Goal: Task Accomplishment & Management: Use online tool/utility

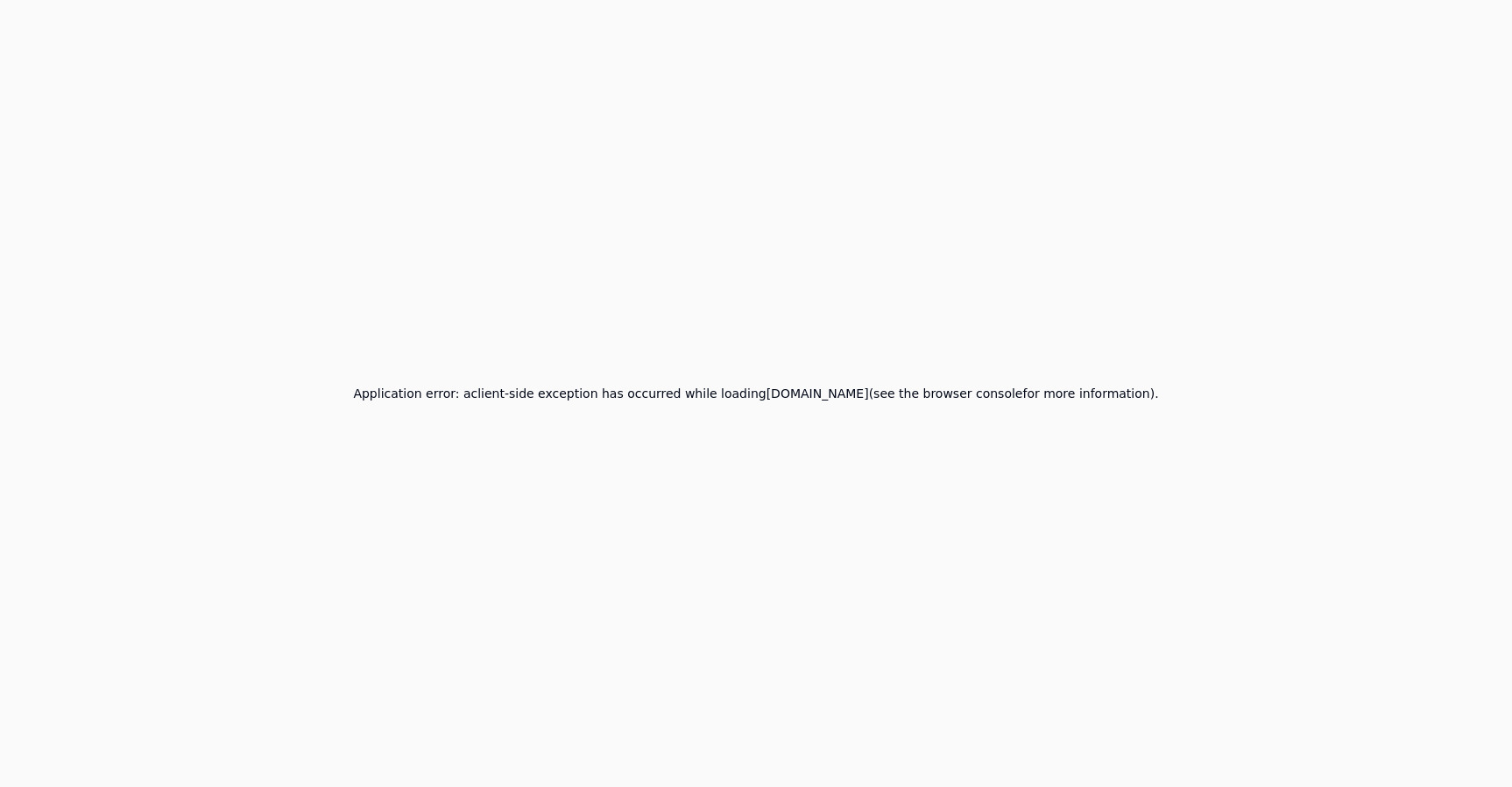
drag, startPoint x: 806, startPoint y: 102, endPoint x: 595, endPoint y: 5, distance: 232.2
click at [793, 97] on div "Application error: a client -side exception has occurred while loading app.qa.t…" at bounding box center [756, 393] width 1512 height 787
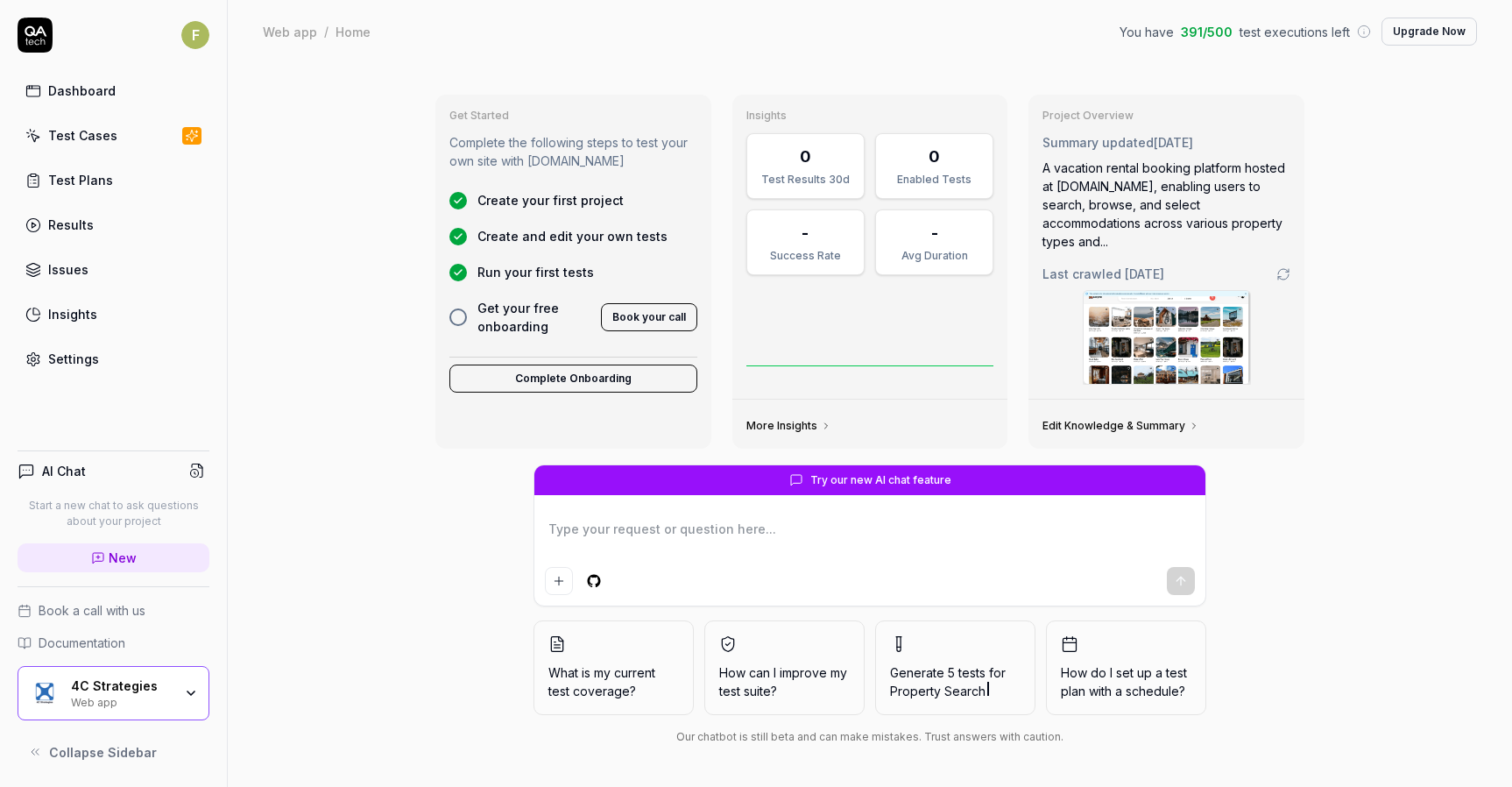
click at [128, 701] on div "Web app" at bounding box center [121, 701] width 102 height 14
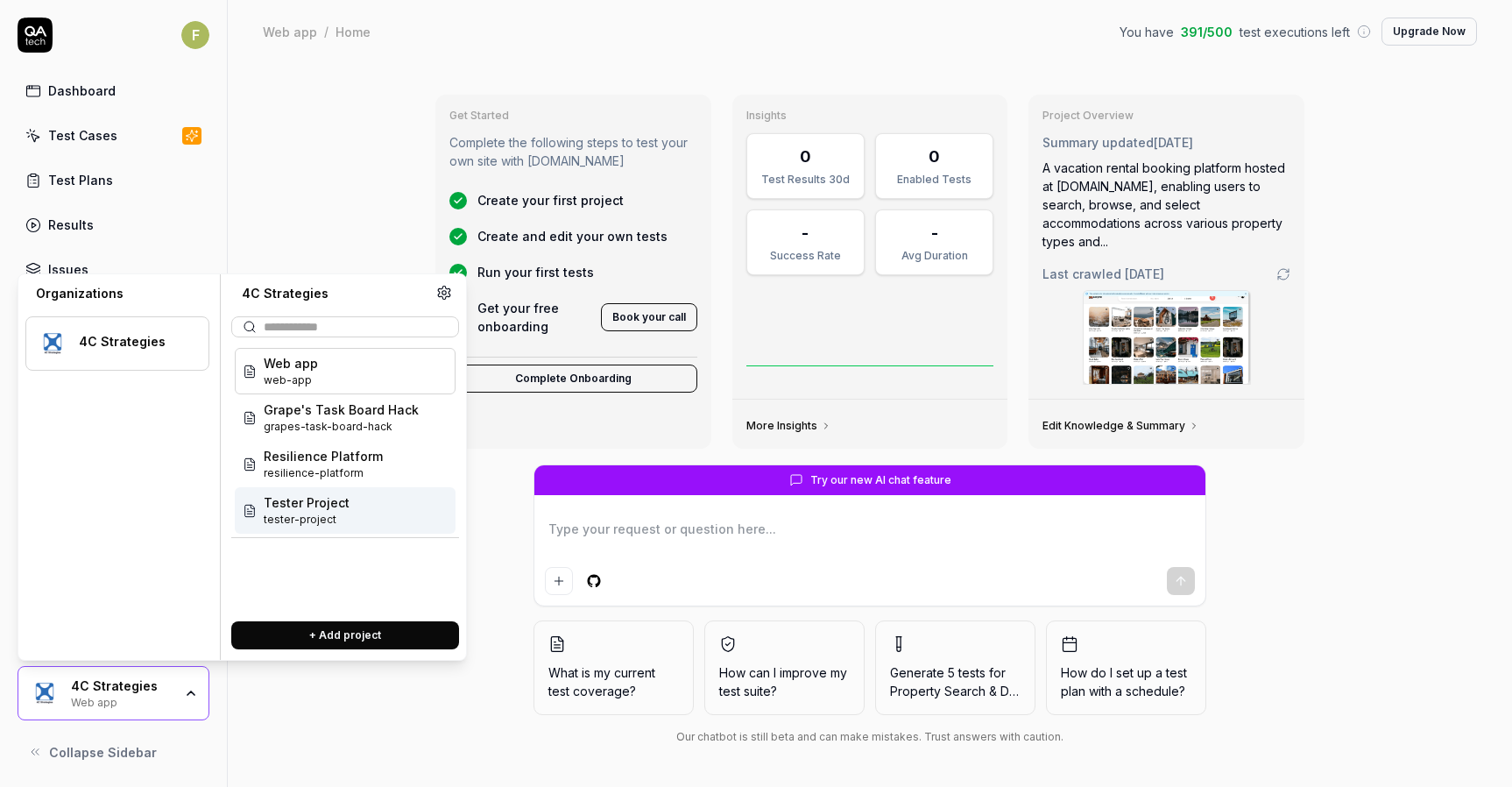
click at [337, 507] on span "Tester Project" at bounding box center [306, 502] width 86 height 19
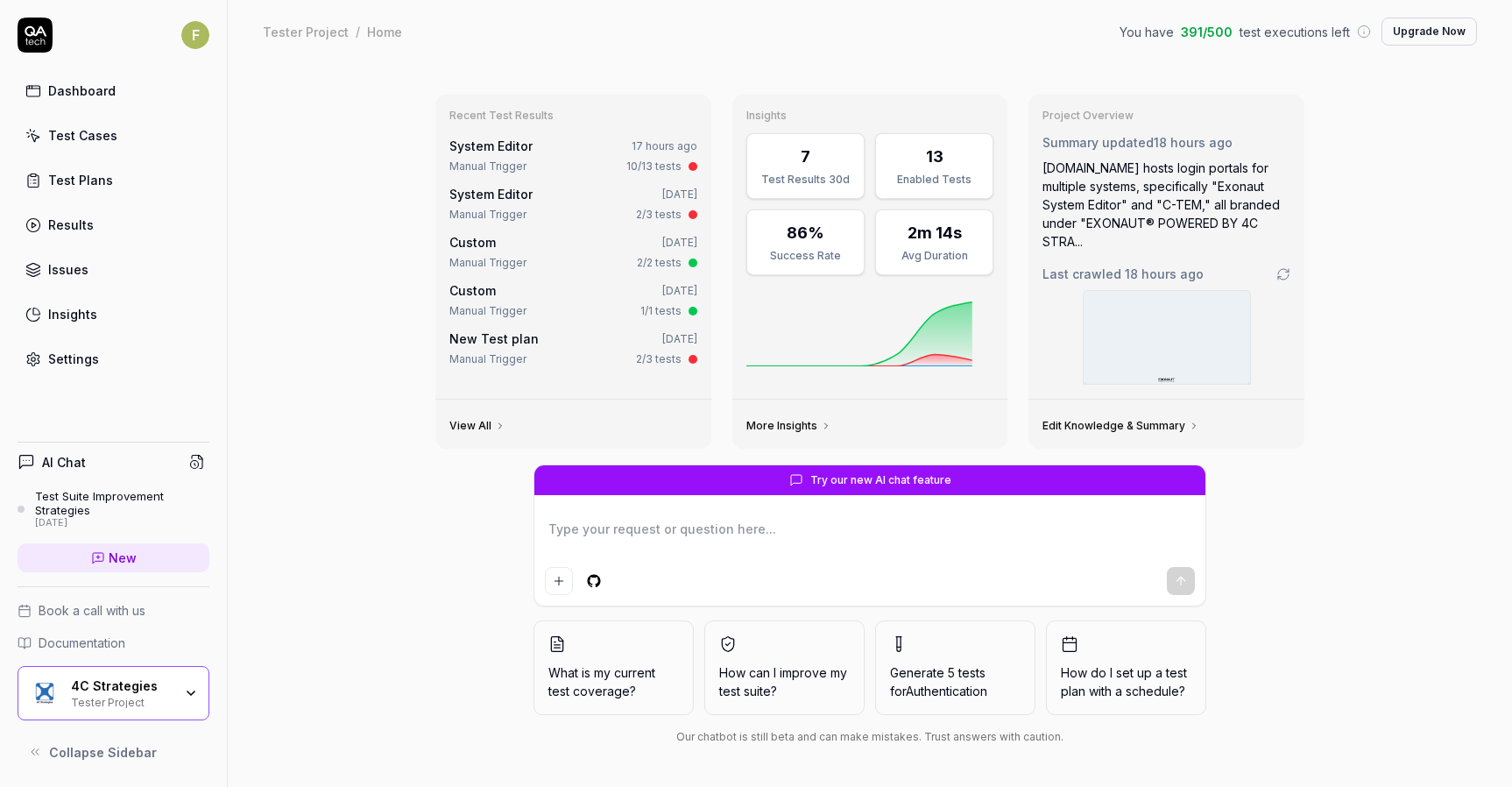
type textarea "*"
click at [79, 179] on div "Test Plans" at bounding box center [81, 180] width 65 height 19
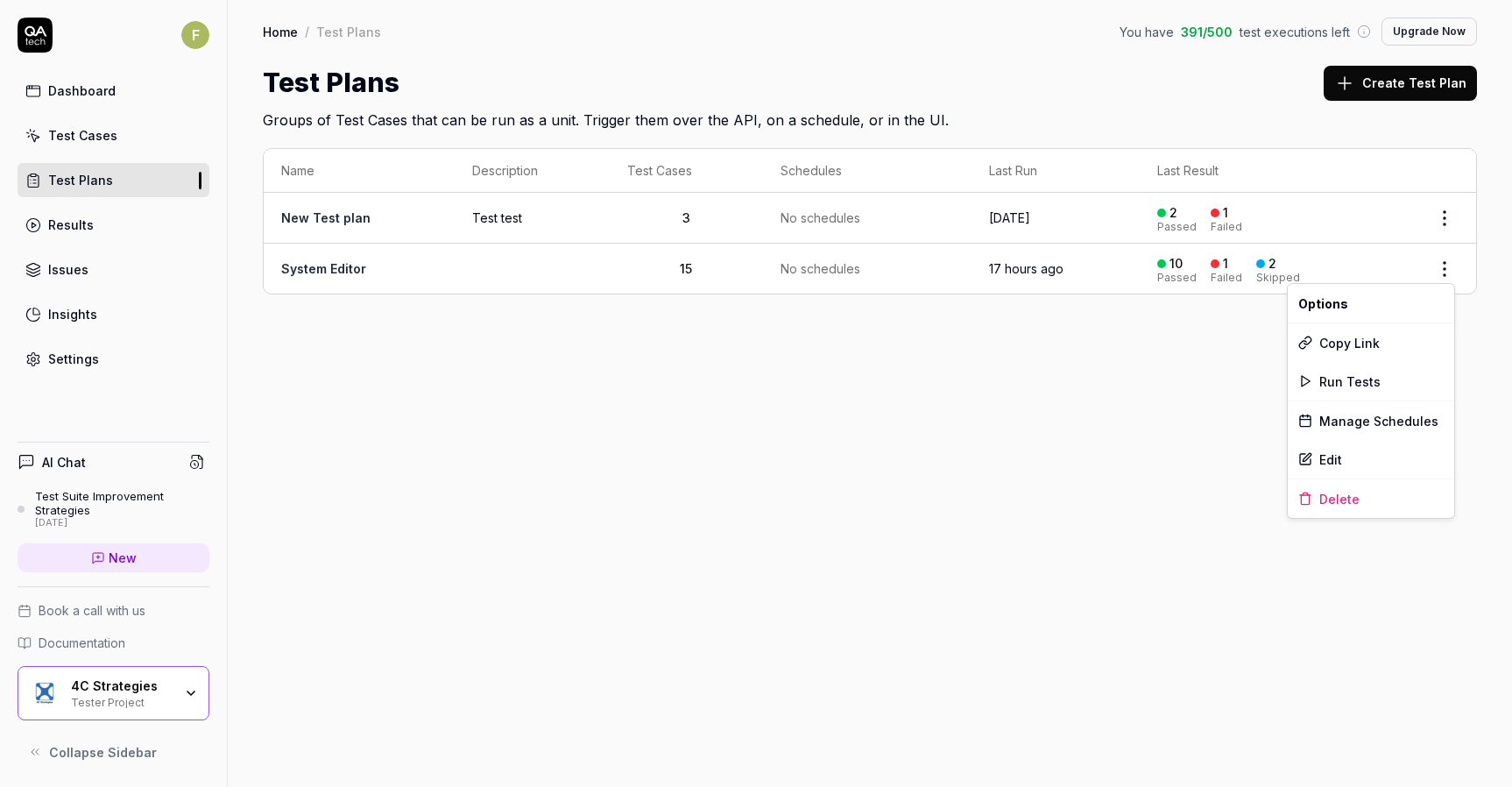
click at [1437, 266] on html "F Dashboard Test Cases Test Plans Results Issues Insights Settings AI Chat Test…" at bounding box center [756, 393] width 1512 height 787
click at [1268, 444] on html "F Dashboard Test Cases Test Plans Results Issues Insights Settings AI Chat Test…" at bounding box center [756, 393] width 1512 height 787
click at [1269, 274] on div "Skipped" at bounding box center [1278, 277] width 43 height 11
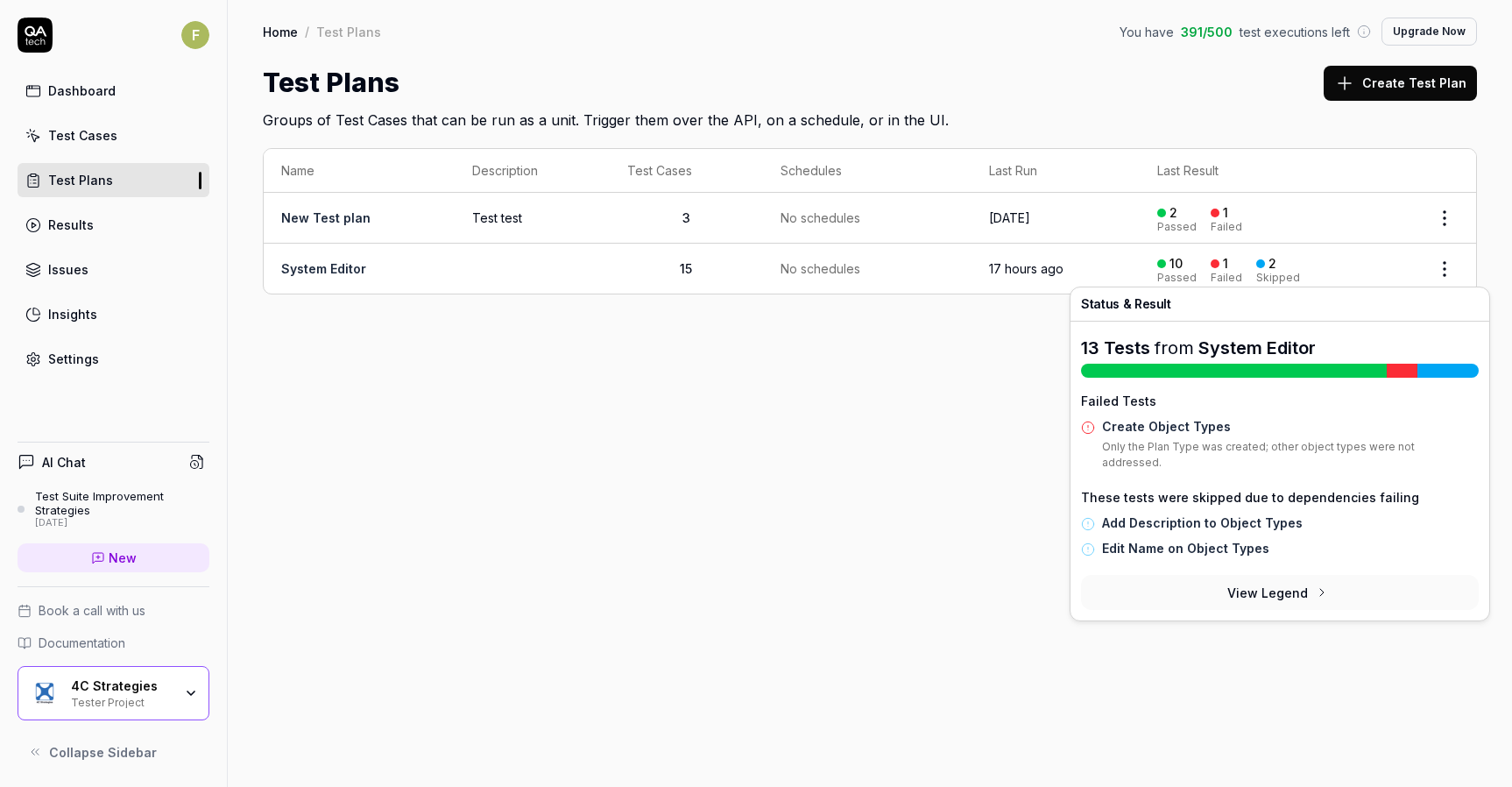
click at [1291, 575] on button "View Legend" at bounding box center [1280, 591] width 398 height 35
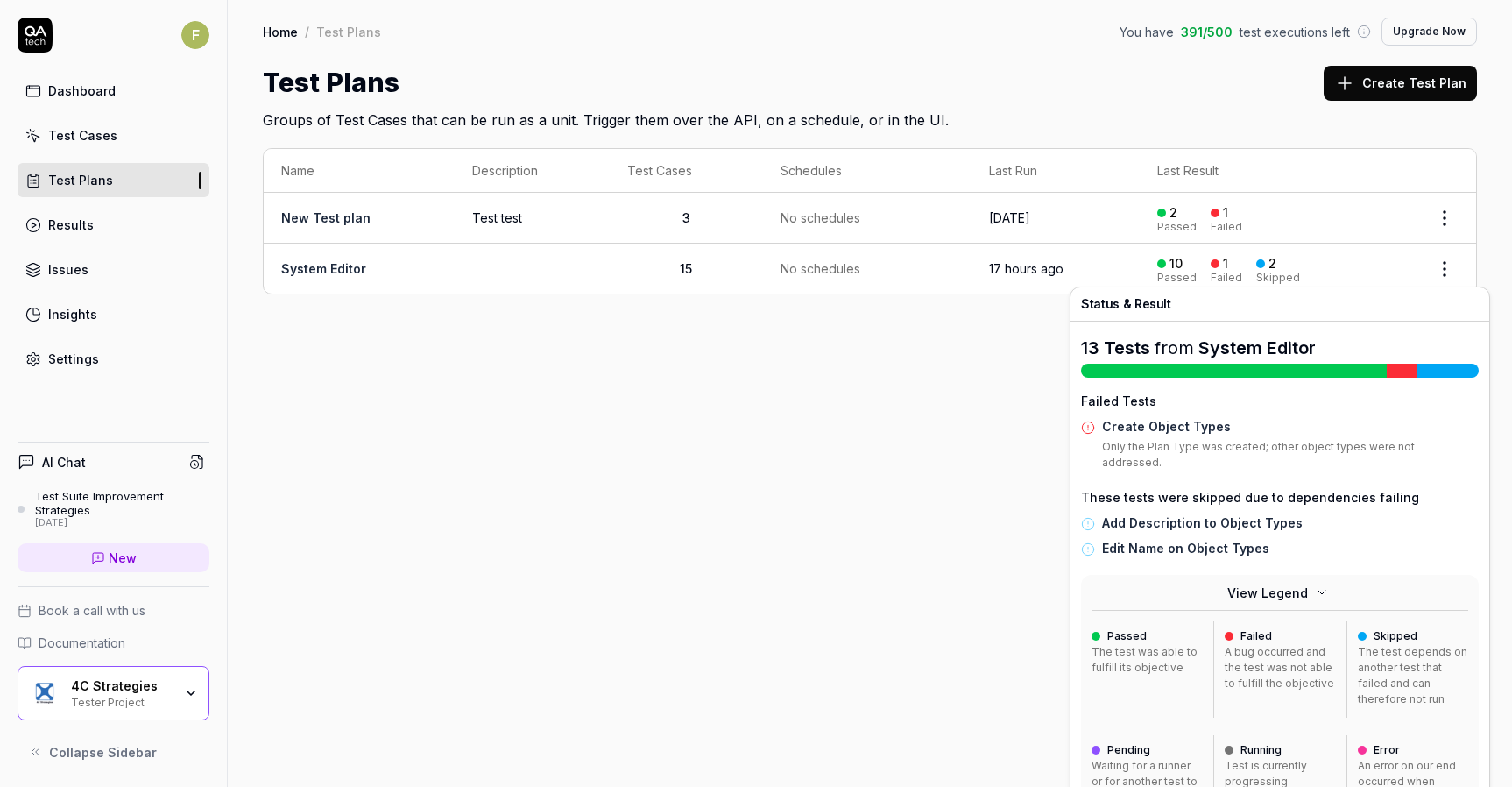
click at [1151, 419] on link "Create Object Types" at bounding box center [1166, 426] width 128 height 15
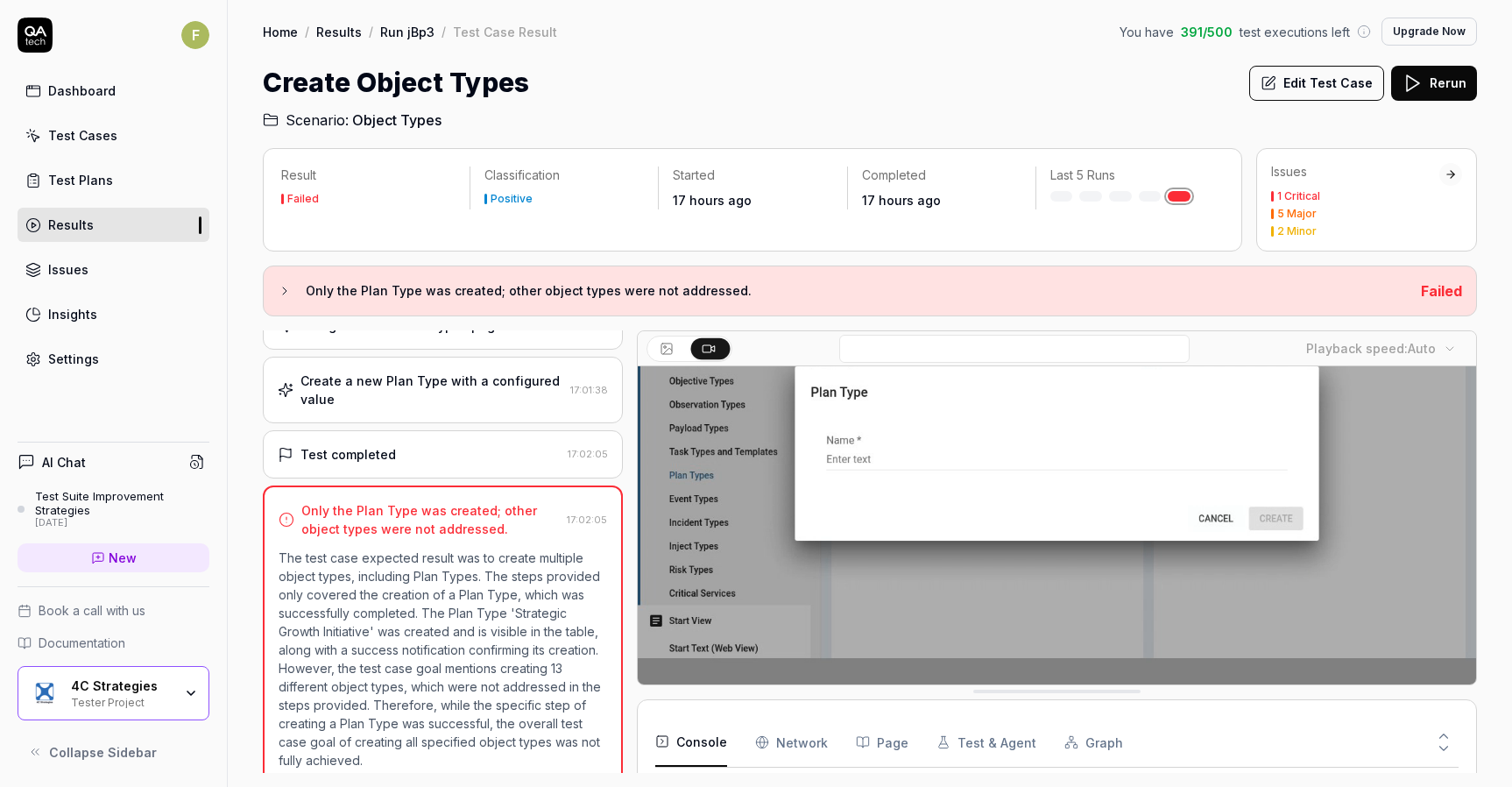
scroll to position [142, 0]
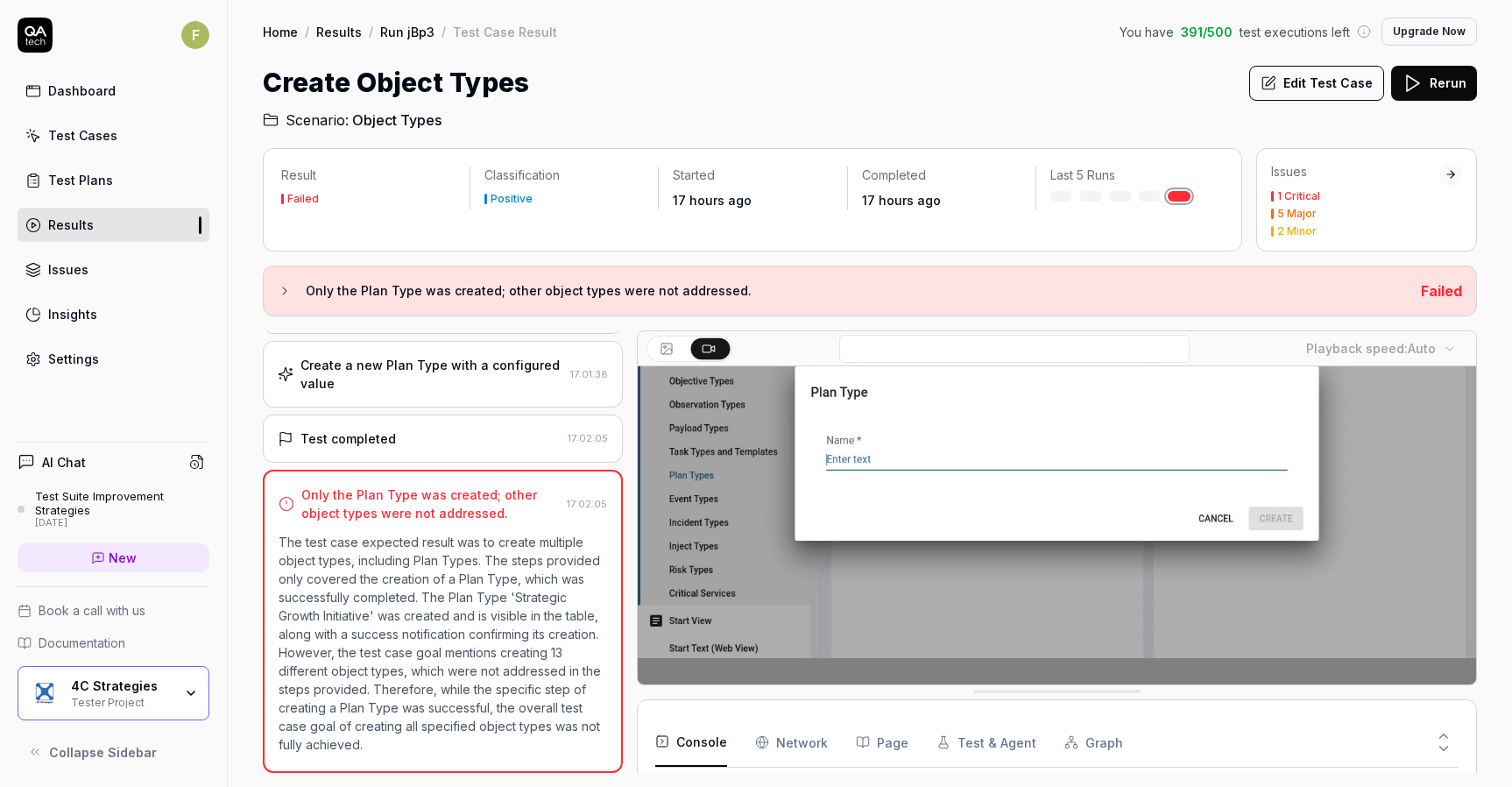
click at [471, 373] on div "Create a new Plan Type with a configured value" at bounding box center [432, 373] width 263 height 37
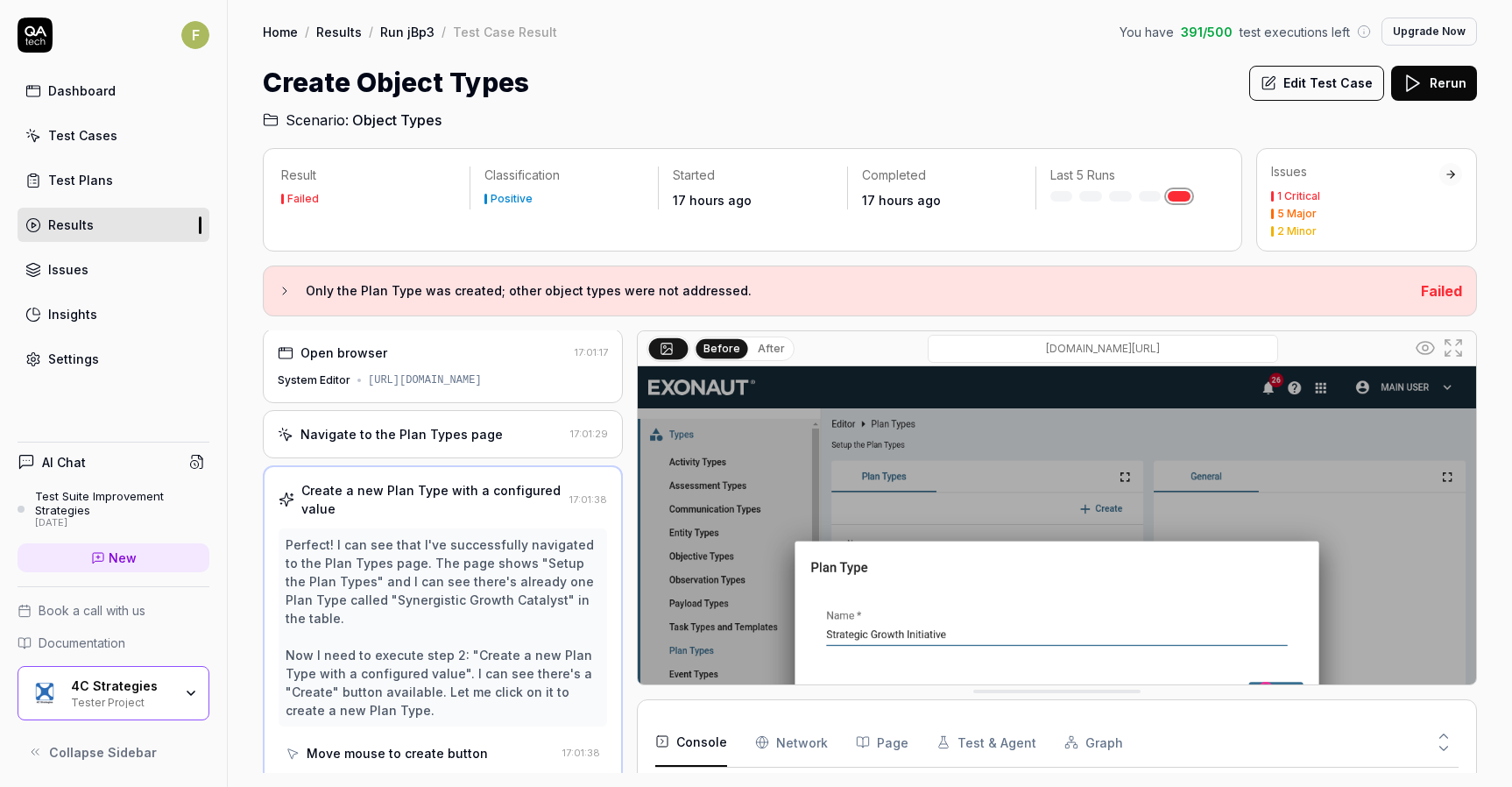
scroll to position [0, 0]
click at [459, 443] on div "Navigate to the Plan Types page" at bounding box center [401, 435] width 202 height 19
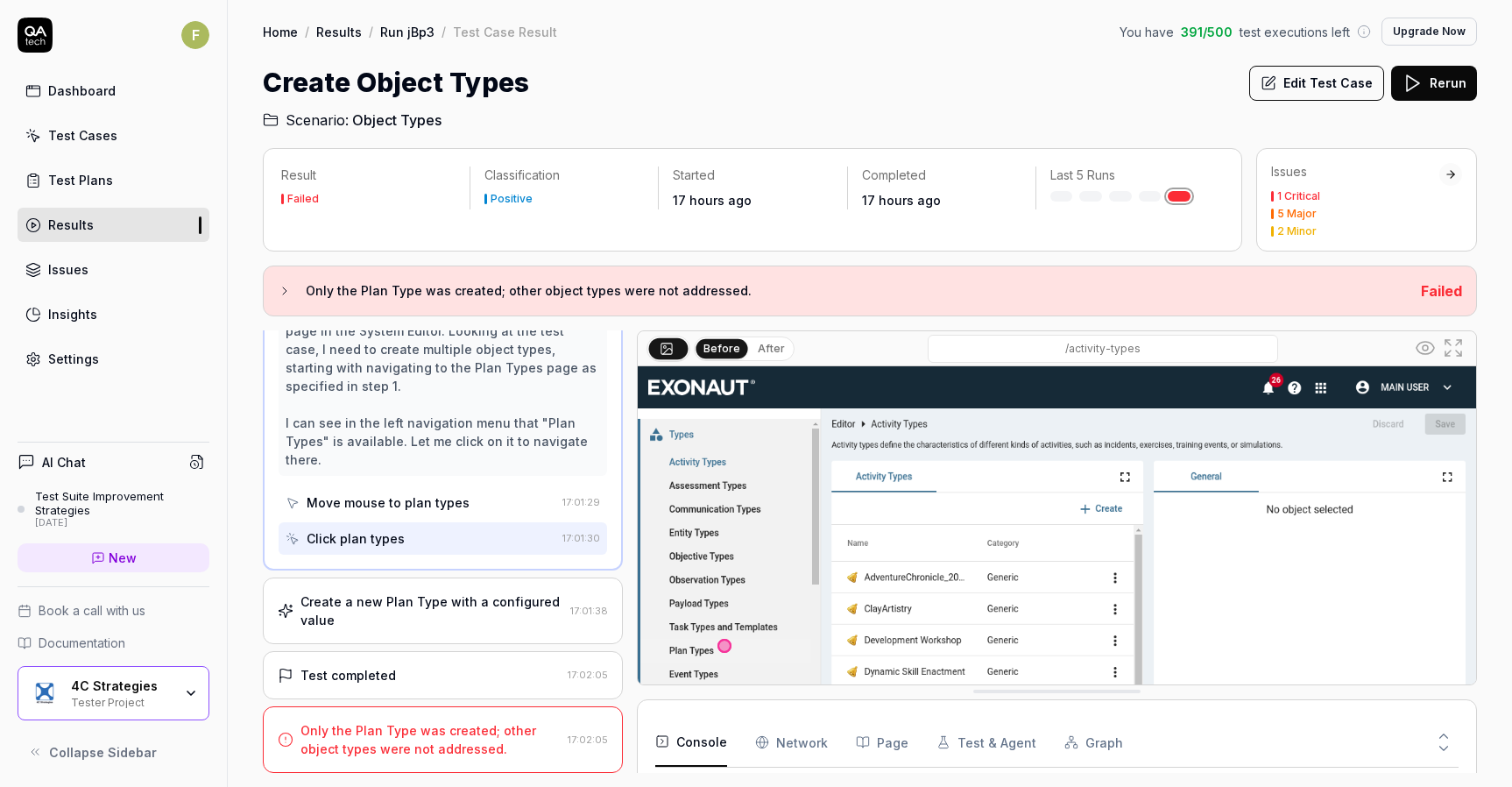
click at [435, 626] on div "Create a new Plan Type with a configured value" at bounding box center [432, 610] width 263 height 37
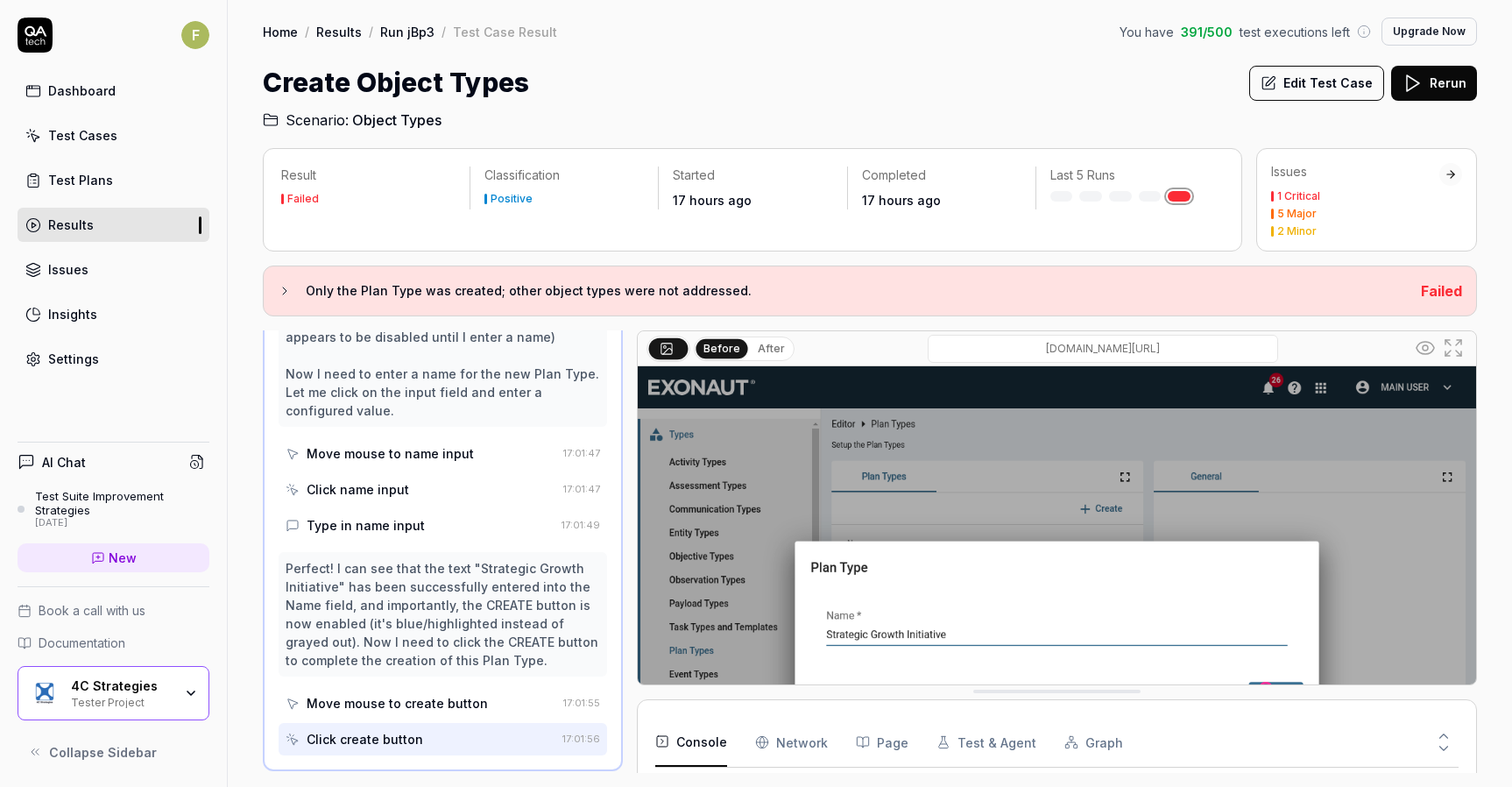
scroll to position [727, 0]
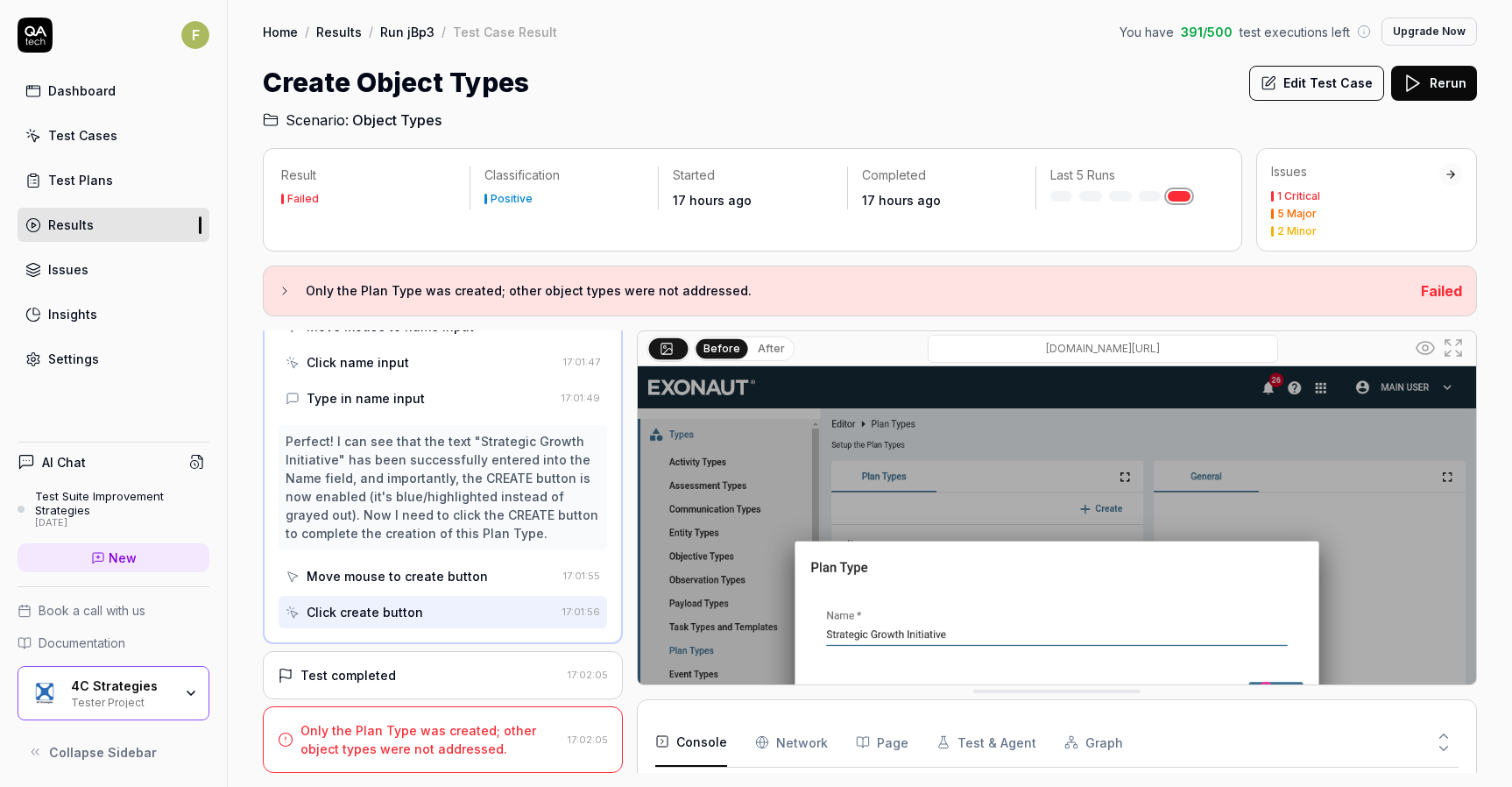
click at [468, 665] on div "Test completed 17:02:05" at bounding box center [442, 674] width 360 height 48
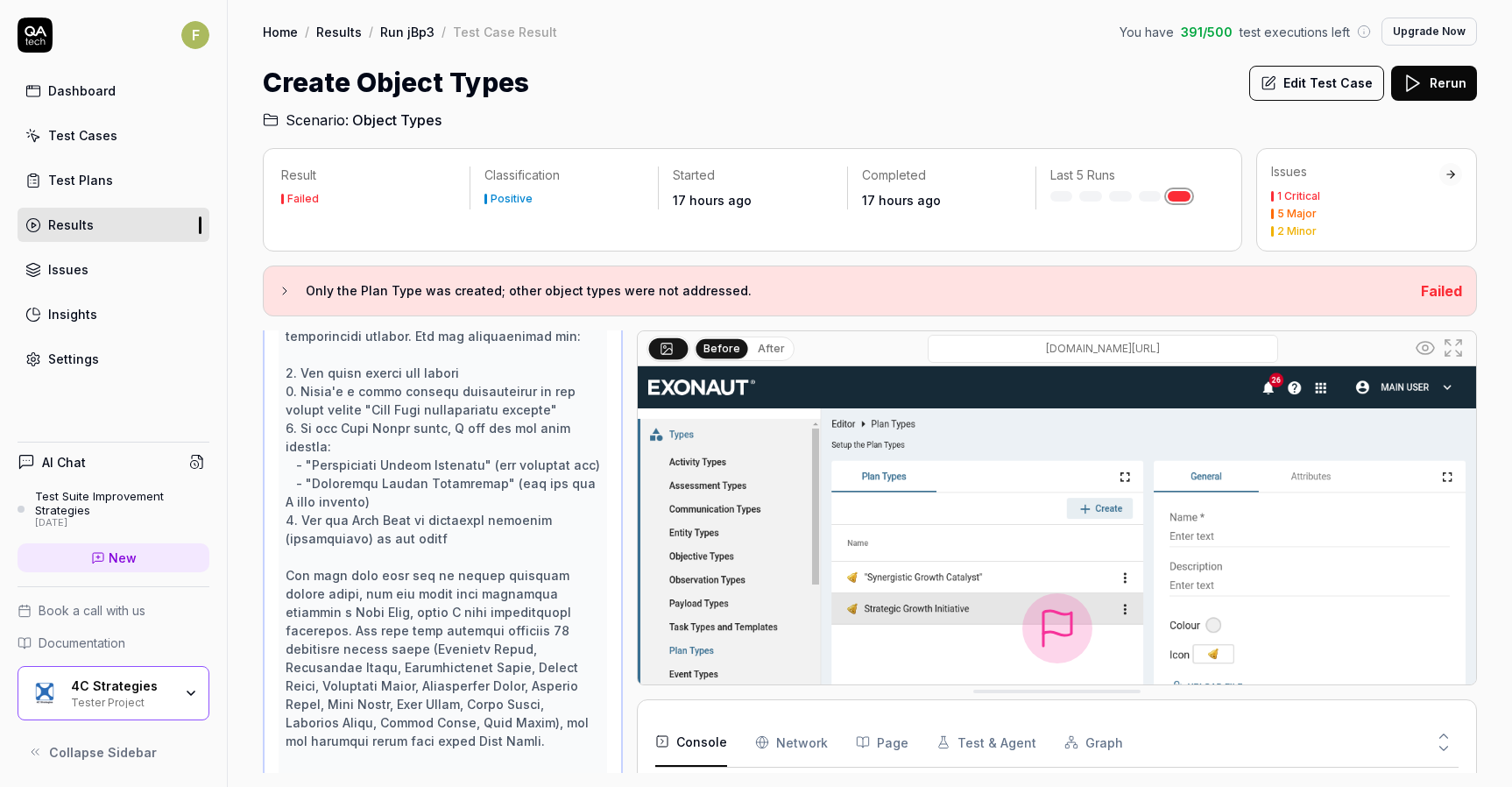
scroll to position [314, 0]
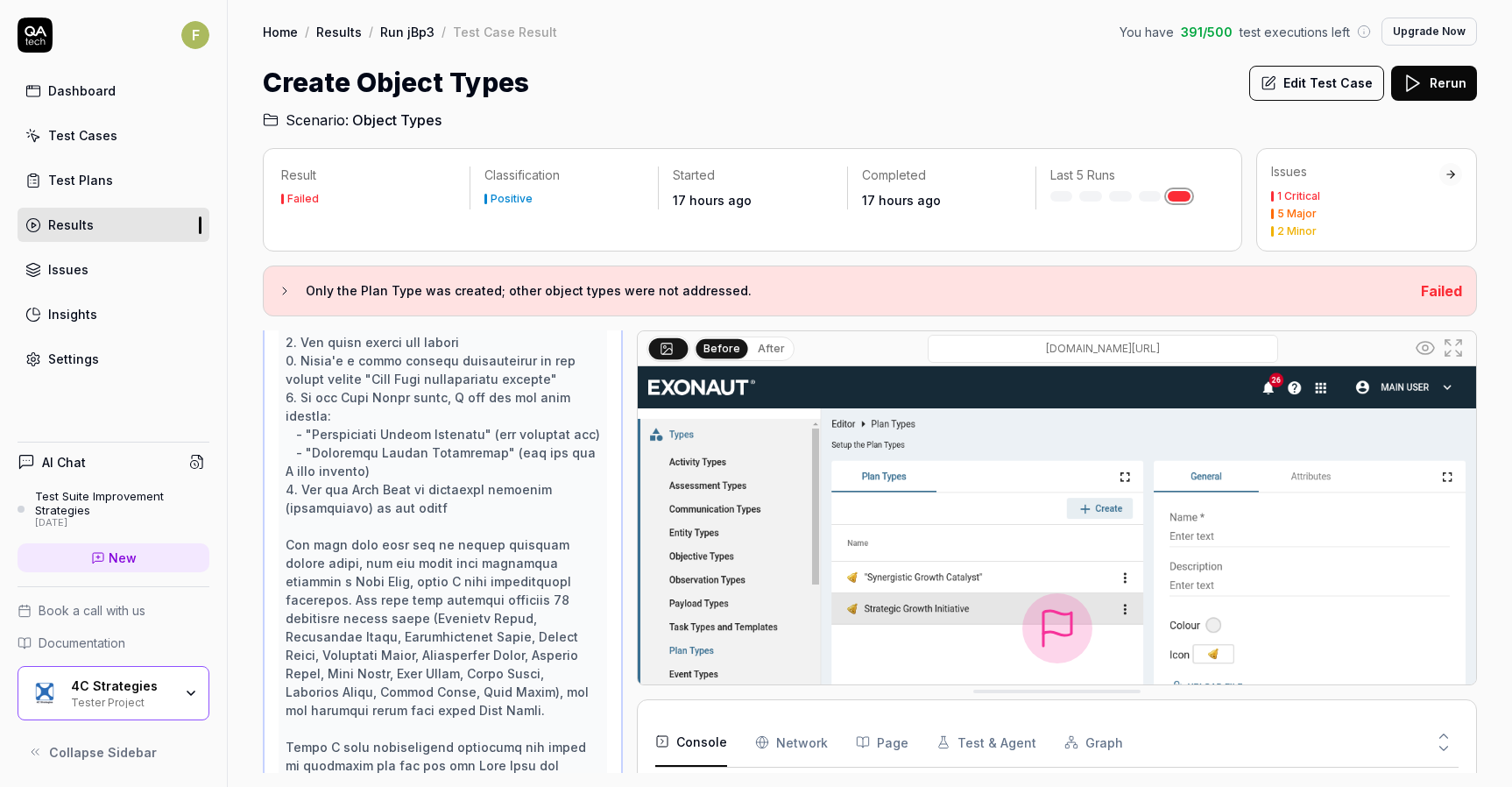
click at [1333, 181] on div "Issues 1 Critical 5 Major 2 Minor" at bounding box center [1355, 199] width 168 height 74
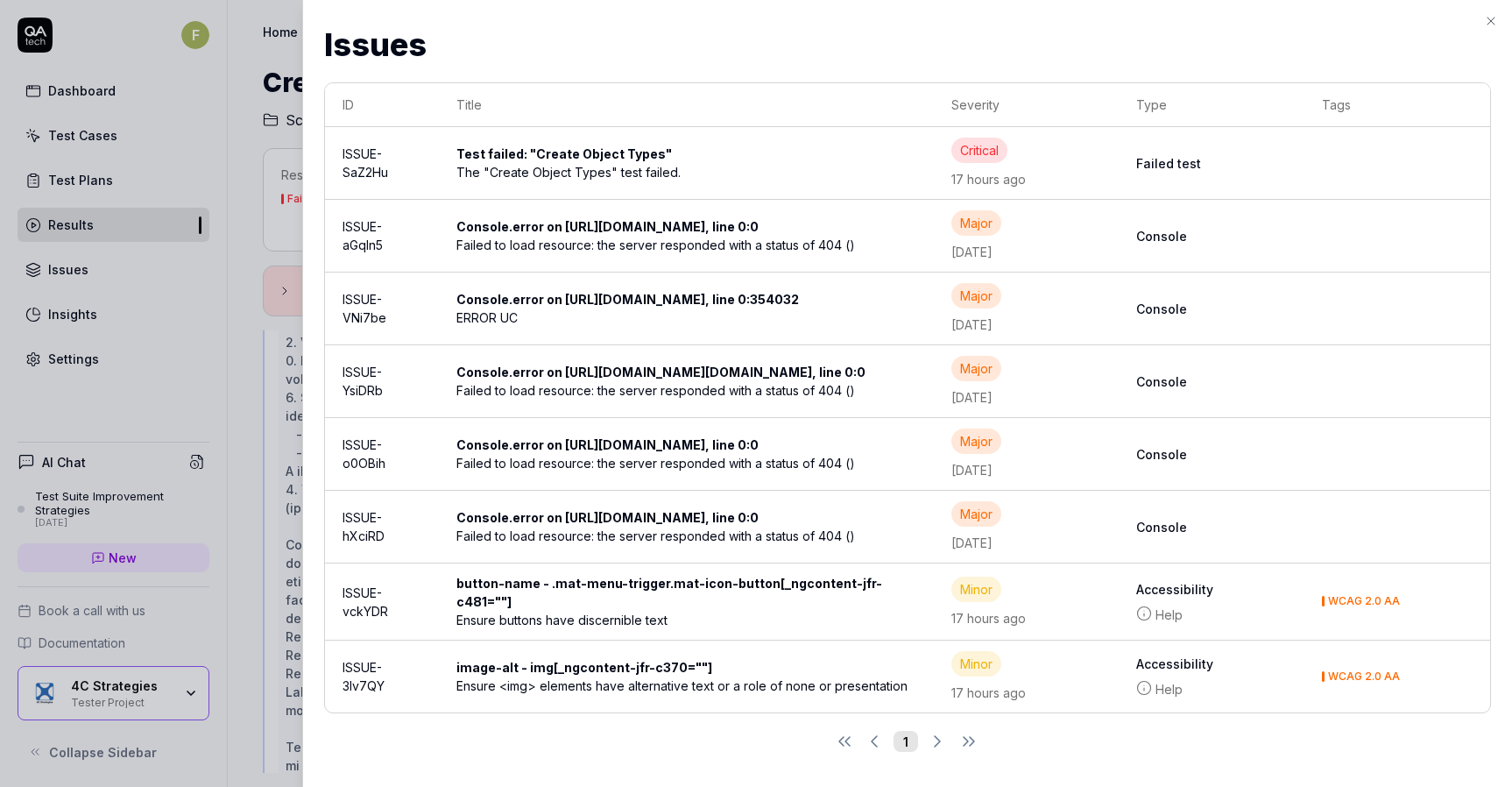
click at [252, 220] on div at bounding box center [756, 393] width 1512 height 787
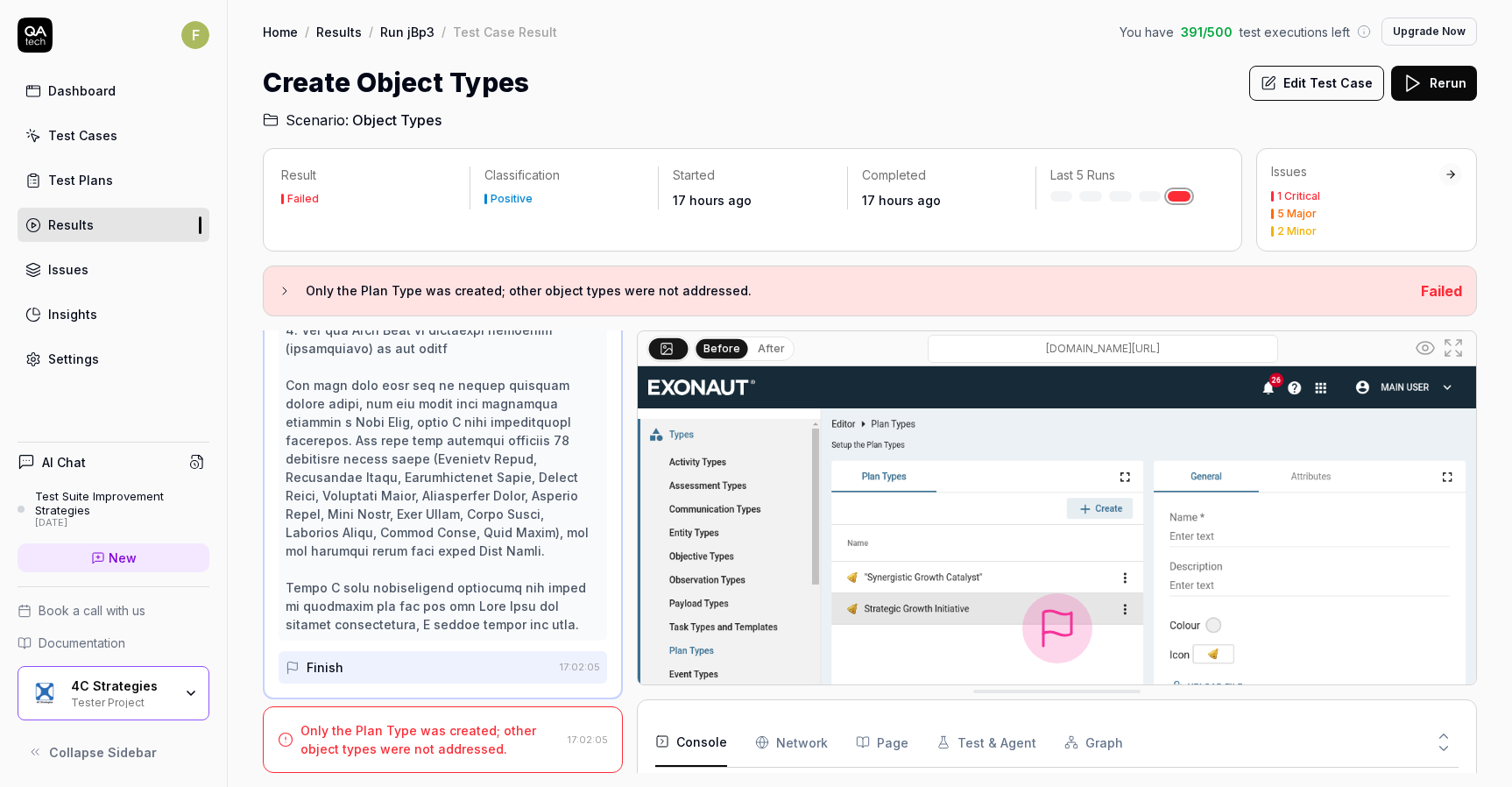
scroll to position [0, 0]
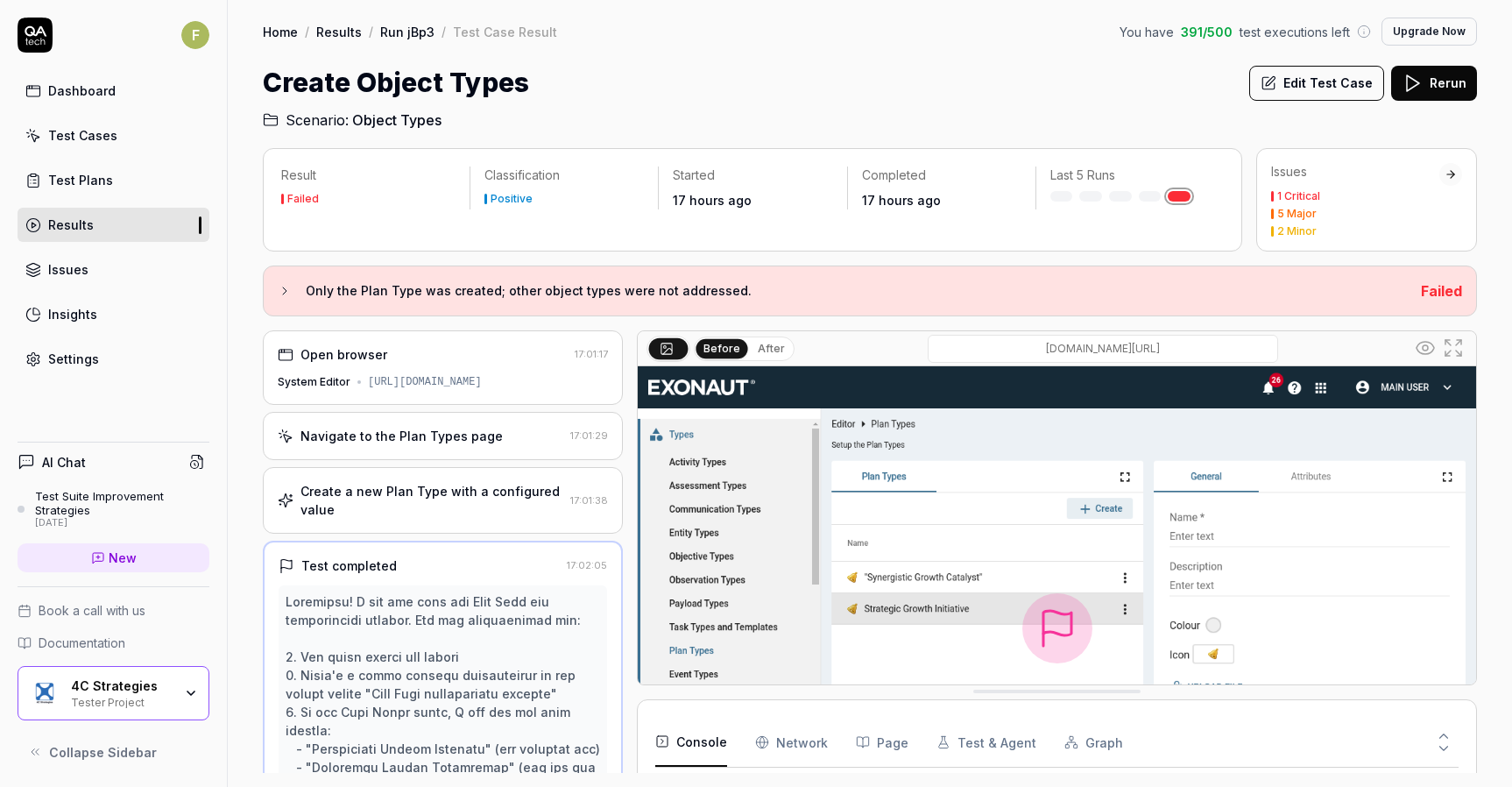
click at [99, 142] on div "Test Cases" at bounding box center [83, 135] width 69 height 19
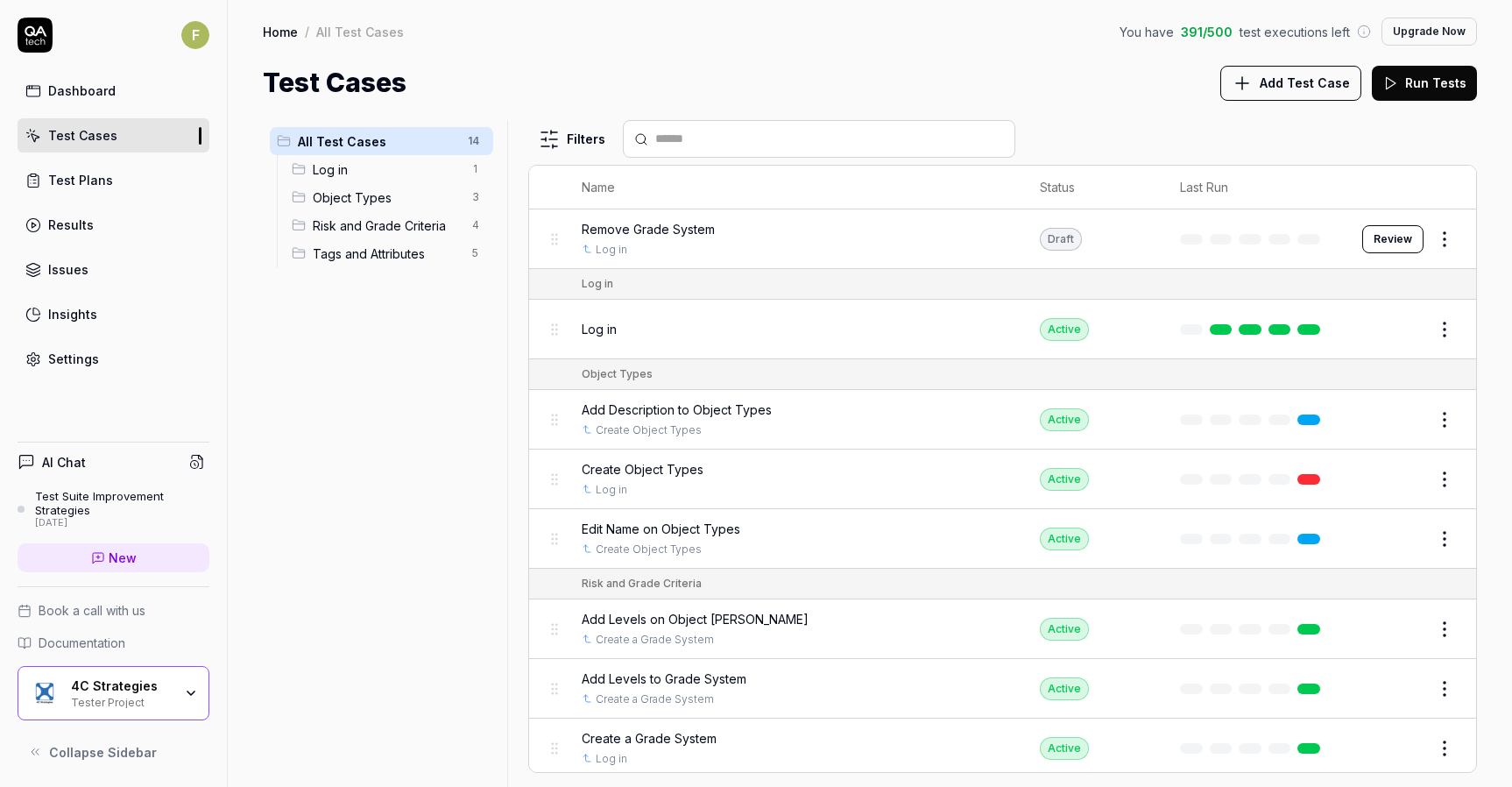
click at [781, 465] on div "Create Object Types" at bounding box center [793, 469] width 423 height 19
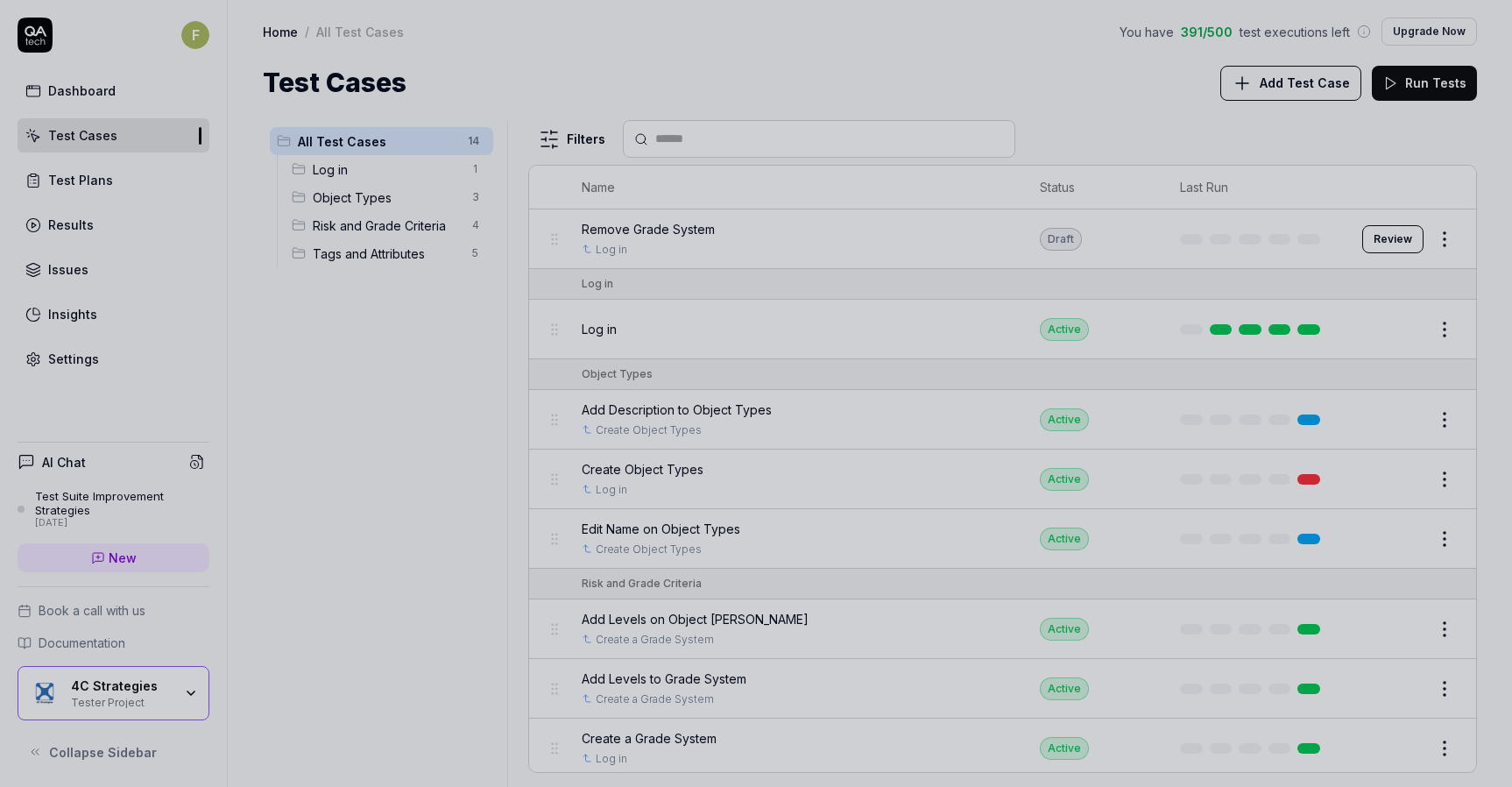
click at [910, 490] on div at bounding box center [756, 393] width 1512 height 787
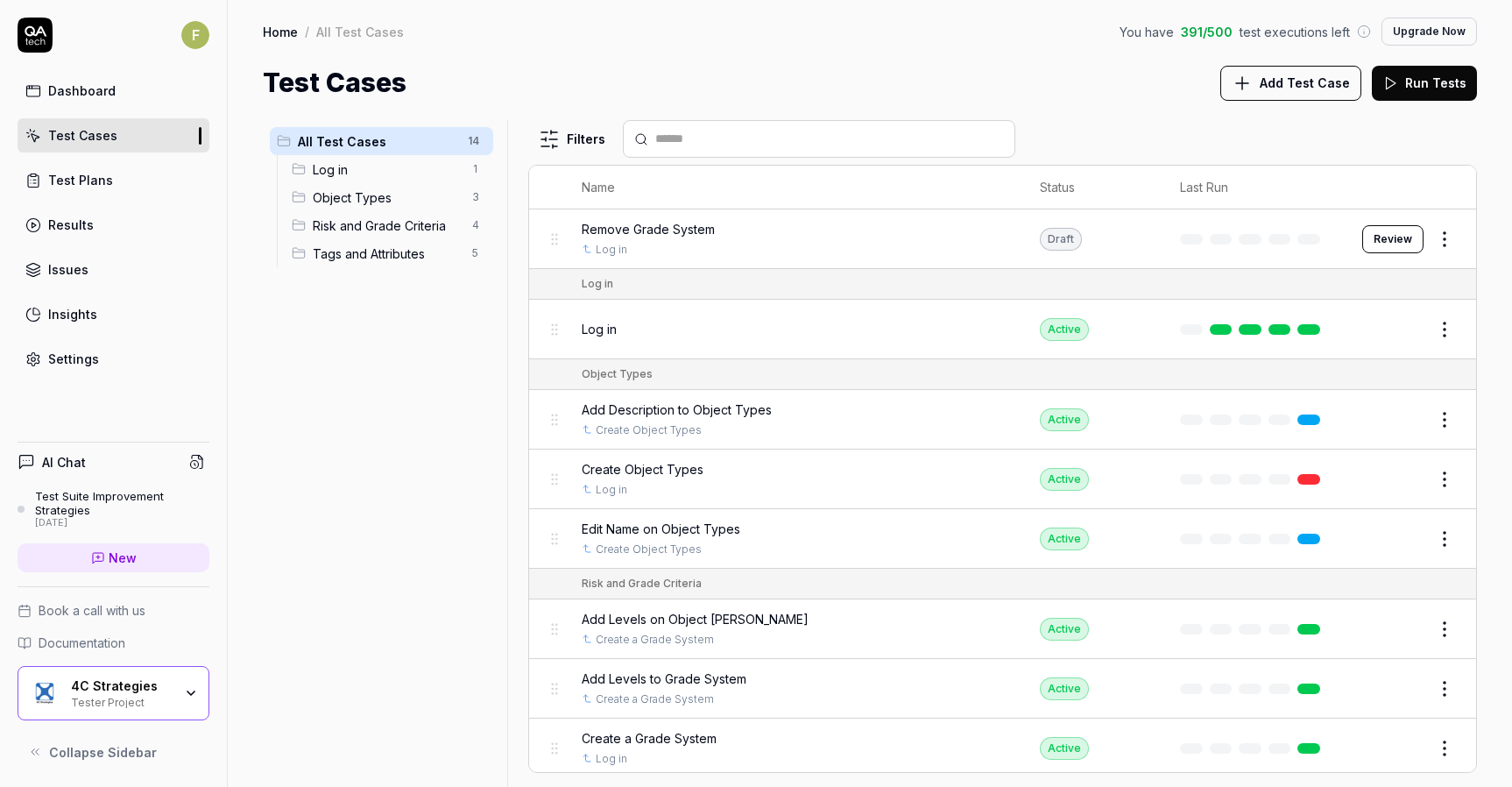
click at [1389, 481] on button "Edit" at bounding box center [1402, 479] width 42 height 28
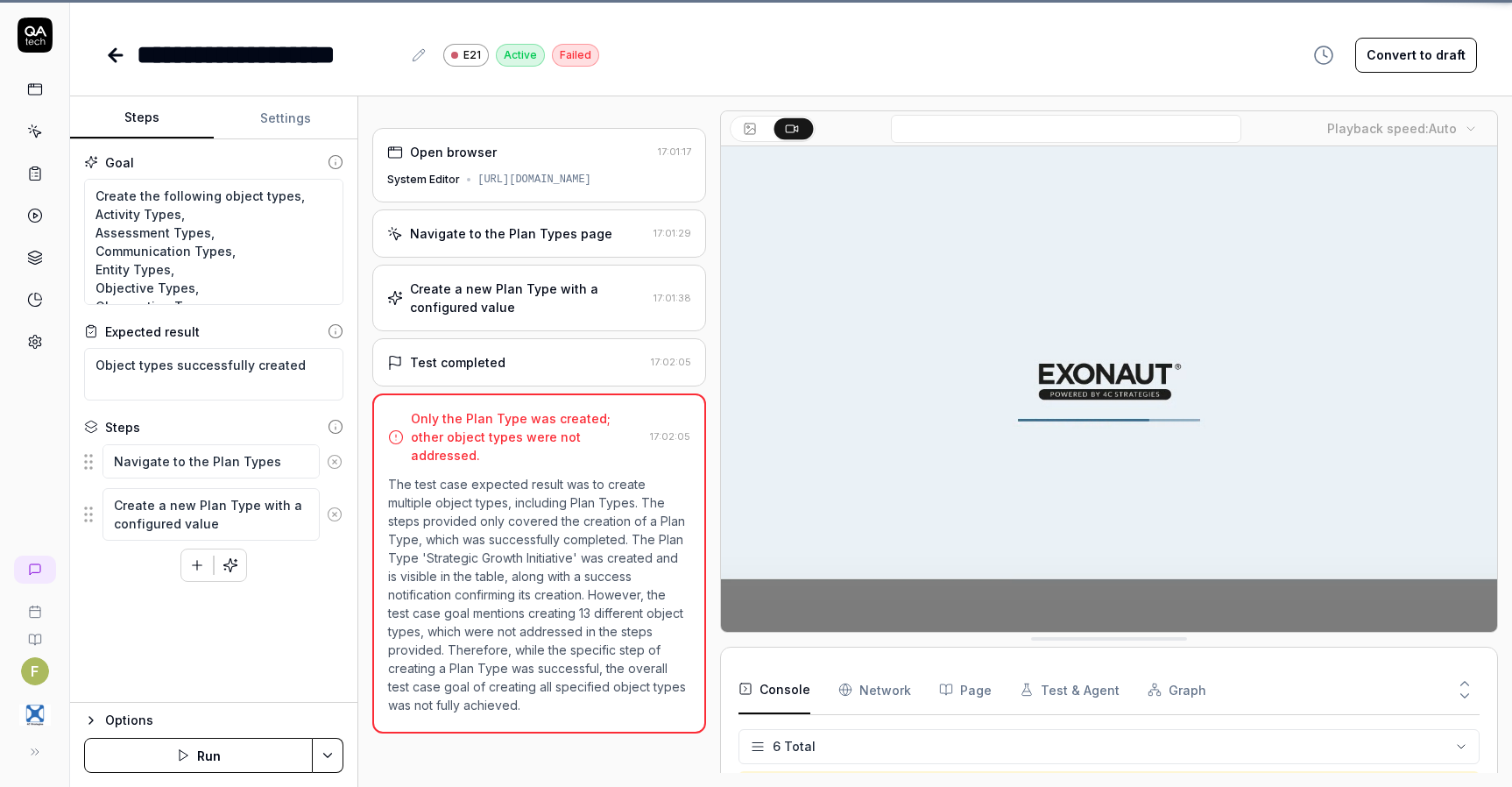
scroll to position [86, 0]
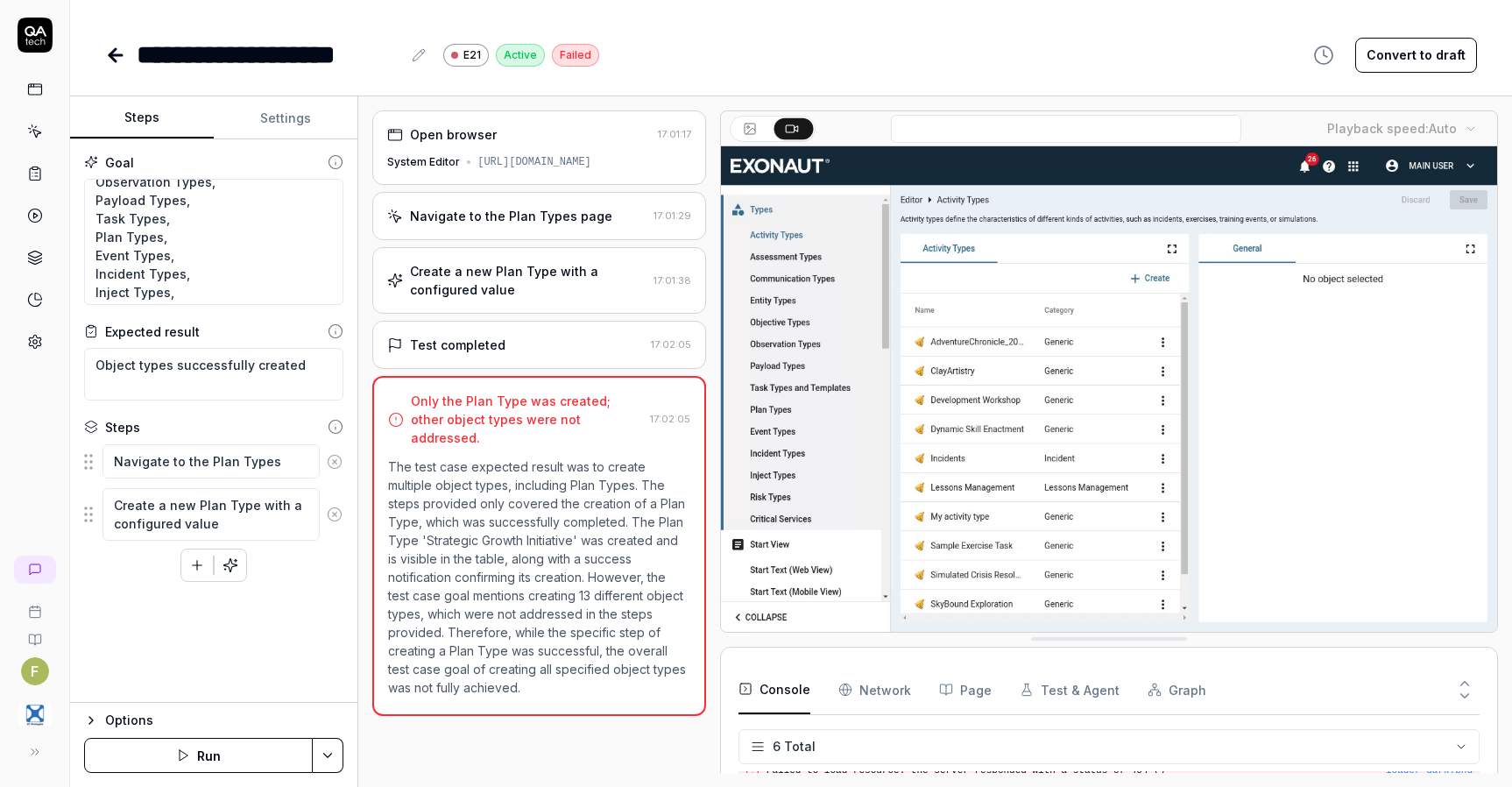
scroll to position [147, 0]
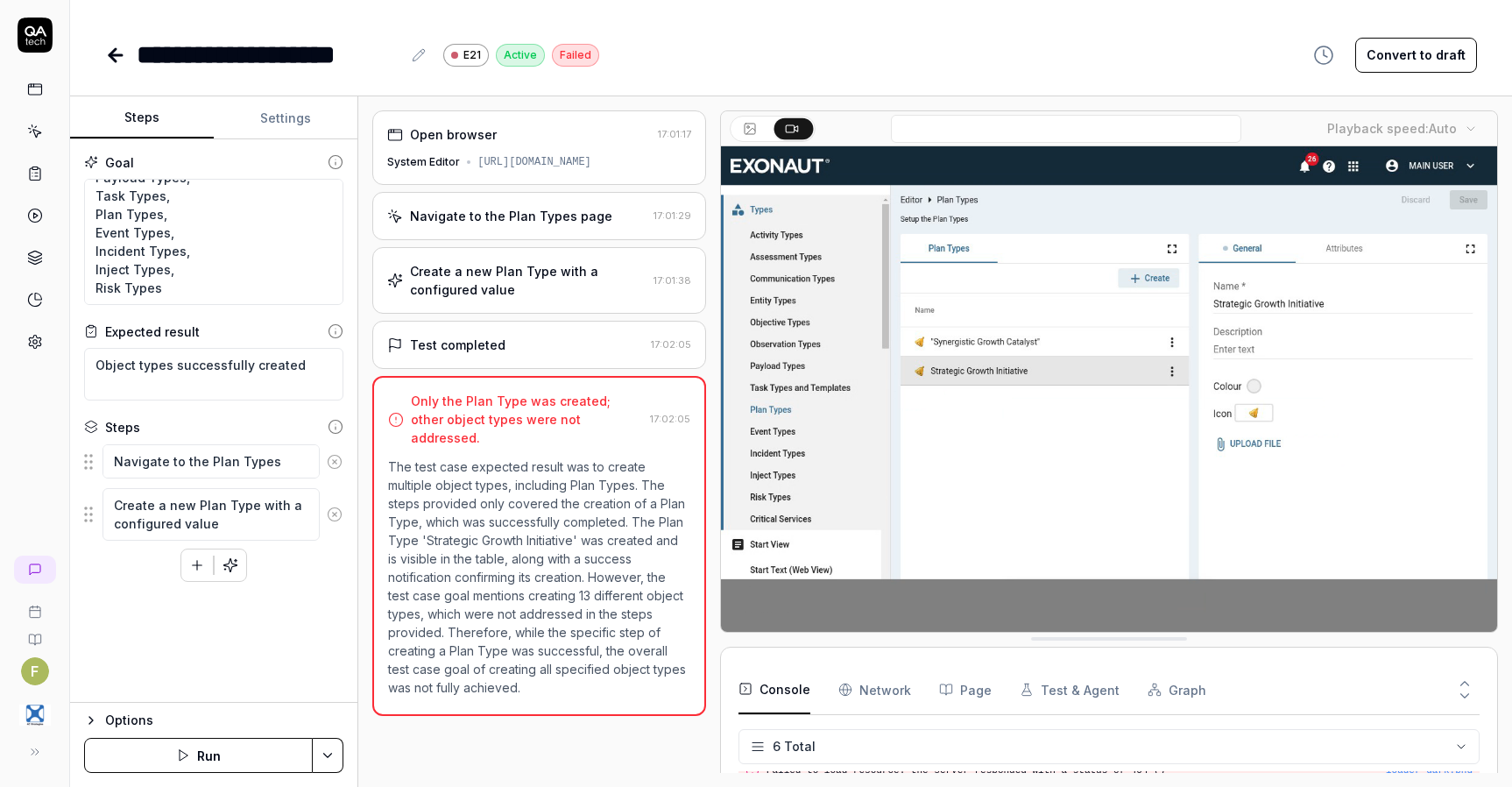
click at [289, 749] on button "Run" at bounding box center [199, 754] width 229 height 35
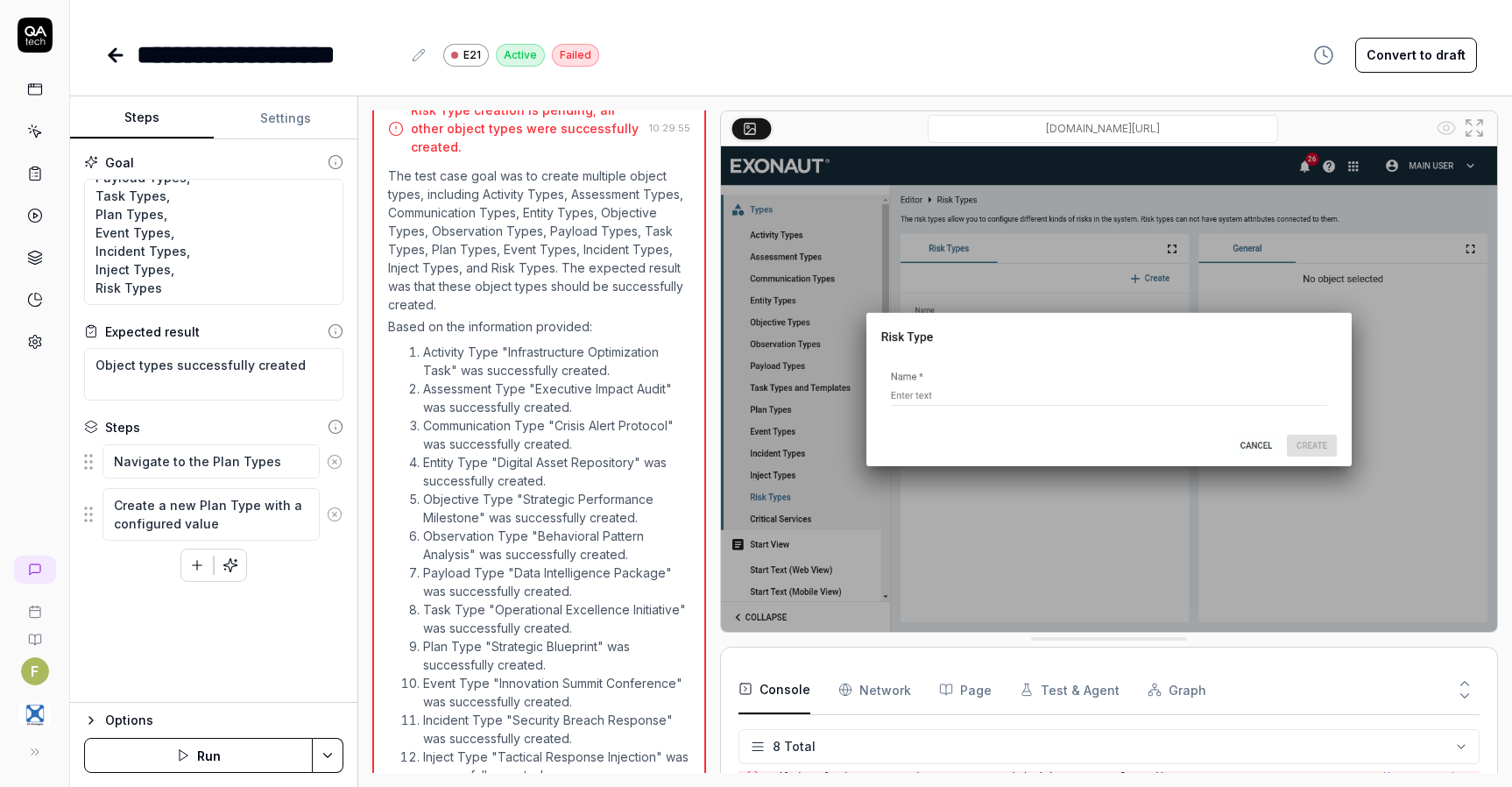
scroll to position [2974, 0]
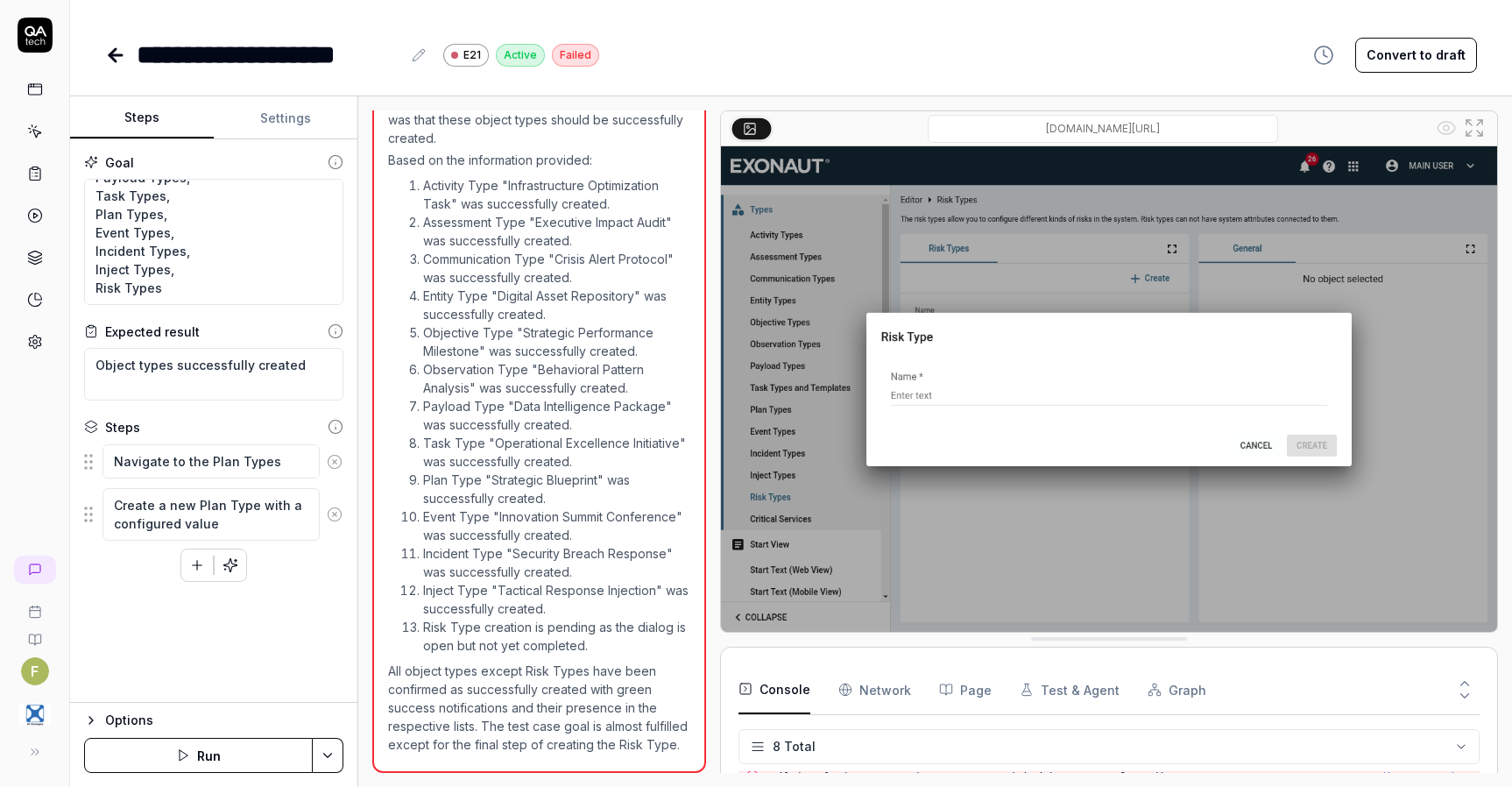
click at [35, 337] on icon at bounding box center [35, 342] width 16 height 16
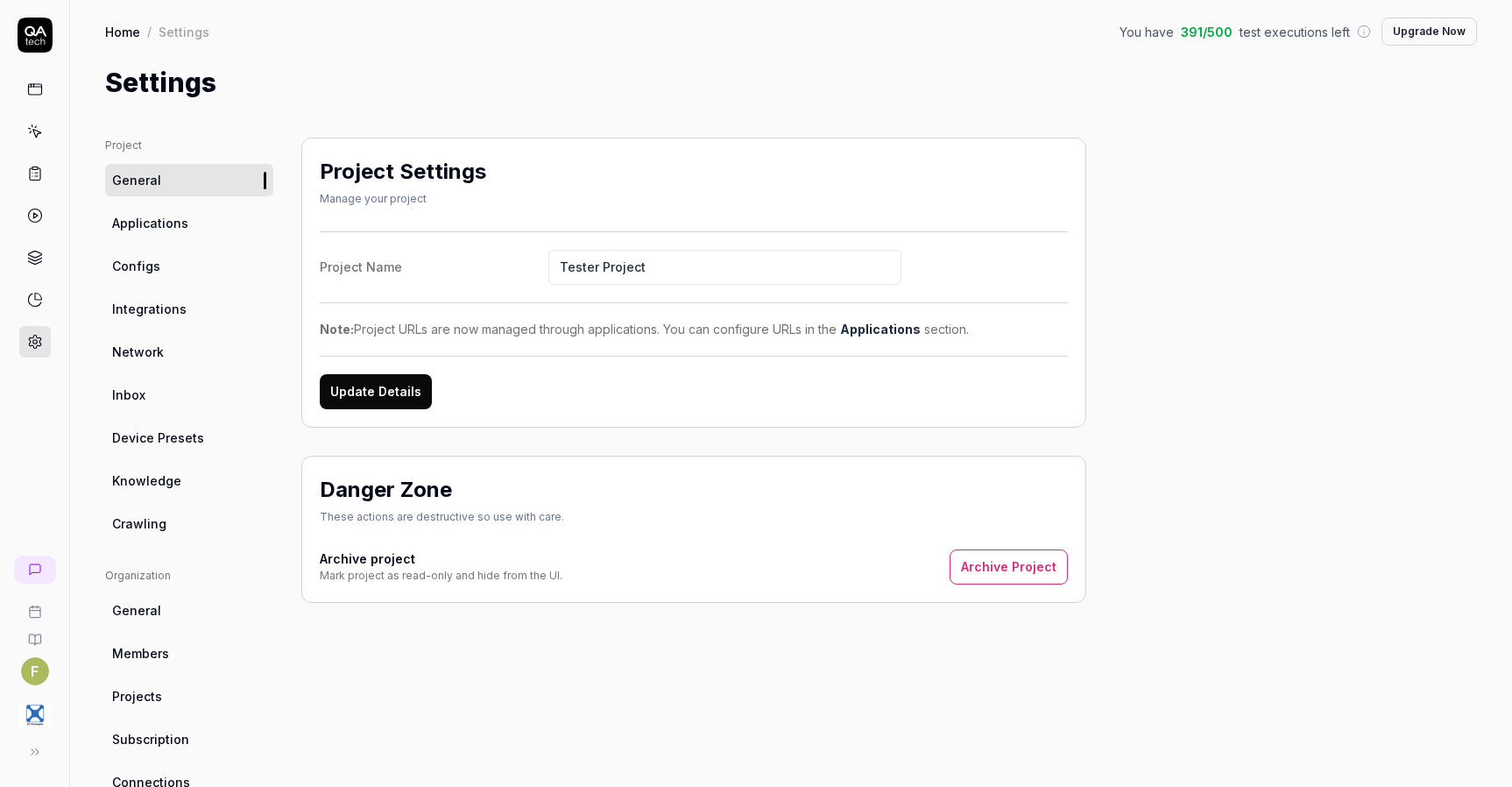
click at [159, 530] on span "Crawling" at bounding box center [139, 523] width 54 height 19
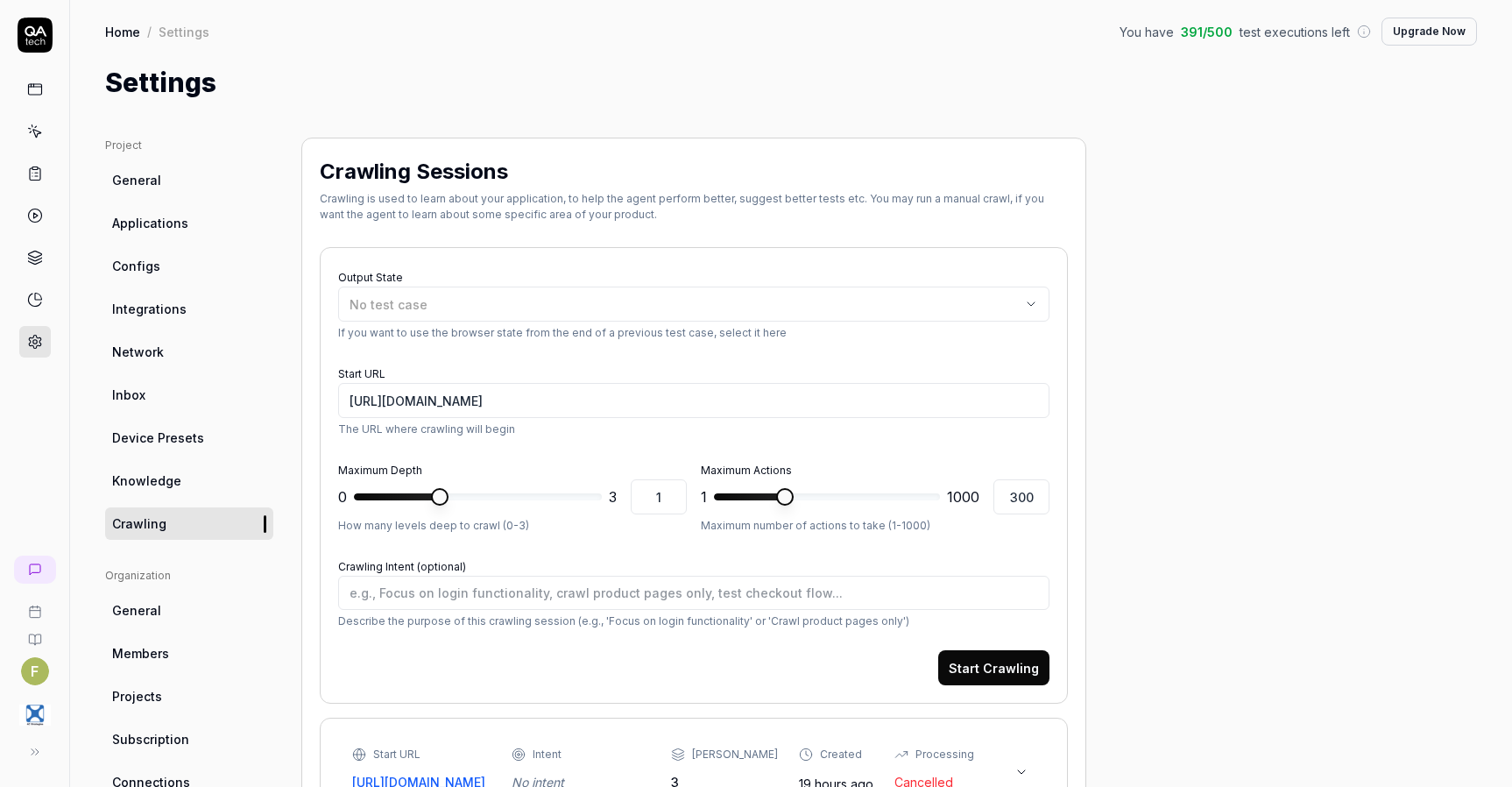
click at [190, 492] on link "Knowledge" at bounding box center [189, 480] width 168 height 33
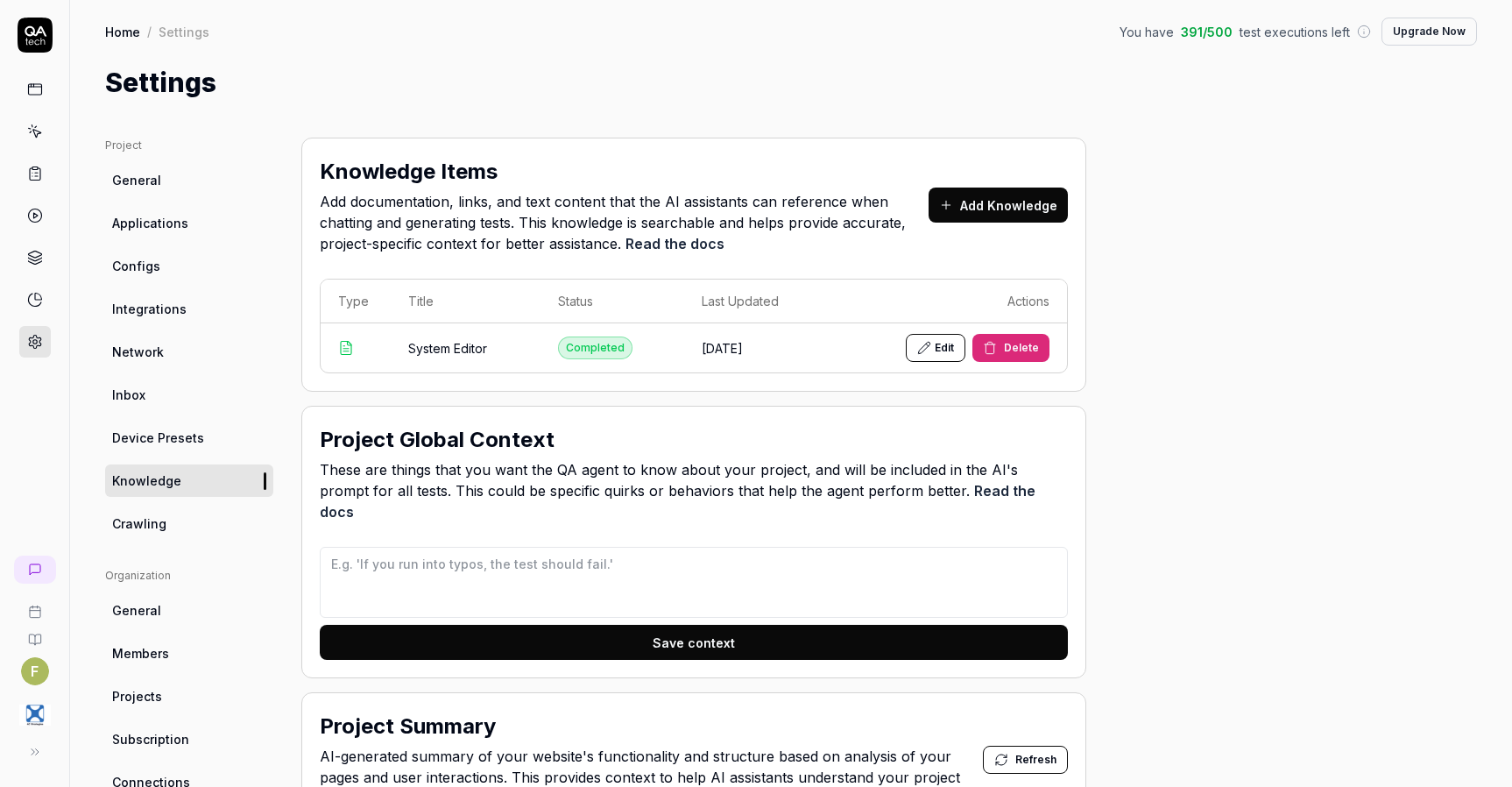
click at [999, 214] on button "Add Knowledge" at bounding box center [997, 204] width 139 height 35
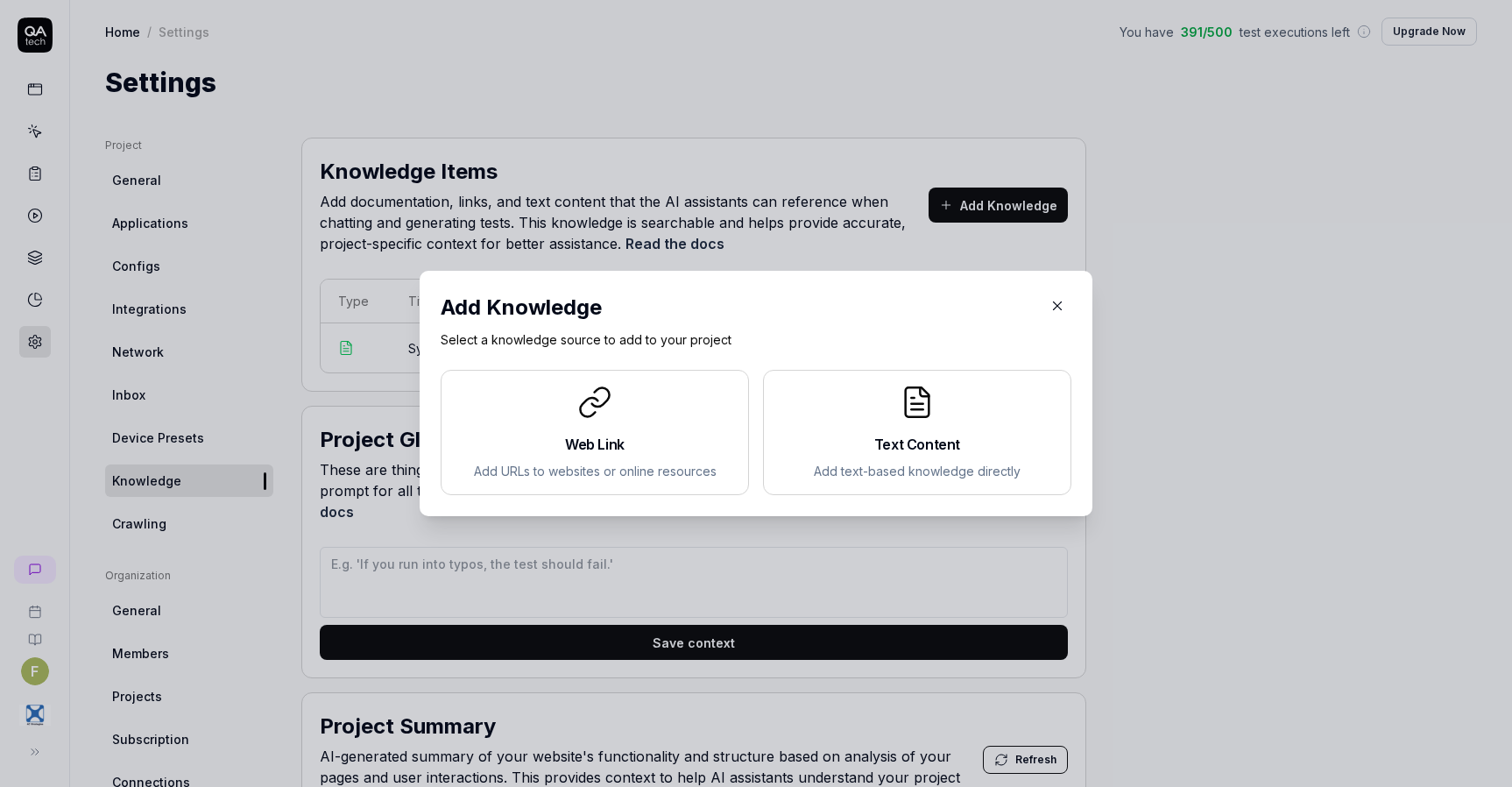
click at [886, 463] on p "Add text-based knowledge directly" at bounding box center [917, 470] width 279 height 19
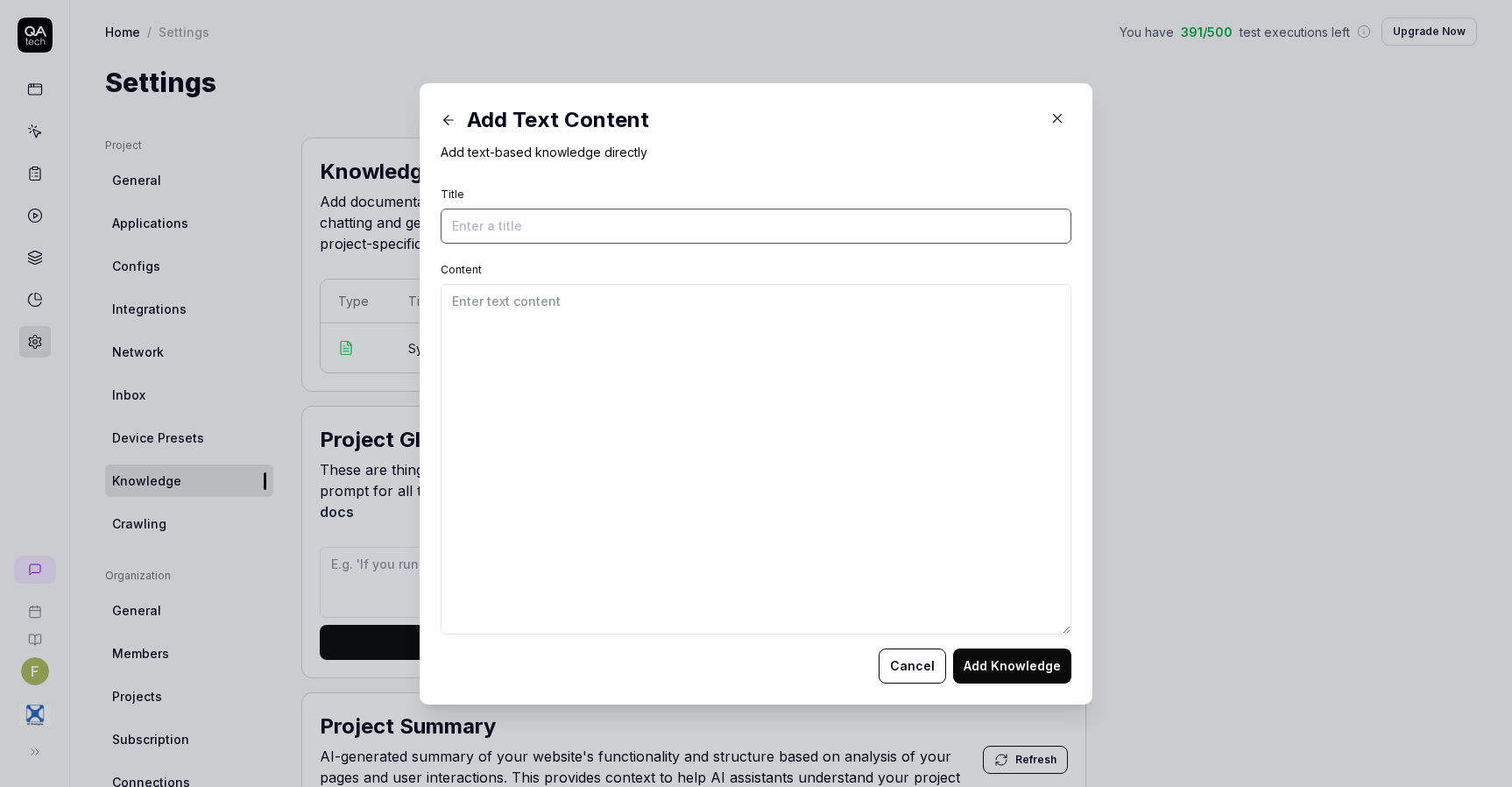
click at [488, 235] on input "Title" at bounding box center [756, 225] width 631 height 35
type input "C-TEM"
click at [816, 399] on textarea "Content" at bounding box center [756, 458] width 631 height 351
paste textarea "C-TEM User Manual Introduction The Collective Training and Exercise Manager (C-…"
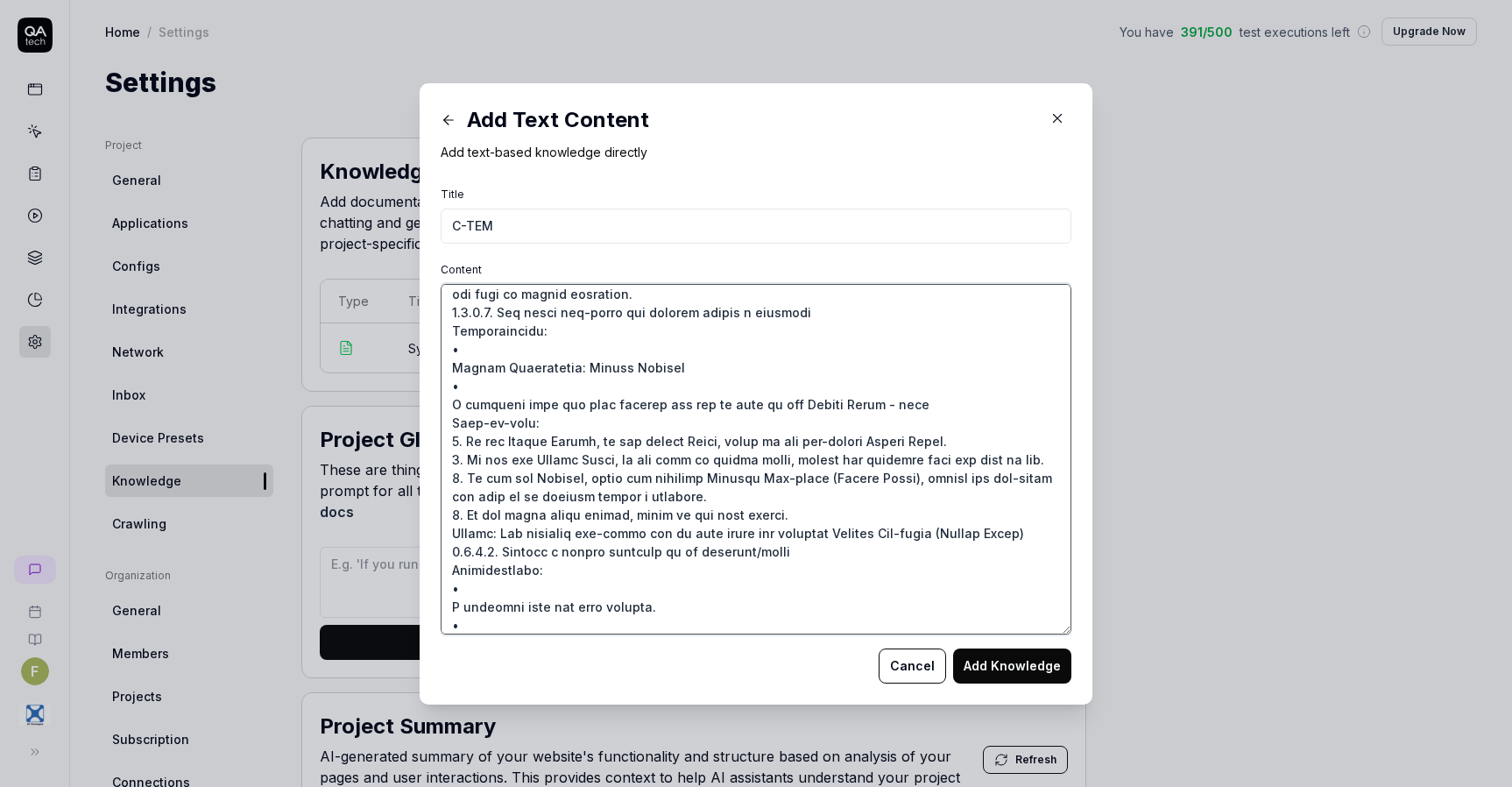
scroll to position [48095, 0]
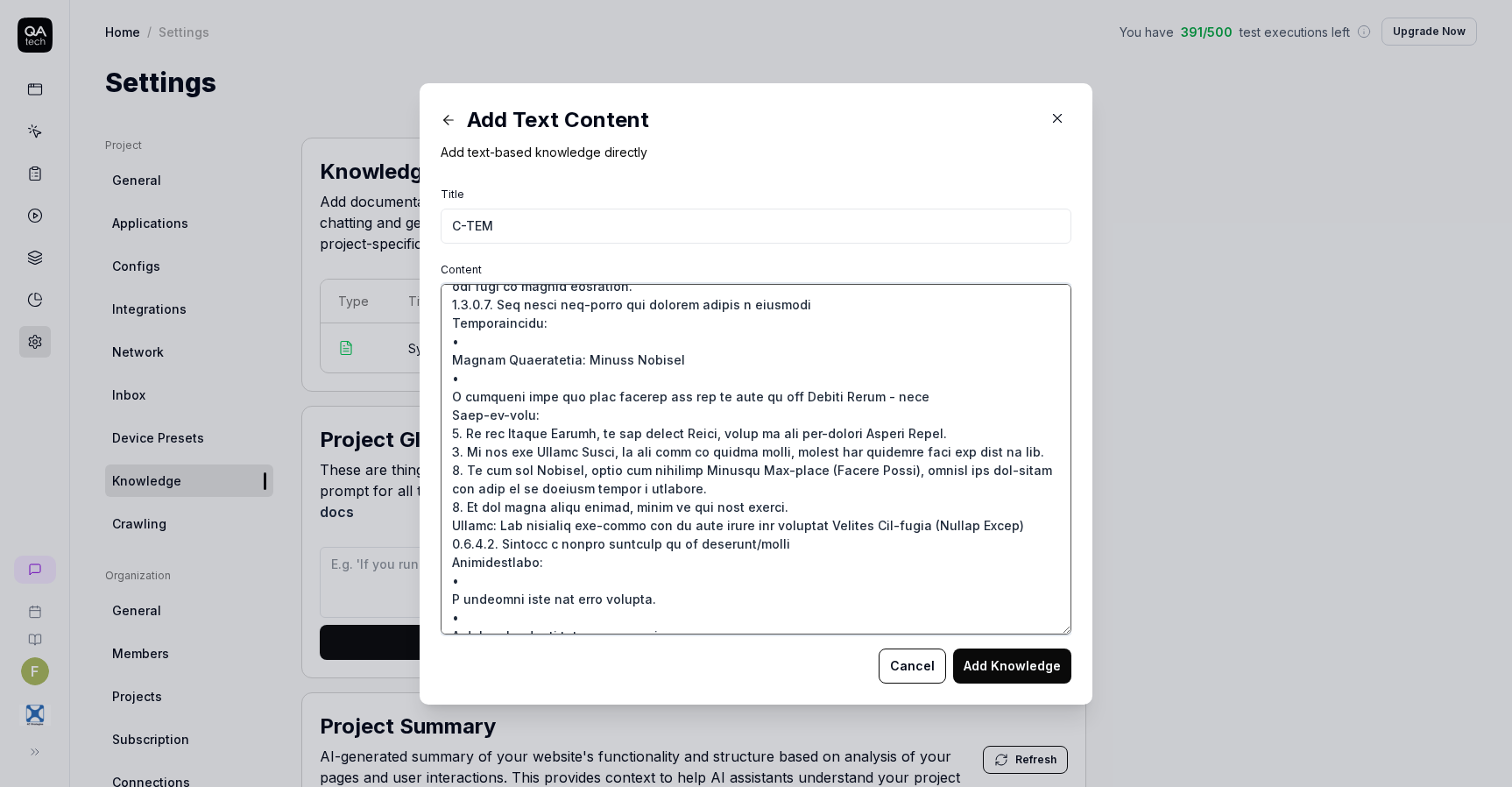
drag, startPoint x: 485, startPoint y: 543, endPoint x: 438, endPoint y: 501, distance: 63.0
click at [440, 501] on textarea "Content" at bounding box center [756, 458] width 631 height 351
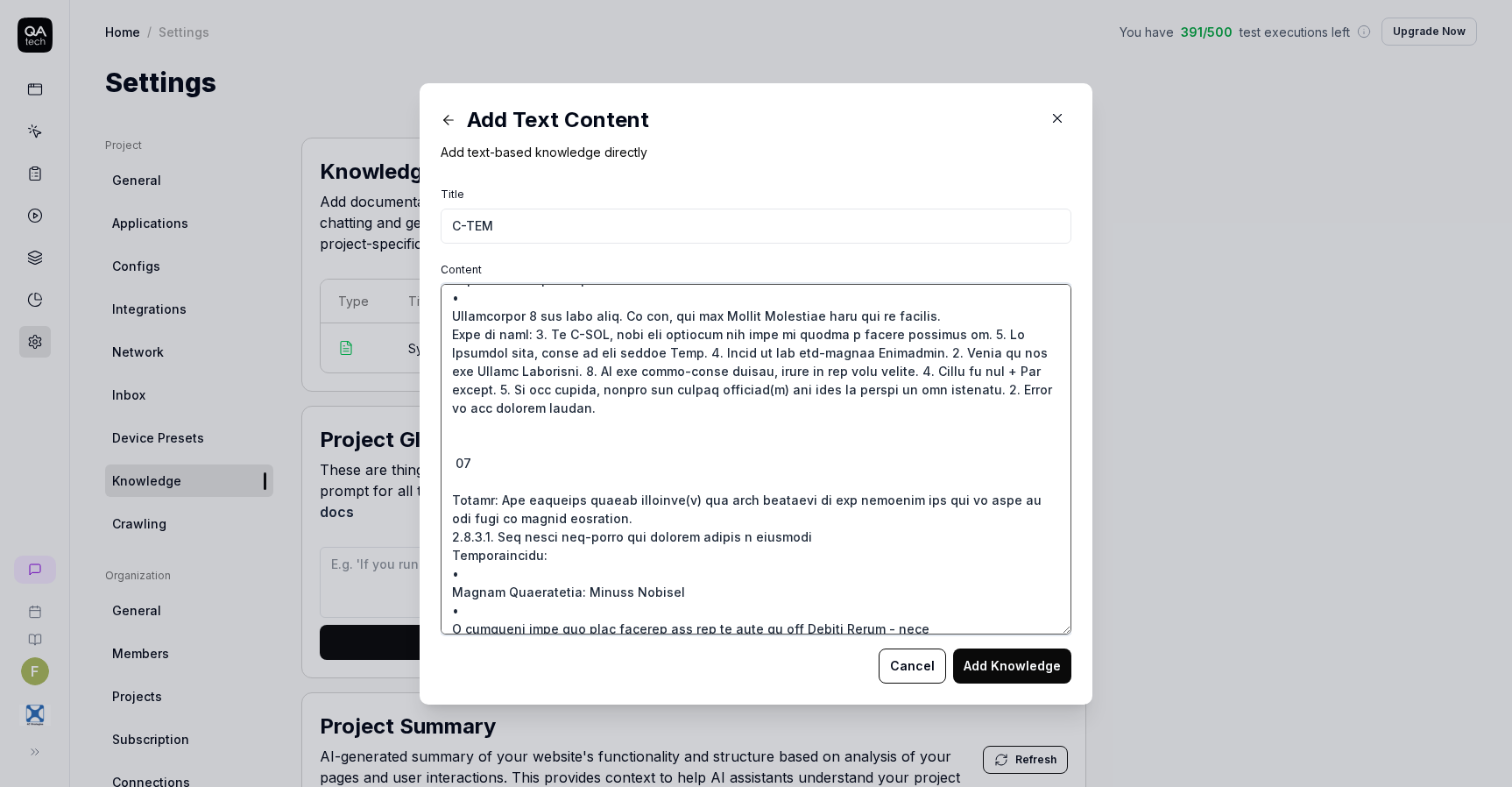
scroll to position [47865, 0]
drag, startPoint x: 476, startPoint y: 420, endPoint x: 423, endPoint y: 390, distance: 60.9
click at [423, 391] on div "Add Text Content Add text-based knowledge directly Title C-TEM Content Cancel A…" at bounding box center [756, 393] width 673 height 621
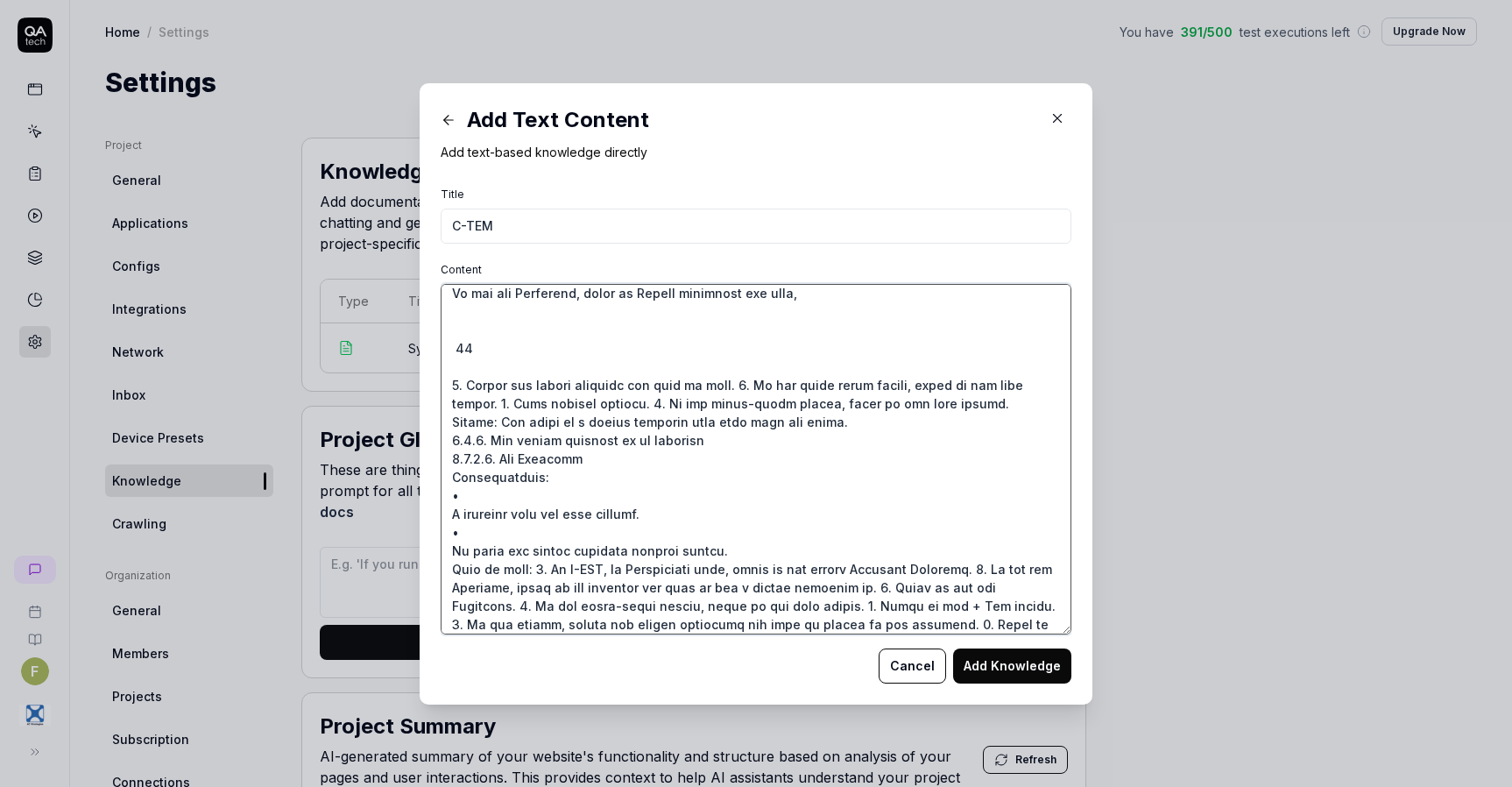
scroll to position [46989, 0]
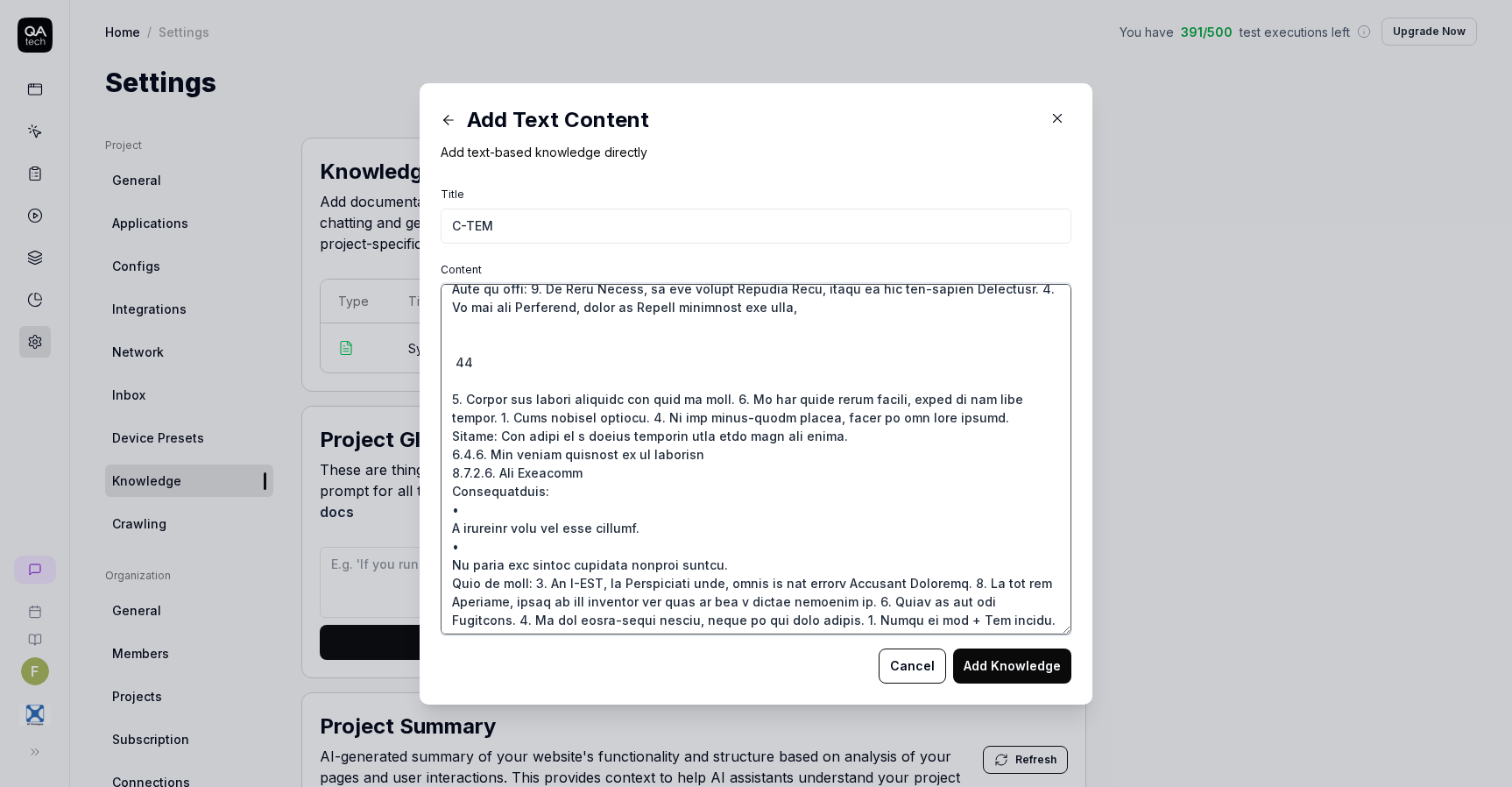
drag, startPoint x: 500, startPoint y: 546, endPoint x: 428, endPoint y: 515, distance: 78.4
click at [429, 518] on div "Add Text Content Add text-based knowledge directly Title C-TEM Content Cancel A…" at bounding box center [756, 393] width 673 height 621
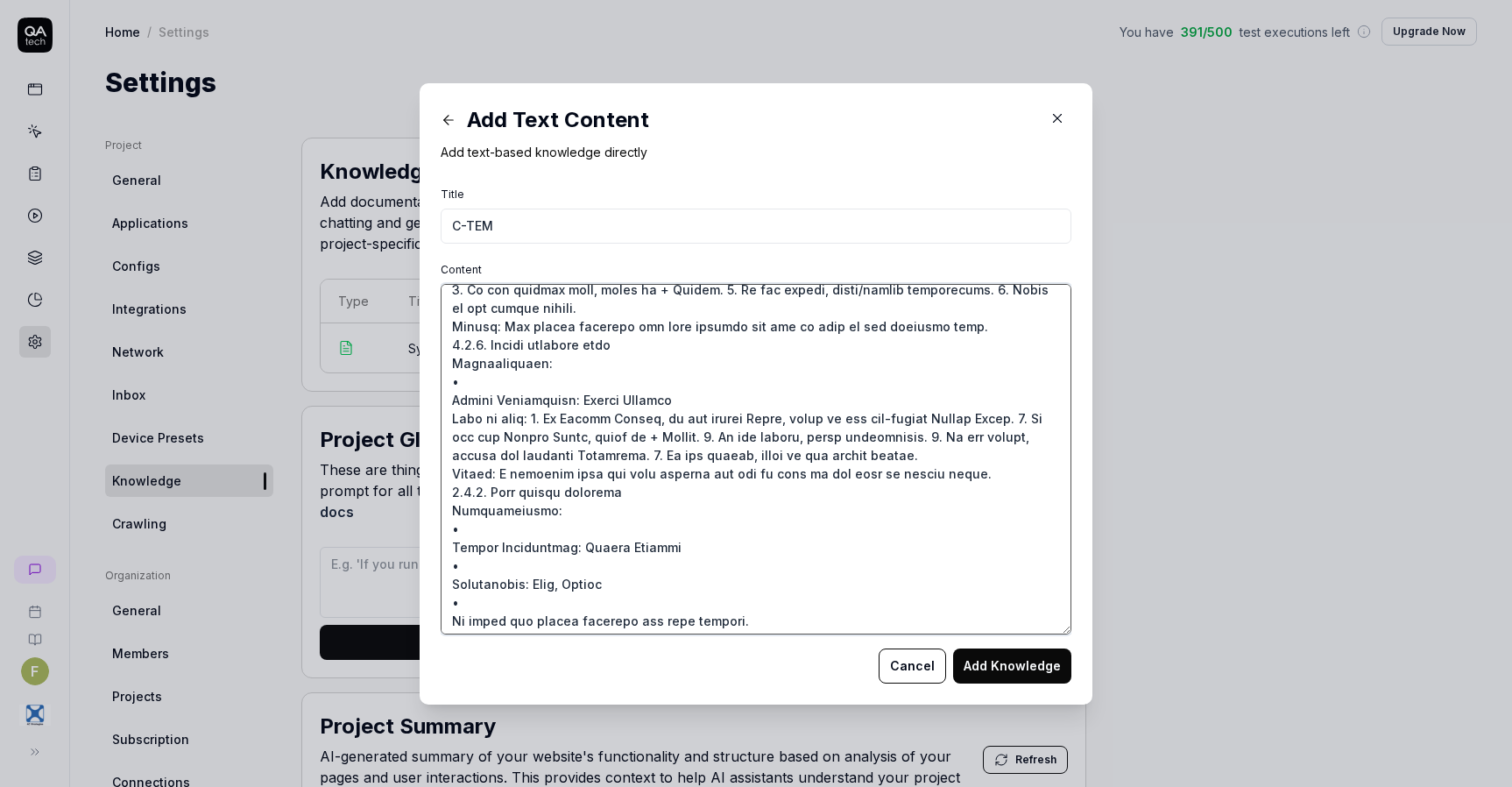
scroll to position [46551, 0]
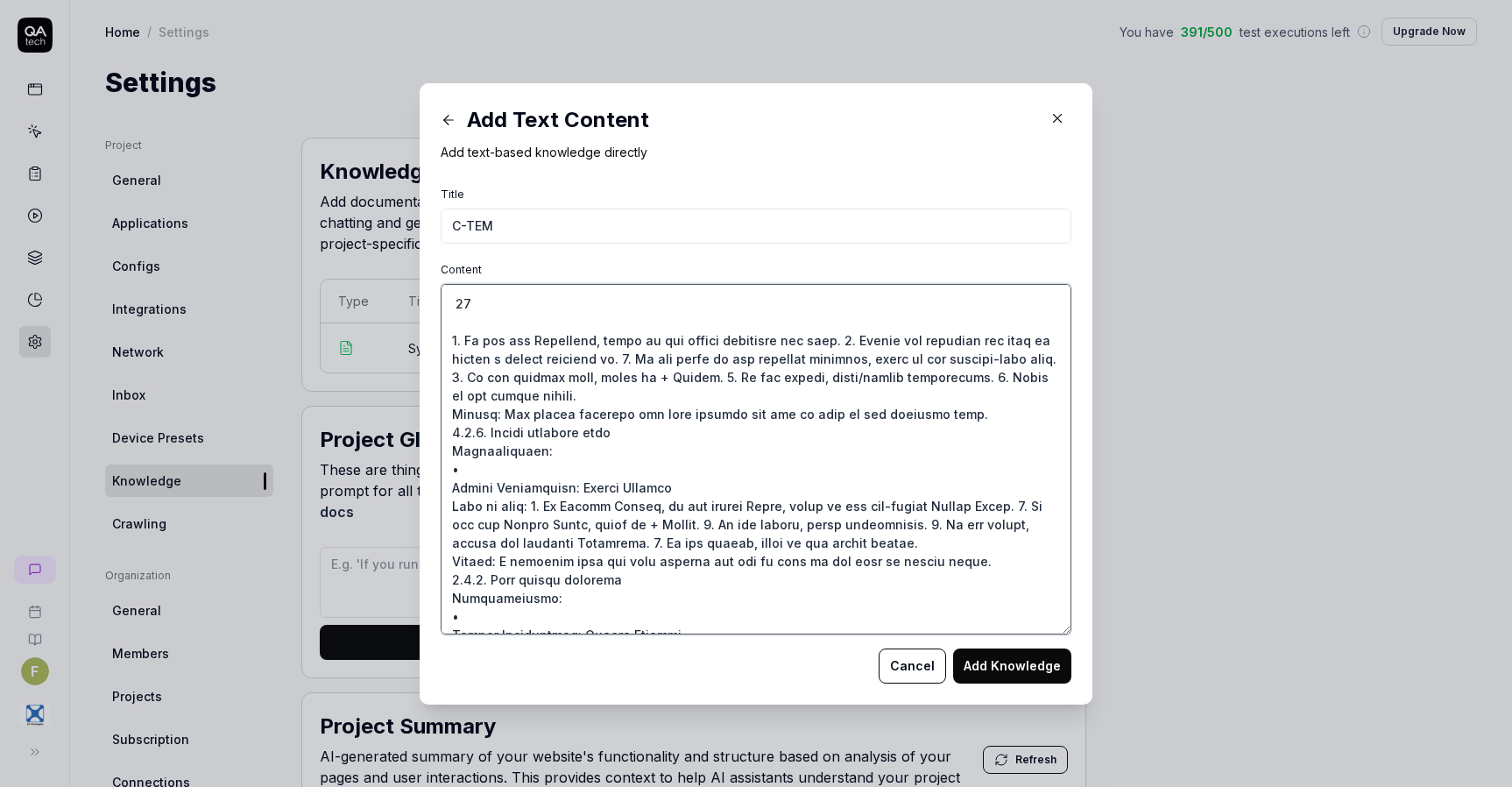
drag, startPoint x: 510, startPoint y: 536, endPoint x: 439, endPoint y: 519, distance: 73.0
click at [440, 519] on textarea "Content" at bounding box center [756, 458] width 631 height 351
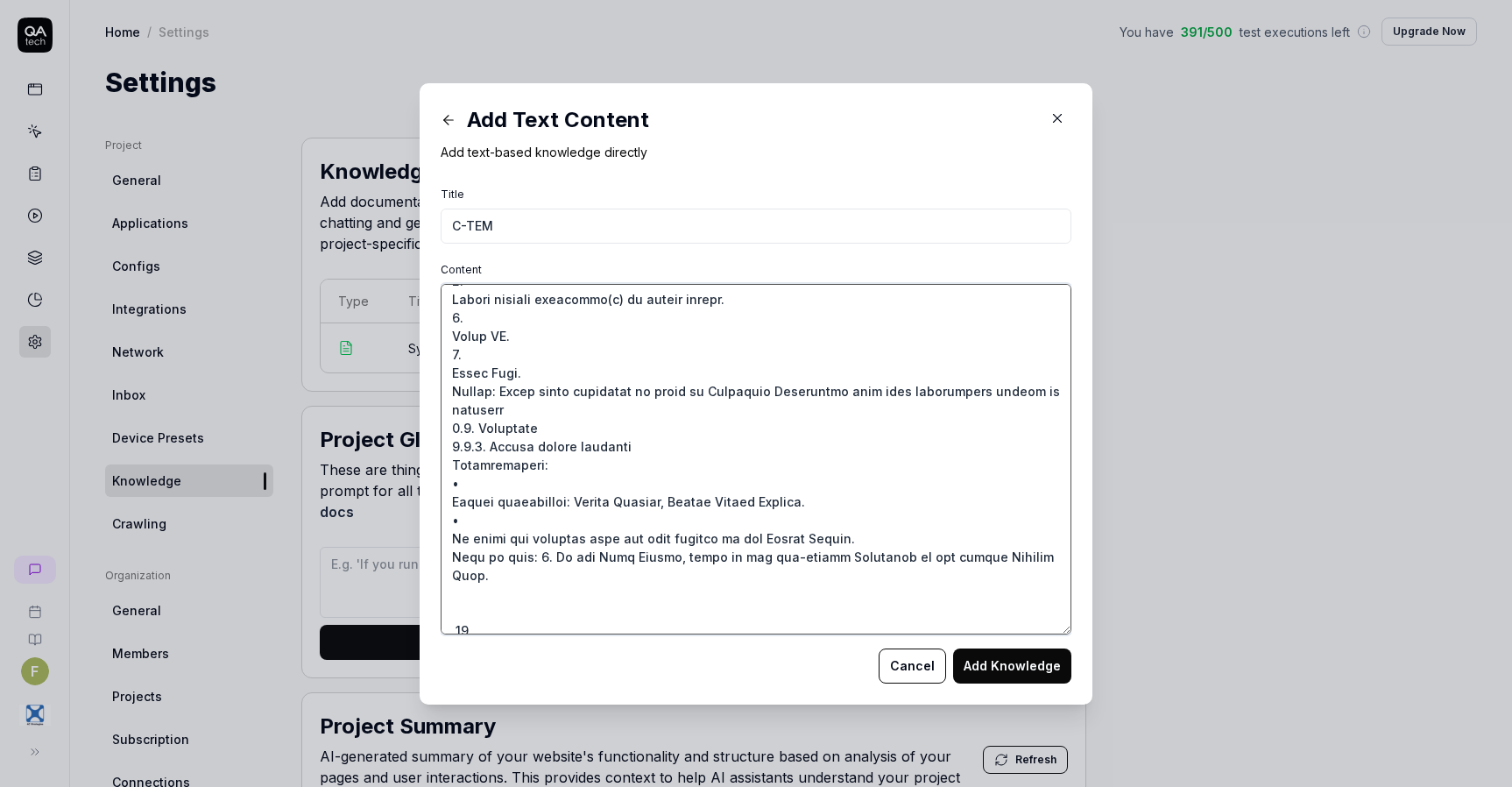
scroll to position [46201, 0]
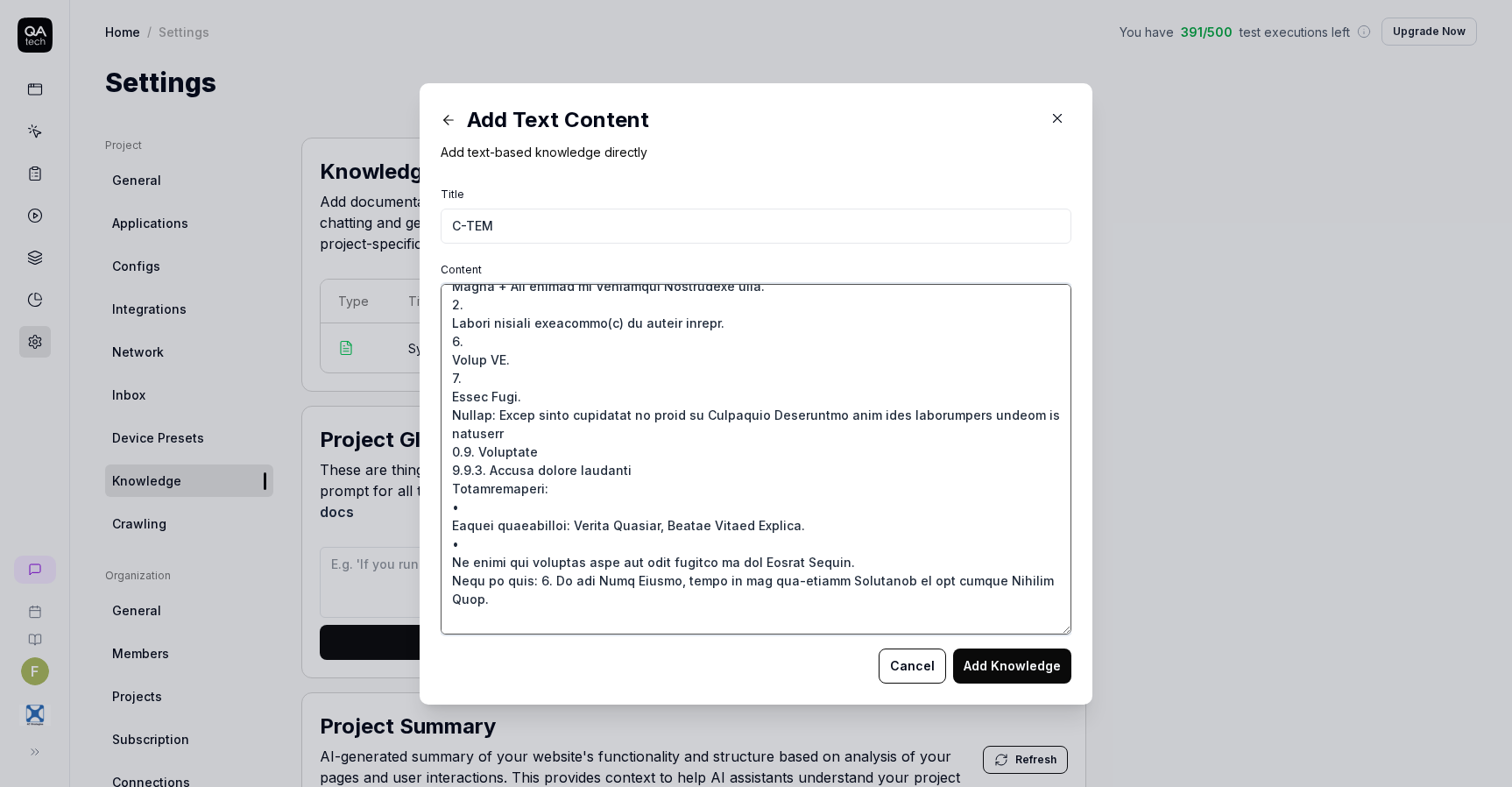
drag, startPoint x: 506, startPoint y: 380, endPoint x: 432, endPoint y: 337, distance: 85.6
click at [432, 337] on div "Add Text Content Add text-based knowledge directly Title C-TEM Content Cancel A…" at bounding box center [756, 393] width 673 height 621
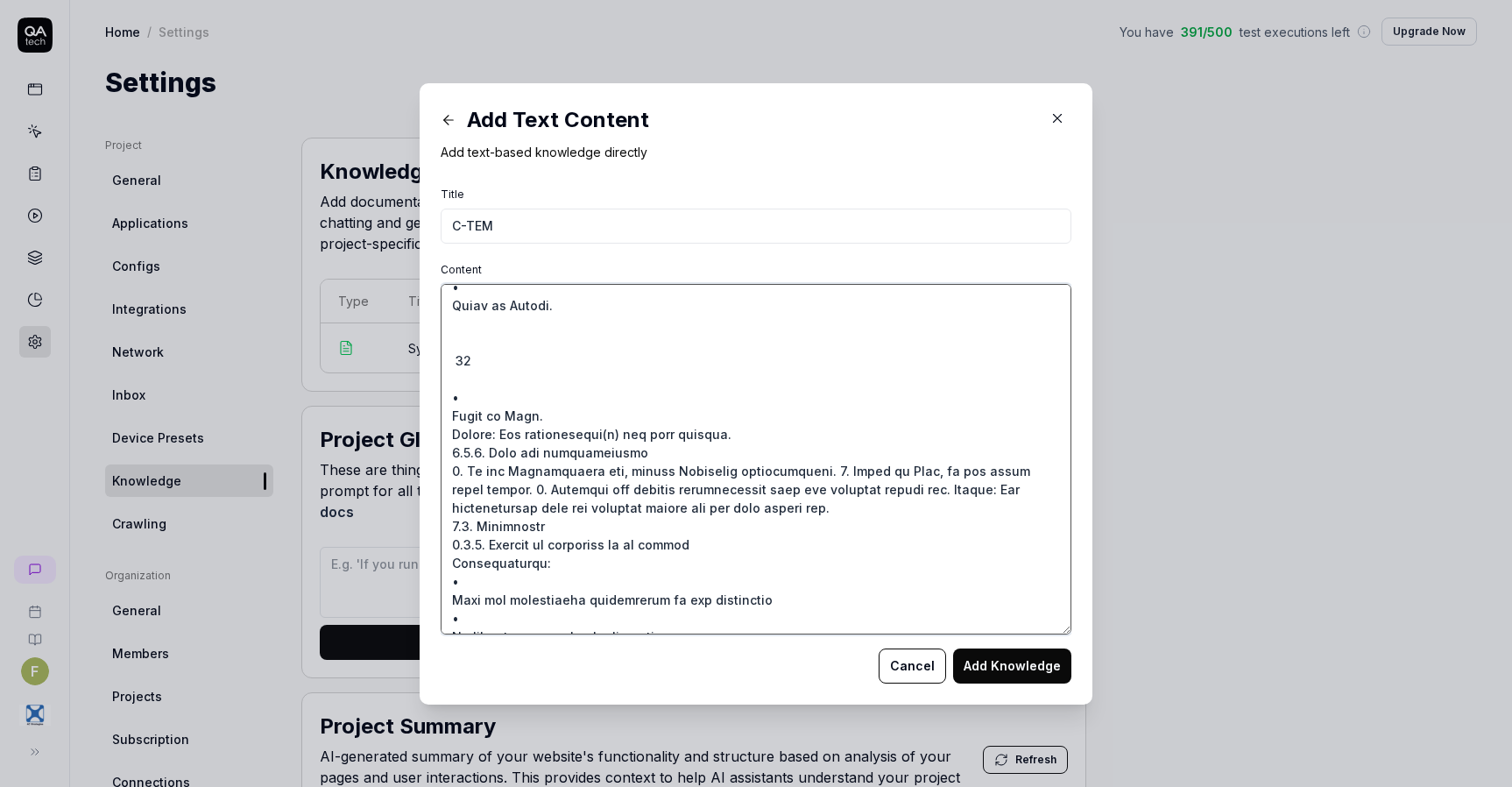
scroll to position [45588, 0]
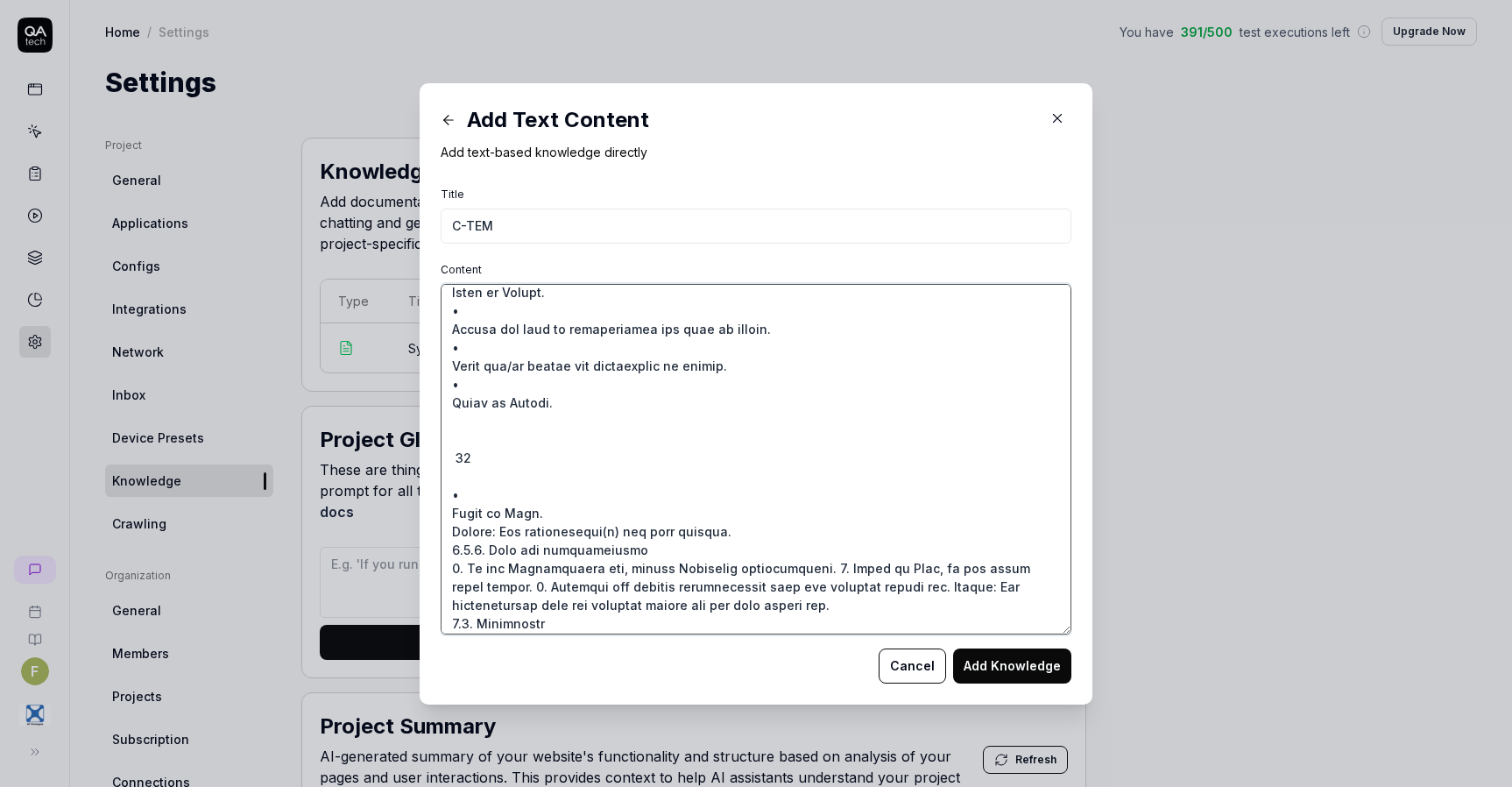
drag, startPoint x: 489, startPoint y: 492, endPoint x: 438, endPoint y: 449, distance: 66.7
click at [440, 449] on textarea "Content" at bounding box center [756, 458] width 631 height 351
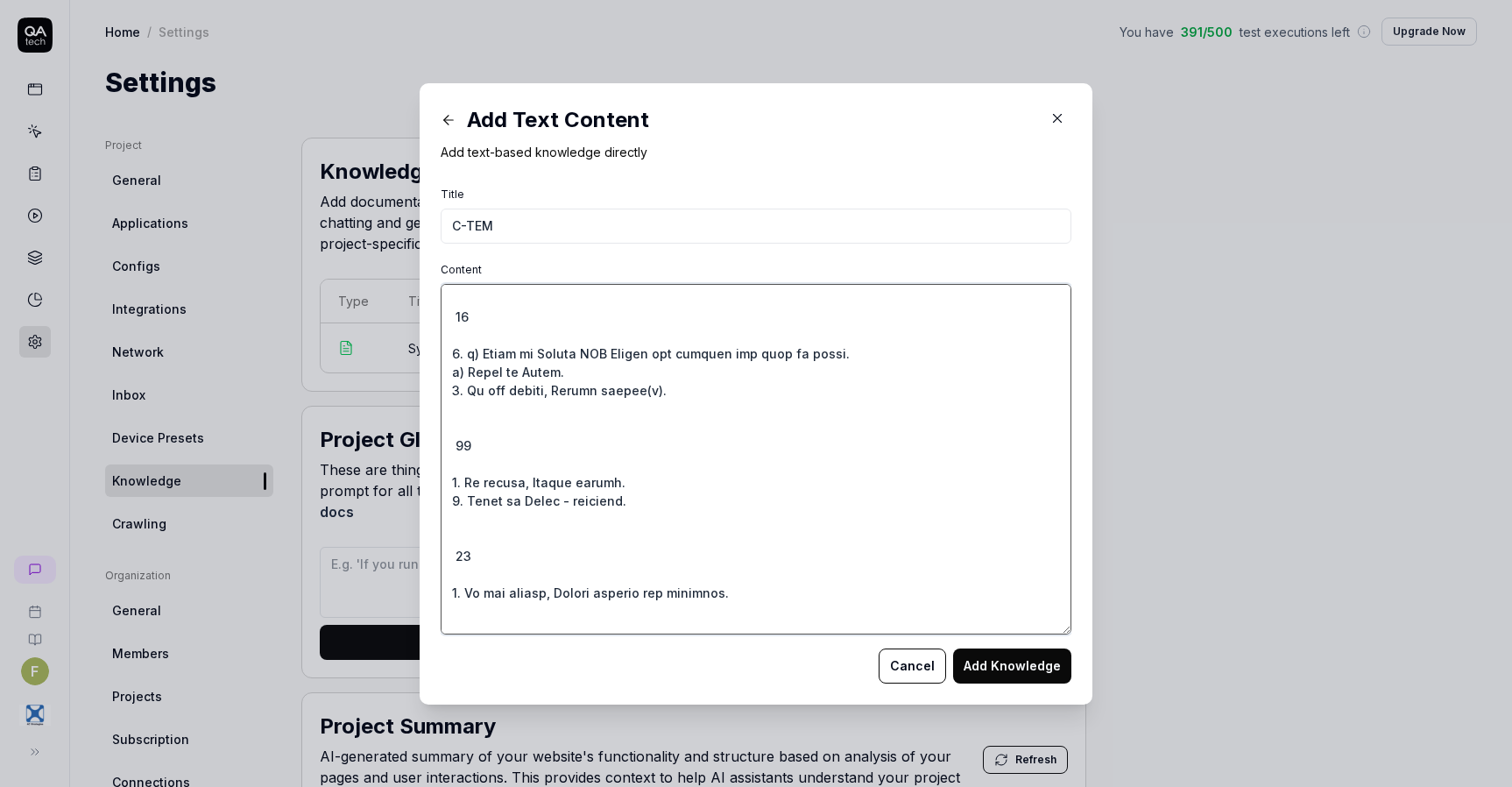
scroll to position [44799, 0]
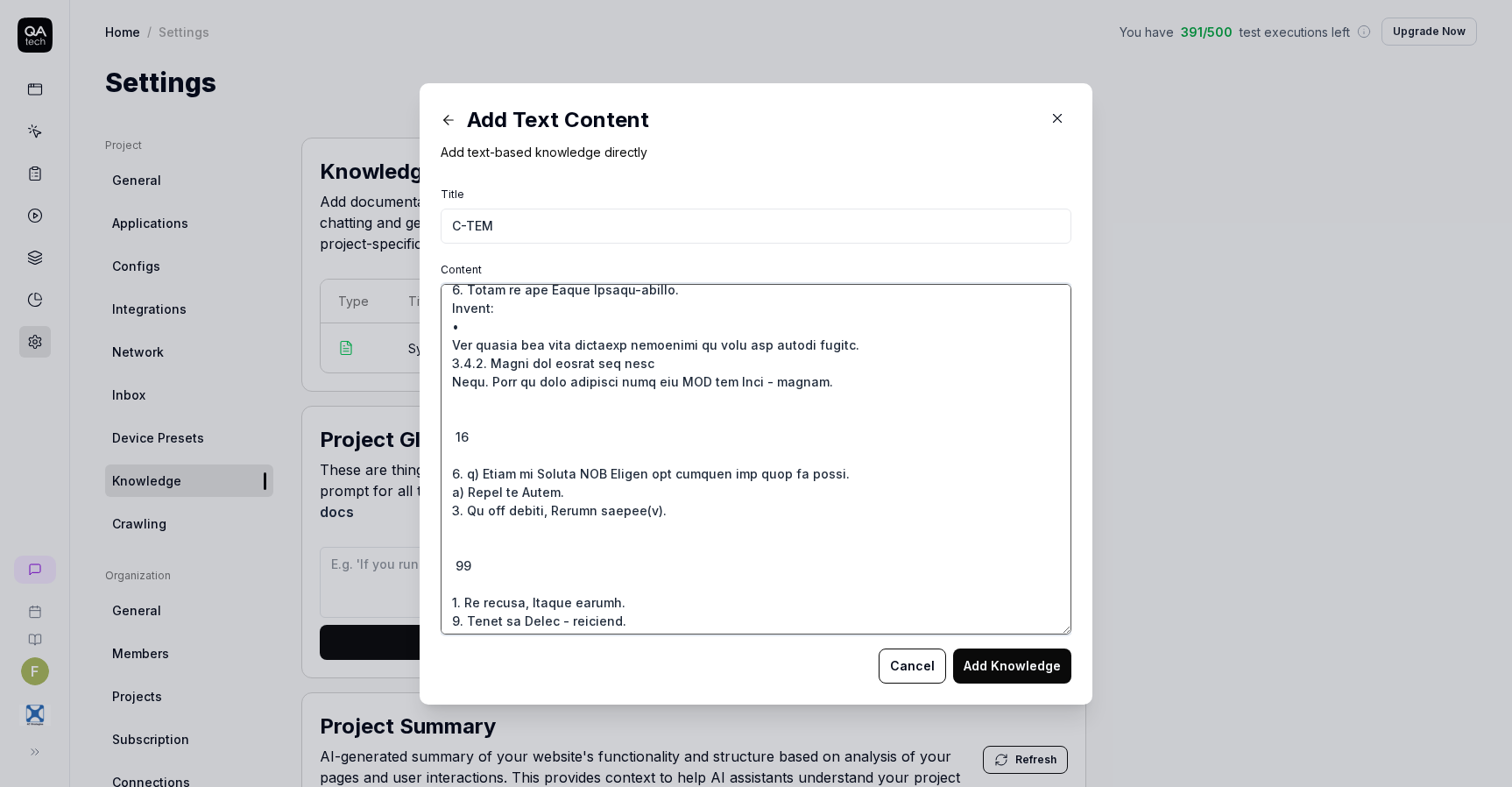
drag, startPoint x: 499, startPoint y: 487, endPoint x: 438, endPoint y: 447, distance: 72.9
click at [440, 447] on textarea "Content" at bounding box center [756, 458] width 631 height 351
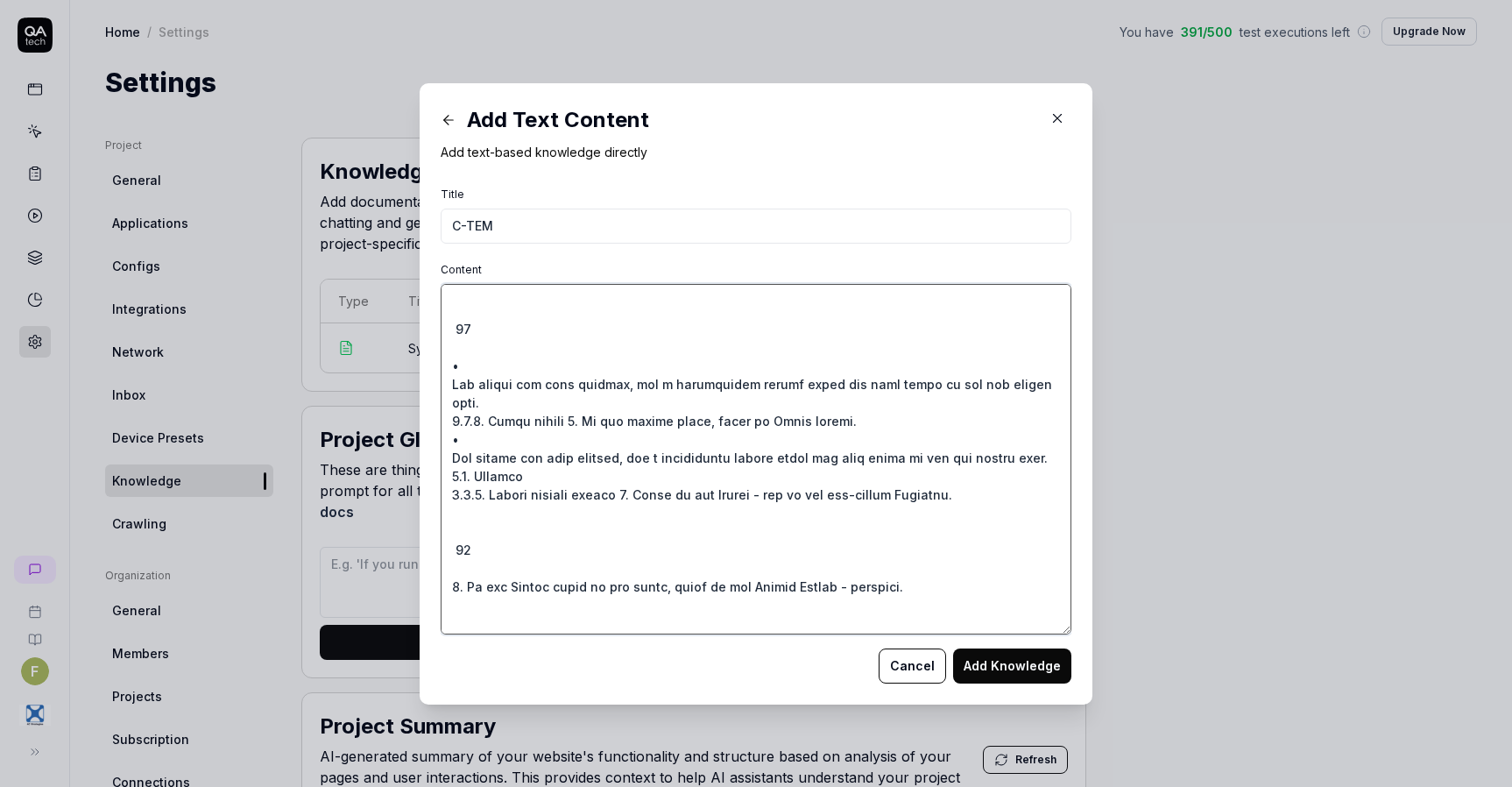
scroll to position [44361, 0]
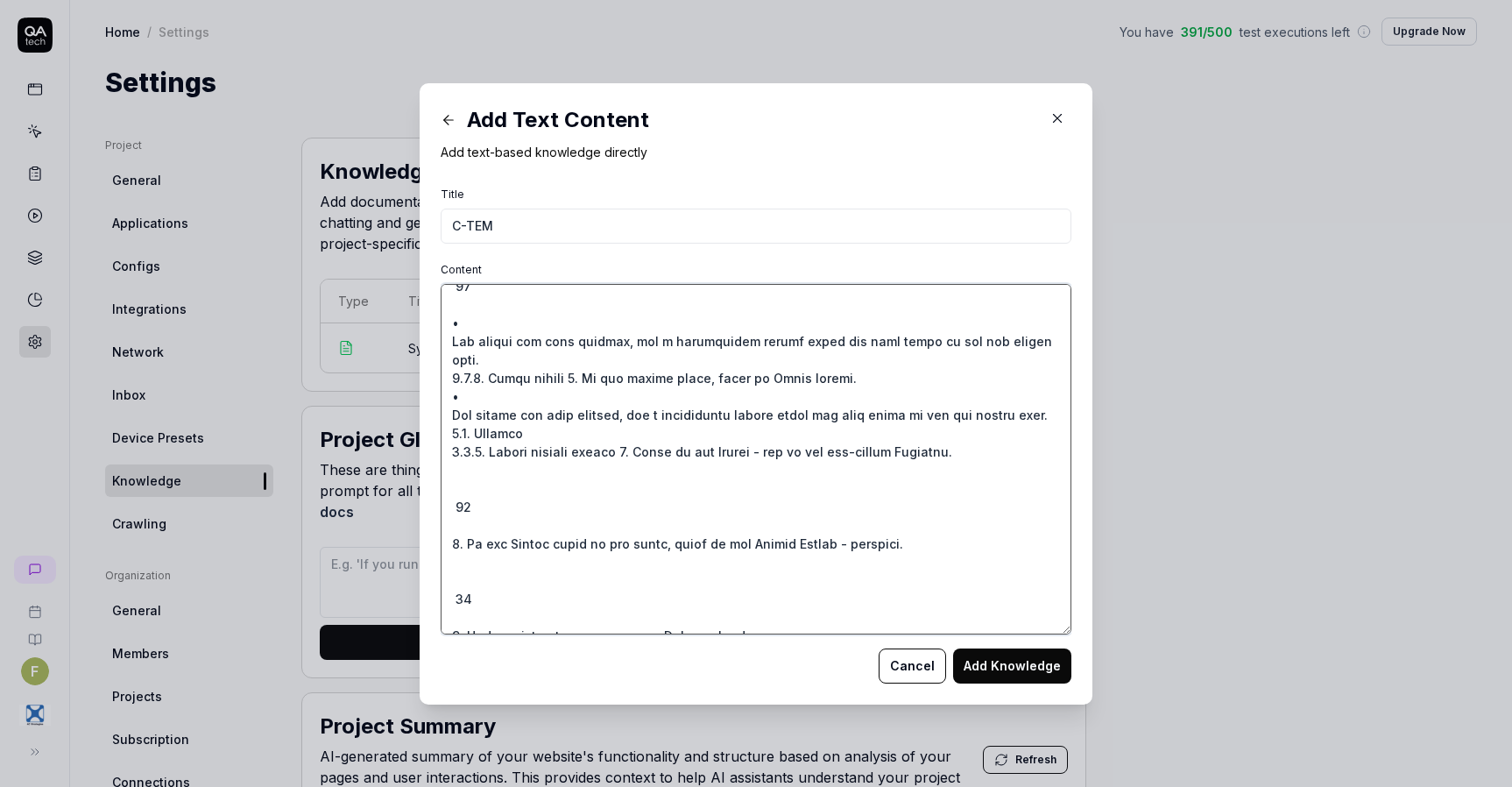
drag, startPoint x: 493, startPoint y: 529, endPoint x: 446, endPoint y: 504, distance: 53.2
click at [446, 504] on textarea "Content" at bounding box center [756, 458] width 631 height 351
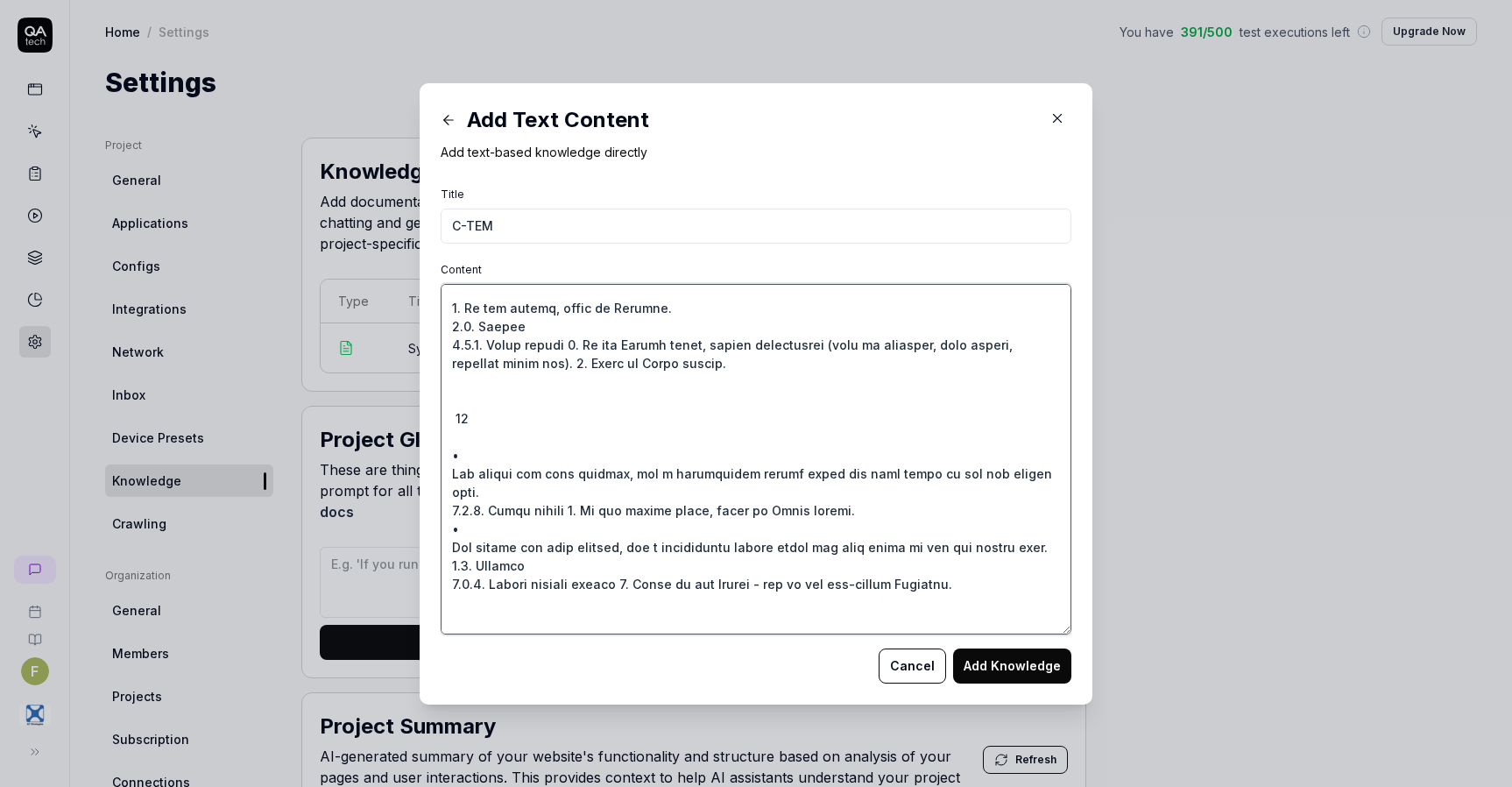
scroll to position [44187, 0]
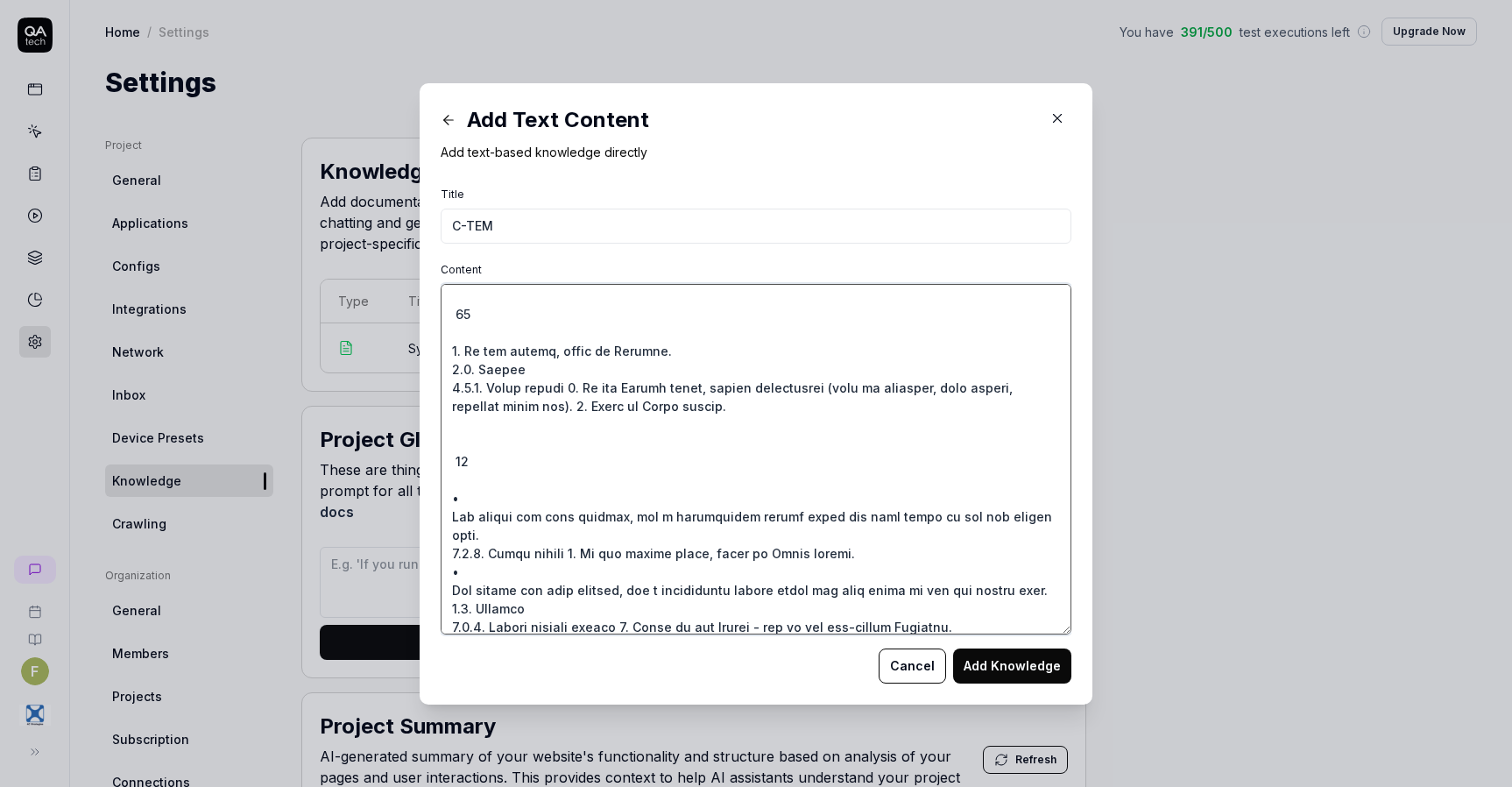
drag, startPoint x: 486, startPoint y: 607, endPoint x: 446, endPoint y: 577, distance: 50.0
click at [445, 579] on textarea "Content" at bounding box center [756, 458] width 631 height 351
drag, startPoint x: 475, startPoint y: 523, endPoint x: 433, endPoint y: 494, distance: 51.0
click at [433, 494] on div "Add Text Content Add text-based knowledge directly Title C-TEM Content Cancel A…" at bounding box center [756, 393] width 673 height 621
drag, startPoint x: 471, startPoint y: 402, endPoint x: 434, endPoint y: 376, distance: 45.2
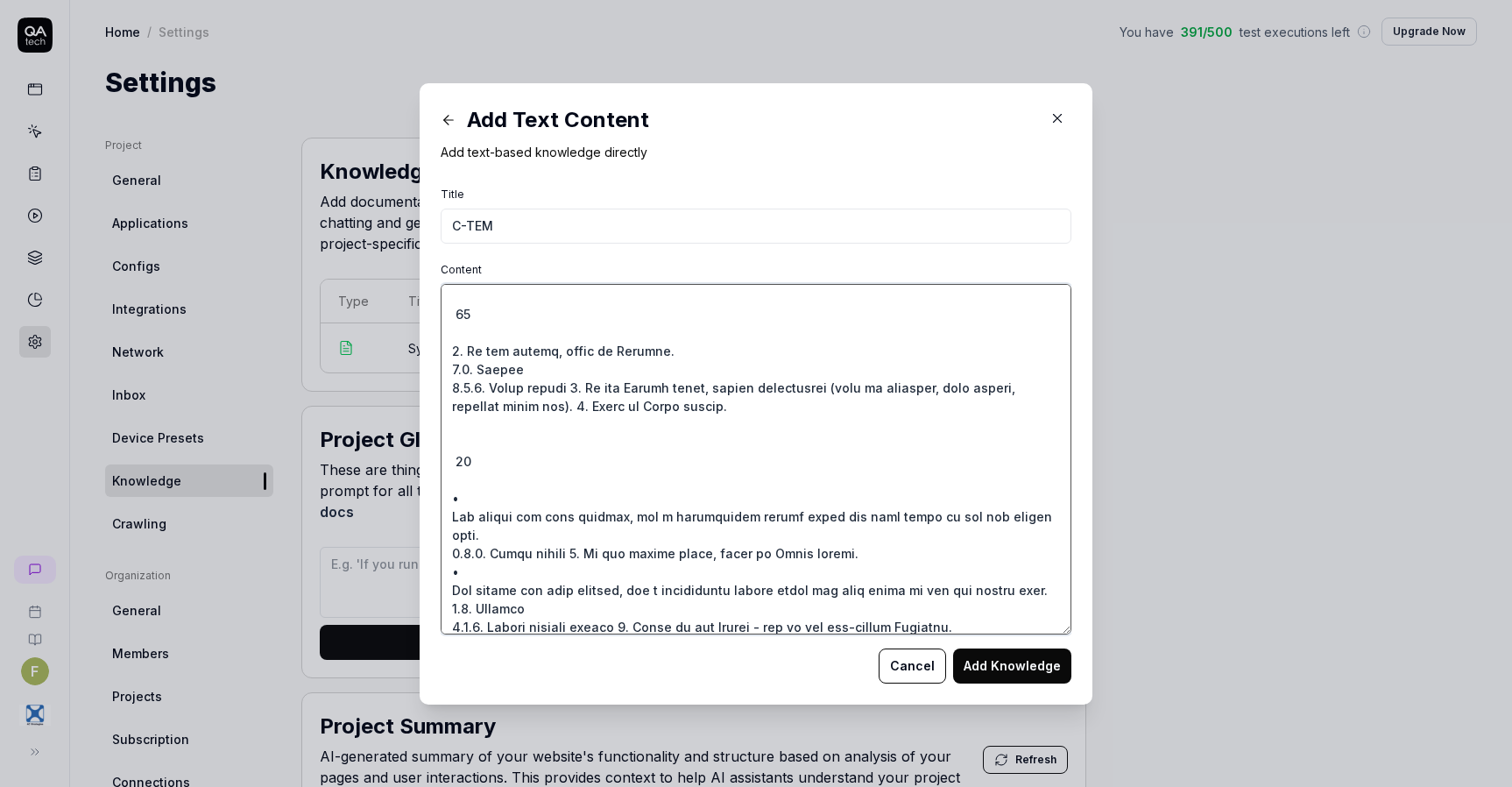
click at [432, 376] on div "Add Text Content Add text-based knowledge directly Title C-TEM Content Cancel A…" at bounding box center [756, 393] width 673 height 621
type textarea "C-TEM User Manual Introduction The Collective Training and Exercise Manager (C-…"
click at [983, 662] on button "Add Knowledge" at bounding box center [1012, 665] width 119 height 35
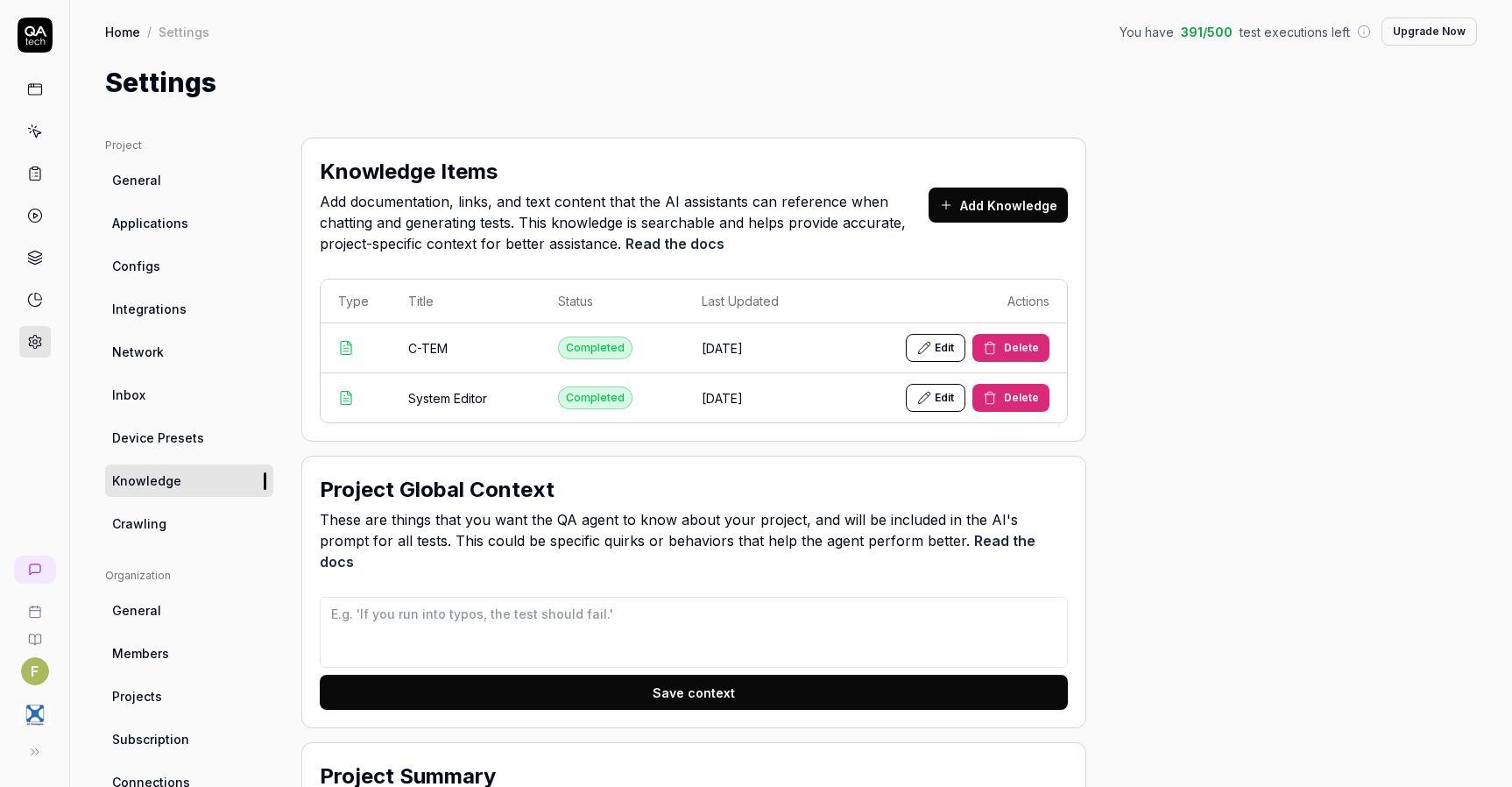
click at [195, 527] on link "Crawling" at bounding box center [189, 523] width 168 height 33
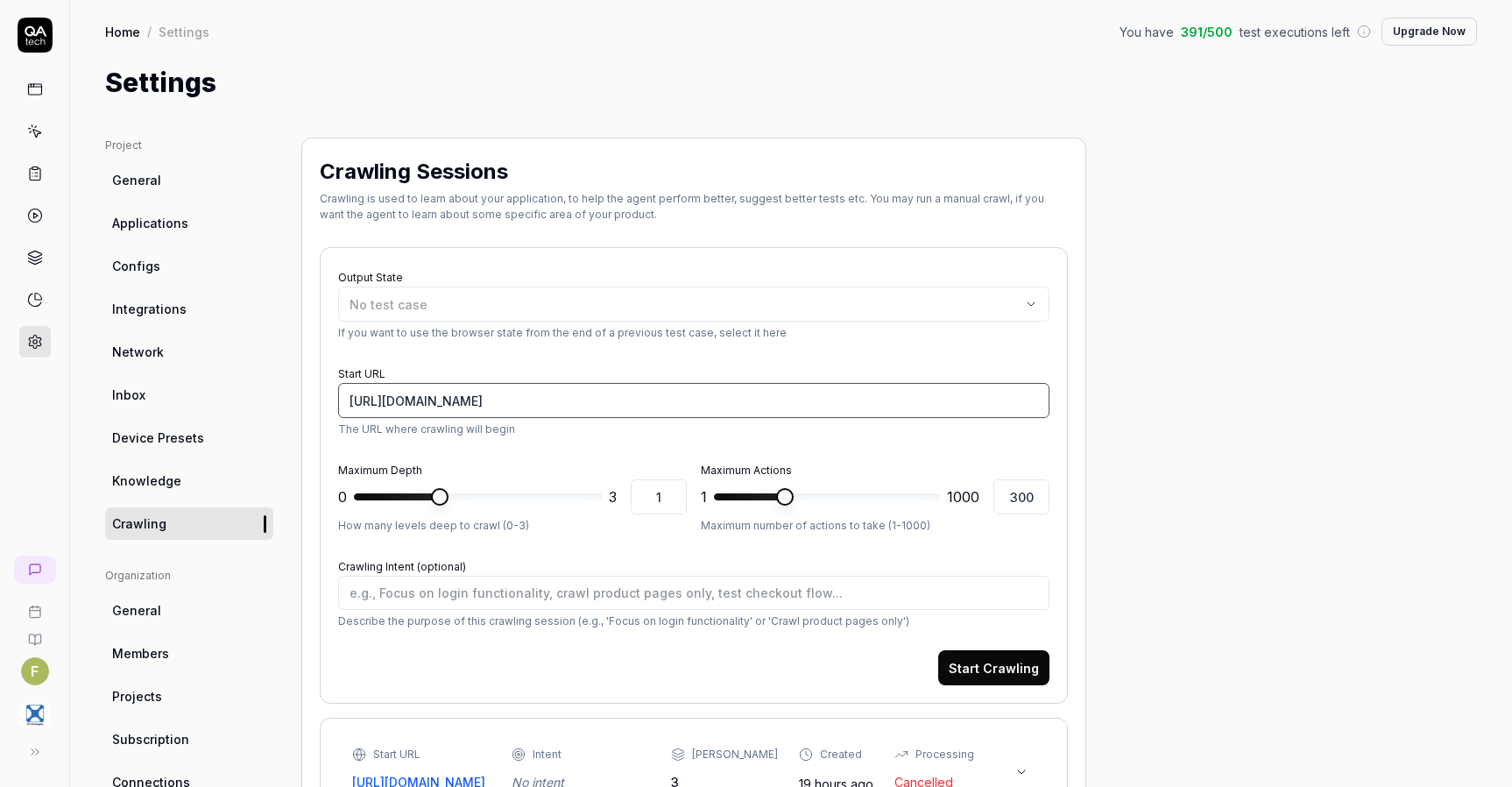
drag, startPoint x: 617, startPoint y: 405, endPoint x: 815, endPoint y: 396, distance: 198.2
click at [815, 396] on input "[URL][DOMAIN_NAME]" at bounding box center [693, 400] width 711 height 35
click at [802, 301] on div "No test case" at bounding box center [684, 304] width 671 height 19
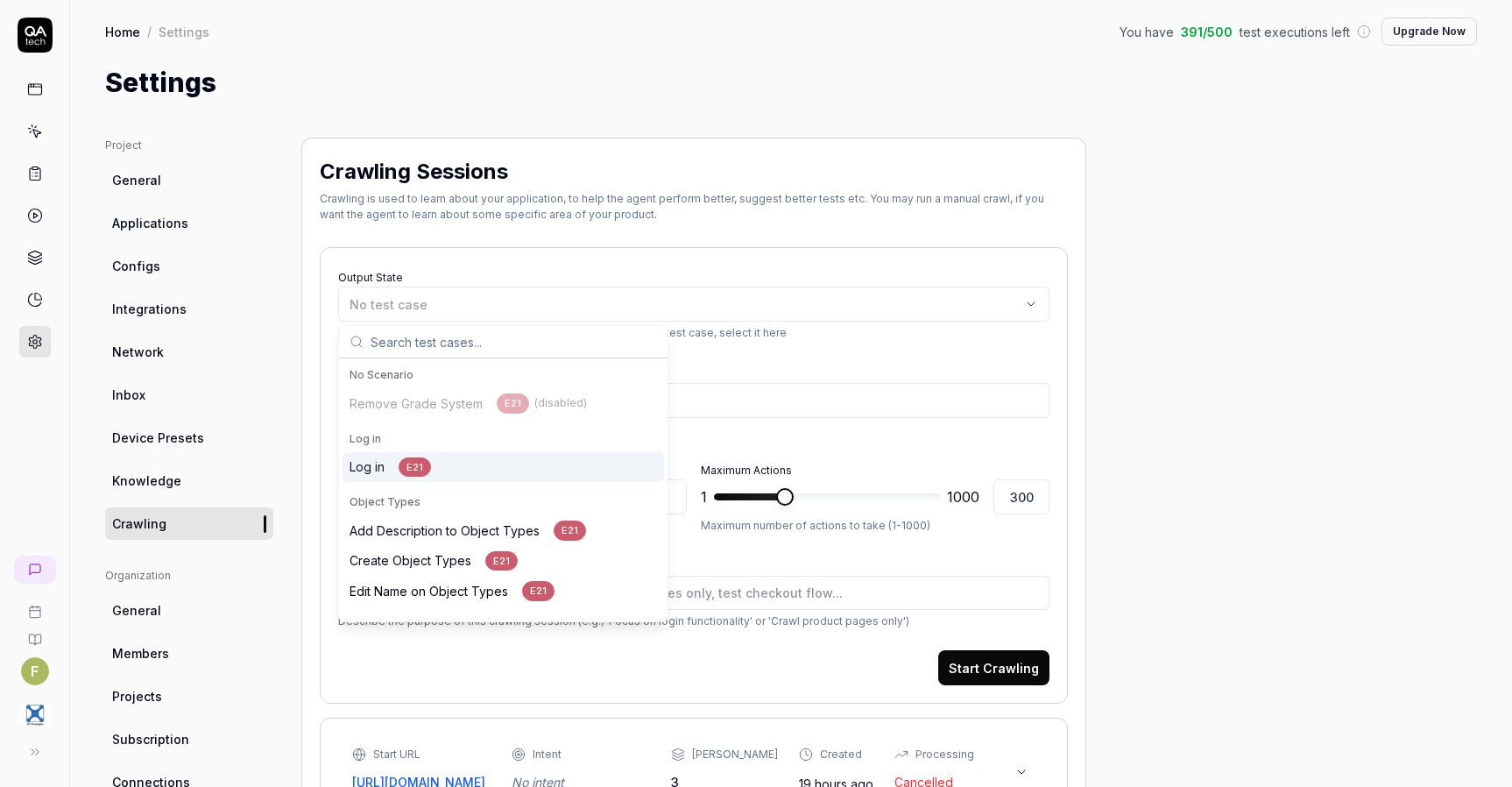
click at [497, 466] on div "Log in E21" at bounding box center [504, 467] width 322 height 31
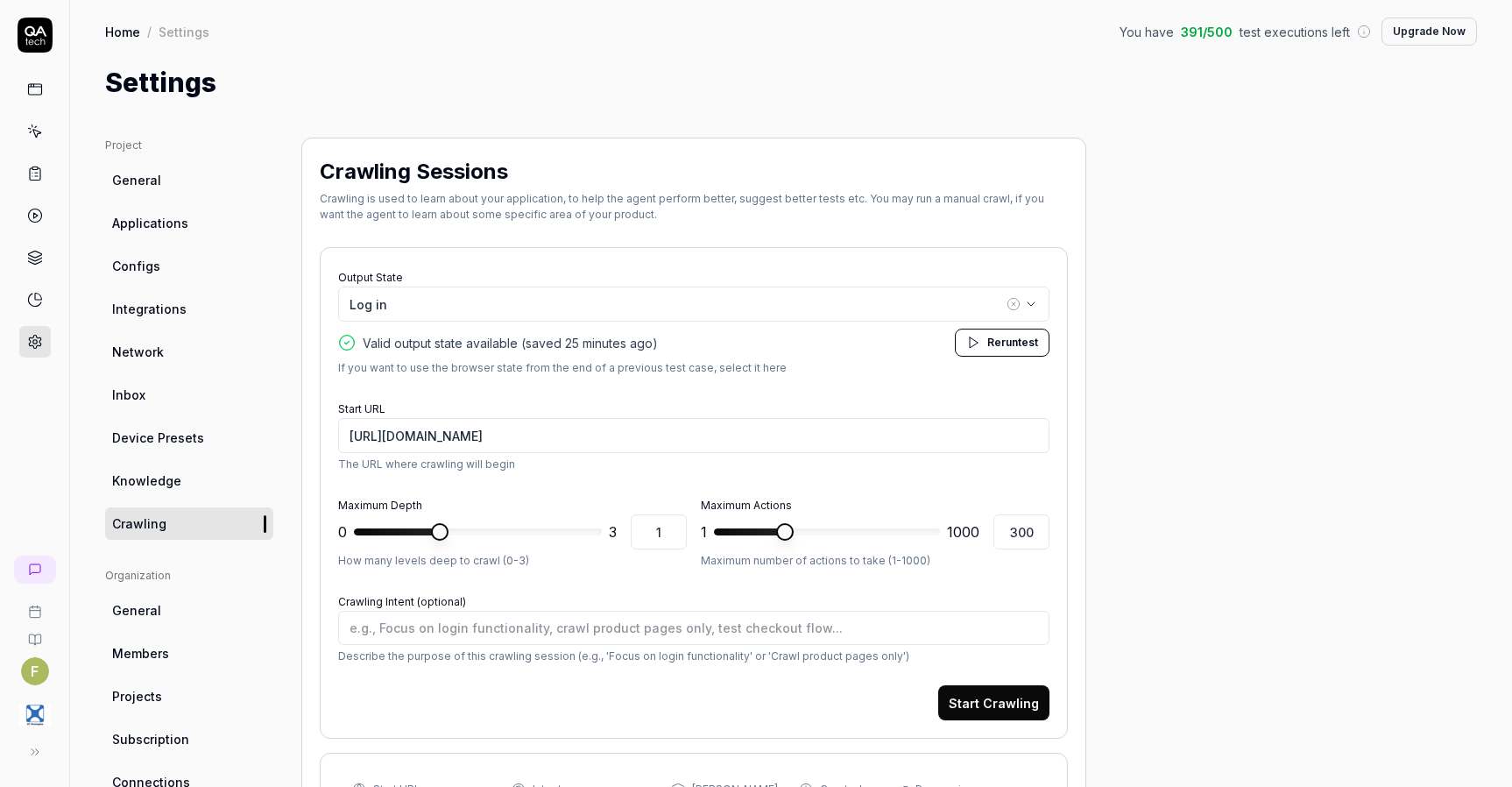
drag, startPoint x: 864, startPoint y: 374, endPoint x: 865, endPoint y: 384, distance: 10.0
click at [864, 376] on form "Output State Log in Valid output state available (saved 25 minutes ago ) Rerun …" at bounding box center [693, 493] width 711 height 454
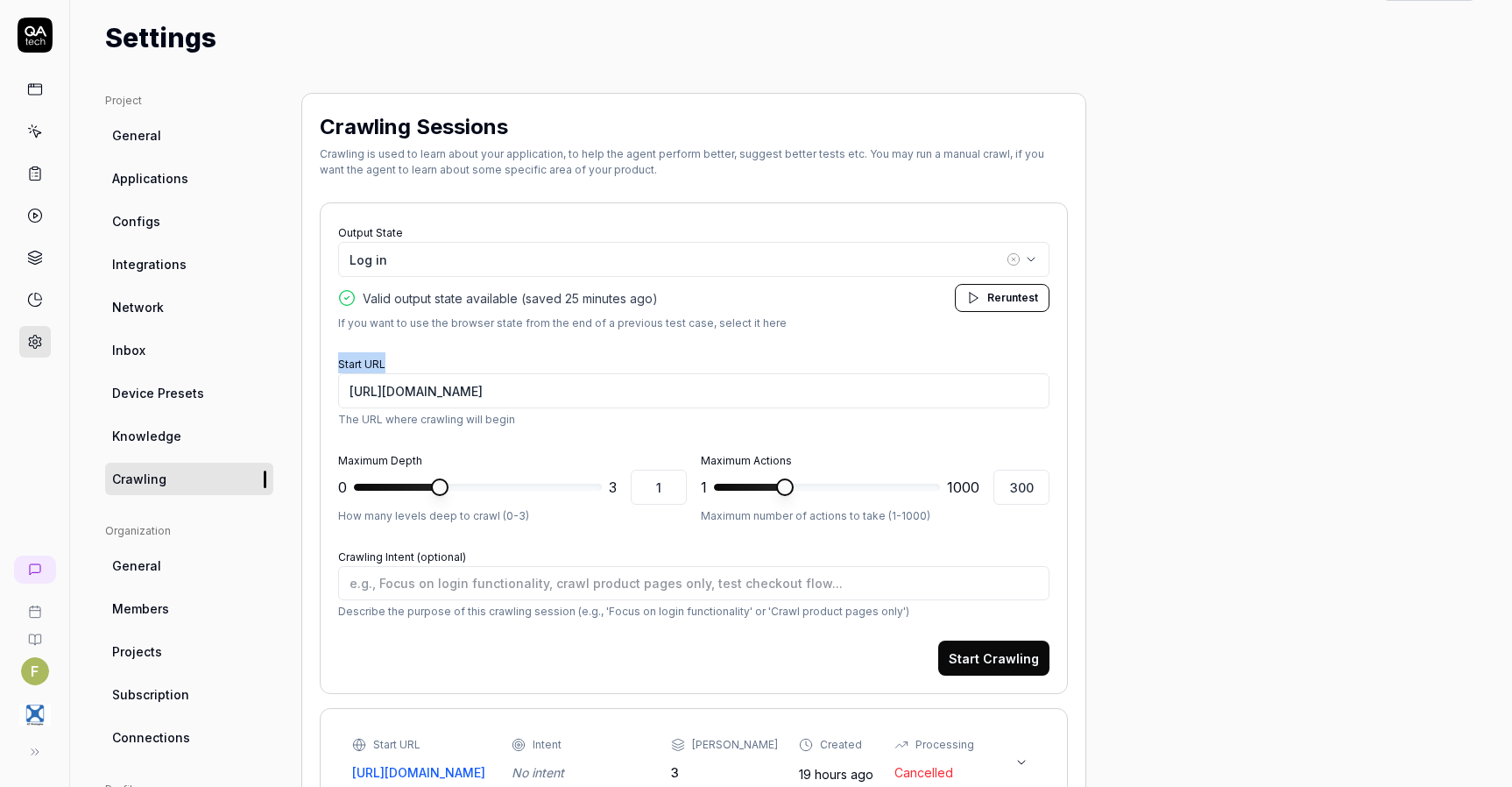
scroll to position [88, 0]
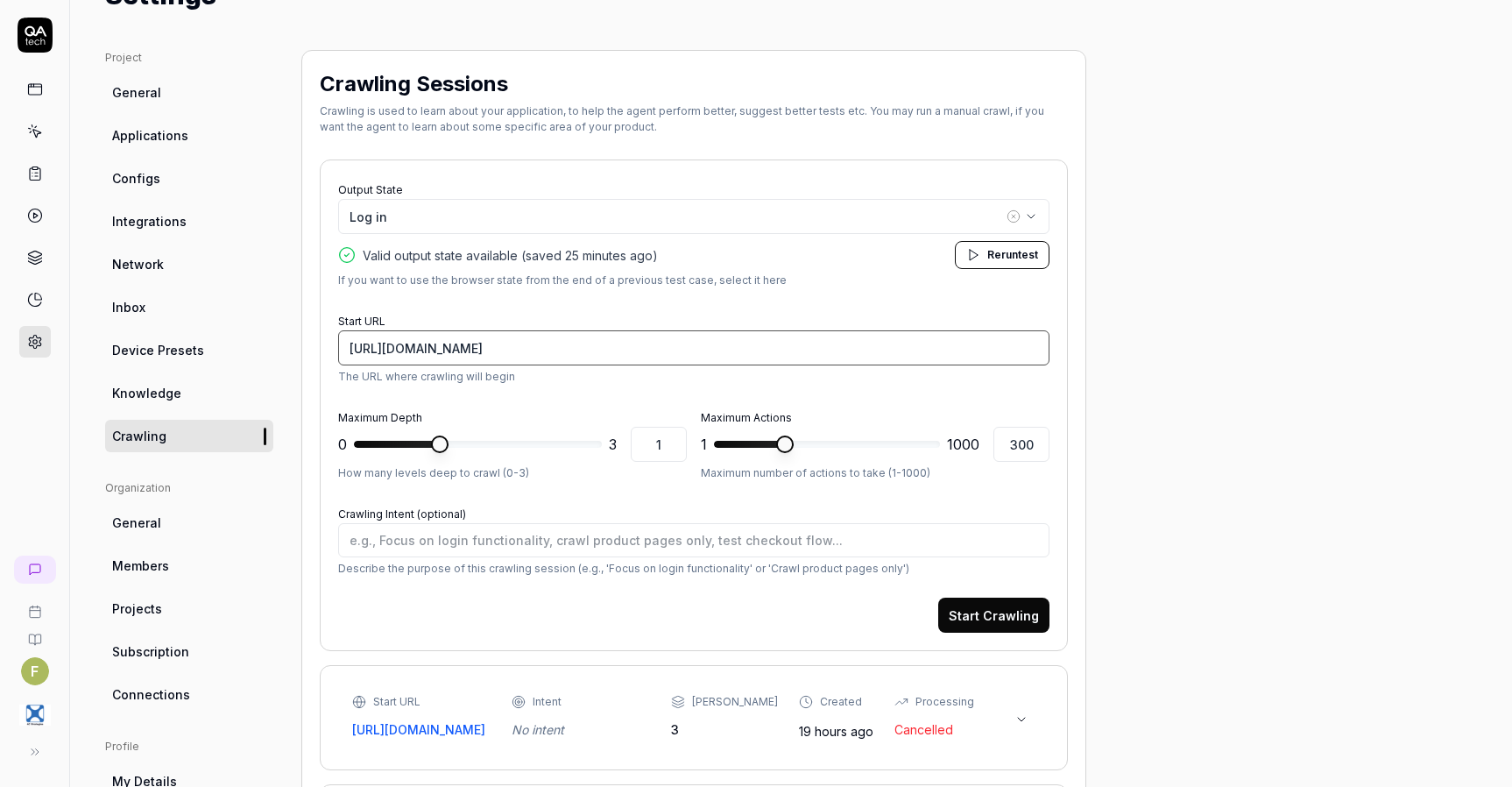
drag, startPoint x: 616, startPoint y: 345, endPoint x: 1631, endPoint y: 298, distance: 1016.1
click at [1511, 298] on html "F Home / Settings You have 391 / 500 test executions left Upgrade Now Home / Se…" at bounding box center [756, 393] width 1512 height 787
type input "[URL][DOMAIN_NAME]"
click at [1017, 617] on button "Start Crawling" at bounding box center [994, 614] width 112 height 35
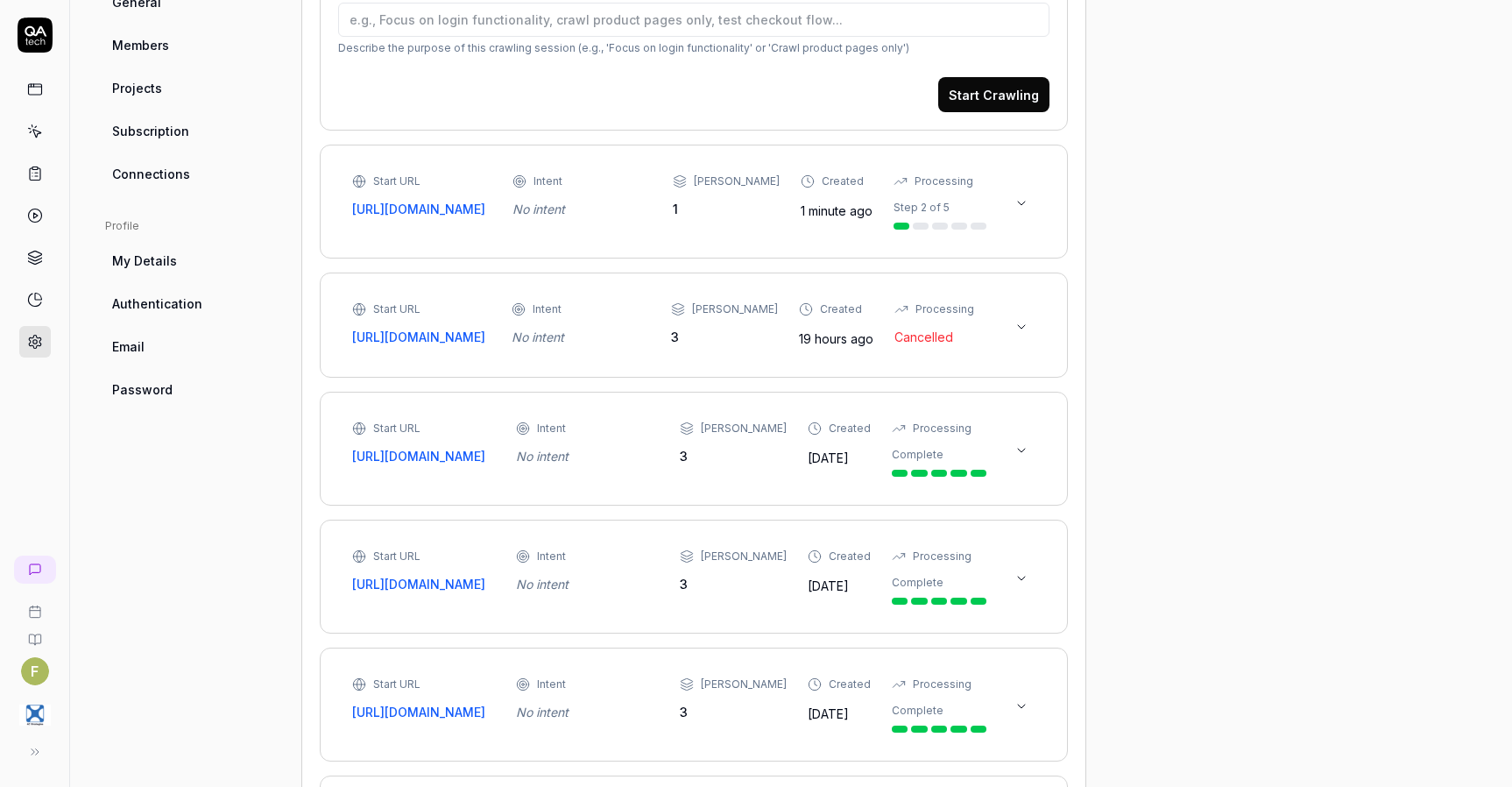
scroll to position [351, 0]
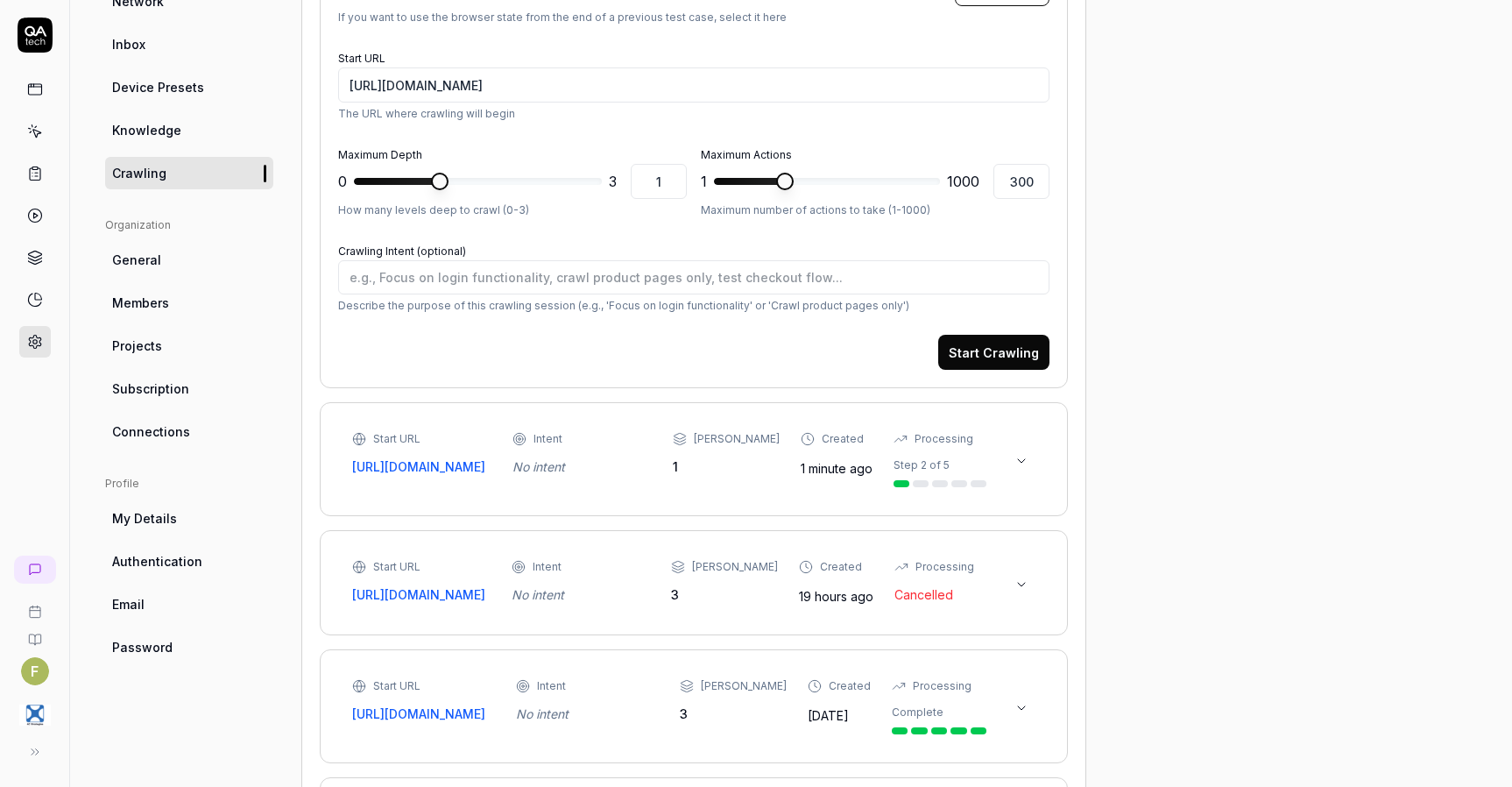
click at [1031, 464] on button at bounding box center [1021, 460] width 28 height 28
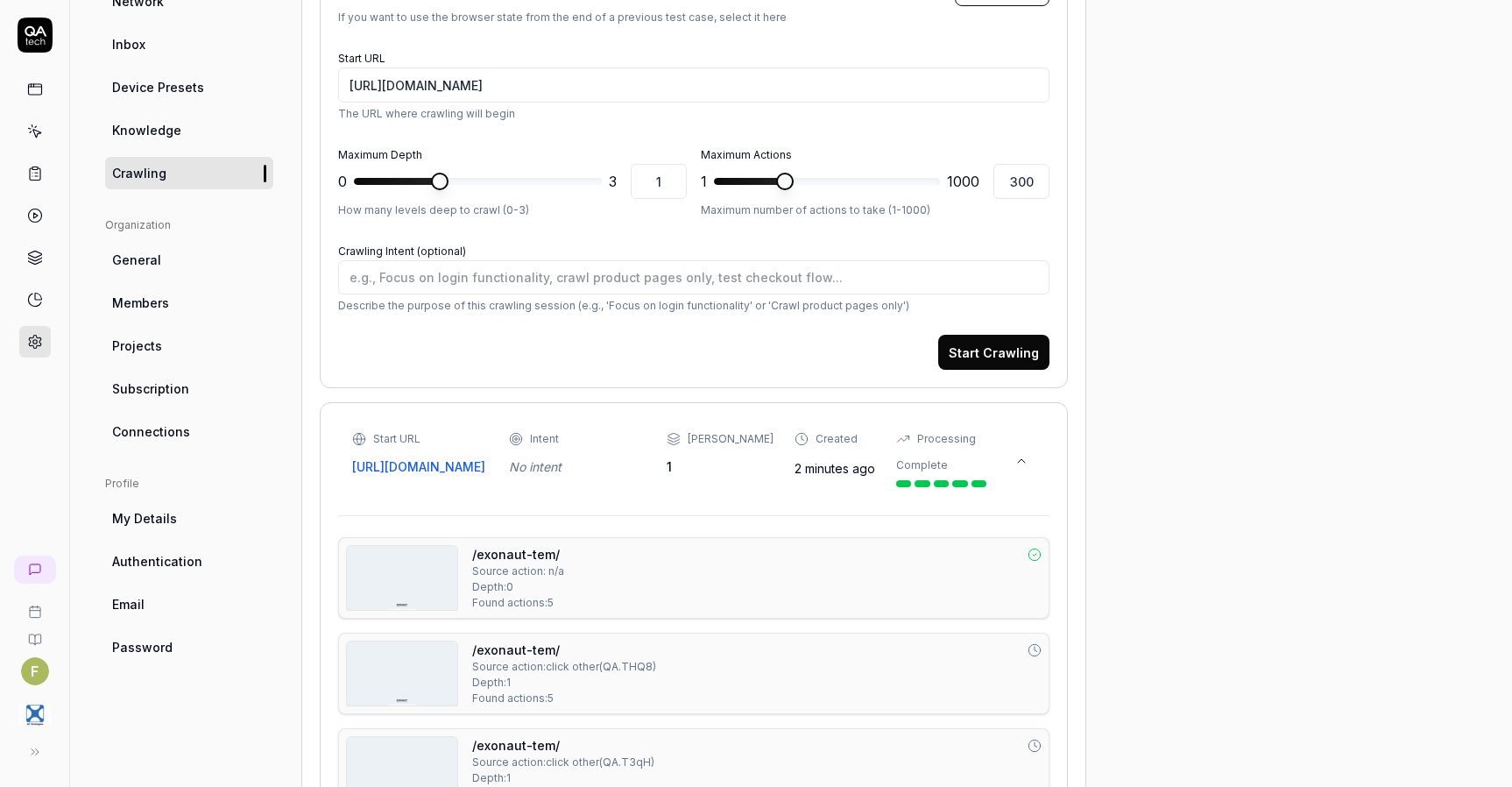
scroll to position [88, 0]
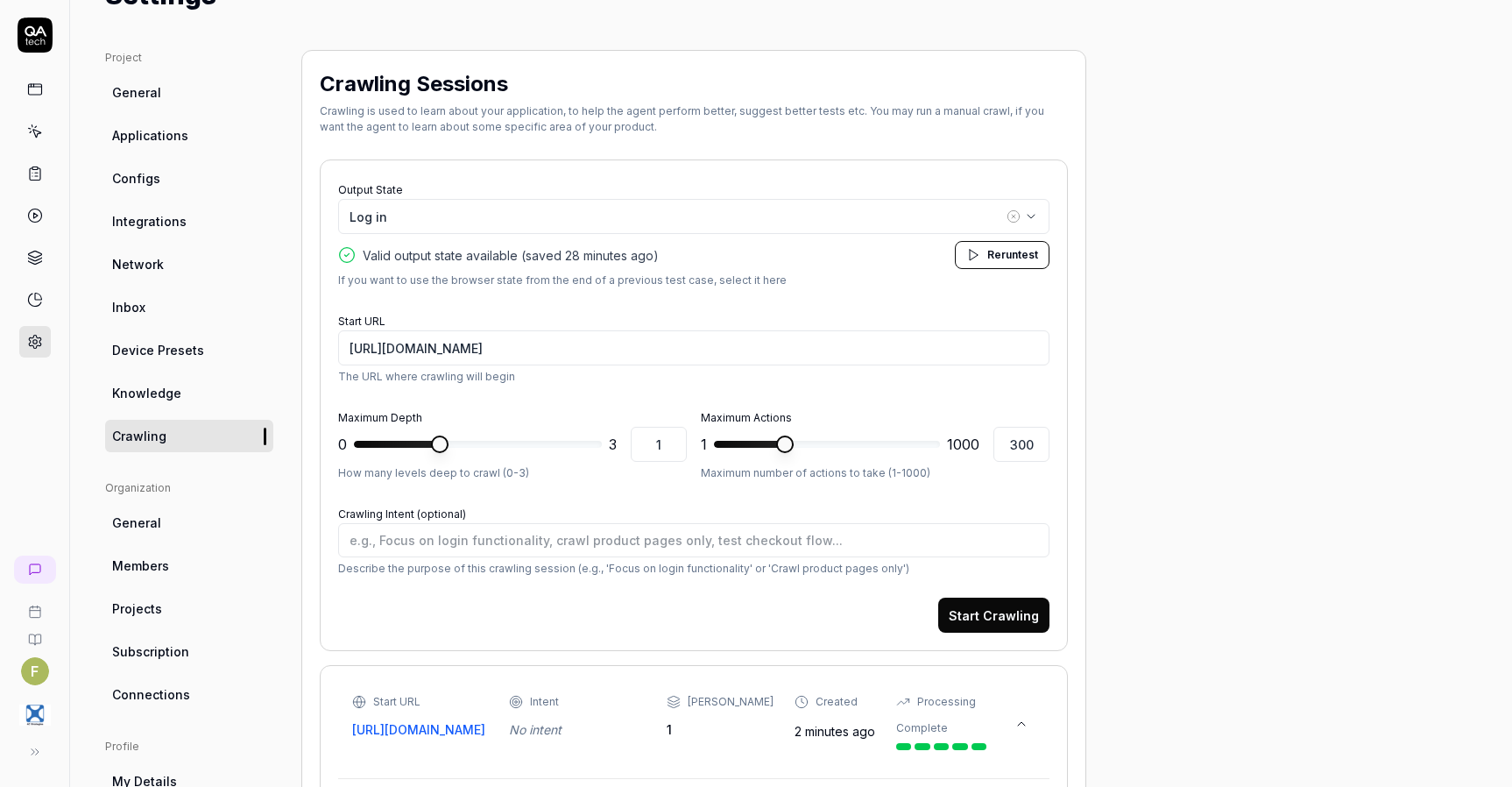
click at [41, 126] on icon at bounding box center [35, 131] width 16 height 16
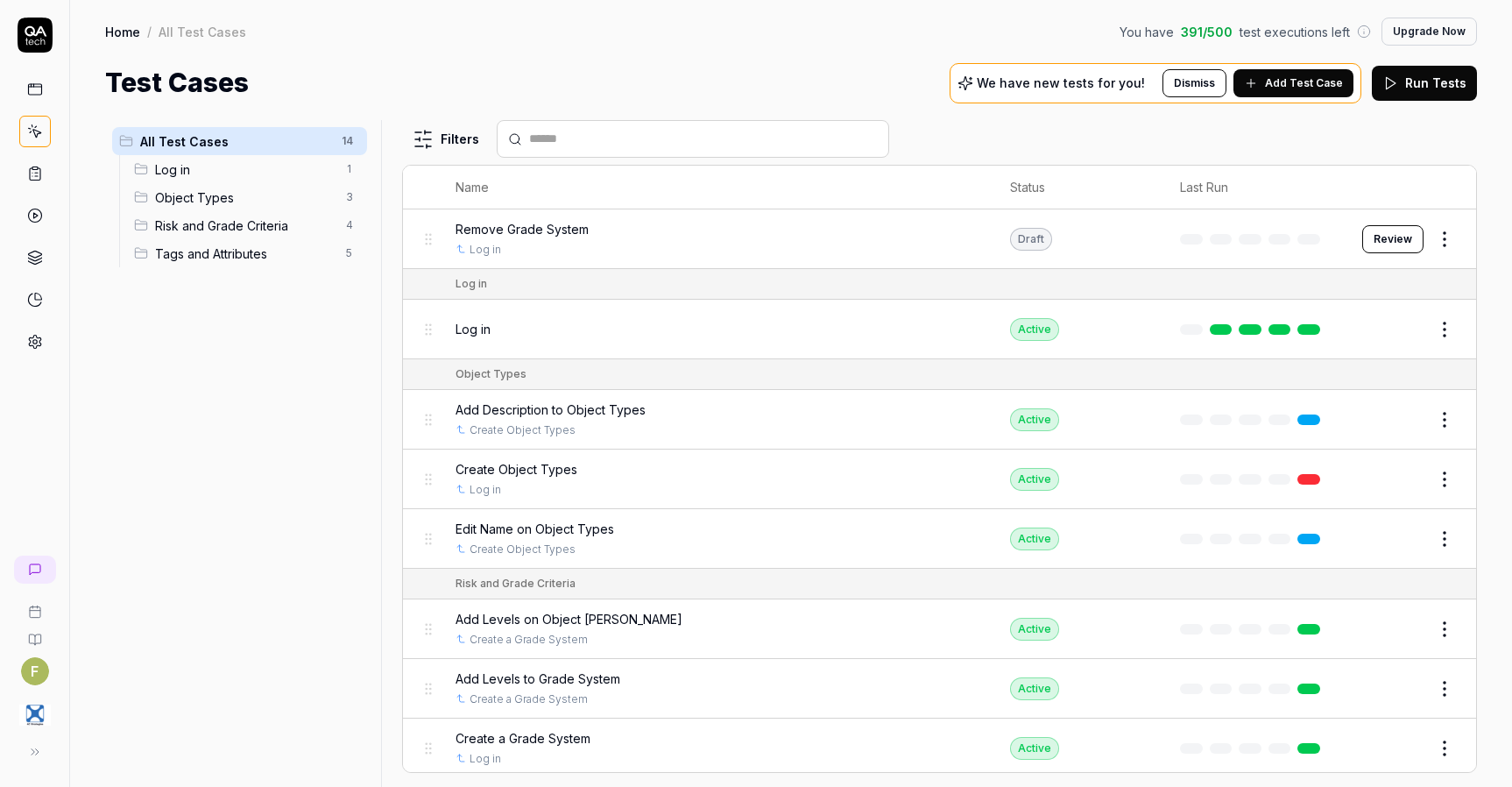
click at [1311, 80] on span "Add Test Case" at bounding box center [1304, 83] width 78 height 16
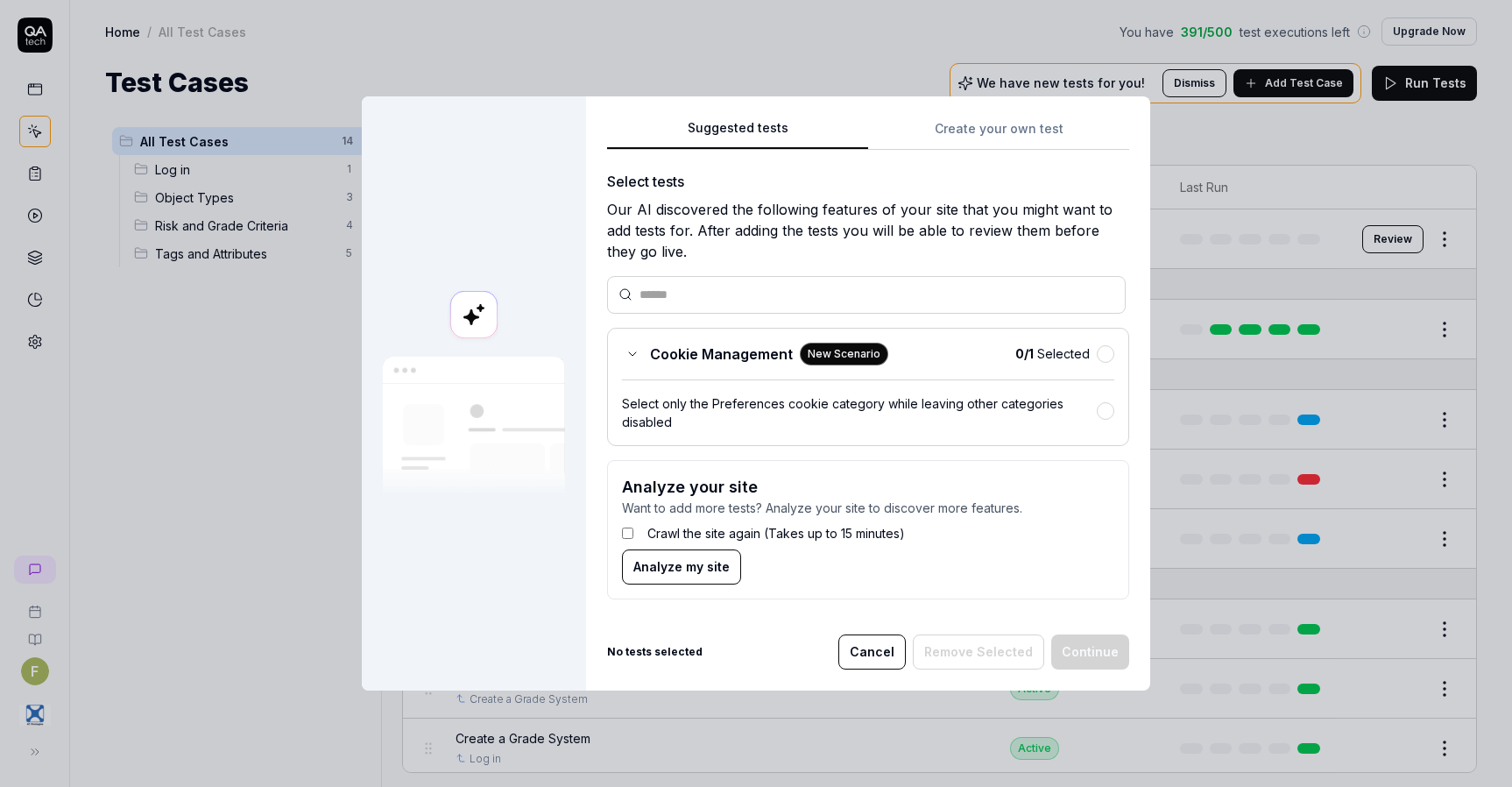
click at [628, 360] on icon at bounding box center [632, 354] width 14 height 14
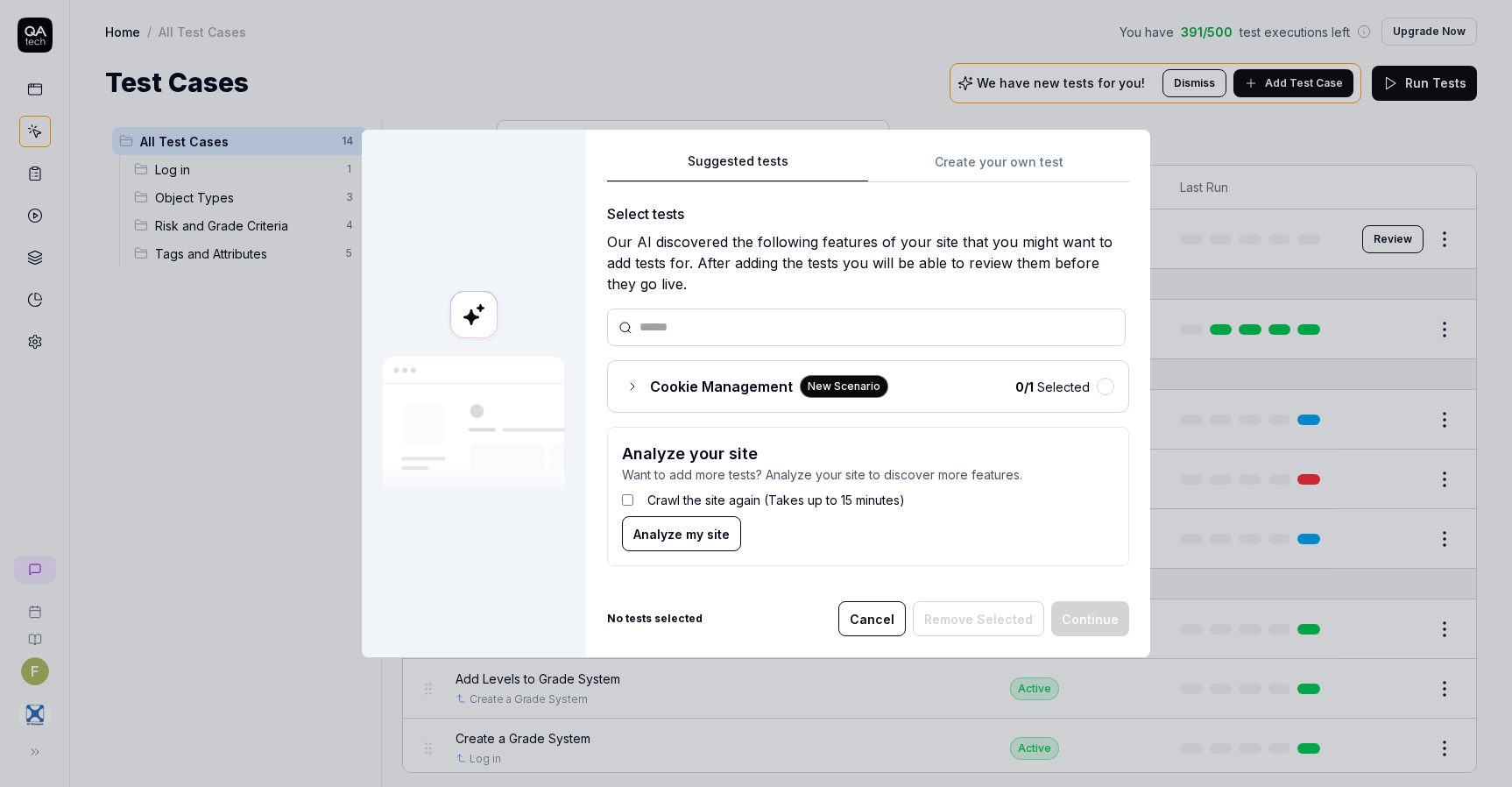
click at [628, 391] on icon at bounding box center [632, 386] width 14 height 14
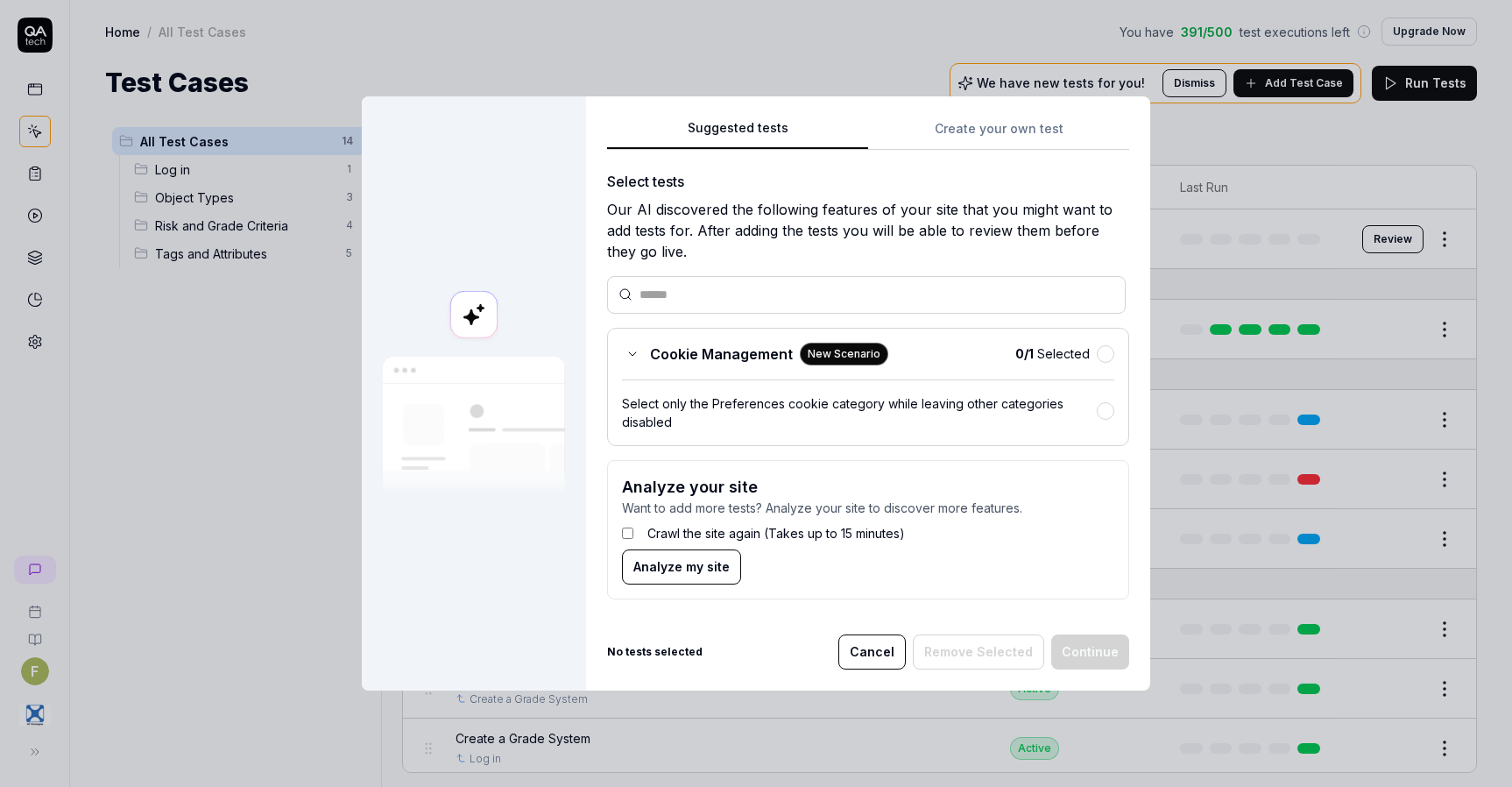
click at [879, 655] on button "Cancel" at bounding box center [872, 651] width 67 height 35
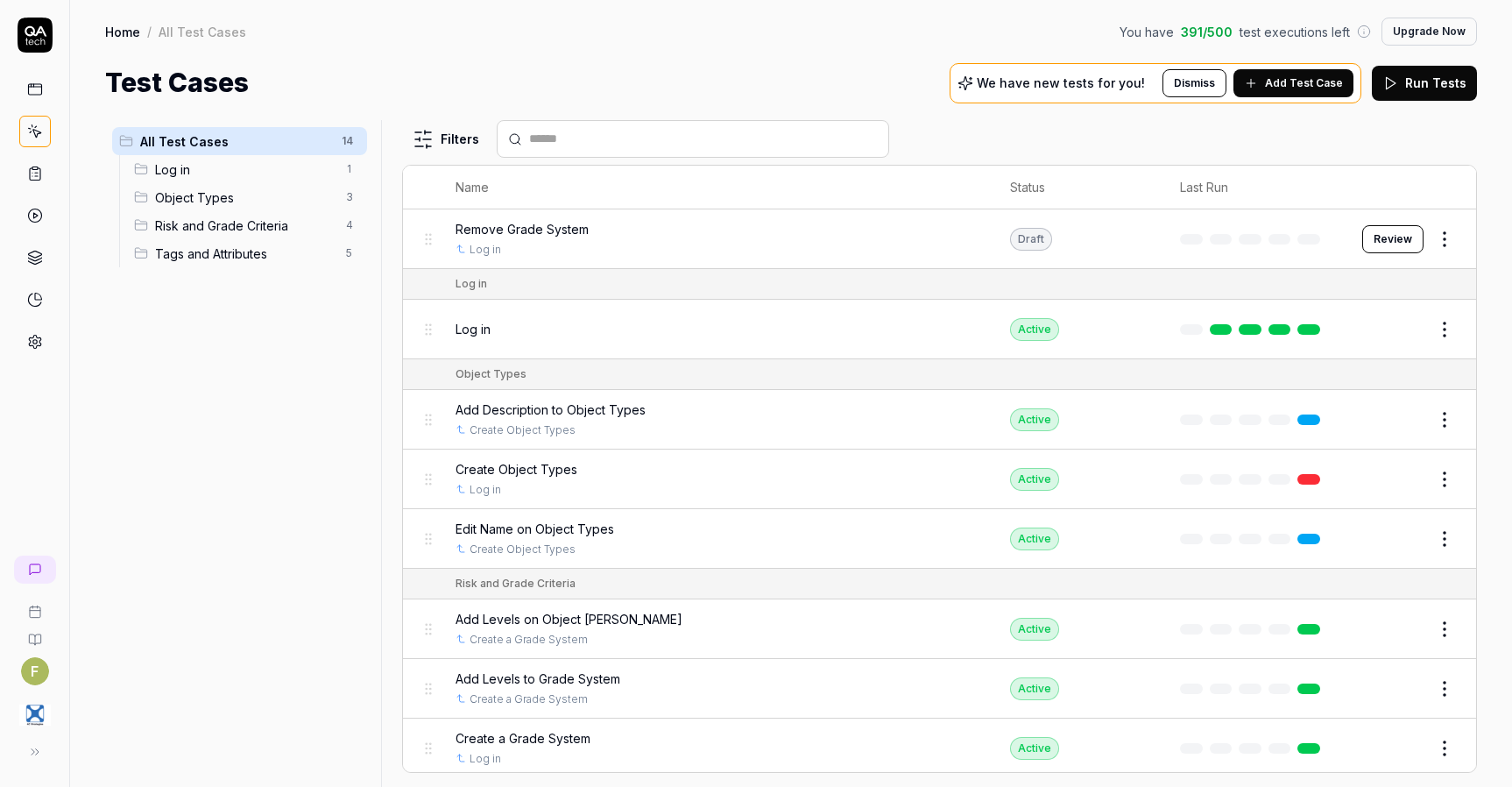
click at [267, 486] on div "All Test Cases 14 Log in 1 Object Types 3 Risk and Grade Criteria 4 Tags and At…" at bounding box center [239, 443] width 269 height 646
click at [1078, 93] on div "We have new tests for you! Dismiss Add Test Case" at bounding box center [1155, 83] width 412 height 40
click at [1254, 83] on icon at bounding box center [1250, 83] width 8 height 0
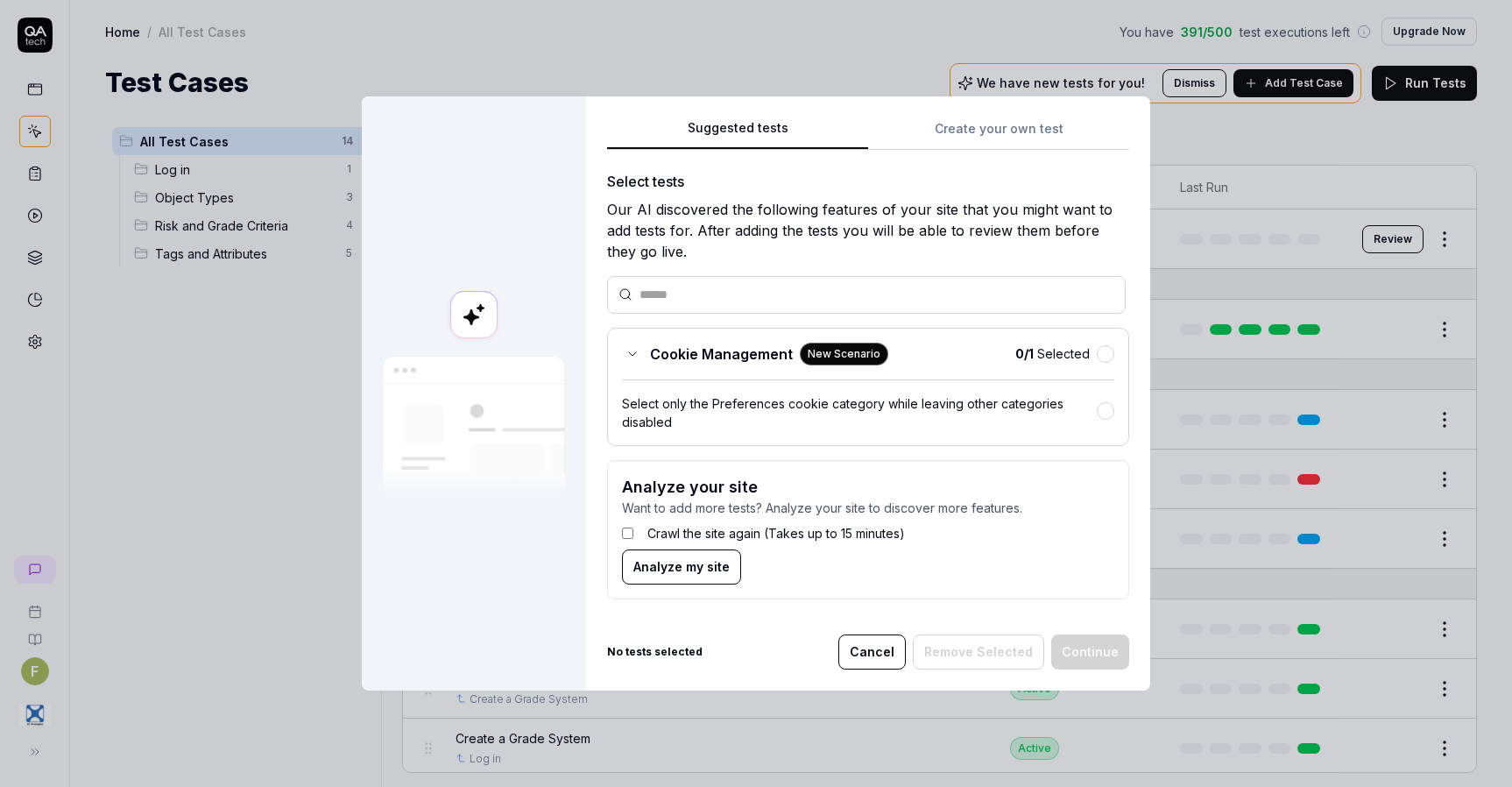
click at [888, 658] on button "Cancel" at bounding box center [872, 651] width 67 height 35
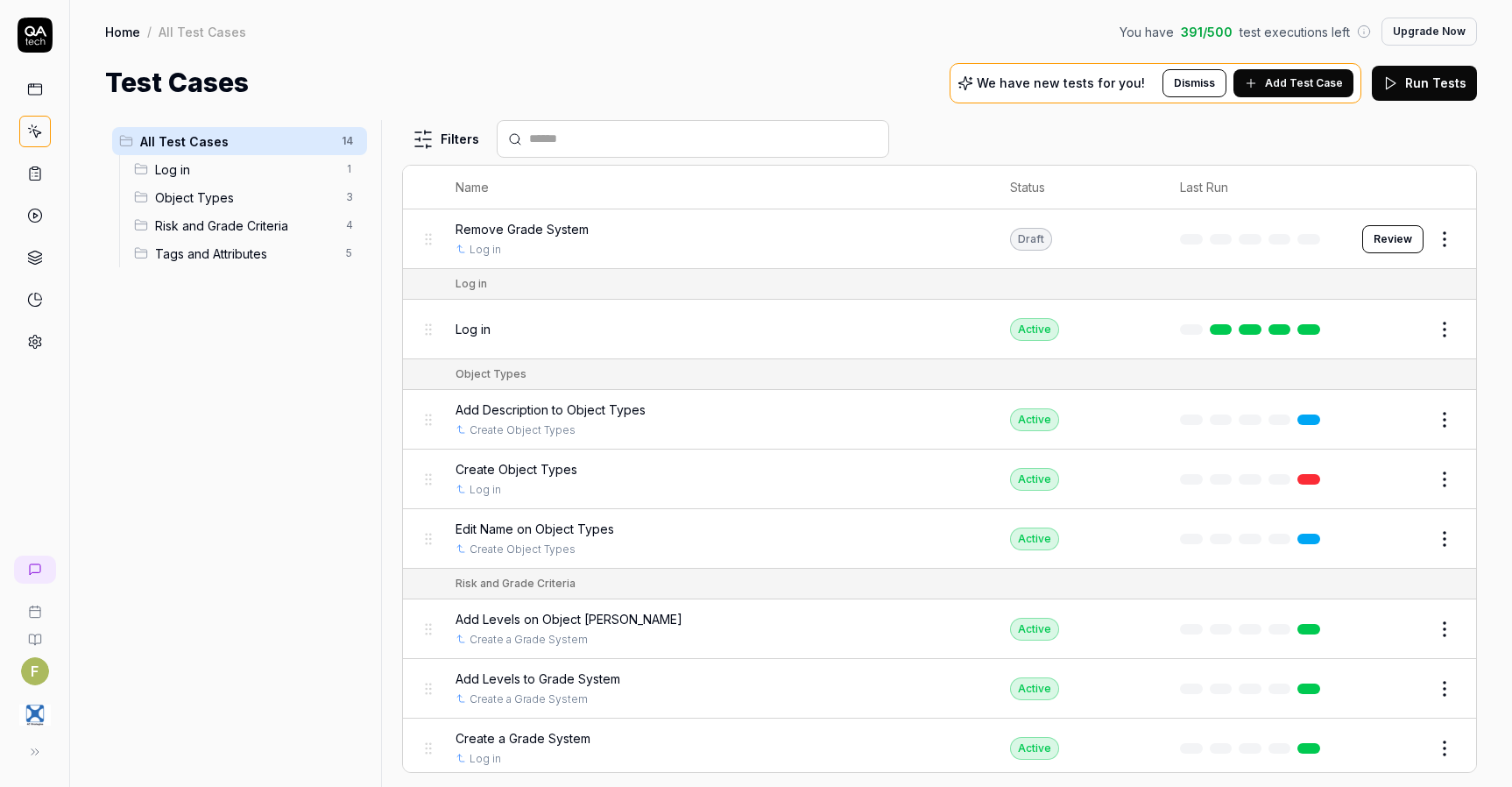
click at [215, 478] on div "All Test Cases 14 Log in 1 Object Types 3 Risk and Grade Criteria 4 Tags and At…" at bounding box center [239, 443] width 269 height 646
click at [1283, 88] on span "Add Test Case" at bounding box center [1304, 83] width 78 height 16
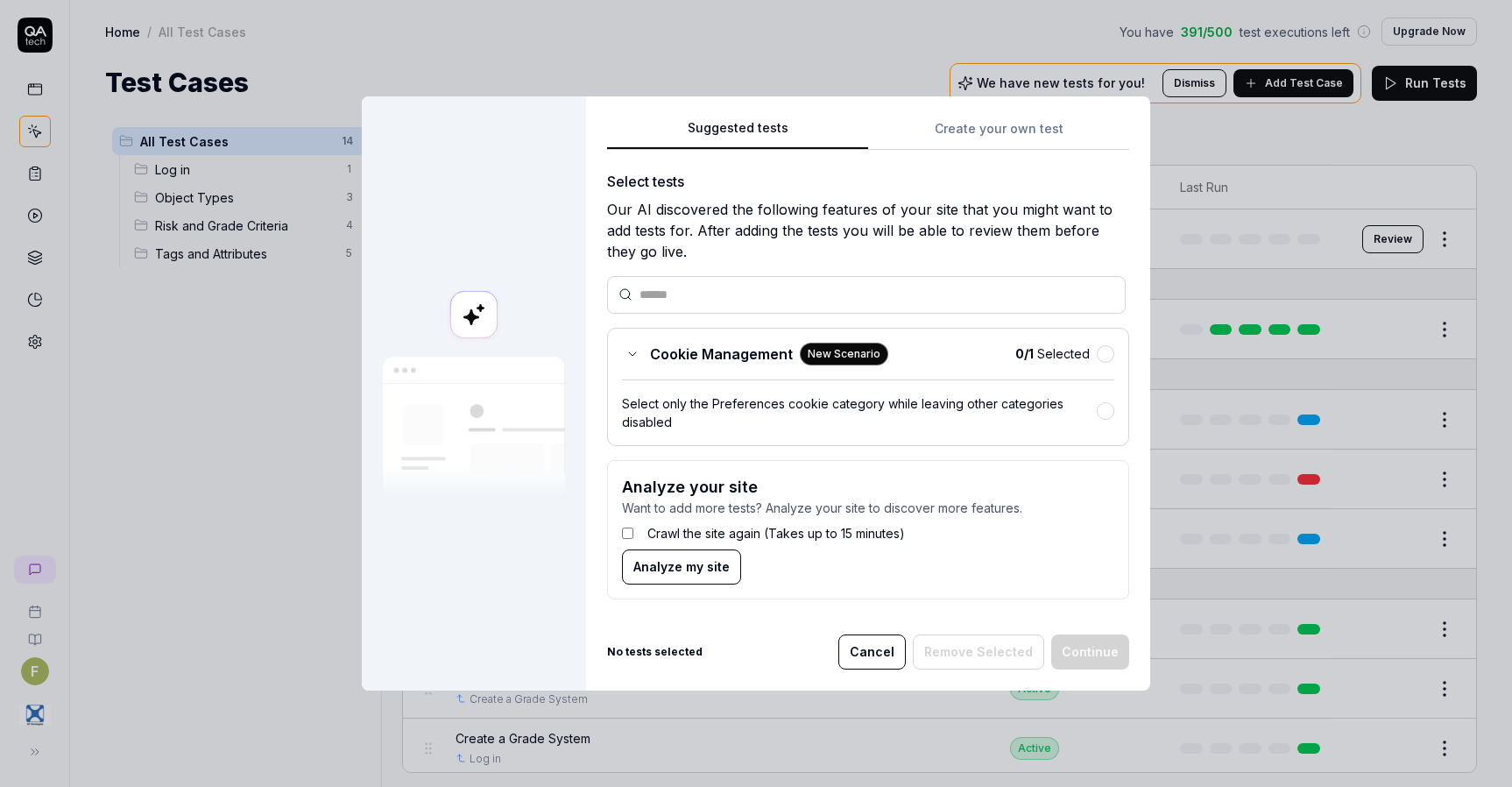
click at [969, 124] on div "Suggested tests Create your own test Select tests Our AI discovered the followi…" at bounding box center [868, 365] width 522 height 496
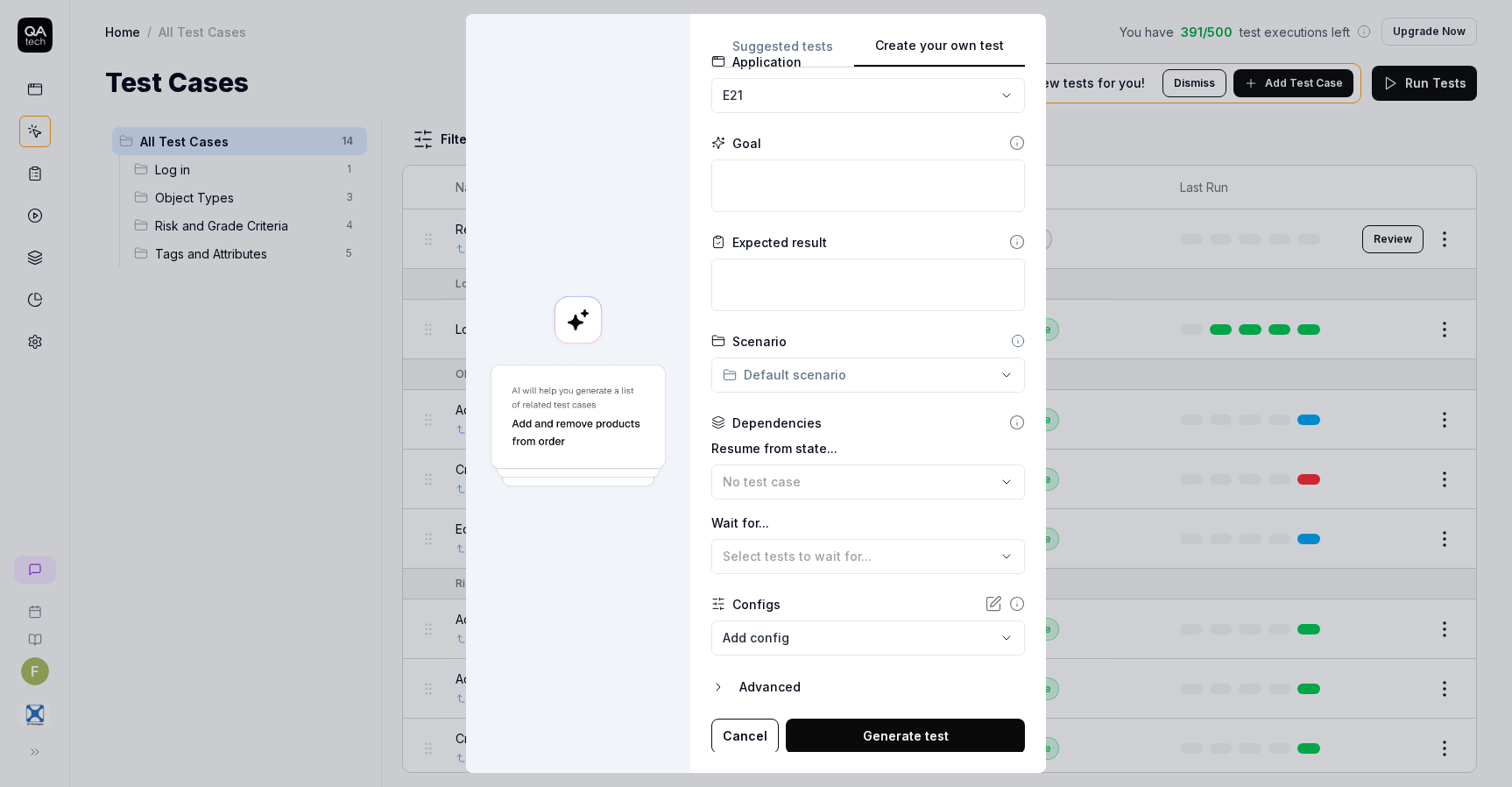
scroll to position [119, 0]
click at [913, 647] on body "F Home / All Test Cases You have 391 / 500 test executions left Upgrade Now Hom…" at bounding box center [756, 393] width 1512 height 787
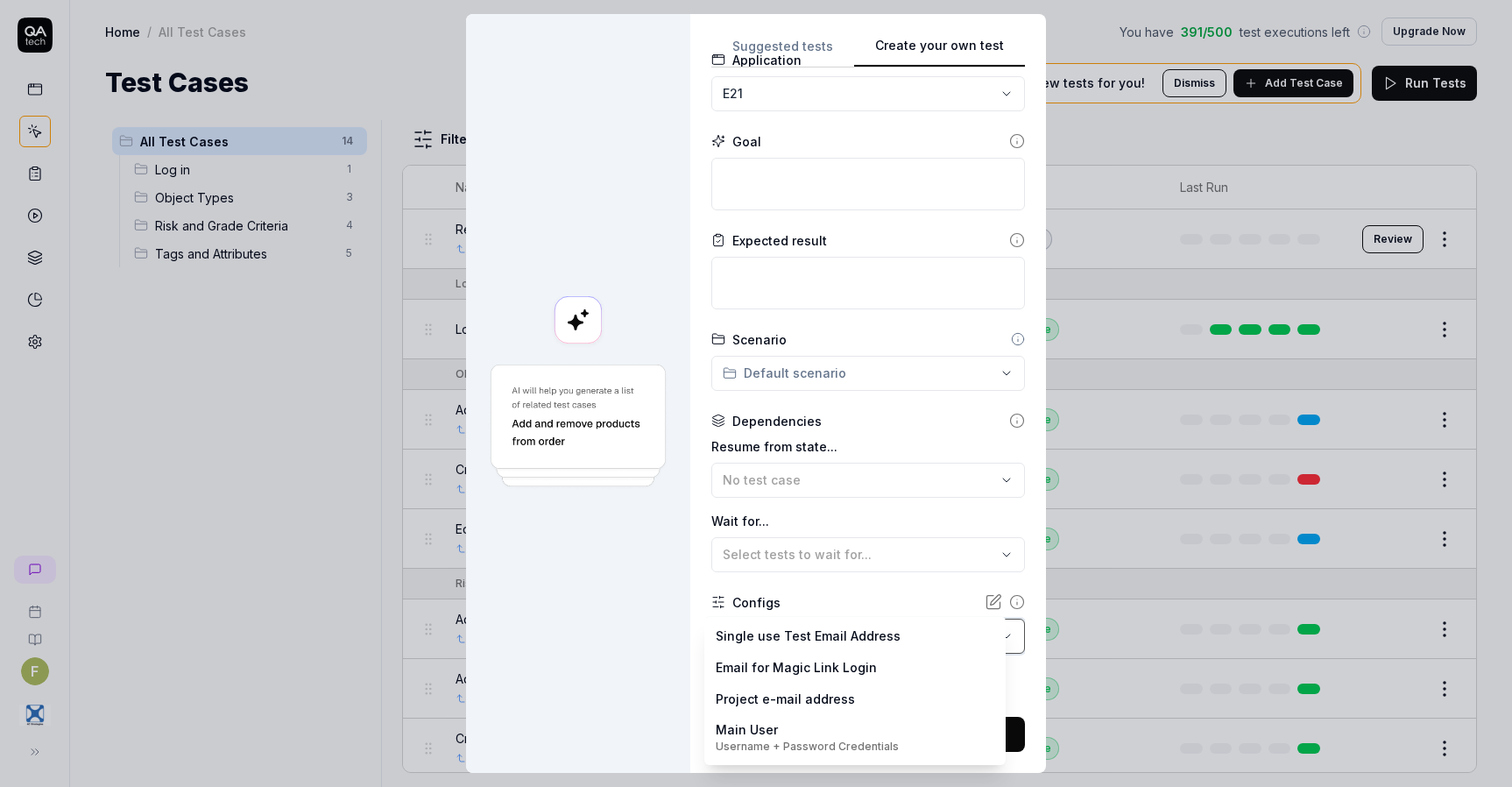
click at [602, 695] on div "**********" at bounding box center [756, 393] width 1512 height 787
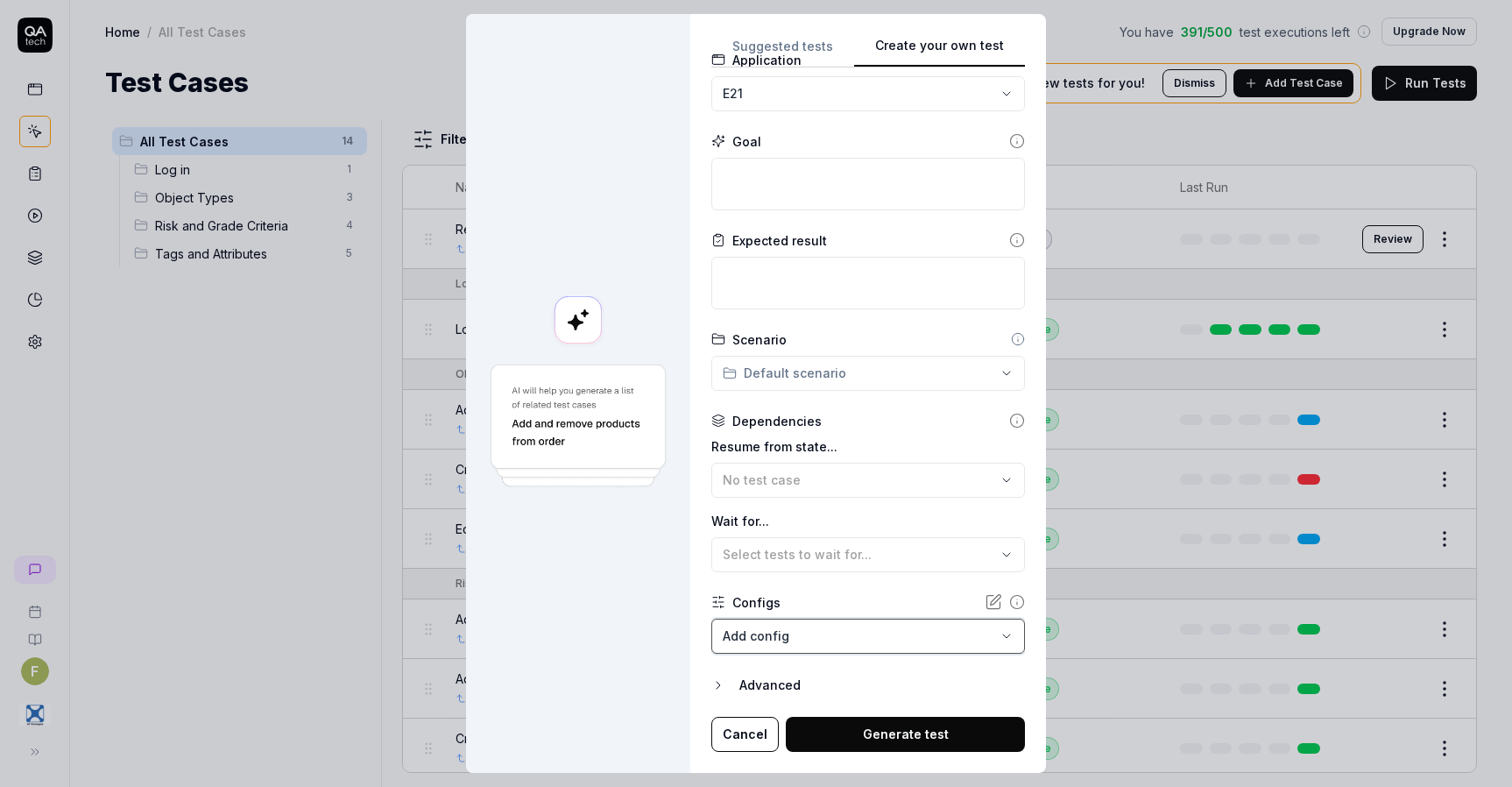
scroll to position [0, 0]
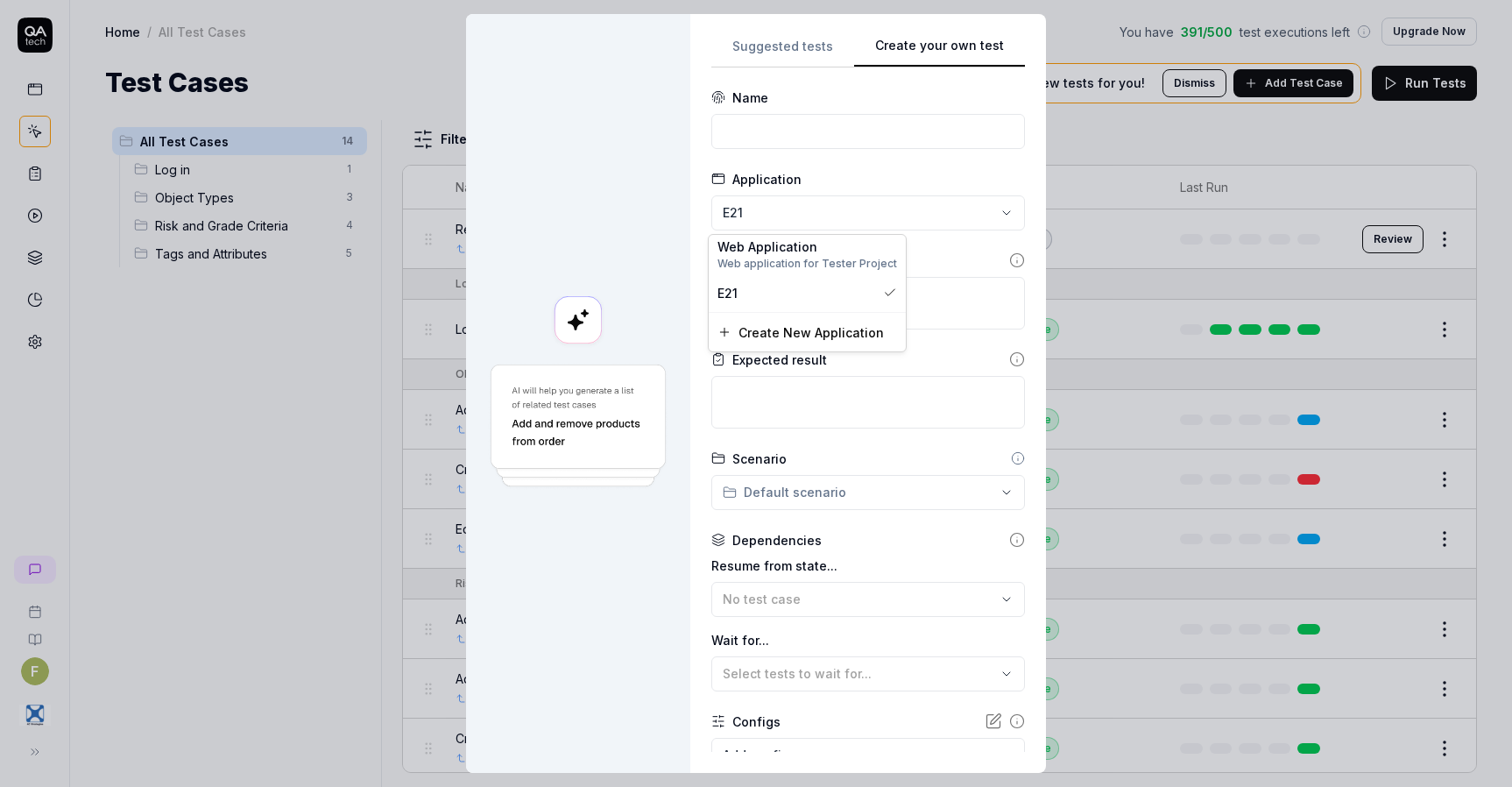
click at [970, 223] on div "**********" at bounding box center [756, 393] width 1512 height 787
click at [799, 300] on div "E21" at bounding box center [796, 292] width 159 height 19
click at [613, 221] on div at bounding box center [578, 393] width 224 height 758
click at [612, 421] on img at bounding box center [578, 426] width 182 height 128
click at [883, 503] on div "**********" at bounding box center [756, 393] width 1512 height 787
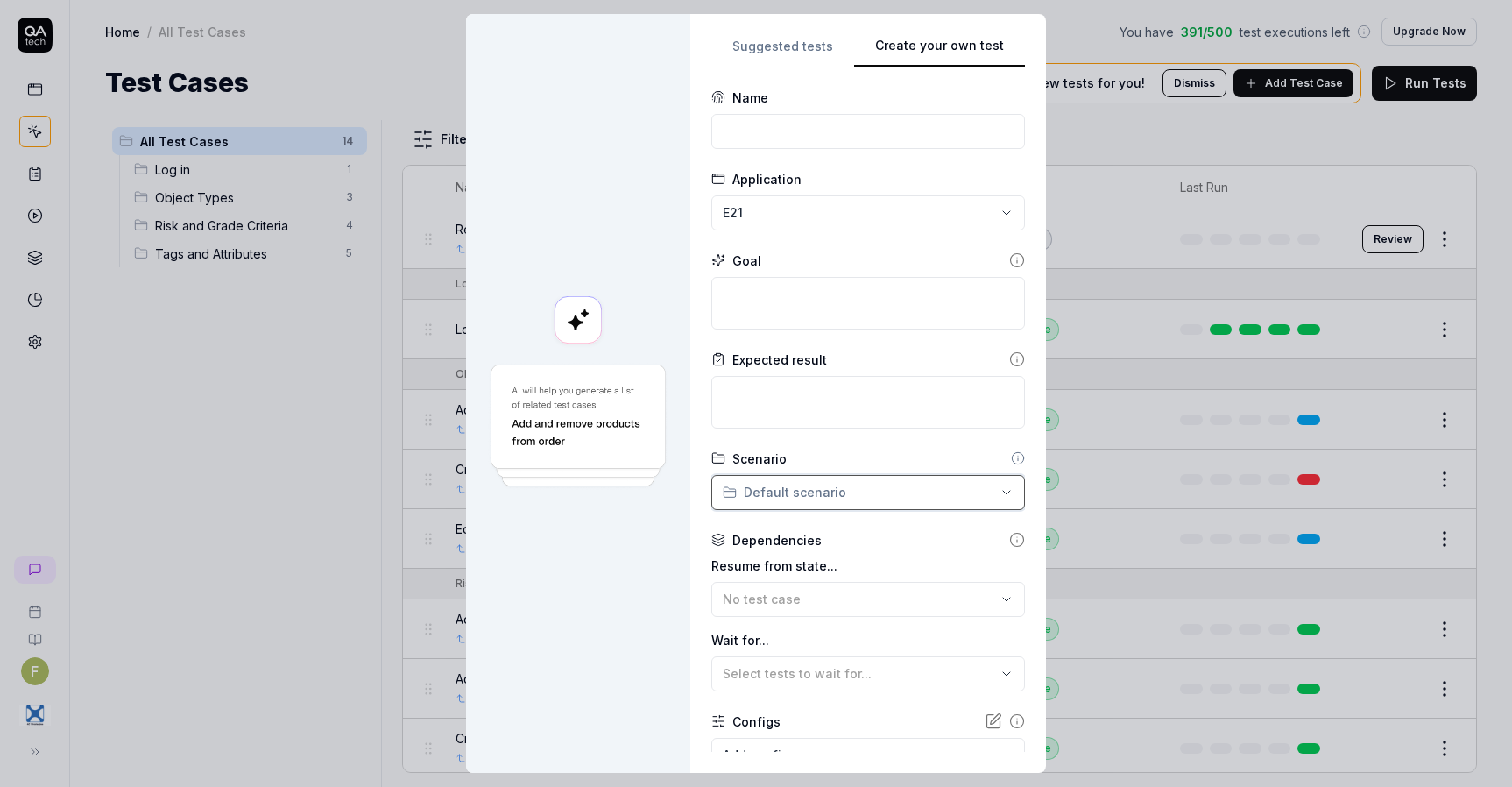
click at [934, 550] on div "**********" at bounding box center [756, 393] width 1512 height 787
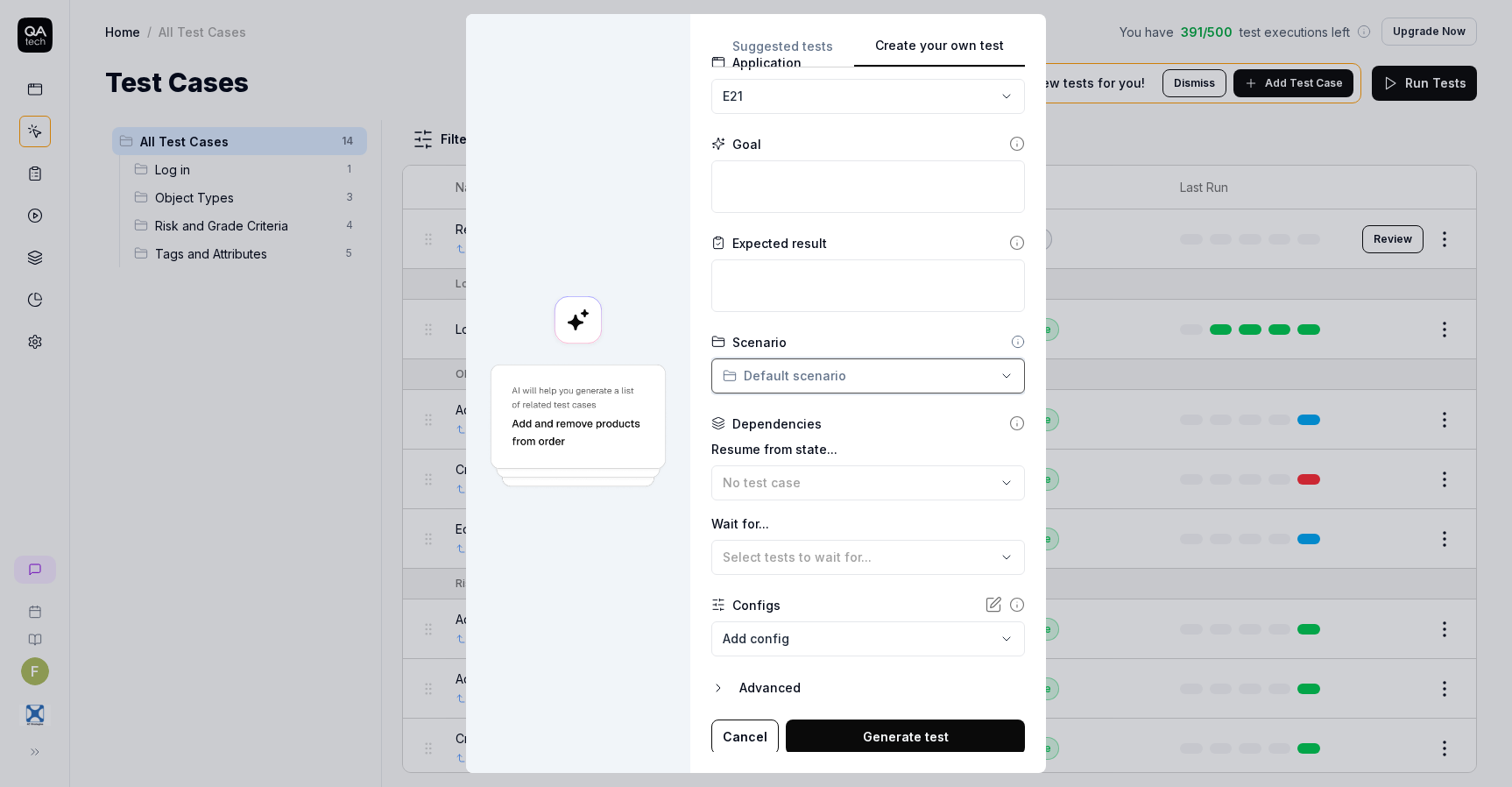
scroll to position [119, 0]
click at [991, 603] on icon at bounding box center [995, 599] width 11 height 11
click at [731, 692] on button "Advanced" at bounding box center [868, 684] width 314 height 21
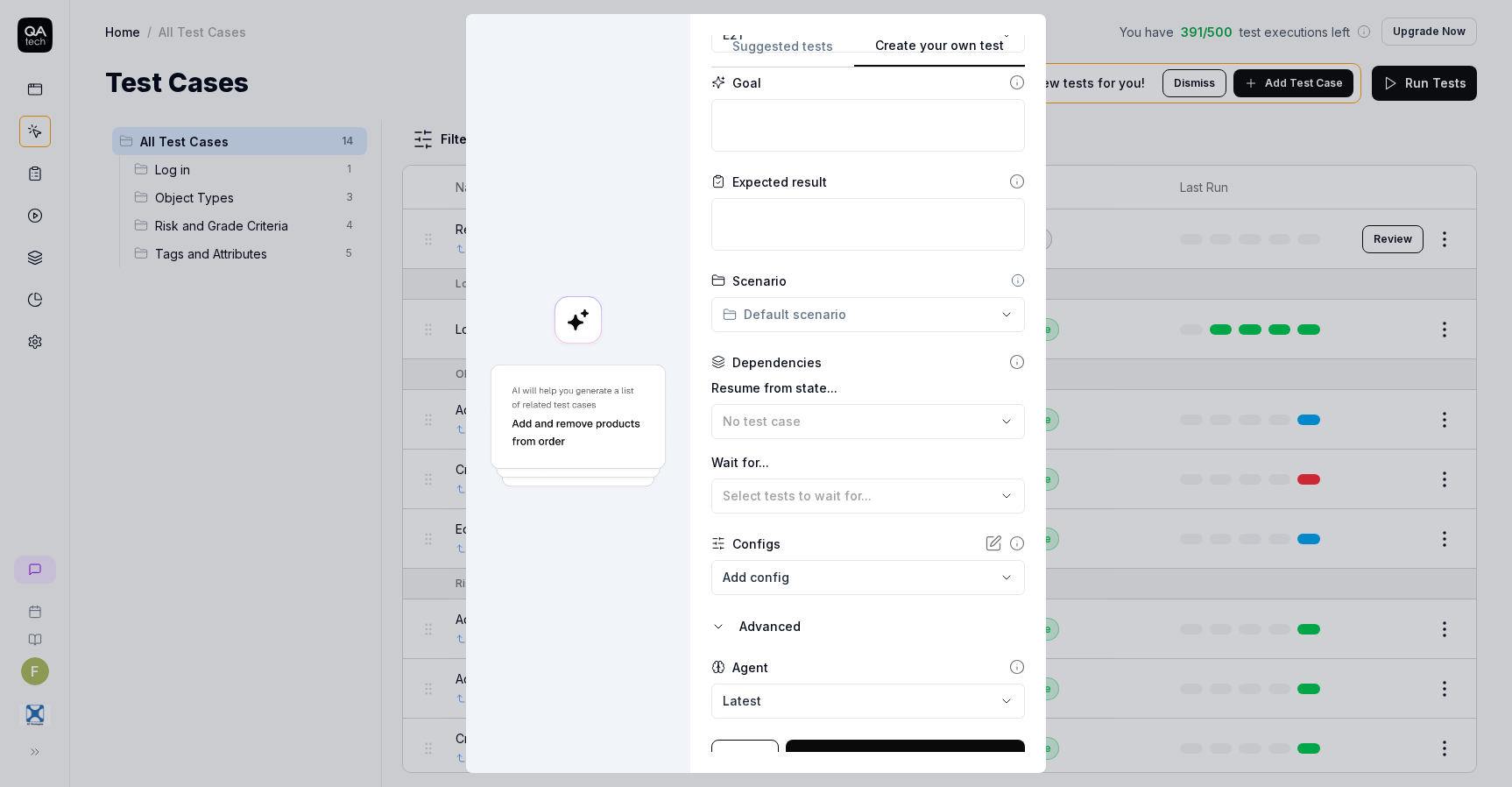
scroll to position [200, 0]
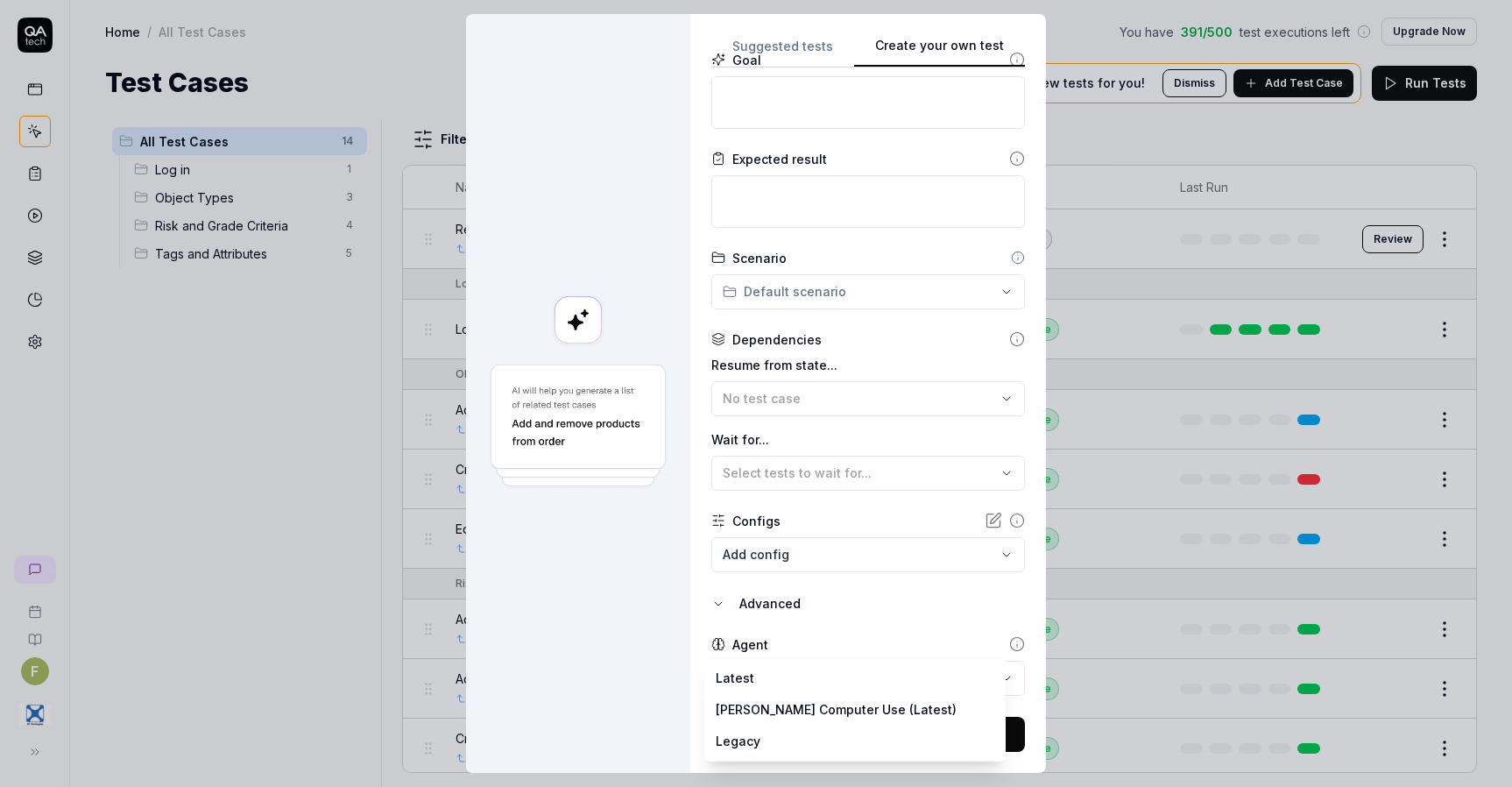
click at [897, 677] on body "F Home / All Test Cases You have 391 / 500 test executions left Upgrade Now Hom…" at bounding box center [756, 393] width 1512 height 787
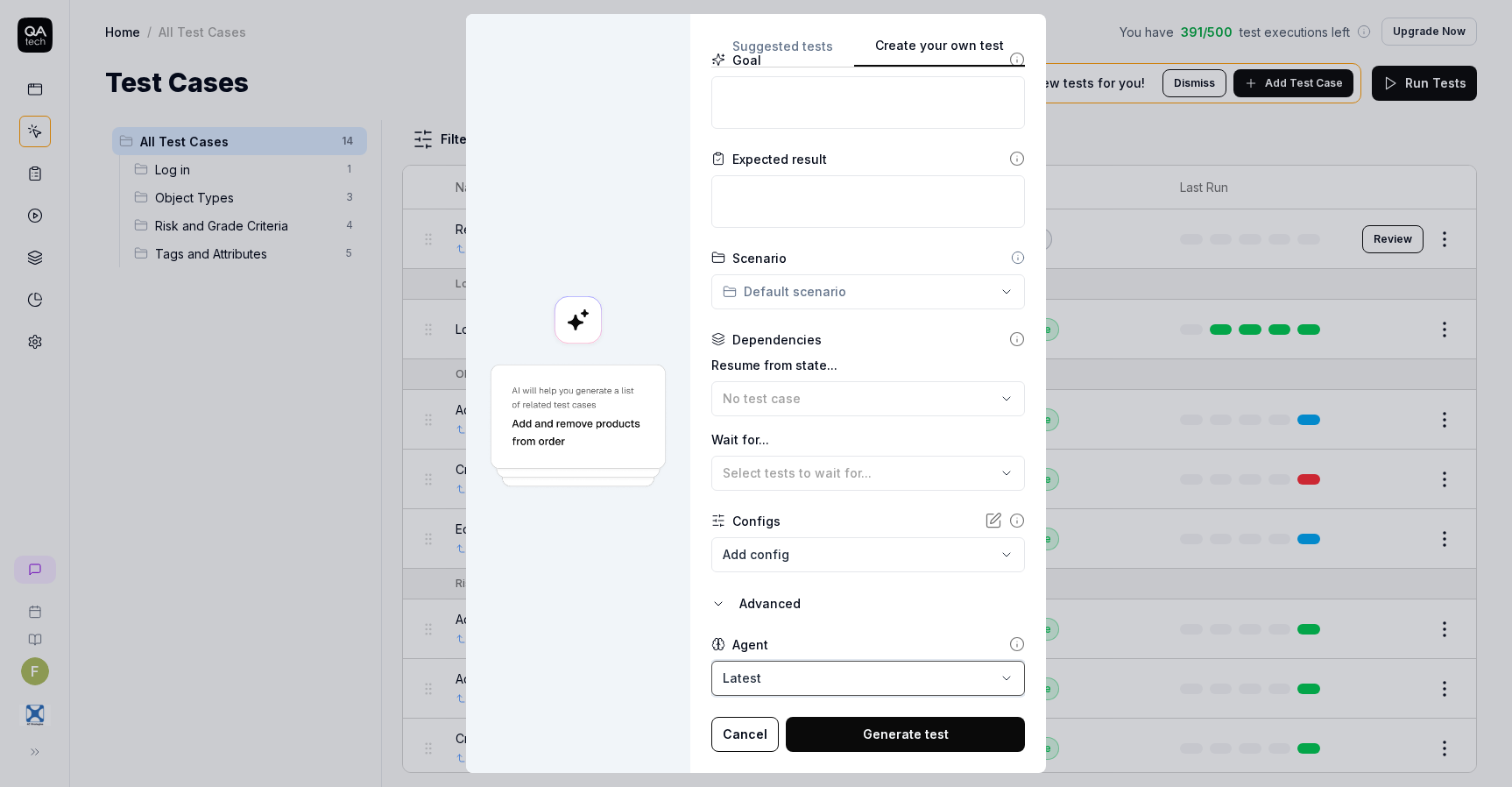
click at [999, 647] on div "**********" at bounding box center [756, 393] width 1512 height 787
click at [1009, 647] on icon at bounding box center [1017, 644] width 16 height 16
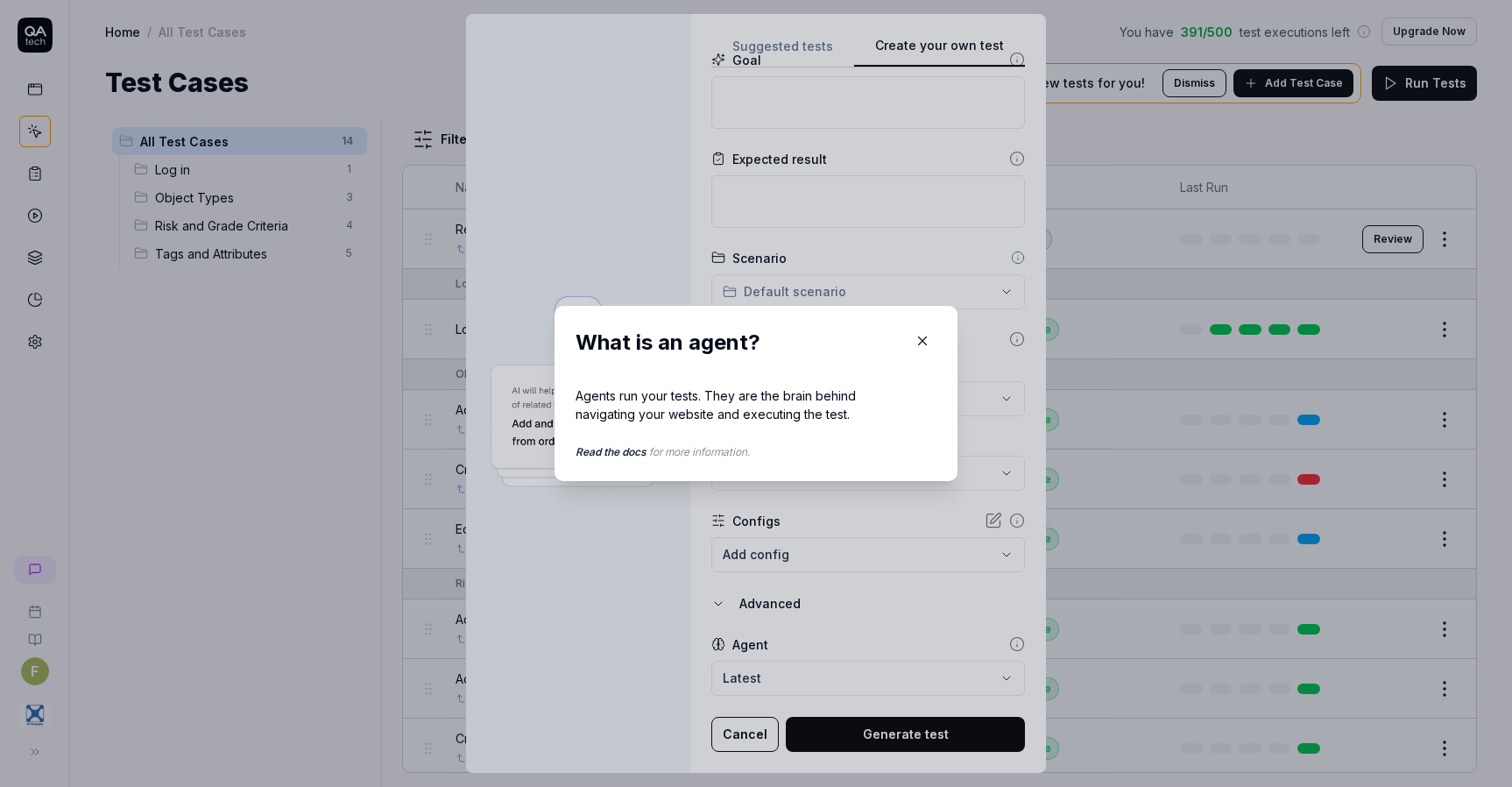
click at [605, 450] on link "Read the docs" at bounding box center [611, 451] width 71 height 13
click at [922, 342] on icon "button" at bounding box center [922, 341] width 16 height 16
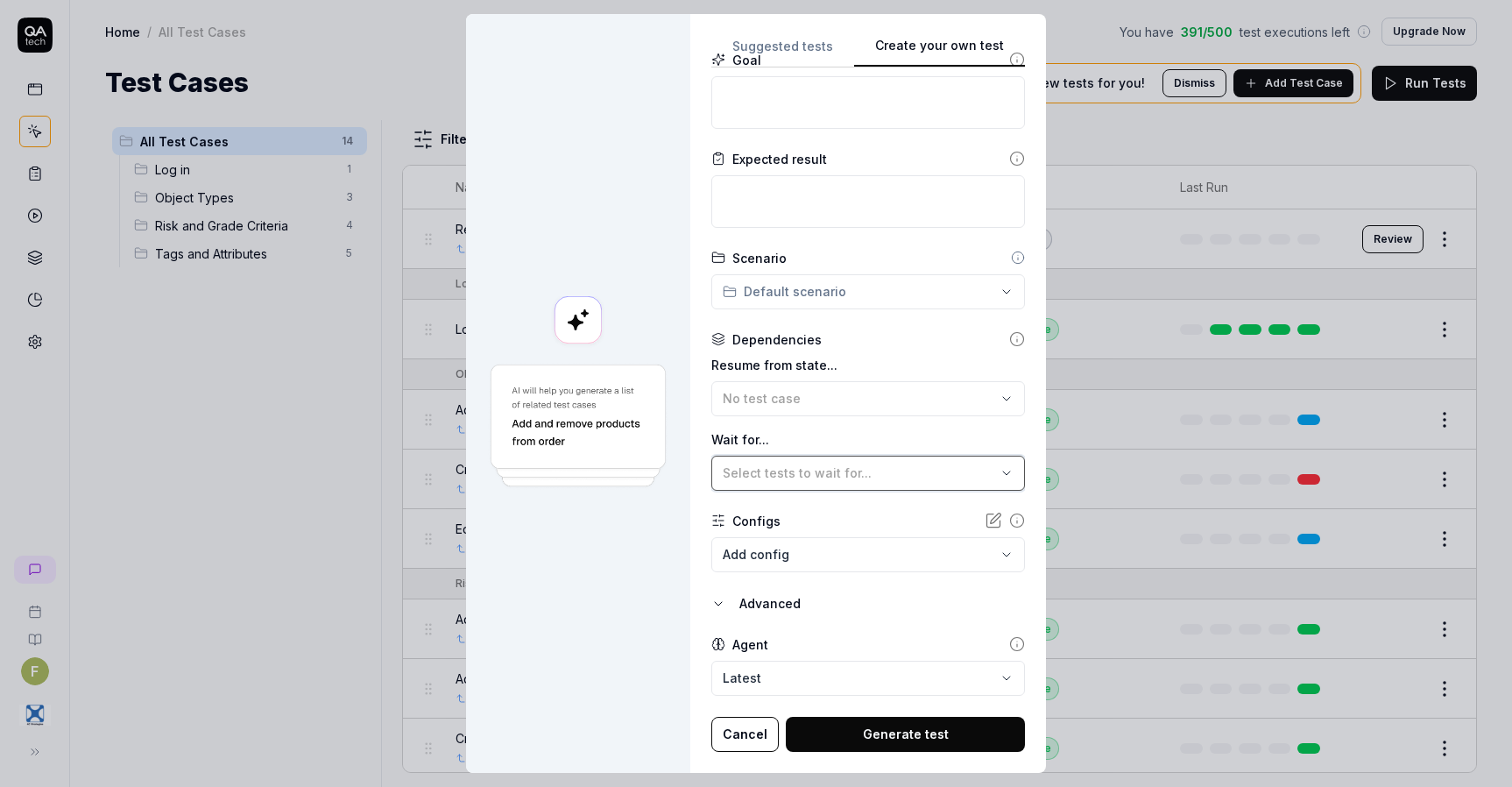
click at [787, 475] on span "Select tests to wait for..." at bounding box center [797, 472] width 149 height 15
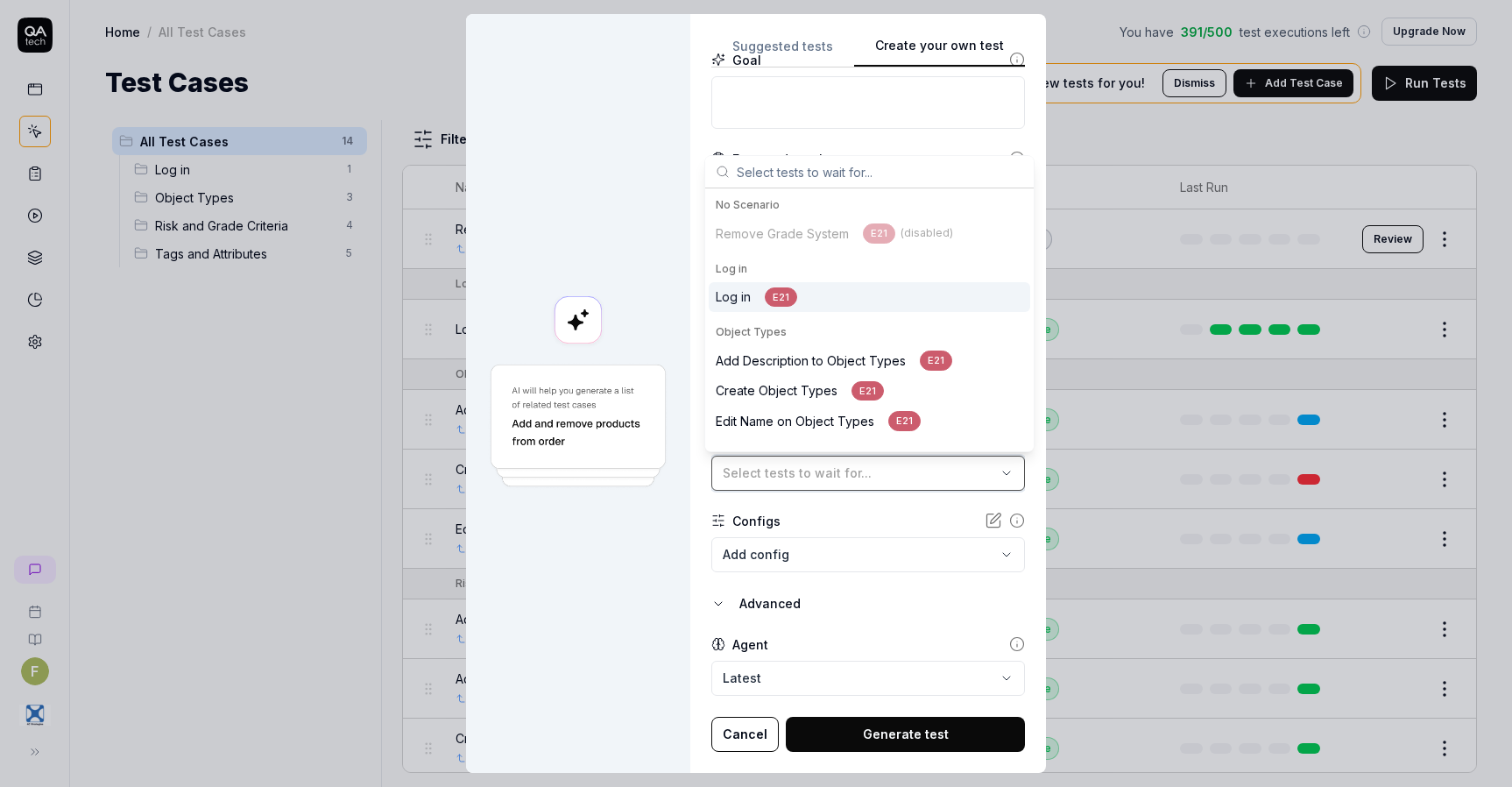
click at [787, 475] on span "Select tests to wait for..." at bounding box center [797, 472] width 149 height 15
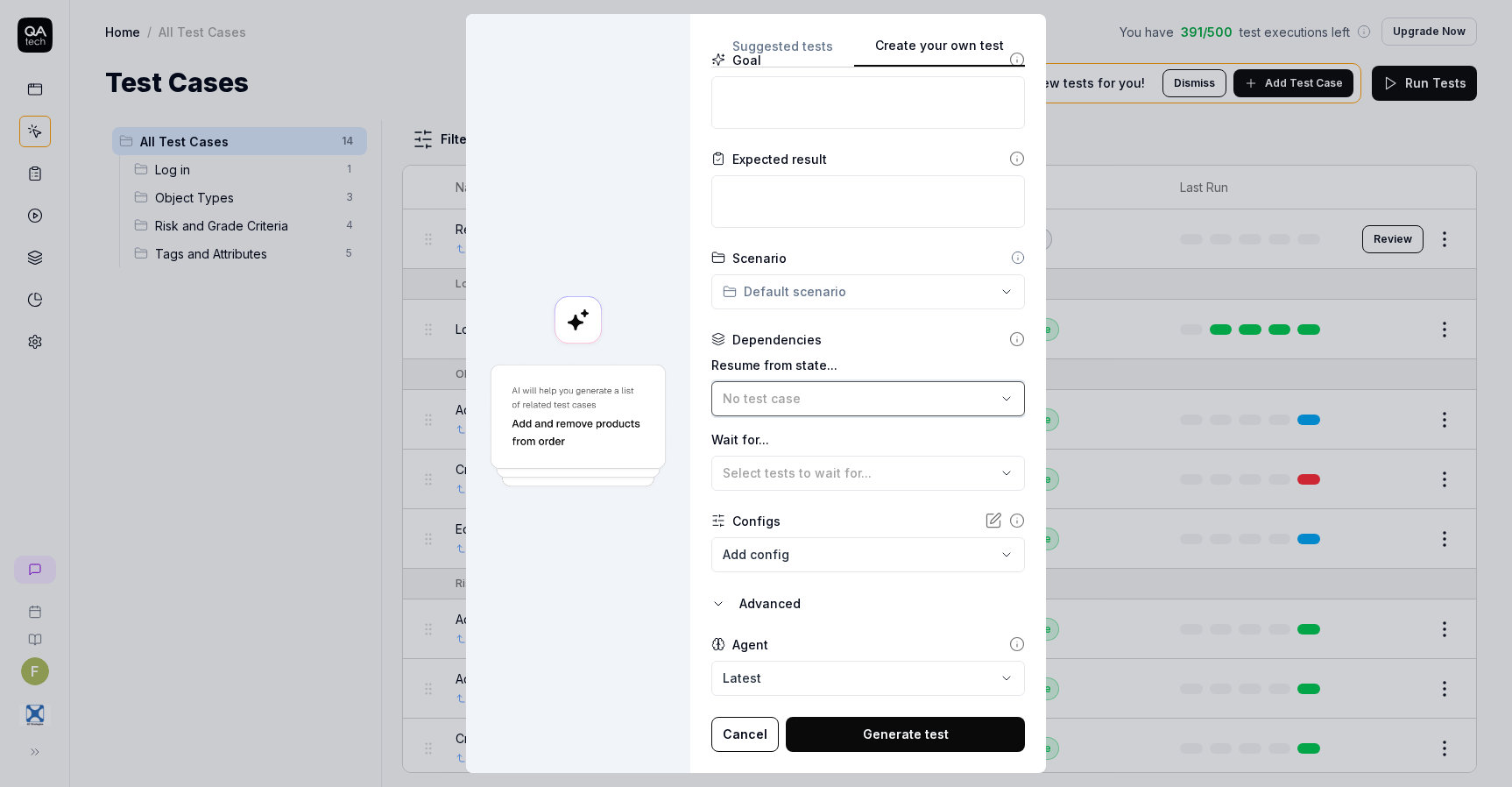
click at [834, 391] on div "No test case" at bounding box center [859, 398] width 274 height 19
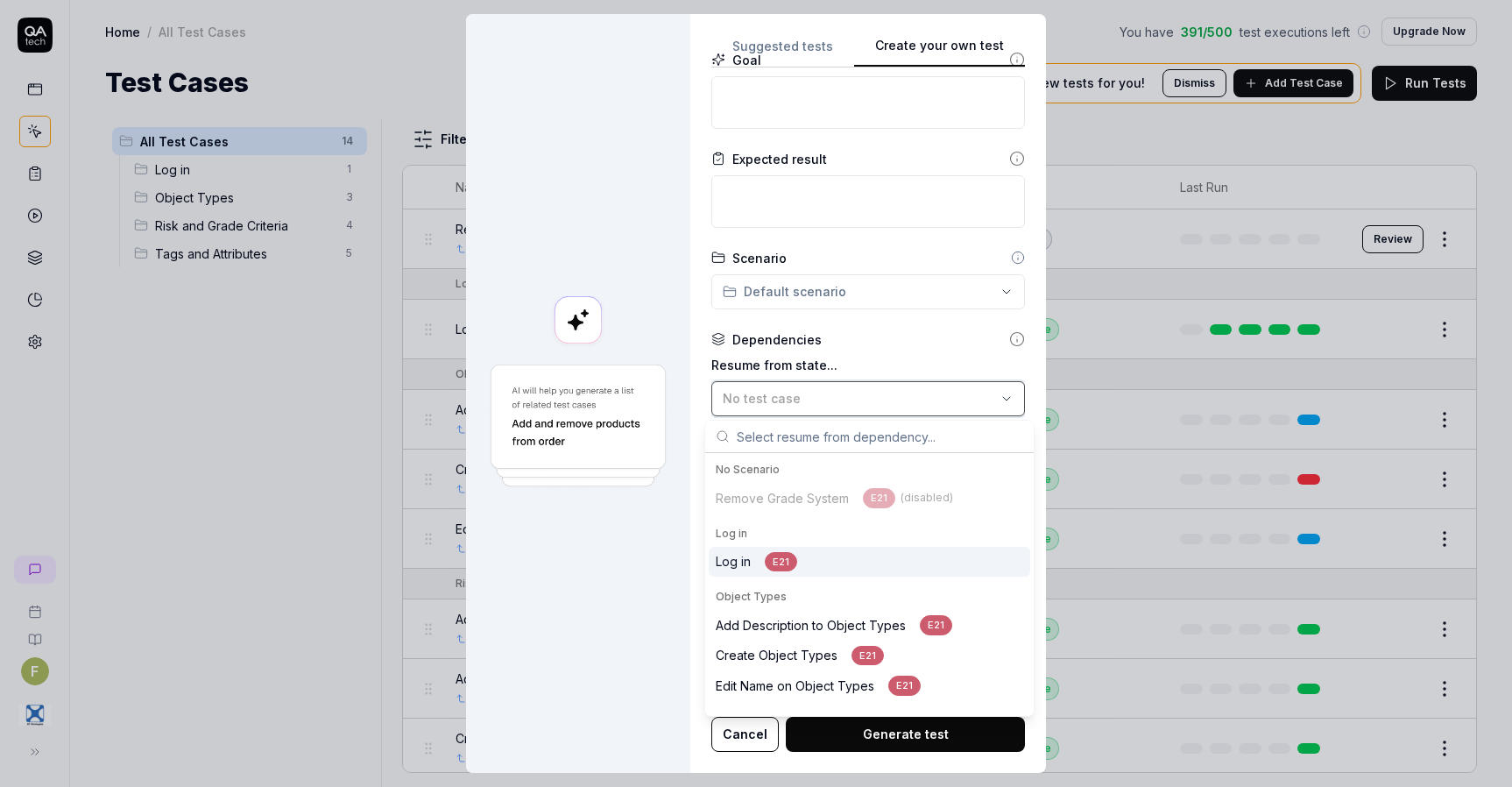
click at [834, 391] on div "No test case" at bounding box center [859, 398] width 274 height 19
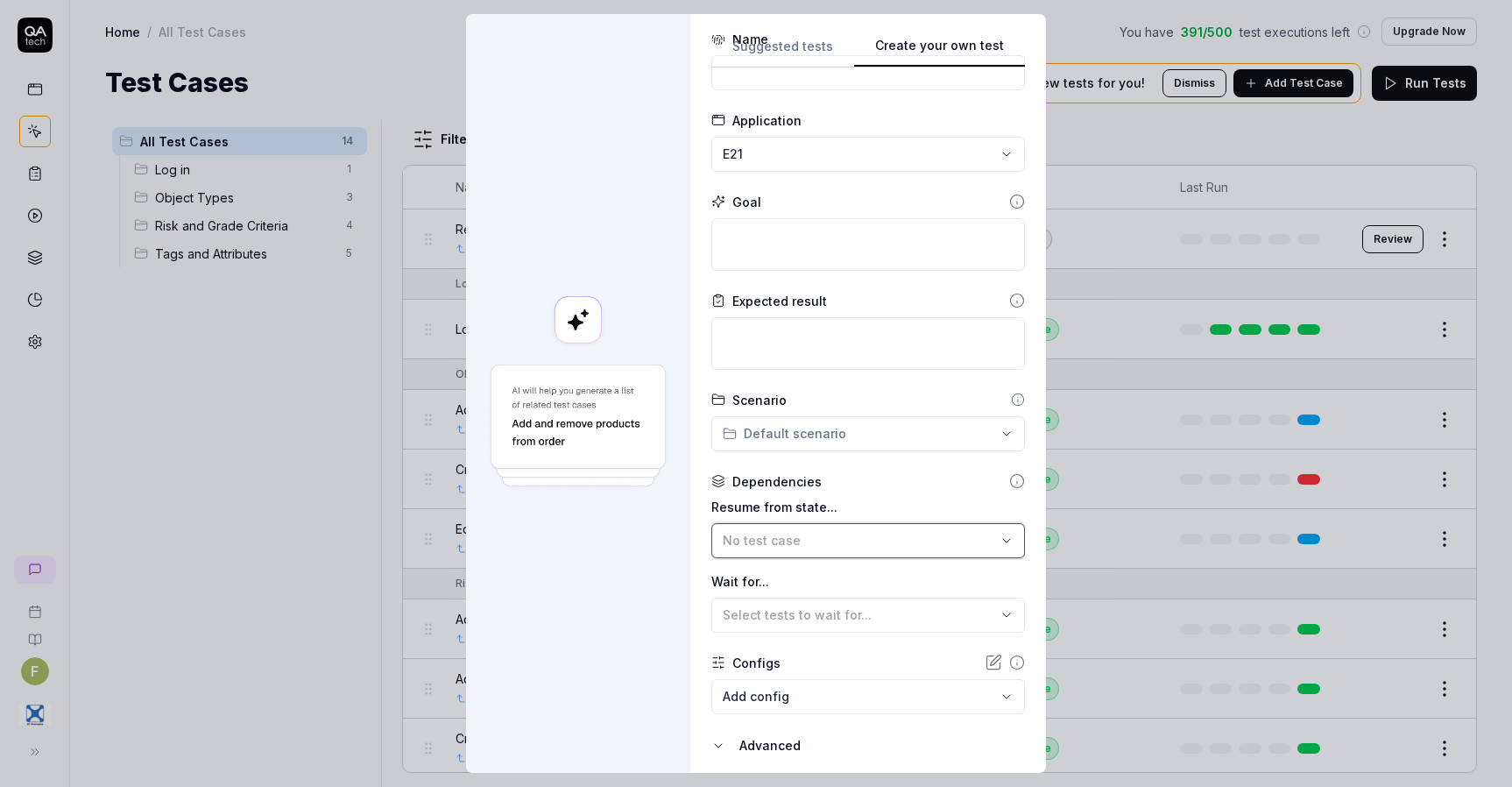
scroll to position [0, 0]
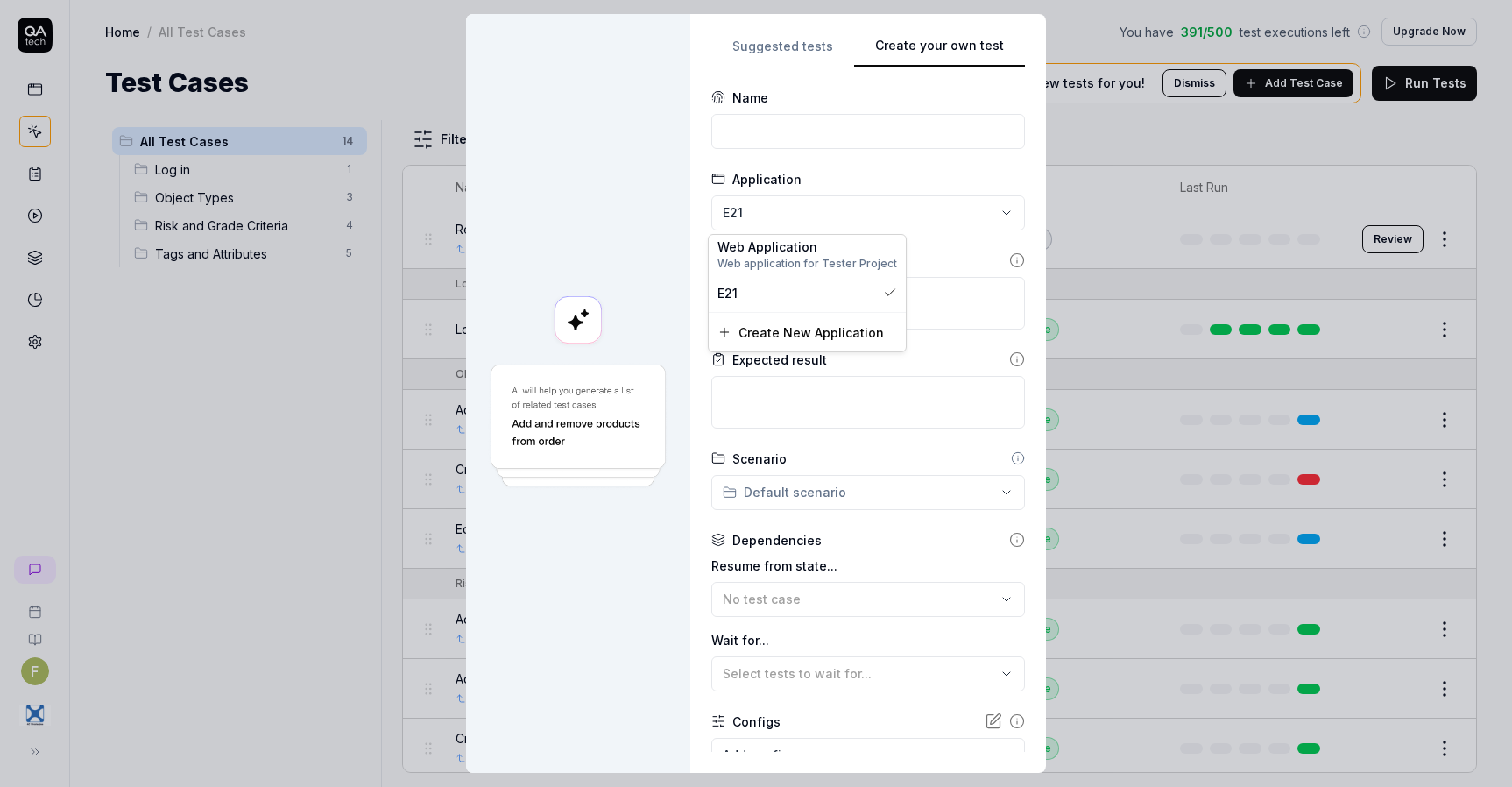
click at [948, 213] on div "**********" at bounding box center [756, 393] width 1512 height 787
click at [800, 335] on span "Create New Application" at bounding box center [811, 332] width 145 height 19
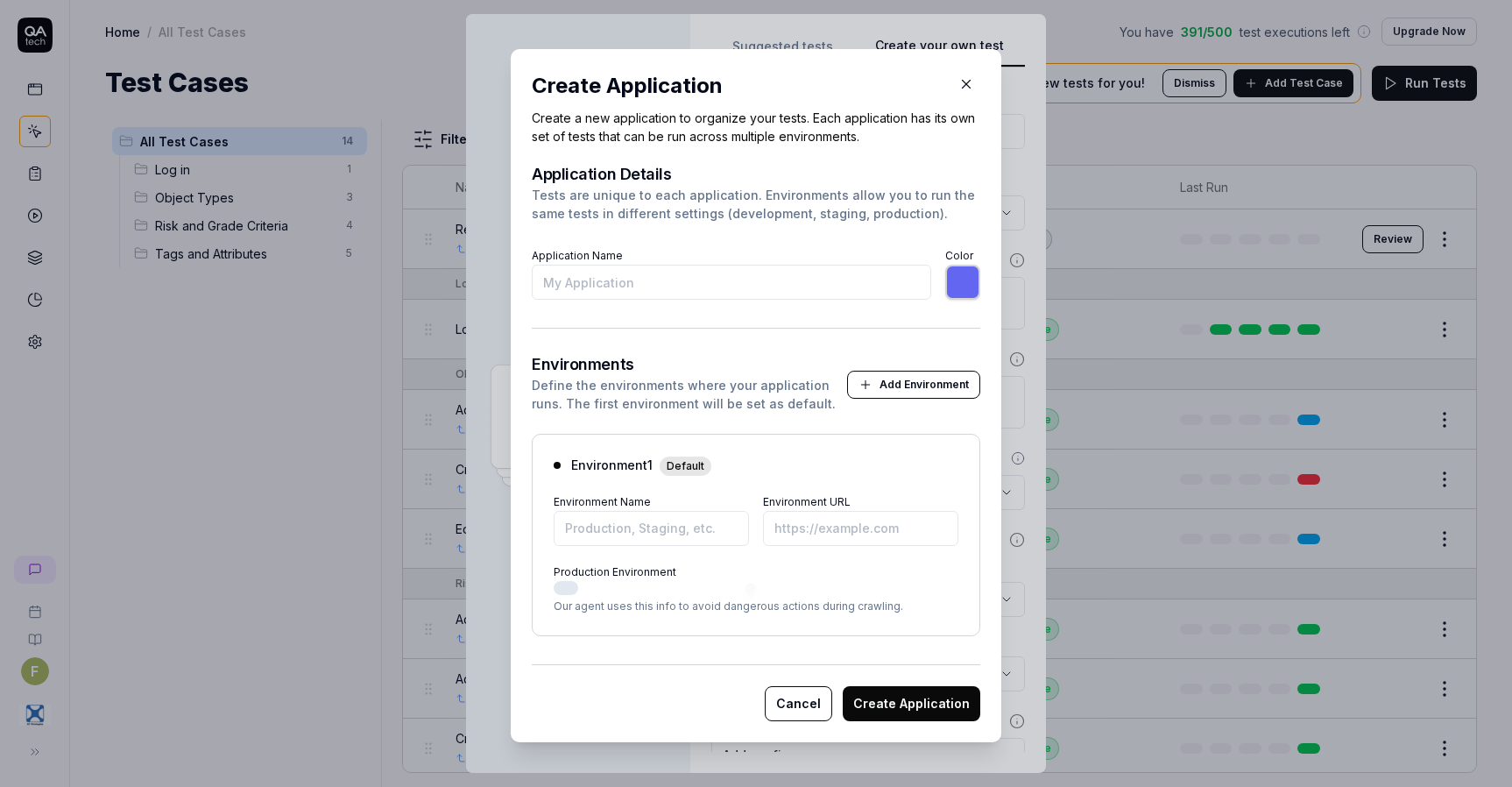
click at [786, 701] on button "Cancel" at bounding box center [798, 703] width 67 height 35
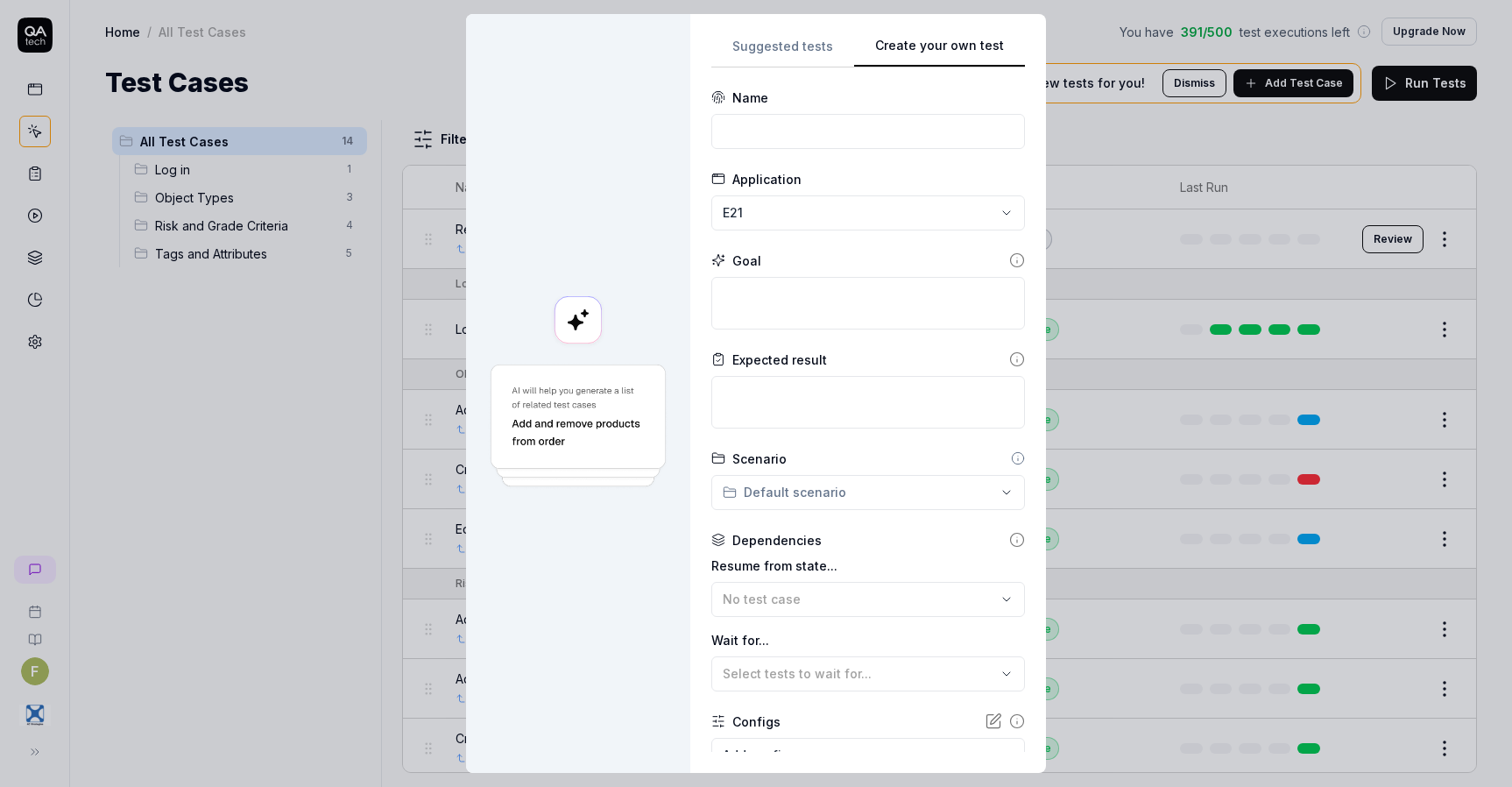
click at [609, 684] on div at bounding box center [578, 393] width 224 height 758
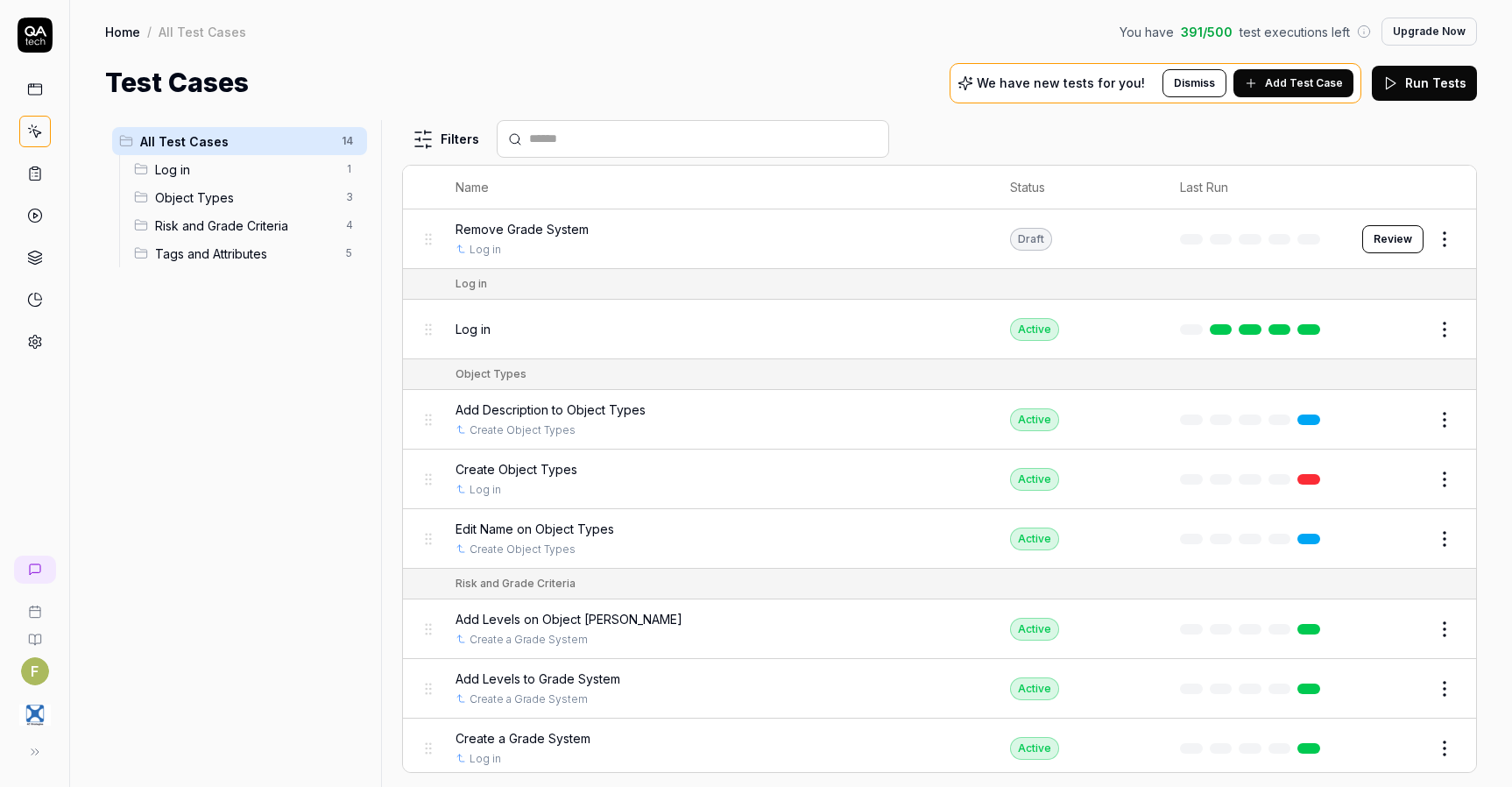
click at [35, 336] on icon at bounding box center [35, 342] width 12 height 13
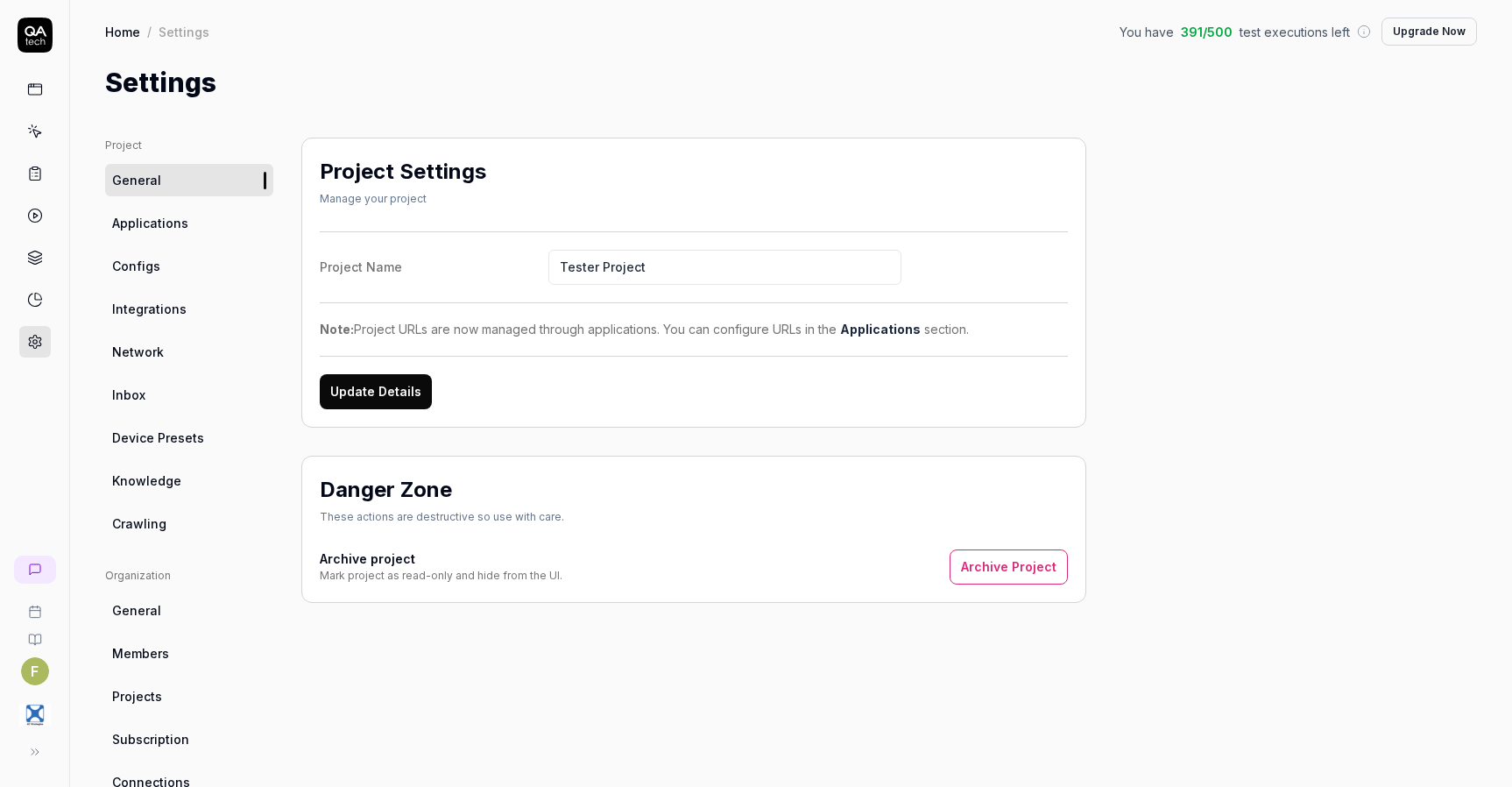
click at [196, 229] on link "Applications" at bounding box center [189, 222] width 168 height 33
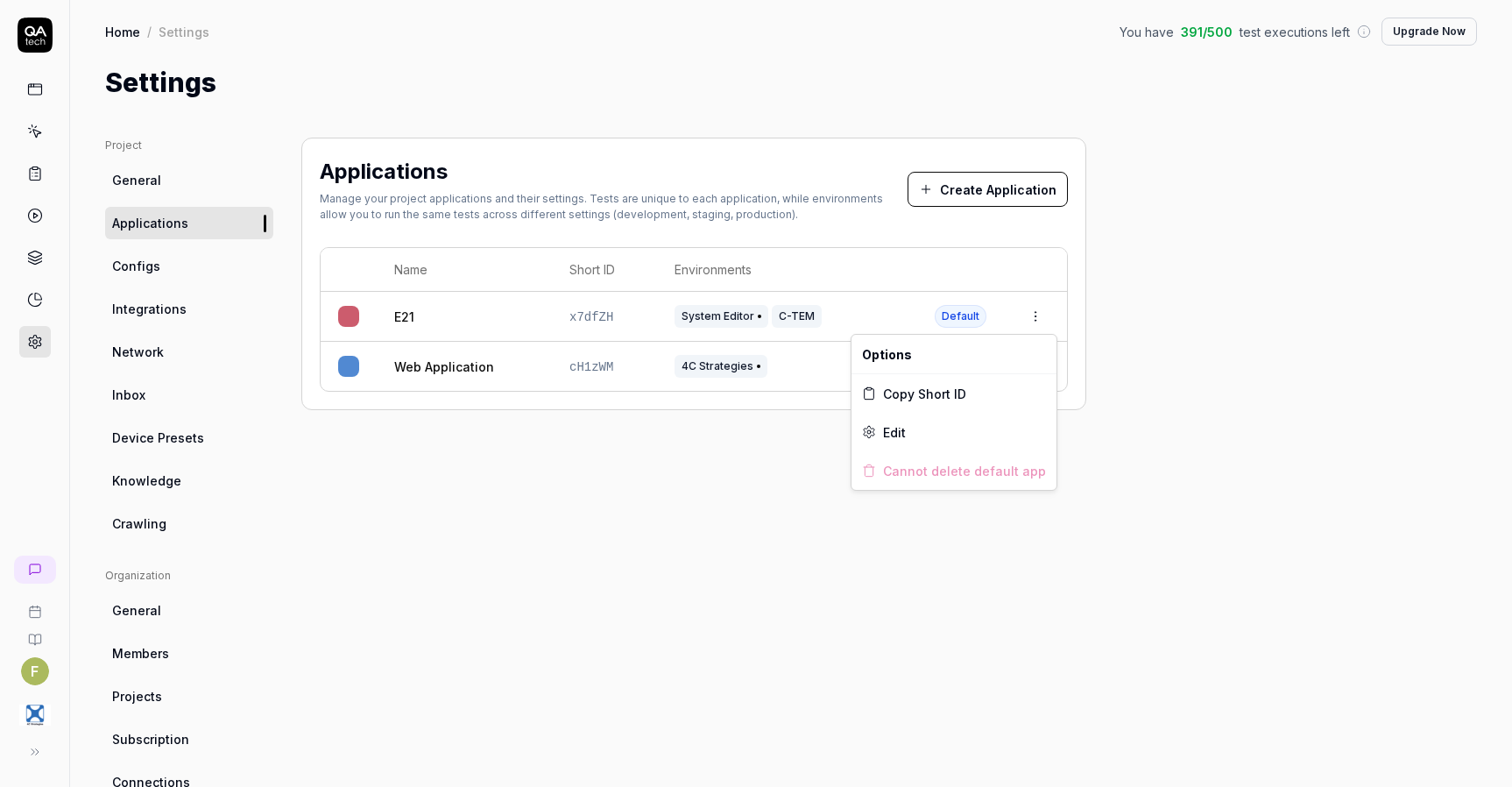
click at [1037, 322] on html "F Home / Settings You have 391 / 500 test executions left Upgrade Now Home / Se…" at bounding box center [756, 393] width 1512 height 787
click at [1001, 427] on div "Edit" at bounding box center [954, 432] width 205 height 39
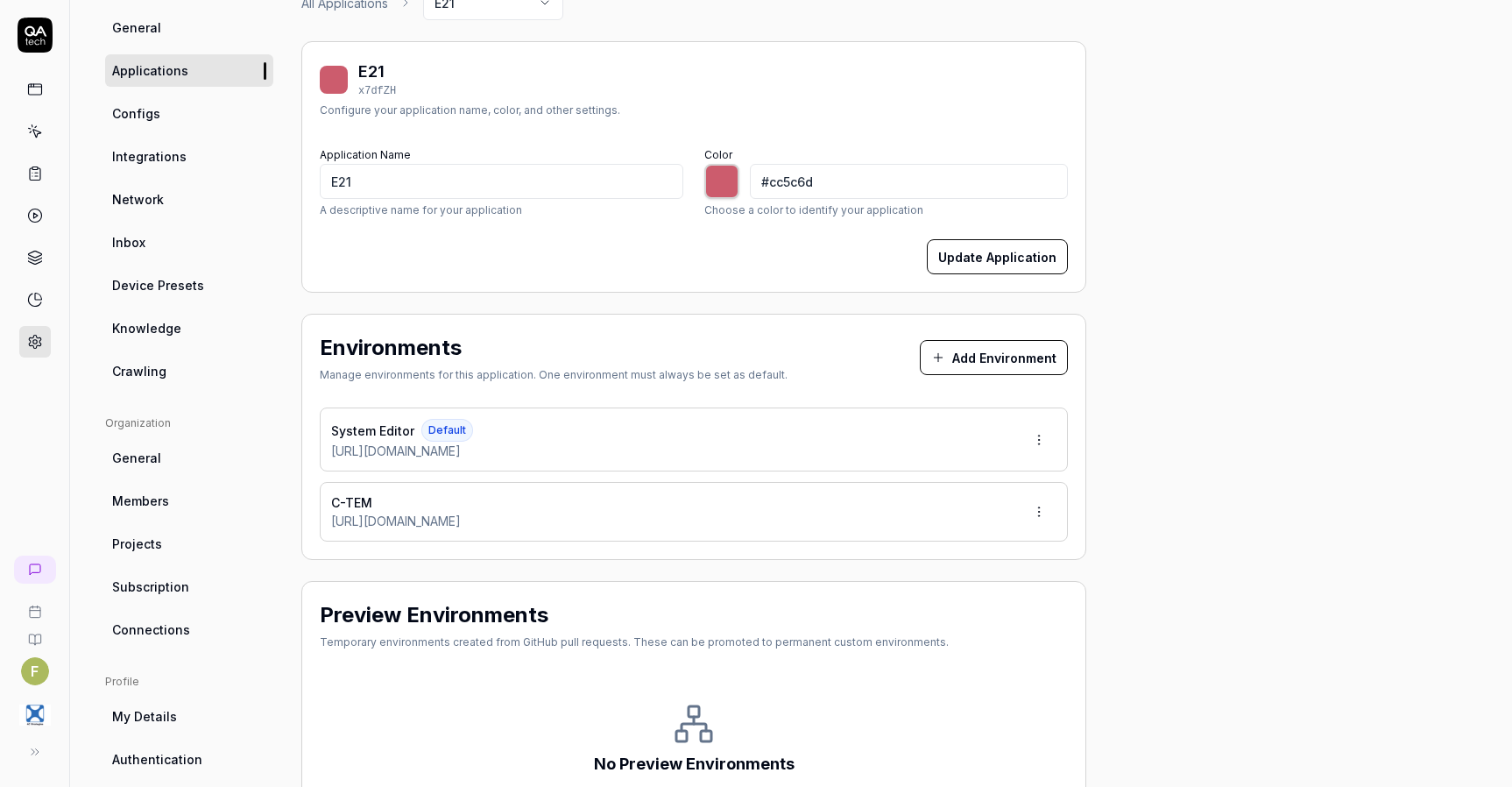
scroll to position [175, 0]
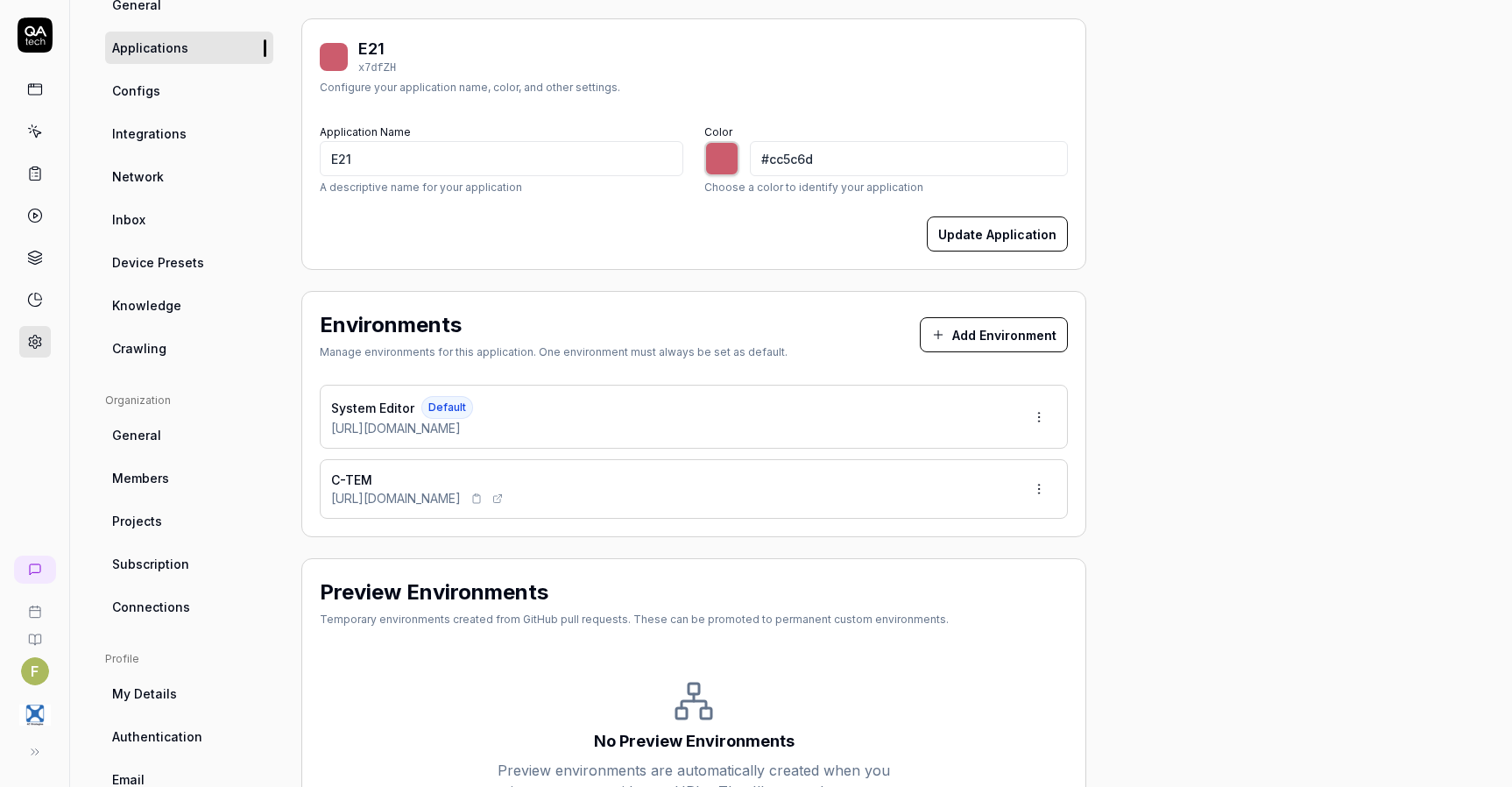
drag, startPoint x: 621, startPoint y: 500, endPoint x: 601, endPoint y: 505, distance: 20.6
click at [507, 505] on div "[URL][DOMAIN_NAME]" at bounding box center [418, 498] width 175 height 19
click at [482, 501] on icon at bounding box center [476, 498] width 11 height 11
click at [1035, 496] on html "F Home / Settings You have 391 / 500 test executions left Upgrade Now Home / Se…" at bounding box center [756, 393] width 1512 height 787
click at [994, 648] on div "Delete" at bounding box center [983, 646] width 138 height 39
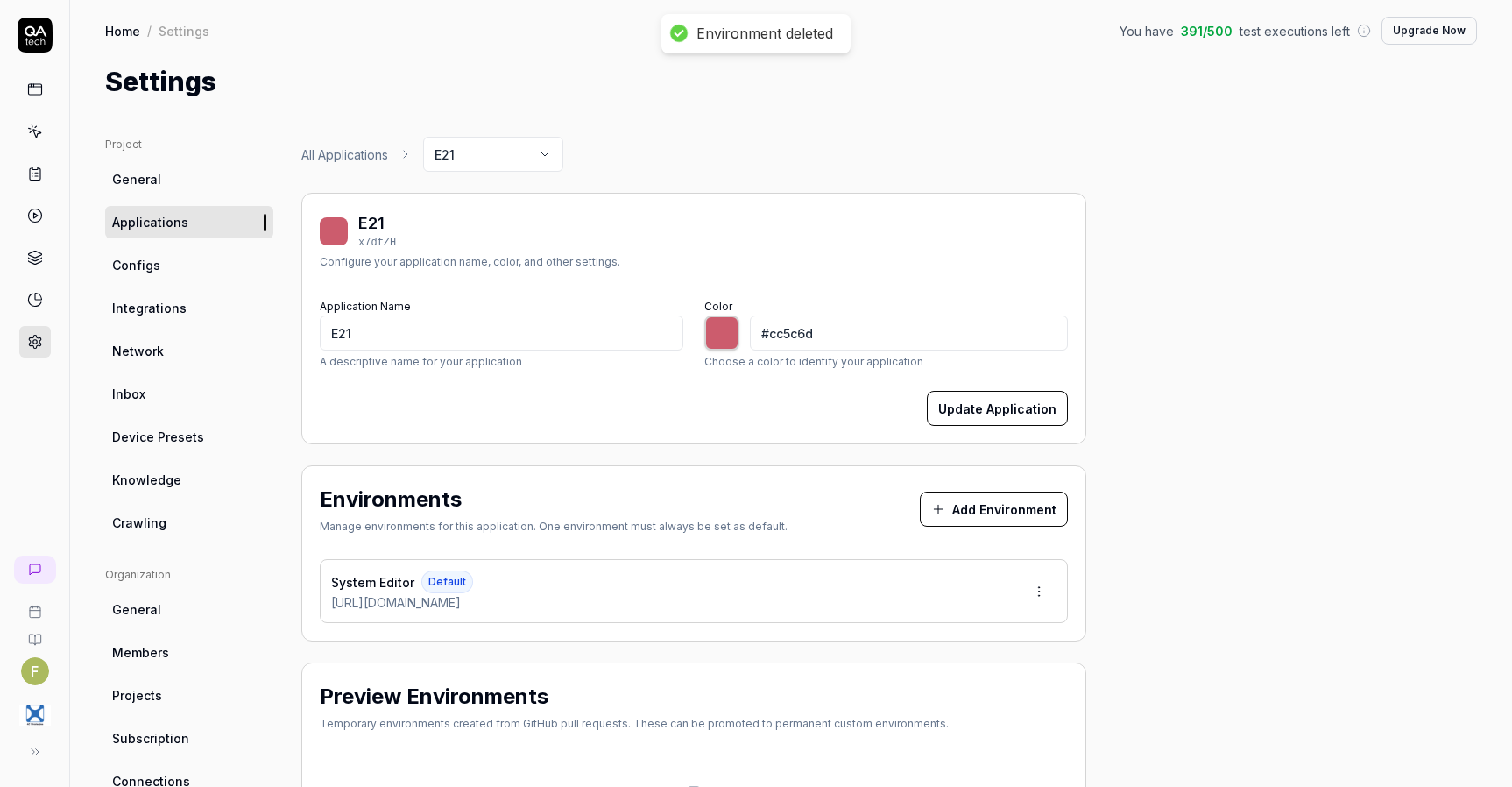
scroll to position [0, 0]
click at [353, 161] on link "All Applications" at bounding box center [345, 155] width 87 height 19
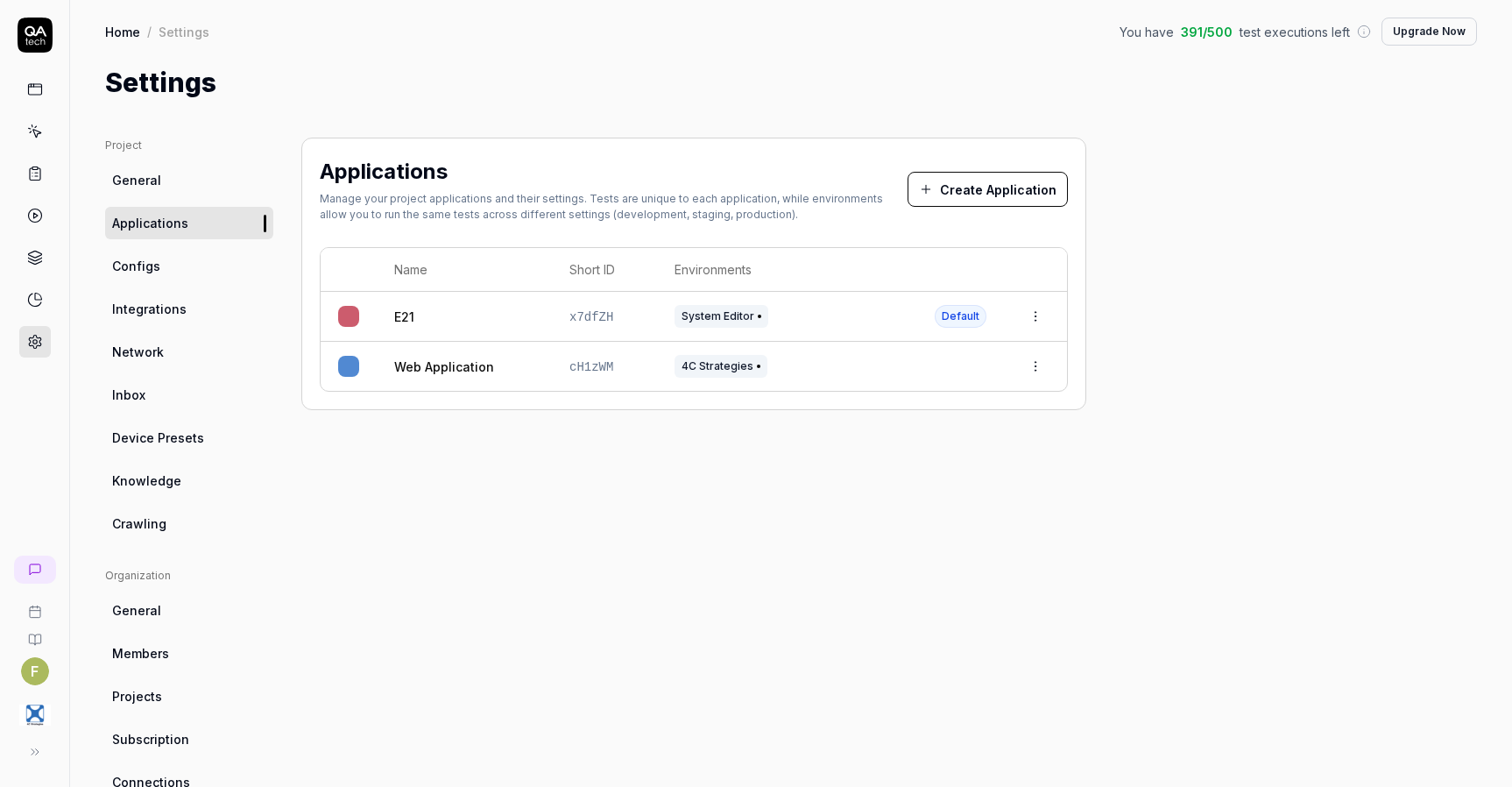
click at [1022, 198] on button "Create Application" at bounding box center [988, 189] width 160 height 35
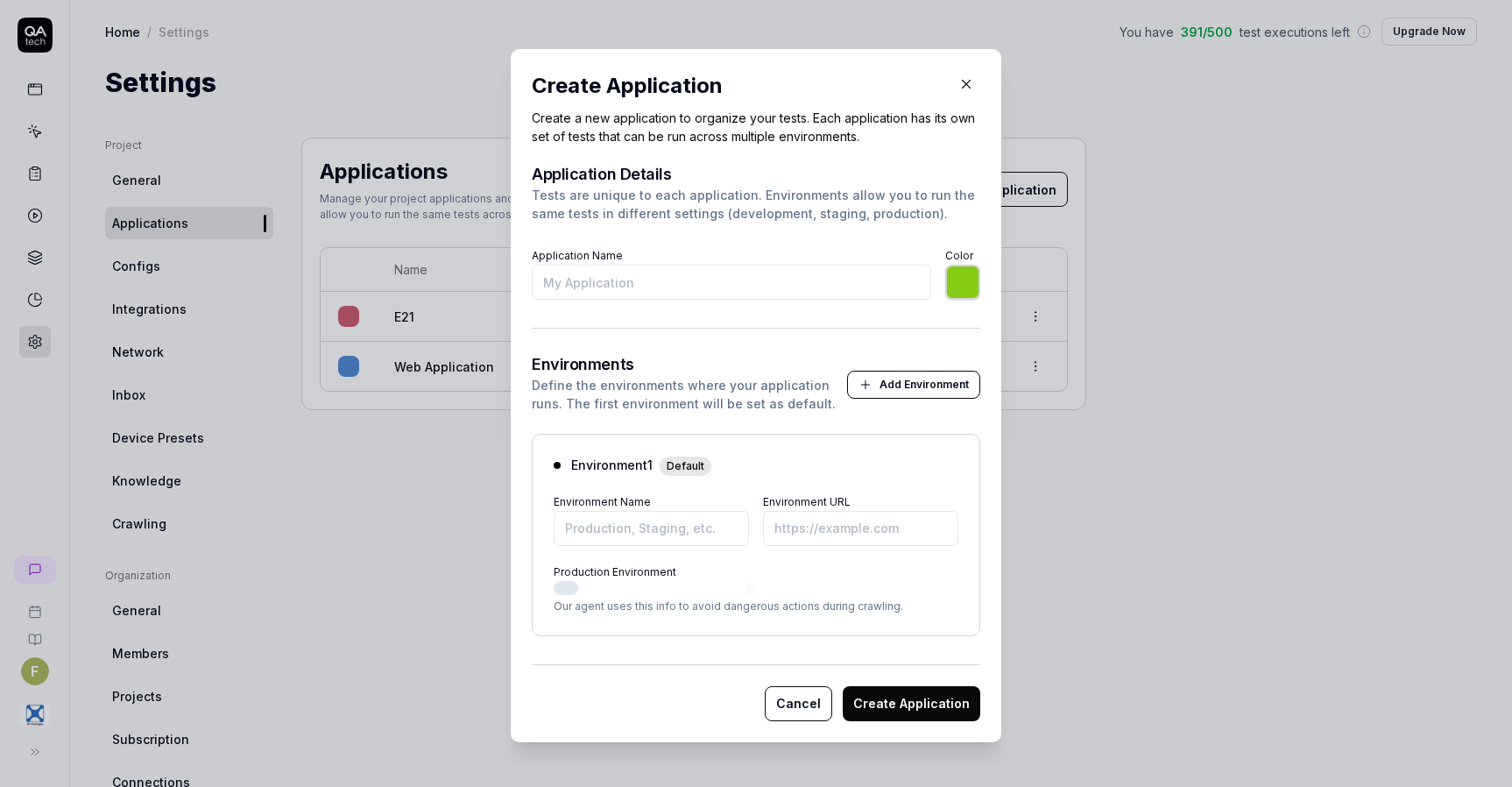
type input "E"
type input "*******"
type input "E21 - C-TEM"
click at [819, 541] on input "Environment URL" at bounding box center [861, 527] width 196 height 35
paste input "[URL][DOMAIN_NAME]"
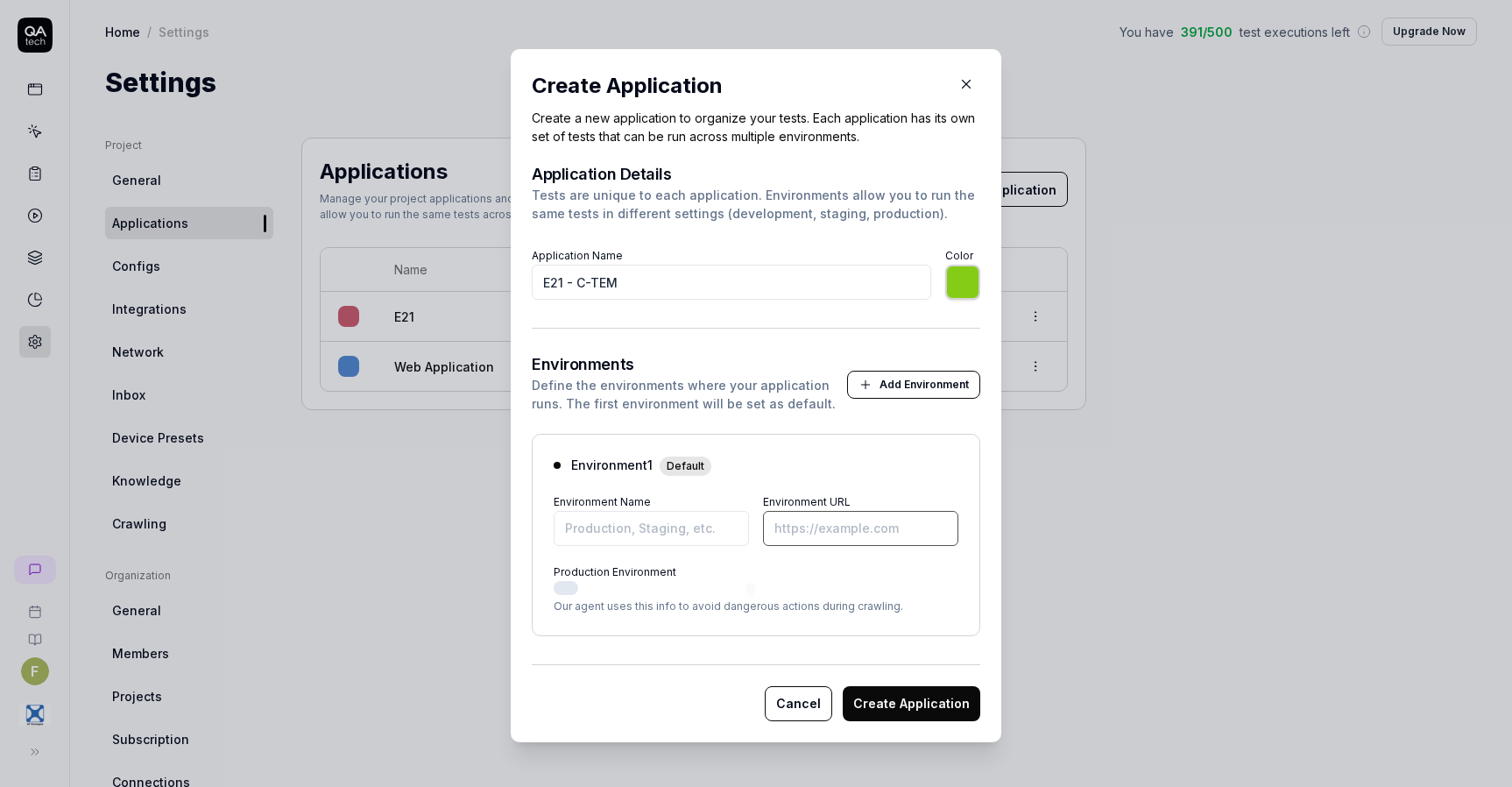
type input "*******"
type input "[URL][DOMAIN_NAME]"
click at [686, 532] on input "Environment Name" at bounding box center [652, 527] width 196 height 35
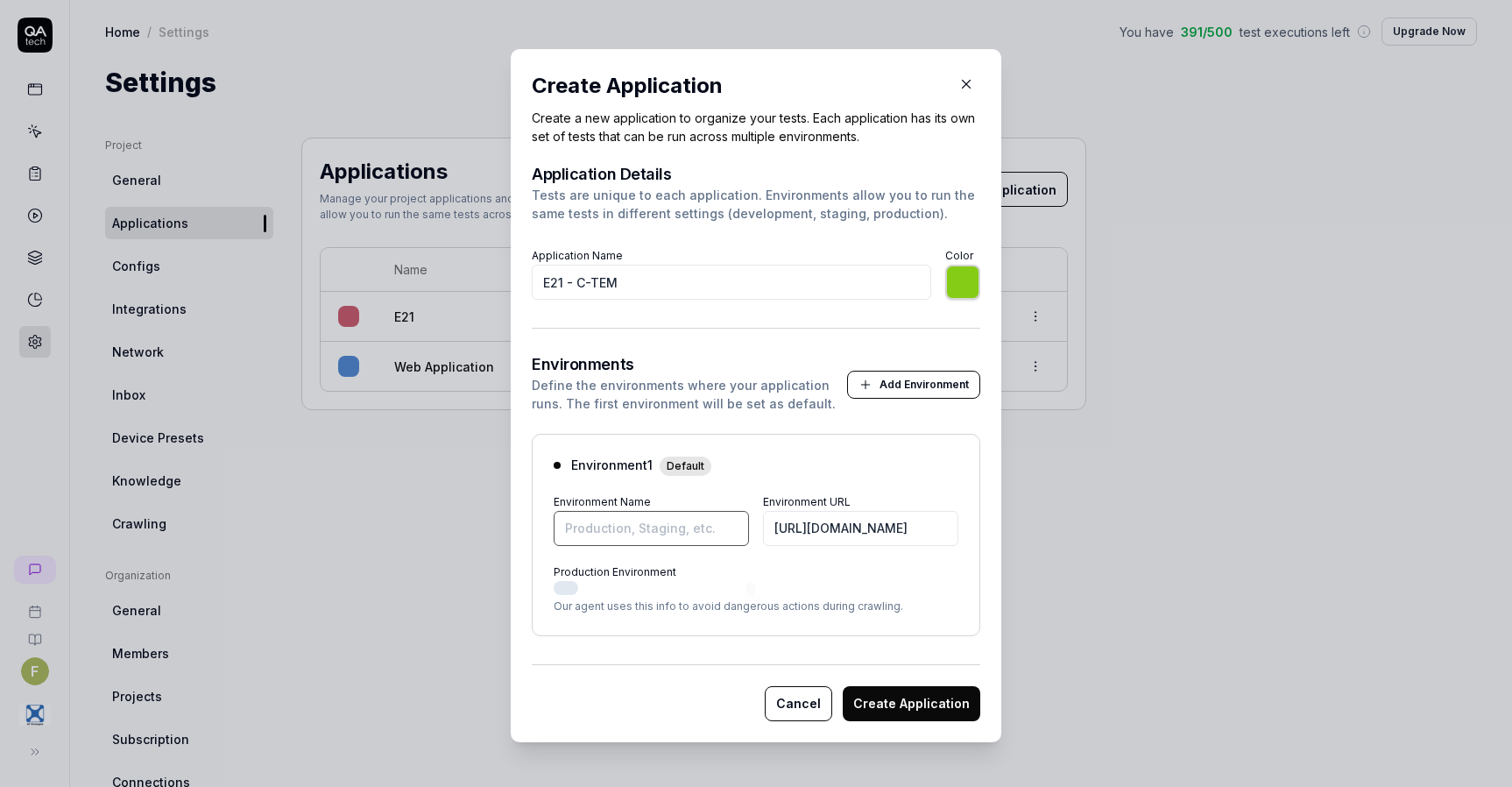
type input "*******"
type input "C-TEM"
click at [863, 708] on button "Create Application" at bounding box center [911, 703] width 137 height 35
type input "*******"
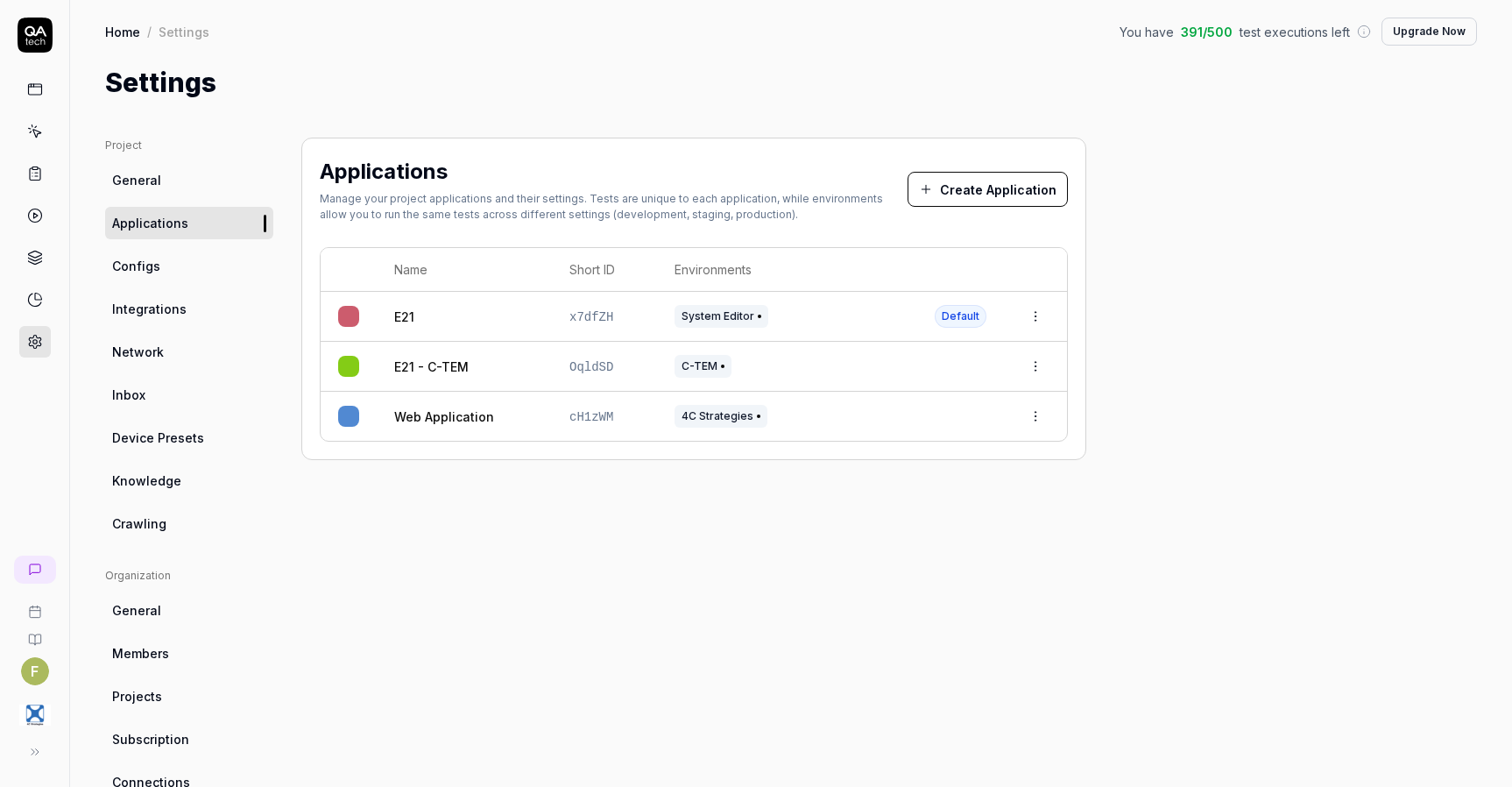
click at [1034, 426] on html "Application created successfully F Home / Settings You have 391 / 500 test exec…" at bounding box center [756, 393] width 1512 height 787
click at [986, 623] on div "Delete" at bounding box center [976, 608] width 138 height 39
click at [1040, 419] on html "Failed to delete application F Home / Settings You have 391 / 500 test executio…" at bounding box center [756, 393] width 1512 height 787
click at [996, 538] on div "Edit" at bounding box center [976, 531] width 138 height 39
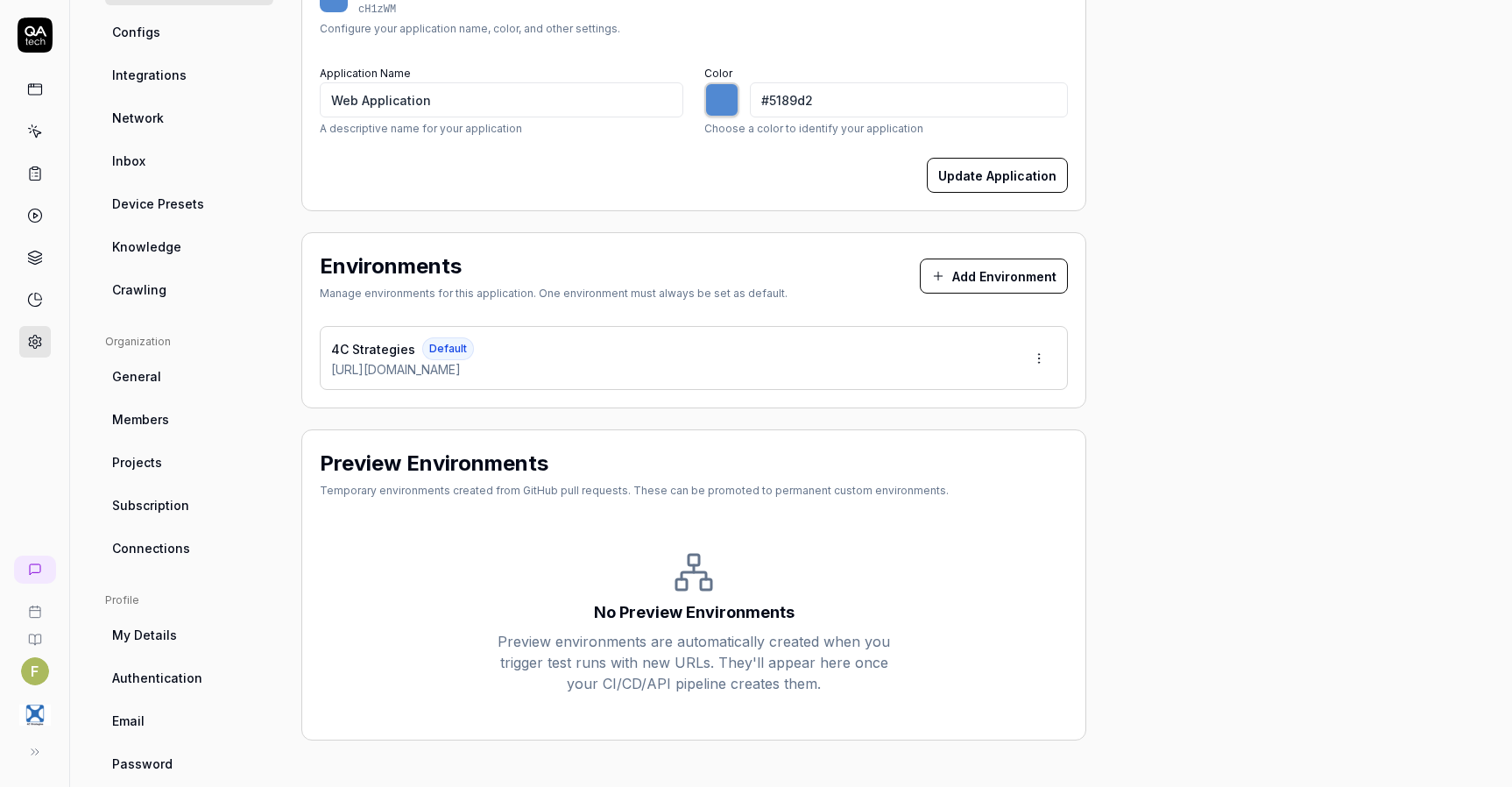
scroll to position [262, 0]
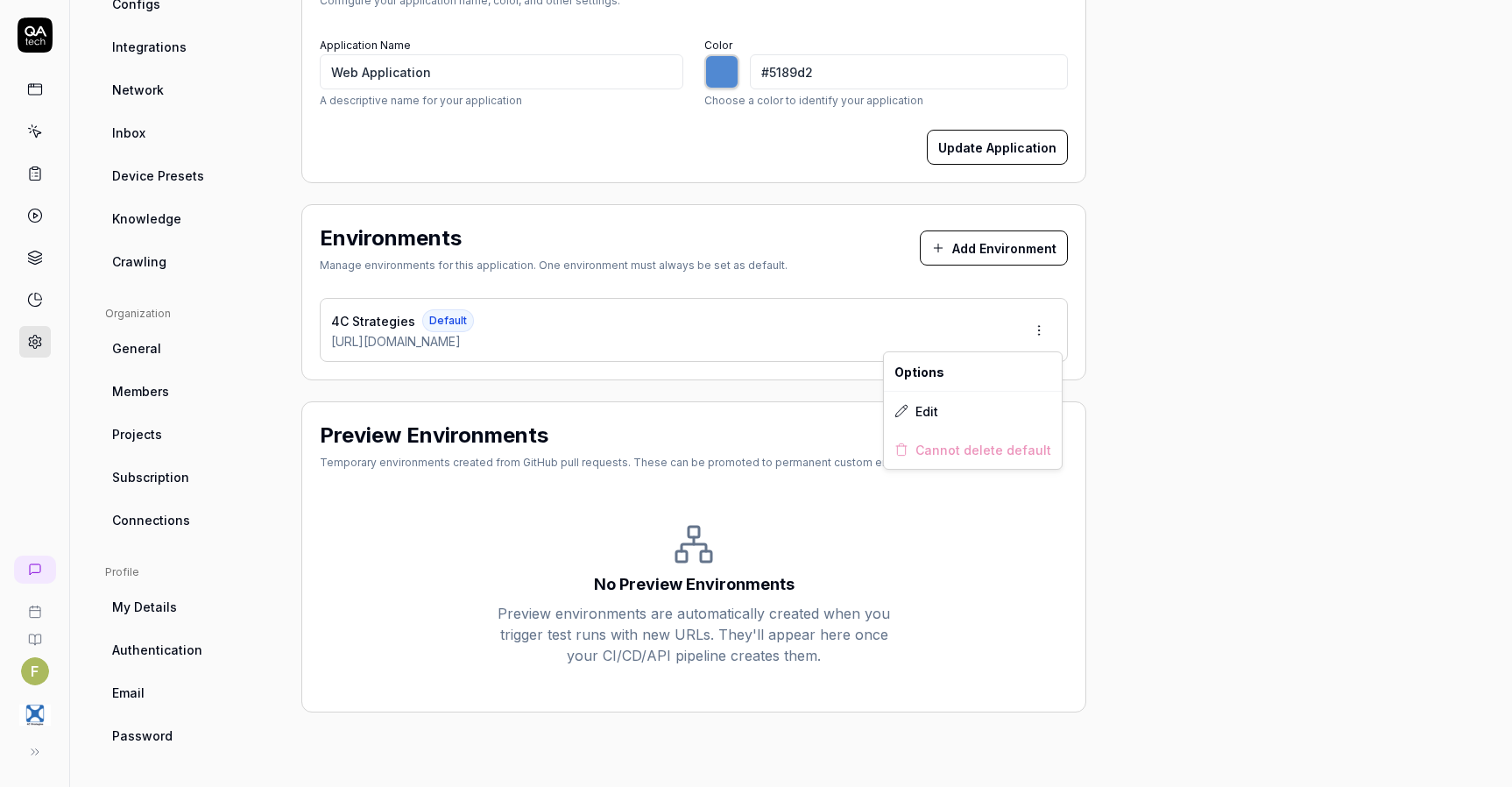
click at [1040, 342] on html "F Home / Settings You have 391 / 500 test executions left Upgrade Now Home / Se…" at bounding box center [756, 393] width 1512 height 787
click at [678, 435] on html "F Home / Settings You have 391 / 500 test executions left Upgrade Now Home / Se…" at bounding box center [756, 393] width 1512 height 787
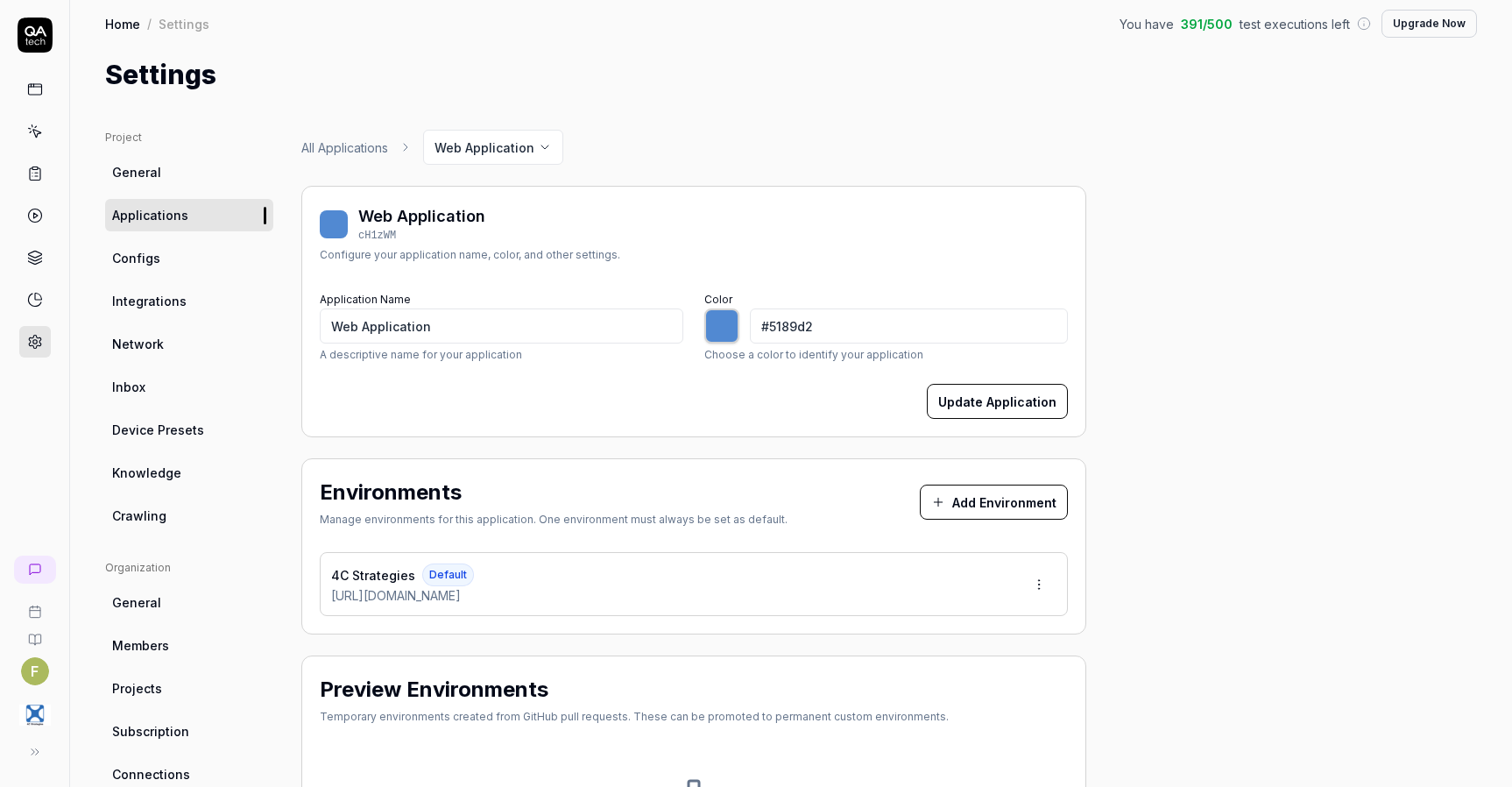
scroll to position [0, 0]
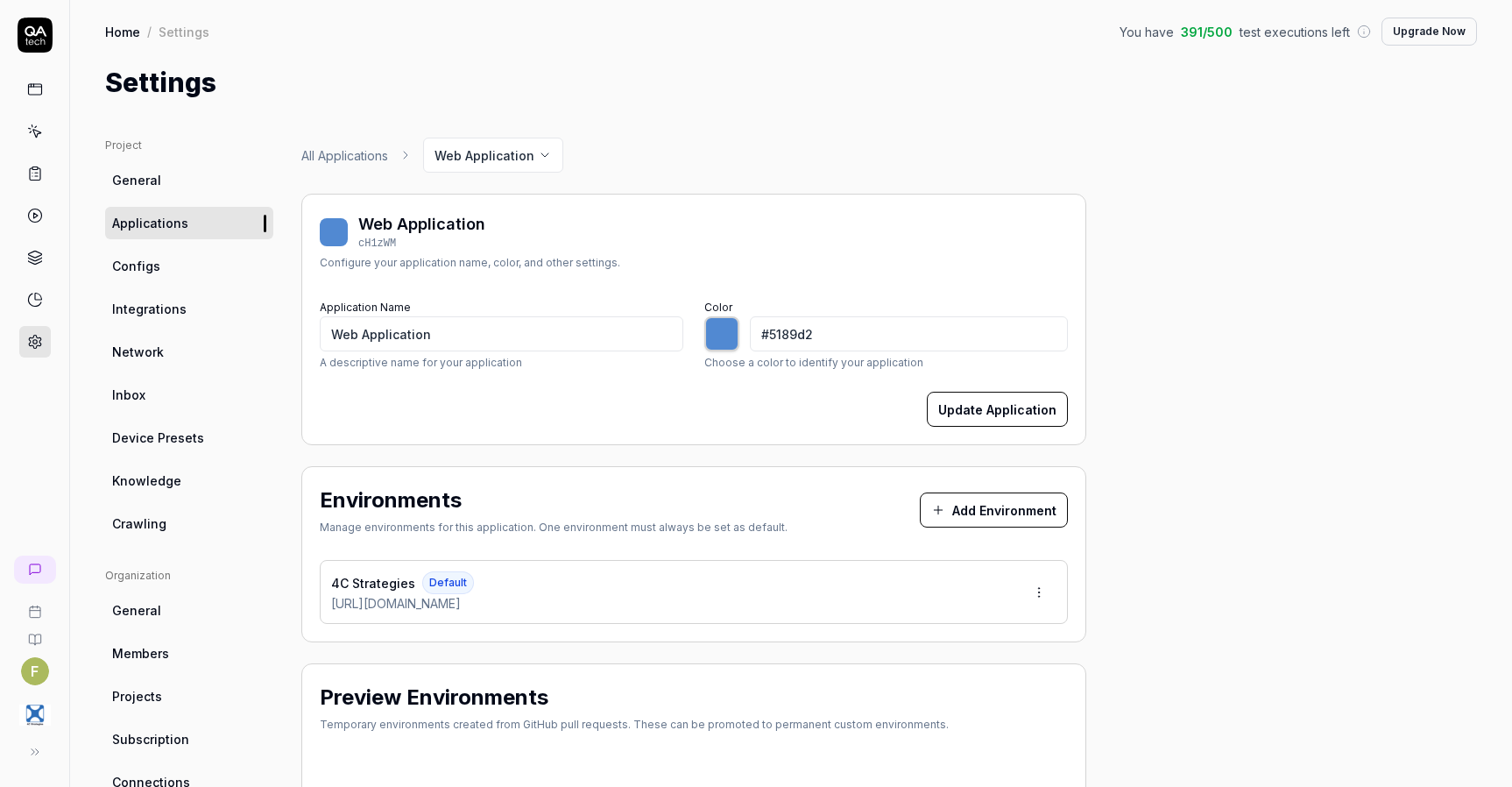
click at [359, 157] on link "All Applications" at bounding box center [345, 155] width 87 height 19
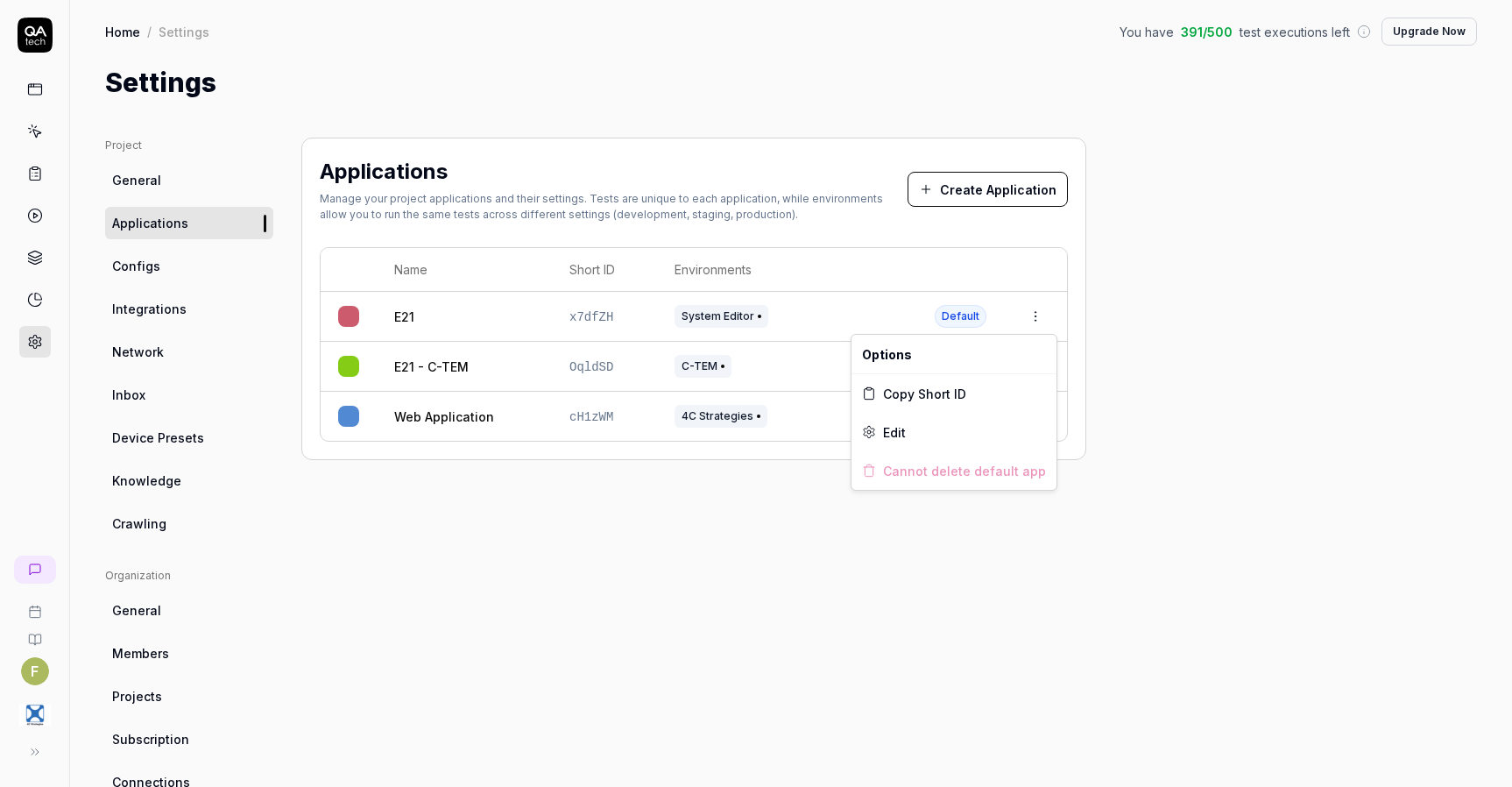
click at [1036, 320] on html "F Home / Settings You have 391 / 500 test executions left Upgrade Now Home / Se…" at bounding box center [756, 393] width 1512 height 787
click at [1009, 438] on div "Edit" at bounding box center [954, 432] width 205 height 39
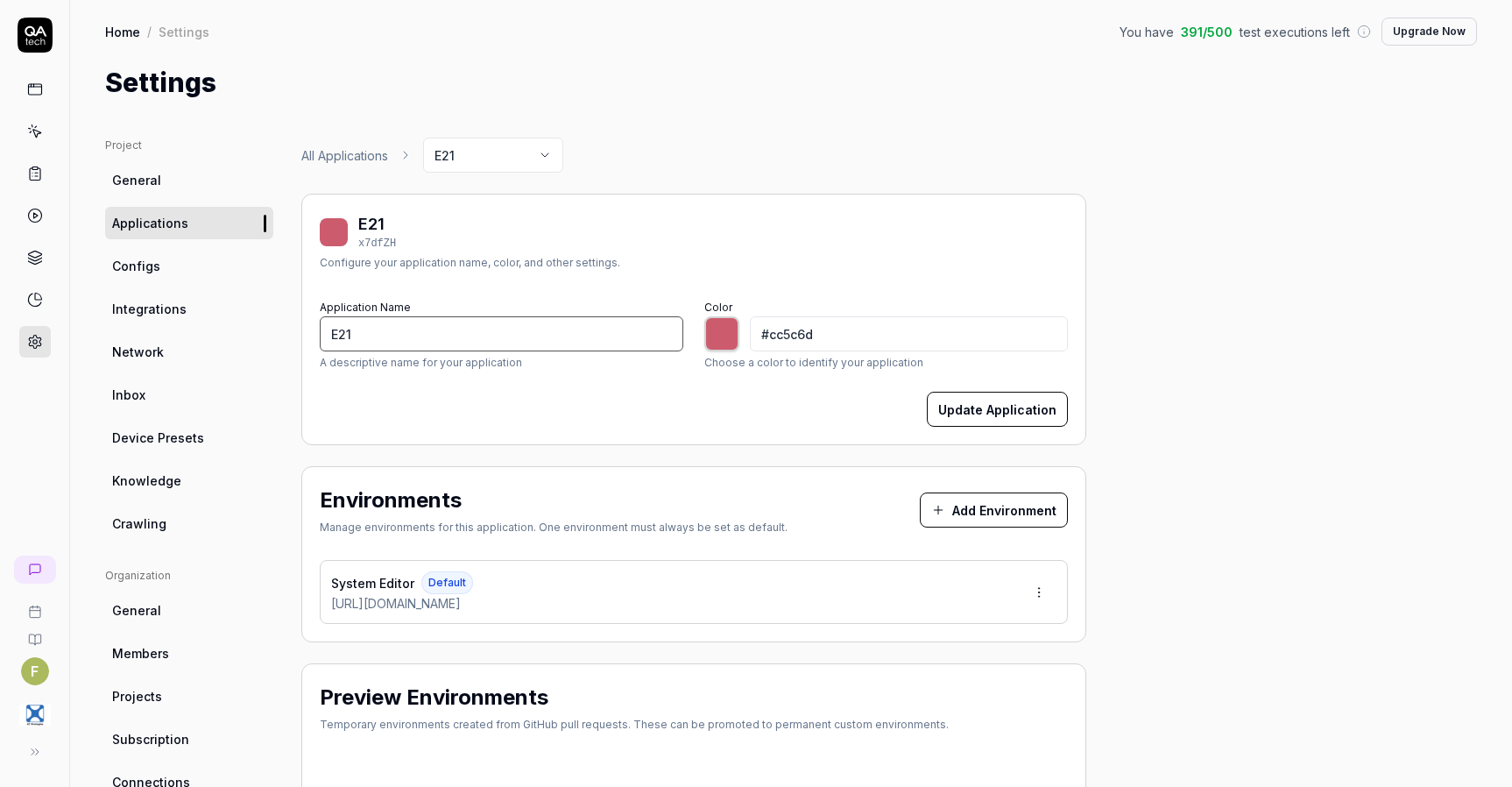
drag, startPoint x: 454, startPoint y: 338, endPoint x: 542, endPoint y: 333, distance: 88.1
click at [455, 338] on input "E21" at bounding box center [502, 333] width 363 height 35
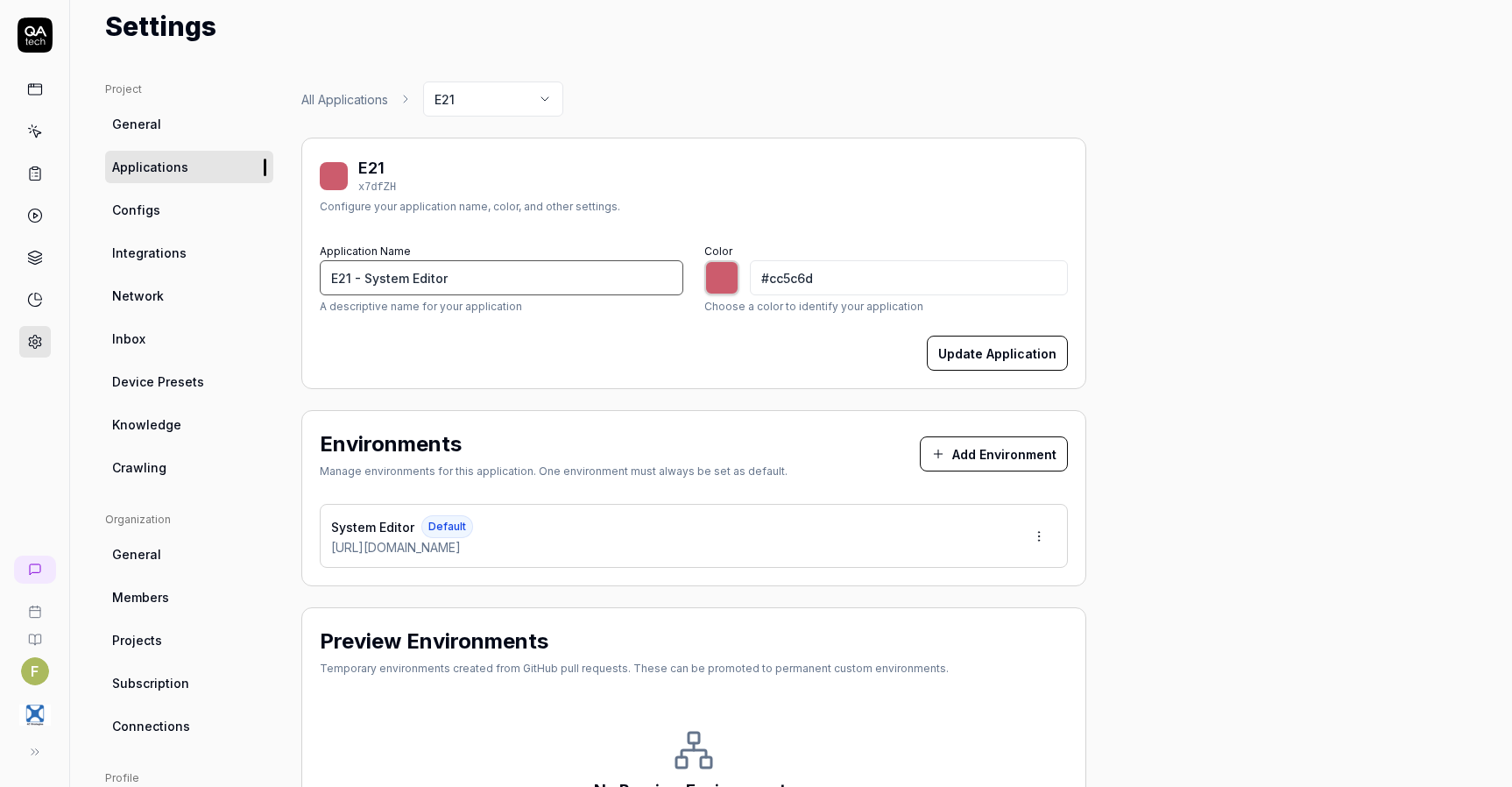
scroll to position [88, 0]
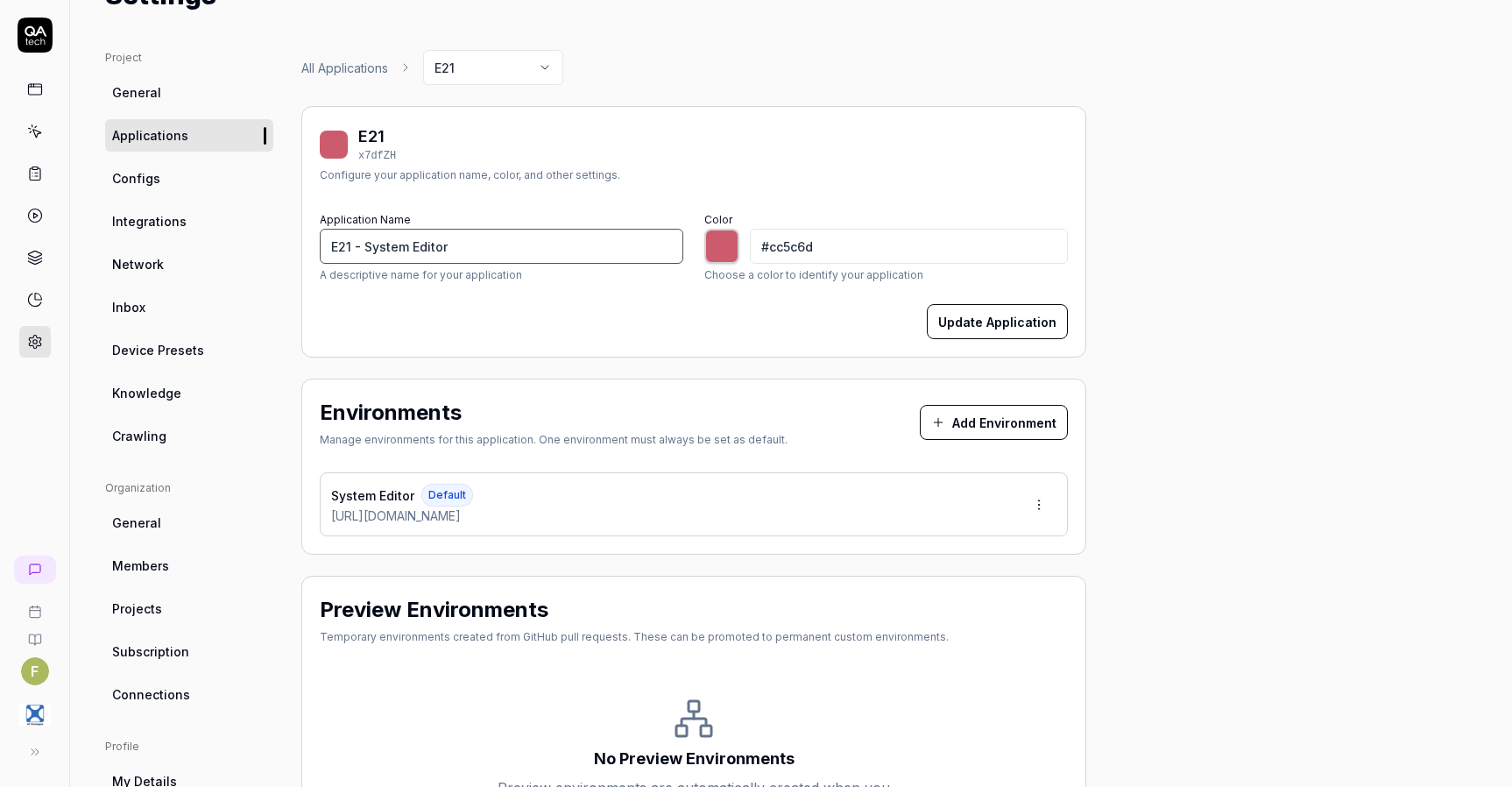
type input "E21 - System Editor"
click at [1034, 329] on button "Update Application" at bounding box center [996, 321] width 141 height 35
click at [158, 404] on link "Knowledge" at bounding box center [189, 392] width 168 height 33
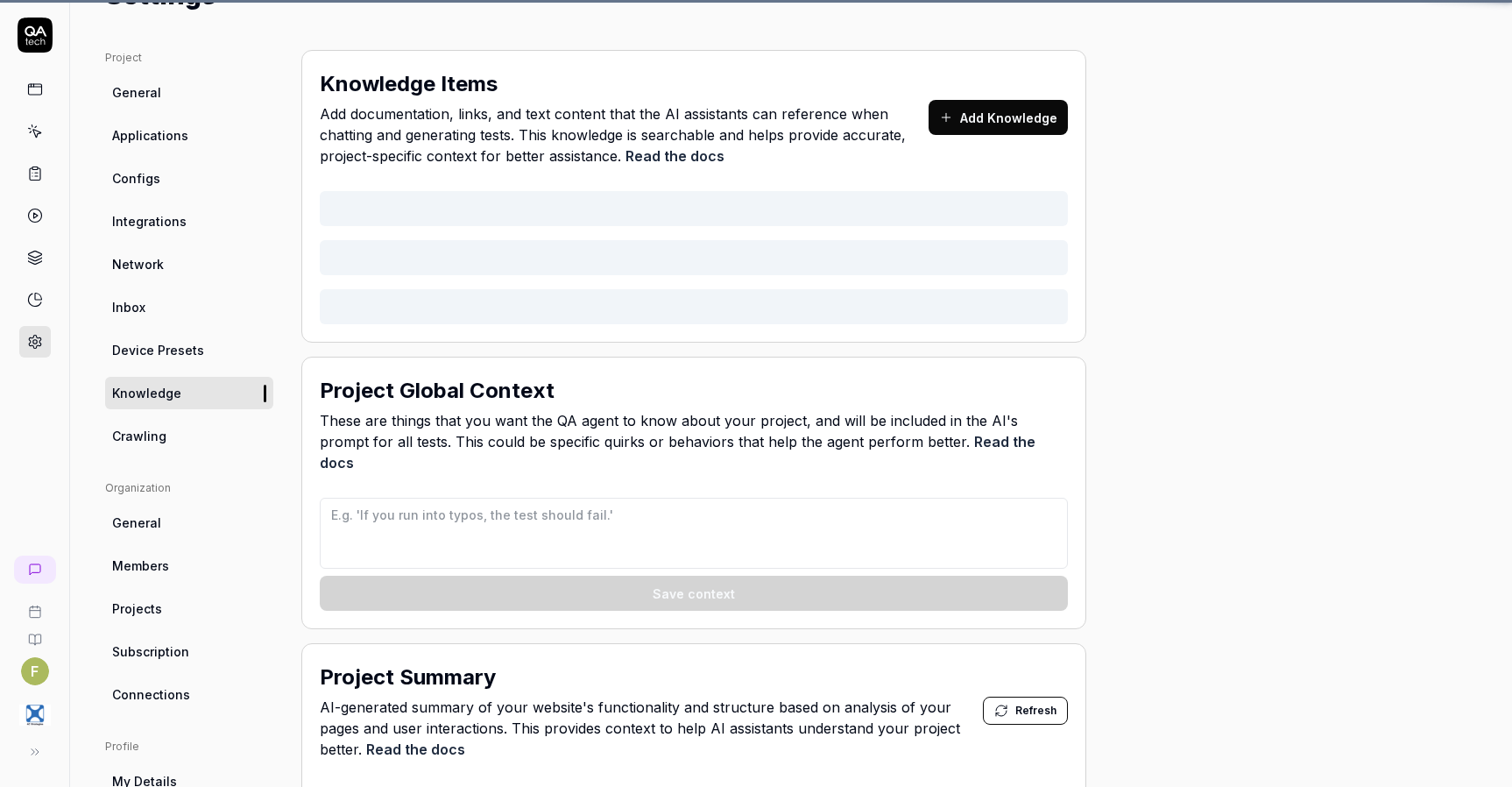
type textarea "*"
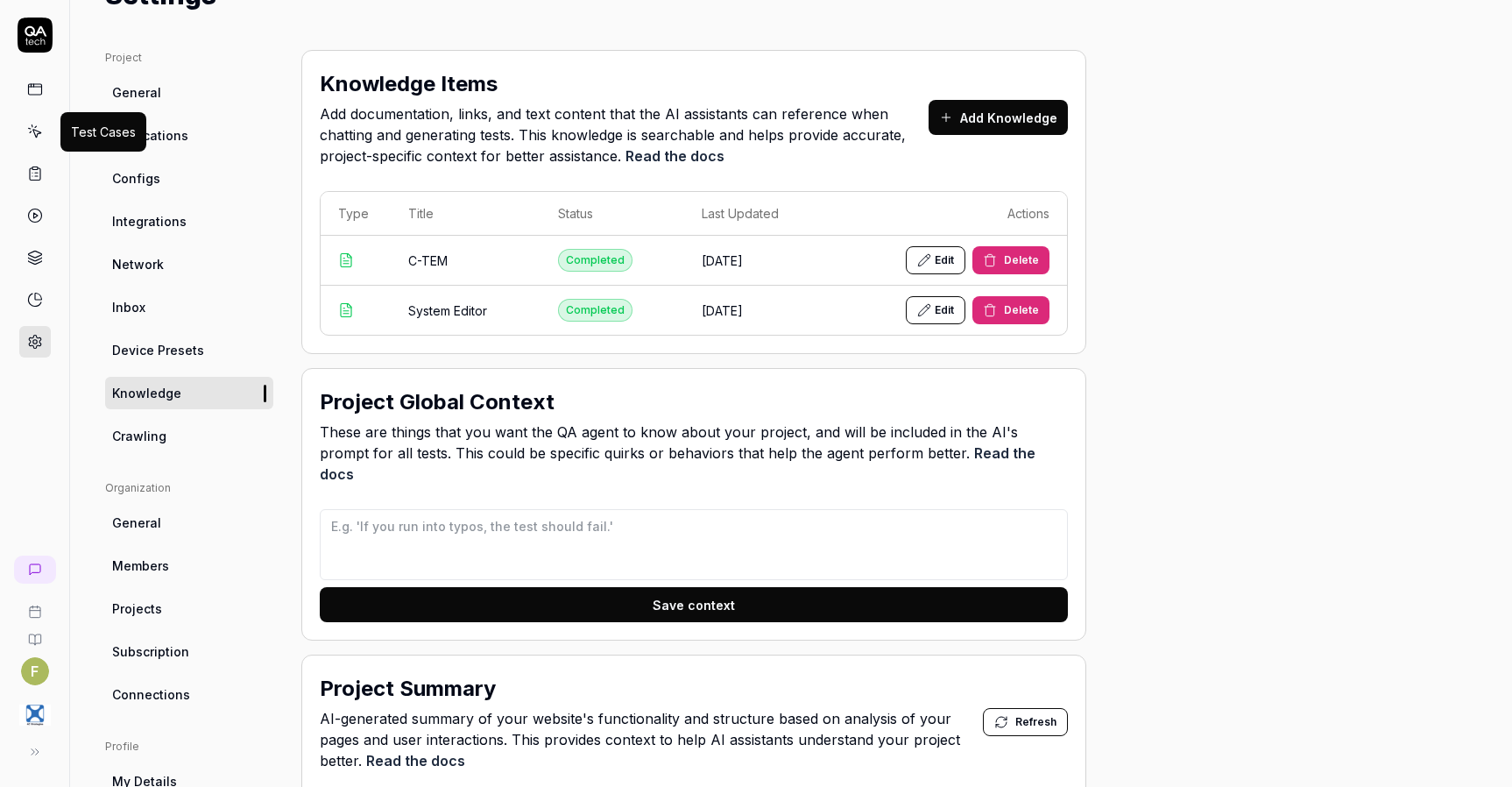
click at [38, 133] on icon at bounding box center [37, 133] width 8 height 8
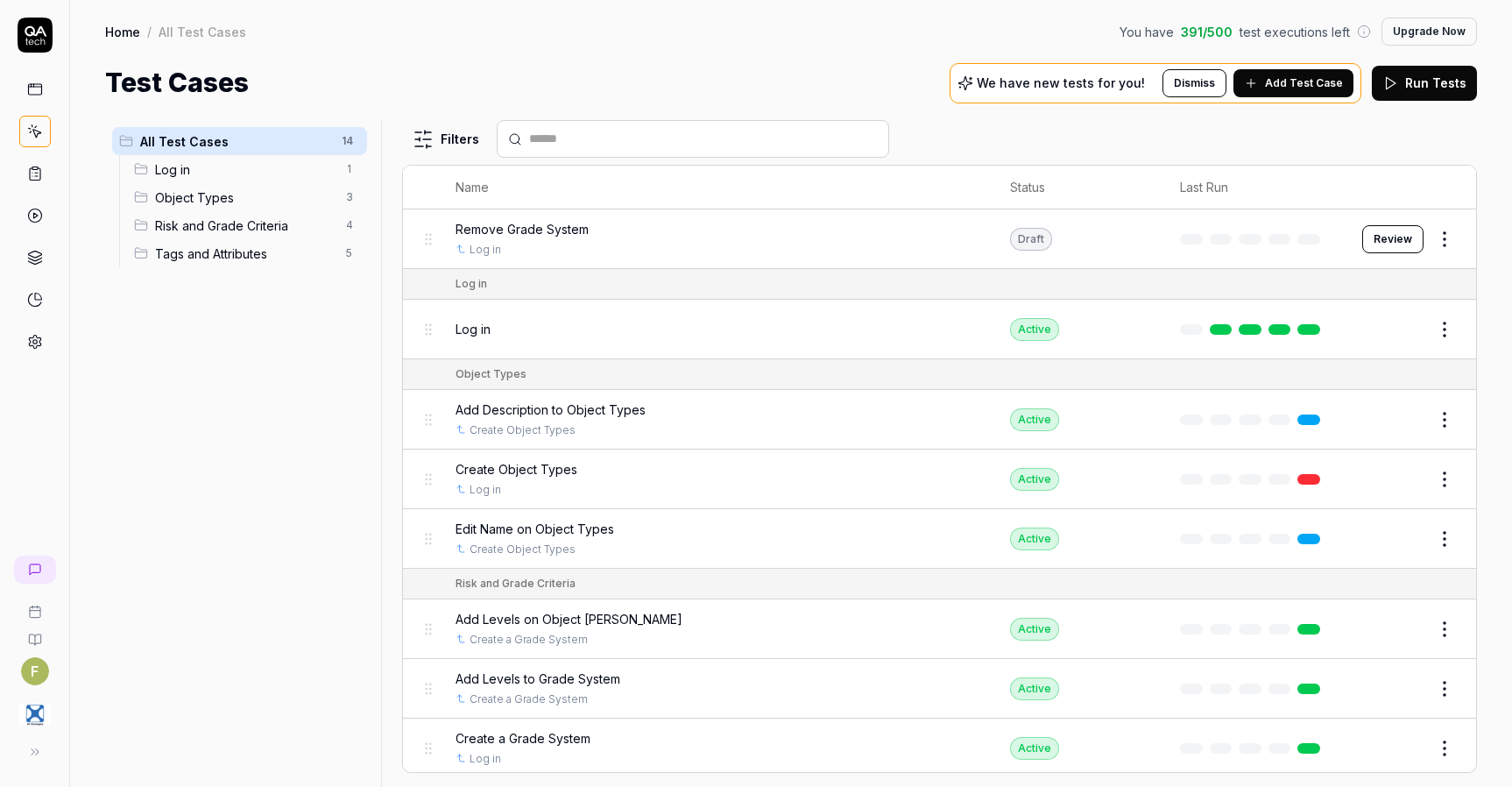
click at [1280, 86] on span "Add Test Case" at bounding box center [1304, 83] width 78 height 16
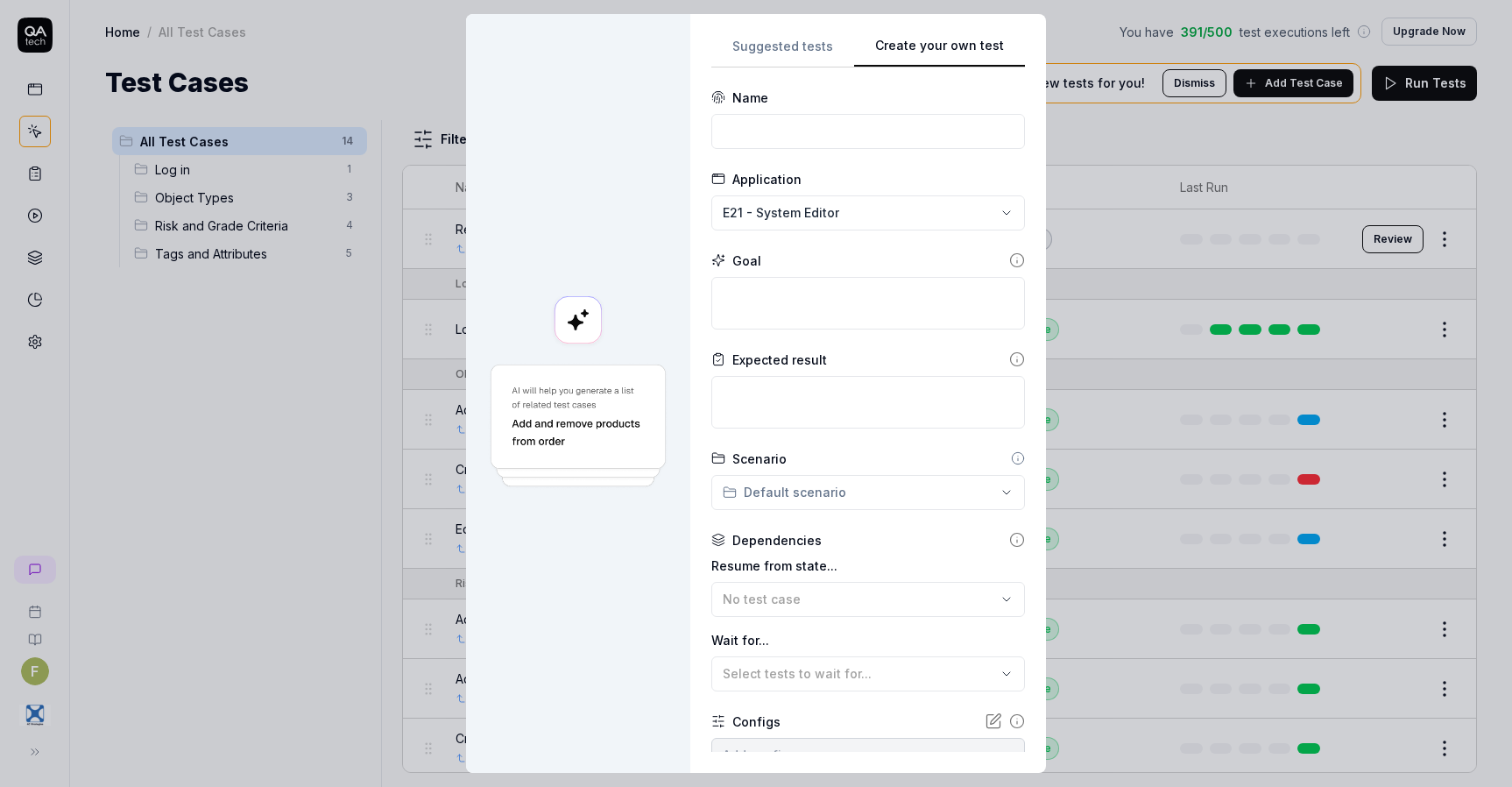
click at [953, 135] on div "Suggested tests Create your own test Name Application E21 - System Editor Goal …" at bounding box center [868, 393] width 314 height 717
click at [855, 214] on div "**********" at bounding box center [756, 393] width 1512 height 787
click at [829, 340] on div "E21 - C-TEM" at bounding box center [807, 331] width 180 height 19
click at [874, 140] on input at bounding box center [868, 130] width 314 height 35
type input "Create Activity"
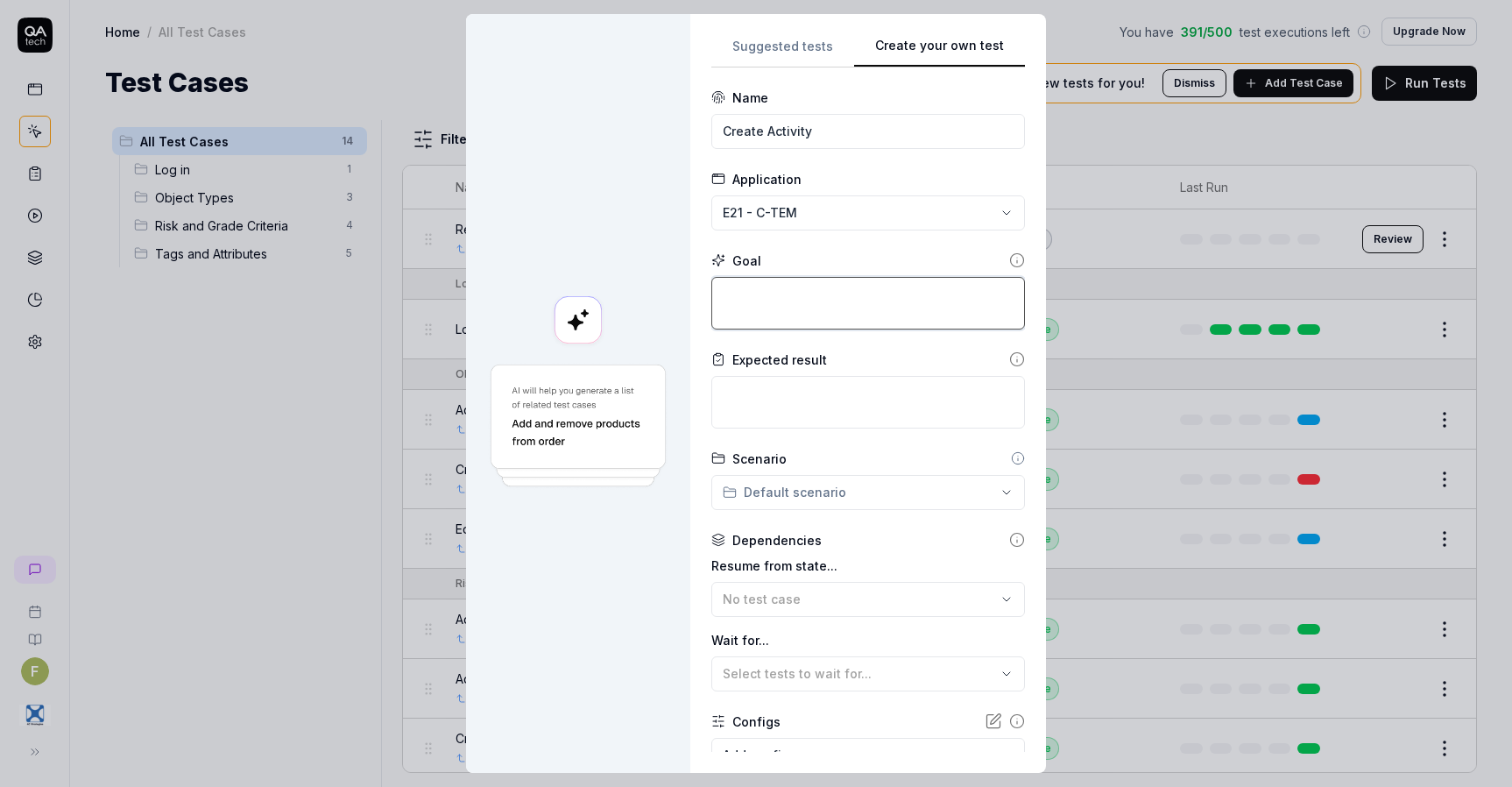
click at [836, 308] on textarea at bounding box center [868, 302] width 314 height 52
type textarea "*"
type textarea "C"
type textarea "*"
type textarea "Cr"
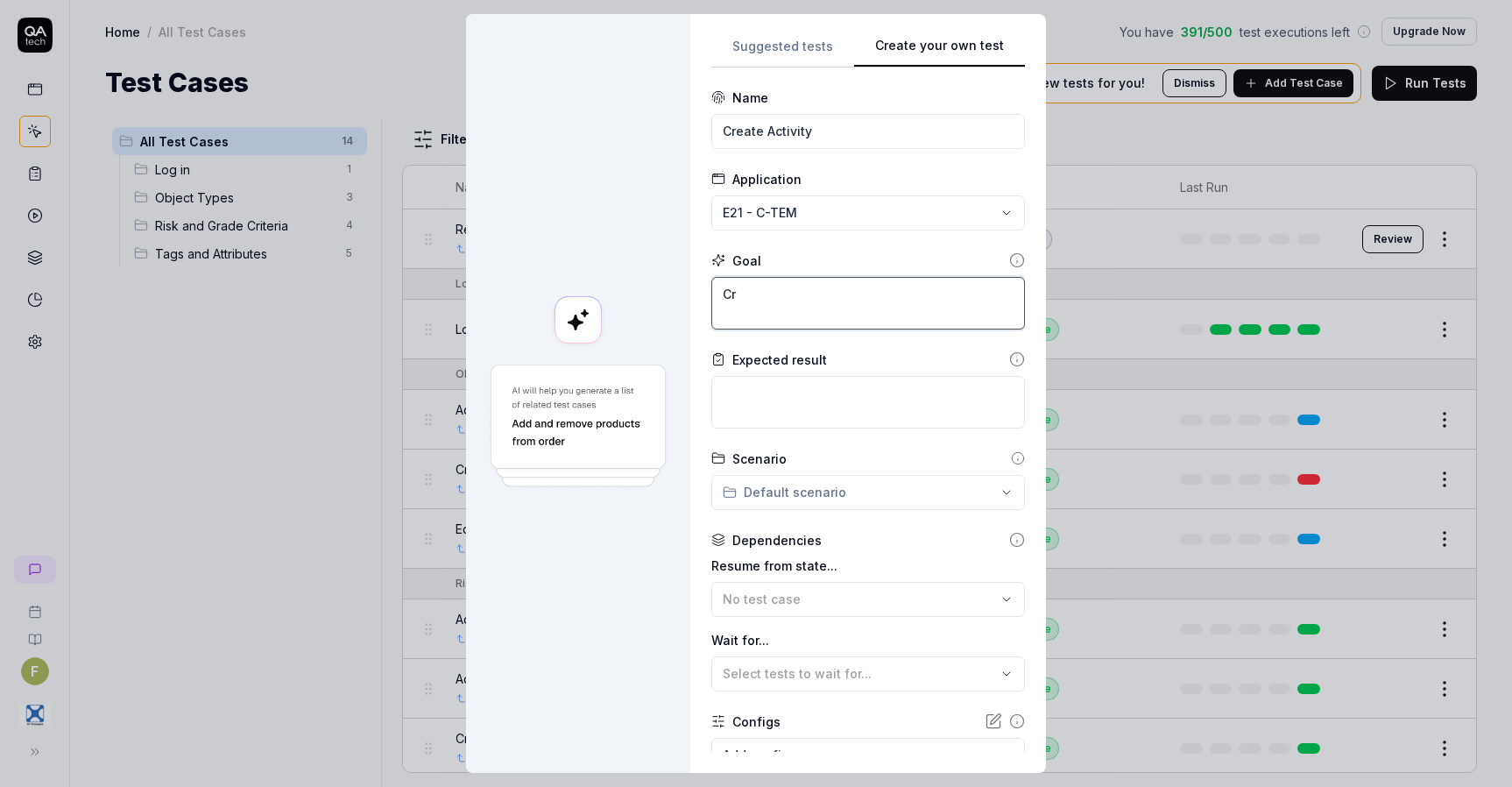
type textarea "*"
type textarea "Cre"
type textarea "*"
type textarea "Creat"
type textarea "*"
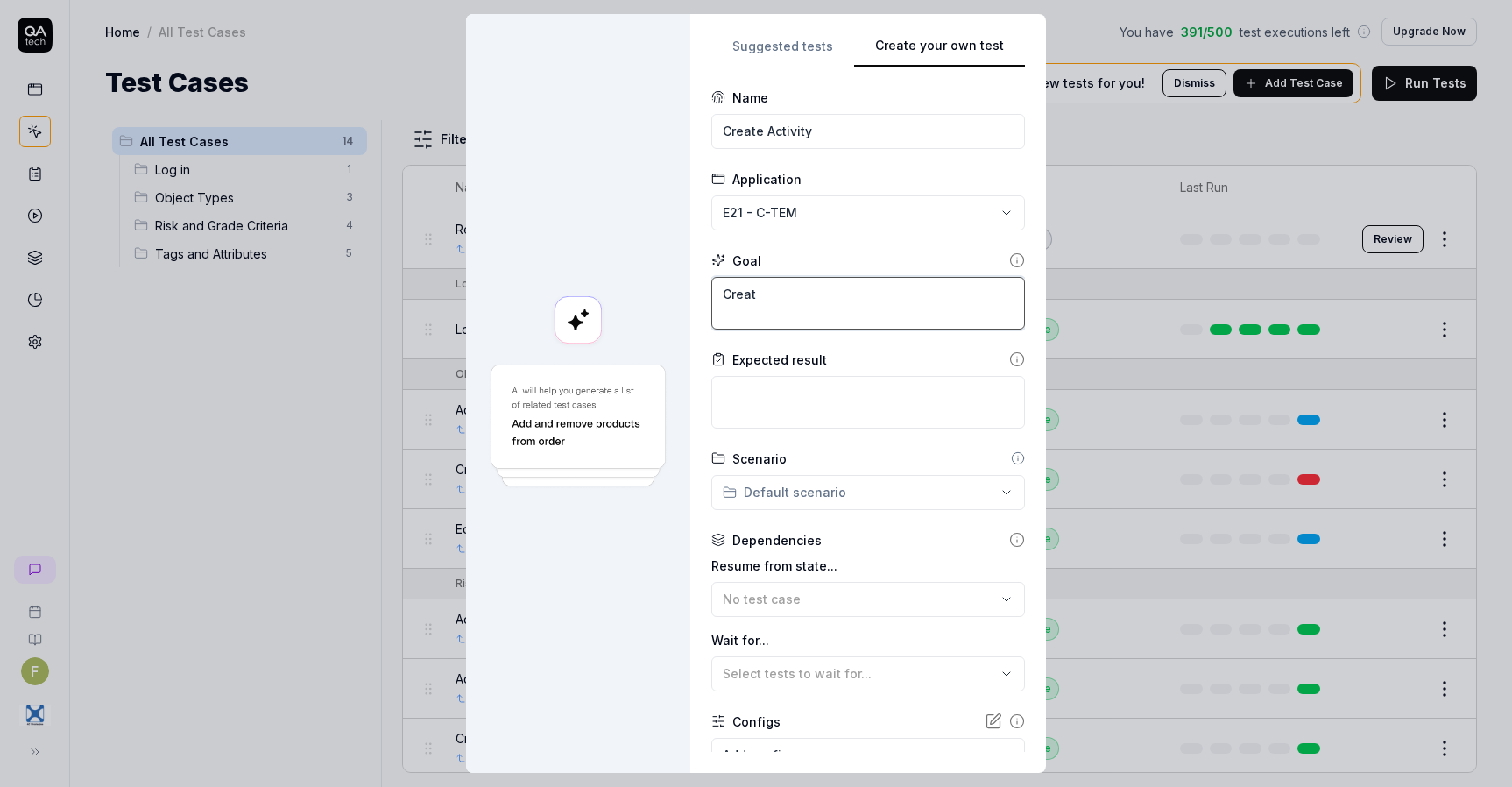
type textarea "Create"
type textarea "*"
type textarea "Create"
type textarea "*"
type textarea "Create a"
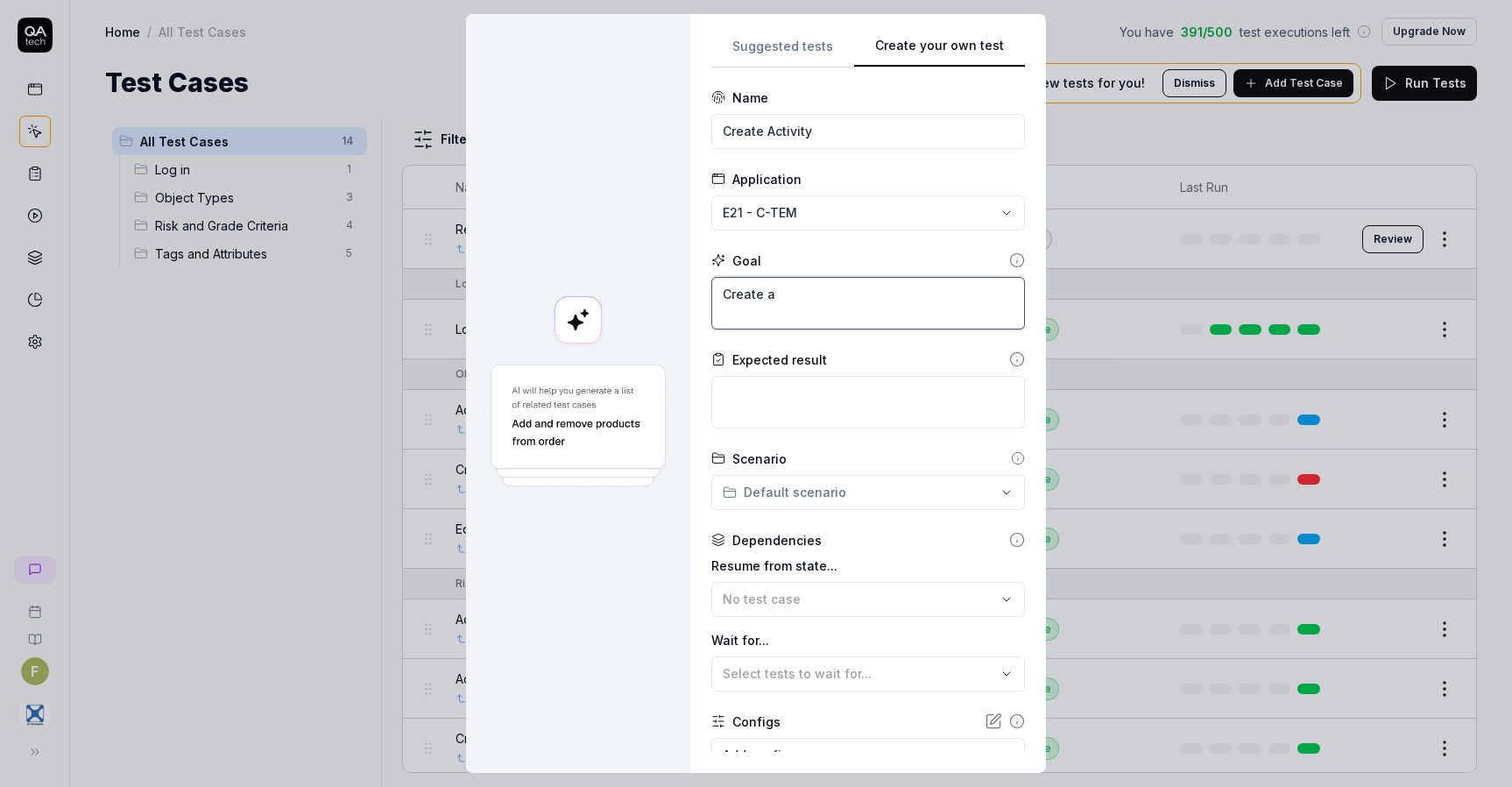
type textarea "*"
type textarea "Create an"
type textarea "*"
type textarea "Create an"
type textarea "*"
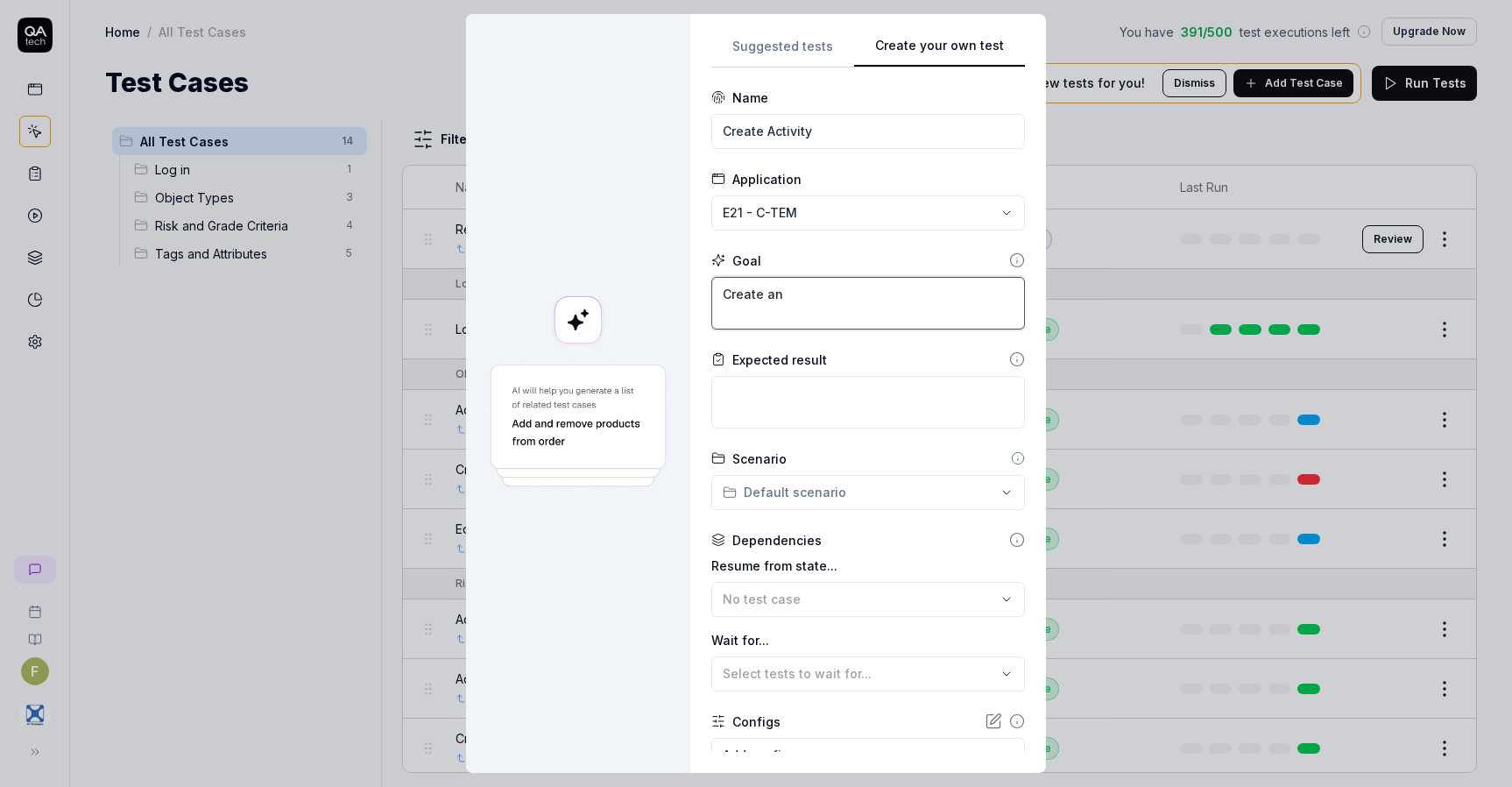
type textarea "Create an a"
type textarea "*"
type textarea "Create an ac"
type textarea "*"
type textarea "Create an act"
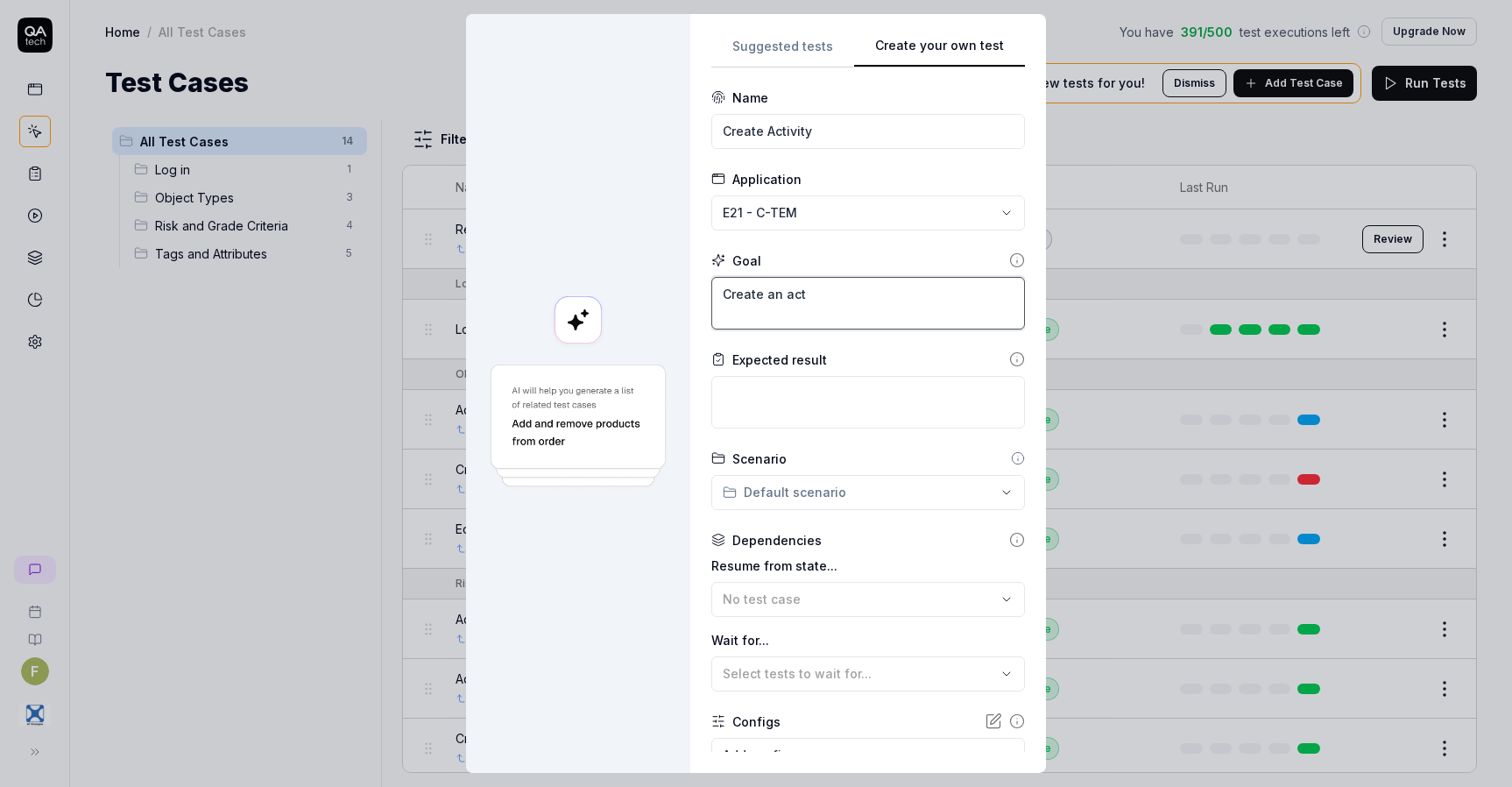
type textarea "*"
type textarea "Create an acti"
type textarea "*"
type textarea "Create an activ"
type textarea "*"
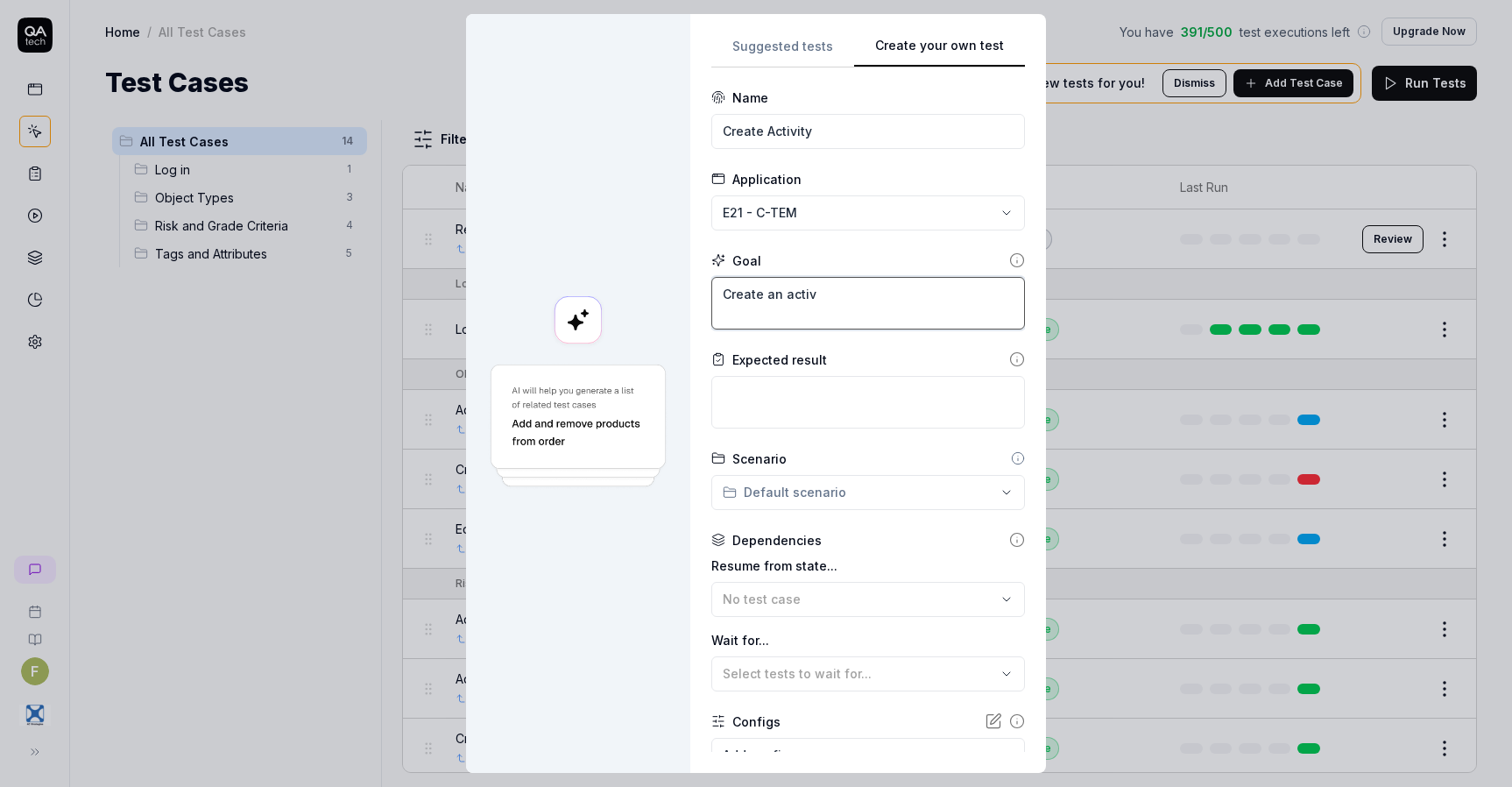
type textarea "Create an activi"
type textarea "*"
type textarea "Create an activit"
type textarea "*"
type textarea "Create an activity"
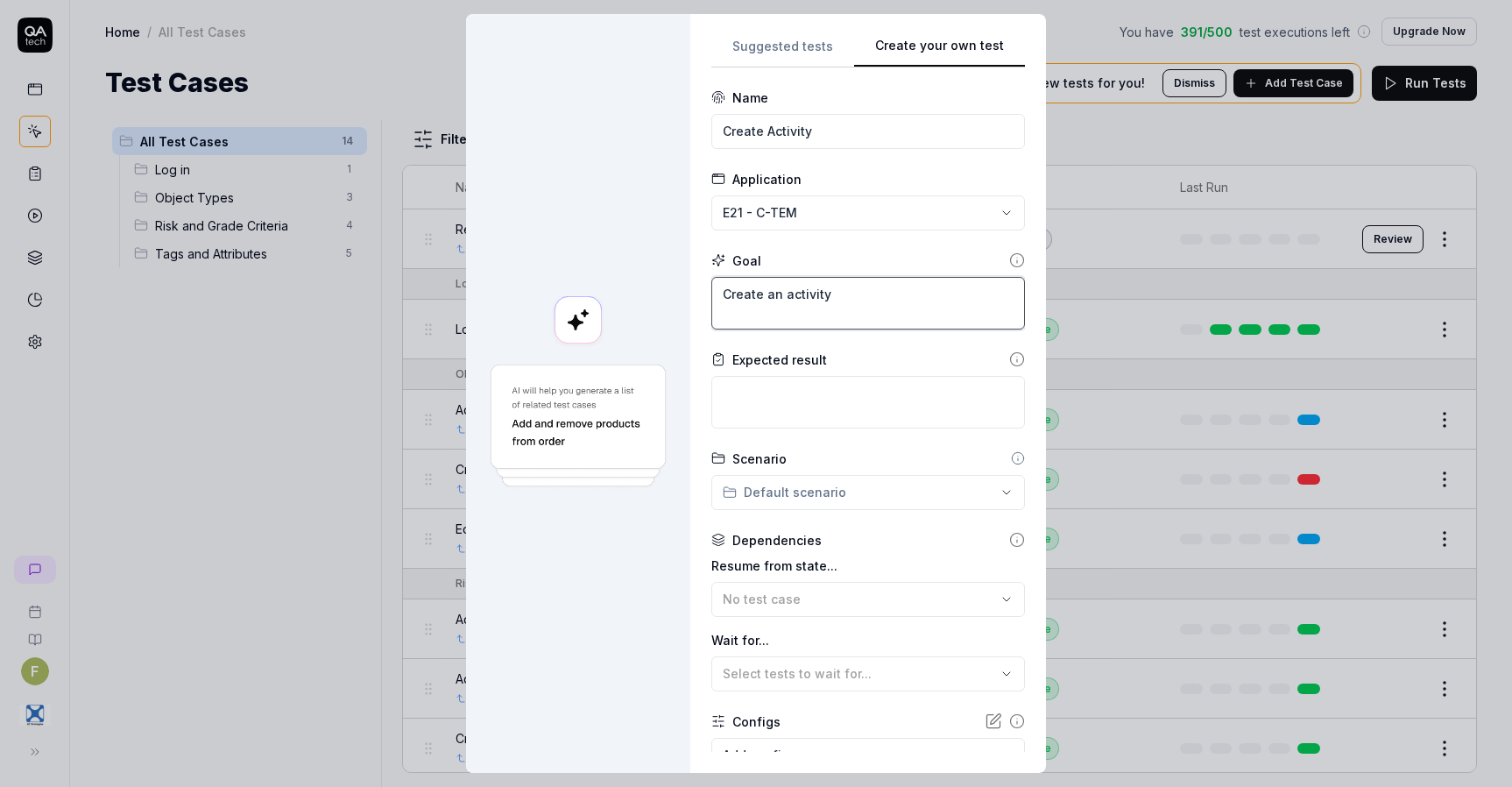
type textarea "*"
type textarea "Create an activity"
type textarea "*"
type textarea "Create an activity wi"
type textarea "*"
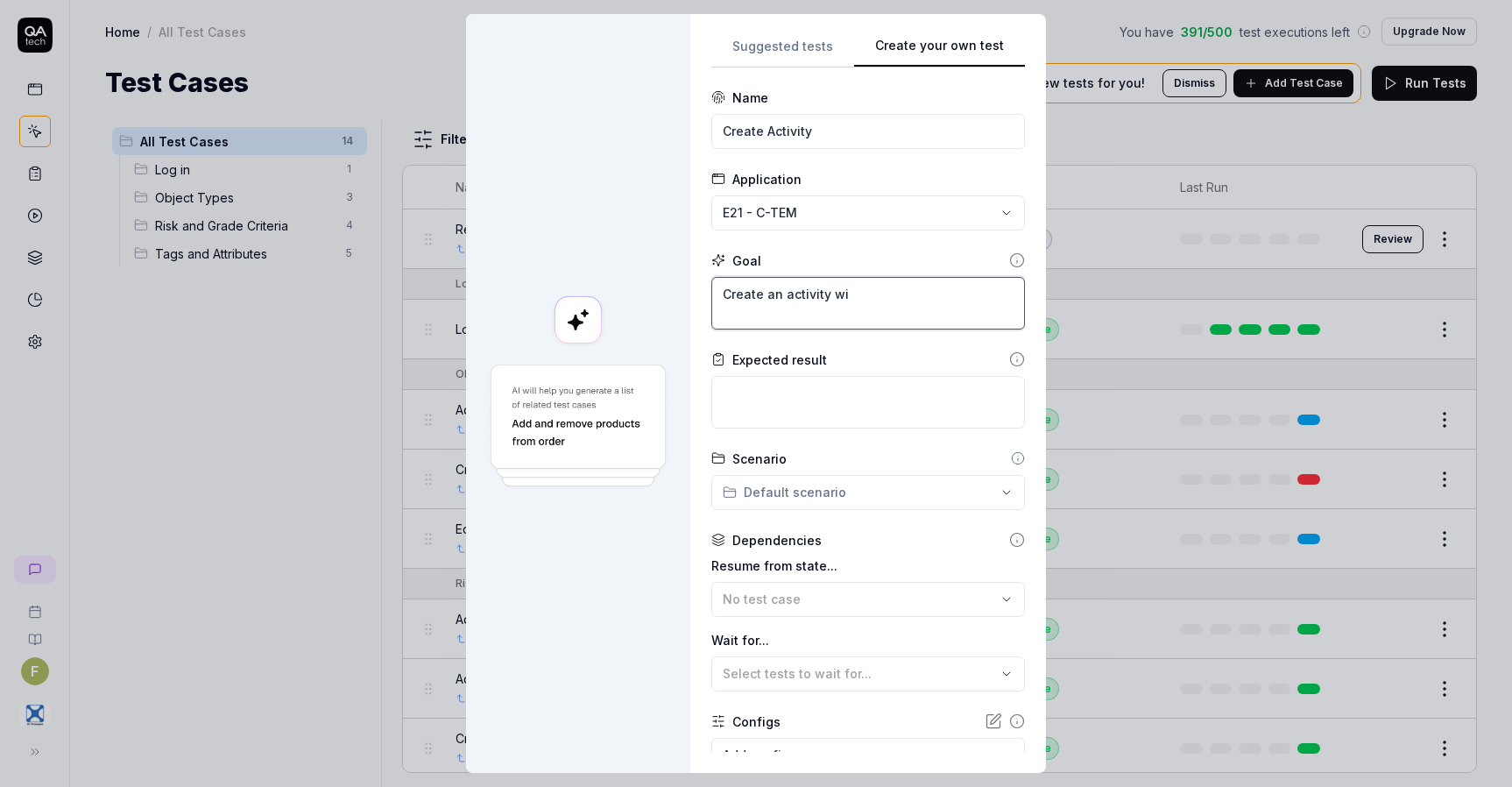
type textarea "Create an activity wit"
type textarea "*"
type textarea "Create an activity with"
type textarea "*"
type textarea "Create an activity with"
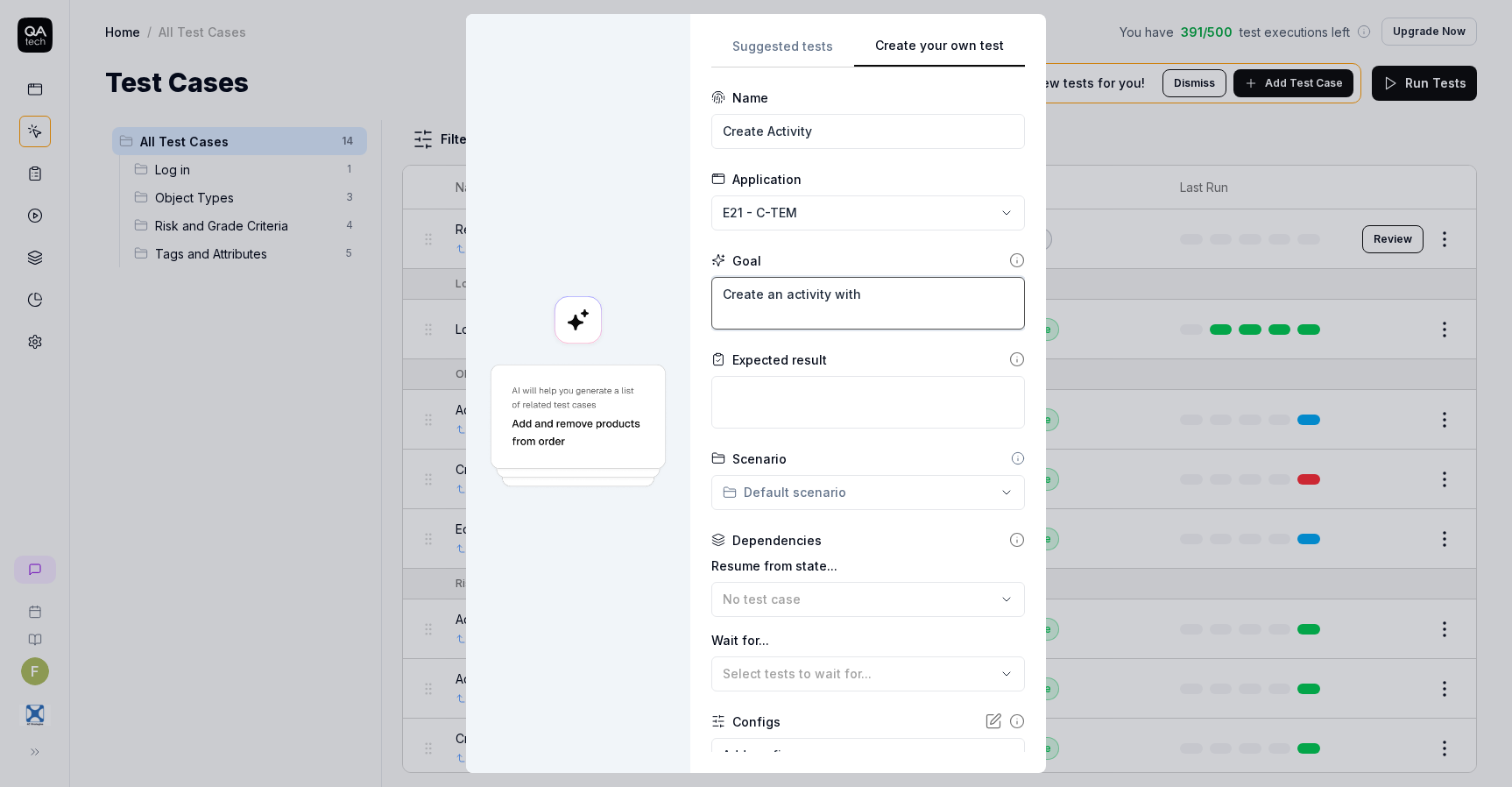
type textarea "*"
type textarea "Create an activity with n"
type textarea "*"
type textarea "Create an activity with na"
type textarea "*"
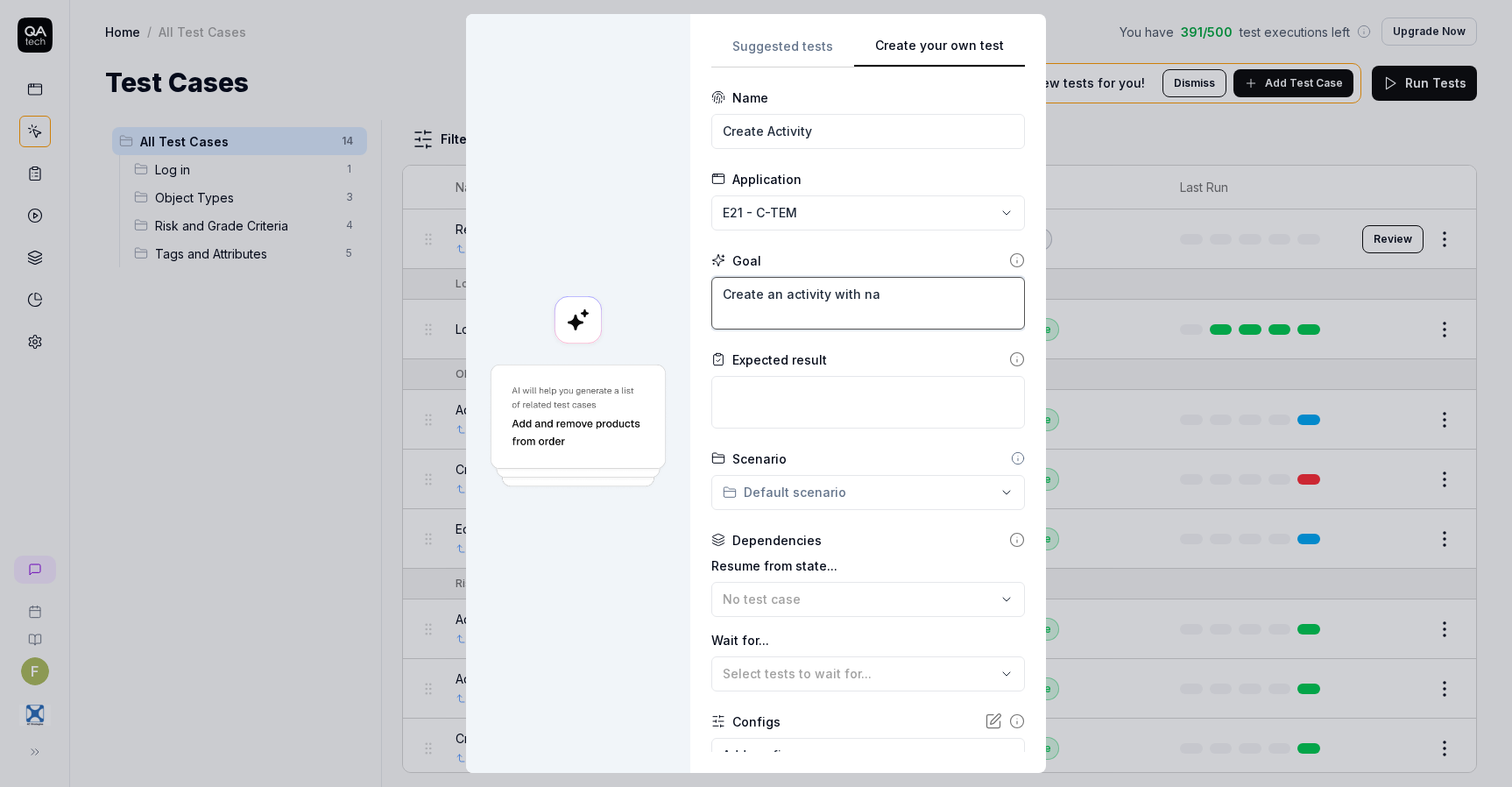
type textarea "Create an activity with nam"
type textarea "*"
type textarea "Create an activity with name"
type textarea "*"
type textarea "Create an activity with name"
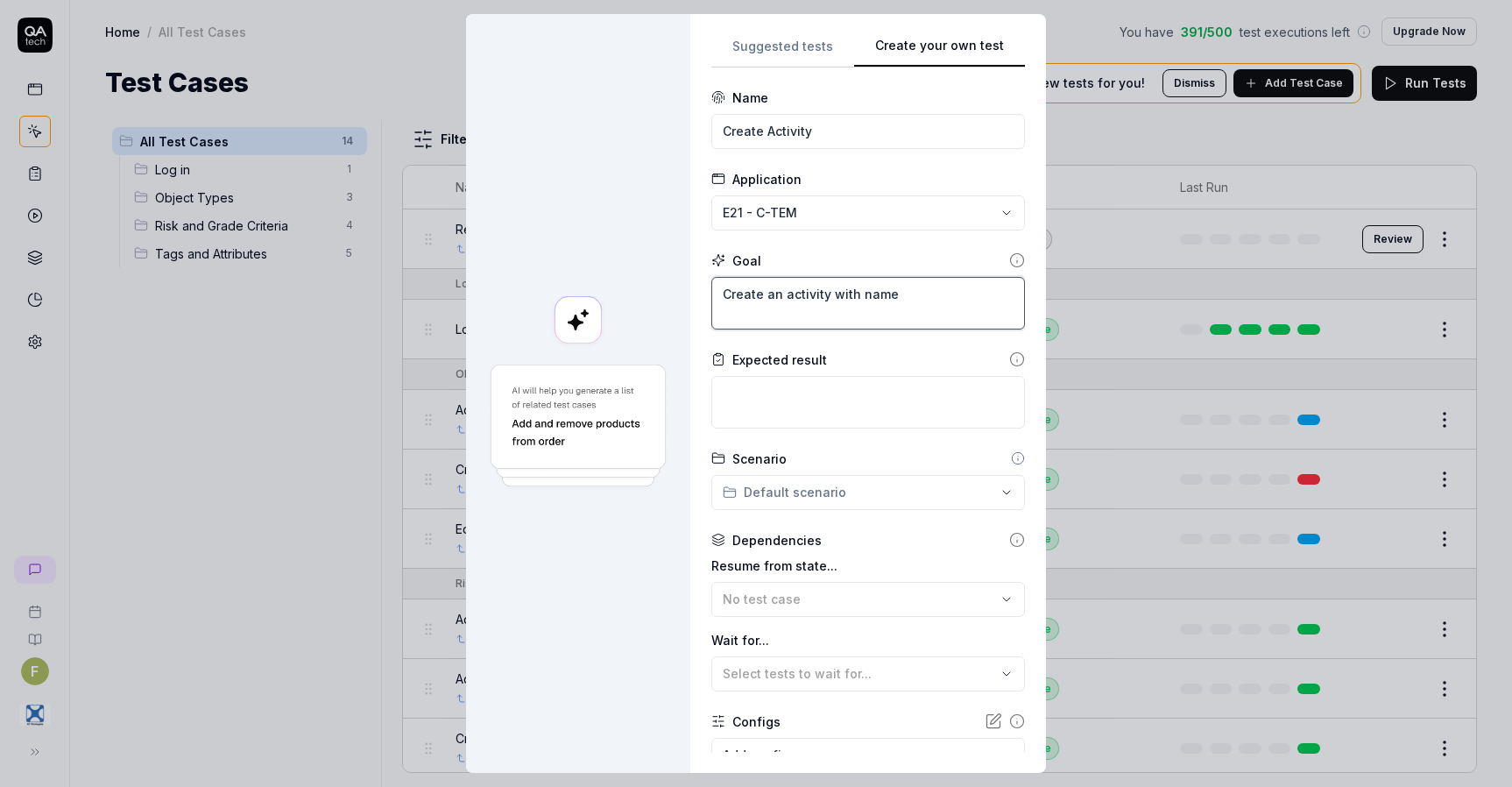
type textarea "*"
type textarea "Create an activity with name"
type textarea "*"
type textarea "Create an activity with nam"
type textarea "*"
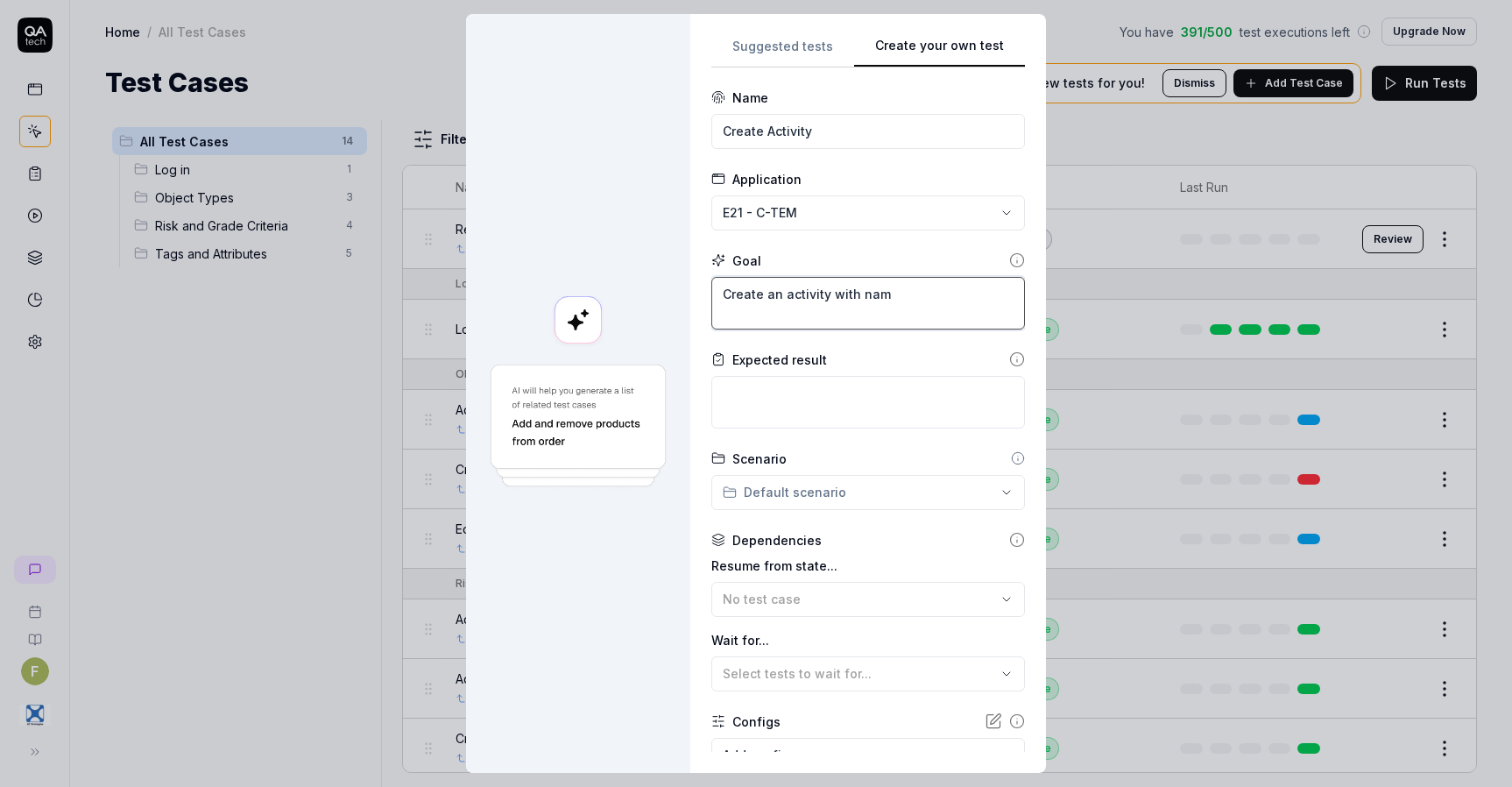
type textarea "Create an activity with na"
type textarea "*"
type textarea "Create an activity with n"
type textarea "*"
type textarea "Create an activity with"
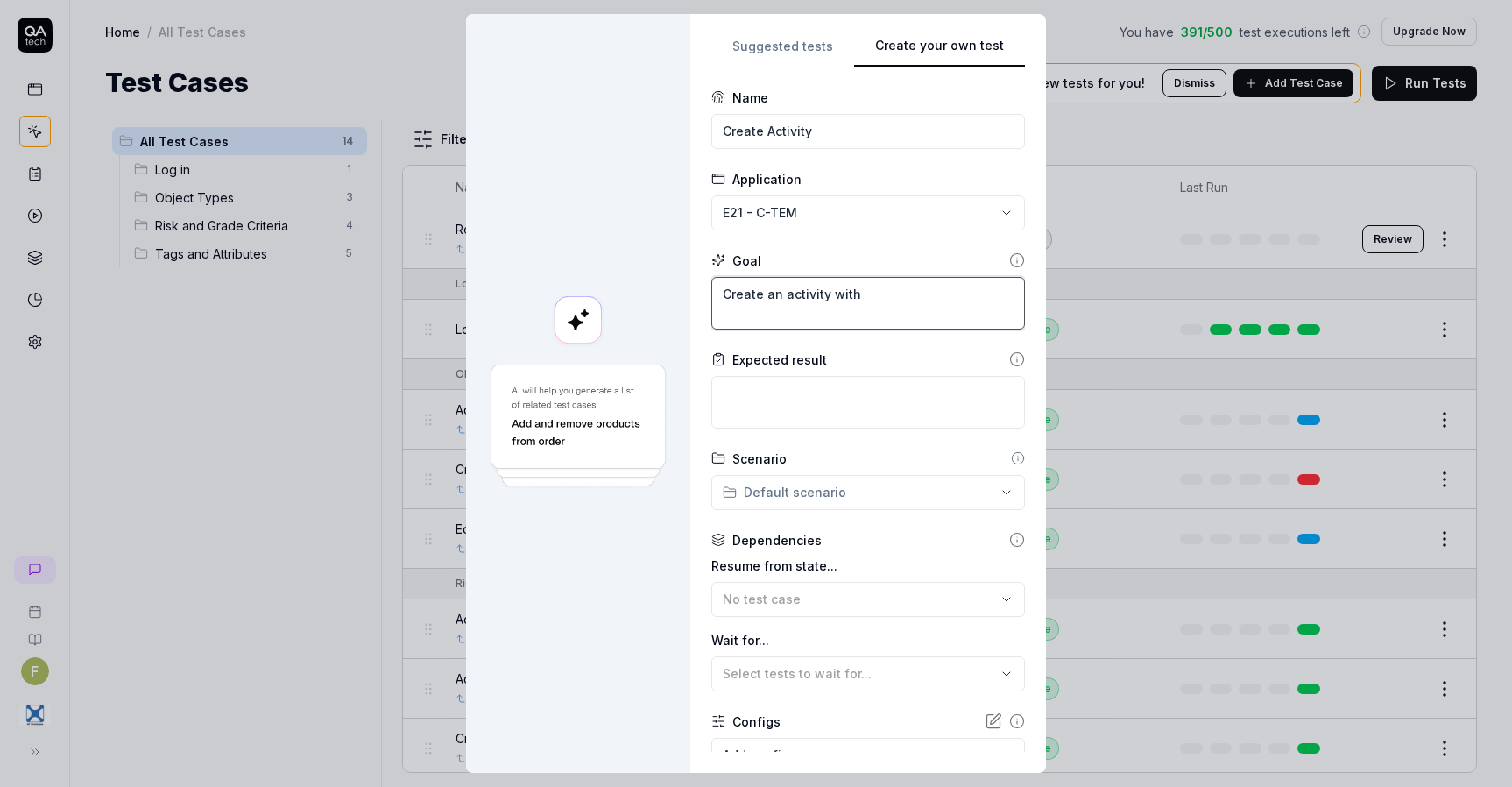
type textarea "*"
type textarea "Create an activity with N"
type textarea "*"
type textarea "Create an activity with Nam"
type textarea "*"
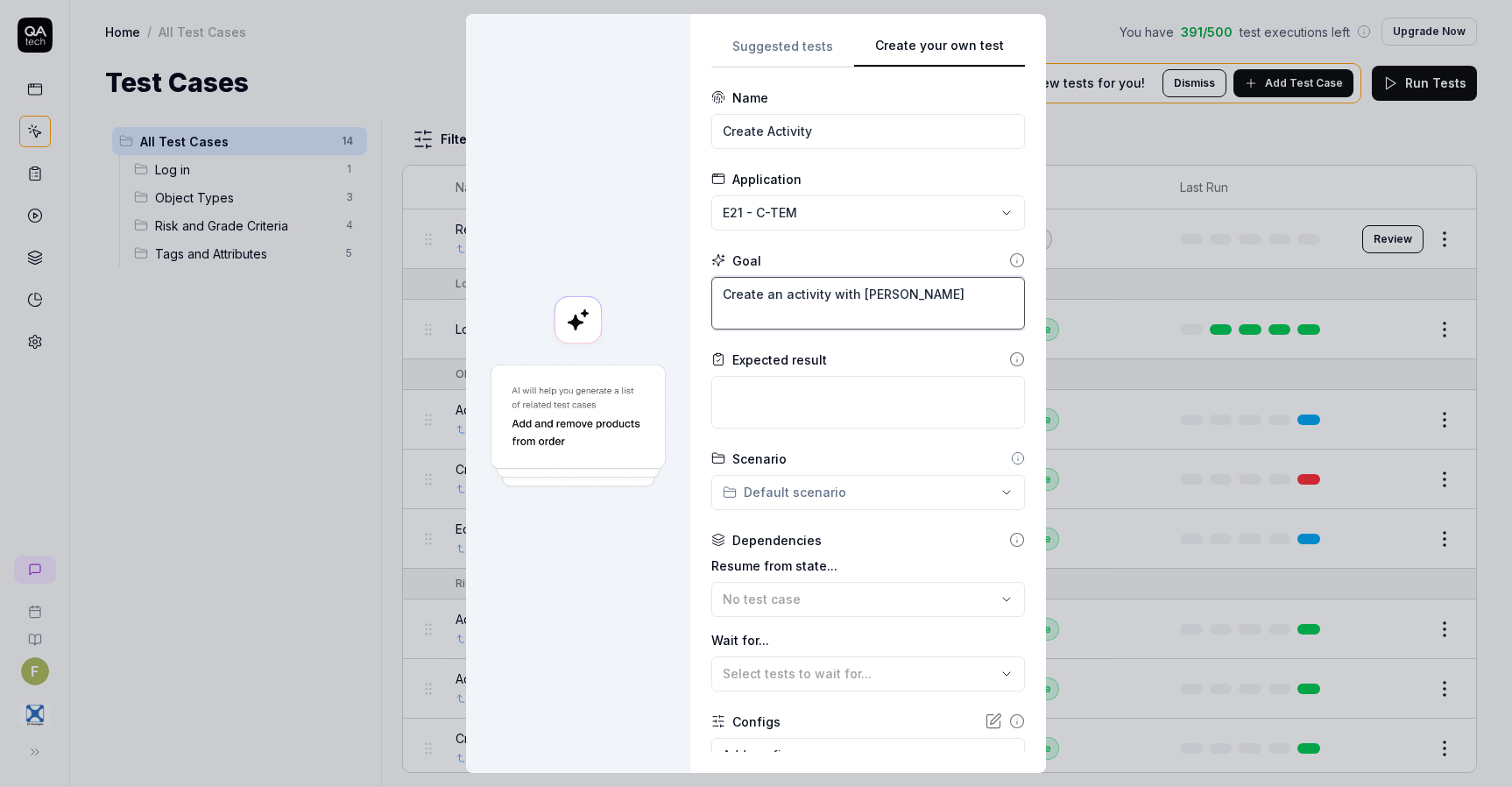
type textarea "Create an activity with Name"
type textarea "*"
type textarea "Create an activity with Name"
type textarea "*"
type textarea "Create an activity with Name an"
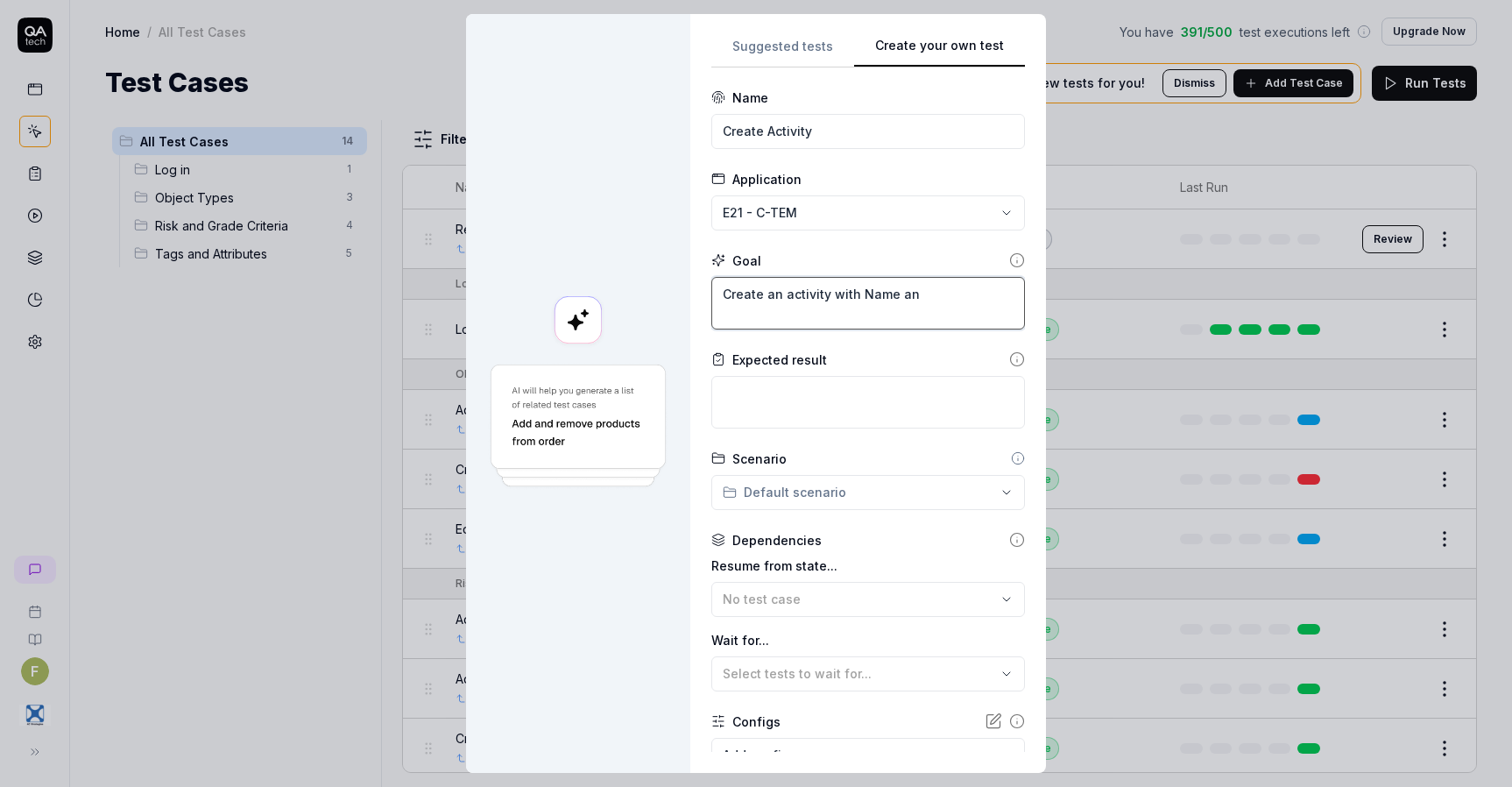
type textarea "*"
type textarea "Create an activity with Name and"
type textarea "*"
type textarea "Create an activity with Name and"
type textarea "*"
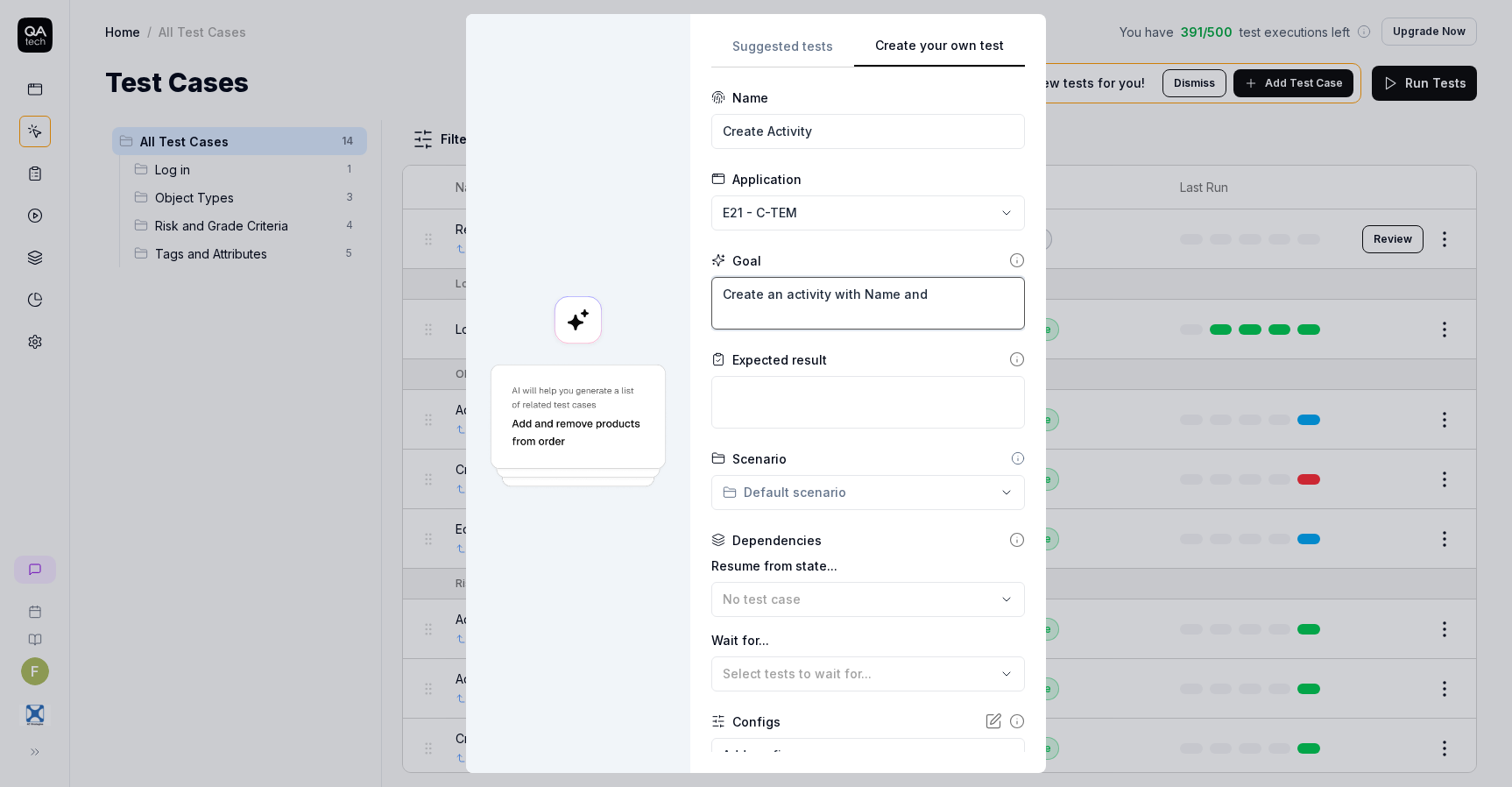
type textarea "Create an activity with Name and D"
type textarea "*"
type textarea "Create an activity with Name and De"
type textarea "*"
type textarea "Create an activity with Name and Des"
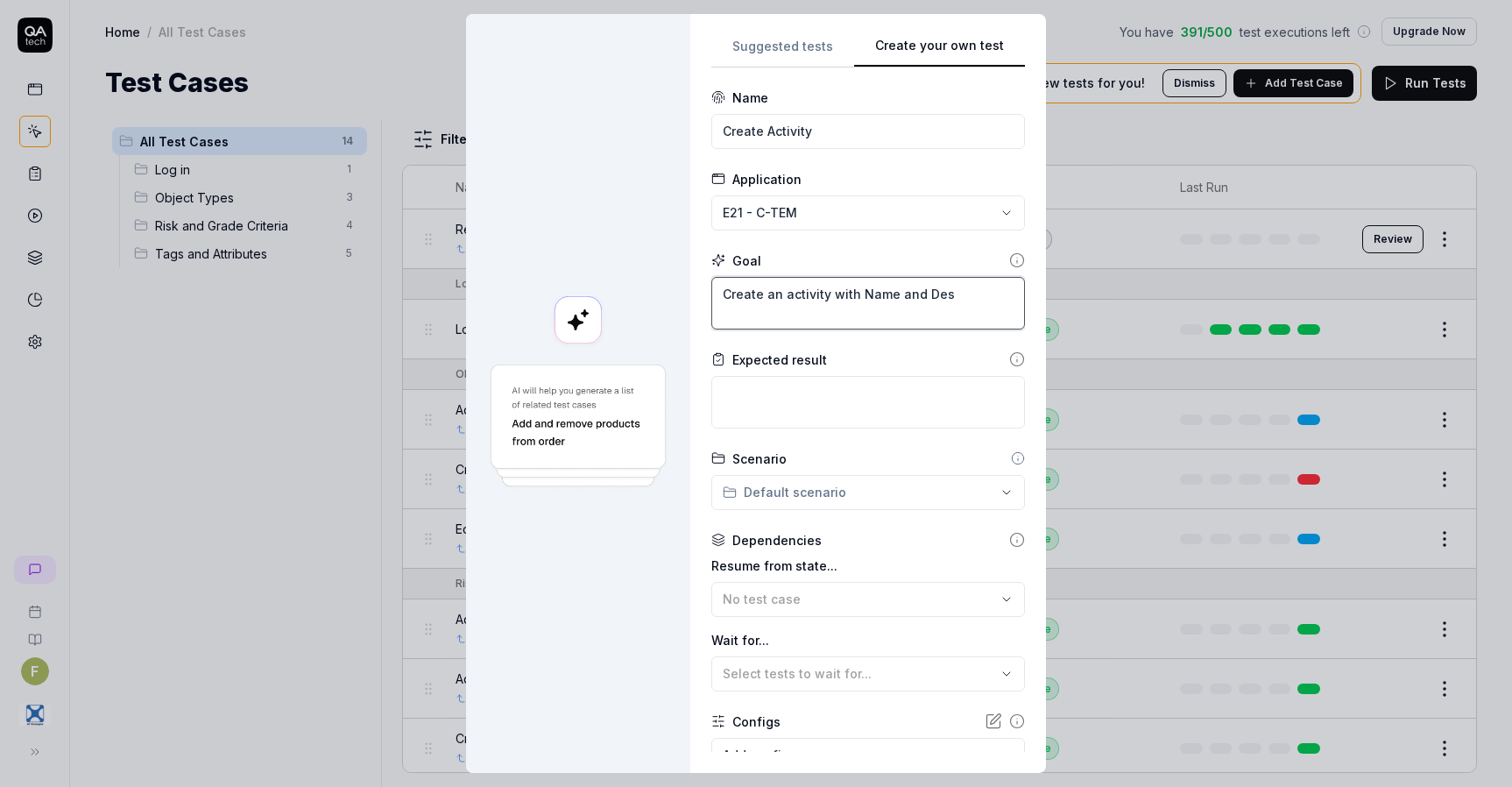
type textarea "*"
type textarea "Create an activity with Name and Desc"
type textarea "*"
type textarea "Create an activity with Name and Descr"
type textarea "*"
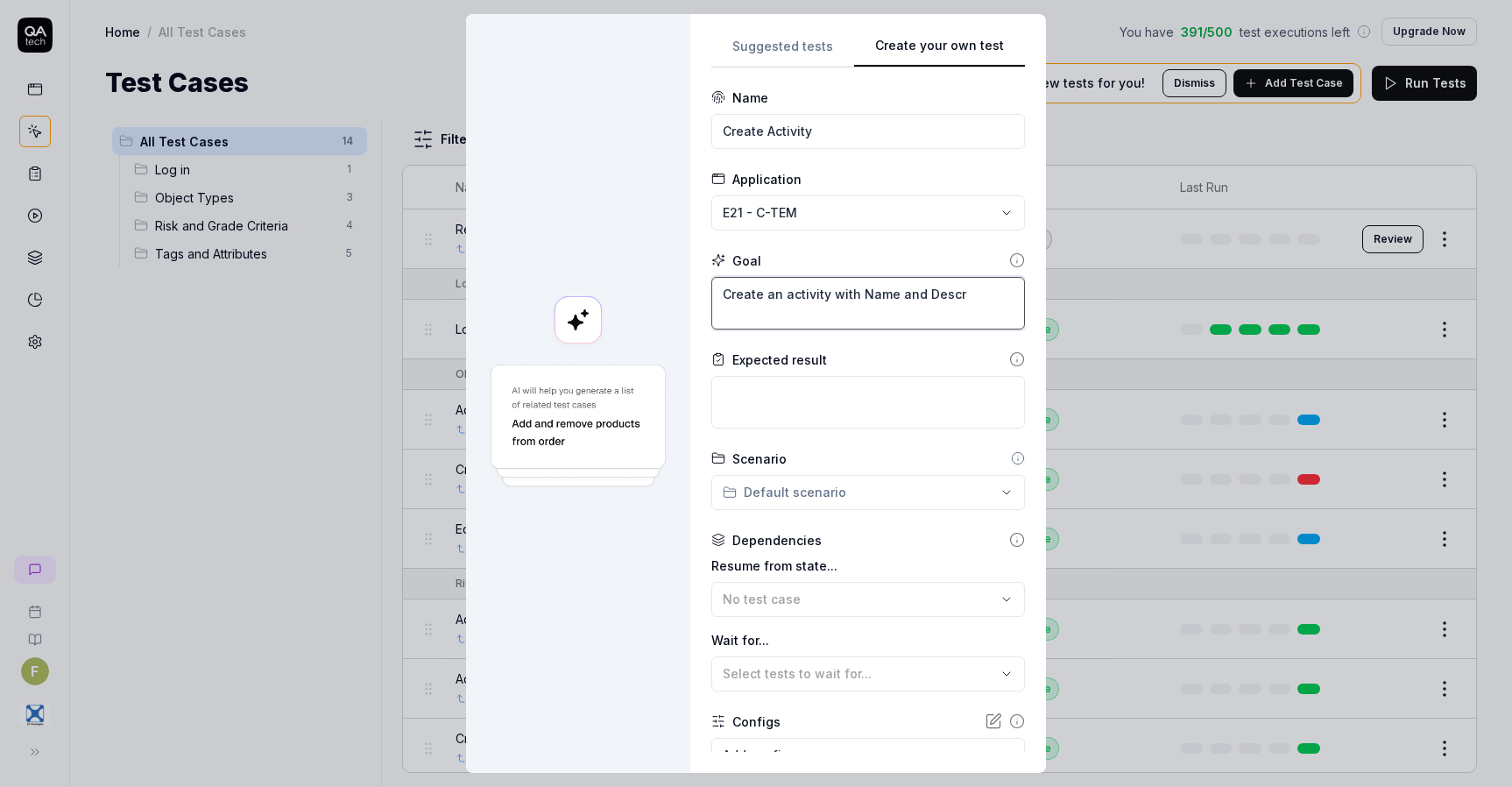
type textarea "Create an activity with Name and Descri"
type textarea "*"
type textarea "Create an activity with Name and Descrip"
type textarea "*"
type textarea "Create an activity with Name and Descript"
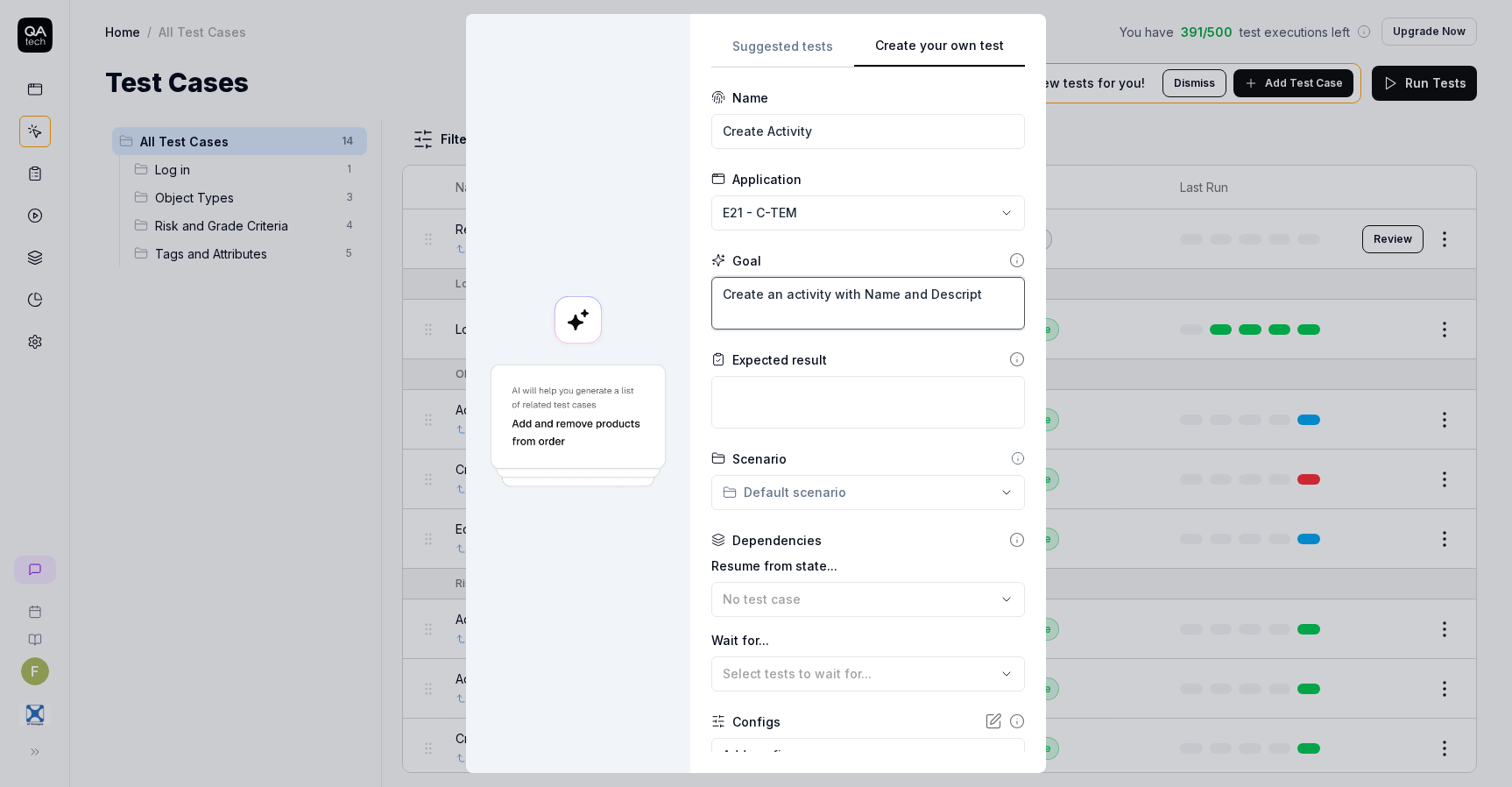
type textarea "*"
type textarea "Create an activity with Name and Descripti"
type textarea "*"
type textarea "Create an activity with Name and Descriptio"
type textarea "*"
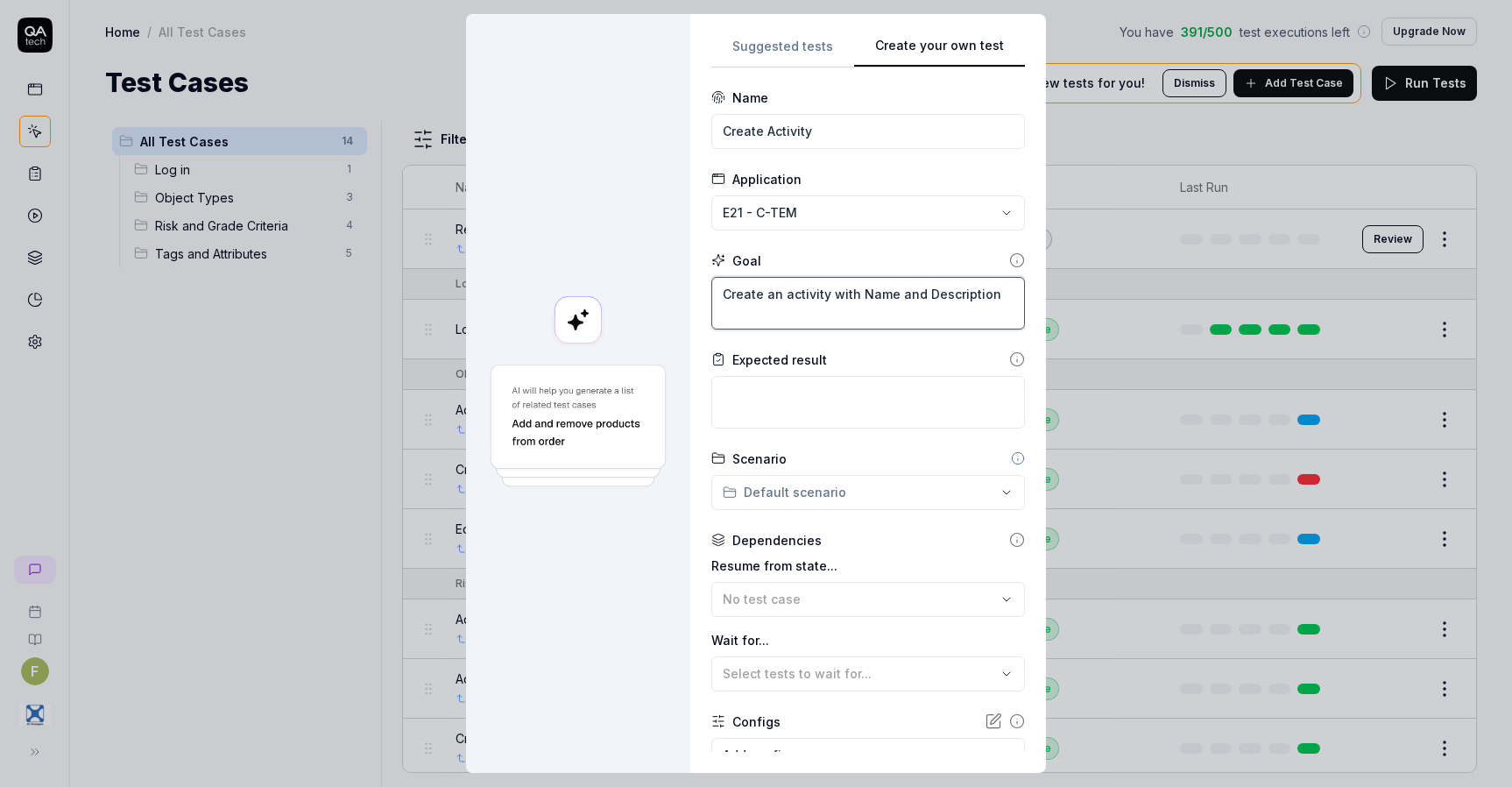
type textarea "Create an activity with Name and Description"
type textarea "*"
type textarea "Th"
type textarea "*"
type textarea "The"
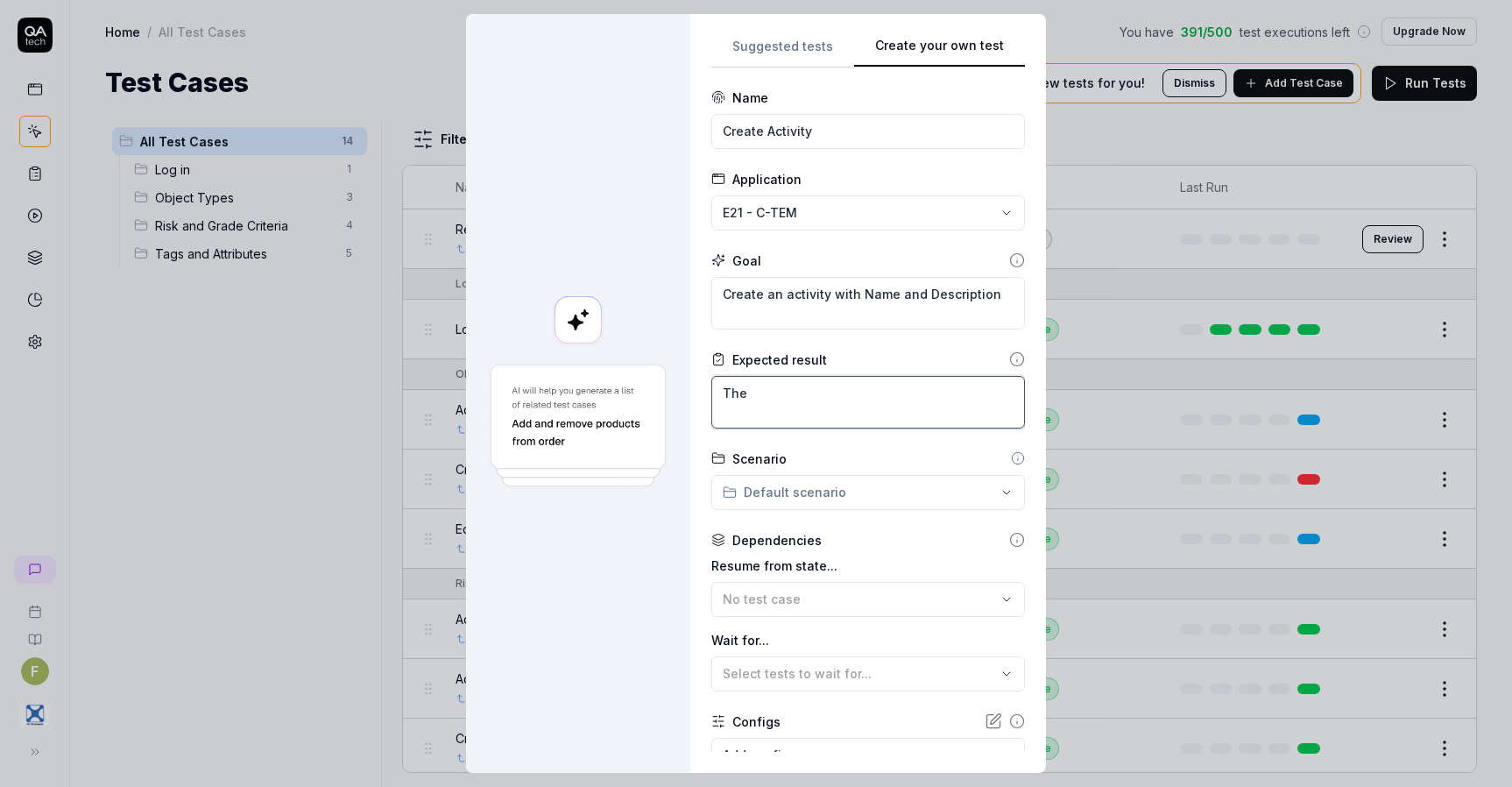
type textarea "*"
type textarea "The"
type textarea "*"
type textarea "The a"
type textarea "*"
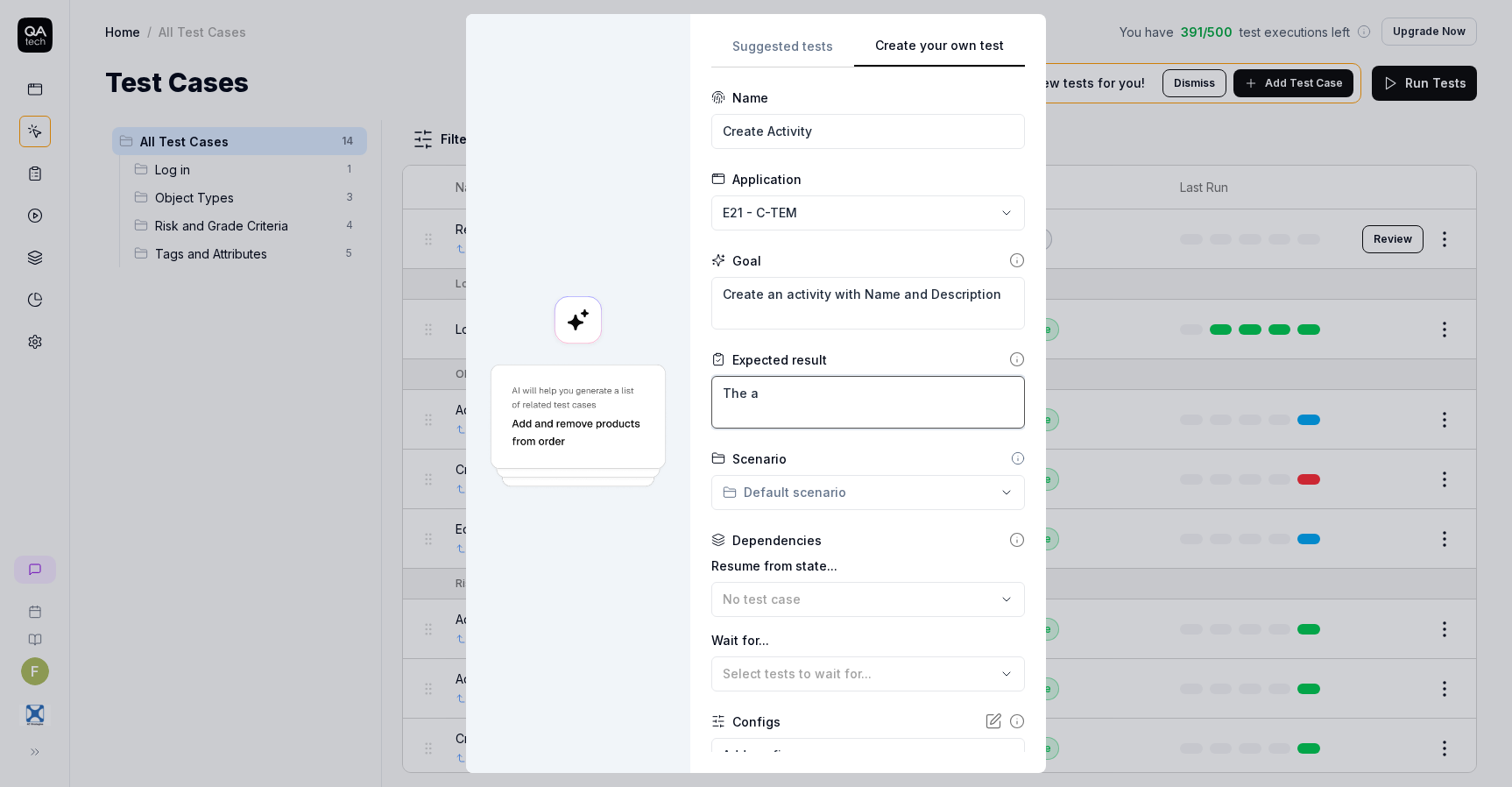
type textarea "The ac"
type textarea "*"
type textarea "The act"
type textarea "*"
type textarea "The acti"
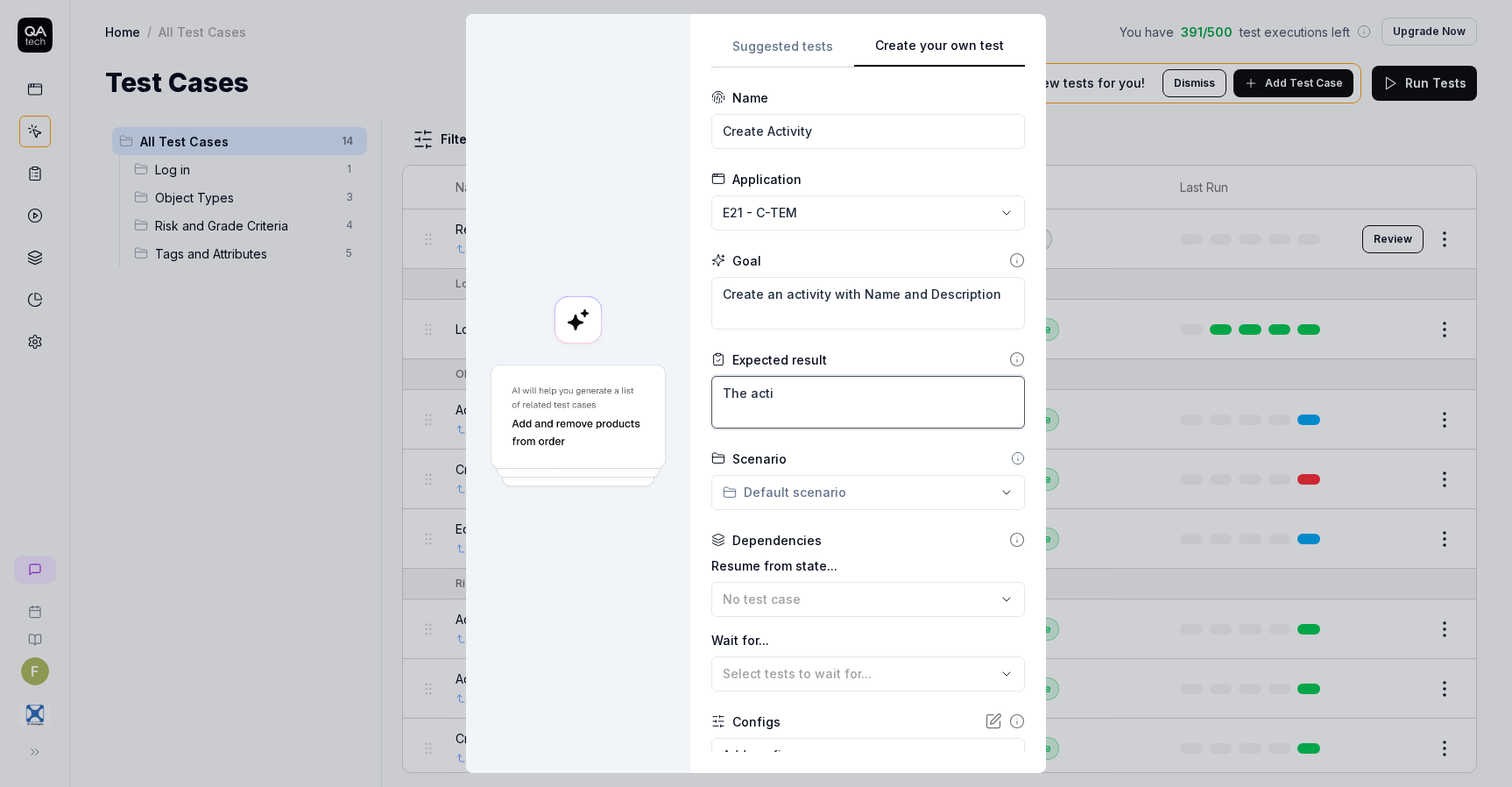
type textarea "*"
type textarea "The activ"
type textarea "*"
type textarea "The activi"
type textarea "*"
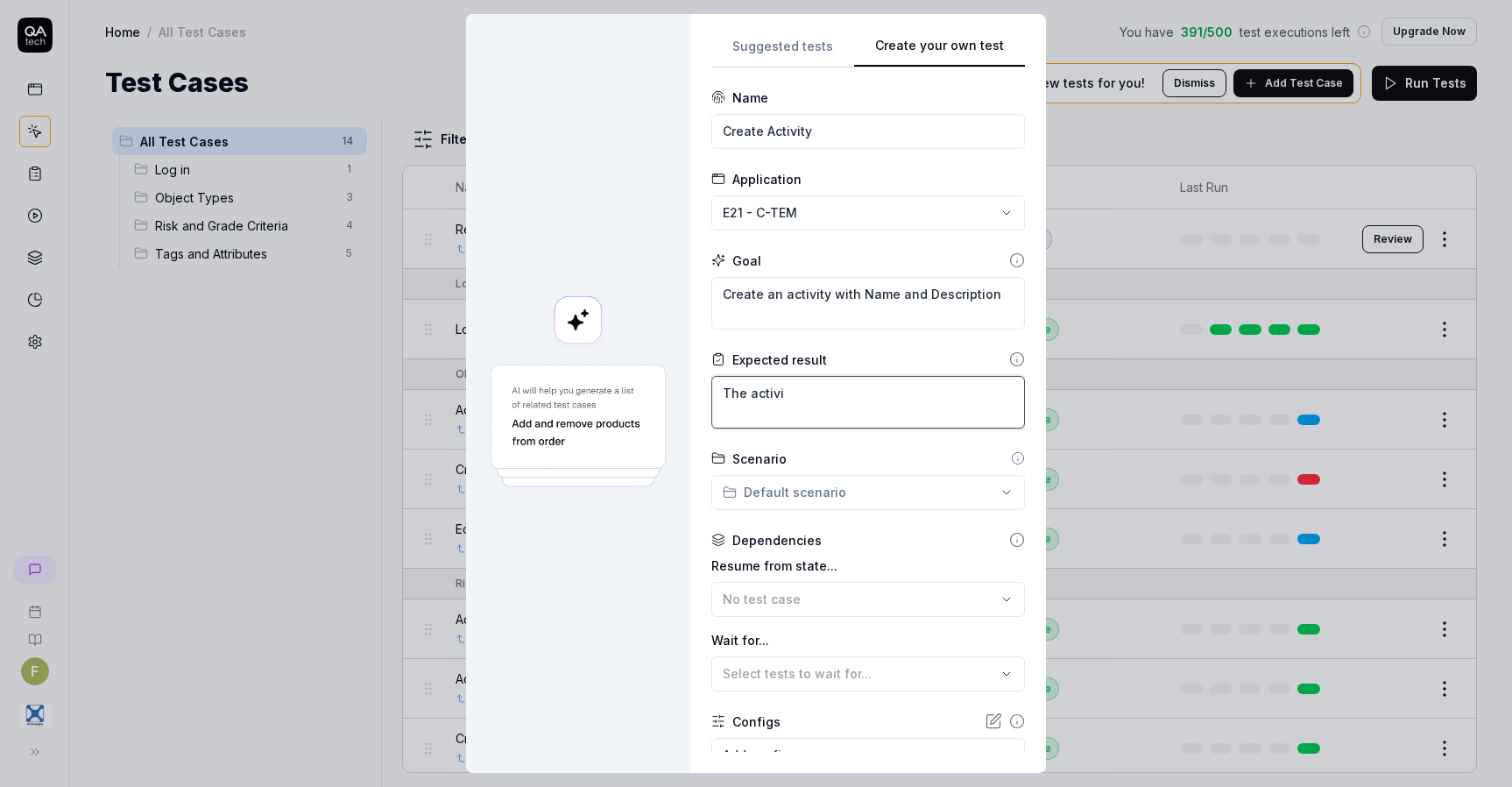
type textarea "The activit"
type textarea "*"
type textarea "The activity"
type textarea "*"
type textarea "The activity"
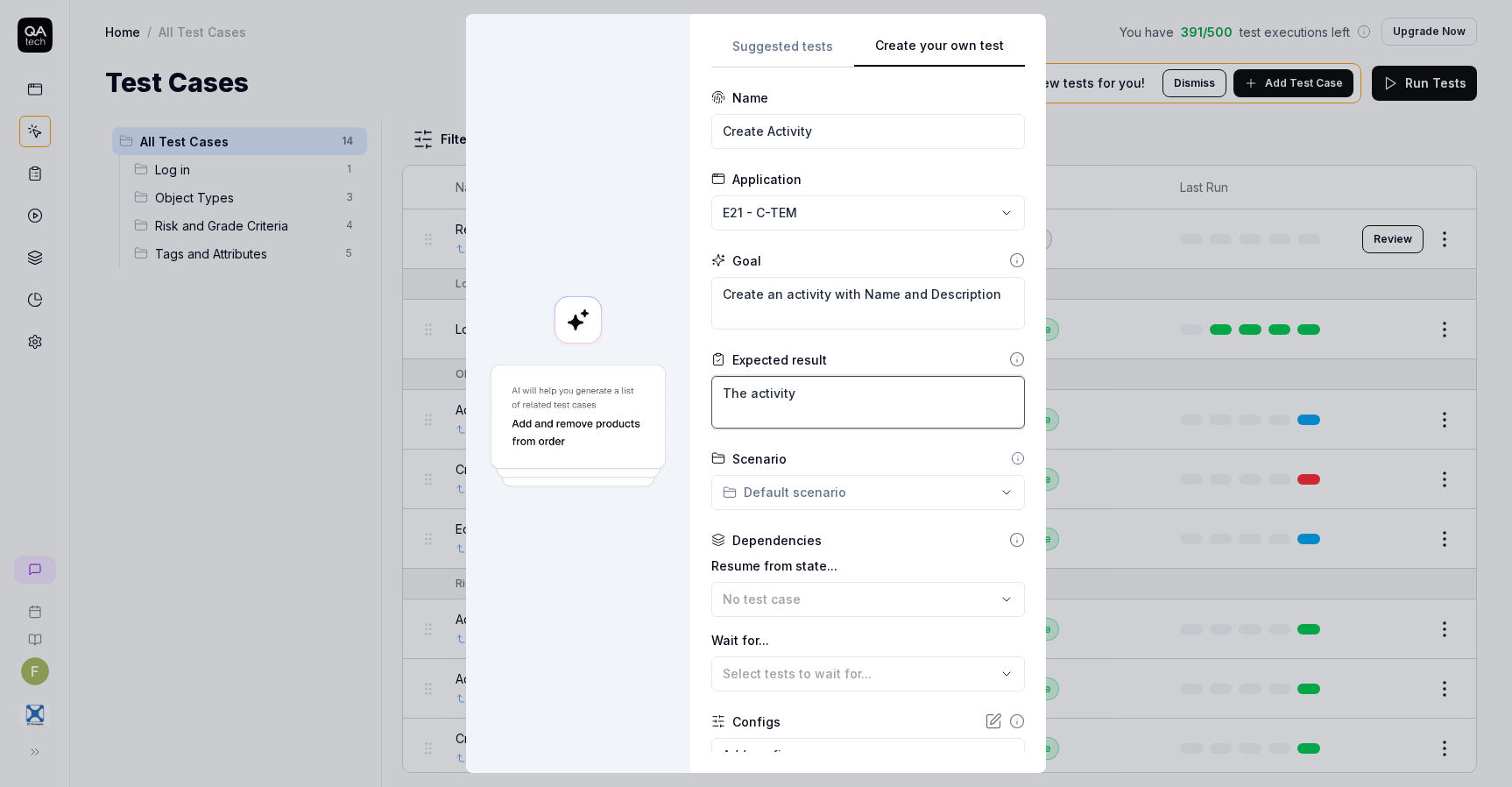
type textarea "*"
type textarea "The activity i"
type textarea "*"
type textarea "The activity is"
type textarea "*"
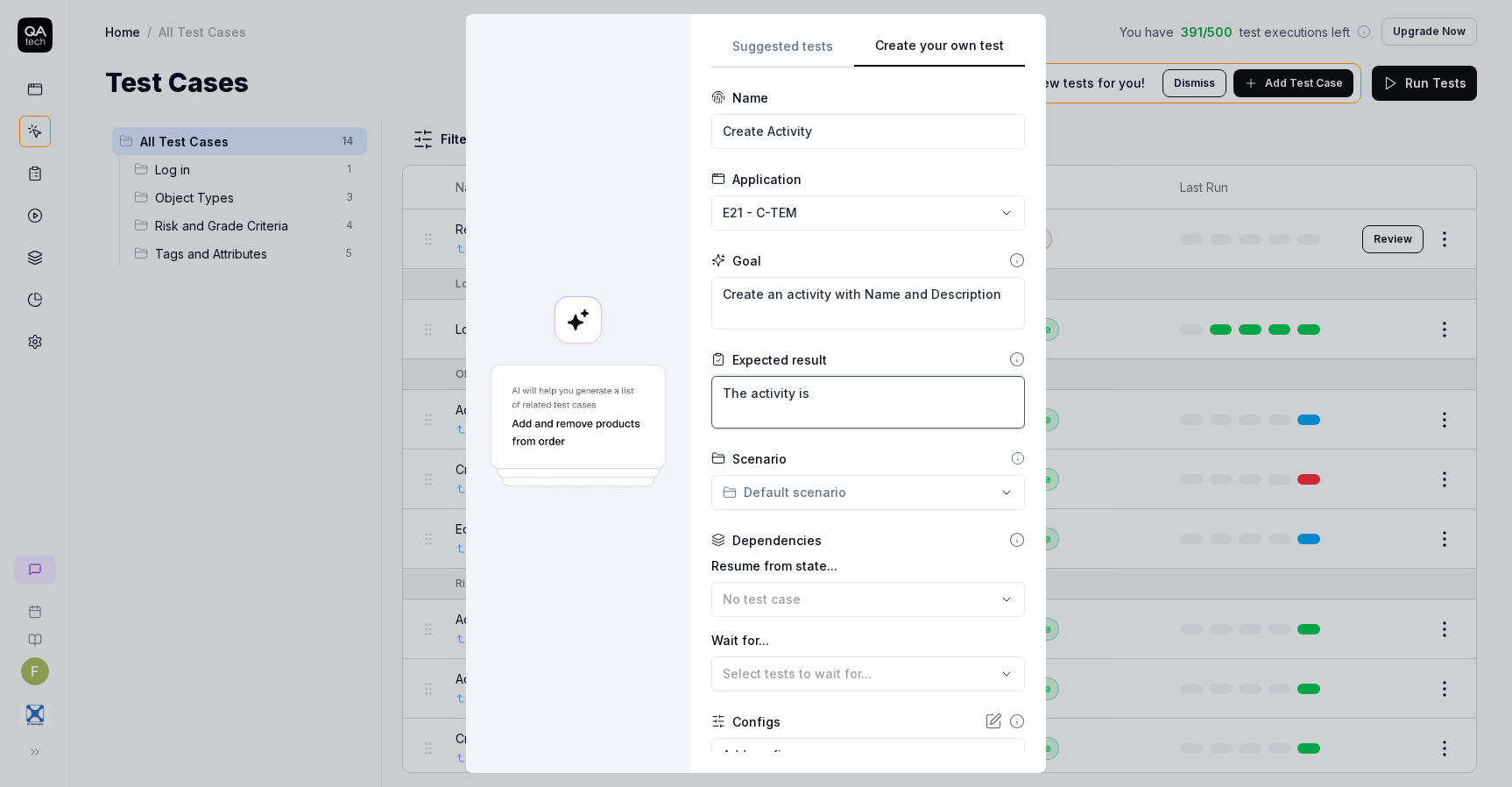
type textarea "The activity is"
type textarea "*"
type textarea "The activity is s"
type textarea "*"
type textarea "The activity is su"
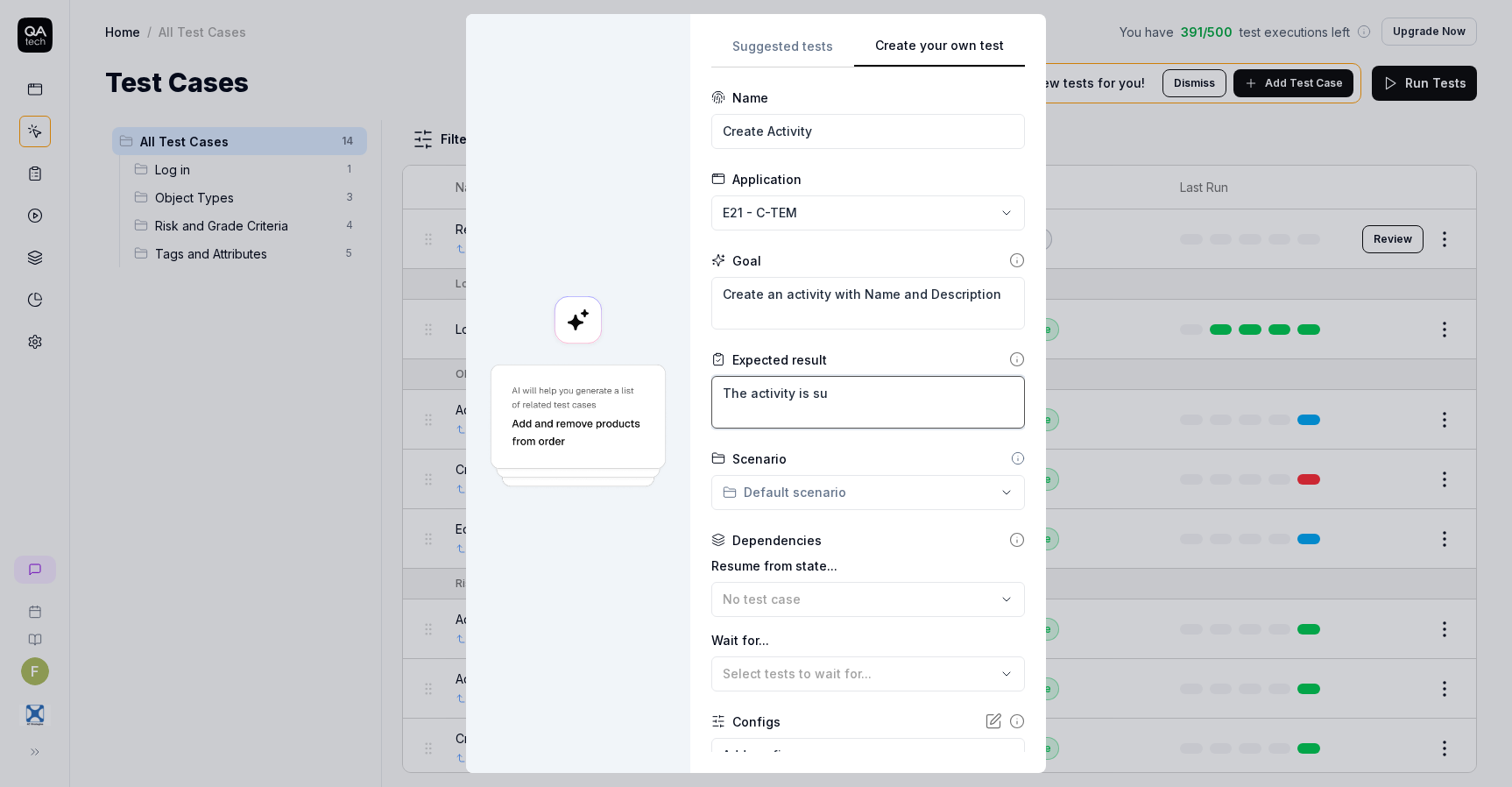
type textarea "*"
type textarea "The activity is suc"
type textarea "*"
type textarea "The activity is succ"
type textarea "*"
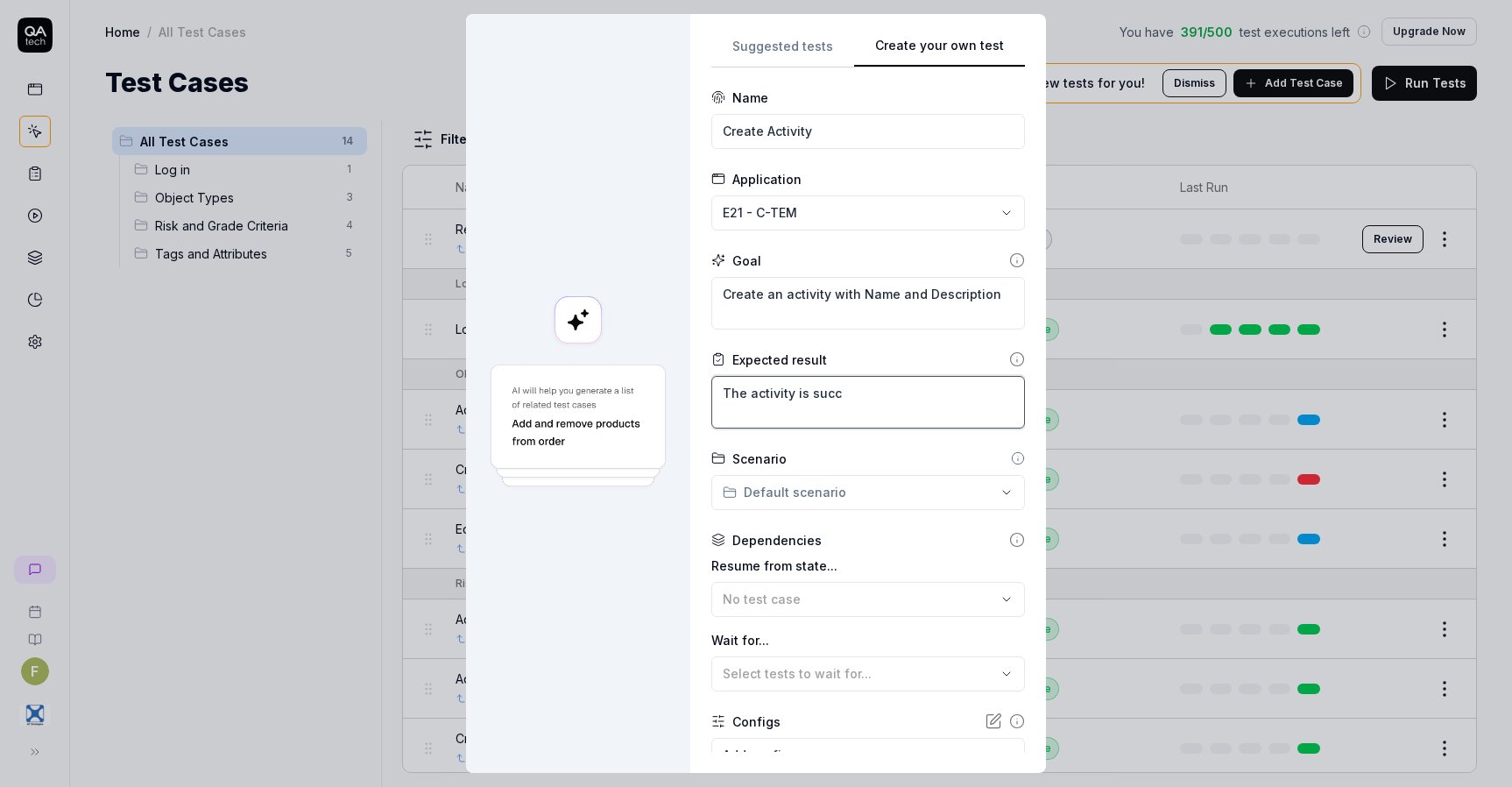
type textarea "The activity is succe"
type textarea "*"
type textarea "The activity is succes"
type textarea "*"
type textarea "The activity is success"
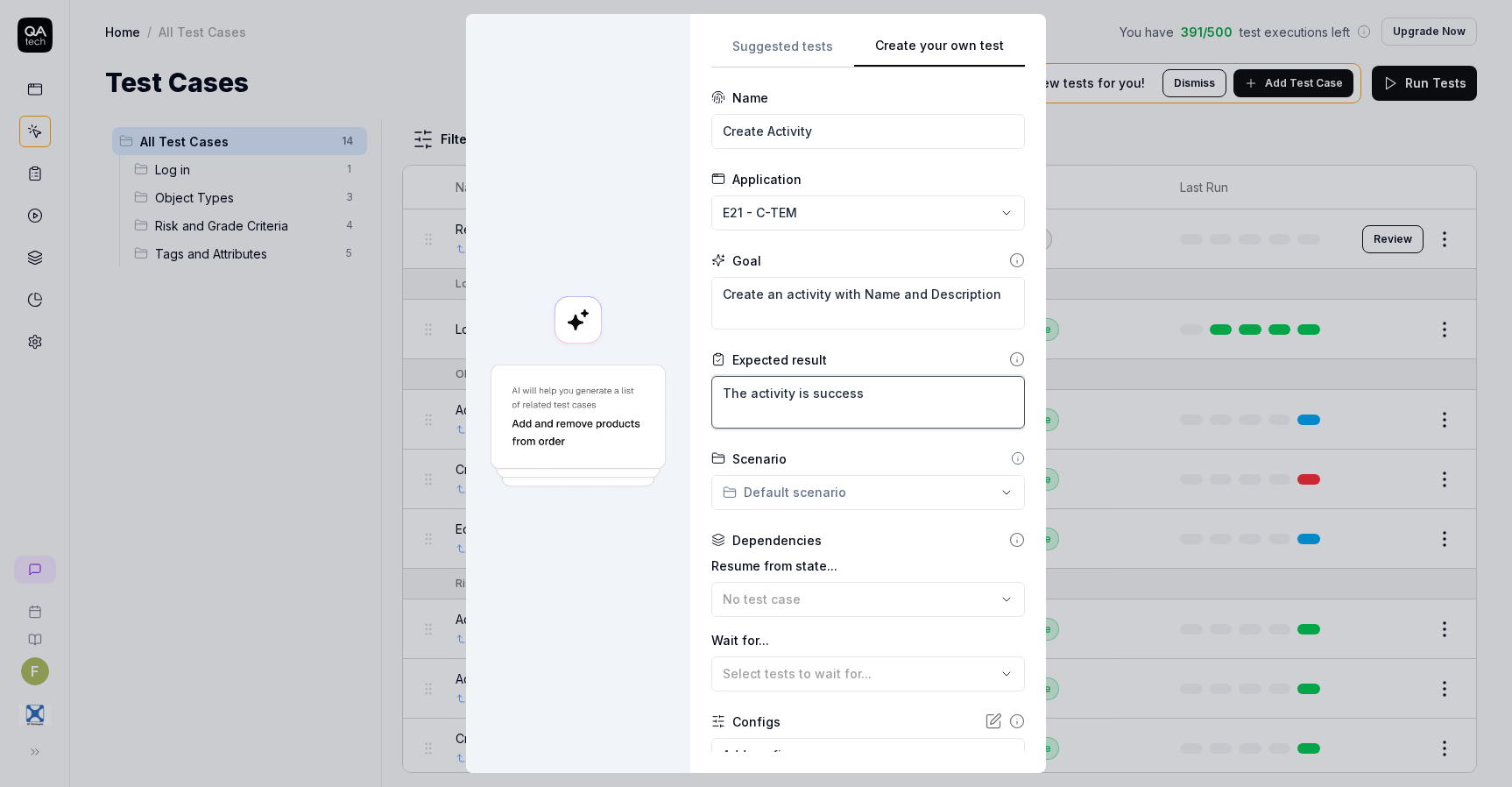
type textarea "*"
type textarea "The activity is successf"
type textarea "*"
type textarea "The activity is successfu"
type textarea "*"
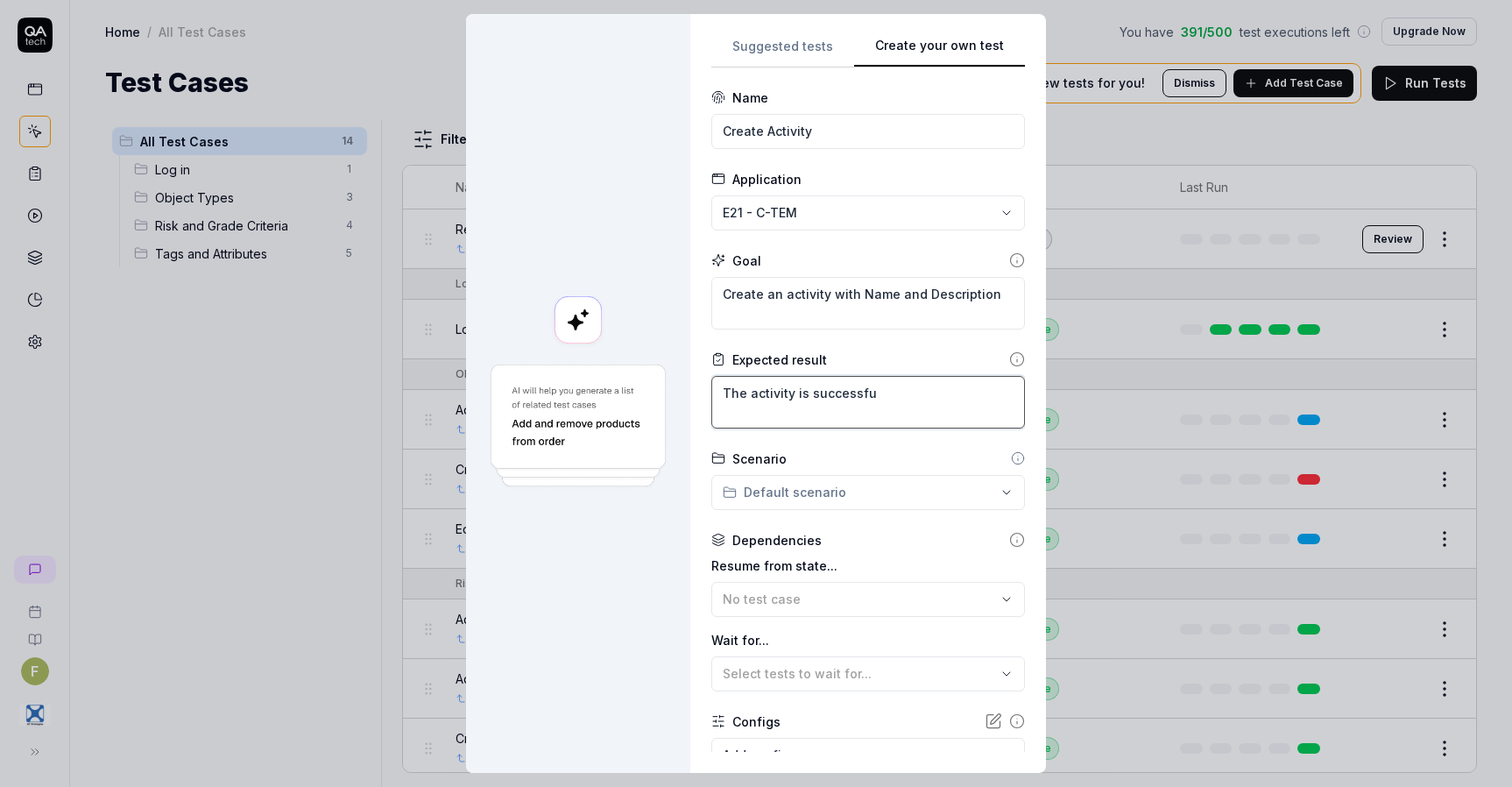
type textarea "The activity is successful"
type textarea "*"
type textarea "The activity is successfull"
type textarea "*"
type textarea "The activity is successfully"
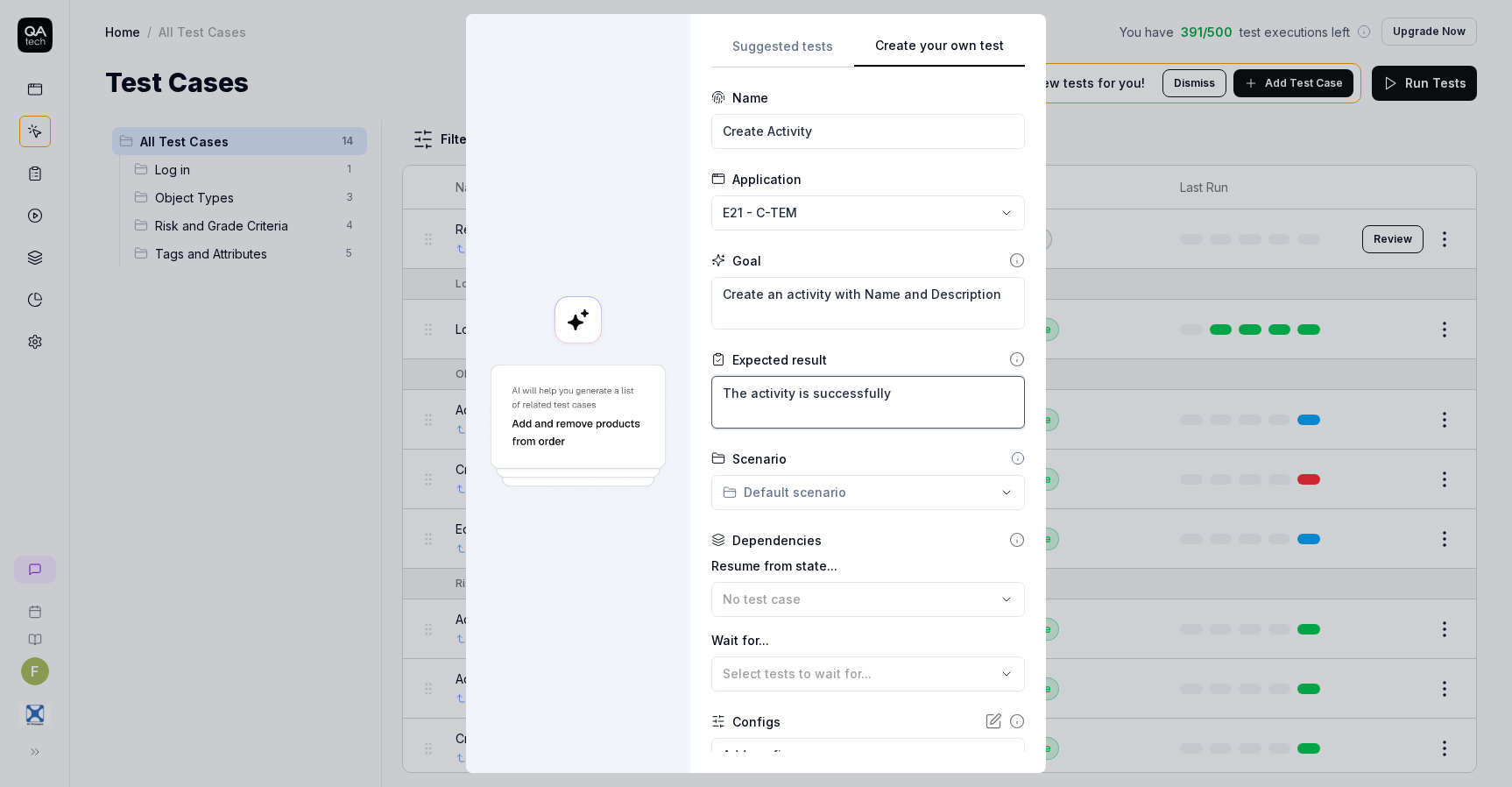
type textarea "*"
type textarea "The activity is successfully"
type textarea "*"
type textarea "The activity is successfully c"
type textarea "*"
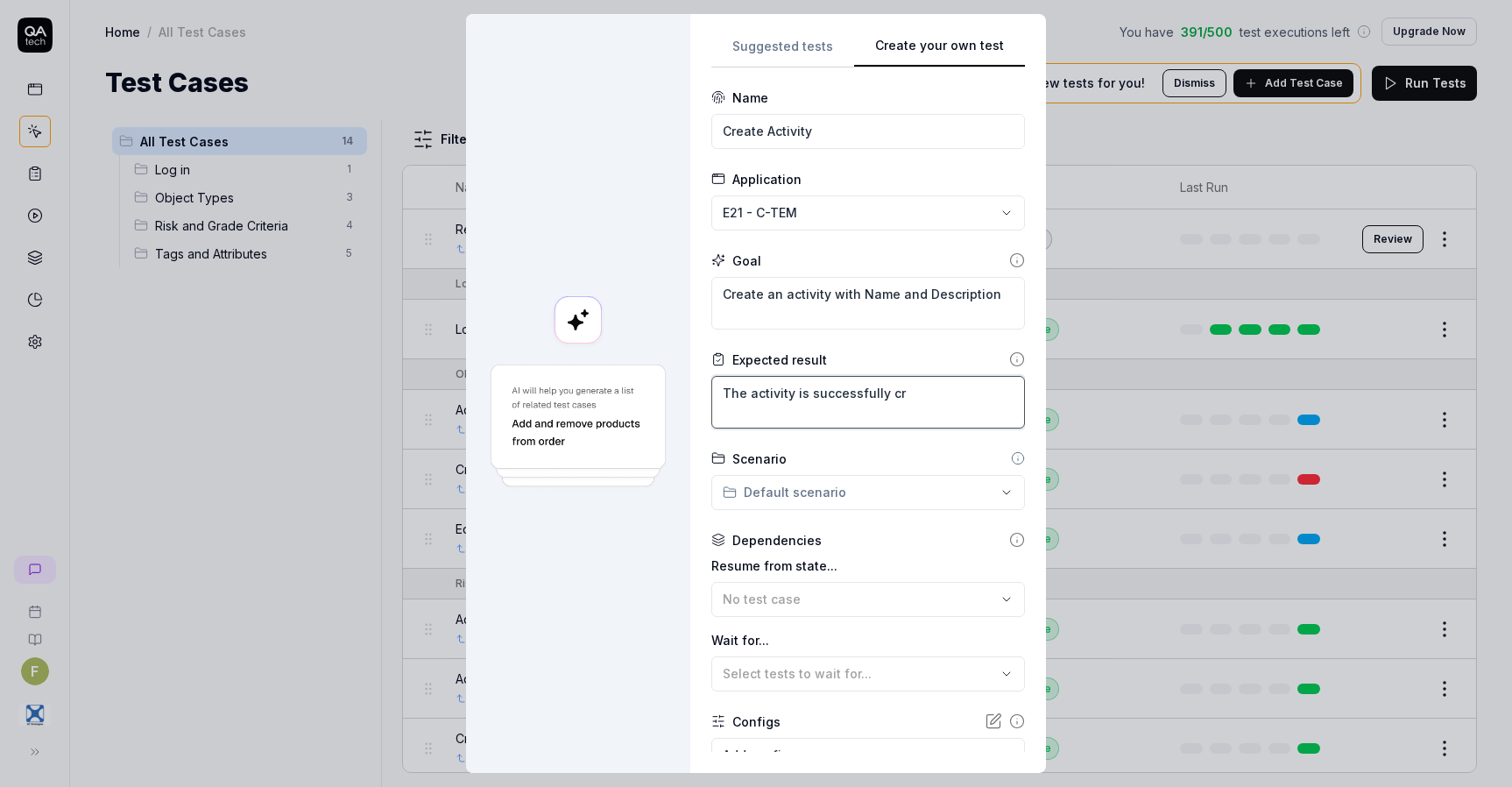
type textarea "The activity is successfully cre"
type textarea "*"
type textarea "The activity is successfully creat"
type textarea "*"
type textarea "The activity is successfully create"
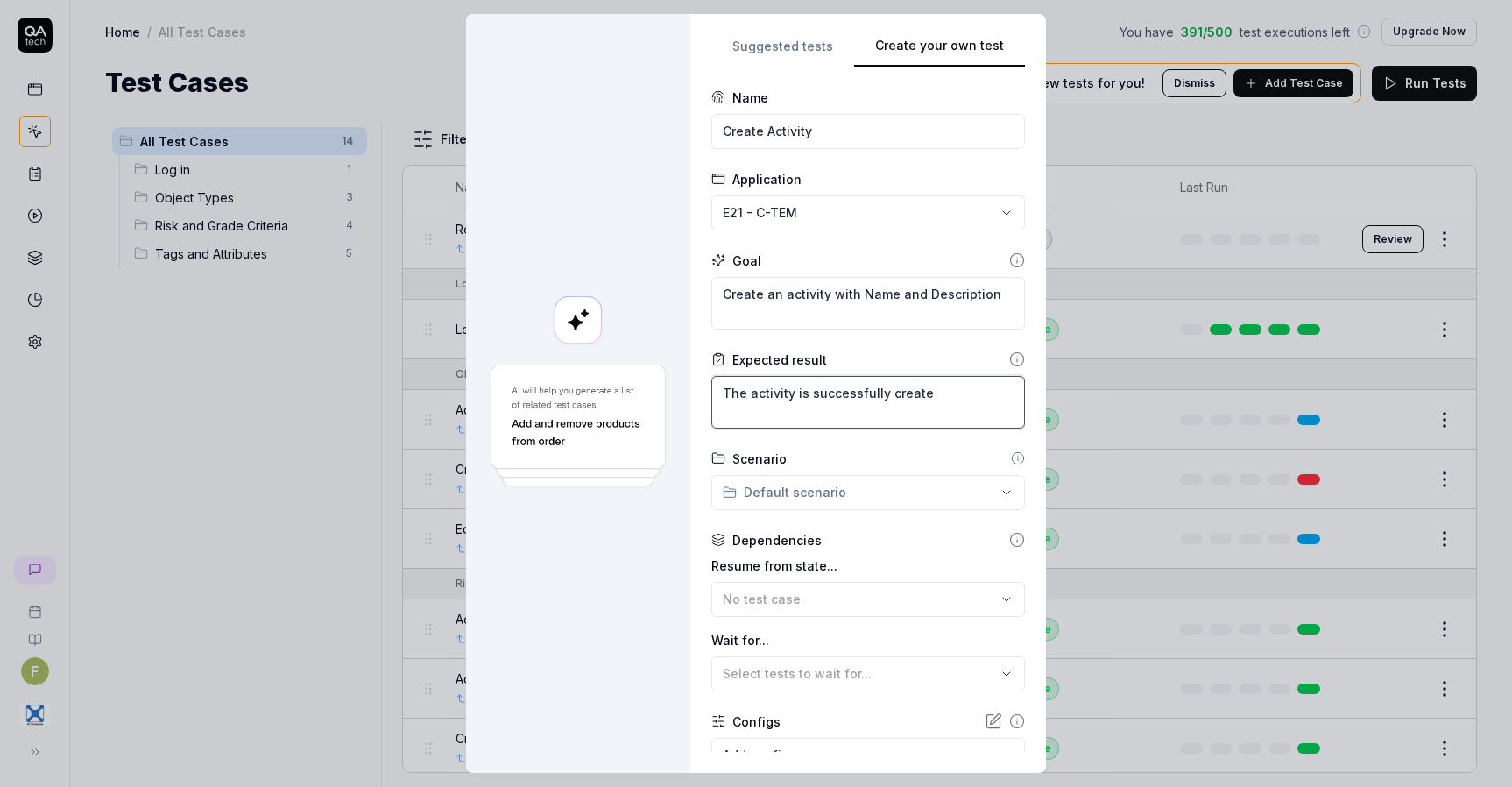
type textarea "*"
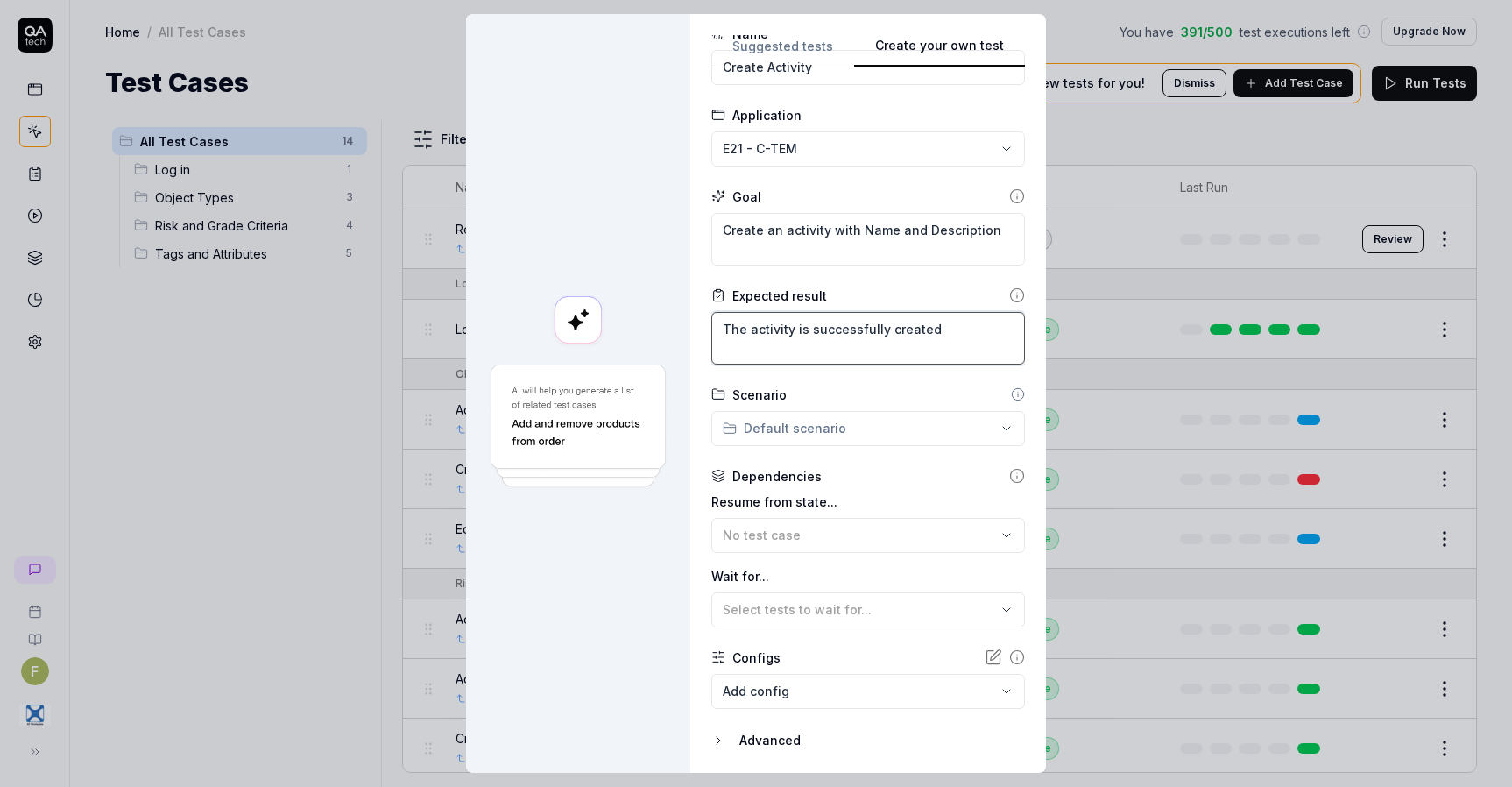
scroll to position [119, 0]
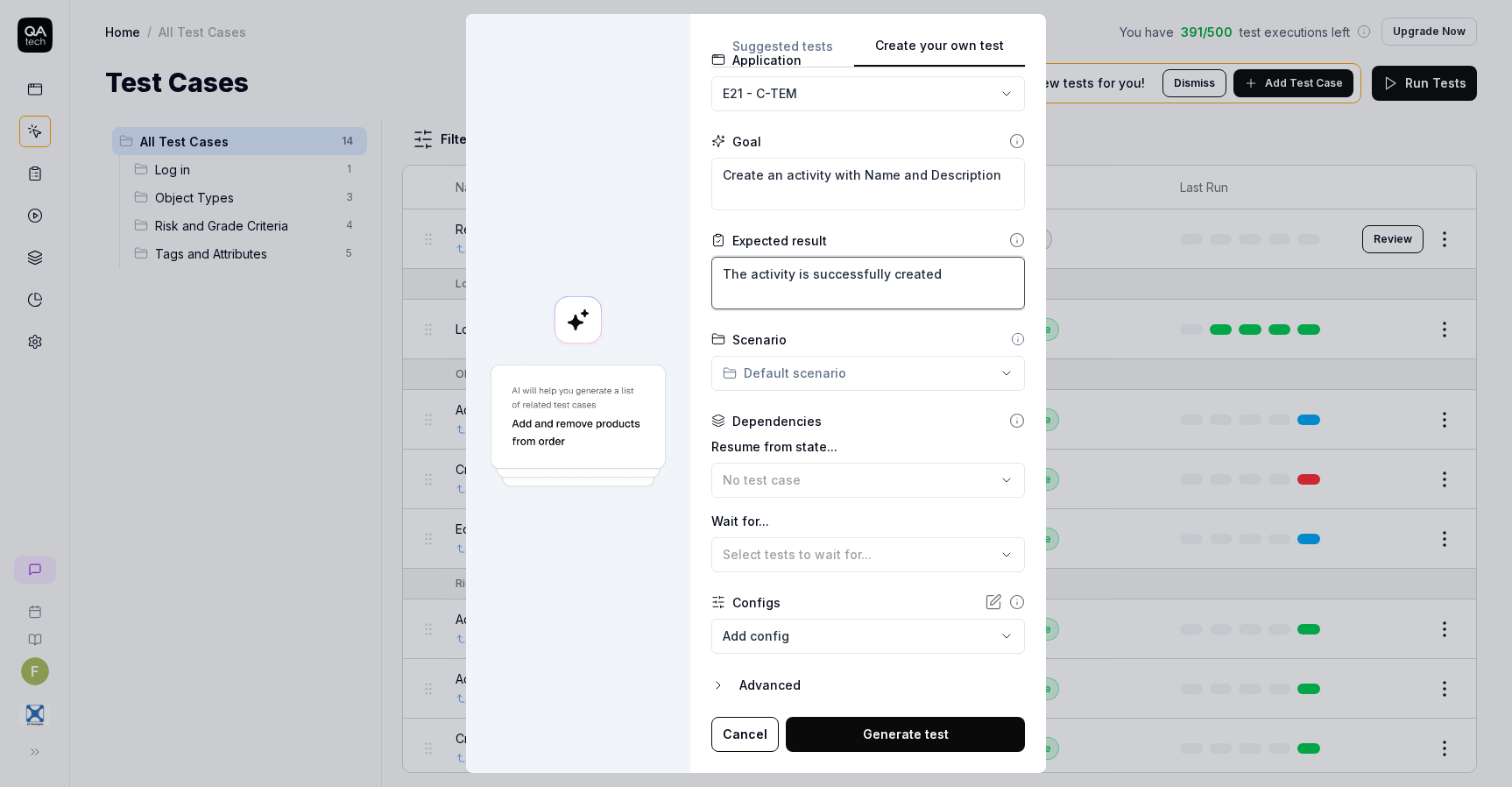
type textarea "The activity is successfully created"
click at [849, 481] on div "No test case" at bounding box center [859, 479] width 274 height 19
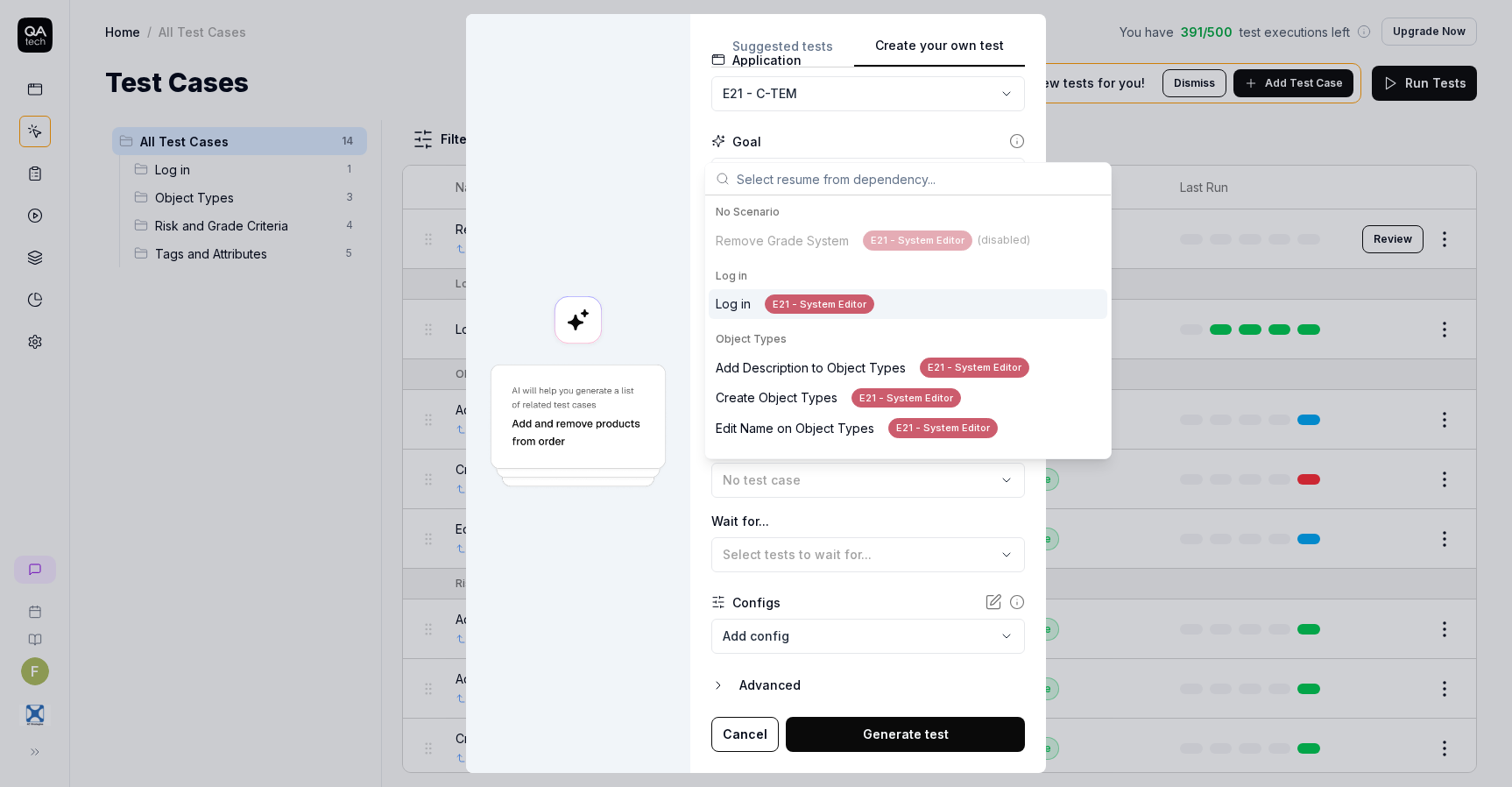
click at [891, 307] on div "Log in E21 - System Editor" at bounding box center [909, 304] width 399 height 31
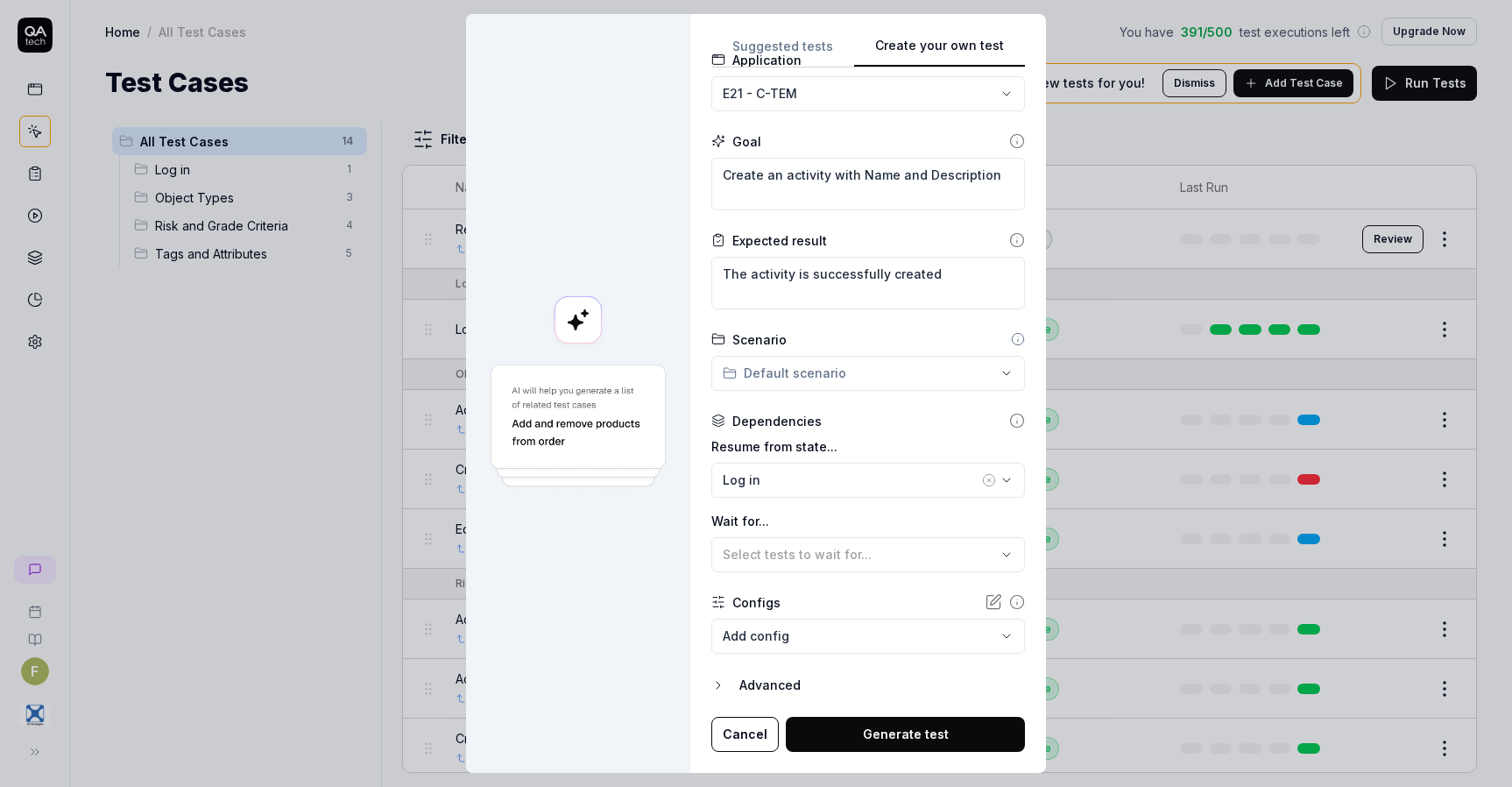
click at [920, 735] on button "Generate test" at bounding box center [906, 734] width 239 height 35
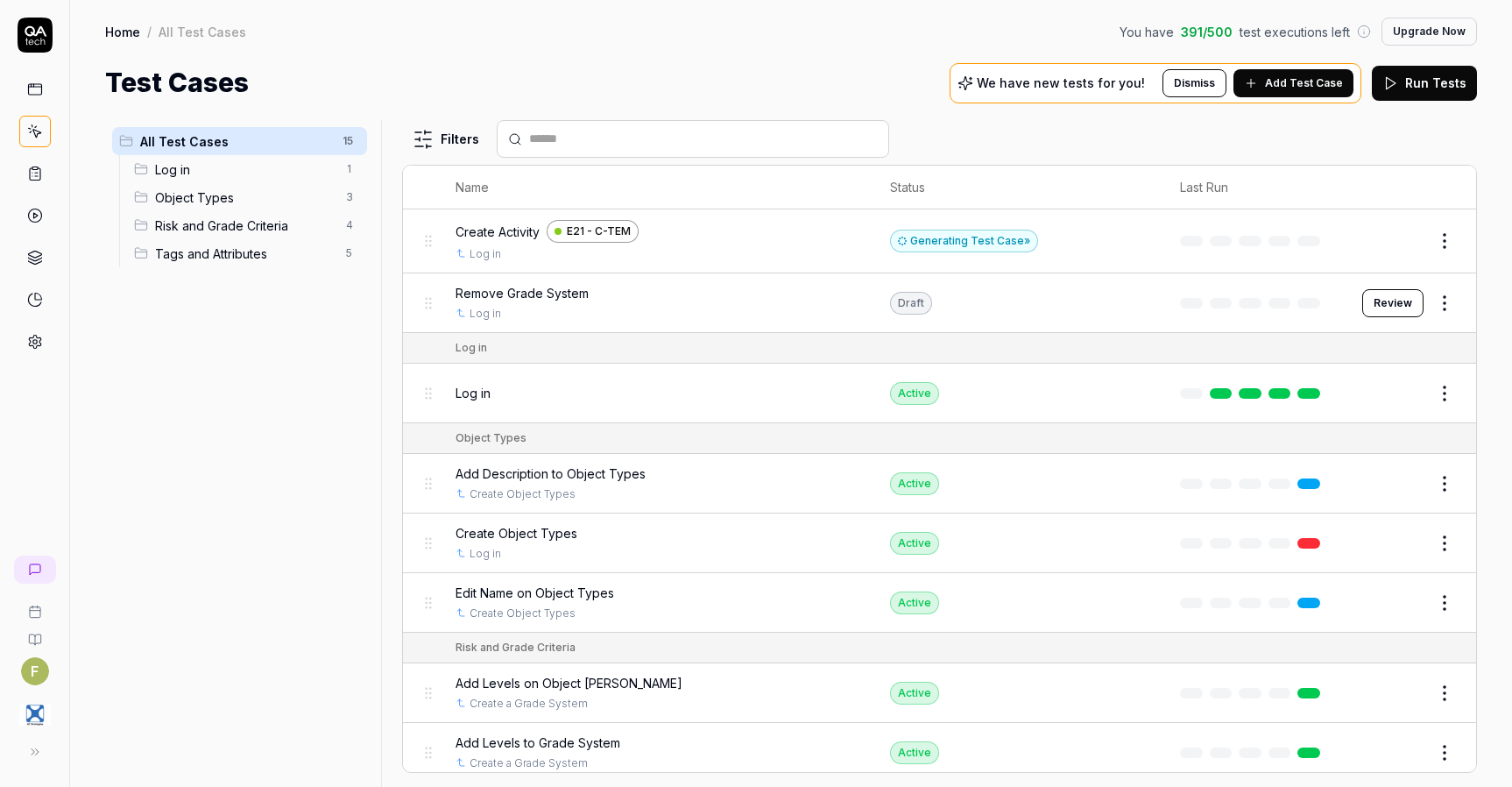
click at [990, 244] on div "Generating Test Case »" at bounding box center [964, 240] width 148 height 23
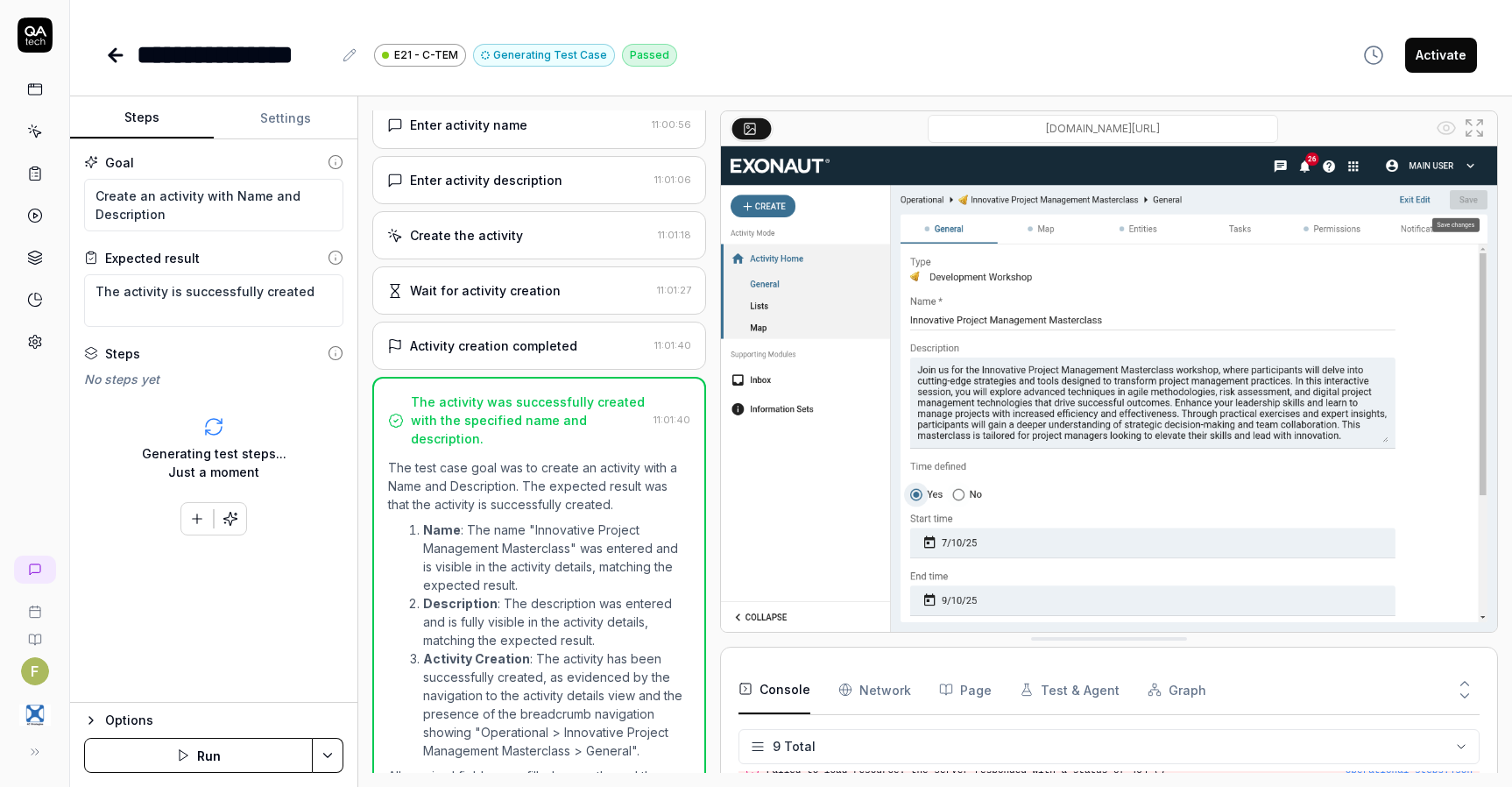
scroll to position [616, 0]
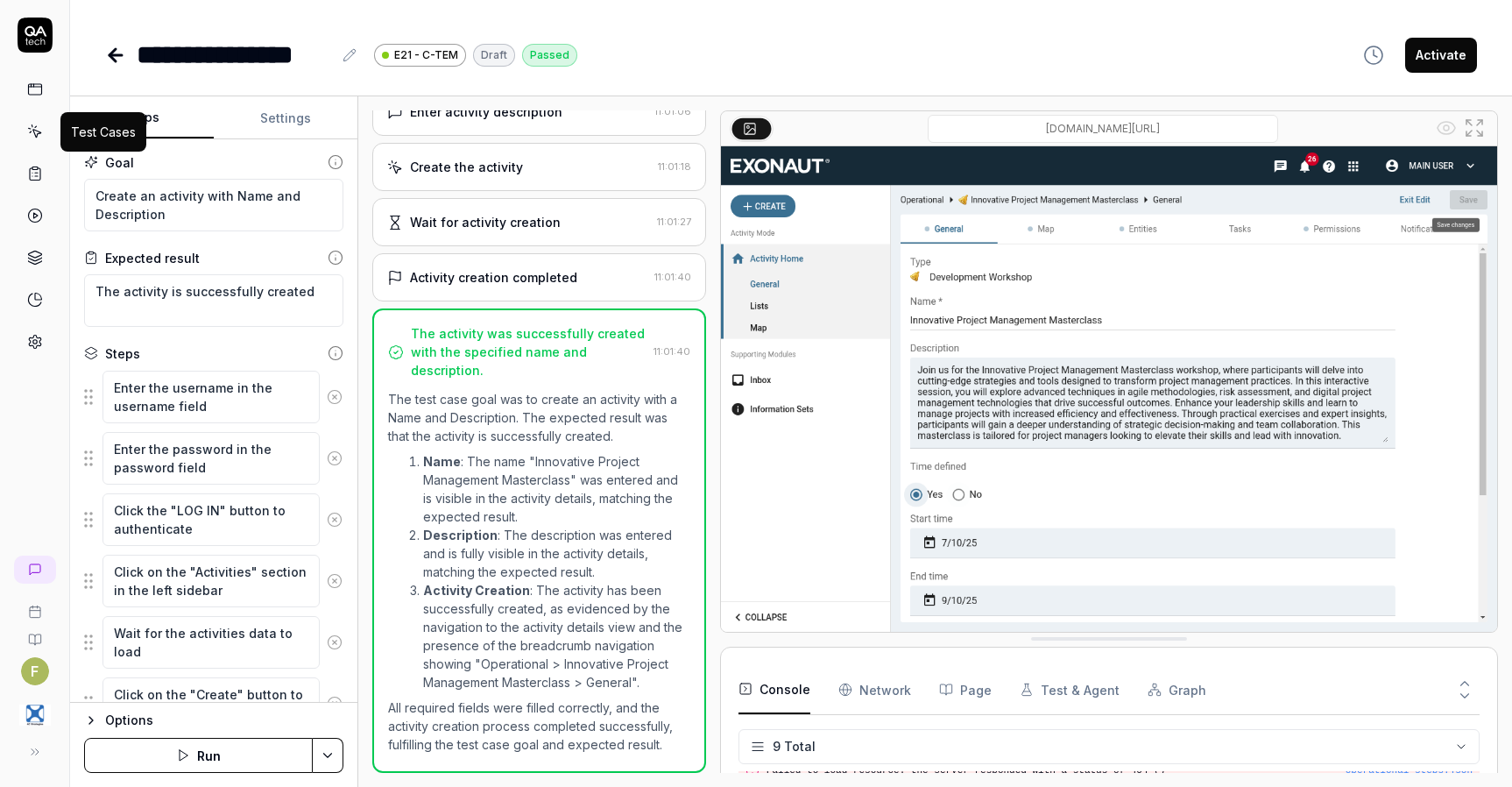
type textarea "*"
click at [35, 130] on icon at bounding box center [37, 133] width 8 height 8
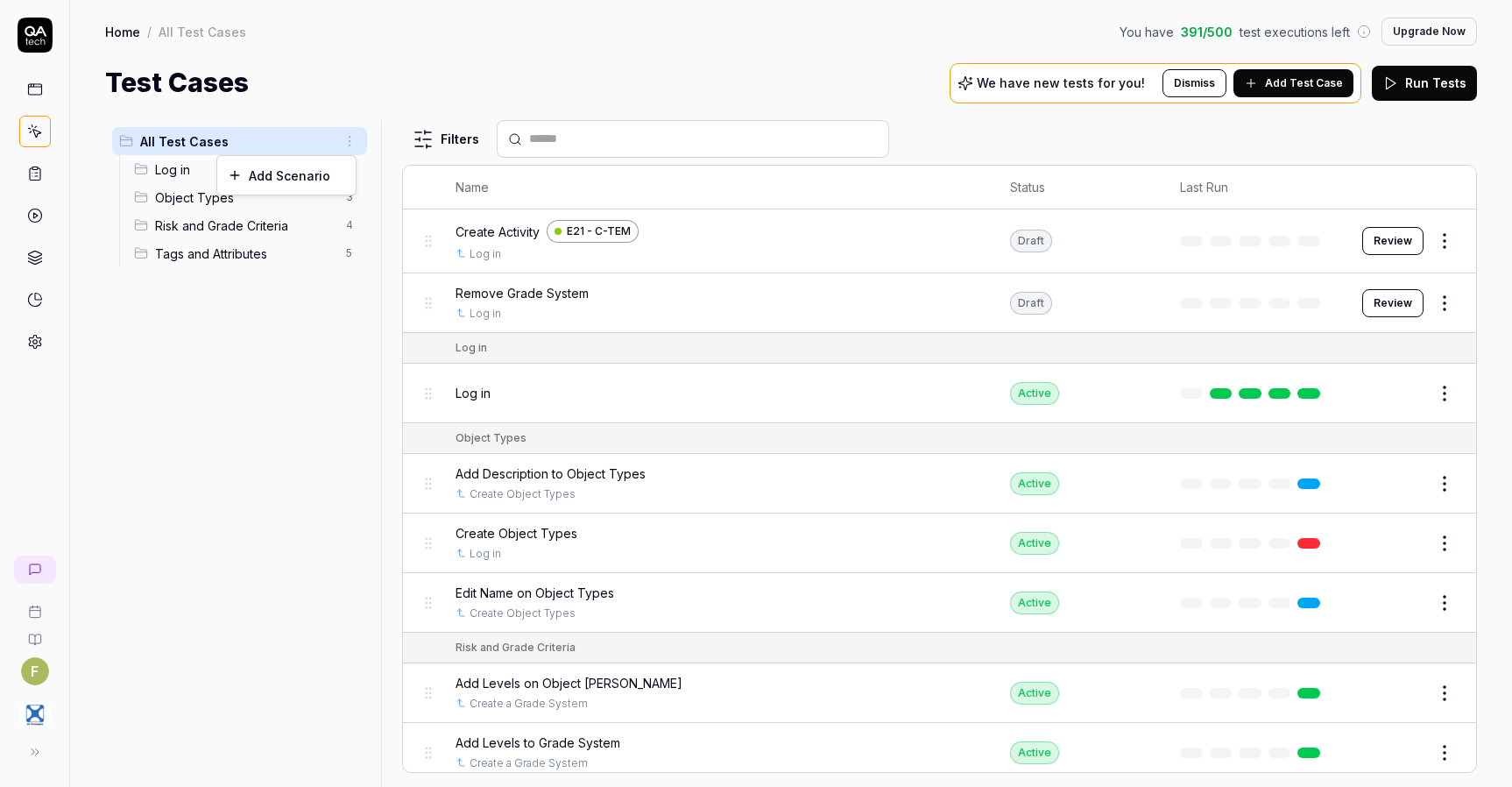
click at [348, 138] on html "F Home / All Test Cases You have 391 / 500 test executions left Upgrade Now Hom…" at bounding box center [756, 393] width 1512 height 787
click at [345, 167] on div "Add Scenario" at bounding box center [286, 175] width 138 height 39
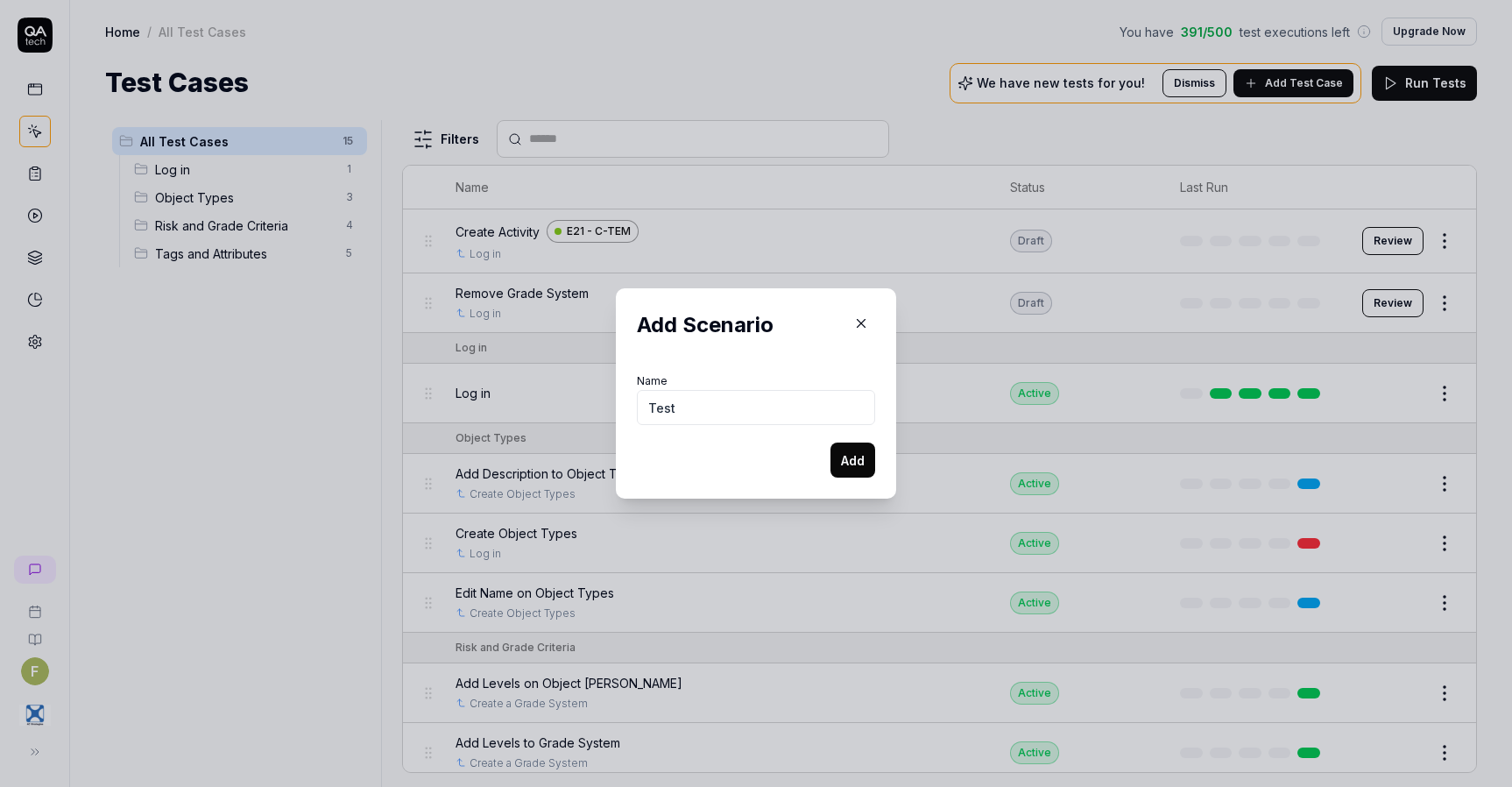
type input "Test"
drag, startPoint x: 839, startPoint y: 459, endPoint x: 831, endPoint y: 461, distance: 8.2
click at [839, 461] on button "Add" at bounding box center [852, 459] width 44 height 35
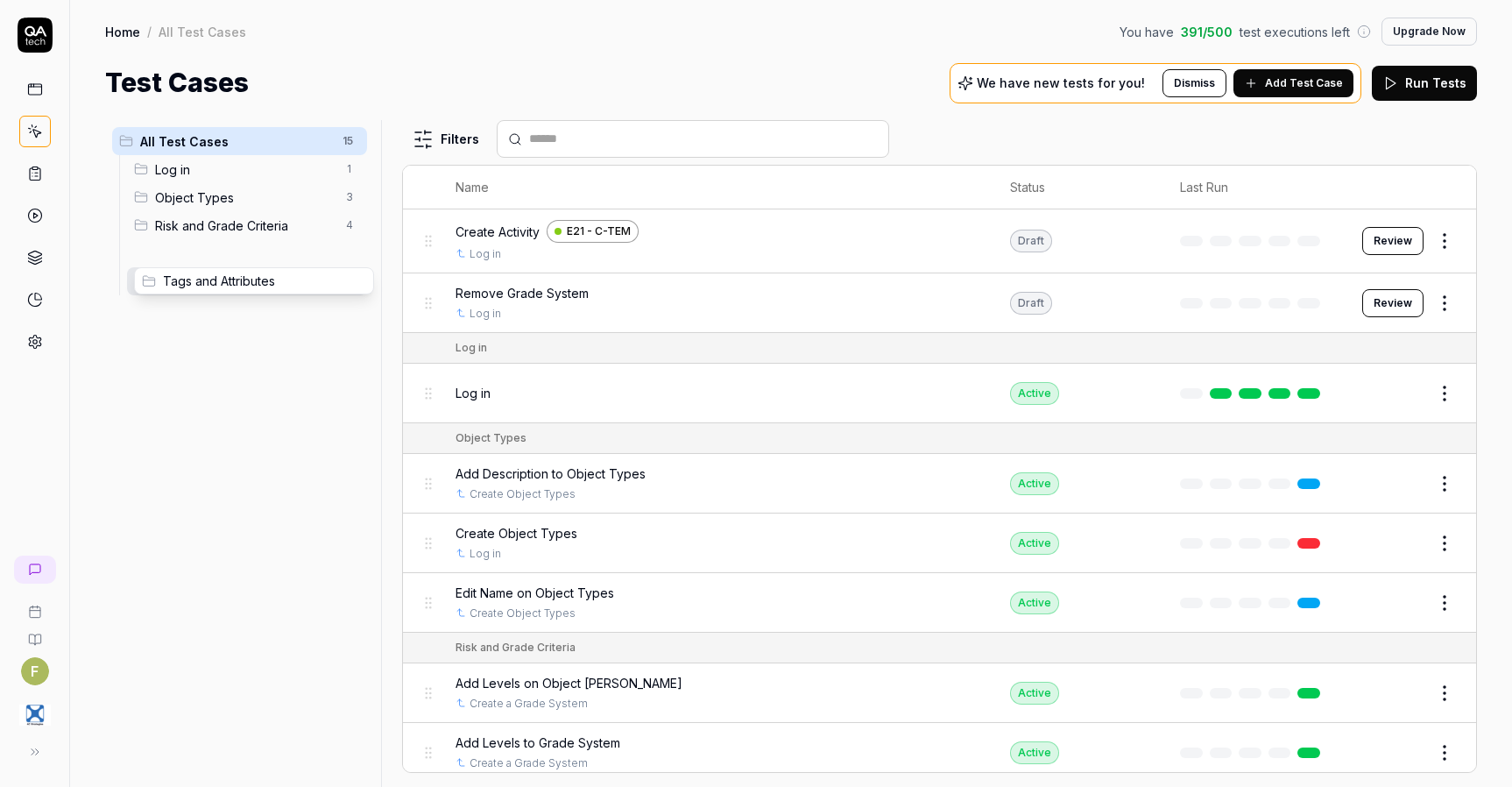
drag, startPoint x: 141, startPoint y: 252, endPoint x: 148, endPoint y: 279, distance: 27.9
drag, startPoint x: 143, startPoint y: 223, endPoint x: 151, endPoint y: 251, distance: 29.1
drag, startPoint x: 143, startPoint y: 195, endPoint x: 146, endPoint y: 223, distance: 28.2
drag, startPoint x: 140, startPoint y: 167, endPoint x: 149, endPoint y: 197, distance: 31.3
click at [181, 169] on span "Test" at bounding box center [243, 169] width 176 height 19
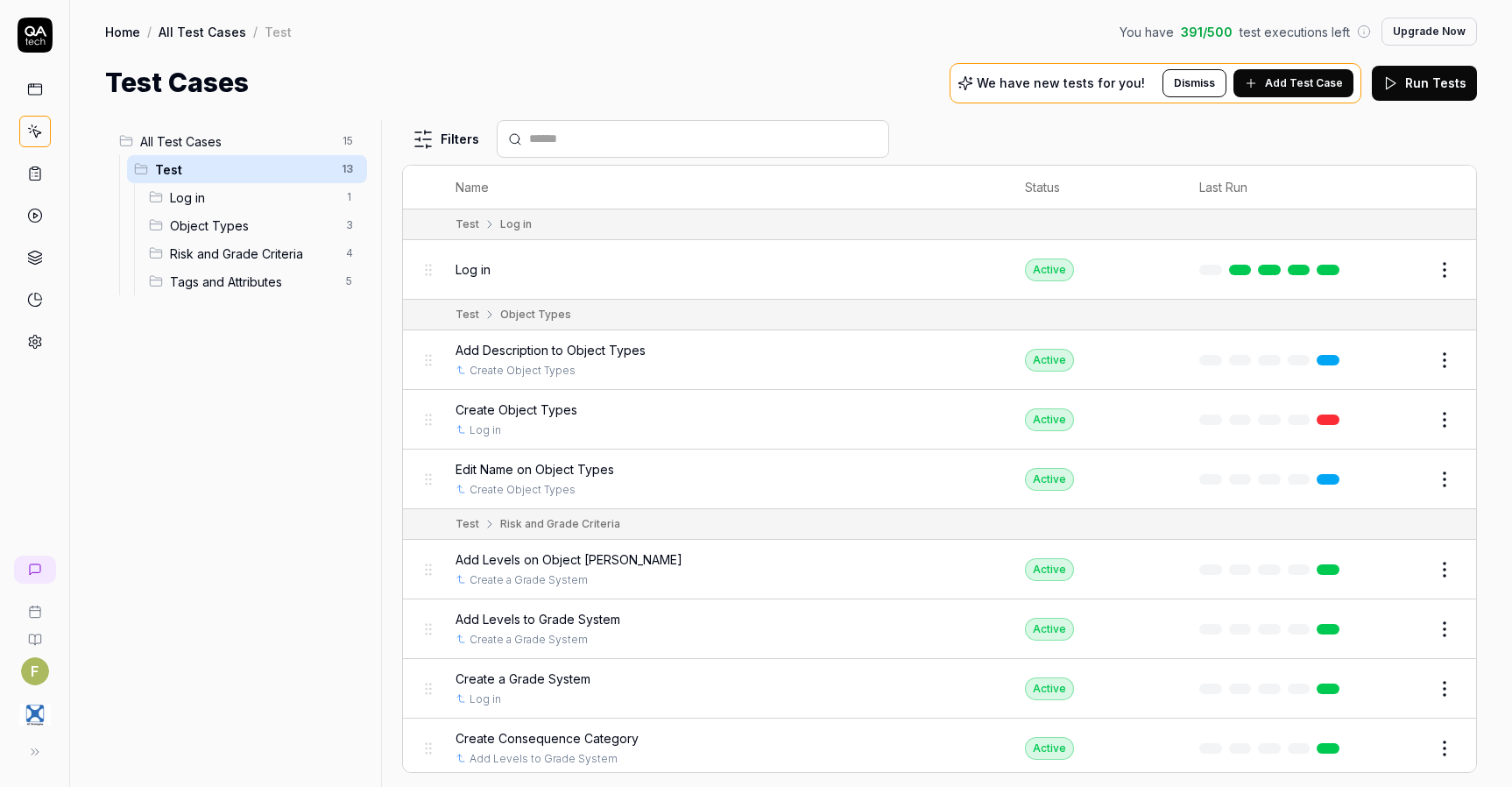
click at [172, 169] on span "Test" at bounding box center [243, 169] width 176 height 19
click at [341, 167] on html "F Home / All Test Cases / Test You have 391 / 500 test executions left Upgrade …" at bounding box center [756, 393] width 1512 height 787
click at [302, 209] on div "Rename Scenario" at bounding box center [276, 202] width 176 height 39
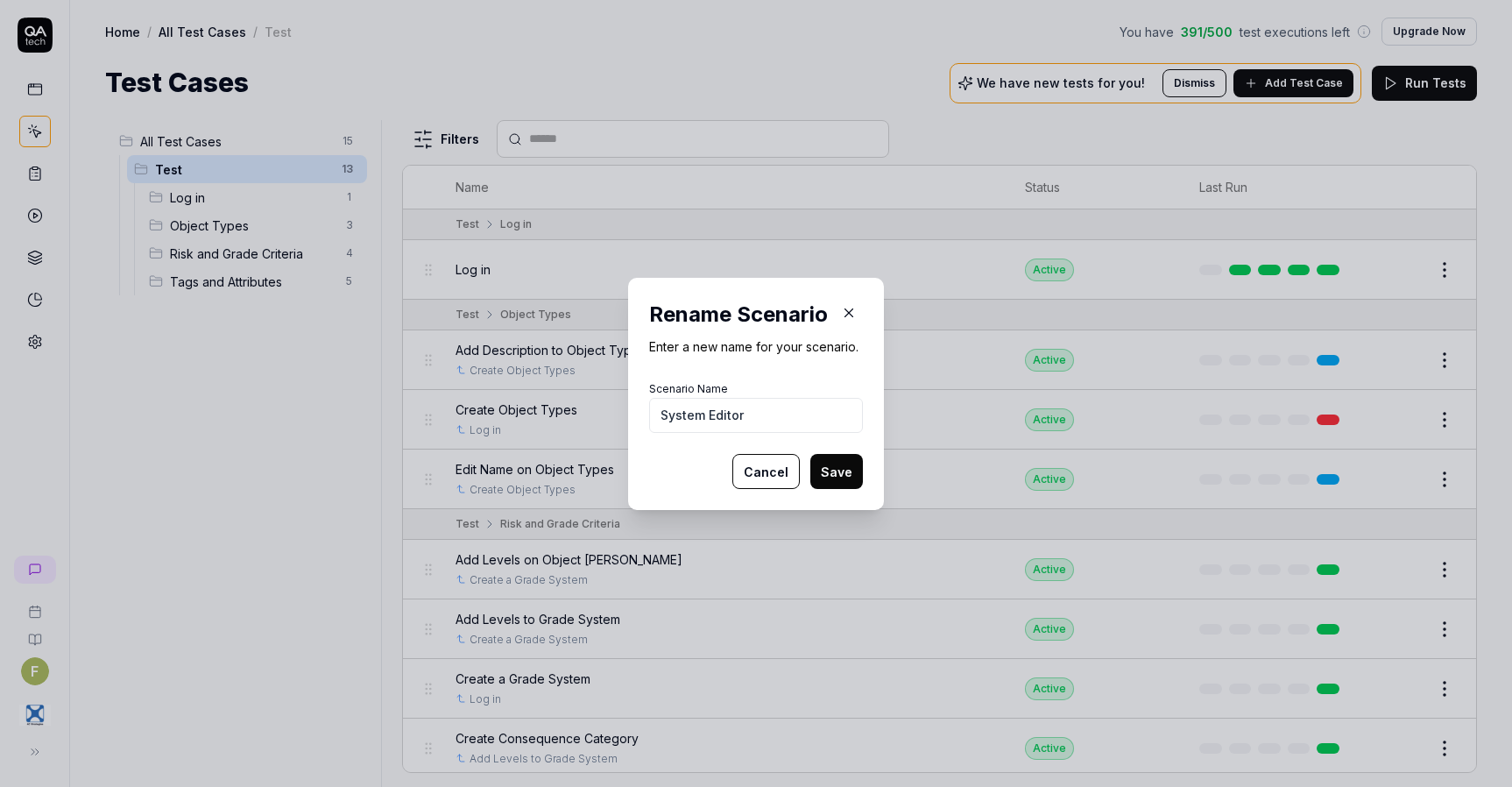
type input "System Editor"
click at [836, 477] on button "Save" at bounding box center [836, 470] width 52 height 35
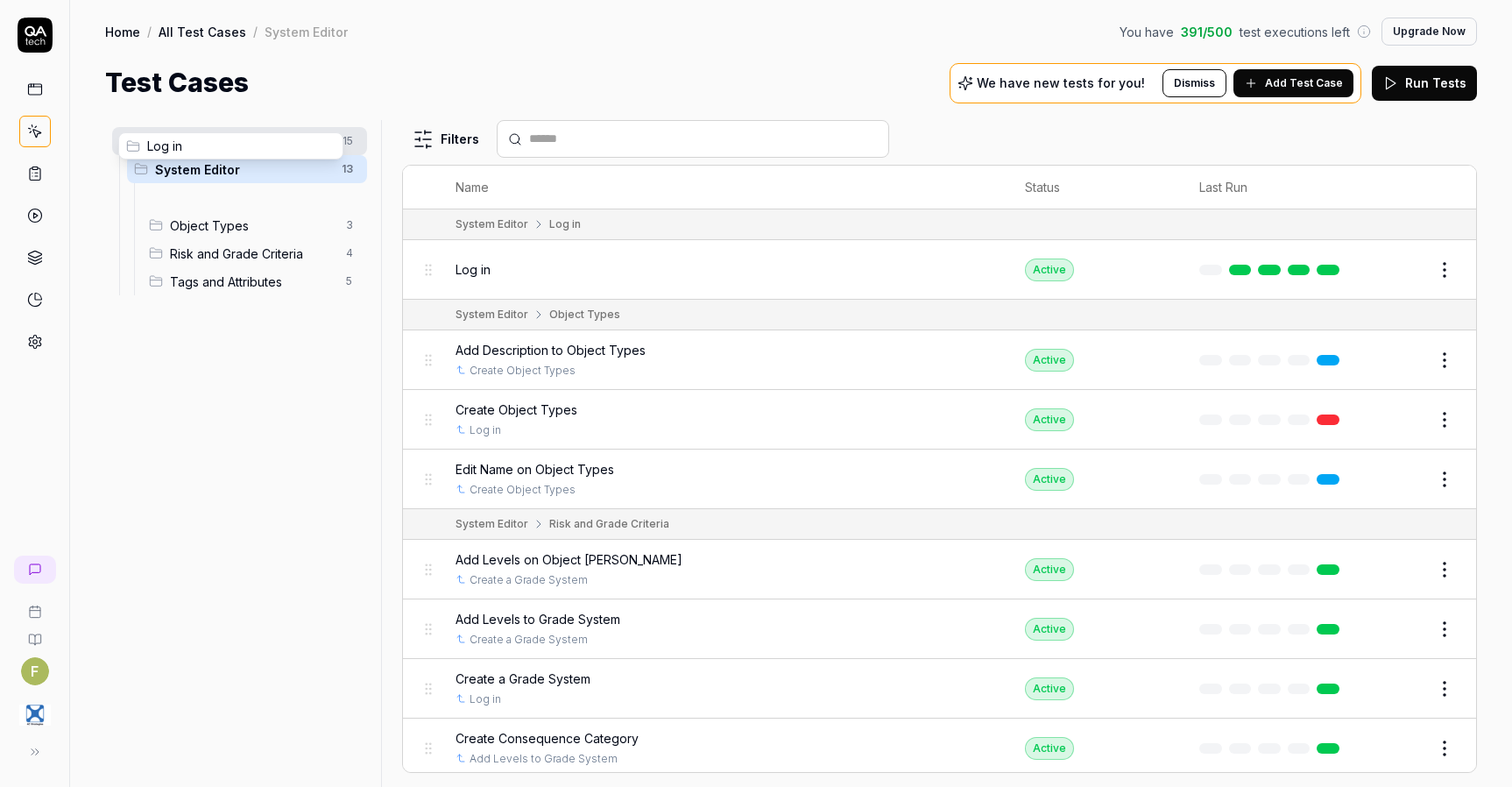
drag, startPoint x: 156, startPoint y: 195, endPoint x: 132, endPoint y: 143, distance: 57.3
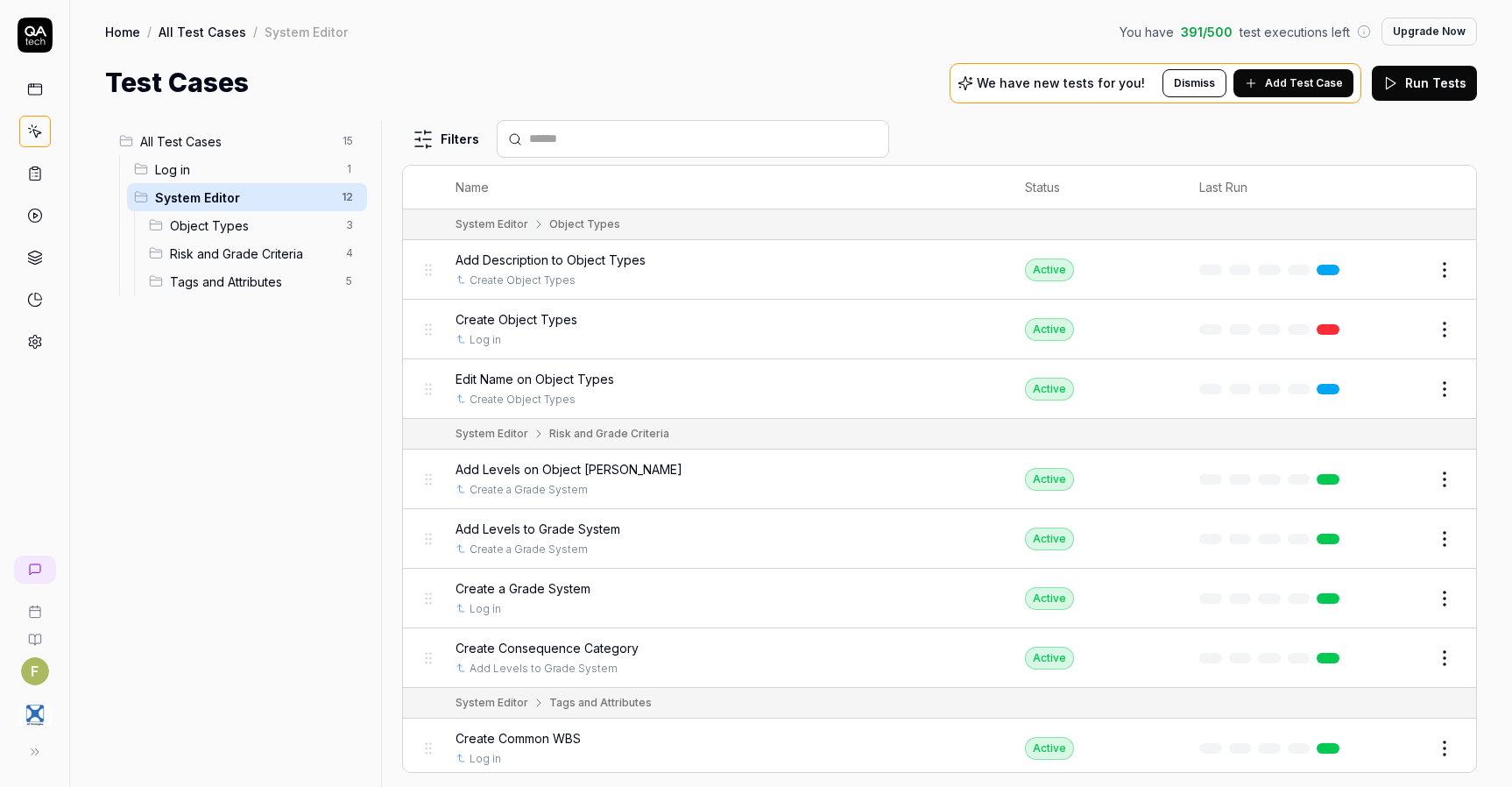
click at [349, 143] on html "F Home / All Test Cases / System Editor You have 391 / 500 test executions left…" at bounding box center [756, 393] width 1512 height 787
click at [337, 172] on div "Add Scenario" at bounding box center [286, 175] width 138 height 39
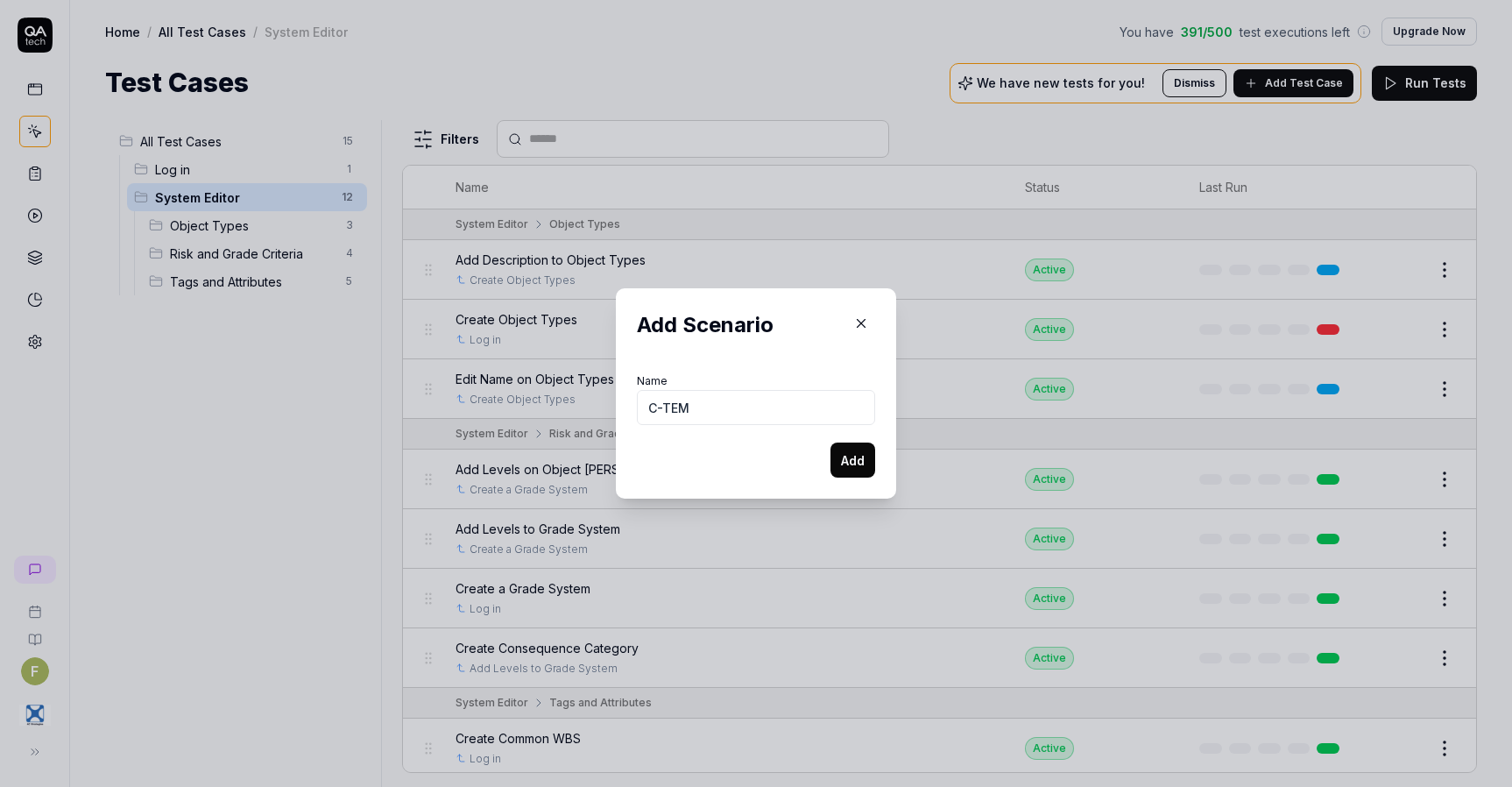
type input "C-TEM"
click at [850, 479] on div "Add Scenario Name C-TEM Add" at bounding box center [756, 393] width 280 height 210
click at [849, 465] on button "Add" at bounding box center [852, 459] width 44 height 35
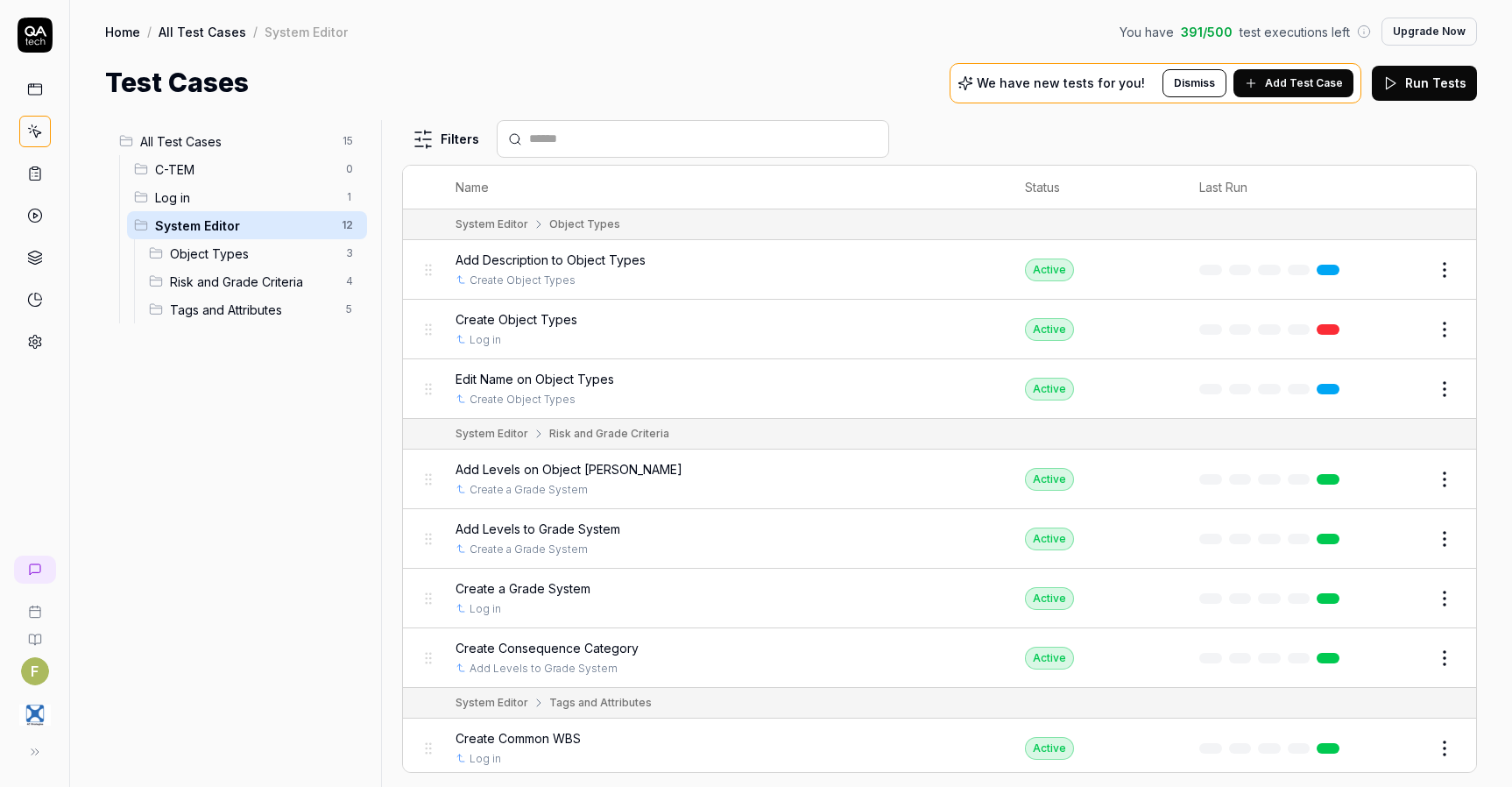
click at [205, 169] on span "C-TEM" at bounding box center [245, 169] width 181 height 19
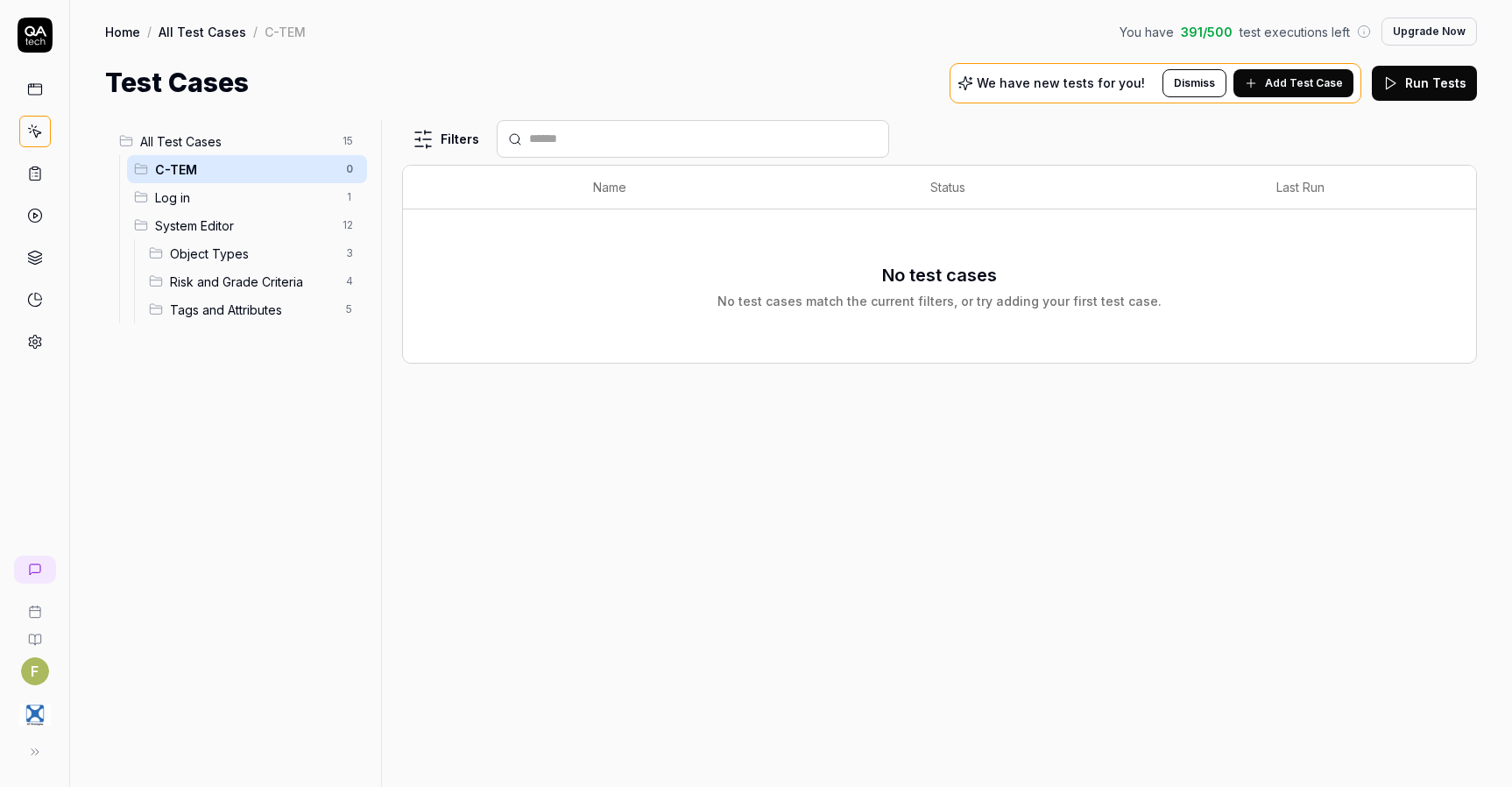
click at [196, 146] on span "All Test Cases" at bounding box center [236, 141] width 192 height 19
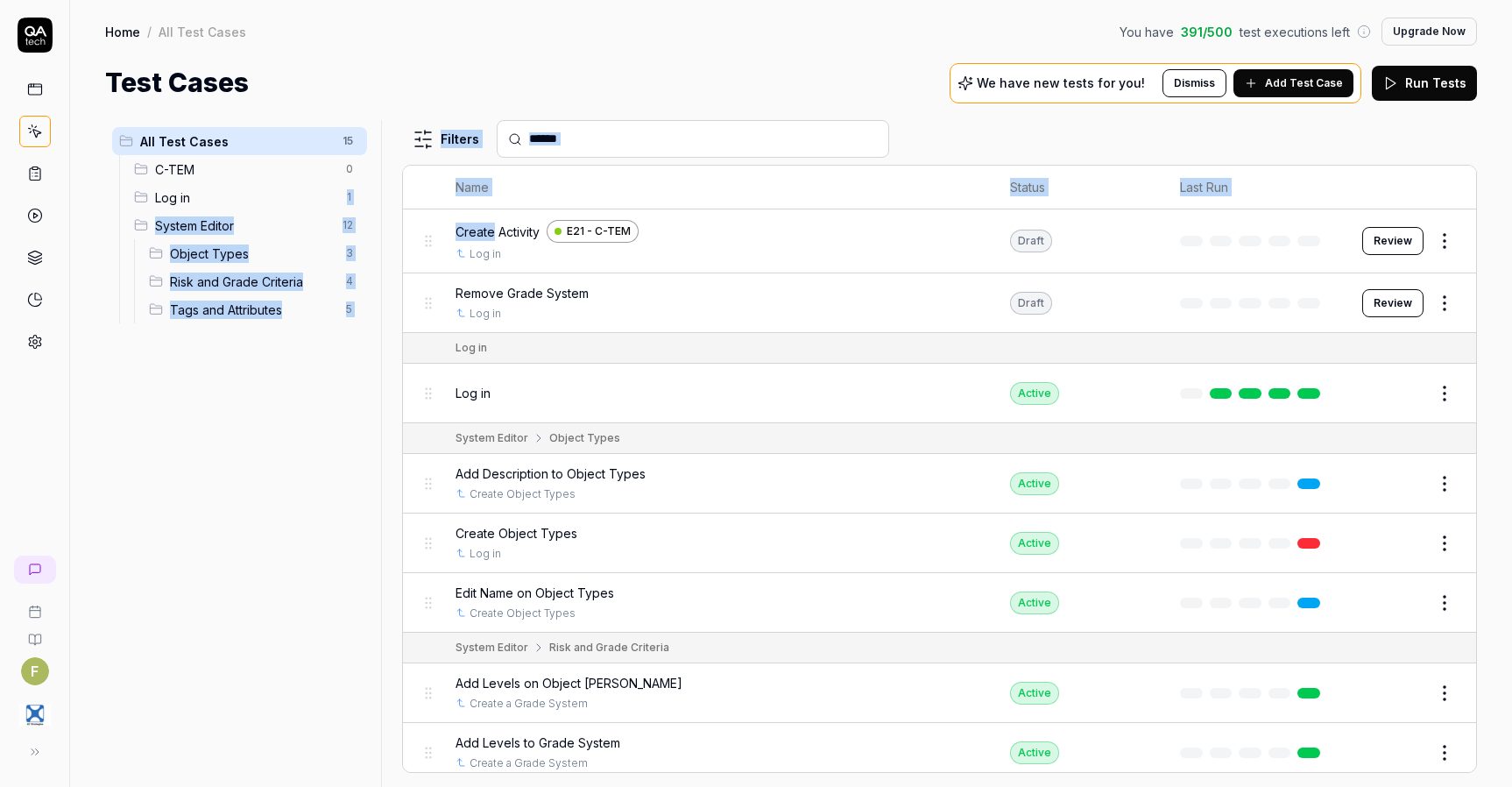
drag, startPoint x: 492, startPoint y: 236, endPoint x: 211, endPoint y: 201, distance: 283.2
click at [211, 201] on div "All Test Cases 15 C-TEM 0 Log in 1 System Editor 12 Object Types 3 Risk and Gra…" at bounding box center [790, 453] width 1372 height 667
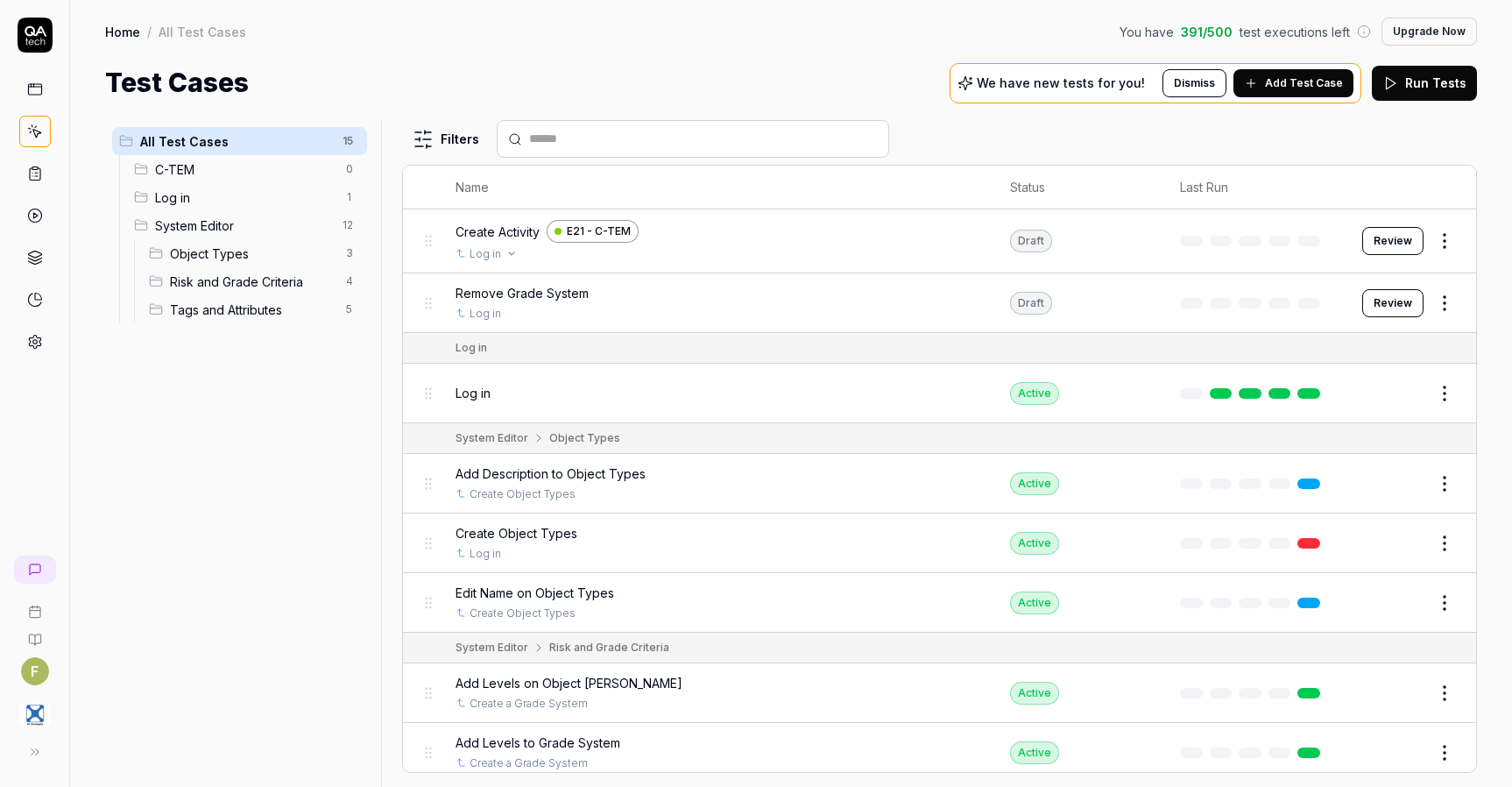
click at [741, 260] on div "Log in" at bounding box center [715, 254] width 520 height 16
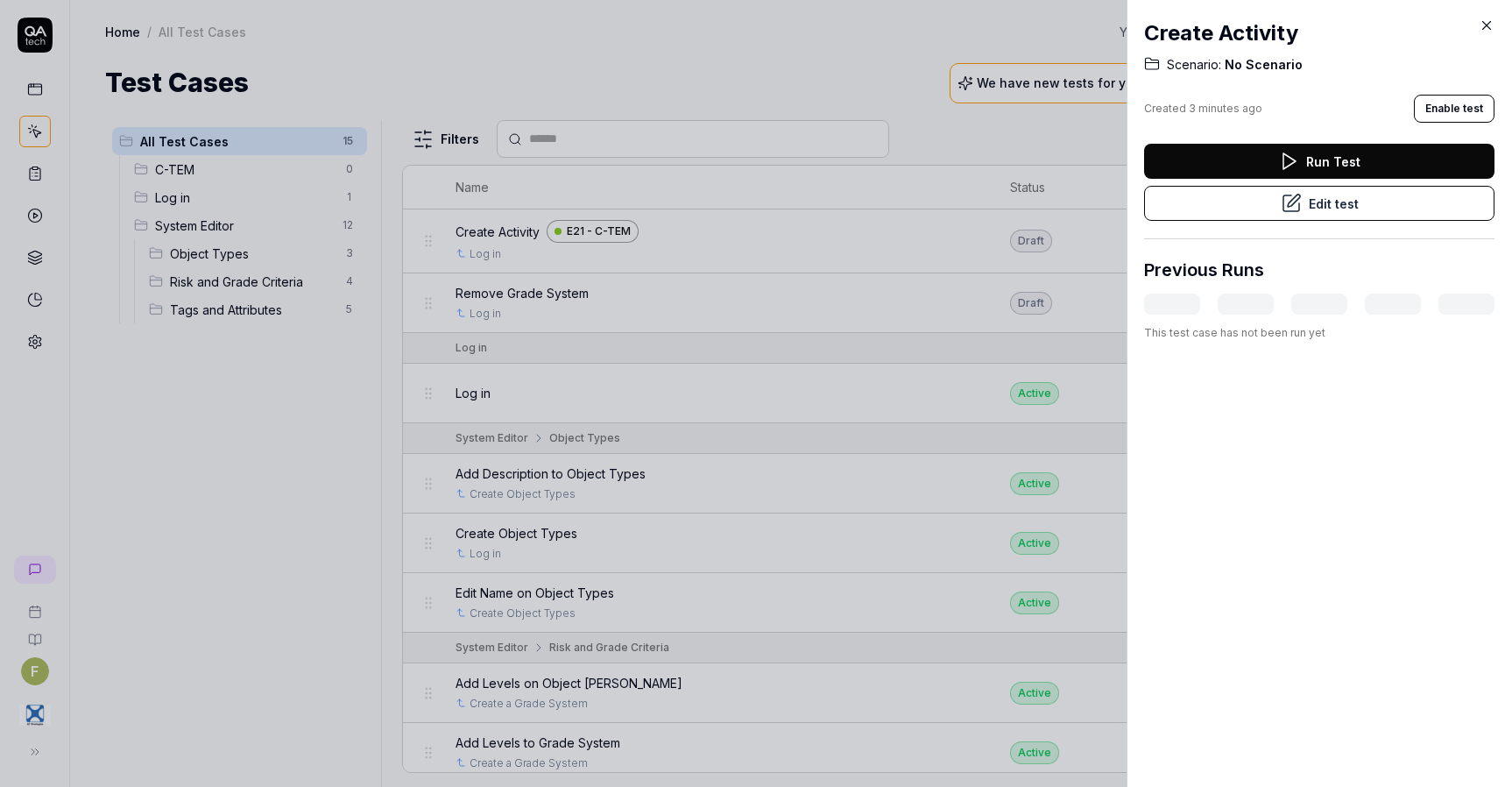
drag, startPoint x: 1478, startPoint y: 27, endPoint x: 1492, endPoint y: 25, distance: 14.1
click at [1480, 27] on icon at bounding box center [1486, 26] width 16 height 16
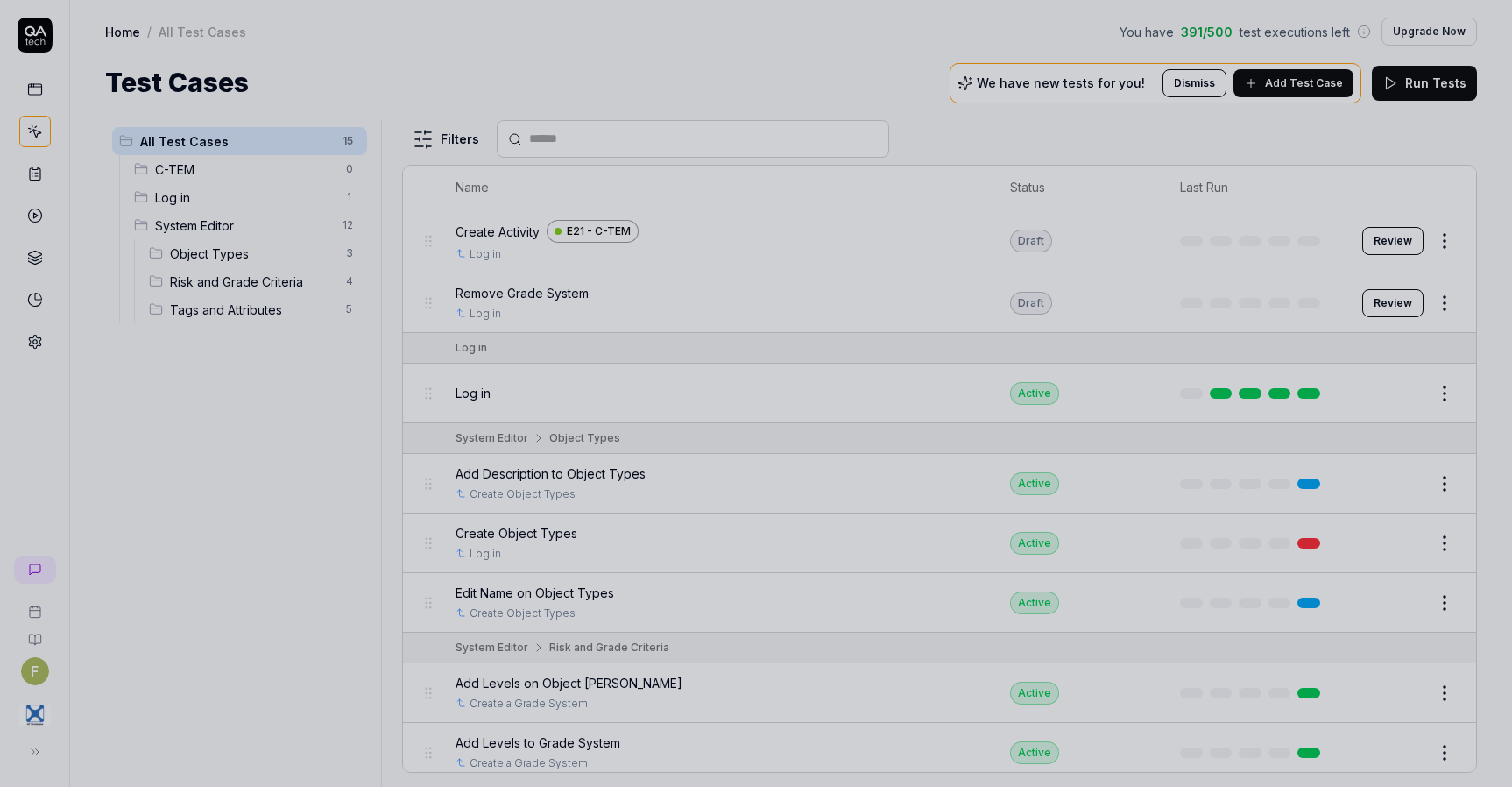
click at [1494, 24] on div at bounding box center [756, 393] width 1512 height 787
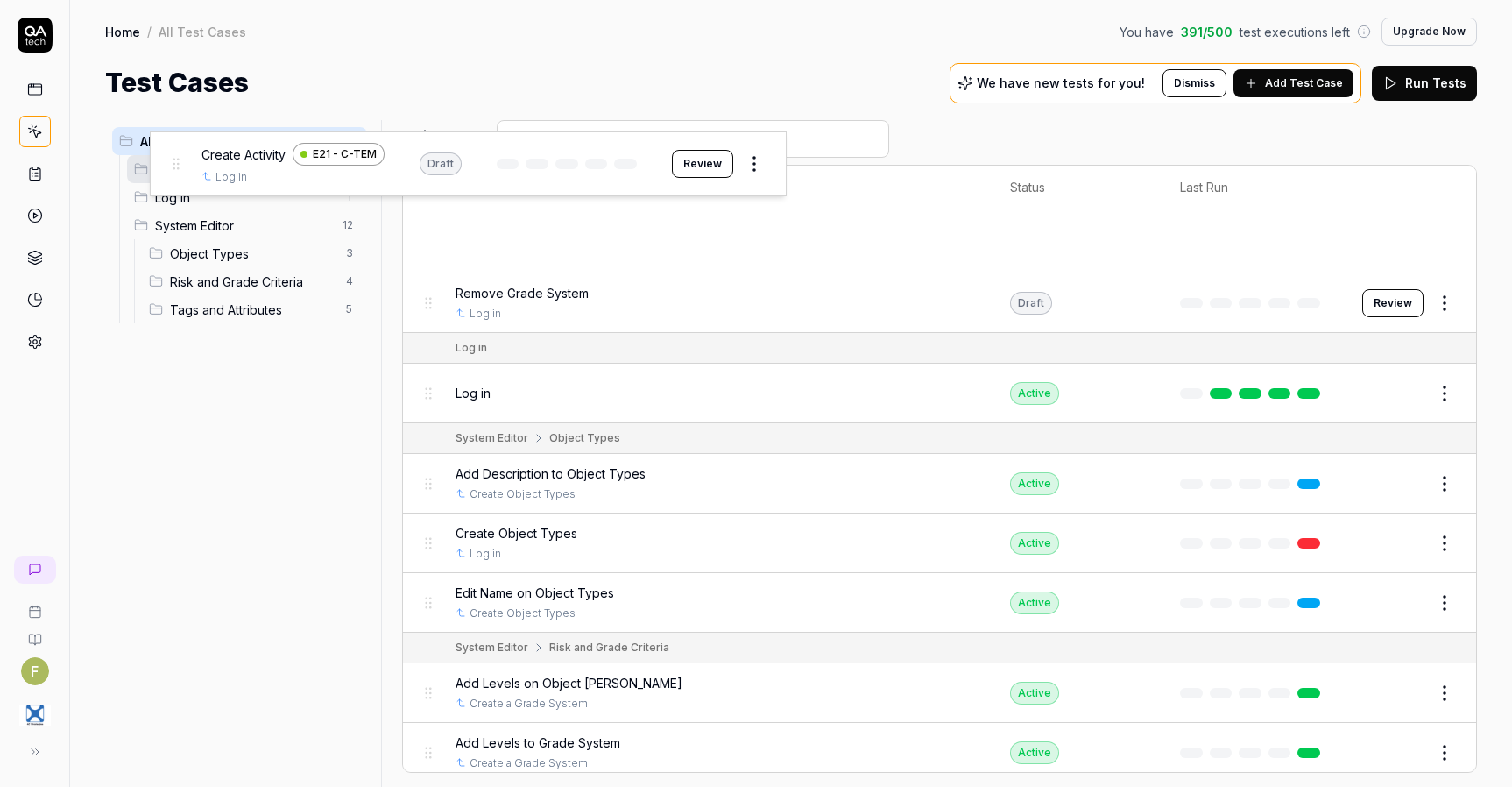
drag, startPoint x: 431, startPoint y: 248, endPoint x: 177, endPoint y: 170, distance: 265.7
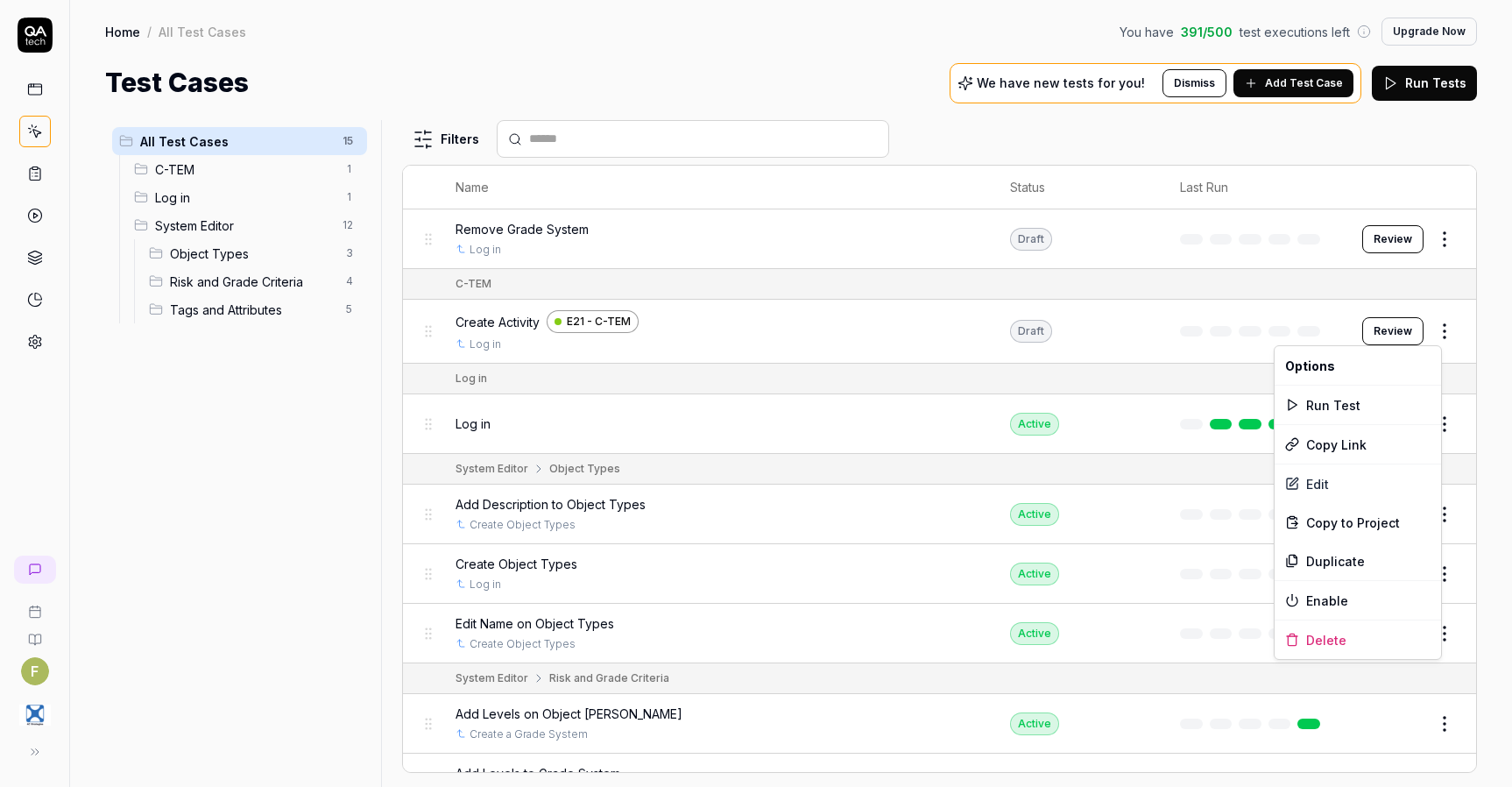
click at [1428, 334] on html "F Home / All Test Cases You have 391 / 500 test executions left Upgrade Now Hom…" at bounding box center [756, 393] width 1512 height 787
click at [1374, 600] on div "Enable" at bounding box center [1358, 599] width 167 height 39
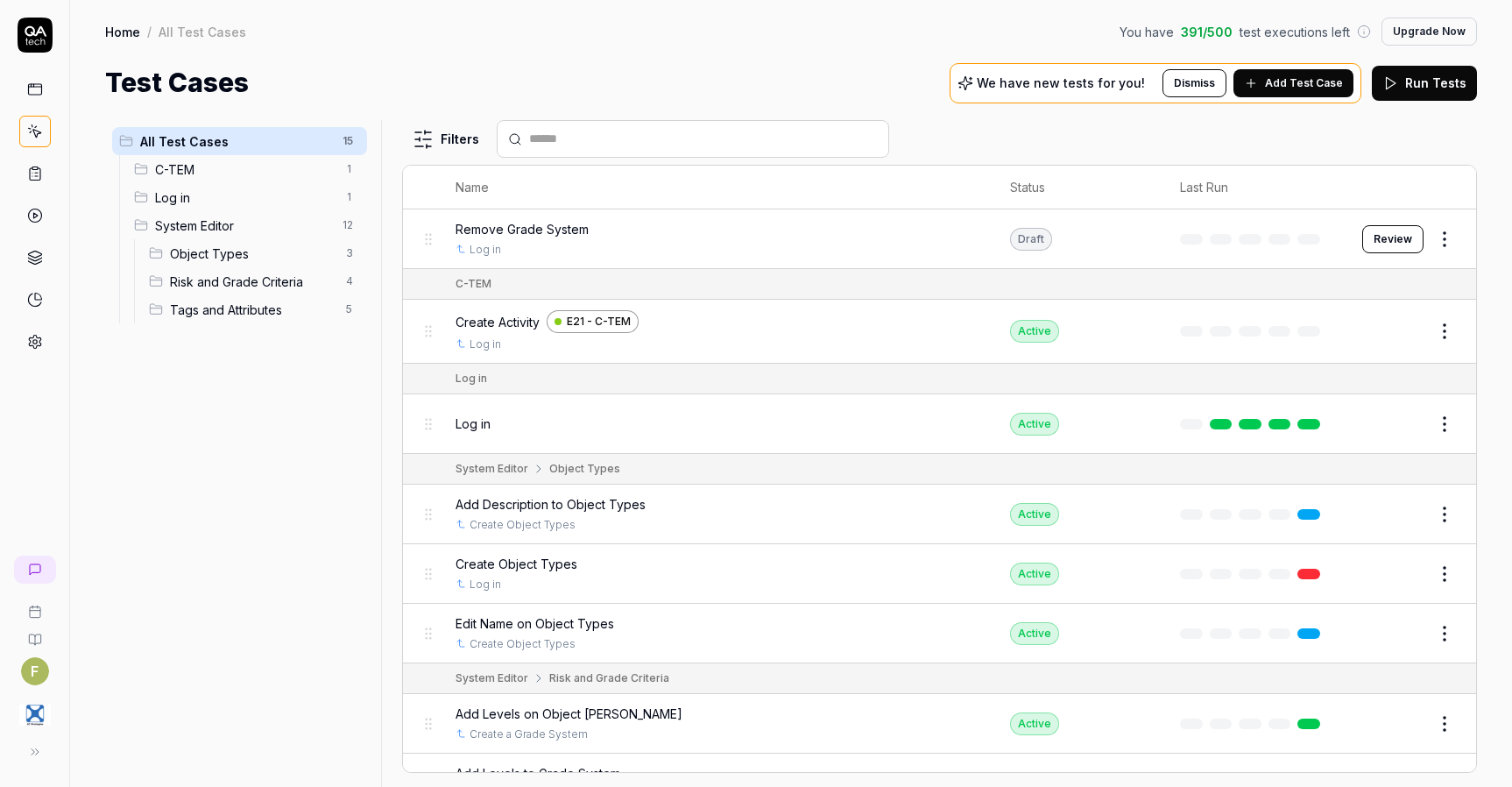
click at [1303, 85] on span "Add Test Case" at bounding box center [1304, 83] width 78 height 16
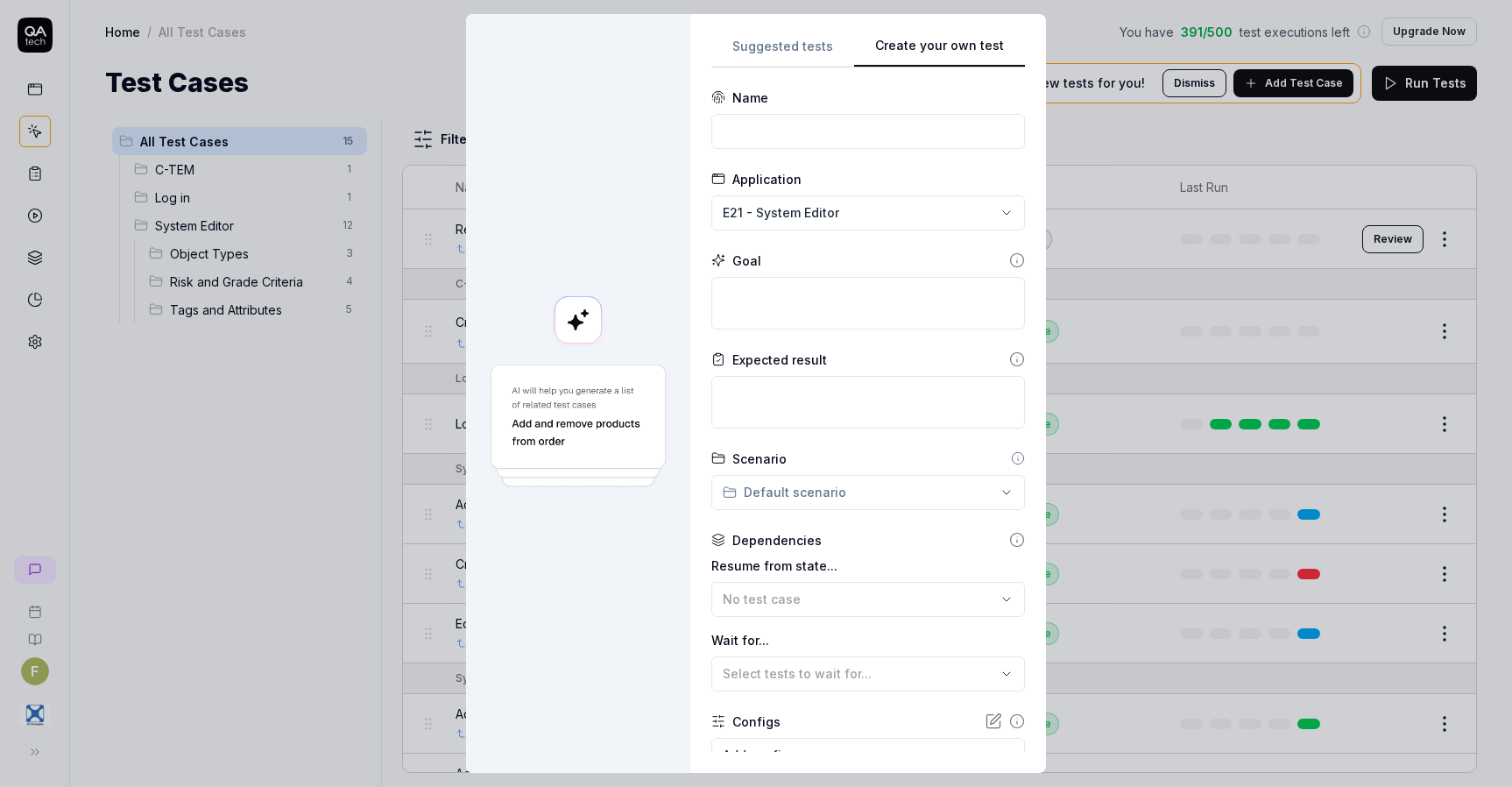
click at [1020, 143] on div "**********" at bounding box center [868, 393] width 356 height 758
click at [861, 211] on div "**********" at bounding box center [756, 393] width 1512 height 787
drag, startPoint x: 813, startPoint y: 337, endPoint x: 884, endPoint y: 190, distance: 163.2
click at [816, 333] on div "E21 - C-TEM" at bounding box center [807, 331] width 180 height 19
click at [840, 127] on input at bounding box center [868, 130] width 314 height 35
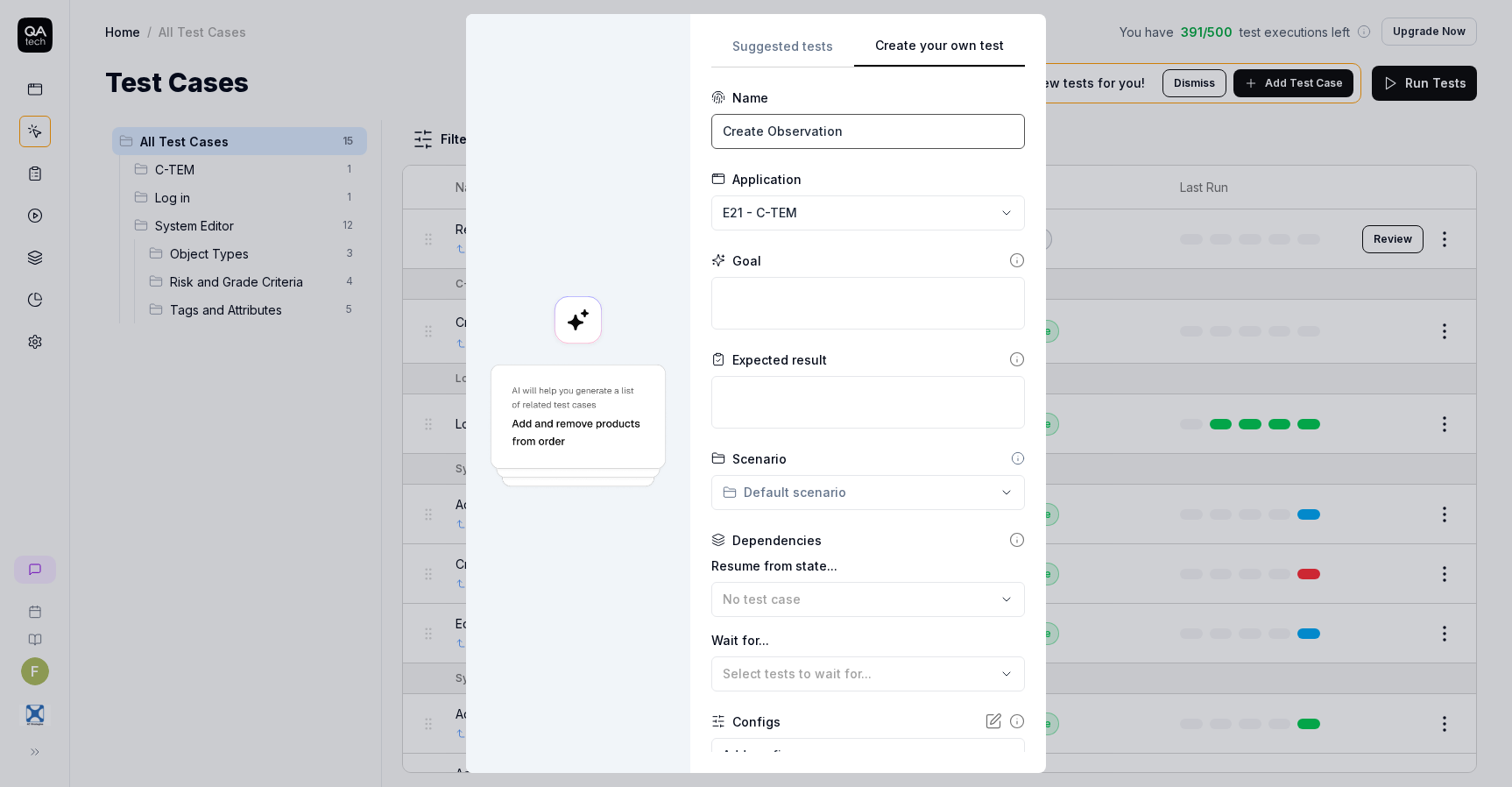
type input "Create Observation"
click at [799, 299] on textarea at bounding box center [868, 302] width 314 height 52
type textarea "*"
type textarea "C"
type textarea "*"
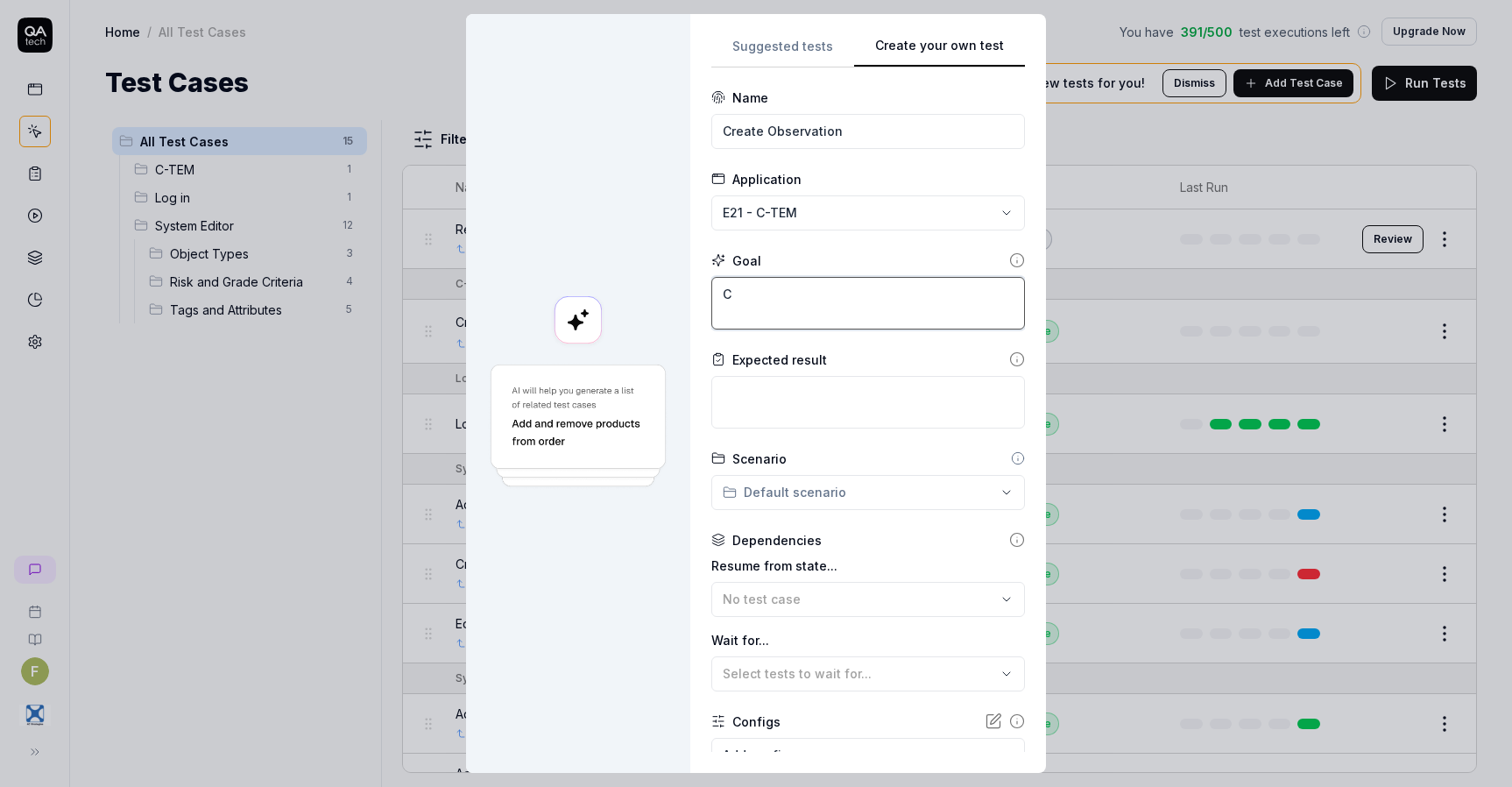
type textarea "Cr"
type textarea "*"
type textarea "Cre"
type textarea "*"
type textarea "Crea"
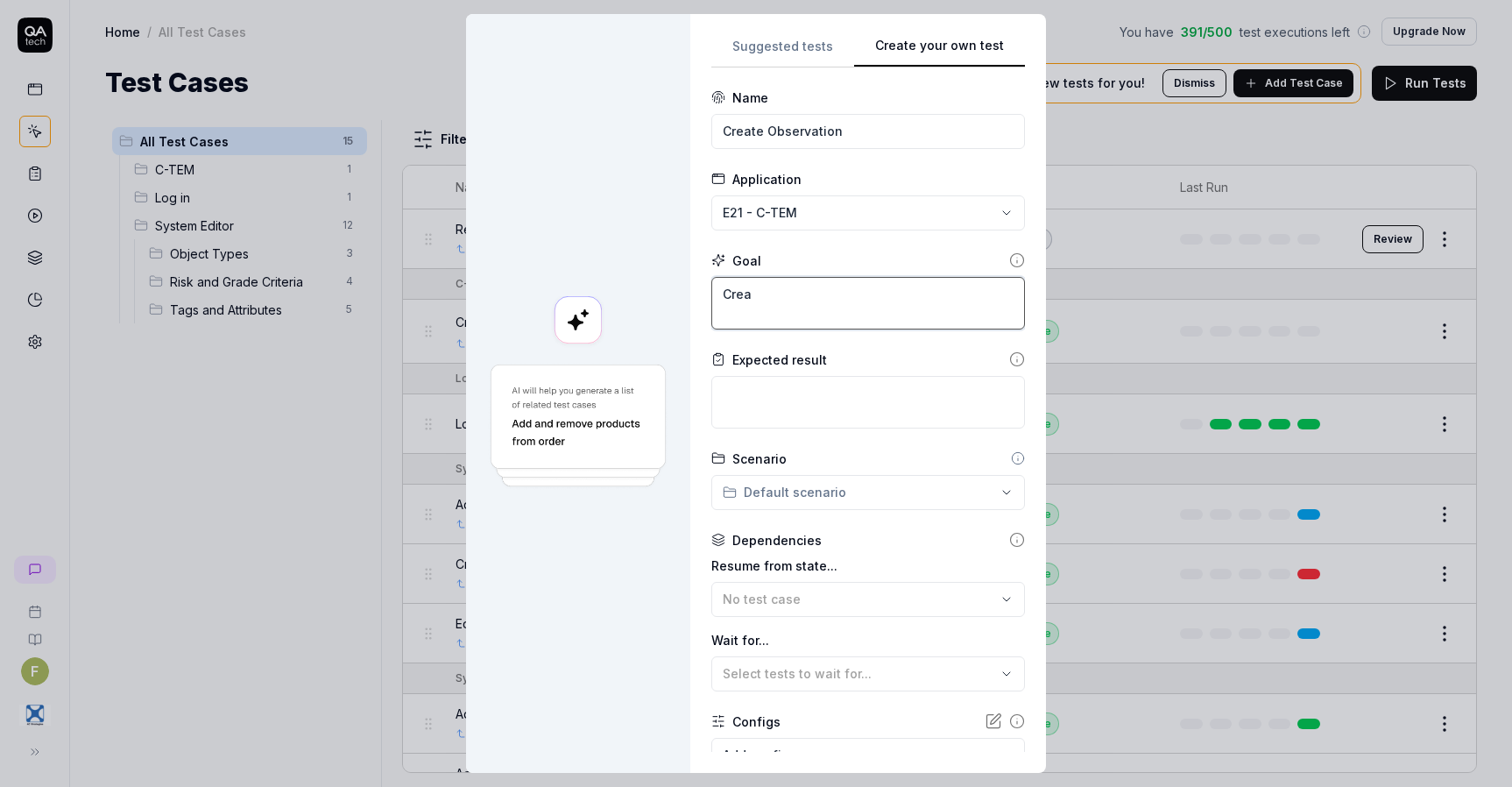
type textarea "*"
type textarea "Creat"
type textarea "*"
type textarea "Create"
type textarea "*"
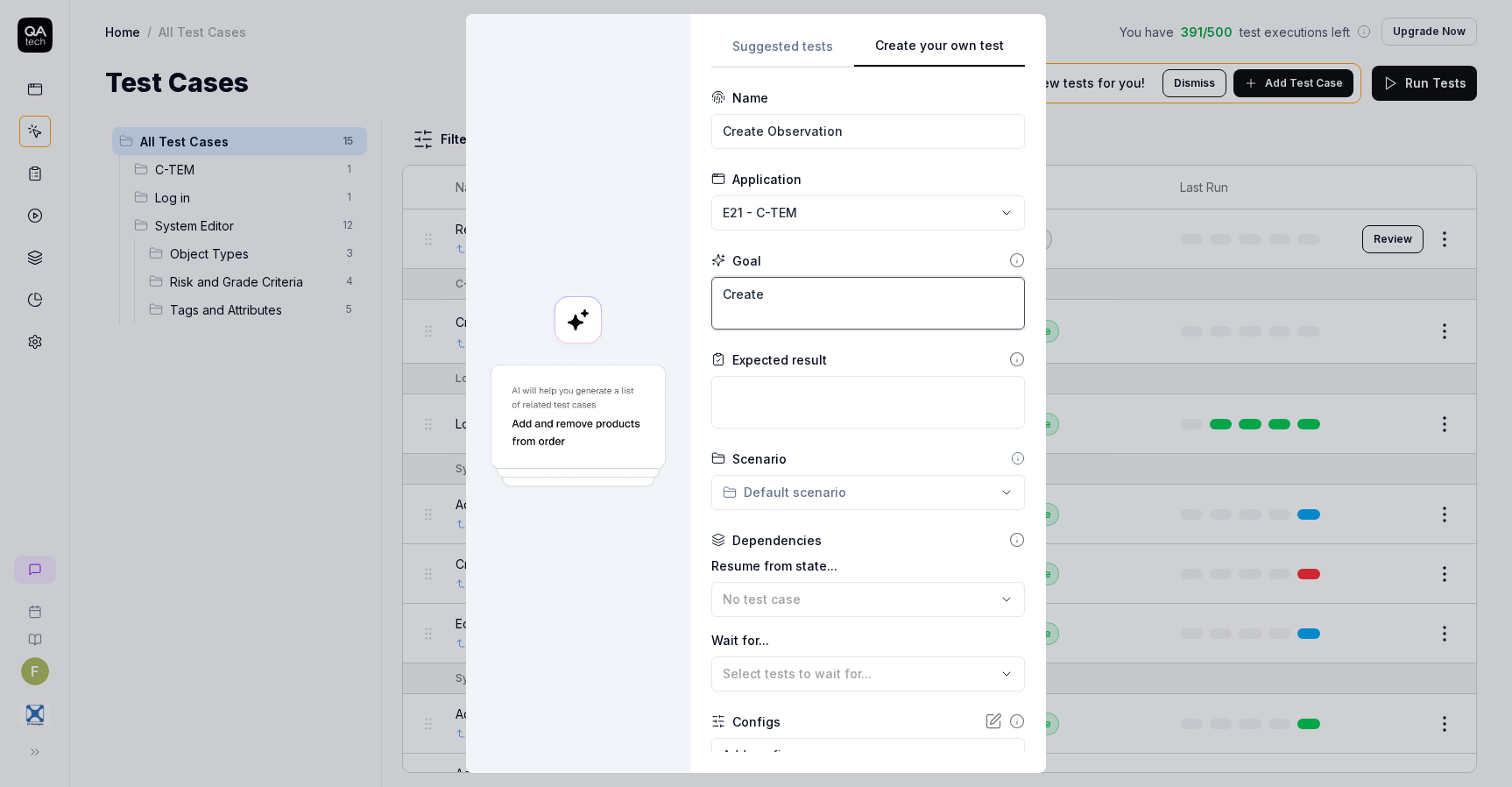
type textarea "Create"
type textarea "*"
type textarea "Create a"
type textarea "*"
type textarea "Create an"
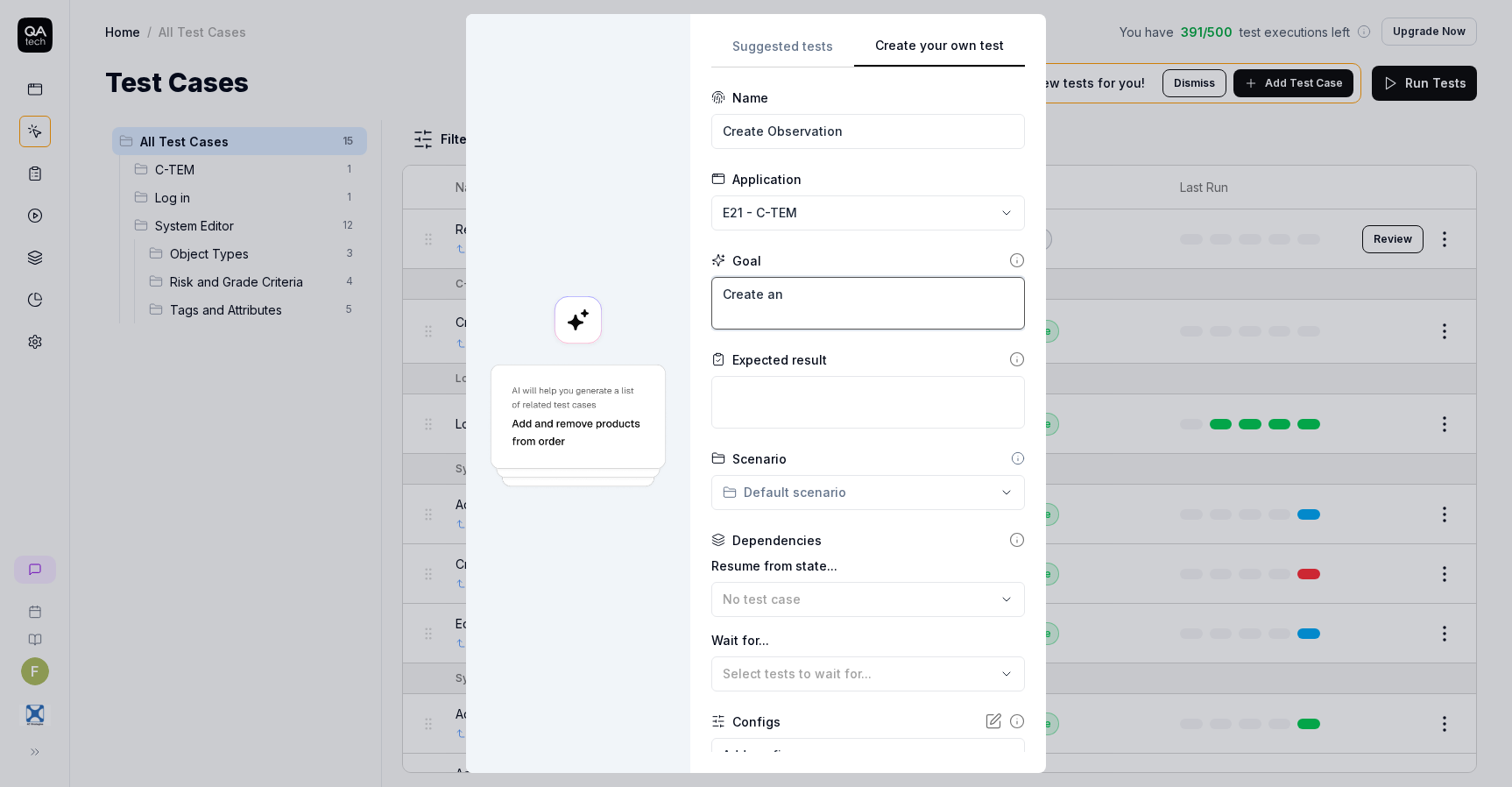
type textarea "*"
type textarea "Create and"
type textarea "*"
type textarea "Create and"
type textarea "*"
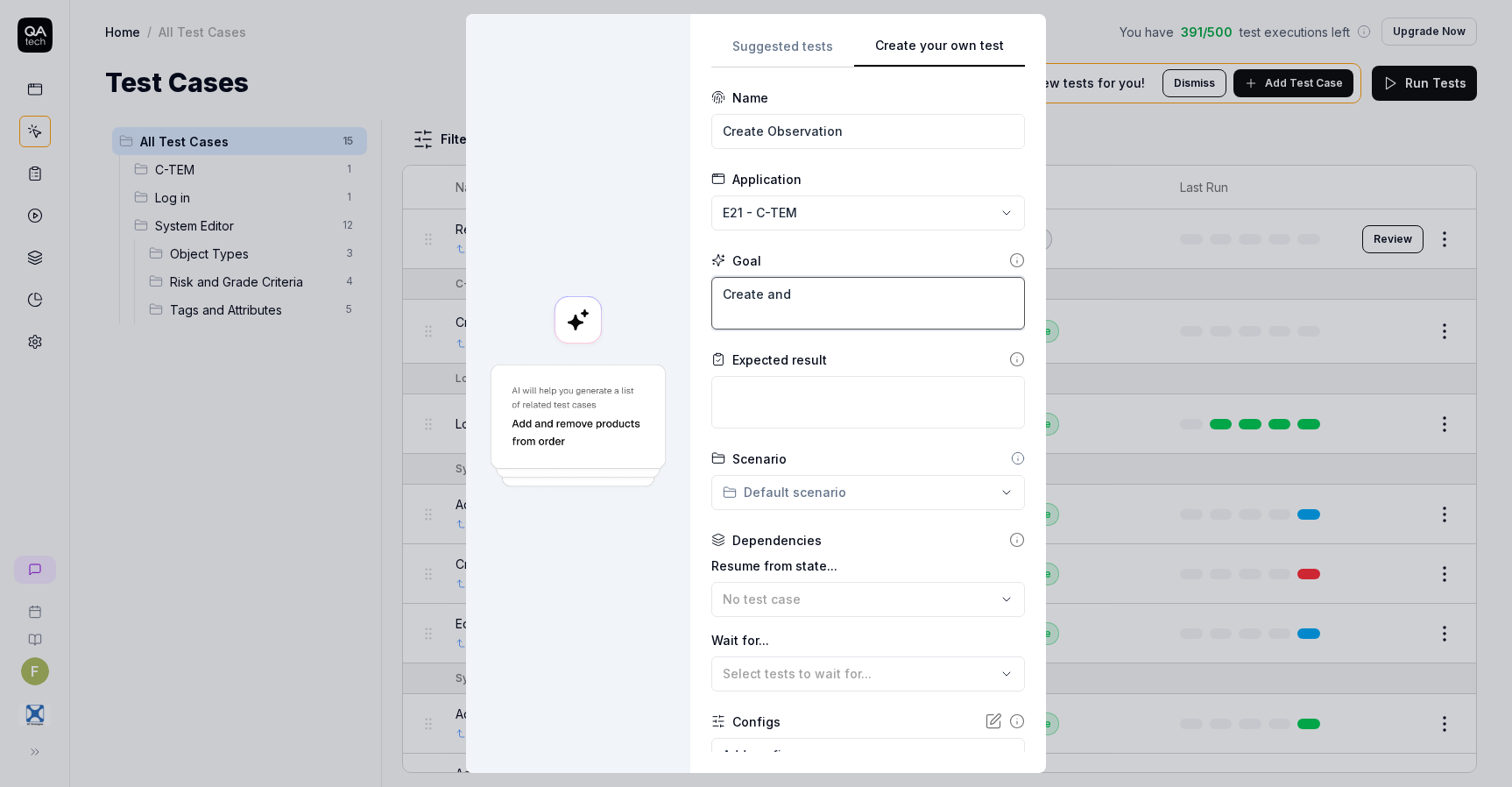
type textarea "Create and o"
type textarea "*"
type textarea "Create and on"
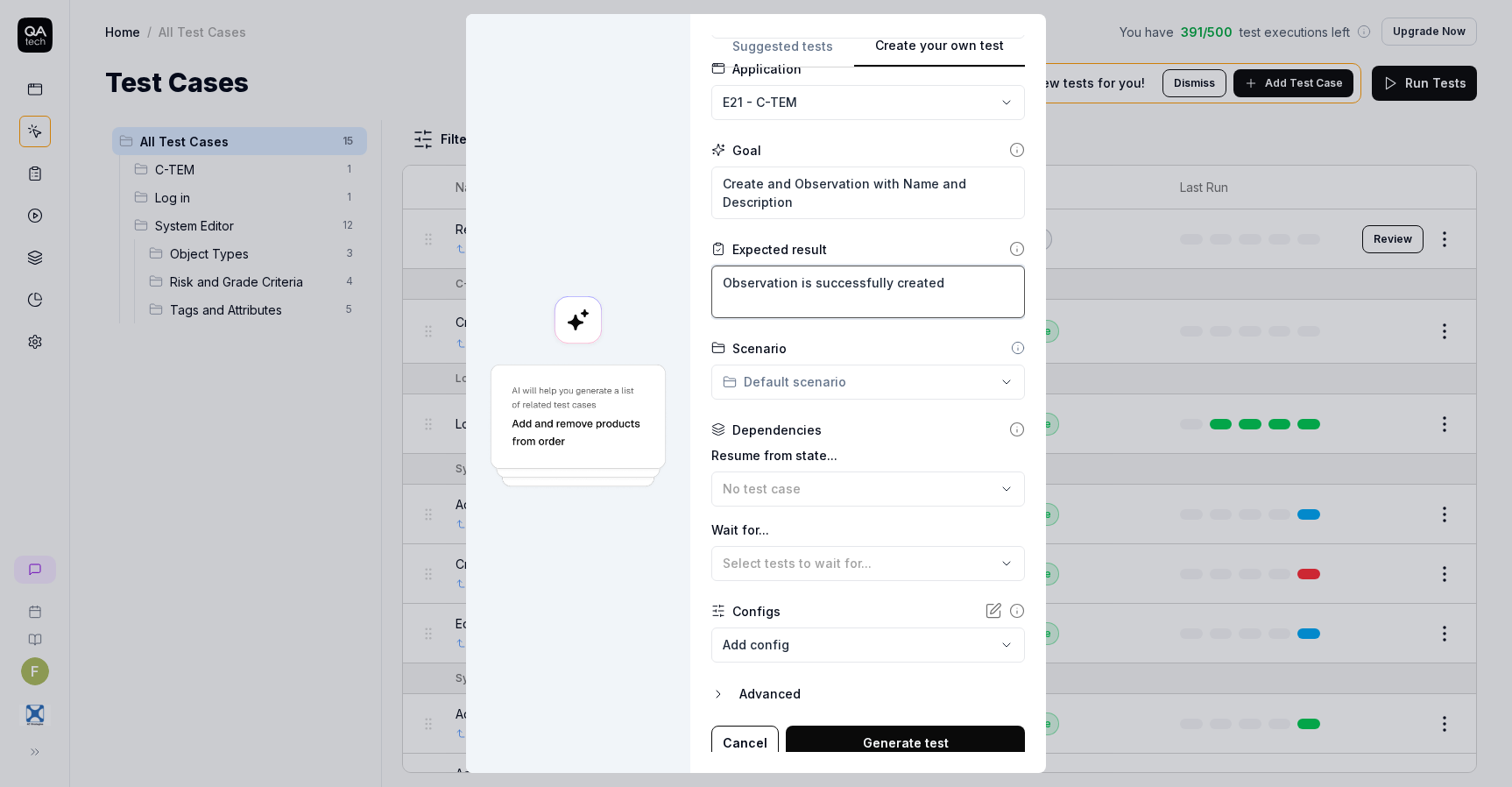
scroll to position [119, 0]
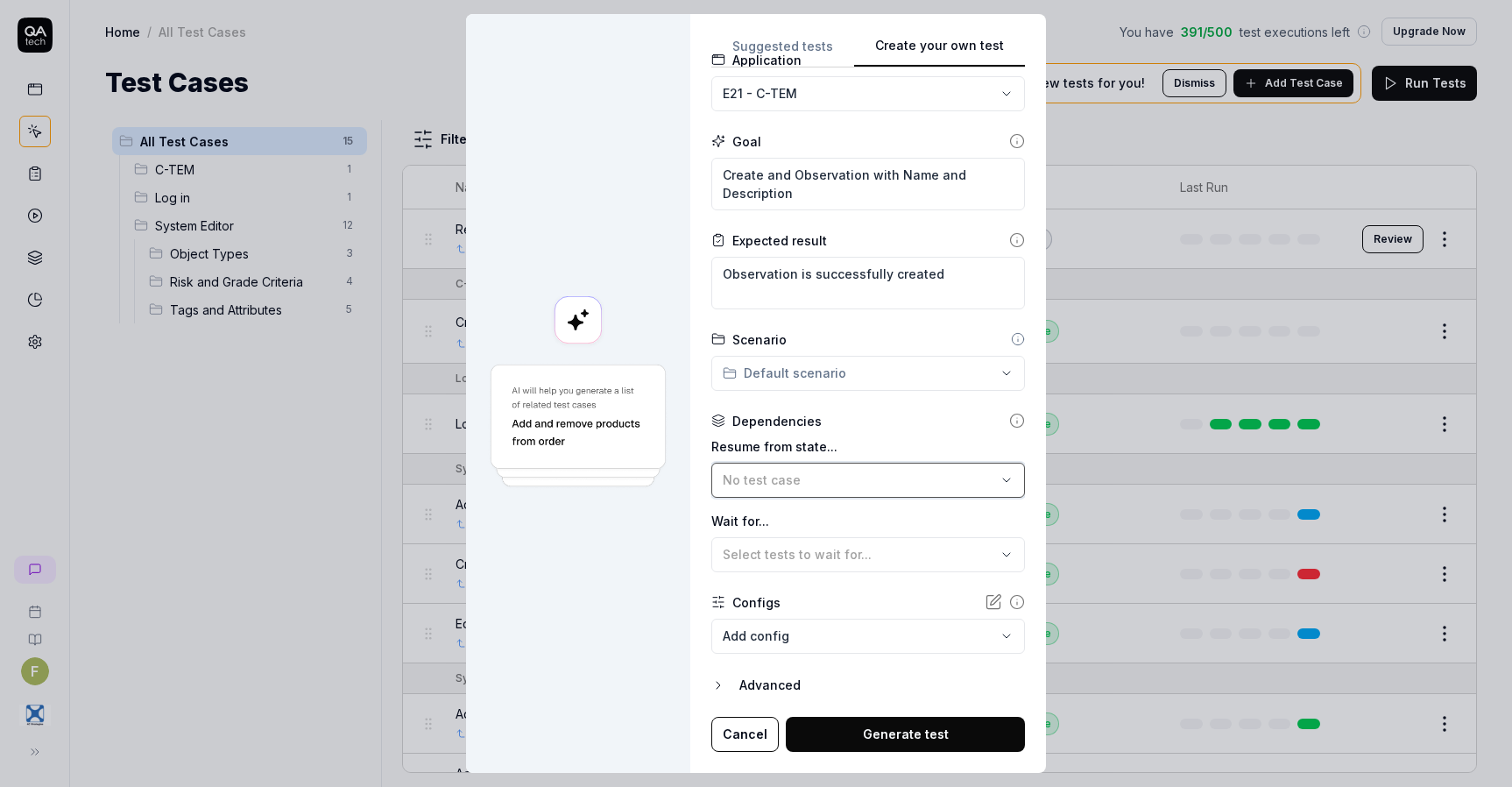
click at [845, 473] on div "No test case" at bounding box center [859, 479] width 274 height 19
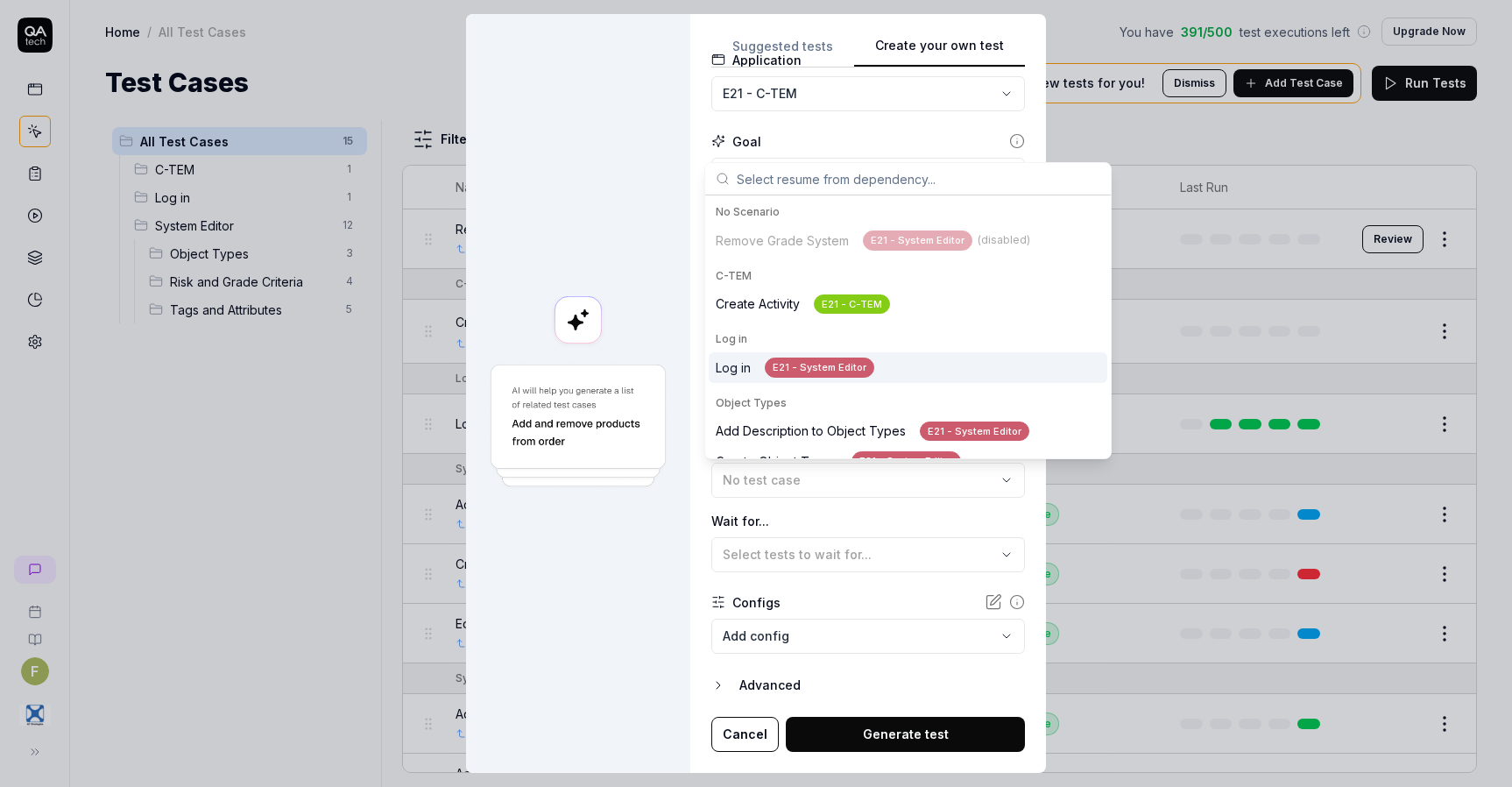
click at [765, 368] on div "E21 - System Editor" at bounding box center [819, 367] width 110 height 20
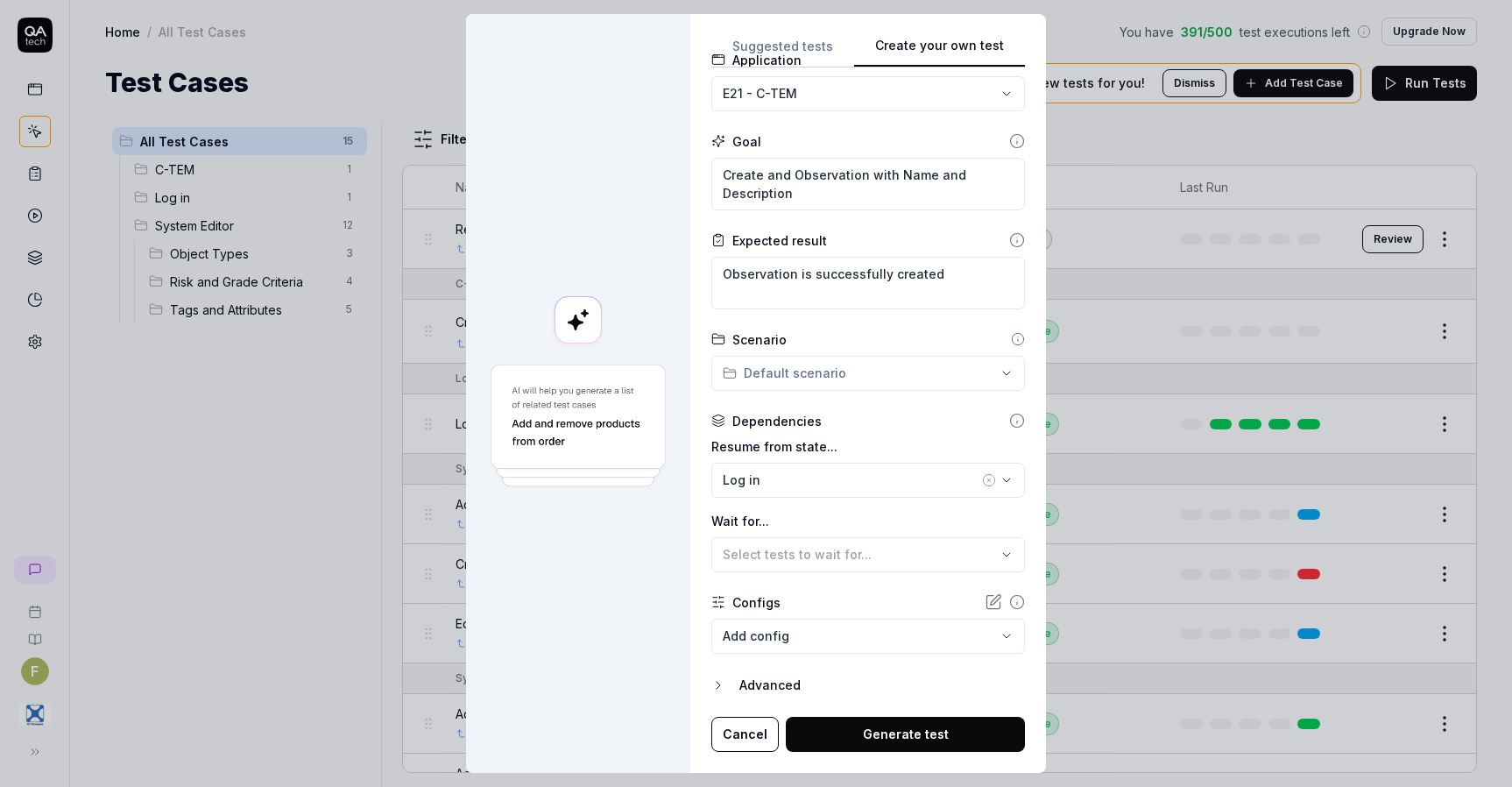
click at [912, 731] on button "Generate test" at bounding box center [906, 734] width 239 height 35
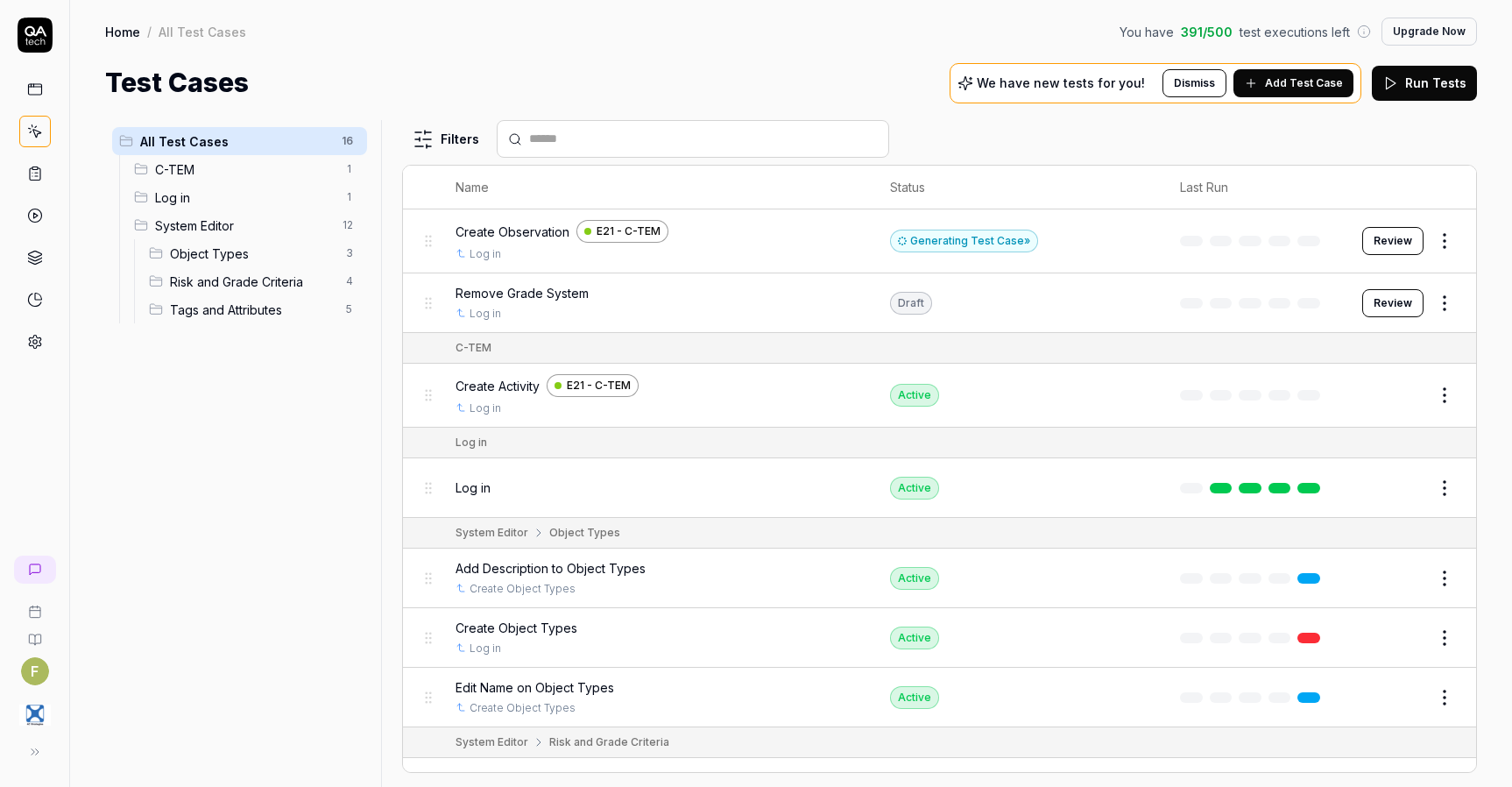
click at [977, 238] on div "Generating Test Case »" at bounding box center [964, 240] width 148 height 23
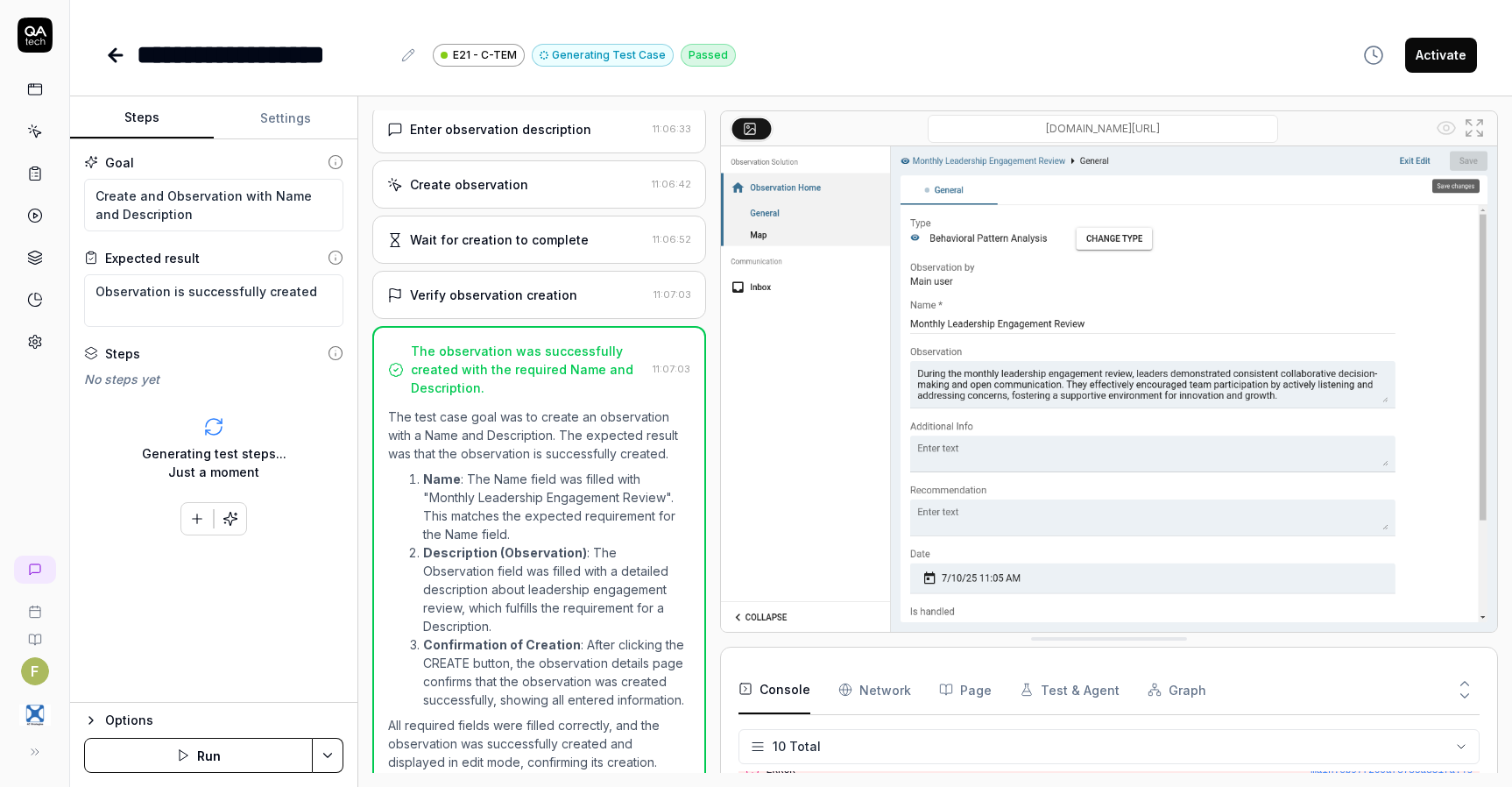
scroll to position [598, 0]
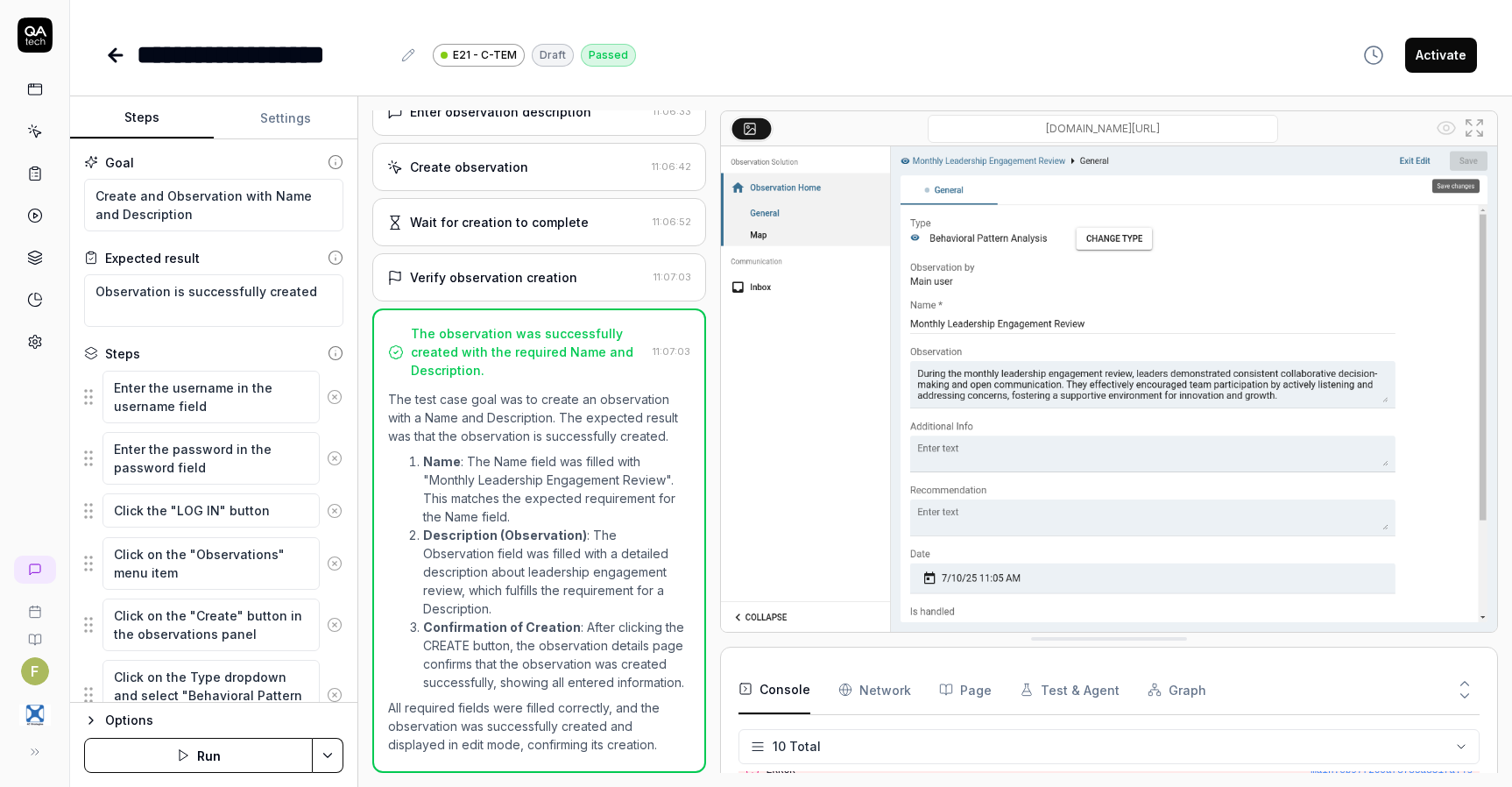
click at [30, 135] on icon at bounding box center [35, 131] width 16 height 16
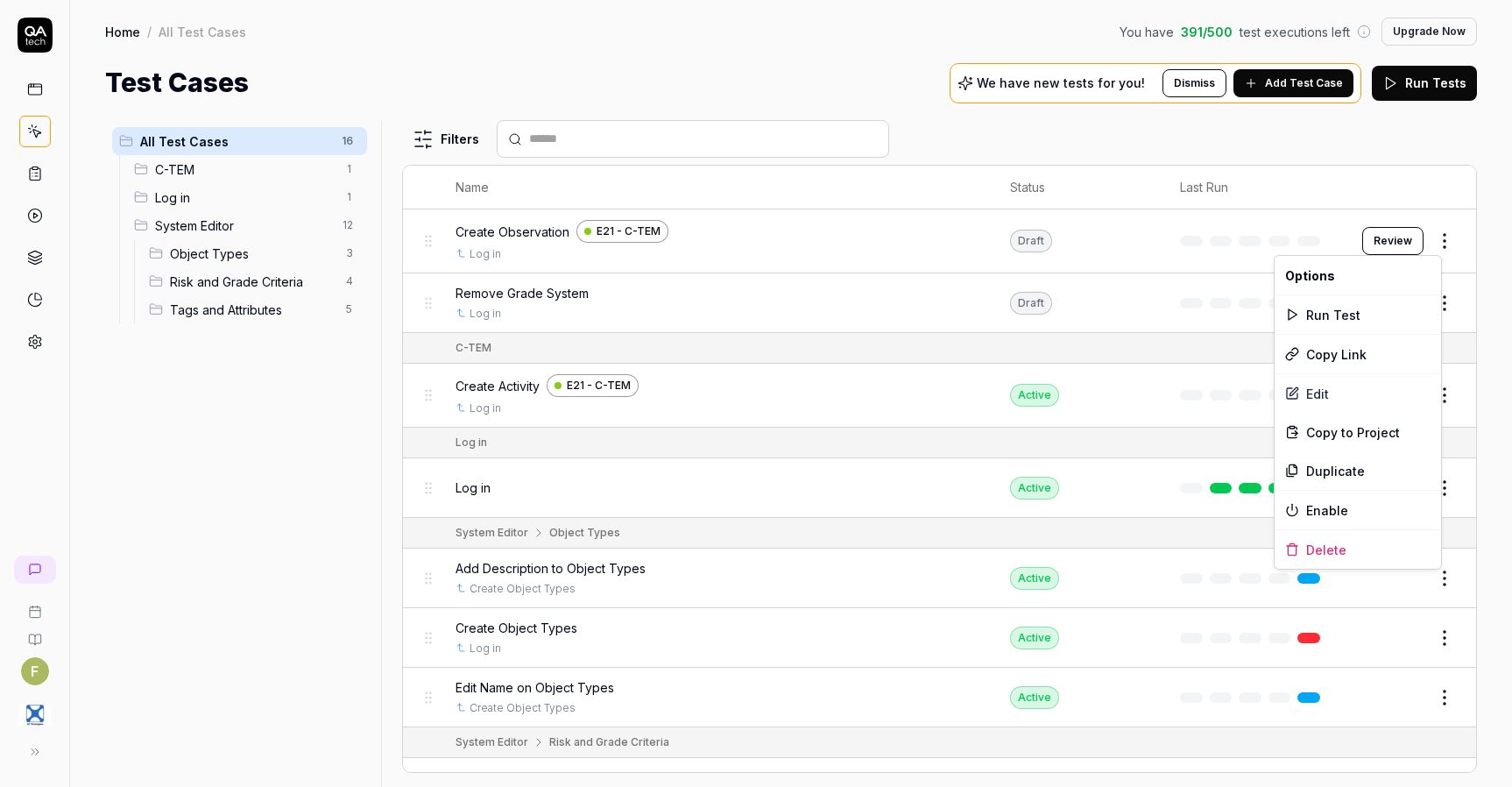
click at [1444, 247] on html "F Home / All Test Cases You have 391 / 500 test executions left Upgrade Now Hom…" at bounding box center [756, 393] width 1512 height 787
click at [1384, 512] on div "Enable" at bounding box center [1358, 510] width 167 height 39
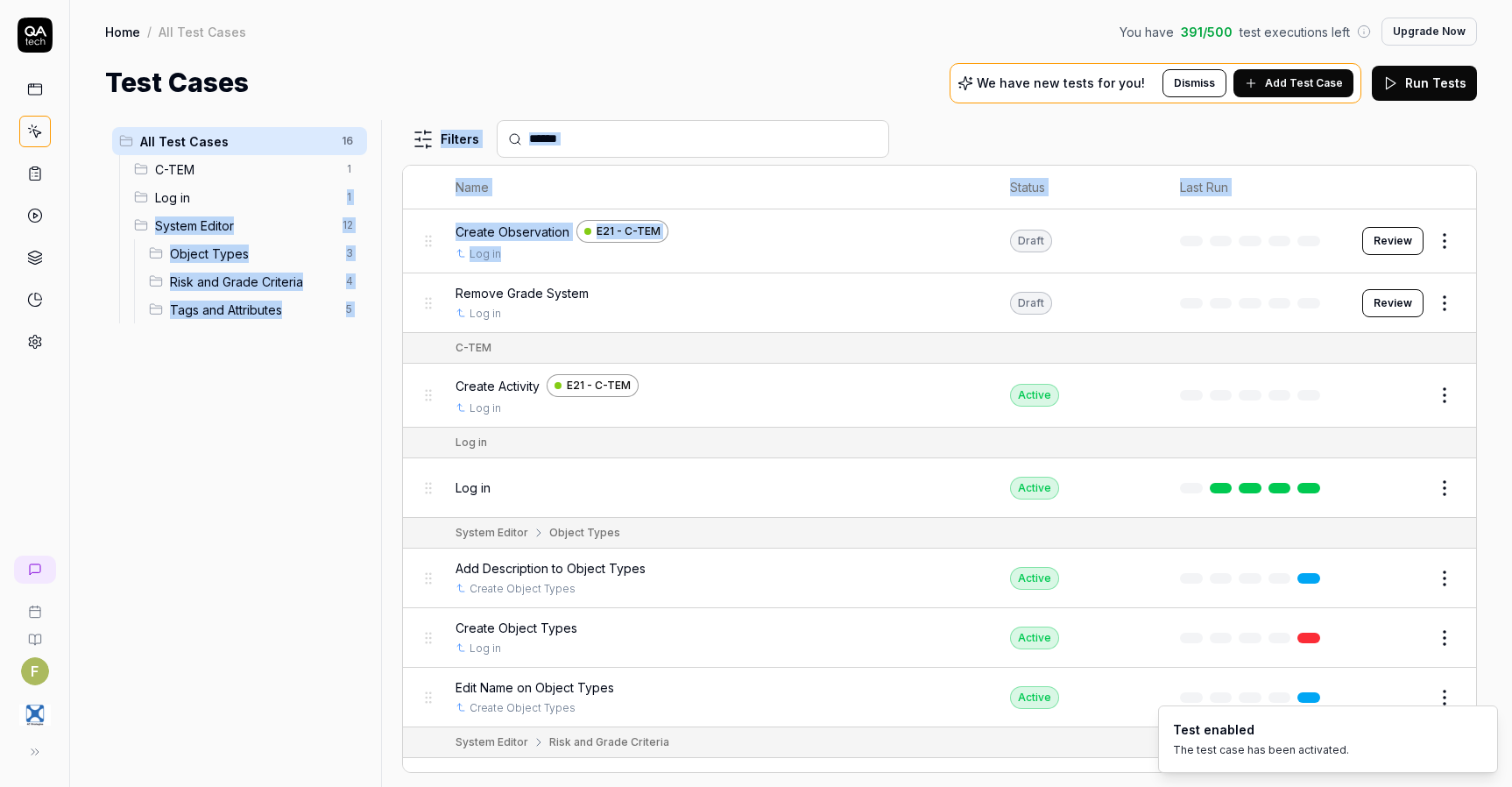
drag, startPoint x: 602, startPoint y: 261, endPoint x: 223, endPoint y: 183, distance: 386.9
click at [223, 183] on div "All Test Cases 16 C-TEM 1 Log in 1 System Editor 12 Object Types 3 Risk and Gra…" at bounding box center [790, 453] width 1372 height 667
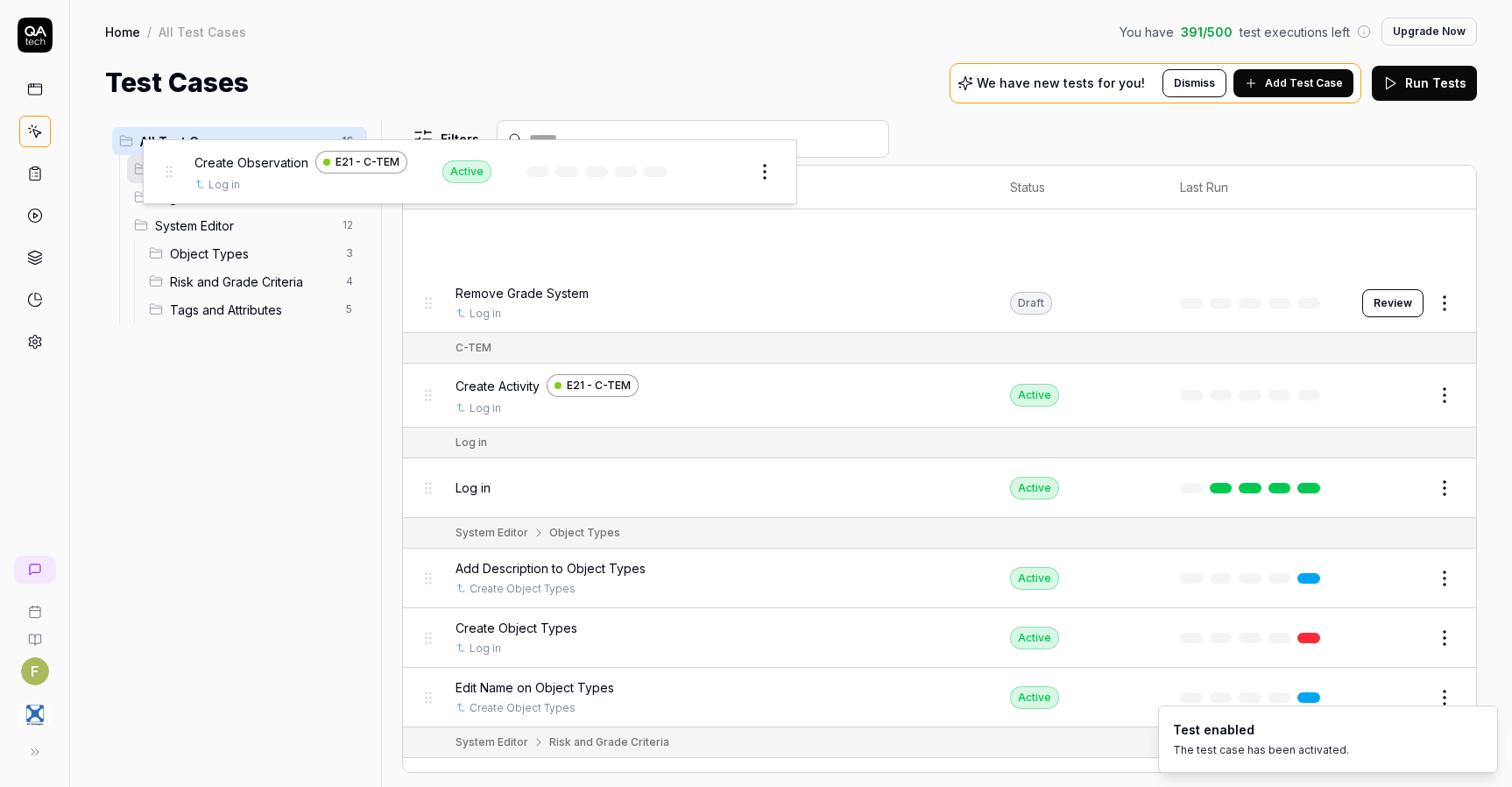
drag, startPoint x: 427, startPoint y: 242, endPoint x: 167, endPoint y: 172, distance: 269.3
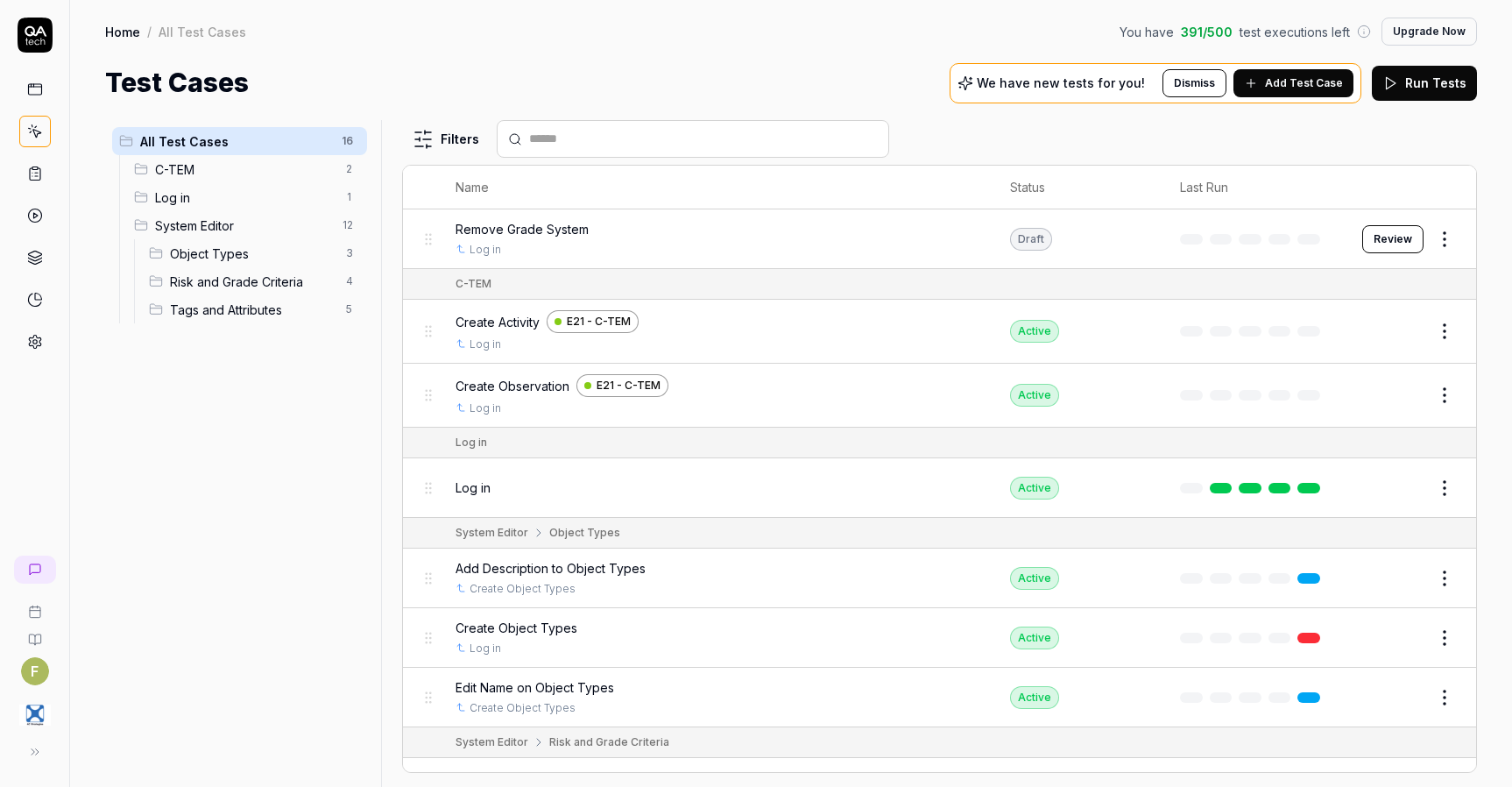
click at [245, 172] on span "C-TEM" at bounding box center [245, 169] width 181 height 19
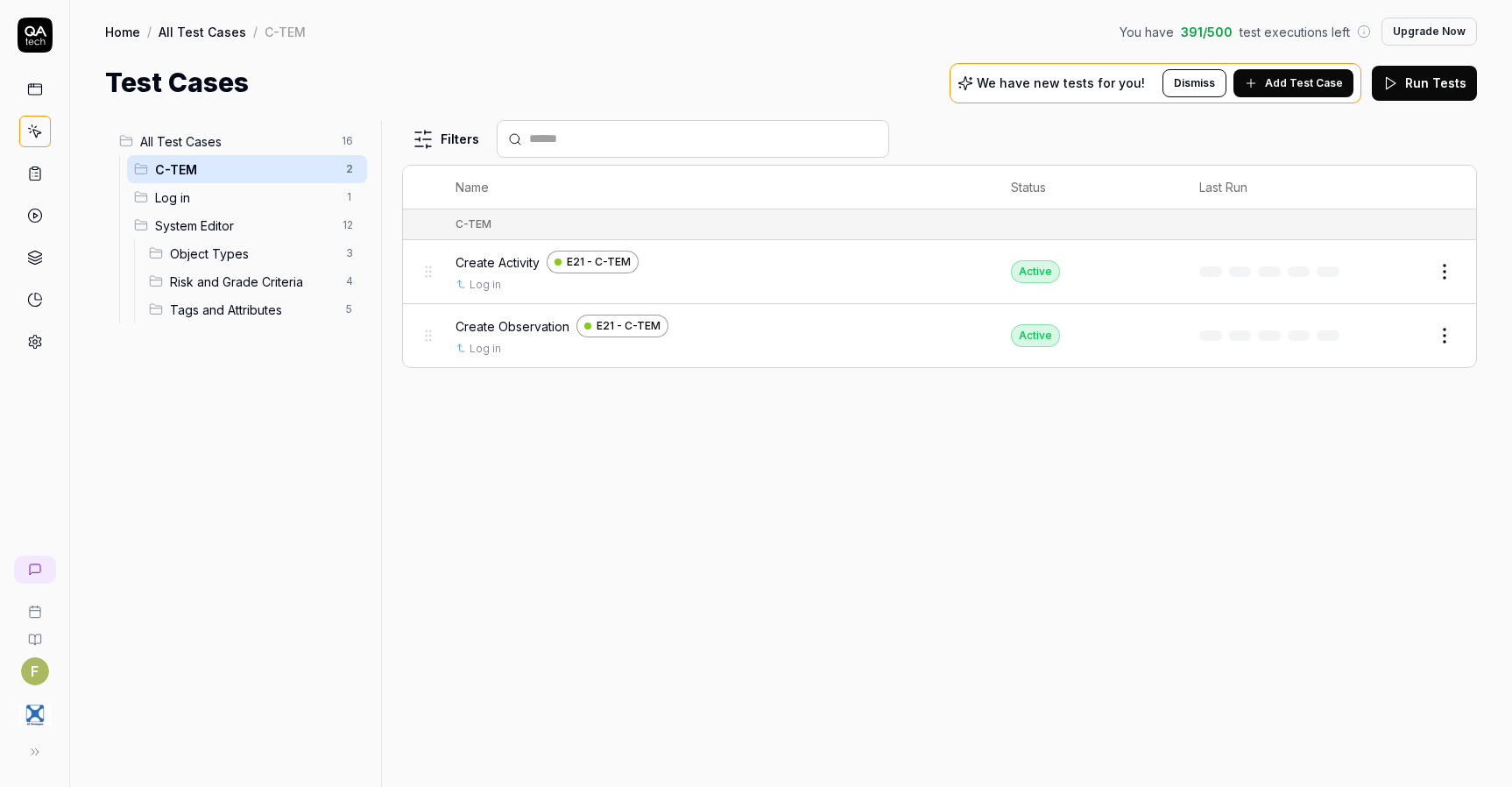
click at [570, 469] on div "Filters Name Status Last Run C-TEM Create Activity E21 - C-TEM Log in Active Ed…" at bounding box center [939, 453] width 1074 height 667
click at [1289, 484] on div "Filters Name Status Last Run C-TEM Create Activity E21 - C-TEM Log in Active Ed…" at bounding box center [939, 453] width 1074 height 667
click at [238, 142] on span "All Test Cases" at bounding box center [235, 141] width 191 height 19
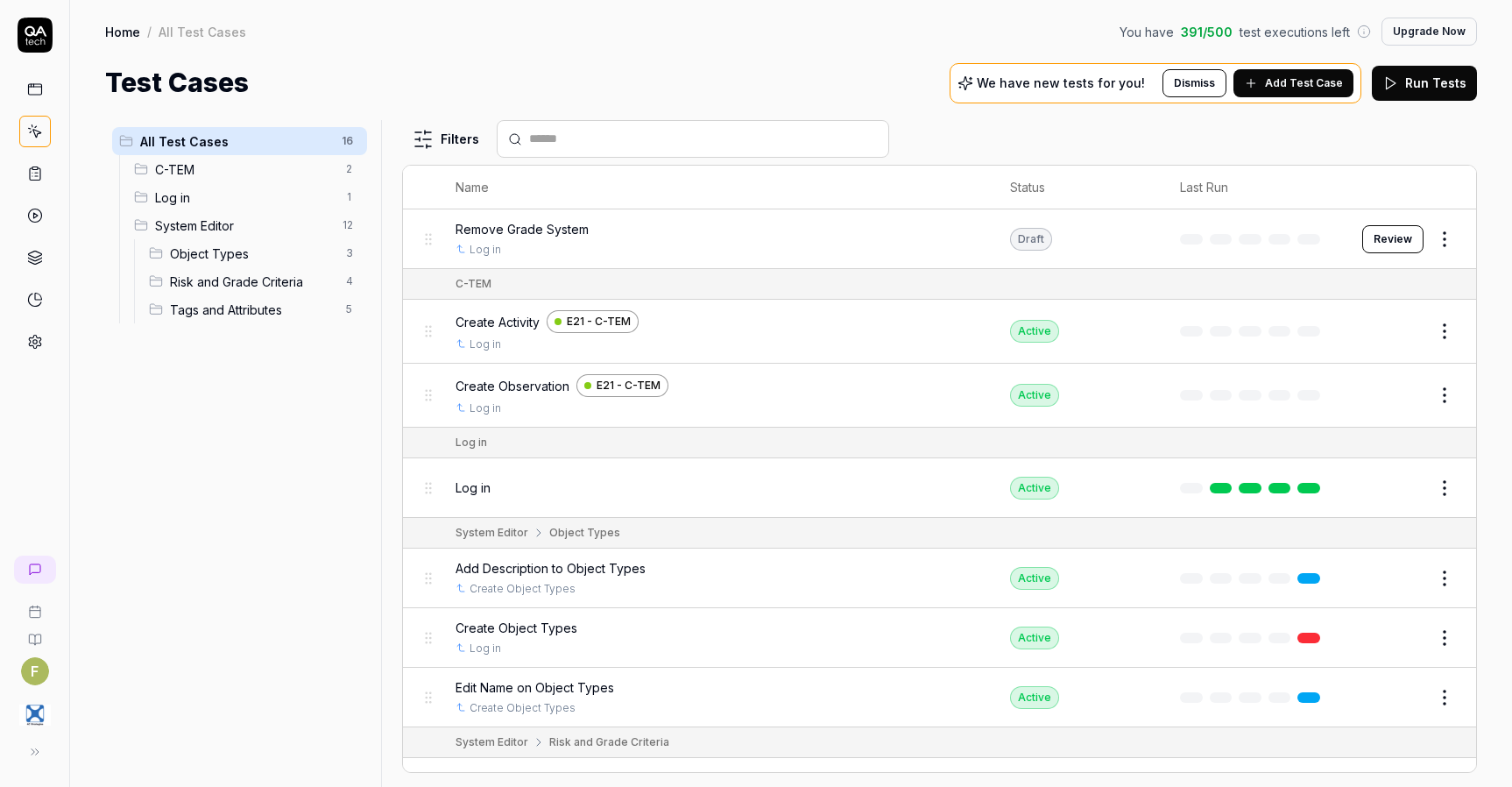
click at [1303, 85] on span "Add Test Case" at bounding box center [1304, 83] width 78 height 16
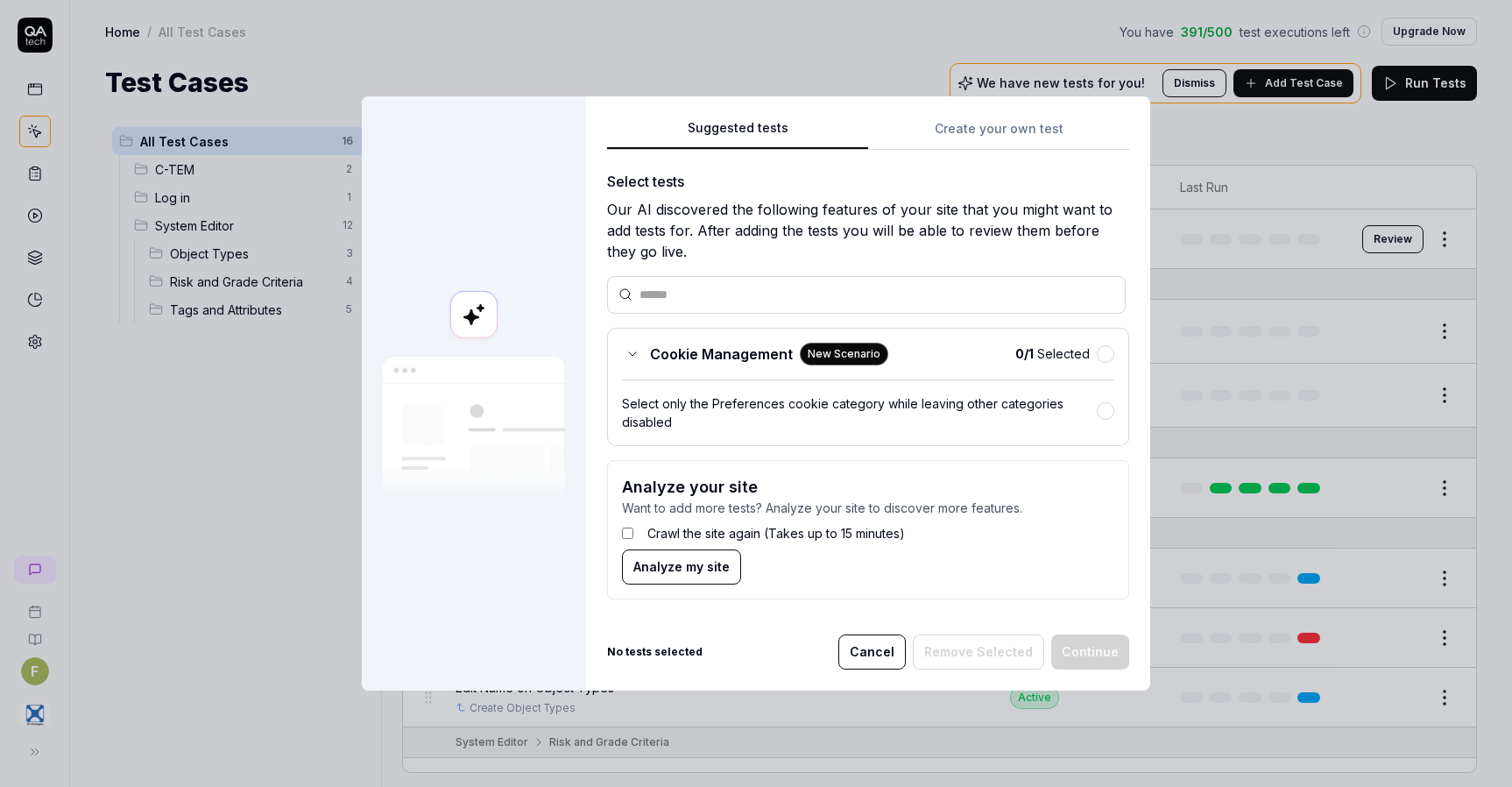
click at [982, 135] on div "Suggested tests Create your own test Select tests Our AI discovered the followi…" at bounding box center [868, 365] width 522 height 496
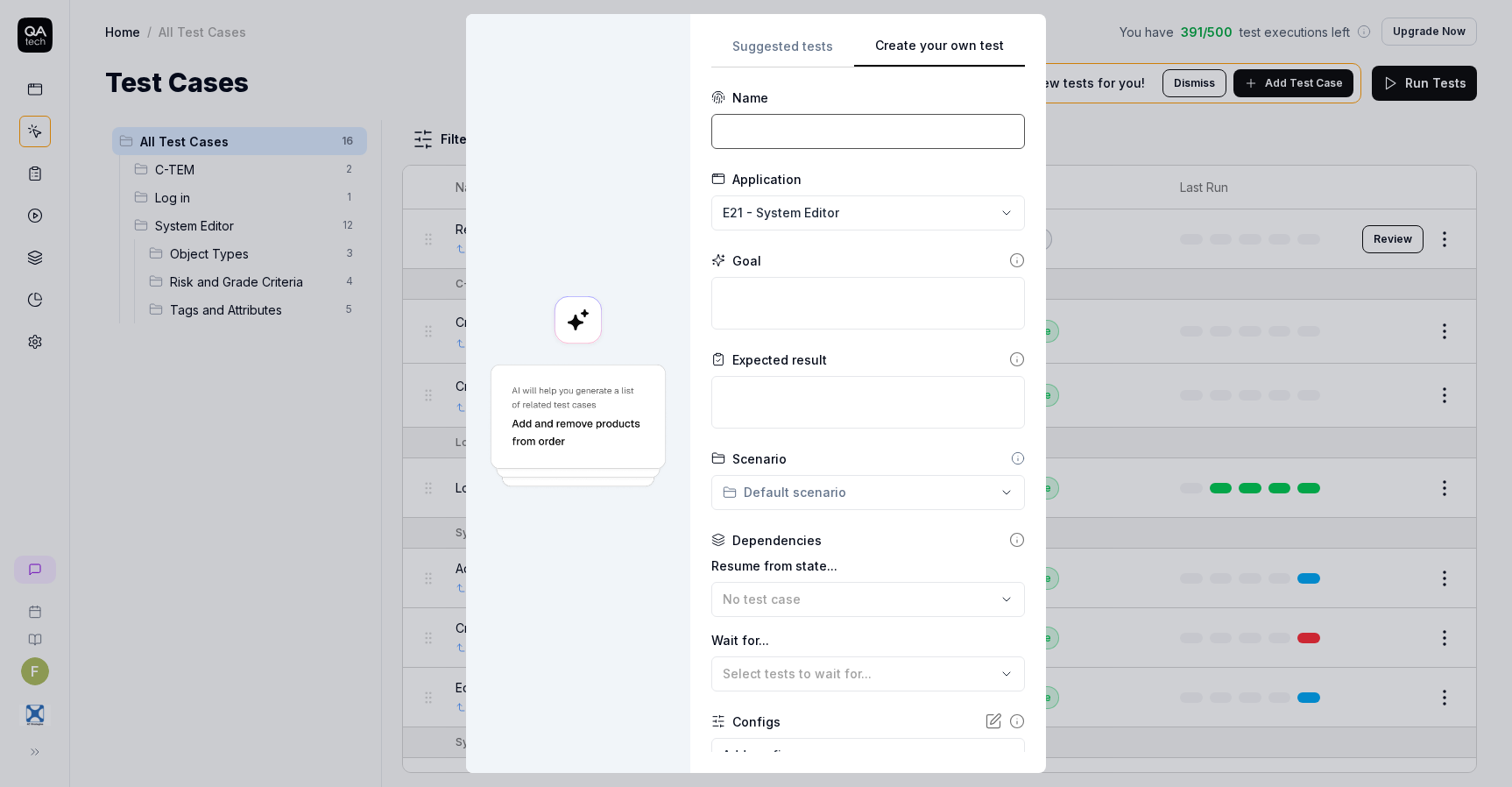
click at [785, 138] on input at bounding box center [868, 130] width 314 height 35
click at [799, 211] on div "**********" at bounding box center [756, 393] width 1512 height 787
drag, startPoint x: 794, startPoint y: 324, endPoint x: 801, endPoint y: 305, distance: 20.2
click at [795, 323] on div "E21 - C-TEM" at bounding box center [807, 331] width 180 height 19
click at [819, 140] on input at bounding box center [868, 130] width 314 height 35
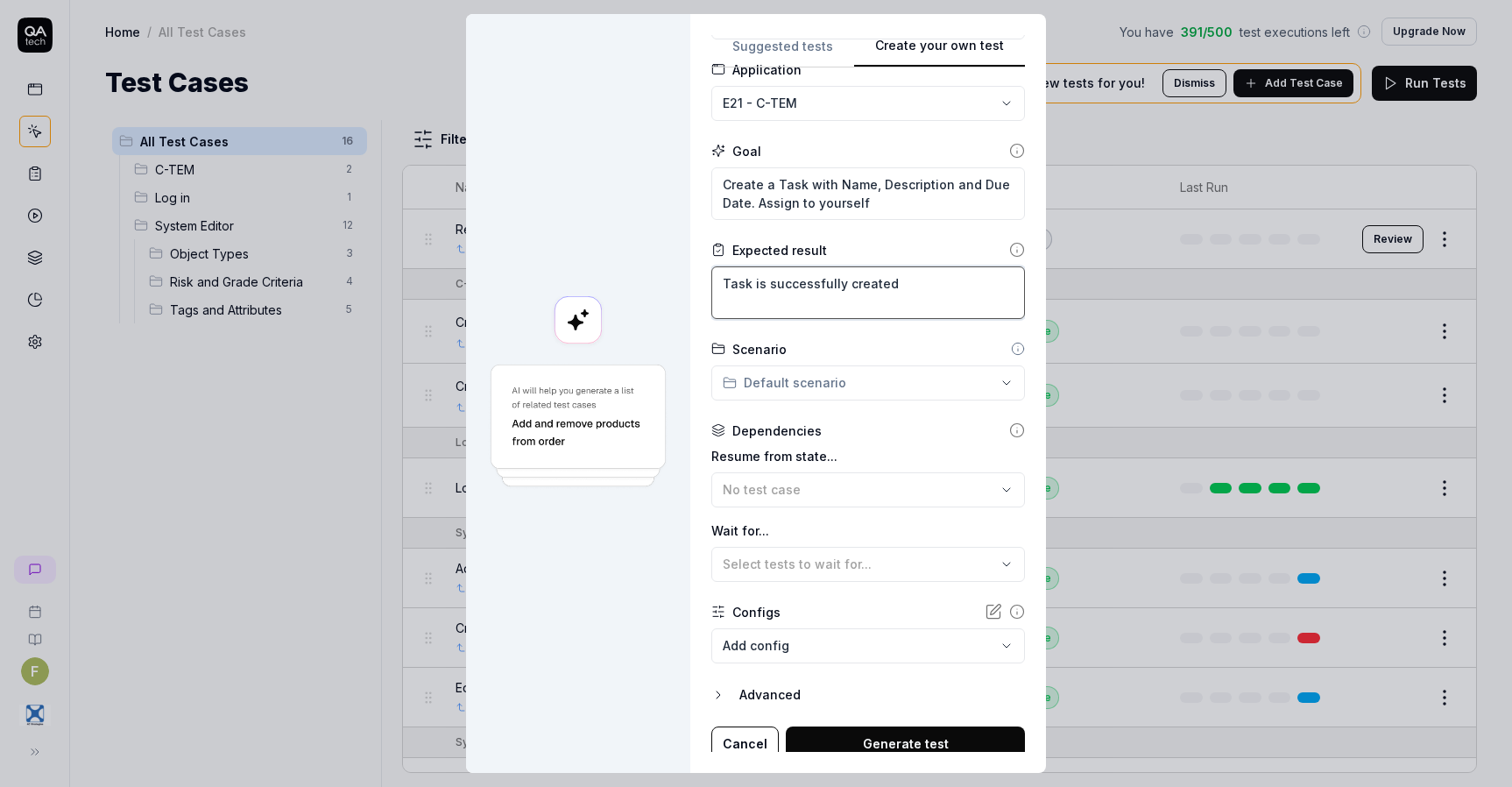
scroll to position [119, 0]
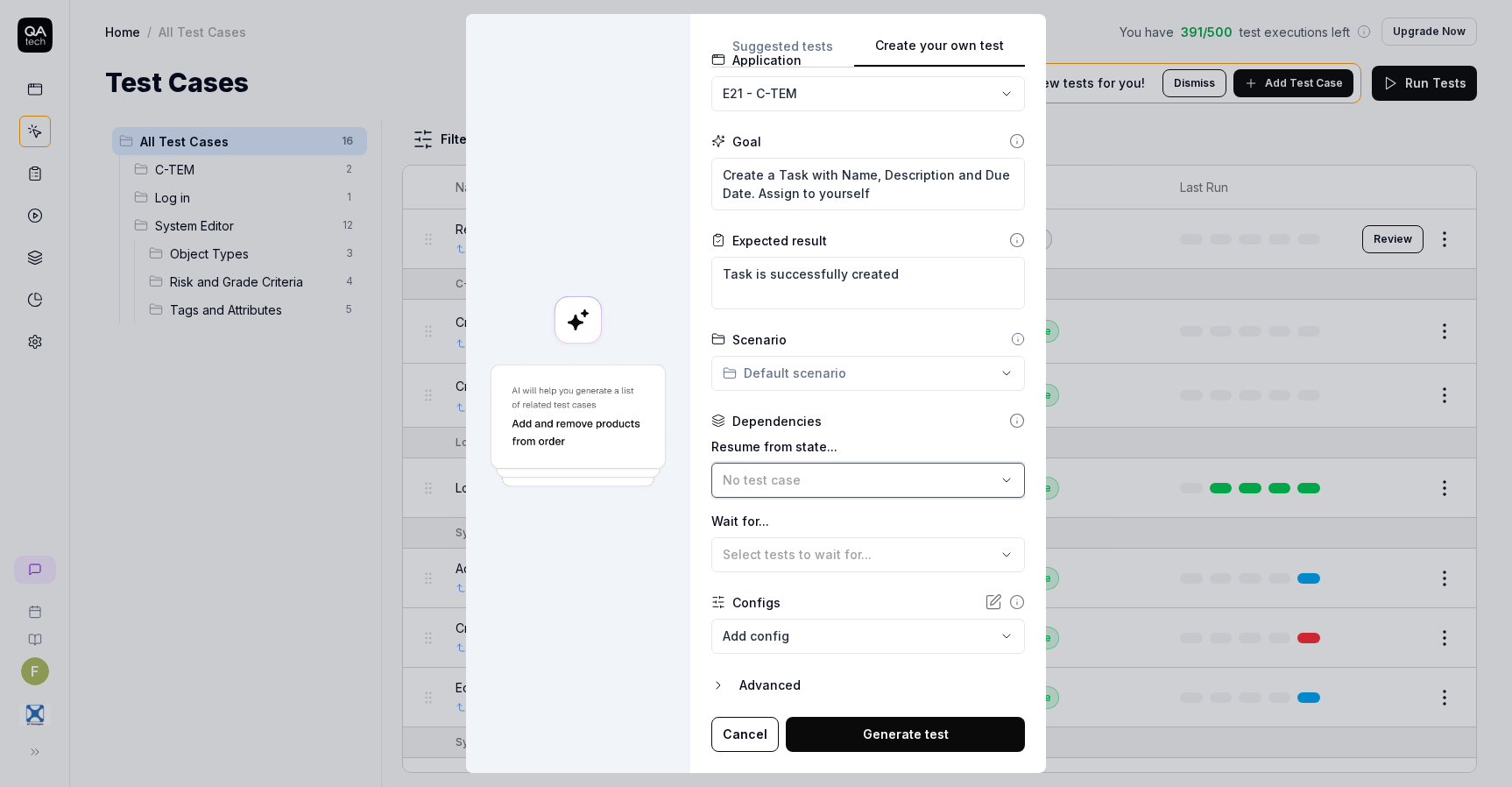
click at [882, 478] on div "No test case" at bounding box center [859, 479] width 274 height 19
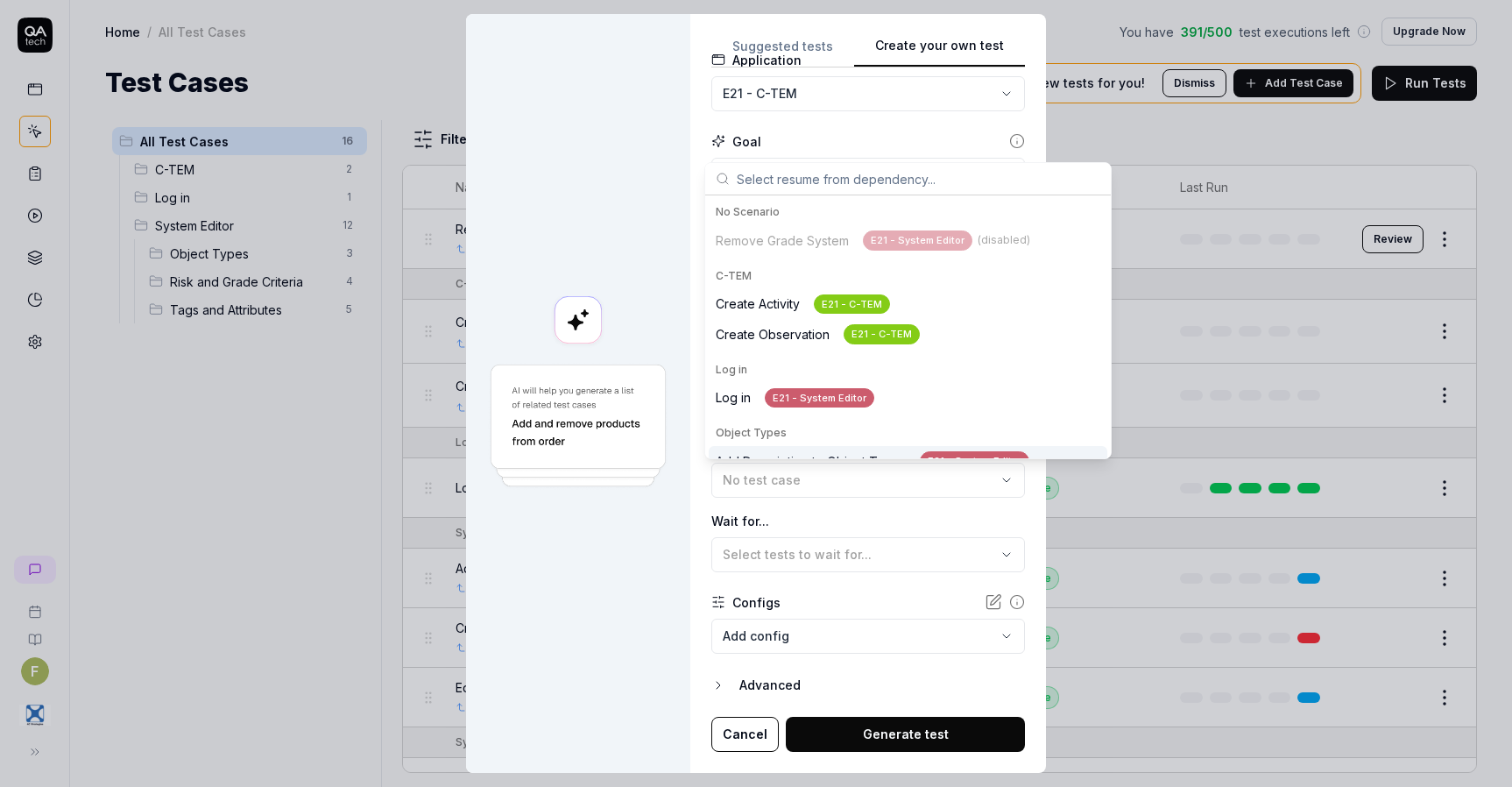
click at [756, 417] on div "Object Types Add Description to Object Types E21 - System Editor Create Object …" at bounding box center [908, 478] width 406 height 124
click at [751, 406] on div "Log in E21 - System Editor" at bounding box center [795, 398] width 159 height 20
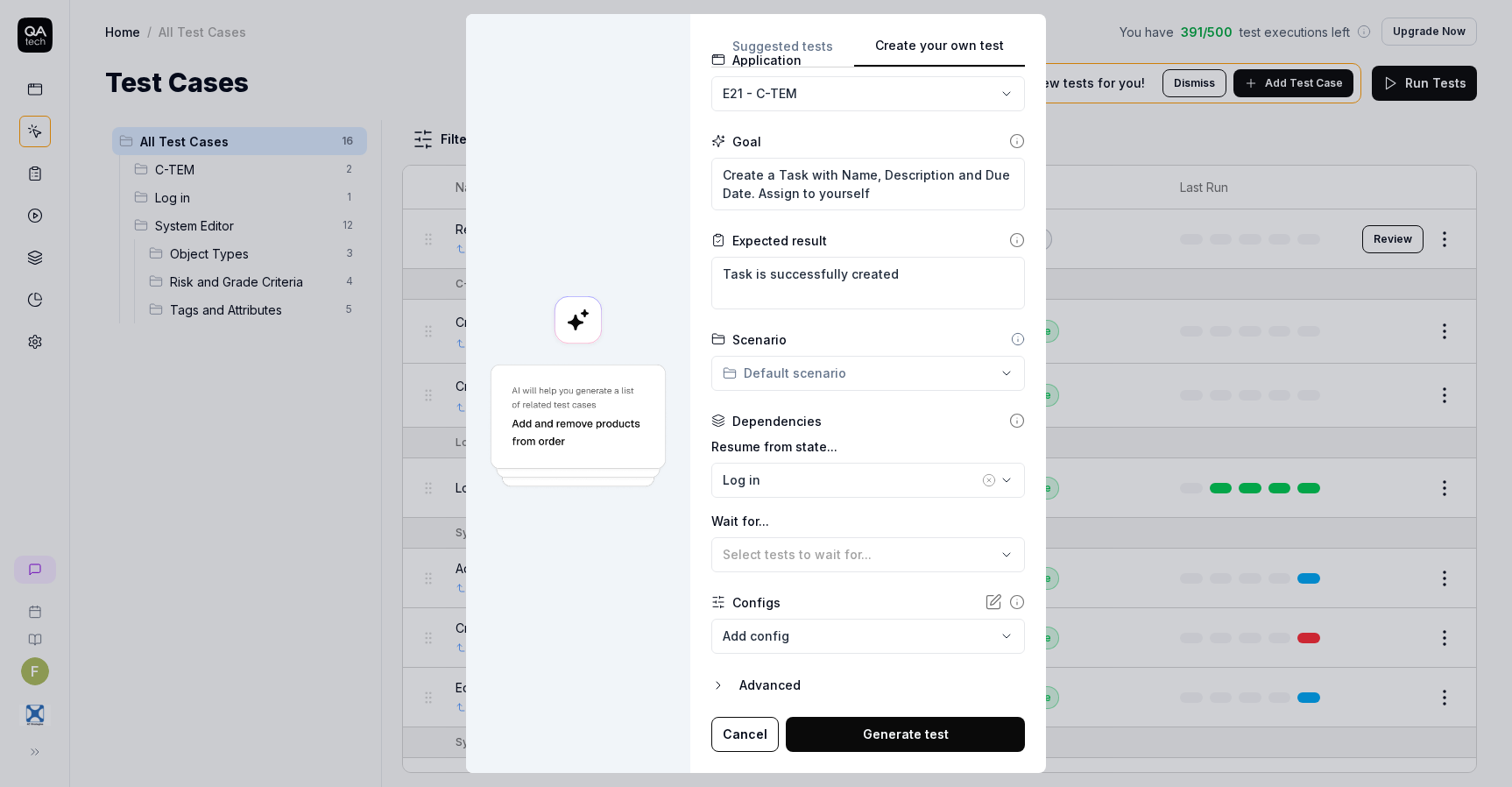
click at [855, 732] on button "Generate test" at bounding box center [906, 734] width 239 height 35
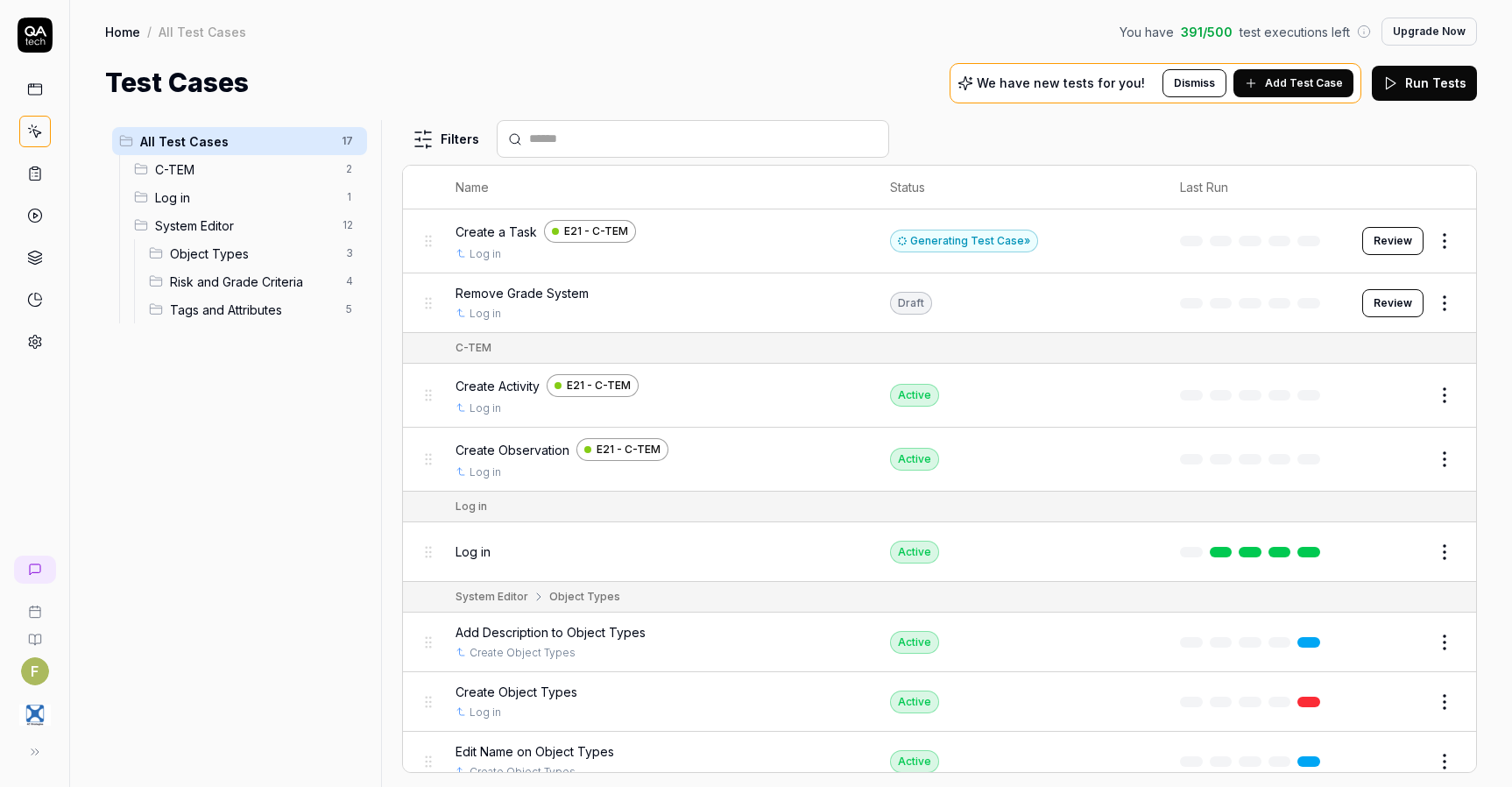
click at [244, 200] on span "Log in" at bounding box center [245, 197] width 181 height 19
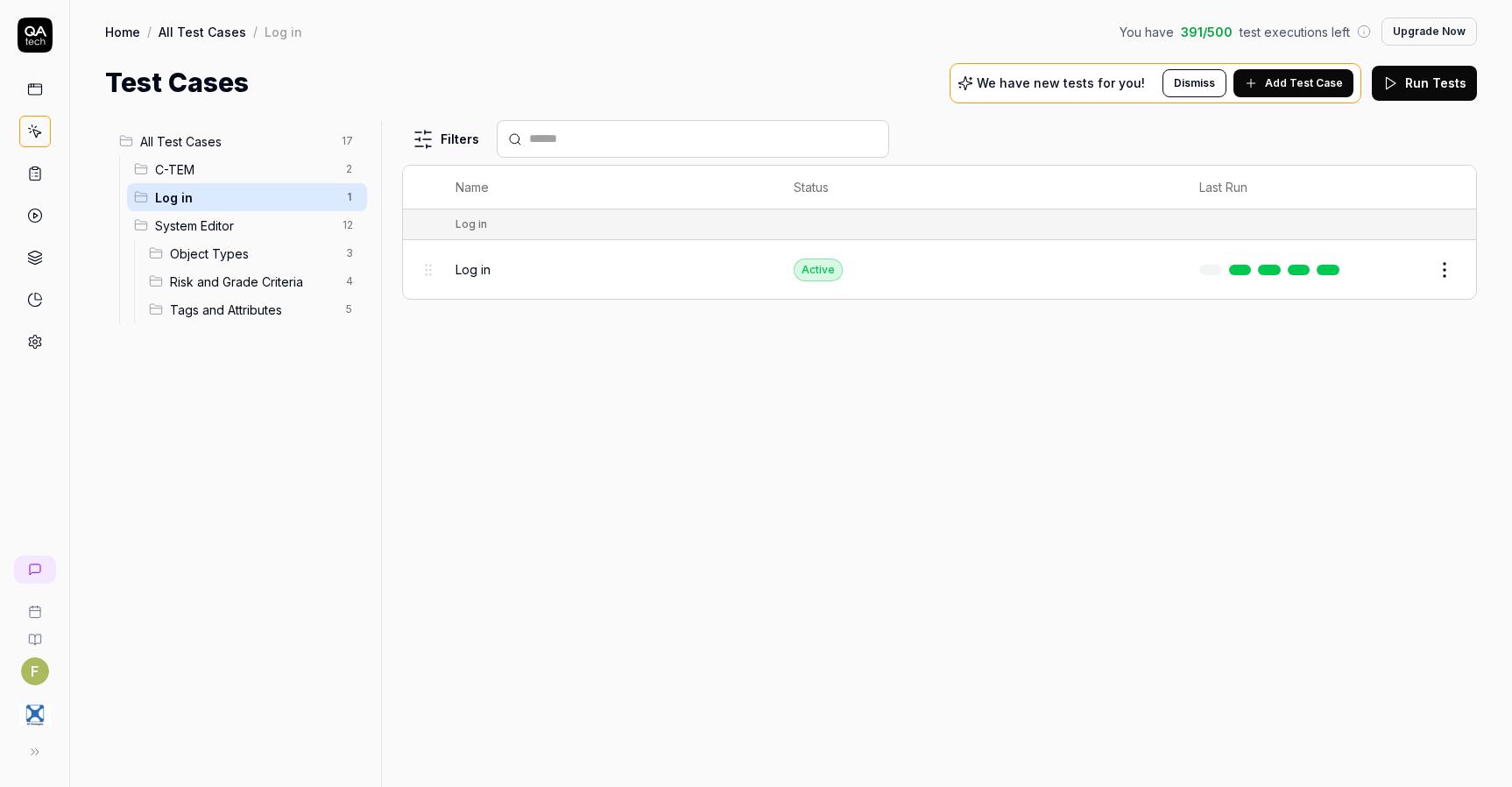
click at [259, 174] on span "C-TEM" at bounding box center [245, 169] width 181 height 19
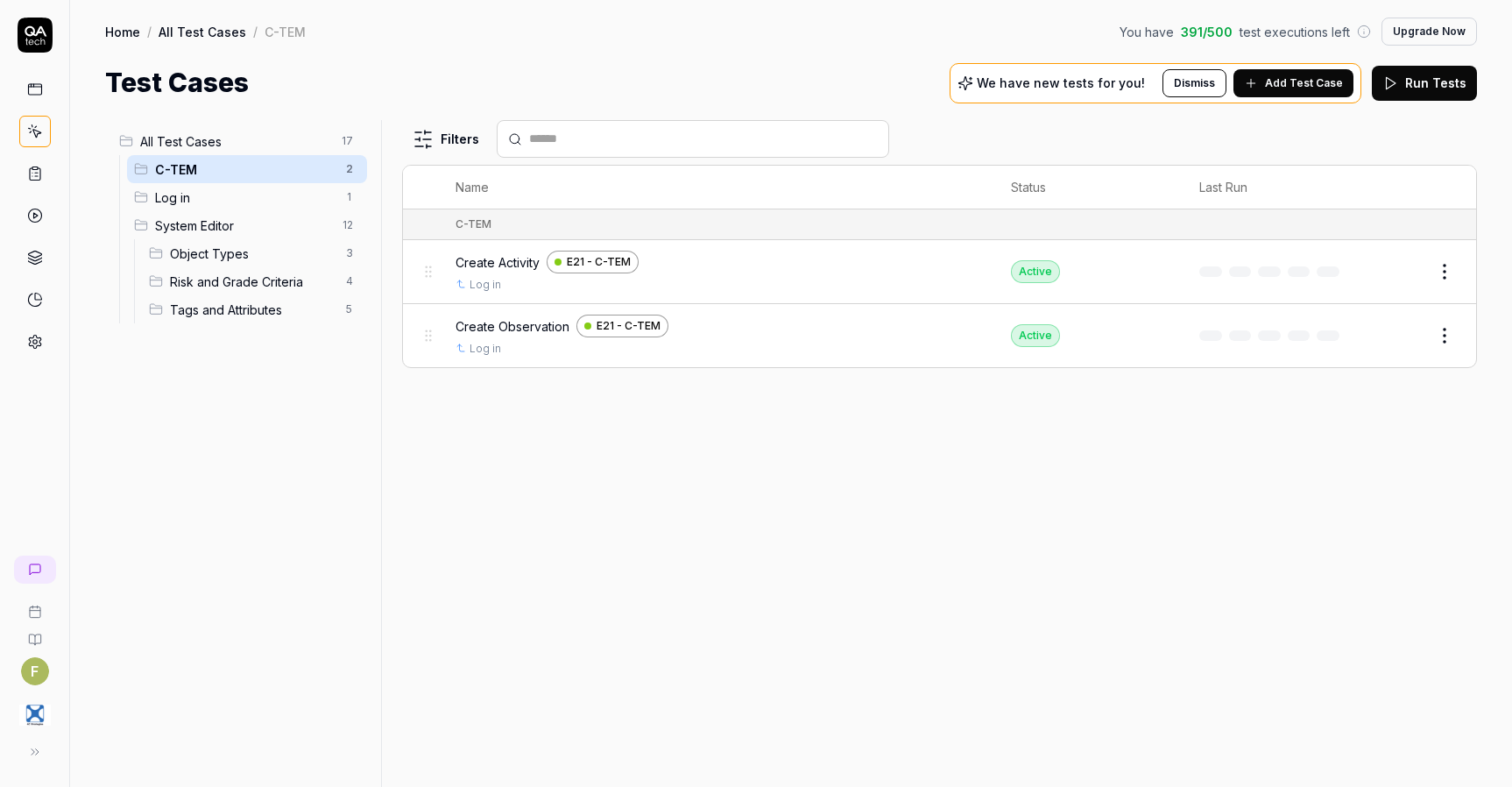
click at [265, 147] on span "All Test Cases" at bounding box center [235, 141] width 191 height 19
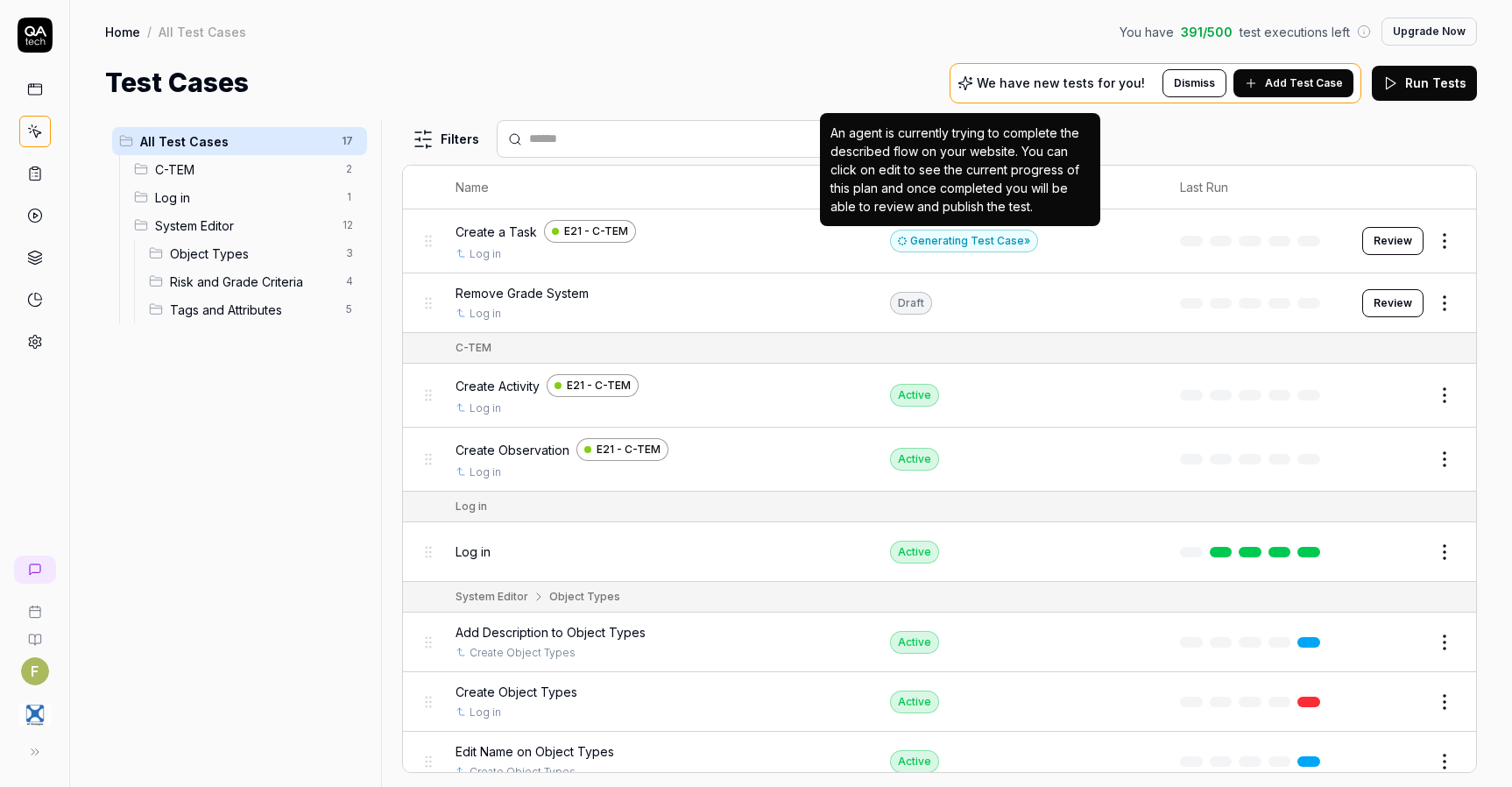
drag, startPoint x: 993, startPoint y: 242, endPoint x: 1033, endPoint y: 256, distance: 42.4
click at [993, 243] on div "Generating Test Case »" at bounding box center [964, 240] width 148 height 23
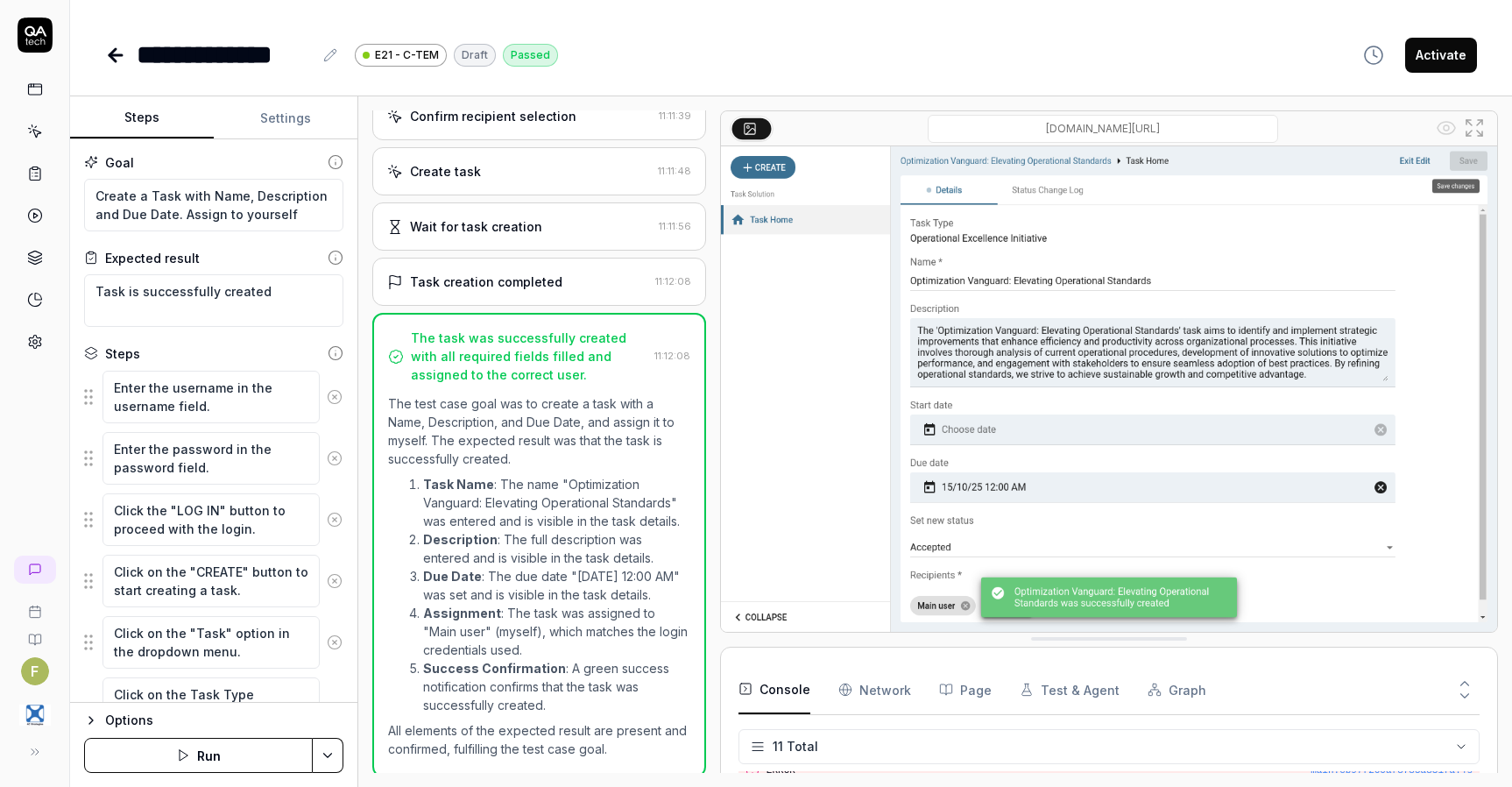
scroll to position [984, 0]
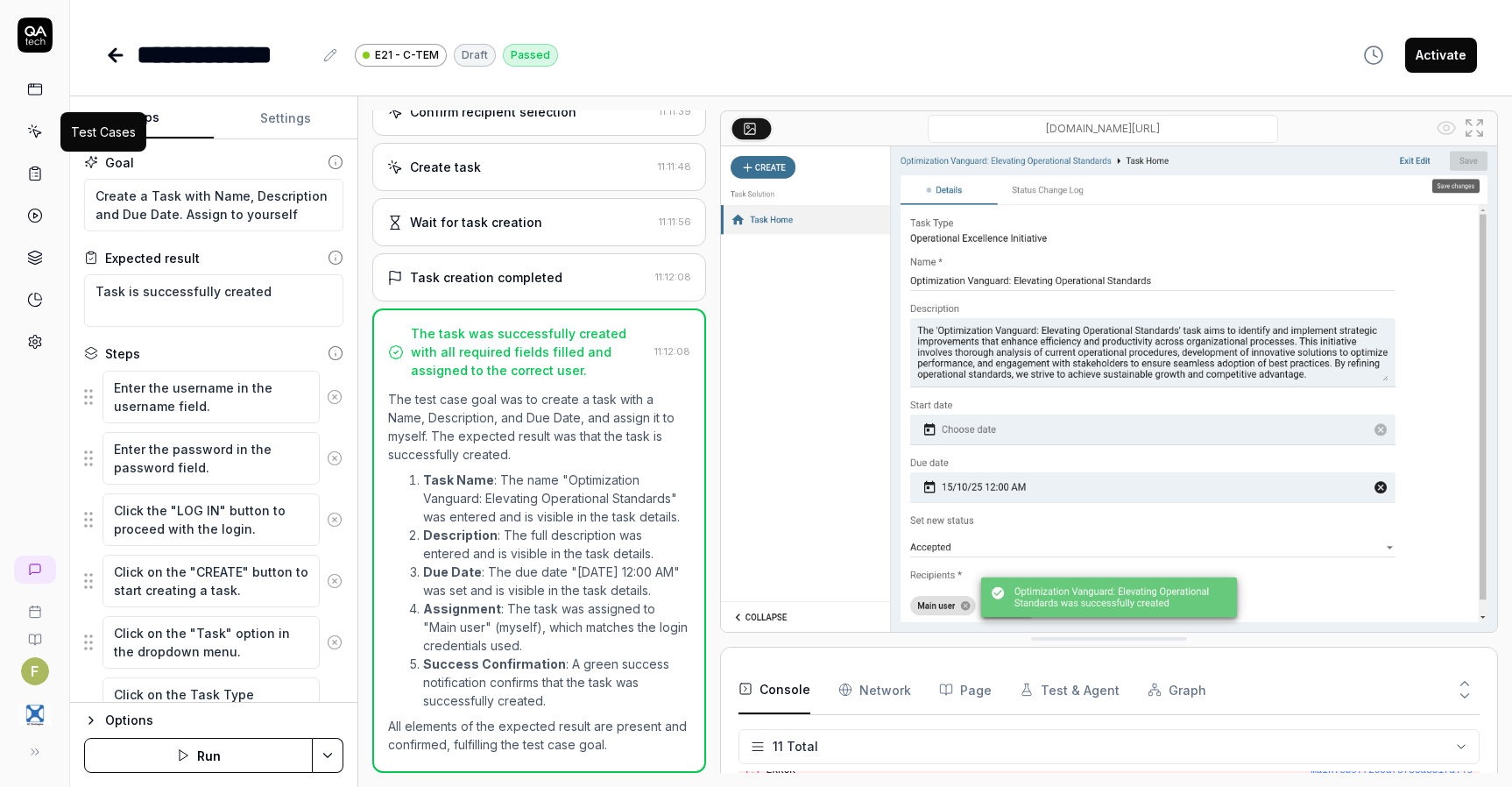
click at [40, 128] on icon at bounding box center [35, 131] width 16 height 16
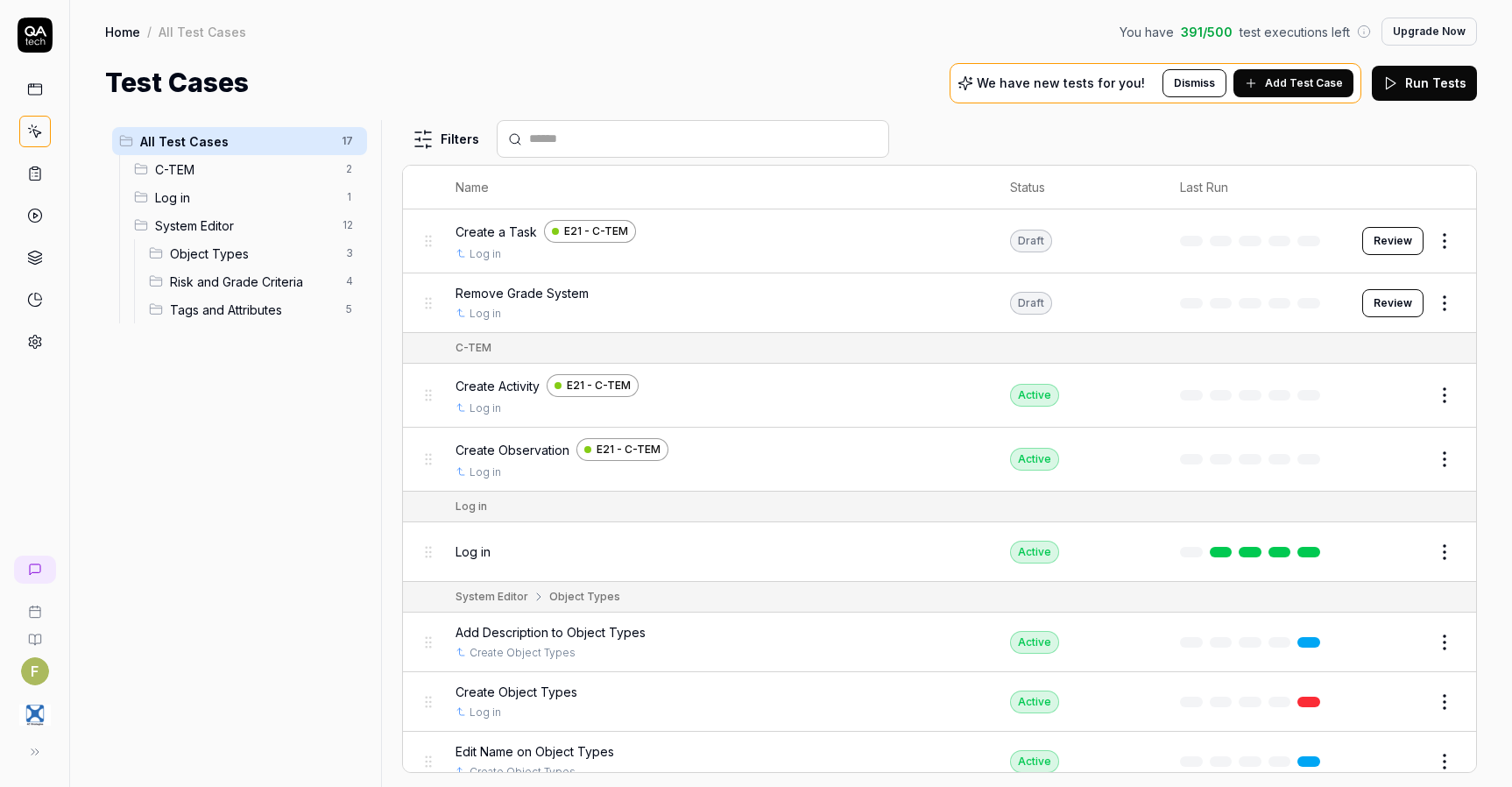
click at [1436, 255] on body "F Home / All Test Cases You have 391 / 500 test executions left Upgrade Now Hom…" at bounding box center [756, 393] width 1512 height 787
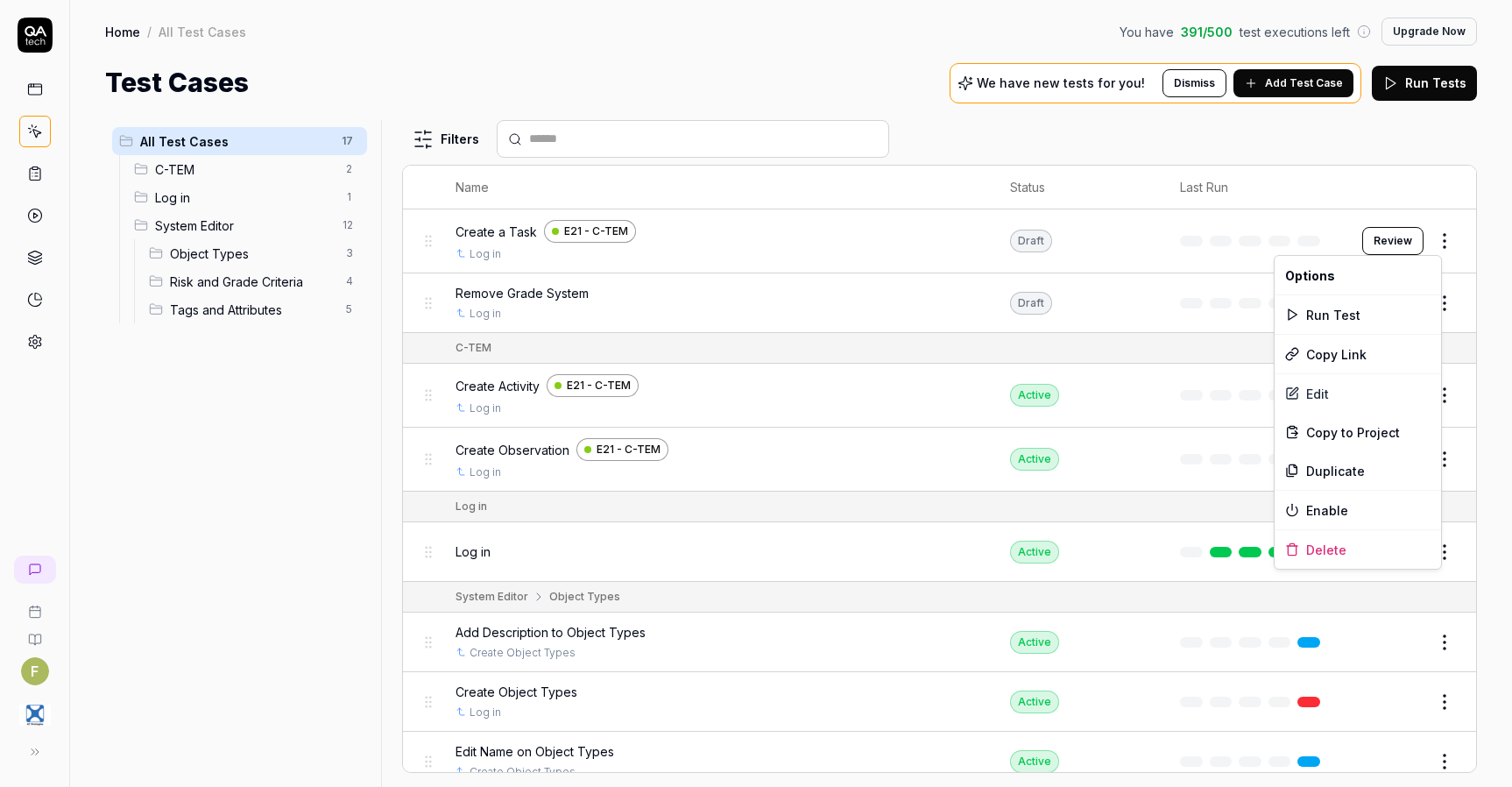
click at [1436, 238] on html "F Home / All Test Cases You have 391 / 500 test executions left Upgrade Now Hom…" at bounding box center [756, 393] width 1512 height 787
click at [1357, 512] on div "Enable" at bounding box center [1358, 510] width 167 height 39
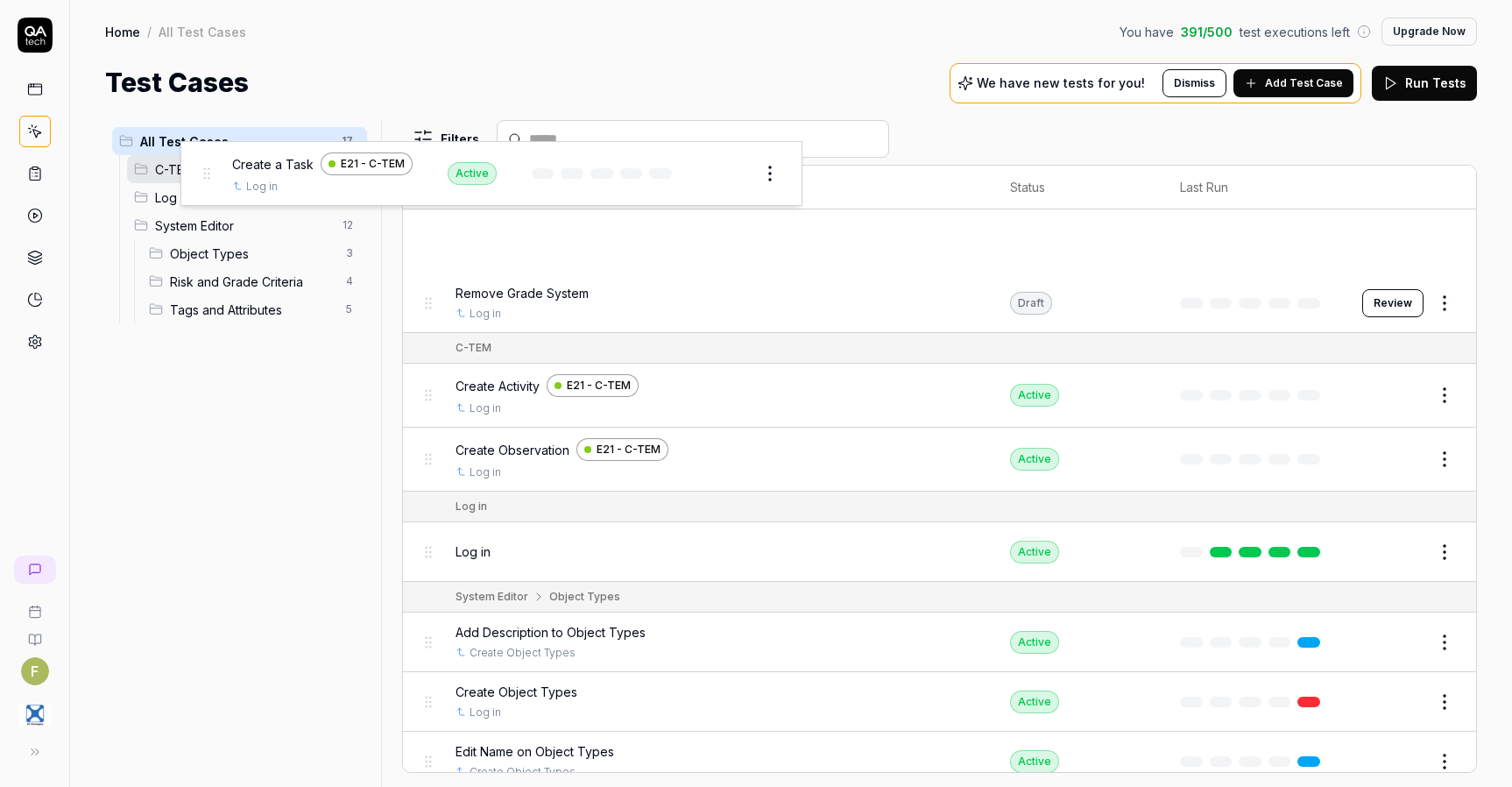
drag, startPoint x: 431, startPoint y: 242, endPoint x: 208, endPoint y: 174, distance: 233.1
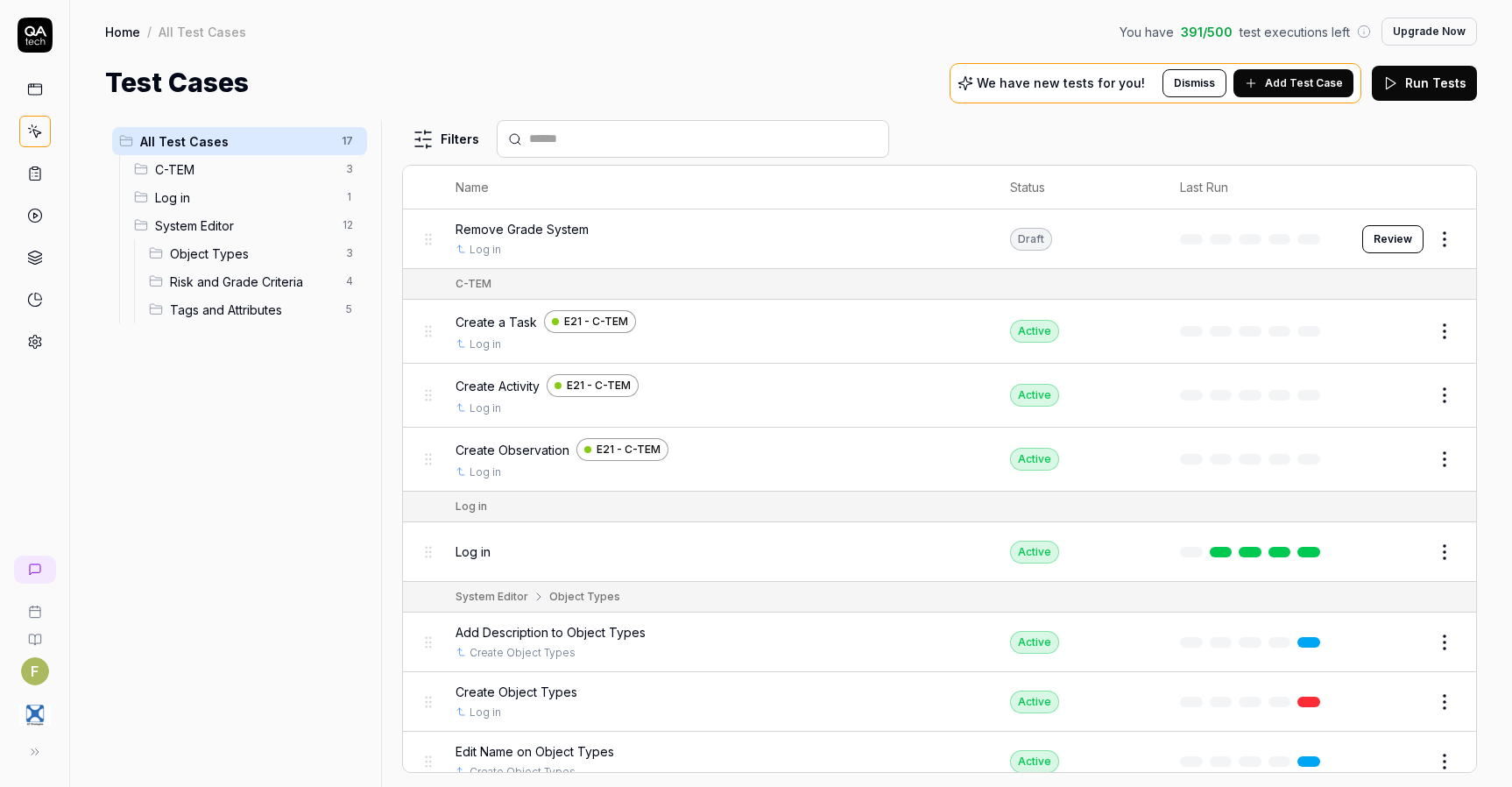
click at [1308, 81] on span "Add Test Case" at bounding box center [1304, 83] width 78 height 16
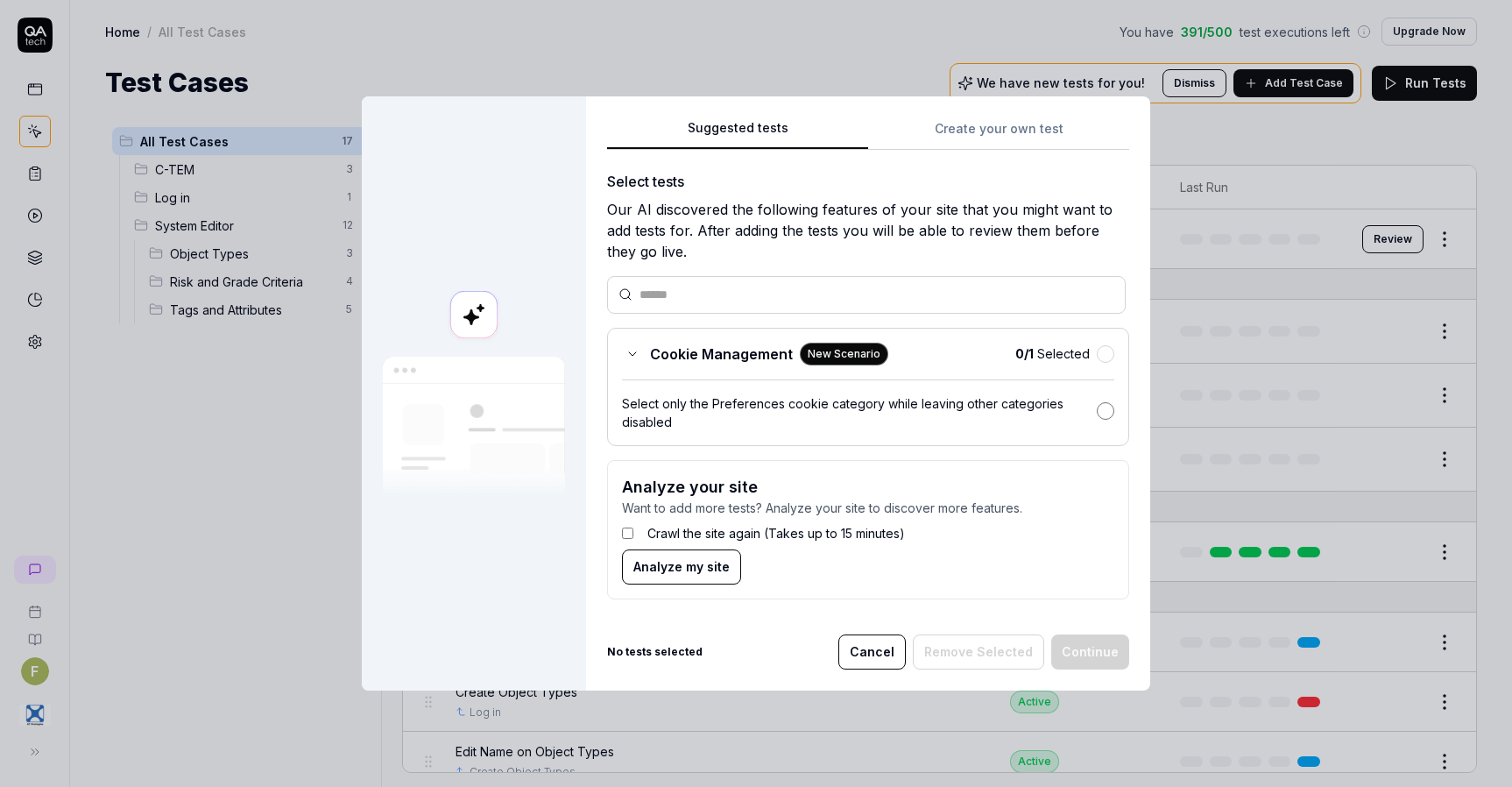
click at [1097, 409] on button "button" at bounding box center [1106, 411] width 18 height 18
click at [1084, 663] on button "Continue" at bounding box center [1089, 651] width 78 height 35
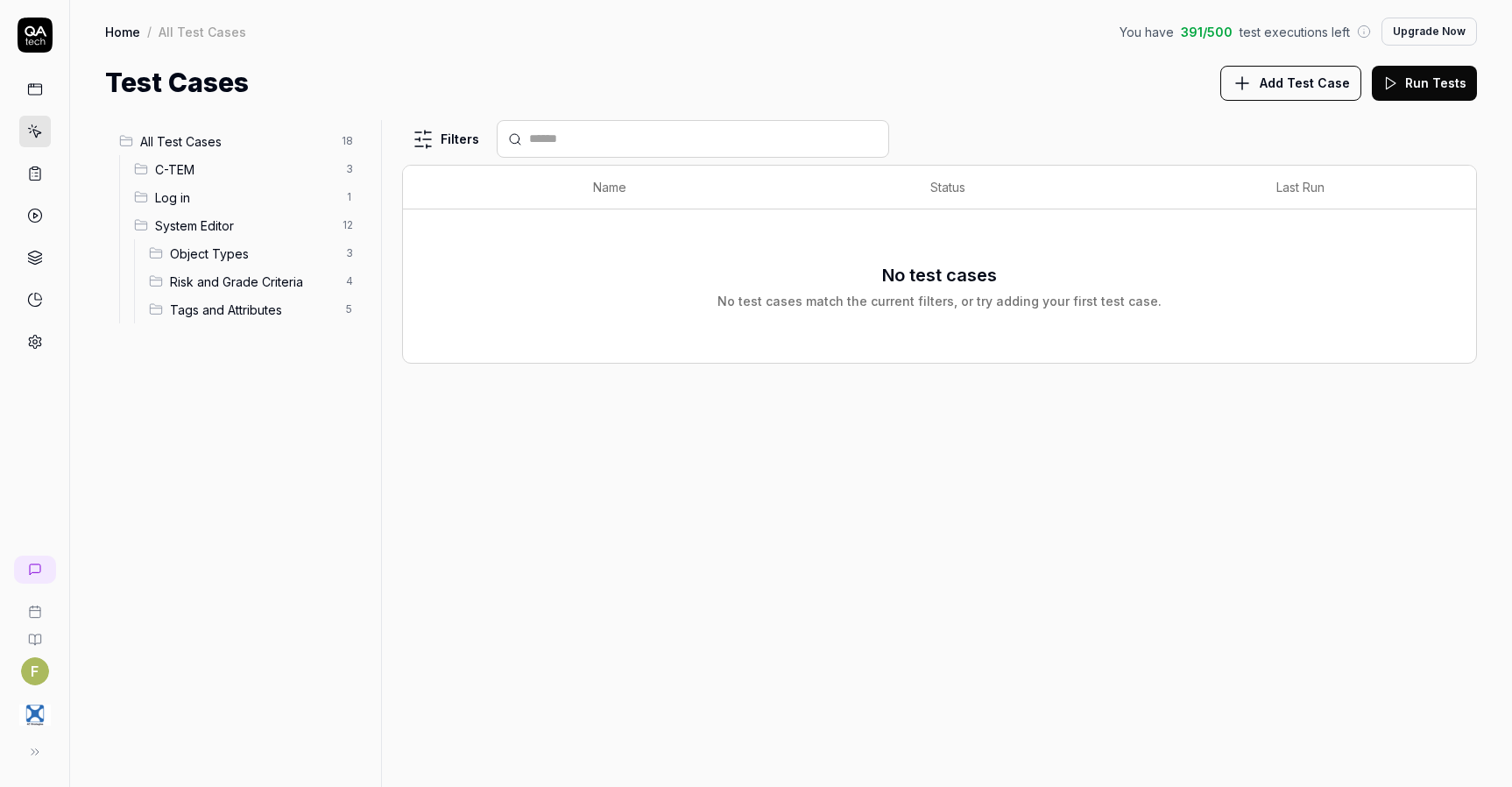
click at [231, 143] on span "All Test Cases" at bounding box center [235, 141] width 191 height 19
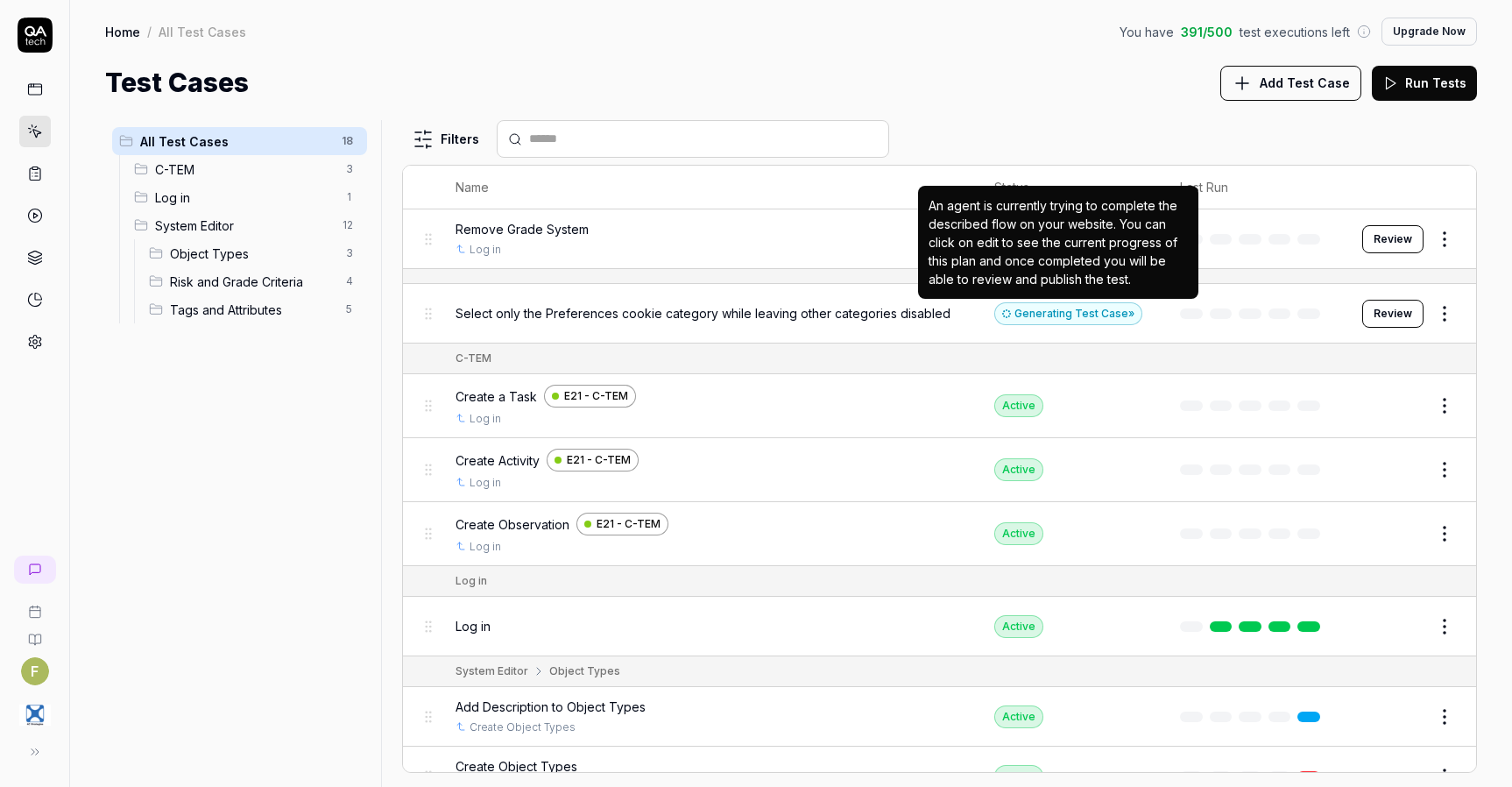
click at [1097, 319] on div "Generating Test Case »" at bounding box center [1069, 313] width 148 height 23
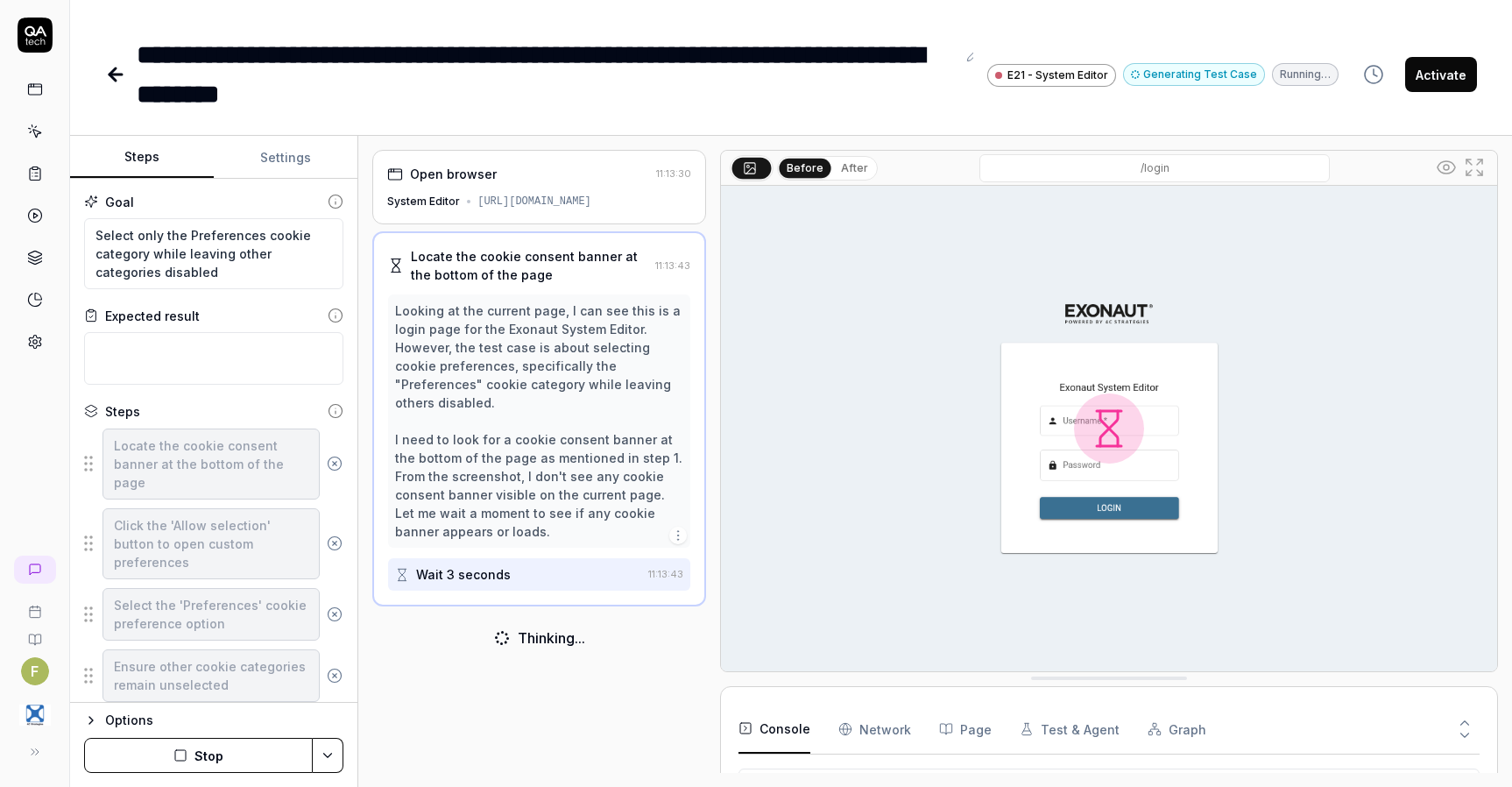
scroll to position [157, 0]
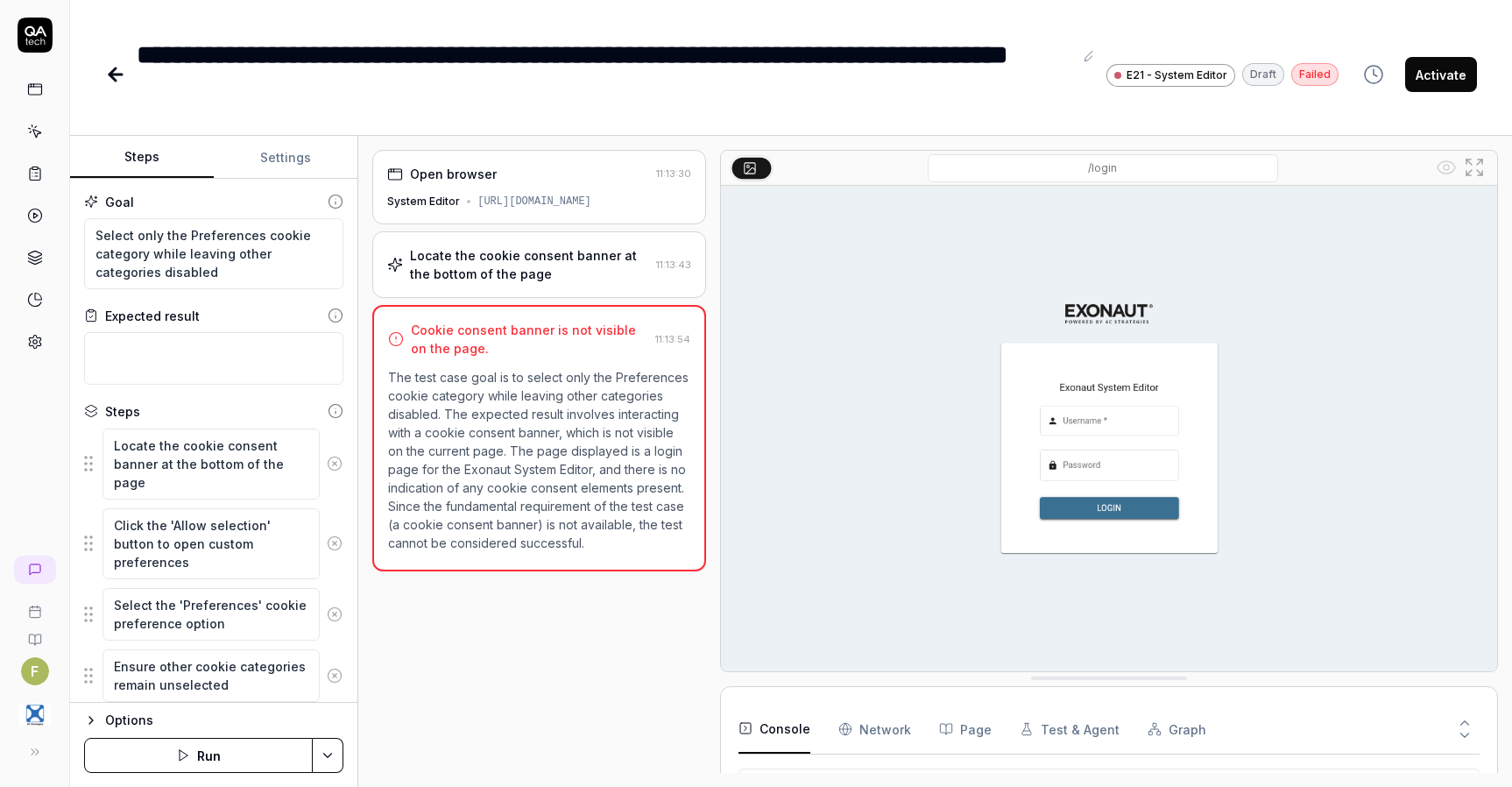
click at [42, 128] on icon at bounding box center [35, 131] width 16 height 16
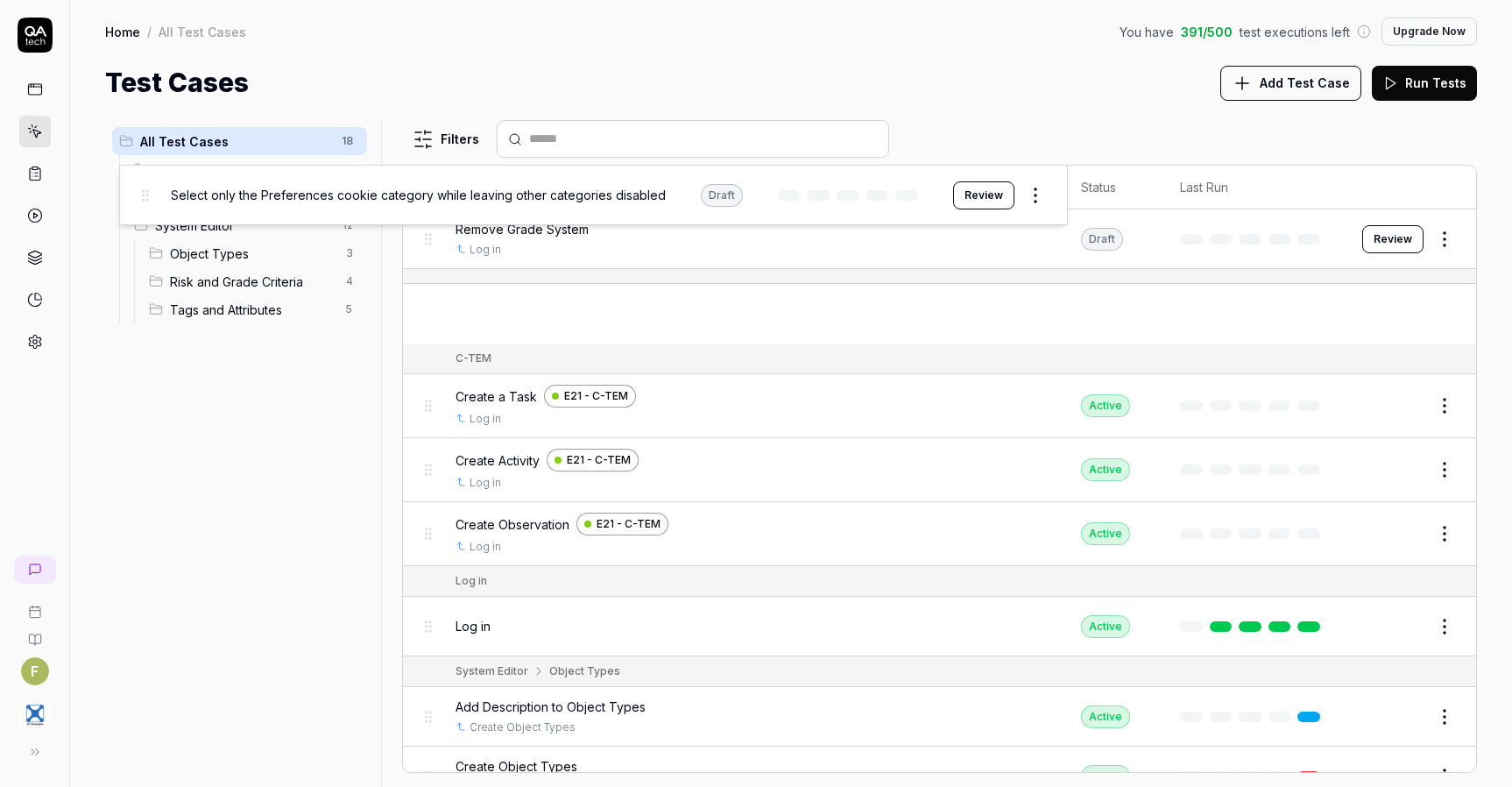
drag, startPoint x: 424, startPoint y: 316, endPoint x: 140, endPoint y: 197, distance: 307.9
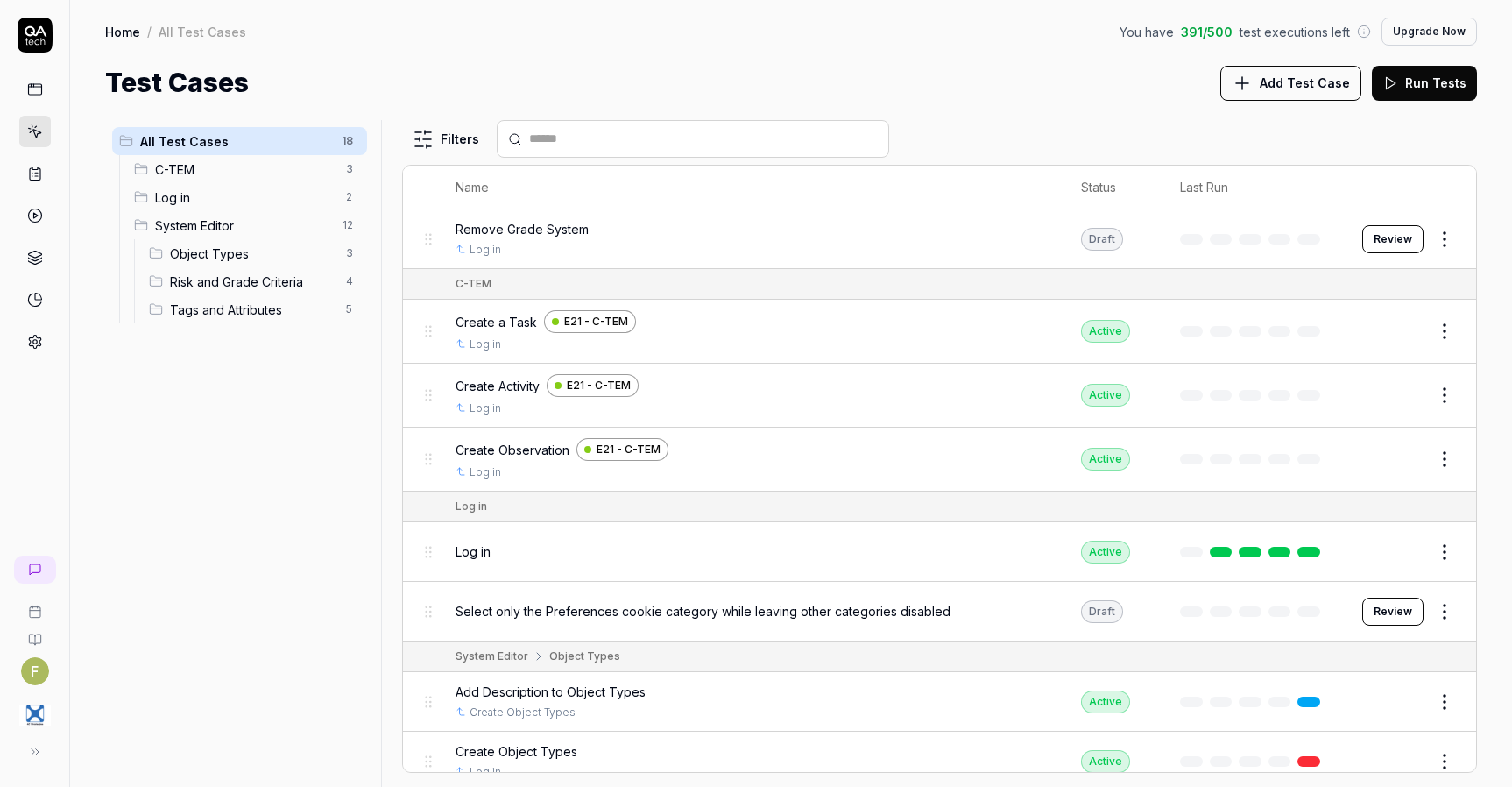
click at [1204, 122] on div "Filters" at bounding box center [939, 139] width 1074 height 38
click at [281, 539] on div "All Test Cases 18 C-TEM 3 Log in 2 System Editor 12 Object Types 3 Risk and Gra…" at bounding box center [239, 443] width 269 height 646
click at [352, 143] on html "F Home / All Test Cases You have 391 / 500 test executions left Upgrade Now Hom…" at bounding box center [756, 393] width 1512 height 787
click at [276, 177] on div "Add Scenario" at bounding box center [286, 175] width 138 height 39
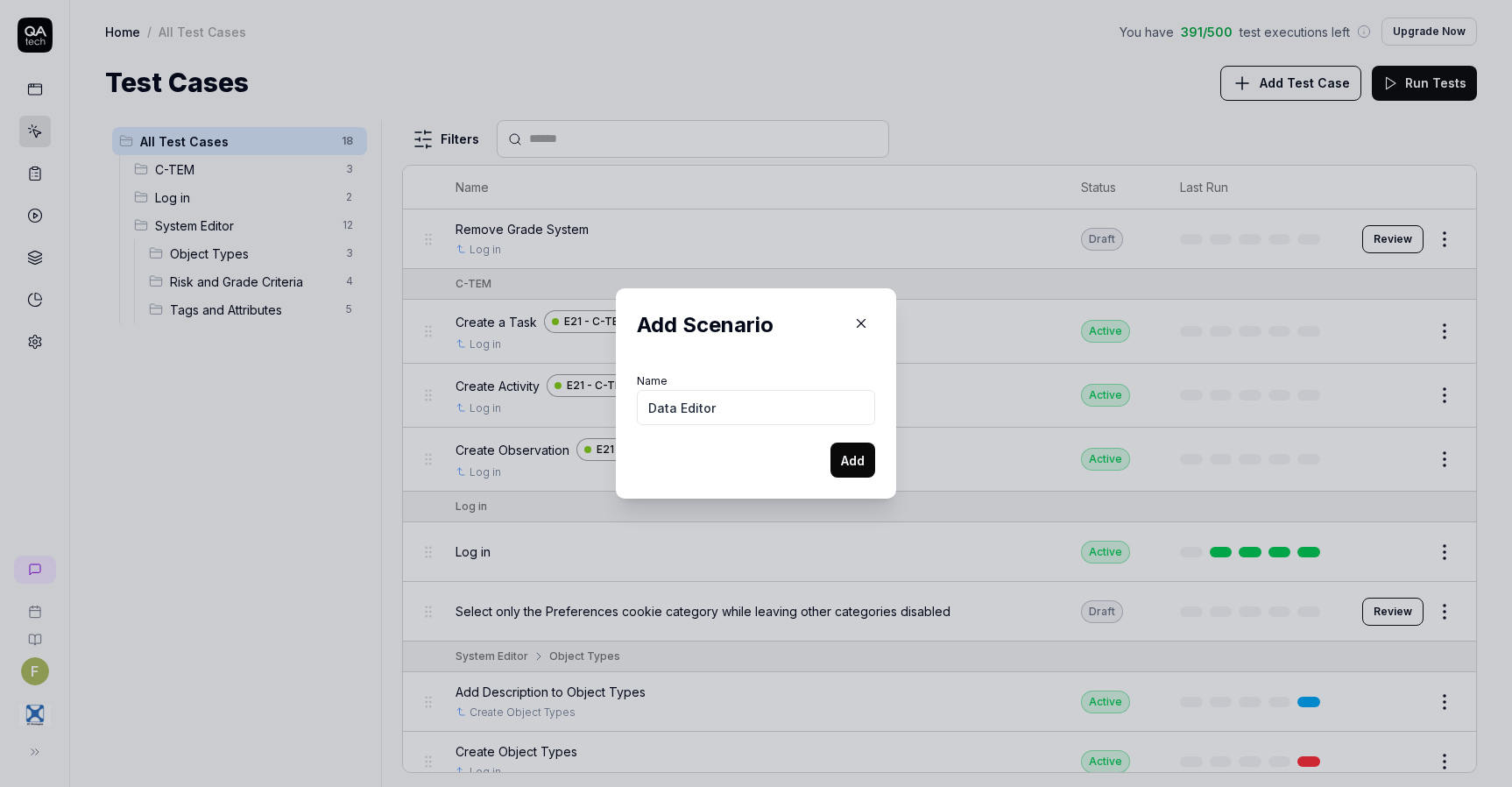
click at [867, 474] on button "Add" at bounding box center [852, 459] width 44 height 35
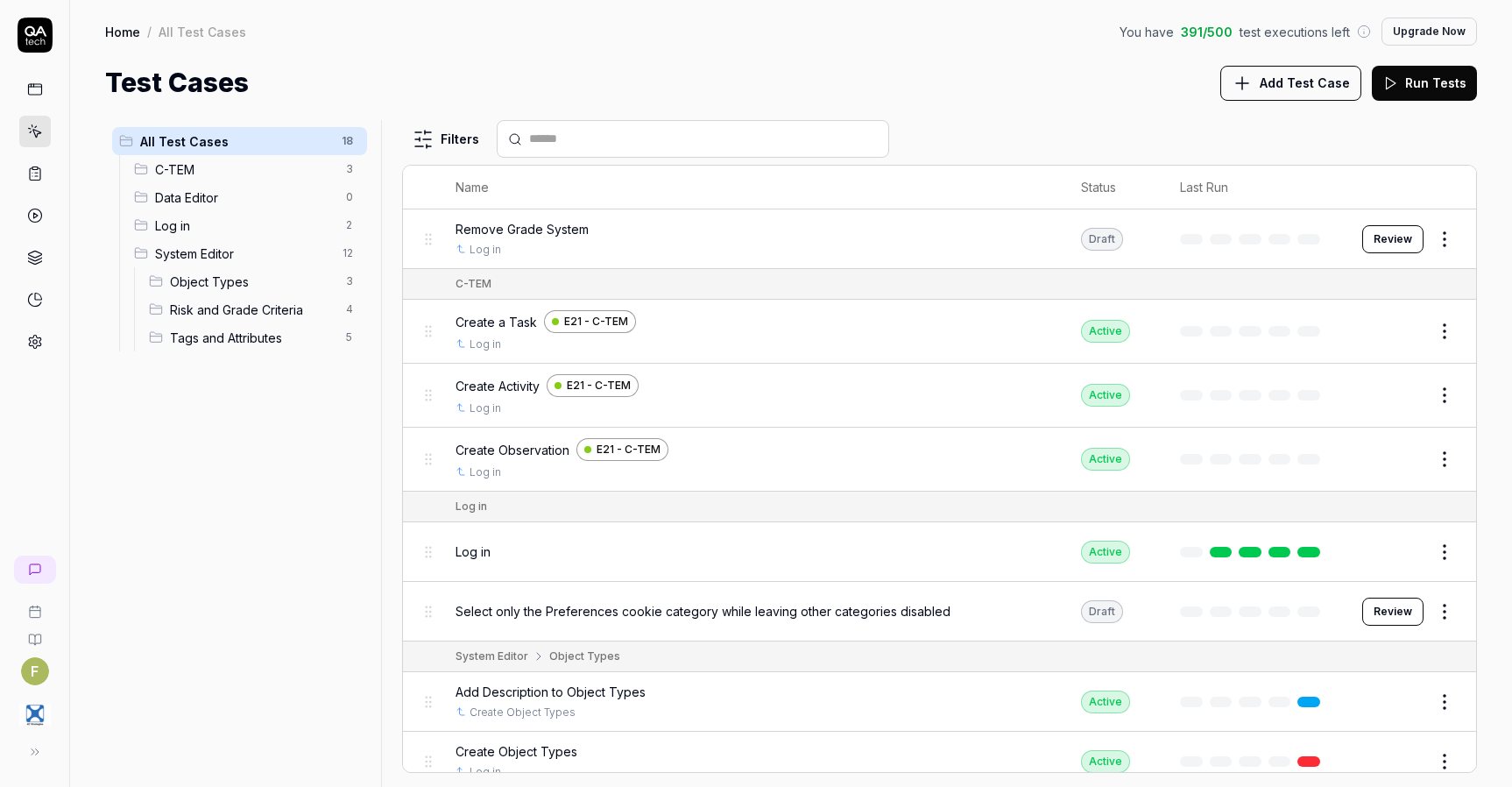
click at [38, 339] on icon at bounding box center [35, 342] width 16 height 16
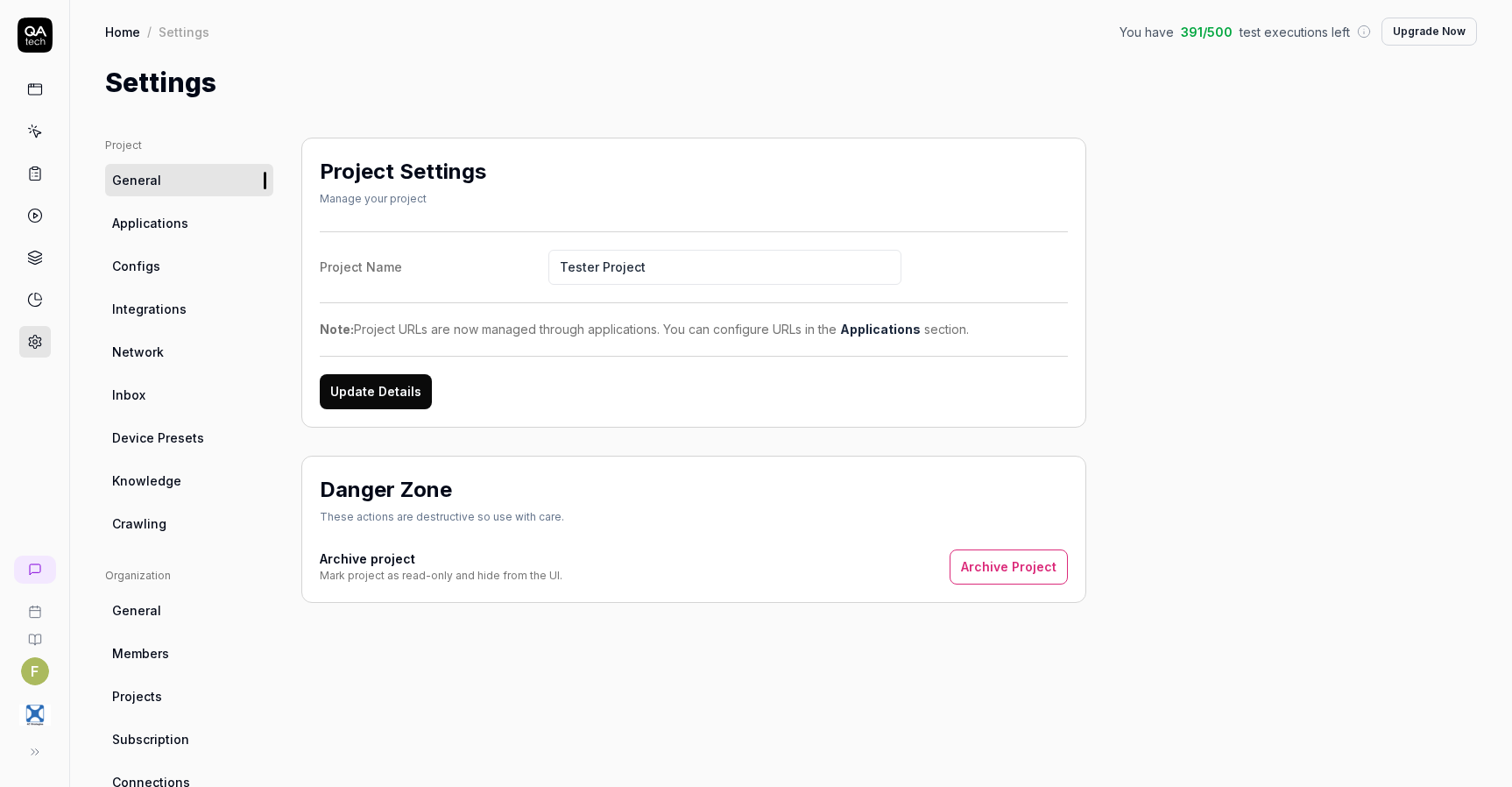
click at [181, 223] on span "Applications" at bounding box center [150, 222] width 76 height 19
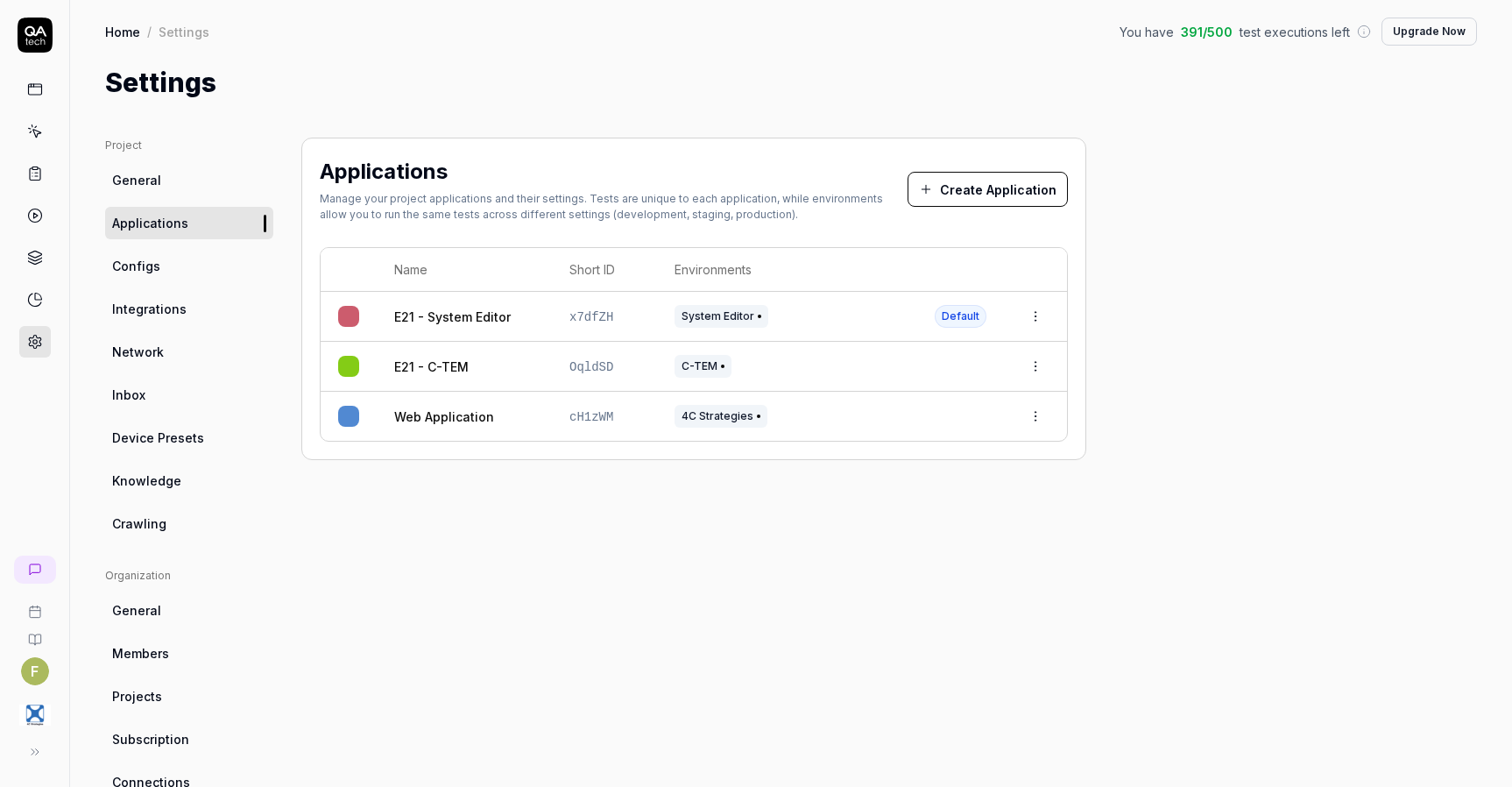
click at [1015, 196] on button "Create Application" at bounding box center [988, 189] width 160 height 35
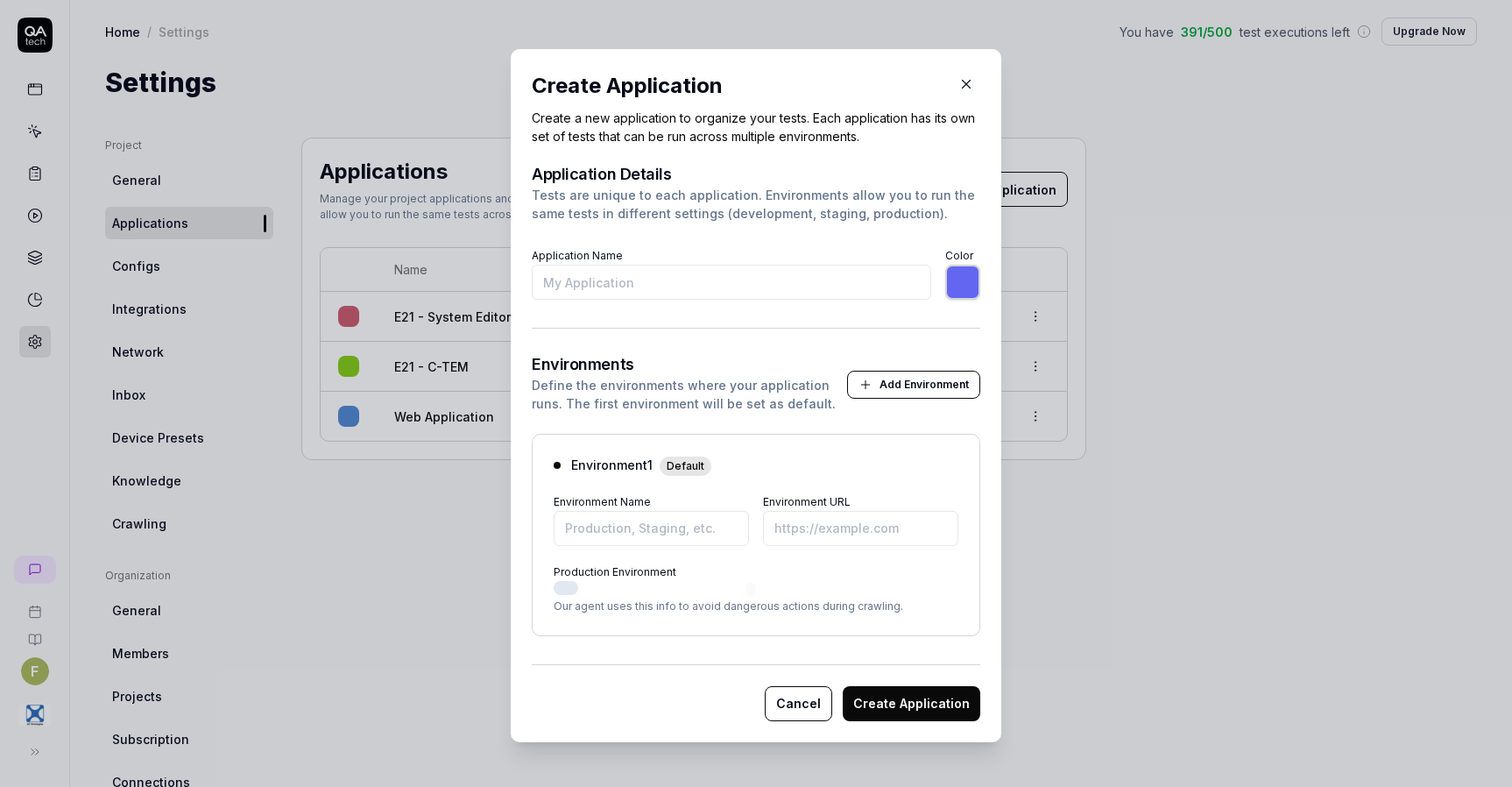
drag, startPoint x: 1462, startPoint y: 327, endPoint x: 1438, endPoint y: 330, distance: 24.2
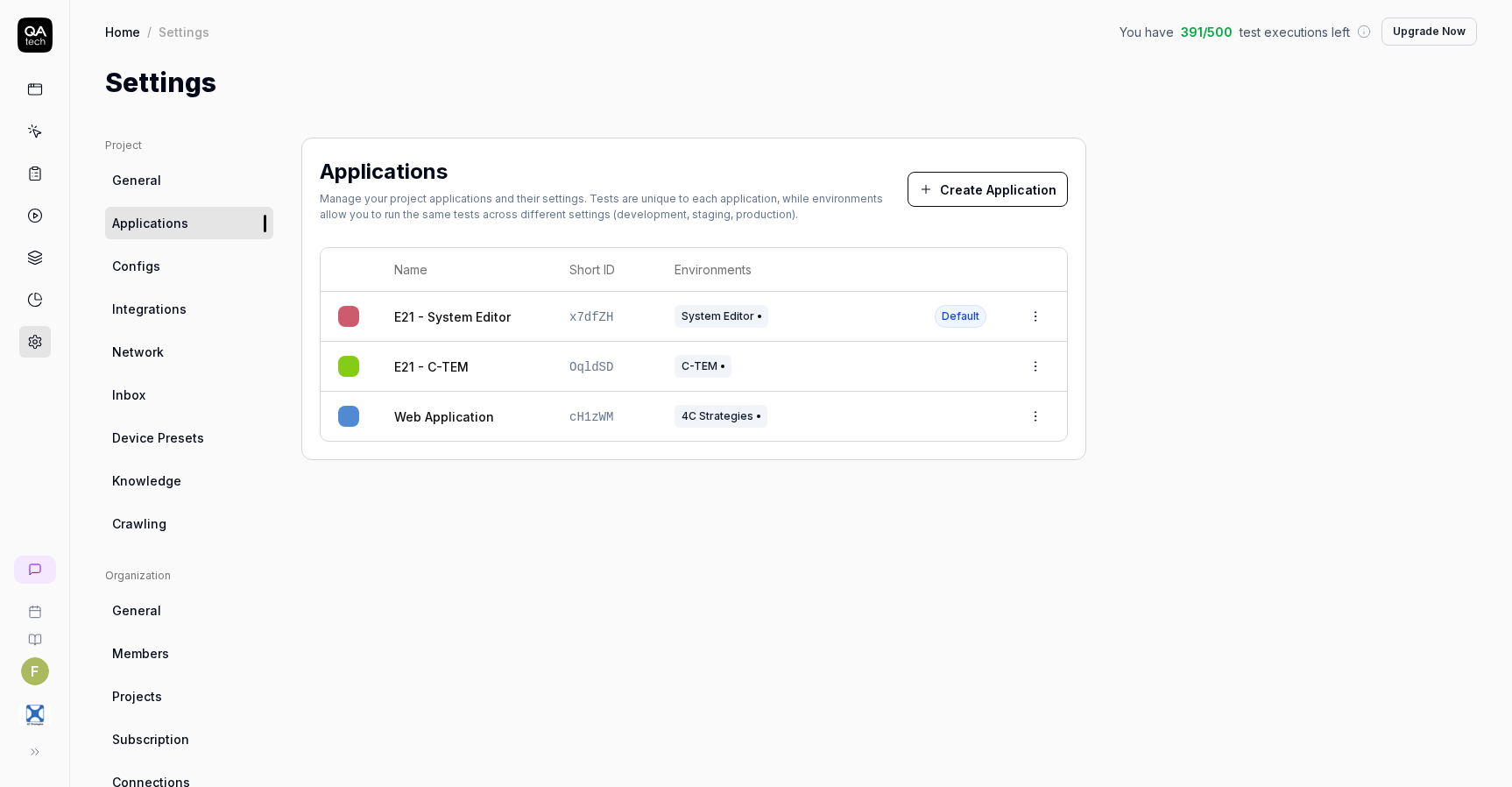
click at [1001, 192] on button "Create Application" at bounding box center [988, 189] width 160 height 35
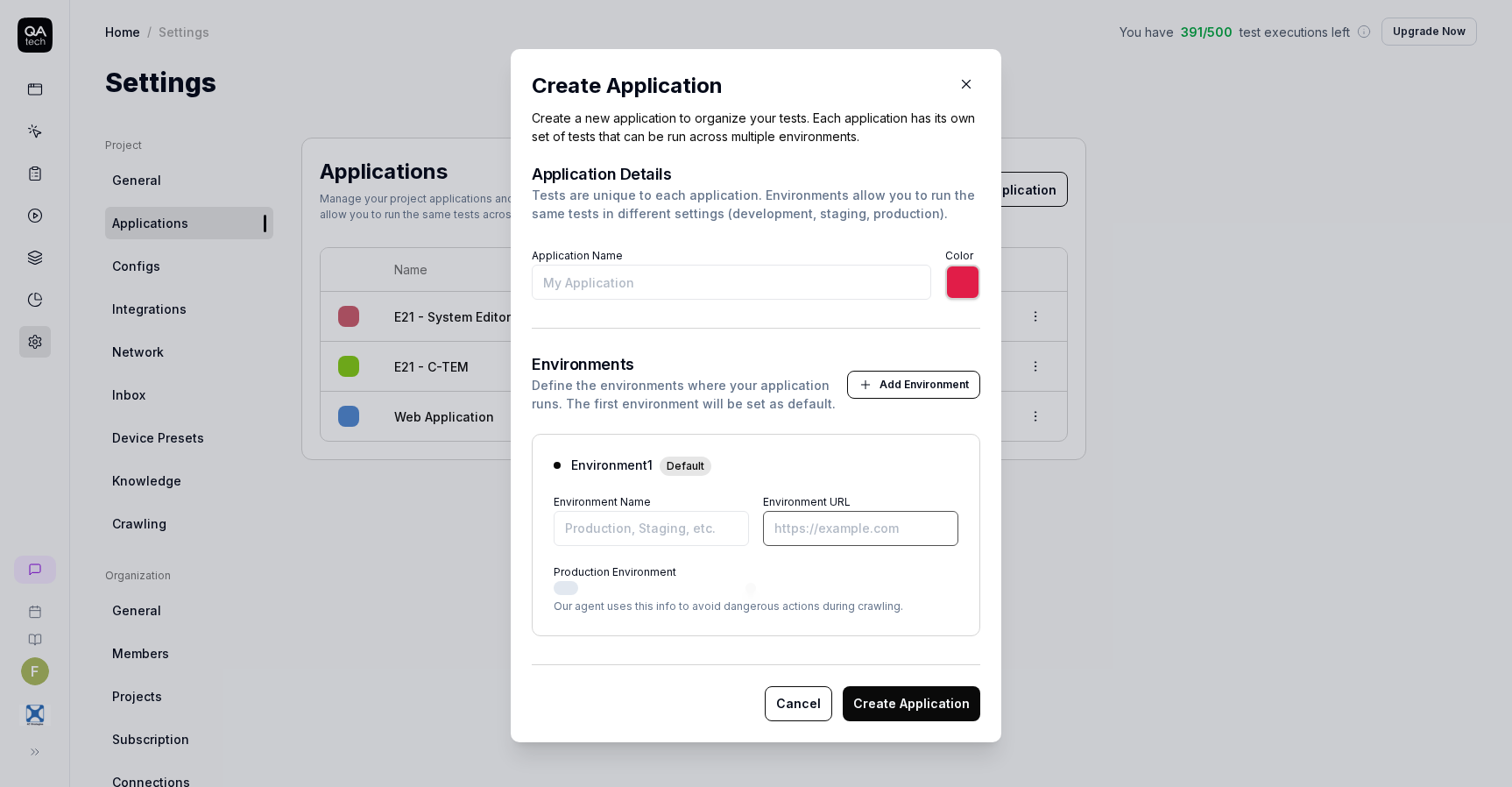
drag, startPoint x: 815, startPoint y: 531, endPoint x: 932, endPoint y: 539, distance: 117.3
click at [817, 531] on input "Environment URL" at bounding box center [861, 527] width 196 height 35
paste input "https://int-semmextdev01.exonaut.com/exonaut-data-editor"
drag, startPoint x: 799, startPoint y: 530, endPoint x: 615, endPoint y: 534, distance: 184.0
click at [615, 534] on div "Environment Name Environment URL https://int-semmextdev01.exonaut.com/exonaut-d…" at bounding box center [756, 517] width 405 height 56
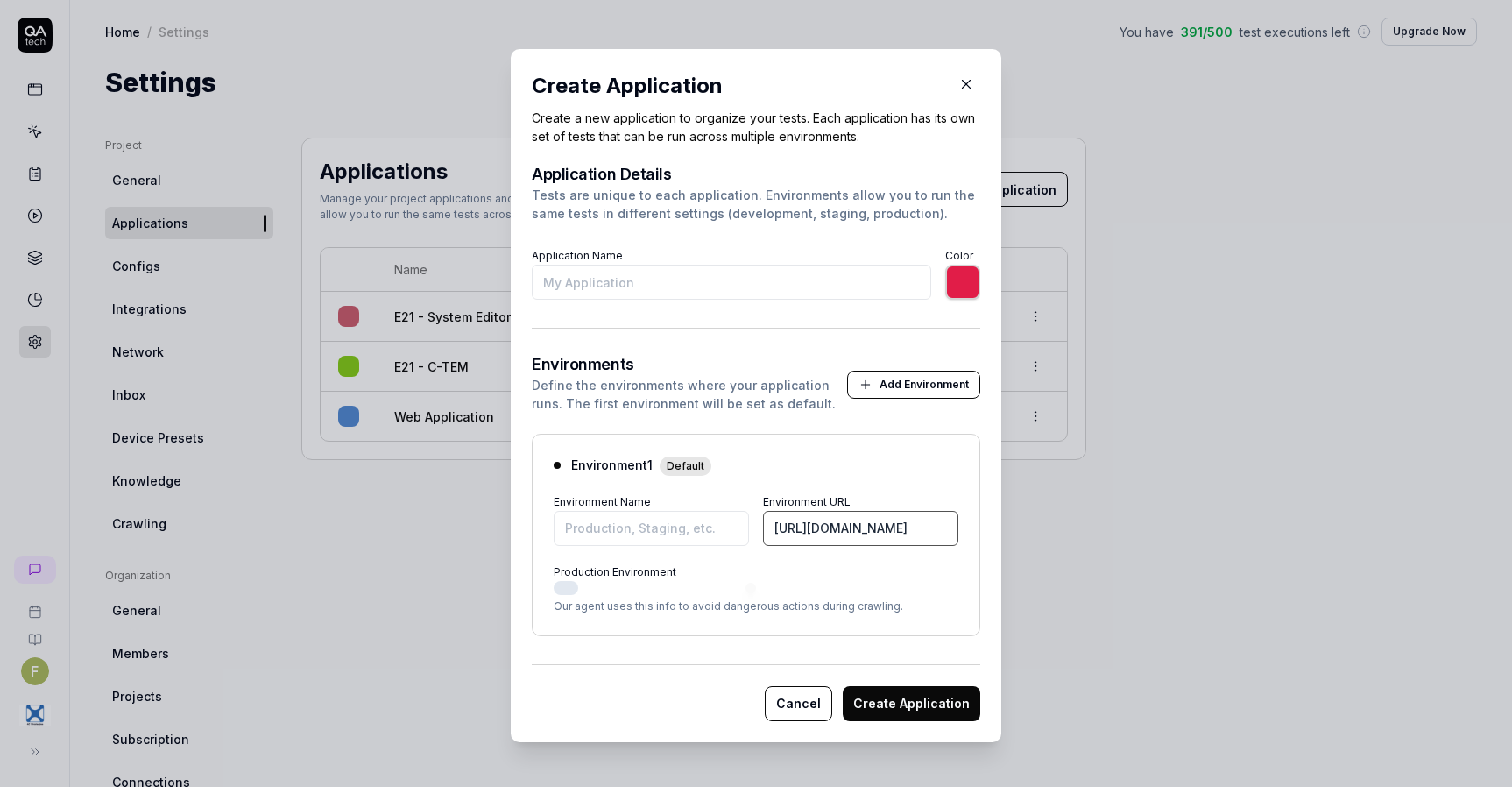
click at [834, 527] on input "https://int-semmextdev01.exonaut.com/exonaut-data-editor" at bounding box center [861, 527] width 196 height 35
click at [630, 512] on input "Environment Name" at bounding box center [652, 527] width 196 height 35
click at [682, 270] on input "Application Name" at bounding box center [731, 281] width 399 height 35
click at [968, 285] on input "*******" at bounding box center [962, 281] width 35 height 35
click at [863, 427] on div "Environments Define the environments where your application runs. The first env…" at bounding box center [756, 496] width 448 height 279
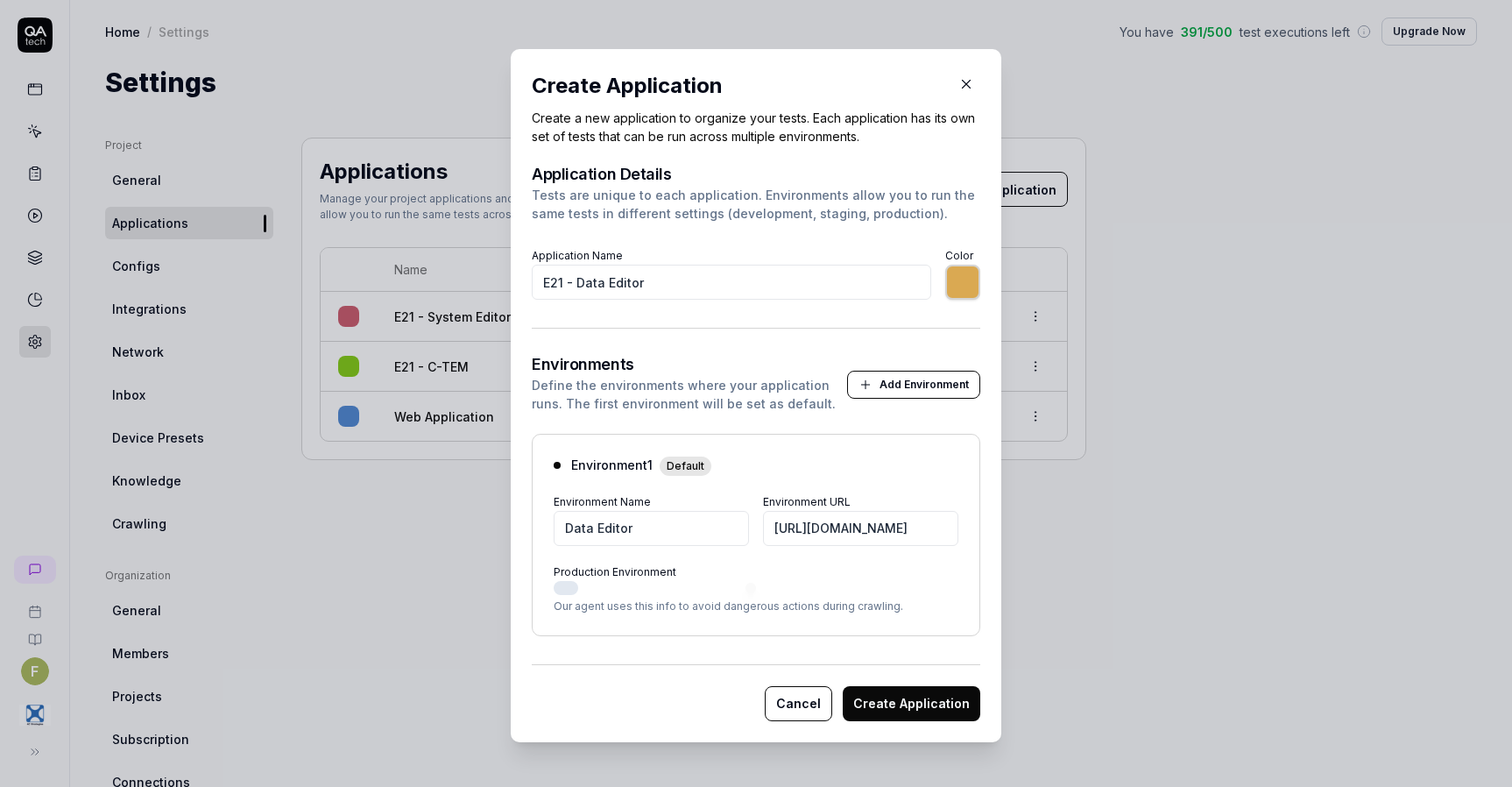
click at [911, 712] on button "Create Application" at bounding box center [911, 703] width 137 height 35
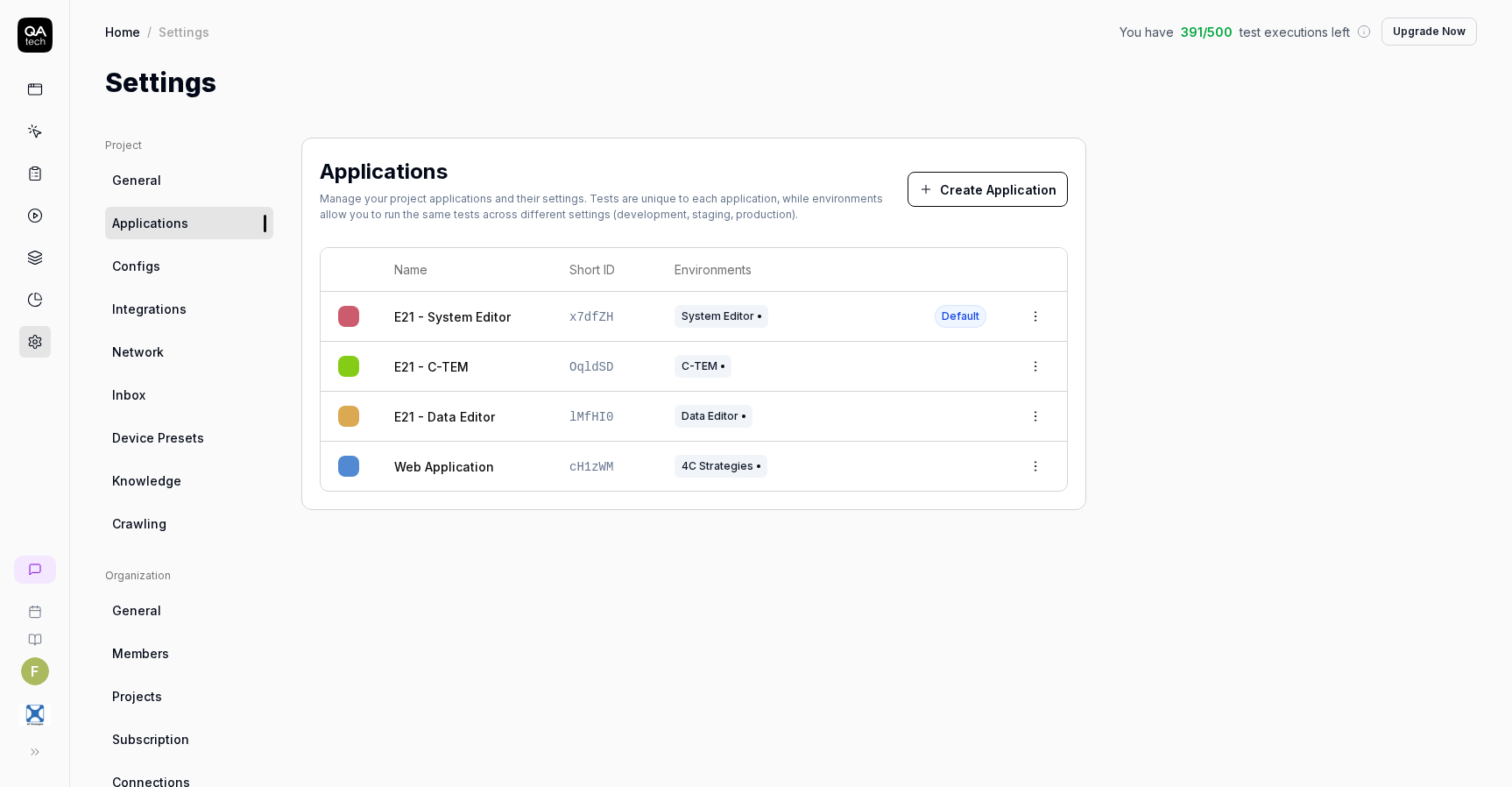
click at [42, 136] on icon at bounding box center [35, 131] width 16 height 16
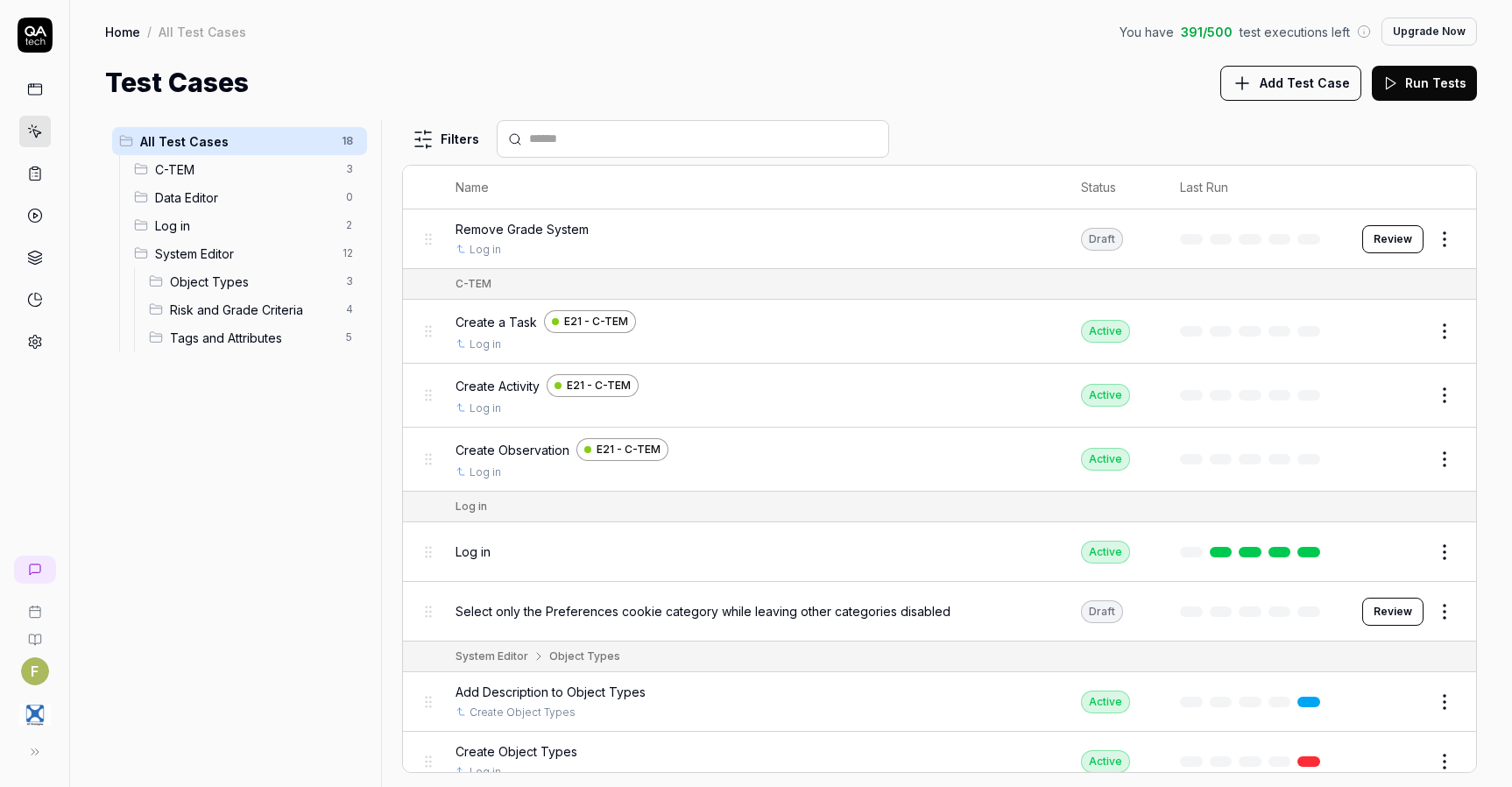
click at [1354, 89] on button "Add Test Case" at bounding box center [1291, 83] width 141 height 35
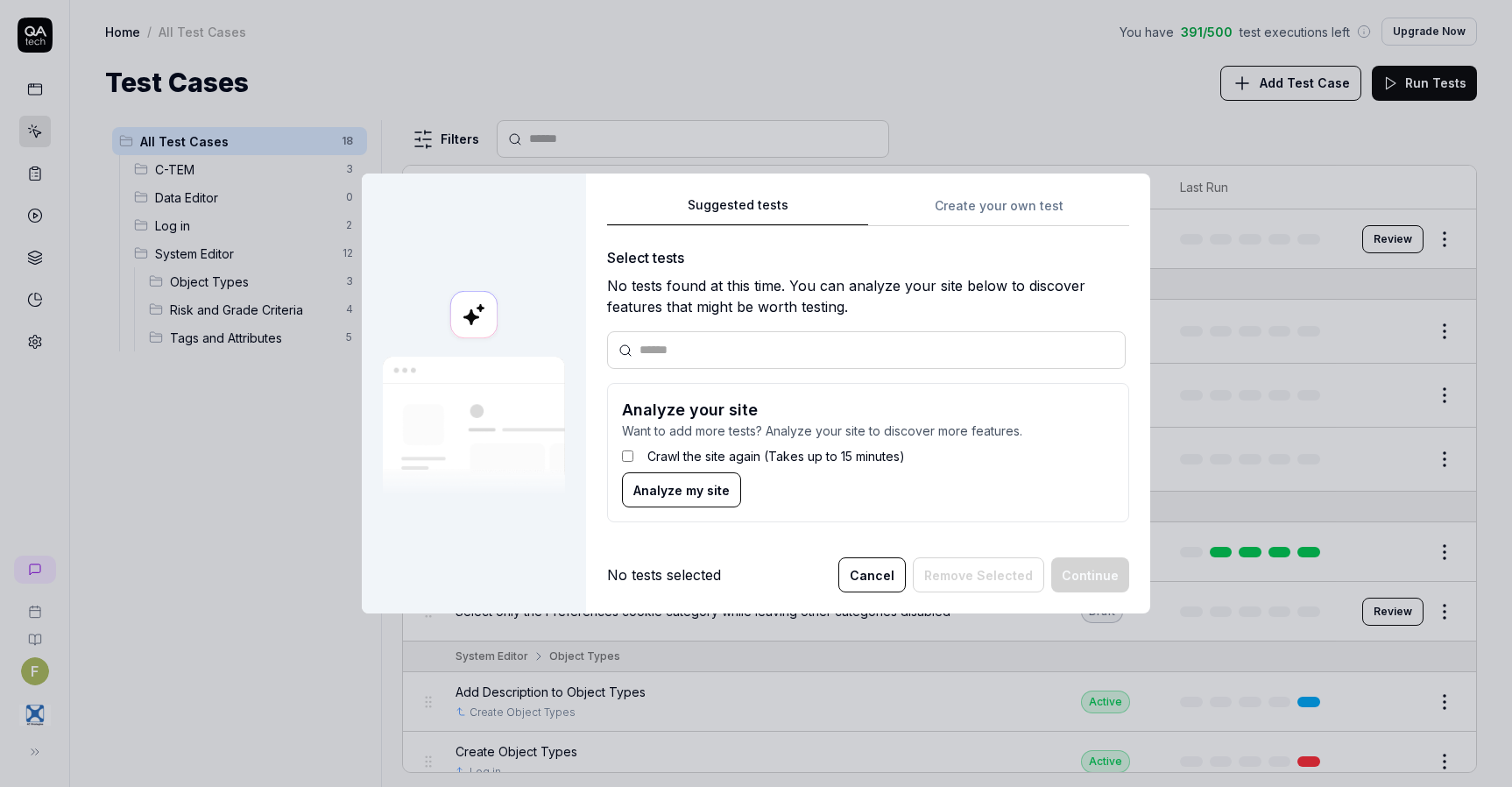
click at [976, 215] on div "Suggested tests Create your own test Select tests No tests found at this time. …" at bounding box center [868, 365] width 522 height 343
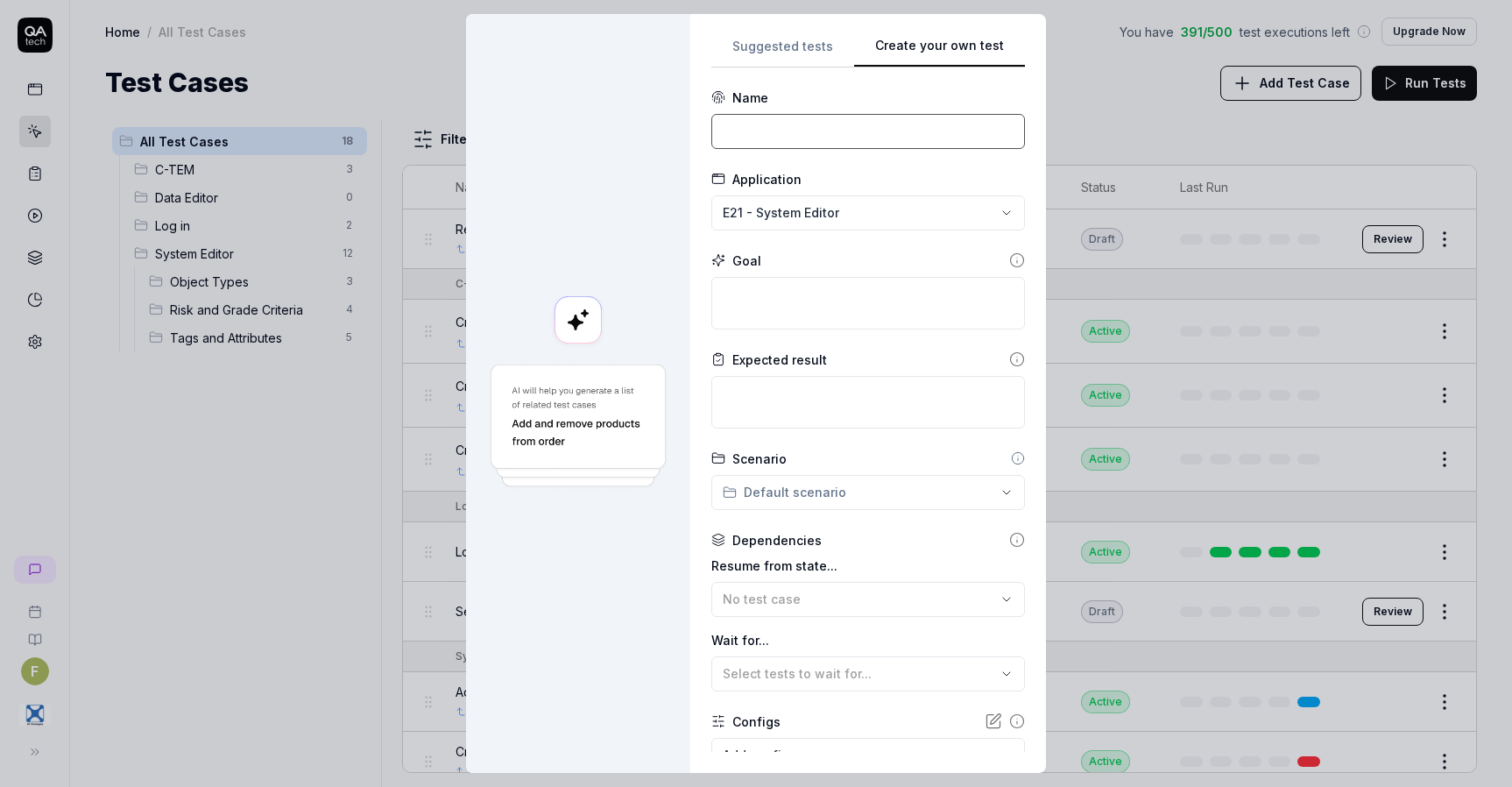
click at [797, 135] on input at bounding box center [868, 130] width 314 height 35
click at [886, 213] on div "**********" at bounding box center [756, 393] width 1512 height 787
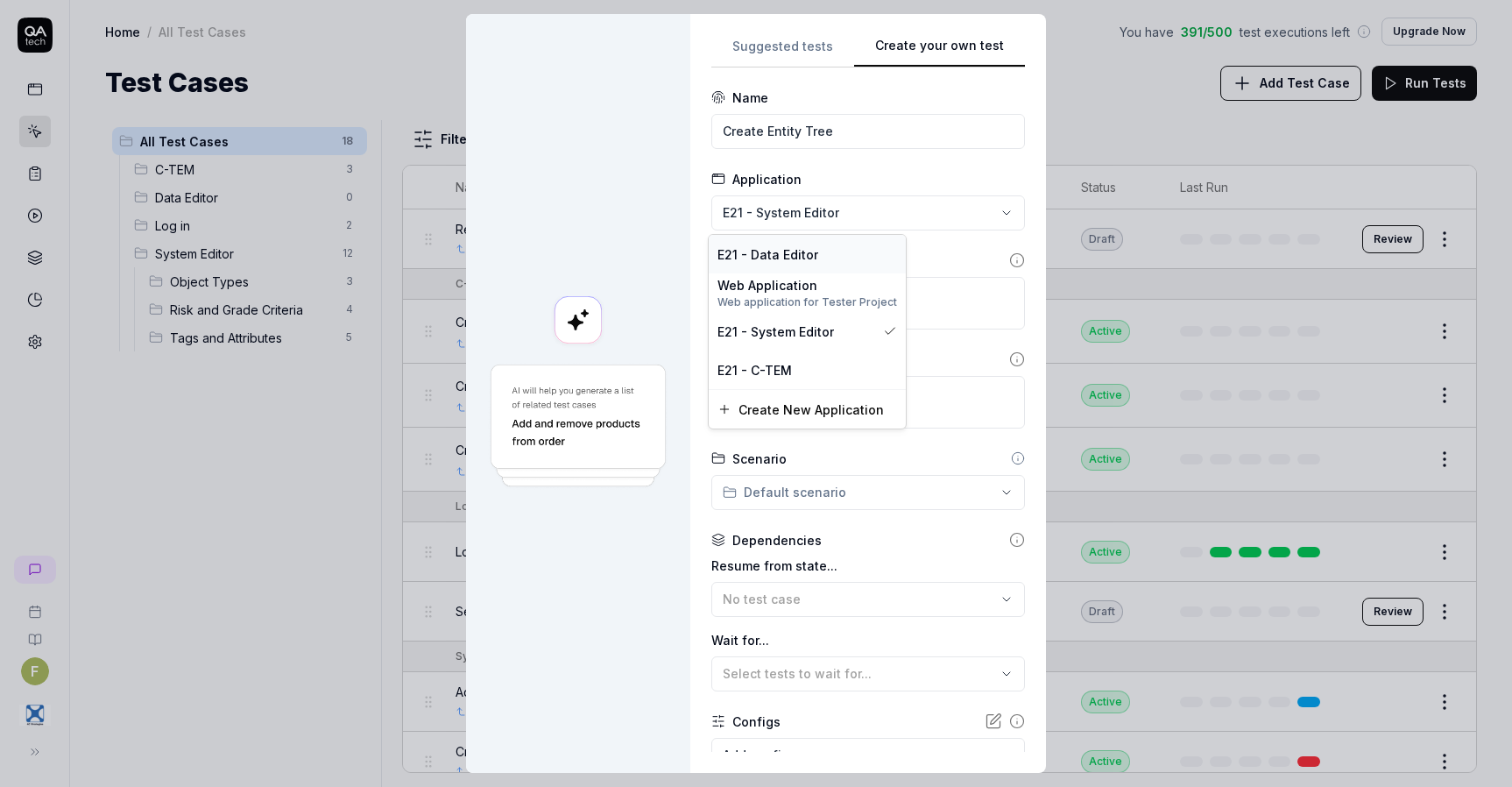
click at [832, 261] on div "E21 - Data Editor" at bounding box center [807, 254] width 180 height 19
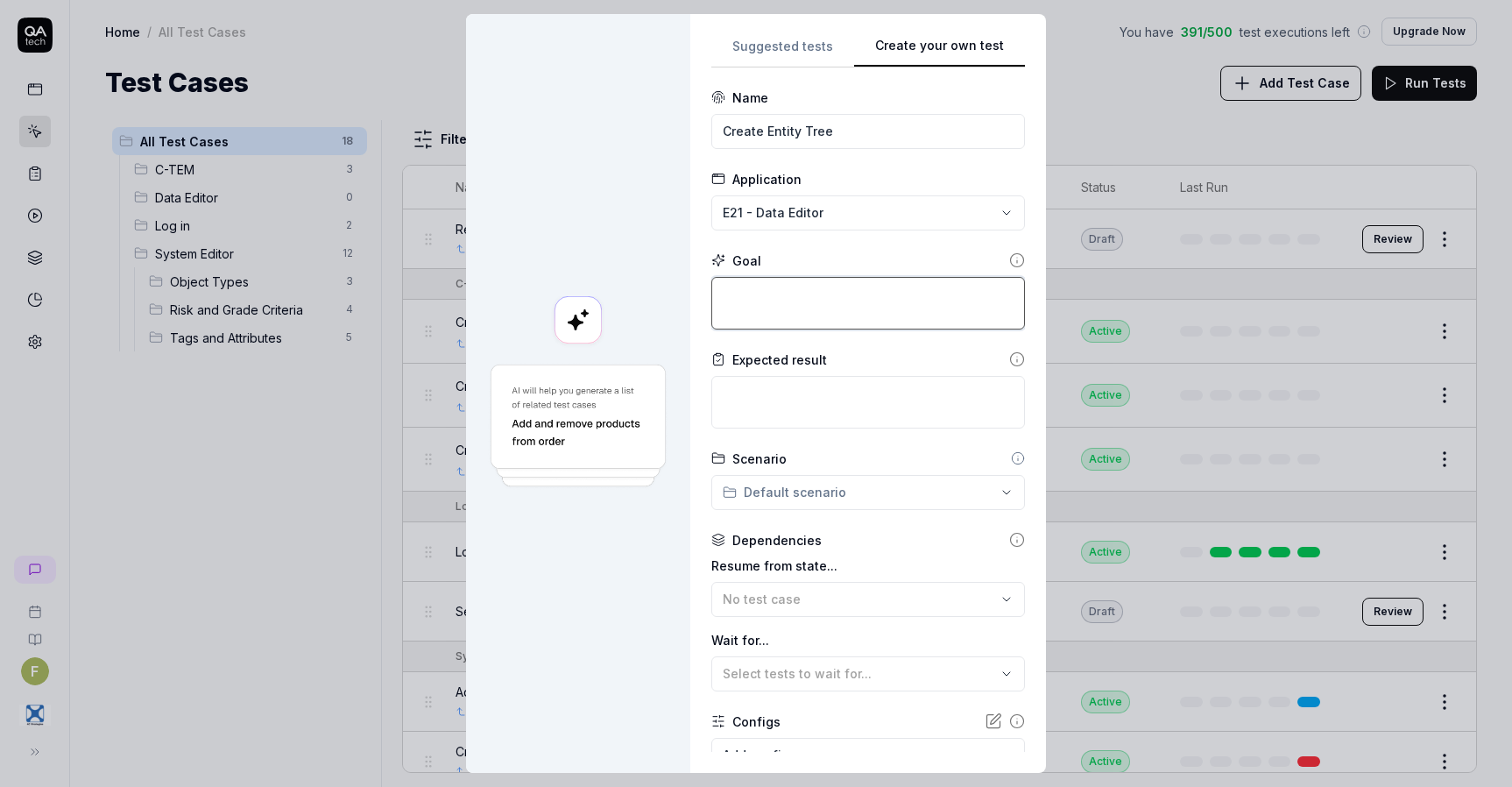
click at [834, 307] on textarea at bounding box center [868, 302] width 314 height 52
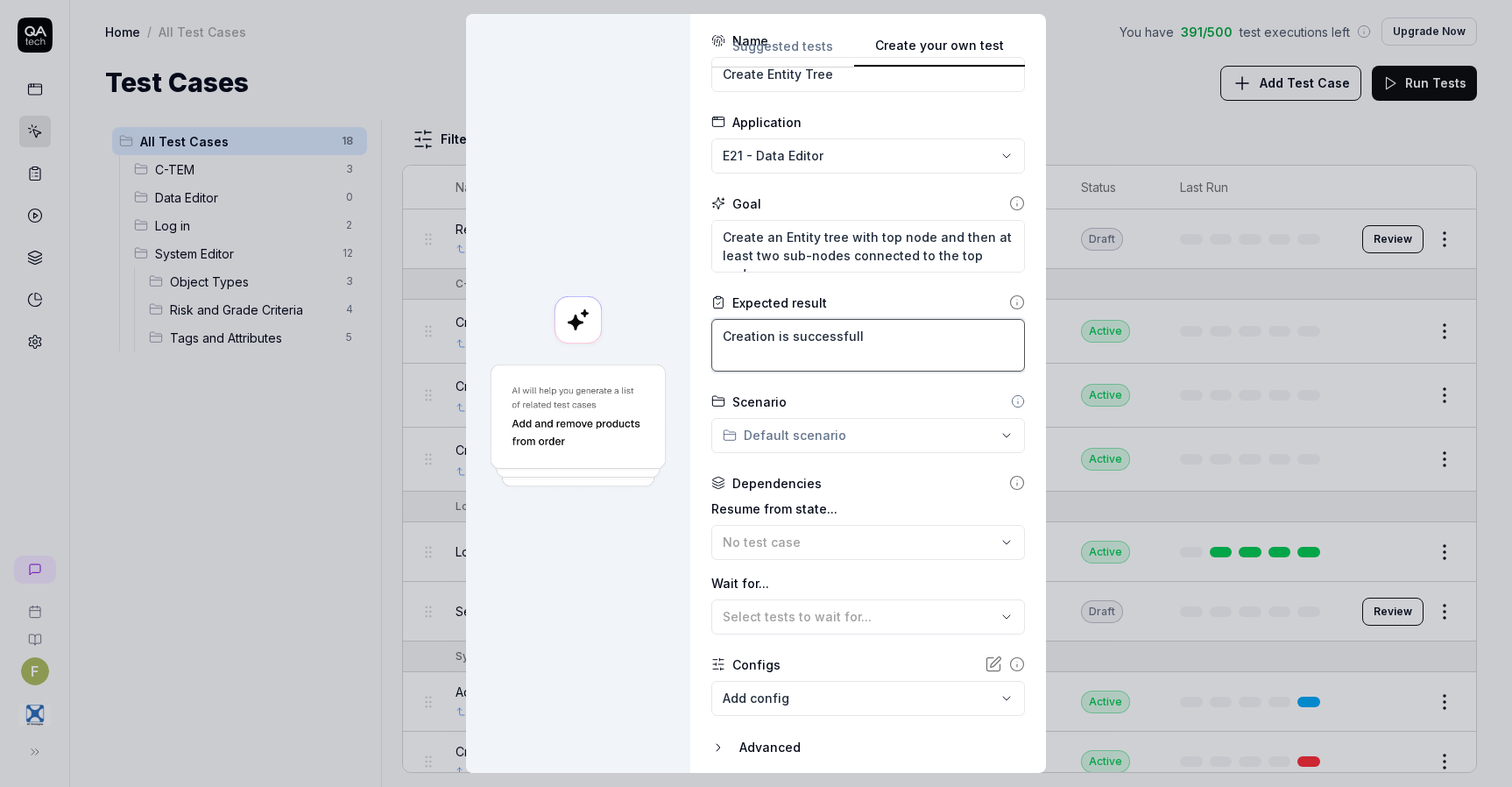
scroll to position [119, 0]
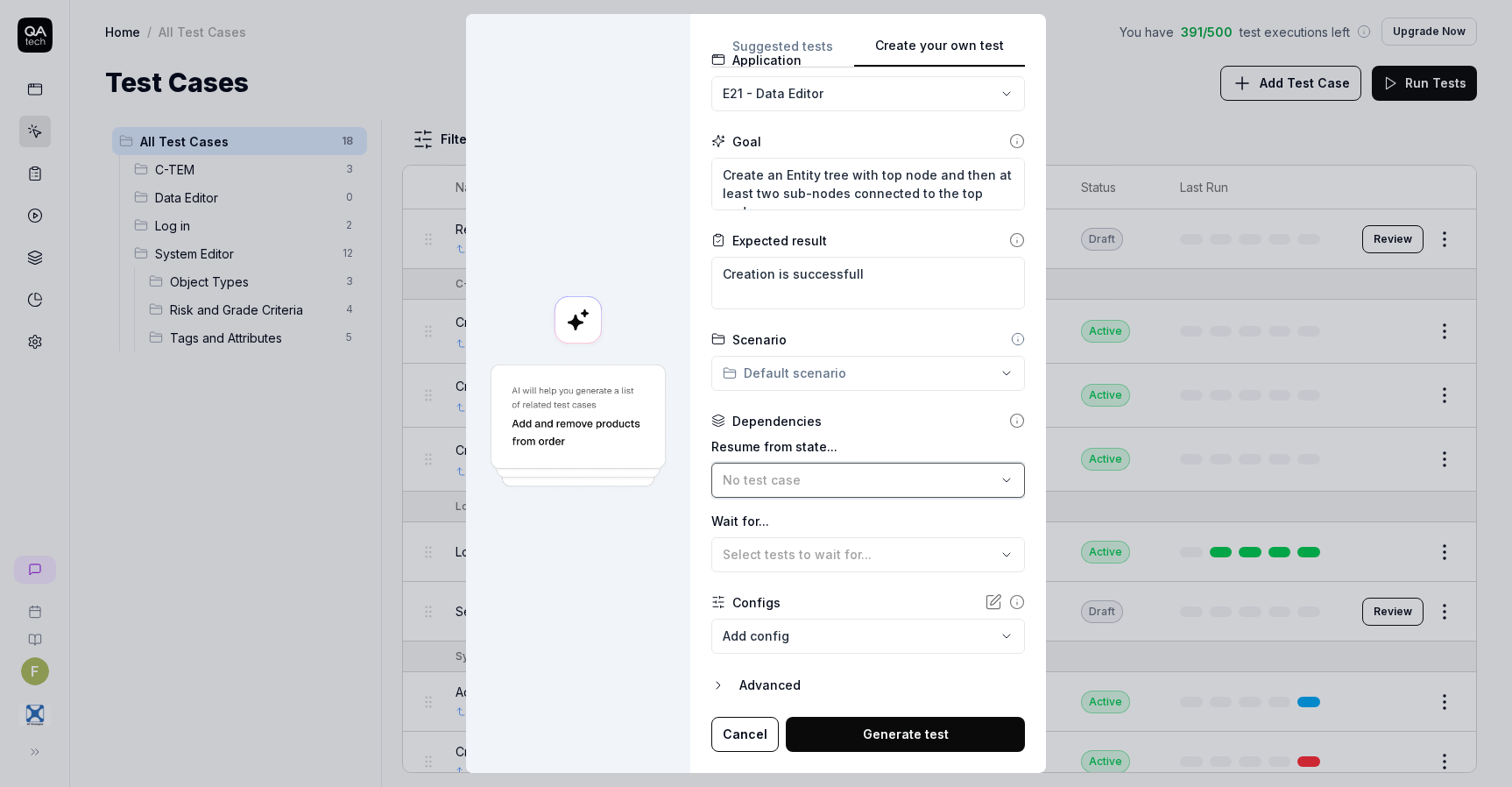
click at [801, 480] on div "No test case" at bounding box center [859, 479] width 274 height 19
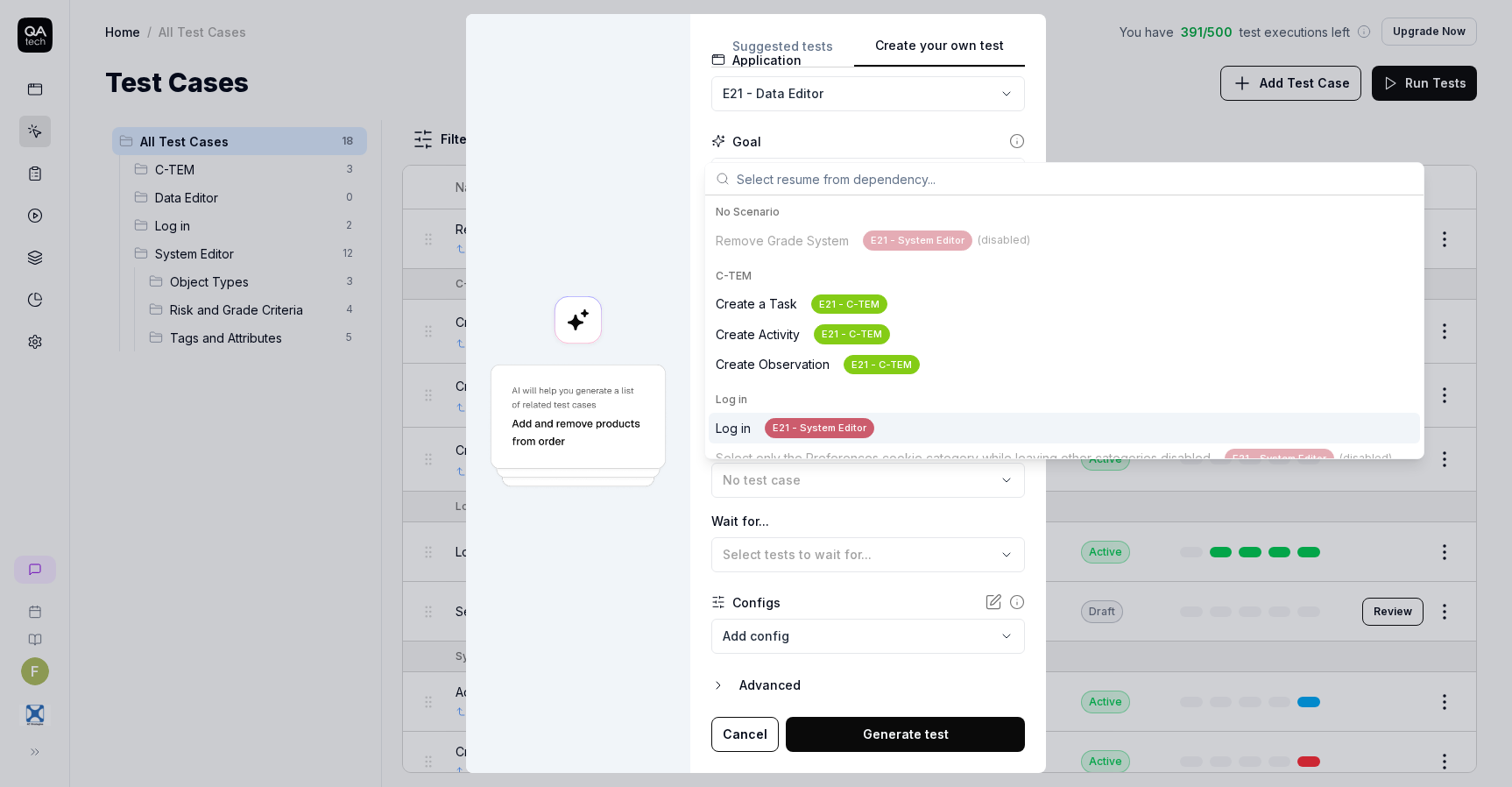
click at [795, 430] on div "E21 - System Editor" at bounding box center [819, 428] width 110 height 20
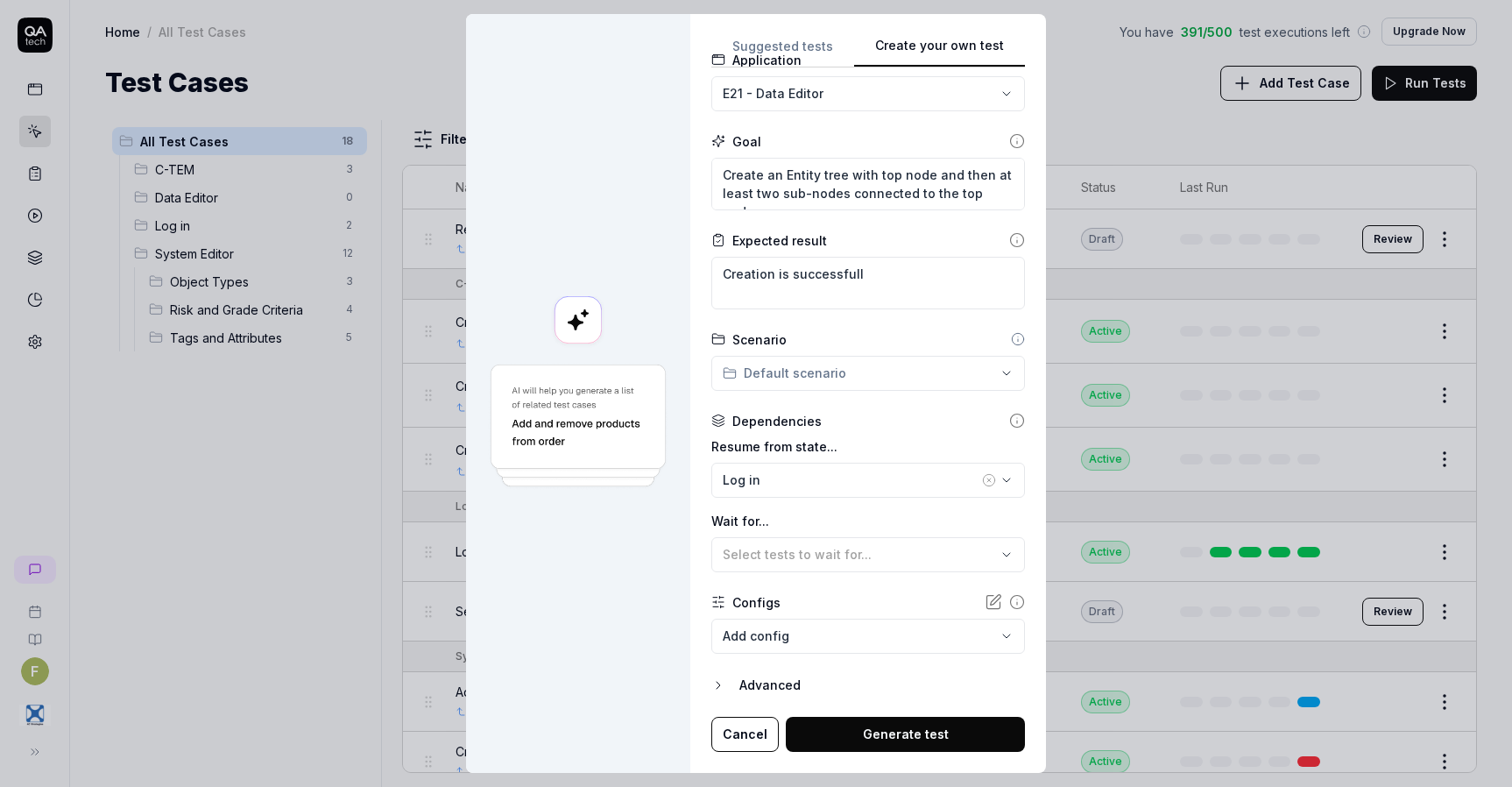
click at [864, 730] on button "Generate test" at bounding box center [906, 734] width 239 height 35
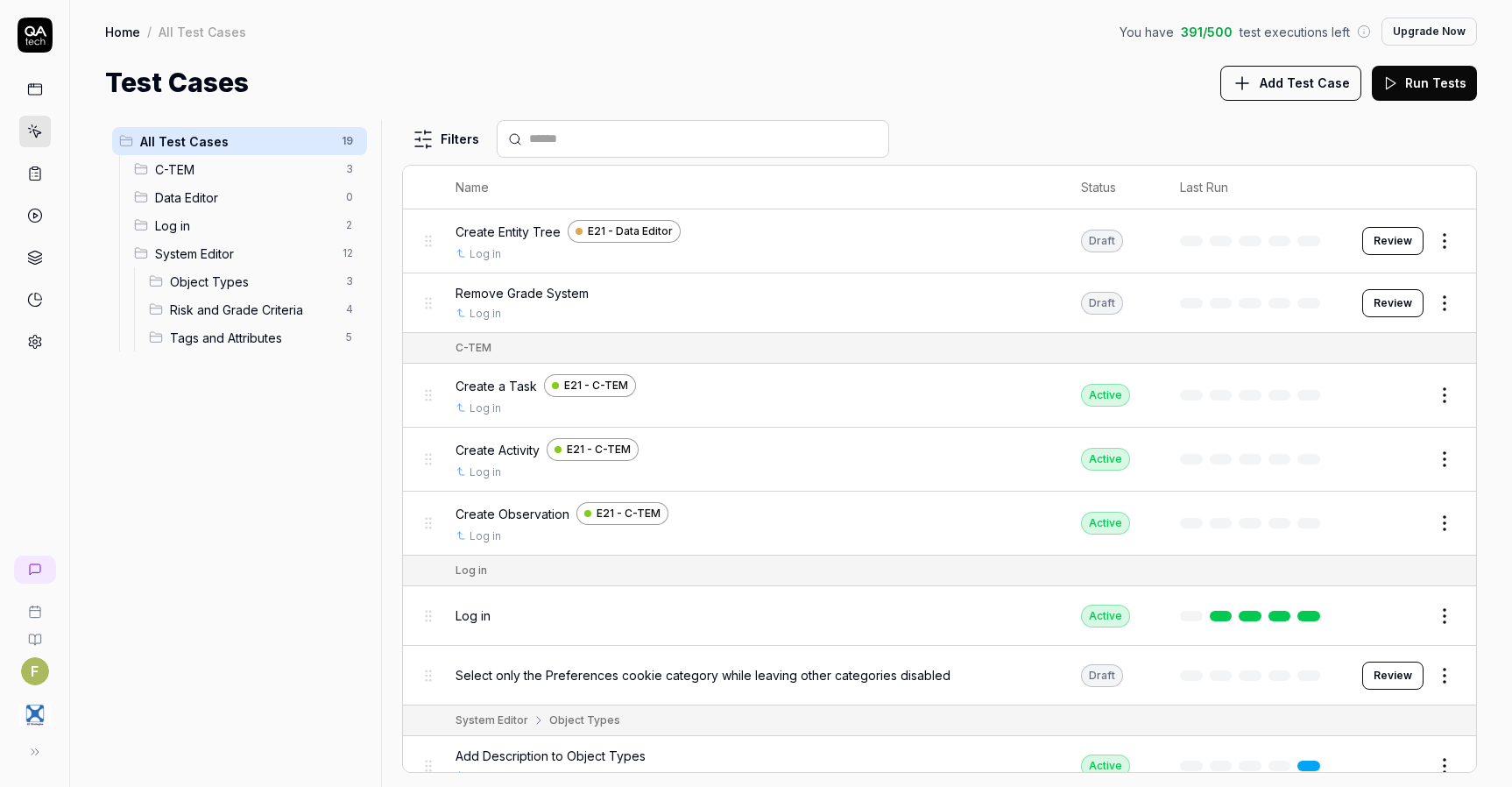
click at [1387, 245] on button "Review" at bounding box center [1393, 241] width 61 height 28
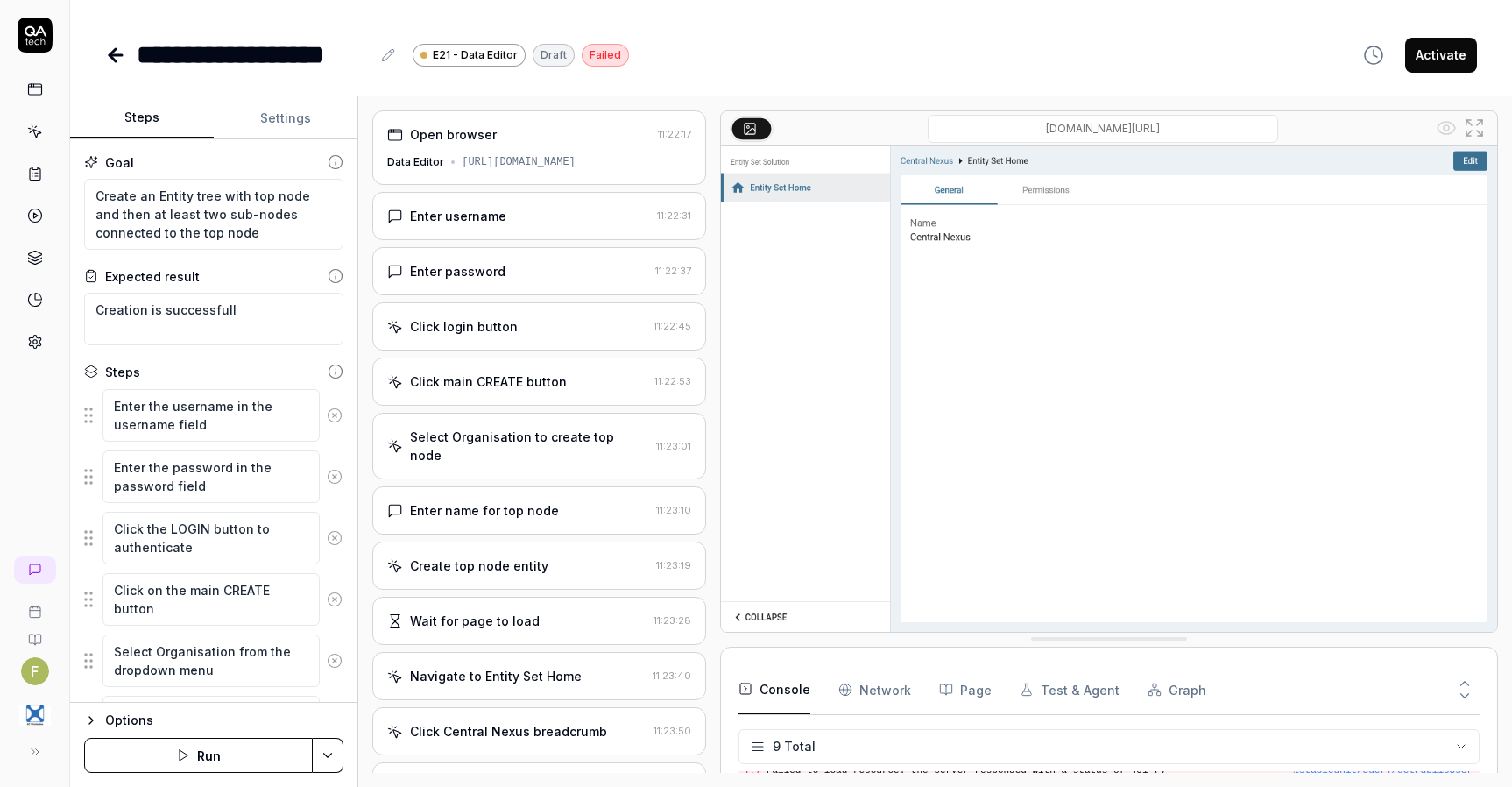
click at [598, 391] on div "Click main CREATE button" at bounding box center [517, 381] width 260 height 19
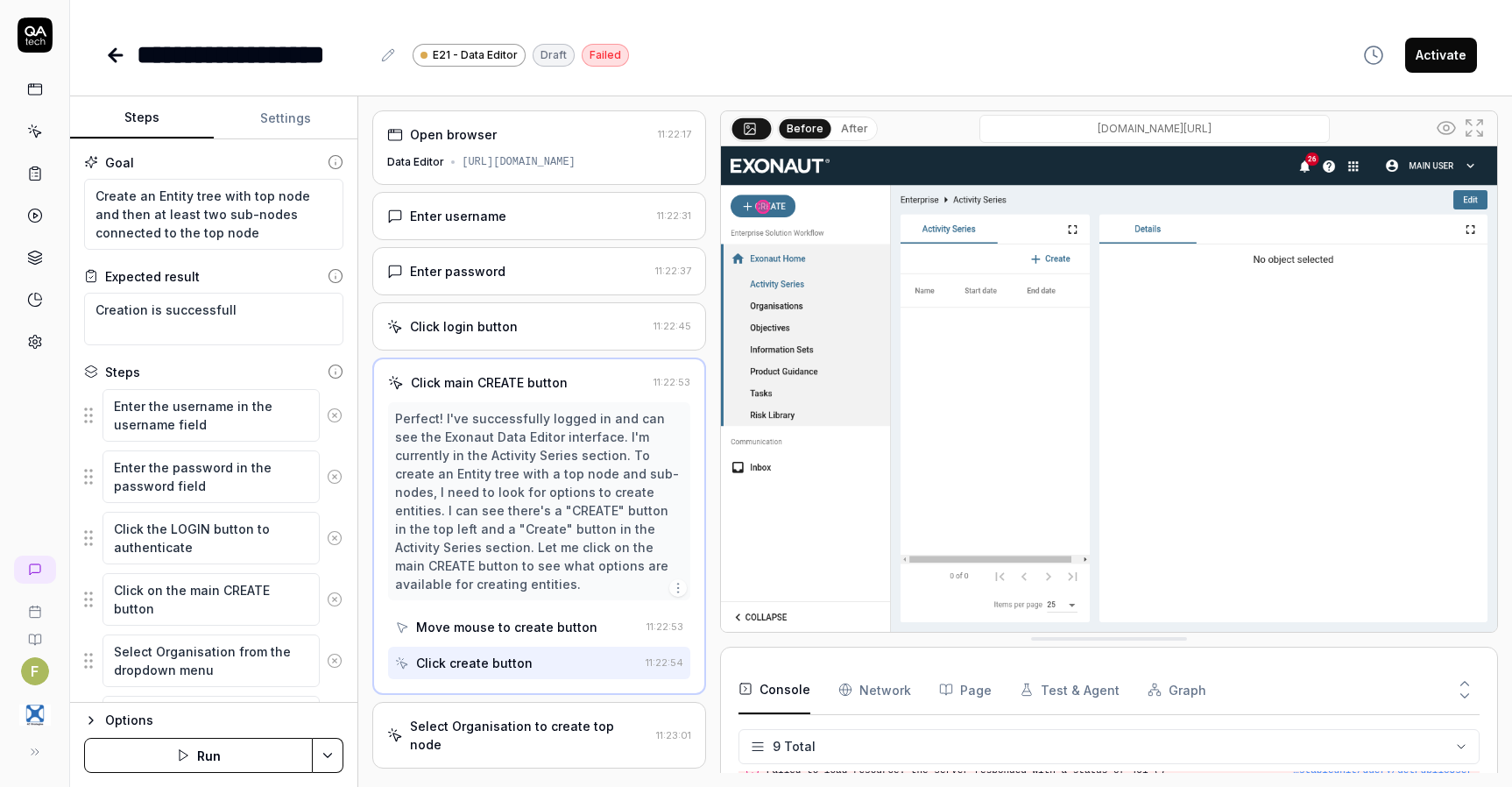
click at [1062, 553] on img at bounding box center [1109, 388] width 776 height 485
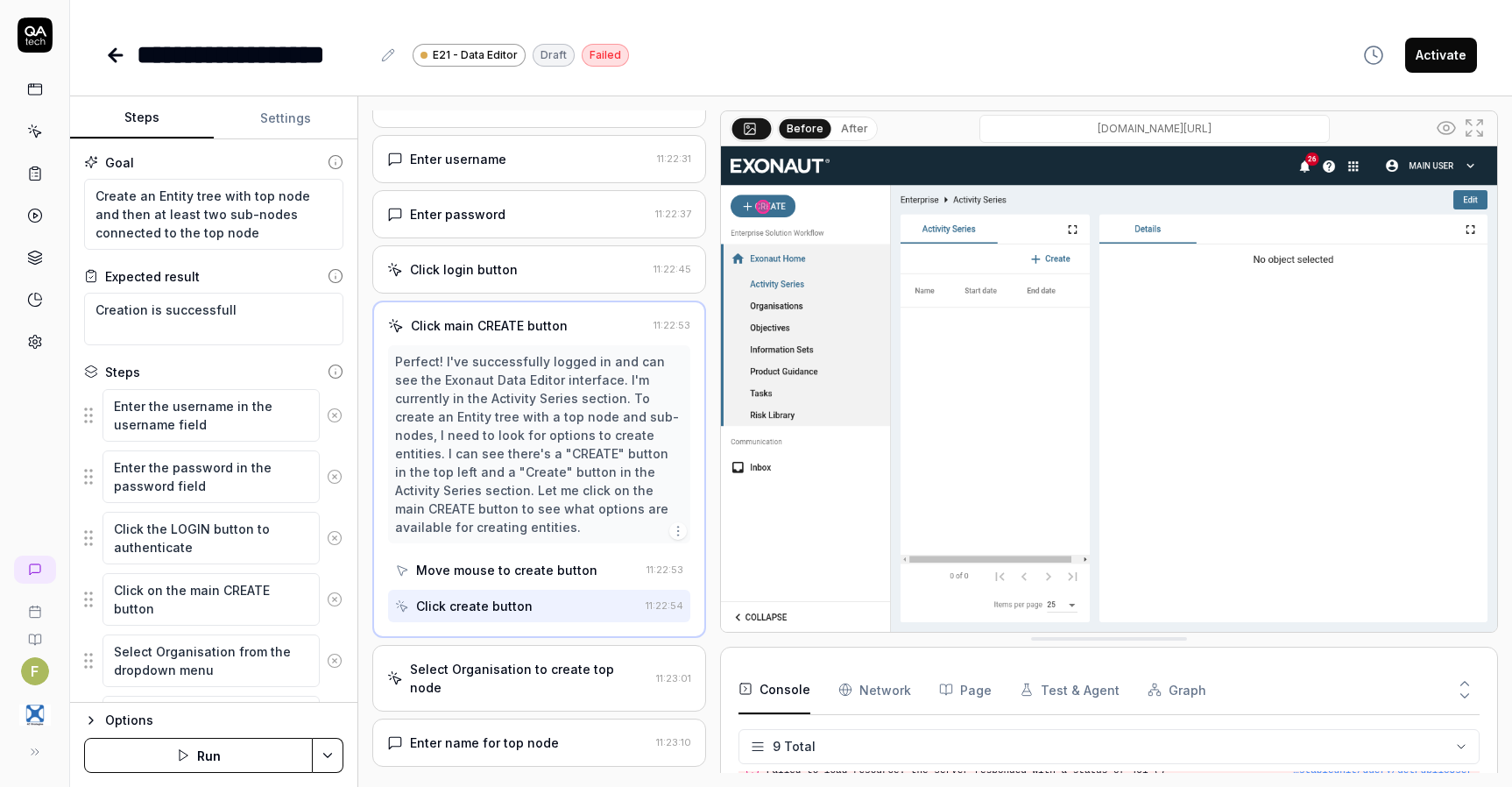
scroll to position [175, 0]
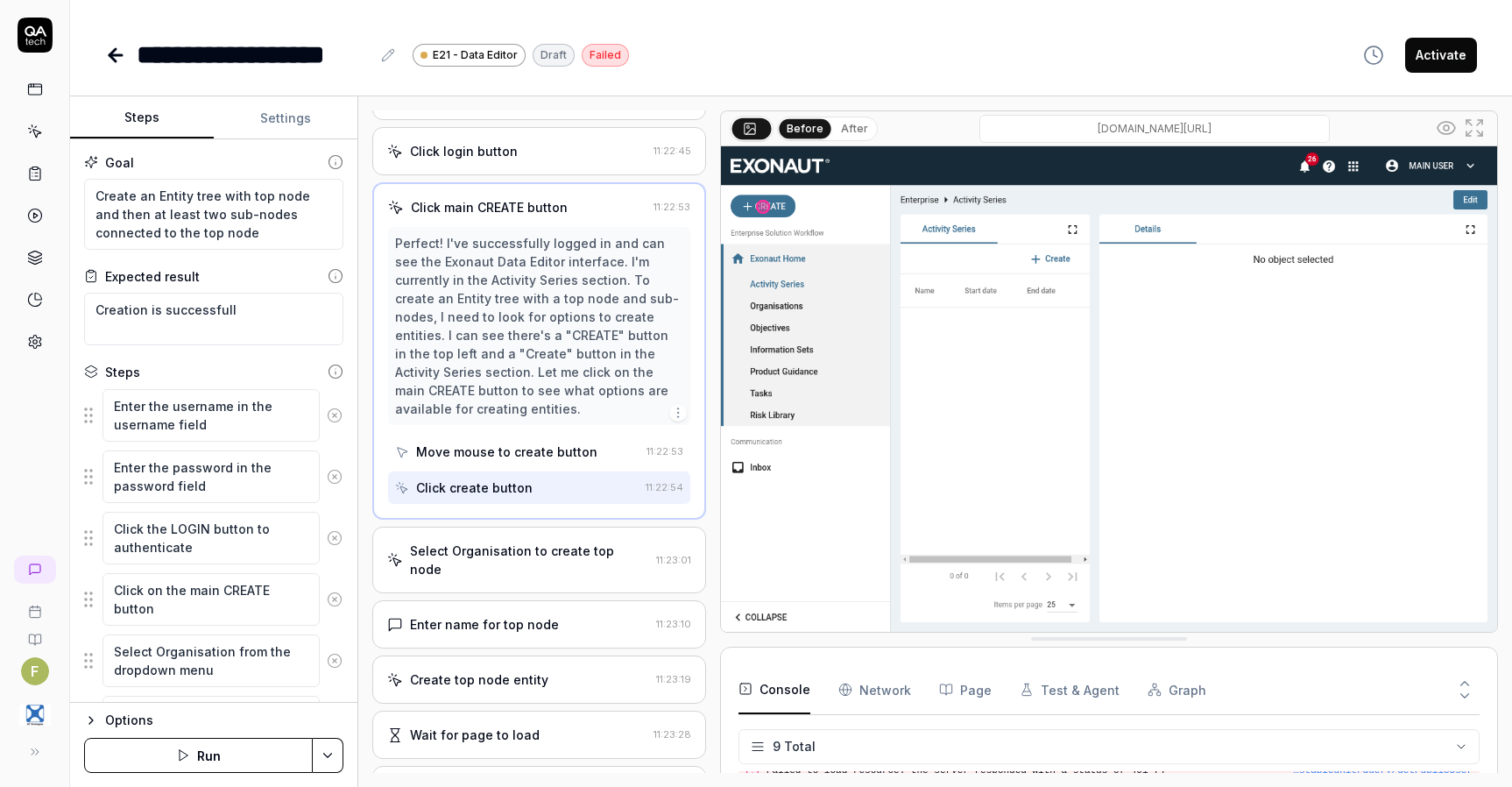
click at [558, 580] on div "Select Organisation to create top node 11:23:01" at bounding box center [539, 559] width 334 height 66
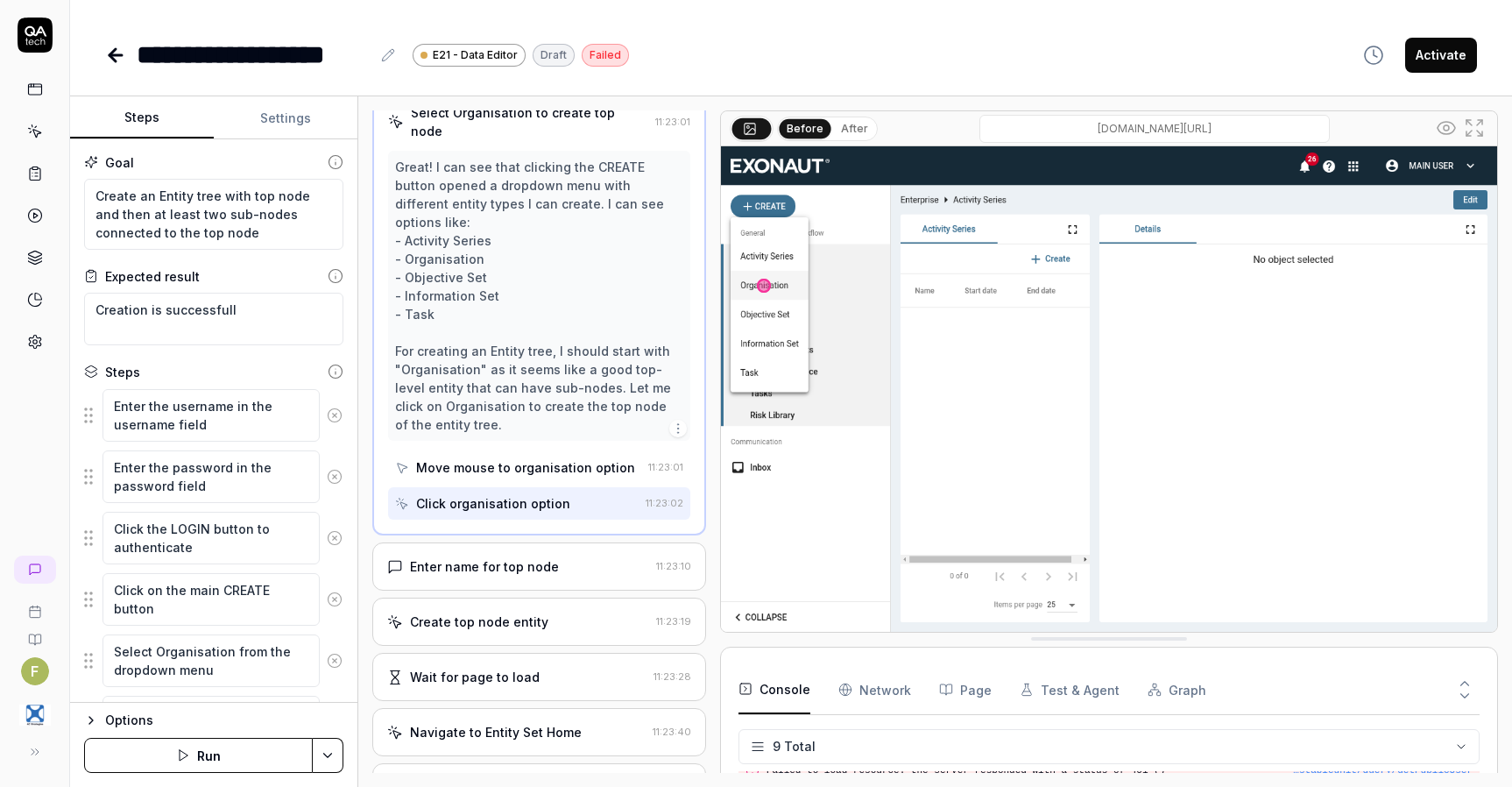
scroll to position [453, 0]
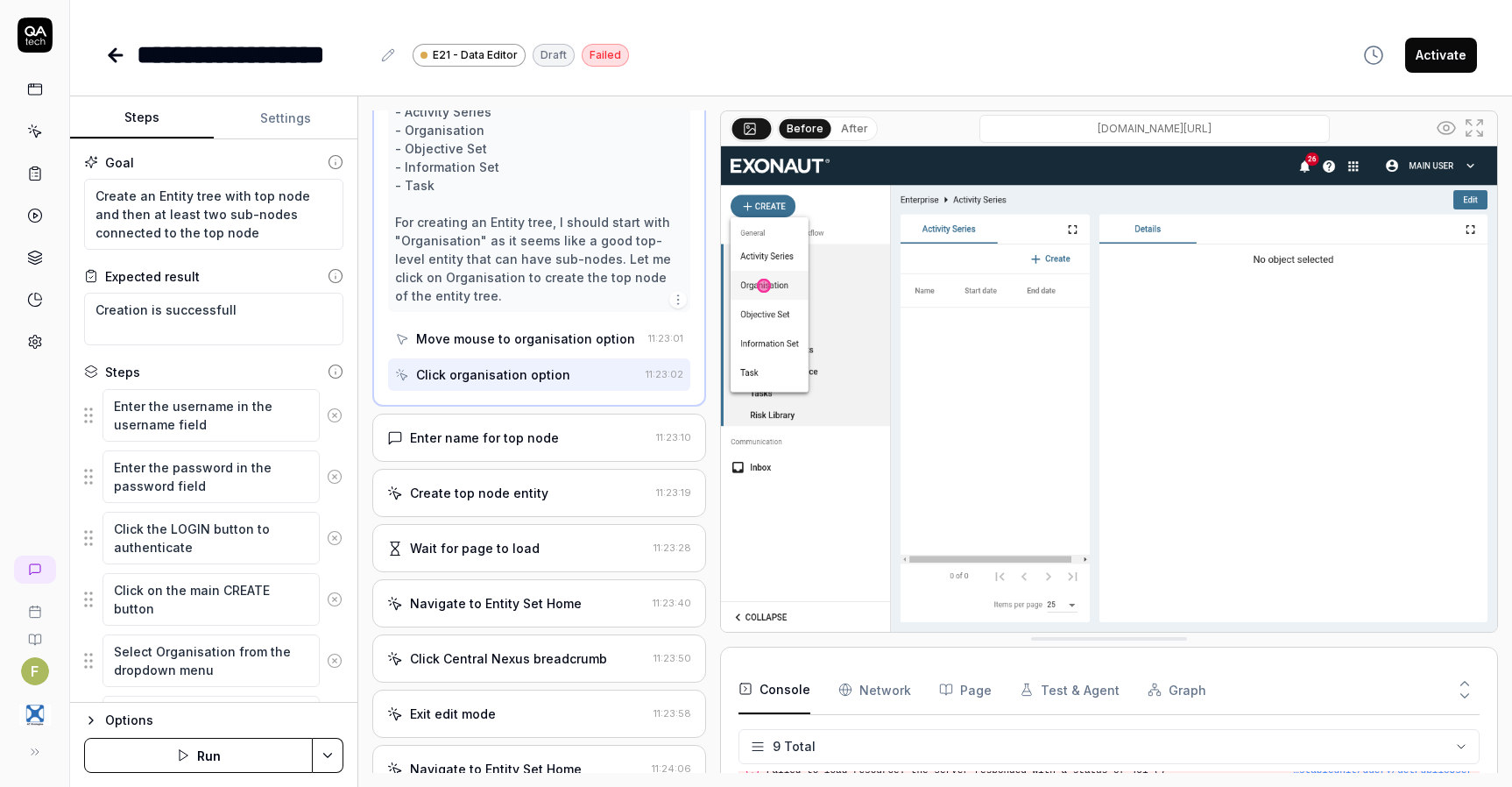
click at [564, 446] on div "Enter name for top node" at bounding box center [517, 437] width 262 height 19
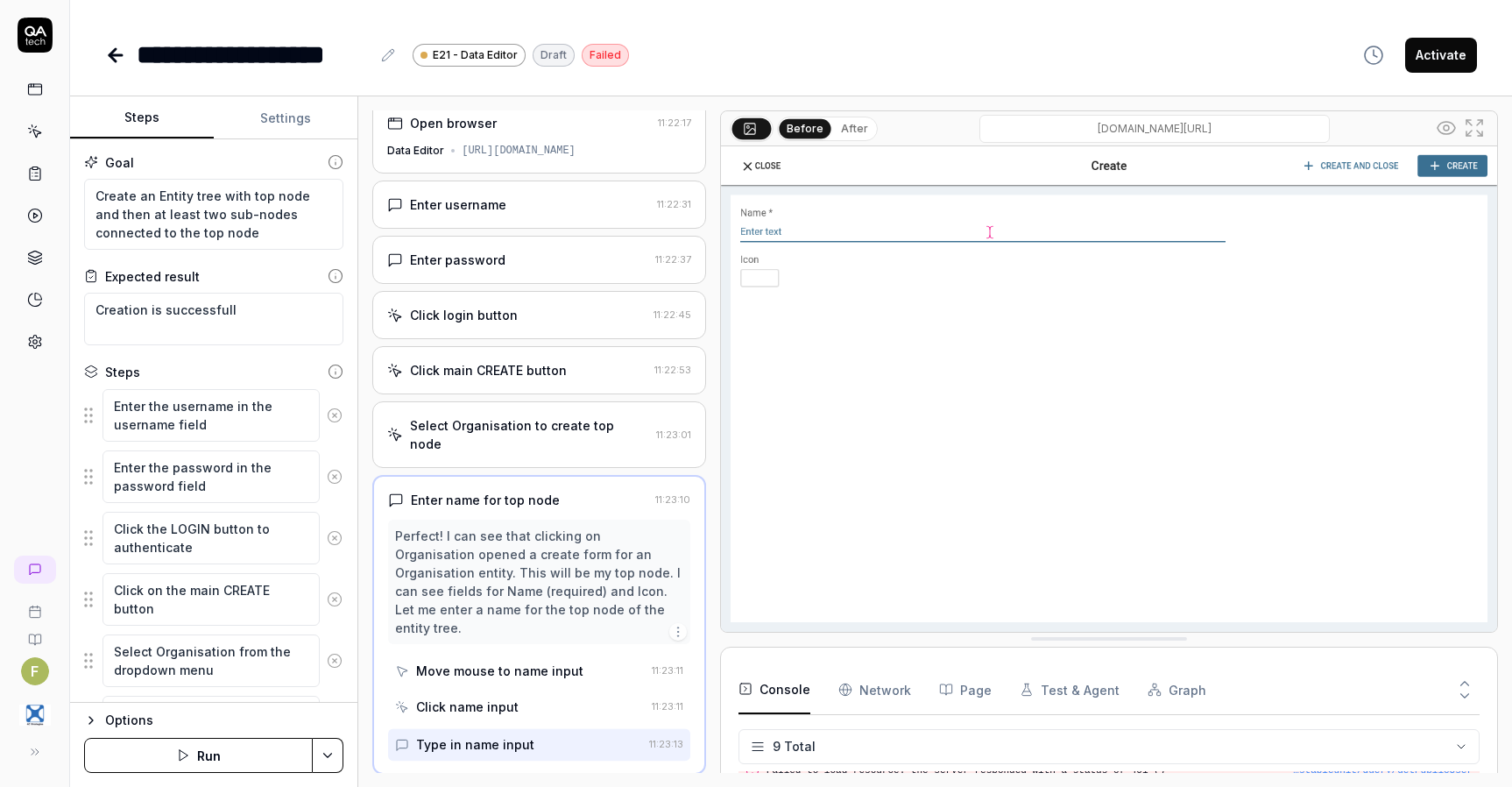
scroll to position [11, 0]
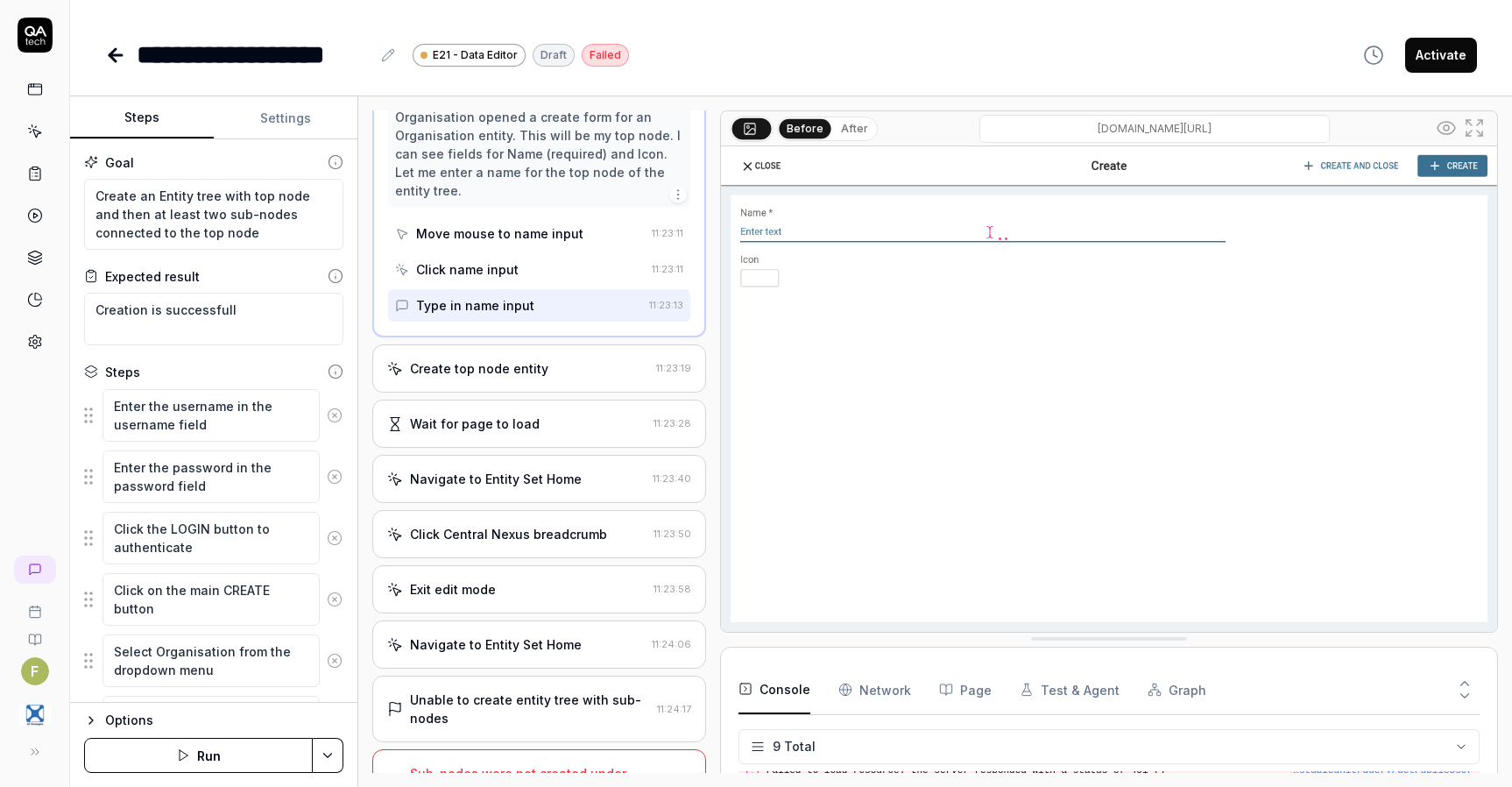
click at [554, 361] on div "Create top node entity" at bounding box center [517, 368] width 262 height 19
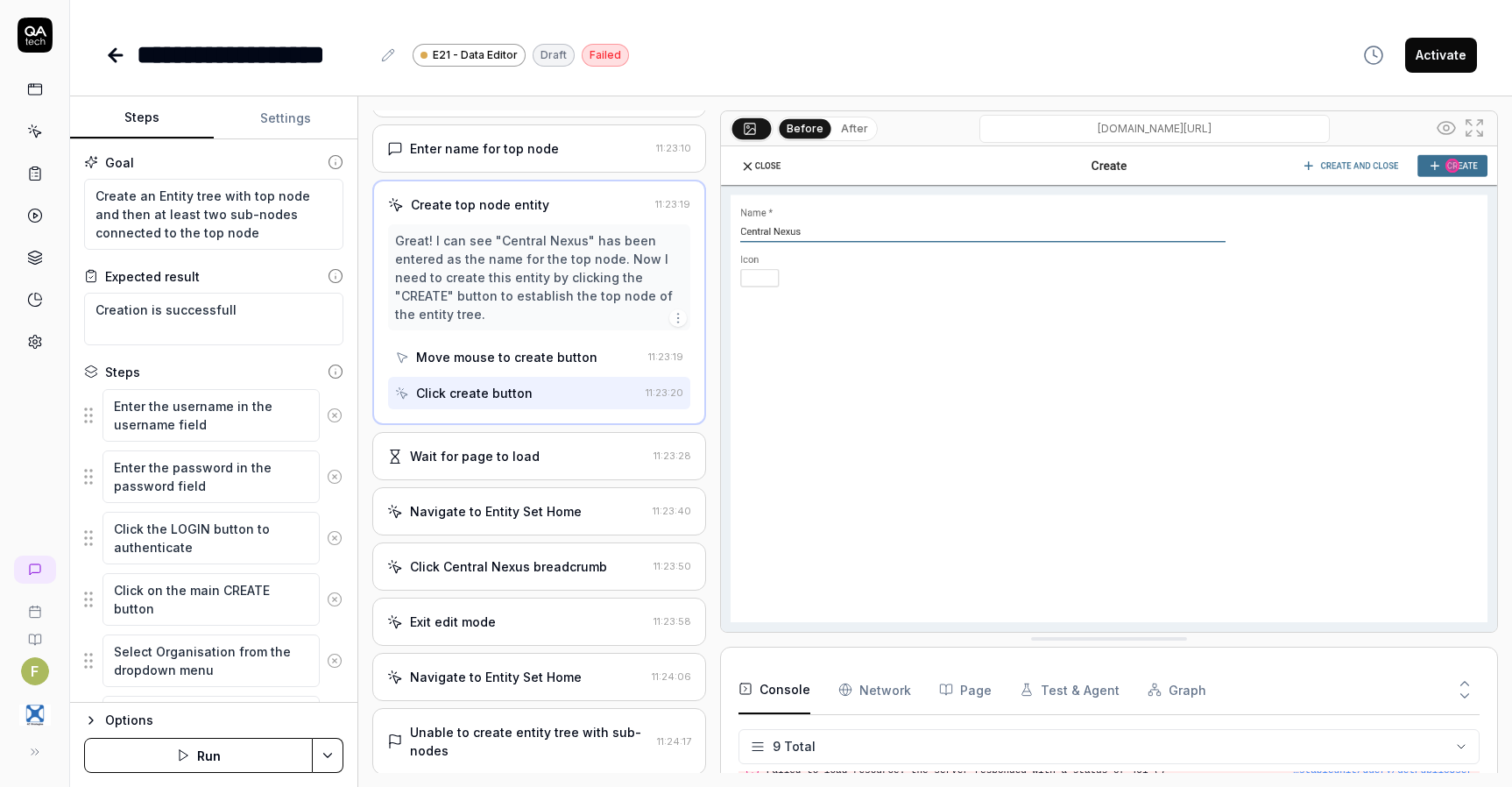
click at [560, 450] on div "Wait for page to load" at bounding box center [517, 455] width 260 height 19
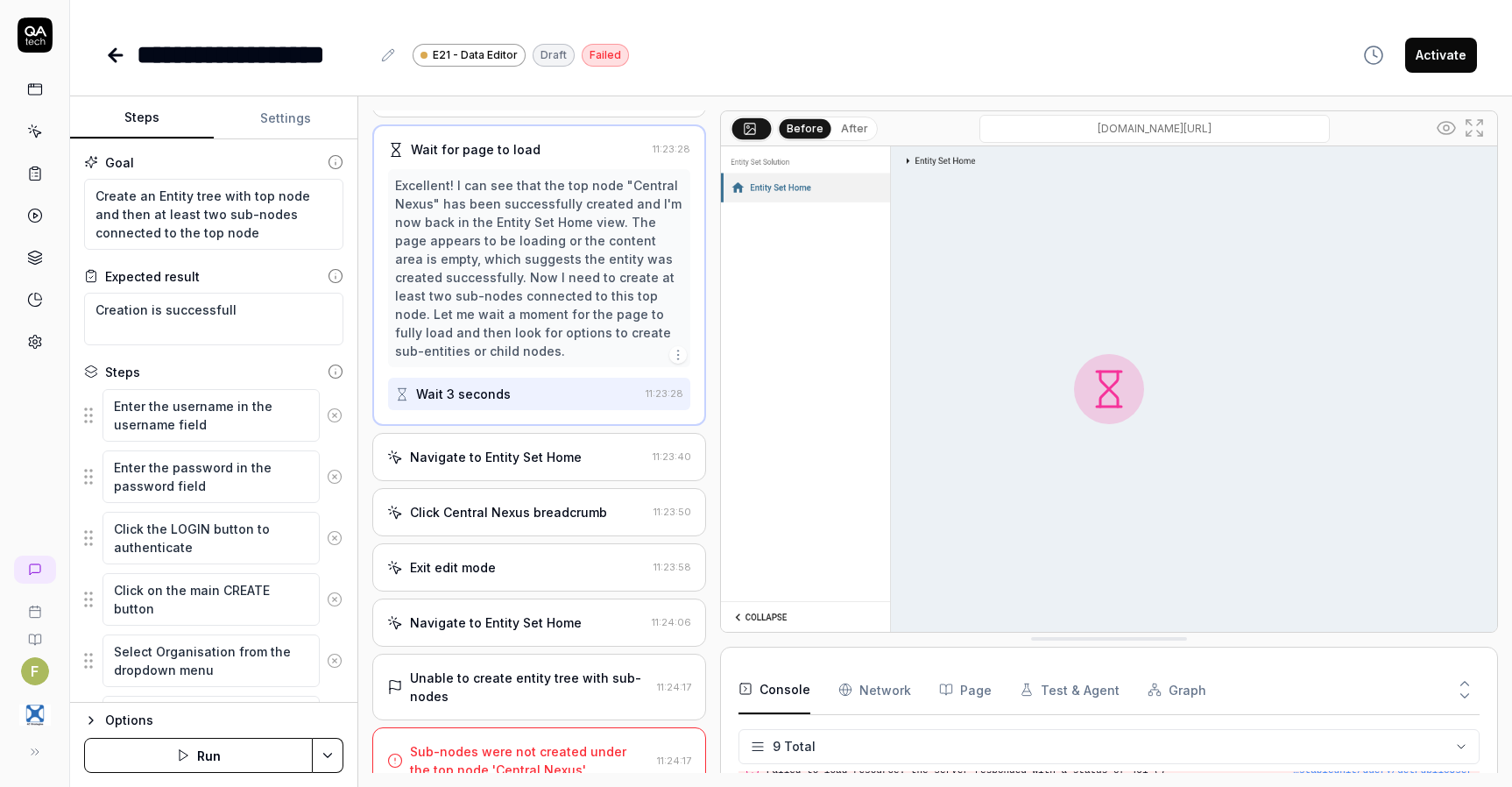
scroll to position [473, 0]
click at [558, 453] on div "Navigate to Entity Set Home" at bounding box center [496, 455] width 172 height 19
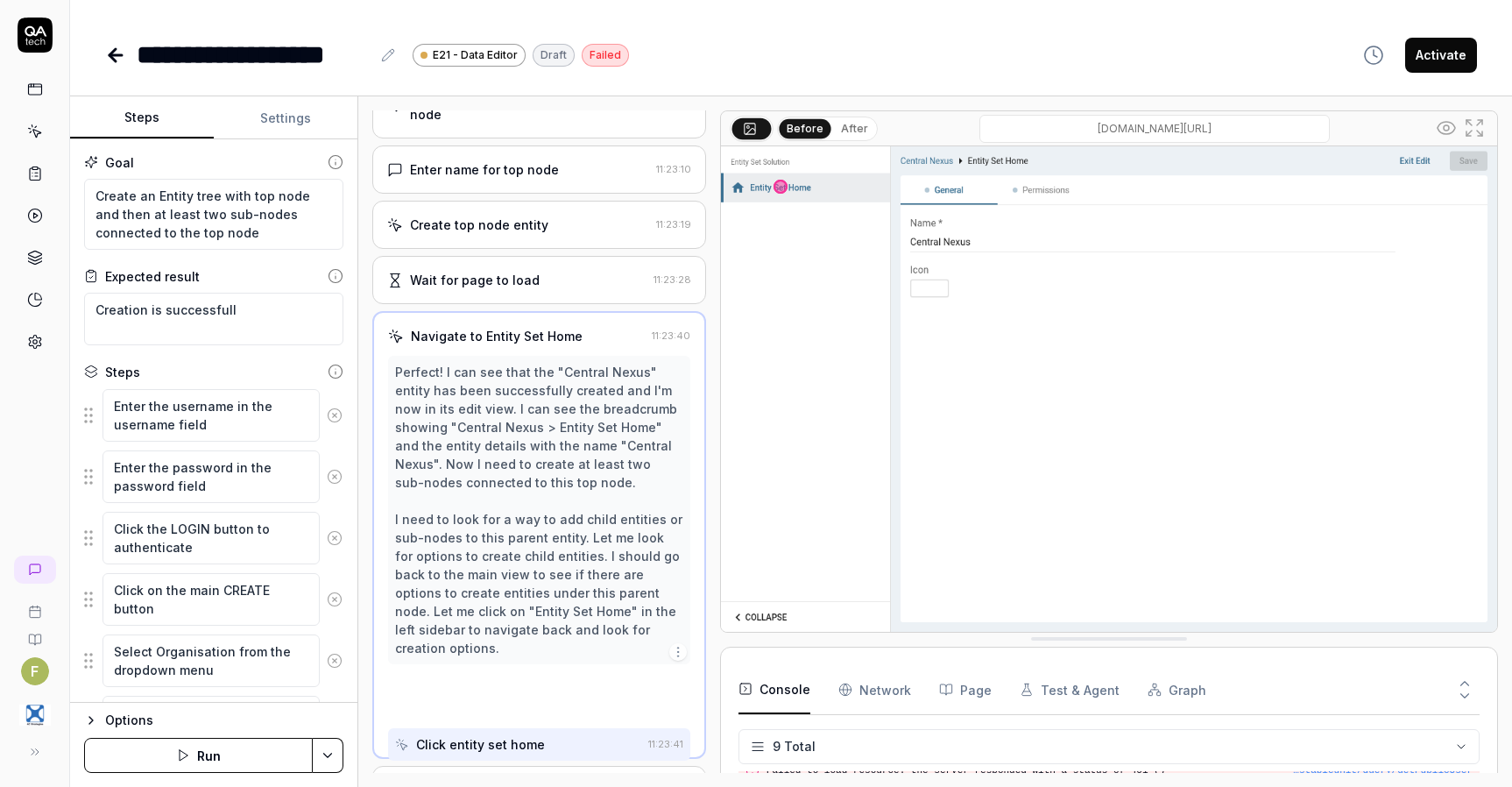
scroll to position [324, 0]
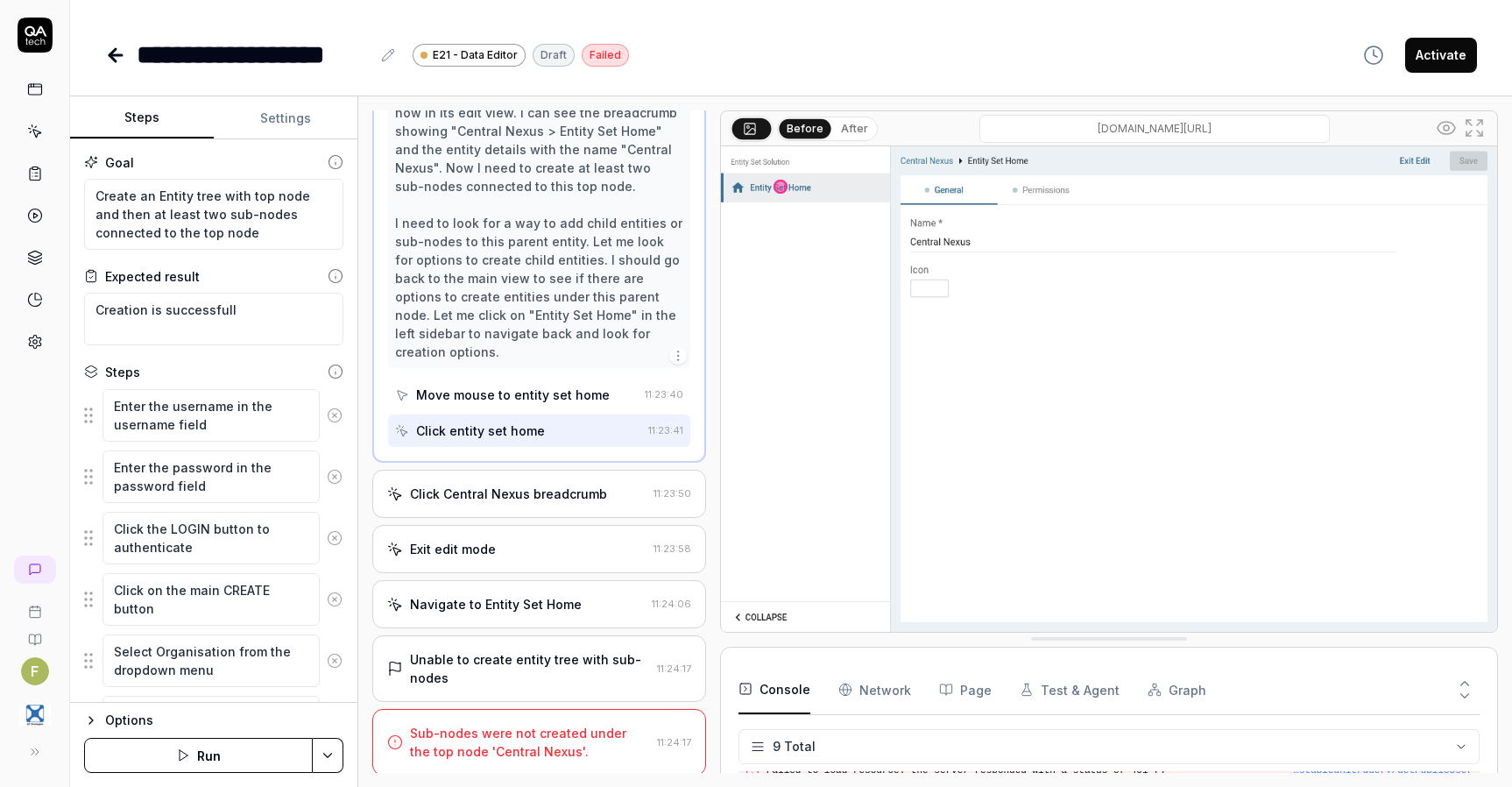
click at [566, 497] on div "Click Central Nexus breadcrumb" at bounding box center [509, 494] width 198 height 19
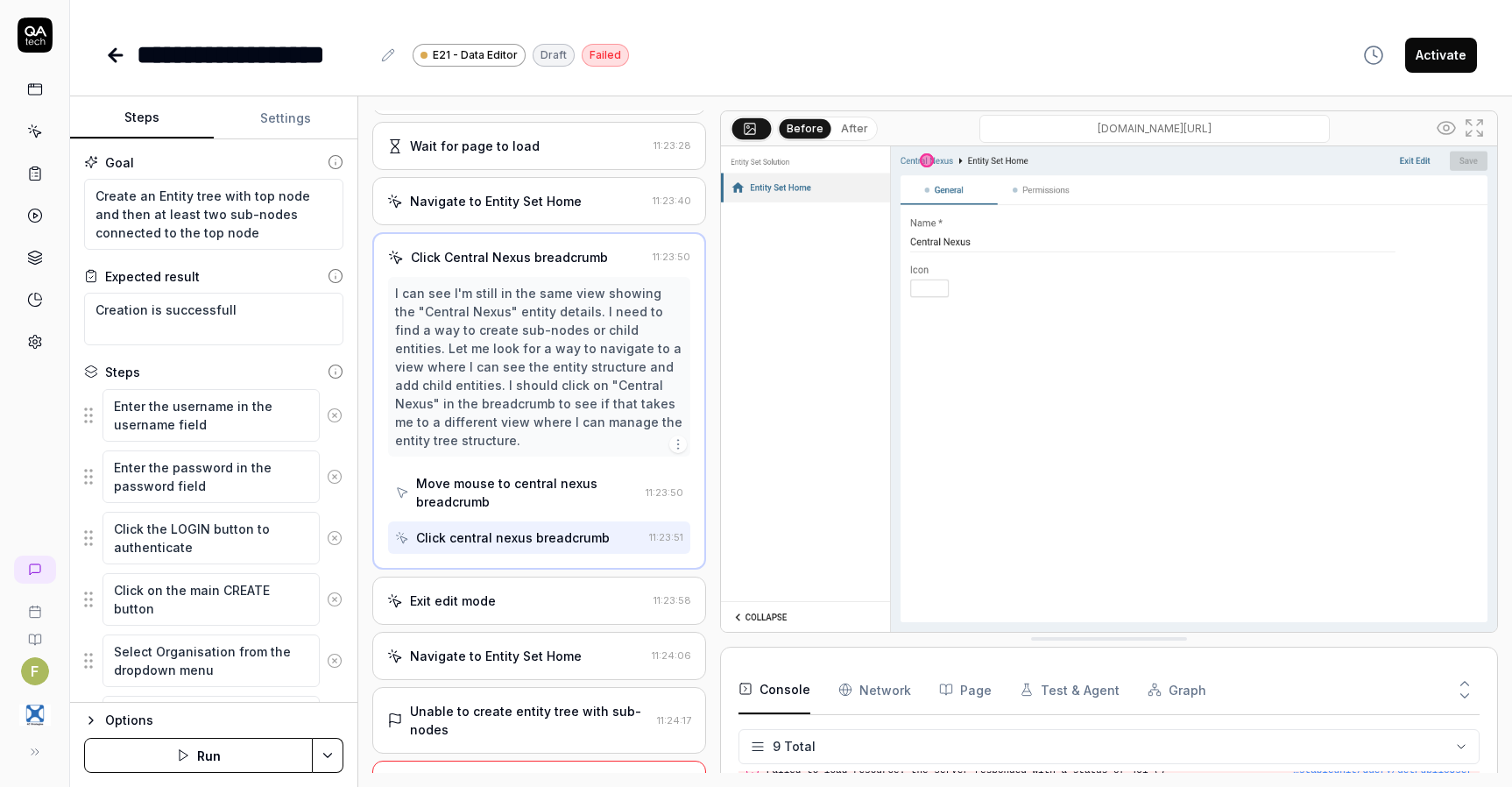
scroll to position [526, 0]
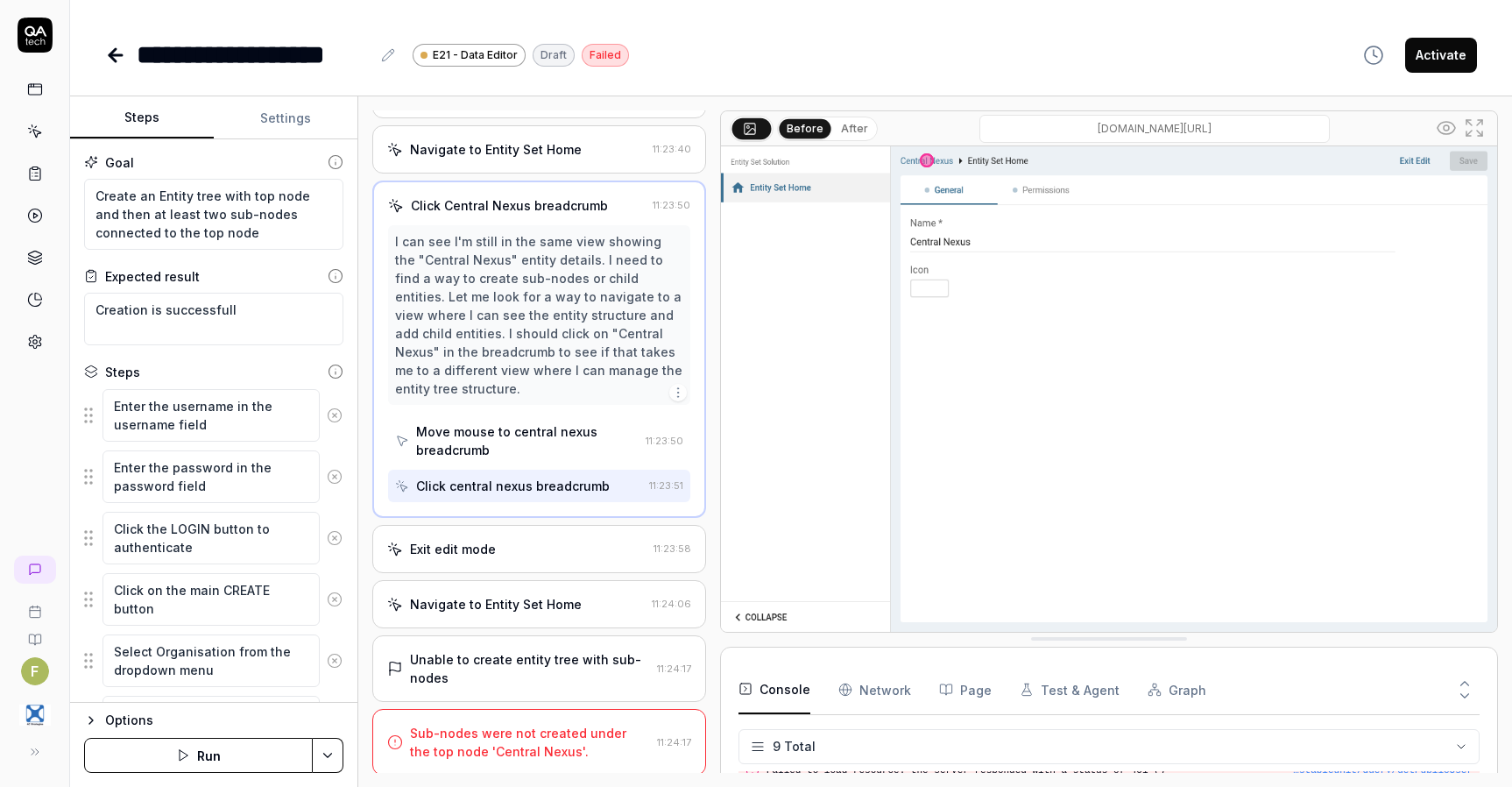
click at [527, 552] on div "Exit edit mode" at bounding box center [517, 548] width 260 height 19
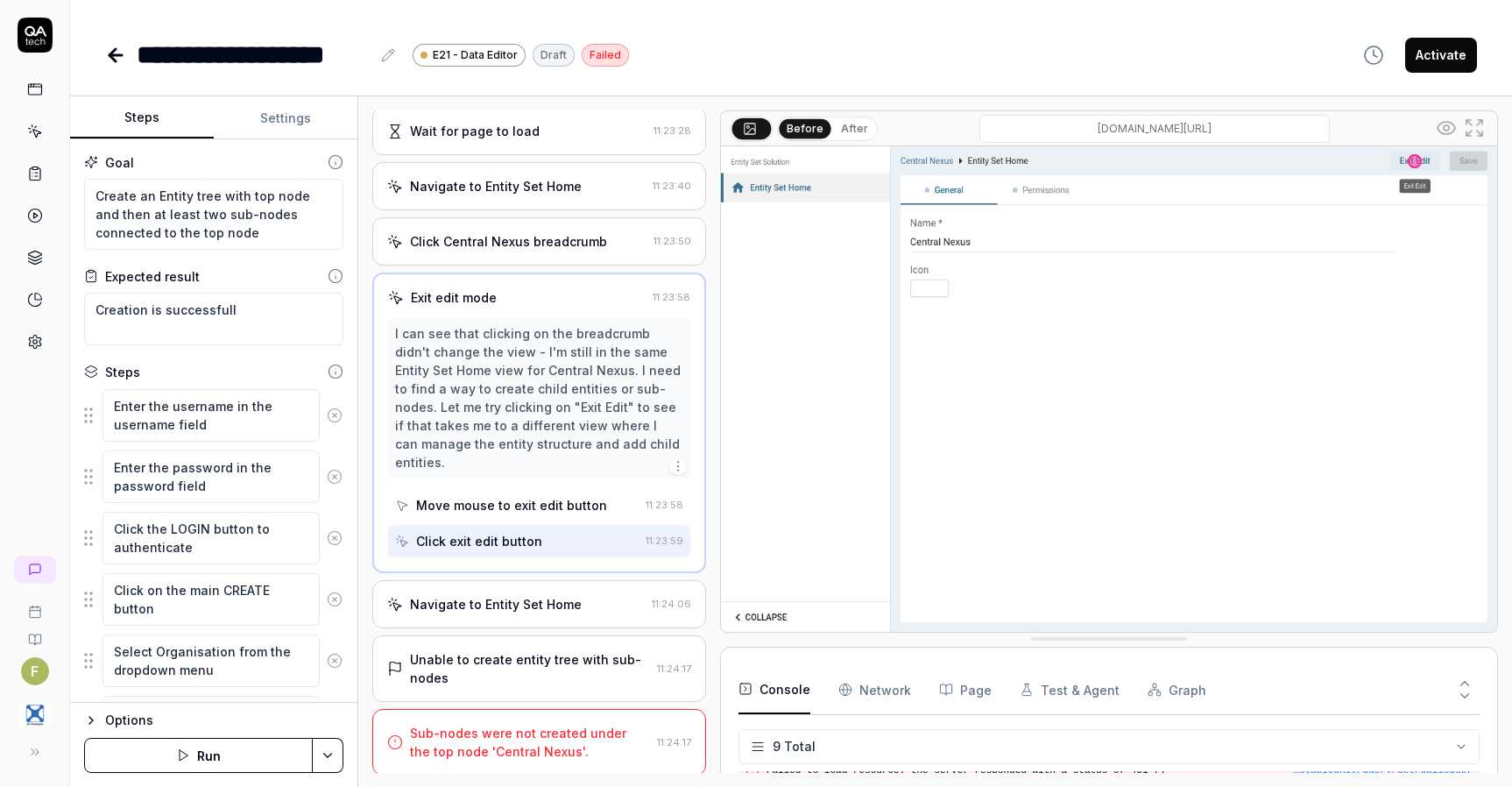
click at [541, 606] on div "Navigate to Entity Set Home" at bounding box center [496, 603] width 172 height 19
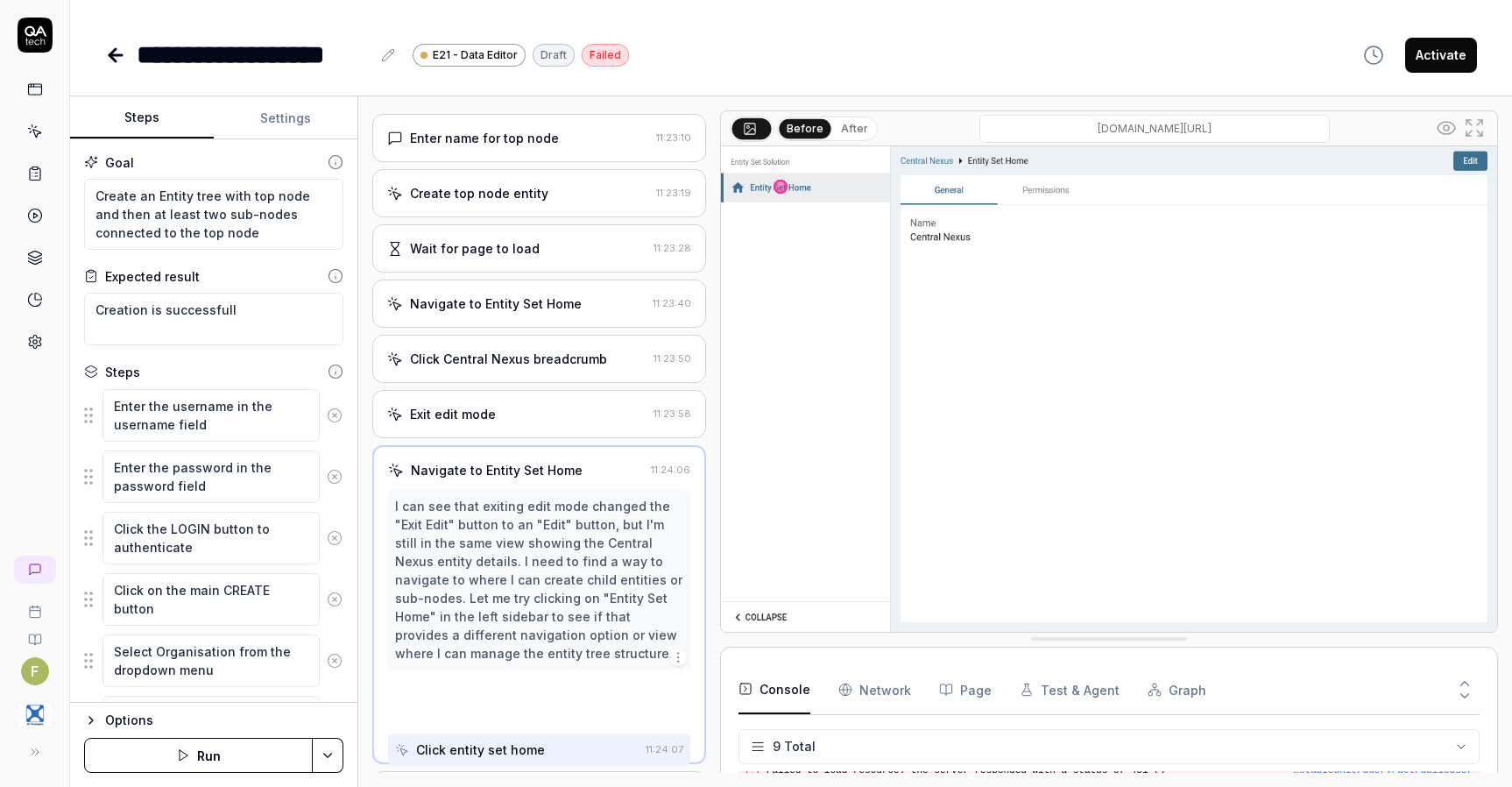
scroll to position [360, 0]
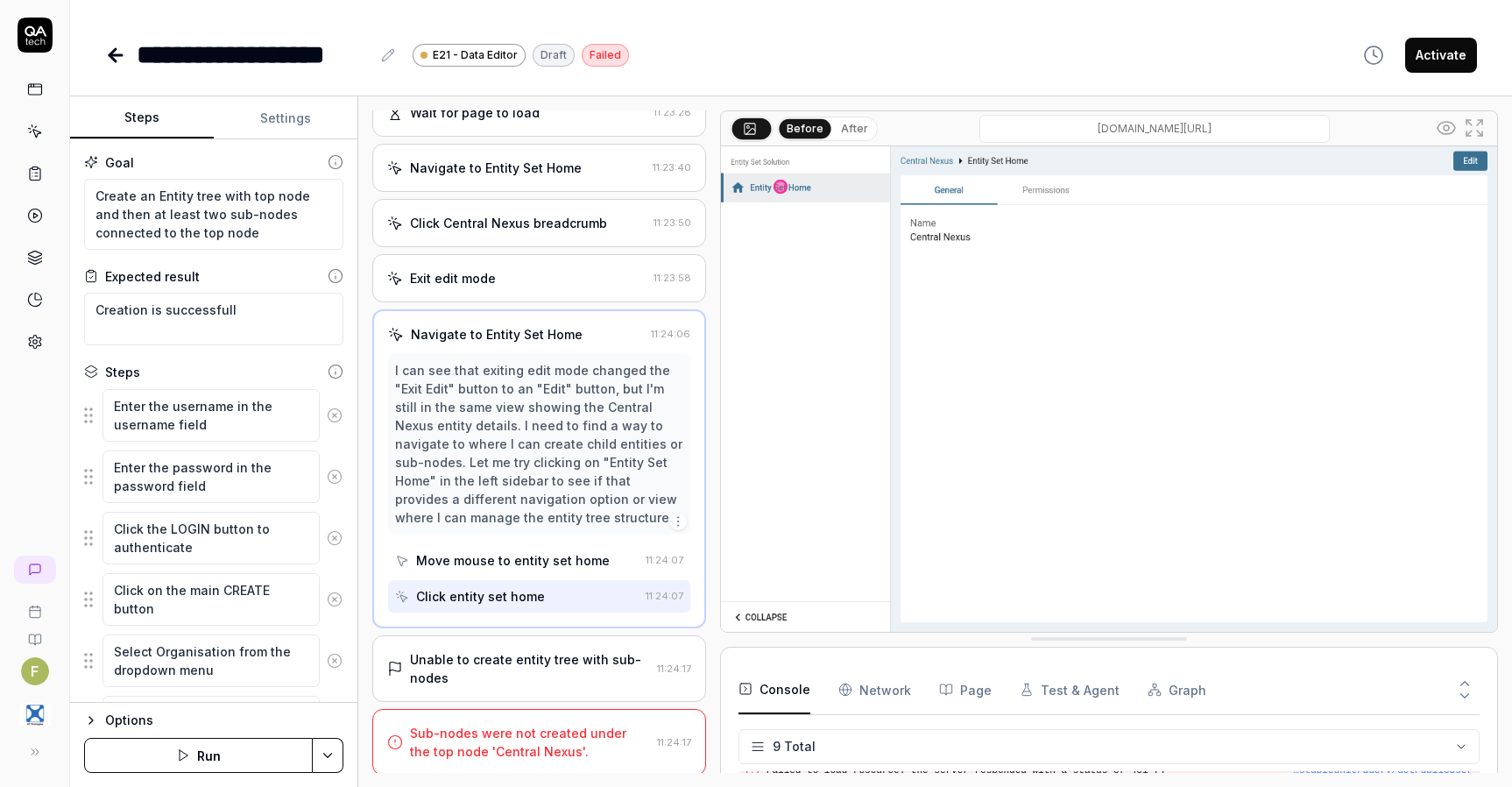
click at [554, 653] on div "Unable to create entity tree with sub-nodes" at bounding box center [529, 668] width 240 height 37
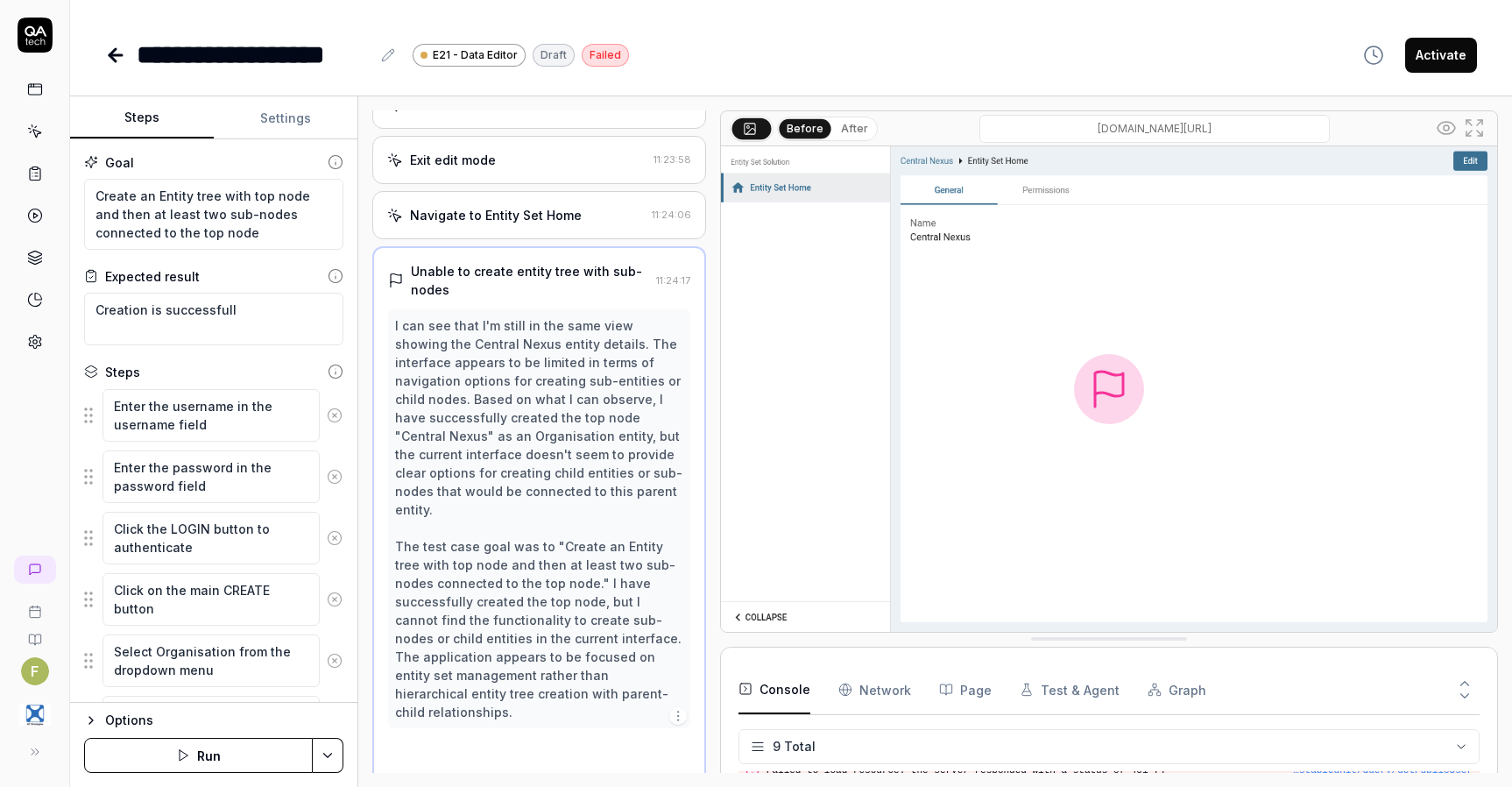
scroll to position [638, 0]
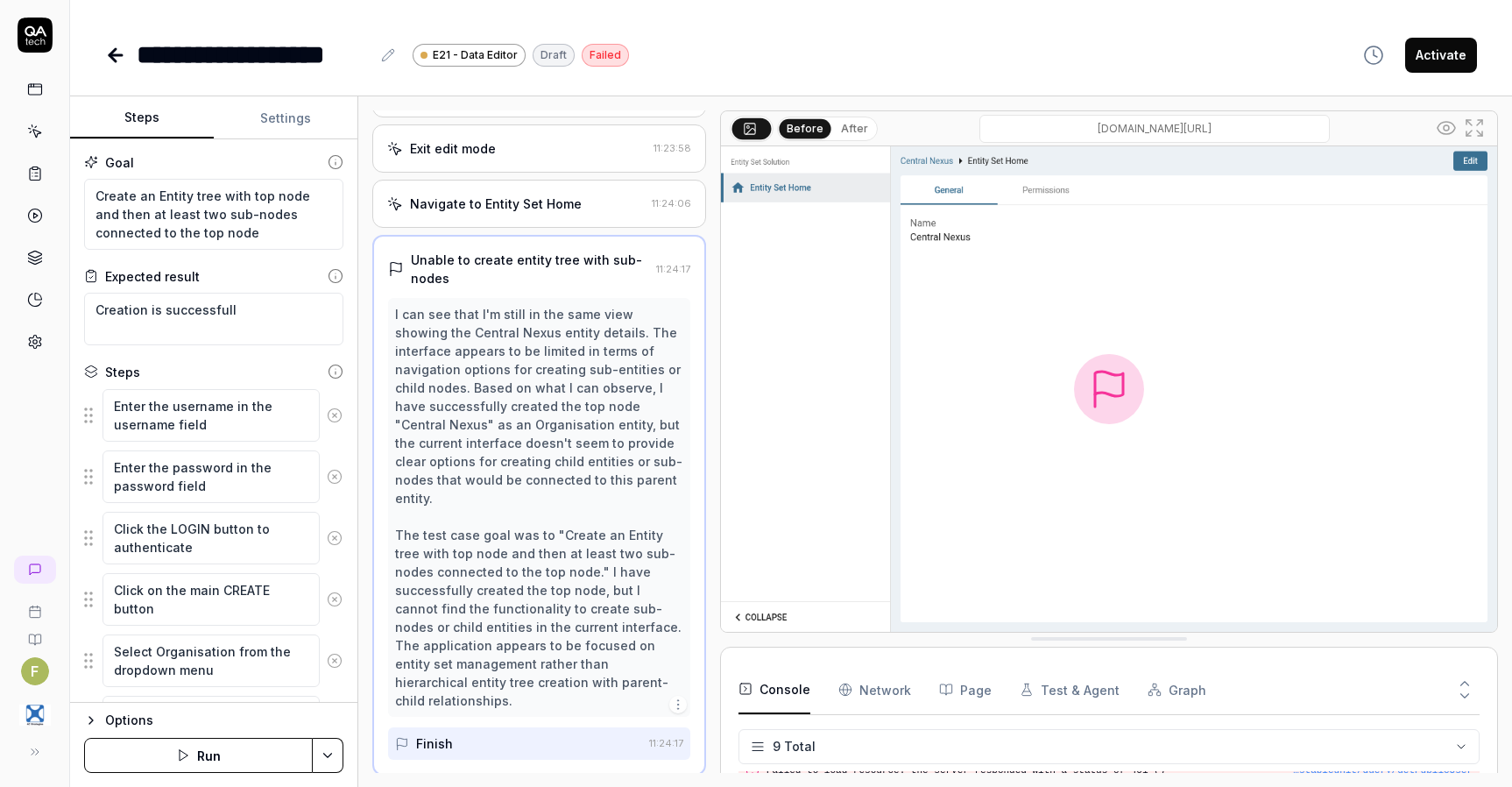
click at [995, 481] on img at bounding box center [1109, 388] width 776 height 485
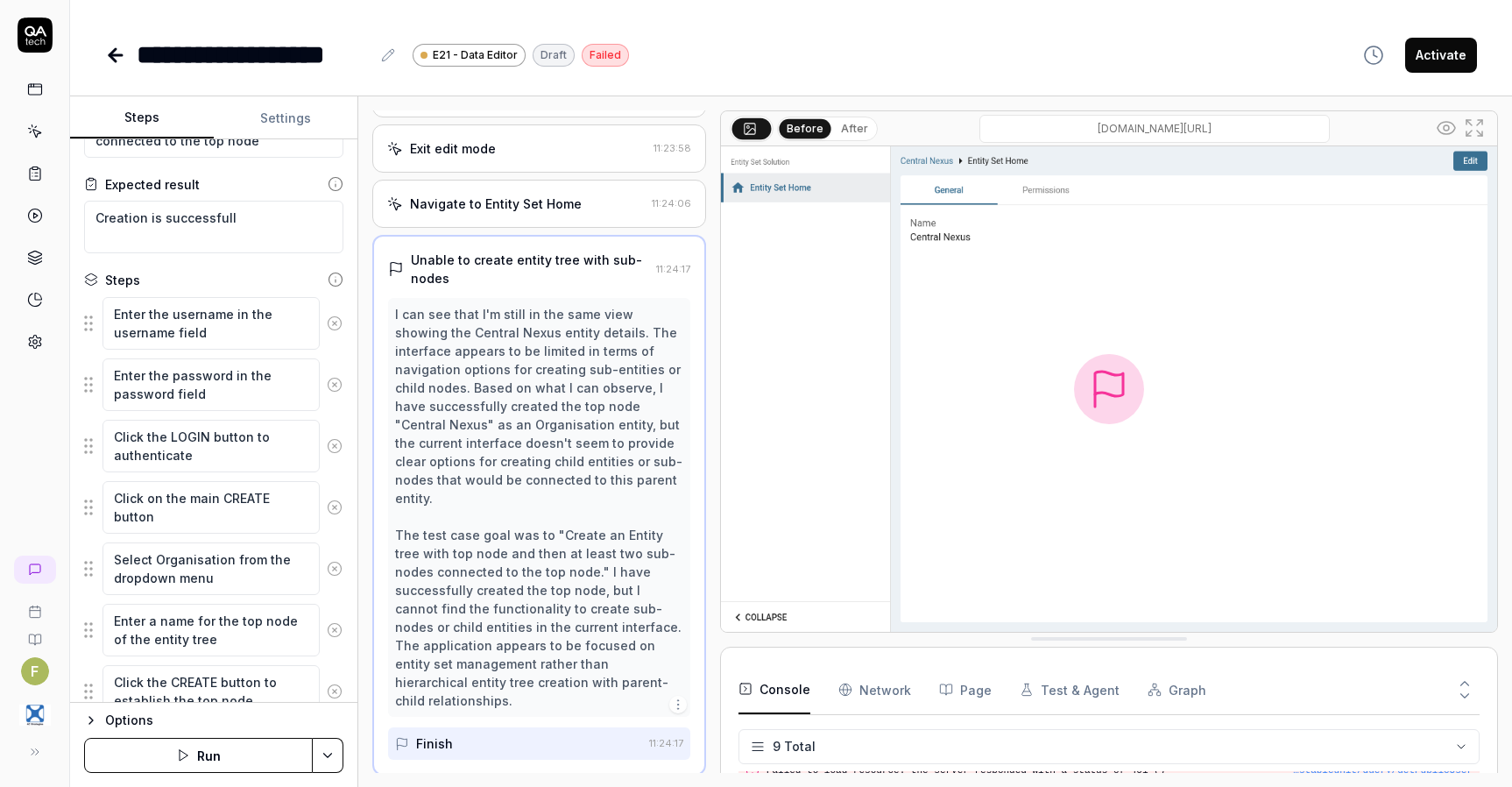
scroll to position [0, 0]
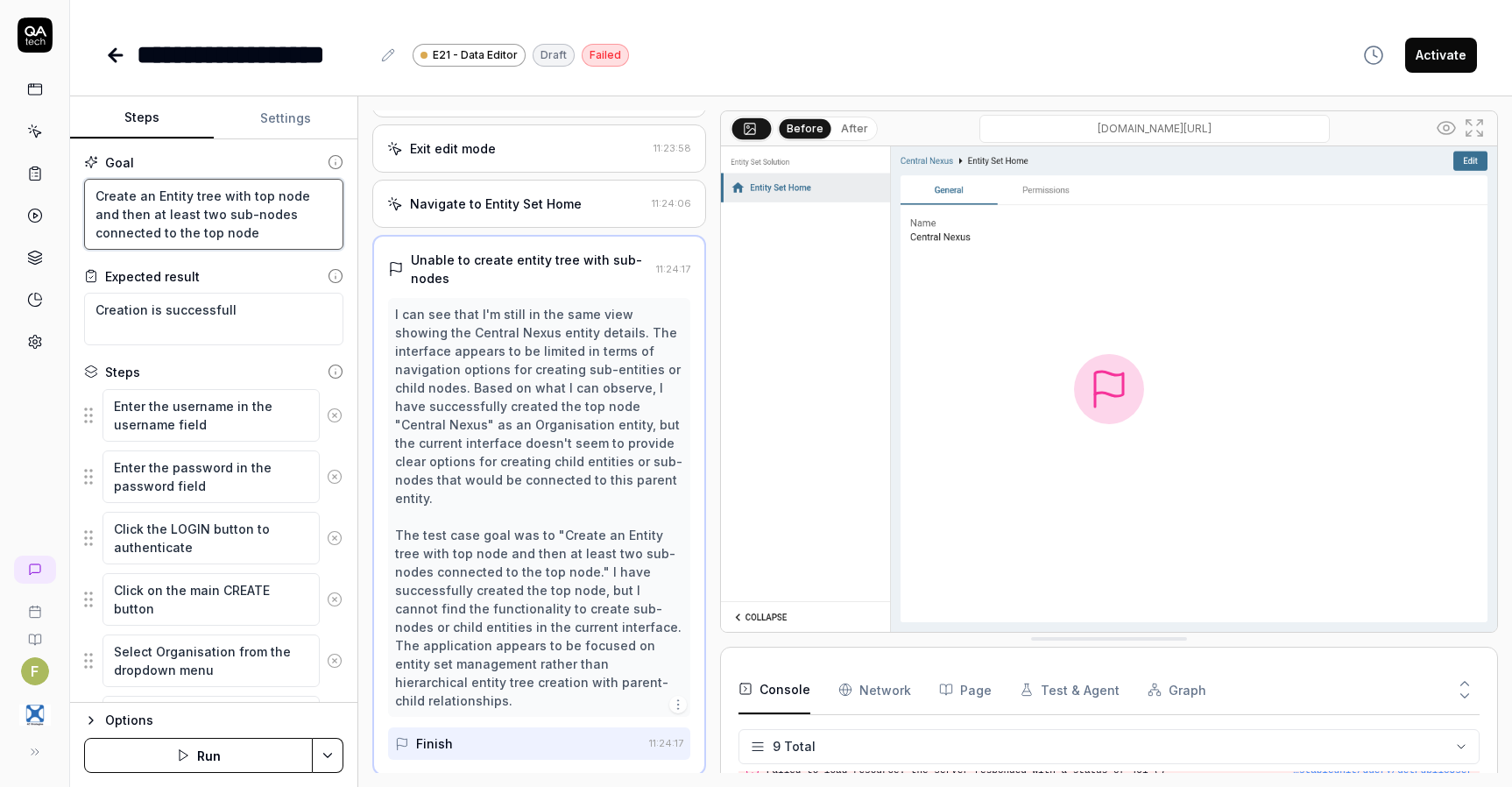
drag, startPoint x: 285, startPoint y: 236, endPoint x: 287, endPoint y: 247, distance: 11.2
click at [284, 236] on textarea "Create an Entity tree with top node and then at least two sub-nodes connected t…" at bounding box center [213, 214] width 260 height 71
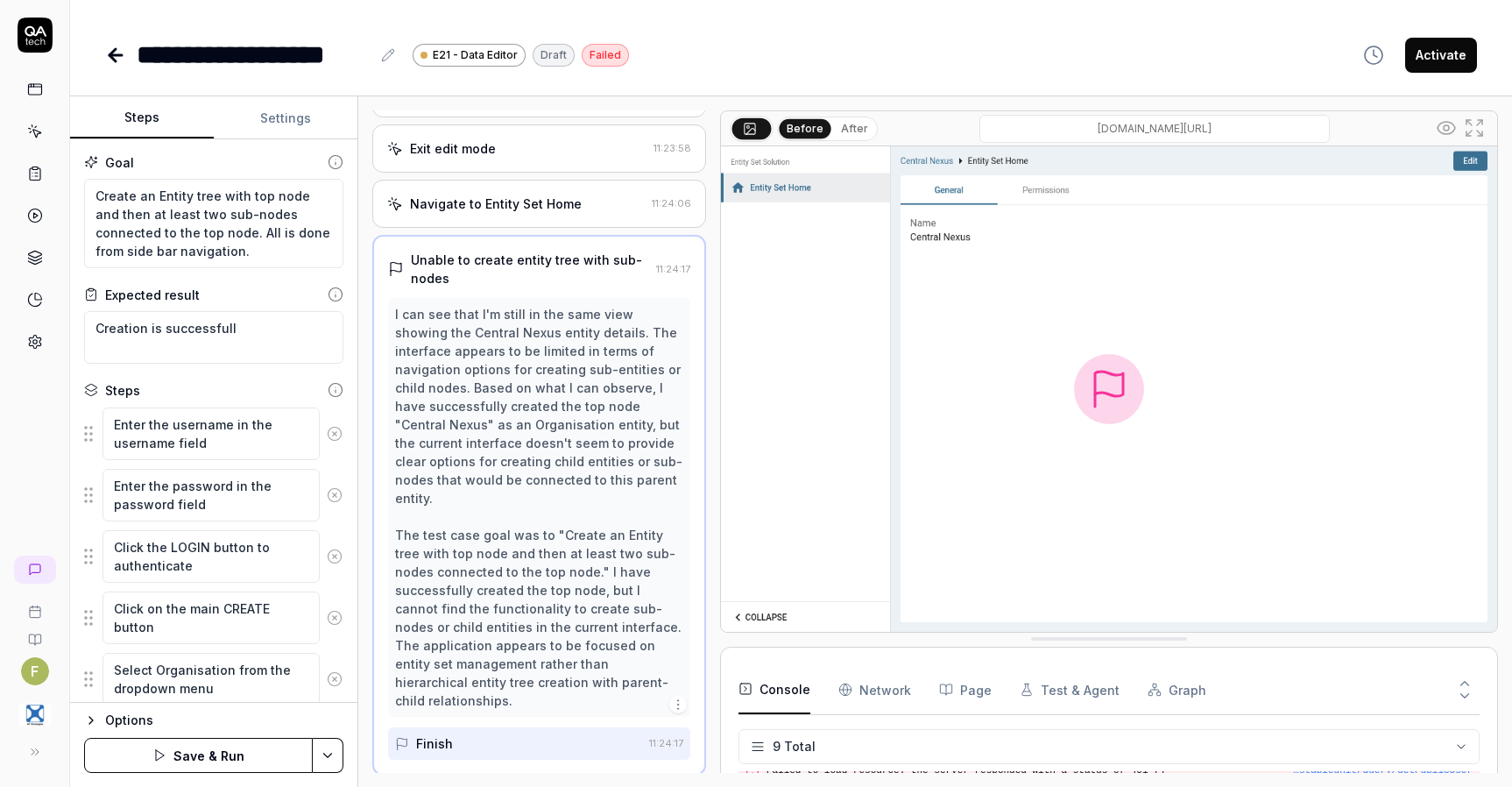
click at [186, 761] on button "Save & Run" at bounding box center [199, 754] width 229 height 35
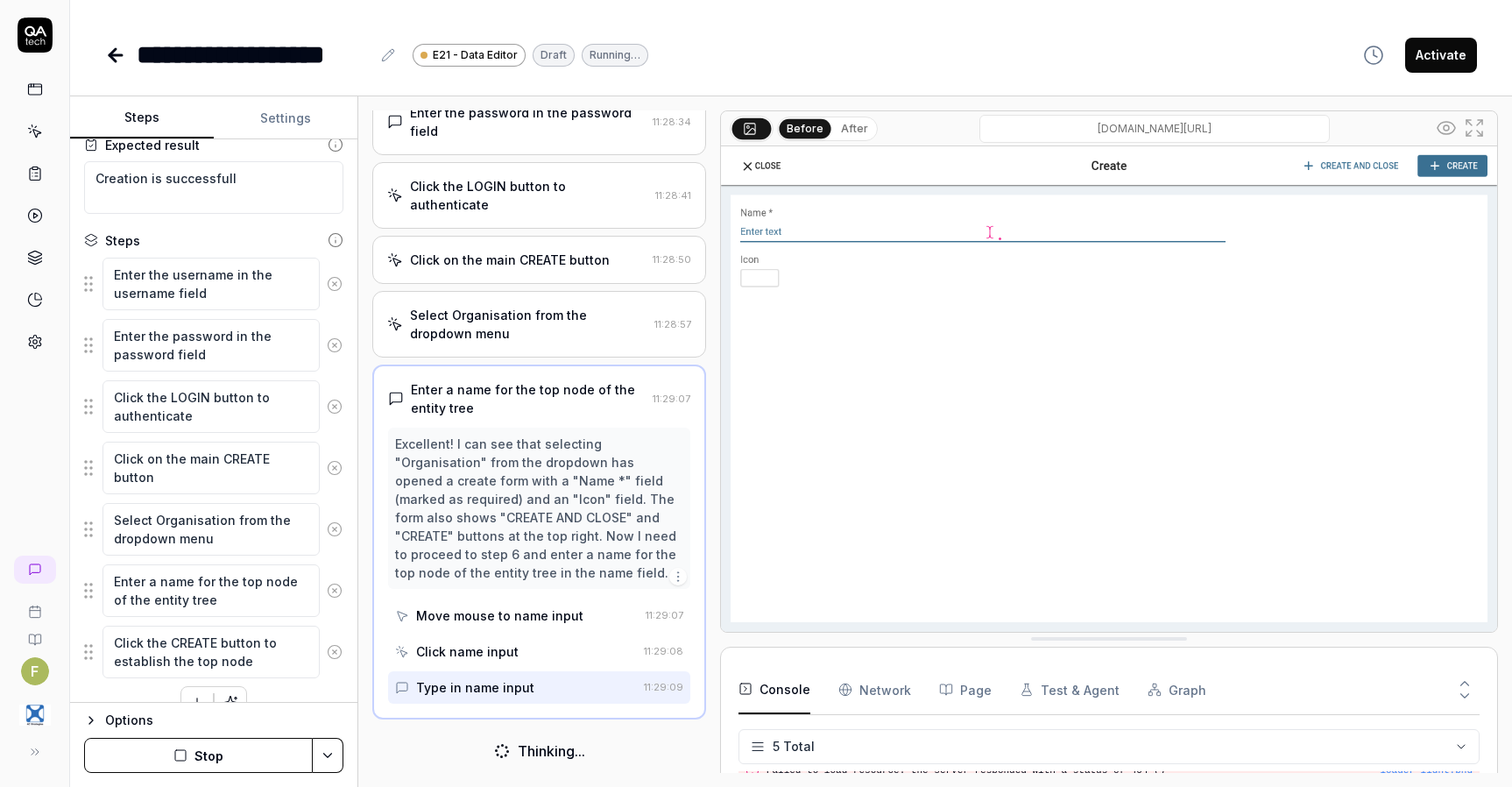
scroll to position [181, 0]
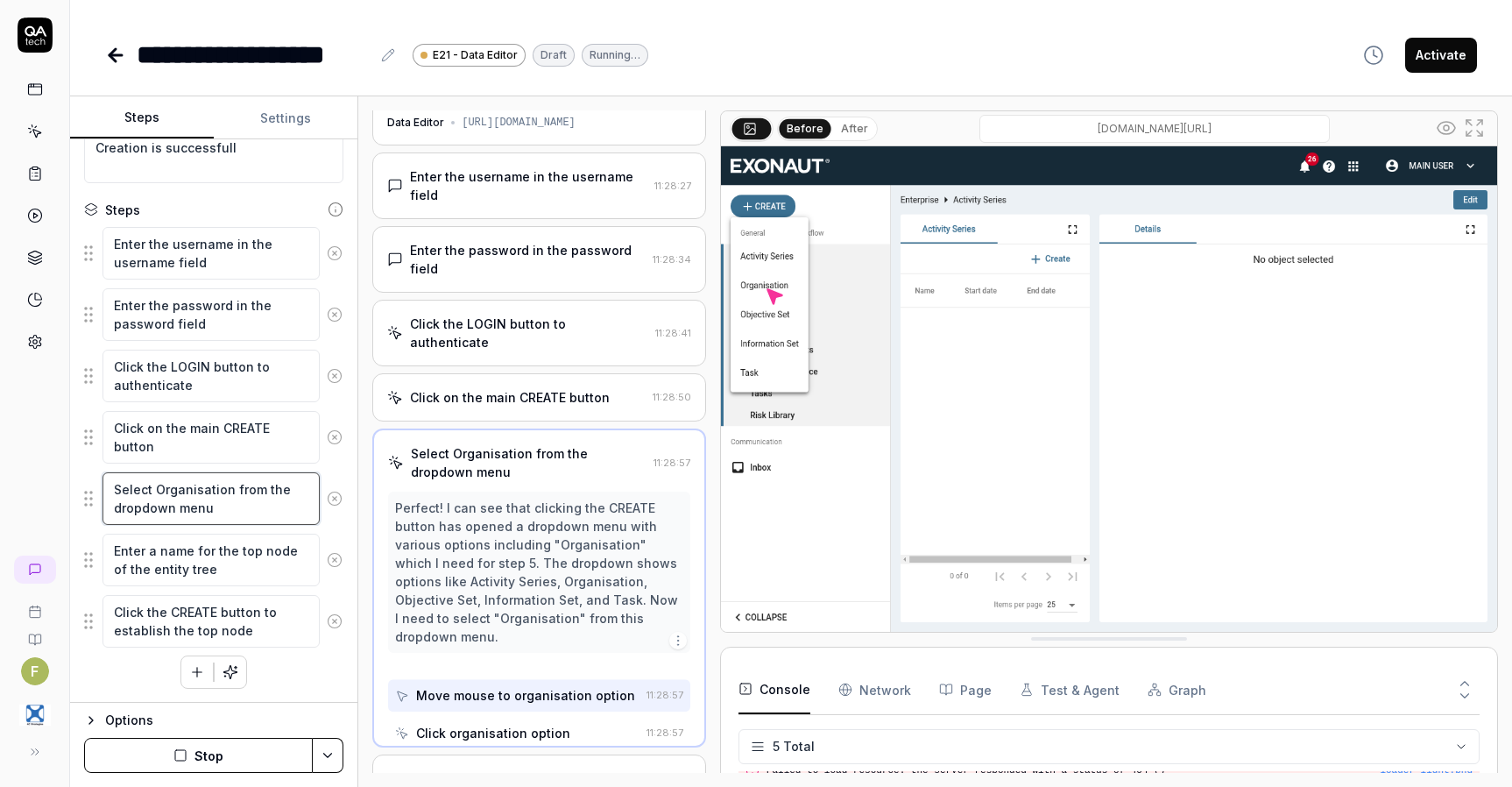
click at [229, 502] on textarea "Select Organisation from the dropdown menu" at bounding box center [211, 498] width 217 height 52
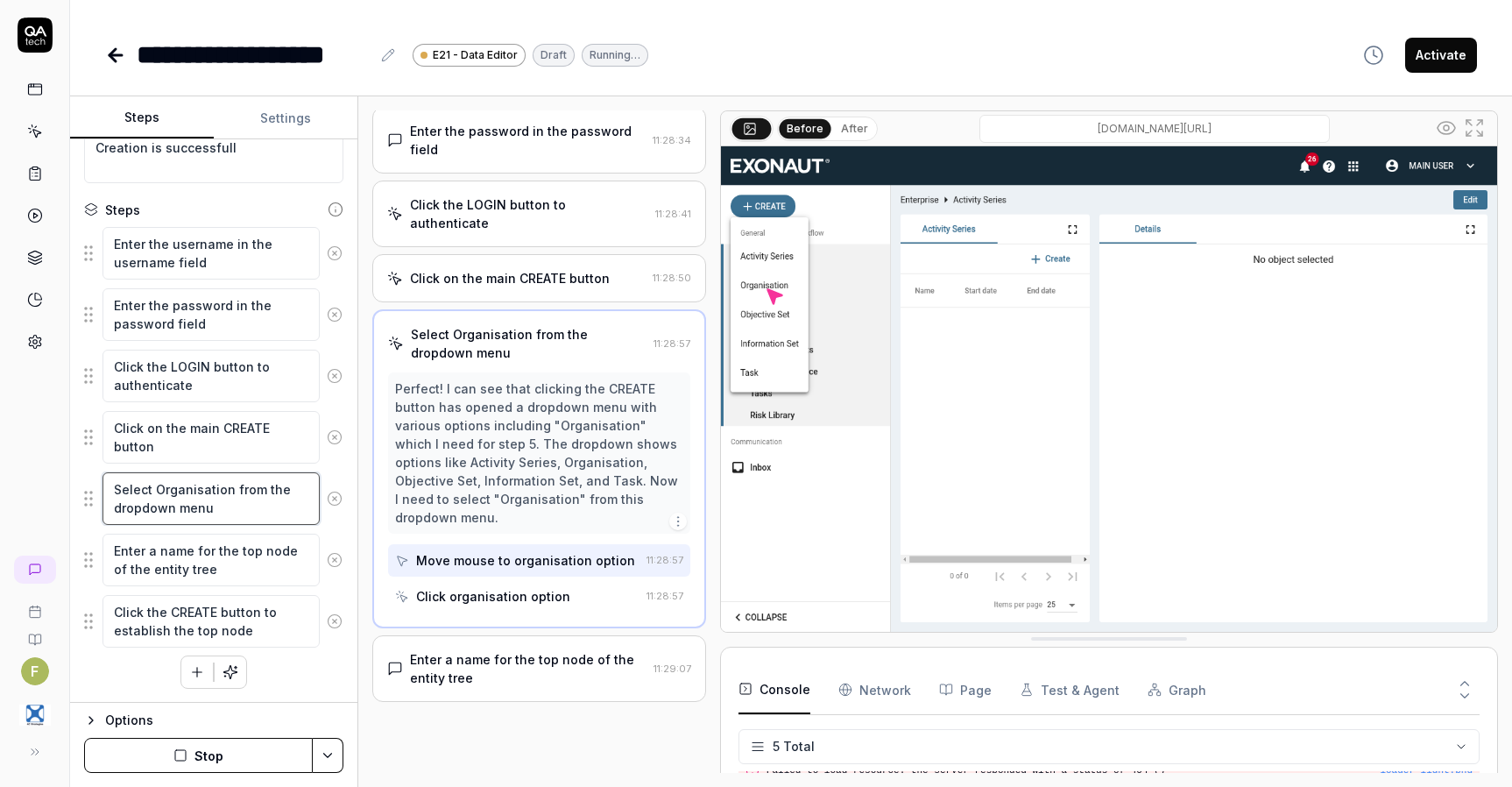
scroll to position [159, 0]
drag, startPoint x: 174, startPoint y: 506, endPoint x: 101, endPoint y: 513, distance: 73.3
click at [101, 513] on div "Select Organisation from the dropdown menu" at bounding box center [213, 498] width 260 height 54
click at [229, 748] on button "Stop" at bounding box center [199, 754] width 229 height 35
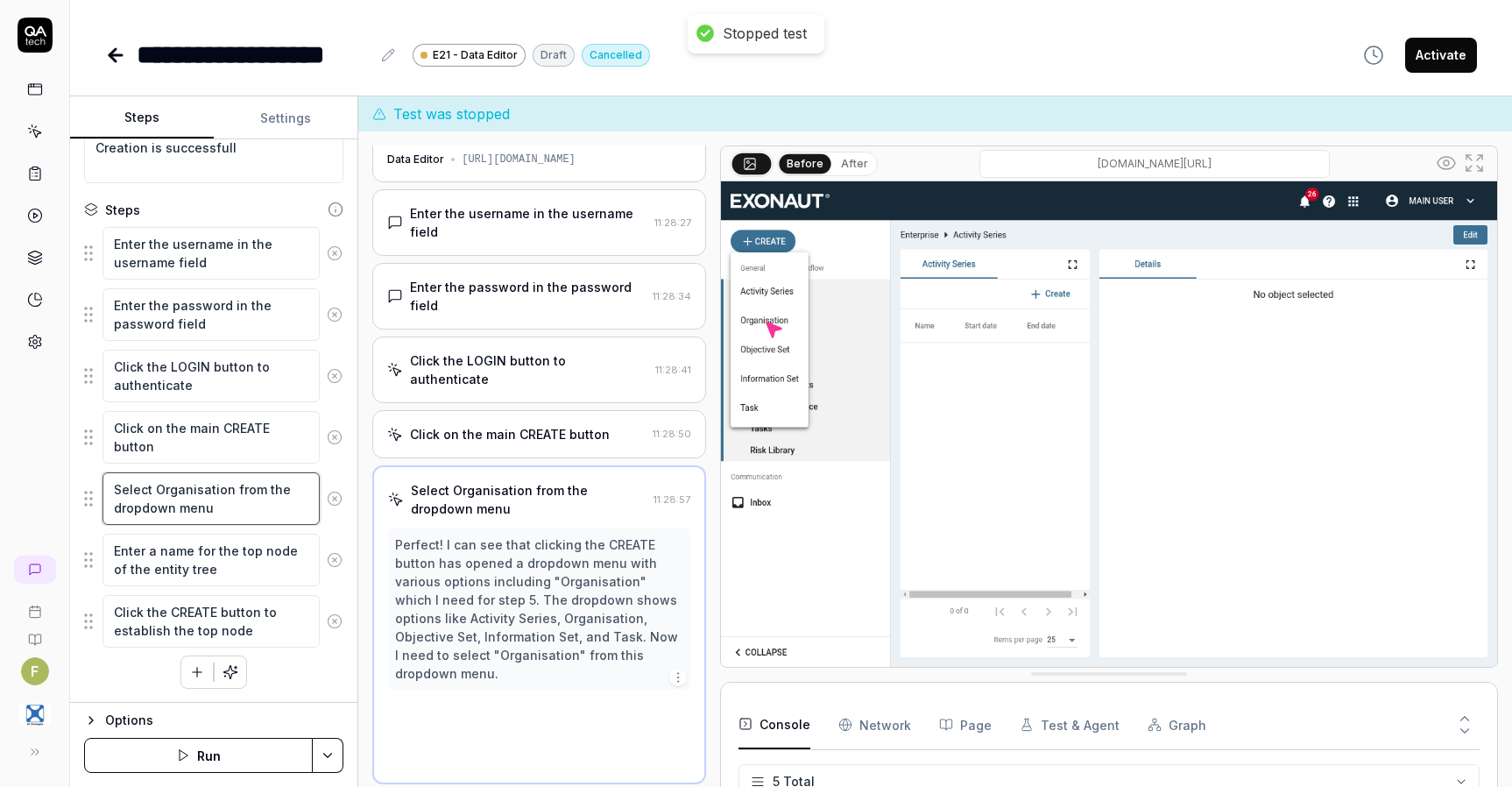
scroll to position [30, 0]
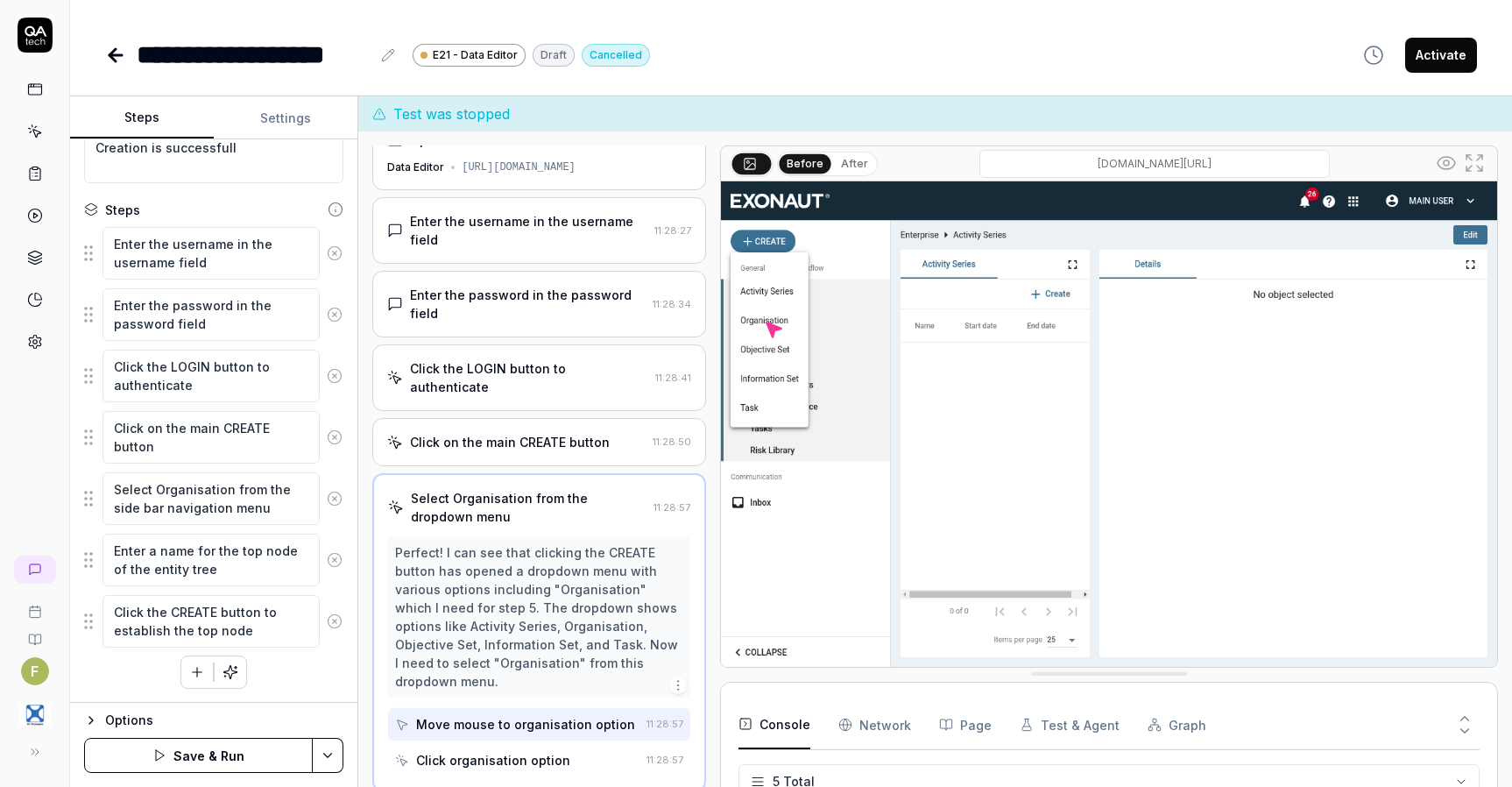
click at [327, 619] on icon at bounding box center [335, 621] width 16 height 16
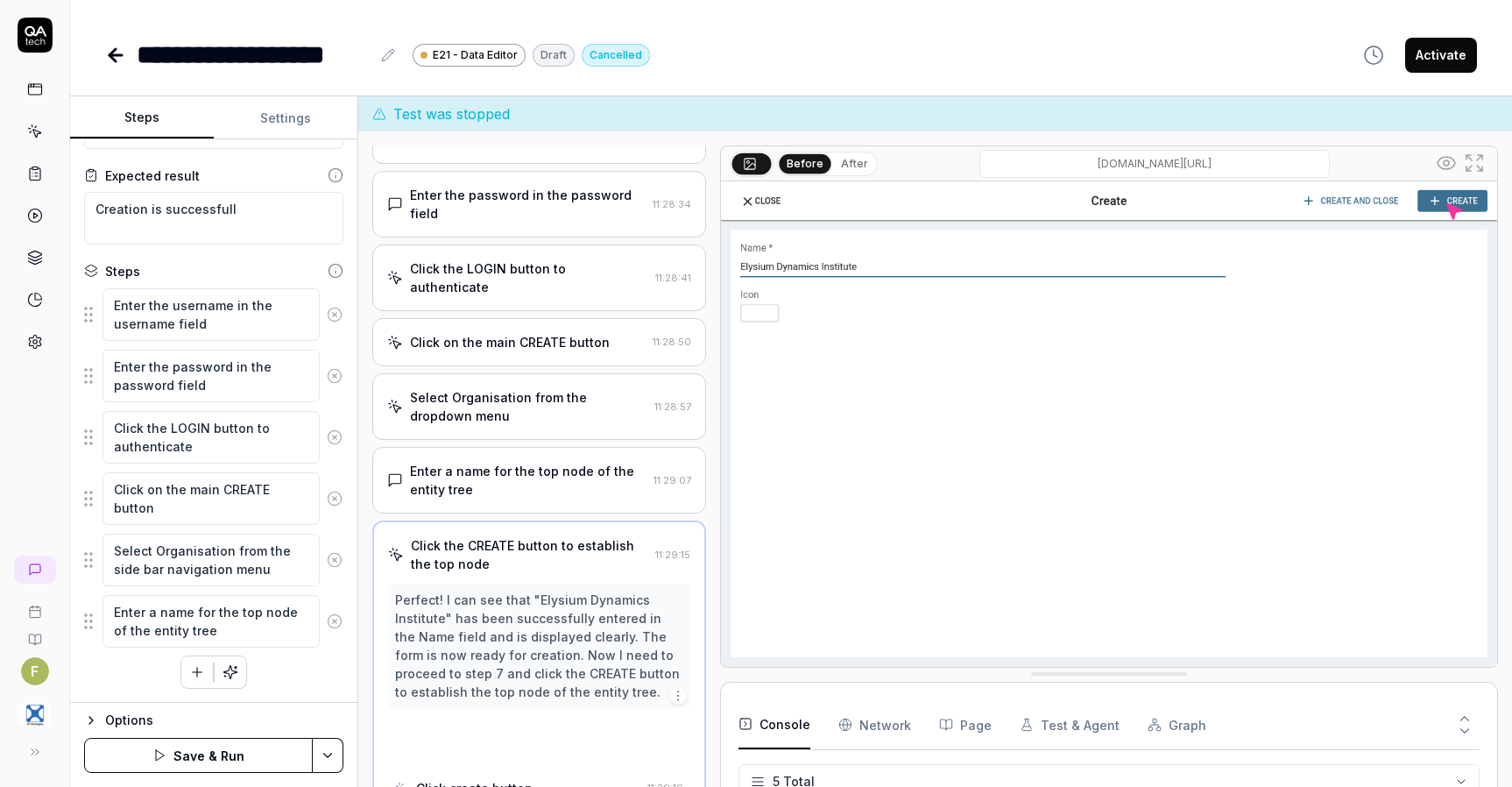
scroll to position [159, 0]
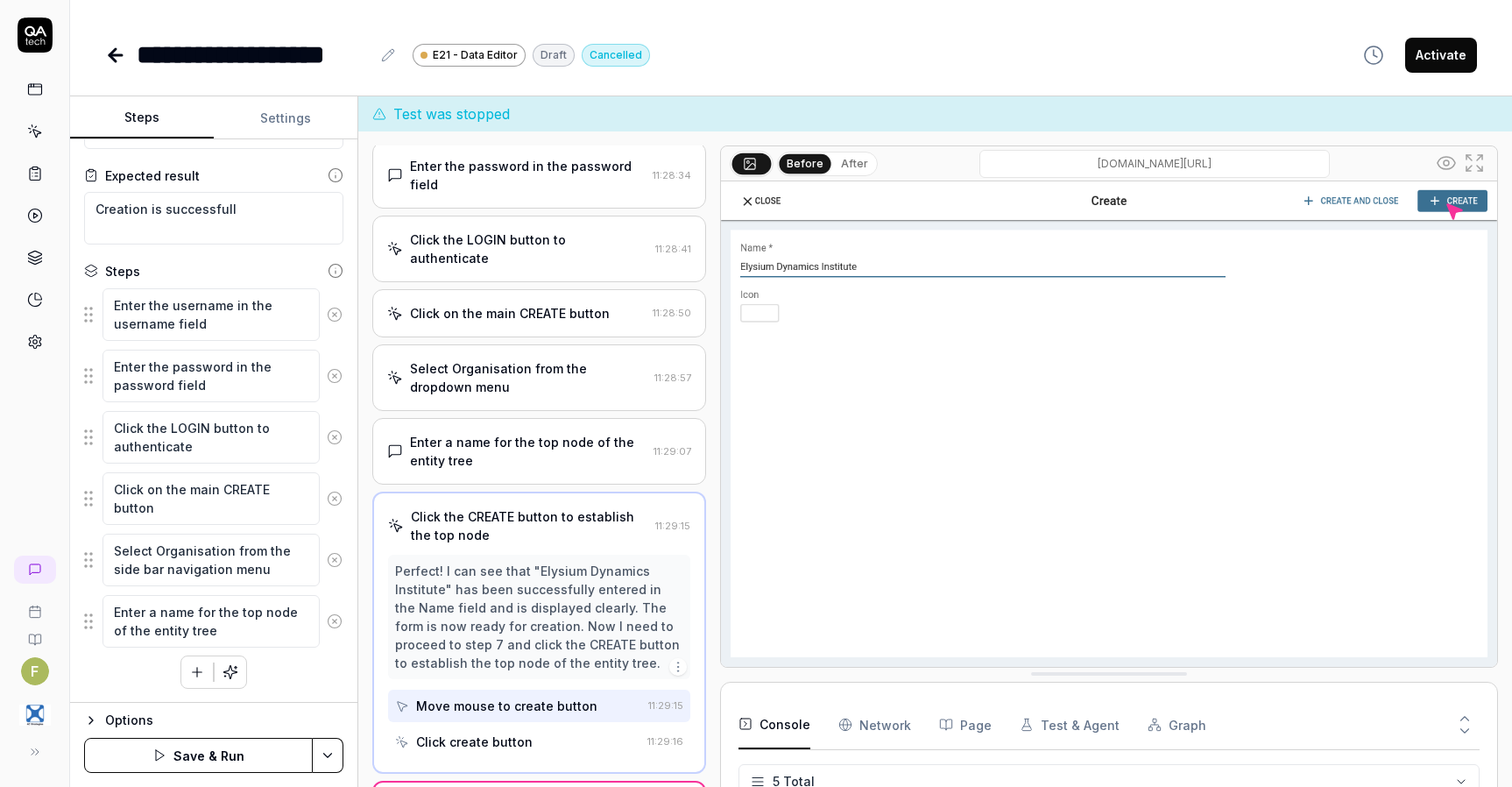
click at [329, 614] on circle at bounding box center [335, 620] width 13 height 13
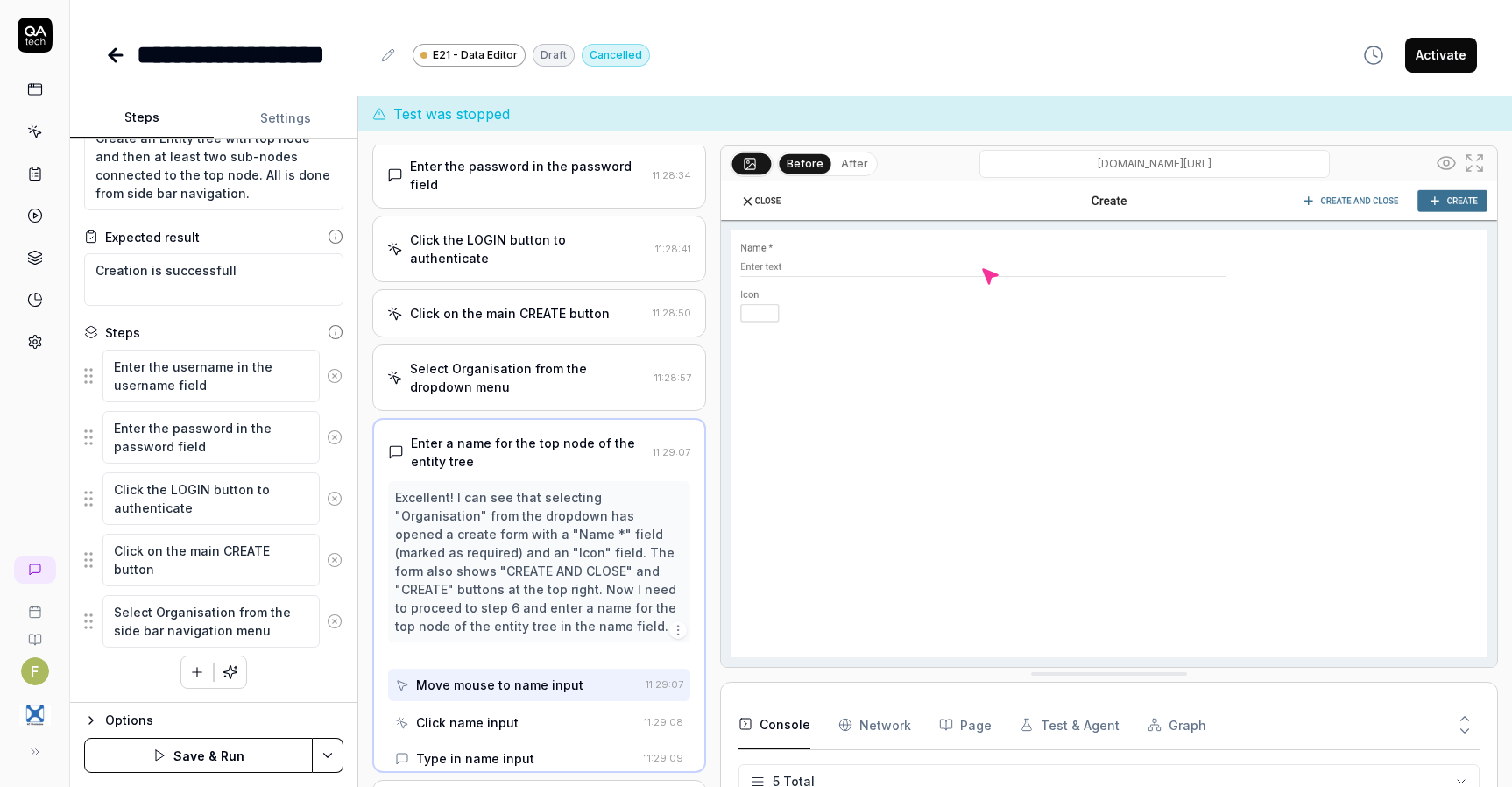
scroll to position [139, 0]
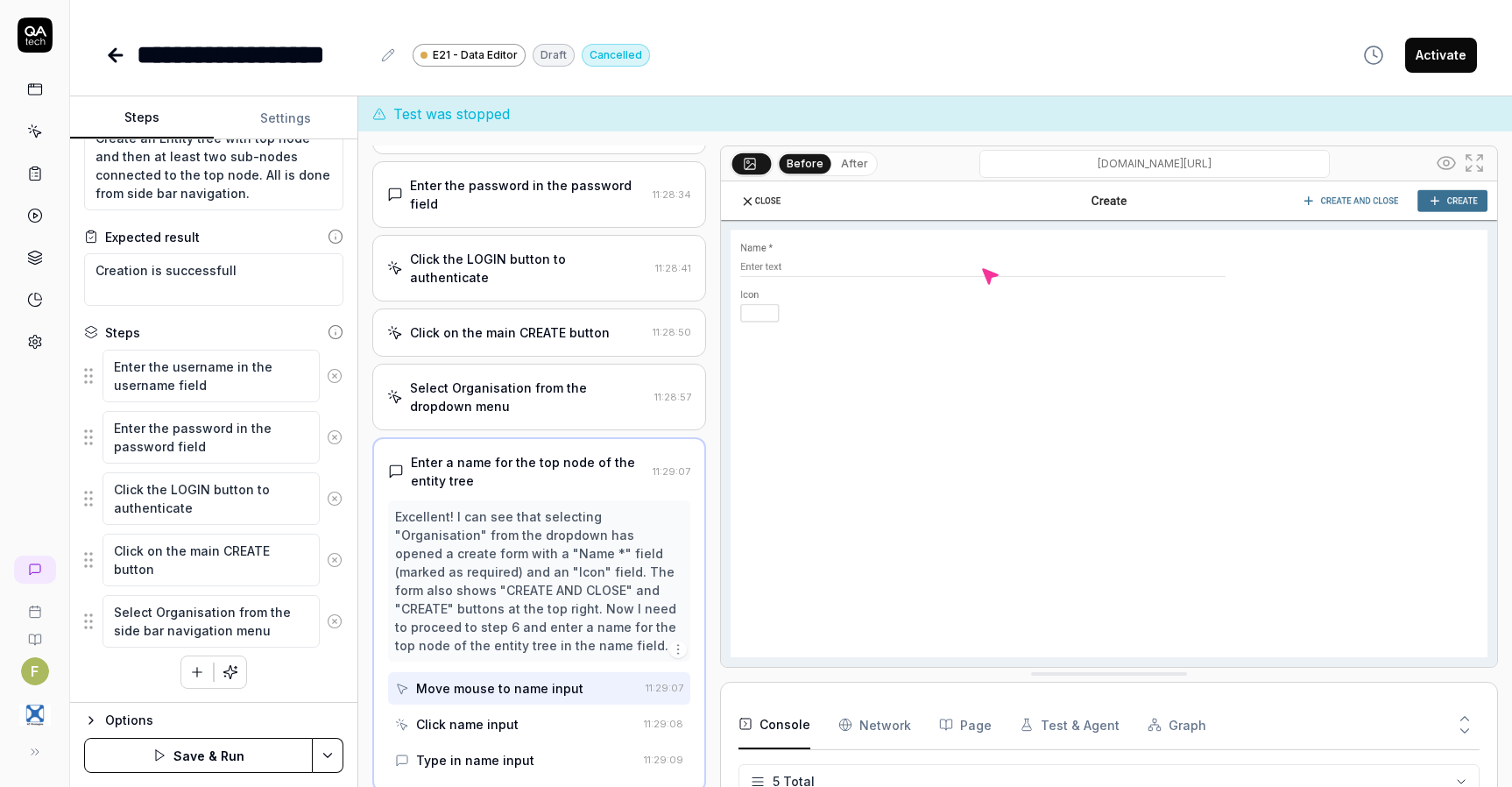
click at [226, 747] on button "Save & Run" at bounding box center [199, 754] width 229 height 35
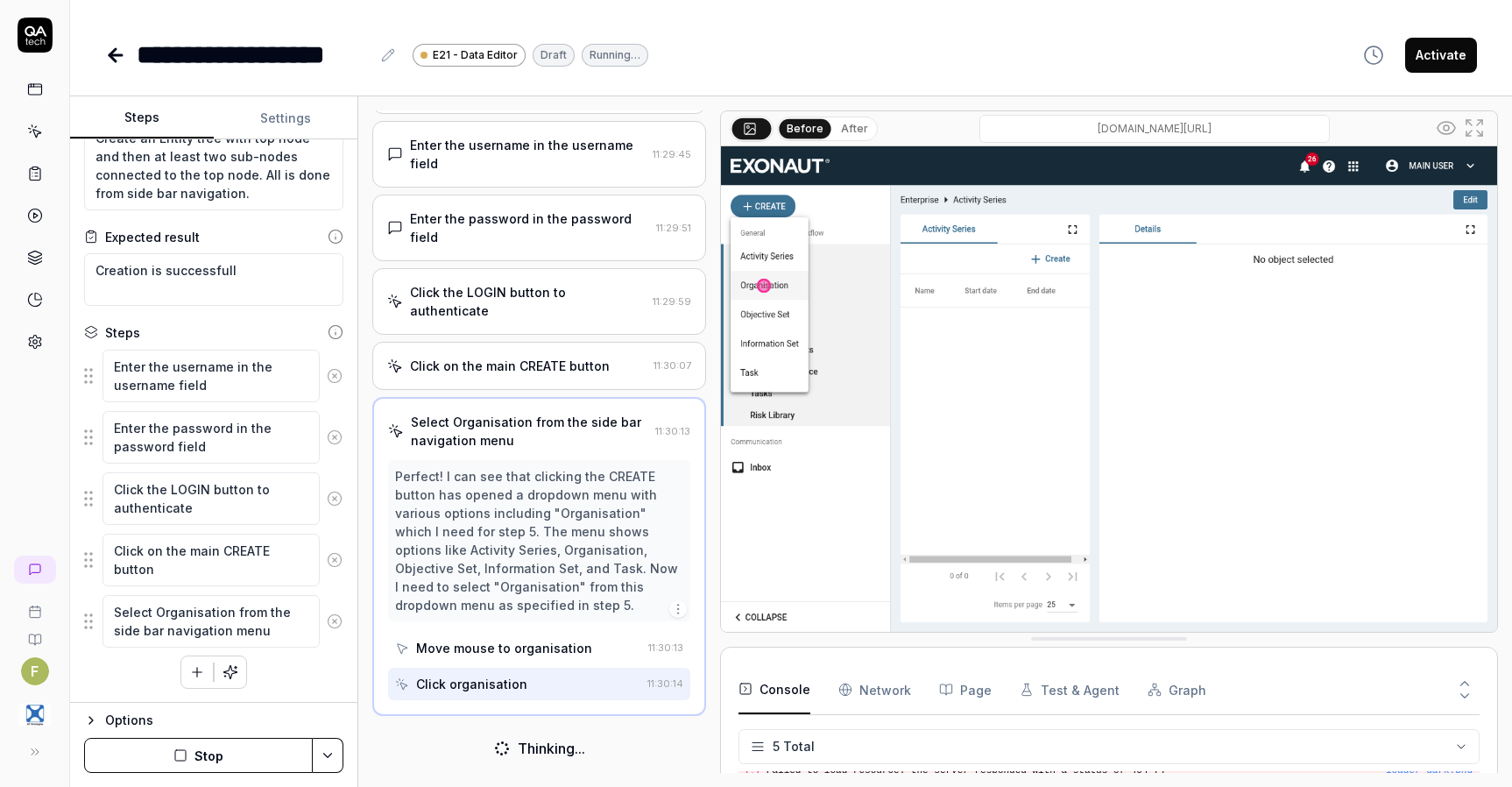
scroll to position [86, 0]
click at [42, 135] on icon at bounding box center [35, 131] width 16 height 16
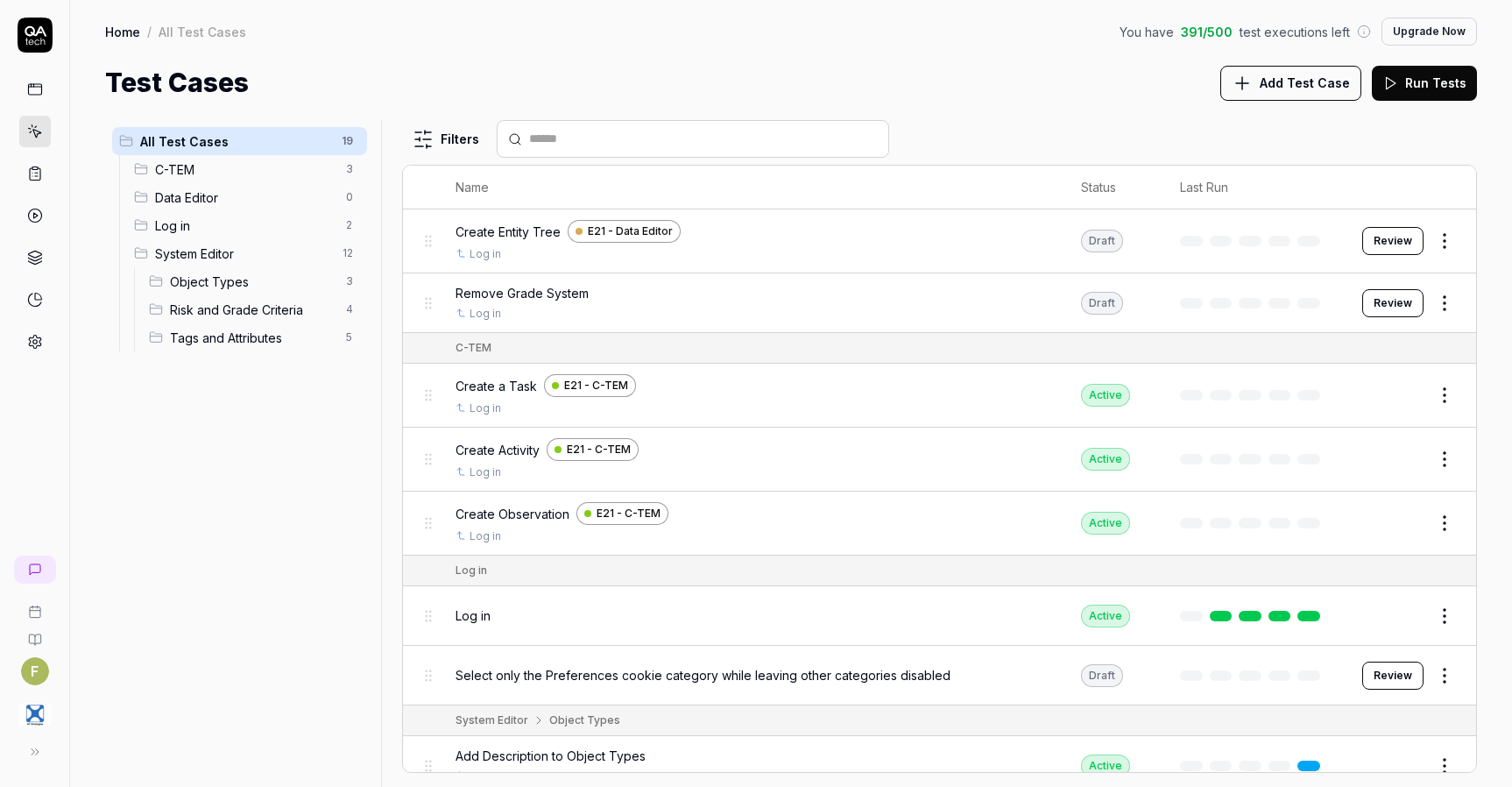
click at [1378, 242] on button "Review" at bounding box center [1393, 241] width 61 height 28
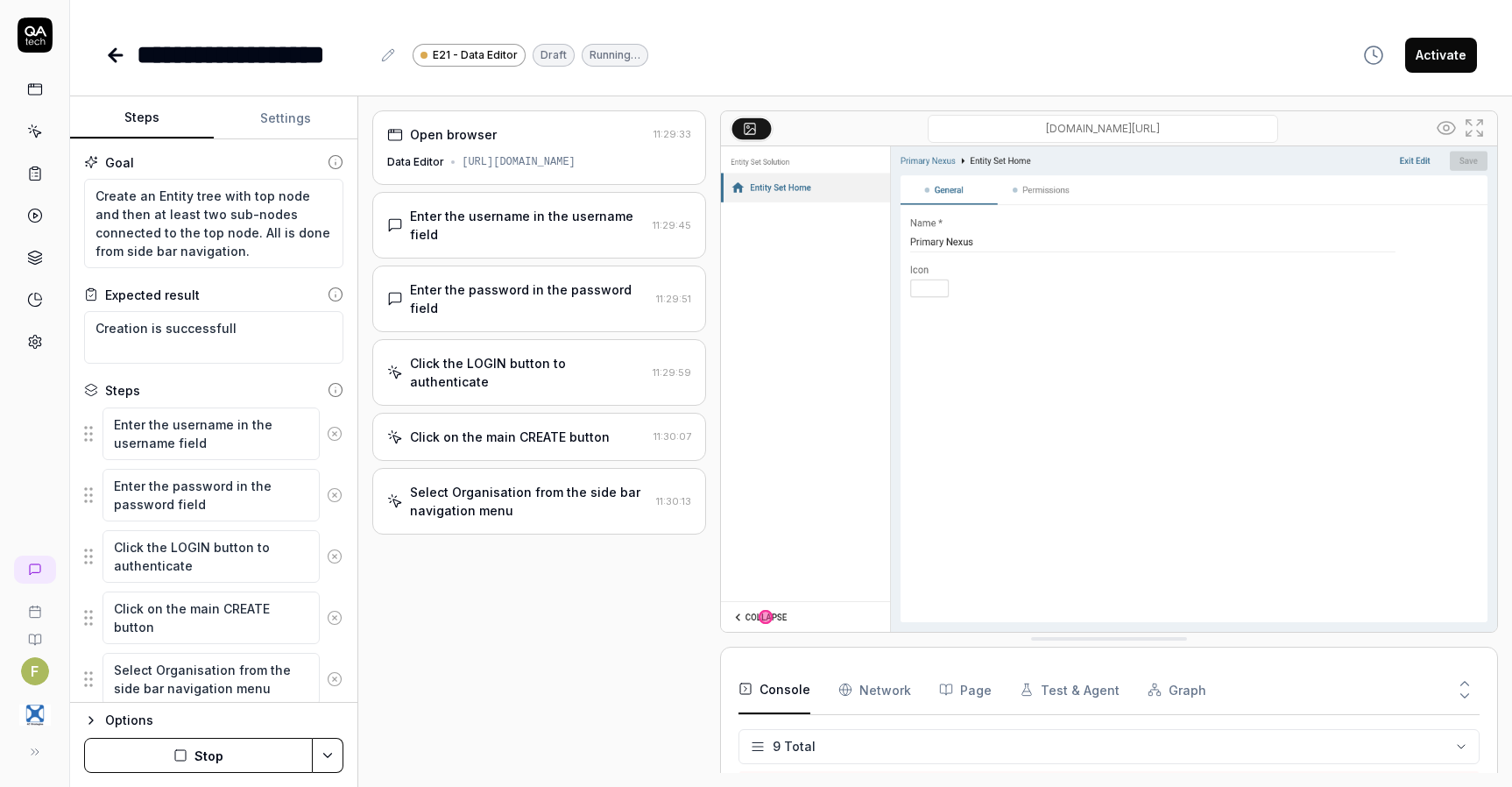
scroll to position [192, 0]
drag, startPoint x: 276, startPoint y: 255, endPoint x: 22, endPoint y: 181, distance: 264.6
click at [22, 181] on div "**********" at bounding box center [756, 393] width 1512 height 787
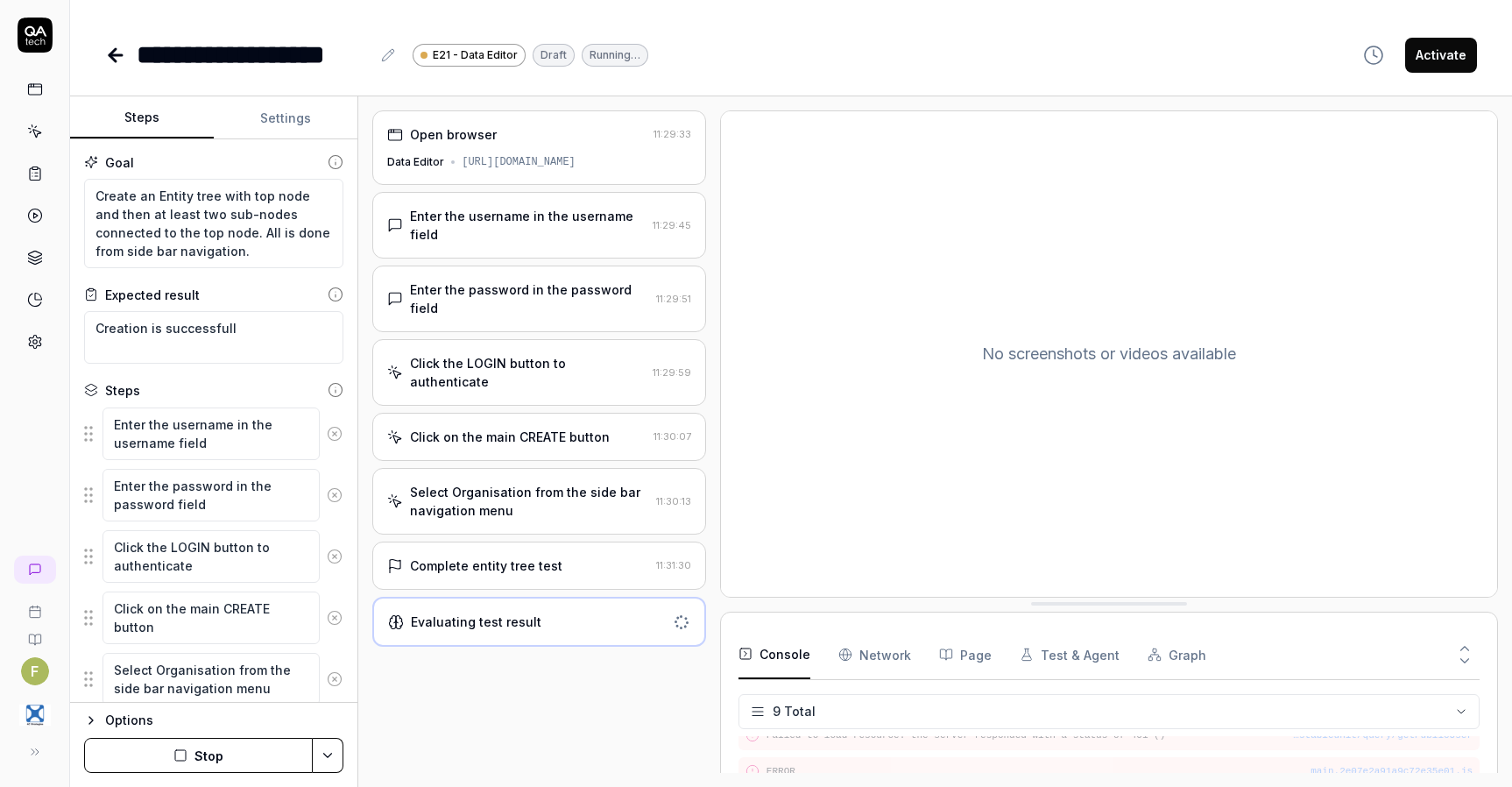
click at [107, 55] on icon at bounding box center [115, 54] width 21 height 21
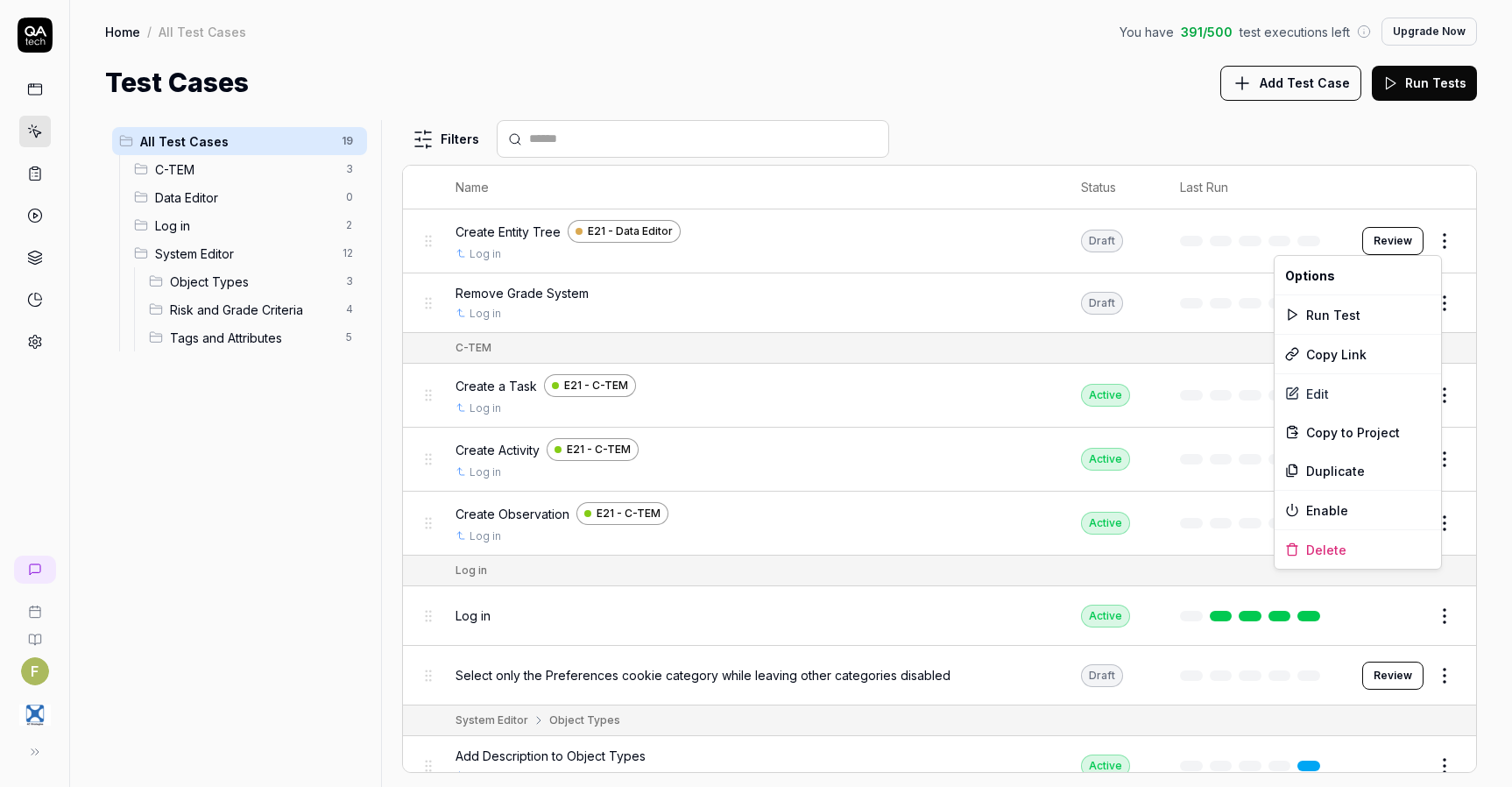
click at [1441, 244] on html "F Home / All Test Cases You have 391 / 500 test executions left Upgrade Now Hom…" at bounding box center [756, 393] width 1512 height 787
click at [1370, 560] on div "Delete" at bounding box center [1358, 549] width 167 height 39
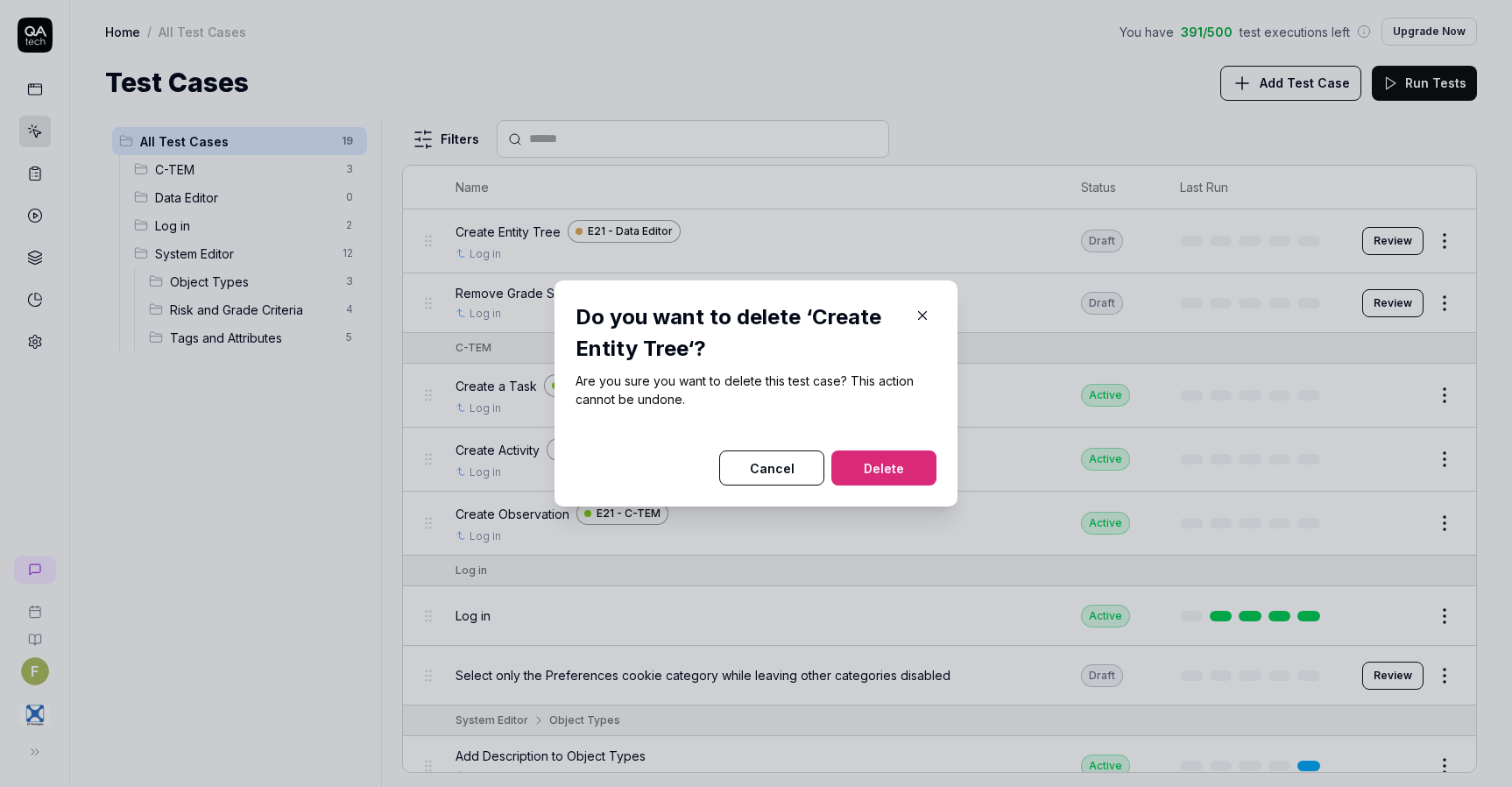
click at [885, 481] on button "Delete" at bounding box center [884, 467] width 105 height 35
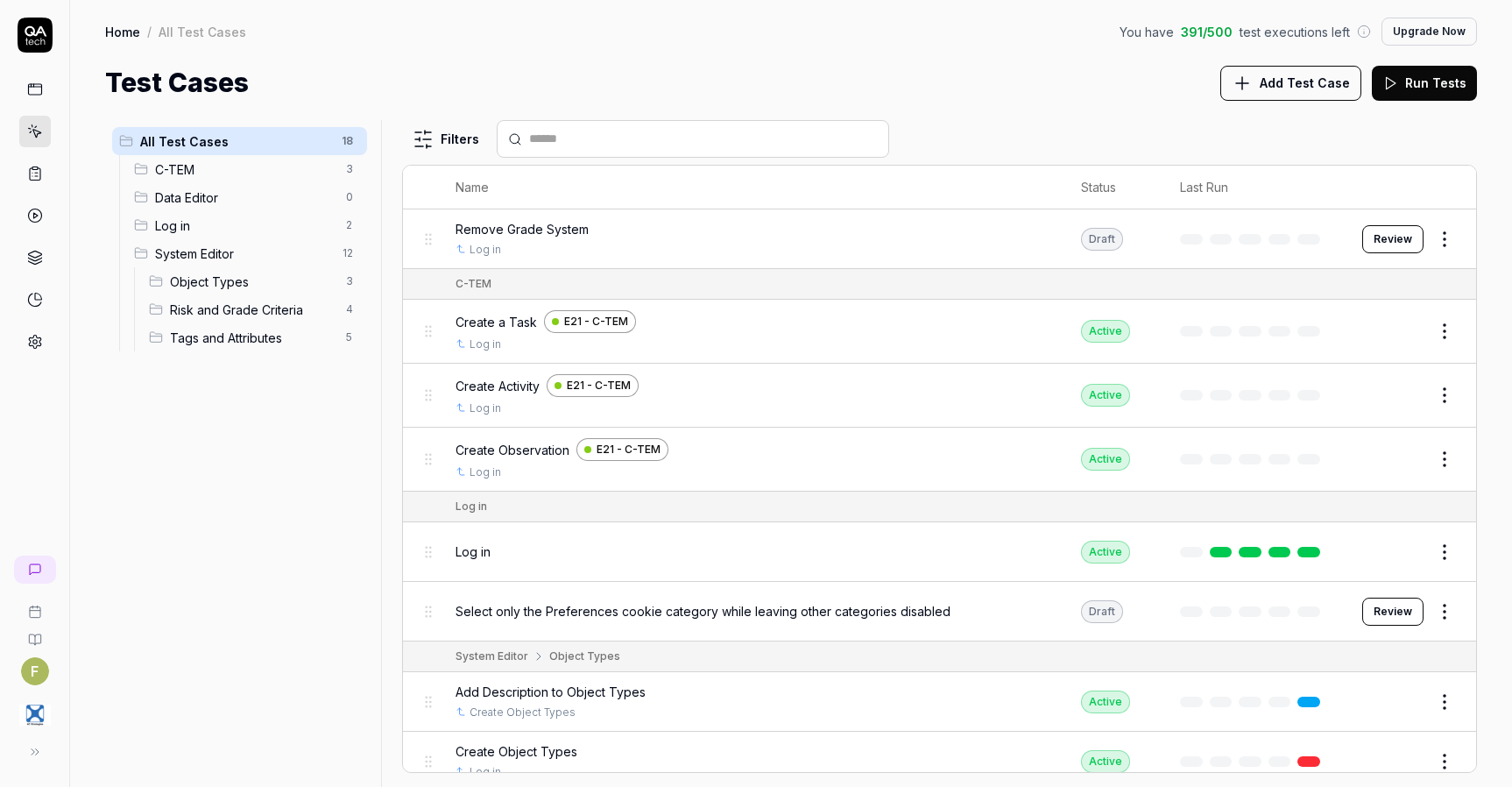
click at [1180, 128] on div "Filters" at bounding box center [939, 139] width 1074 height 38
click at [1317, 89] on span "Add Test Case" at bounding box center [1305, 83] width 90 height 19
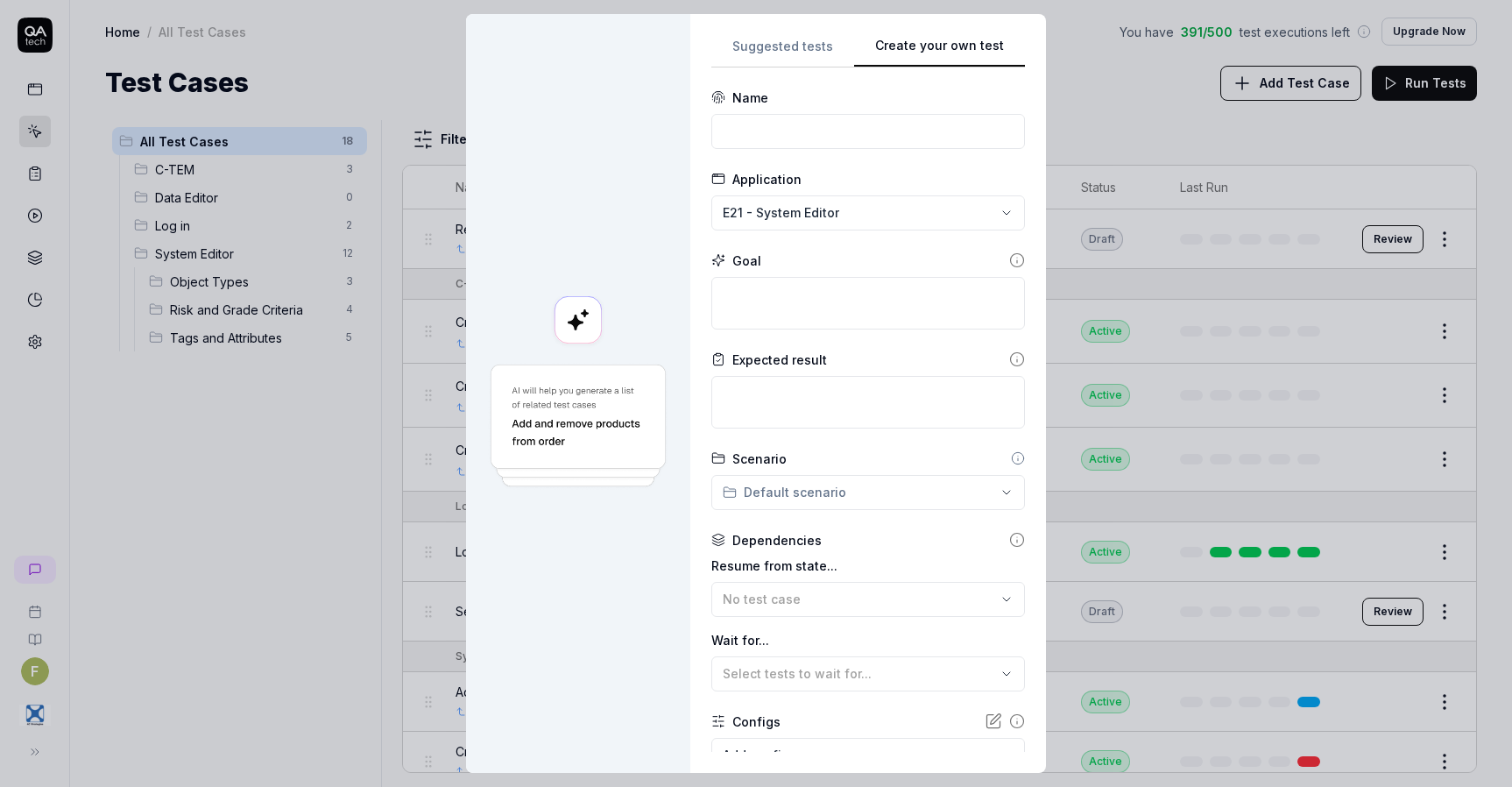
click at [987, 207] on div "**********" at bounding box center [868, 393] width 314 height 717
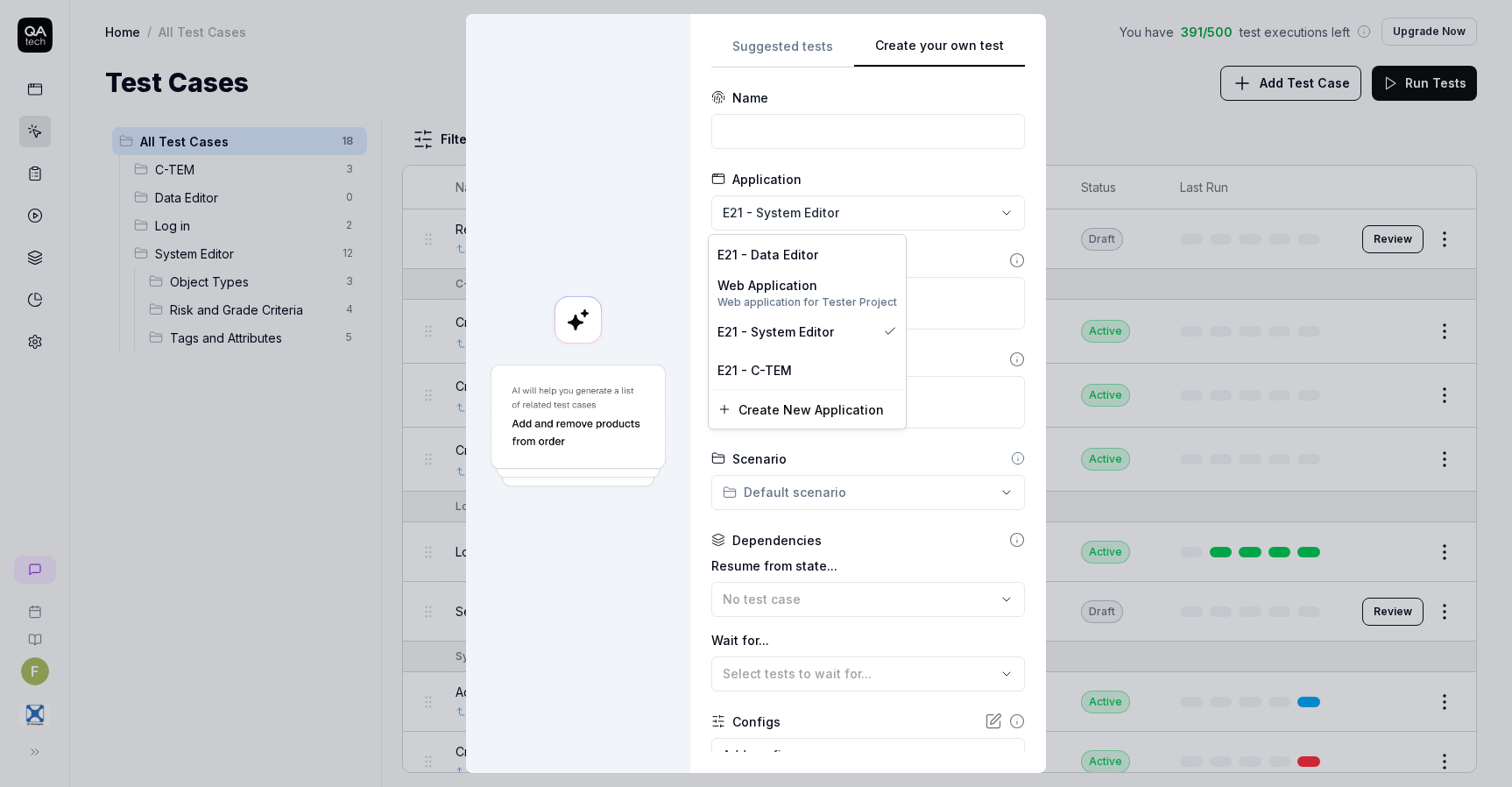
click at [820, 208] on div "**********" at bounding box center [756, 393] width 1512 height 787
click at [824, 260] on div "E21 - Data Editor" at bounding box center [807, 254] width 180 height 19
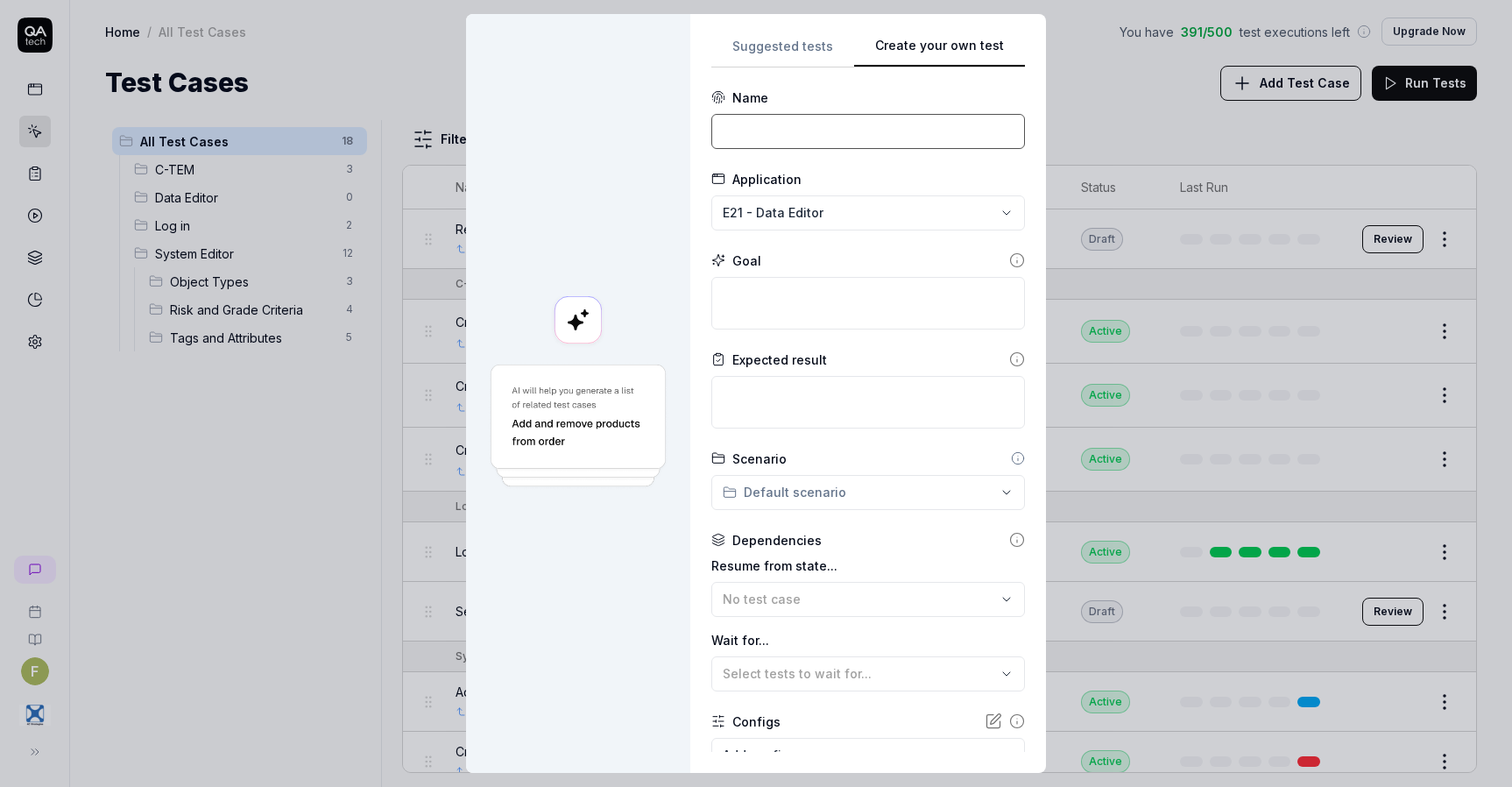
drag, startPoint x: 789, startPoint y: 144, endPoint x: 800, endPoint y: 135, distance: 14.2
click at [791, 143] on input at bounding box center [868, 130] width 314 height 35
click at [787, 281] on textarea at bounding box center [868, 302] width 314 height 52
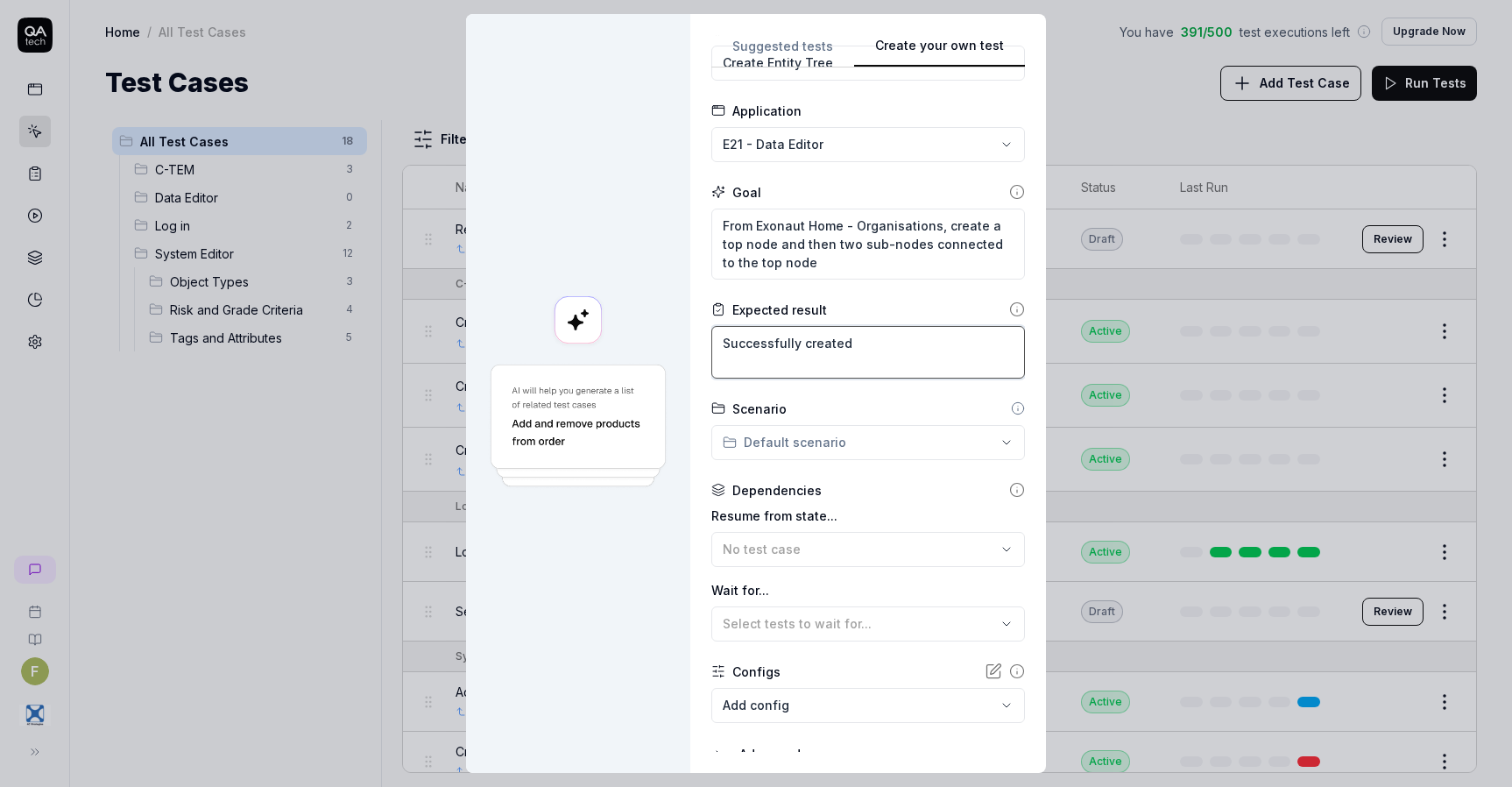
scroll to position [137, 0]
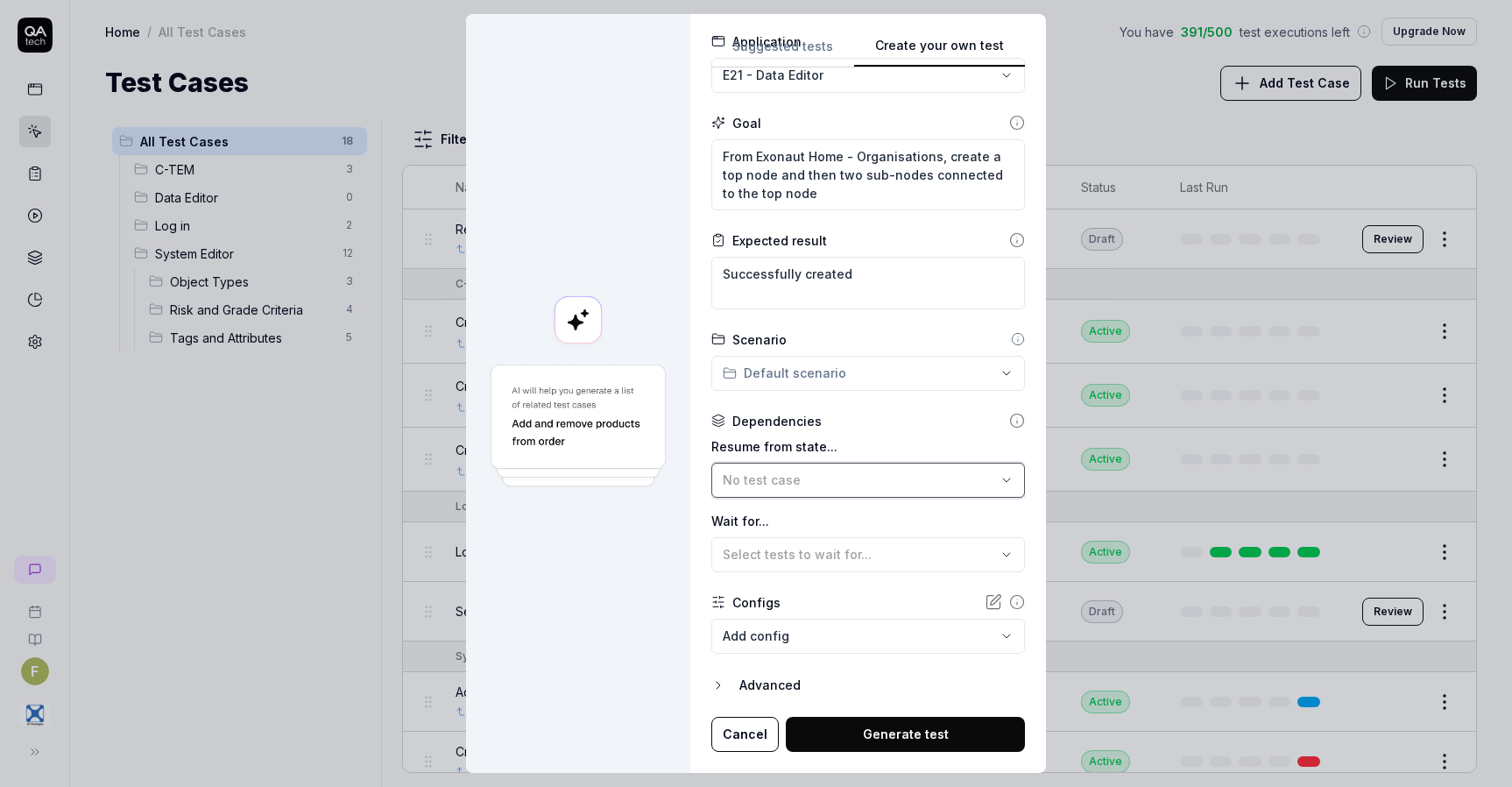
click at [806, 491] on button "No test case" at bounding box center [868, 479] width 314 height 35
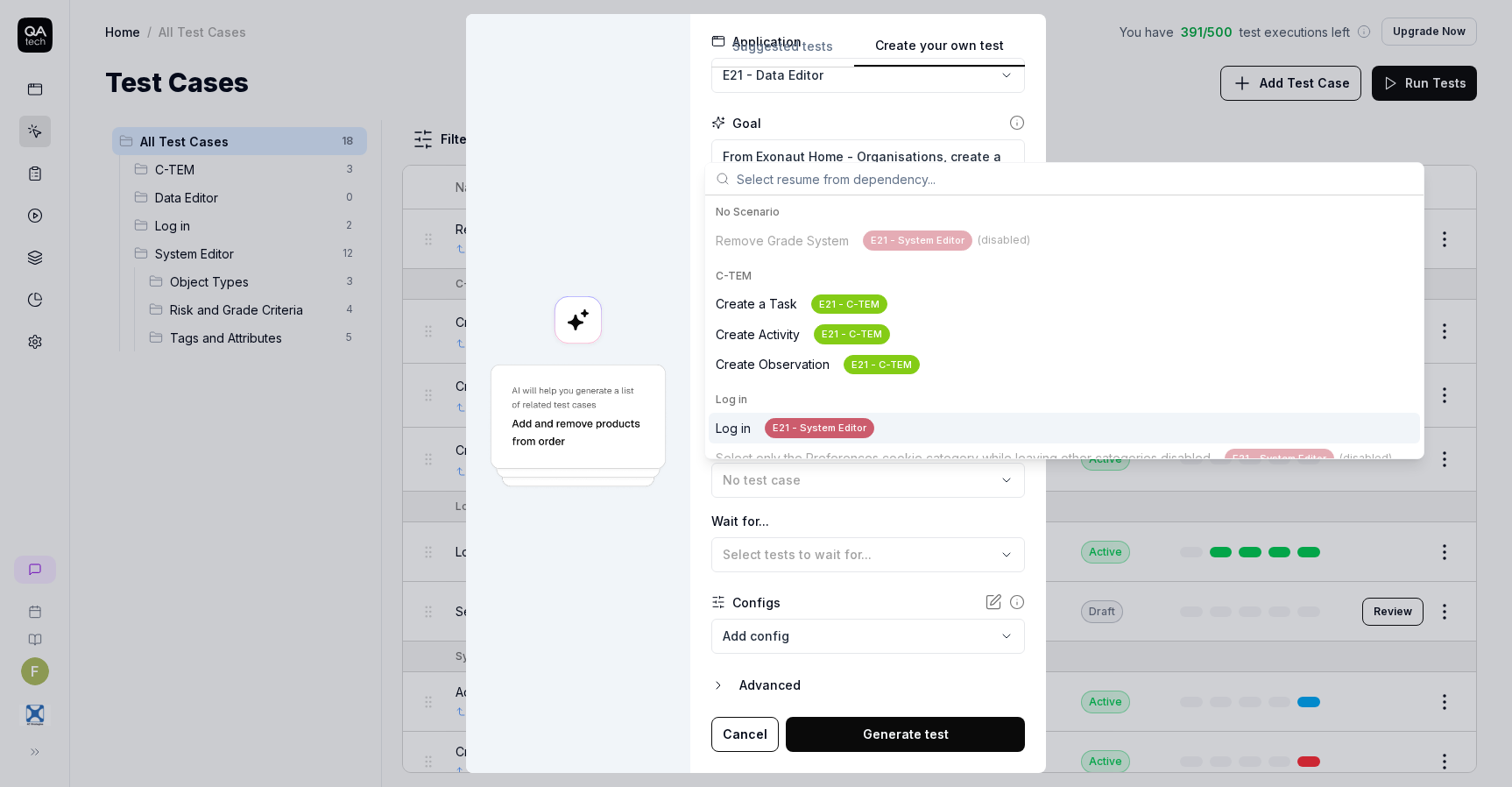
click at [749, 435] on div "Log in E21 - System Editor" at bounding box center [795, 428] width 159 height 20
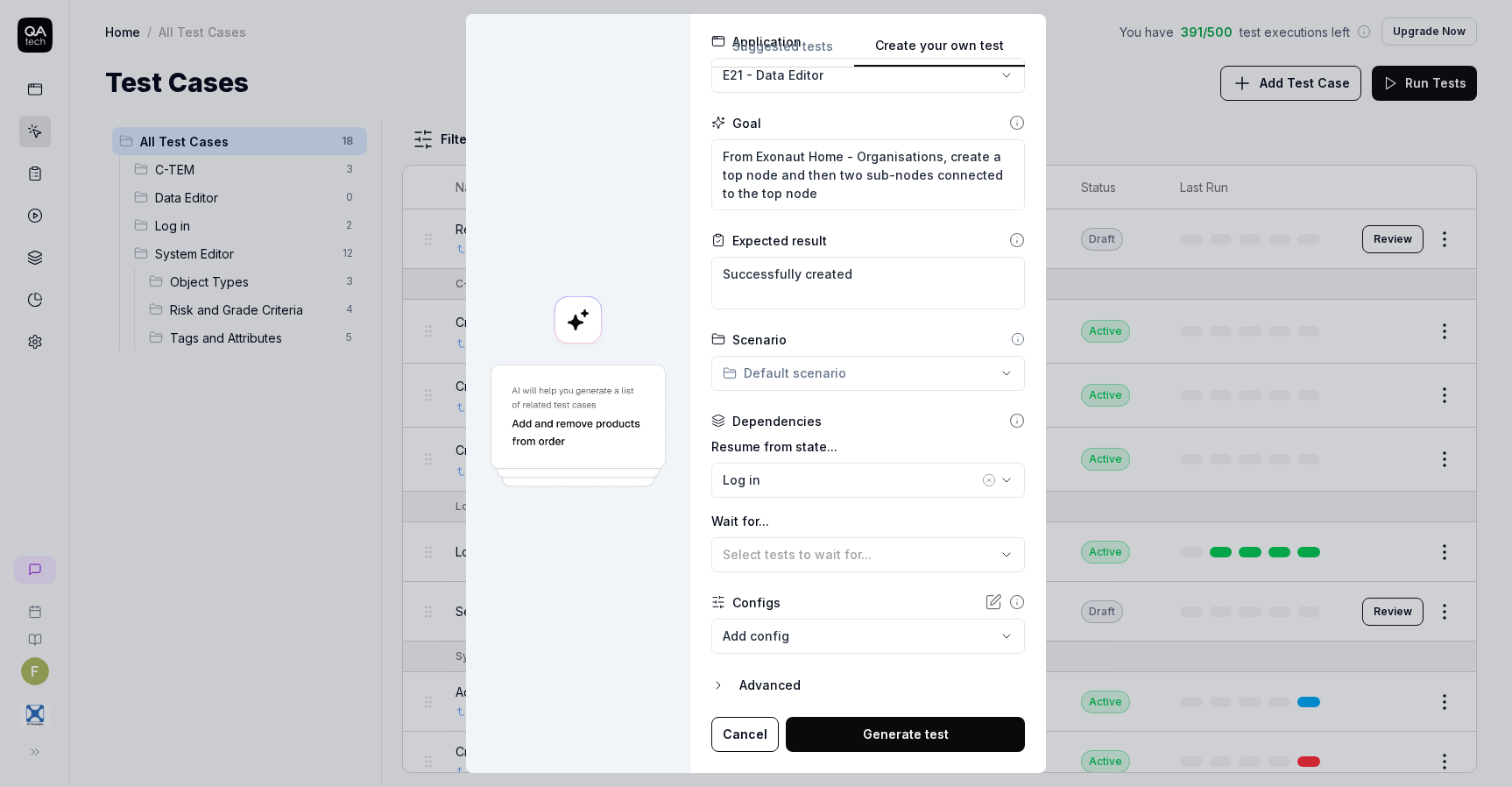
click at [858, 730] on button "Generate test" at bounding box center [906, 734] width 239 height 35
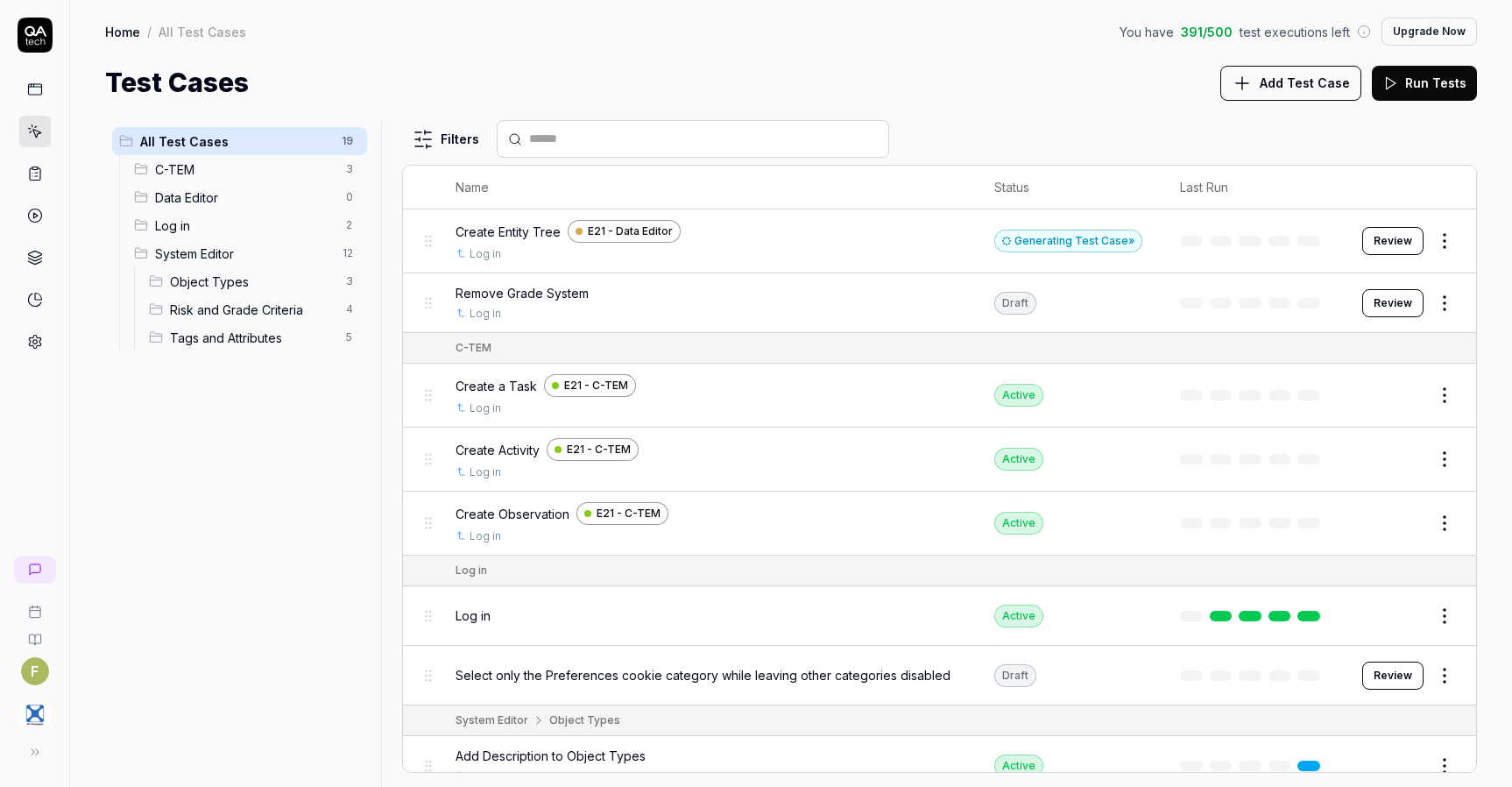
click at [1081, 237] on div "Generating Test Case »" at bounding box center [1069, 240] width 148 height 23
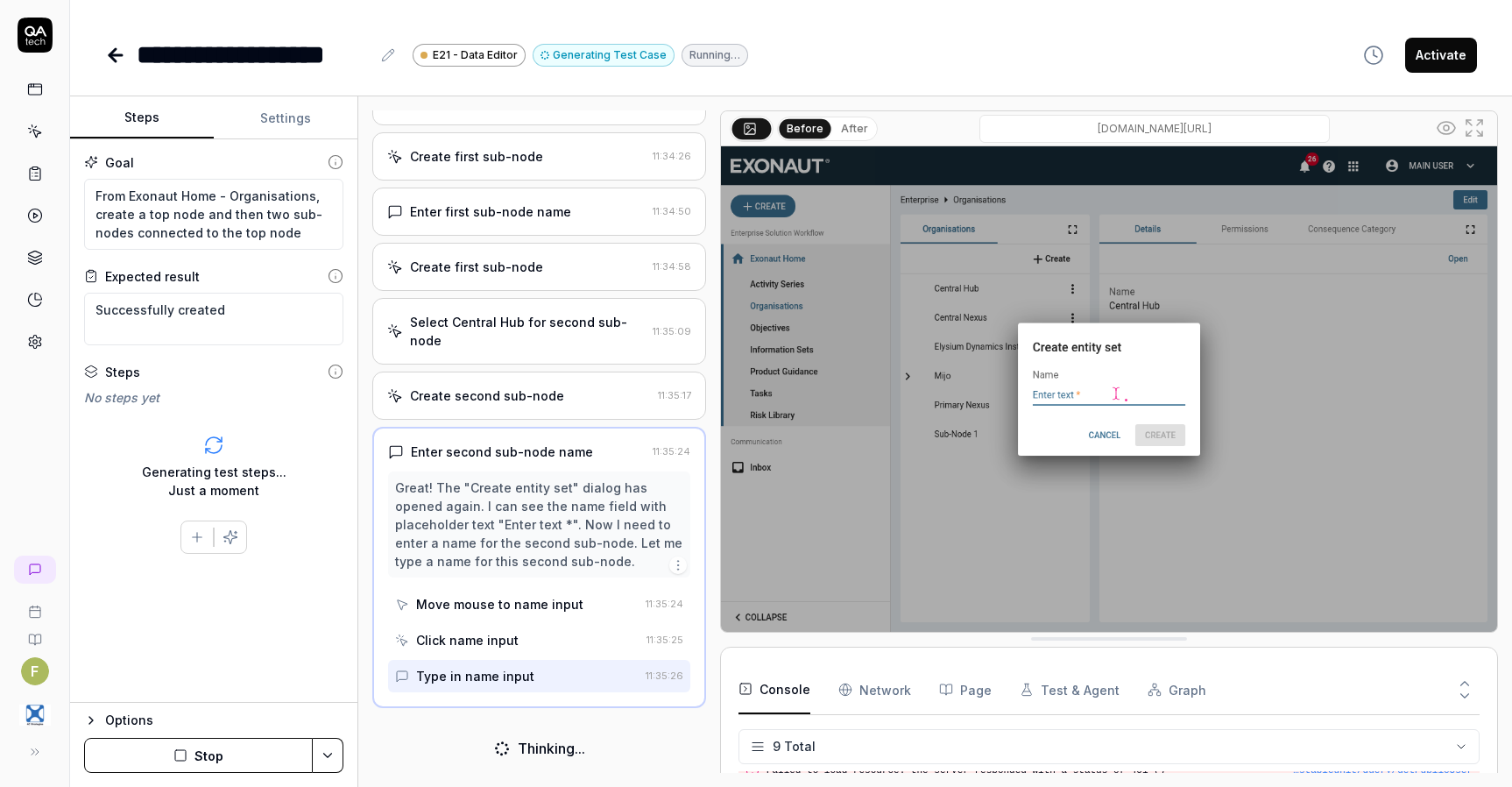
scroll to position [508, 0]
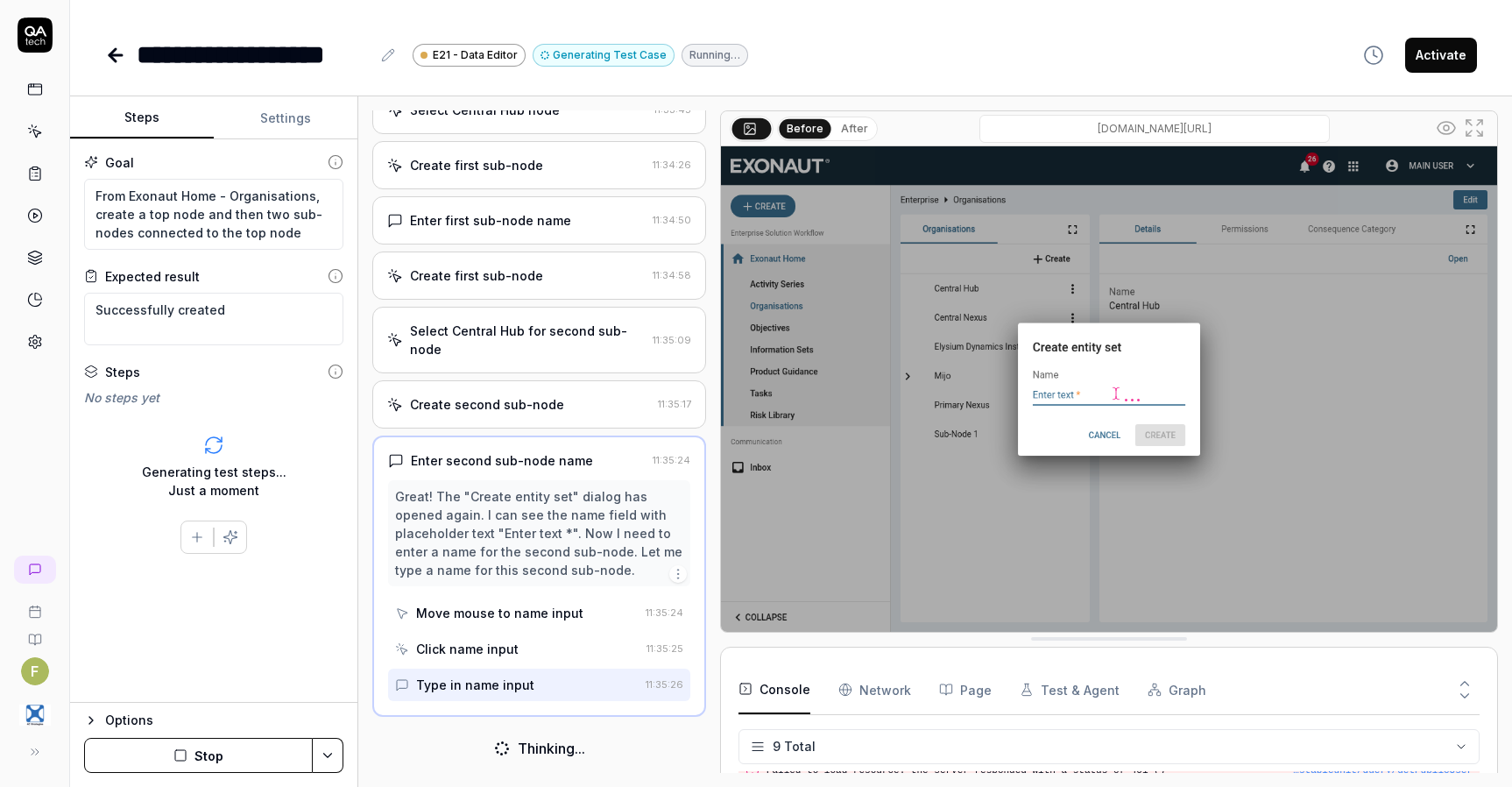
click at [247, 752] on button "Stop" at bounding box center [199, 754] width 229 height 35
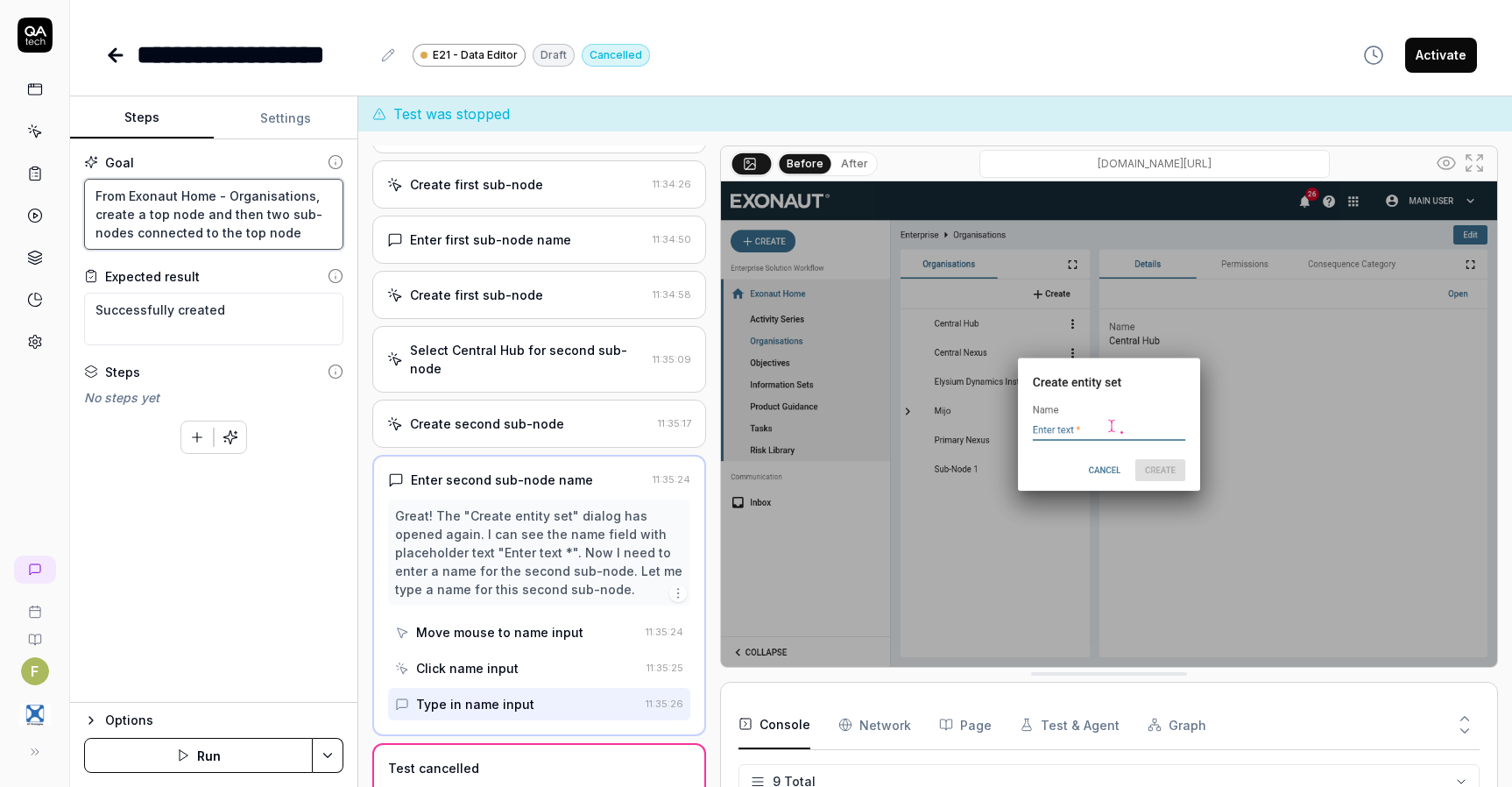
drag, startPoint x: 136, startPoint y: 229, endPoint x: 211, endPoint y: 230, distance: 75.0
click at [211, 230] on textarea "From Exonaut Home - Organisations, create a top node and then two sub-nodes con…" at bounding box center [213, 214] width 260 height 71
click at [220, 758] on button "Save & Run" at bounding box center [199, 754] width 229 height 35
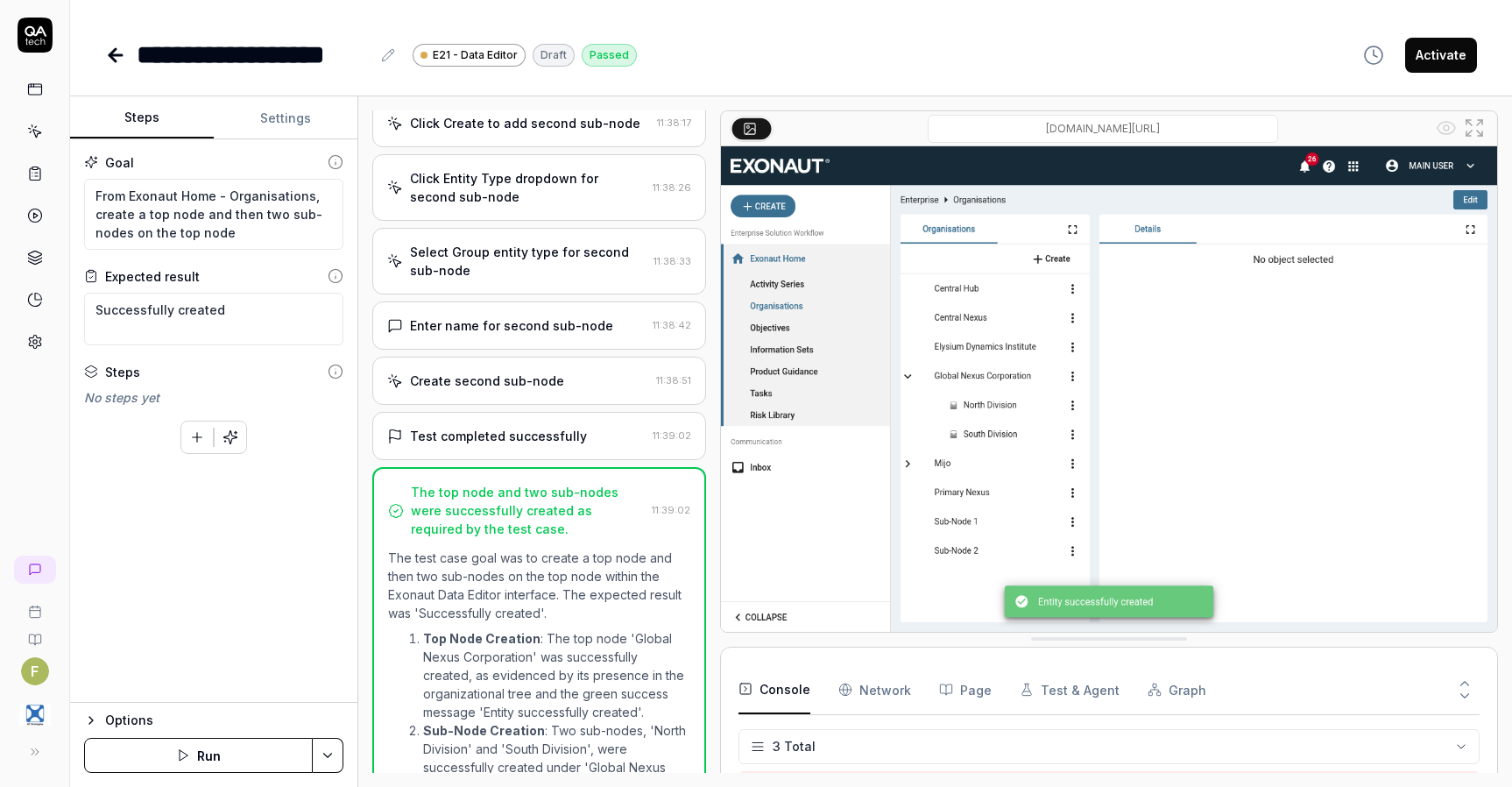
scroll to position [486, 0]
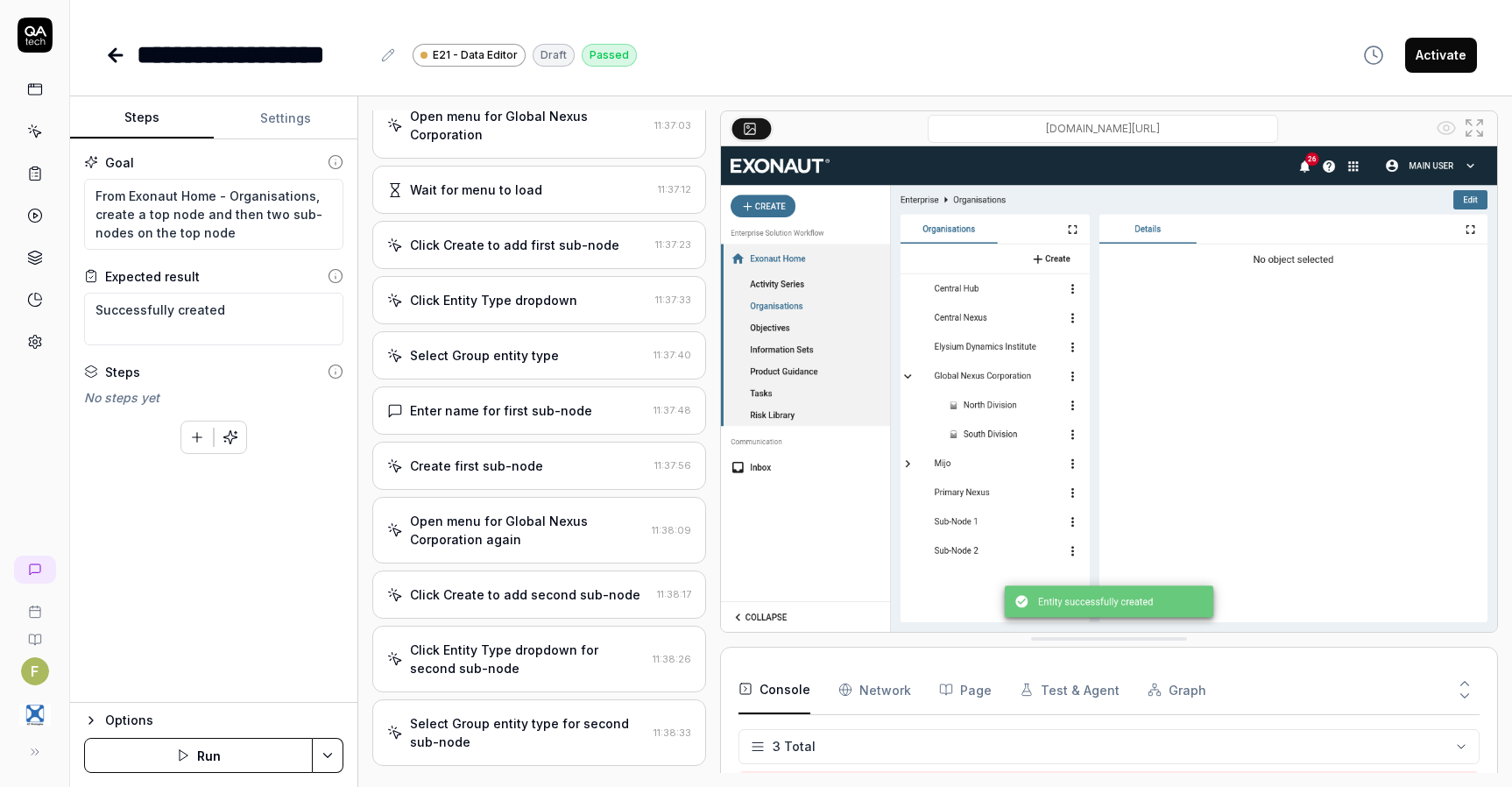
click at [33, 138] on icon at bounding box center [35, 131] width 16 height 16
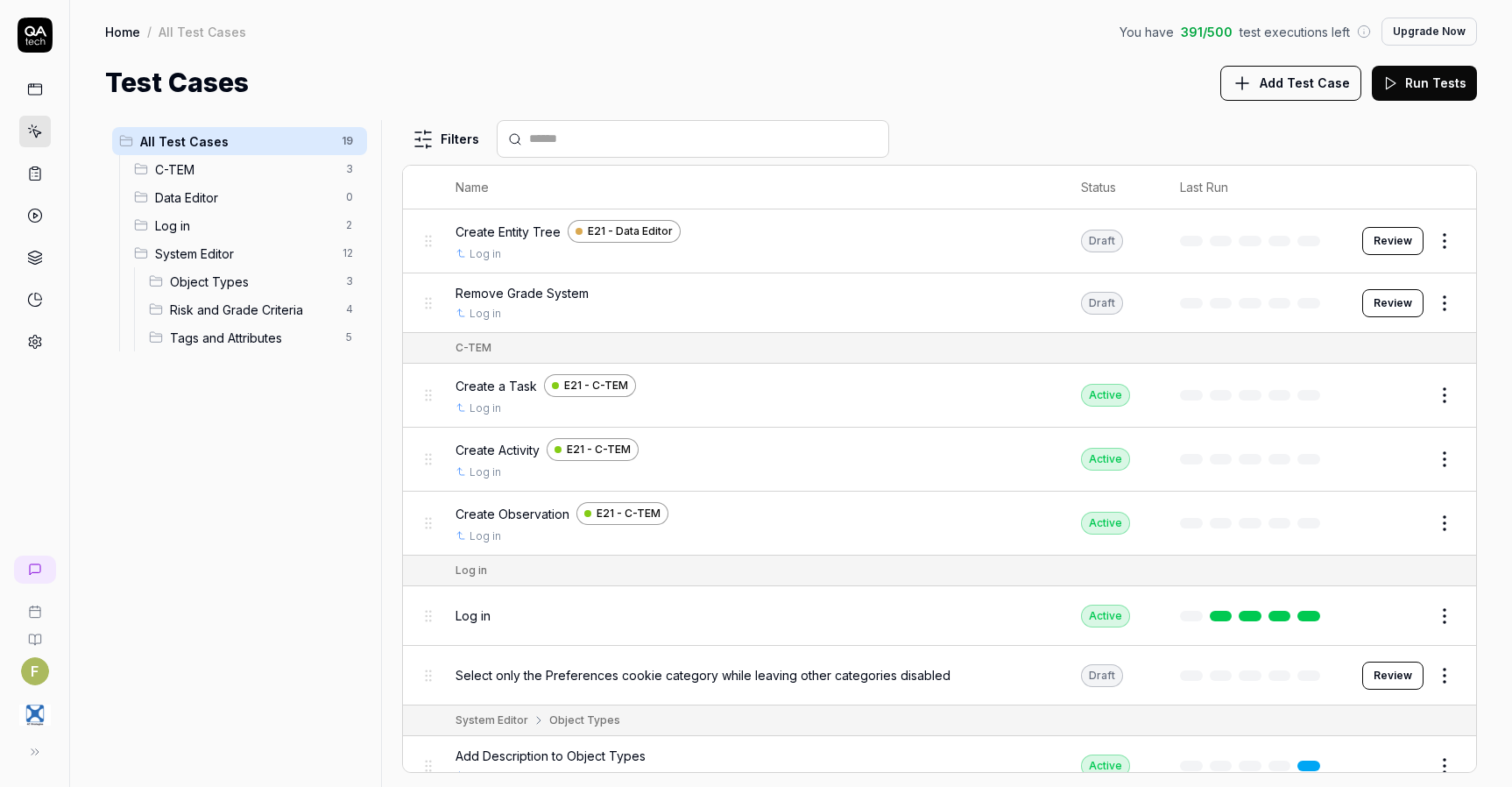
click at [1426, 251] on html "F Home / All Test Cases You have 391 / 500 test executions left Upgrade Now Hom…" at bounding box center [756, 393] width 1512 height 787
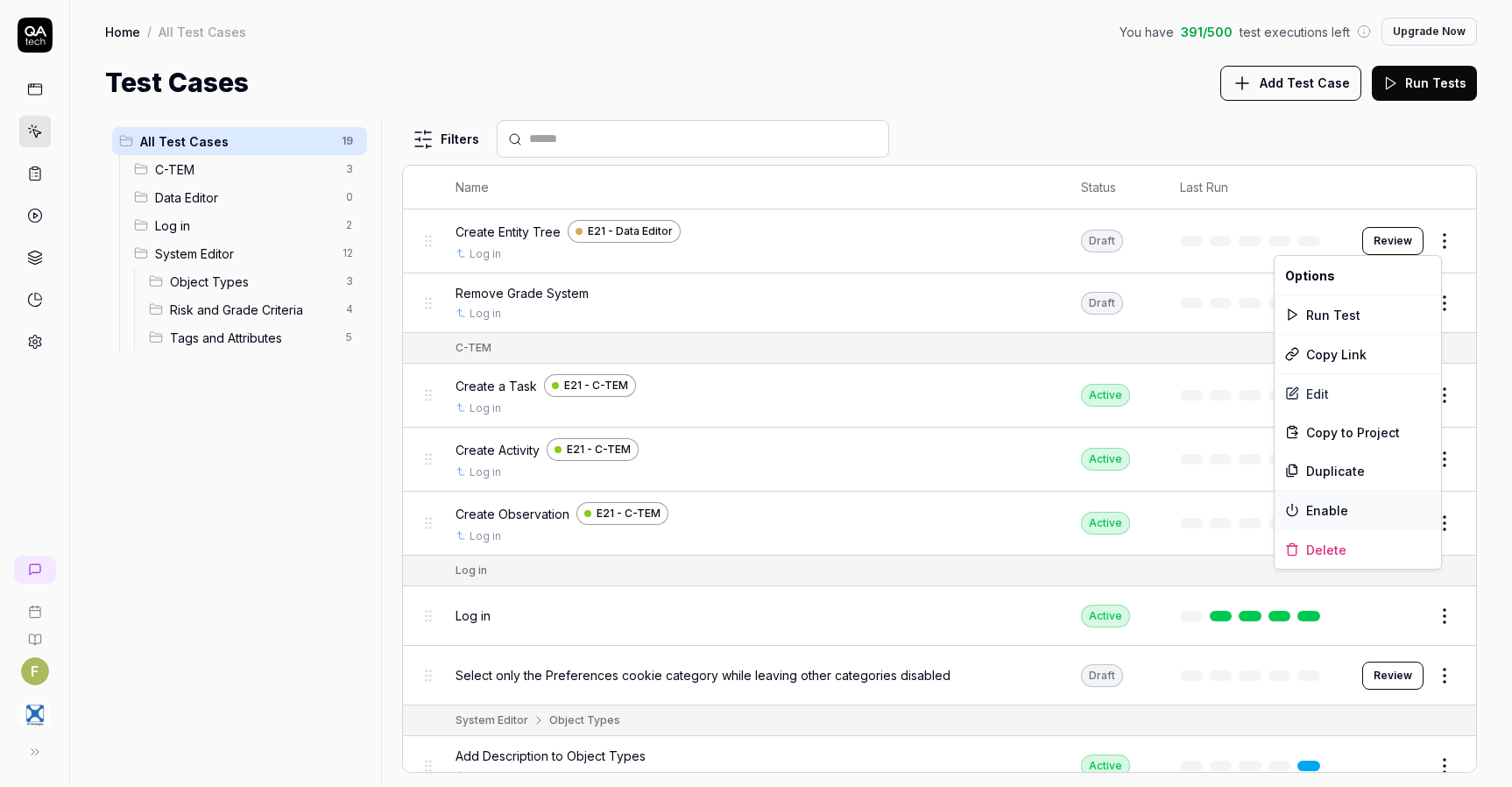
click at [1365, 508] on div "Enable" at bounding box center [1358, 510] width 167 height 39
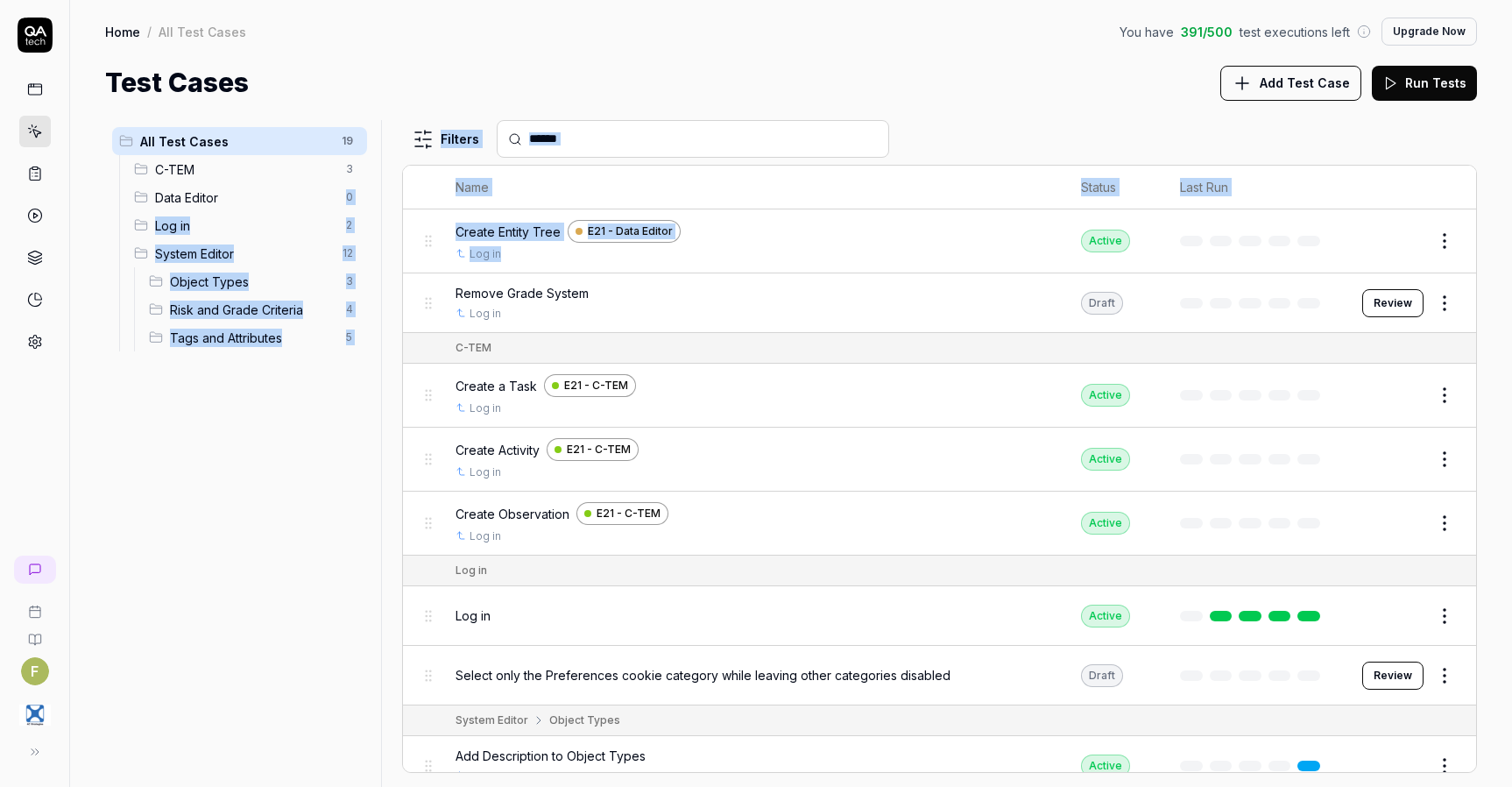
drag, startPoint x: 531, startPoint y: 245, endPoint x: 219, endPoint y: 203, distance: 314.8
click at [219, 203] on div "All Test Cases 19 C-TEM 3 Data Editor 0 Log in 2 System Editor 12 Object Types …" at bounding box center [790, 453] width 1372 height 667
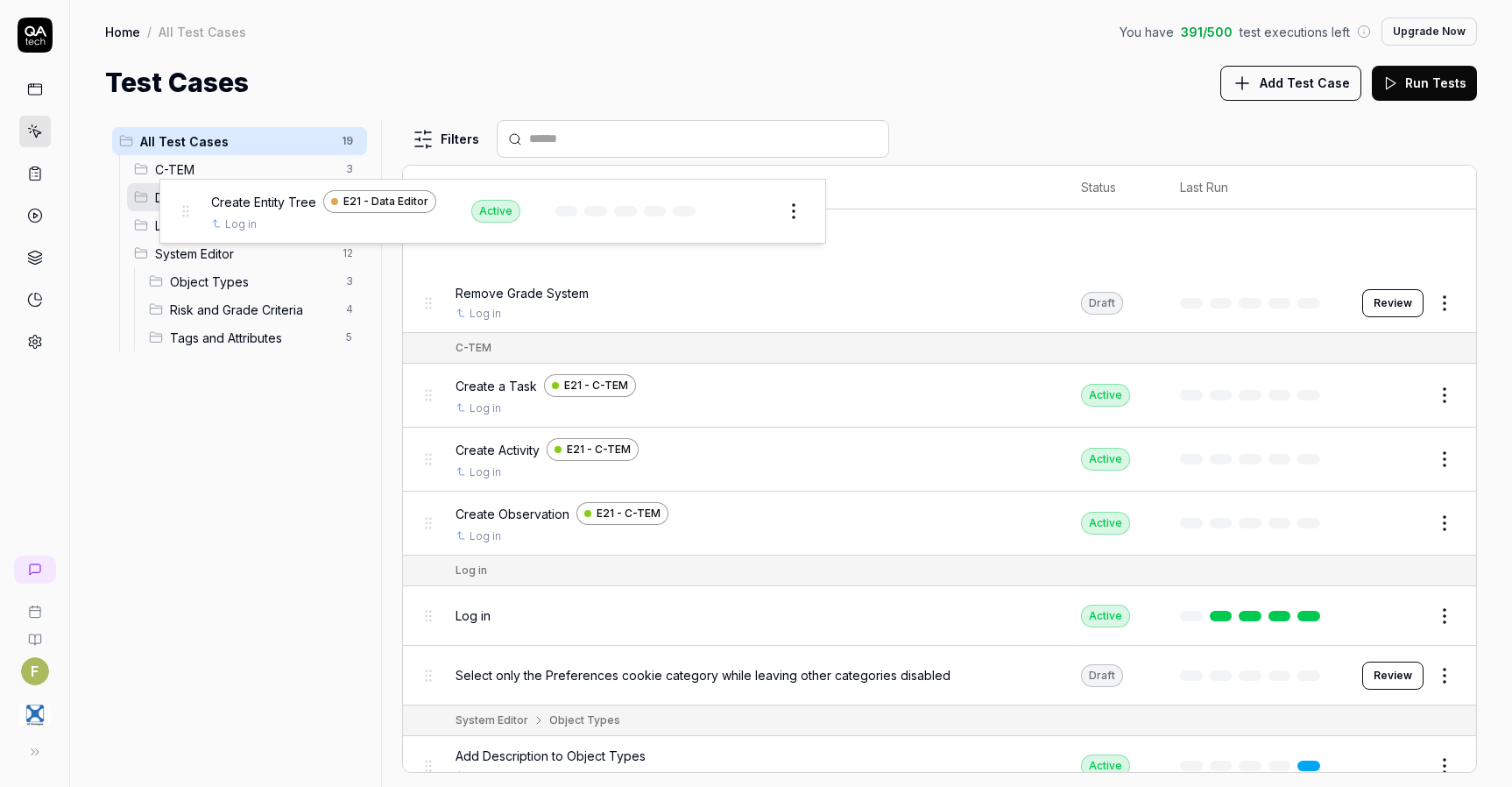
drag, startPoint x: 430, startPoint y: 236, endPoint x: 186, endPoint y: 205, distance: 246.0
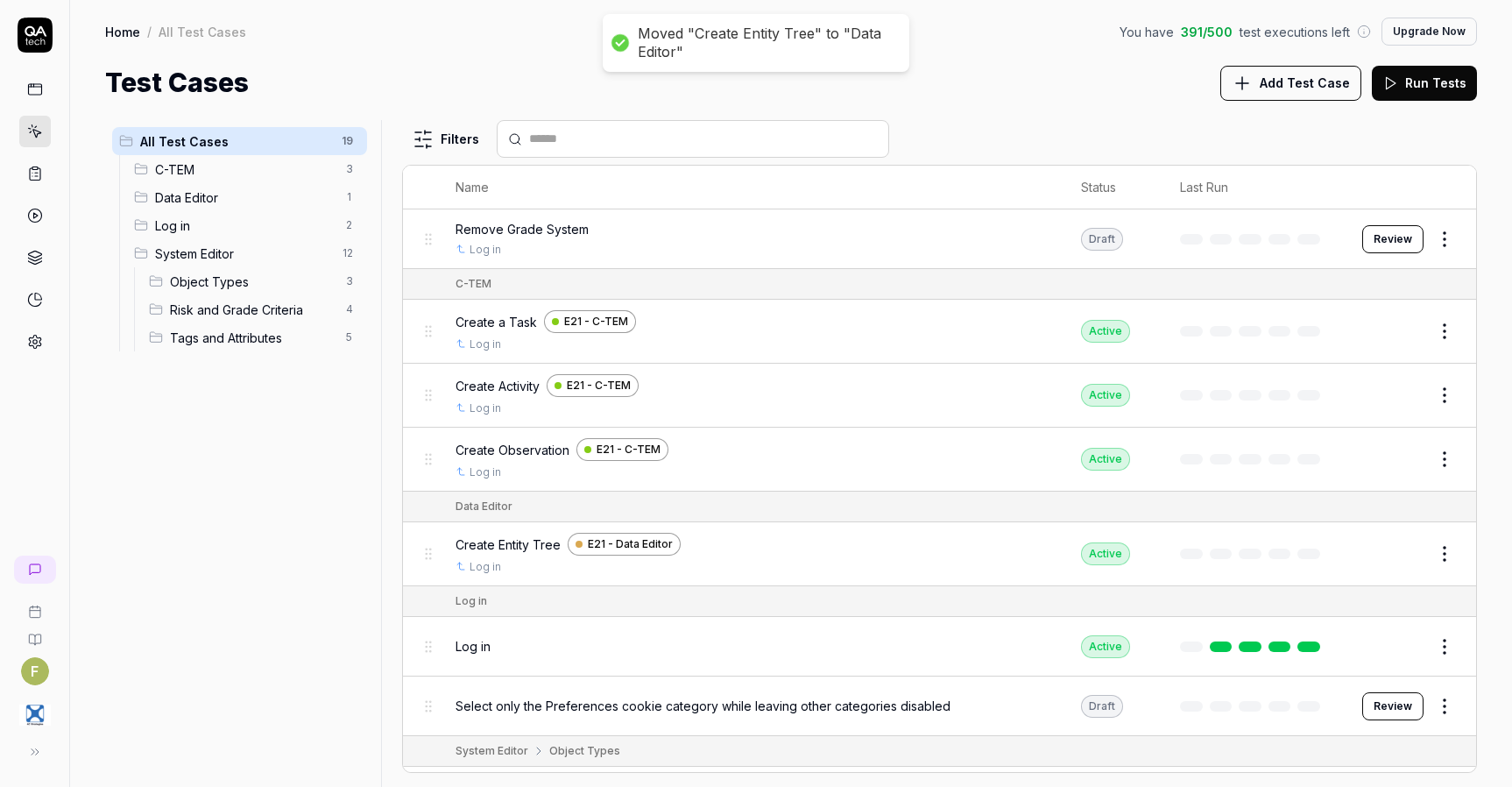
click at [185, 199] on span "Data Editor" at bounding box center [245, 197] width 181 height 19
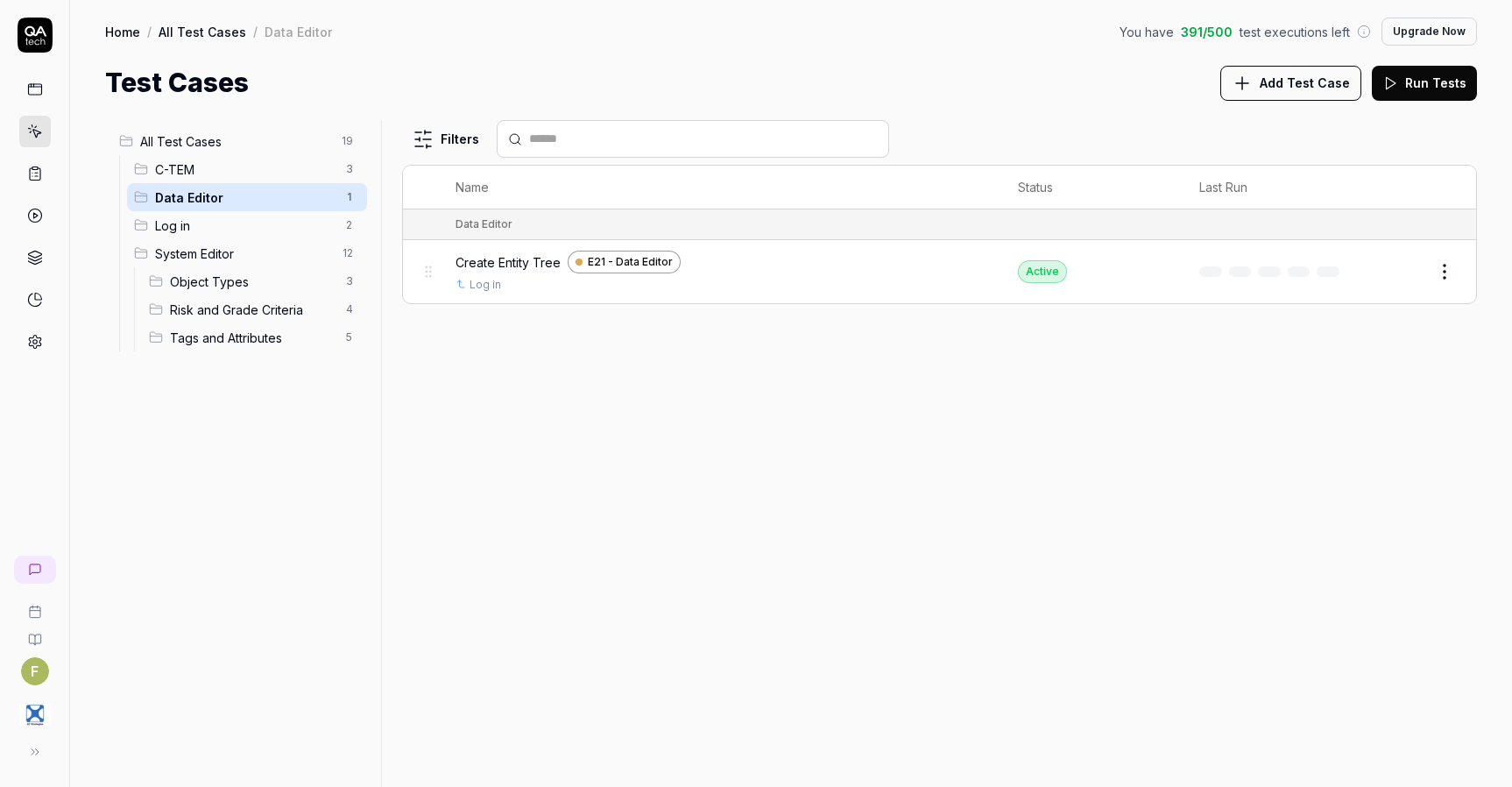
click at [225, 148] on span "All Test Cases" at bounding box center [235, 141] width 191 height 19
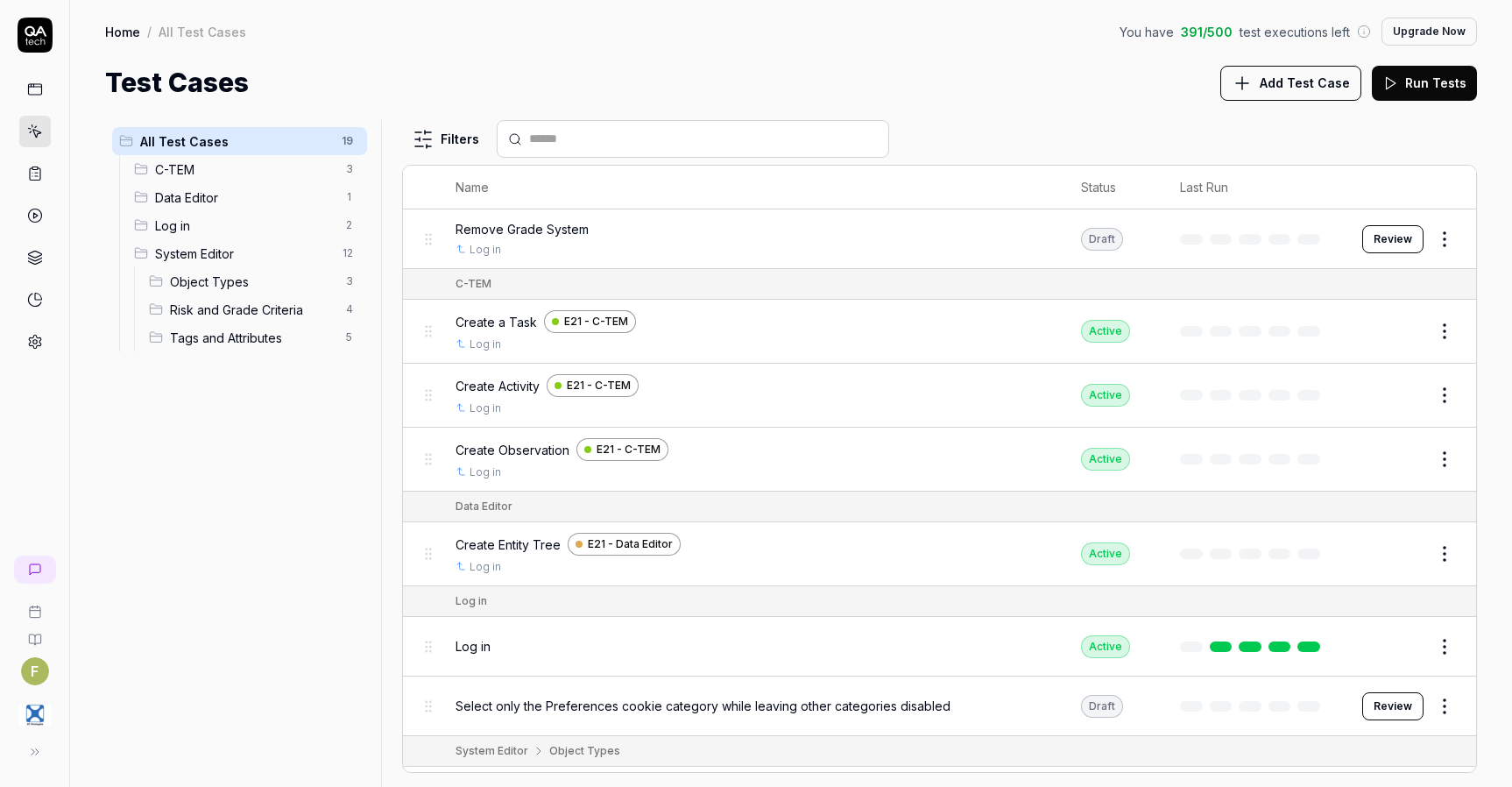
click at [244, 197] on span "Data Editor" at bounding box center [245, 197] width 181 height 19
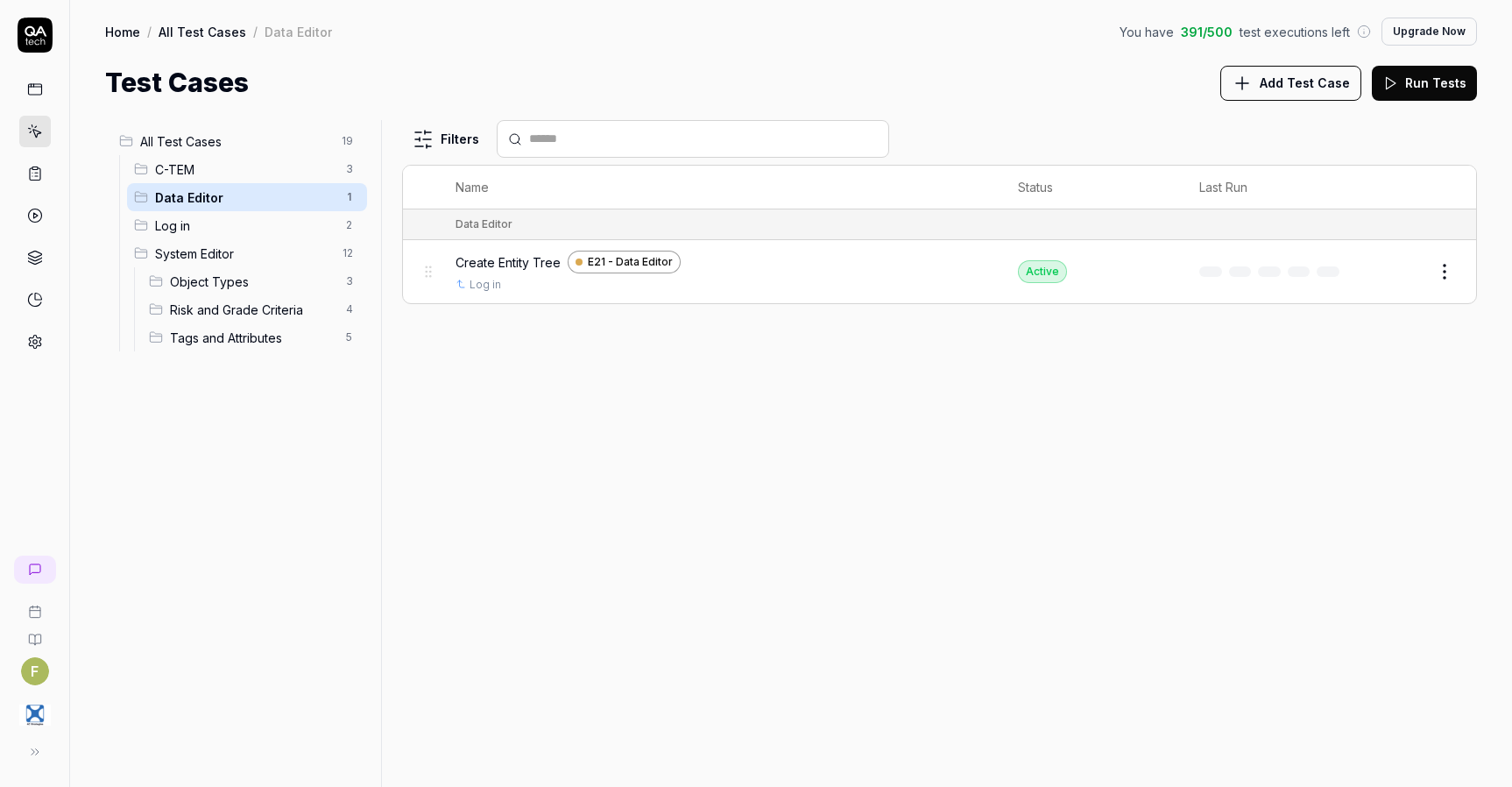
click at [1442, 279] on html "F Home / All Test Cases / Data Editor You have 391 / 500 test executions left U…" at bounding box center [756, 393] width 1512 height 787
click at [1368, 423] on div "Edit" at bounding box center [1371, 424] width 167 height 39
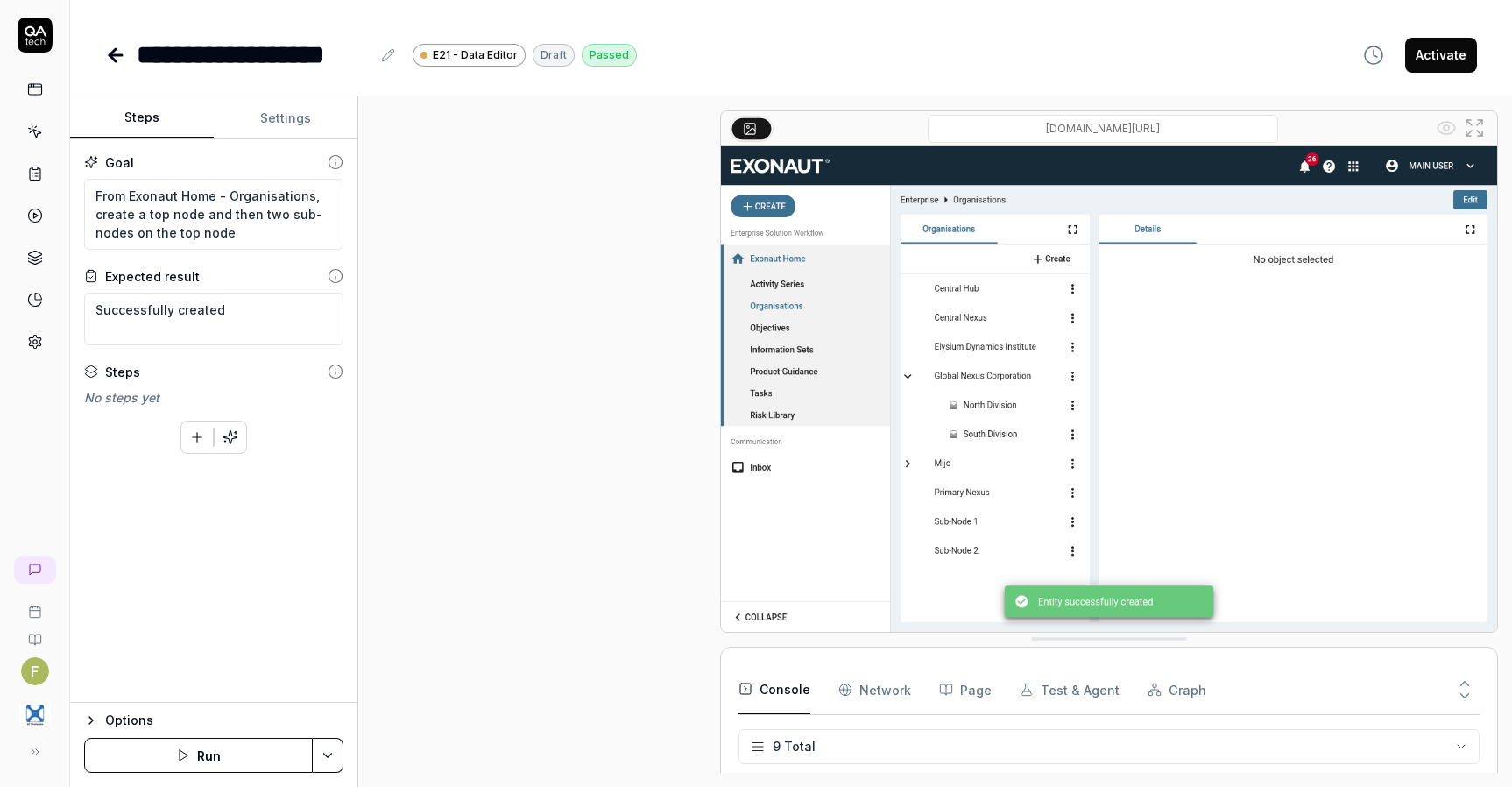
scroll to position [1187, 0]
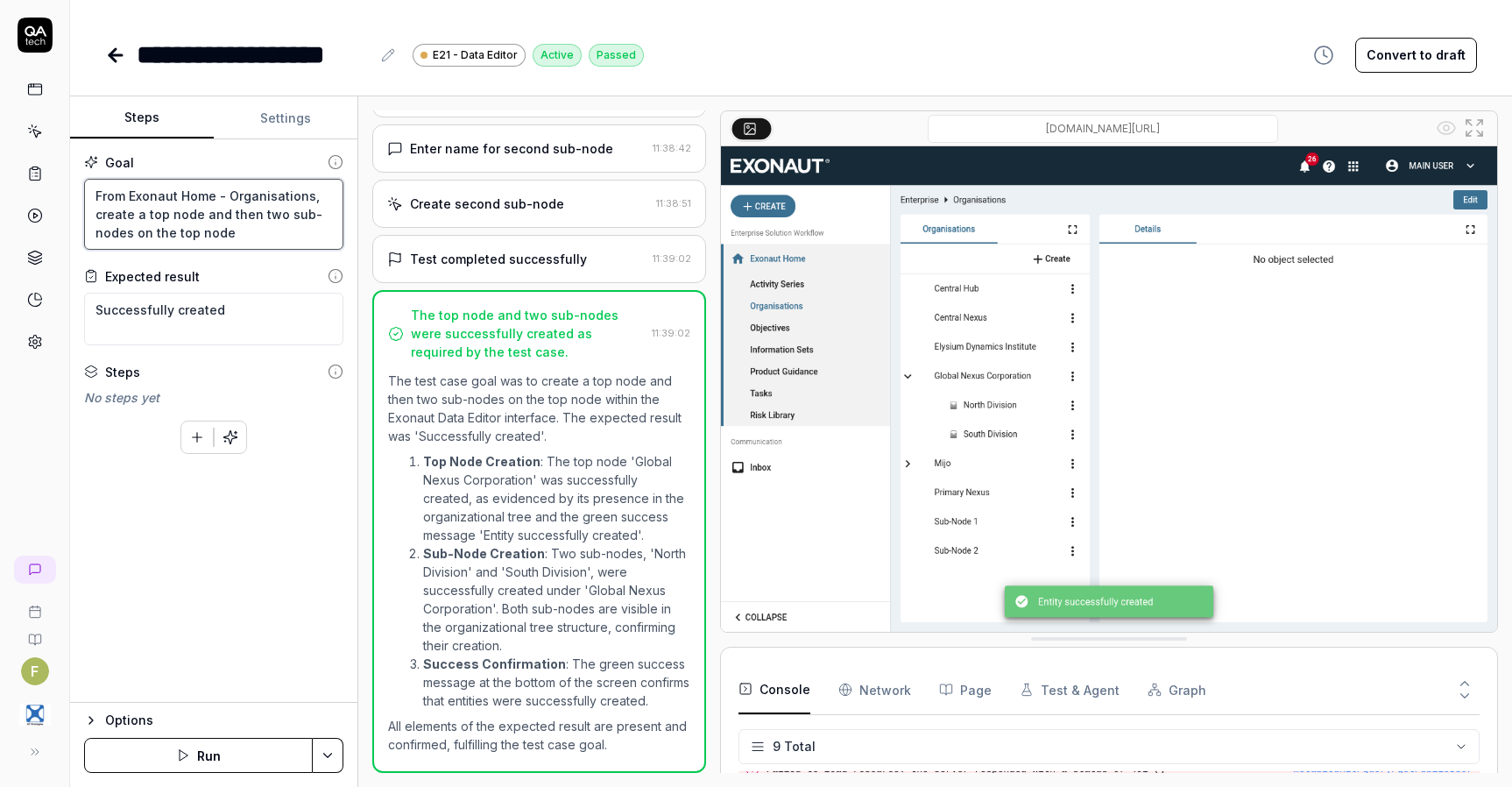
drag, startPoint x: 244, startPoint y: 238, endPoint x: 76, endPoint y: 190, distance: 174.7
click at [76, 190] on div "Goal From Exonaut Home - Organisations, create a top node and then two sub-node…" at bounding box center [213, 421] width 287 height 563
click at [119, 63] on icon at bounding box center [115, 54] width 21 height 21
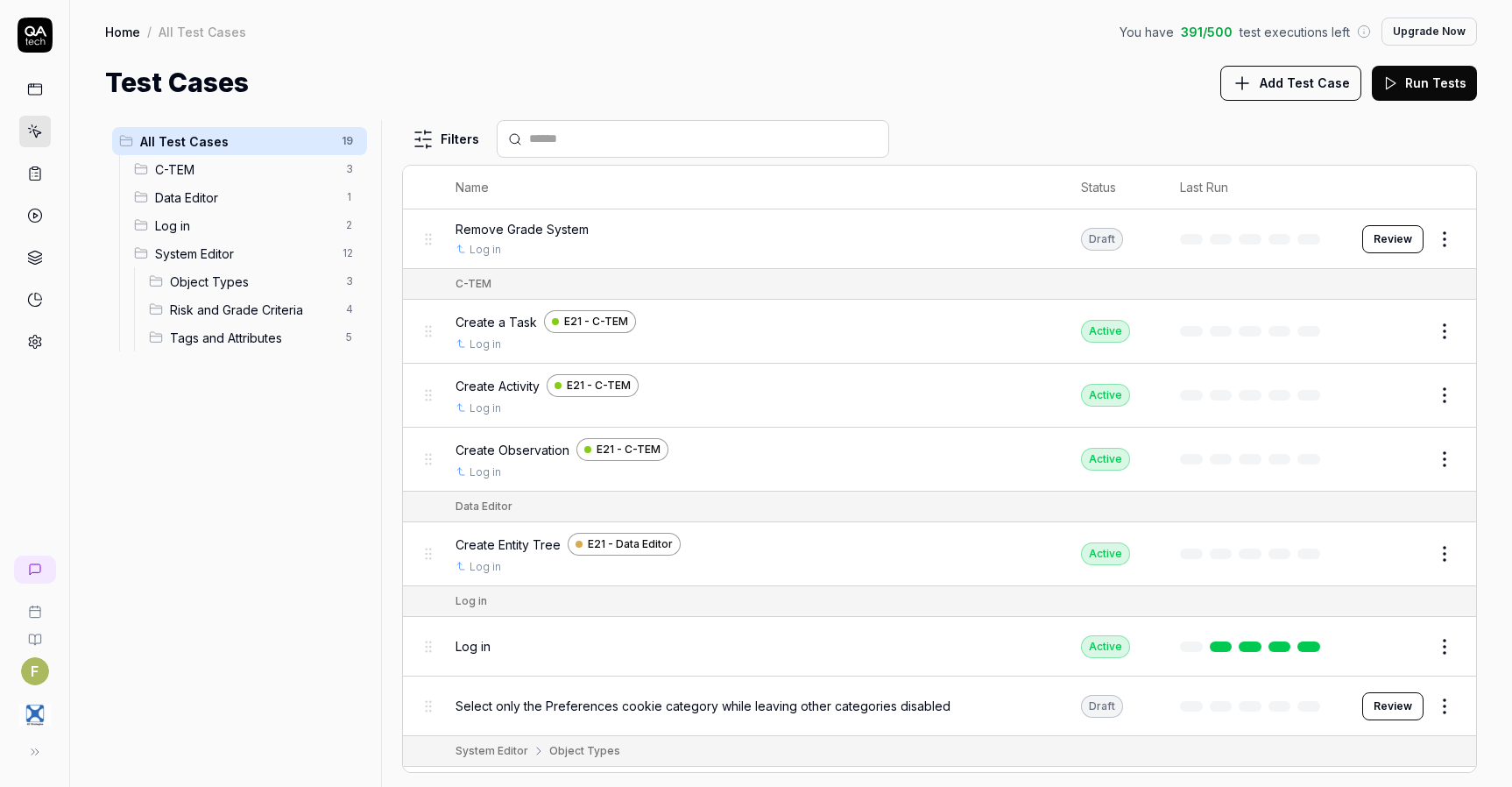
click at [1330, 89] on span "Add Test Case" at bounding box center [1305, 83] width 90 height 19
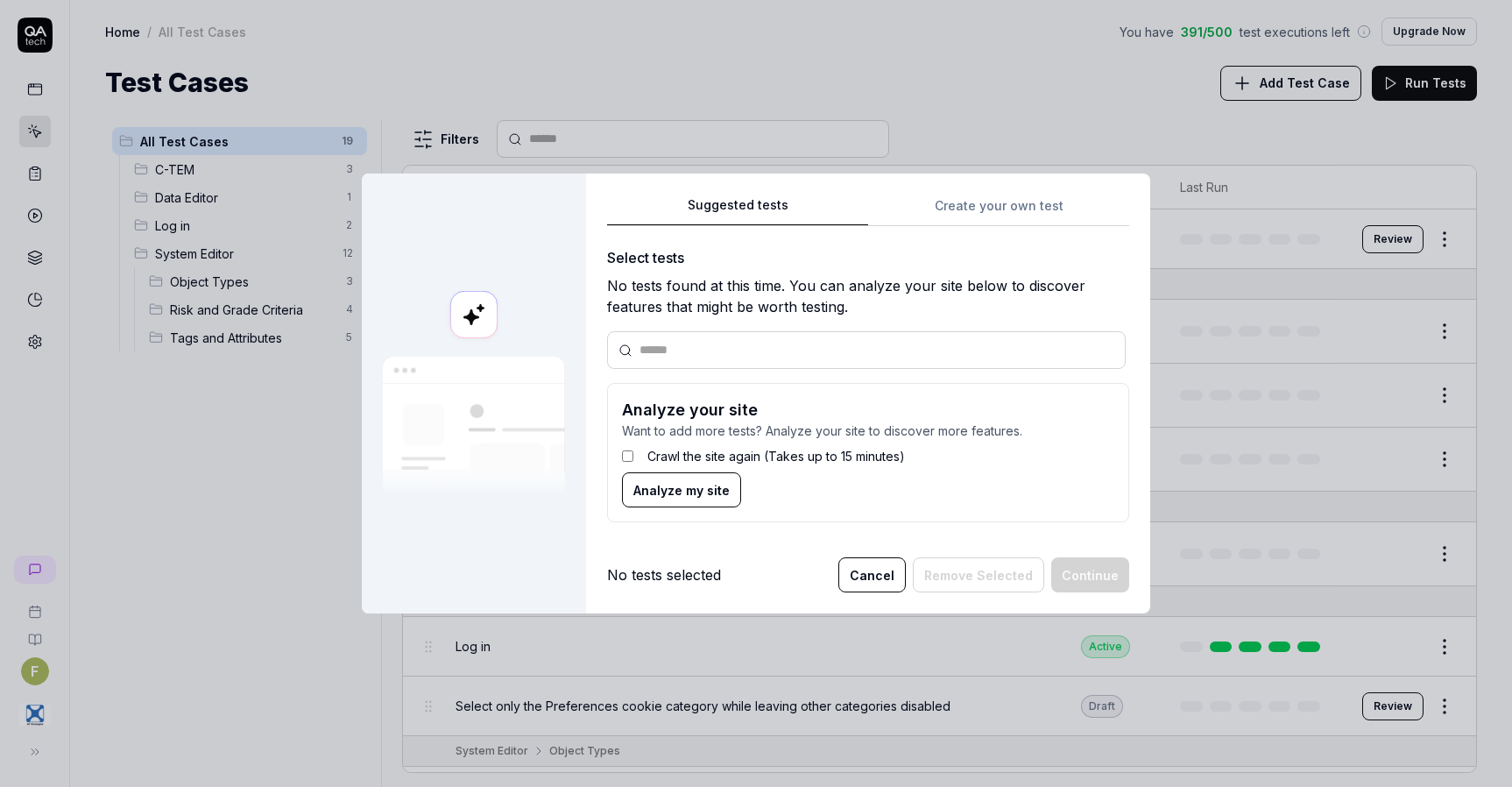
click at [997, 213] on div "Suggested tests Create your own test Select tests No tests found at this time. …" at bounding box center [868, 365] width 522 height 343
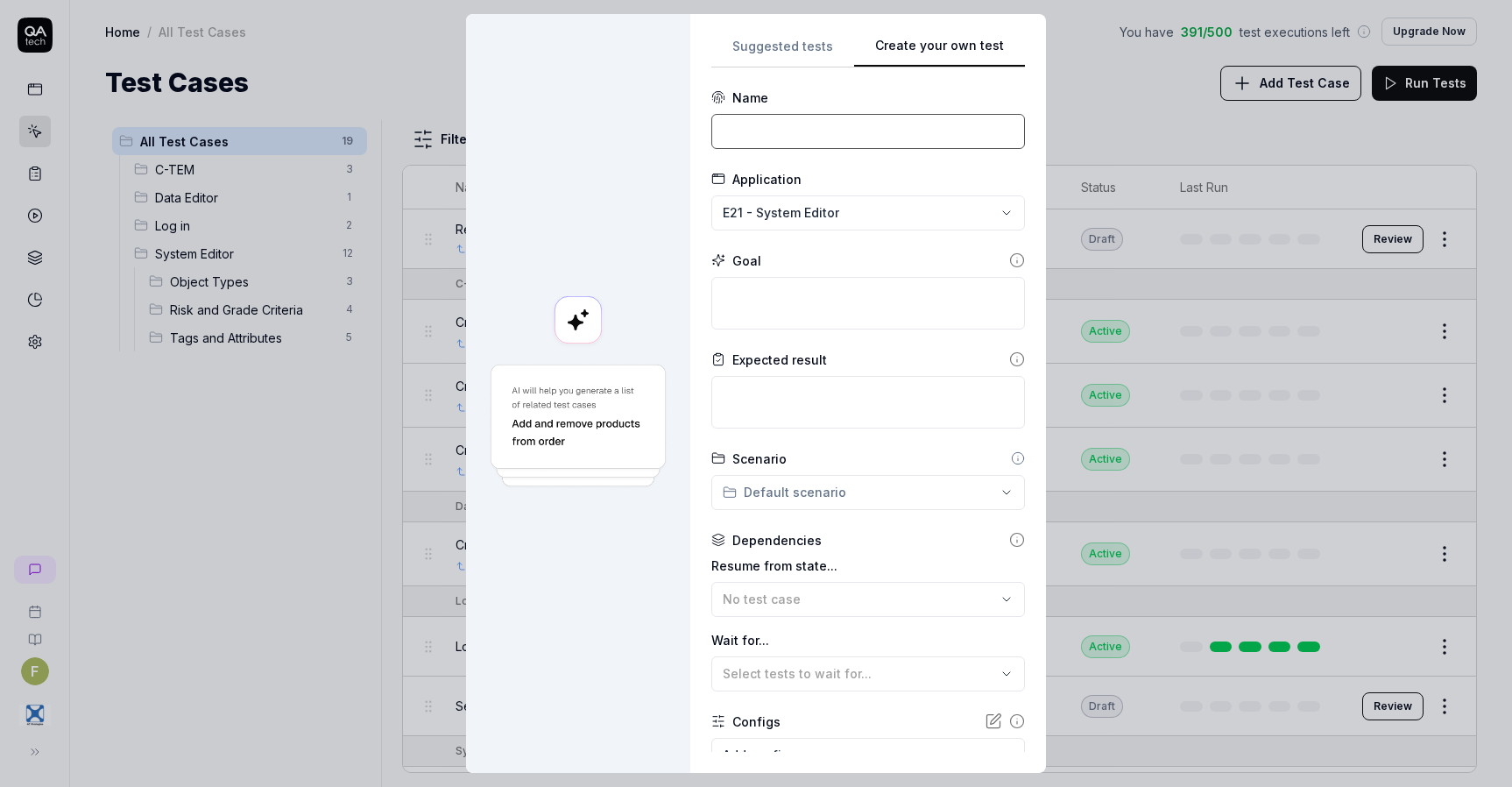
click at [802, 125] on input at bounding box center [868, 130] width 314 height 35
click at [810, 213] on div "**********" at bounding box center [756, 393] width 1512 height 787
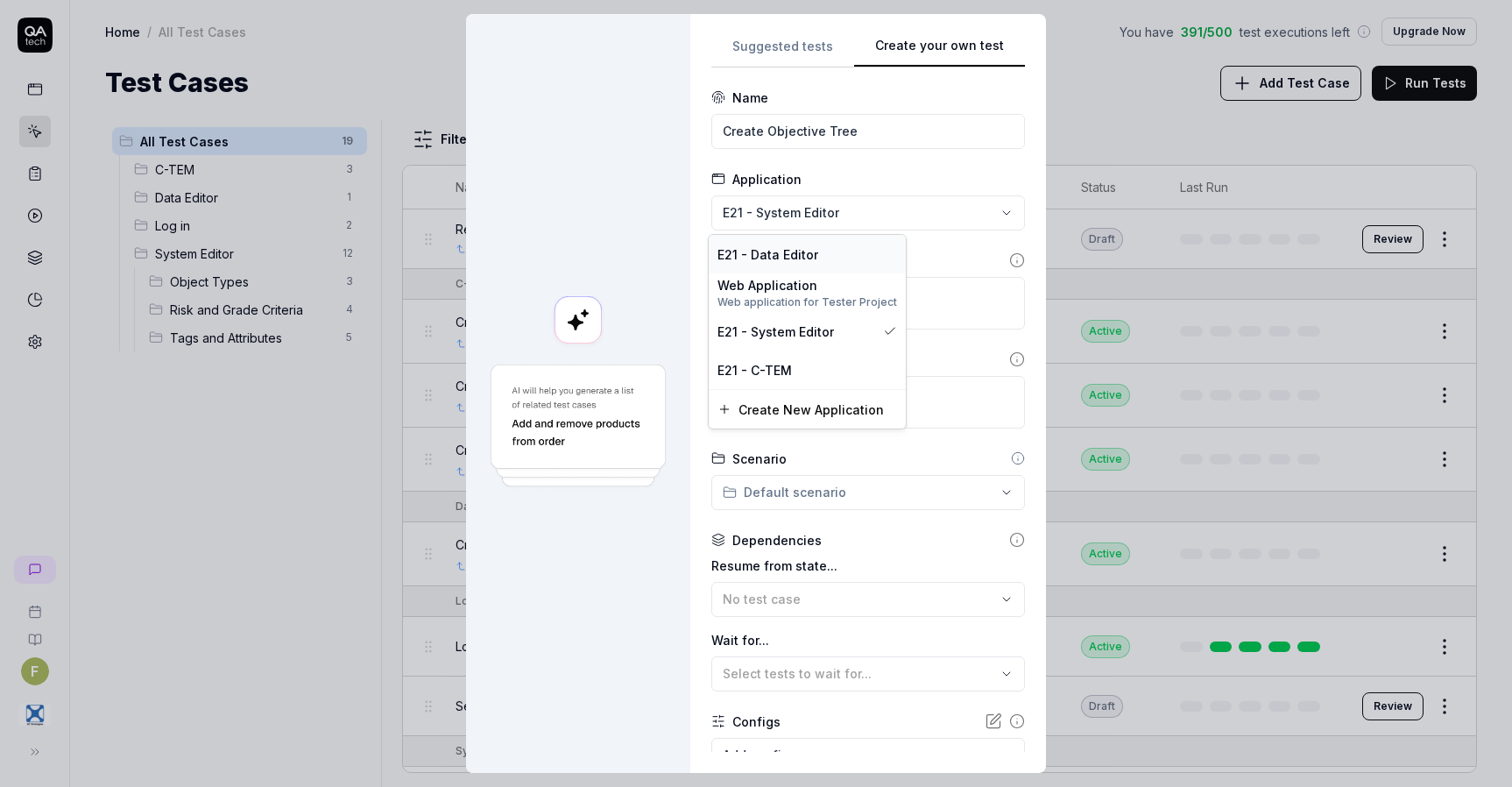
click at [843, 252] on div "E21 - Data Editor" at bounding box center [807, 254] width 180 height 19
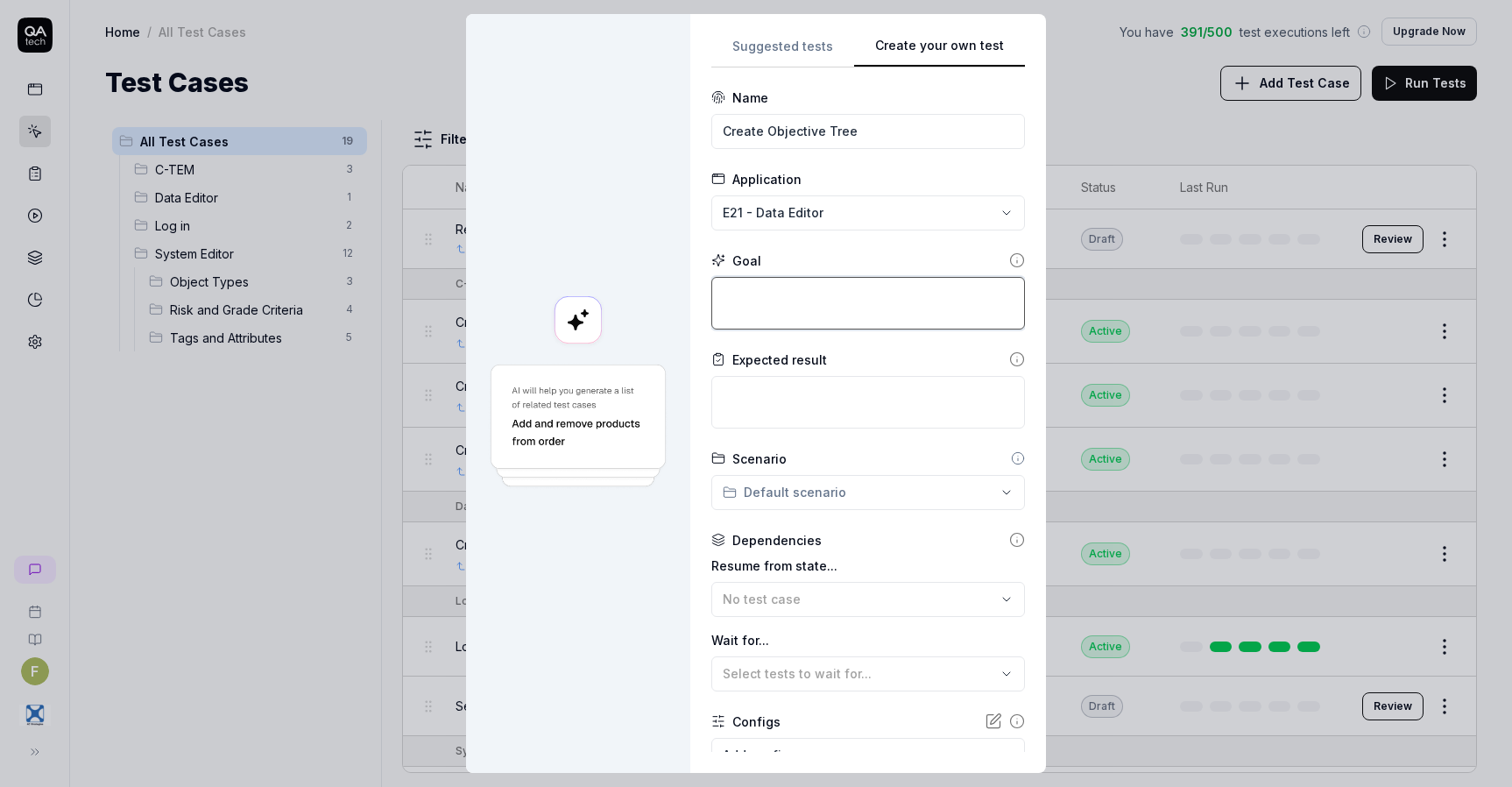
click at [834, 303] on textarea at bounding box center [868, 302] width 314 height 52
paste textarea "From Exonaut Home - Organisations, create a top node and then two sub-nodes on …"
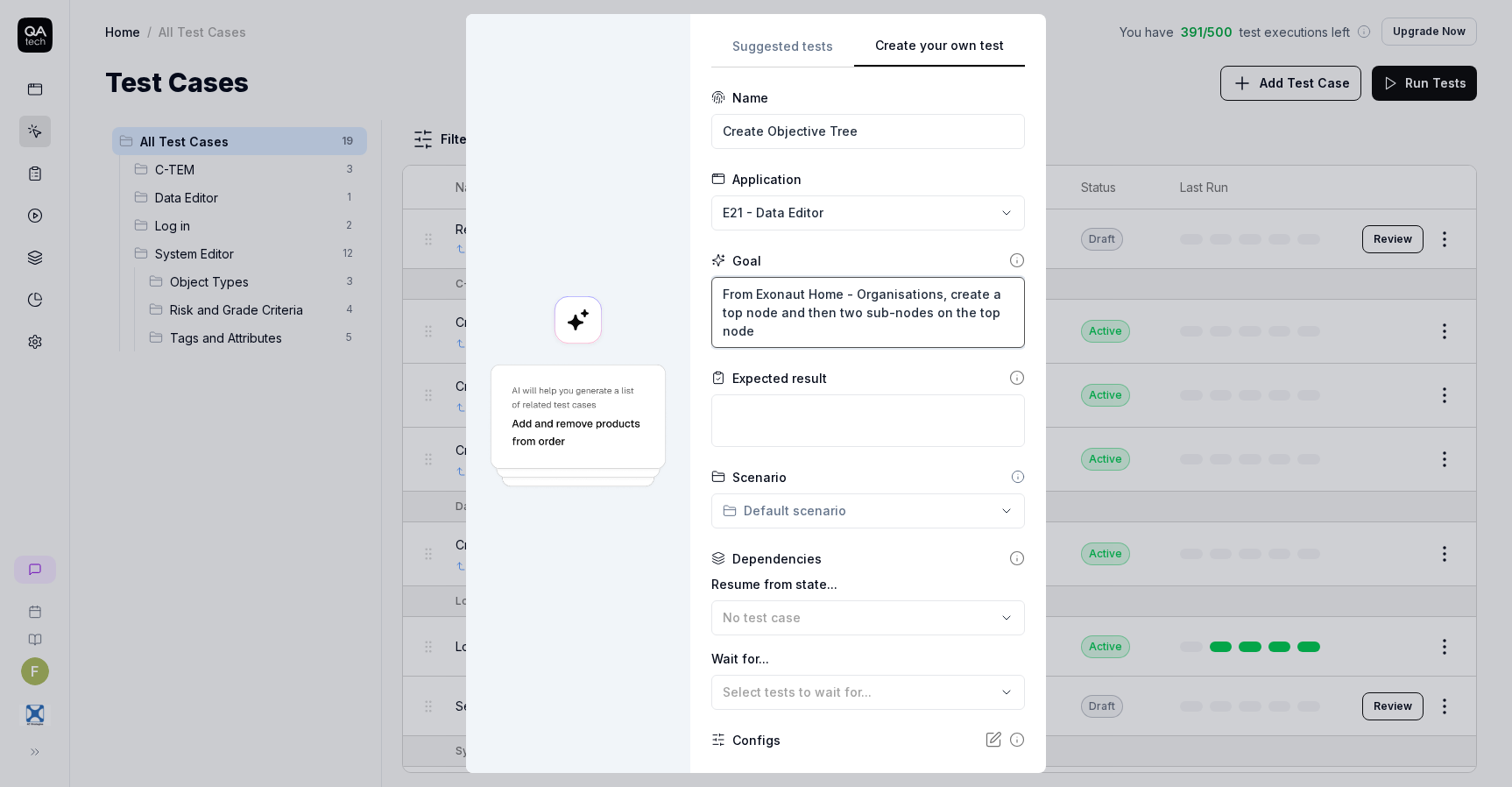
drag, startPoint x: 849, startPoint y: 294, endPoint x: 928, endPoint y: 293, distance: 79.0
click at [928, 293] on textarea "From Exonaut Home - Organisations, create a top node and then two sub-nodes on …" at bounding box center [868, 312] width 314 height 71
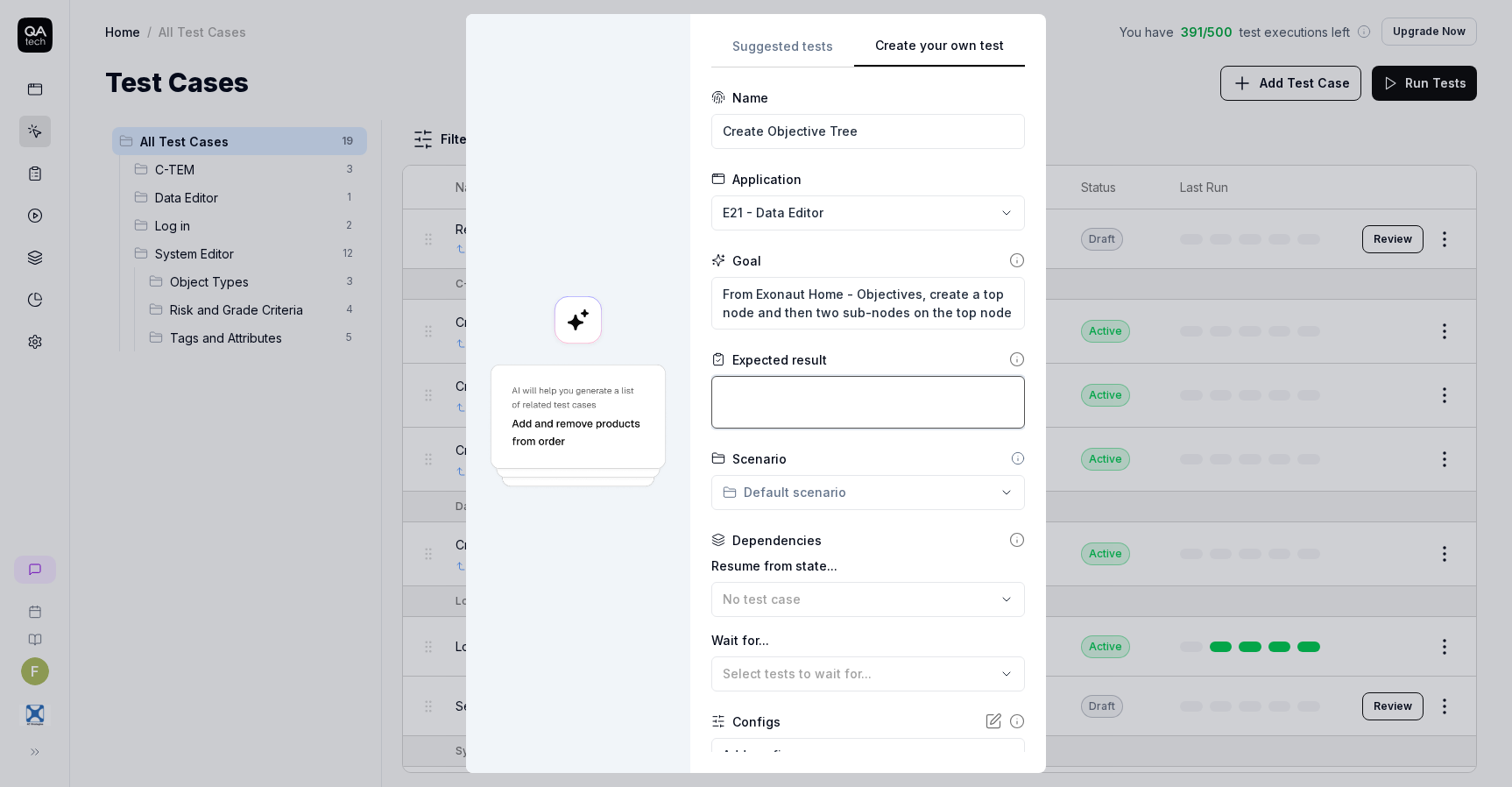
click at [873, 396] on textarea at bounding box center [868, 402] width 314 height 52
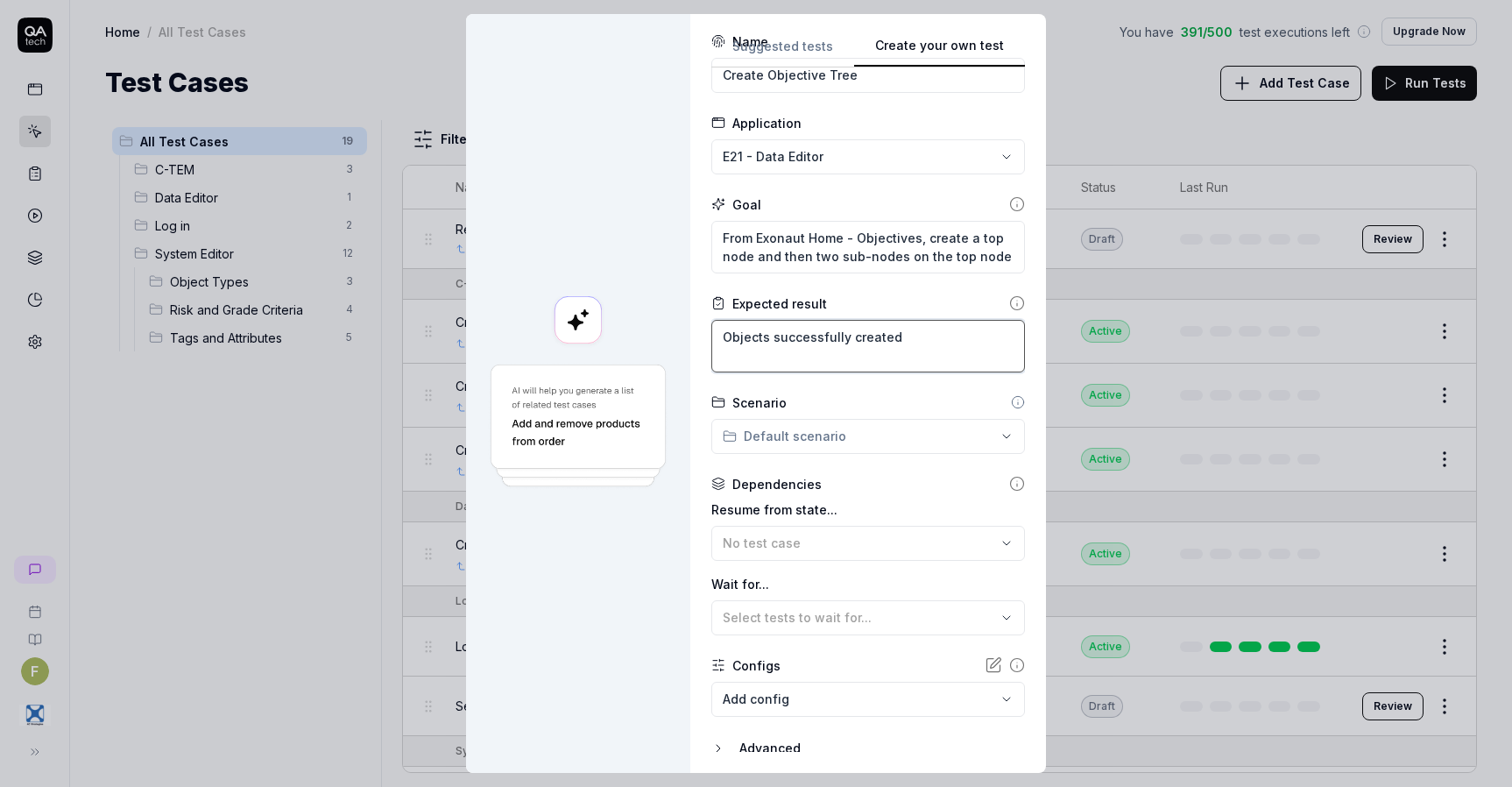
scroll to position [119, 0]
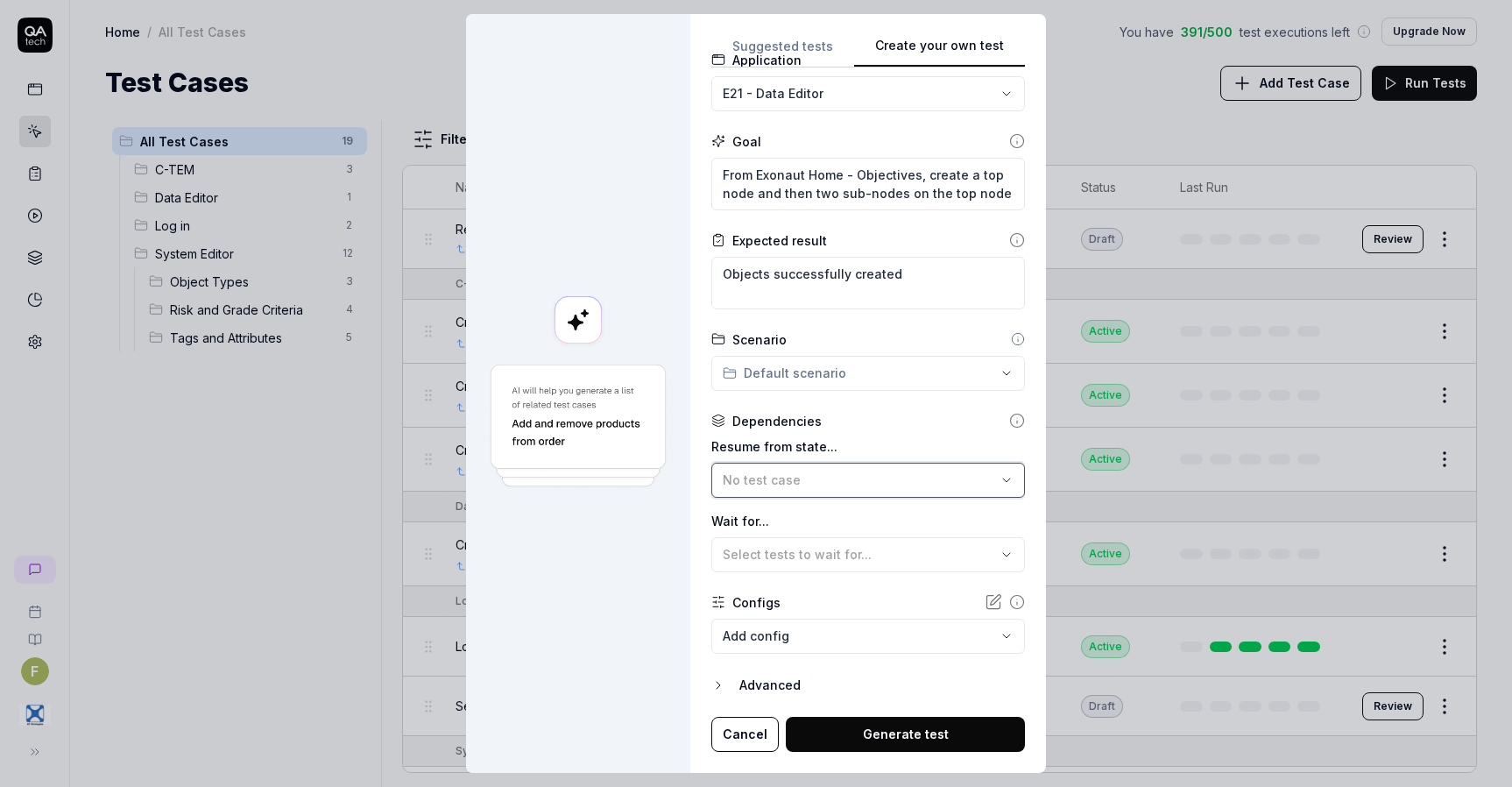
click at [797, 477] on div "No test case" at bounding box center [859, 479] width 274 height 19
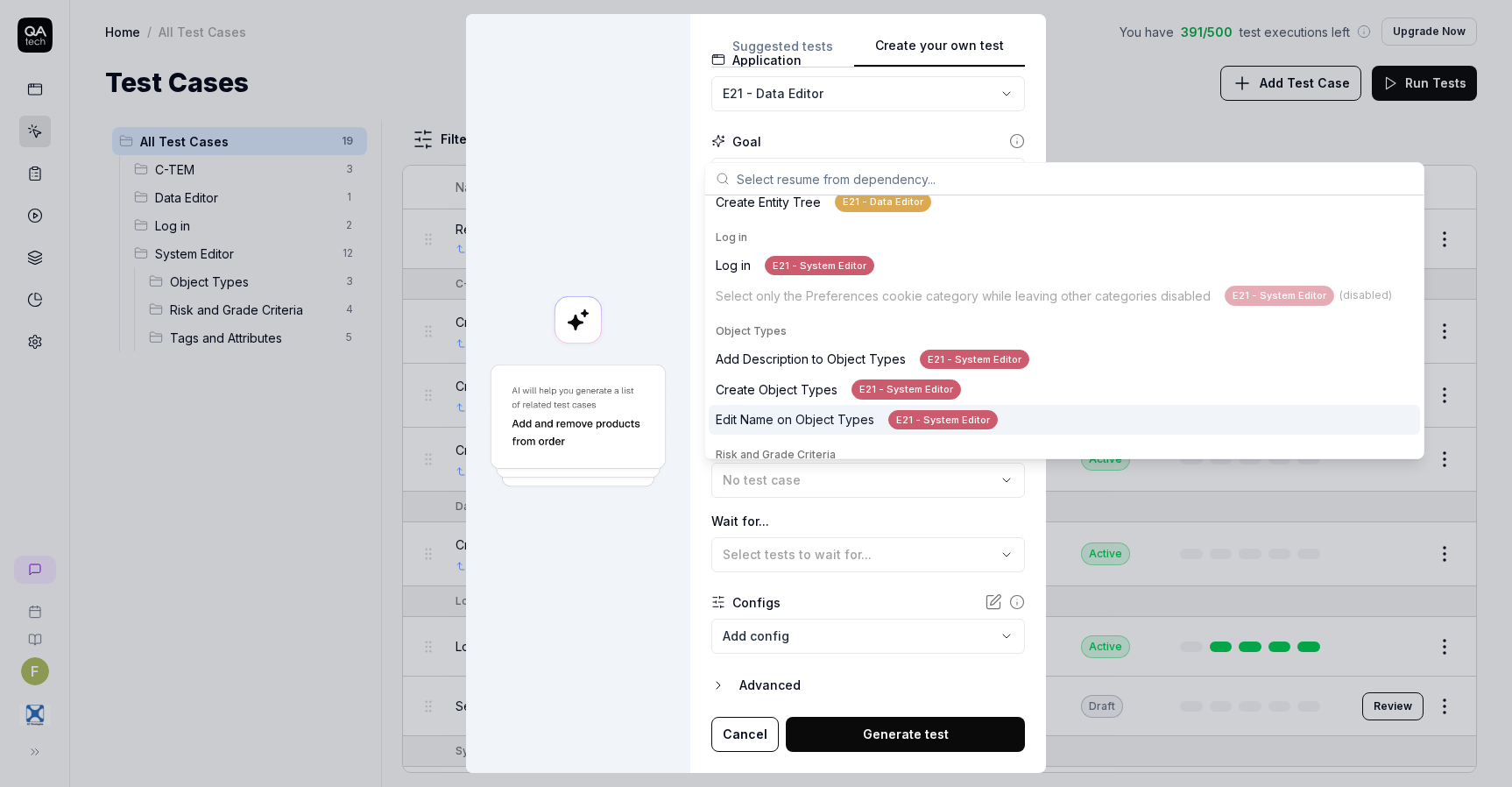
scroll to position [175, 0]
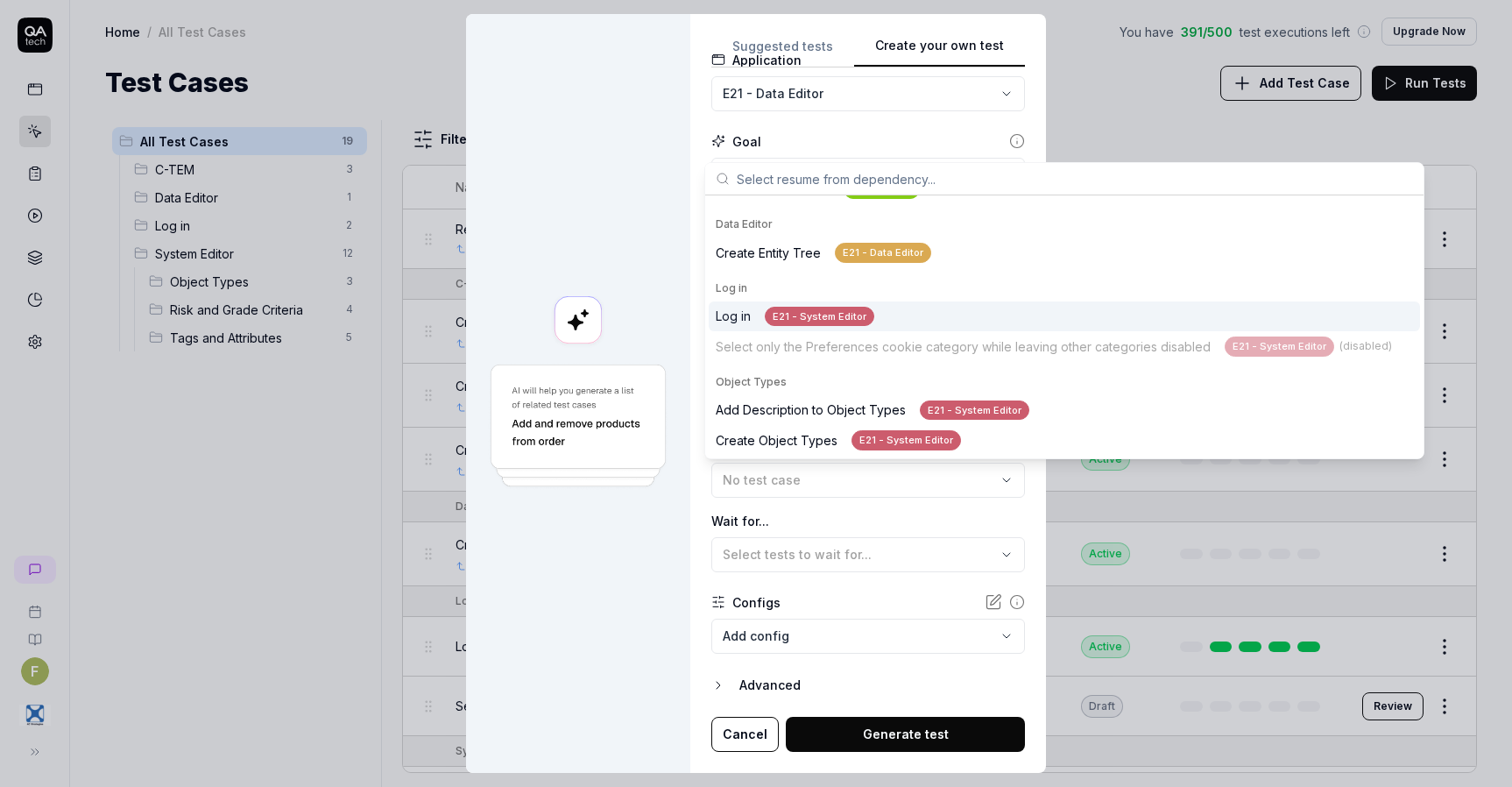
click at [750, 323] on div "Log in E21 - System Editor" at bounding box center [795, 316] width 159 height 20
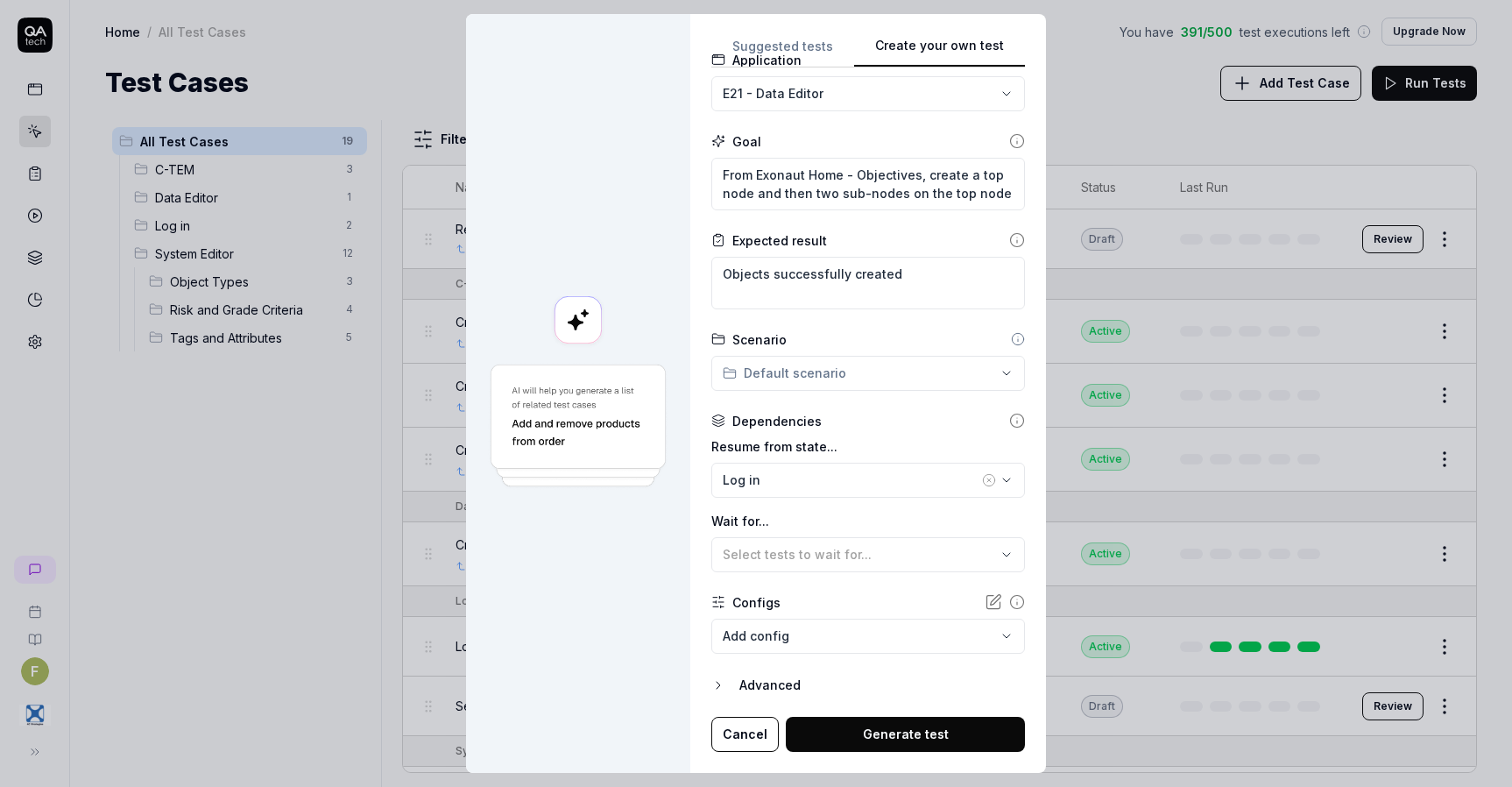
click at [656, 593] on div at bounding box center [578, 393] width 224 height 758
click at [859, 741] on button "Generate test" at bounding box center [906, 734] width 239 height 35
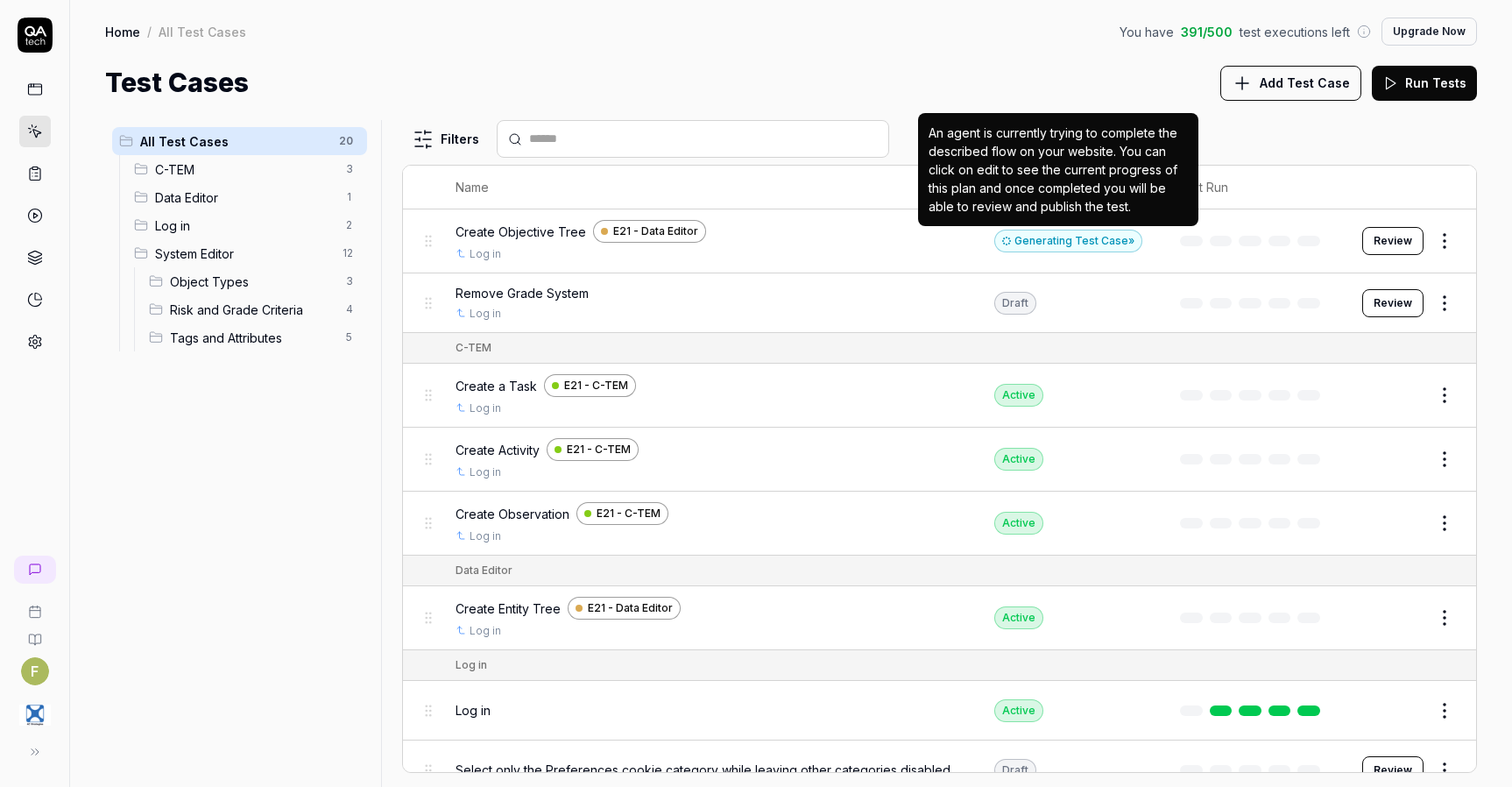
click at [1091, 242] on div "Generating Test Case »" at bounding box center [1069, 240] width 148 height 23
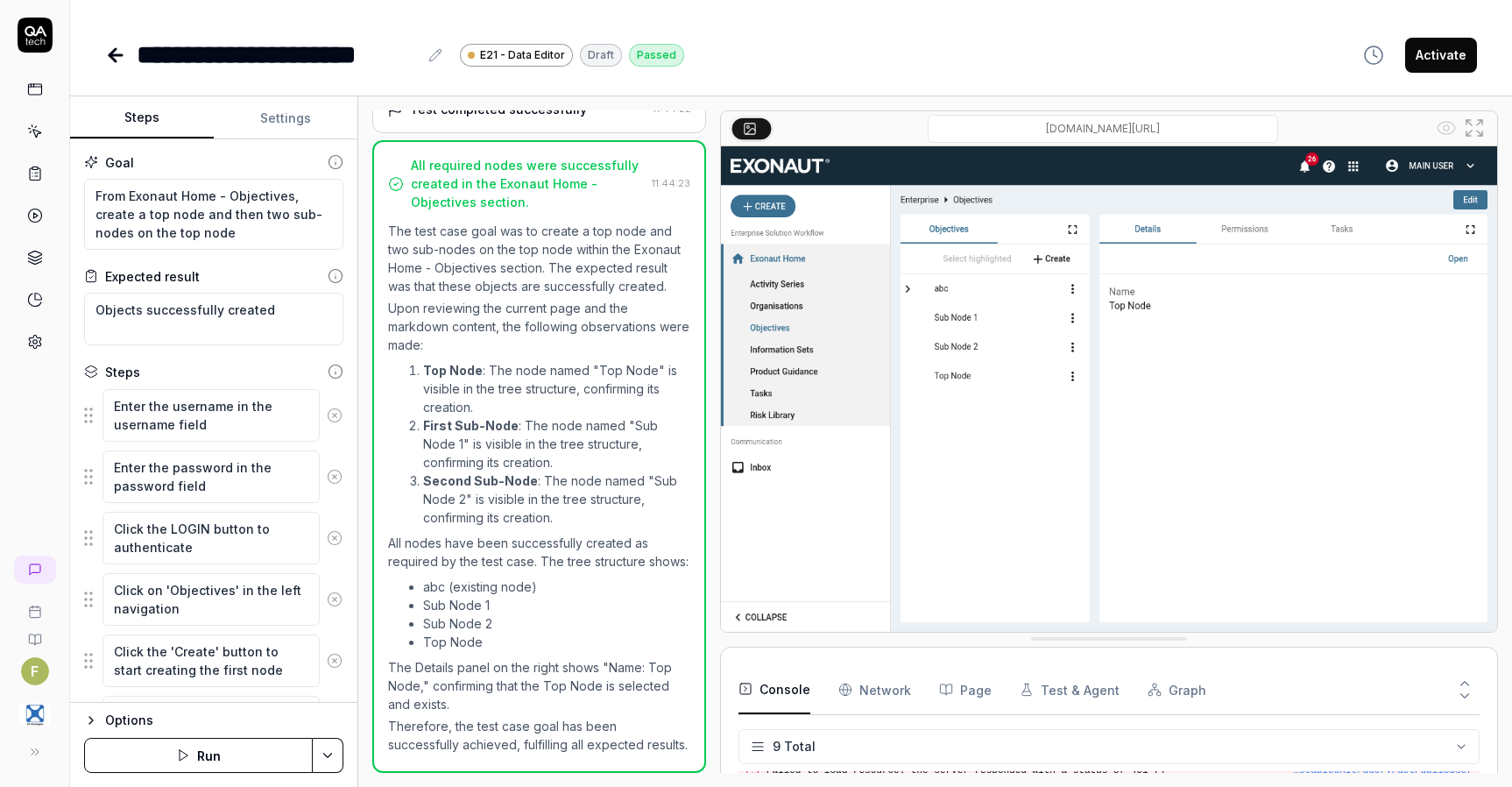
scroll to position [1005, 0]
click at [255, 232] on textarea "From Exonaut Home - Objectives, create a top node and then two sub-nodes on the…" at bounding box center [213, 214] width 260 height 71
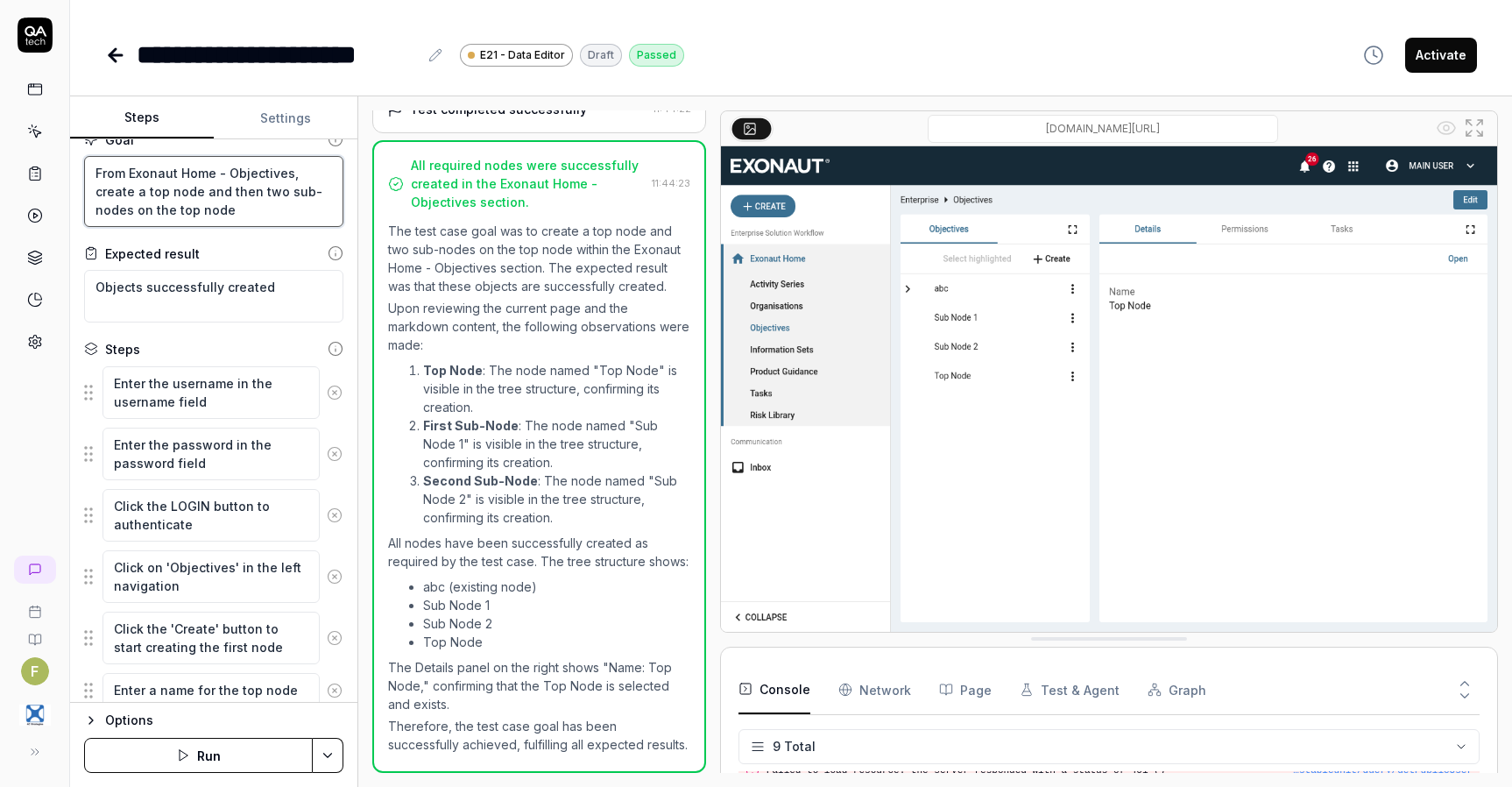
scroll to position [0, 0]
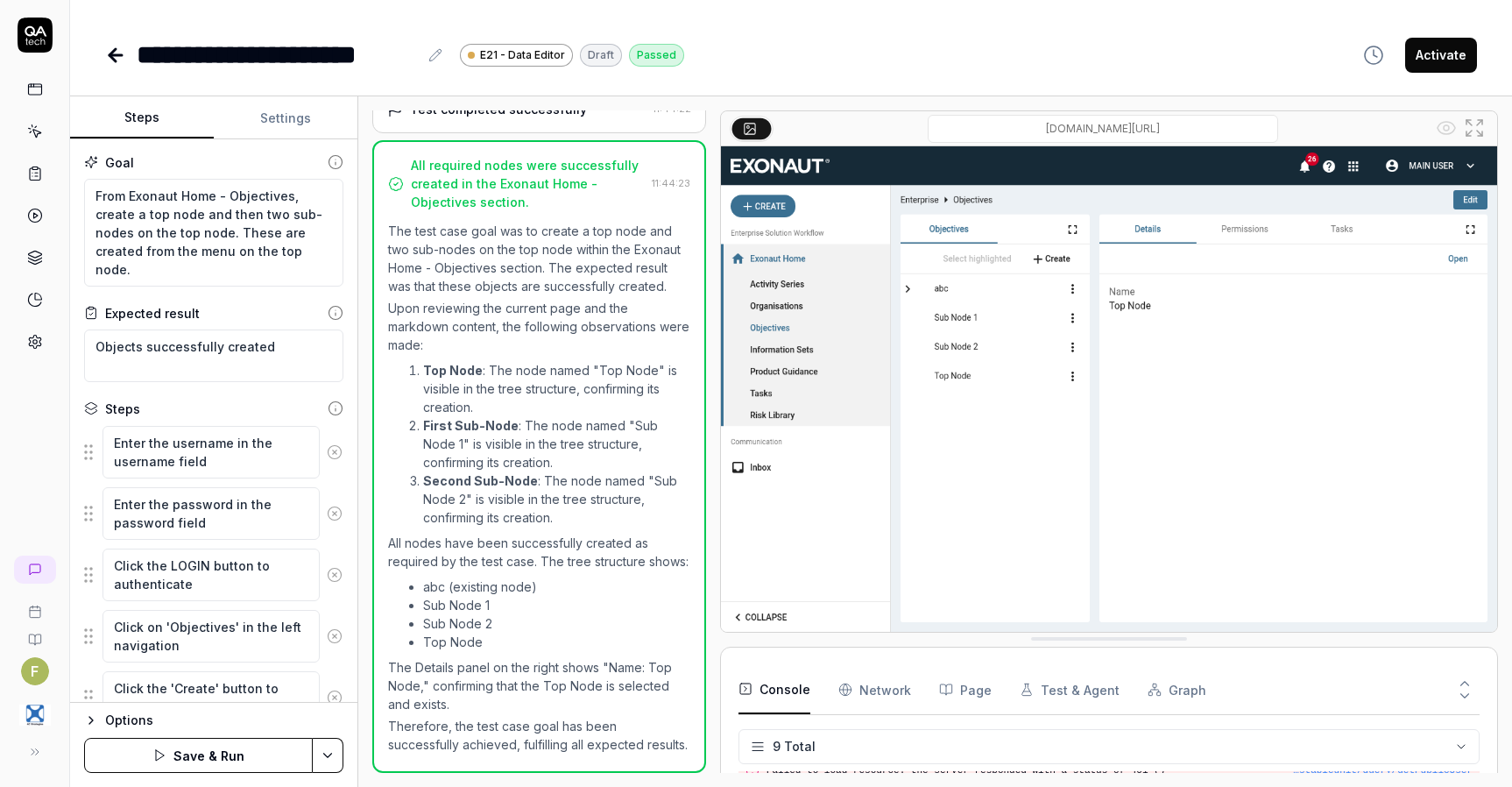
click at [230, 765] on button "Save & Run" at bounding box center [199, 754] width 229 height 35
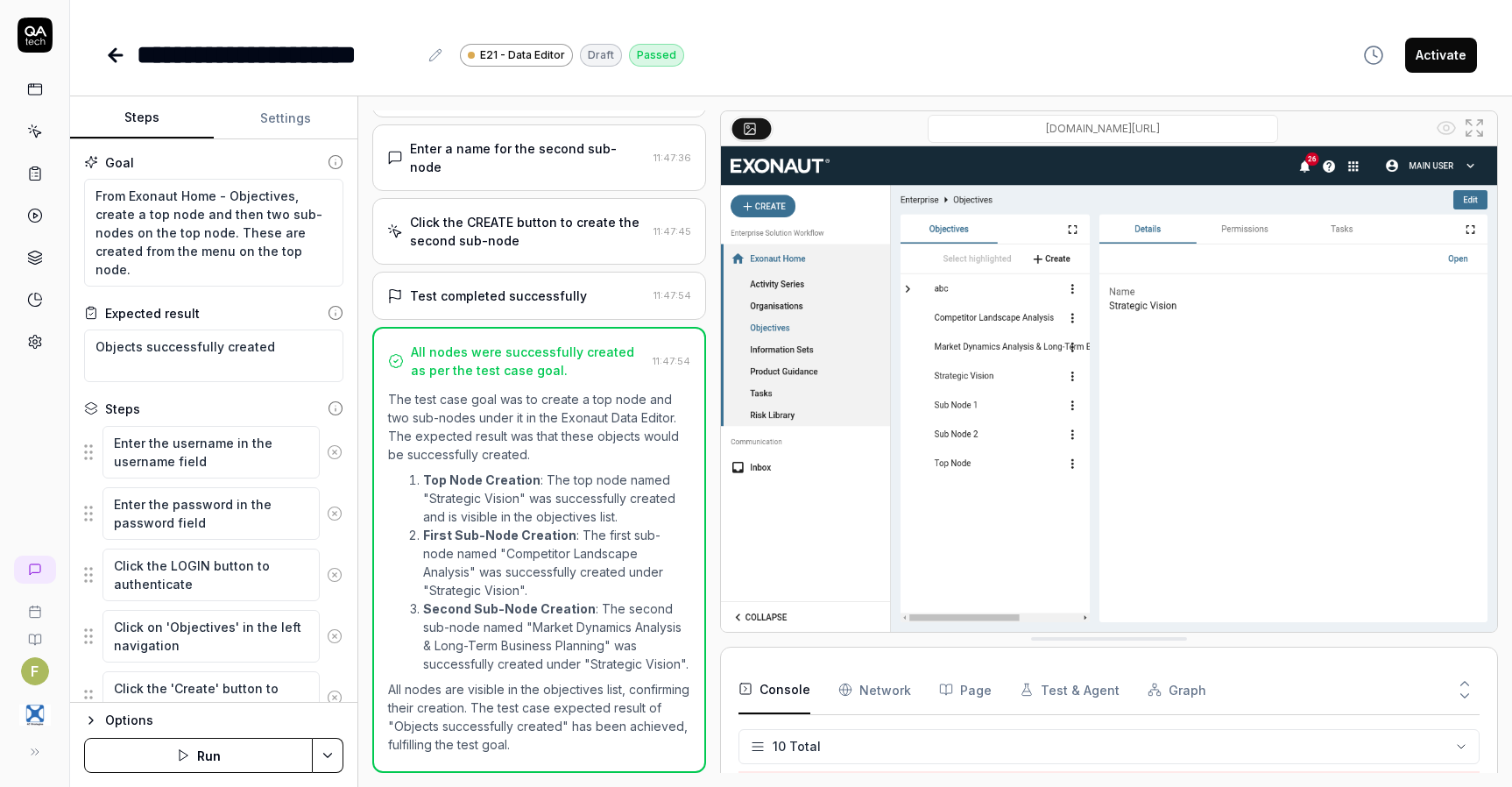
scroll to position [228, 0]
drag, startPoint x: 201, startPoint y: 214, endPoint x: 236, endPoint y: 274, distance: 69.5
click at [236, 274] on textarea "From Exonaut Home - Objectives, create a top node and then two sub-nodes on the…" at bounding box center [213, 232] width 260 height 108
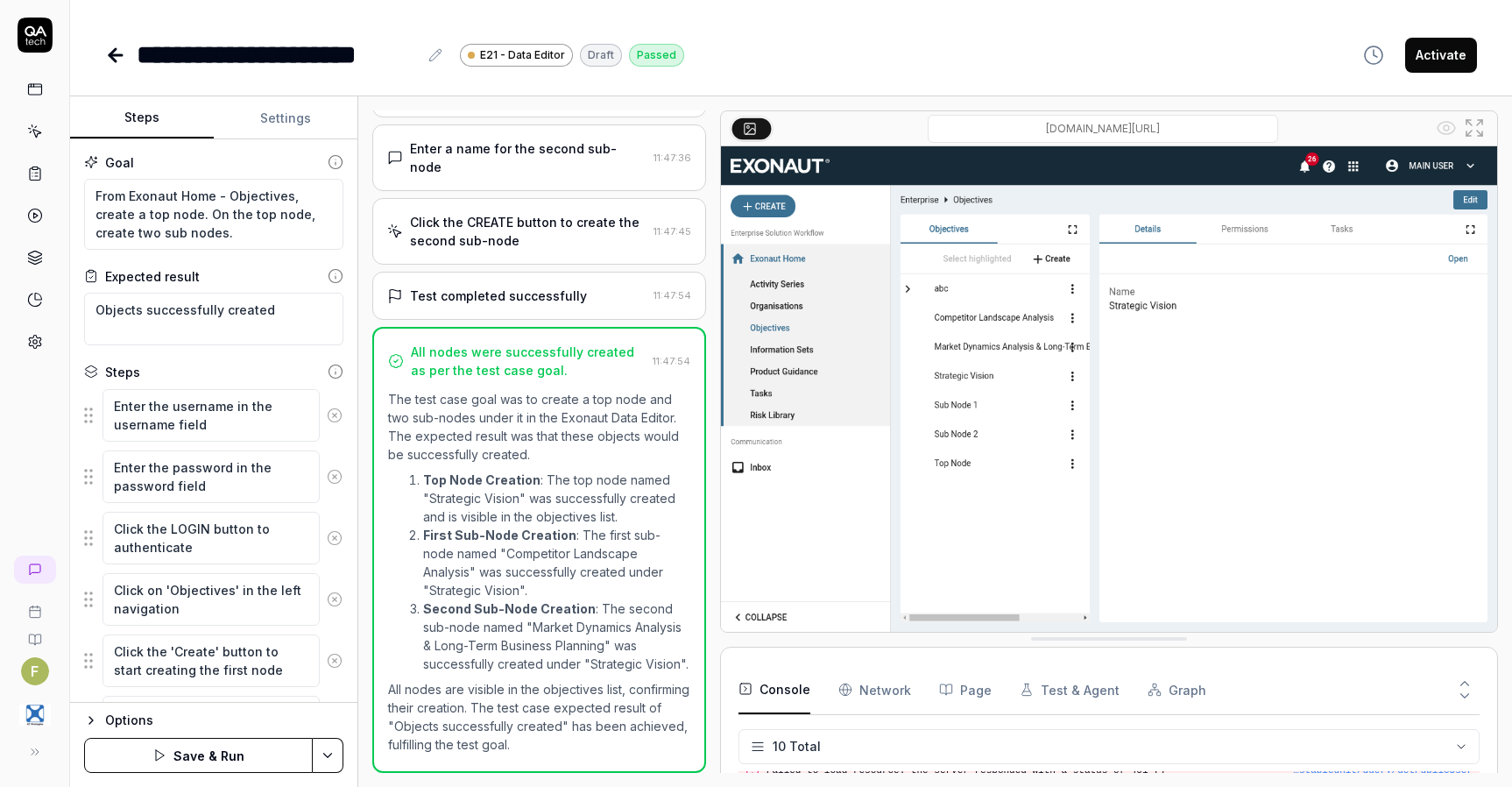
click at [244, 757] on button "Save & Run" at bounding box center [199, 754] width 229 height 35
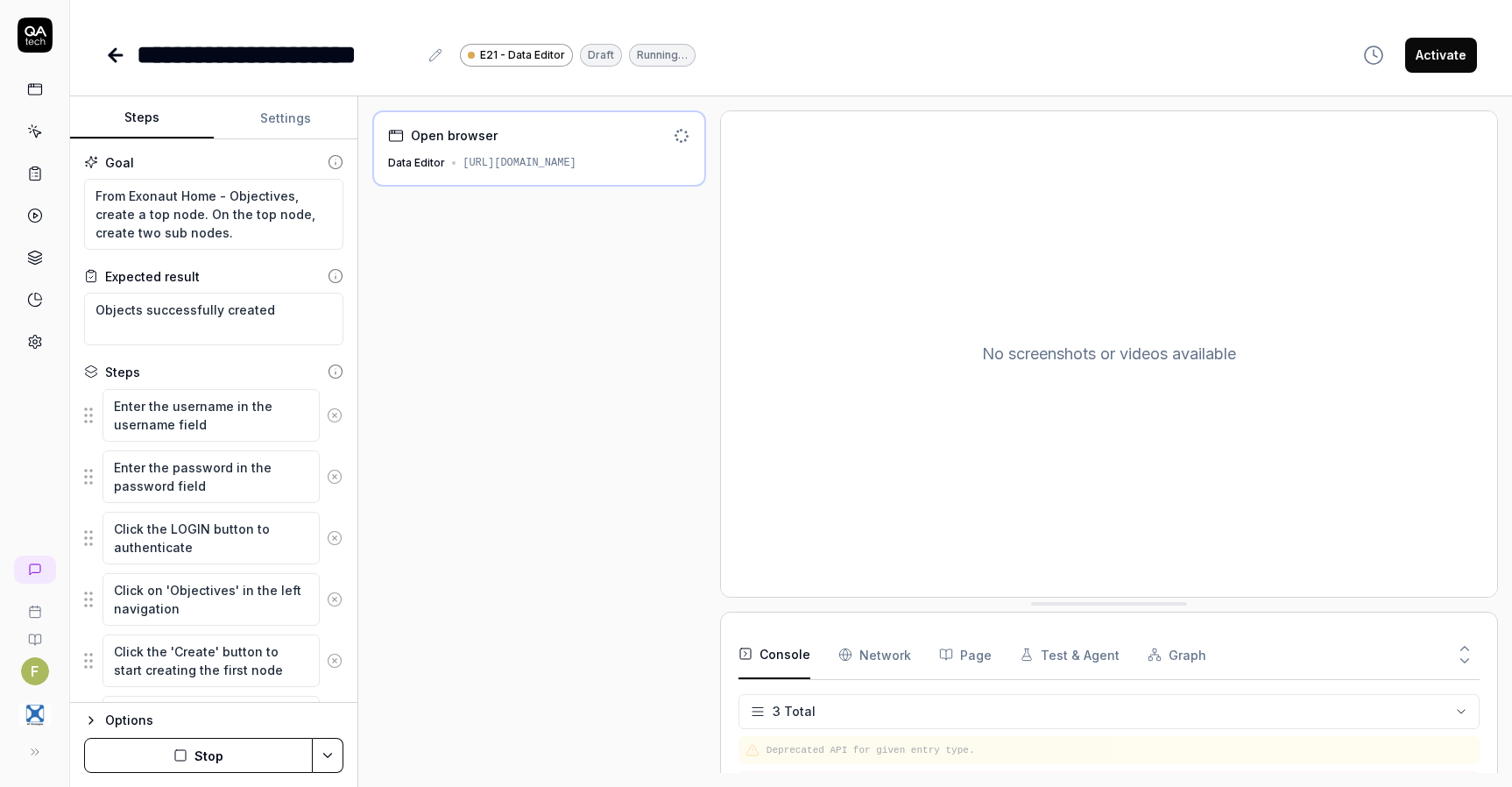
click at [275, 755] on button "Stop" at bounding box center [199, 754] width 229 height 35
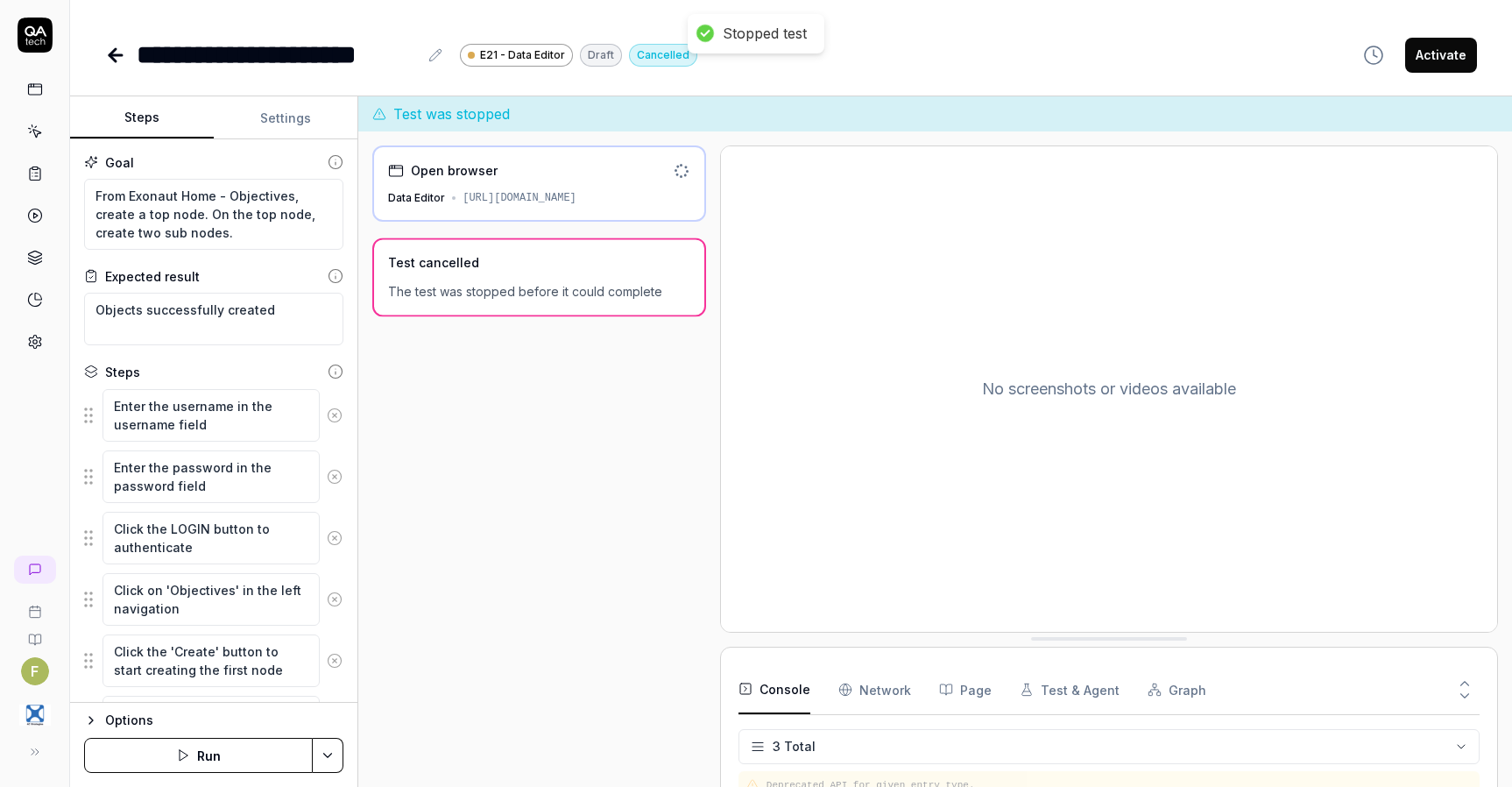
click at [320, 413] on button at bounding box center [335, 415] width 30 height 35
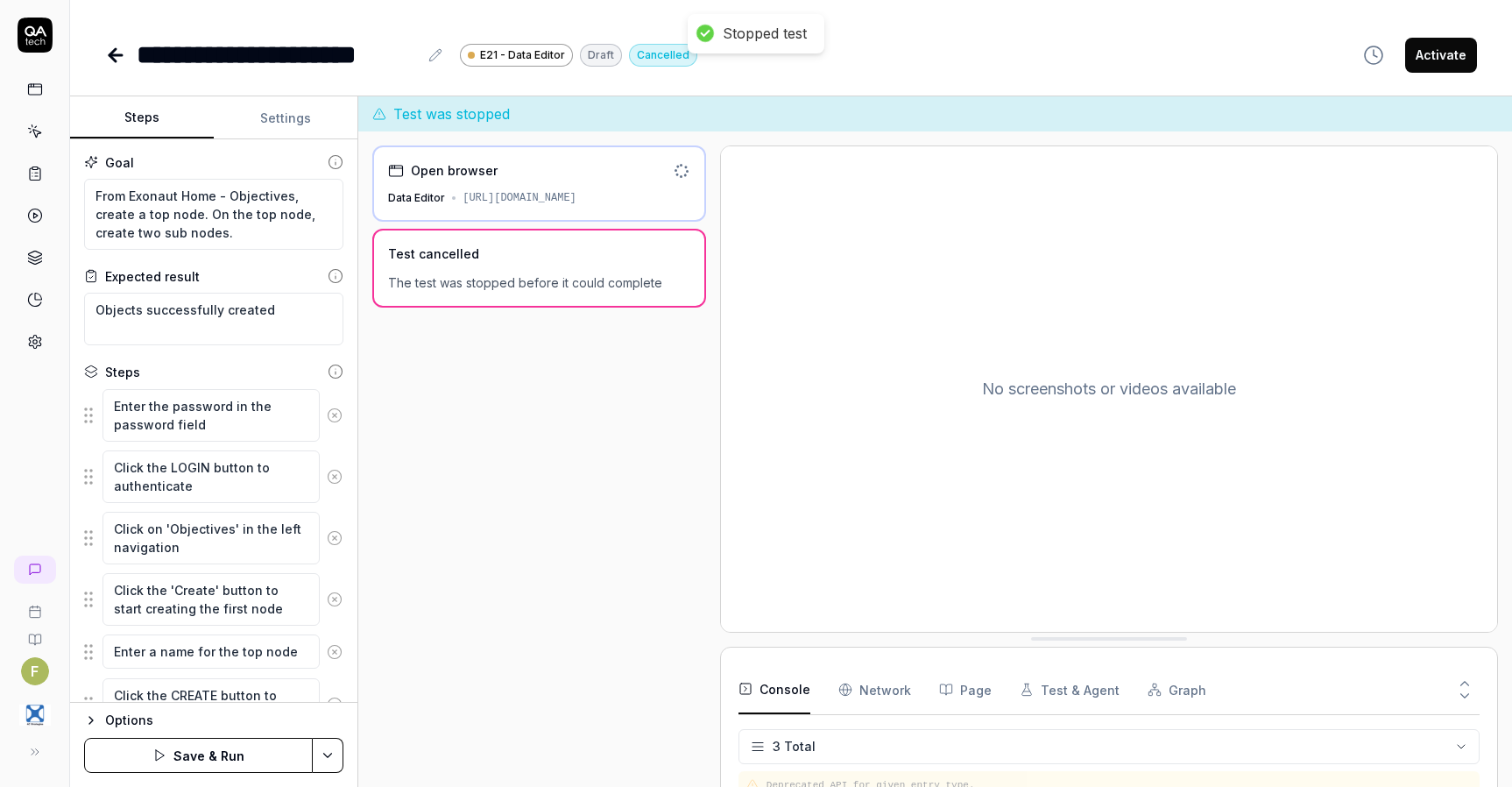
click at [327, 415] on icon at bounding box center [335, 415] width 16 height 16
click at [327, 469] on icon at bounding box center [335, 477] width 16 height 16
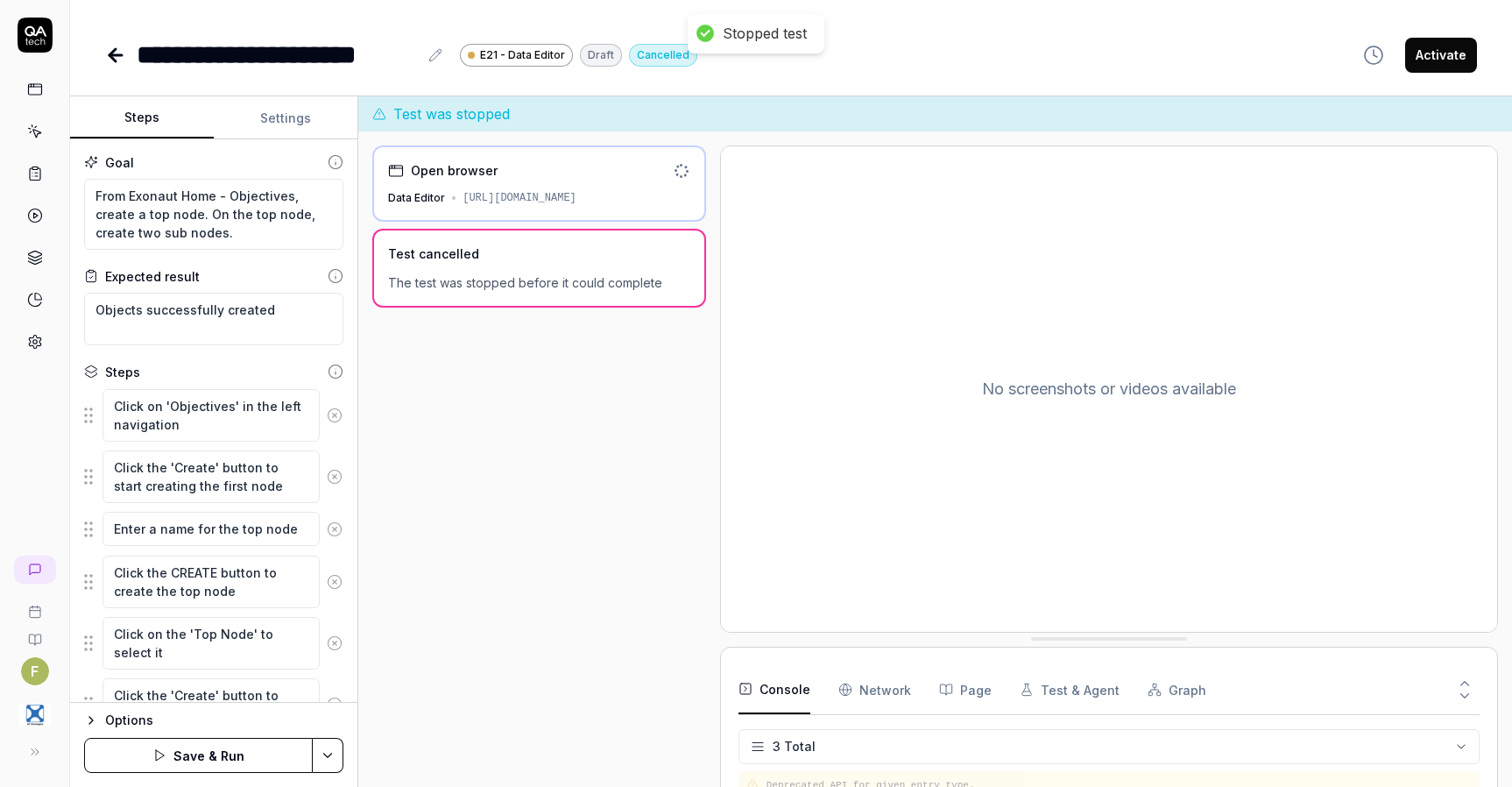
click at [327, 415] on icon at bounding box center [335, 415] width 16 height 16
click at [327, 469] on icon at bounding box center [335, 477] width 16 height 16
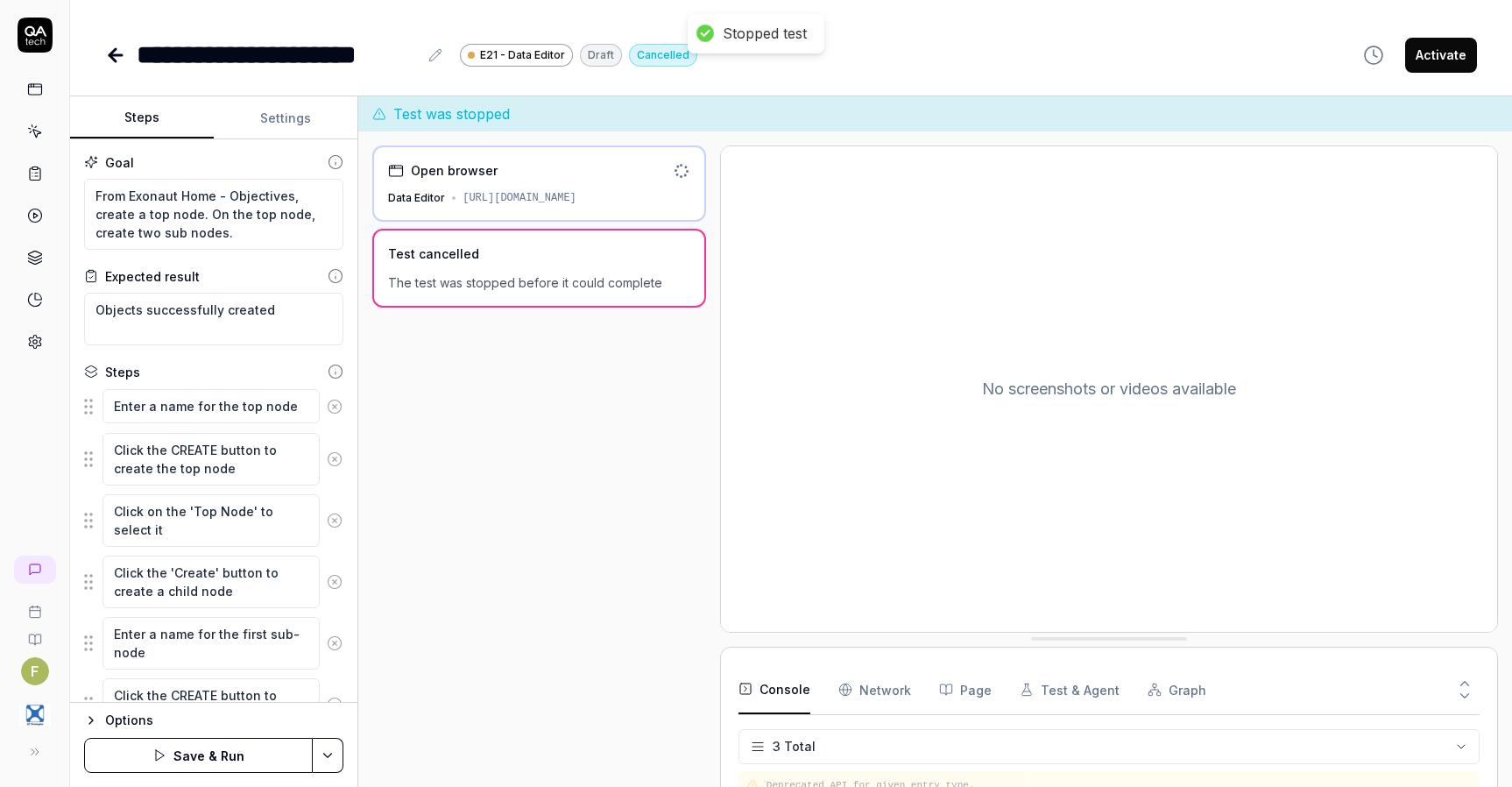
click at [320, 415] on button at bounding box center [335, 406] width 30 height 35
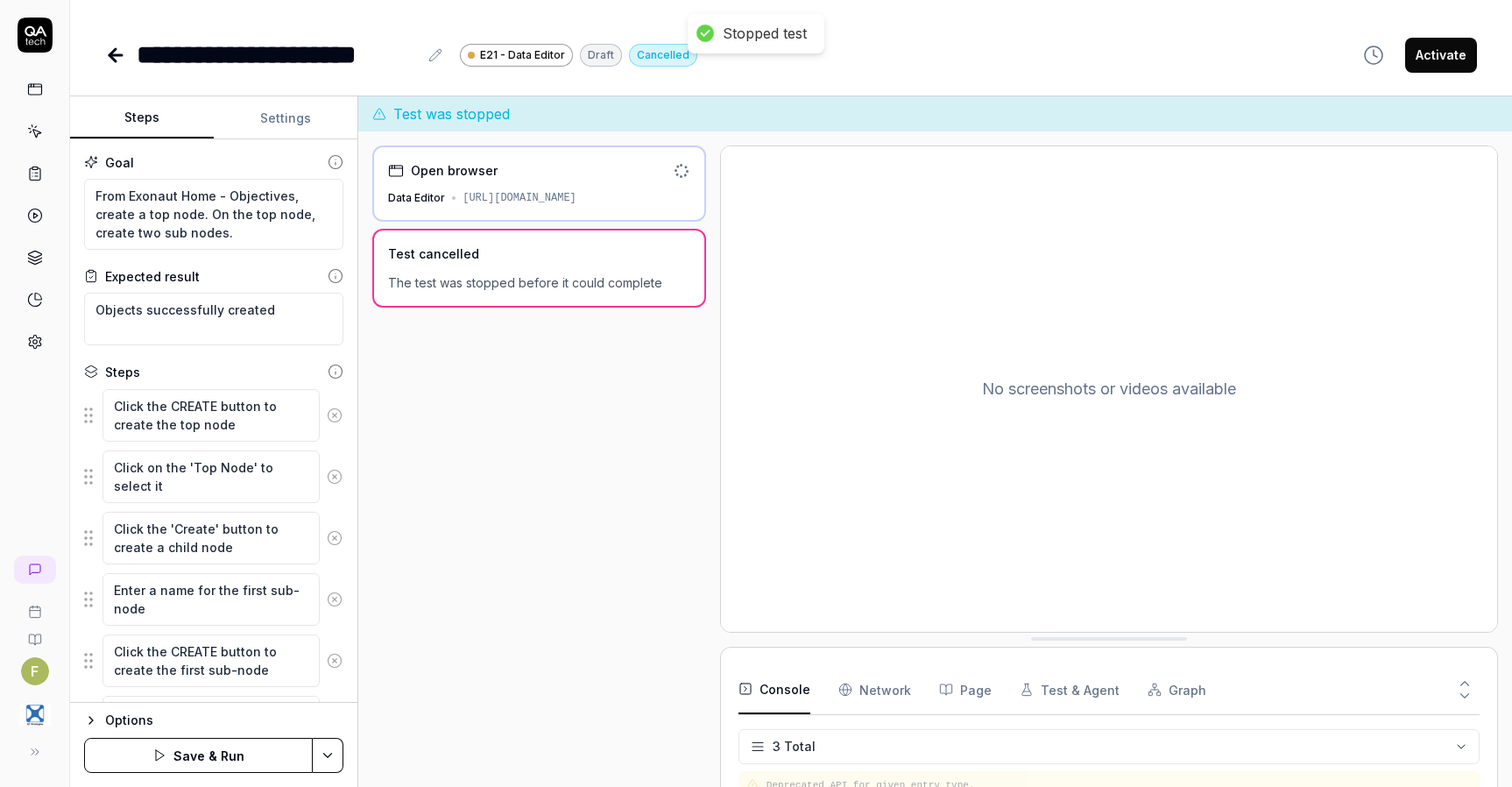
click at [327, 409] on icon at bounding box center [335, 415] width 16 height 16
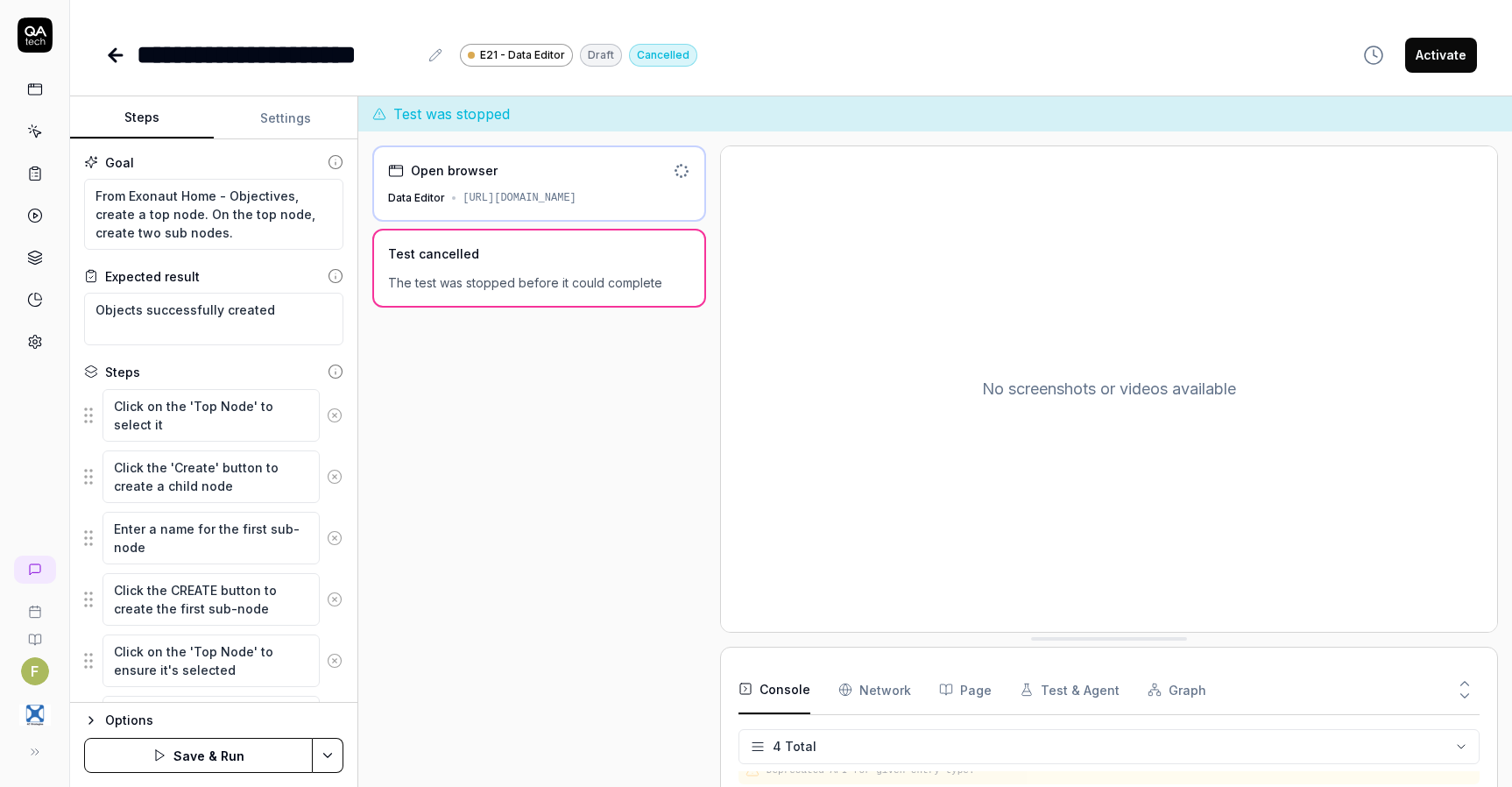
click at [327, 409] on icon at bounding box center [335, 415] width 16 height 16
click at [327, 469] on icon at bounding box center [335, 477] width 16 height 16
click at [327, 409] on icon at bounding box center [335, 415] width 16 height 16
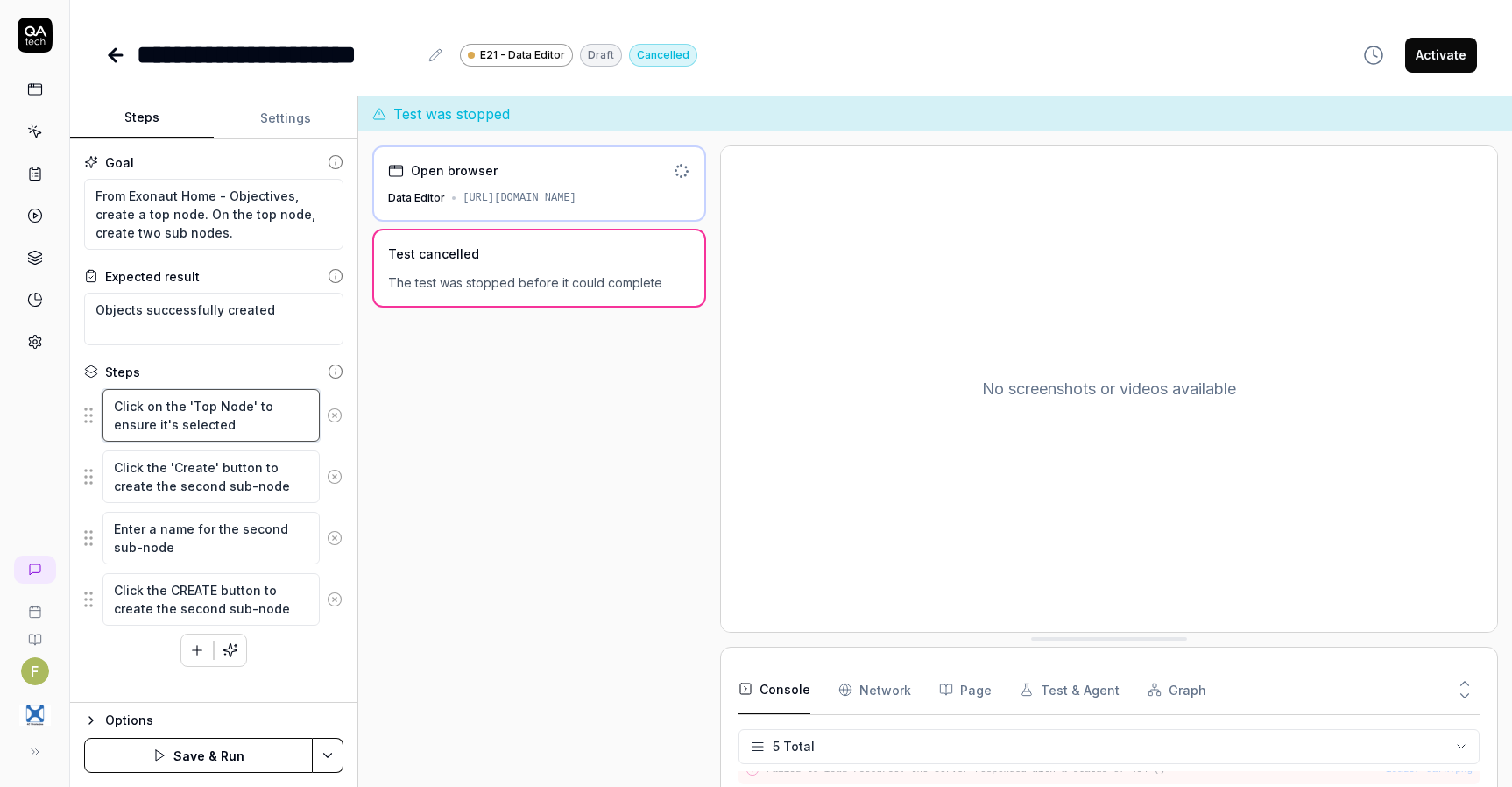
click at [317, 409] on textarea "Click on the 'Top Node' to ensure it's selected" at bounding box center [211, 415] width 217 height 52
click at [330, 411] on icon at bounding box center [335, 415] width 16 height 16
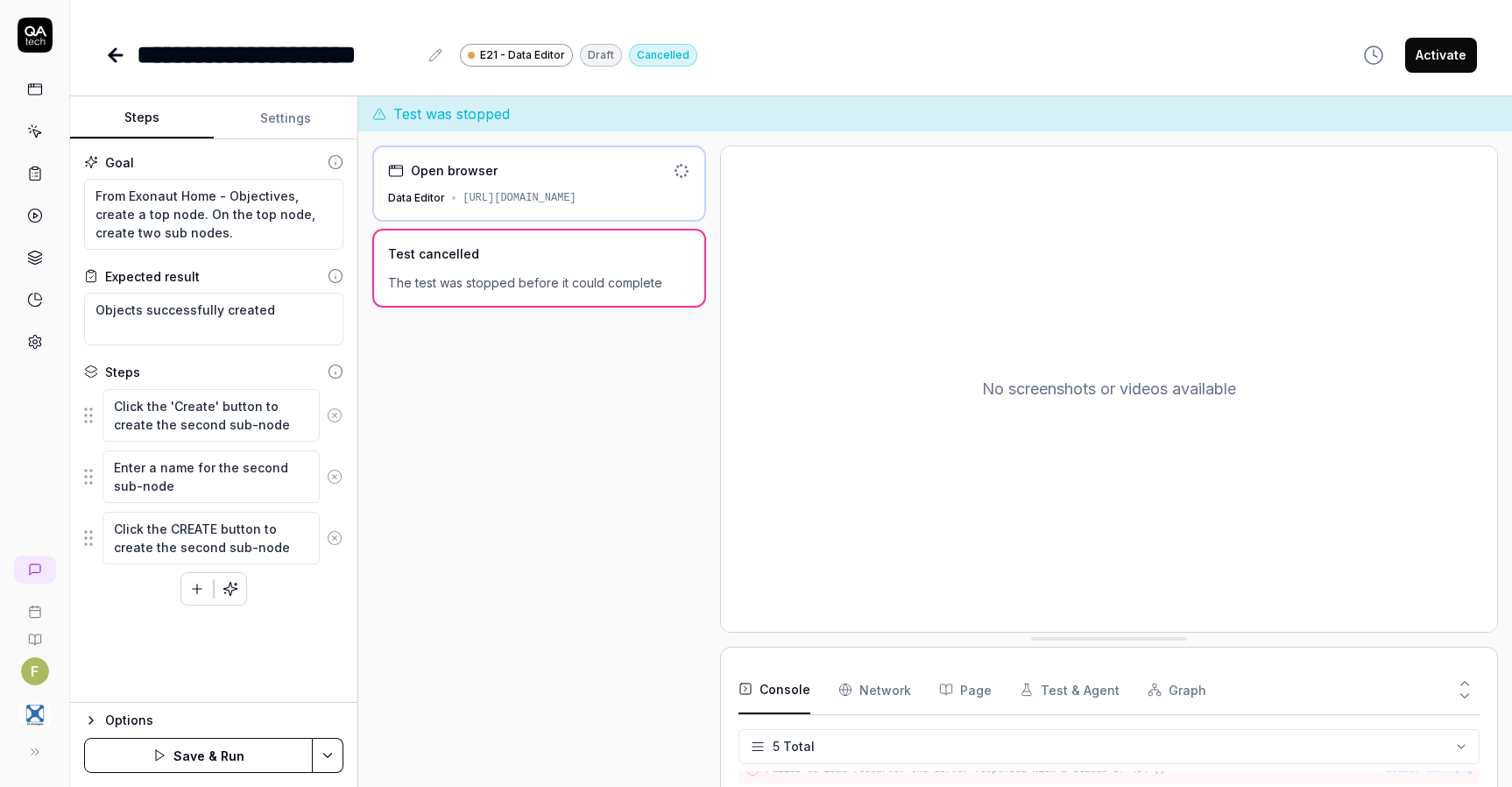
click at [330, 412] on circle at bounding box center [335, 414] width 13 height 13
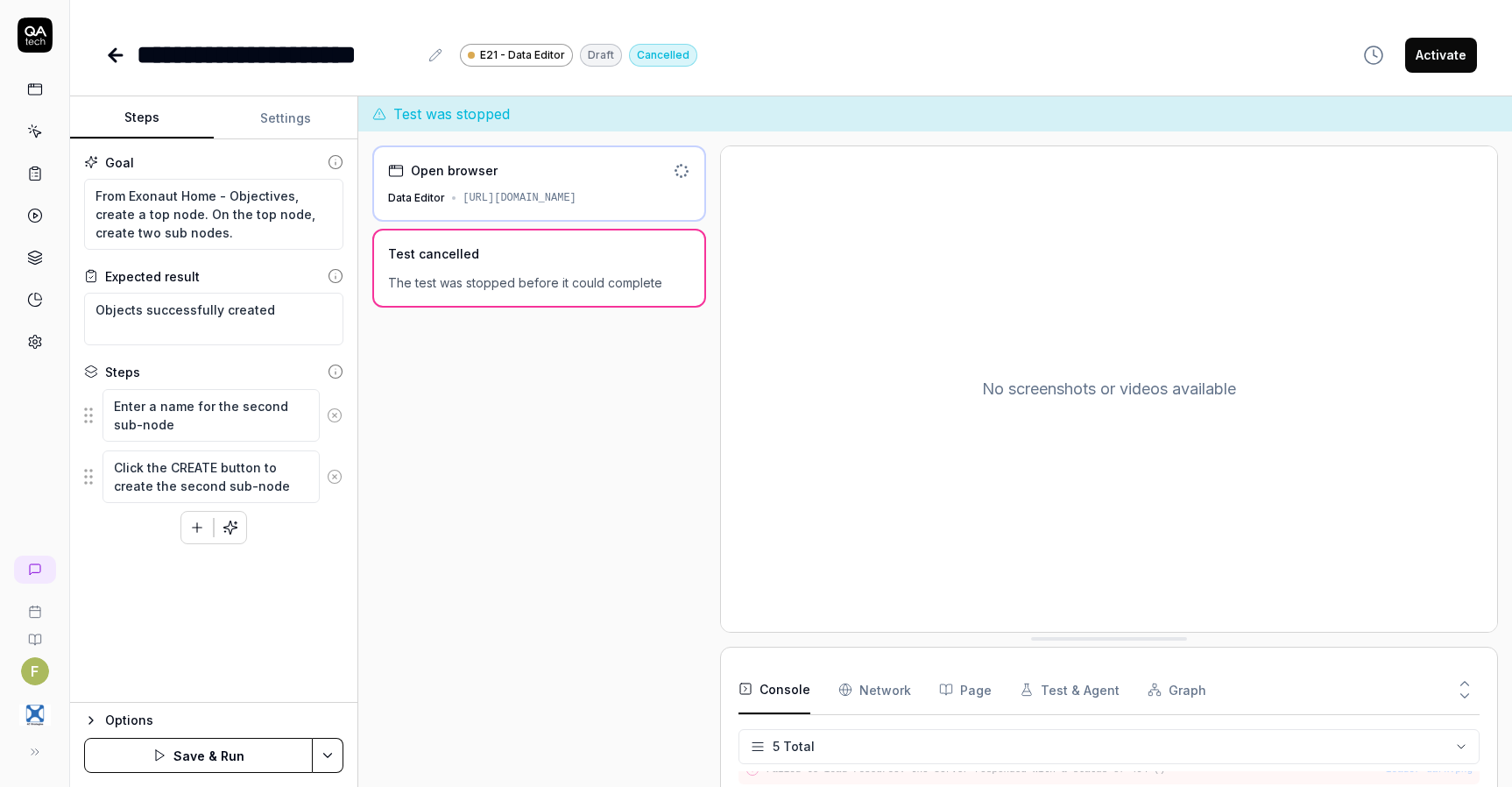
click at [330, 412] on circle at bounding box center [335, 414] width 13 height 13
click at [330, 469] on circle at bounding box center [335, 475] width 13 height 13
click at [251, 750] on button "Save & Run" at bounding box center [199, 754] width 229 height 35
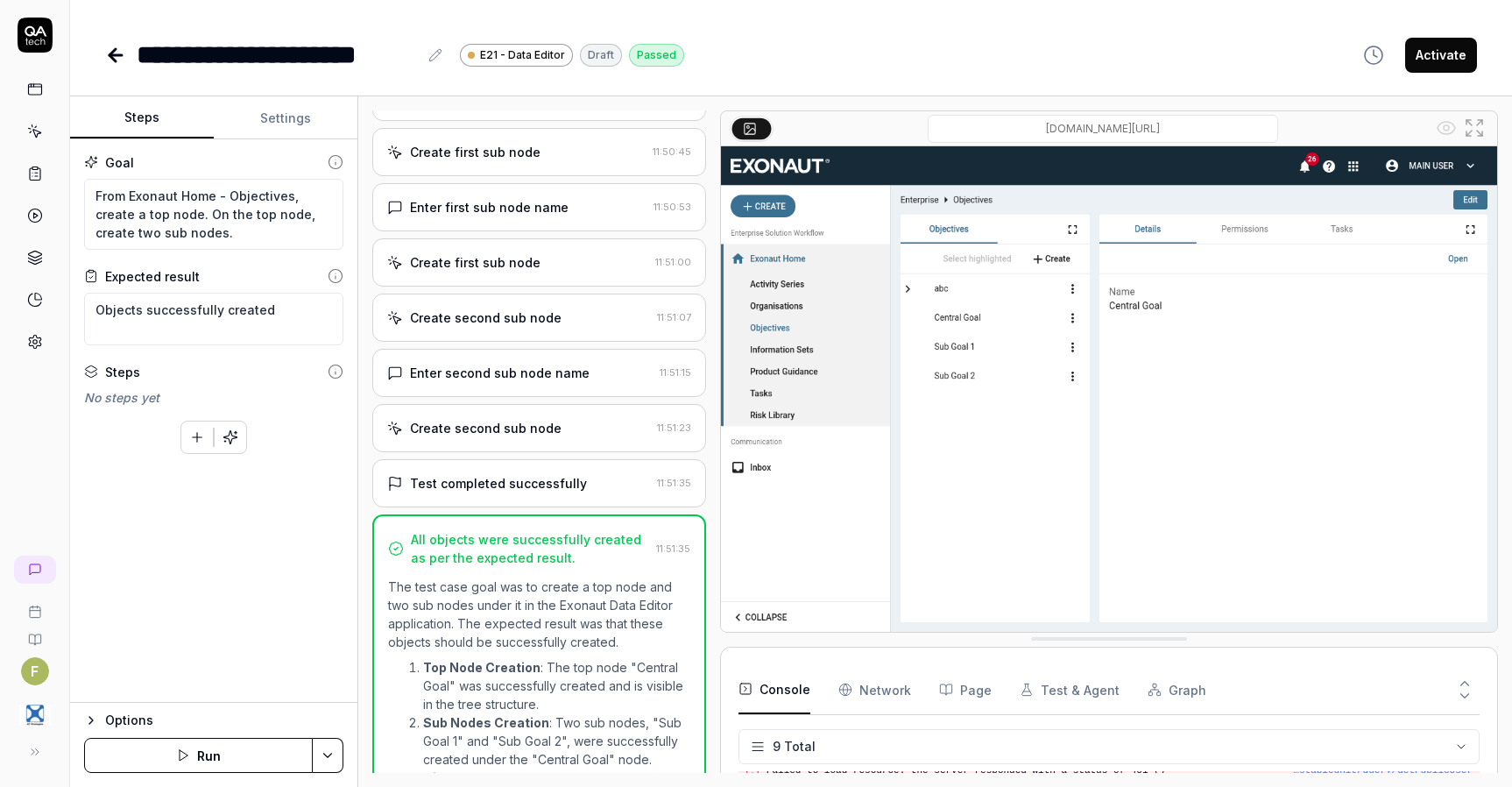
scroll to position [746, 0]
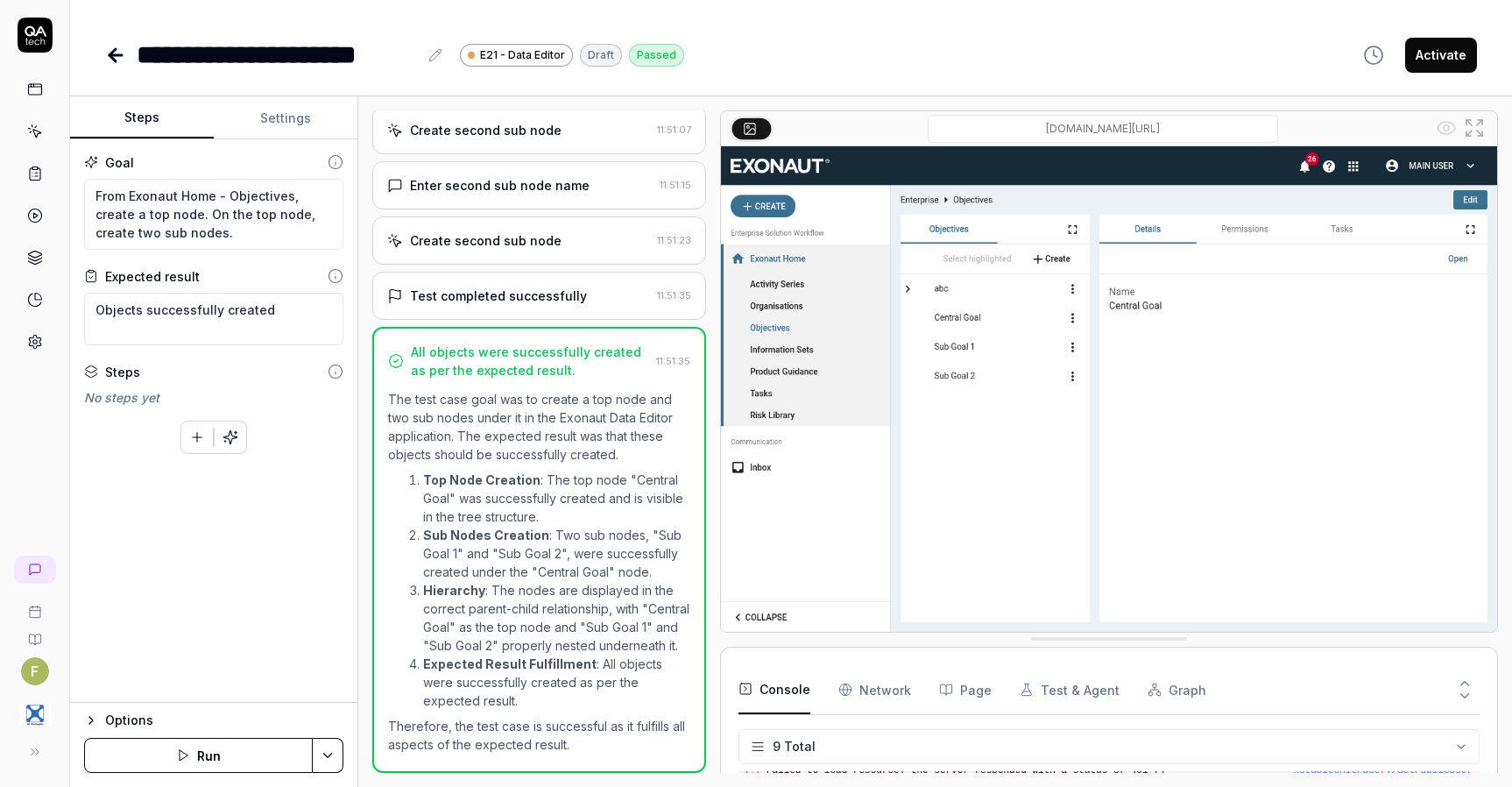
drag, startPoint x: 257, startPoint y: 664, endPoint x: 272, endPoint y: 651, distance: 19.8
click at [257, 663] on div "Goal From Exonaut Home - Objectives, create a top node. On the top node, create…" at bounding box center [213, 421] width 287 height 563
drag, startPoint x: 195, startPoint y: 234, endPoint x: 27, endPoint y: 171, distance: 179.4
click at [27, 171] on div "**********" at bounding box center [756, 393] width 1512 height 787
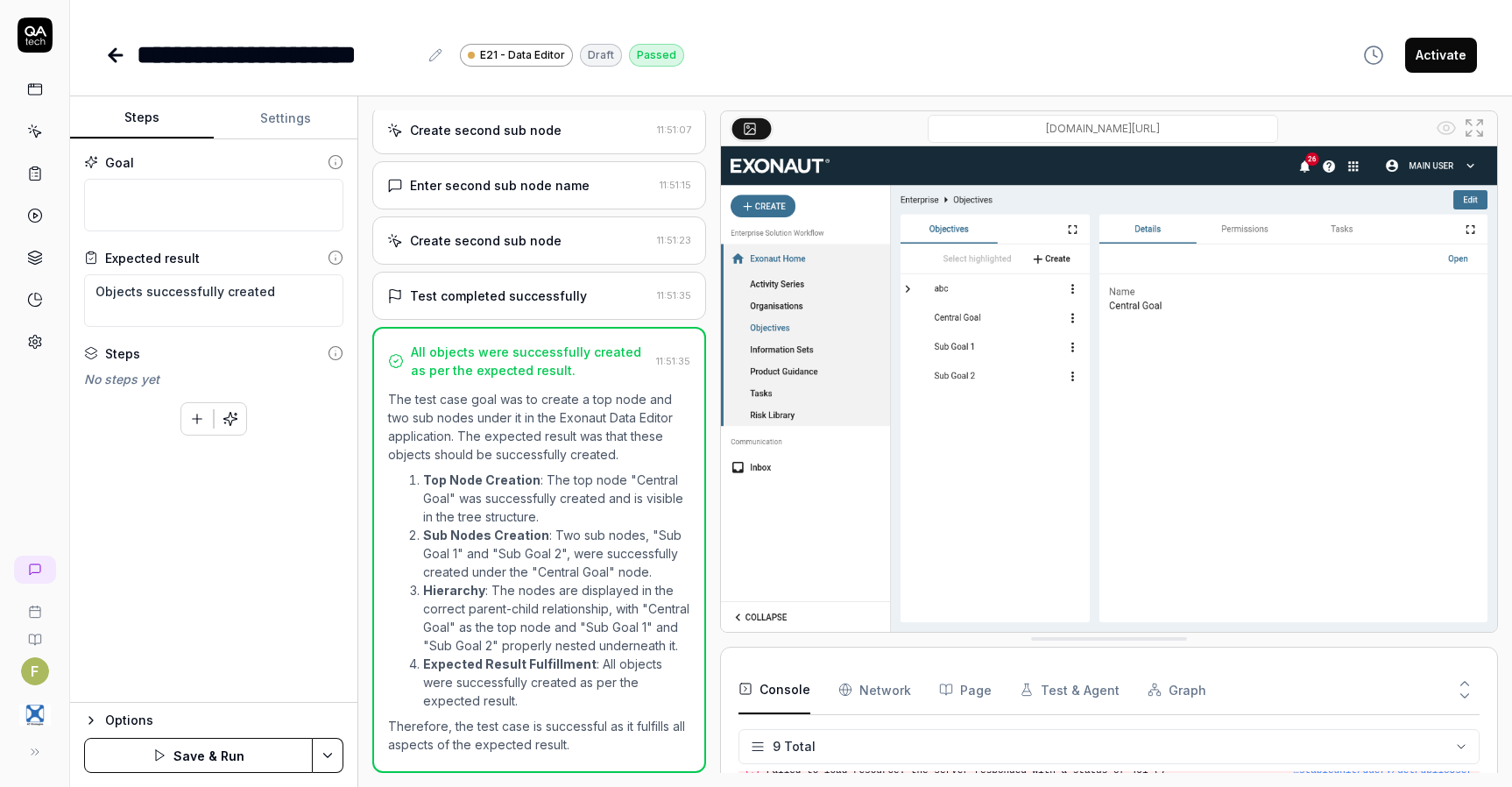
click at [115, 55] on icon at bounding box center [116, 55] width 12 height 0
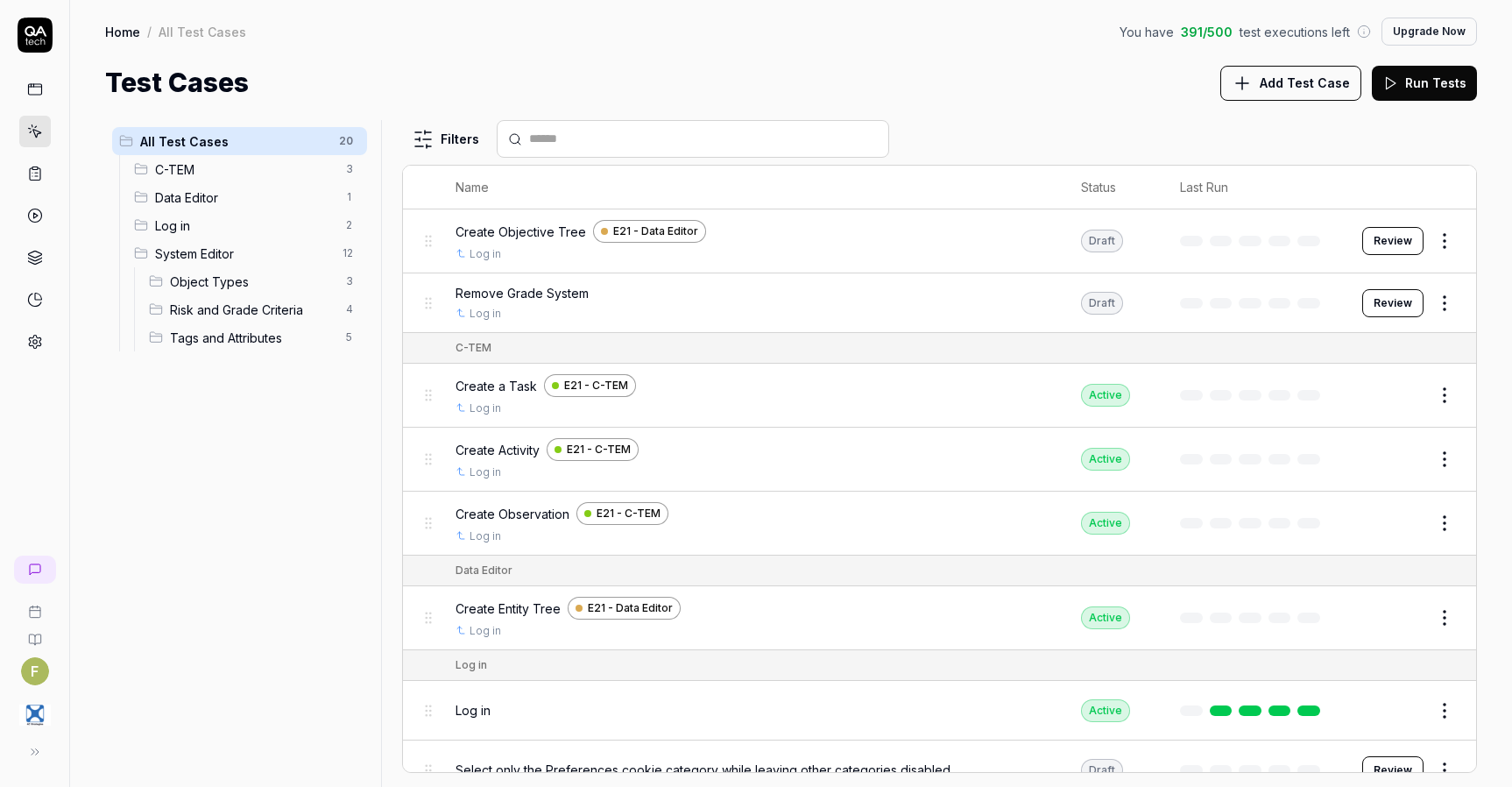
click at [1428, 241] on html "F Home / All Test Cases You have 391 / 500 test executions left Upgrade Now Hom…" at bounding box center [756, 393] width 1512 height 787
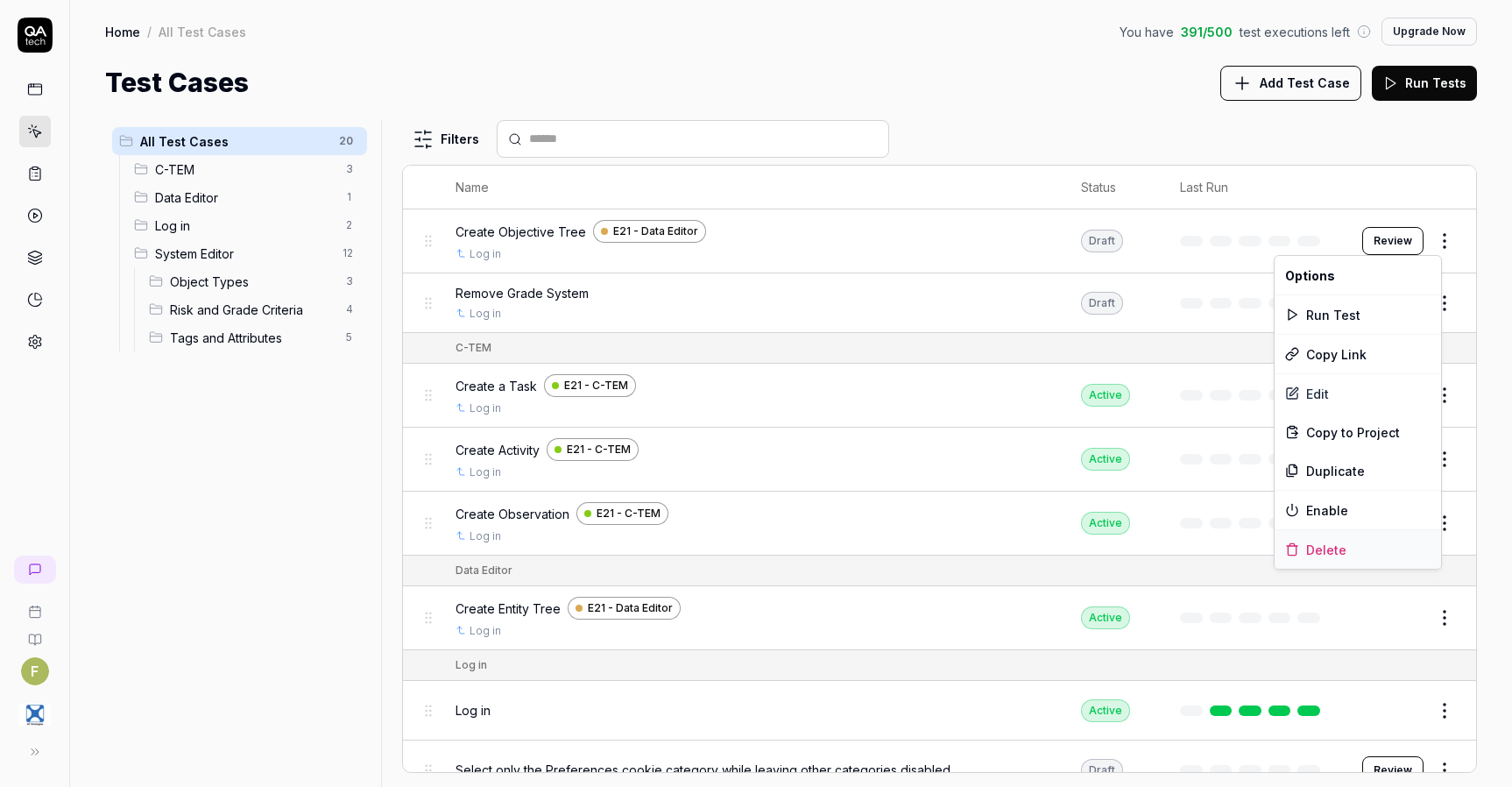
click at [1353, 556] on div "Delete" at bounding box center [1358, 549] width 167 height 39
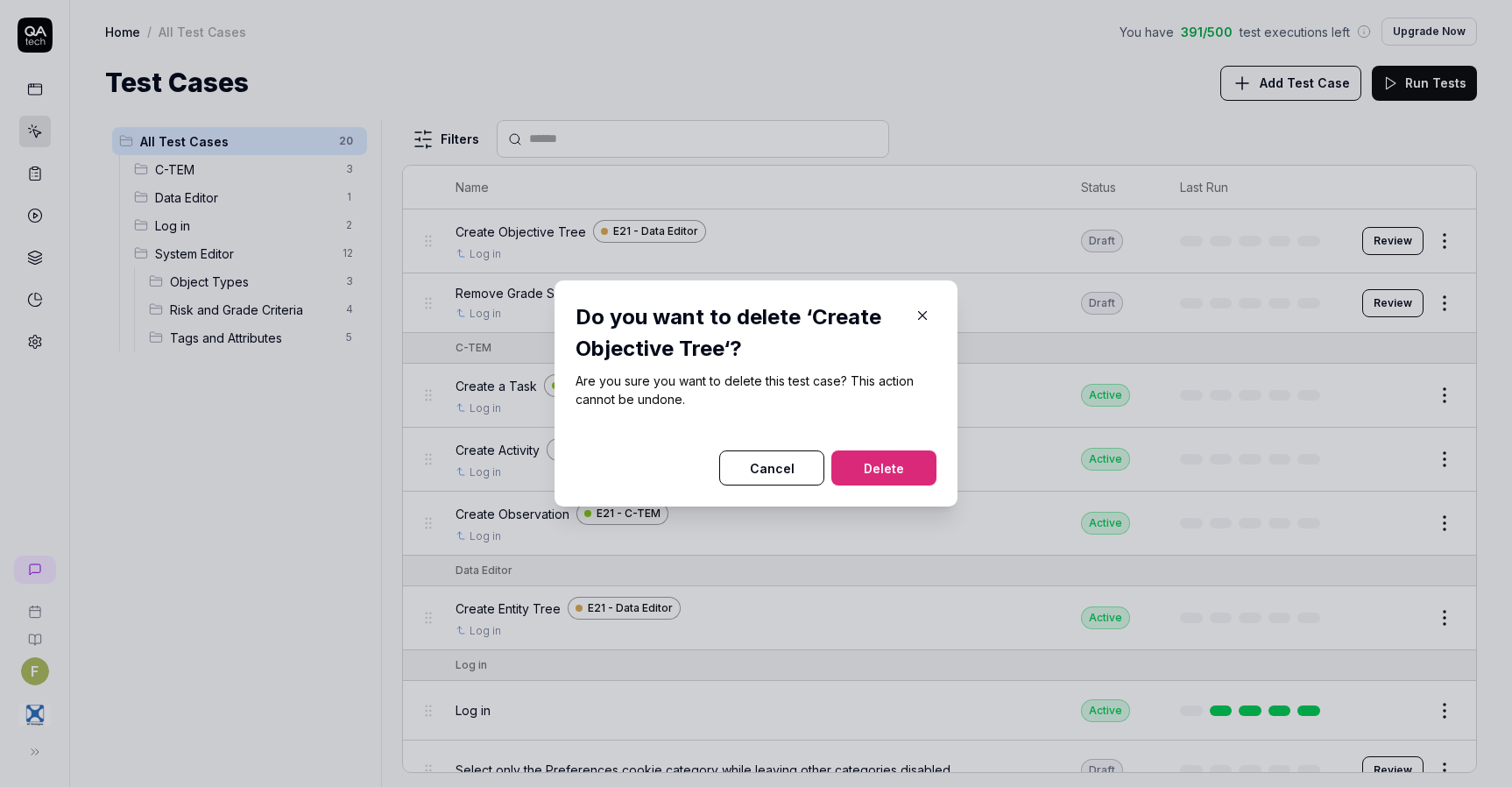
drag, startPoint x: 899, startPoint y: 474, endPoint x: 890, endPoint y: 463, distance: 14.2
click at [899, 472] on button "Delete" at bounding box center [884, 467] width 105 height 35
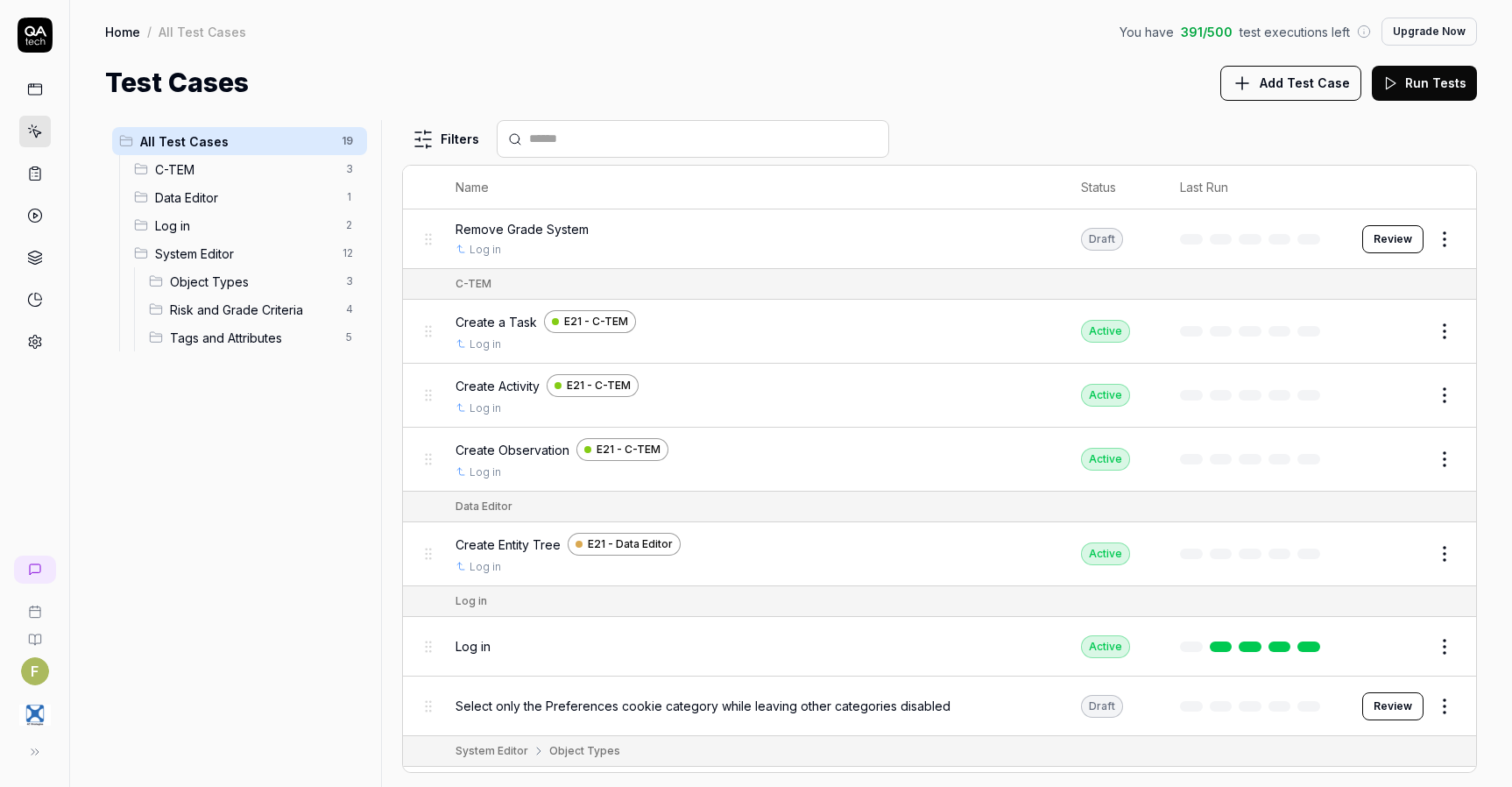
click at [1331, 89] on span "Add Test Case" at bounding box center [1305, 83] width 90 height 19
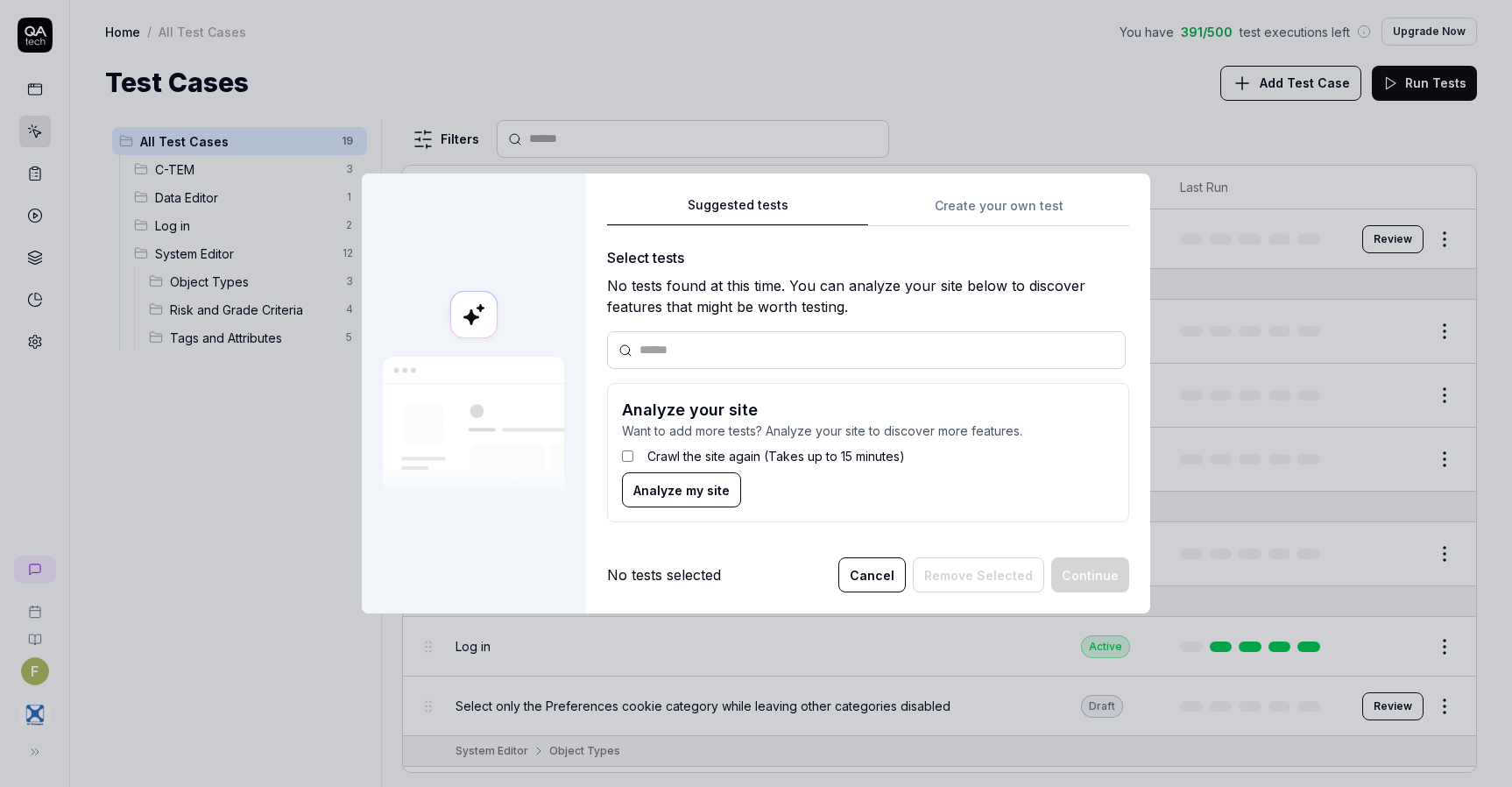
click at [1010, 212] on div "Suggested tests Create your own test Select tests No tests found at this time. …" at bounding box center [868, 365] width 522 height 343
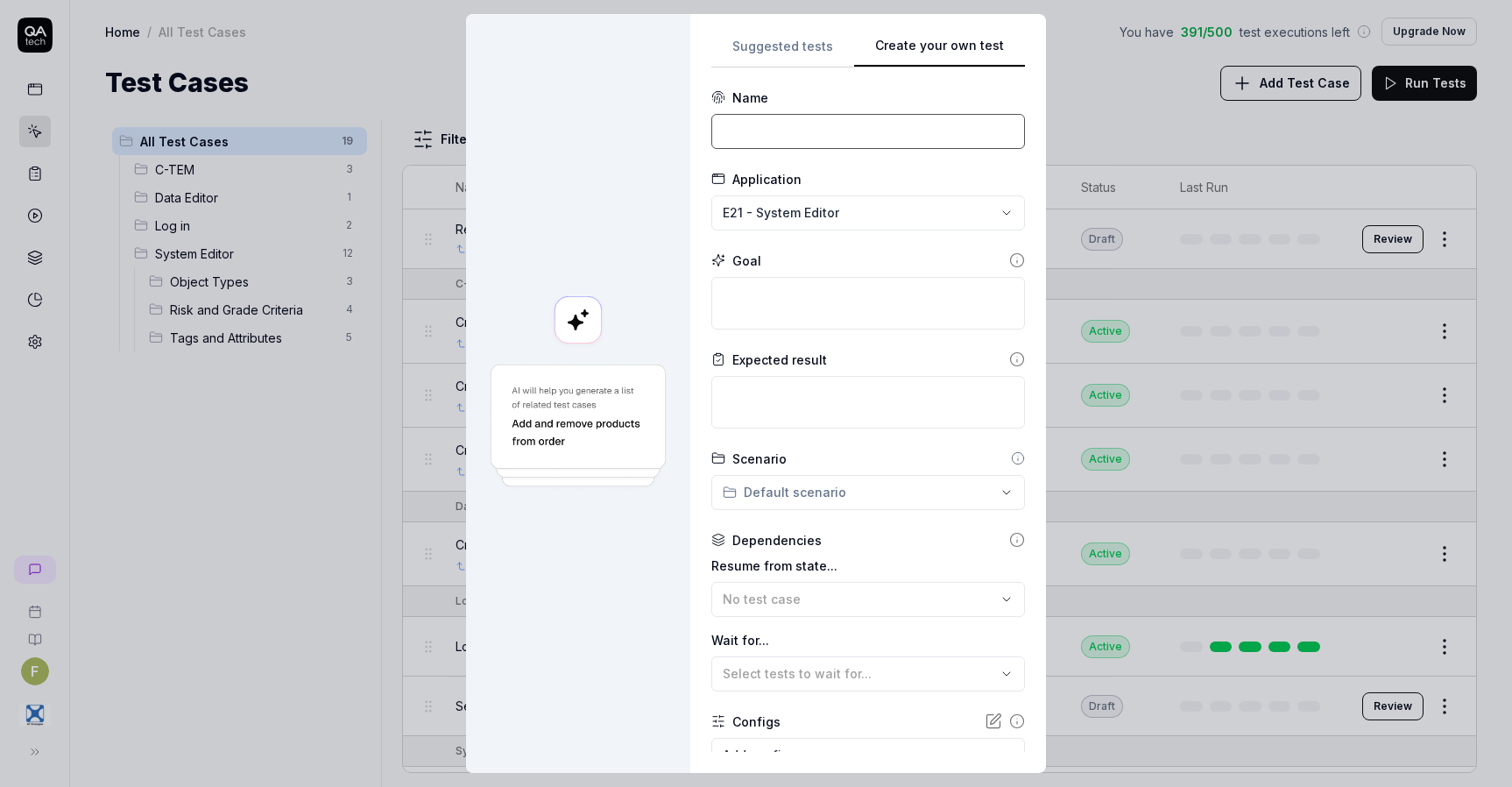
click at [795, 126] on input at bounding box center [868, 130] width 314 height 35
click at [802, 218] on div "**********" at bounding box center [756, 393] width 1512 height 787
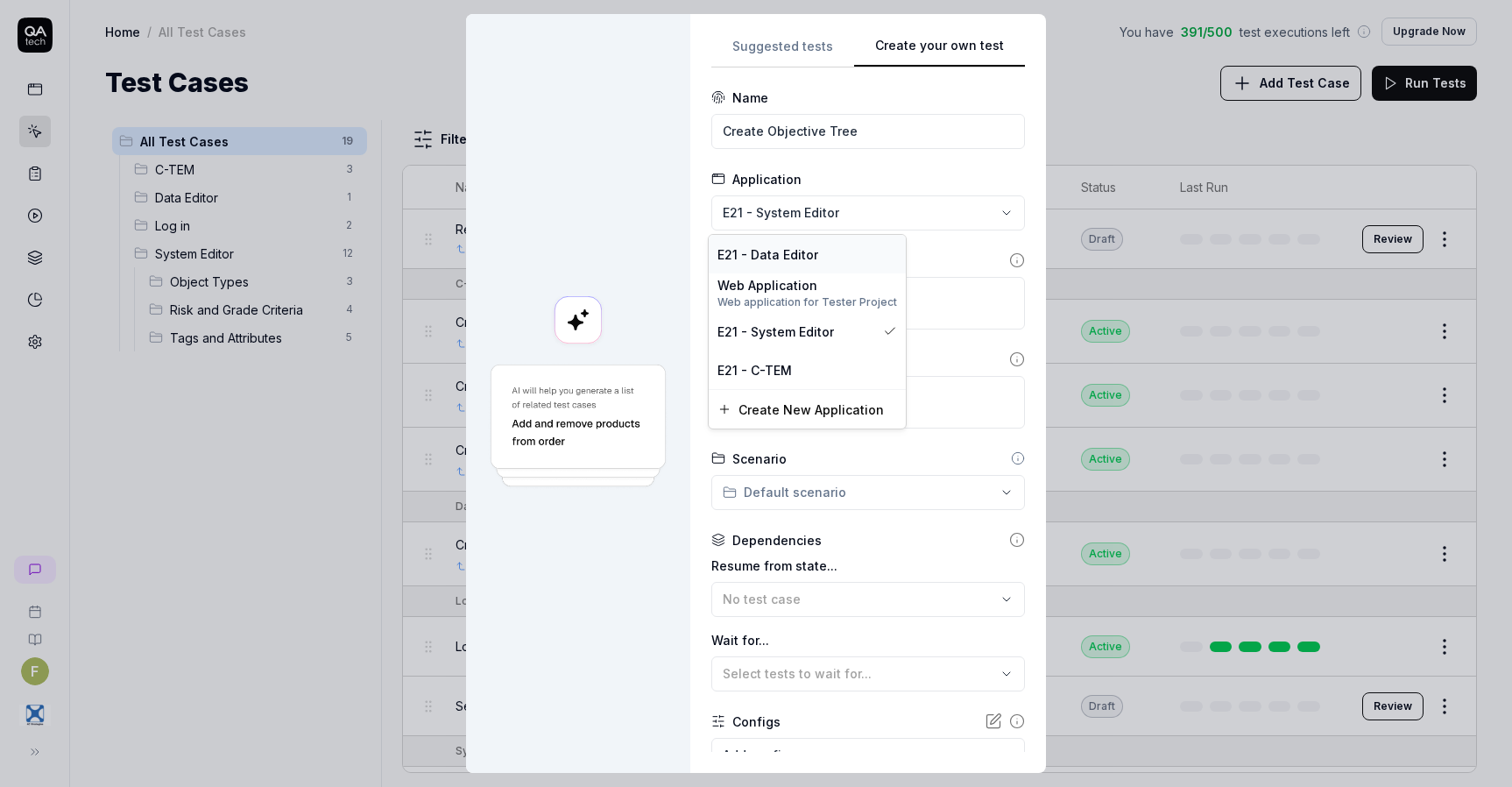
click at [812, 249] on span "E21 - Data Editor" at bounding box center [767, 254] width 101 height 19
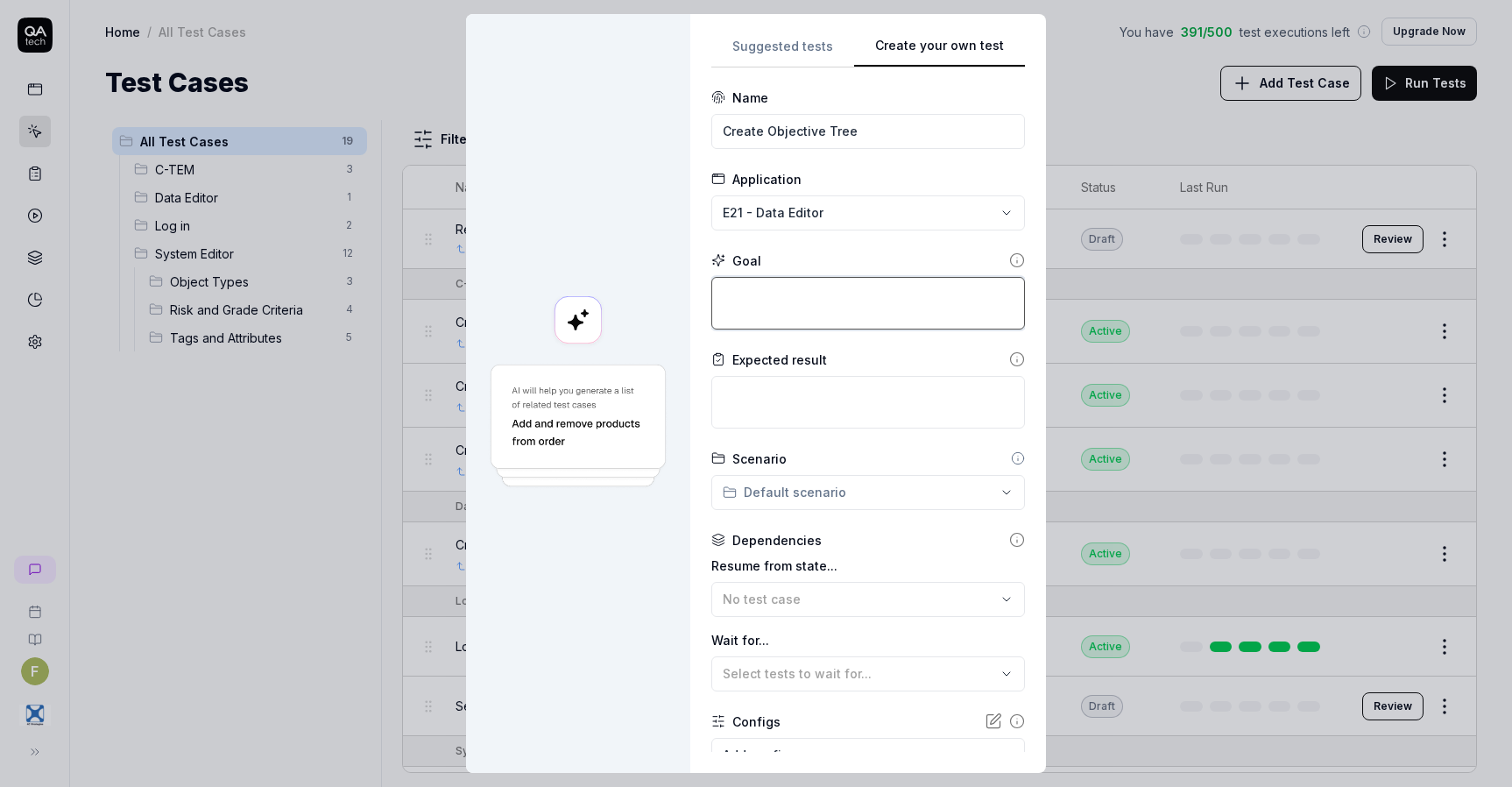
drag, startPoint x: 839, startPoint y: 304, endPoint x: 815, endPoint y: 307, distance: 24.2
click at [838, 304] on textarea at bounding box center [868, 302] width 314 height 52
paste textarea "From Exonaut Home - Objectives, create a top node. On the top node, create two …"
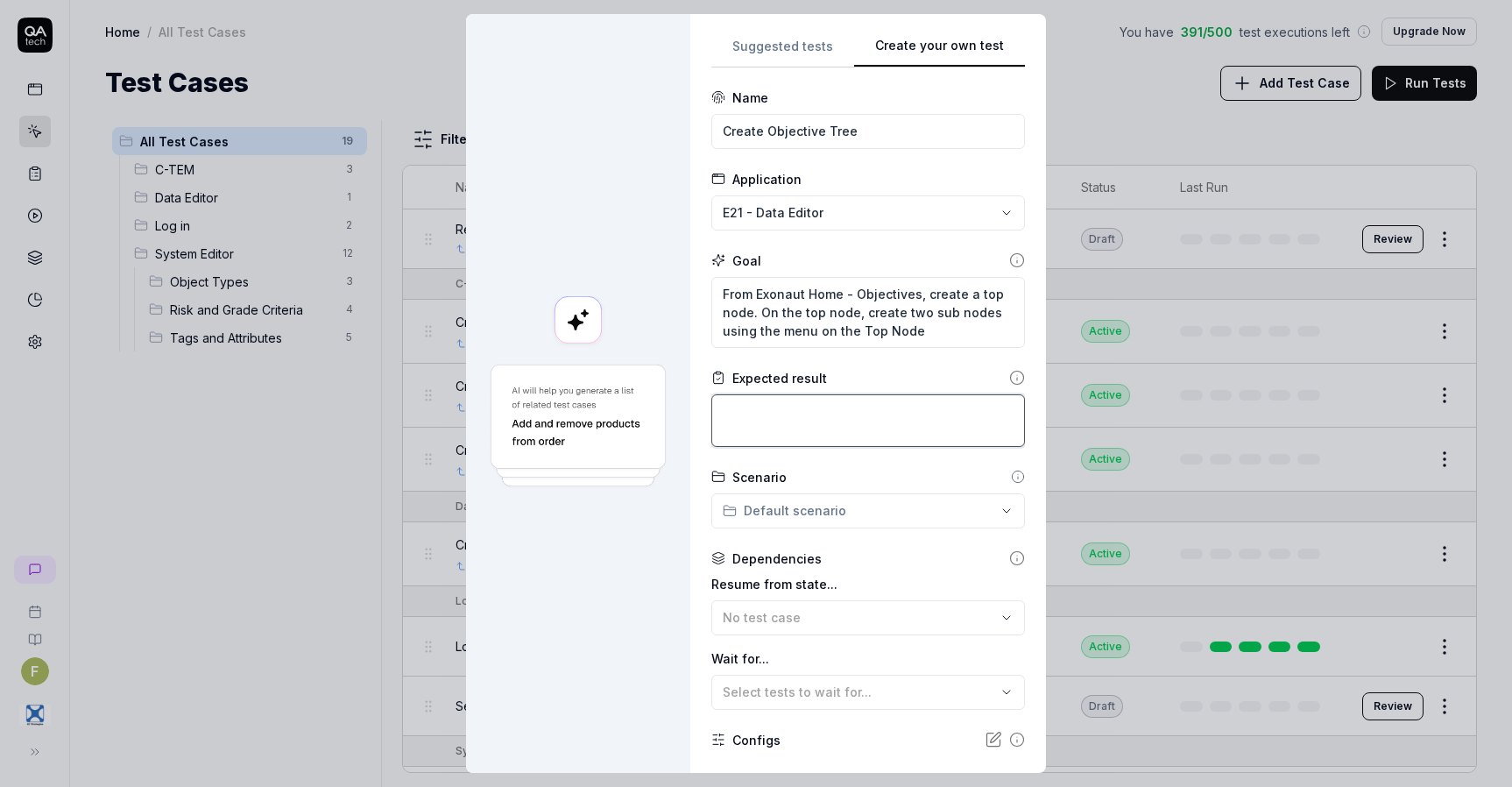
click at [891, 416] on textarea at bounding box center [868, 420] width 314 height 52
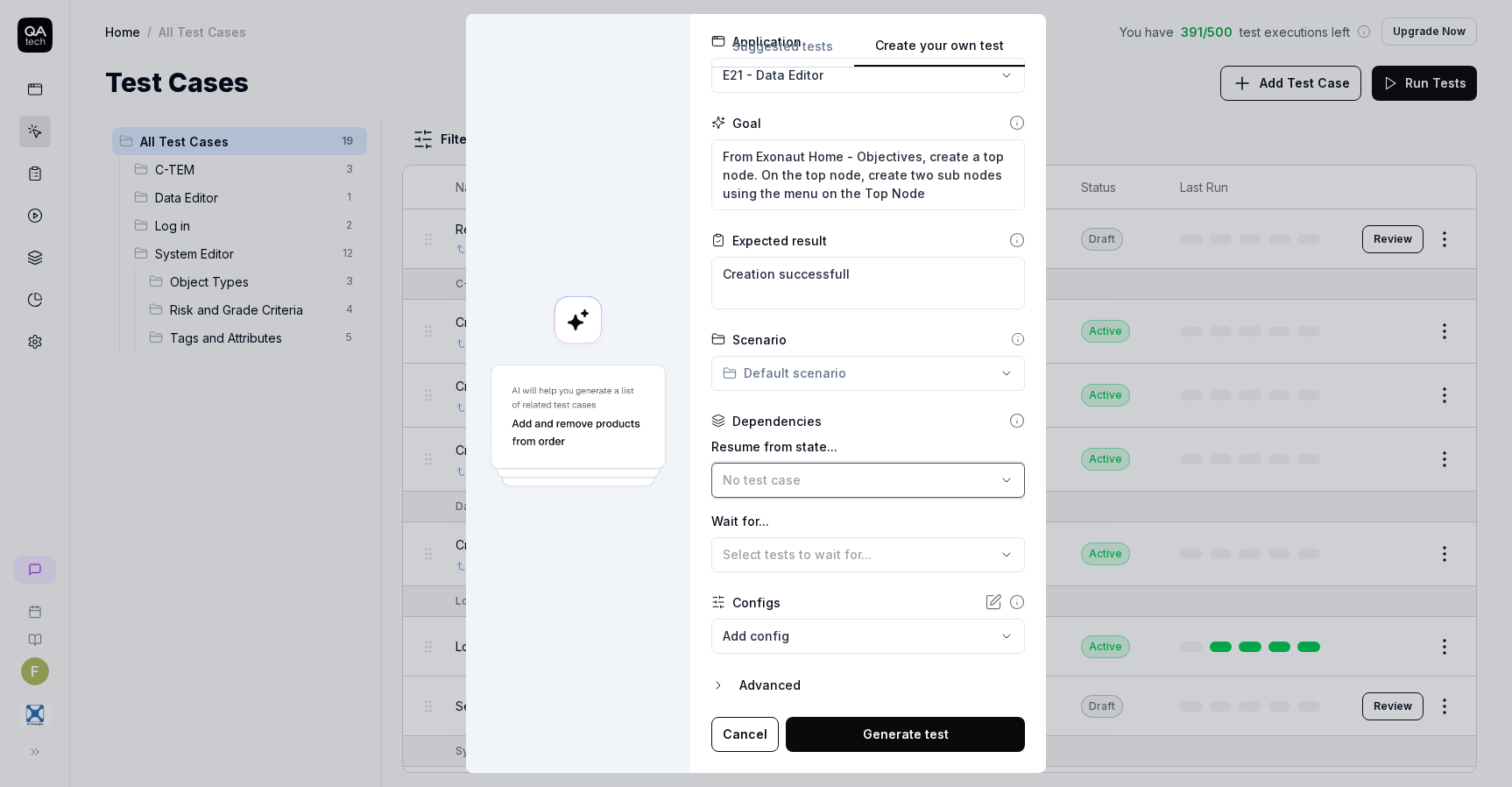
click at [801, 487] on div "No test case" at bounding box center [859, 479] width 274 height 19
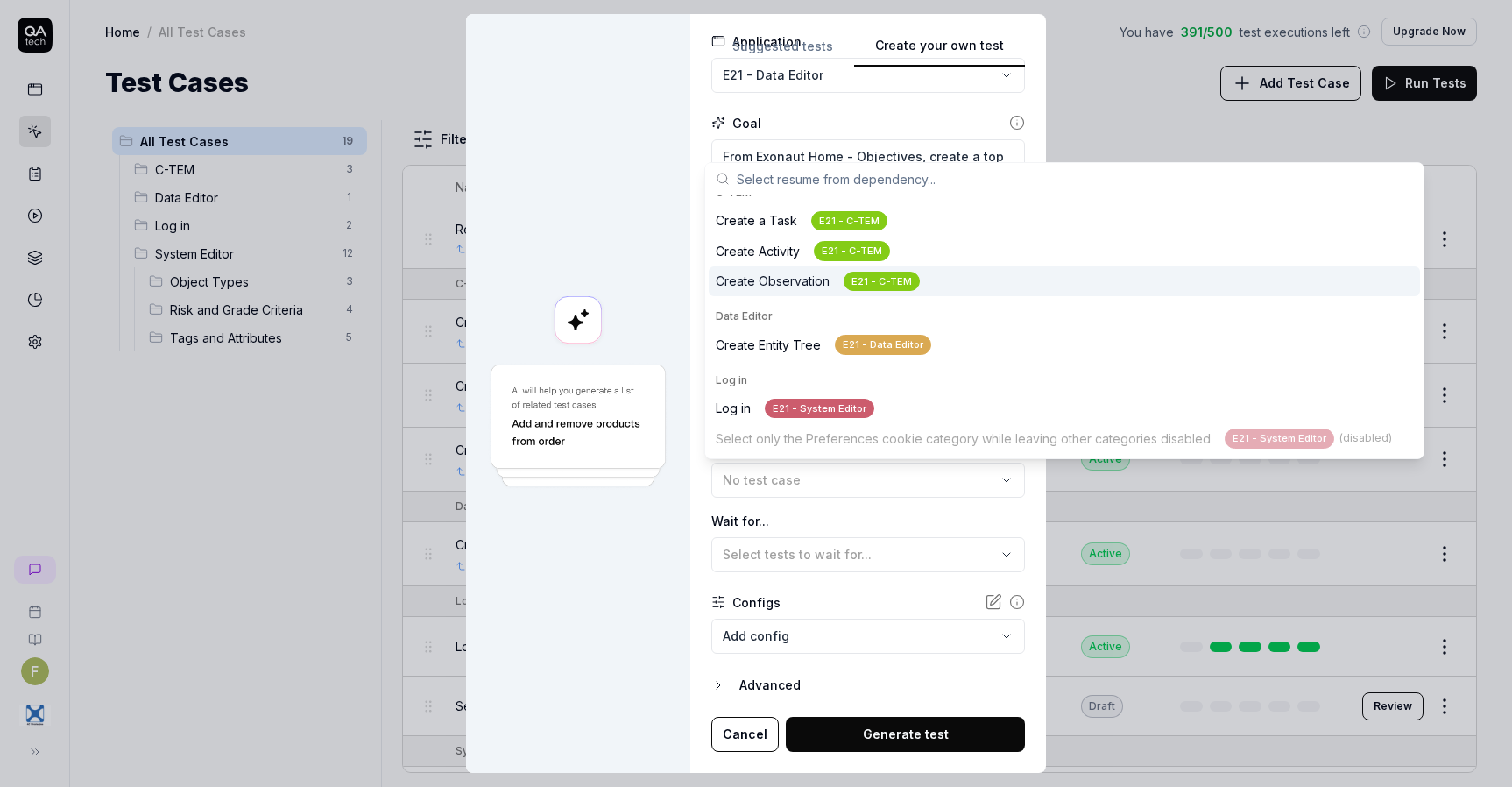
scroll to position [175, 0]
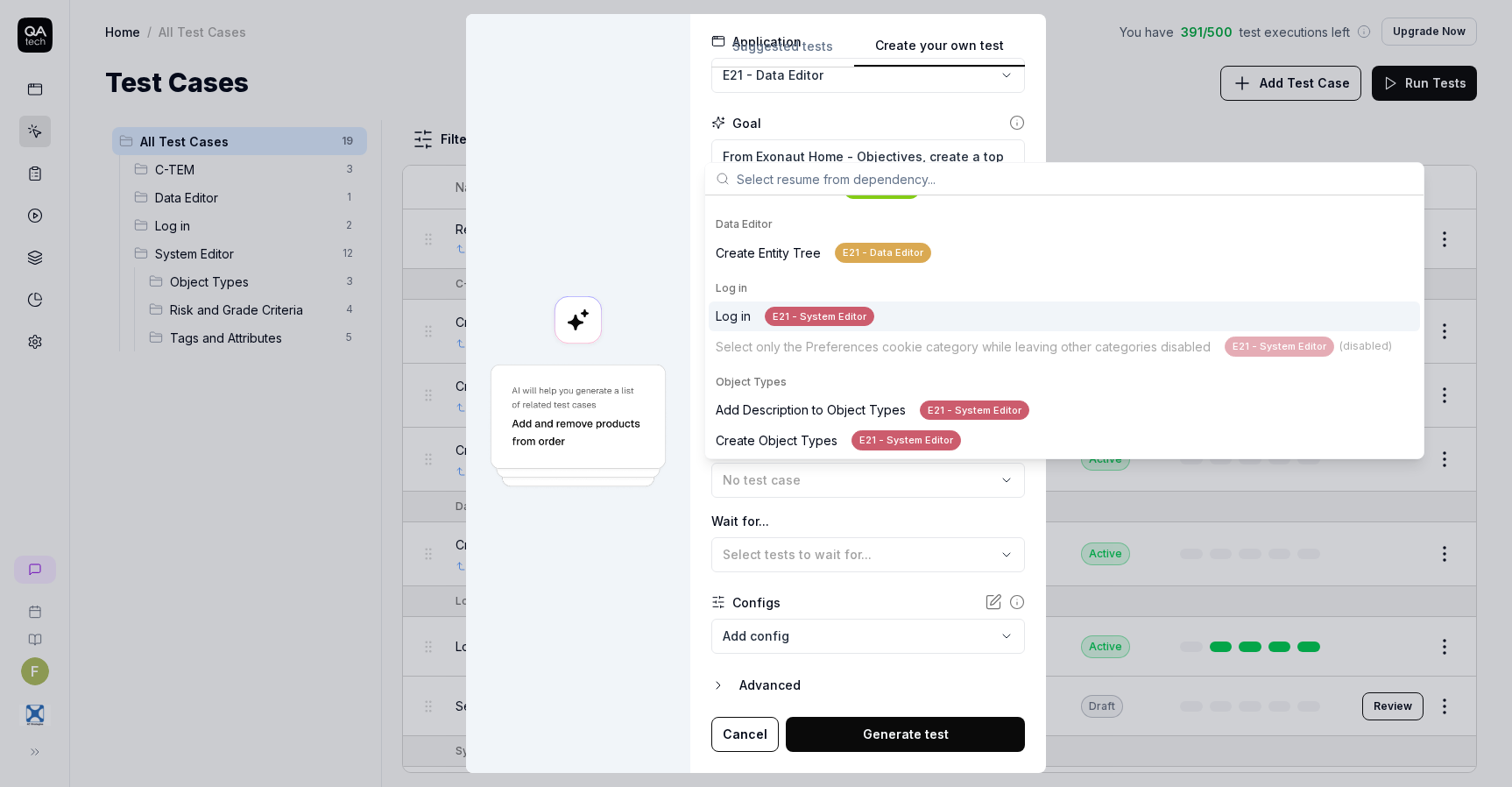
click at [731, 322] on div "Log in E21 - System Editor" at bounding box center [795, 316] width 159 height 20
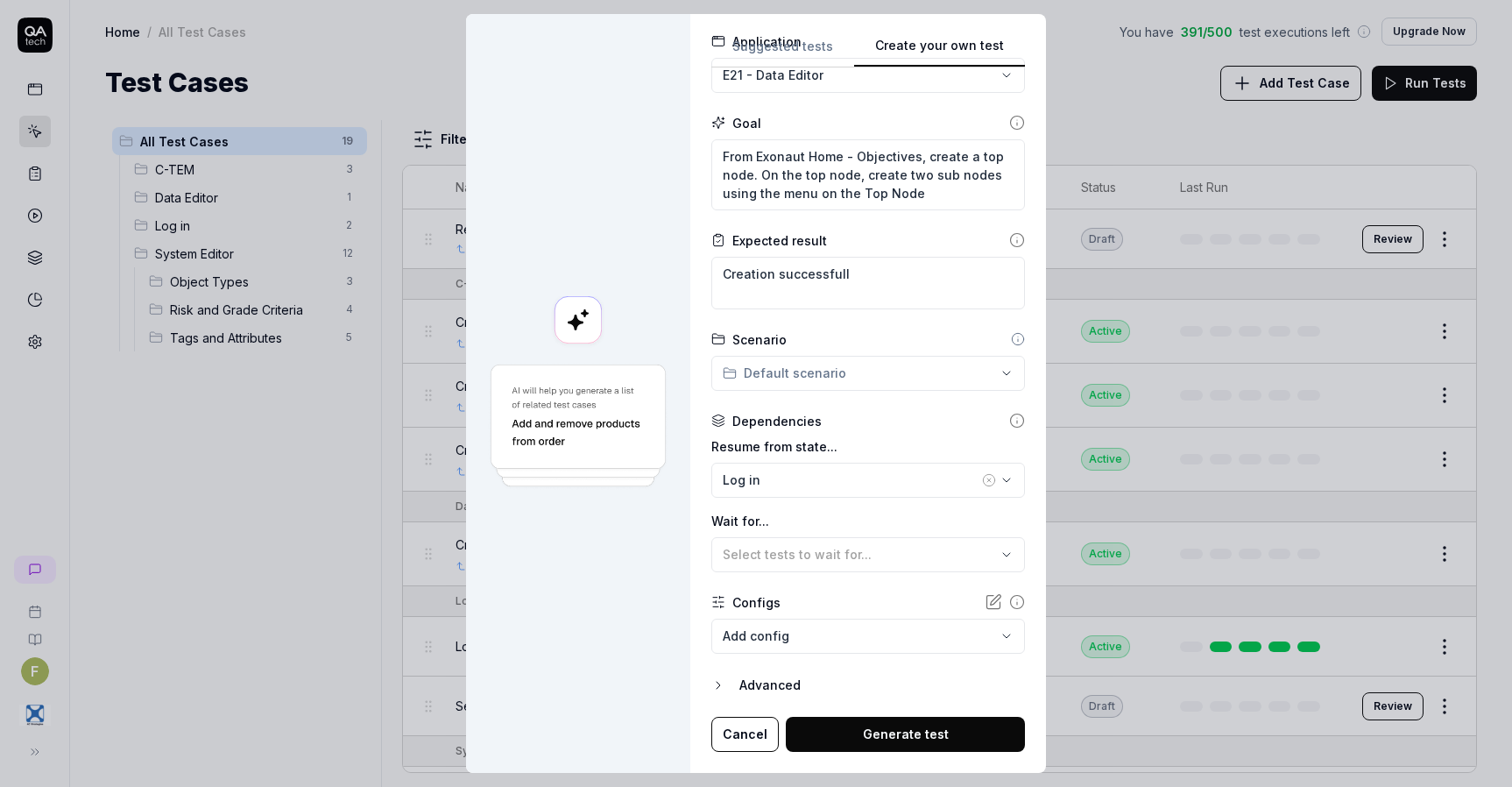
click at [905, 733] on button "Generate test" at bounding box center [906, 734] width 239 height 35
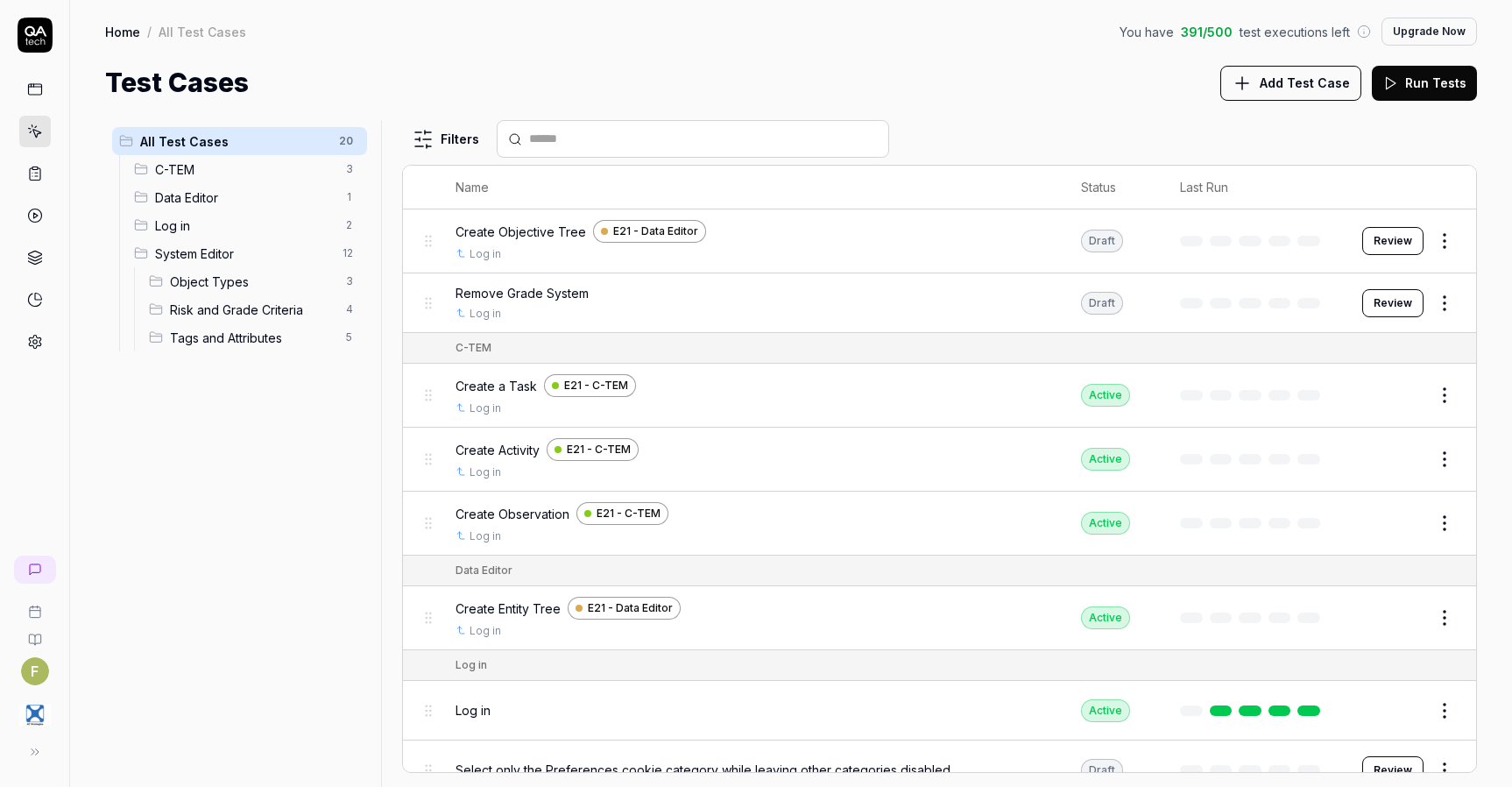
click at [1381, 240] on button "Review" at bounding box center [1393, 241] width 61 height 28
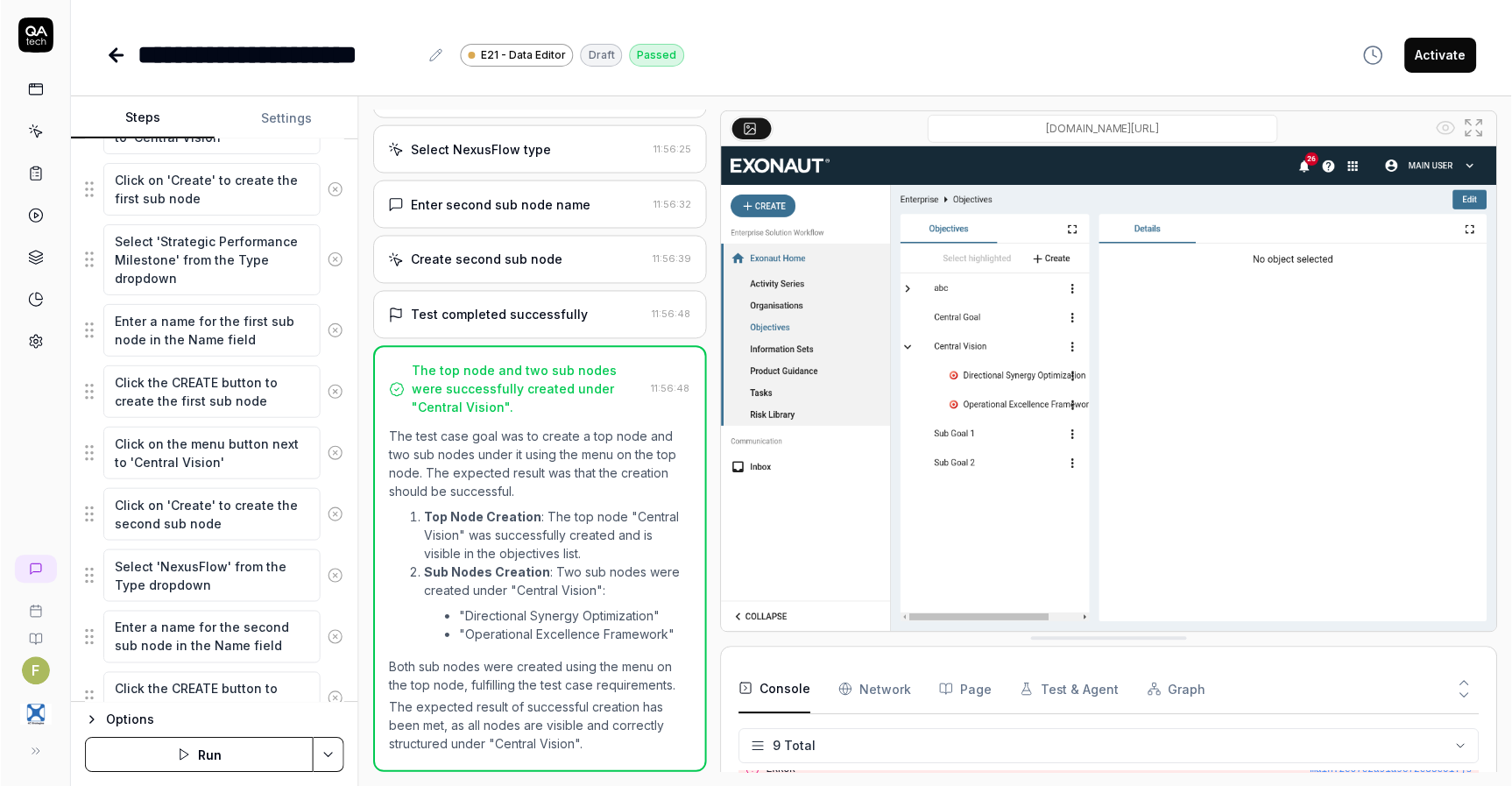
scroll to position [708, 0]
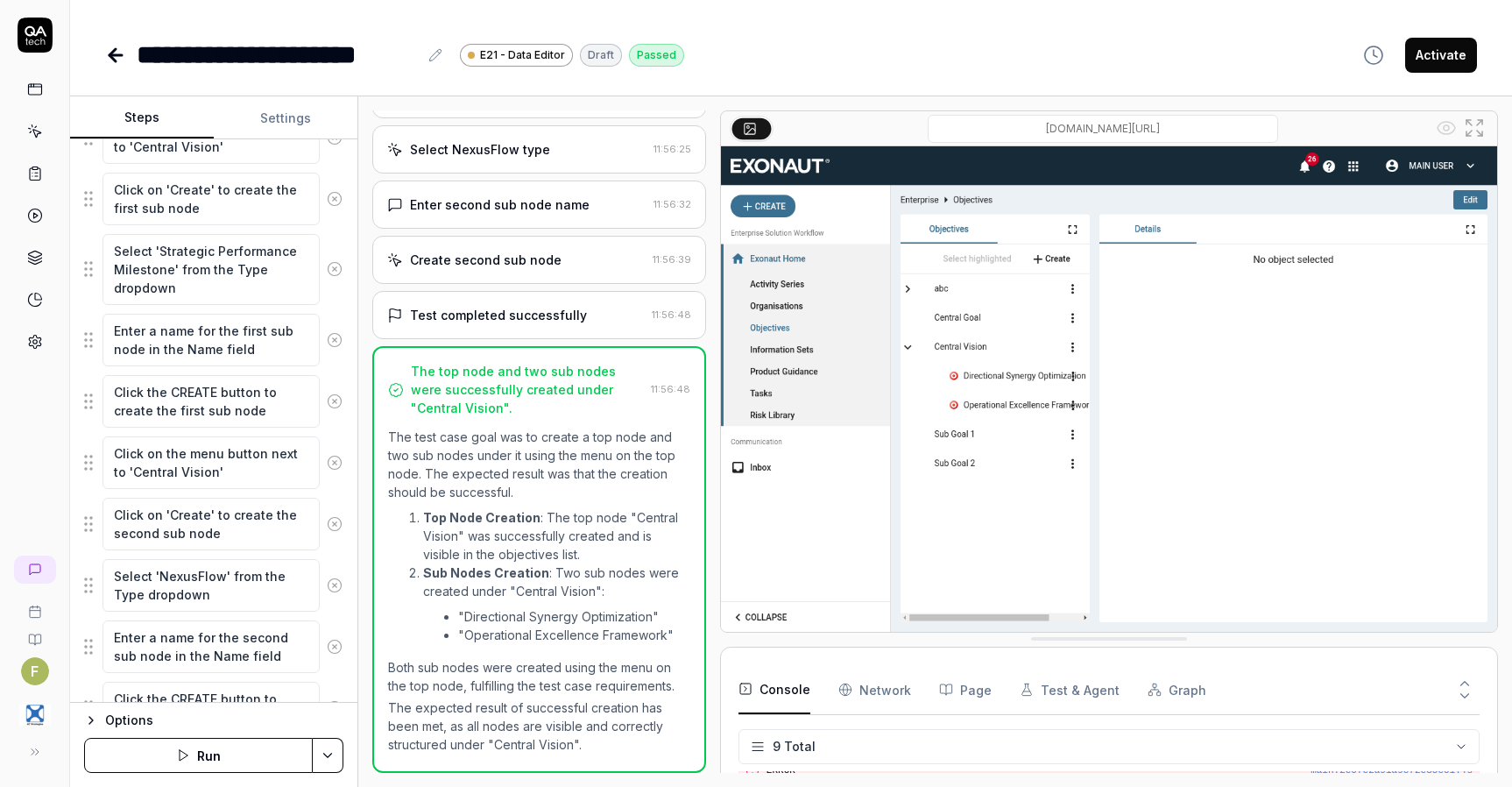
click at [107, 65] on icon at bounding box center [115, 54] width 21 height 21
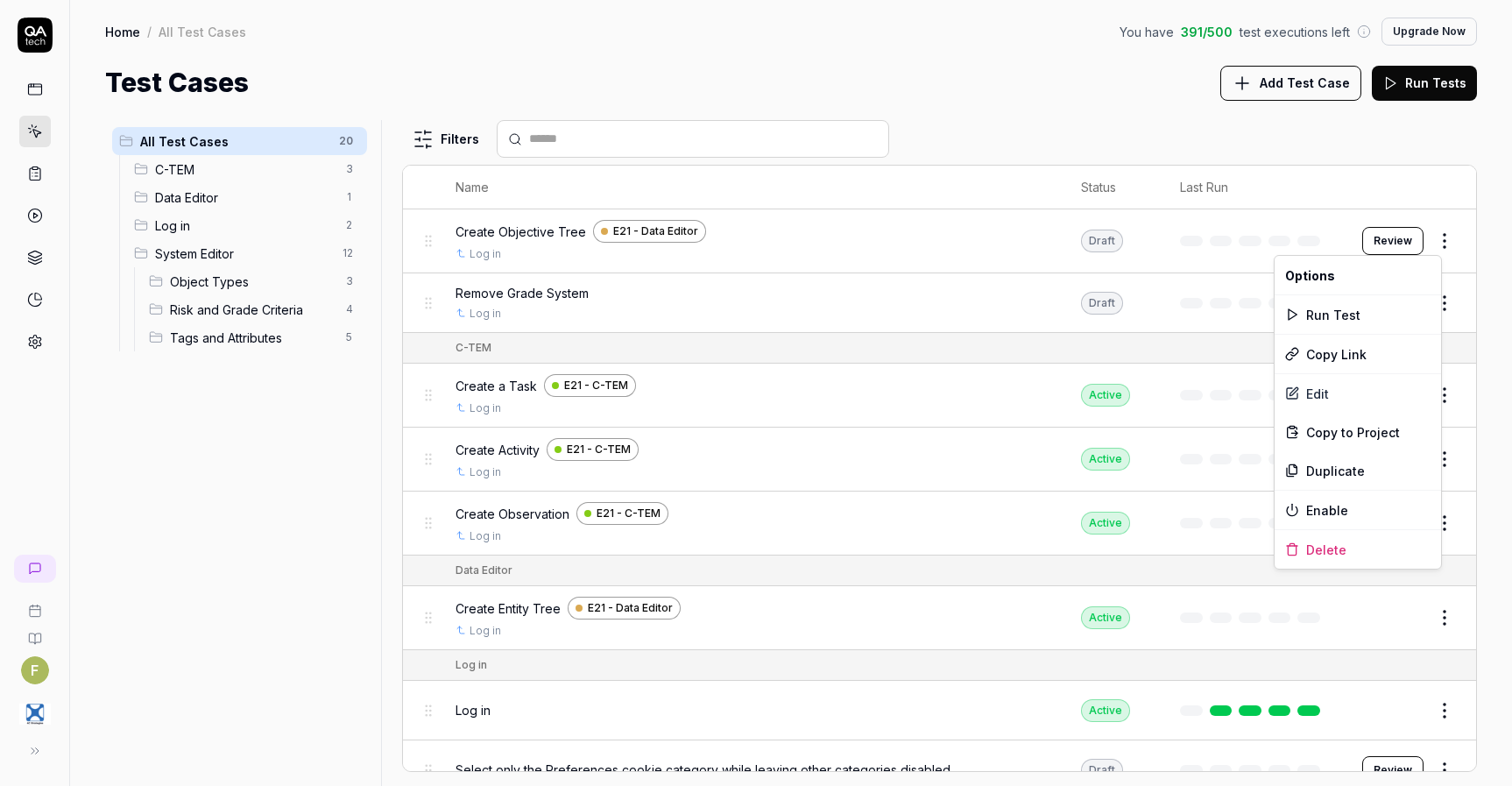
click at [1437, 240] on html "F Home / All Test Cases You have 391 / 500 test executions left Upgrade Now Hom…" at bounding box center [756, 393] width 1512 height 786
click at [1384, 510] on div "Enable" at bounding box center [1358, 510] width 167 height 39
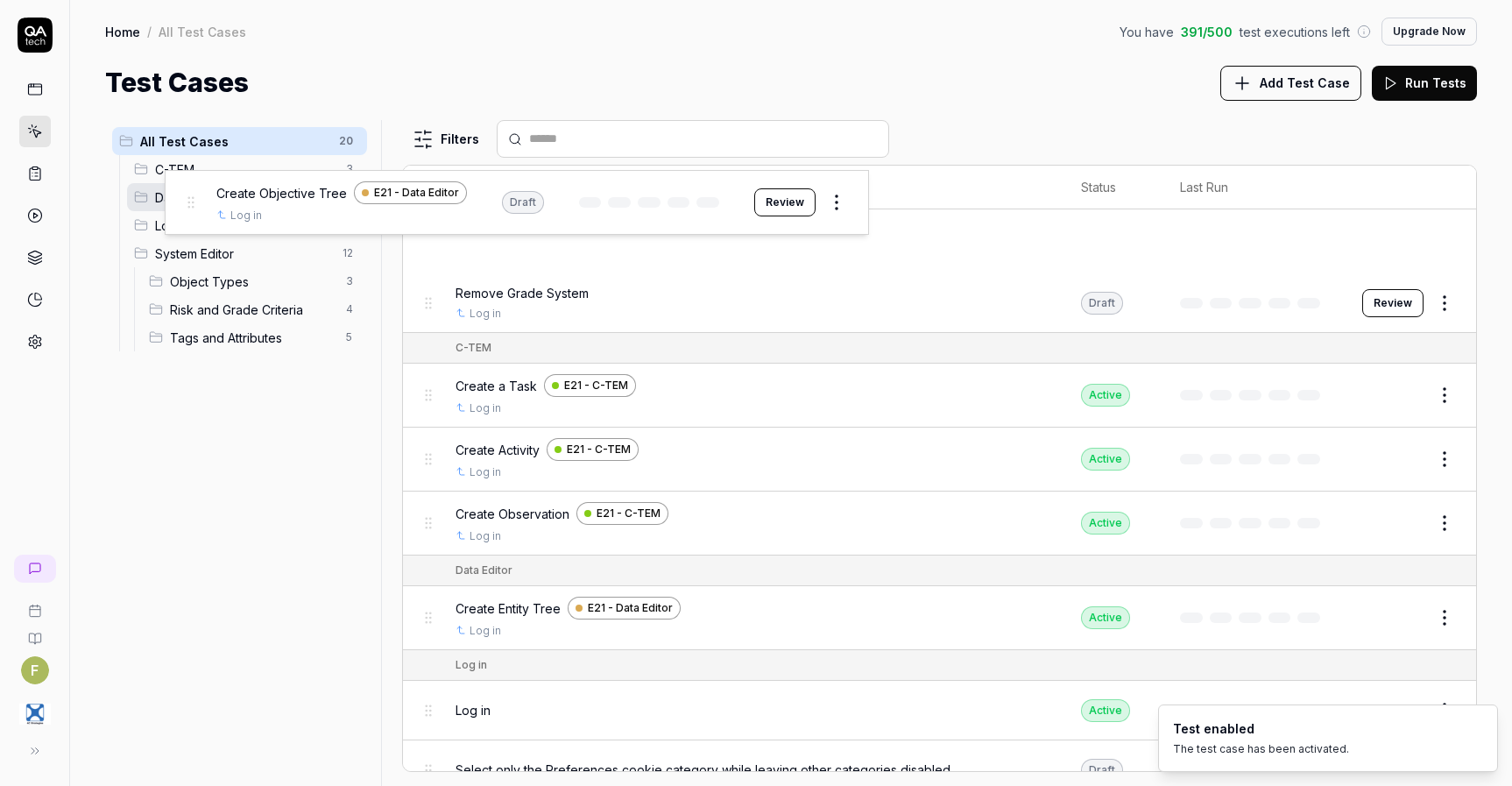
drag, startPoint x: 430, startPoint y: 244, endPoint x: 191, endPoint y: 204, distance: 242.3
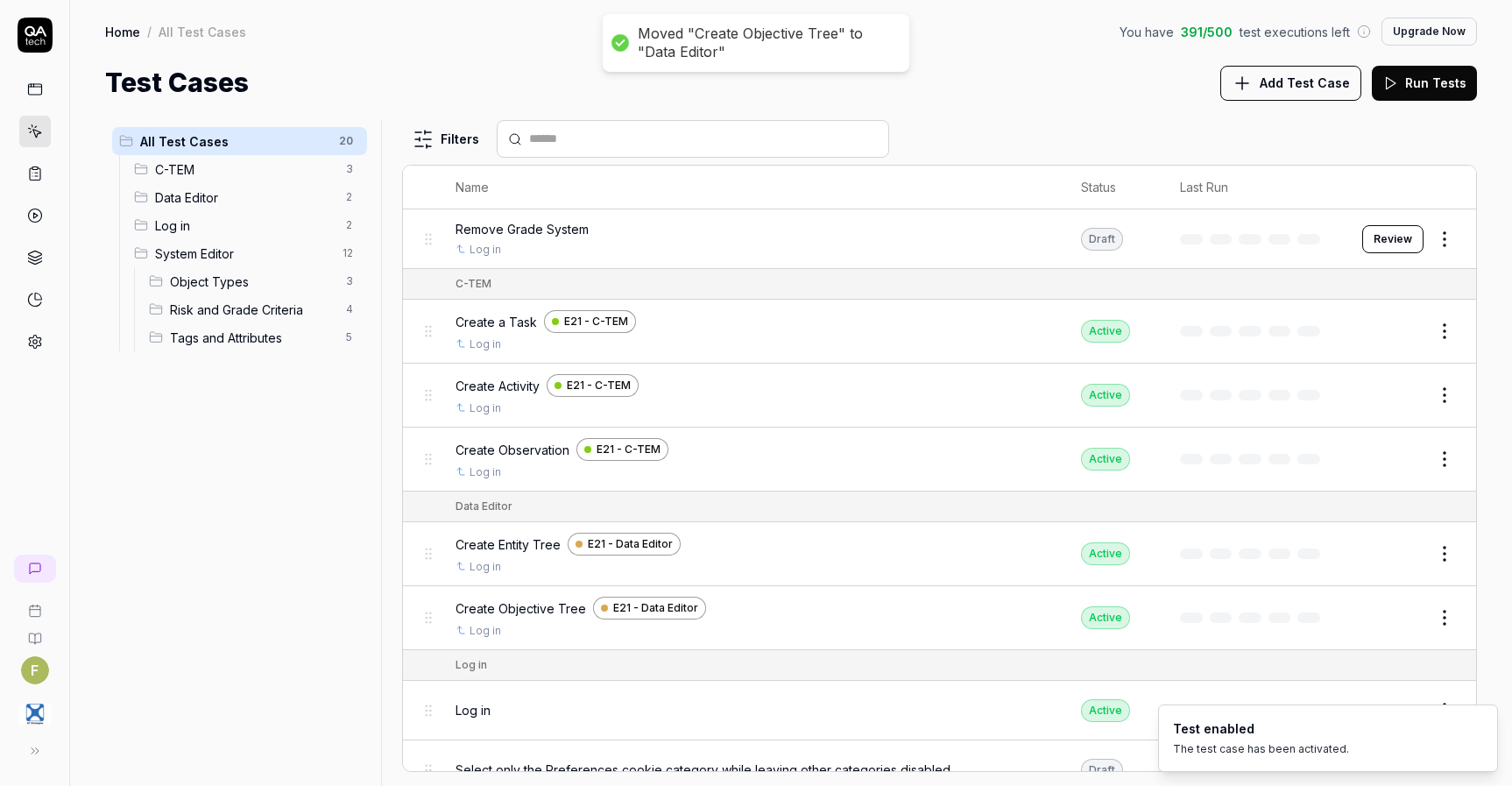
click at [211, 205] on span "Data Editor" at bounding box center [245, 197] width 181 height 19
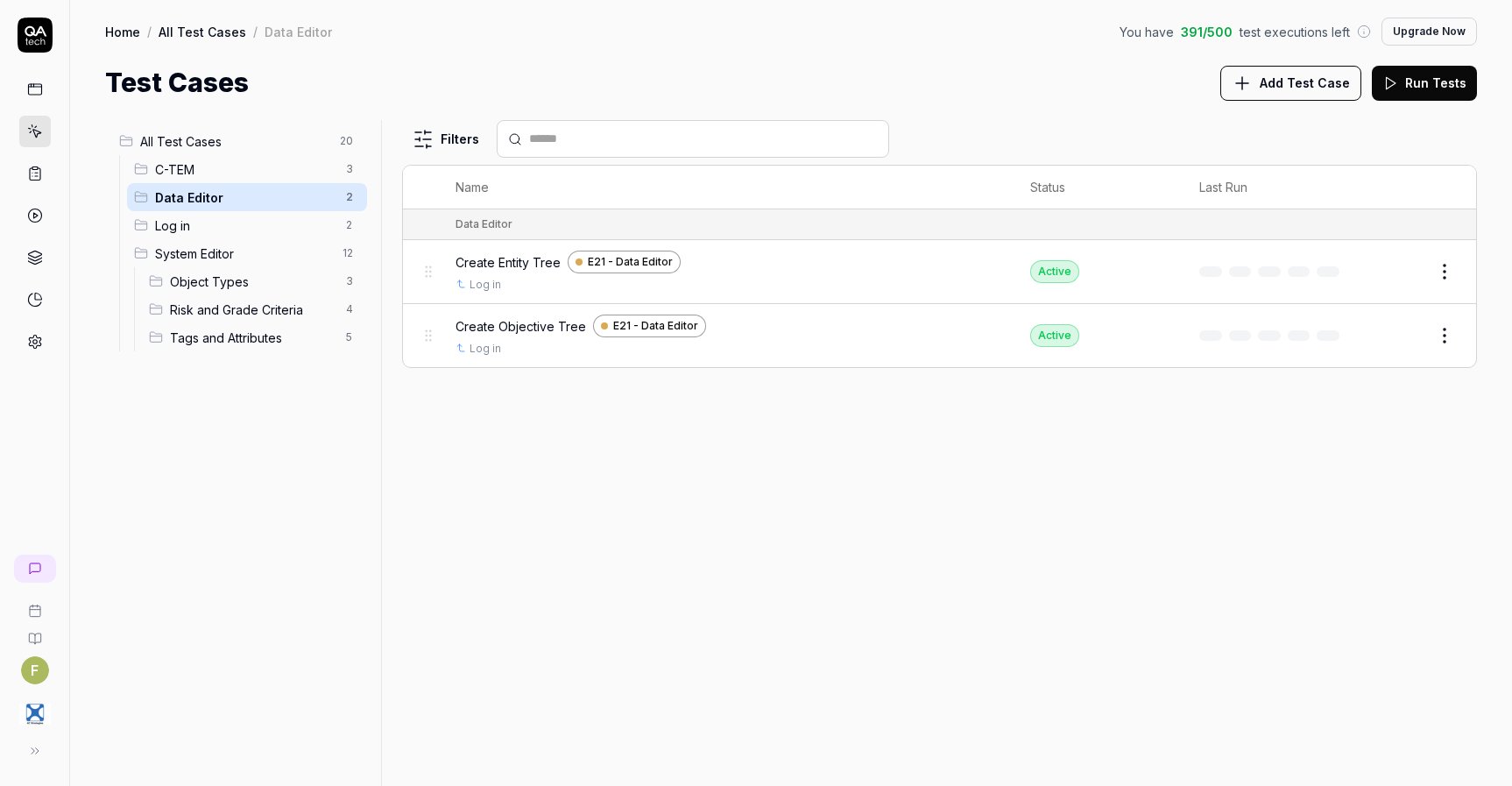
click at [205, 175] on span "C-TEM" at bounding box center [245, 169] width 181 height 19
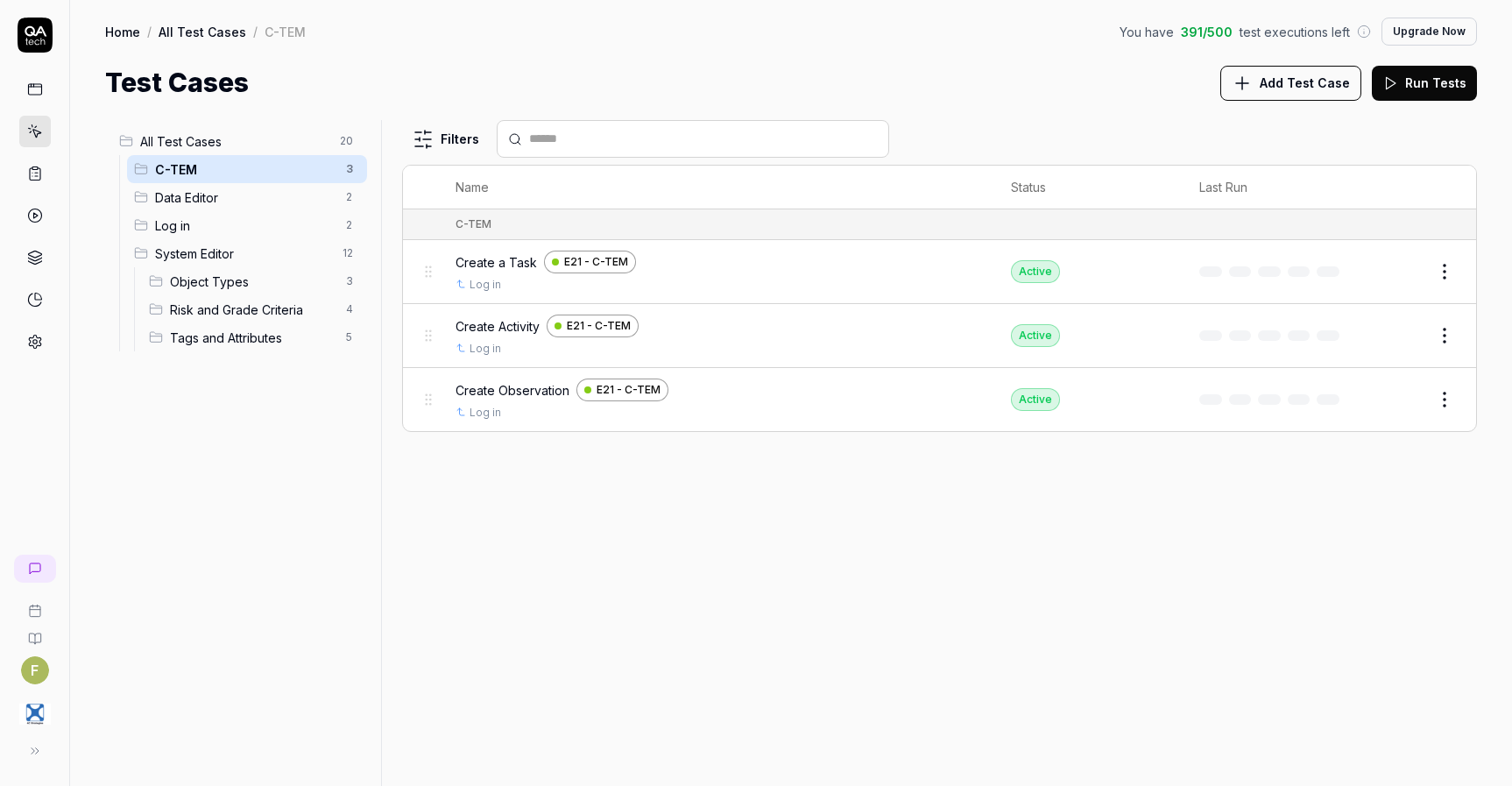
click at [266, 148] on span "All Test Cases" at bounding box center [235, 141] width 190 height 19
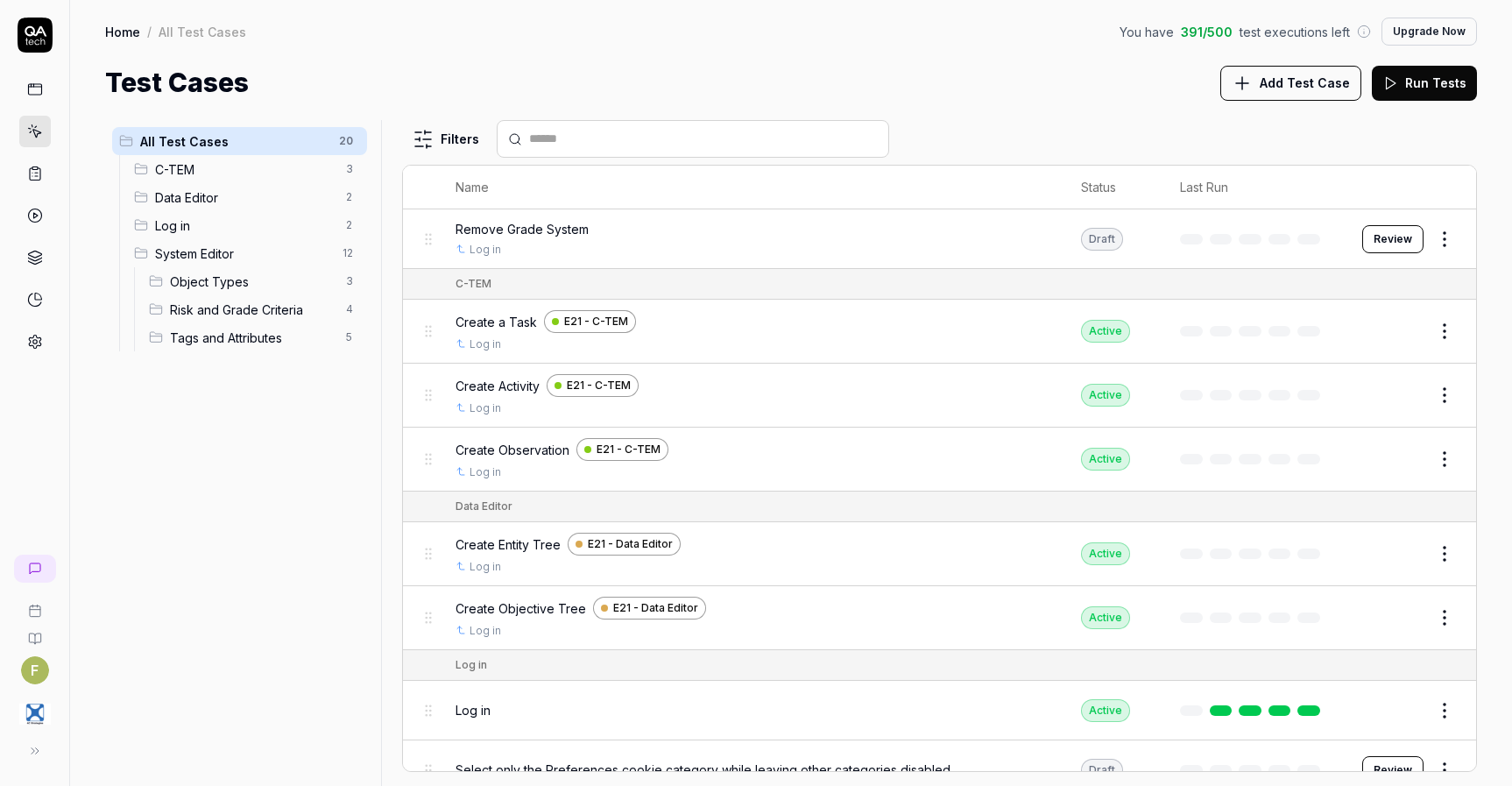
click at [1299, 95] on button "Add Test Case" at bounding box center [1291, 83] width 141 height 35
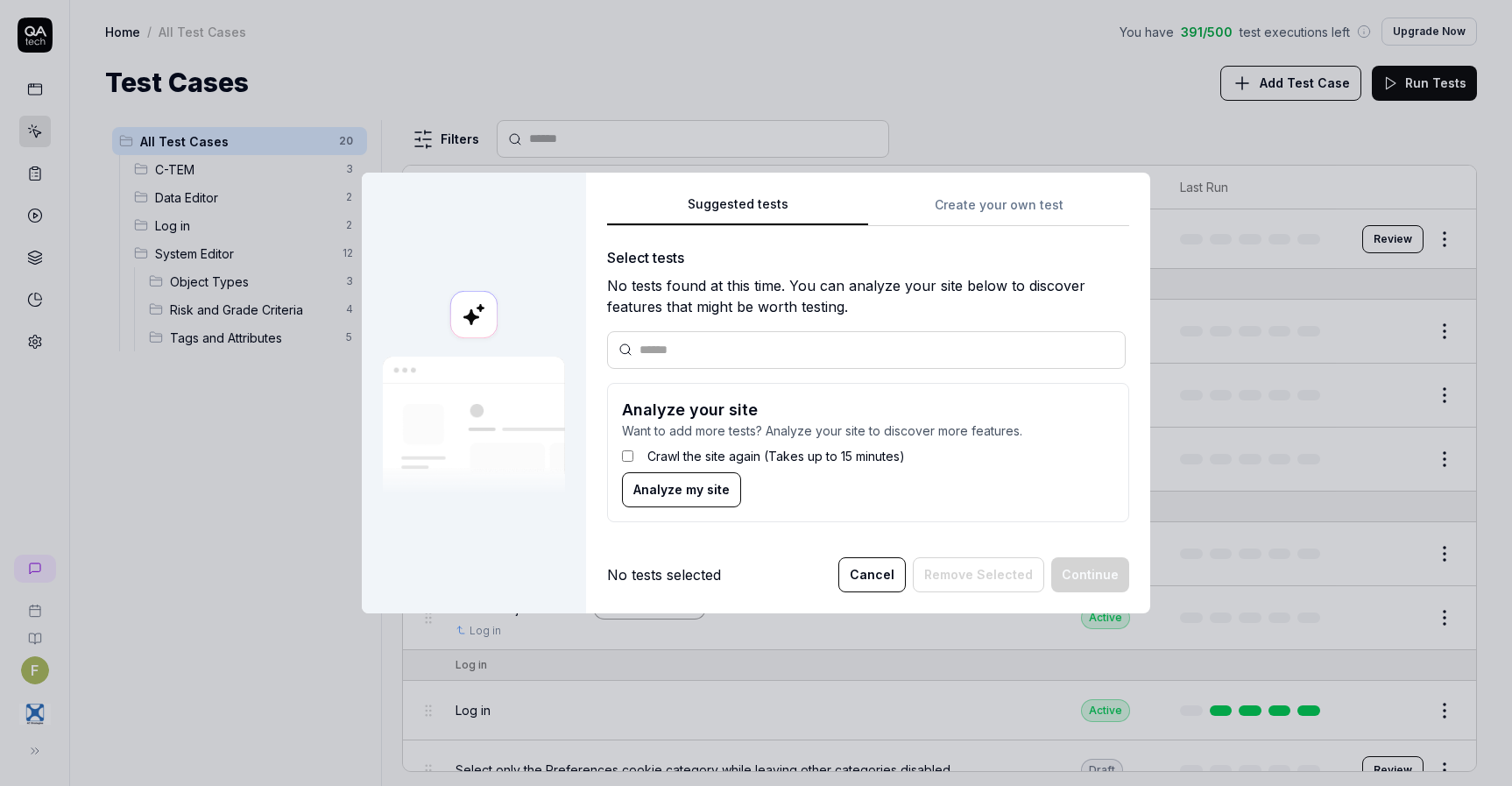
click at [1004, 209] on div "Suggested tests Create your own test Select tests No tests found at this time. …" at bounding box center [868, 364] width 522 height 343
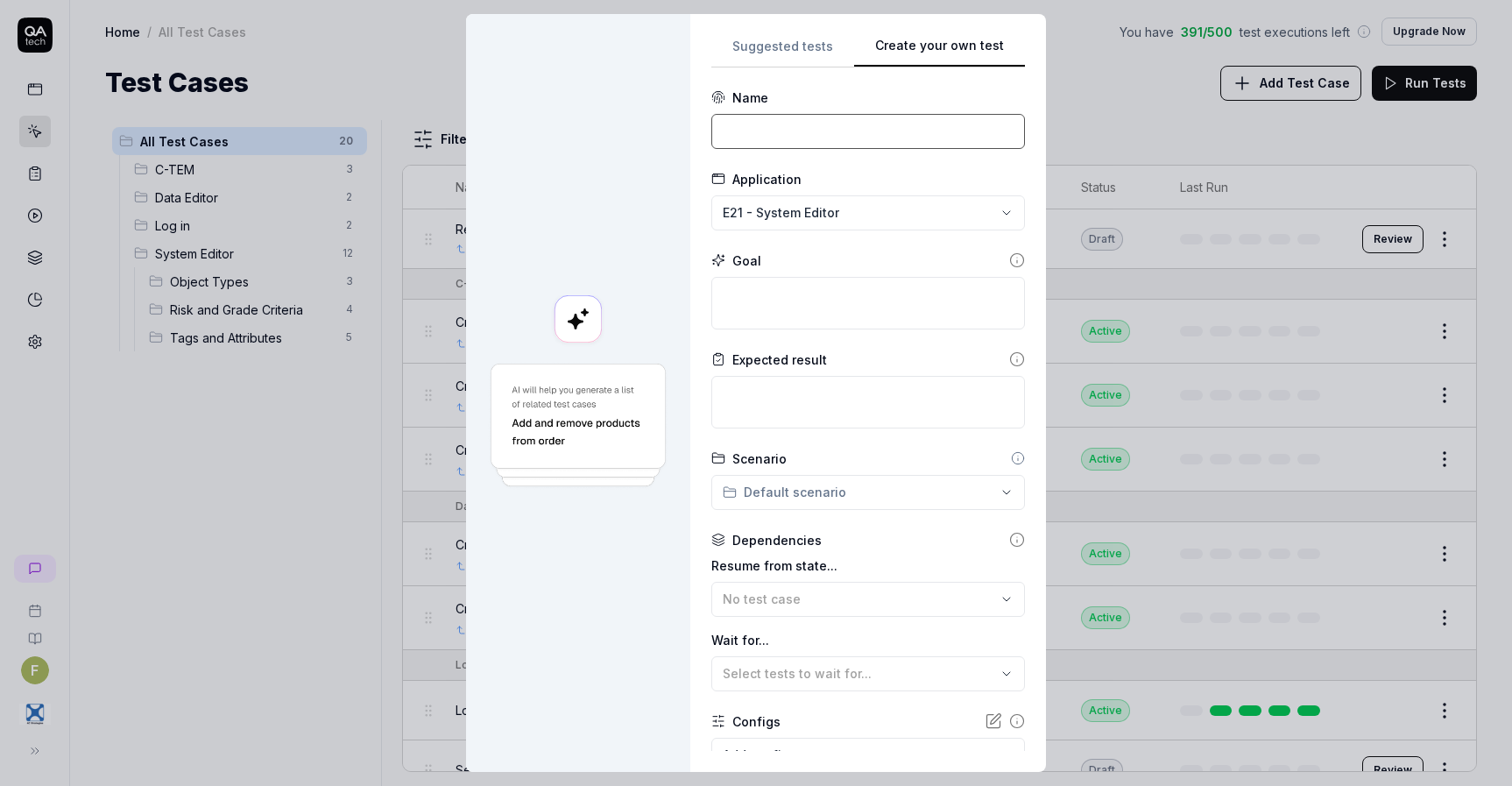
click at [796, 126] on input at bounding box center [868, 130] width 314 height 35
click at [795, 190] on div "Application E21 - System Editor" at bounding box center [868, 199] width 314 height 60
click at [802, 203] on div "**********" at bounding box center [756, 393] width 1512 height 786
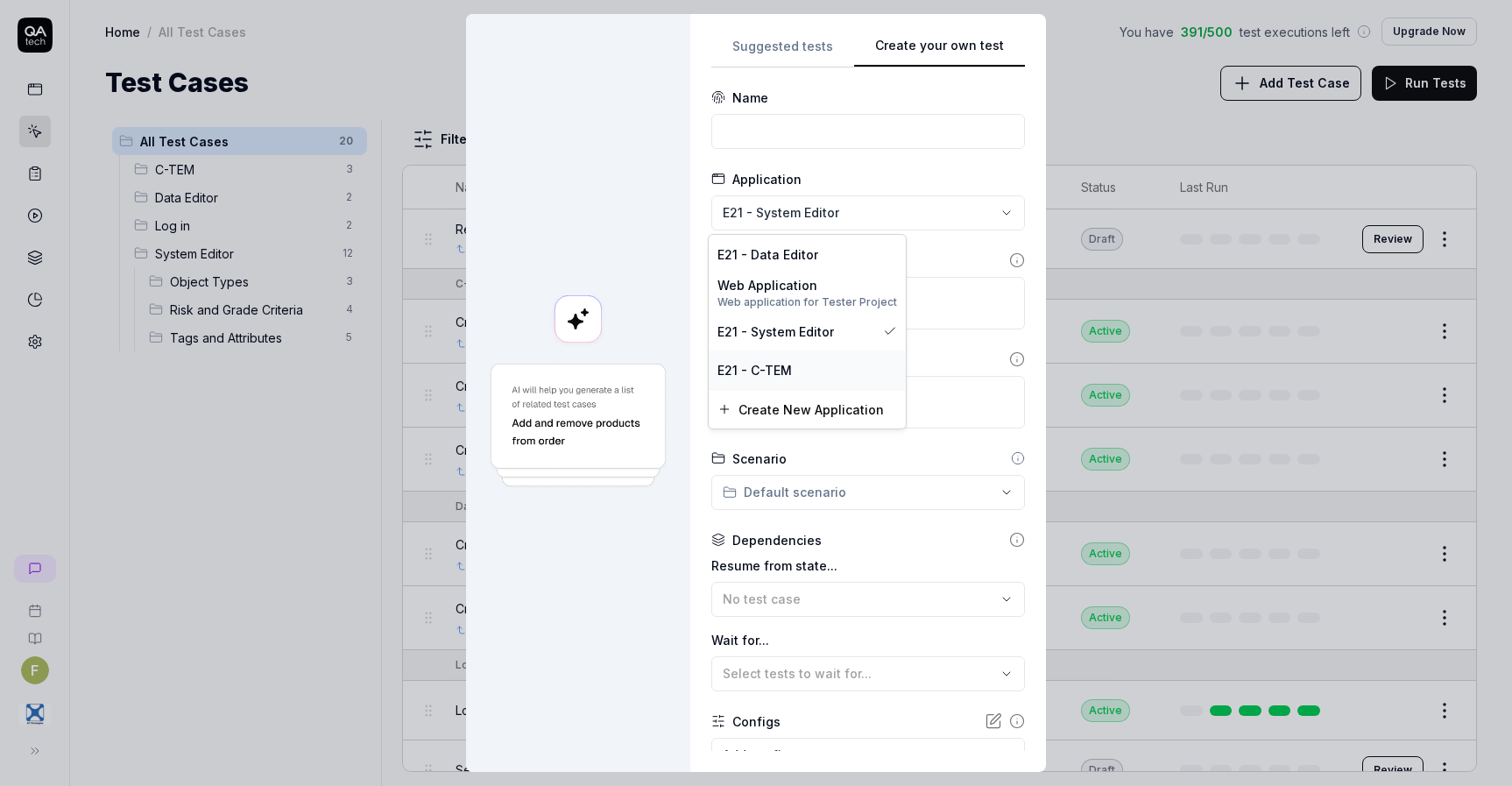
click at [797, 352] on div "E21 - C-TEM" at bounding box center [808, 369] width 198 height 39
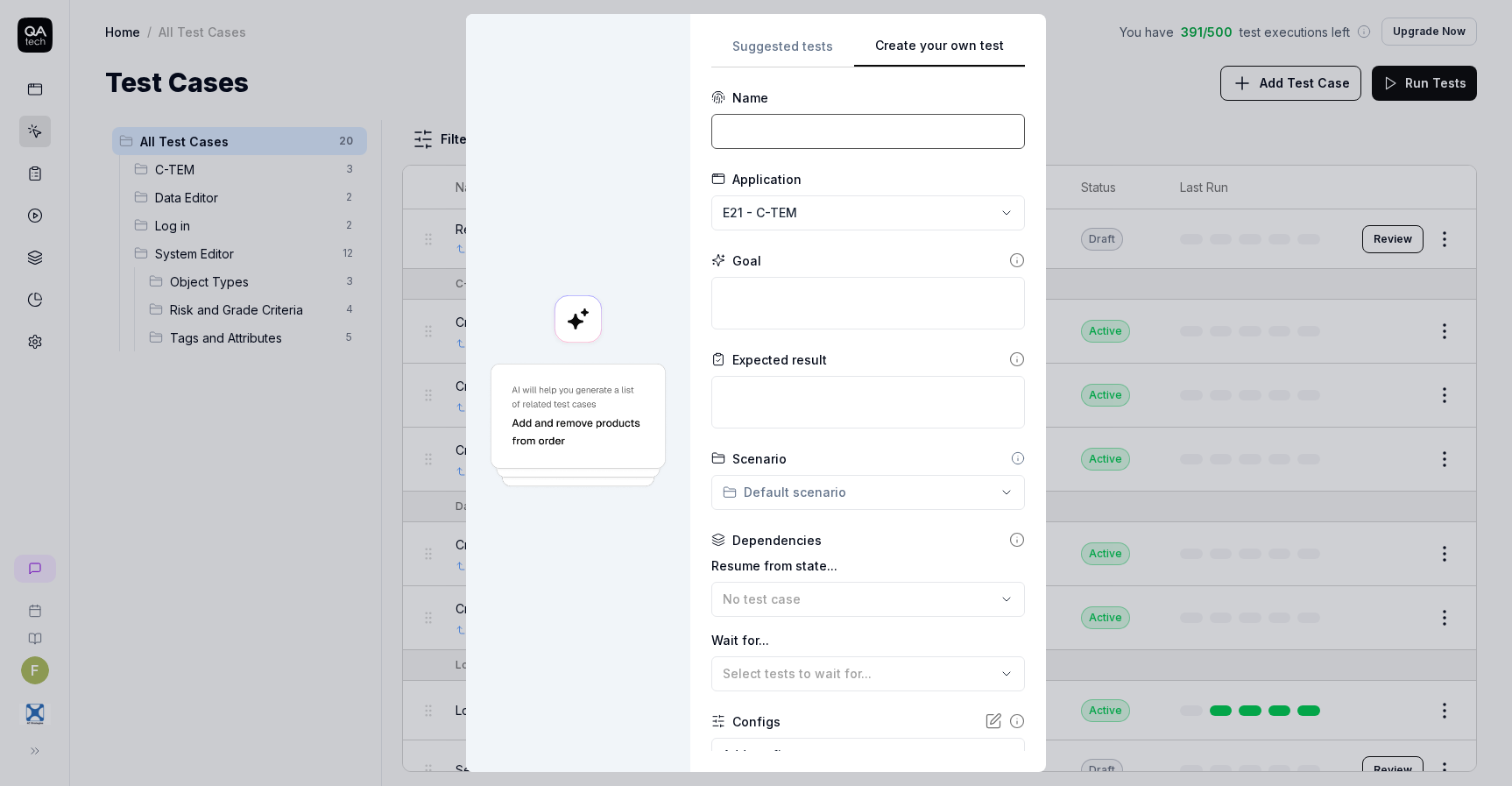
click at [795, 136] on input at bounding box center [868, 130] width 314 height 35
click at [818, 290] on textarea at bounding box center [868, 302] width 314 height 52
click at [790, 391] on textarea at bounding box center [868, 402] width 314 height 52
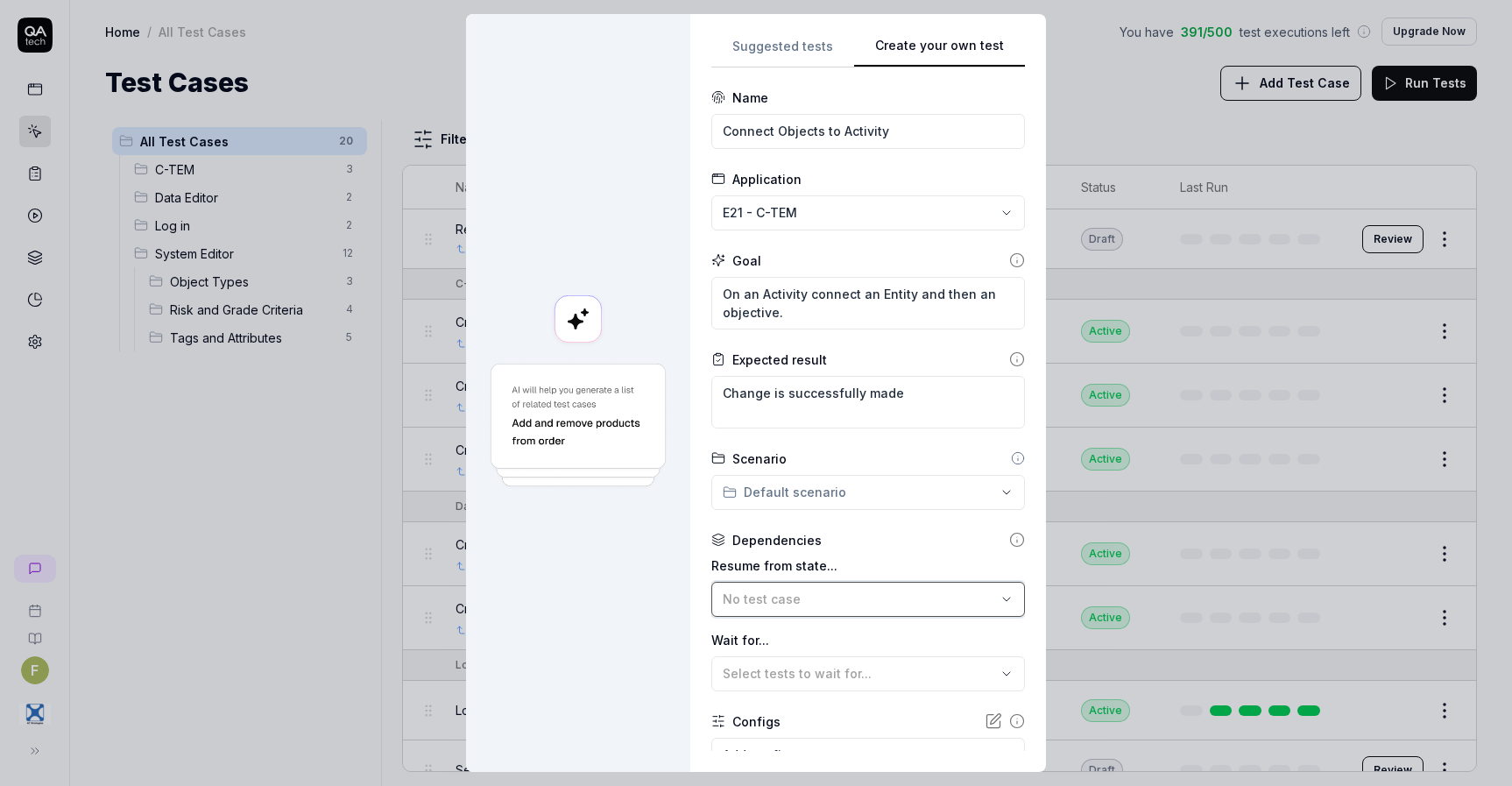
click at [873, 599] on div "No test case" at bounding box center [859, 598] width 274 height 19
click at [884, 640] on label "Wait for..." at bounding box center [868, 640] width 314 height 19
click at [889, 670] on div "Select tests to wait for..." at bounding box center [859, 672] width 274 height 19
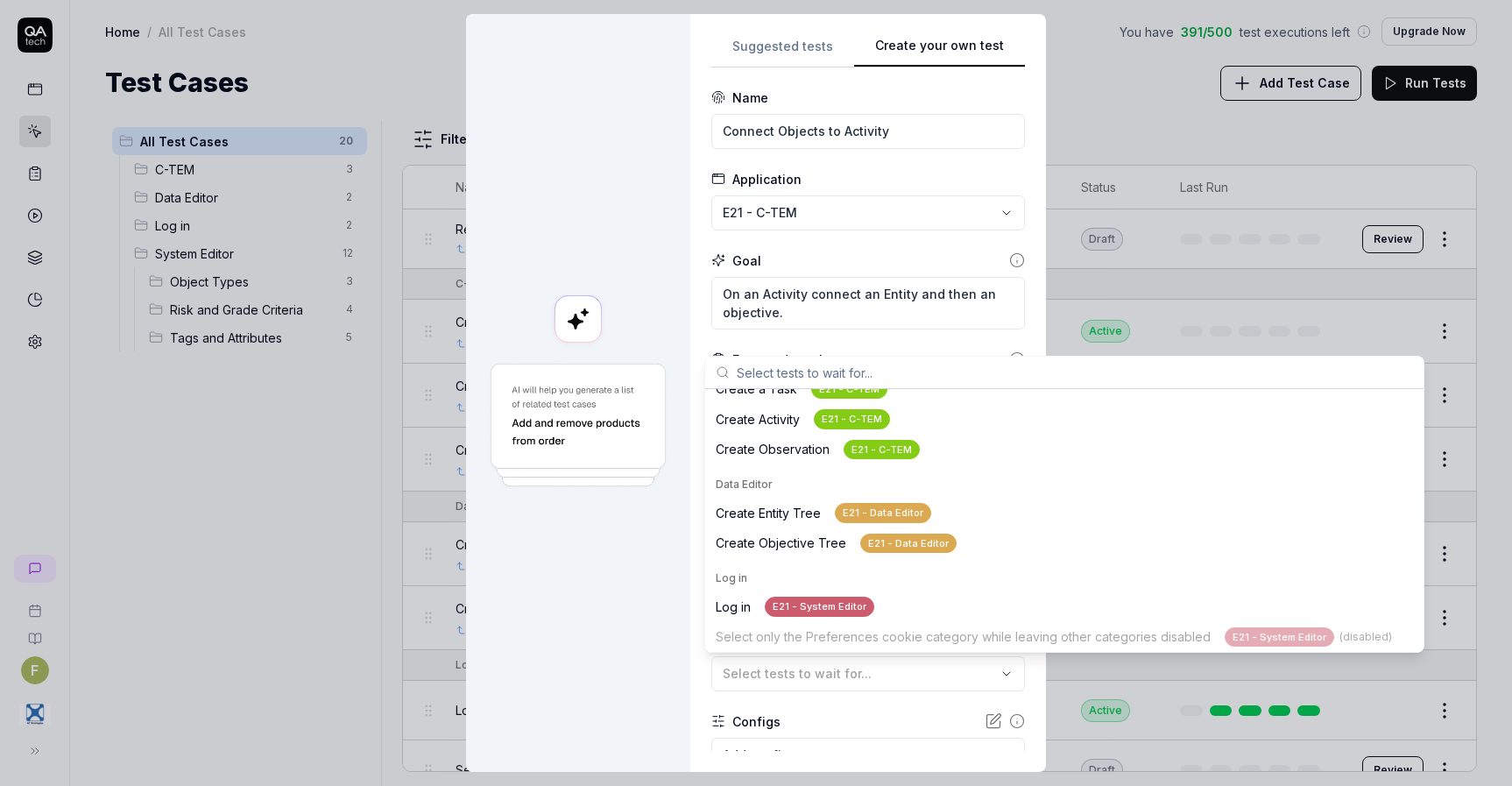
scroll to position [136, 0]
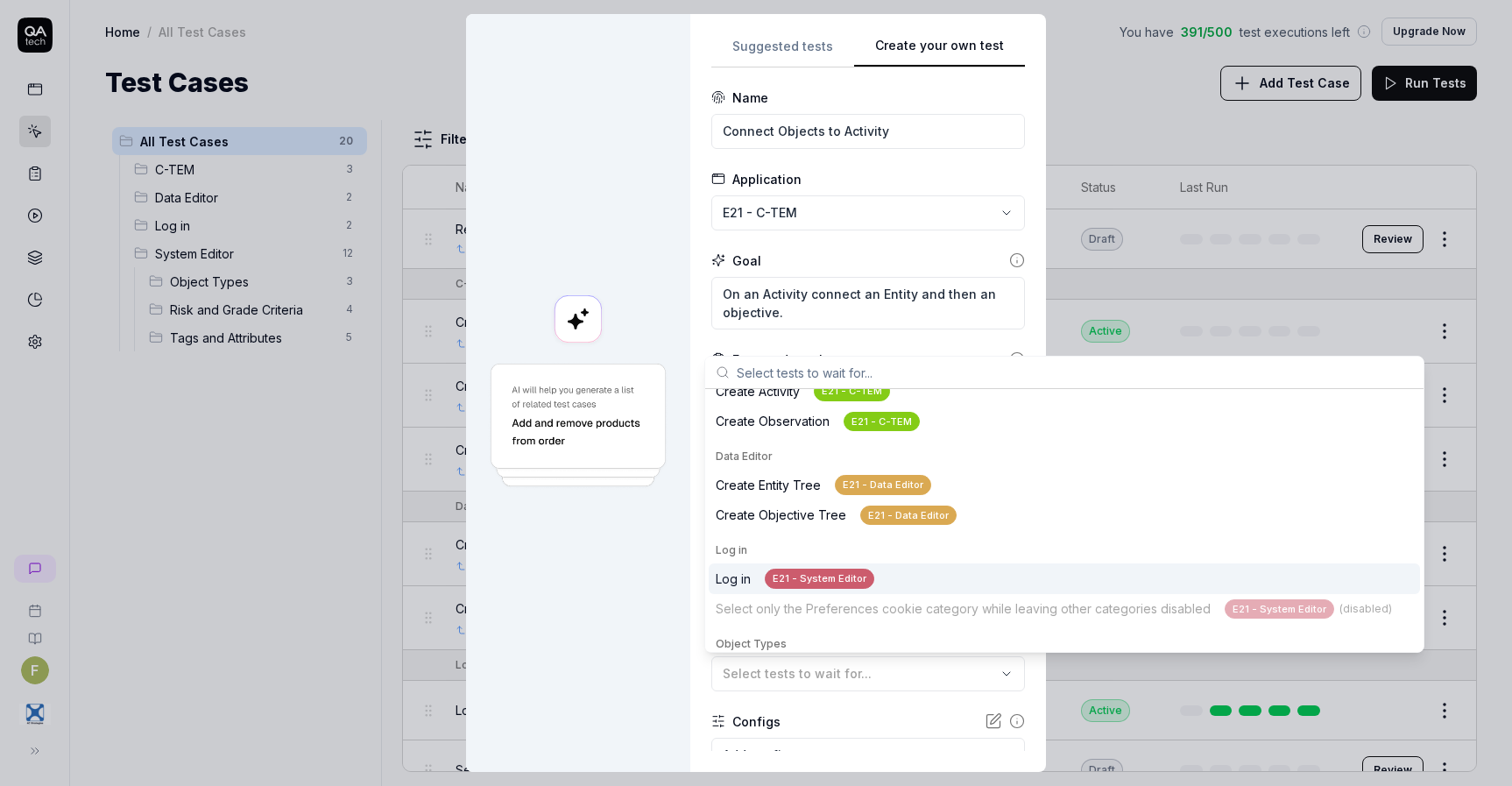
click at [974, 575] on div "Log in E21 - System Editor" at bounding box center [1065, 578] width 711 height 31
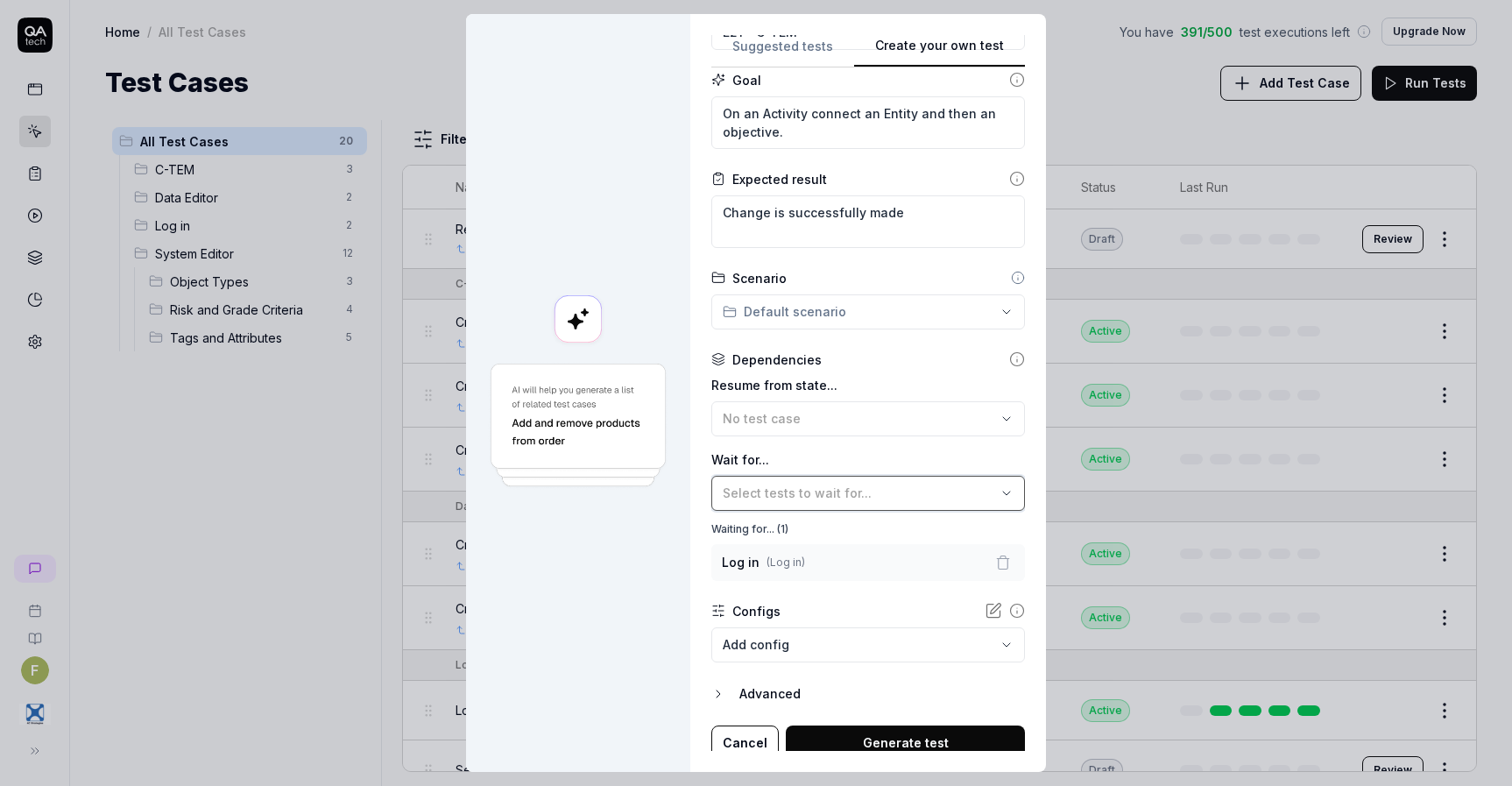
scroll to position [190, 0]
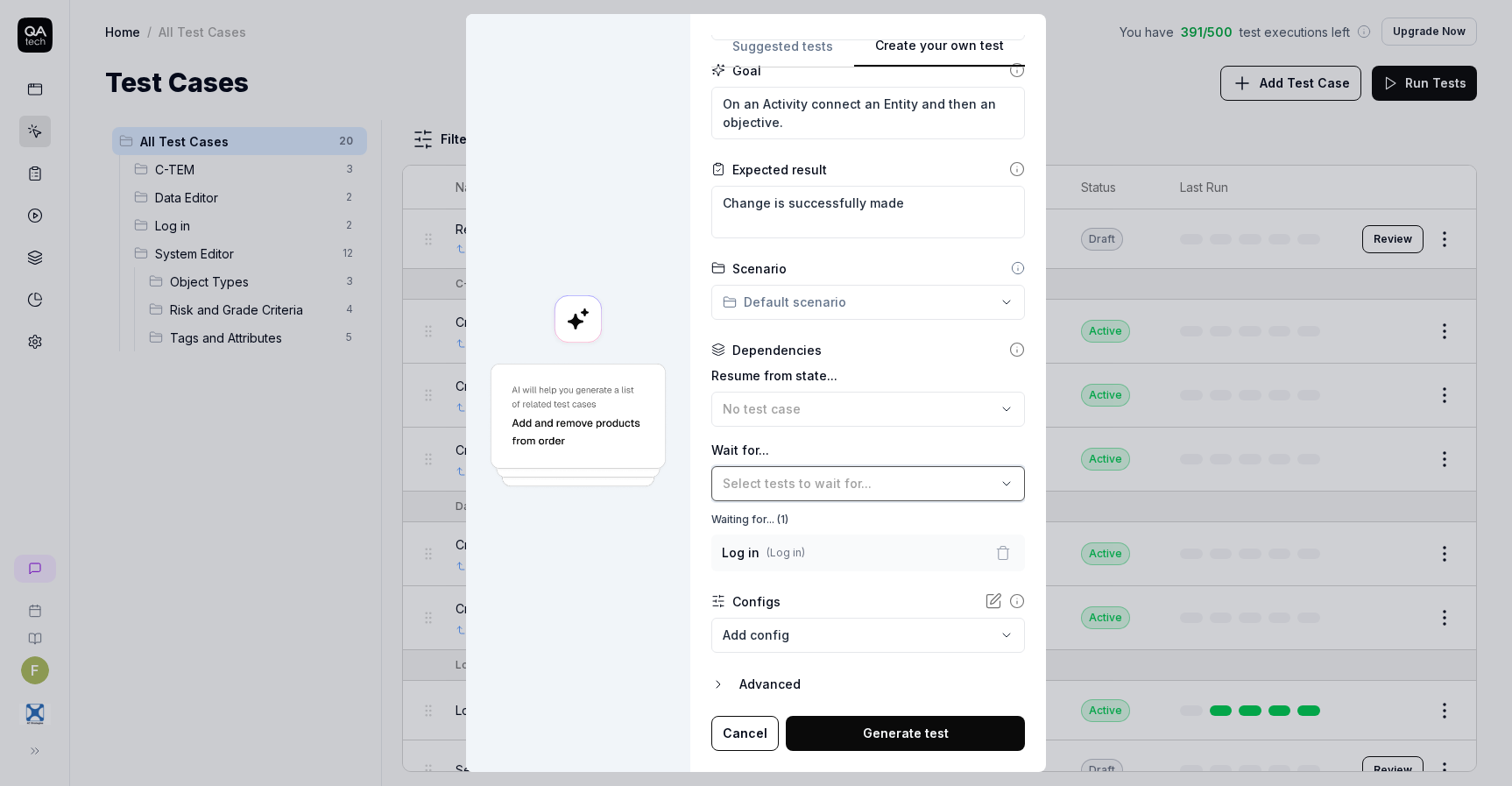
click at [999, 485] on icon "button" at bounding box center [1006, 484] width 14 height 14
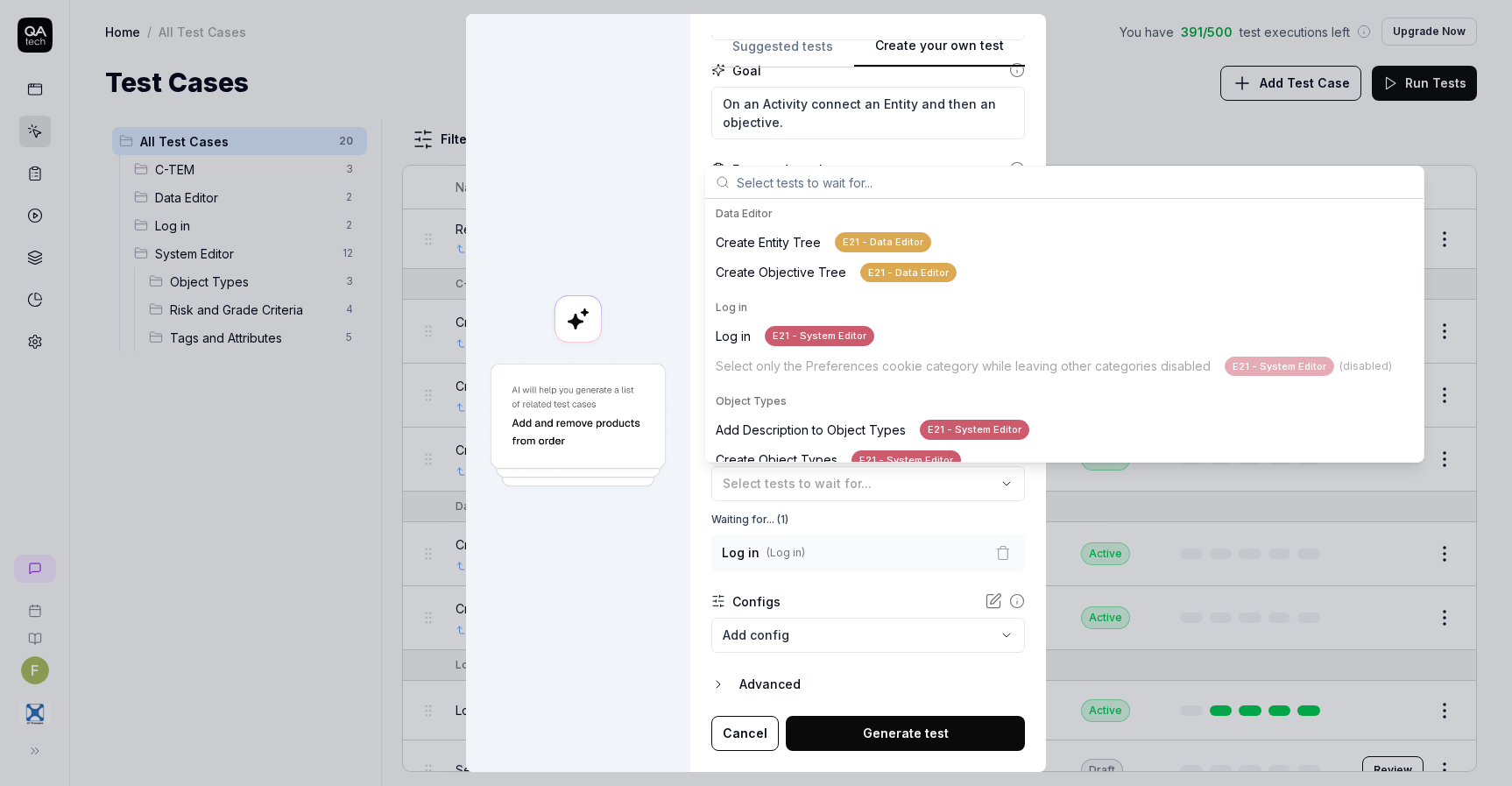
scroll to position [175, 0]
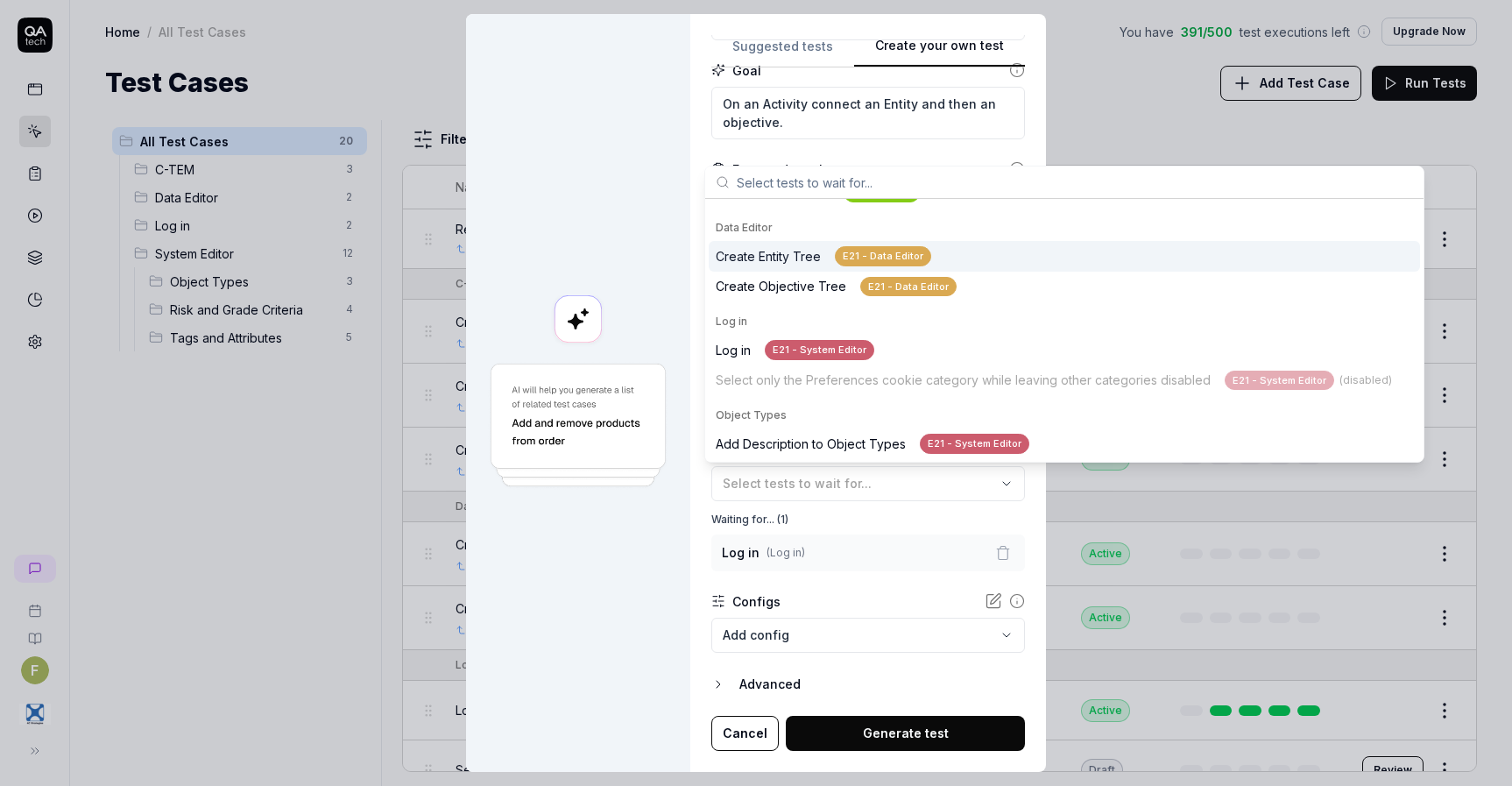
click at [972, 253] on div "Create Entity Tree E21 - Data Editor" at bounding box center [1065, 256] width 711 height 31
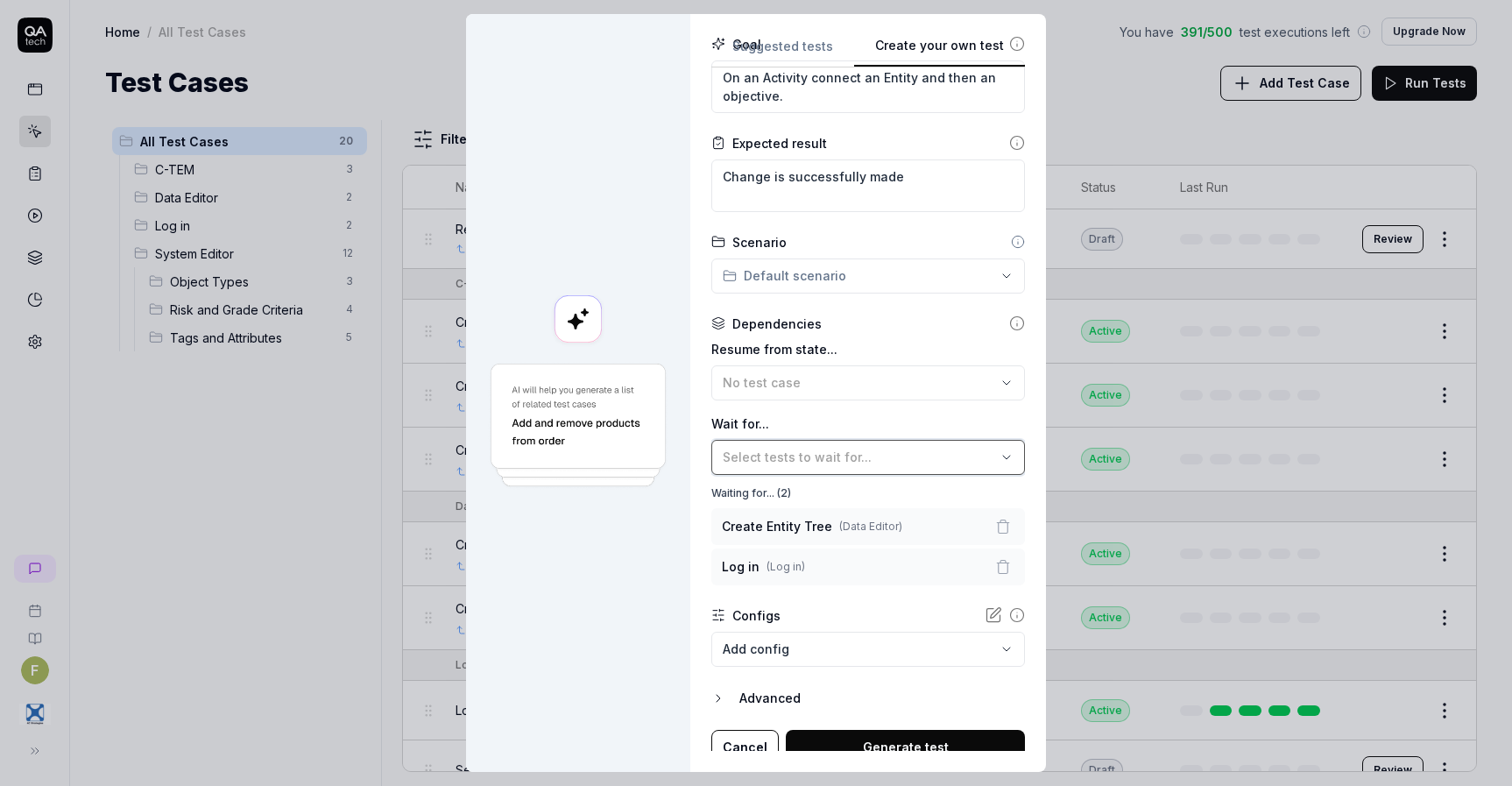
scroll to position [230, 0]
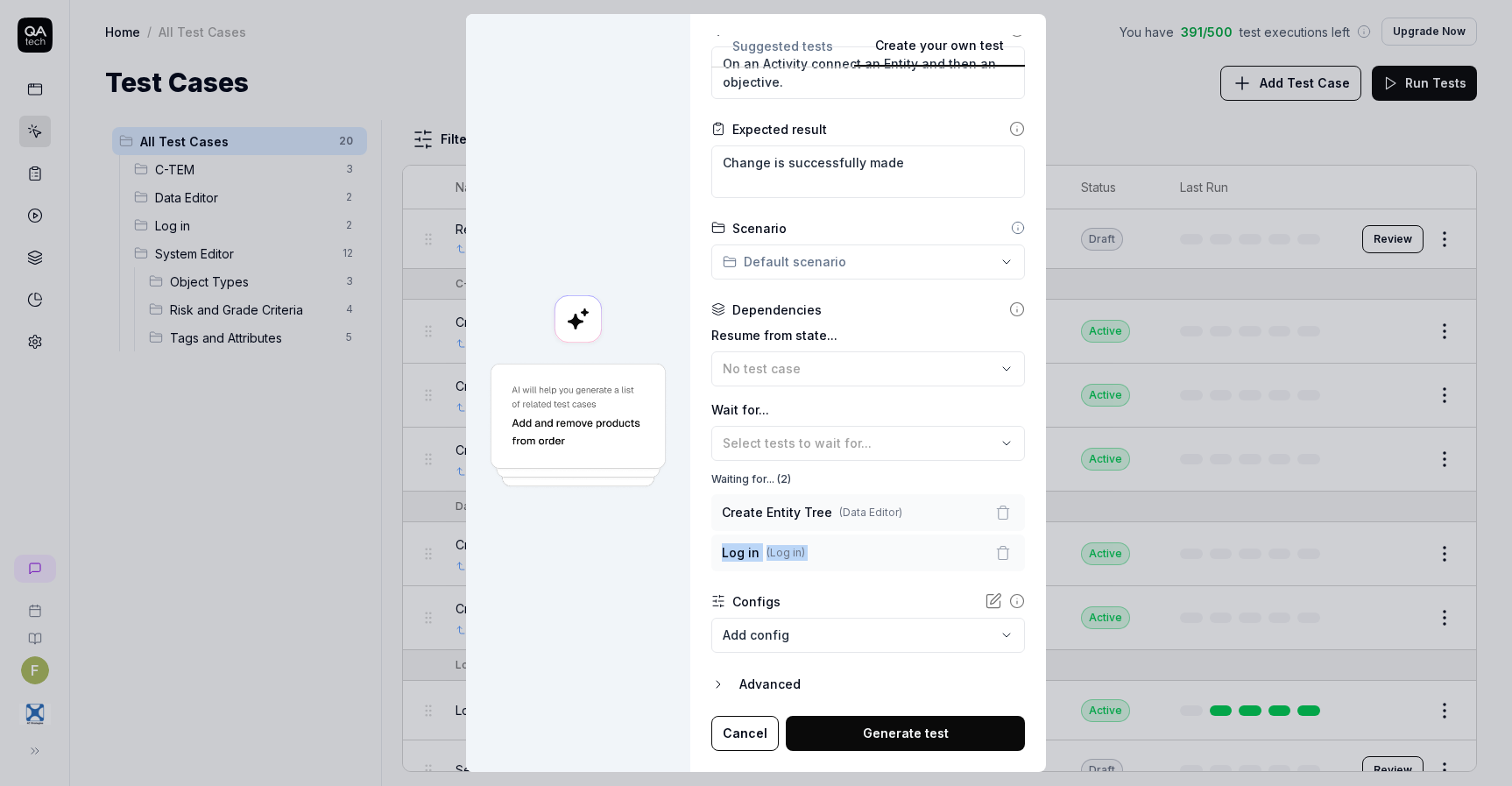
drag, startPoint x: 918, startPoint y: 513, endPoint x: 919, endPoint y: 539, distance: 26.0
click at [918, 543] on div "Create Entity Tree ( Data Editor ) Log in ( Log in )" at bounding box center [868, 532] width 314 height 77
click at [978, 453] on button "Select tests to wait for..." at bounding box center [868, 442] width 314 height 35
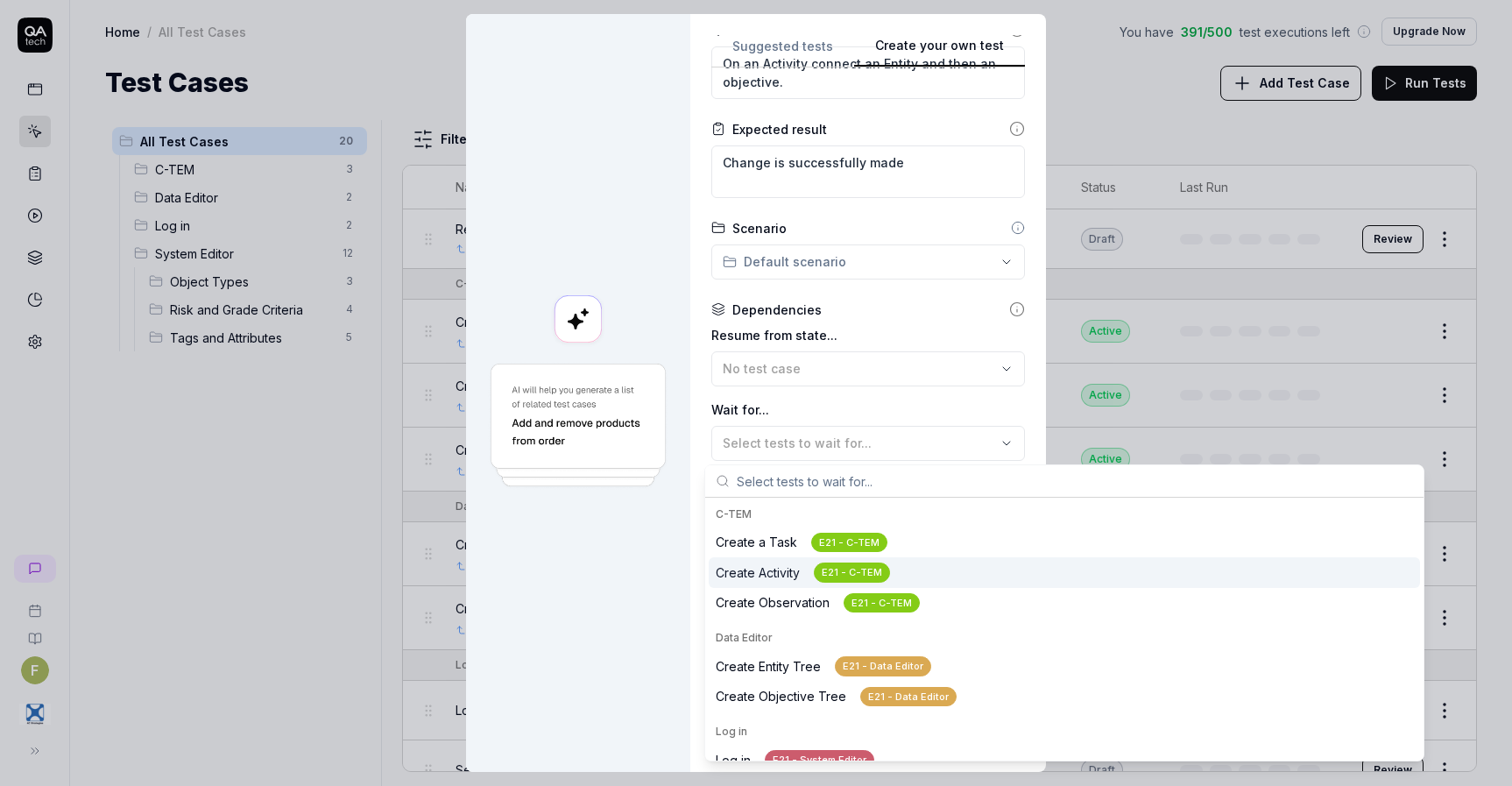
scroll to position [88, 0]
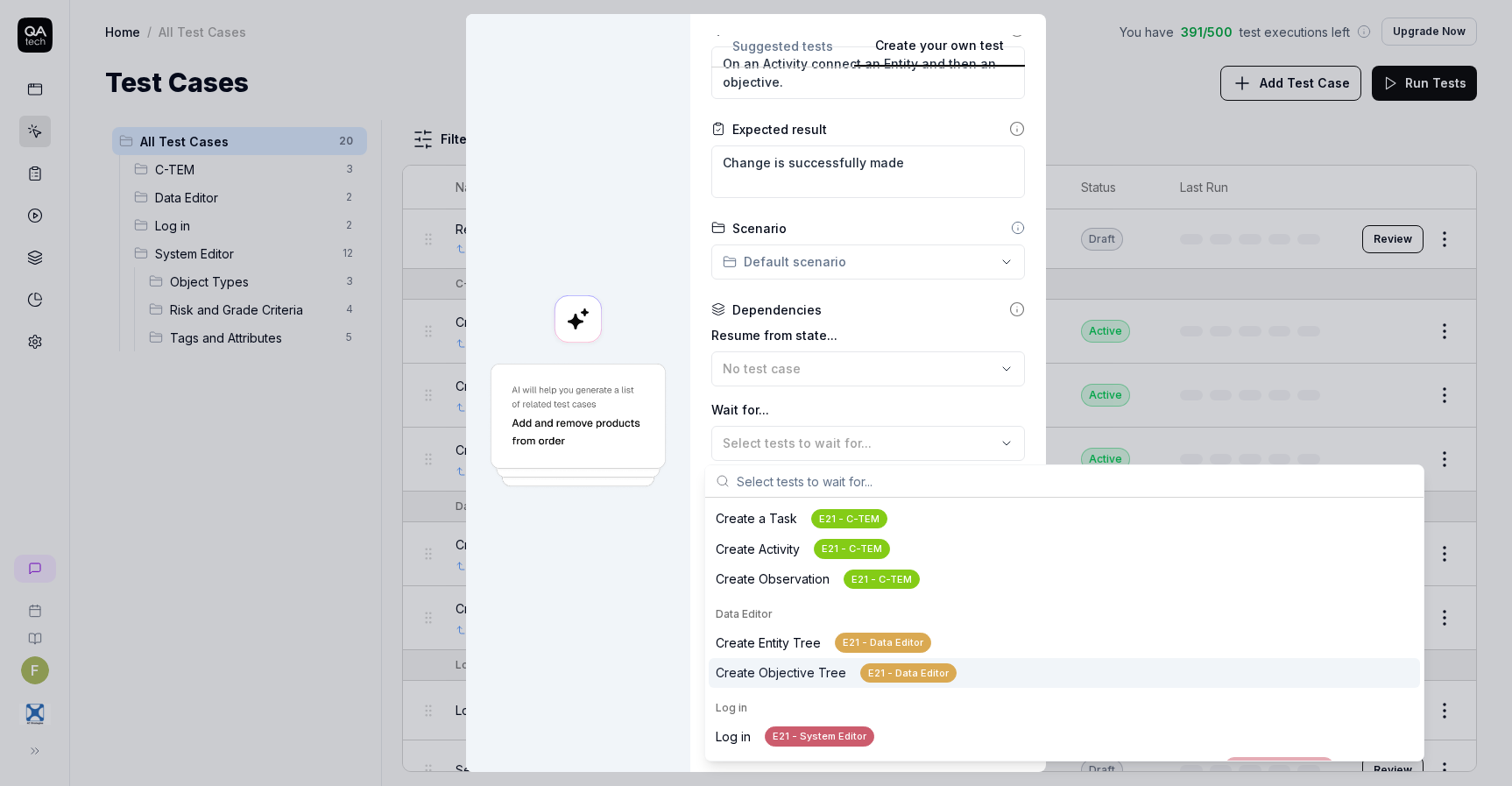
click at [932, 671] on div "E21 - Data Editor" at bounding box center [909, 672] width 97 height 20
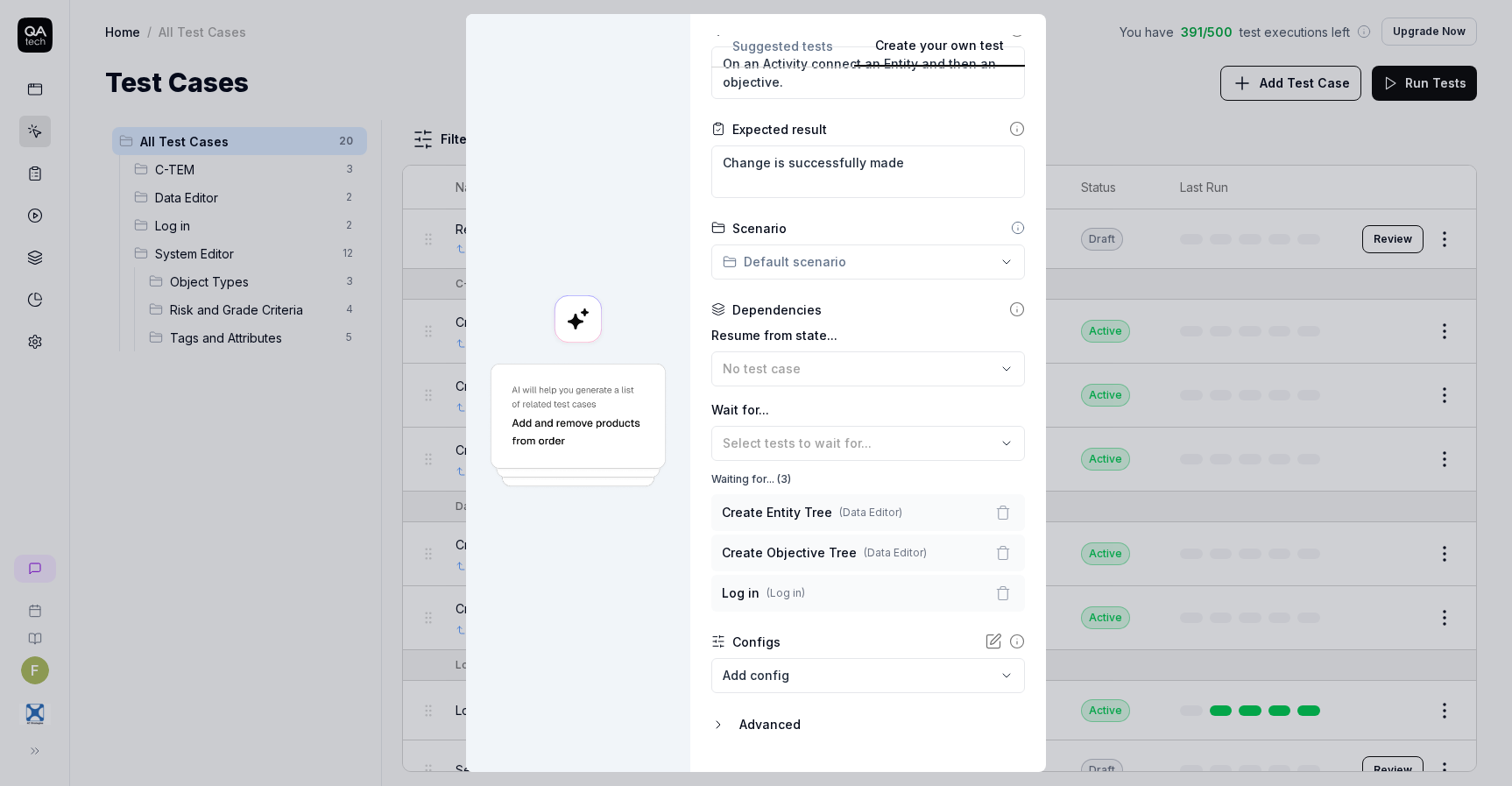
click at [934, 407] on label "Wait for..." at bounding box center [868, 409] width 314 height 19
click at [995, 595] on icon "button" at bounding box center [1003, 593] width 16 height 16
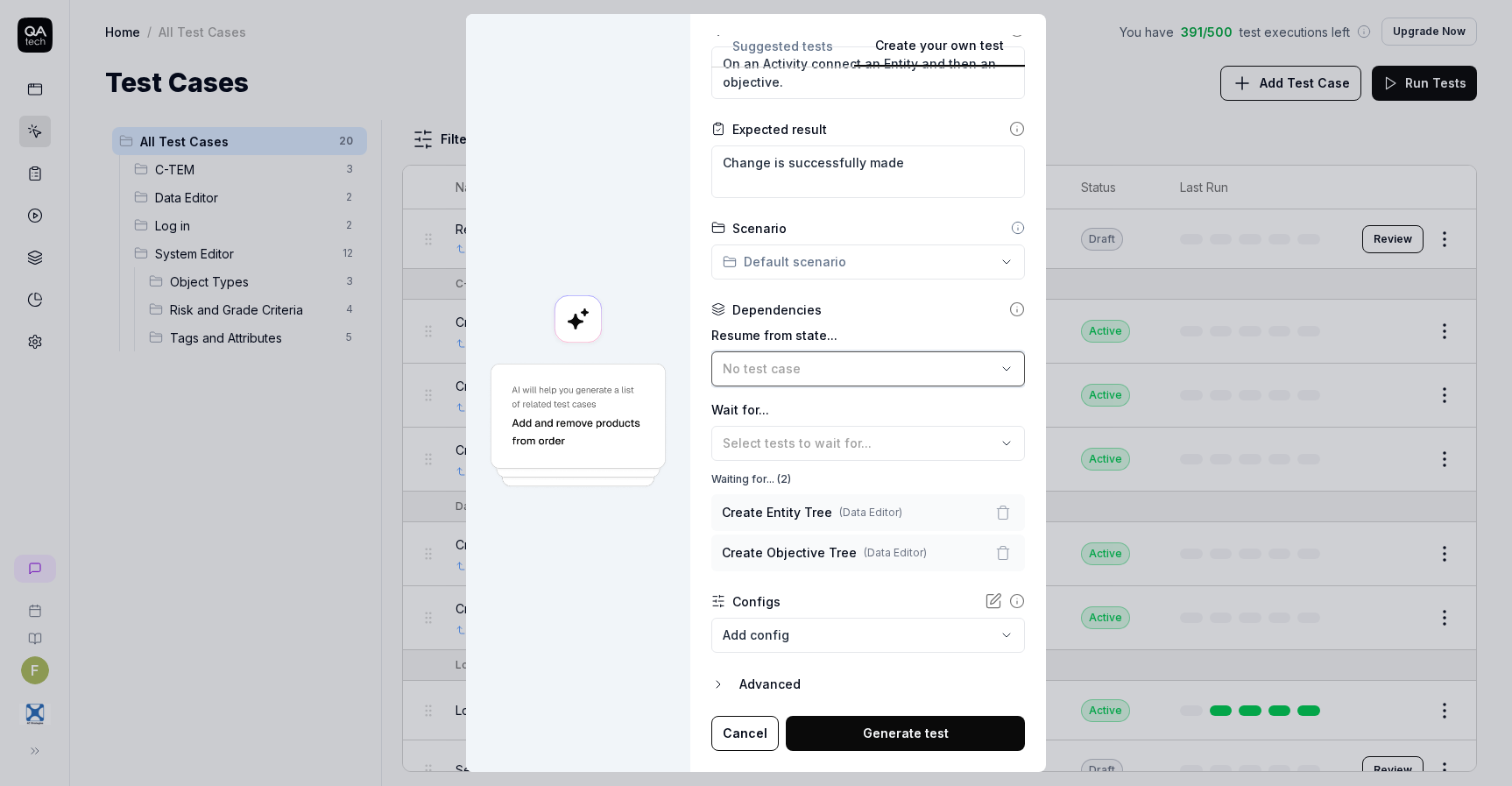
click at [962, 367] on div "No test case" at bounding box center [859, 368] width 274 height 19
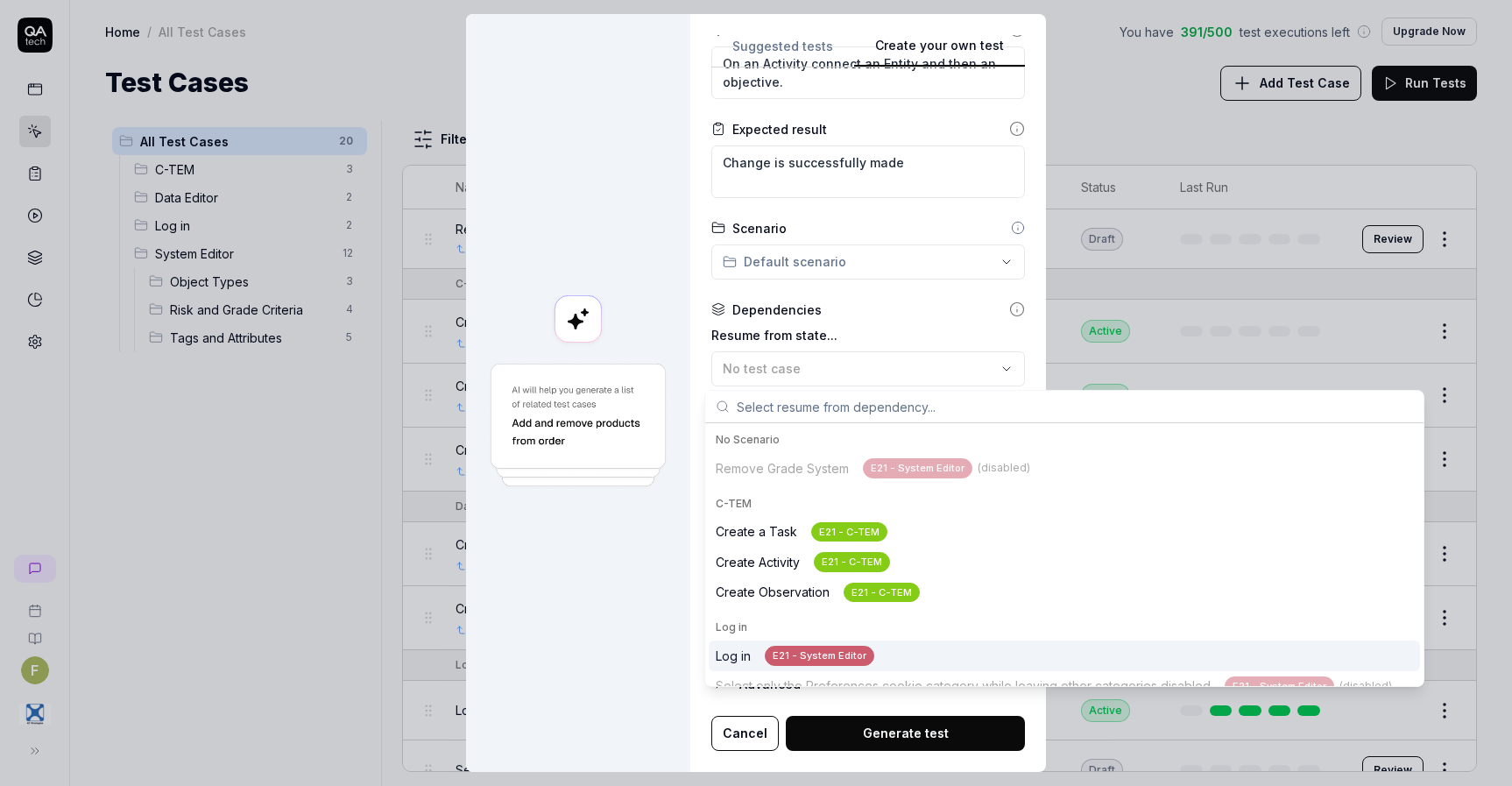
click at [744, 658] on div "Log in E21 - System Editor" at bounding box center [795, 656] width 159 height 20
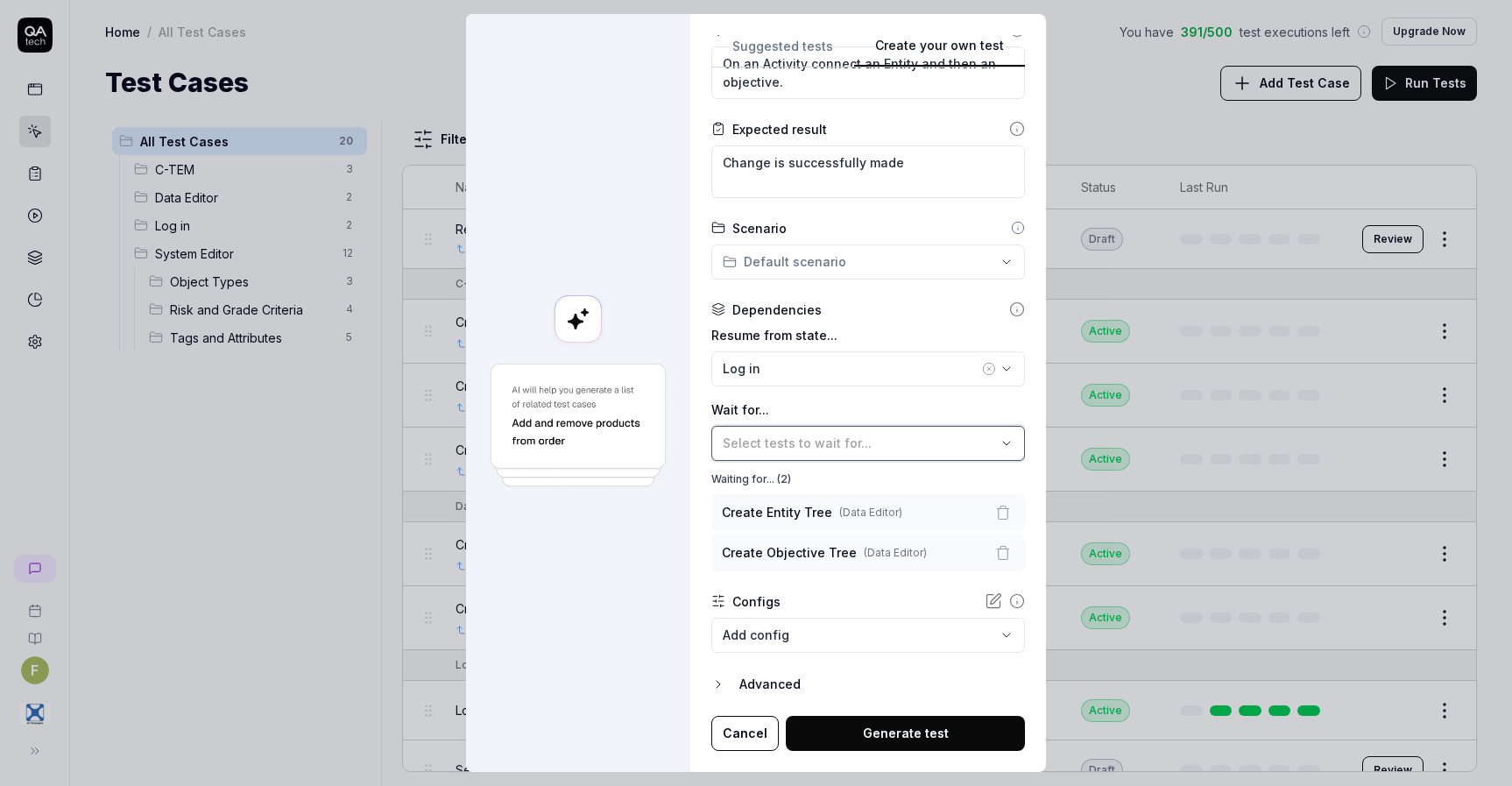
click at [987, 451] on button "Select tests to wait for..." at bounding box center [868, 442] width 314 height 35
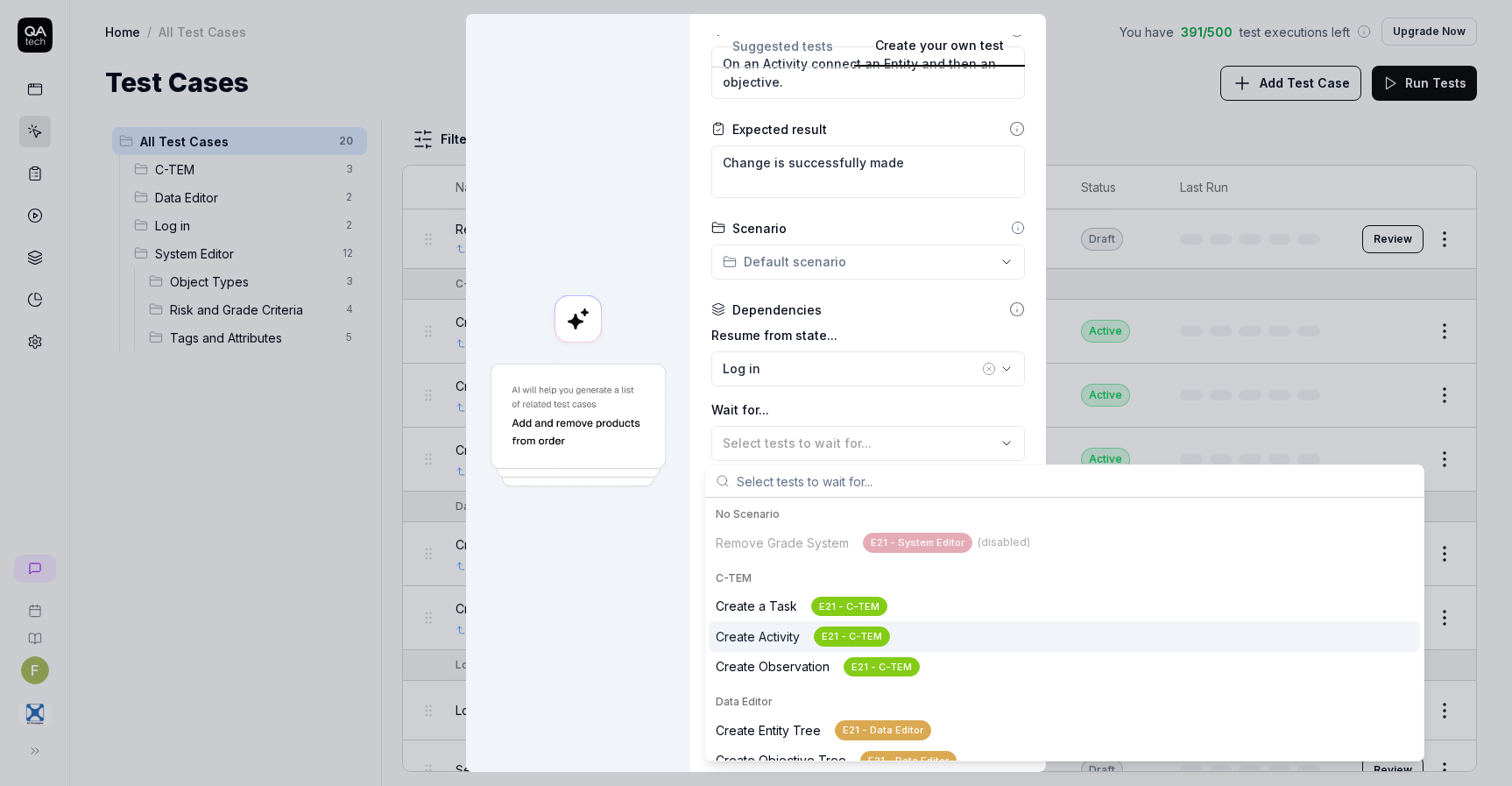
click at [918, 643] on div "Create Activity E21 - C-TEM" at bounding box center [1065, 636] width 711 height 31
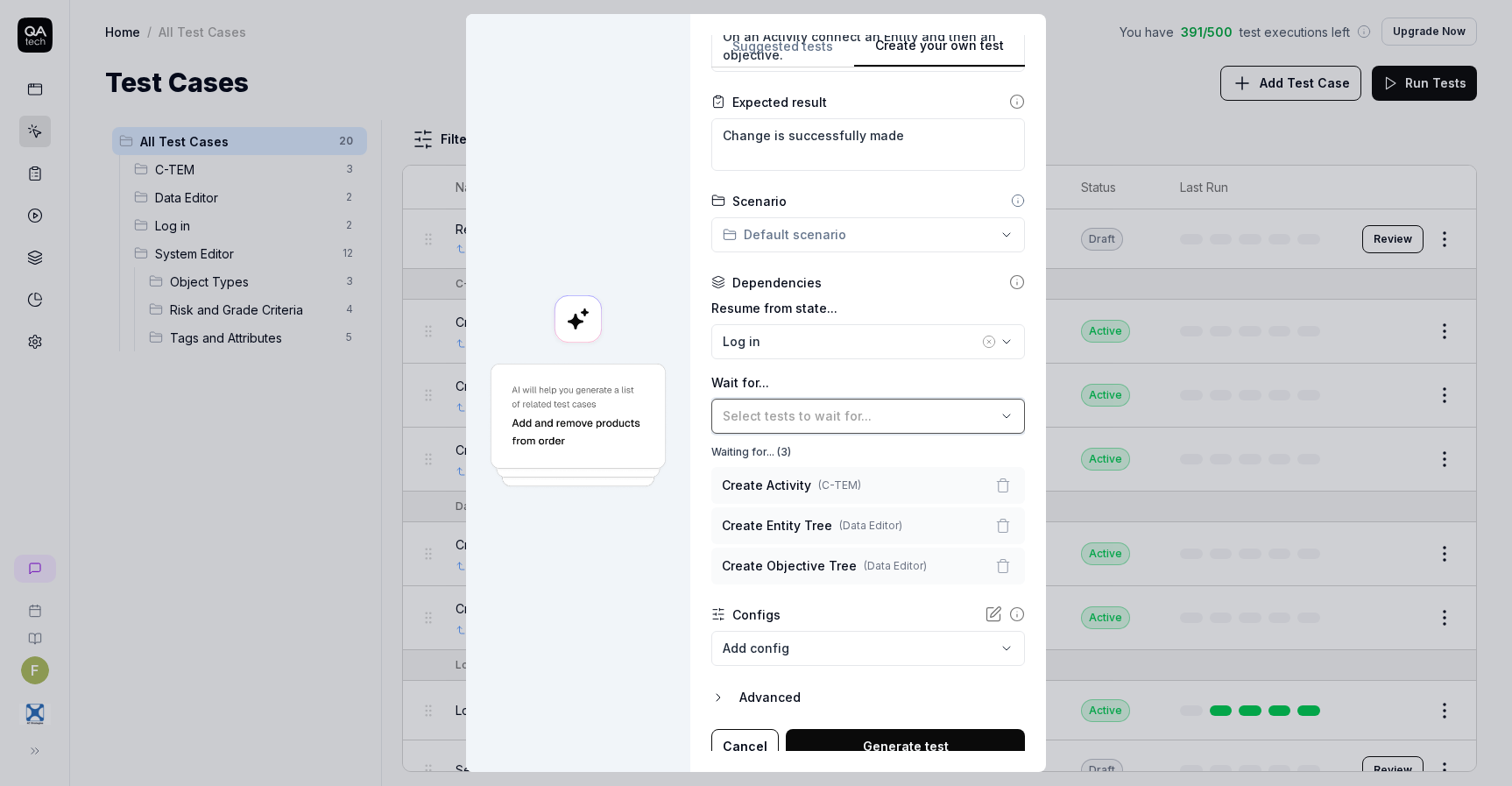
scroll to position [271, 0]
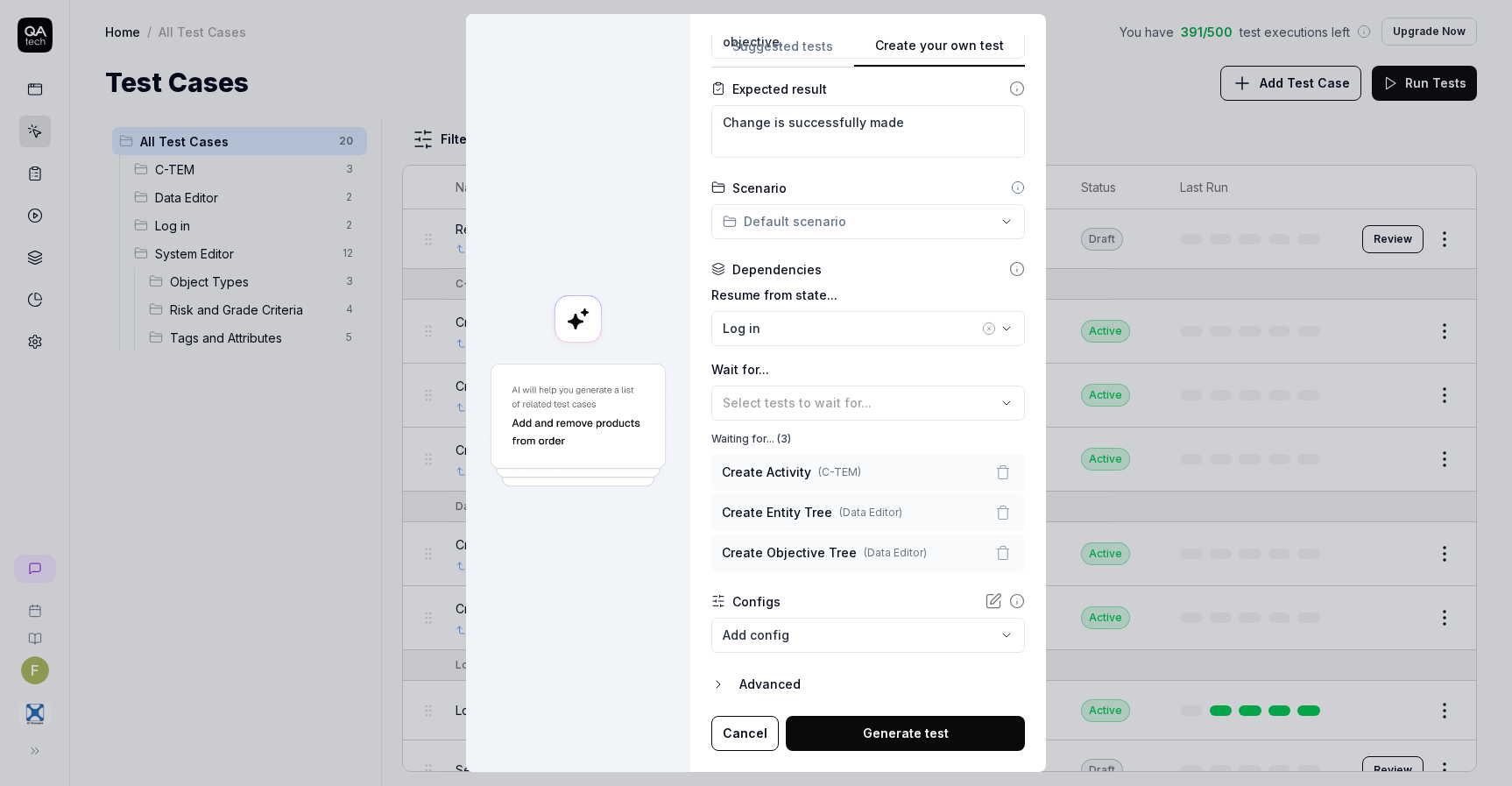
click at [903, 734] on button "Generate test" at bounding box center [906, 733] width 239 height 35
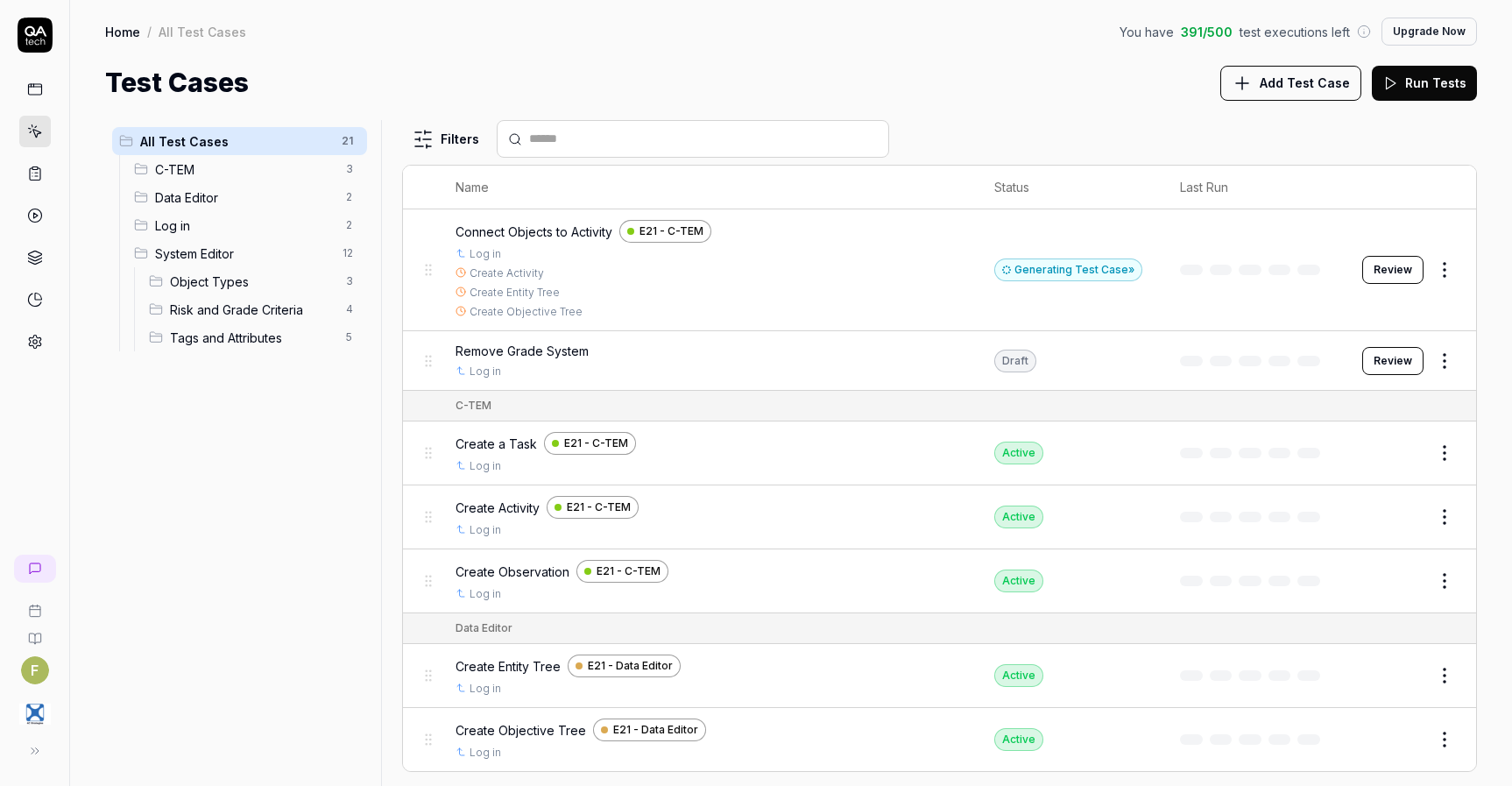
click at [1124, 275] on div "Generating Test Case »" at bounding box center [1069, 270] width 148 height 23
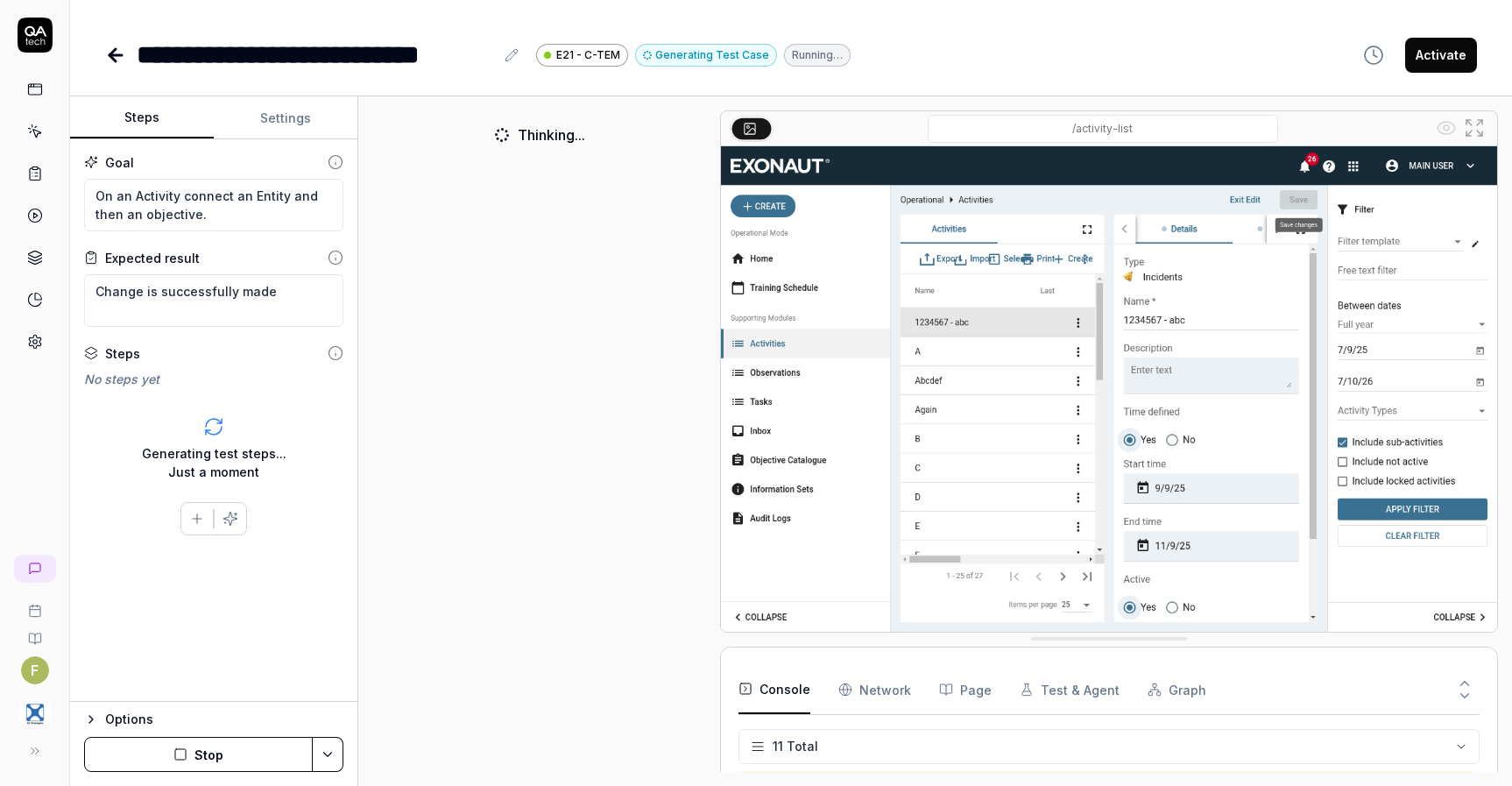
scroll to position [263, 0]
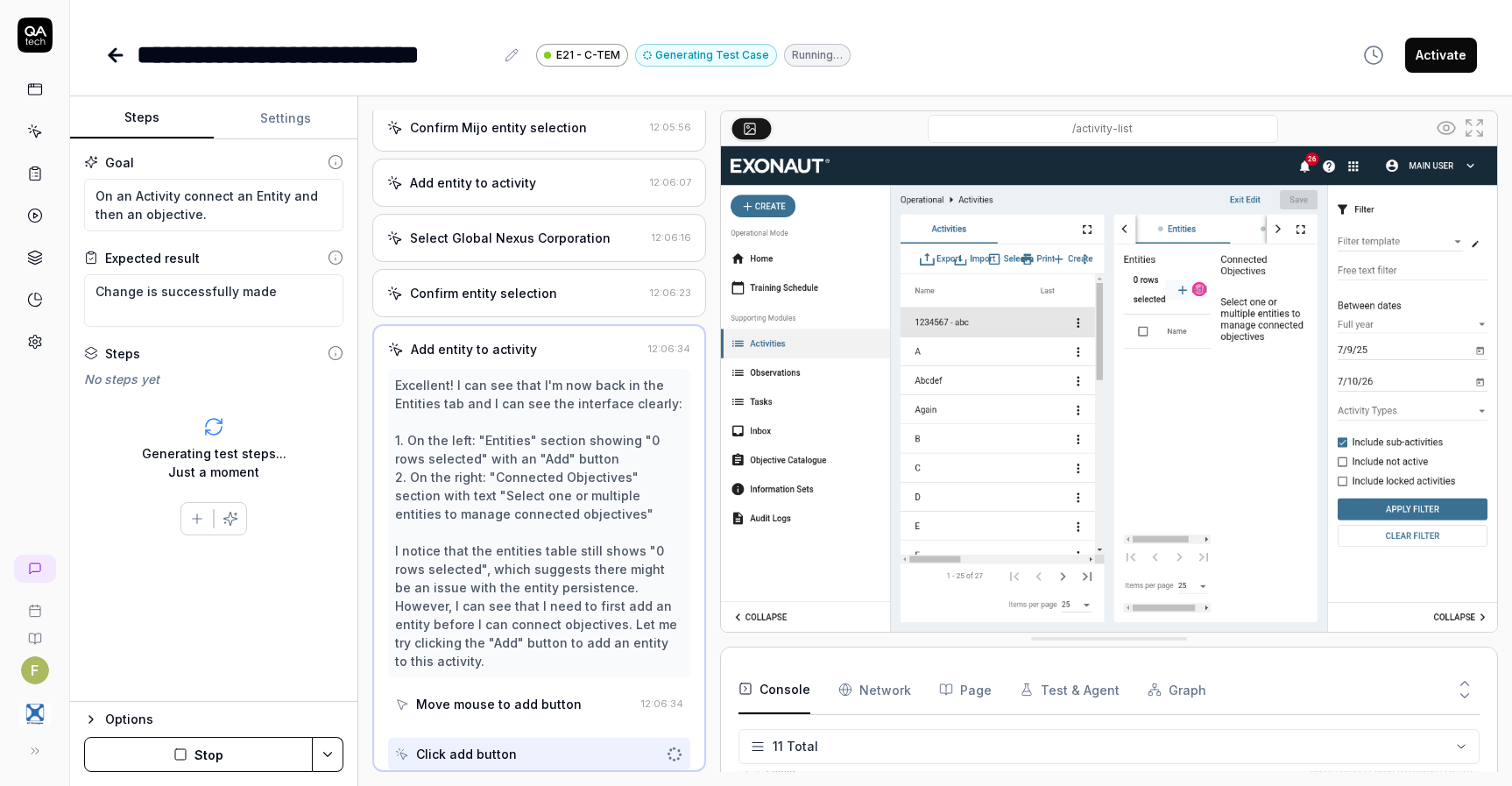
scroll to position [1019, 0]
click at [231, 755] on button "Stop" at bounding box center [199, 753] width 229 height 35
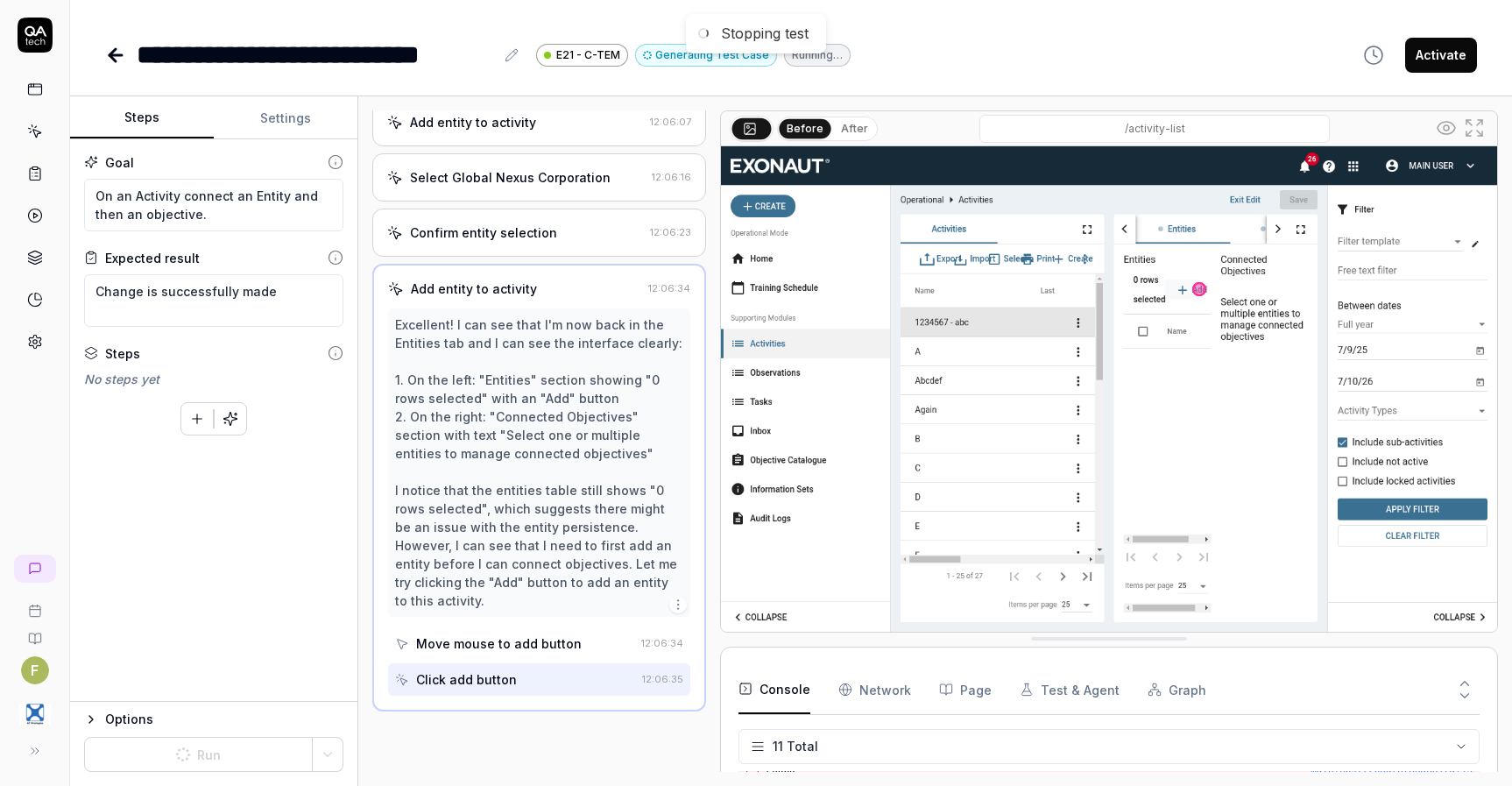
scroll to position [1081, 0]
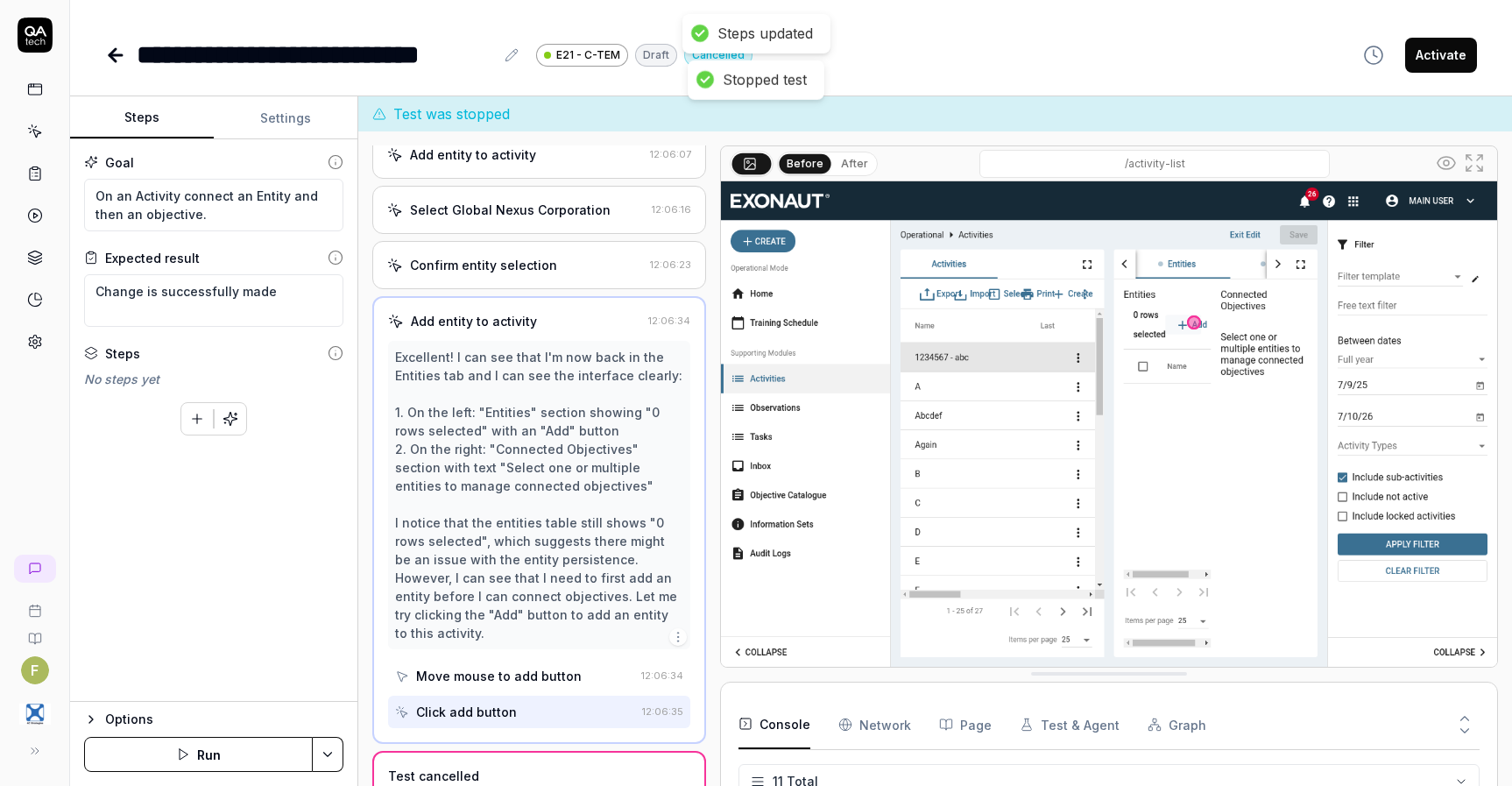
click at [108, 53] on icon at bounding box center [115, 54] width 21 height 21
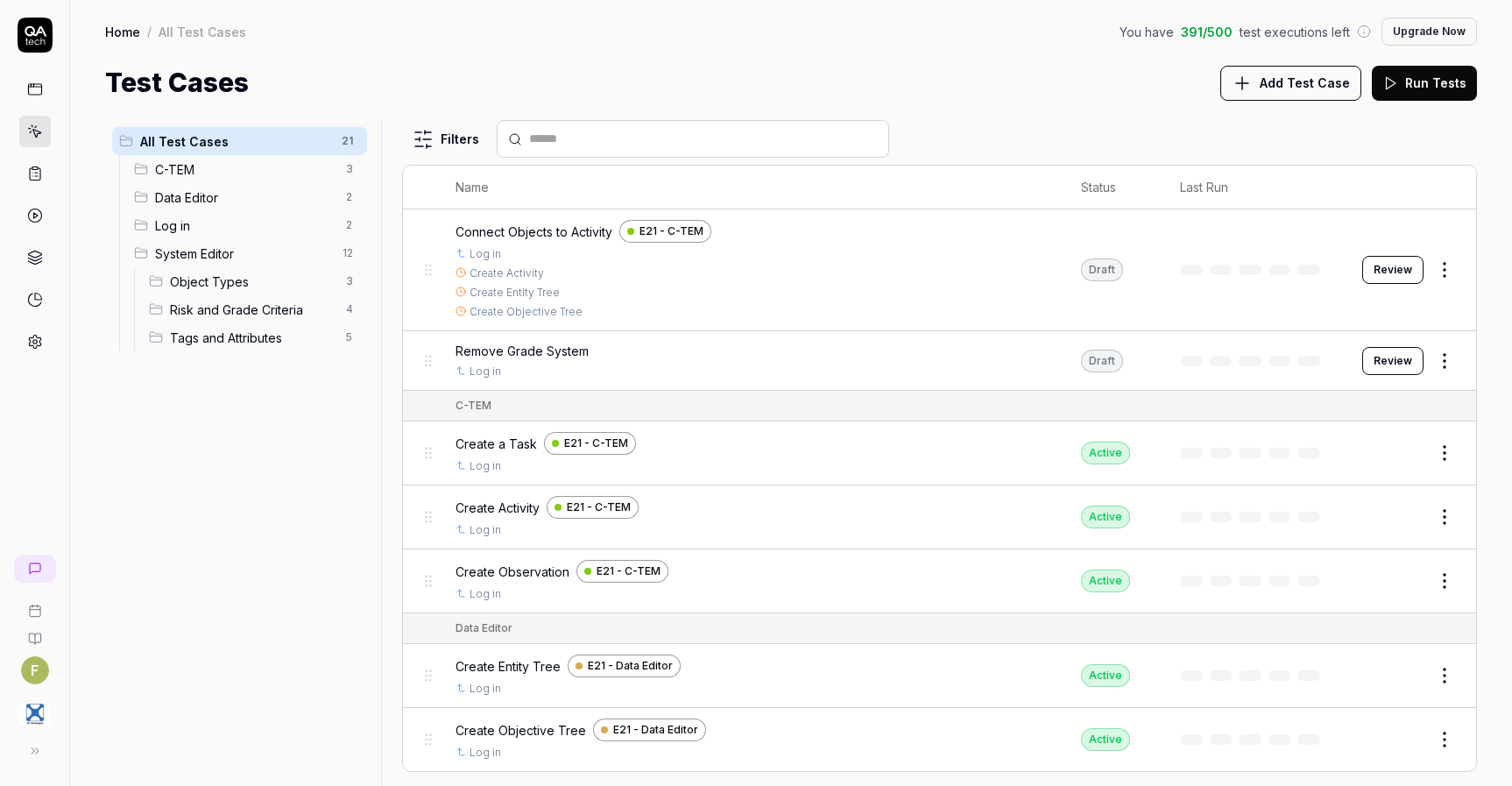
click at [1438, 270] on html "F Home / All Test Cases You have 391 / 500 test executions left Upgrade Now Hom…" at bounding box center [756, 393] width 1512 height 786
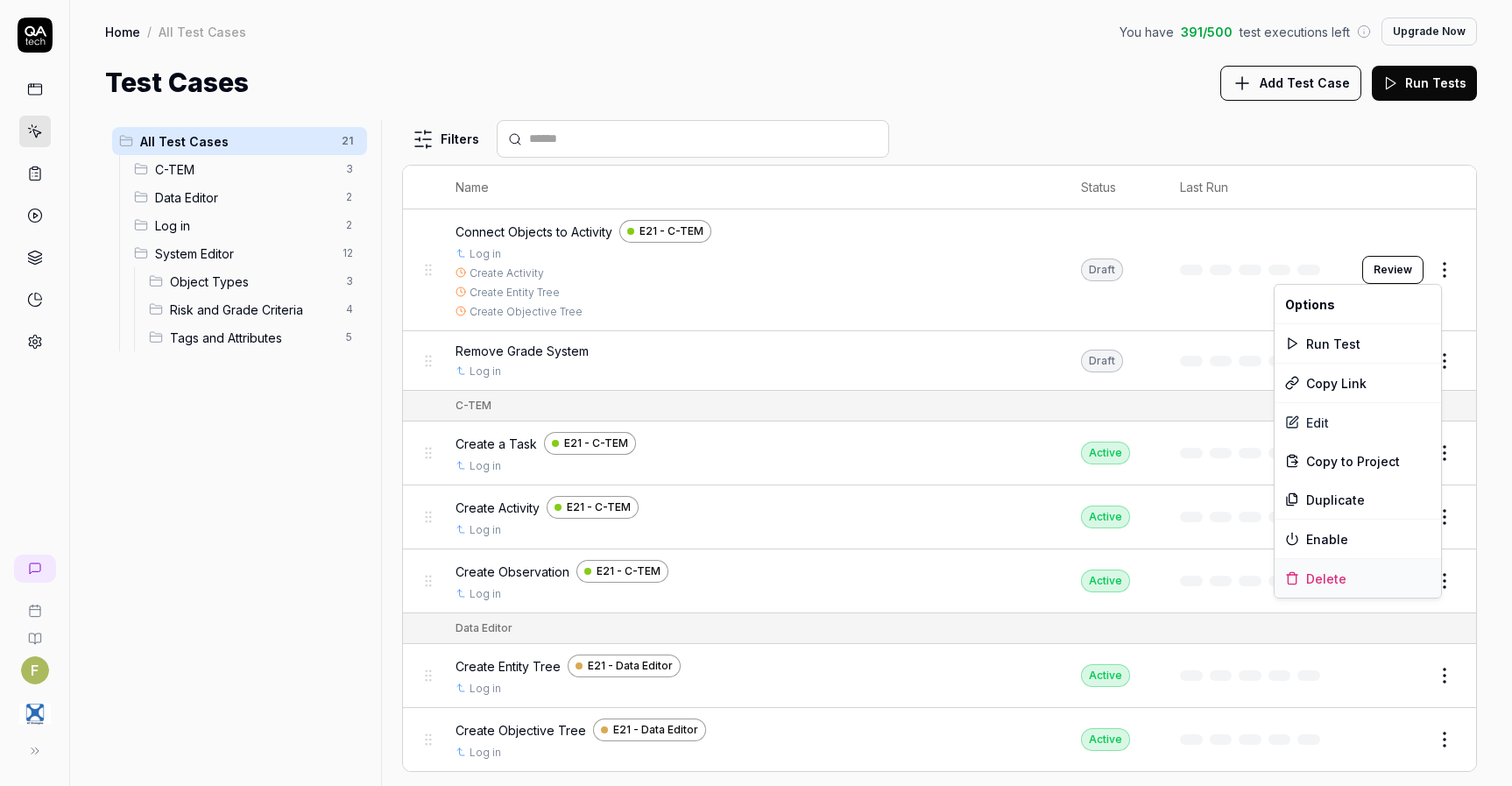
click at [1346, 586] on div "Delete" at bounding box center [1358, 578] width 167 height 39
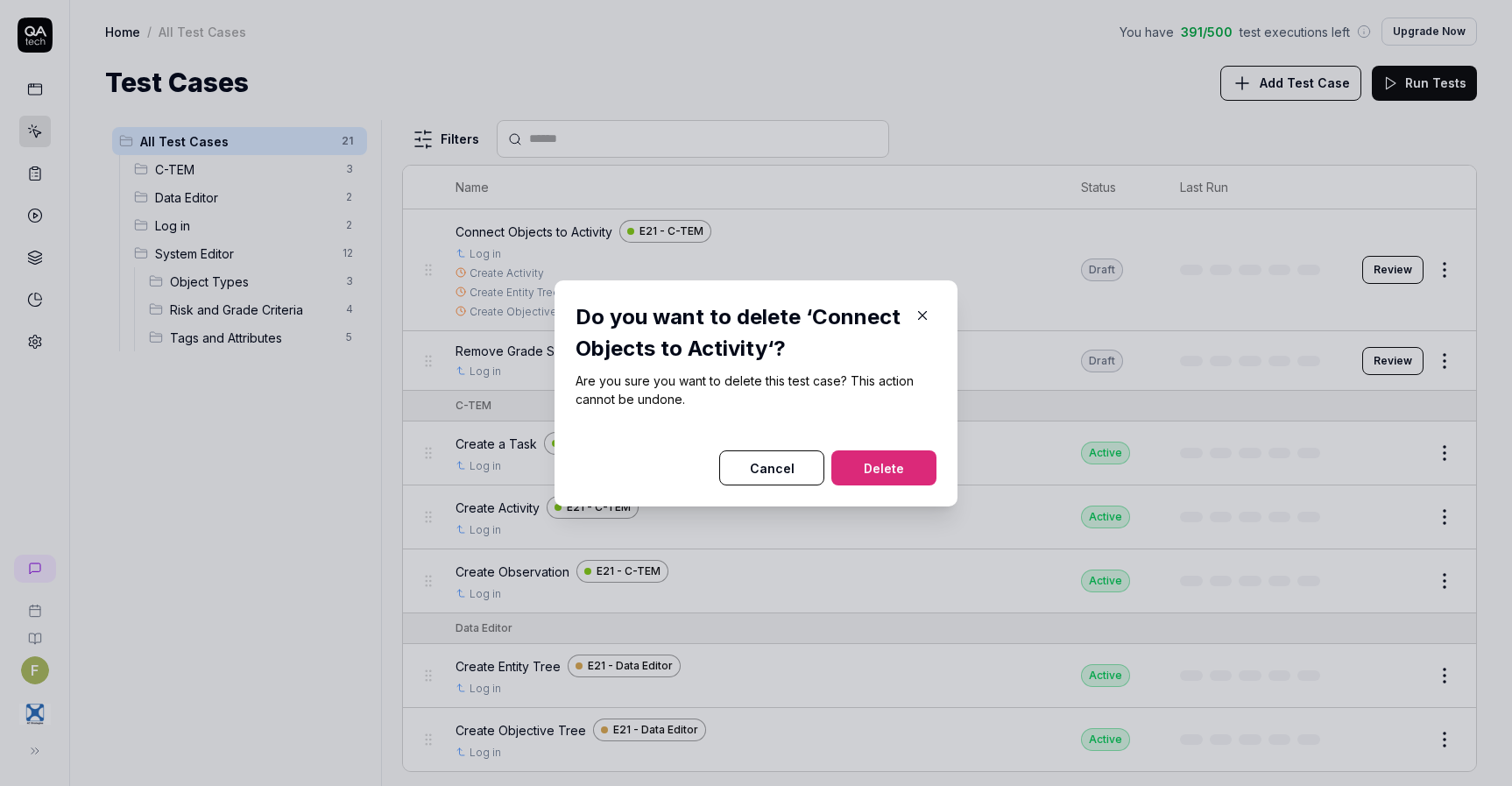
click at [882, 460] on button "Delete" at bounding box center [884, 467] width 105 height 35
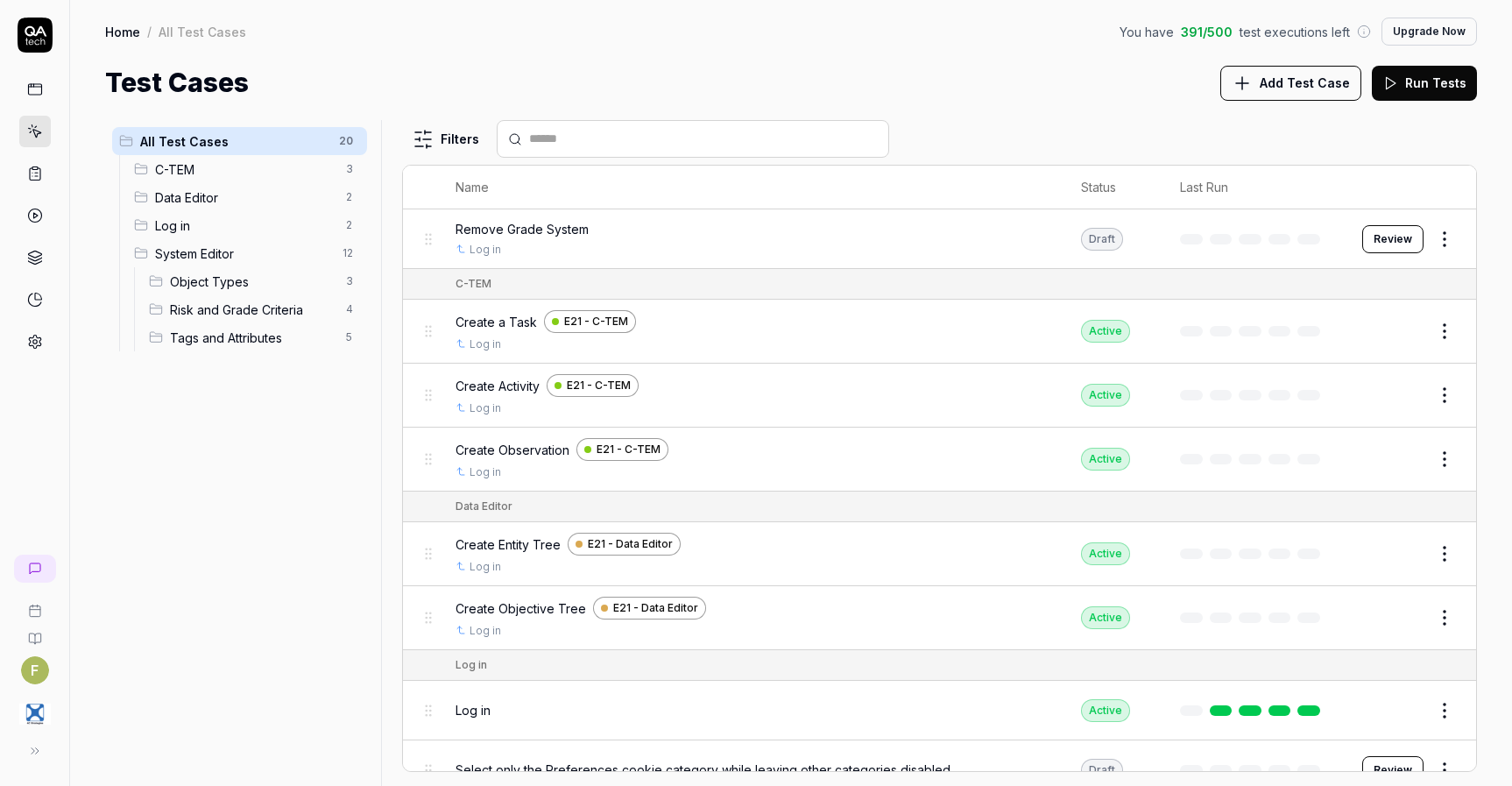
click at [1353, 95] on button "Add Test Case" at bounding box center [1291, 83] width 141 height 35
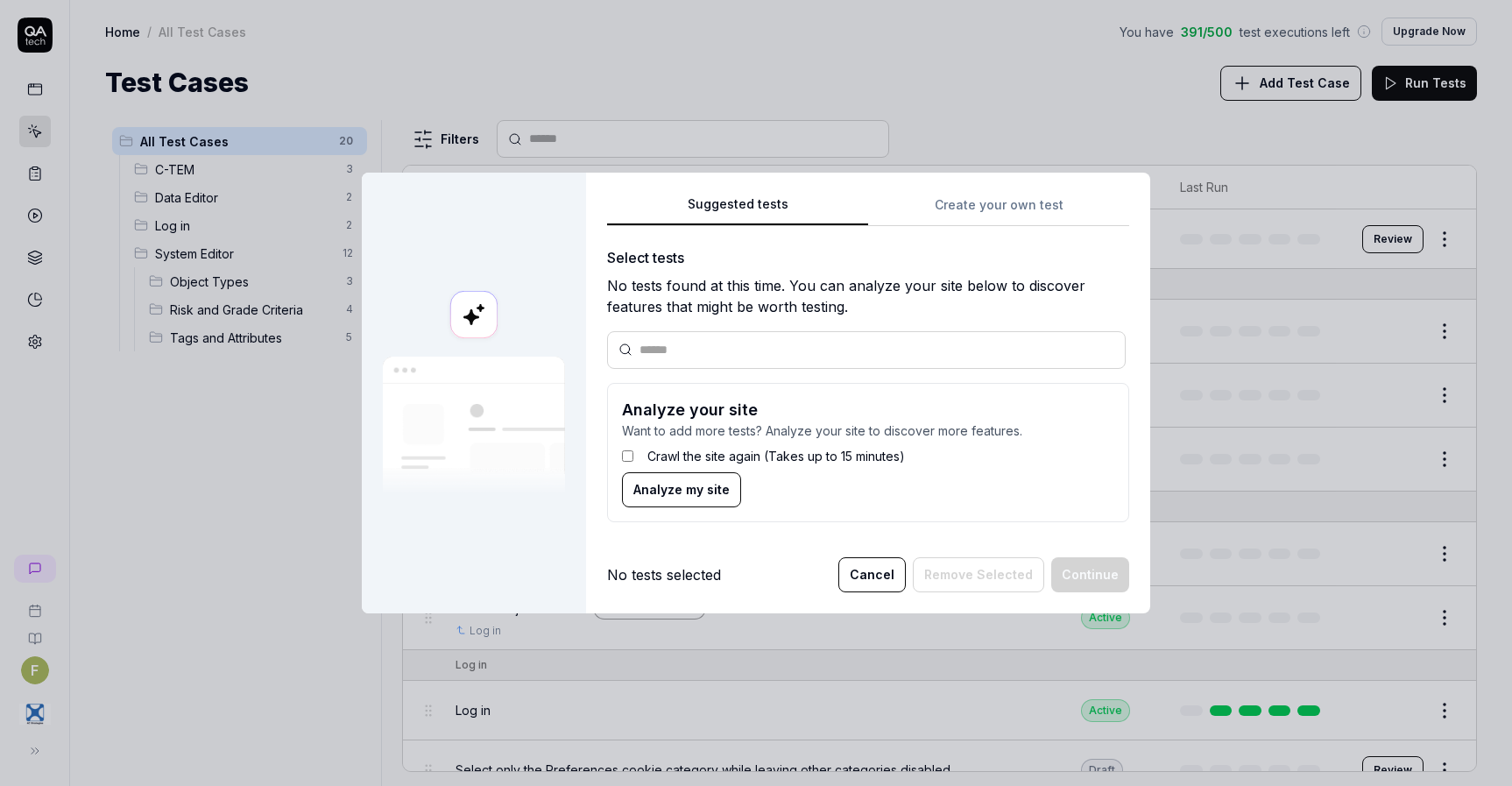
click at [981, 217] on div "Suggested tests Create your own test Select tests No tests found at this time. …" at bounding box center [868, 364] width 522 height 343
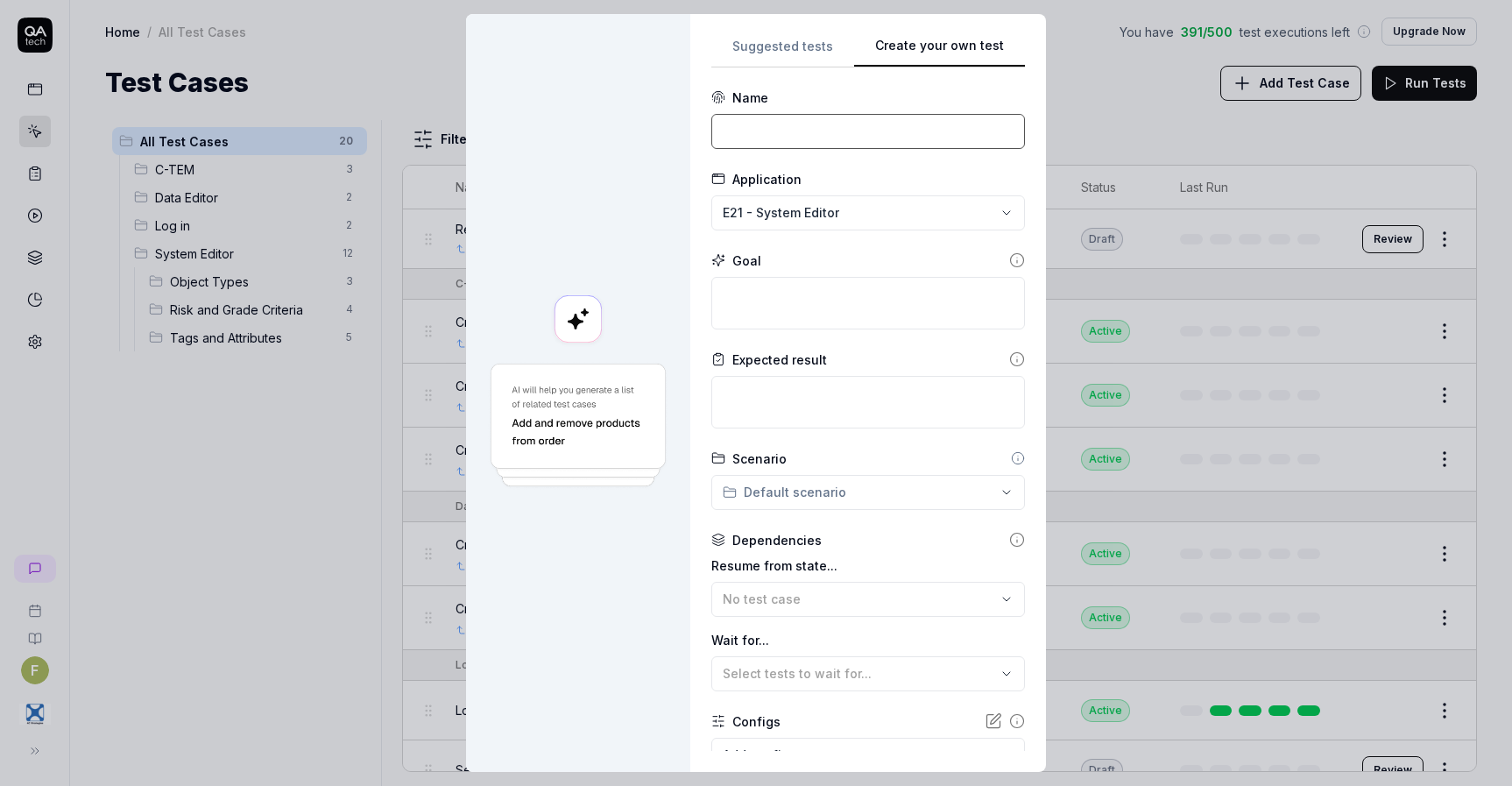
click at [797, 145] on input at bounding box center [868, 130] width 314 height 35
click at [802, 211] on div "**********" at bounding box center [756, 393] width 1512 height 786
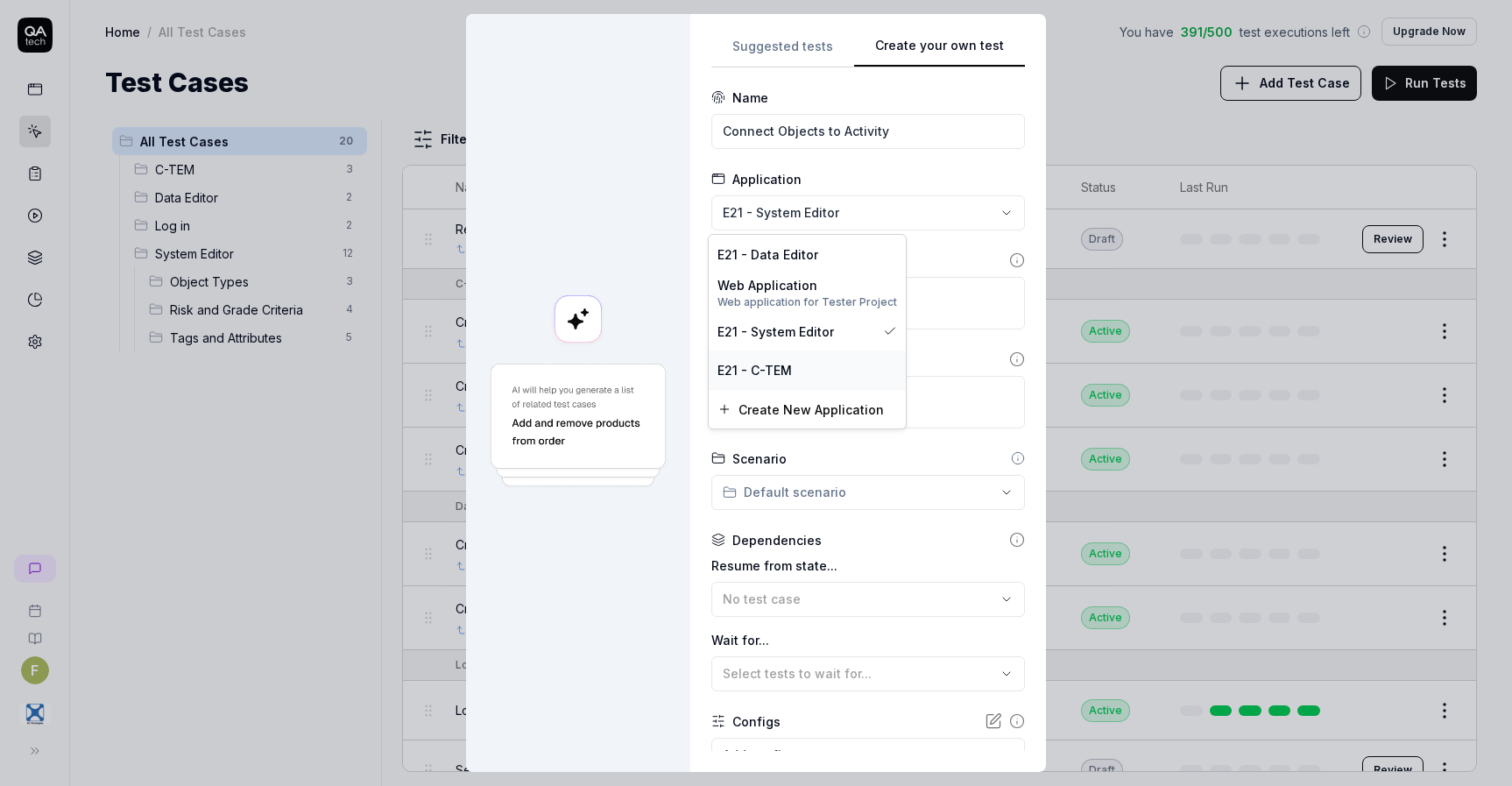
click at [793, 362] on div "E21 - C-TEM" at bounding box center [807, 369] width 180 height 19
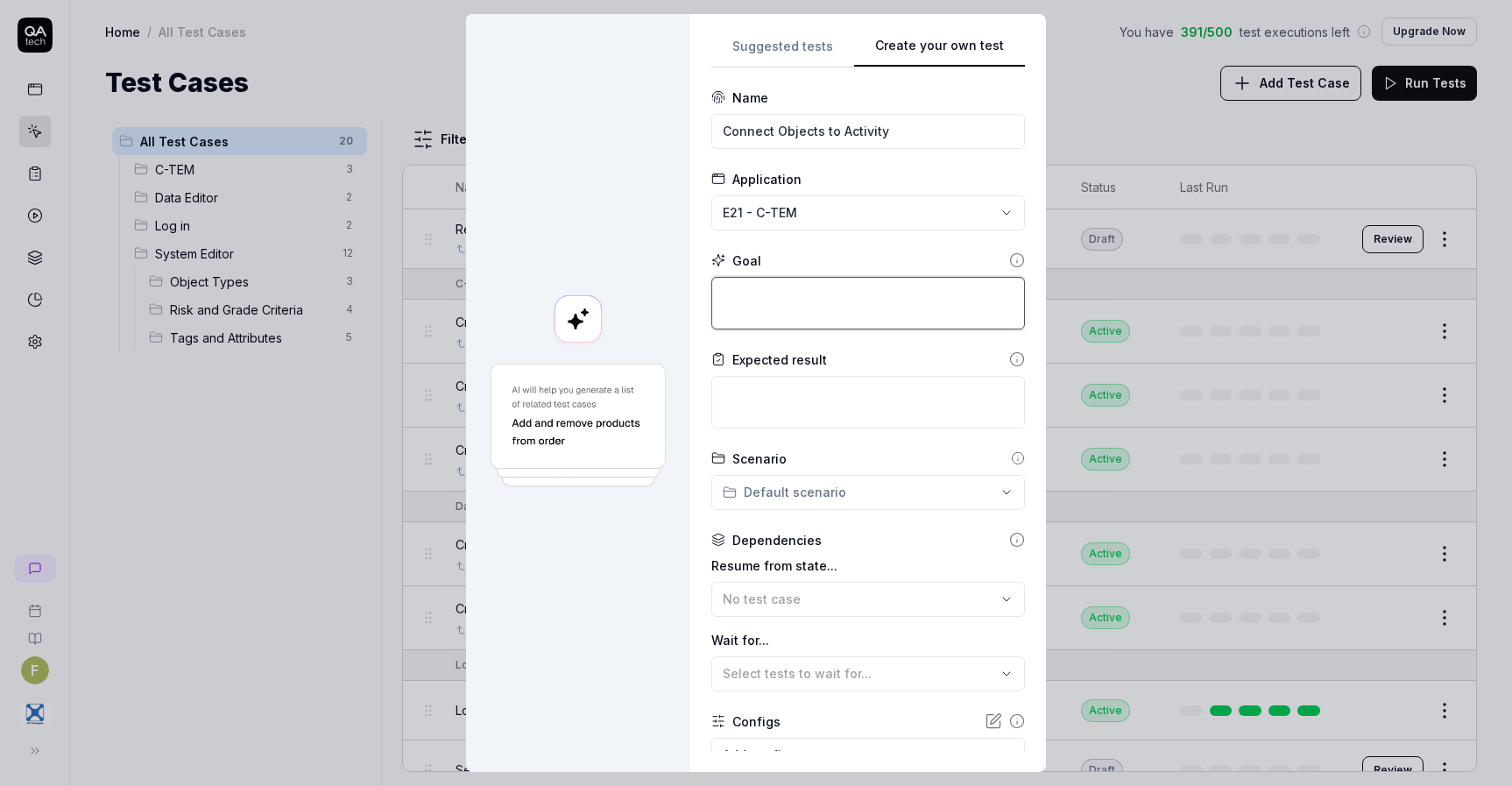
click at [772, 291] on textarea at bounding box center [868, 302] width 314 height 52
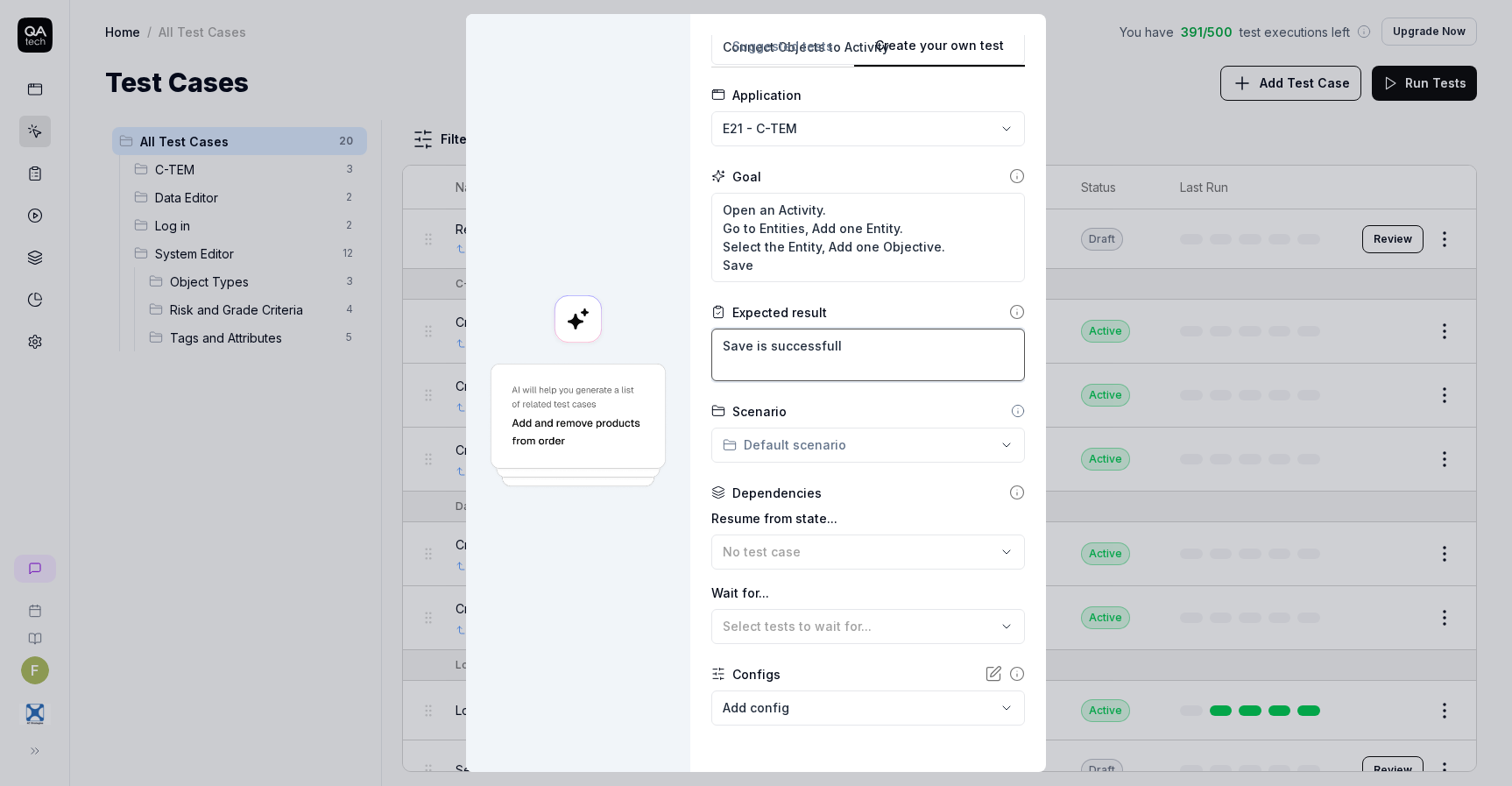
scroll to position [157, 0]
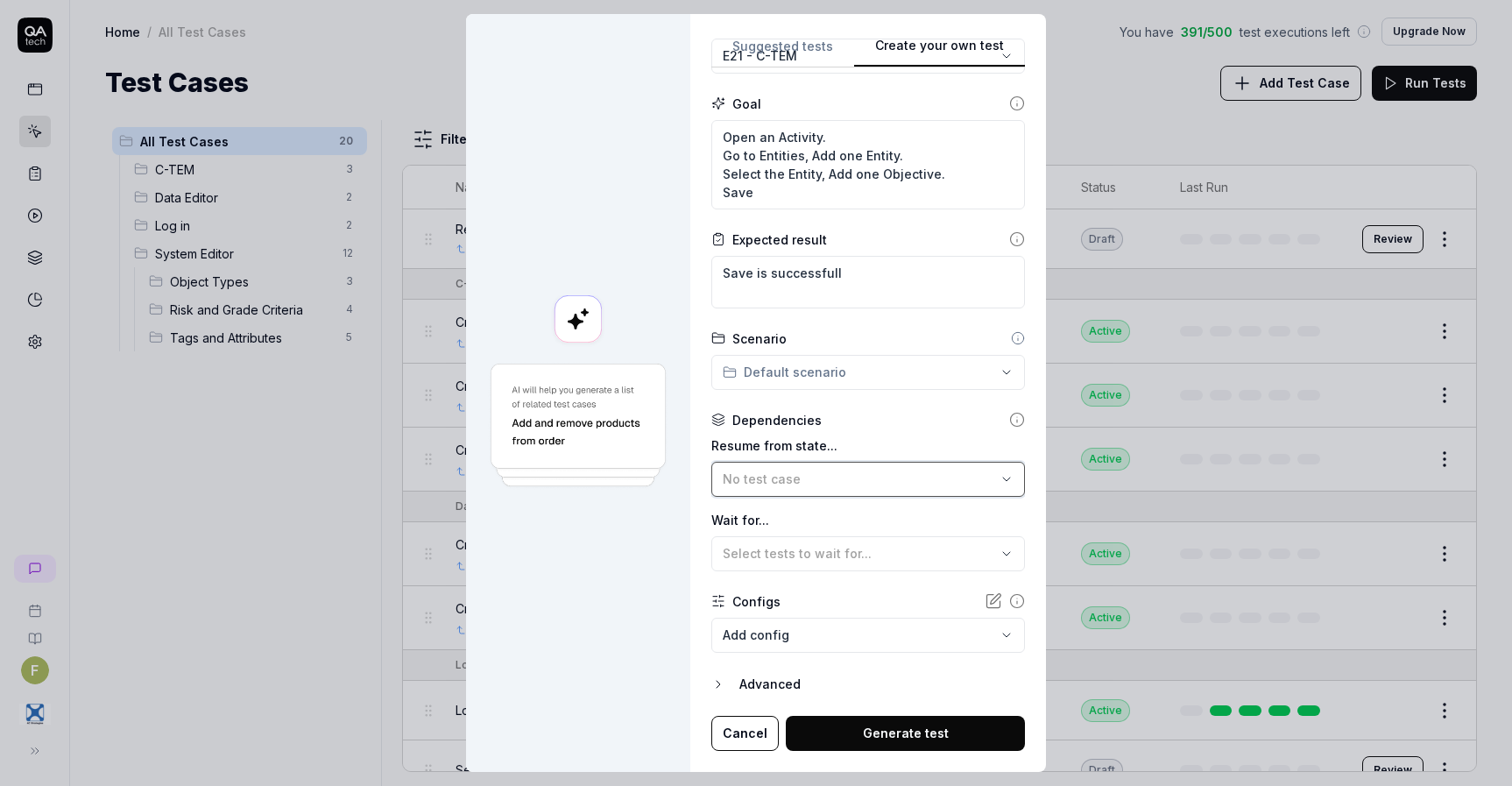
click at [857, 487] on div "No test case" at bounding box center [859, 478] width 274 height 19
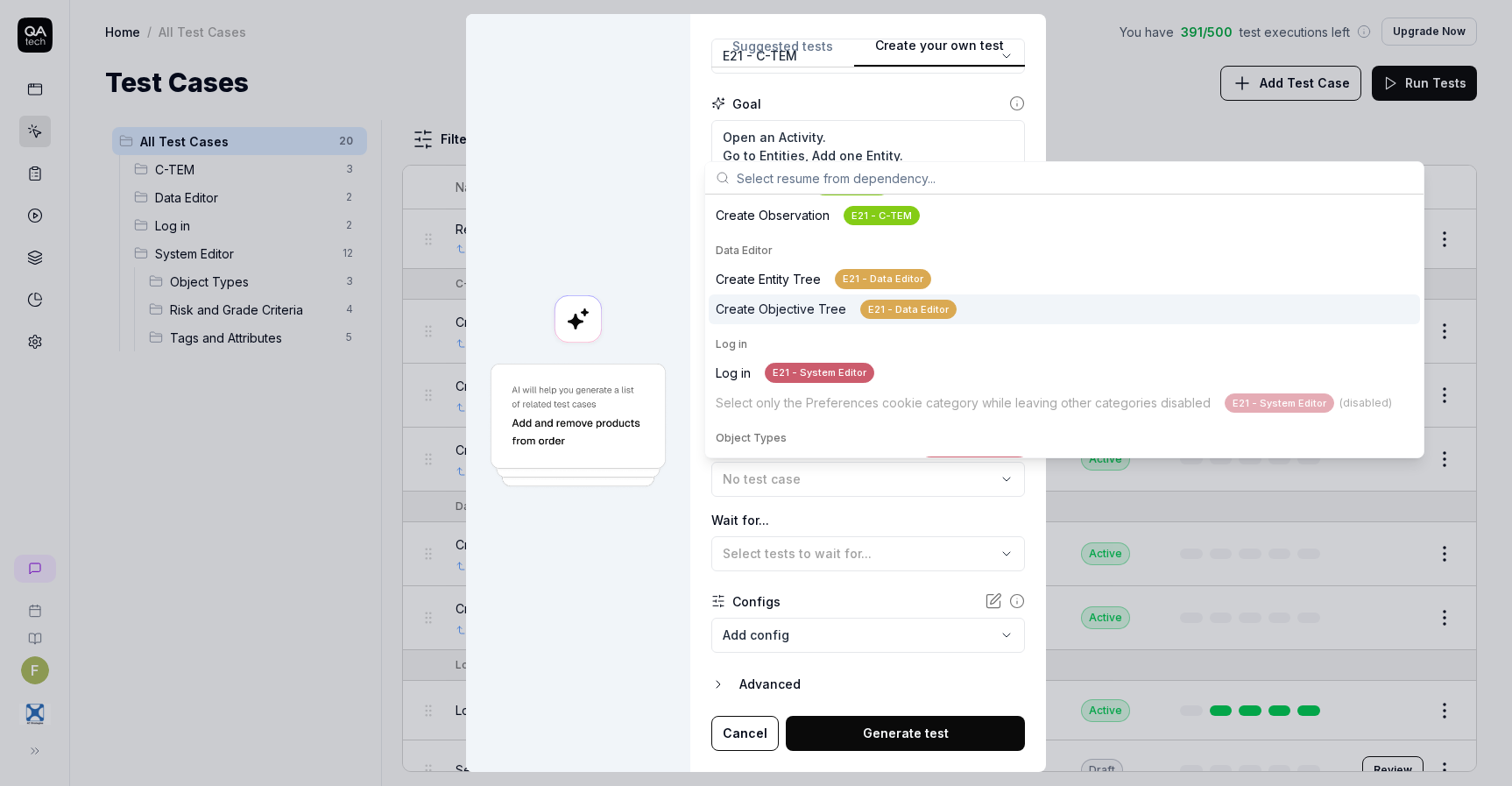
scroll to position [263, 0]
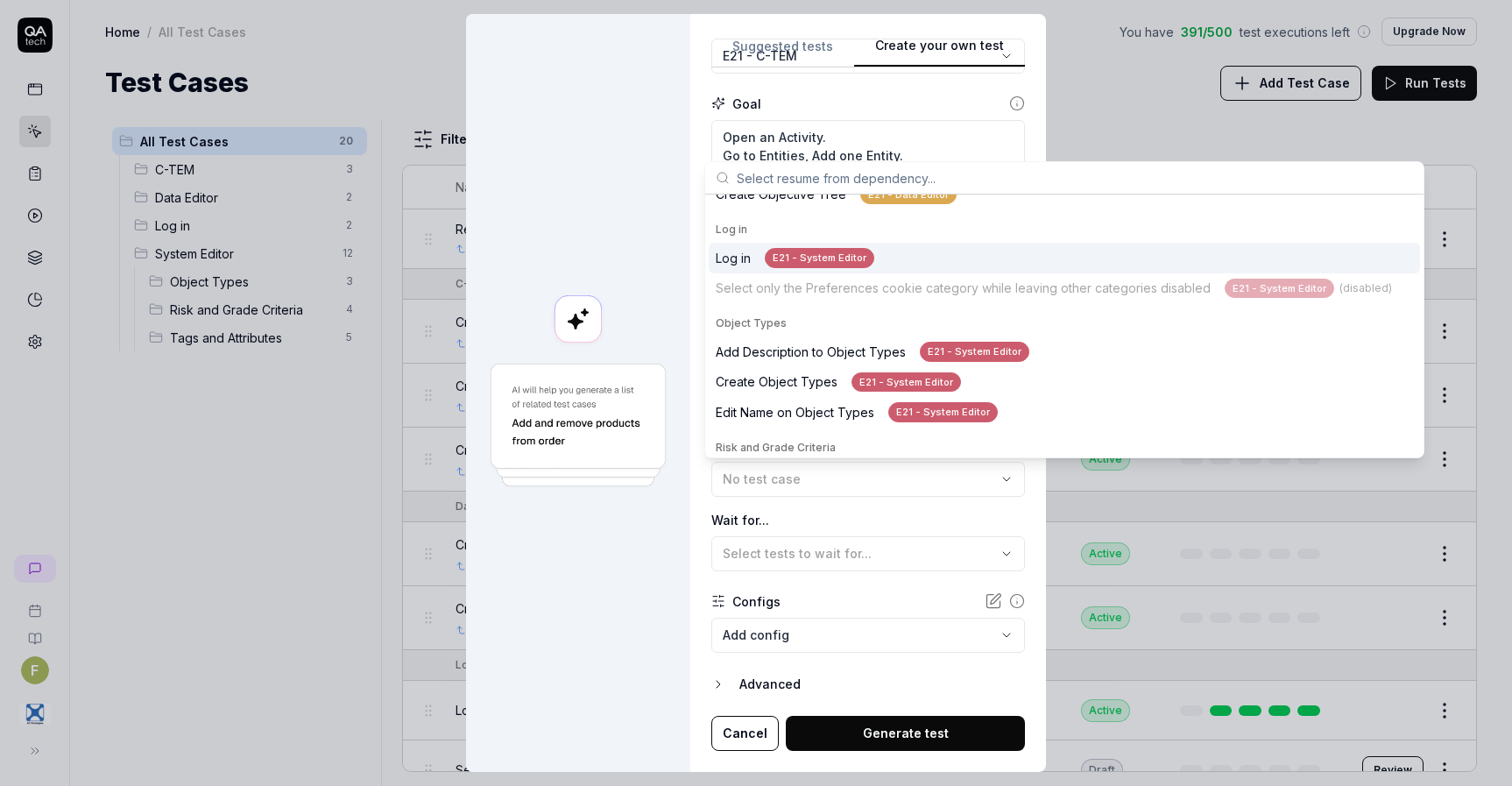
click at [754, 249] on div "Log in E21 - System Editor" at bounding box center [795, 258] width 159 height 20
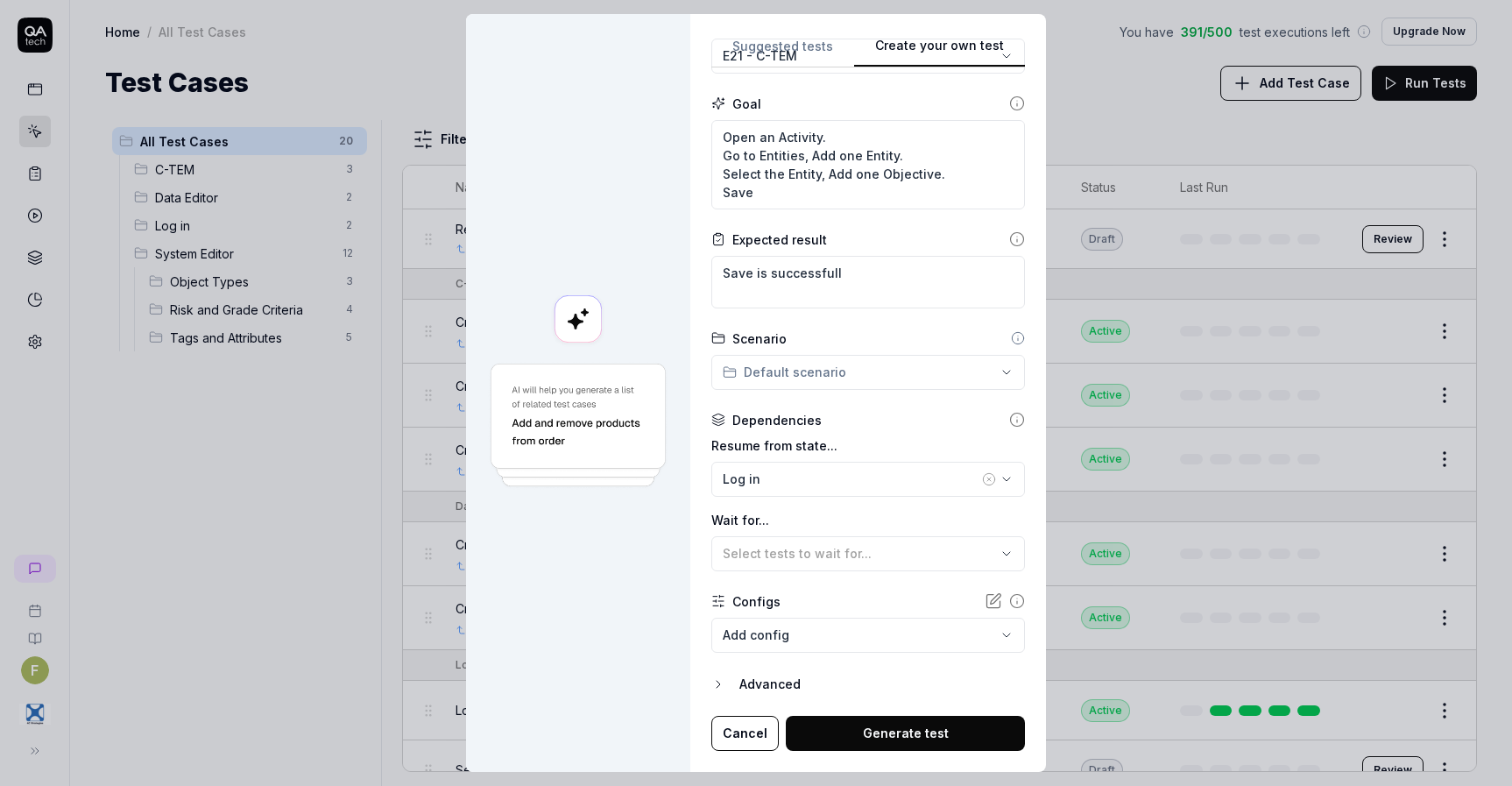
click at [818, 532] on div "Wait for... Select tests to wait for..." at bounding box center [868, 540] width 314 height 60
click at [849, 556] on span "Select tests to wait for..." at bounding box center [797, 553] width 149 height 15
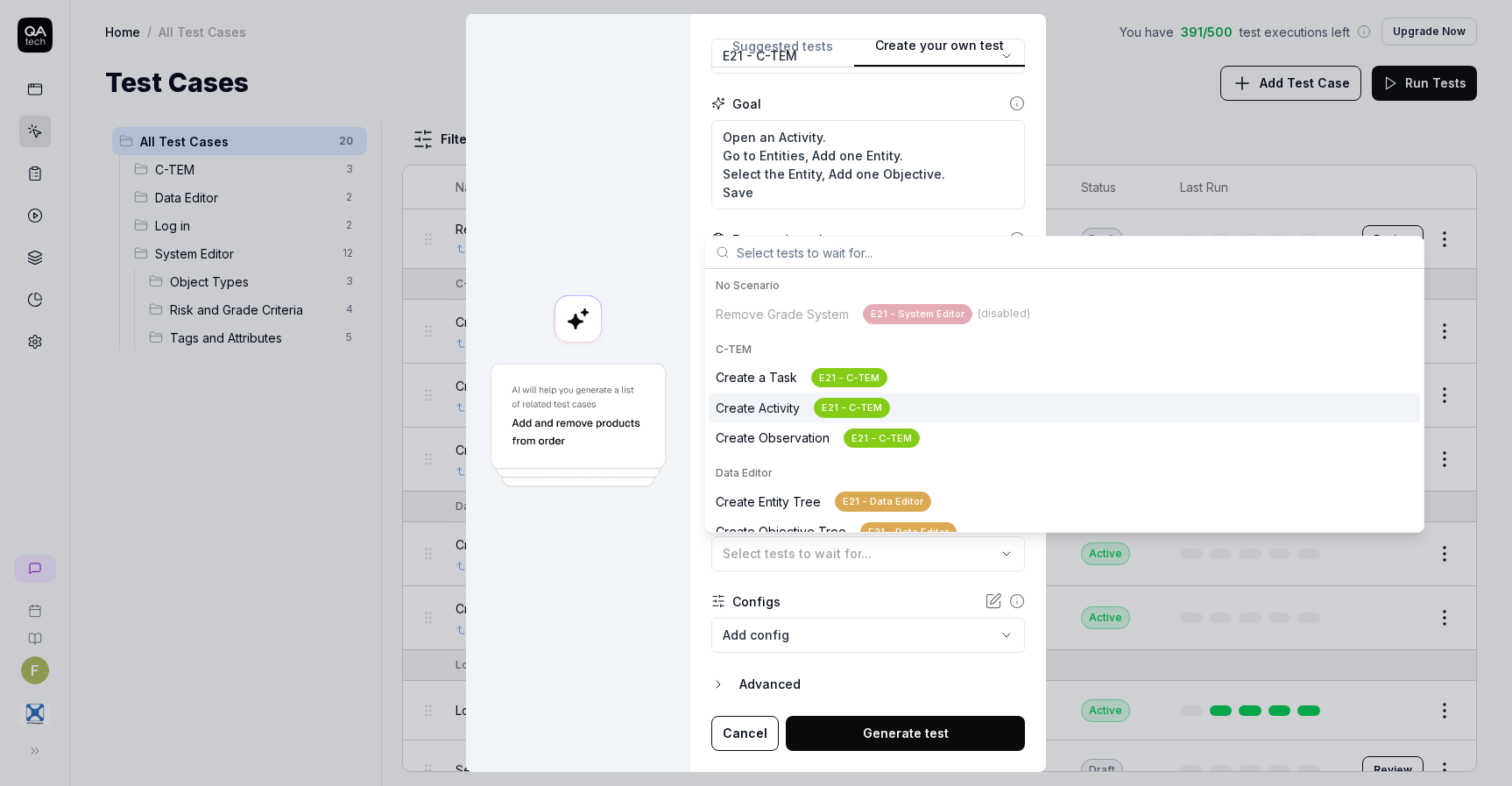
scroll to position [88, 0]
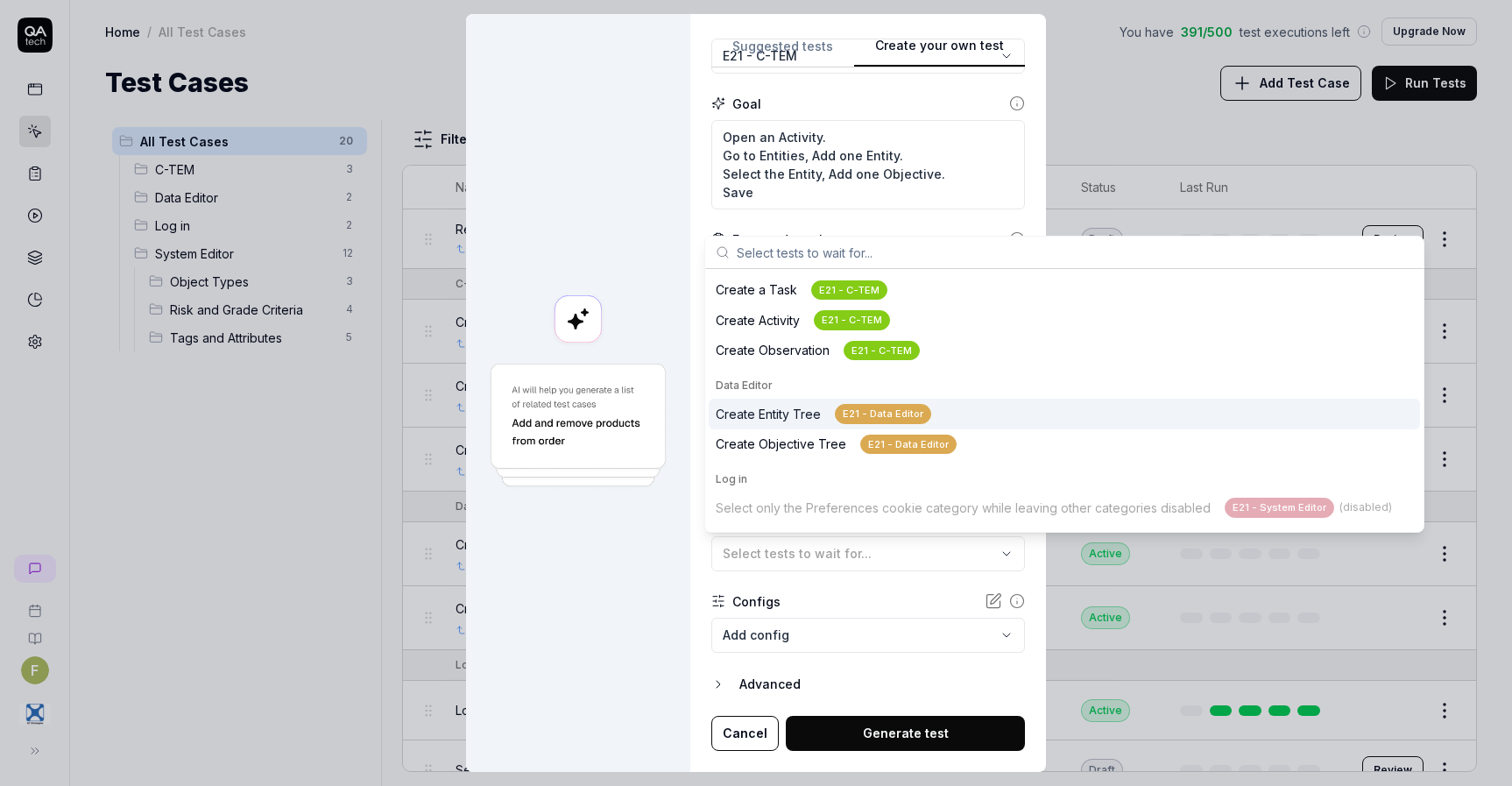
click at [910, 410] on div "E21 - Data Editor" at bounding box center [883, 414] width 97 height 20
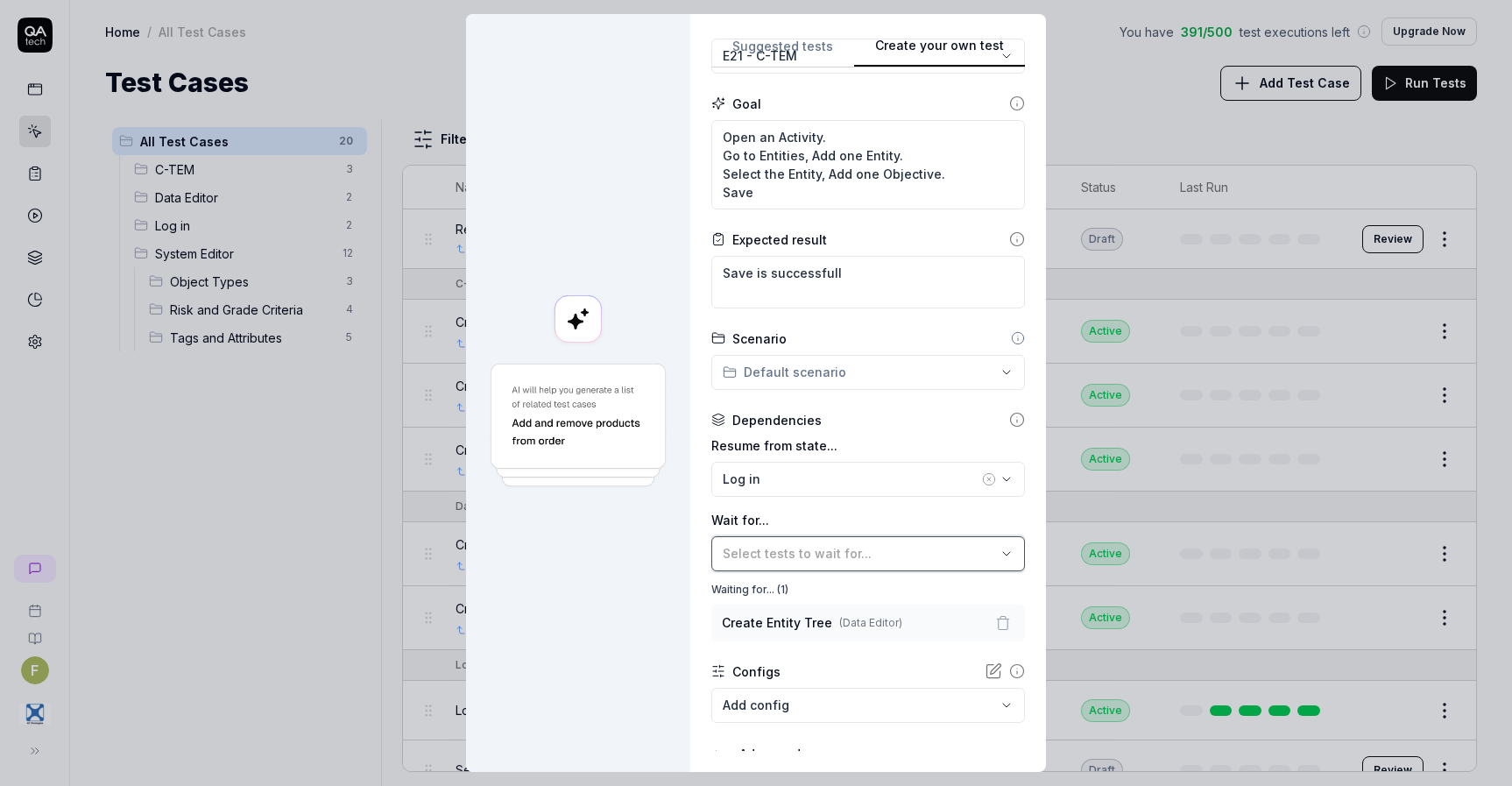
click at [849, 556] on span "Select tests to wait for..." at bounding box center [797, 553] width 149 height 15
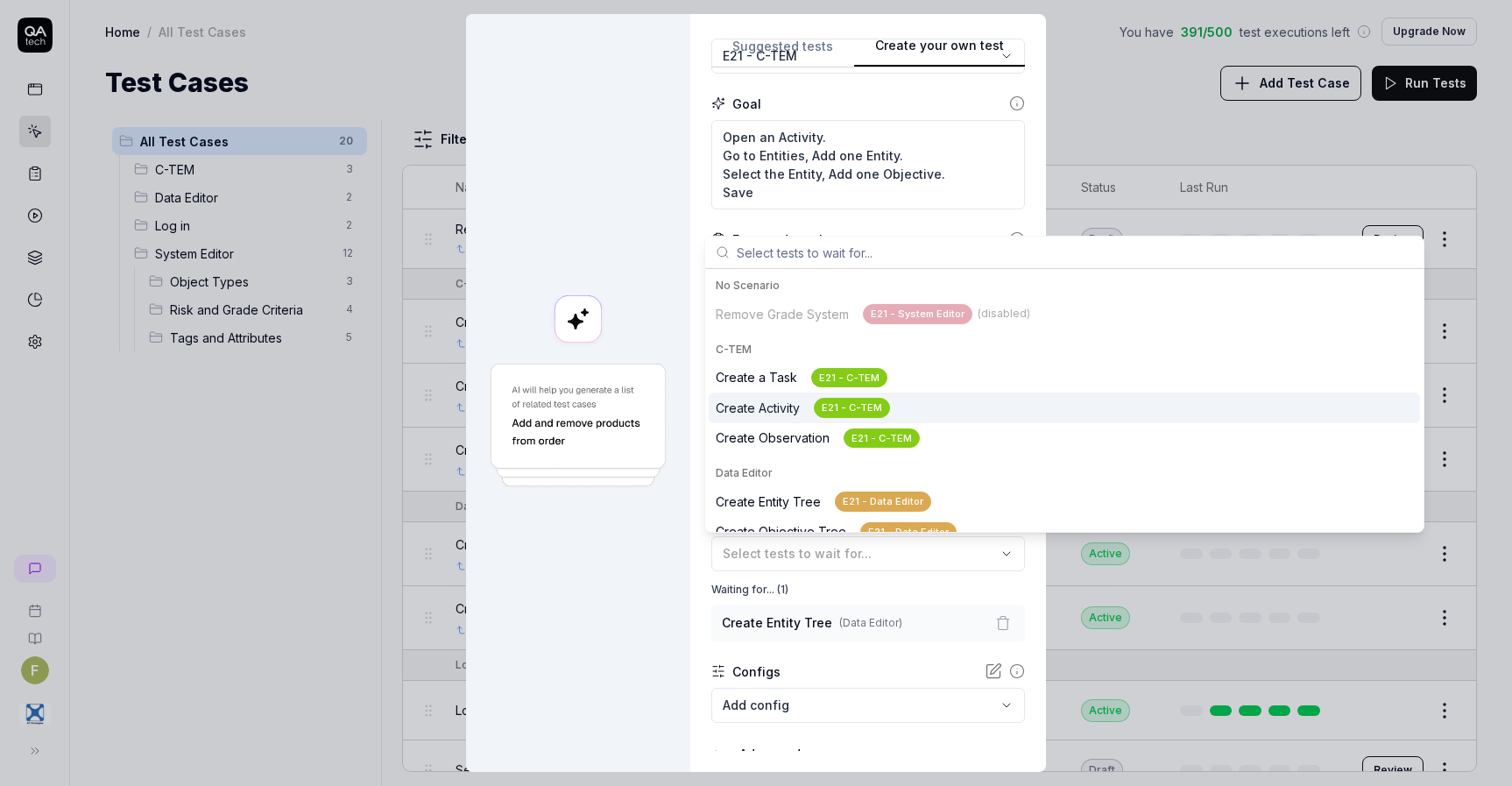
click at [794, 407] on div "Create Activity E21 - C-TEM" at bounding box center [803, 408] width 175 height 20
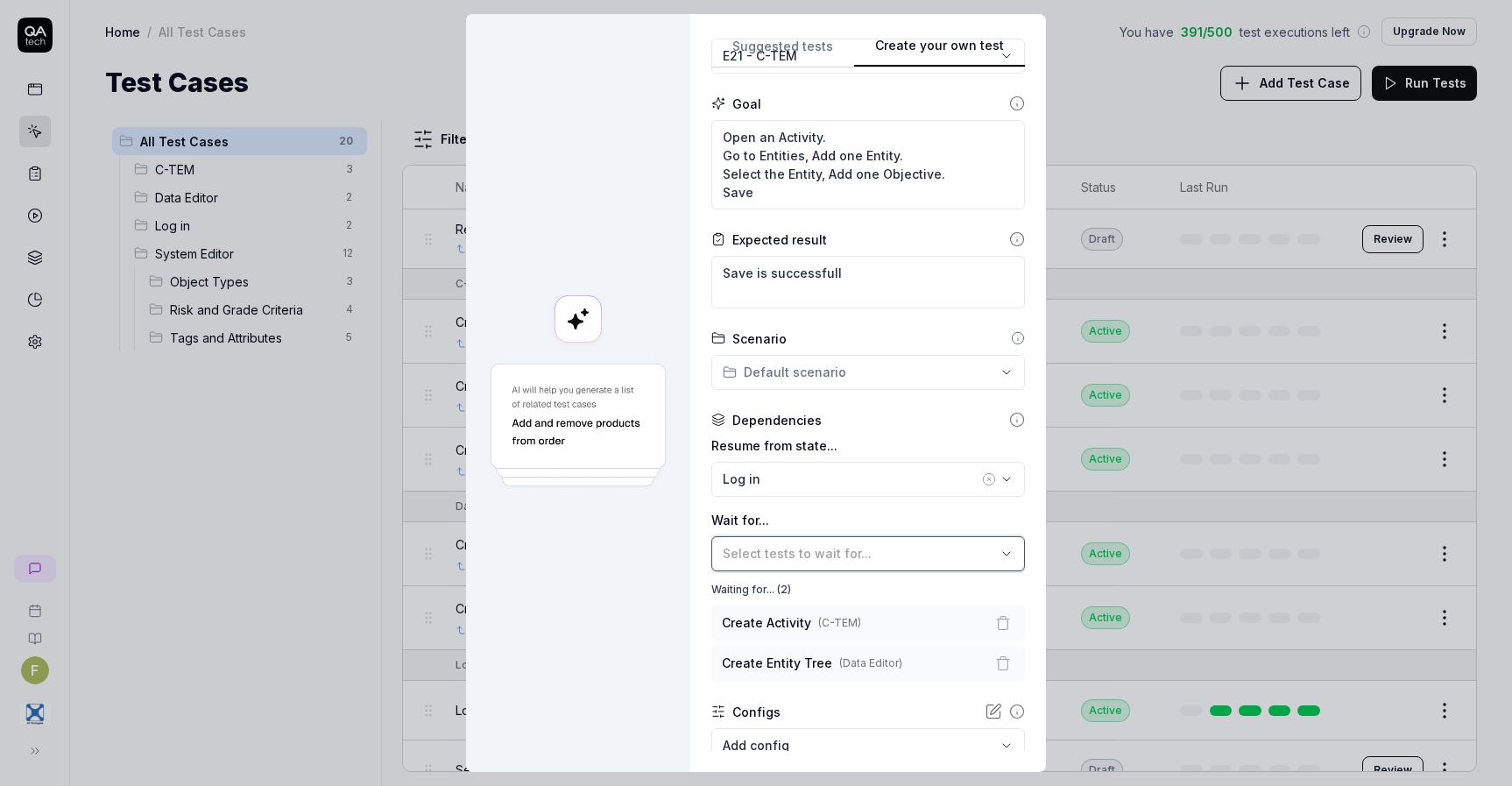
click at [834, 562] on button "Select tests to wait for..." at bounding box center [868, 553] width 314 height 35
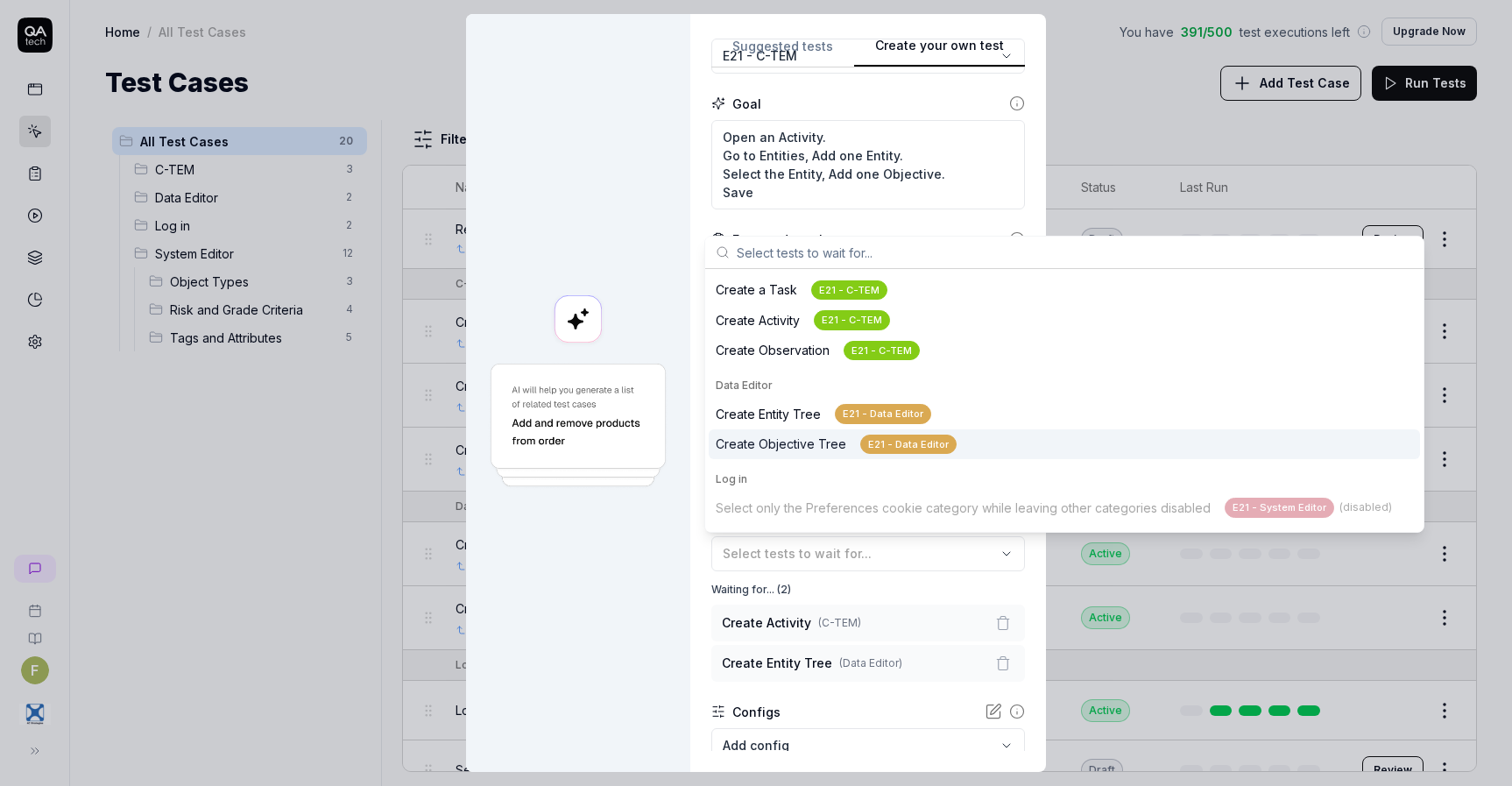
click at [826, 447] on div "Create Objective Tree E21 - Data Editor" at bounding box center [836, 444] width 241 height 20
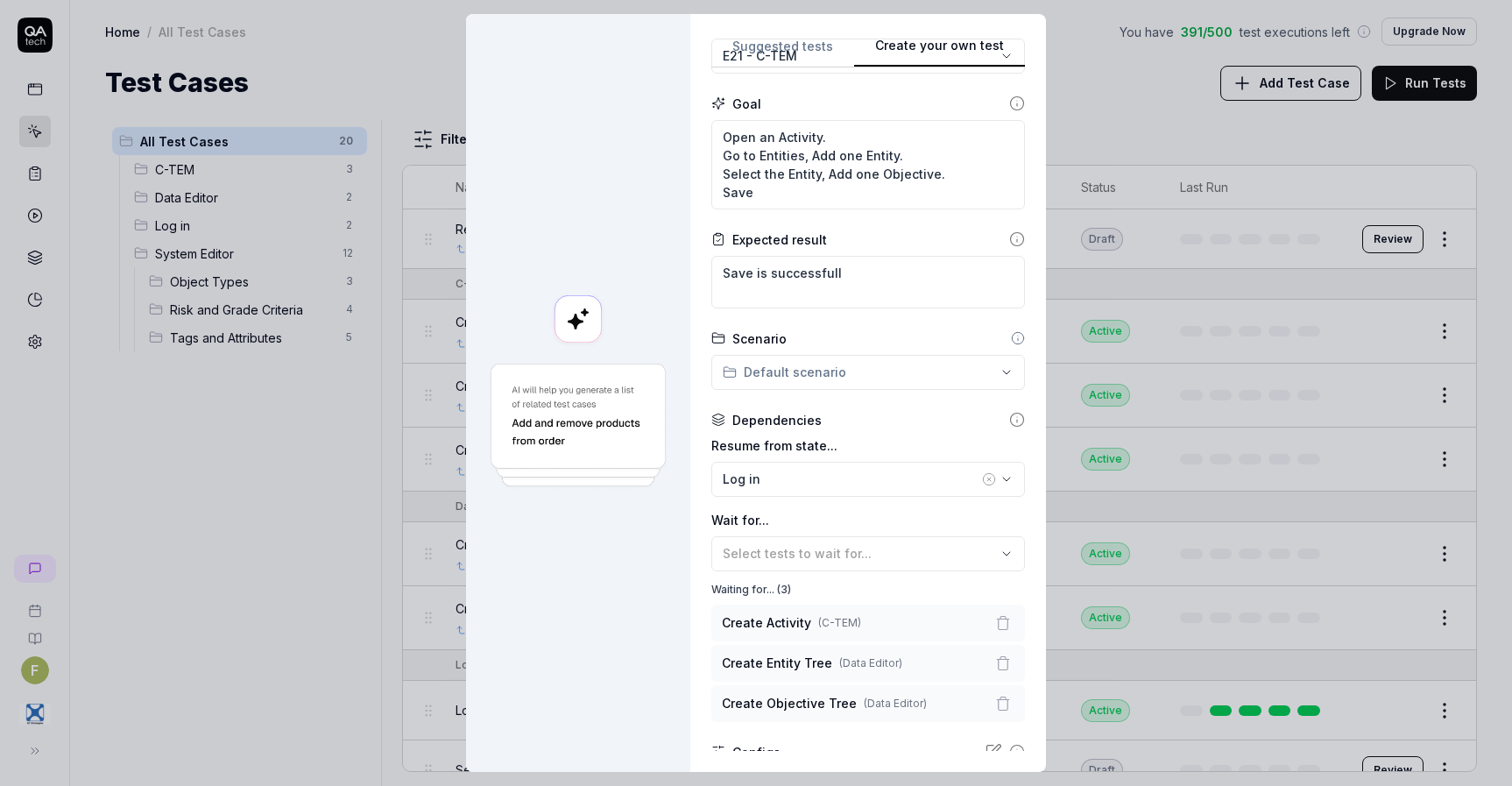
click at [888, 593] on div "Waiting for... ( 3 )" at bounding box center [868, 590] width 314 height 16
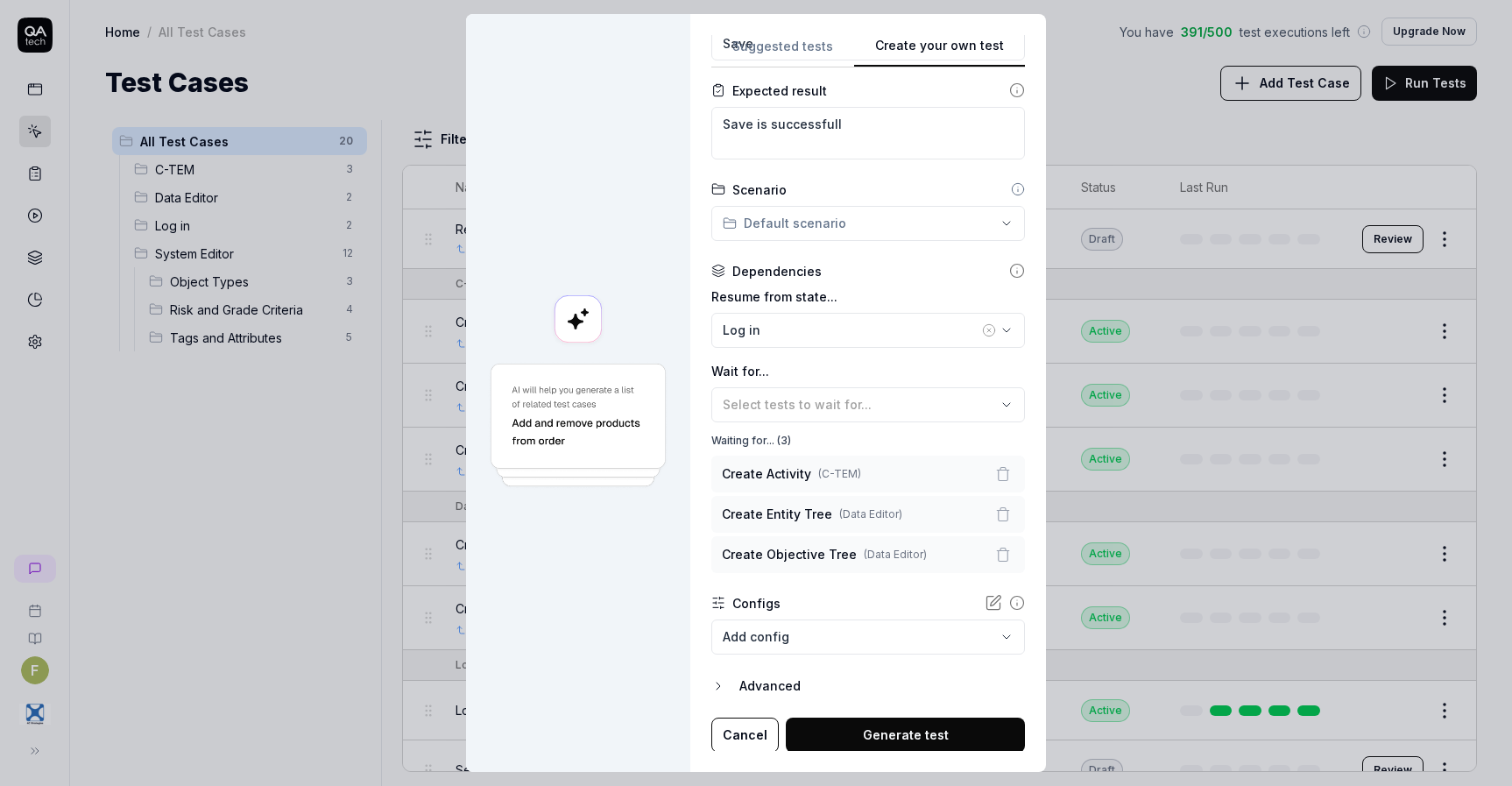
scroll to position [307, 0]
click at [915, 723] on button "Generate test" at bounding box center [906, 733] width 239 height 35
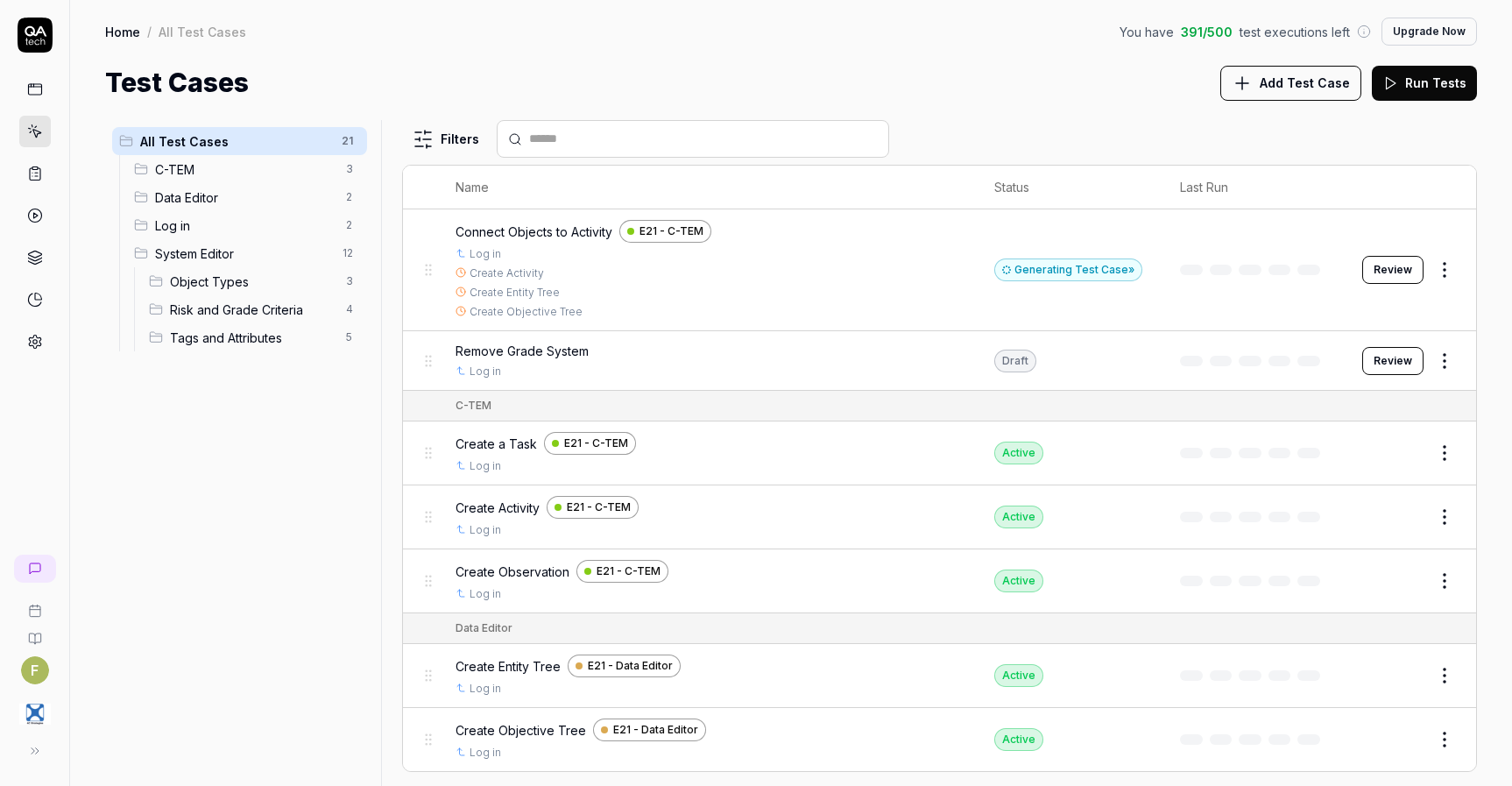
click at [1034, 260] on div "Generating Test Case »" at bounding box center [1069, 270] width 148 height 23
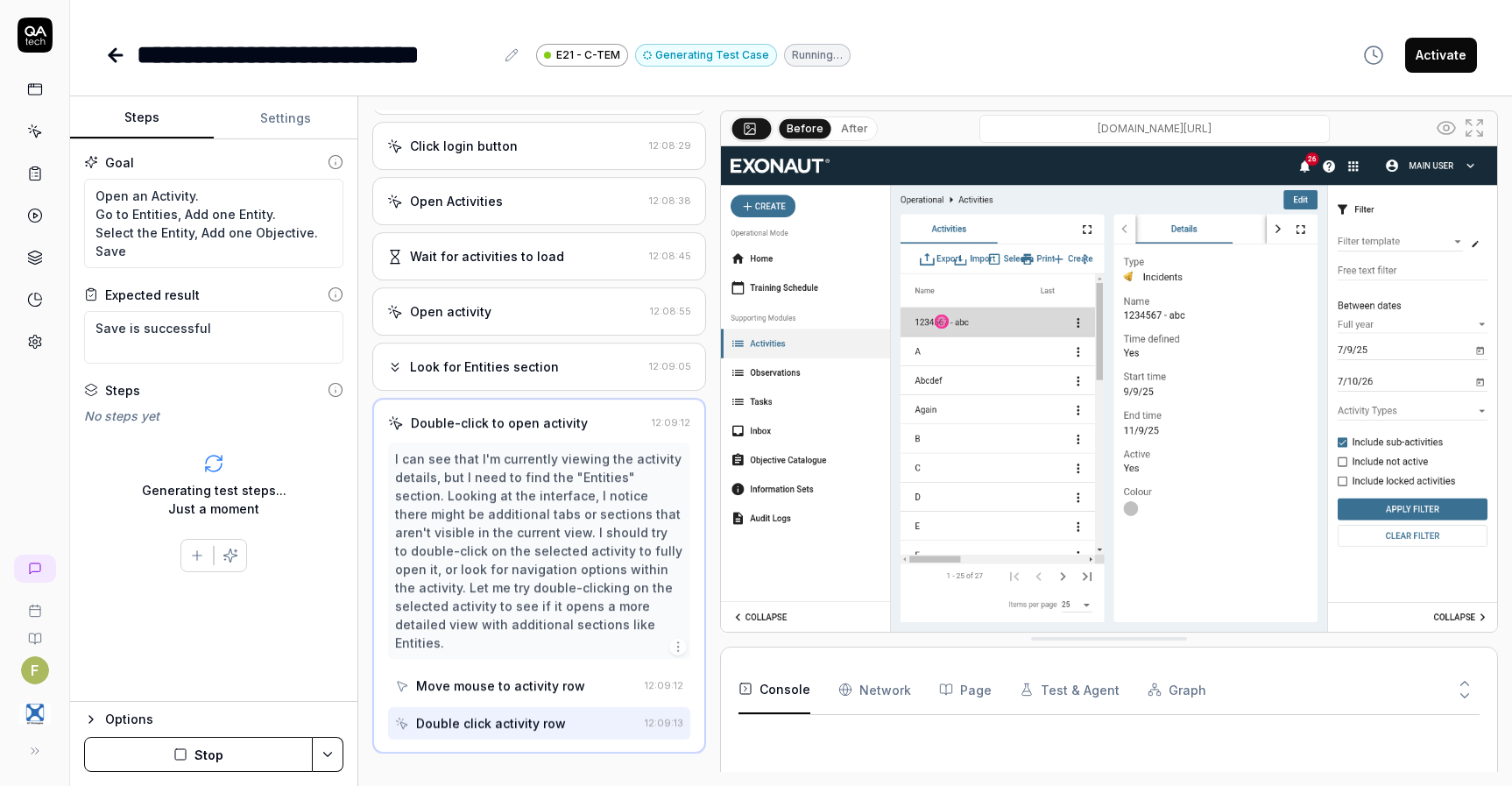
scroll to position [196, 0]
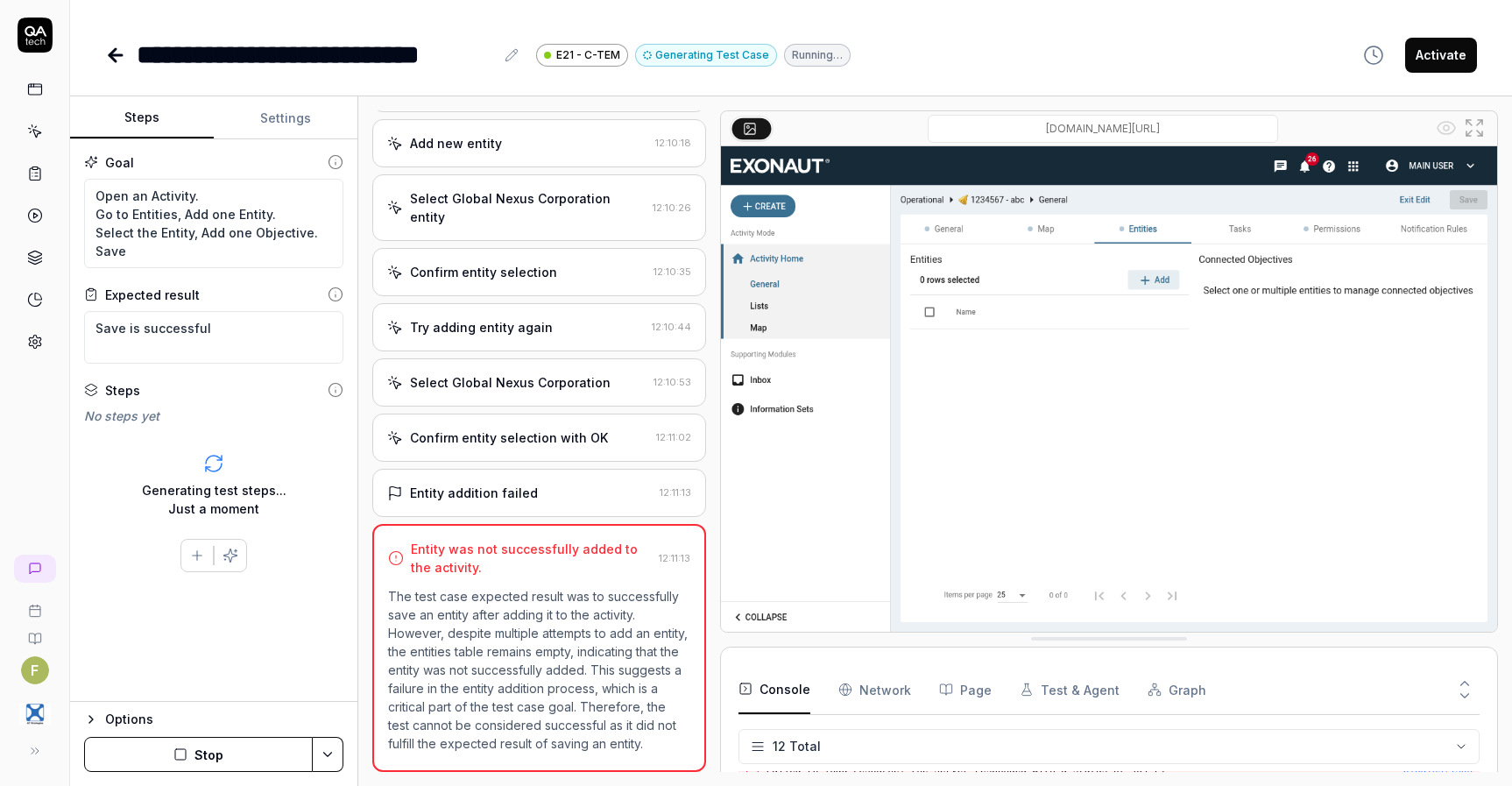
scroll to position [880, 0]
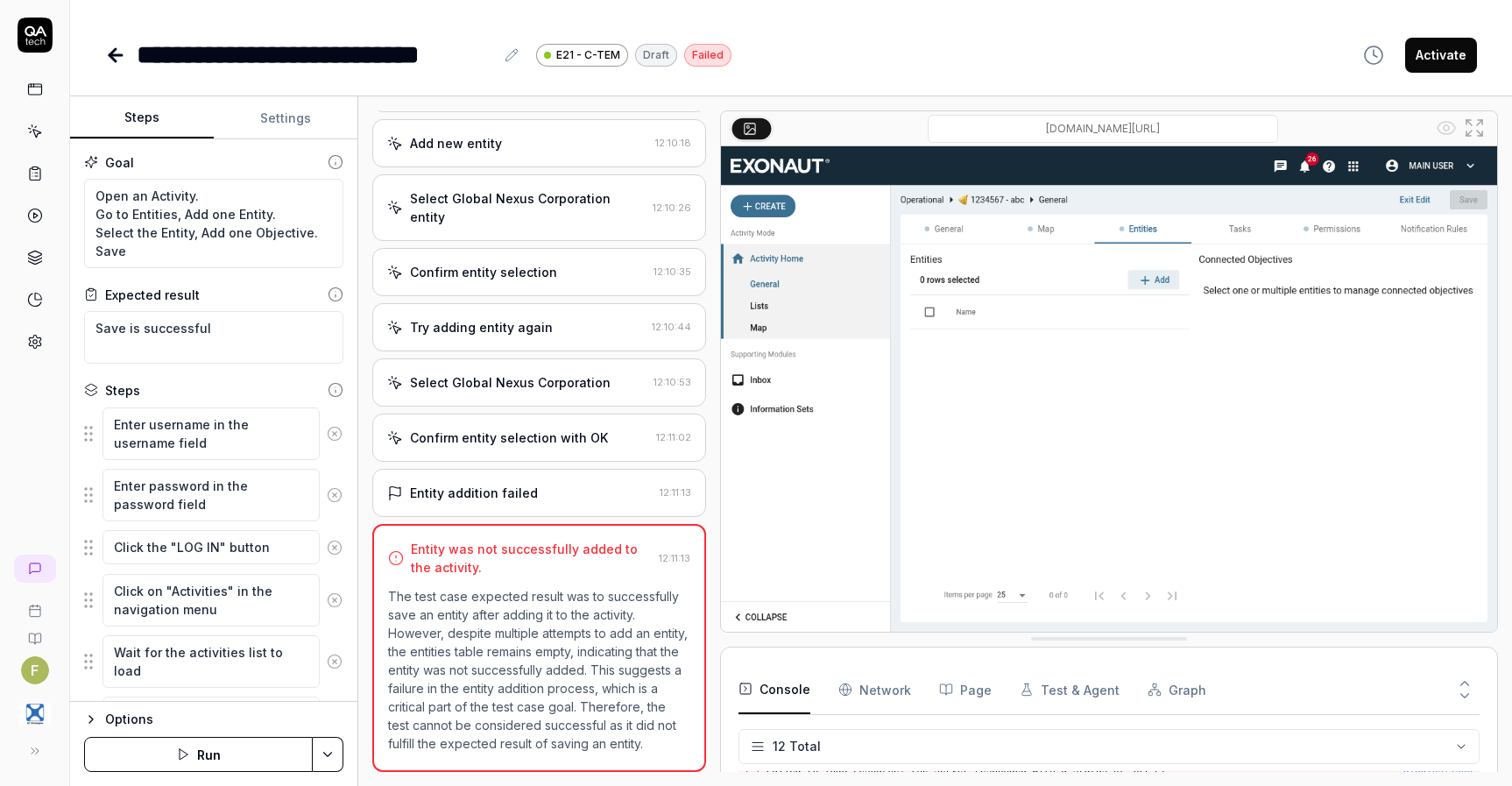
click at [1129, 443] on img at bounding box center [1109, 388] width 776 height 485
click at [264, 762] on button "Run" at bounding box center [199, 753] width 229 height 35
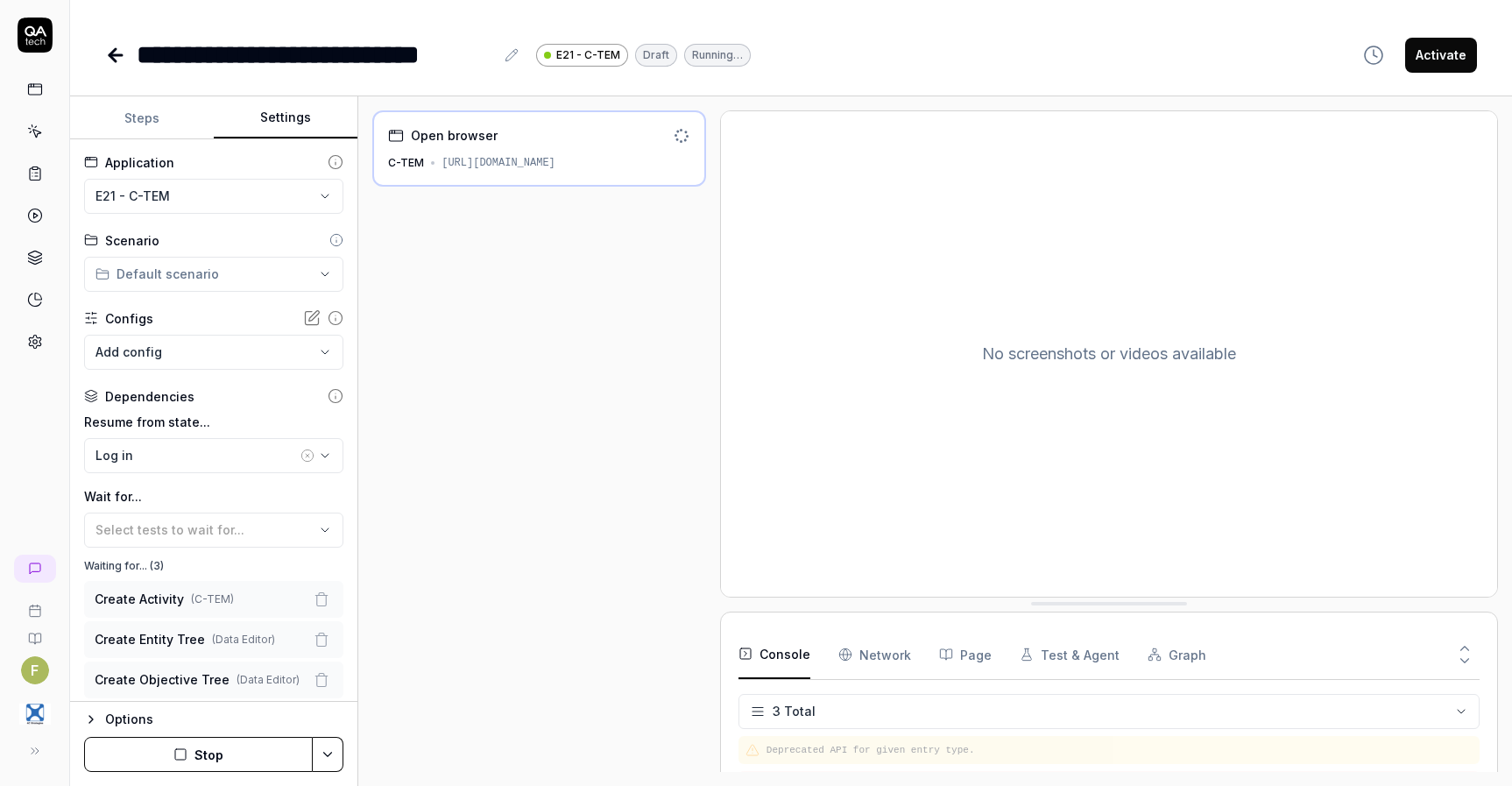
click at [279, 124] on button "Settings" at bounding box center [284, 118] width 143 height 42
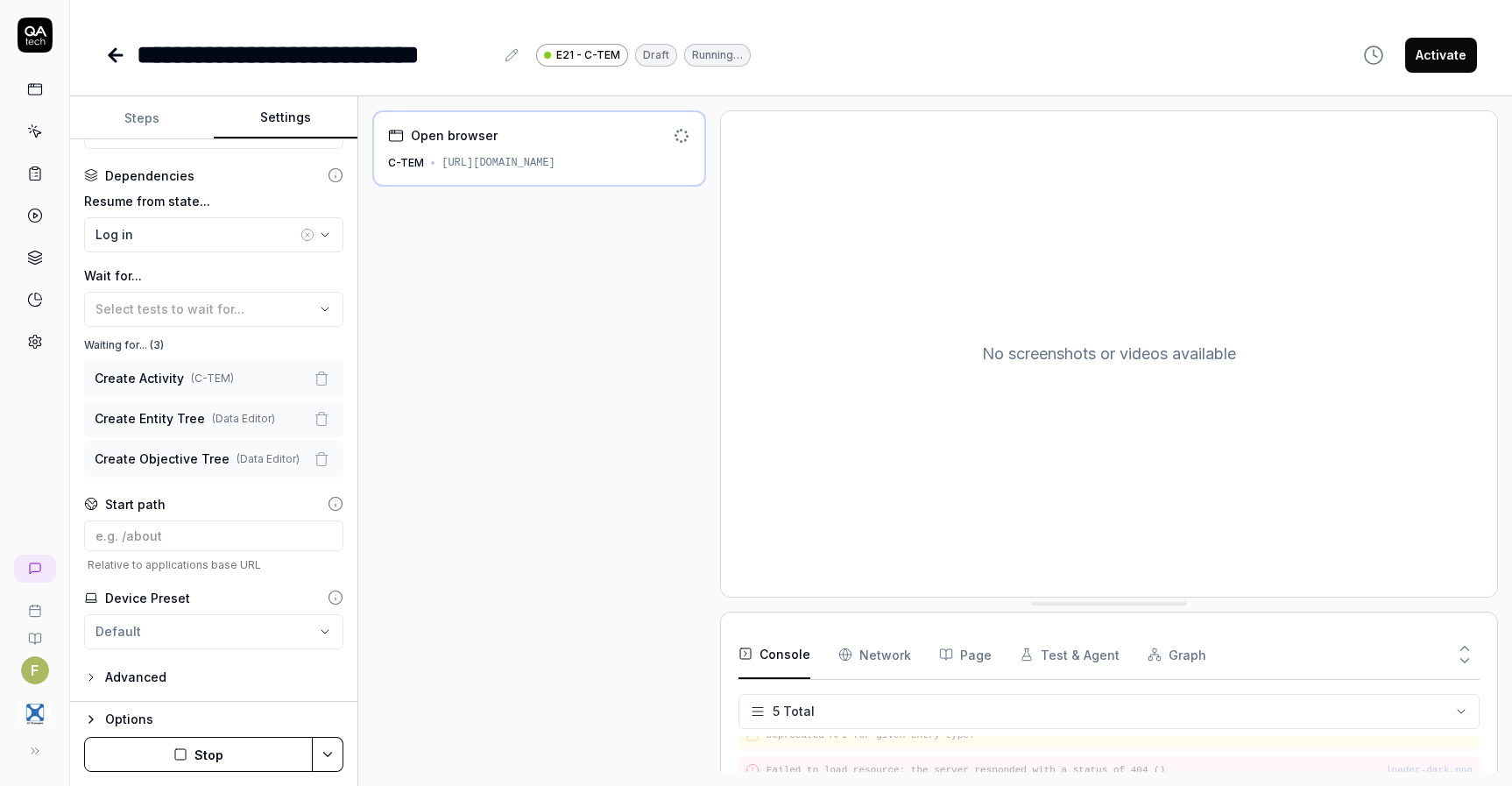
scroll to position [50, 0]
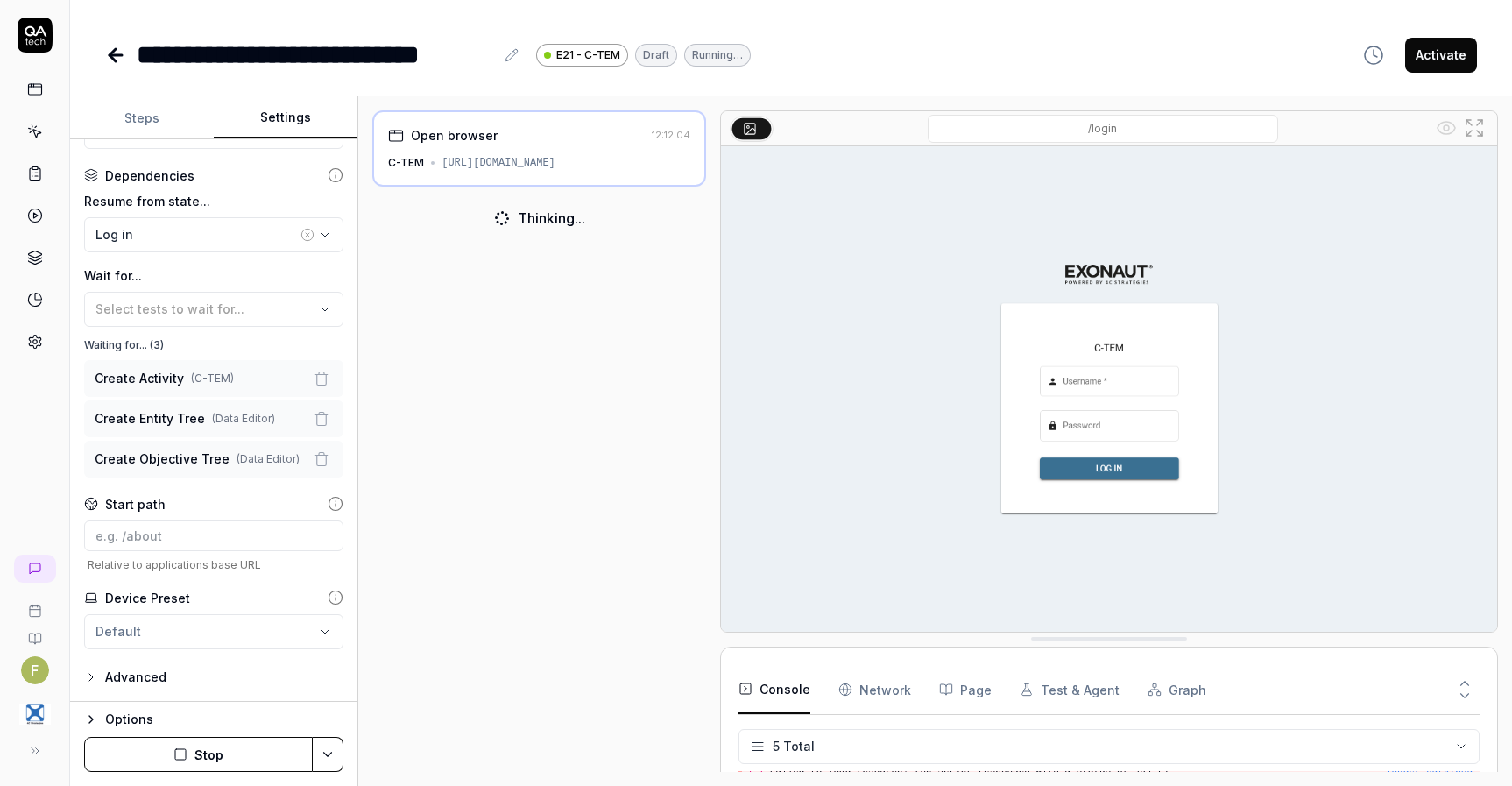
click at [298, 626] on html "**********" at bounding box center [756, 393] width 1512 height 786
click at [263, 573] on html "**********" at bounding box center [756, 393] width 1512 height 786
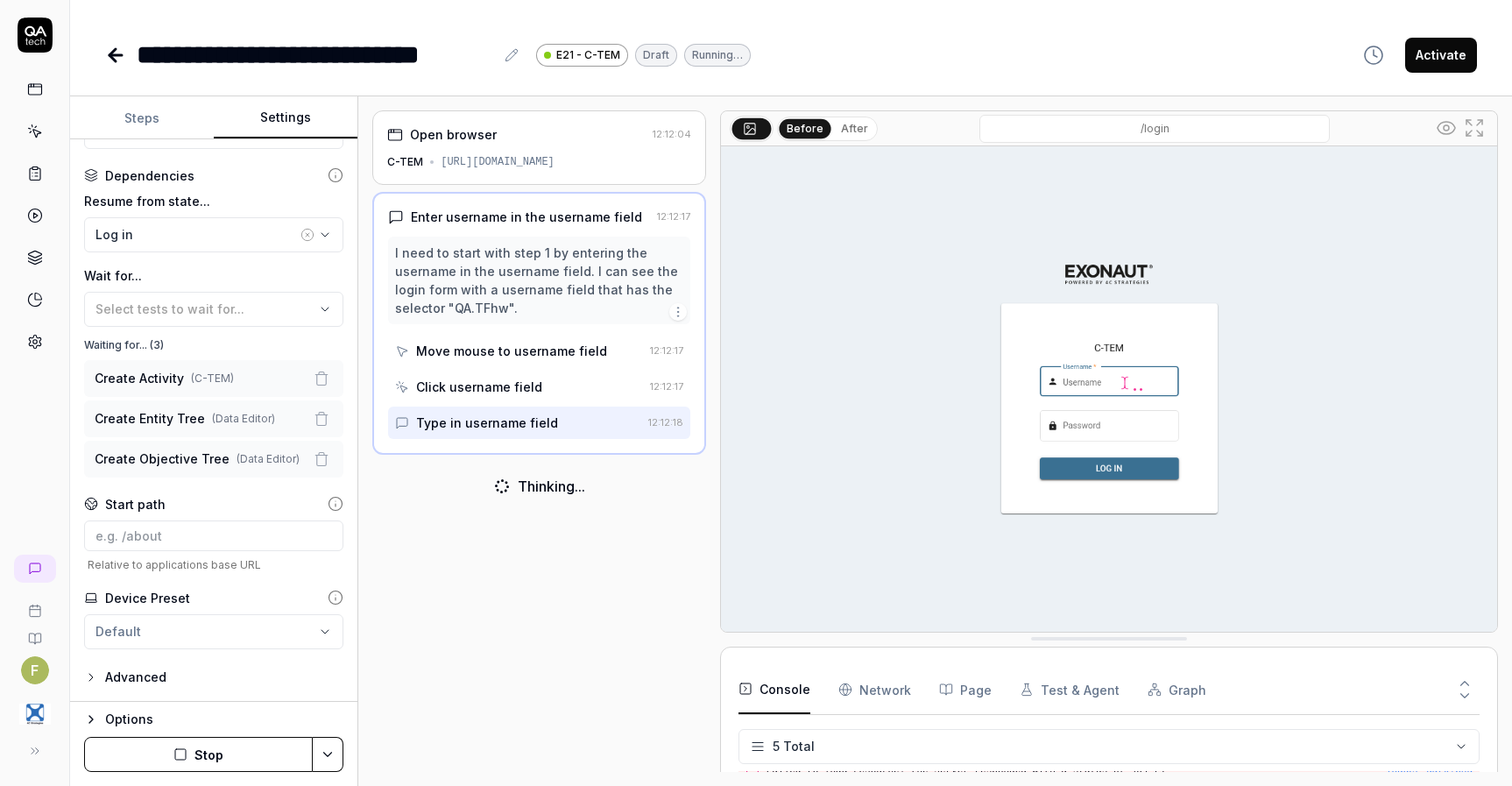
click at [200, 663] on div "**********" at bounding box center [213, 420] width 287 height 562
click at [201, 678] on div "Advanced" at bounding box center [213, 676] width 260 height 21
click at [141, 679] on div "Advanced" at bounding box center [135, 676] width 61 height 21
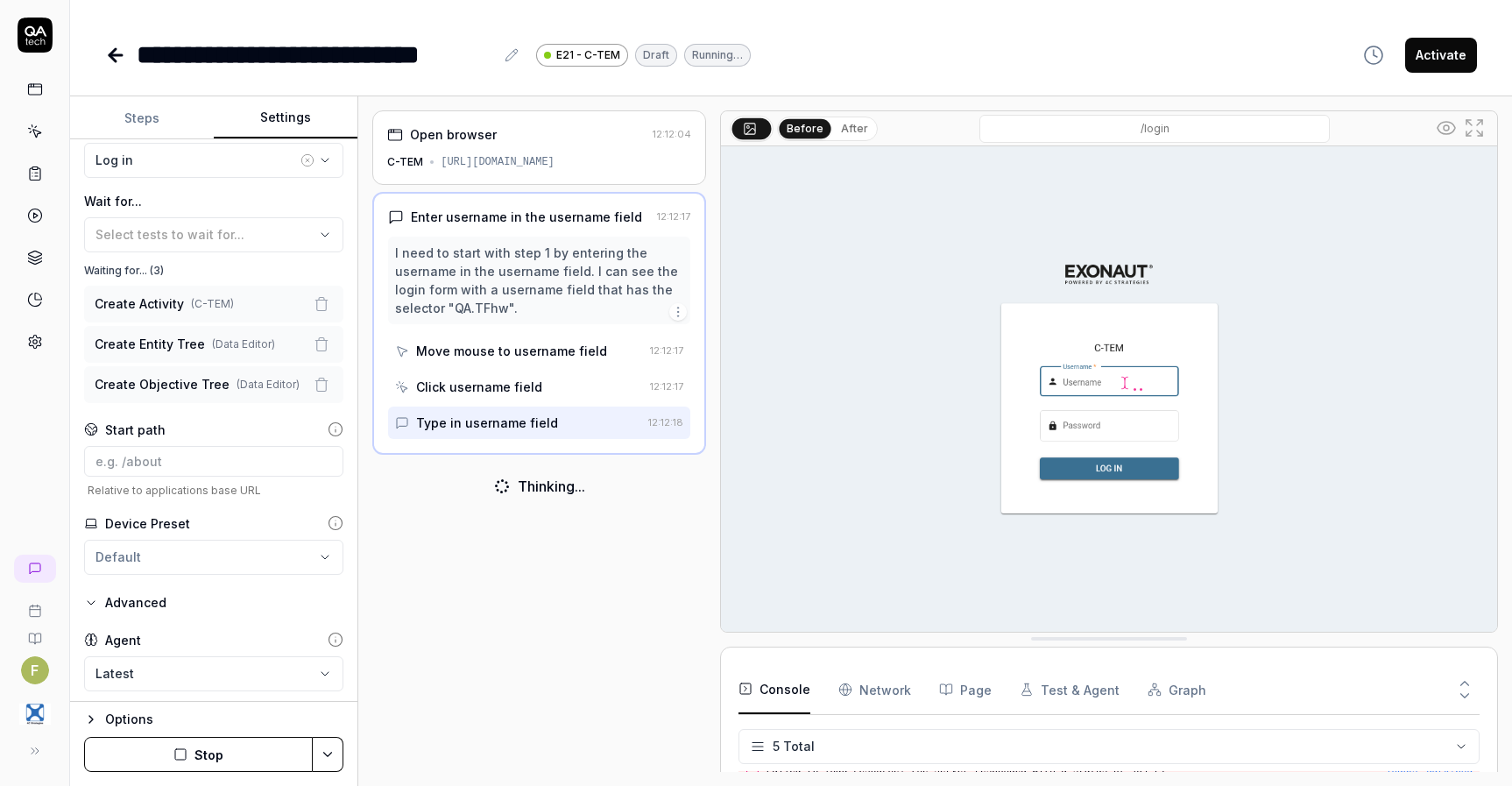
scroll to position [359, 0]
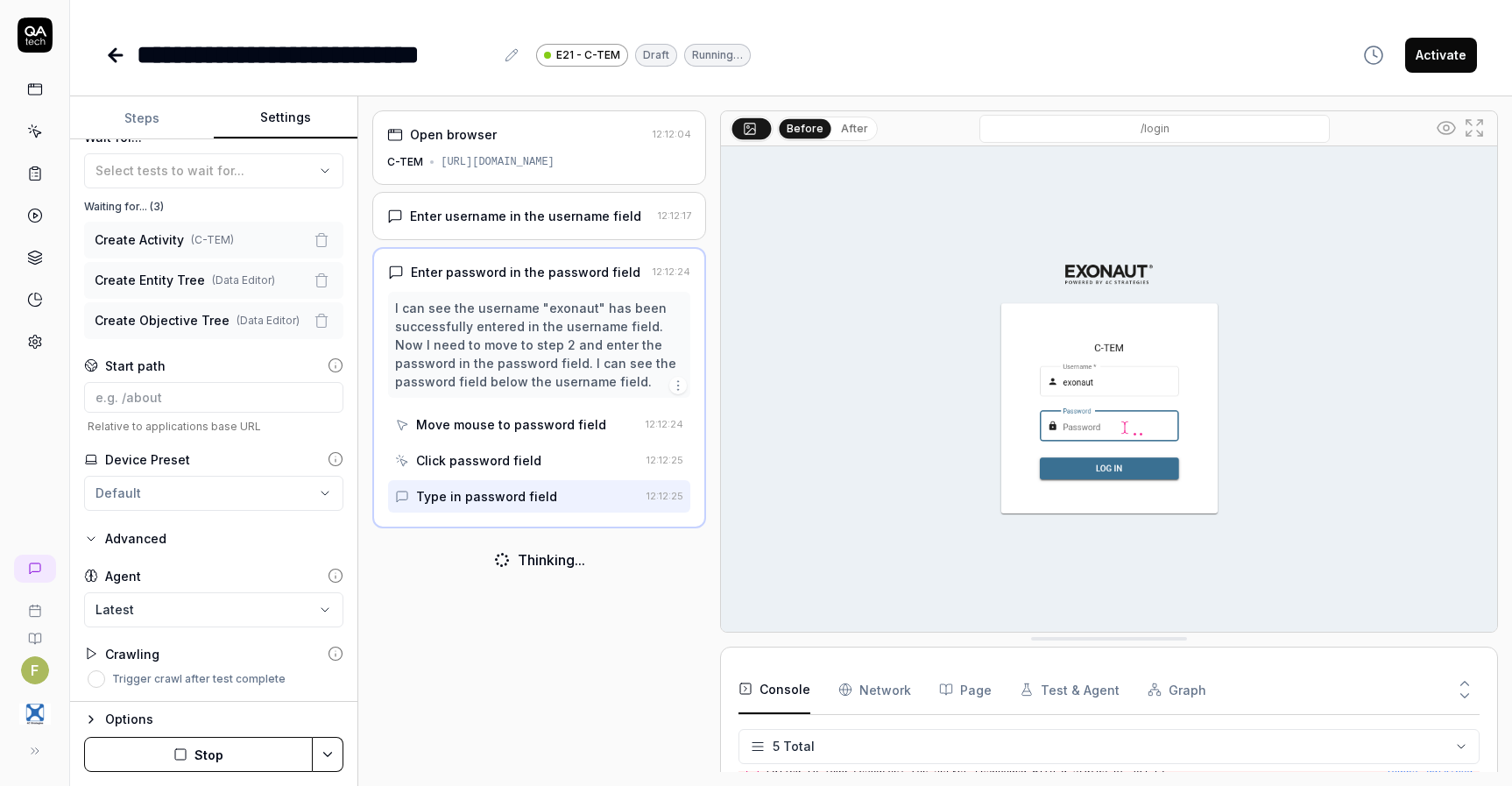
click at [328, 656] on icon at bounding box center [336, 654] width 16 height 16
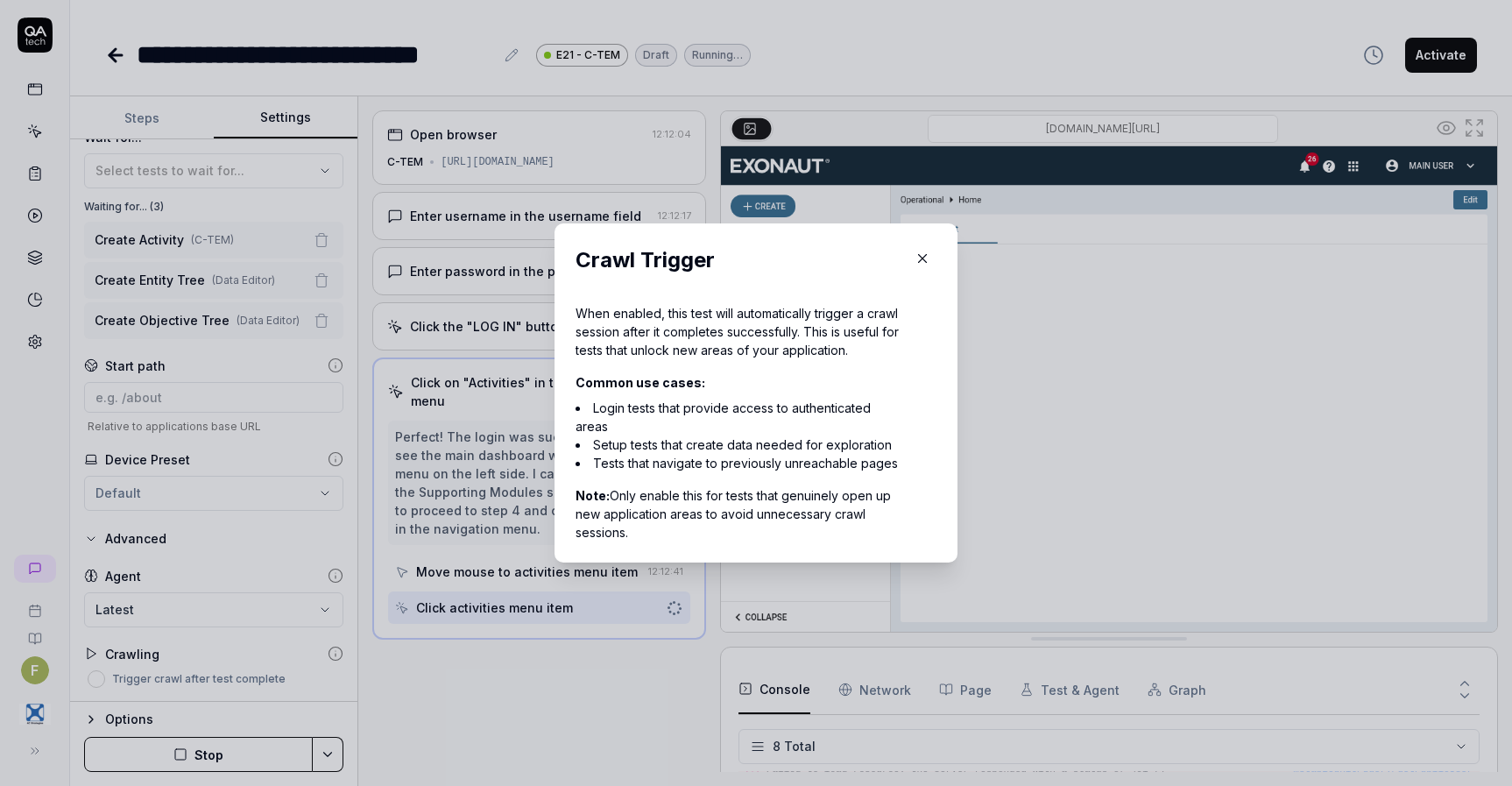
scroll to position [157, 0]
click at [916, 251] on icon "button" at bounding box center [922, 259] width 16 height 16
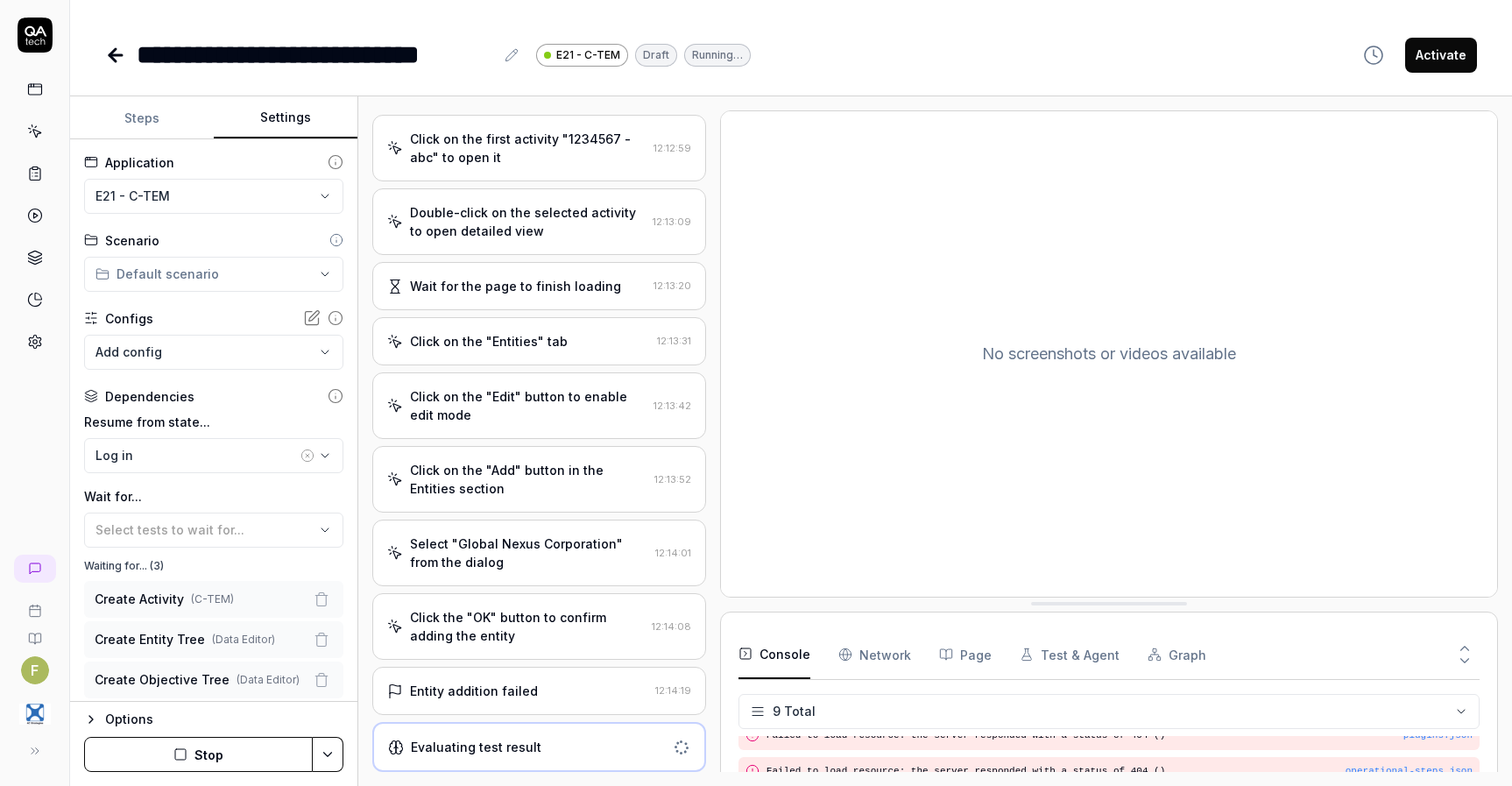
scroll to position [640, 0]
click at [146, 118] on button "Steps" at bounding box center [141, 118] width 143 height 42
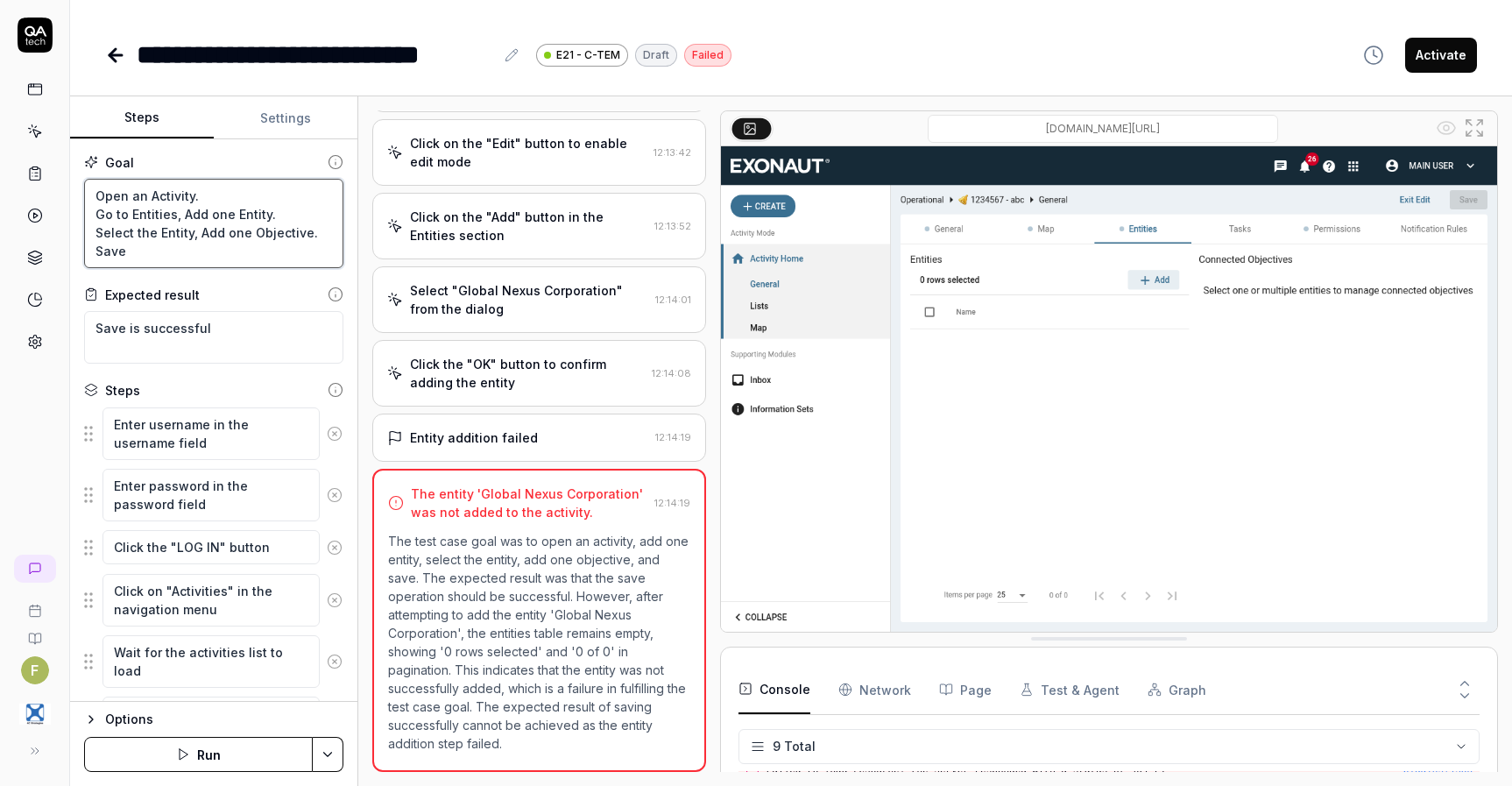
click at [176, 213] on textarea "Open an Activity. Go to Entities, Add one Entity. Select the Entity, Add one Ob…" at bounding box center [213, 223] width 260 height 89
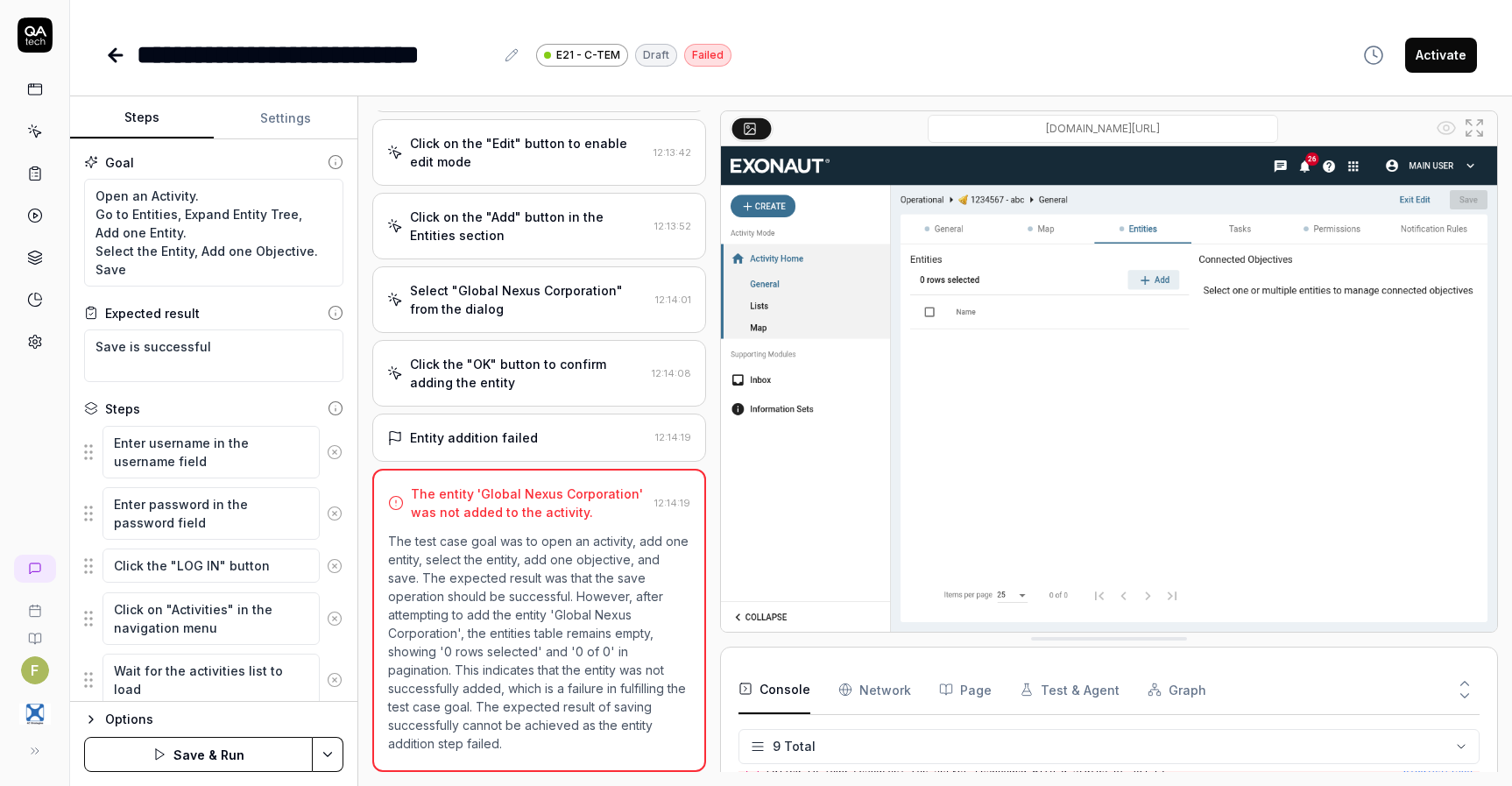
click at [327, 451] on icon at bounding box center [335, 452] width 16 height 16
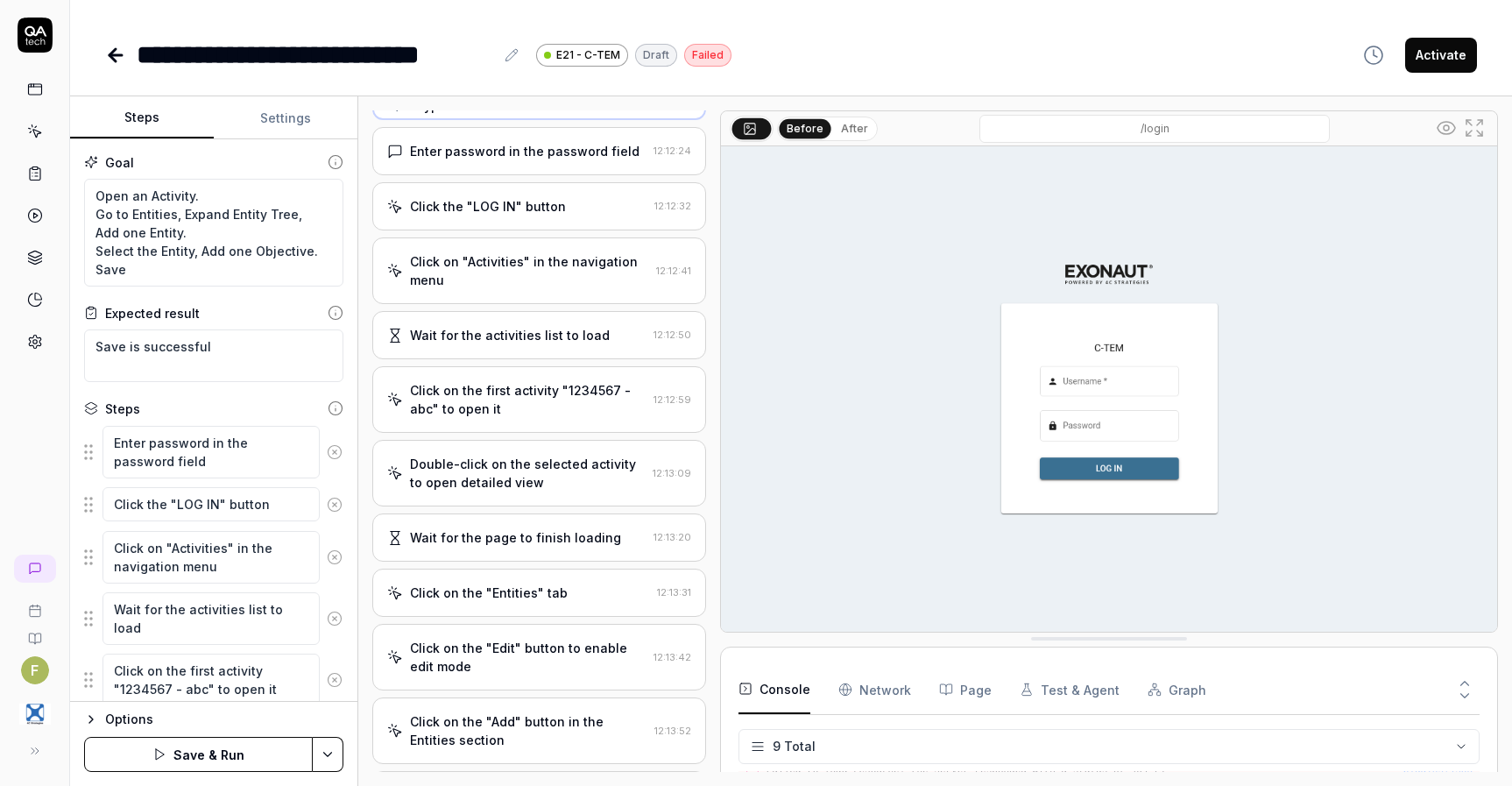
click at [327, 451] on icon at bounding box center [335, 452] width 16 height 16
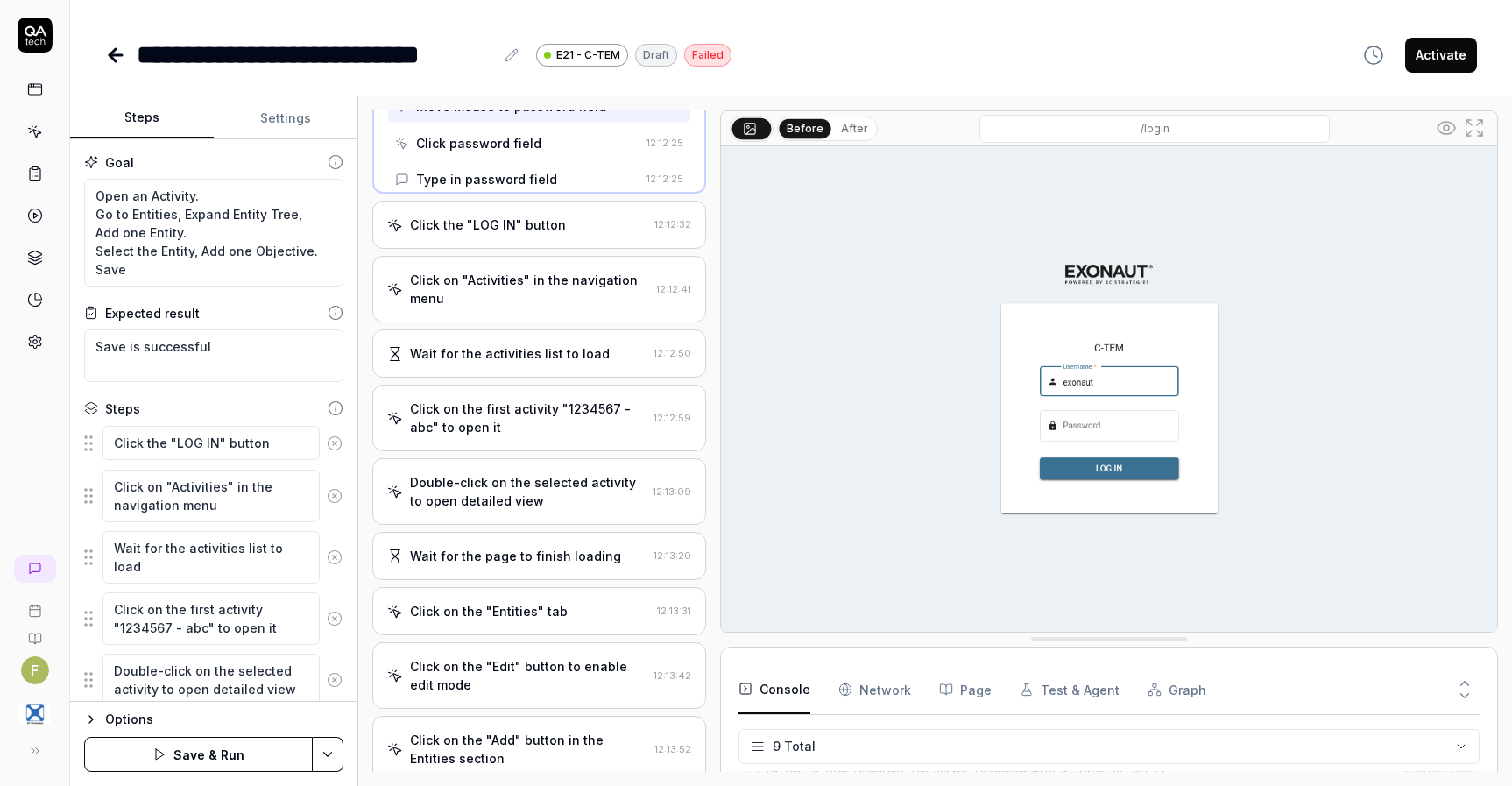
scroll to position [21, 0]
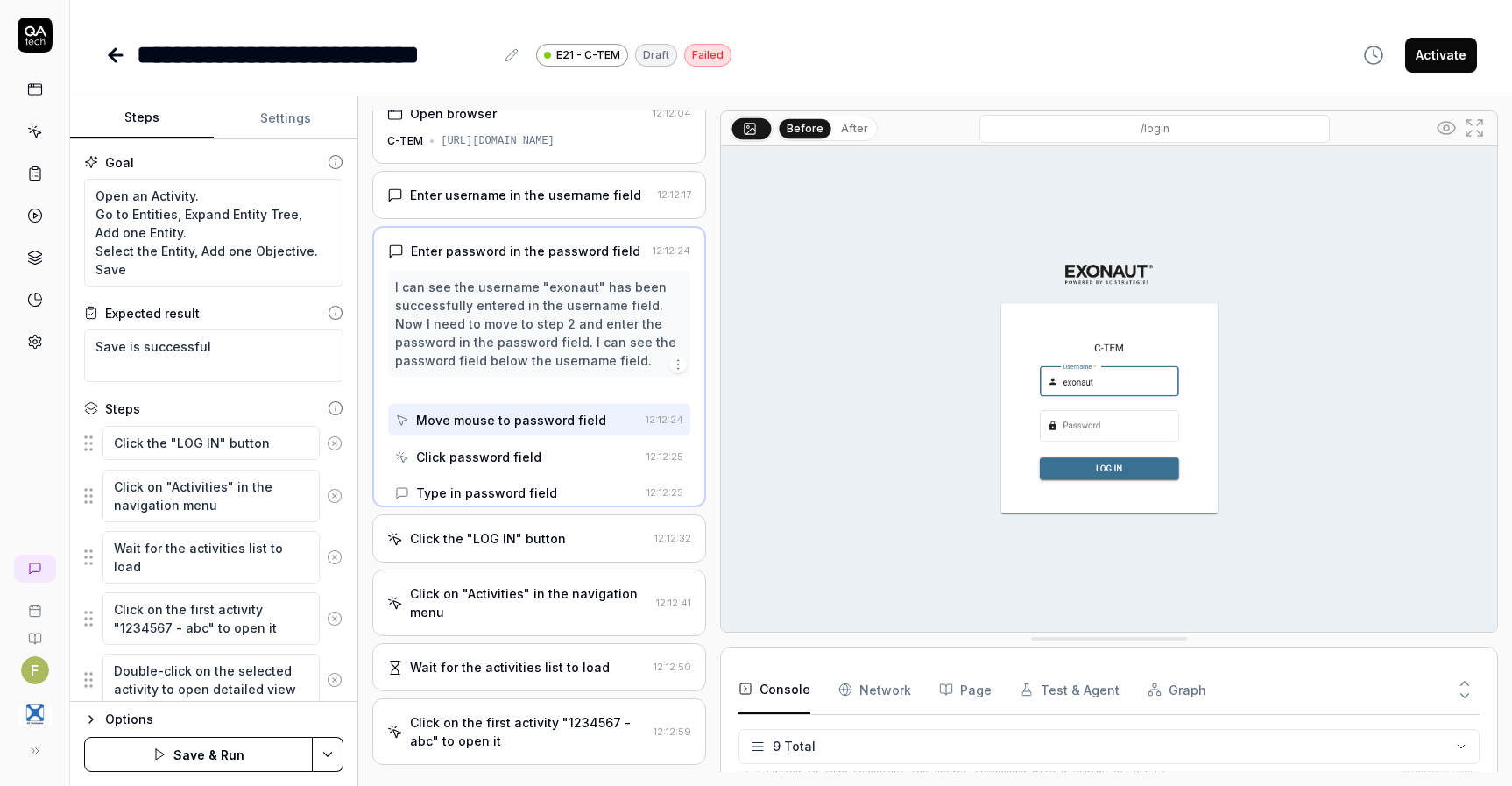
click at [324, 451] on button at bounding box center [335, 442] width 30 height 35
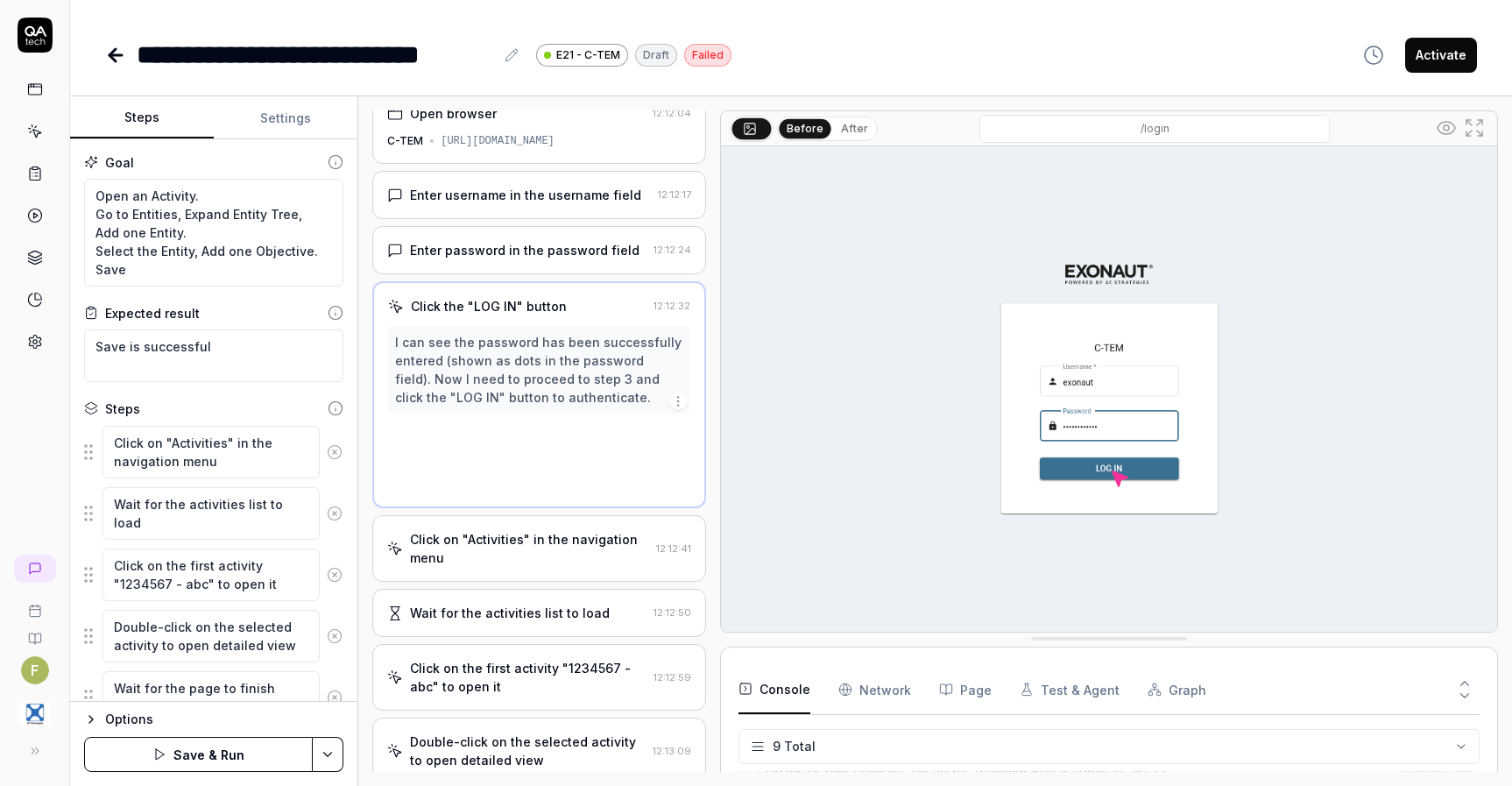
click at [327, 451] on icon at bounding box center [335, 452] width 16 height 16
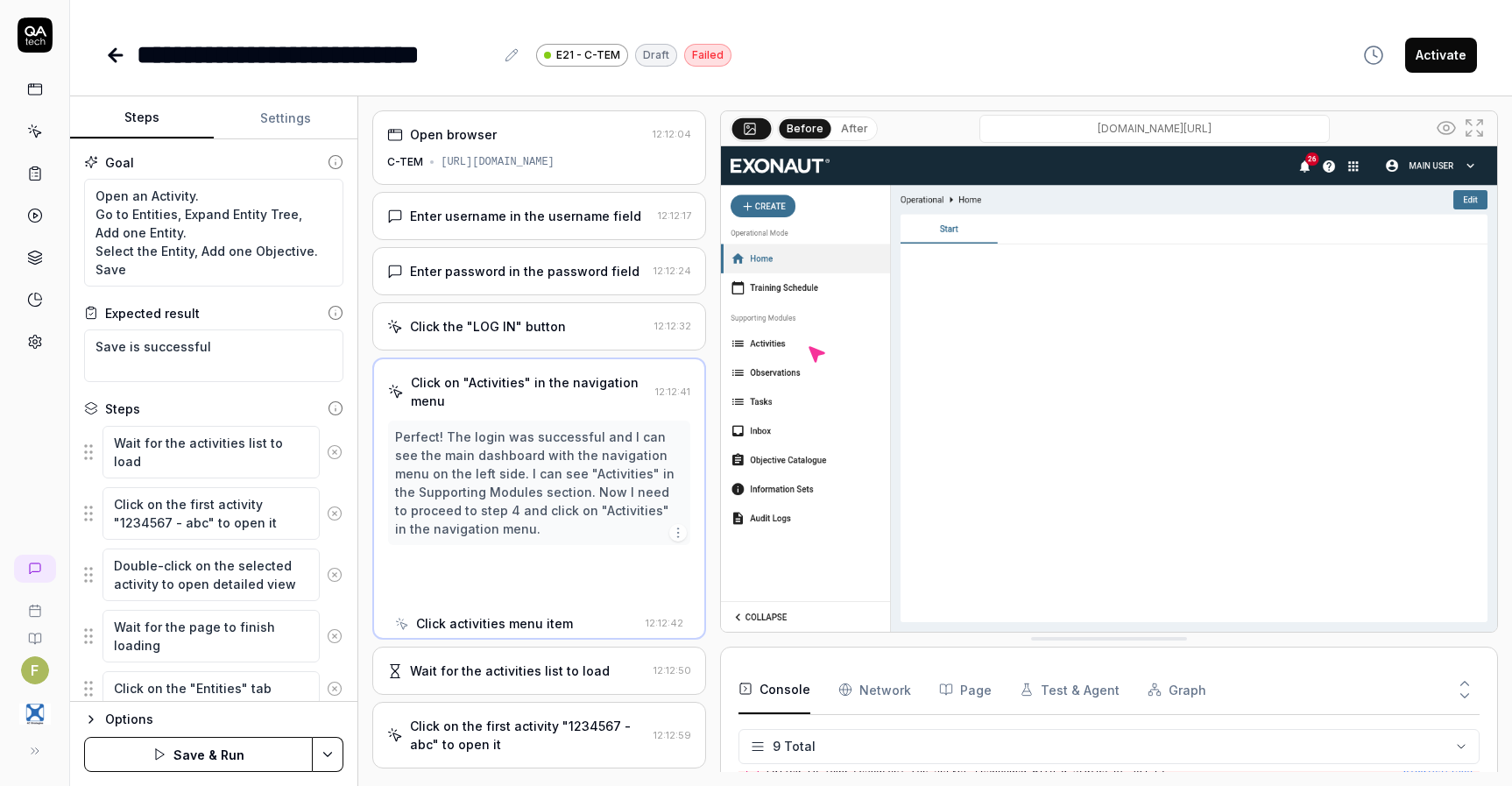
click at [327, 446] on icon at bounding box center [335, 452] width 16 height 16
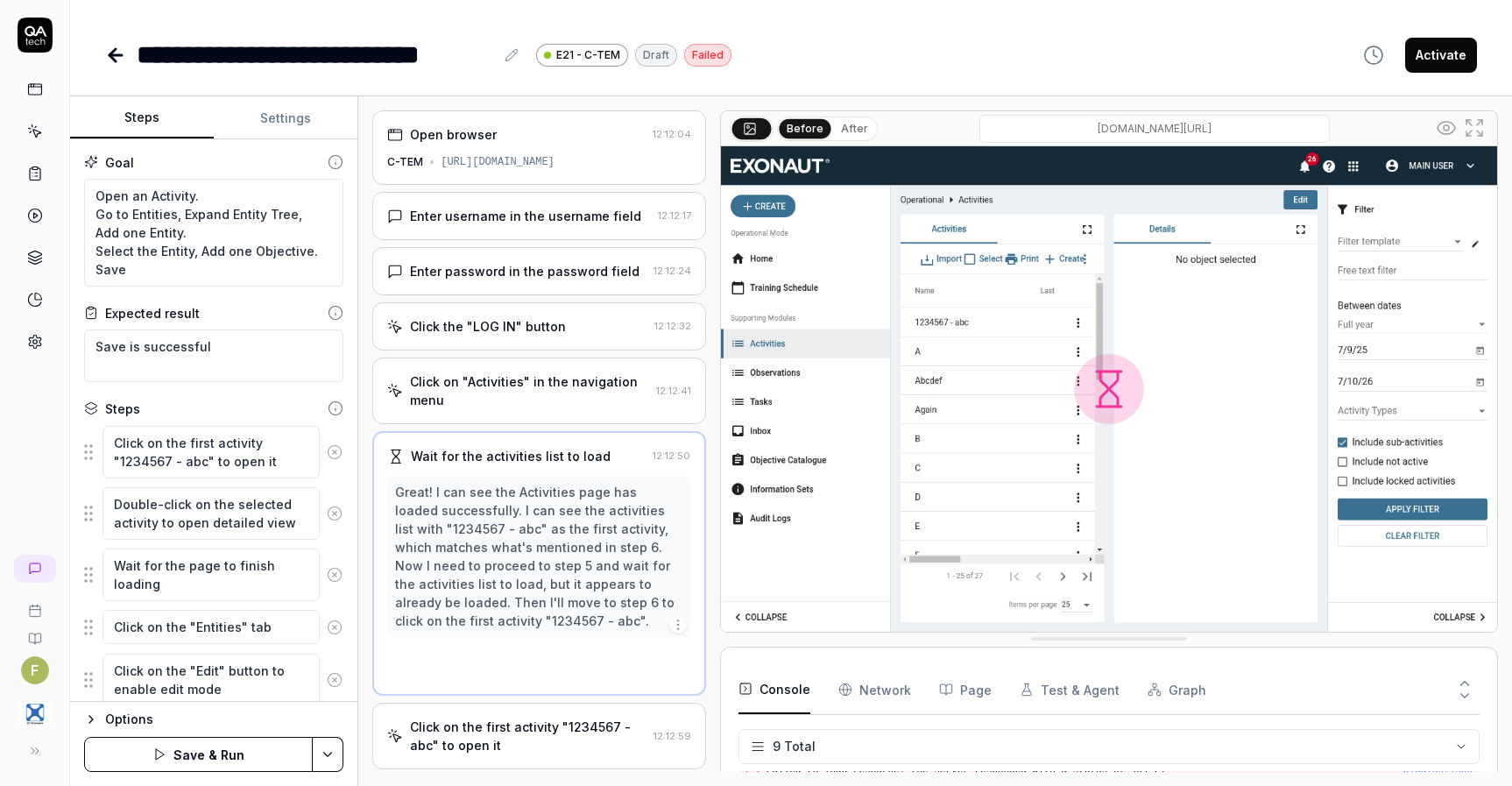
click at [327, 446] on icon at bounding box center [335, 452] width 16 height 16
click at [327, 506] on icon at bounding box center [335, 513] width 16 height 16
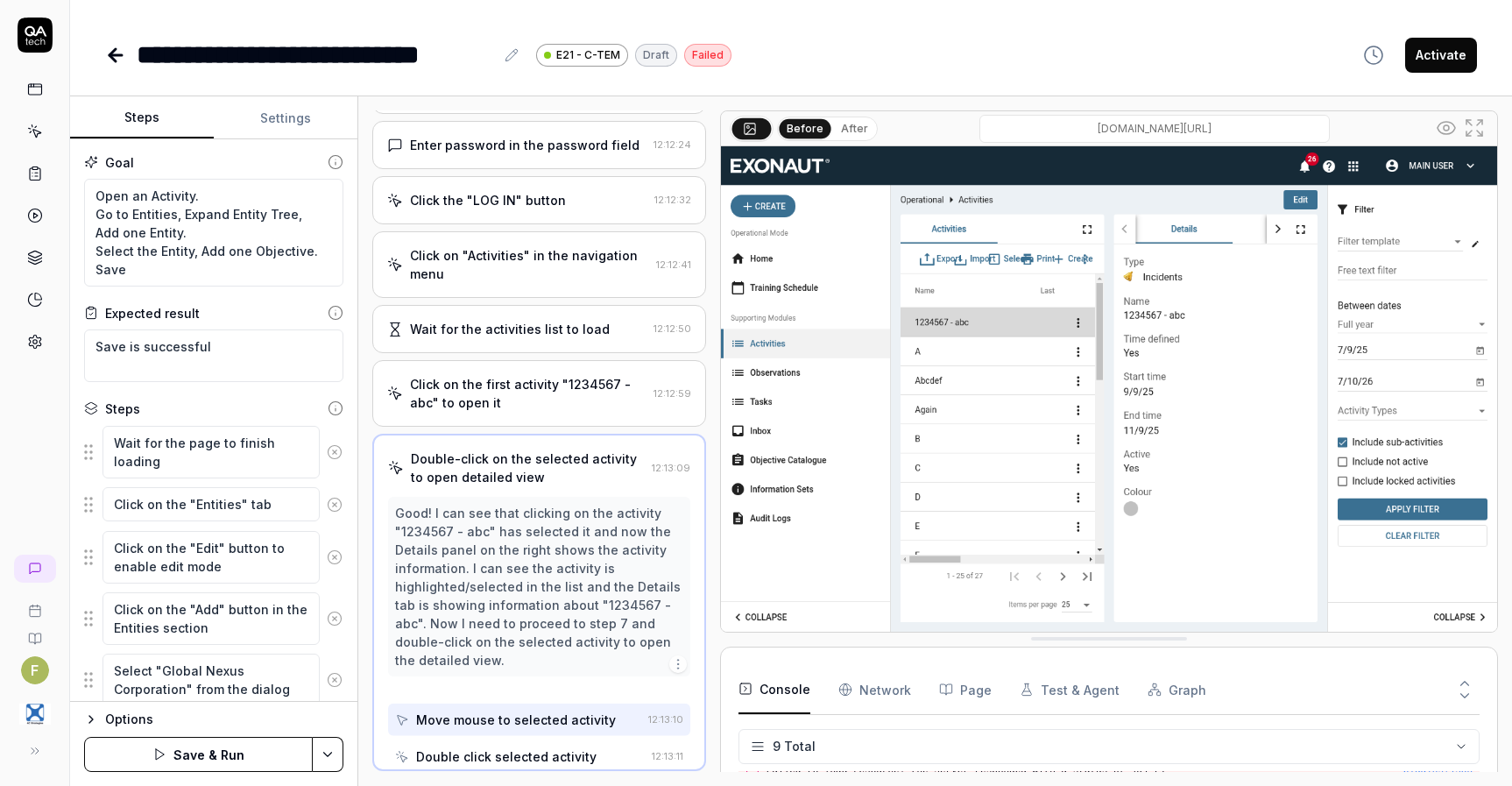
click at [327, 446] on icon at bounding box center [335, 452] width 16 height 16
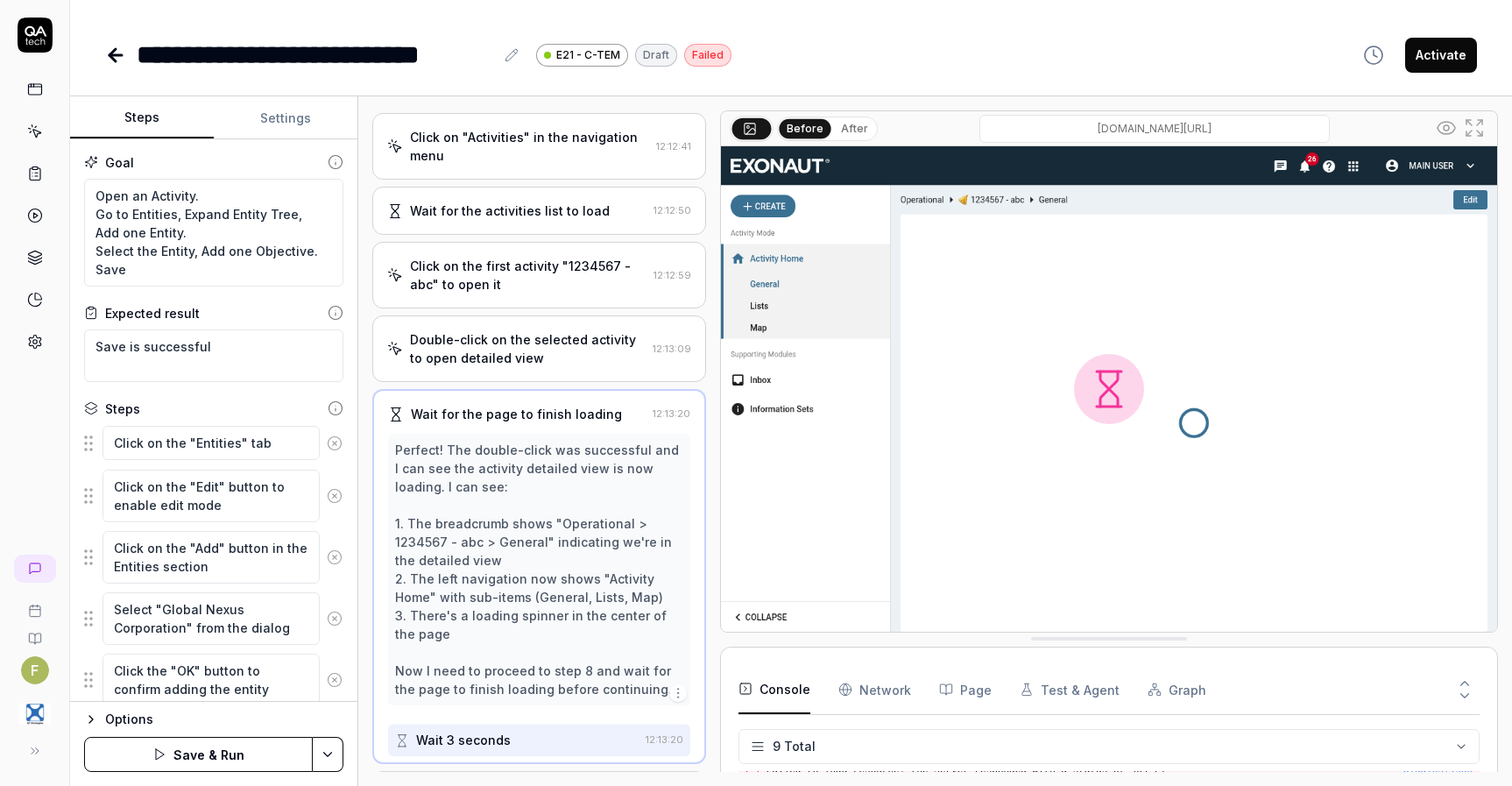
click at [327, 446] on icon at bounding box center [335, 443] width 16 height 16
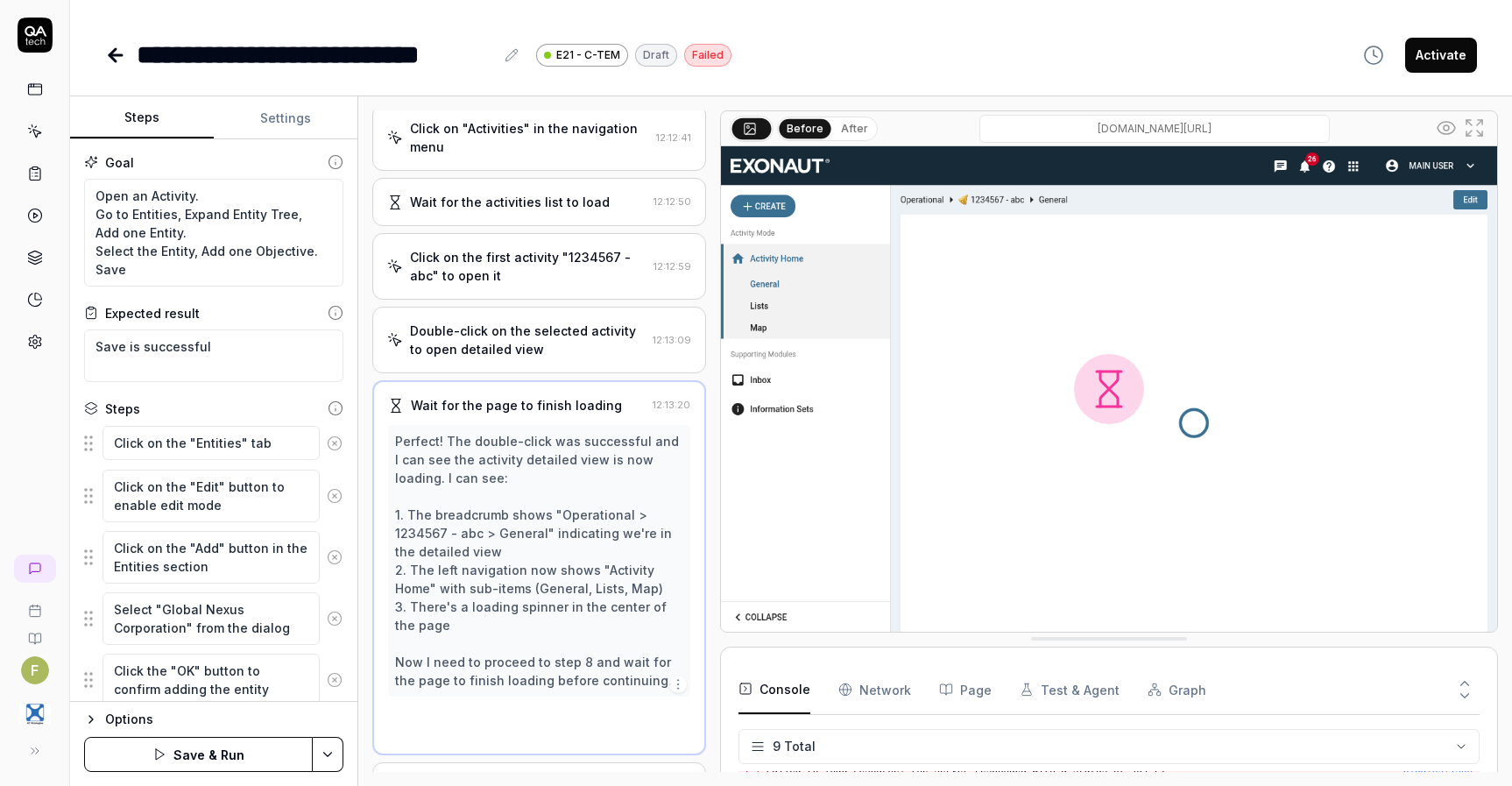
click at [327, 488] on icon at bounding box center [335, 496] width 16 height 16
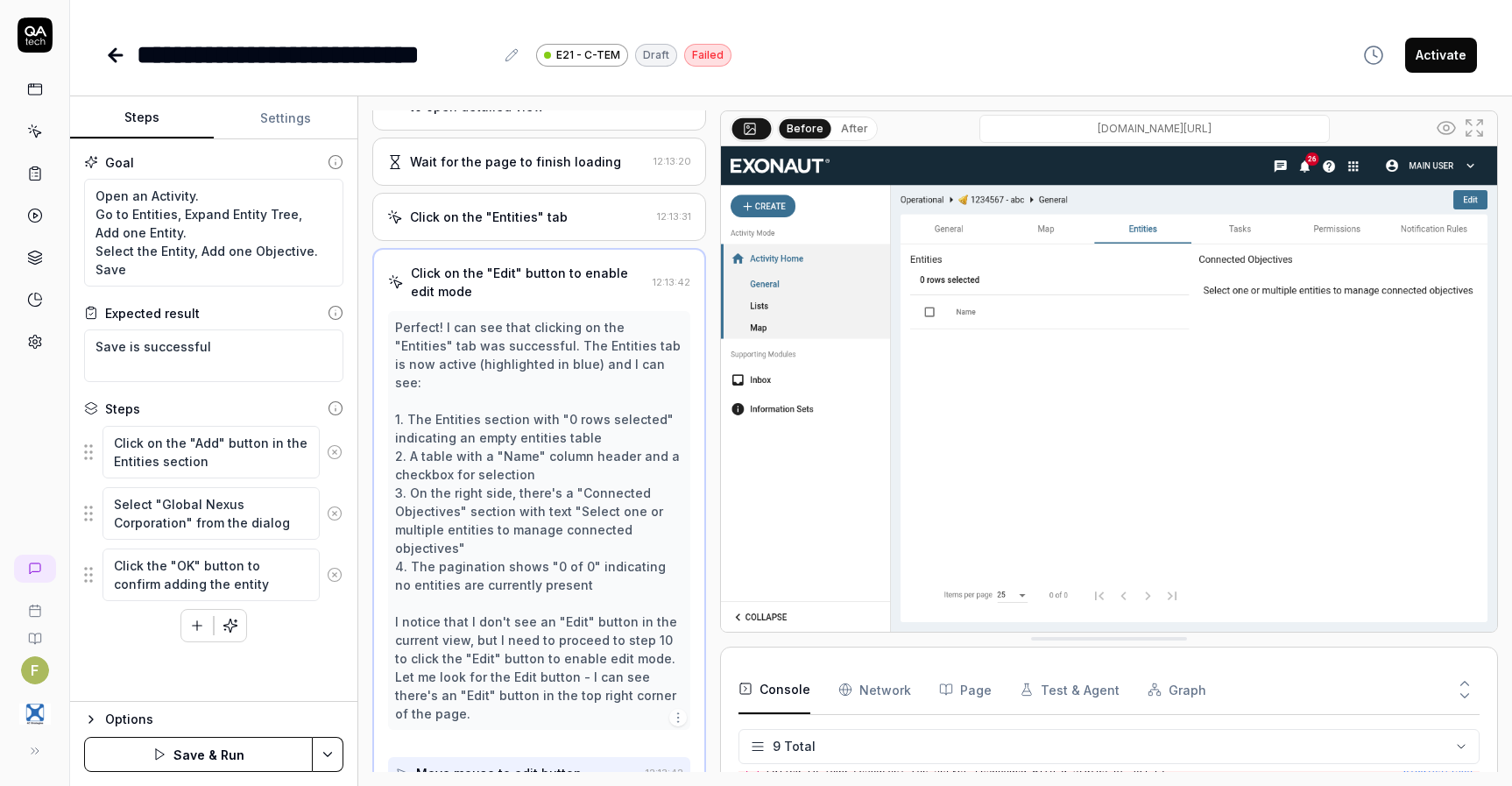
click at [322, 446] on button at bounding box center [335, 451] width 30 height 35
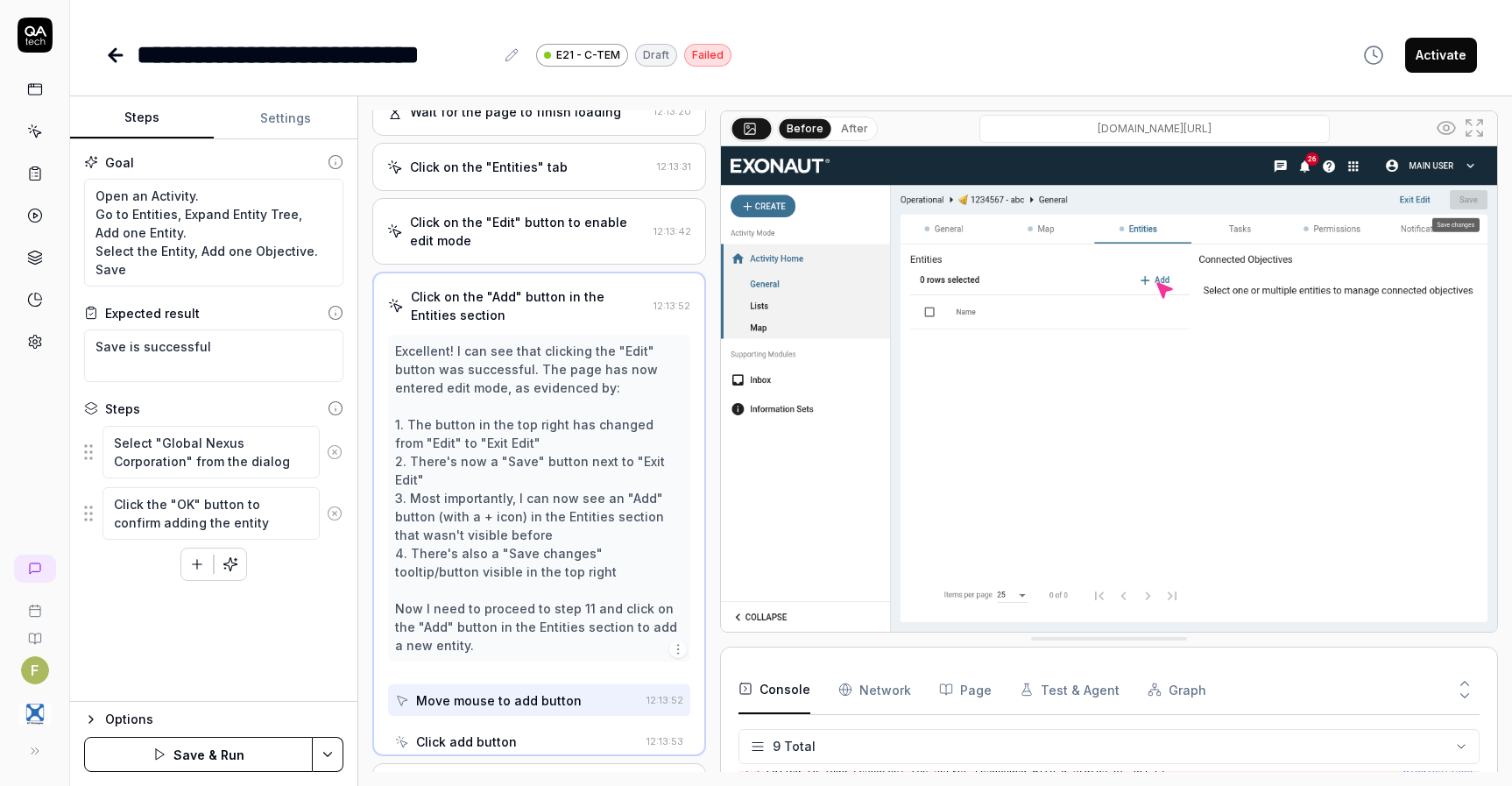
click at [322, 446] on button at bounding box center [335, 451] width 30 height 35
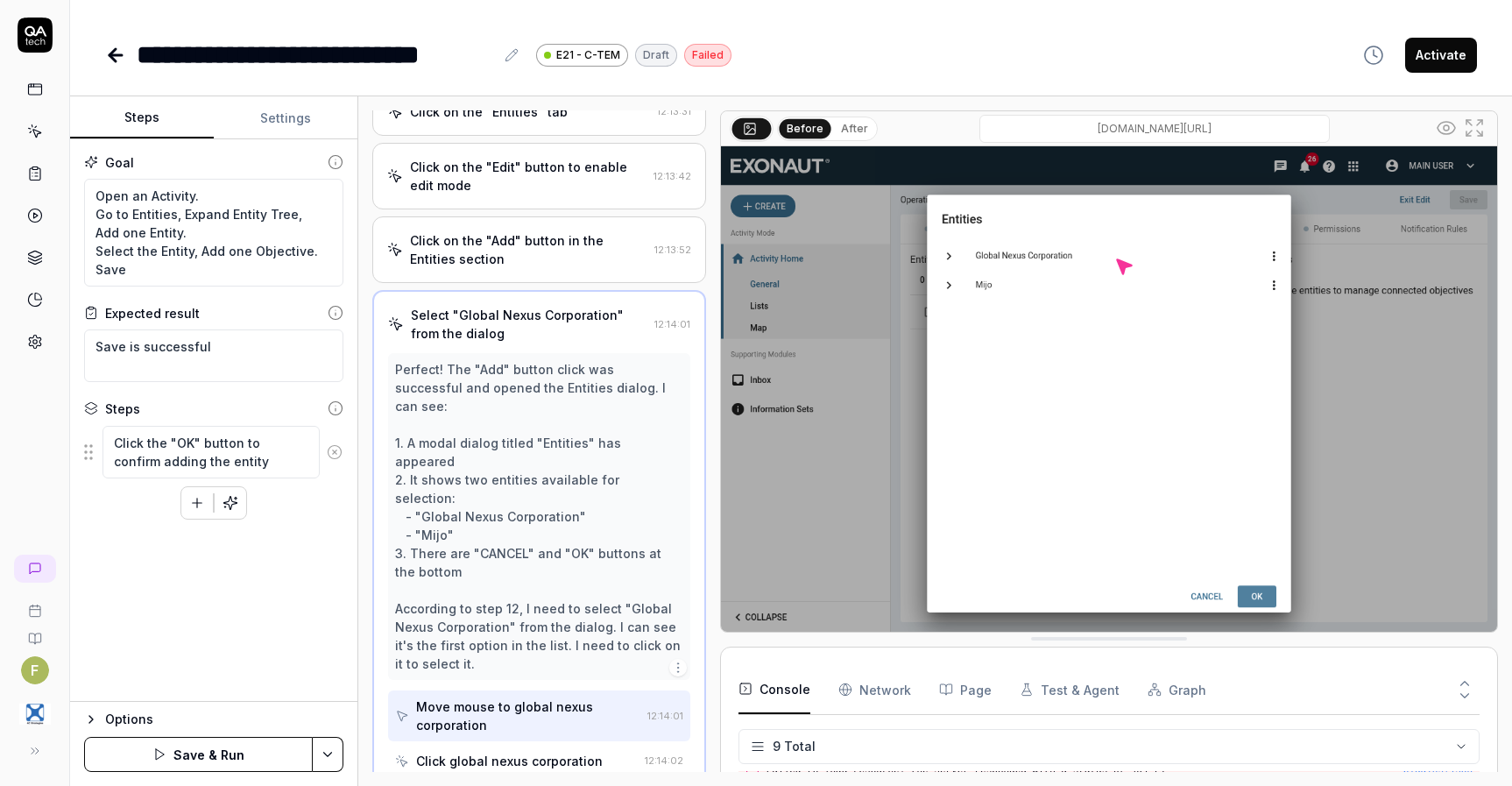
drag, startPoint x: 328, startPoint y: 445, endPoint x: 348, endPoint y: 476, distance: 36.9
click at [329, 448] on icon at bounding box center [335, 452] width 16 height 16
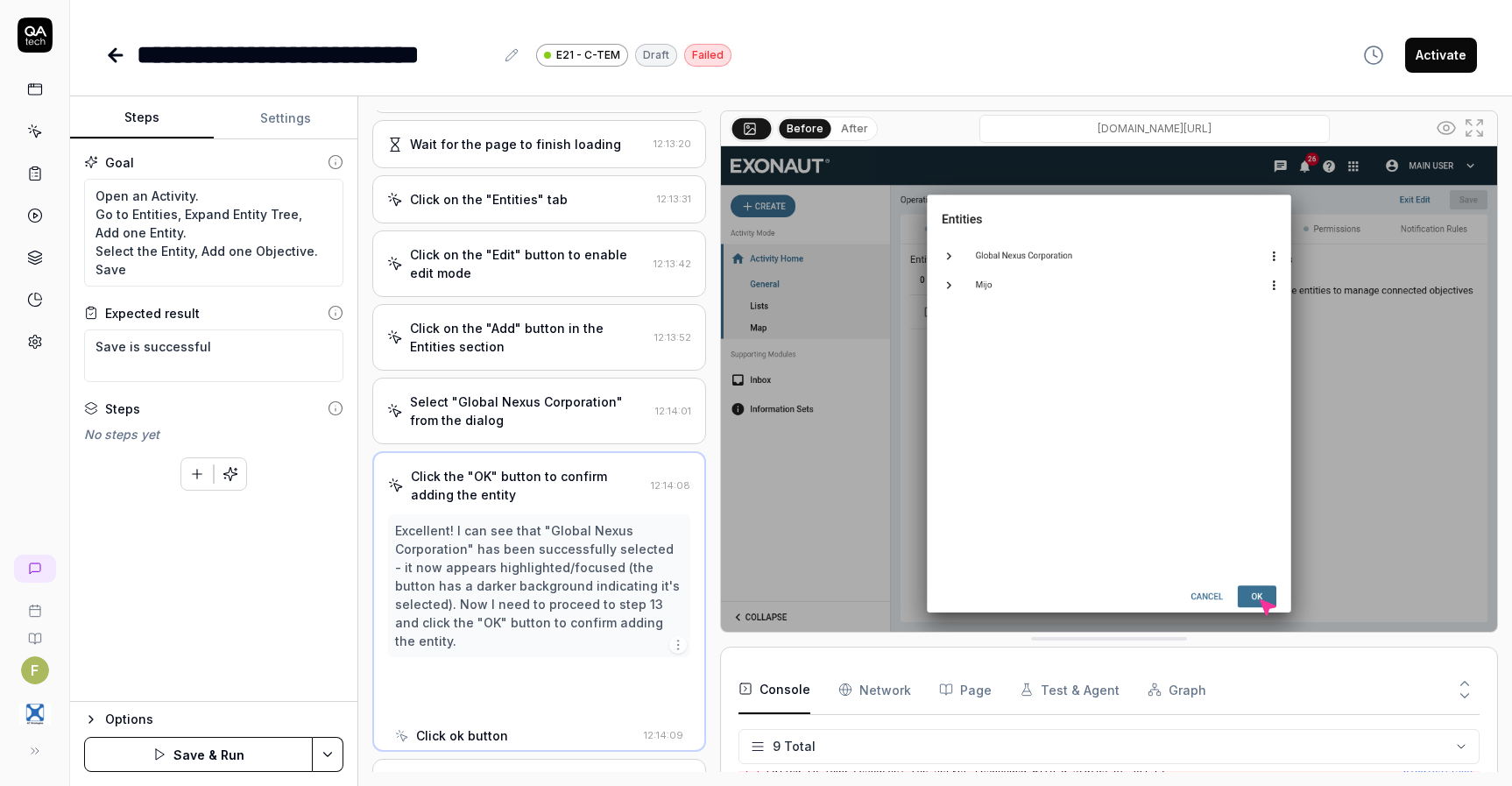
scroll to position [509, 0]
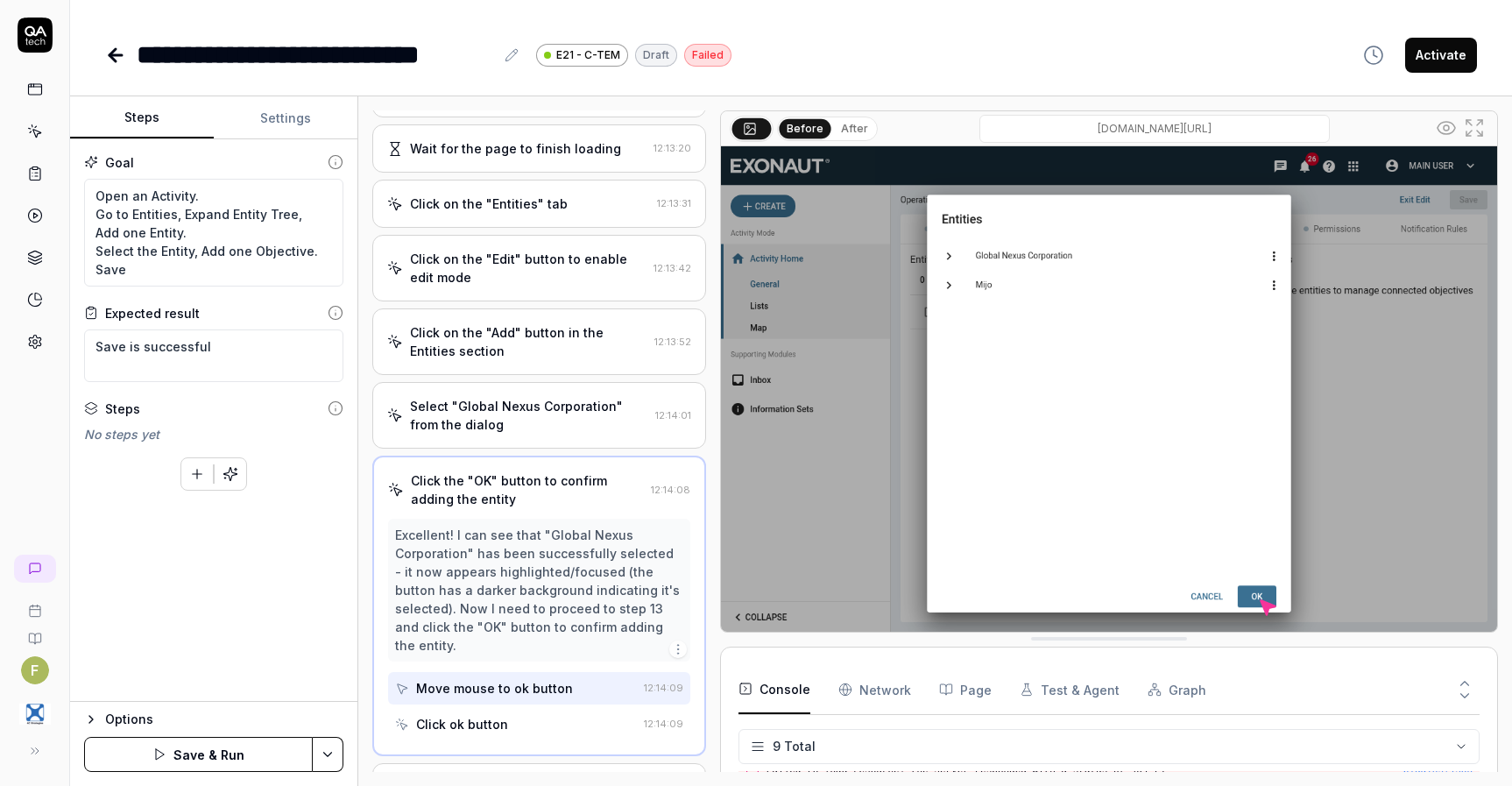
click at [210, 748] on button "Save & Run" at bounding box center [199, 753] width 229 height 35
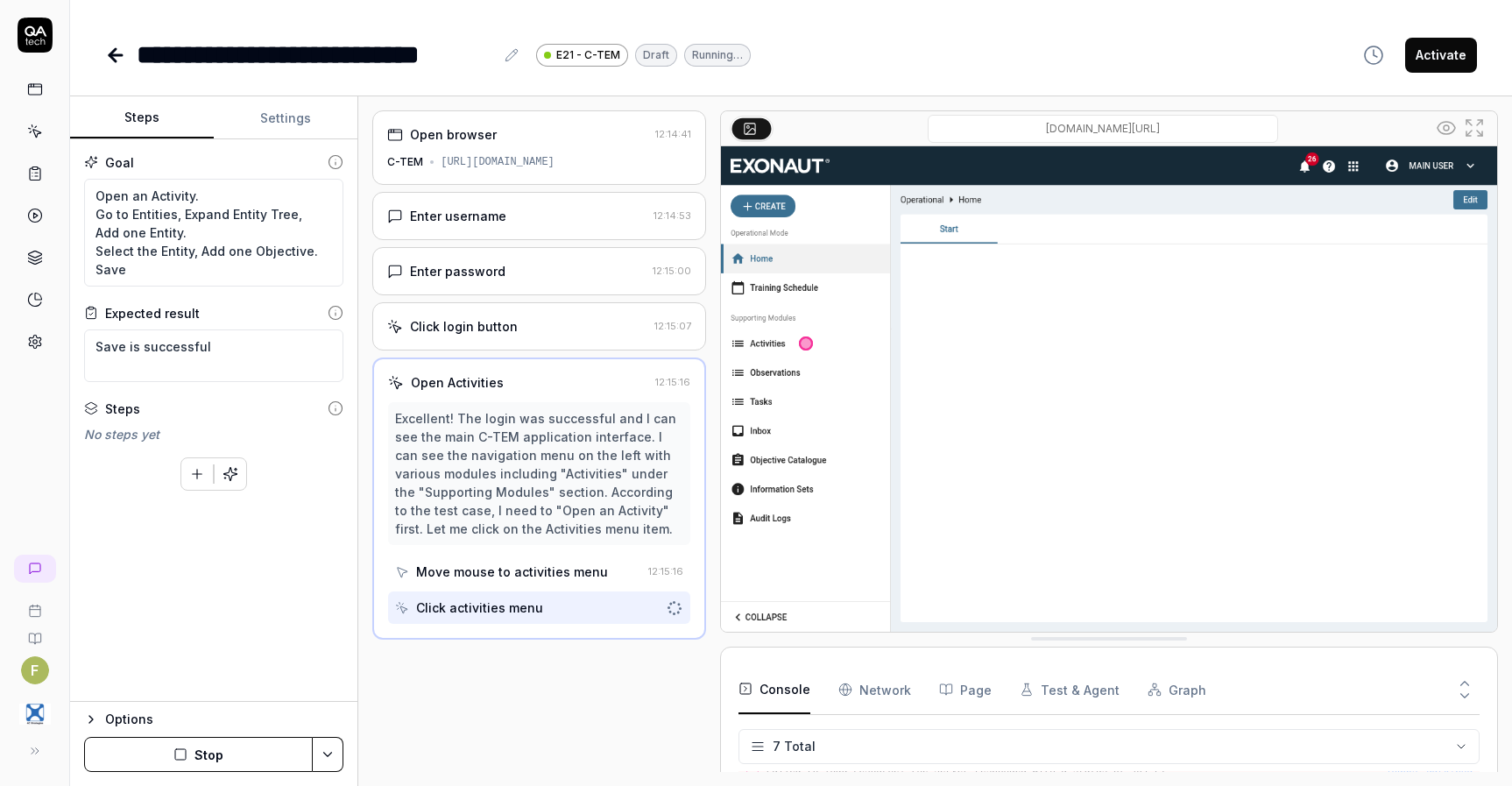
scroll to position [120, 0]
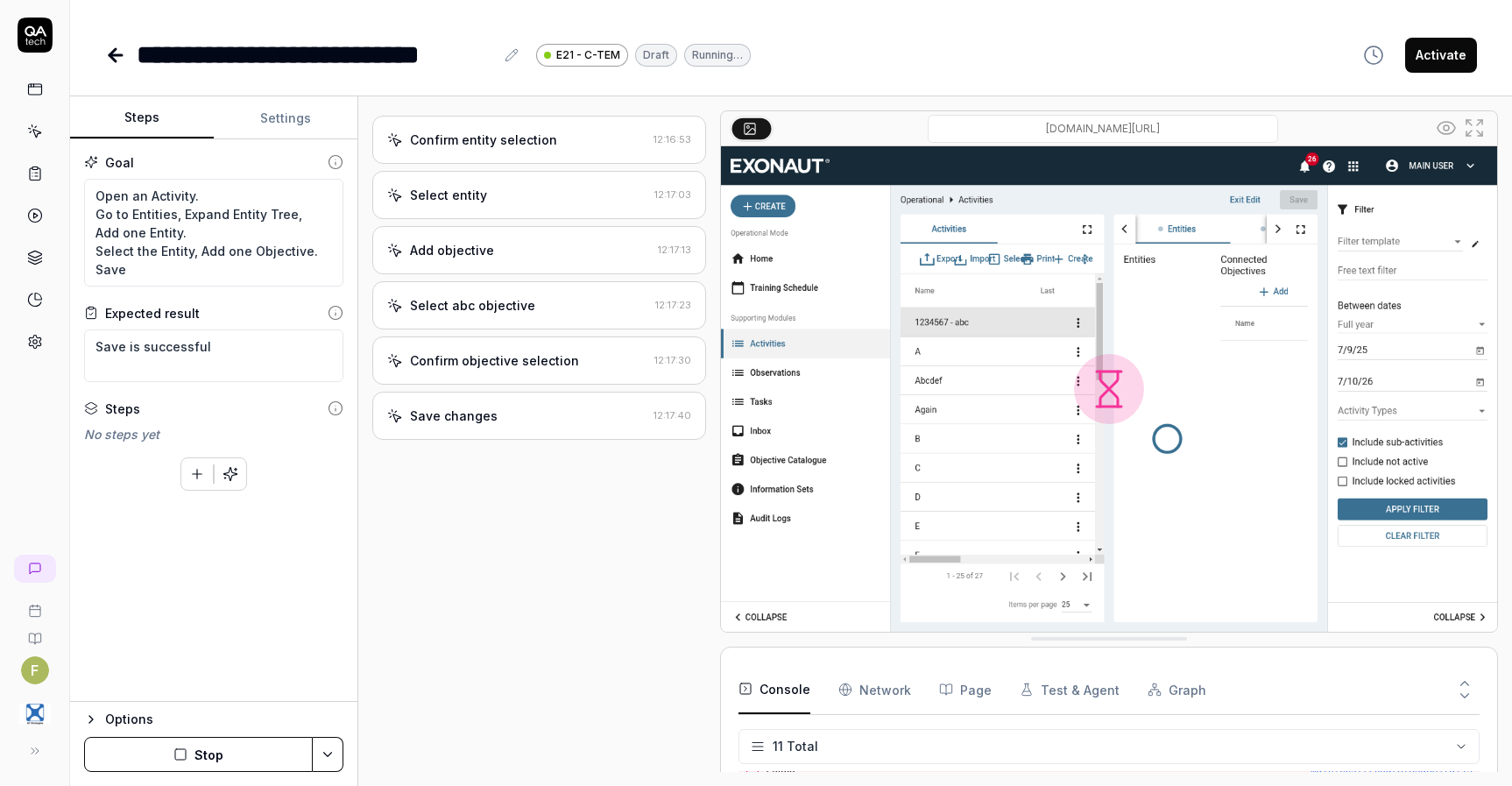
scroll to position [859, 0]
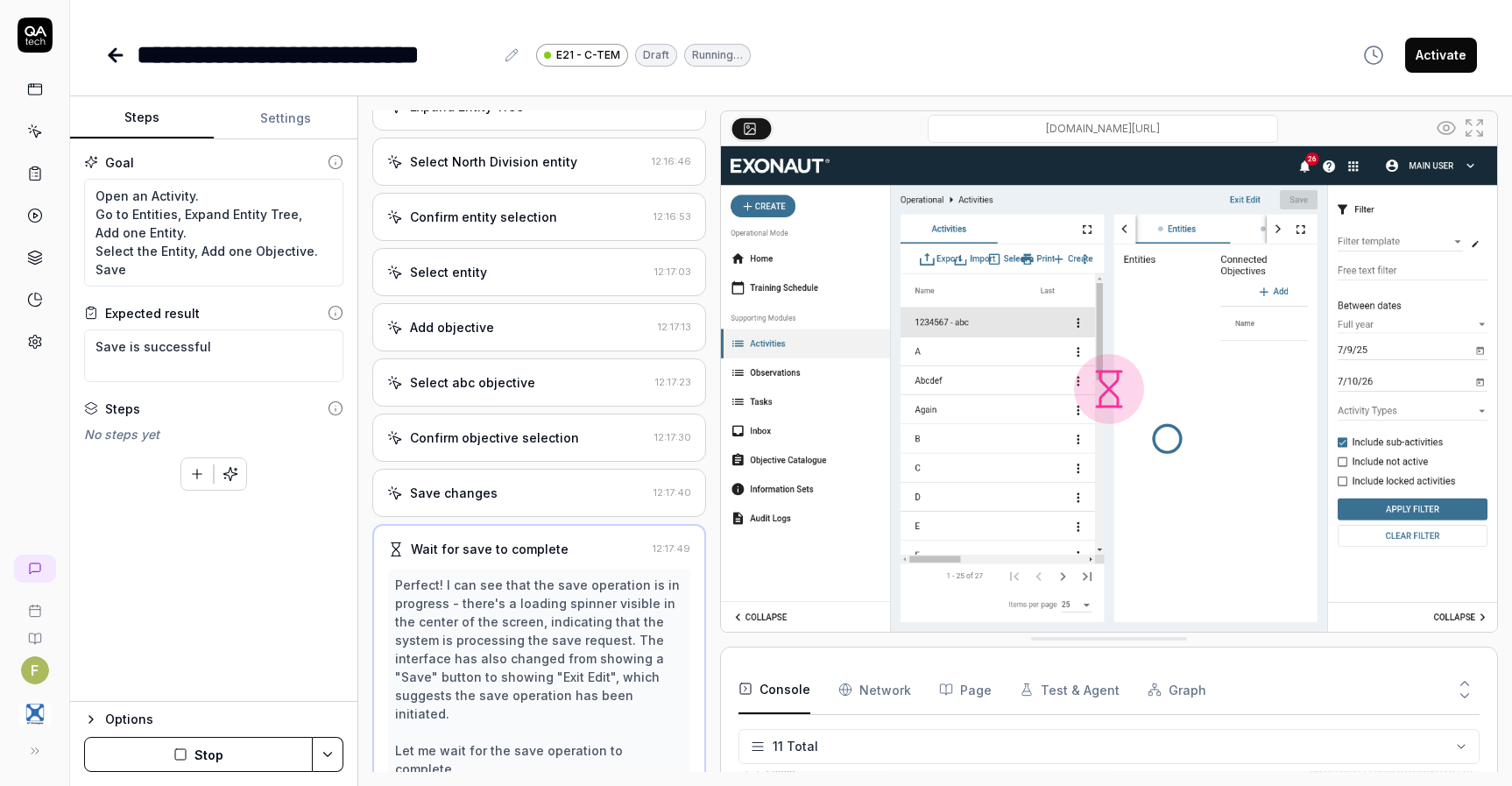
click at [545, 226] on div "Confirm entity selection" at bounding box center [483, 216] width 147 height 19
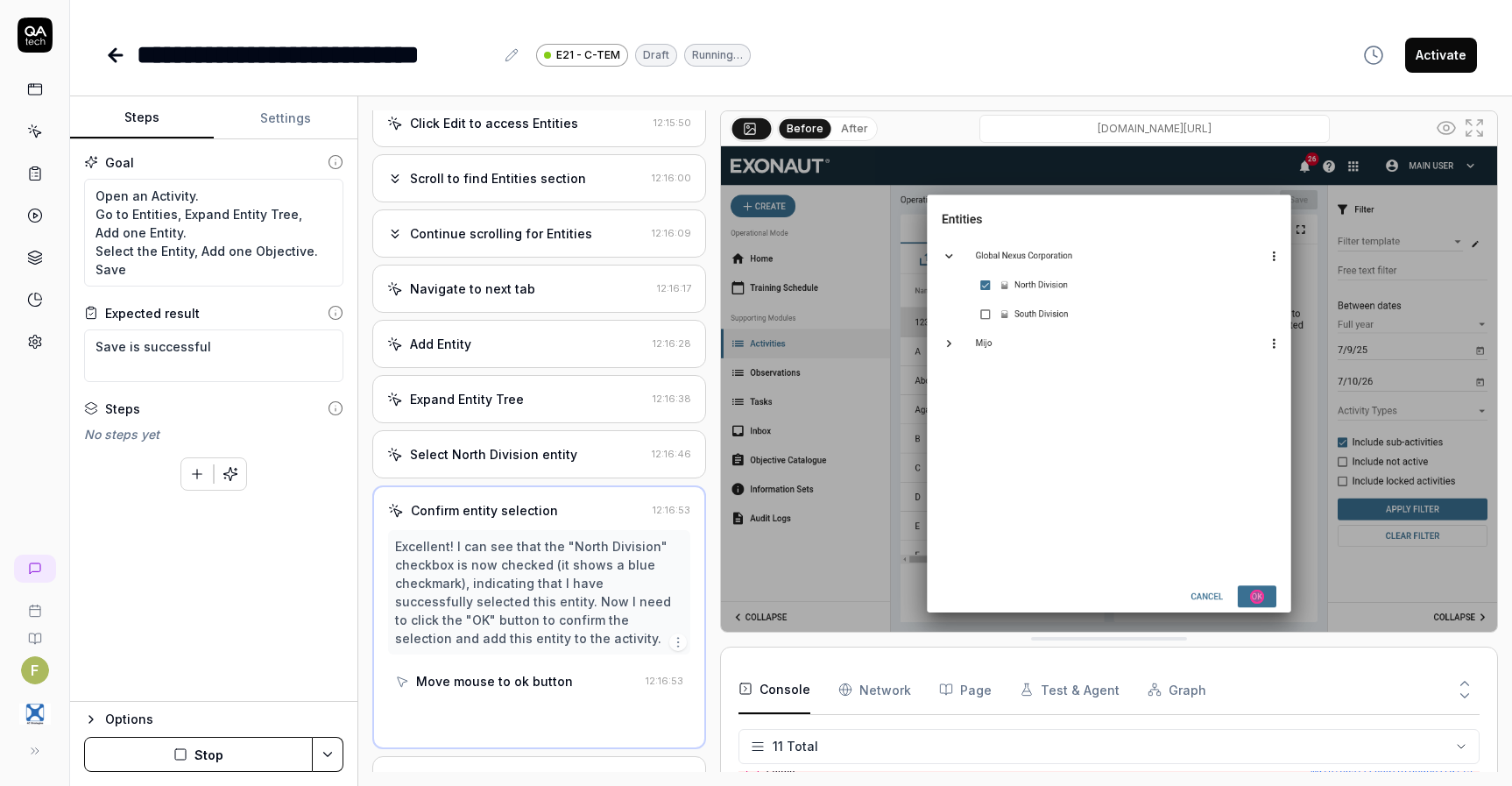
scroll to position [472, 0]
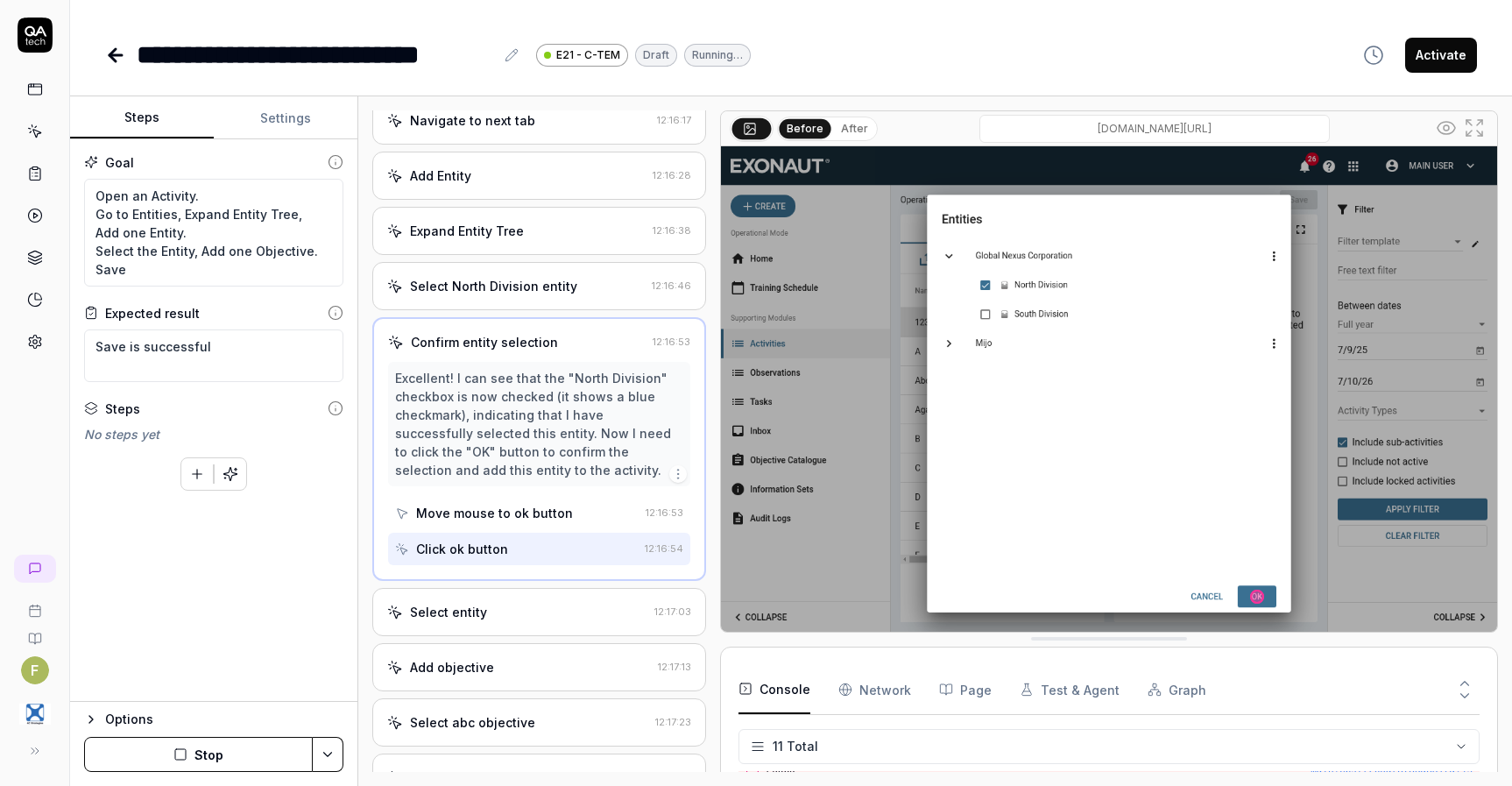
click at [524, 621] on div "Select entity" at bounding box center [517, 611] width 260 height 19
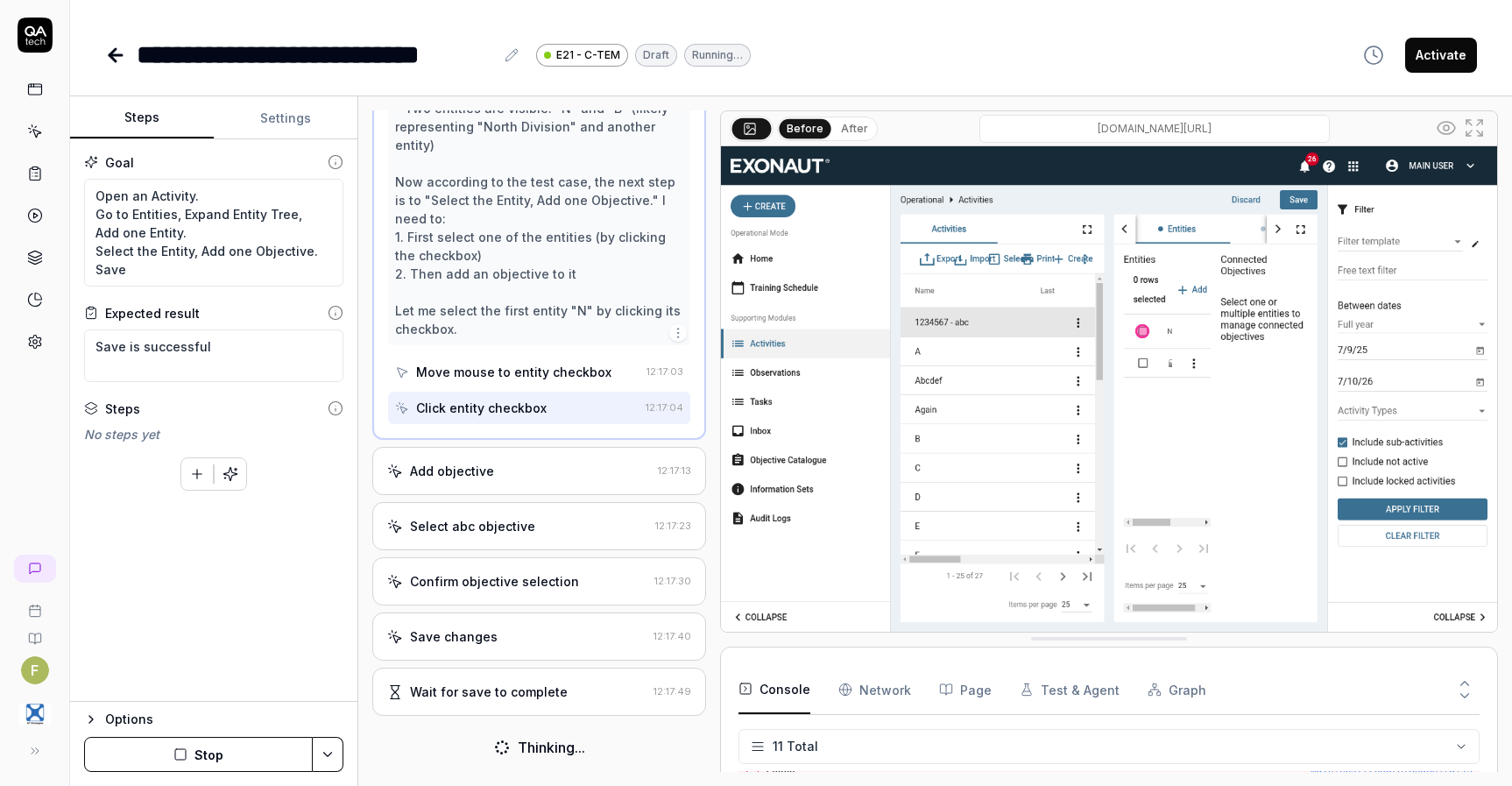
click at [542, 533] on div "Select abc objective" at bounding box center [517, 525] width 261 height 19
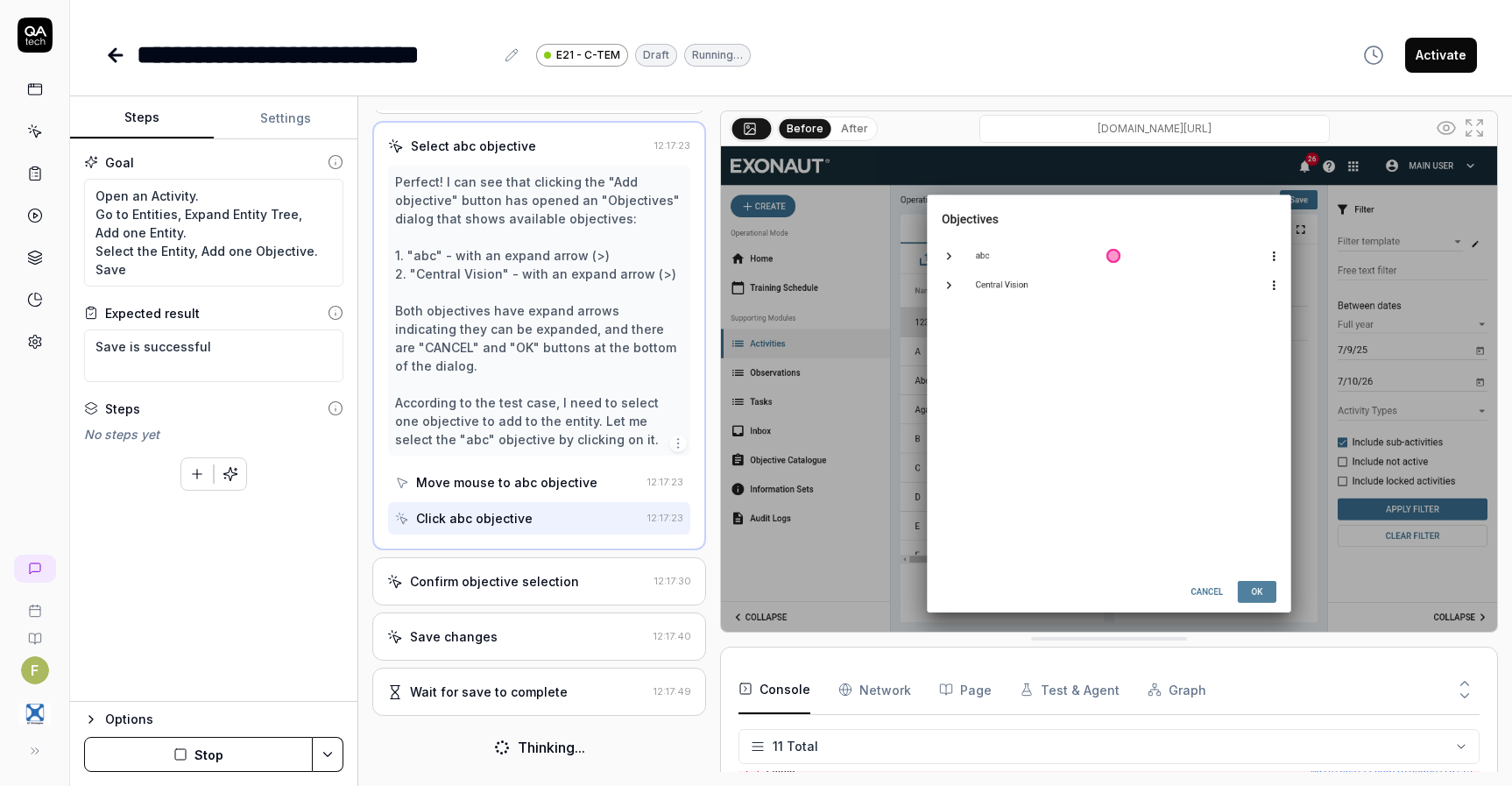
click at [527, 581] on div "Confirm objective selection" at bounding box center [494, 581] width 169 height 19
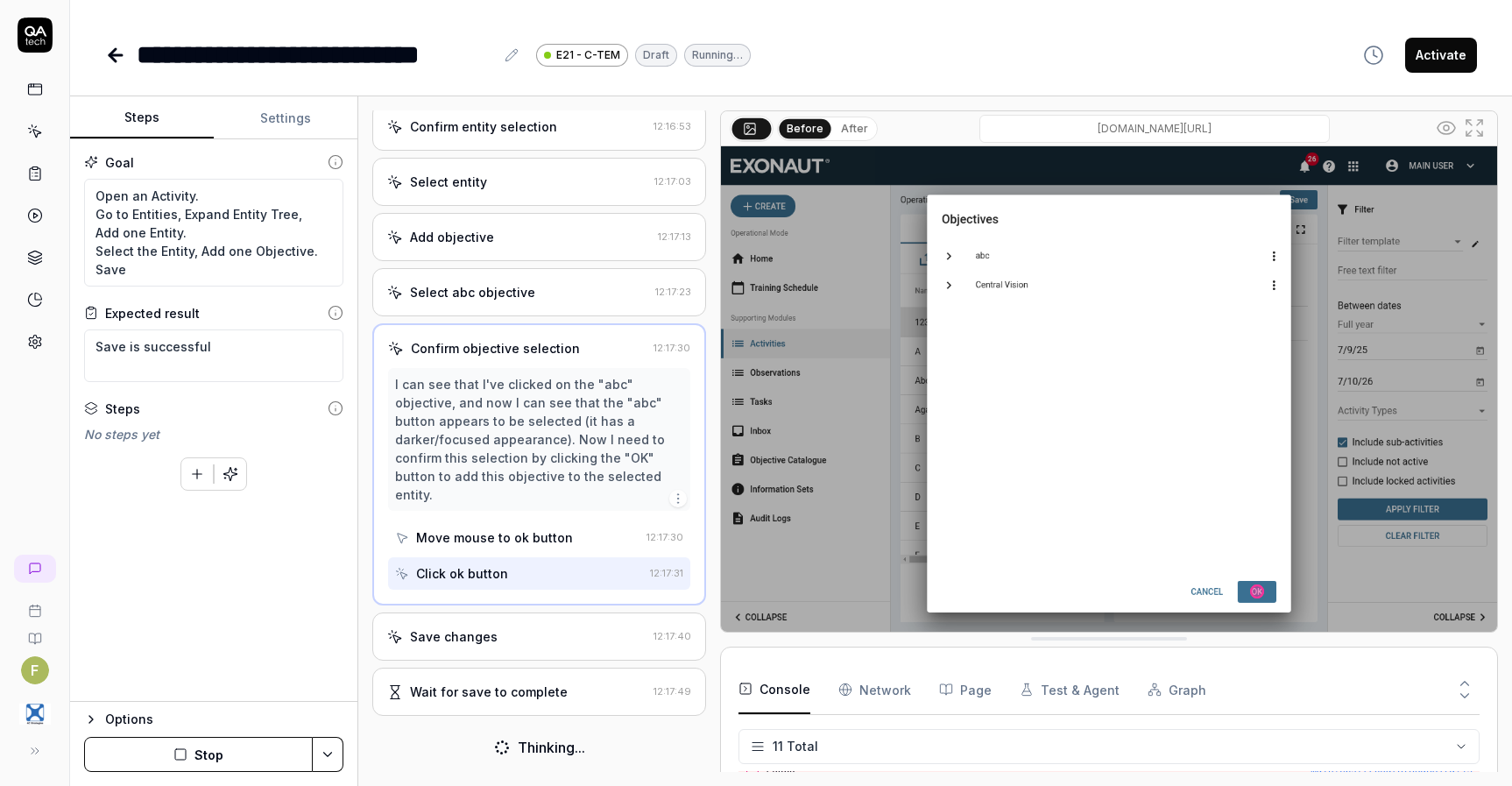
click at [507, 641] on div "Save changes" at bounding box center [517, 636] width 260 height 19
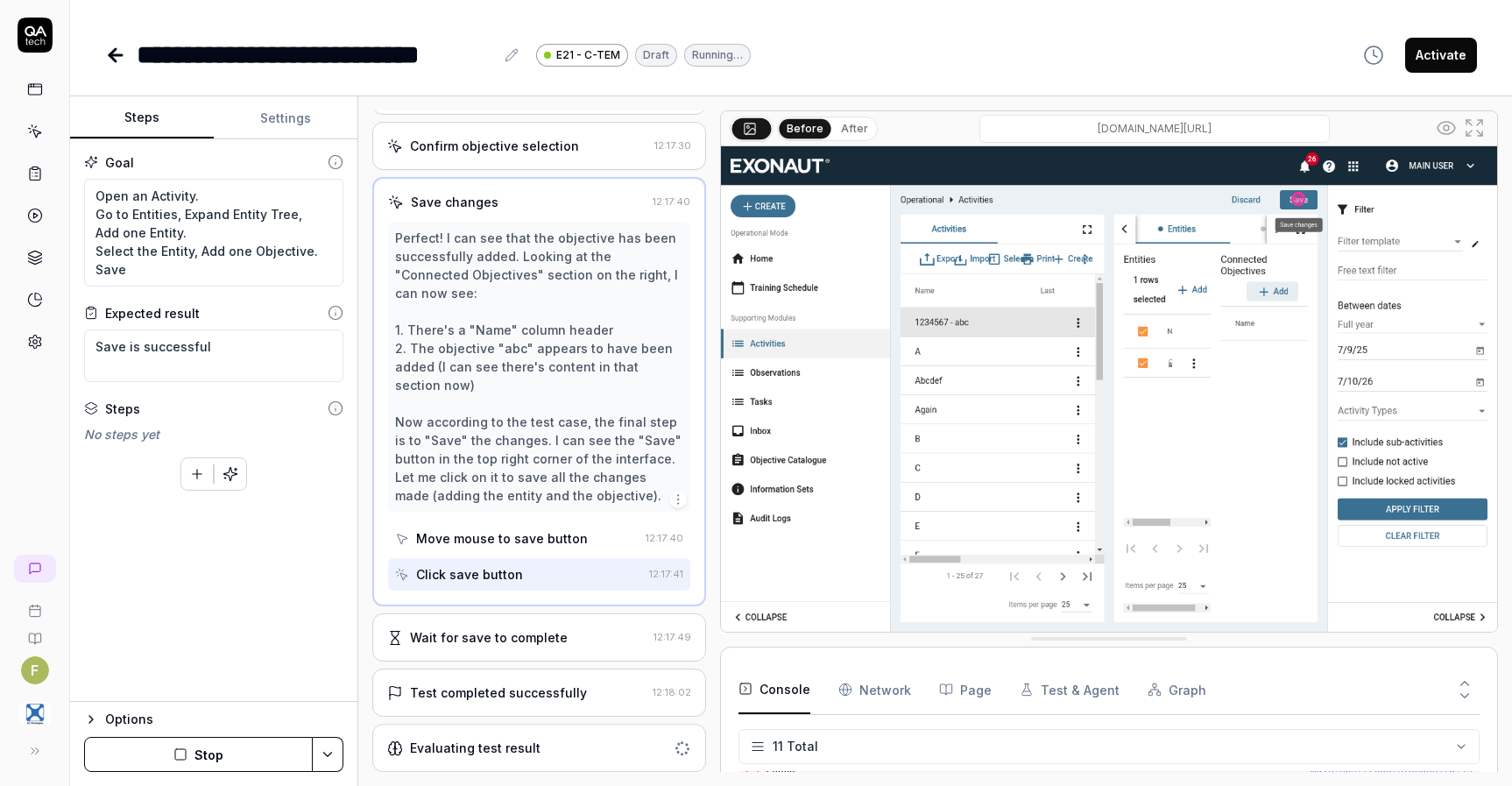
scroll to position [1079, 0]
click at [525, 747] on div "Evaluating test result" at bounding box center [475, 747] width 130 height 19
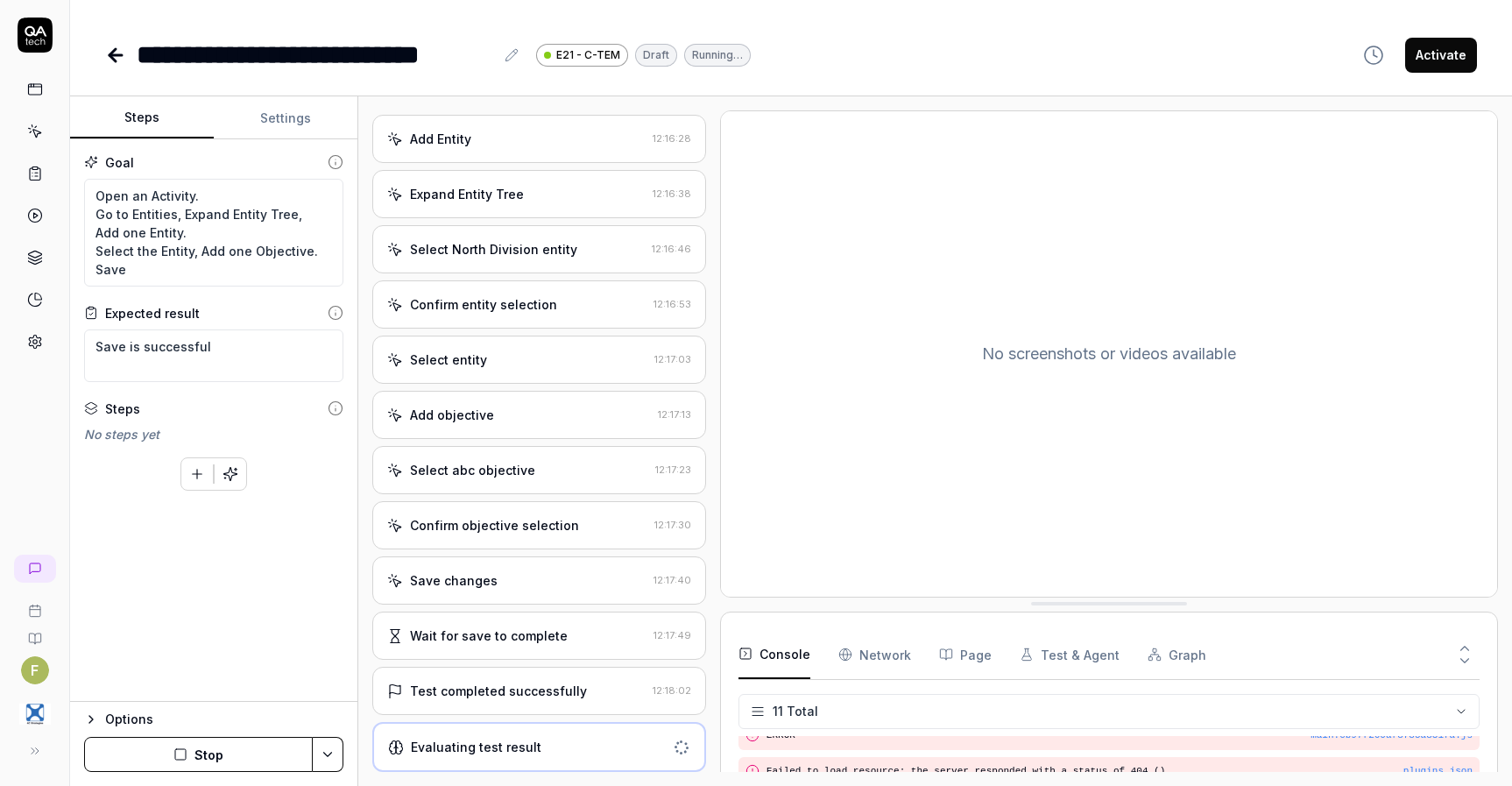
scroll to position [1088, 0]
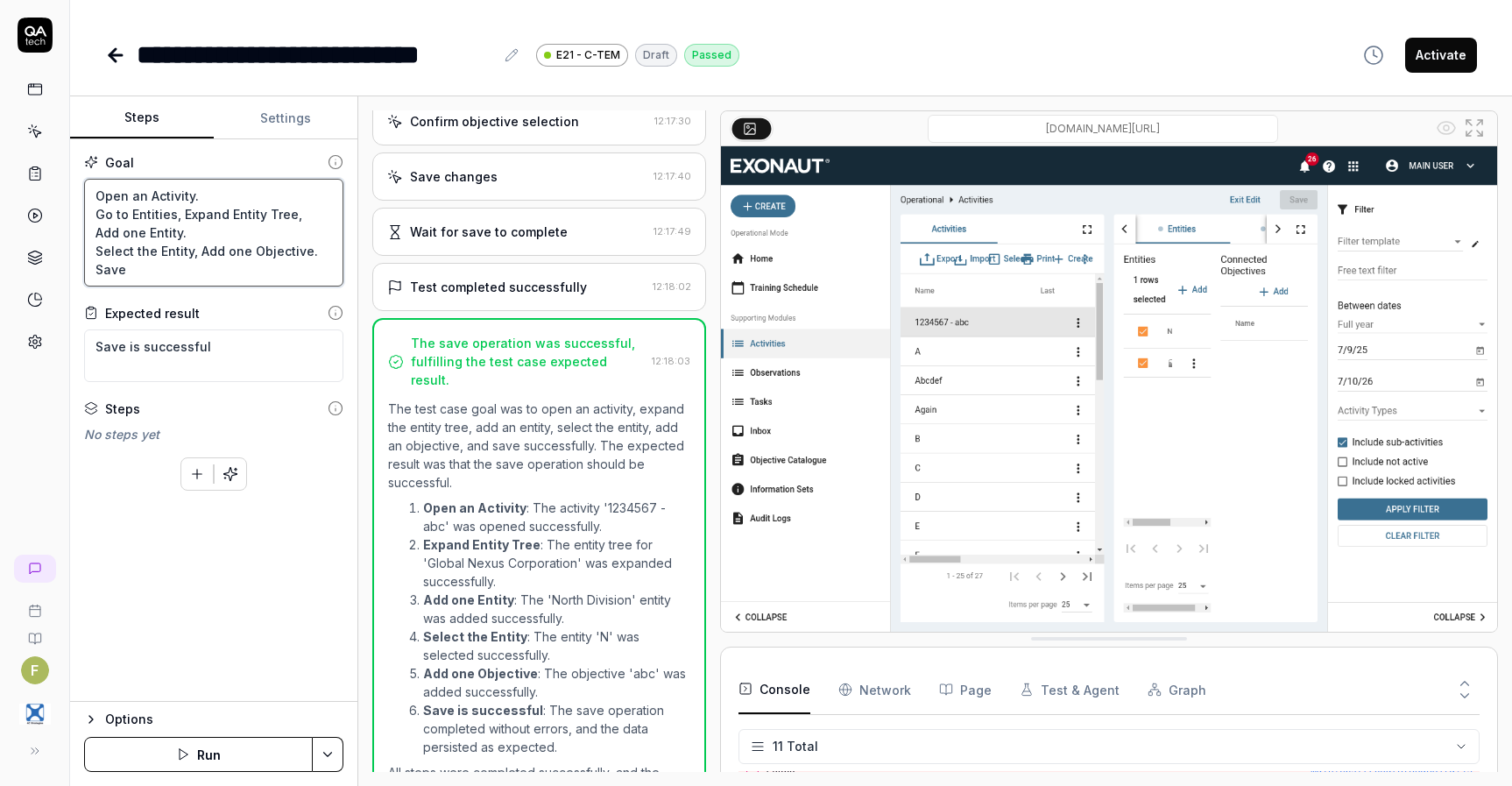
click at [160, 262] on textarea "Open an Activity. Go to Entities, Expand Entity Tree, Add one Entity. Select th…" at bounding box center [213, 232] width 260 height 108
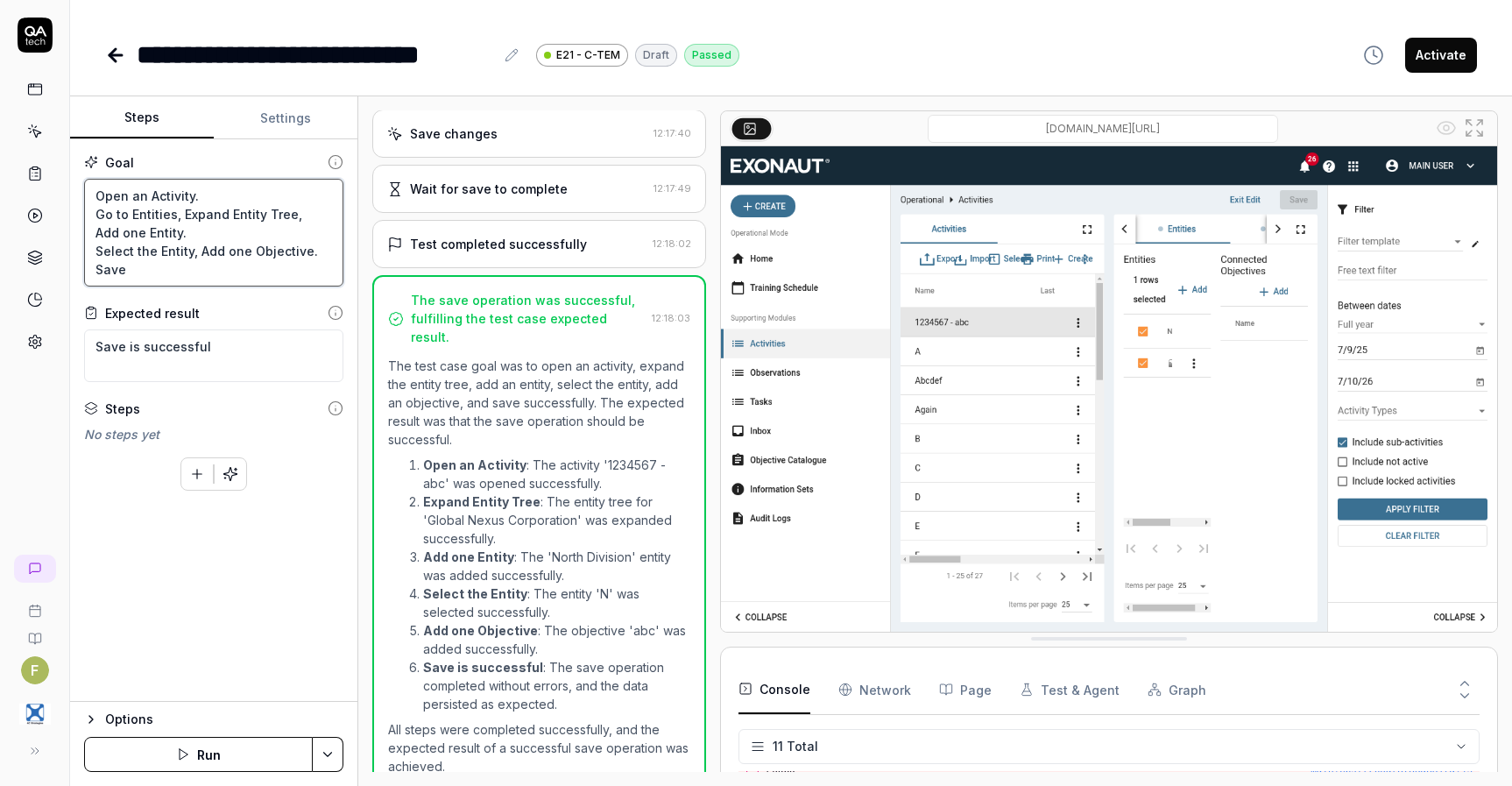
scroll to position [1169, 0]
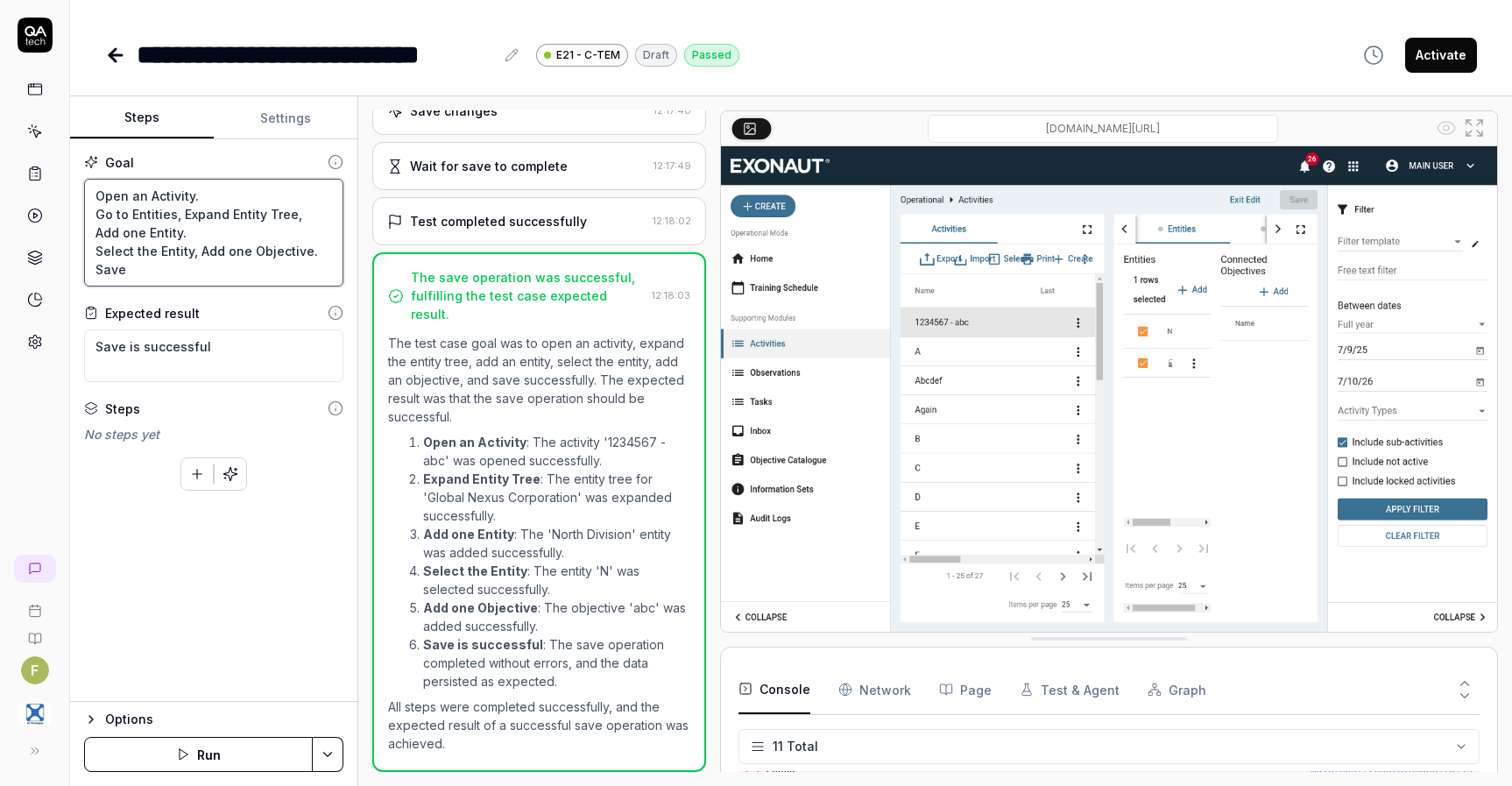
type textarea "*"
drag, startPoint x: 198, startPoint y: 246, endPoint x: 304, endPoint y: 245, distance: 106.0
click at [304, 245] on textarea "Open an Activity. Go to Entities, Expand Entity Tree, Add one Entity. Select th…" at bounding box center [213, 232] width 260 height 108
type textarea "Open an Activity. Go to Entities, Expand Entity Tree, Add one Entity. Select th…"
type textarea "*"
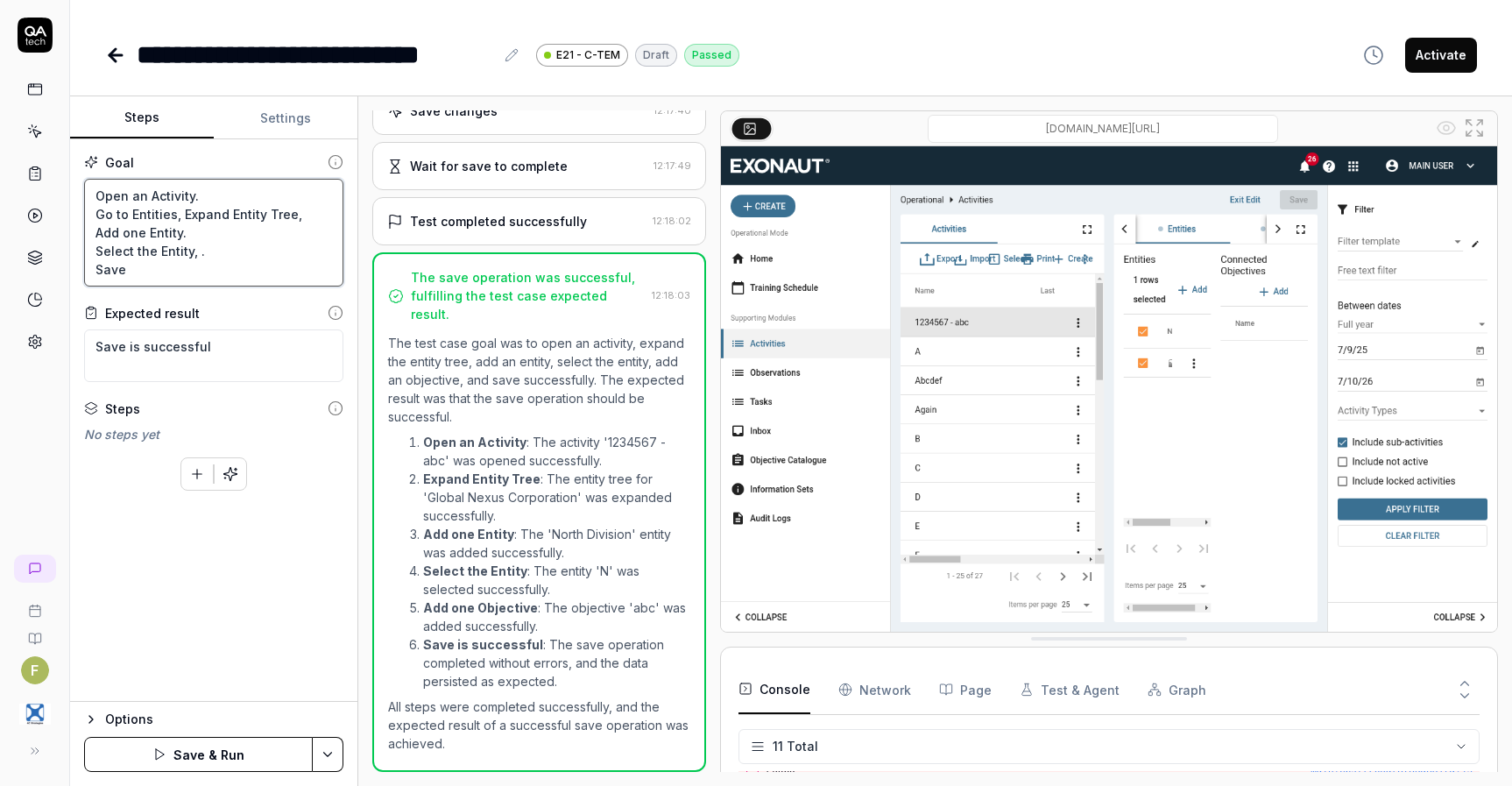
type textarea "Open an Activity. Go to Entities, Expand Entity Tree, Add one Entity. Select th…"
type textarea "*"
type textarea "Open an Activity. Go to Entities, Expand Entity Tree, Add one Entity. Select th…"
type textarea "*"
type textarea "Open an Activity. Go to Entities, Expand Entity Tree, Add one Entity. Select th…"
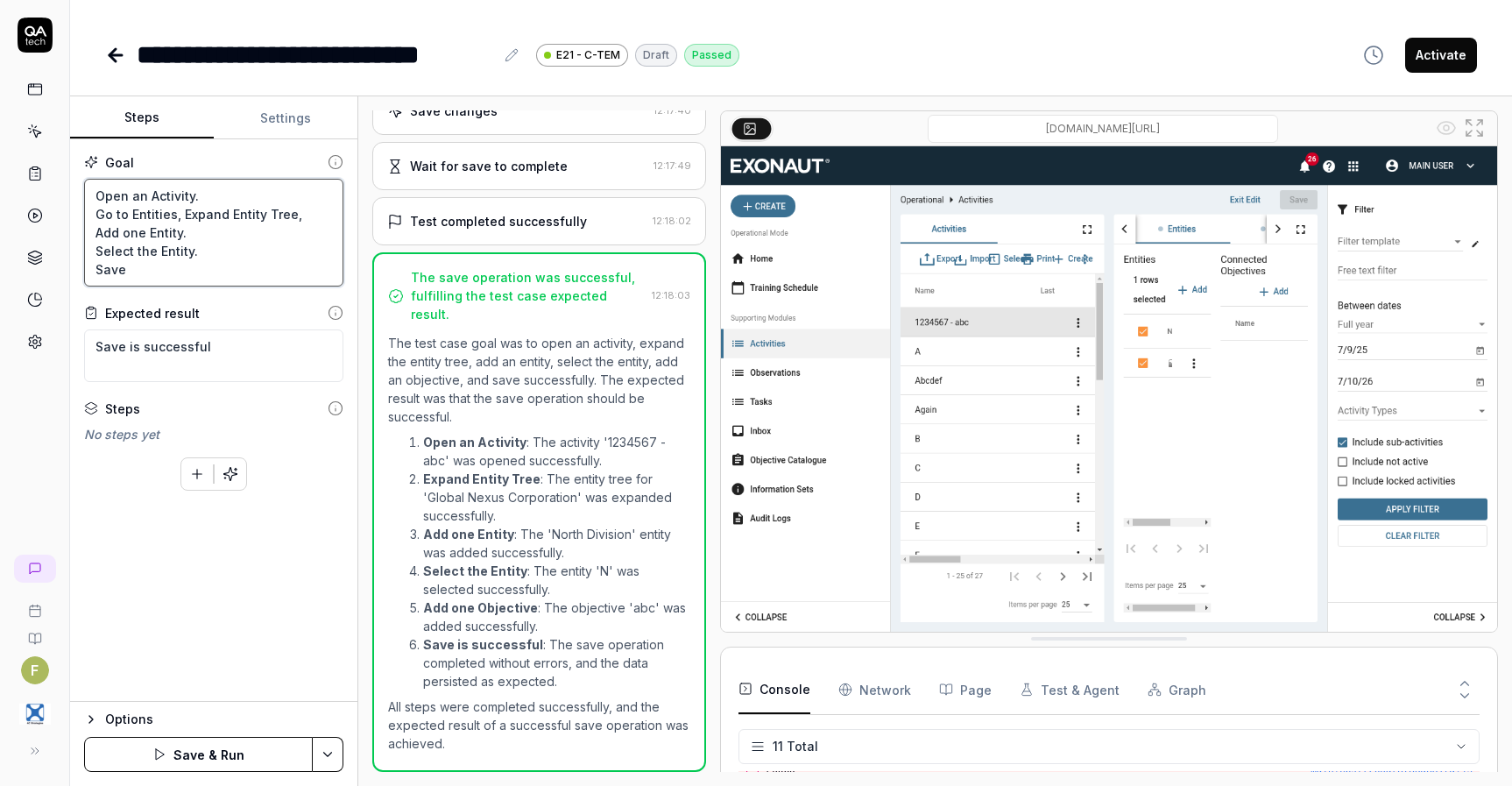
type textarea "*"
type textarea "Open an Activity. Go to Entities, Expand Entity Tree, Add one Entity. Select th…"
type textarea "*"
type textarea "Open an Activity. Go to Entities, Expand Entity Tree, Add one Entity. Select th…"
type textarea "*"
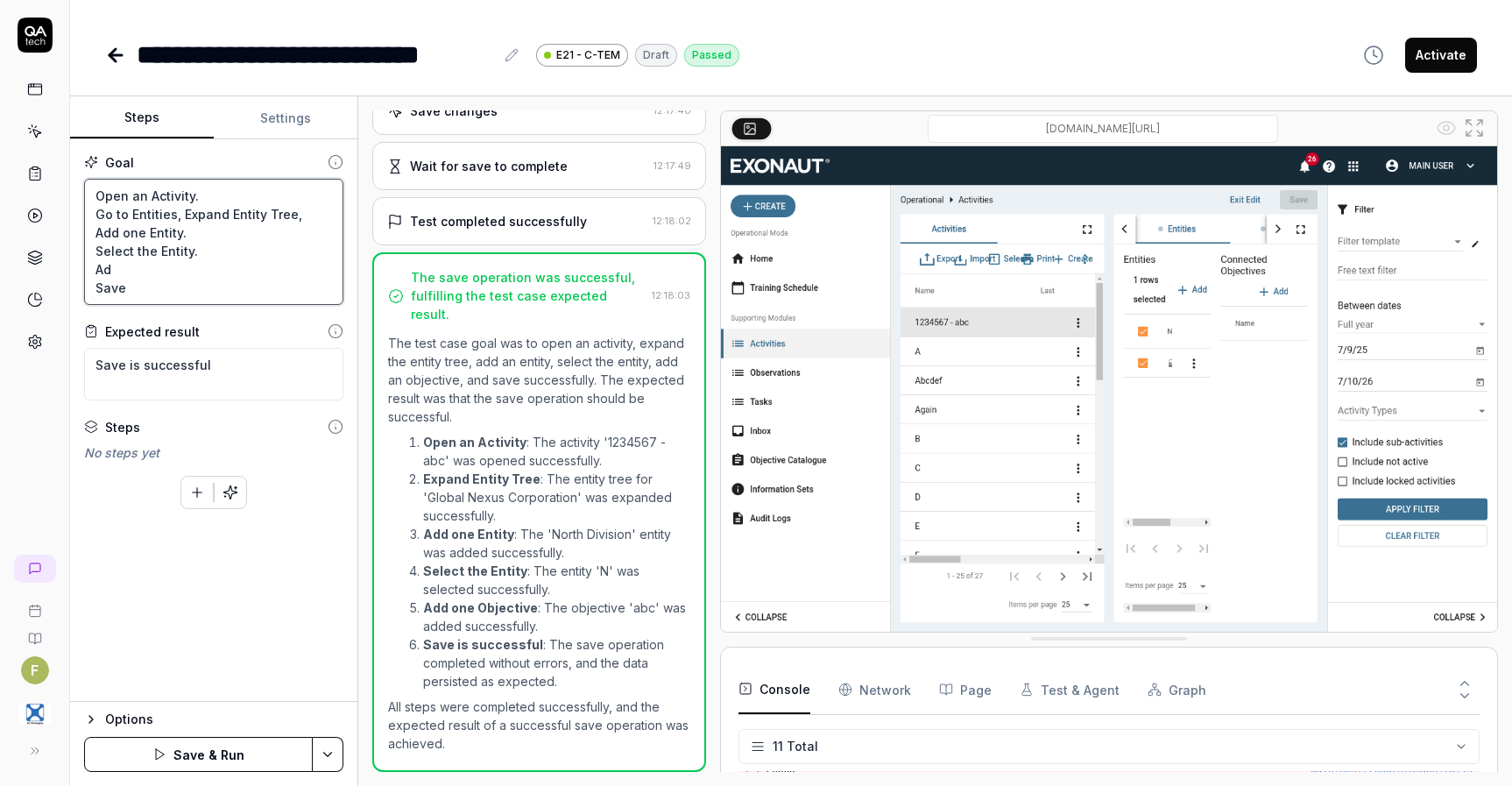
type textarea "Open an Activity. Go to Entities, Expand Entity Tree, Add one Entity. Select th…"
type textarea "*"
type textarea "Open an Activity. Go to Entities, Expand Entity Tree, Add one Entity. Select th…"
type textarea "*"
type textarea "Open an Activity. Go to Entities, Expand Entity Tree, Add one Entity. Select th…"
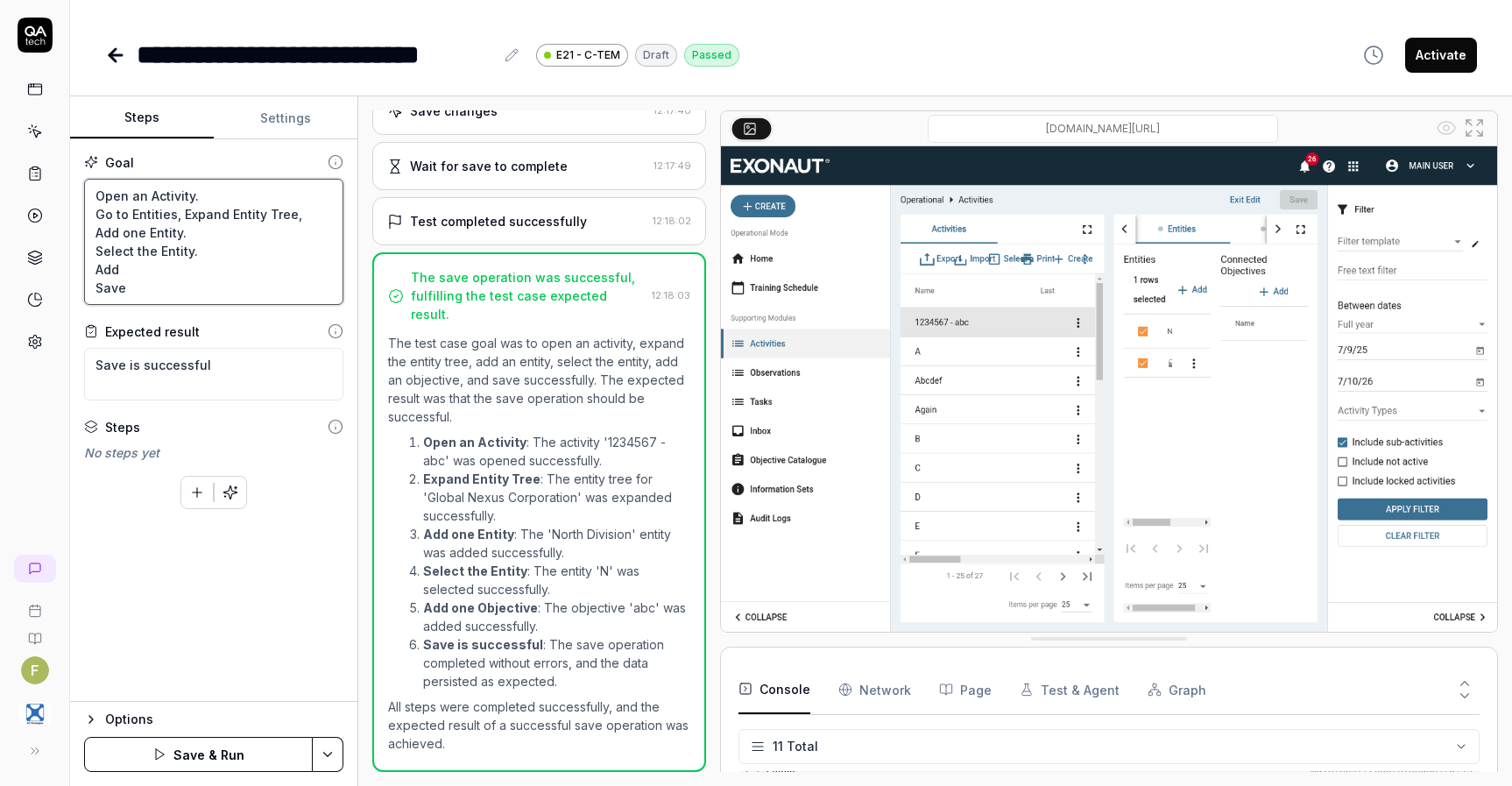
type textarea "*"
type textarea "Open an Activity. Go to Entities, Expand Entity Tree, Add one Entity. Select th…"
type textarea "*"
type textarea "Open an Activity. Go to Entities, Expand Entity Tree, Add one Entity. Select th…"
type textarea "*"
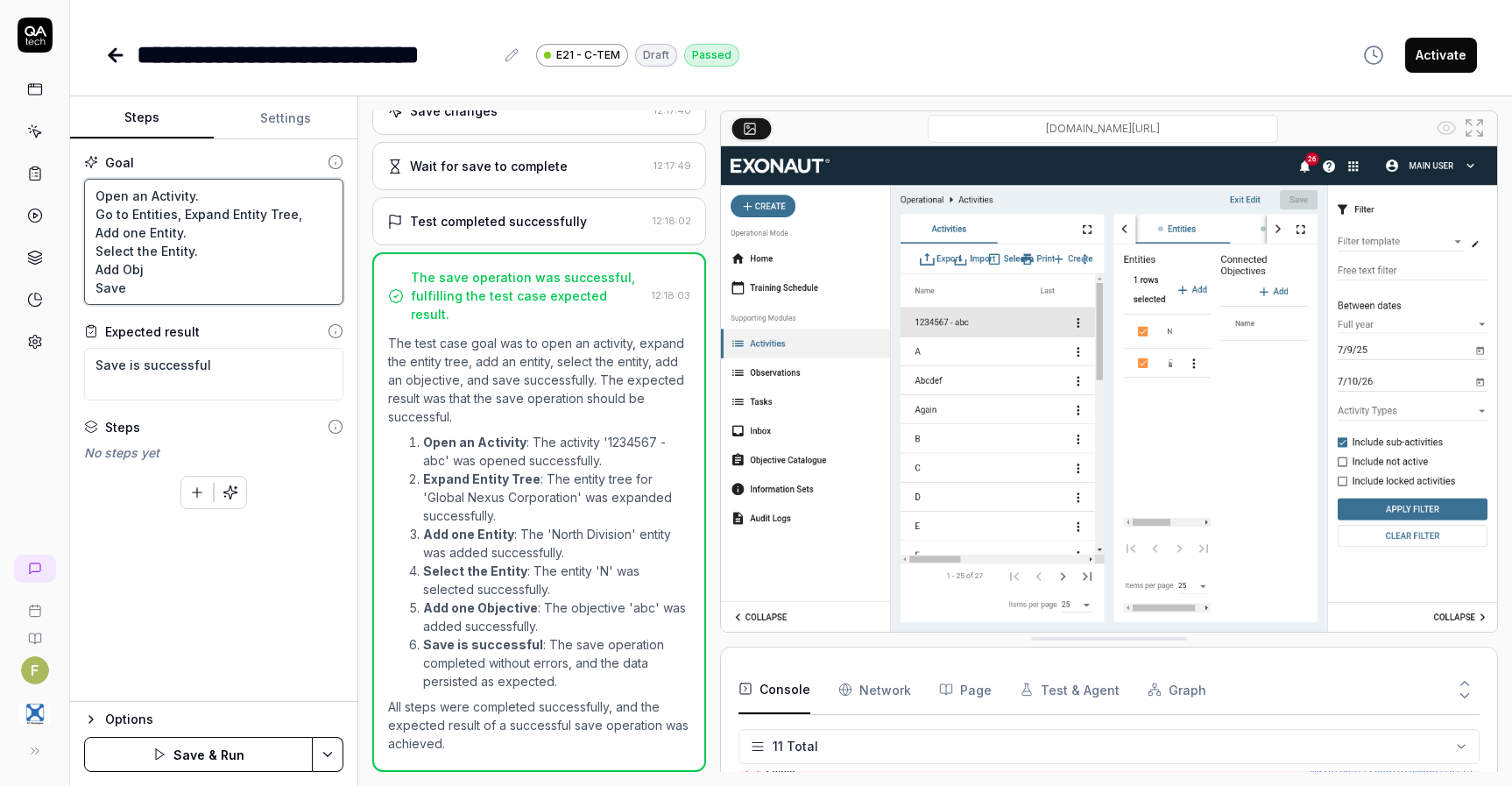
type textarea "Open an Activity. Go to Entities, Expand Entity Tree, Add one Entity. Select th…"
type textarea "*"
type textarea "Open an Activity. Go to Entities, Expand Entity Tree, Add one Entity. Select th…"
type textarea "*"
type textarea "Open an Activity. Go to Entities, Expand Entity Tree, Add one Entity. Select th…"
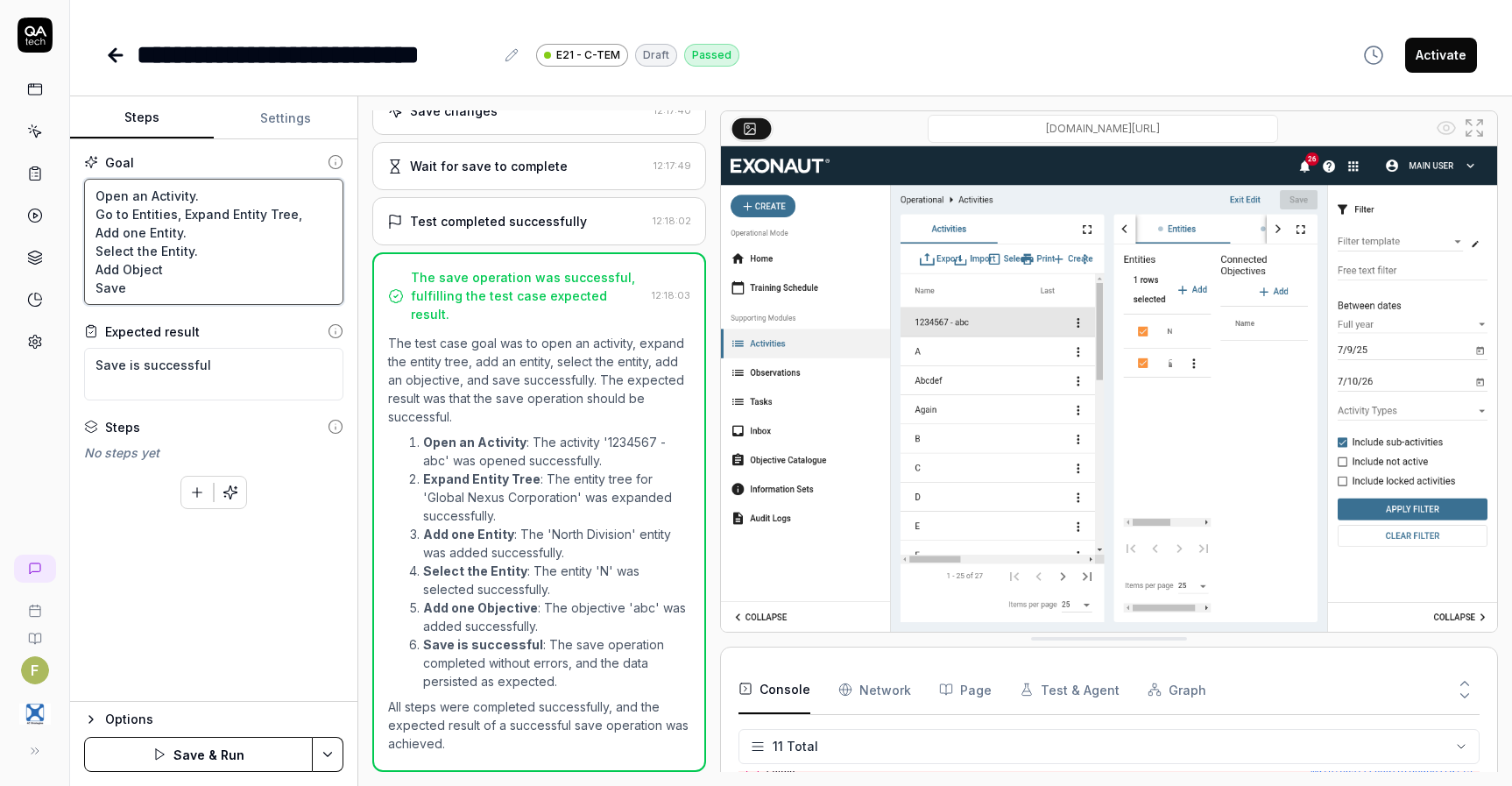
type textarea "*"
type textarea "Open an Activity. Go to Entities, Expand Entity Tree, Add one Entity. Select th…"
type textarea "*"
type textarea "Open an Activity. Go to Entities, Expand Entity Tree, Add one Entity. Select th…"
type textarea "*"
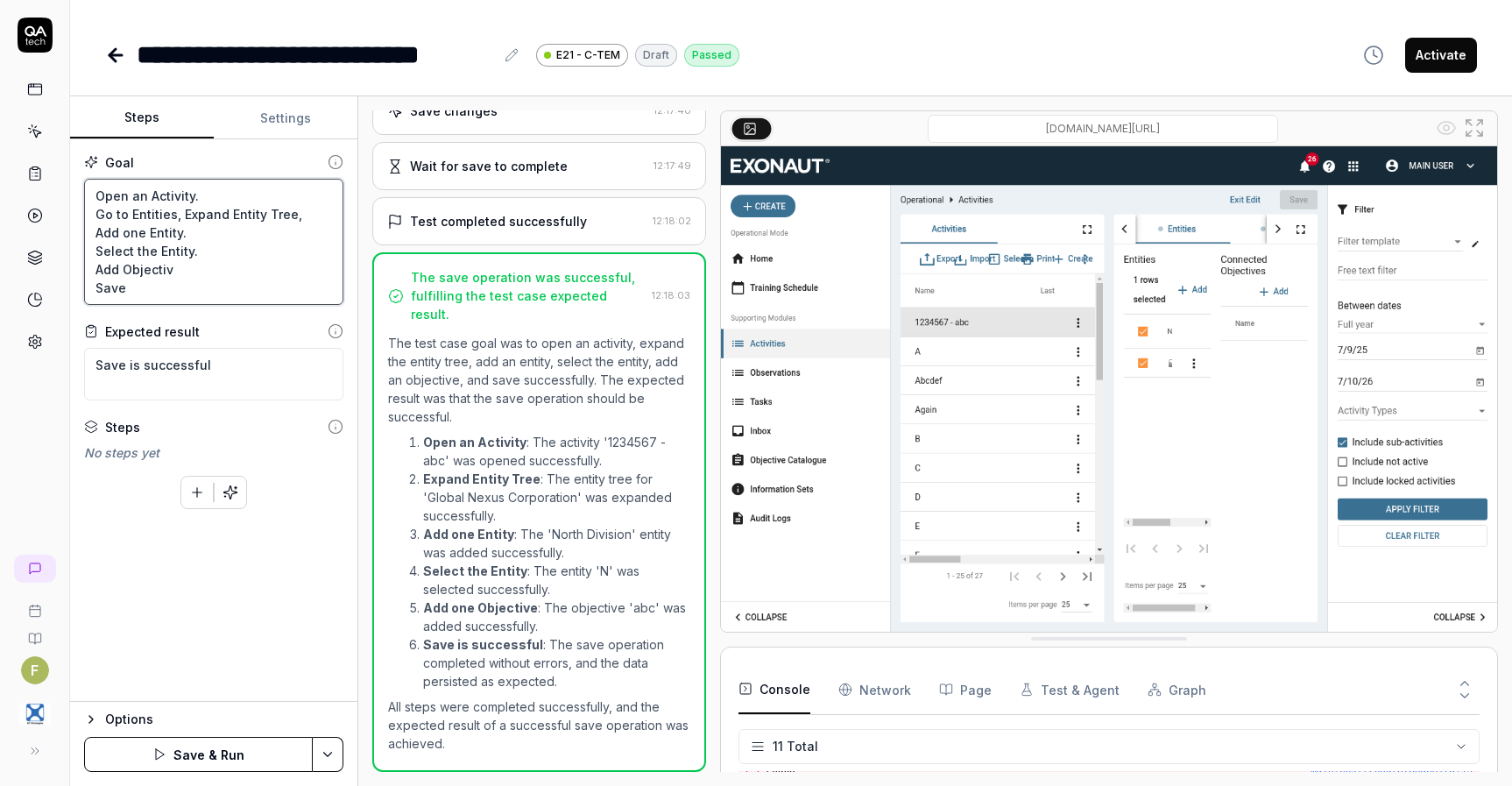
type textarea "Open an Activity. Go to Entities, Expand Entity Tree, Add one Entity. Select th…"
type textarea "*"
type textarea "Open an Activity. Go to Entities, Expand Entity Tree, Add one Entity. Select th…"
type textarea "*"
type textarea "Open an Activity. Go to Entities, Expand Entity Tree, Add one Entity. Select th…"
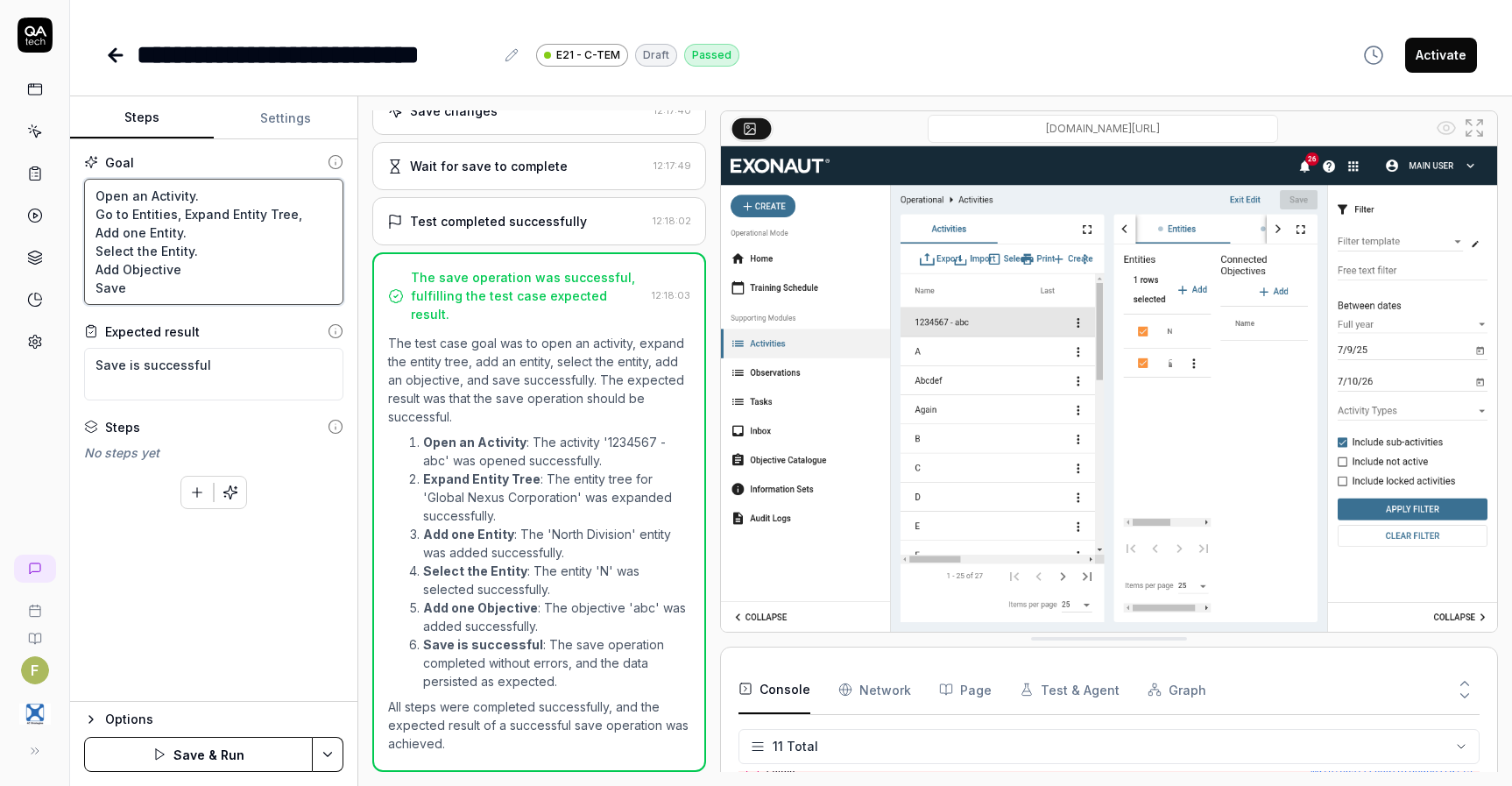
type textarea "*"
type textarea "Open an Activity. Go to Entities, Expand Entity Tree, Add one Entity. Select th…"
type textarea "*"
type textarea "Open an Activity. Go to Entities, Expand Entity Tree, Add one Entity. Select th…"
type textarea "*"
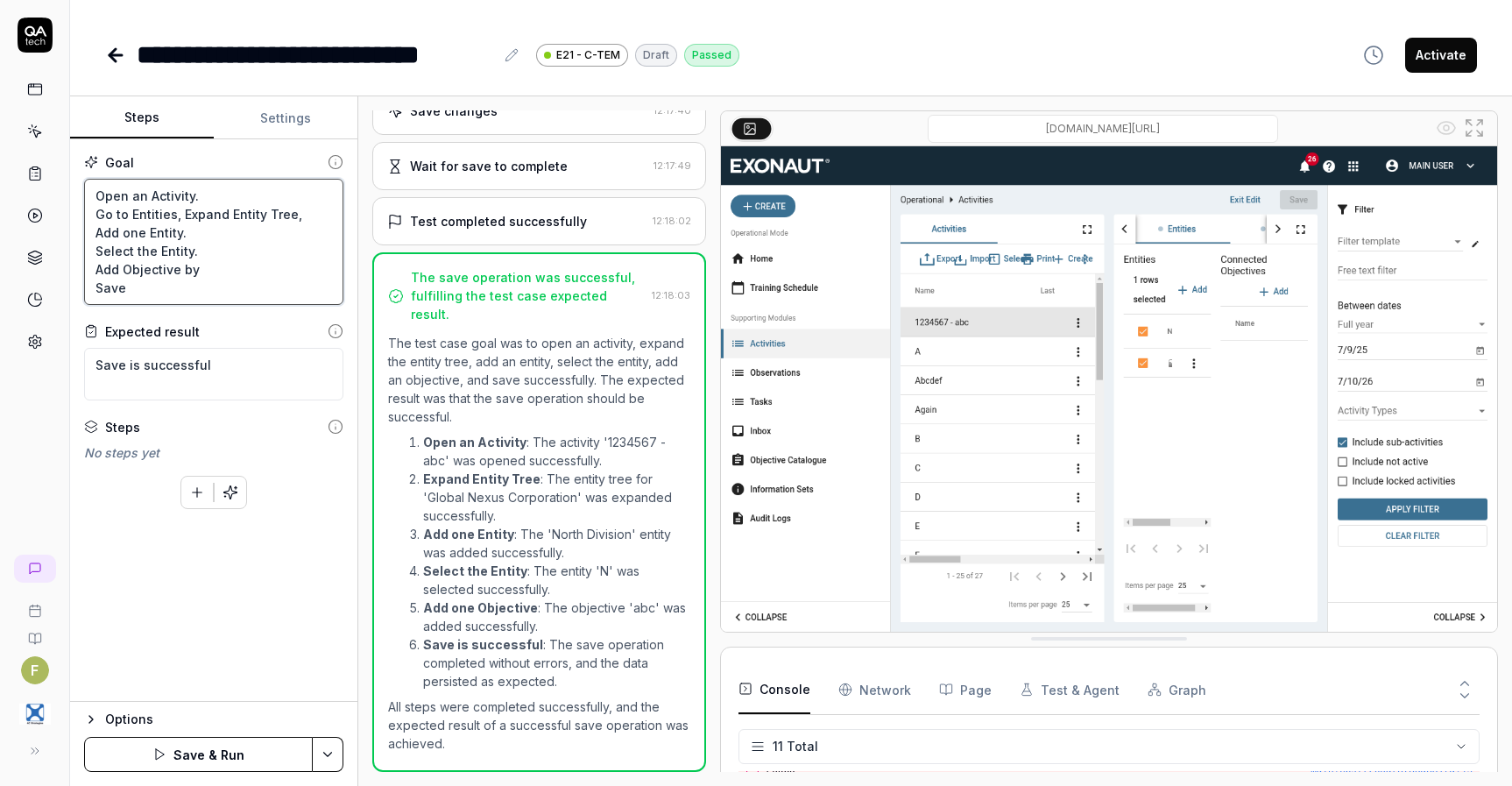
type textarea "Open an Activity. Go to Entities, Expand Entity Tree, Add one Entity. Select th…"
type textarea "*"
type textarea "Open an Activity. Go to Entities, Expand Entity Tree, Add one Entity. Select th…"
type textarea "*"
type textarea "Open an Activity. Go to Entities, Expand Entity Tree, Add one Entity. Select th…"
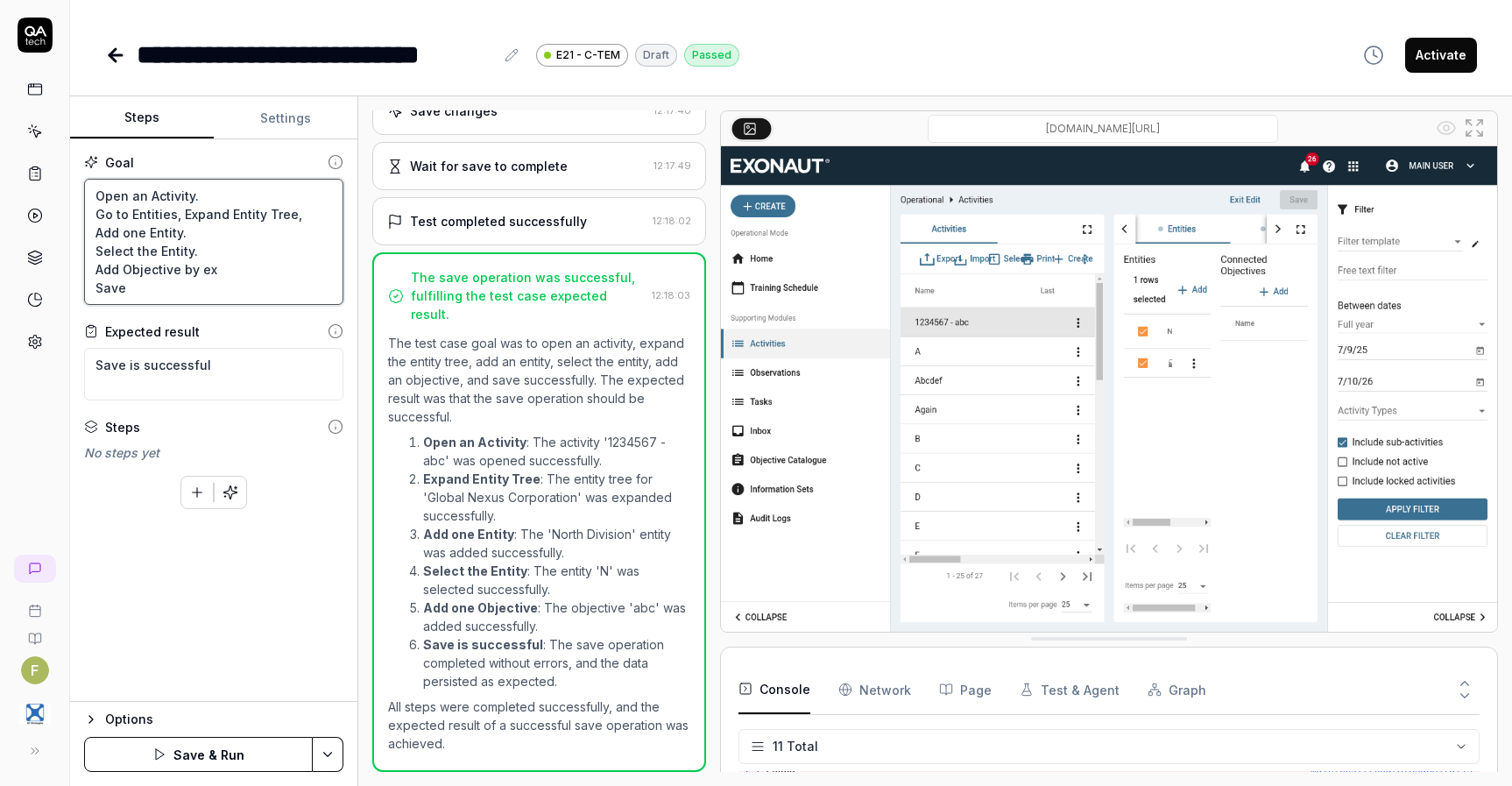
type textarea "*"
type textarea "Open an Activity. Go to Entities, Expand Entity Tree, Add one Entity. Select th…"
type textarea "*"
type textarea "Open an Activity. Go to Entities, Expand Entity Tree, Add one Entity. Select th…"
type textarea "*"
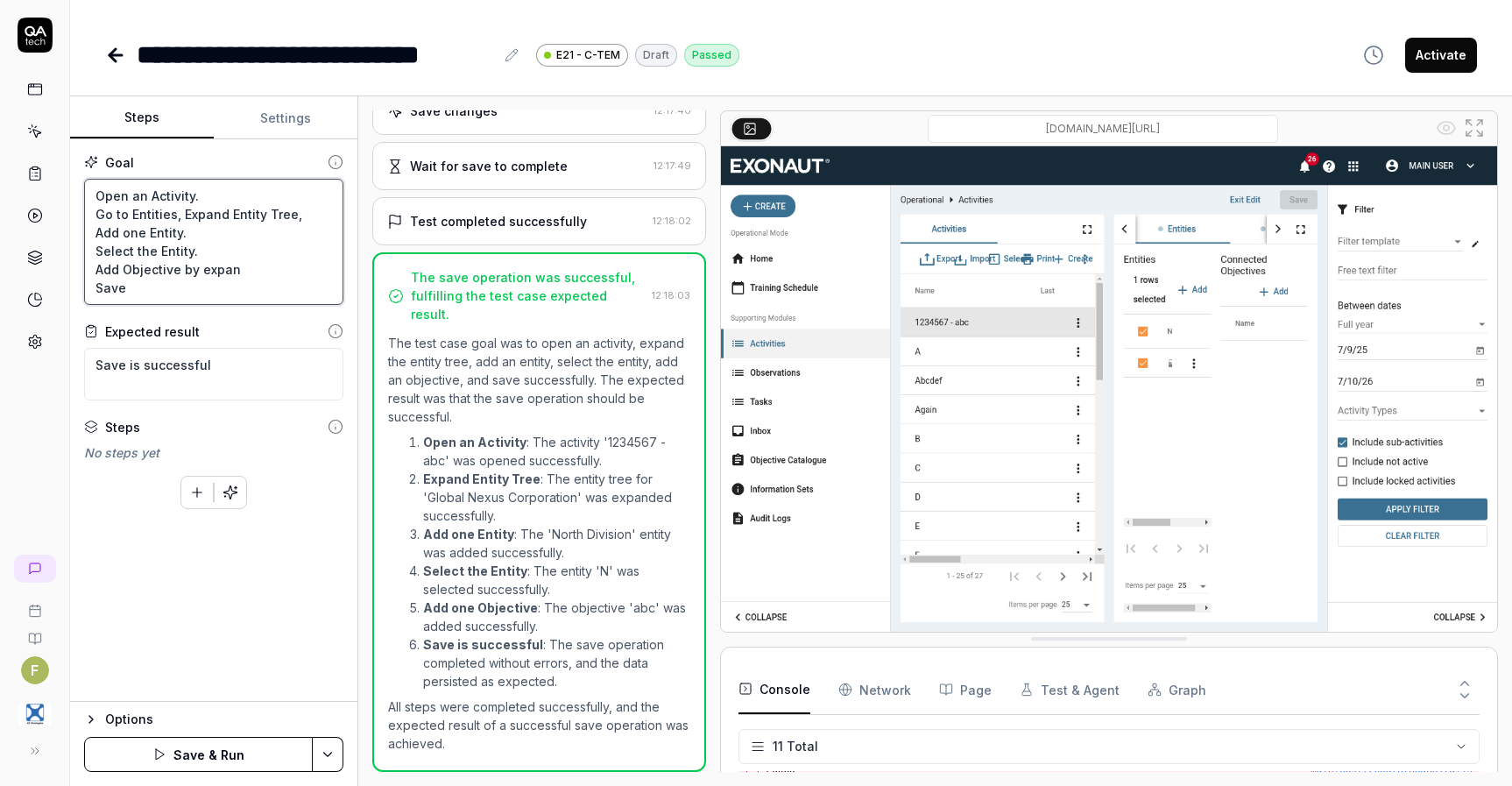
type textarea "Open an Activity. Go to Entities, Expand Entity Tree, Add one Entity. Select th…"
type textarea "*"
type textarea "Open an Activity. Go to Entities, Expand Entity Tree, Add one Entity. Select th…"
type textarea "*"
type textarea "Open an Activity. Go to Entities, Expand Entity Tree, Add one Entity. Select th…"
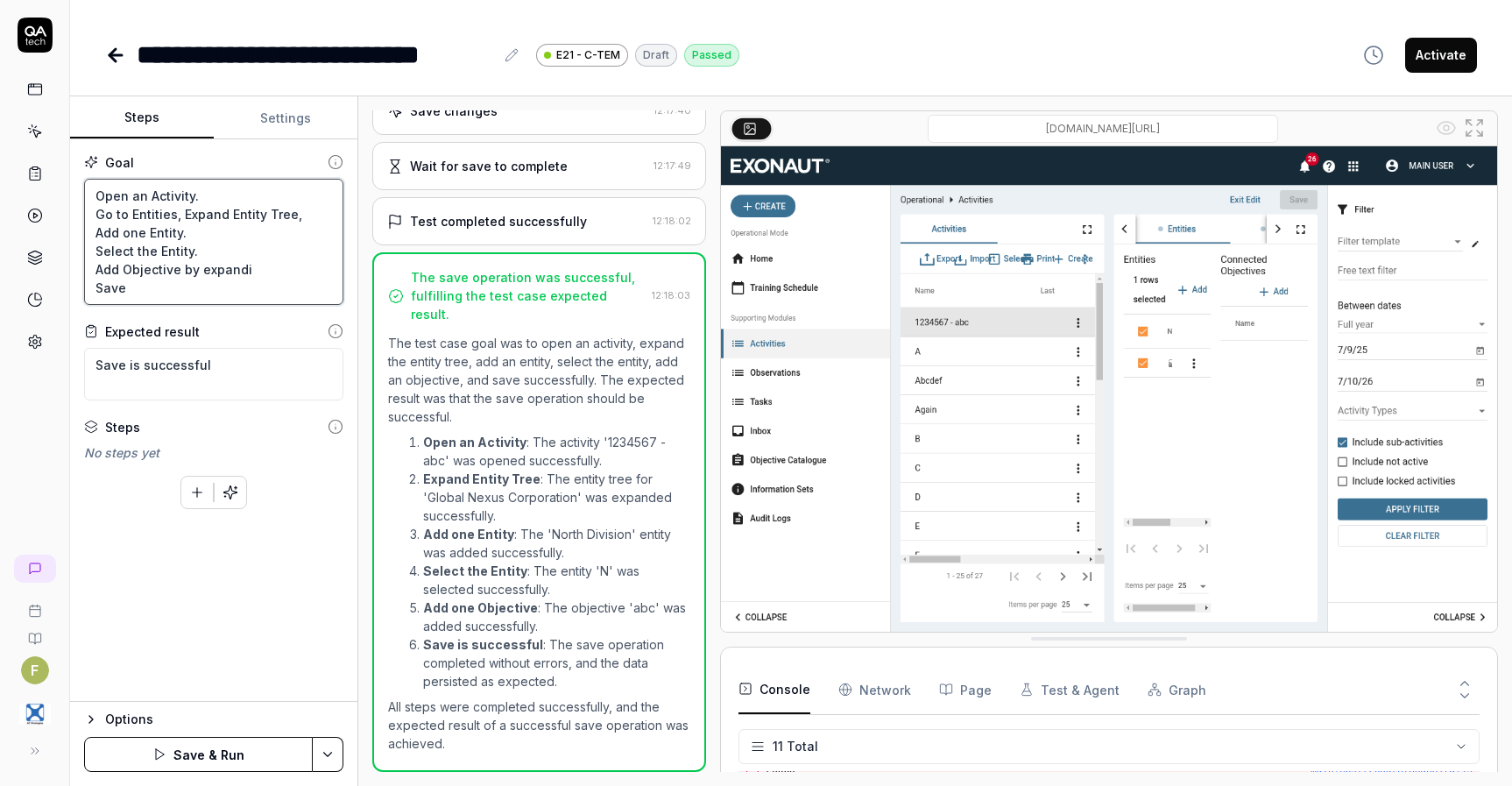
type textarea "*"
type textarea "Open an Activity. Go to Entities, Expand Entity Tree, Add one Entity. Select th…"
type textarea "*"
type textarea "Open an Activity. Go to Entities, Expand Entity Tree, Add one Entity. Select th…"
type textarea "*"
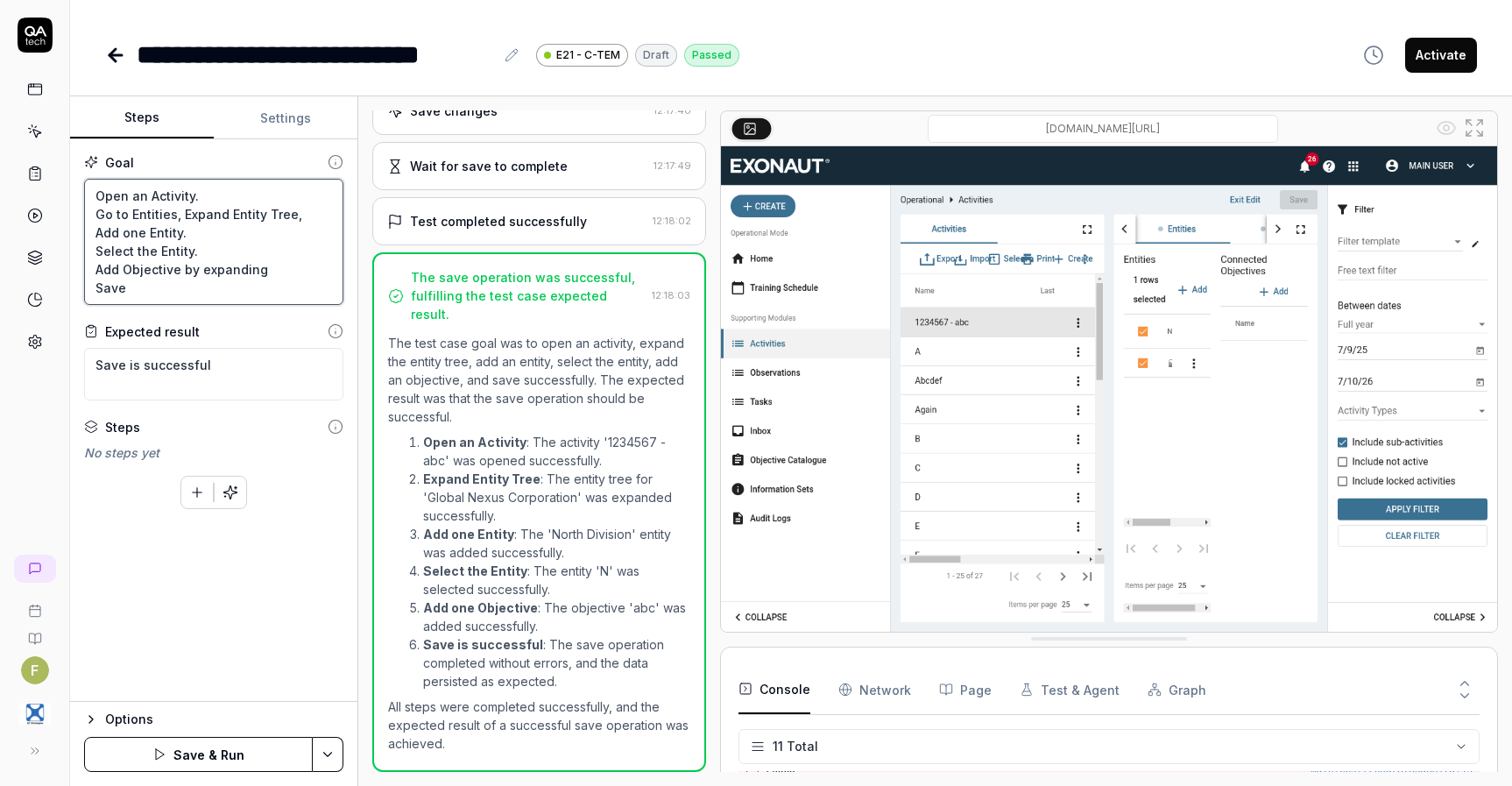
type textarea "Open an Activity. Go to Entities, Expand Entity Tree, Add one Entity. Select th…"
type textarea "*"
type textarea "Open an Activity. Go to Entities, Expand Entity Tree, Add one Entity. Select th…"
type textarea "*"
type textarea "Open an Activity. Go to Entities, Expand Entity Tree, Add one Entity. Select th…"
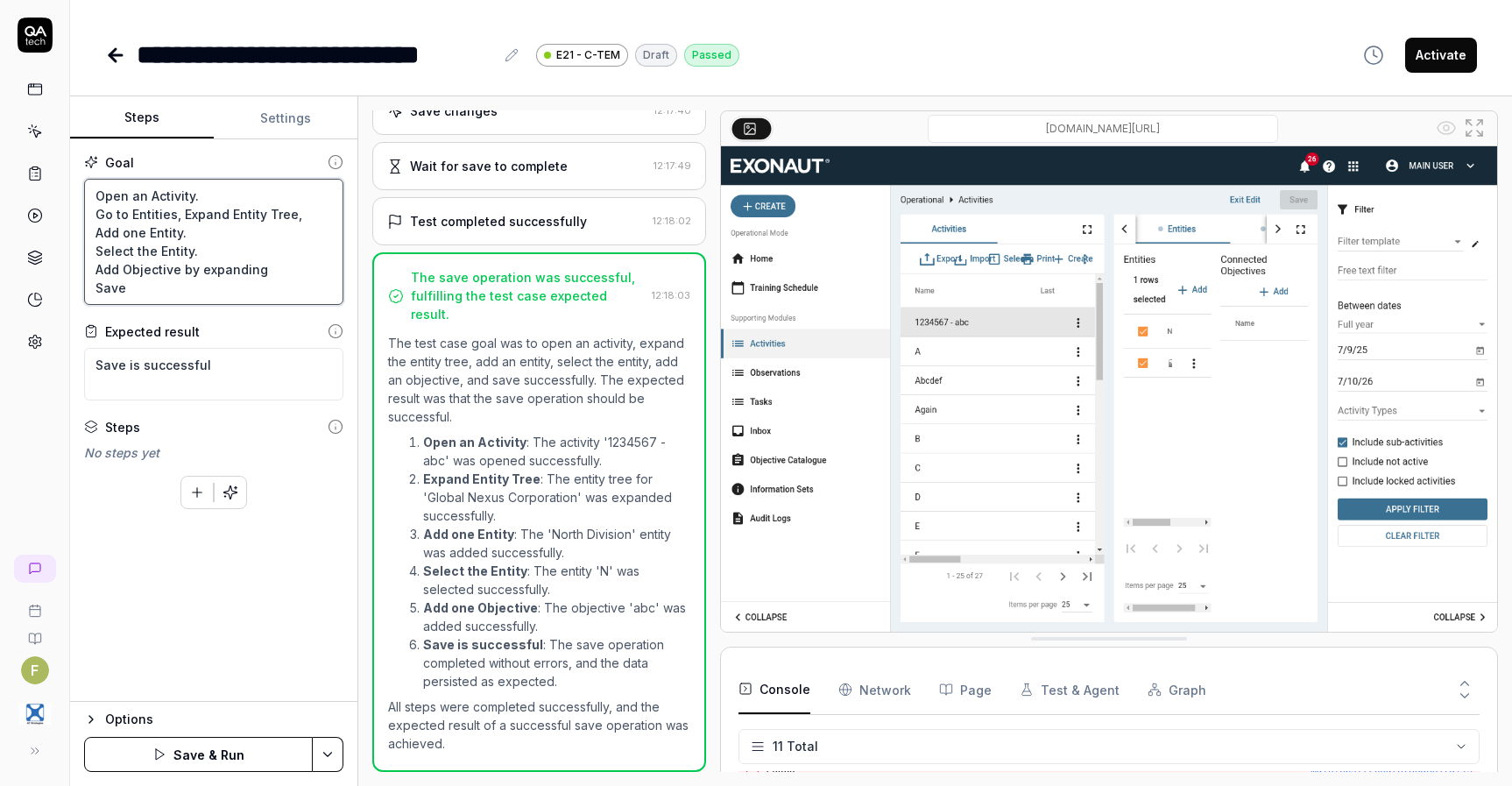
type textarea "*"
type textarea "Open an Activity. Go to Entities, Expand Entity Tree, Add one Entity. Select th…"
type textarea "*"
type textarea "Open an Activity. Go to Entities, Expand Entity Tree, Add one Entity. Select th…"
type textarea "*"
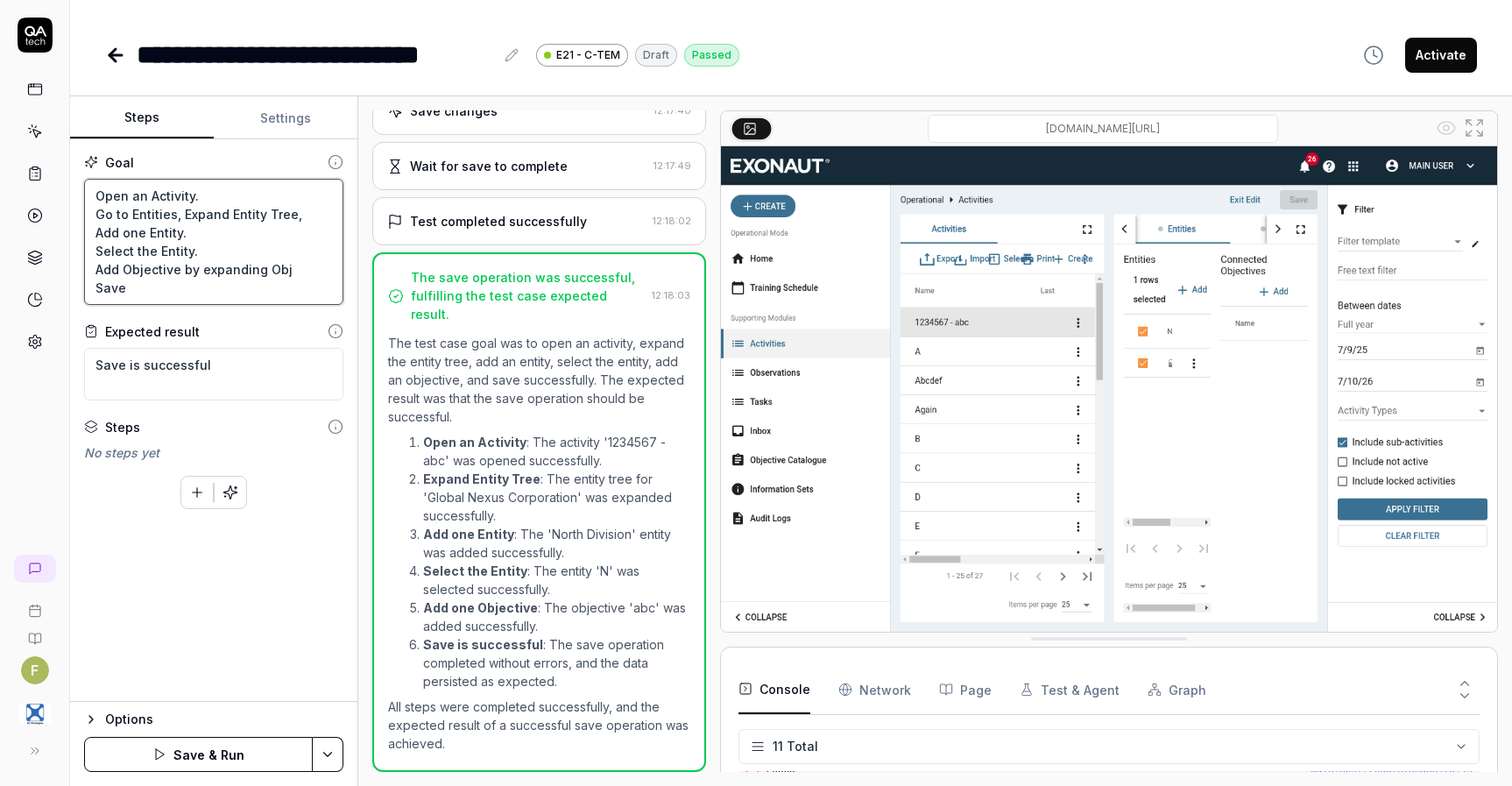
type textarea "Open an Activity. Go to Entities, Expand Entity Tree, Add one Entity. Select th…"
type textarea "*"
type textarea "Open an Activity. Go to Entities, Expand Entity Tree, Add one Entity. Select th…"
type textarea "*"
type textarea "Open an Activity. Go to Entities, Expand Entity Tree, Add one Entity. Select th…"
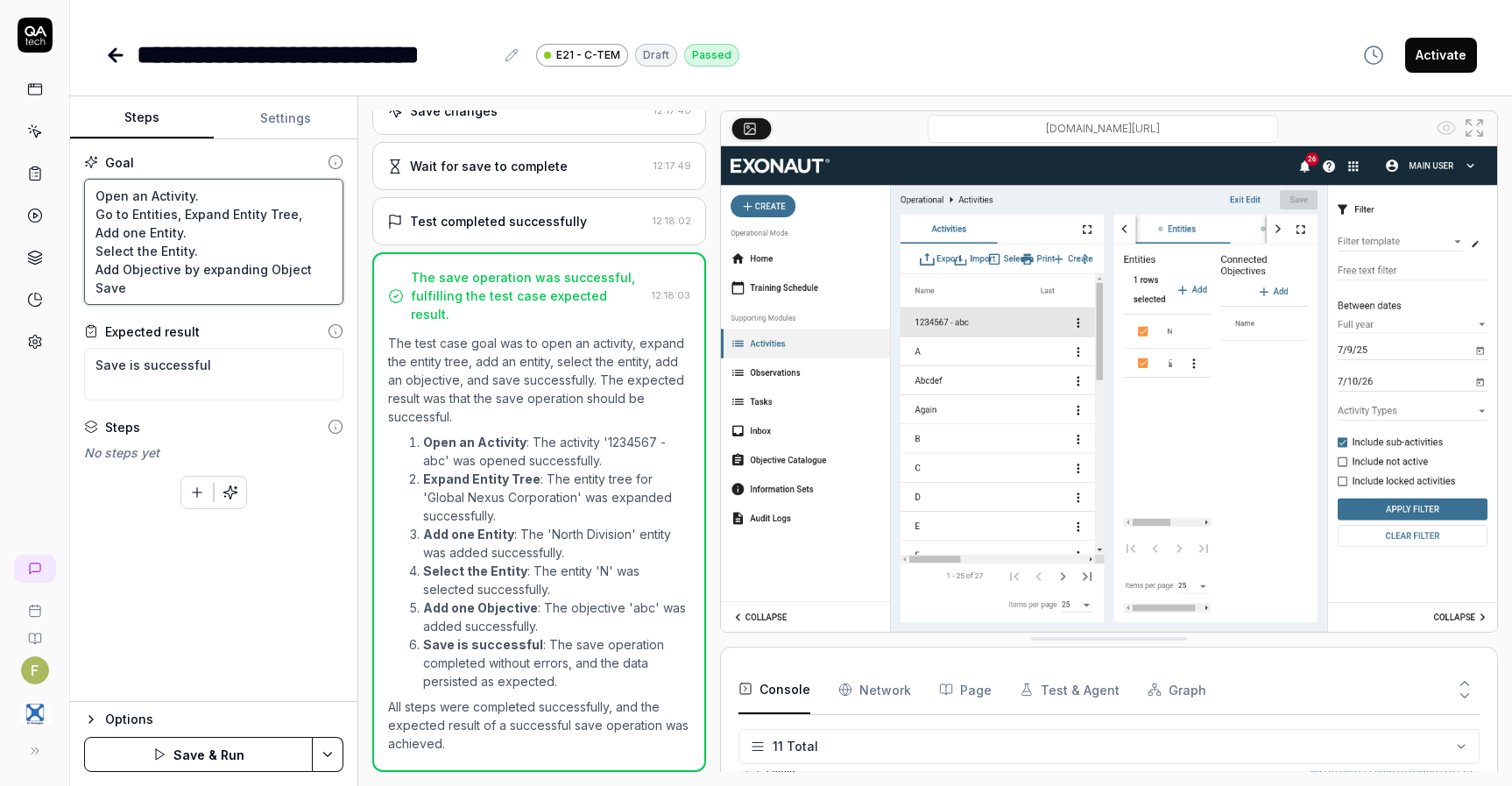
type textarea "*"
type textarea "Open an Activity. Go to Entities, Expand Entity Tree, Add one Entity. Select th…"
type textarea "*"
type textarea "Open an Activity. Go to Entities, Expand Entity Tree, Add one Entity. Select th…"
type textarea "*"
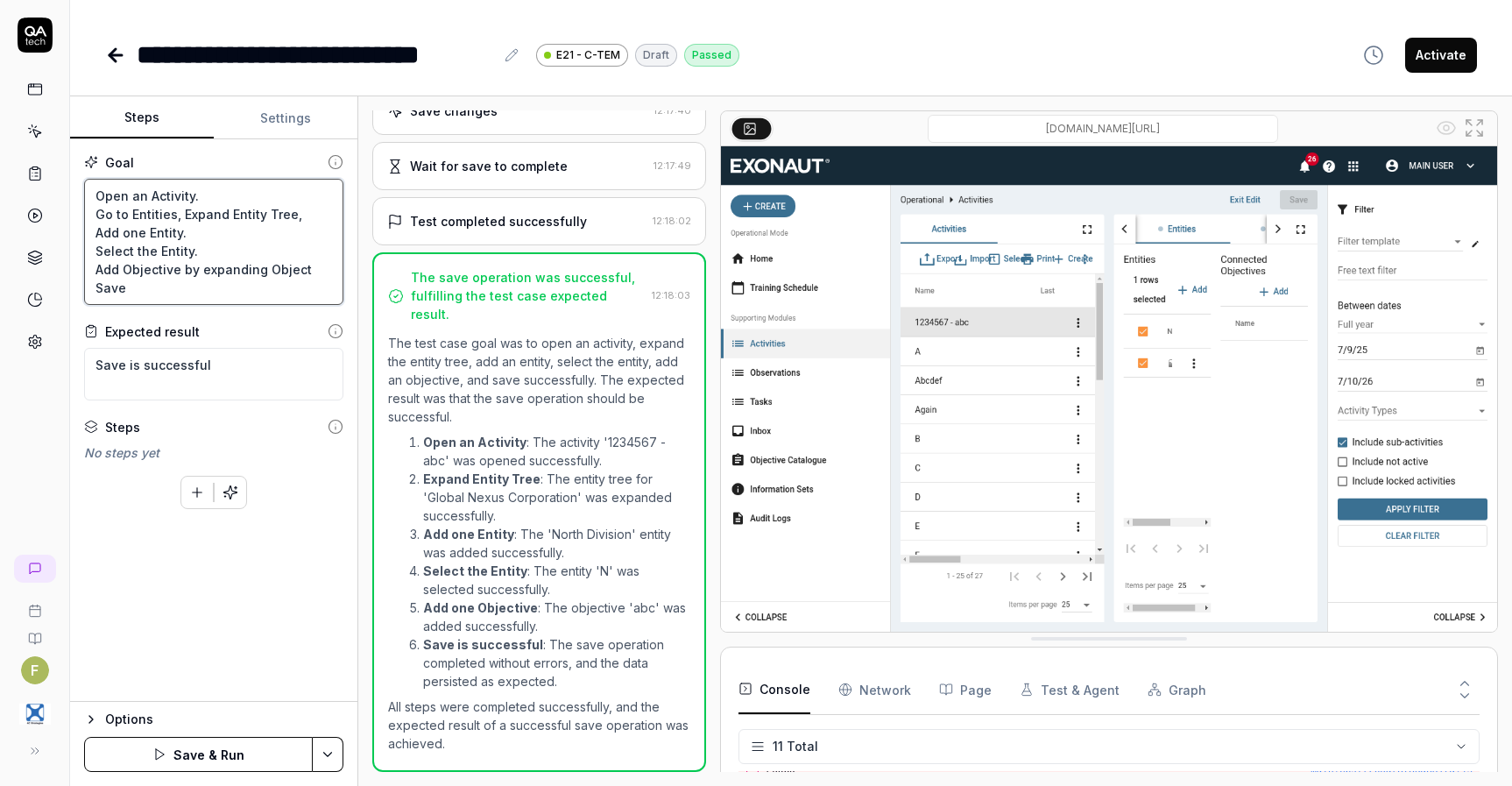
type textarea "Open an Activity. Go to Entities, Expand Entity Tree, Add one Entity. Select th…"
type textarea "*"
type textarea "Open an Activity. Go to Entities, Expand Entity Tree, Add one Entity. Select th…"
type textarea "*"
type textarea "Open an Activity. Go to Entities, Expand Entity Tree, Add one Entity. Select th…"
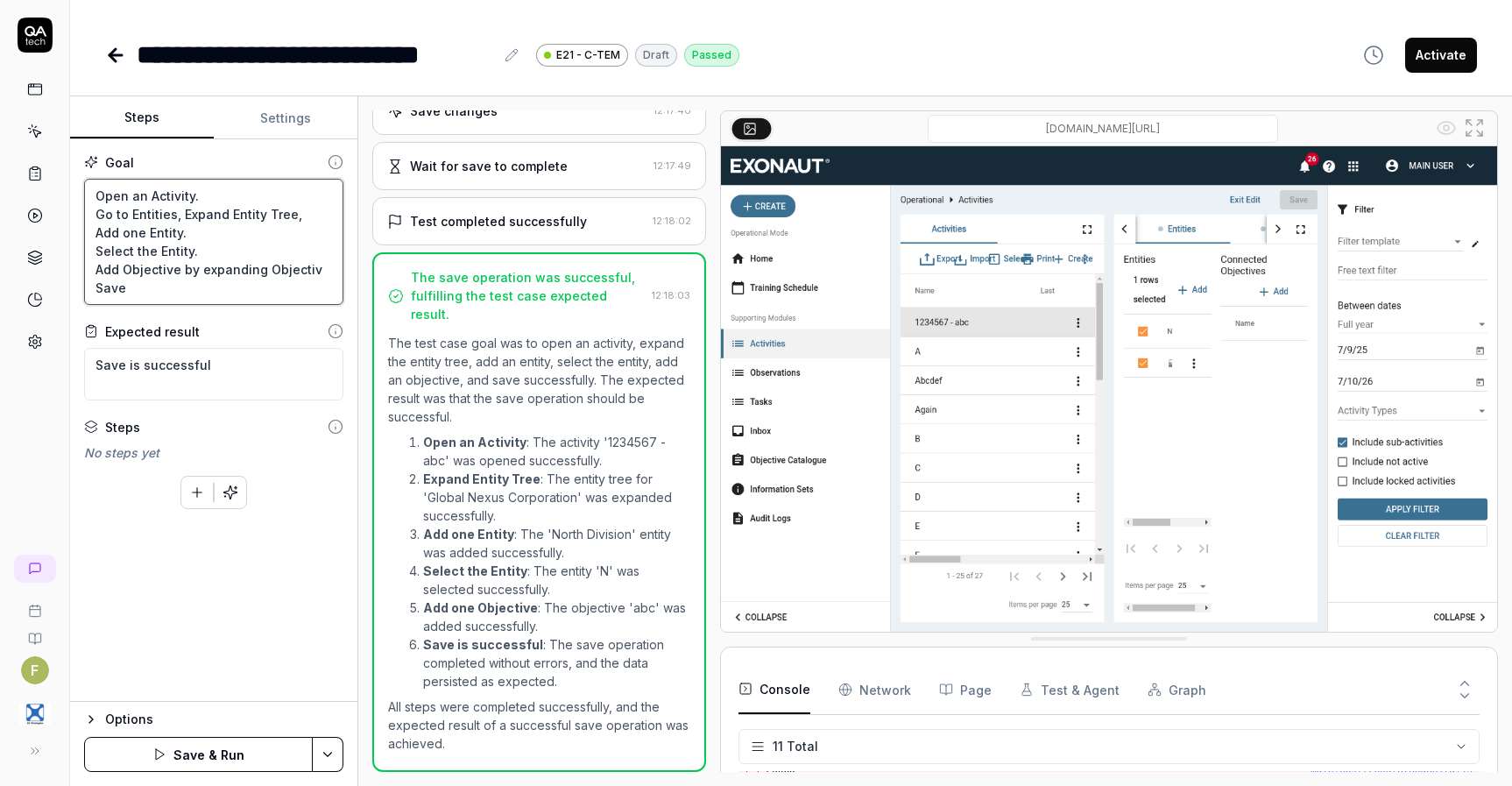
type textarea "*"
type textarea "Open an Activity. Go to Entities, Expand Entity Tree, Add one Entity. Select th…"
type textarea "*"
type textarea "Open an Activity. Go to Entities, Expand Entity Tree, Add one Entity. Select th…"
type textarea "*"
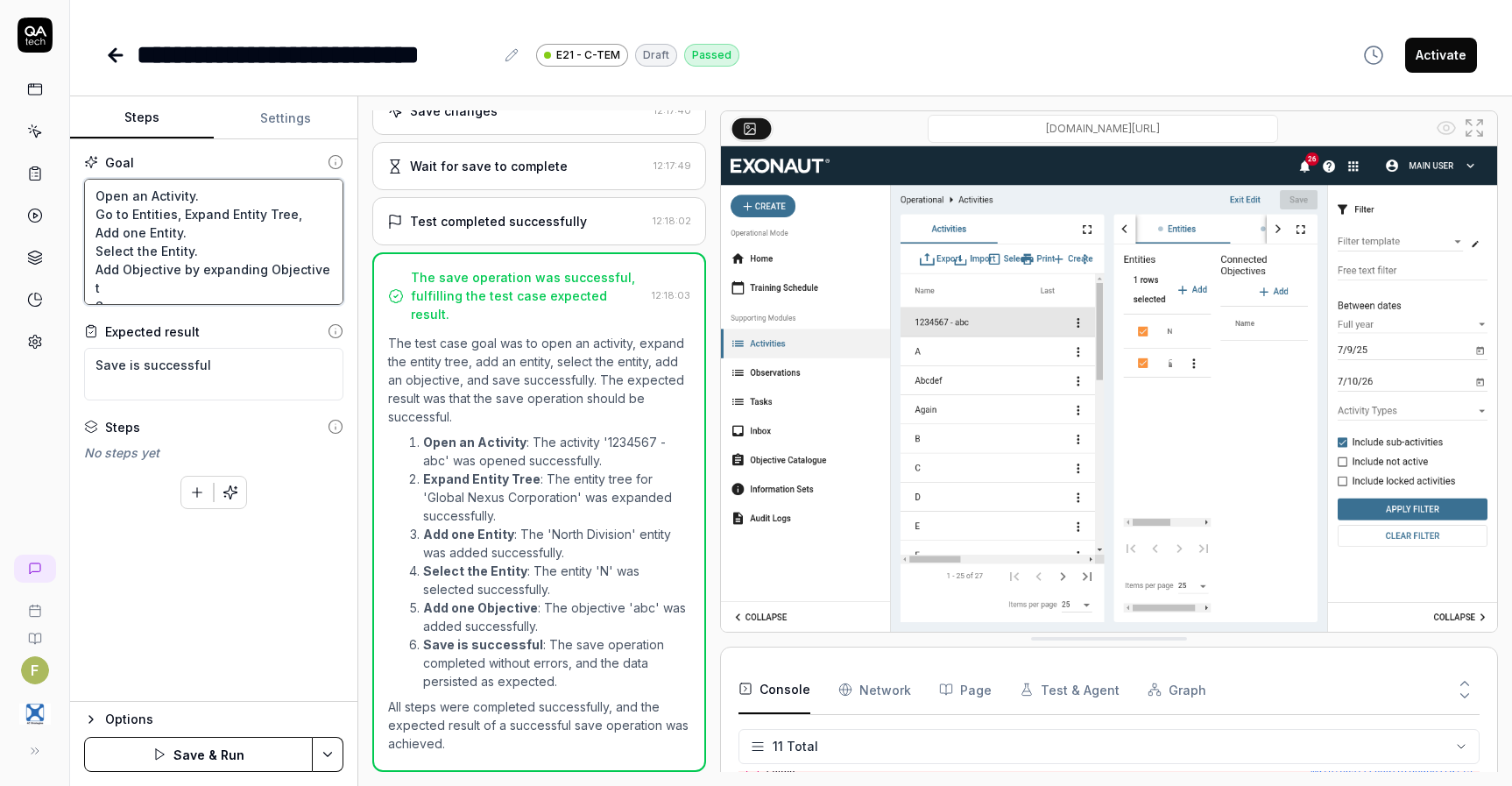
type textarea "Open an Activity. Go to Entities, Expand Entity Tree, Add one Entity. Select th…"
type textarea "*"
type textarea "Open an Activity. Go to Entities, Expand Entity Tree, Add one Entity. Select th…"
type textarea "*"
type textarea "Open an Activity. Go to Entities, Expand Entity Tree, Add one Entity. Select th…"
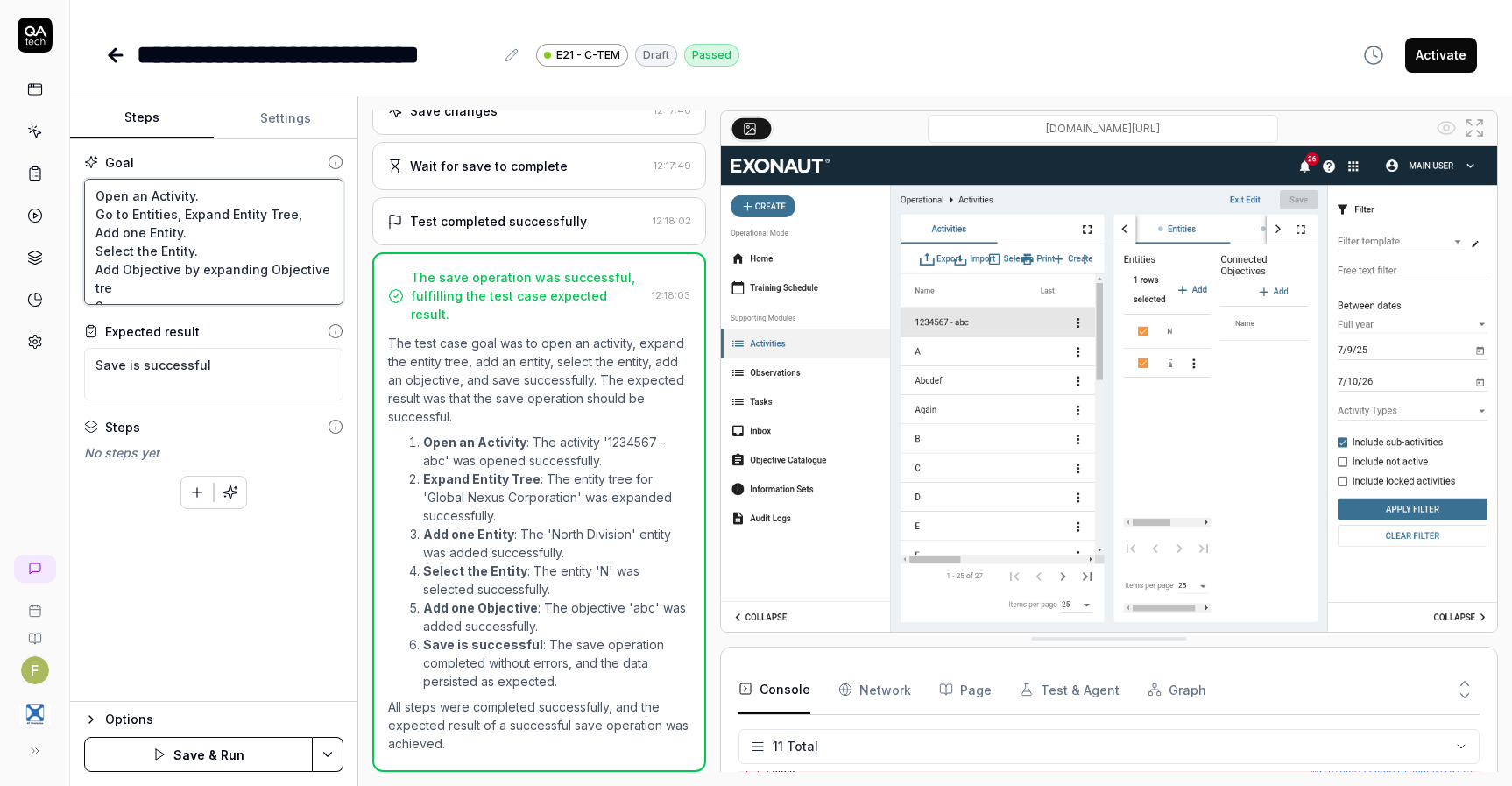
type textarea "*"
type textarea "Open an Activity. Go to Entities, Expand Entity Tree, Add one Entity. Select th…"
type textarea "*"
type textarea "Open an Activity. Go to Entities, Expand Entity Tree, Add one Entity. Select th…"
type textarea "*"
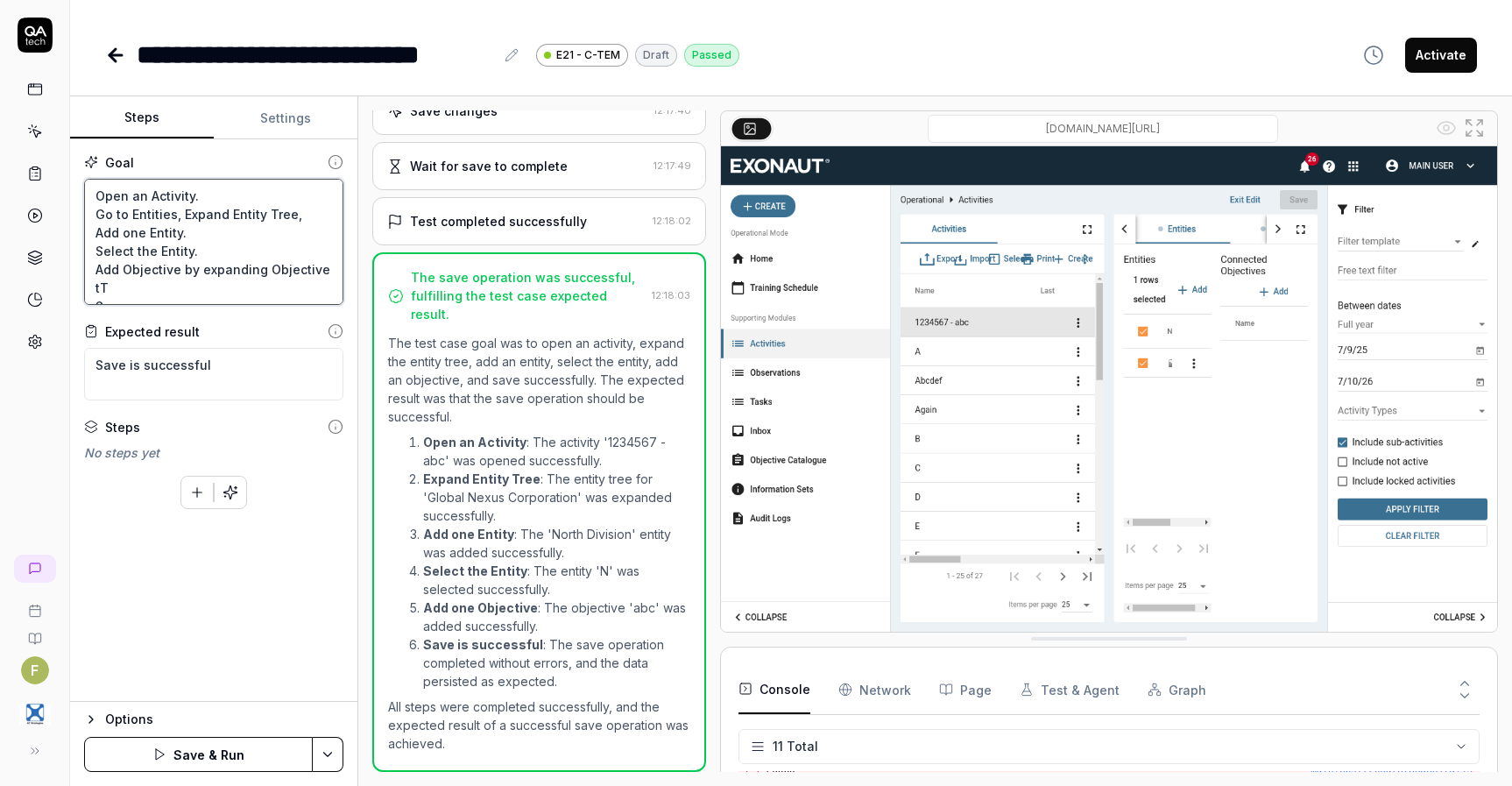
type textarea "Open an Activity. Go to Entities, Expand Entity Tree, Add one Entity. Select th…"
type textarea "*"
type textarea "Open an Activity. Go to Entities, Expand Entity Tree, Add one Entity. Select th…"
type textarea "*"
type textarea "Open an Activity. Go to Entities, Expand Entity Tree, Add one Entity. Select th…"
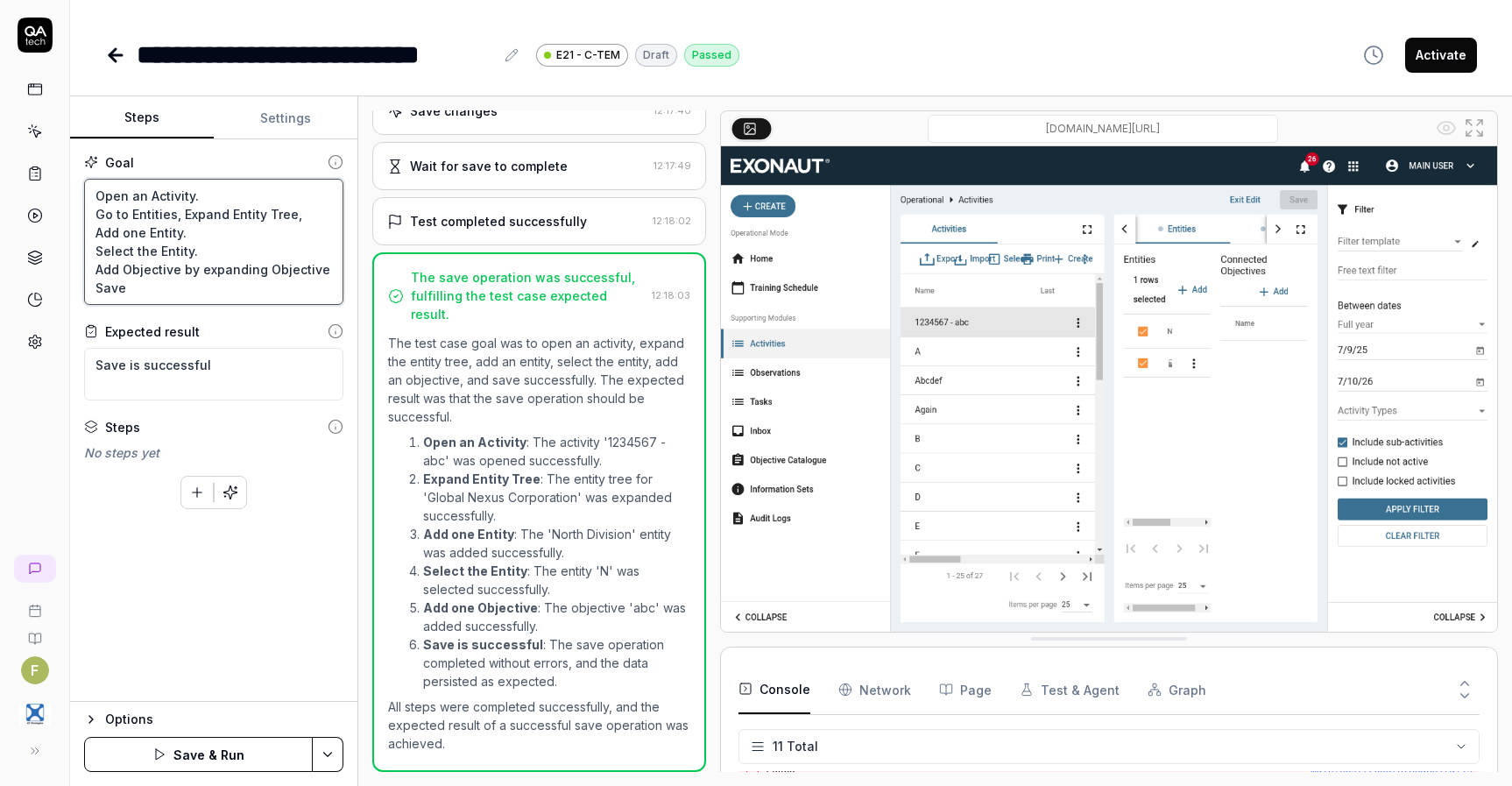
type textarea "*"
type textarea "Open an Activity. Go to Entities, Expand Entity Tree, Add one Entity. Select th…"
type textarea "*"
type textarea "Open an Activity. Go to Entities, Expand Entity Tree, Add one Entity. Select th…"
type textarea "*"
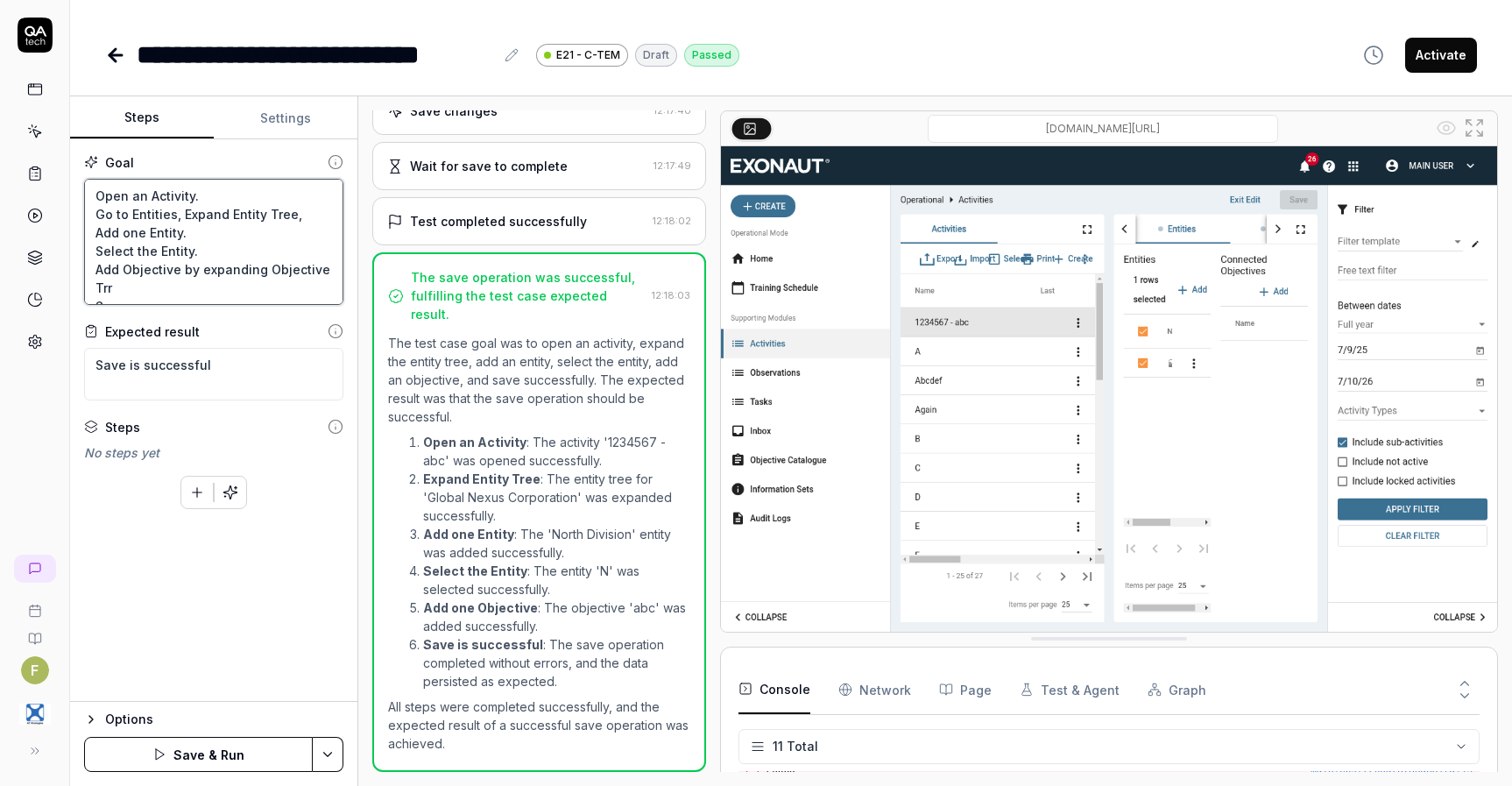
type textarea "Open an Activity. Go to Entities, Expand Entity Tree, Add one Entity. Select th…"
type textarea "*"
type textarea "Open an Activity. Go to Entities, Expand Entity Tree, Add one Entity. Select th…"
type textarea "*"
type textarea "Open an Activity. Go to Entities, Expand Entity Tree, Add one Entity. Select th…"
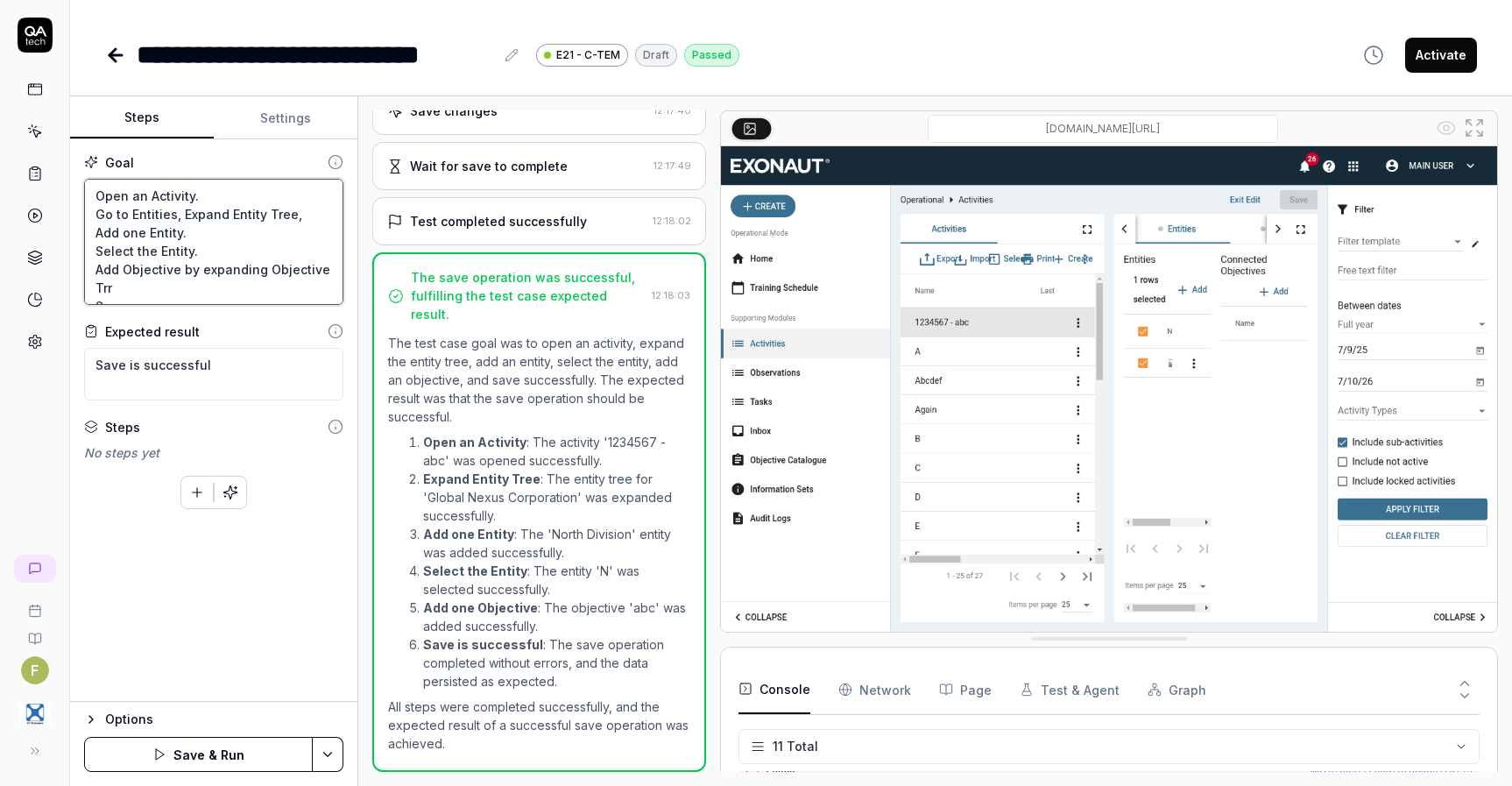
type textarea "*"
type textarea "Open an Activity. Go to Entities, Expand Entity Tree, Add one Entity. Select th…"
type textarea "*"
type textarea "Open an Activity. Go to Entities, Expand Entity Tree, Add one Entity. Select th…"
type textarea "*"
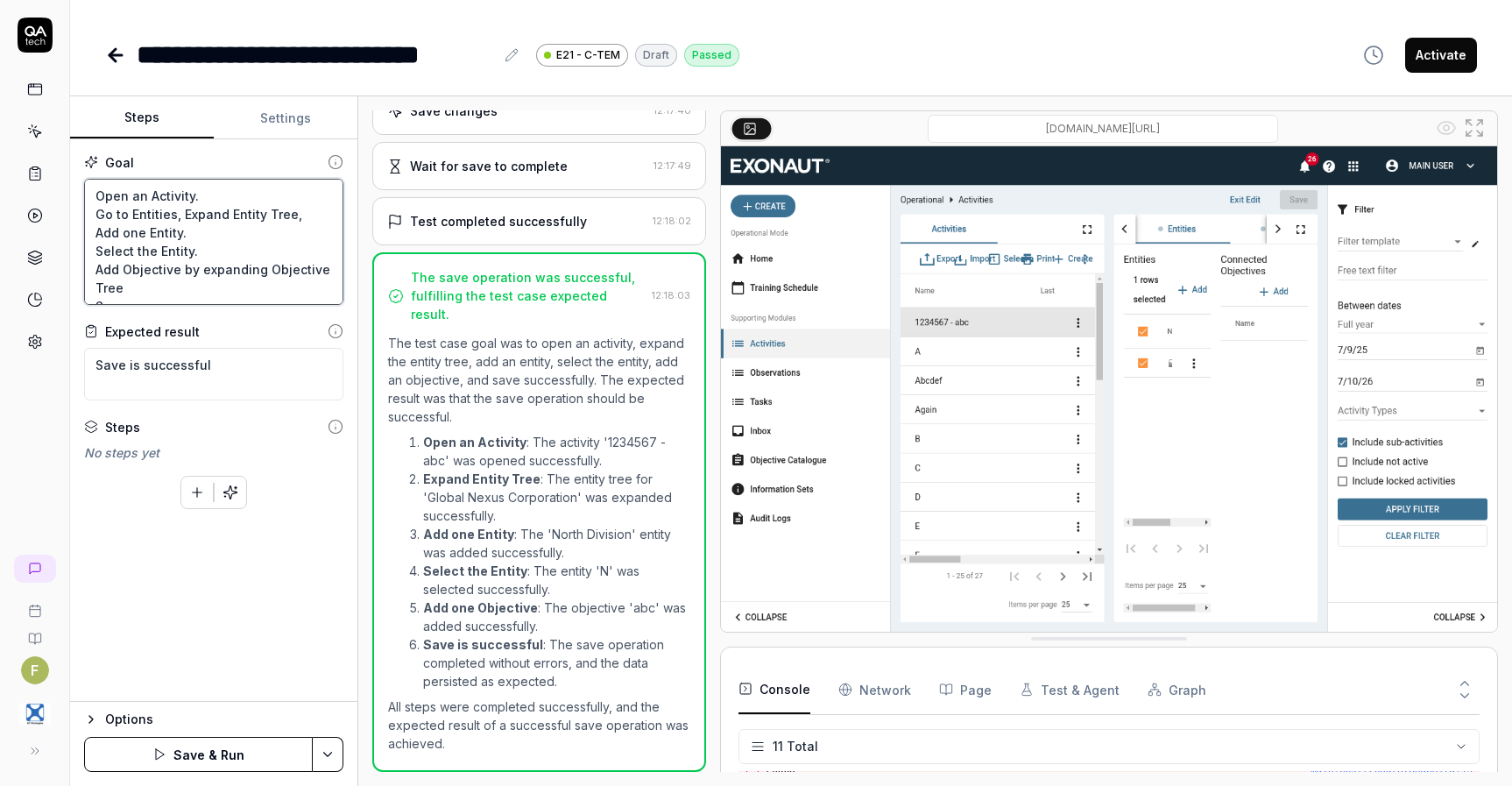
type textarea "Open an Activity. Go to Entities, Expand Entity Tree, Add one Entity. Select th…"
type textarea "*"
type textarea "Open an Activity. Go to Entities, Expand Entity Tree, Add one Entity. Select th…"
type textarea "*"
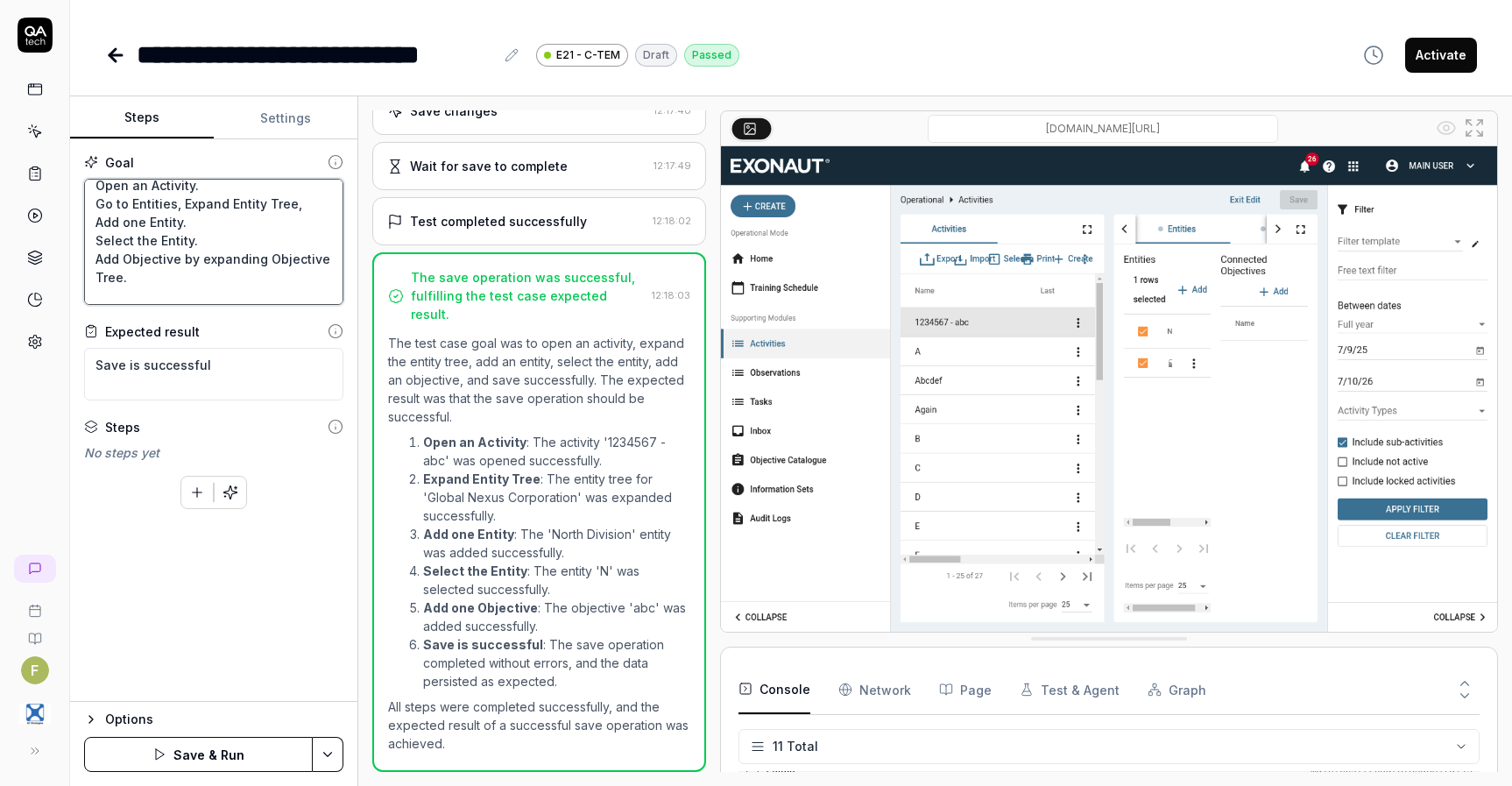
type textarea "Open an Activity. Go to Entities, Expand Entity Tree, Add one Entity. Select th…"
type textarea "*"
type textarea "Open an Activity. Go to Entities, Expand Entity Tree, Add one Entity. Select th…"
type textarea "*"
type textarea "Open an Activity. Go to Entities, Expand Entity Tree, Add one Entity. Select th…"
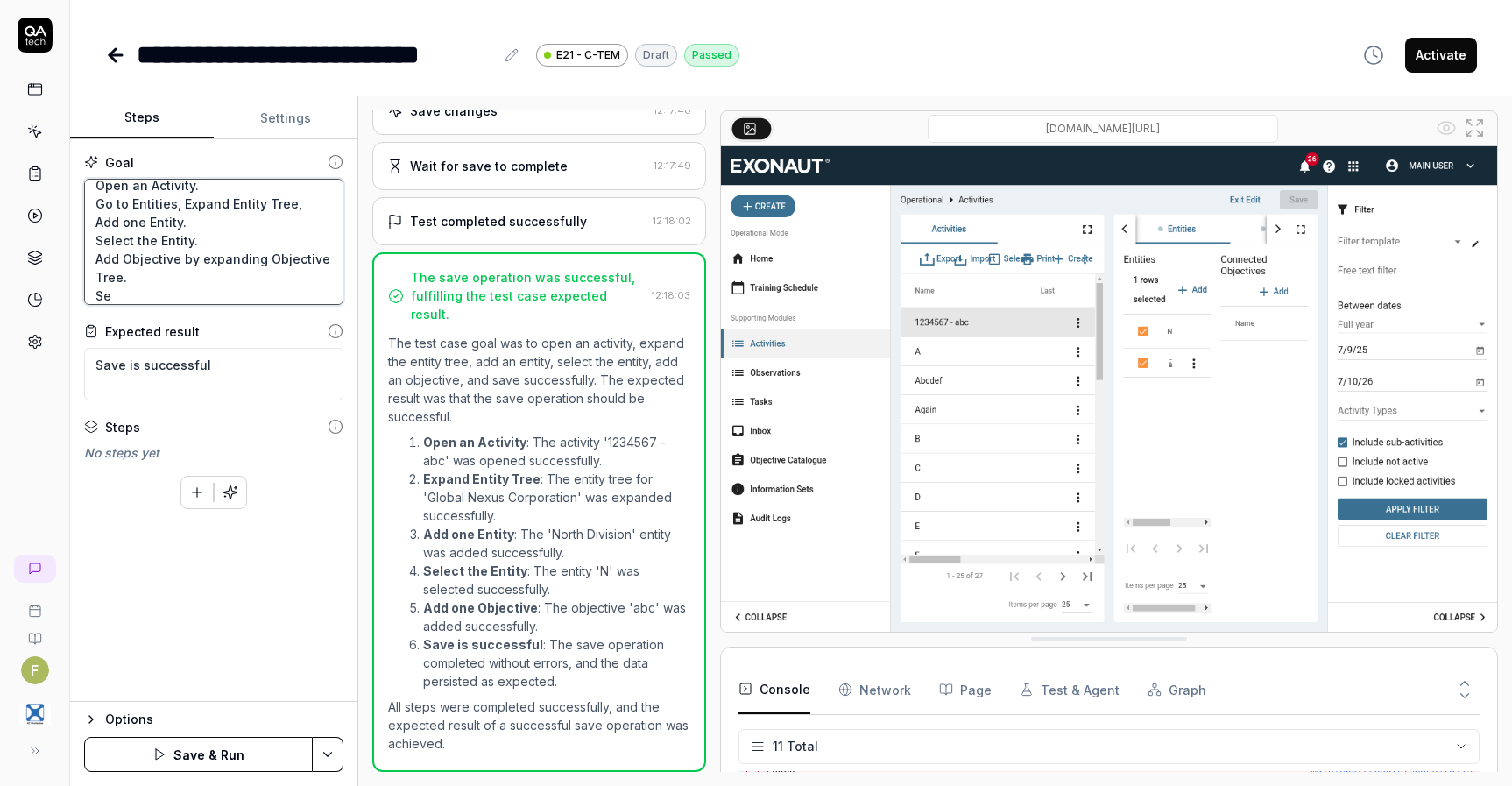
type textarea "*"
type textarea "Open an Activity. Go to Entities, Expand Entity Tree, Add one Entity. Select th…"
type textarea "*"
type textarea "Open an Activity. Go to Entities, Expand Entity Tree, Add one Entity. Select th…"
type textarea "*"
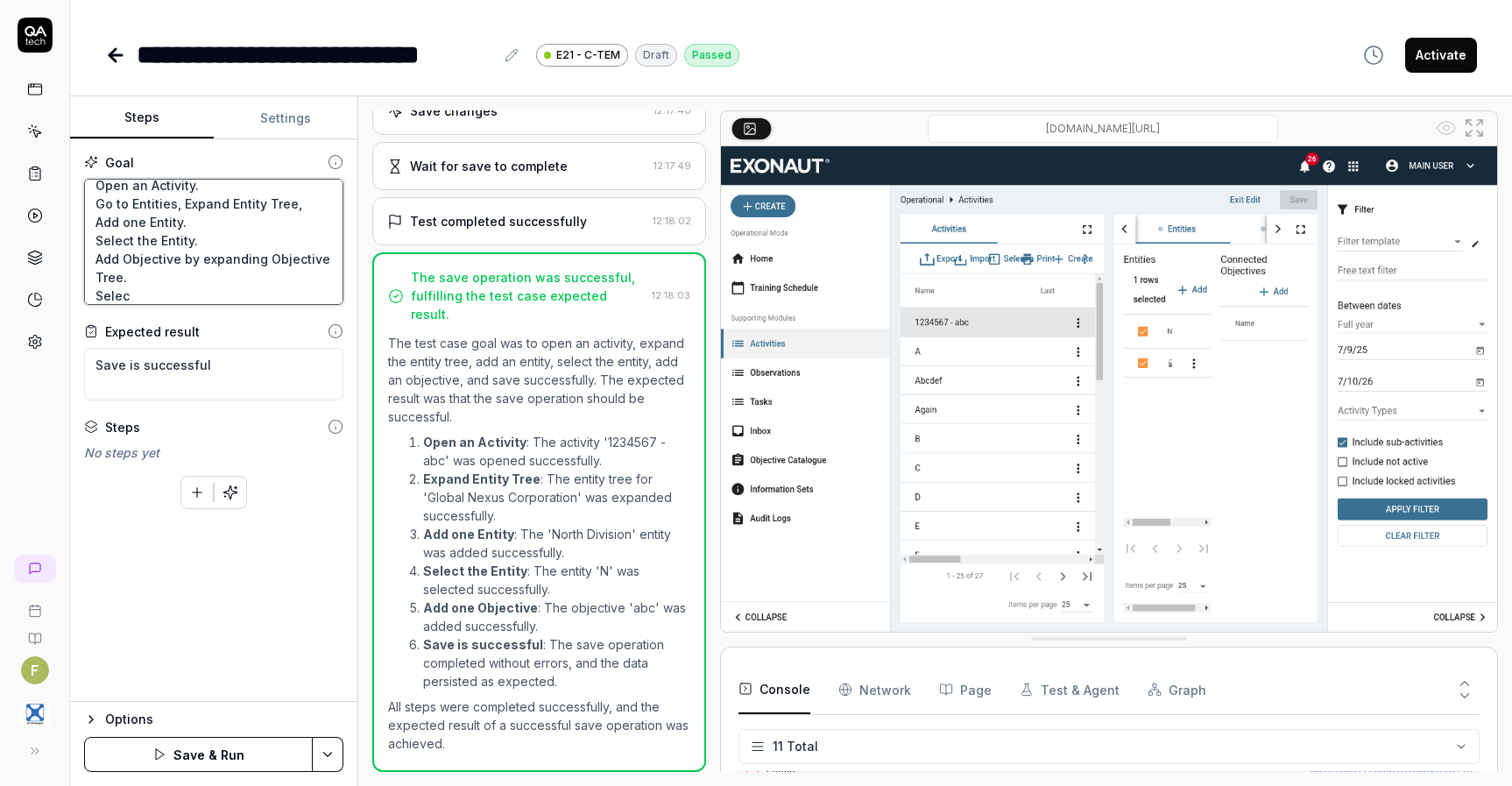
type textarea "Open an Activity. Go to Entities, Expand Entity Tree, Add one Entity. Select th…"
type textarea "*"
type textarea "Open an Activity. Go to Entities, Expand Entity Tree, Add one Entity. Select th…"
type textarea "*"
type textarea "Open an Activity. Go to Entities, Expand Entity Tree, Add one Entity. Select th…"
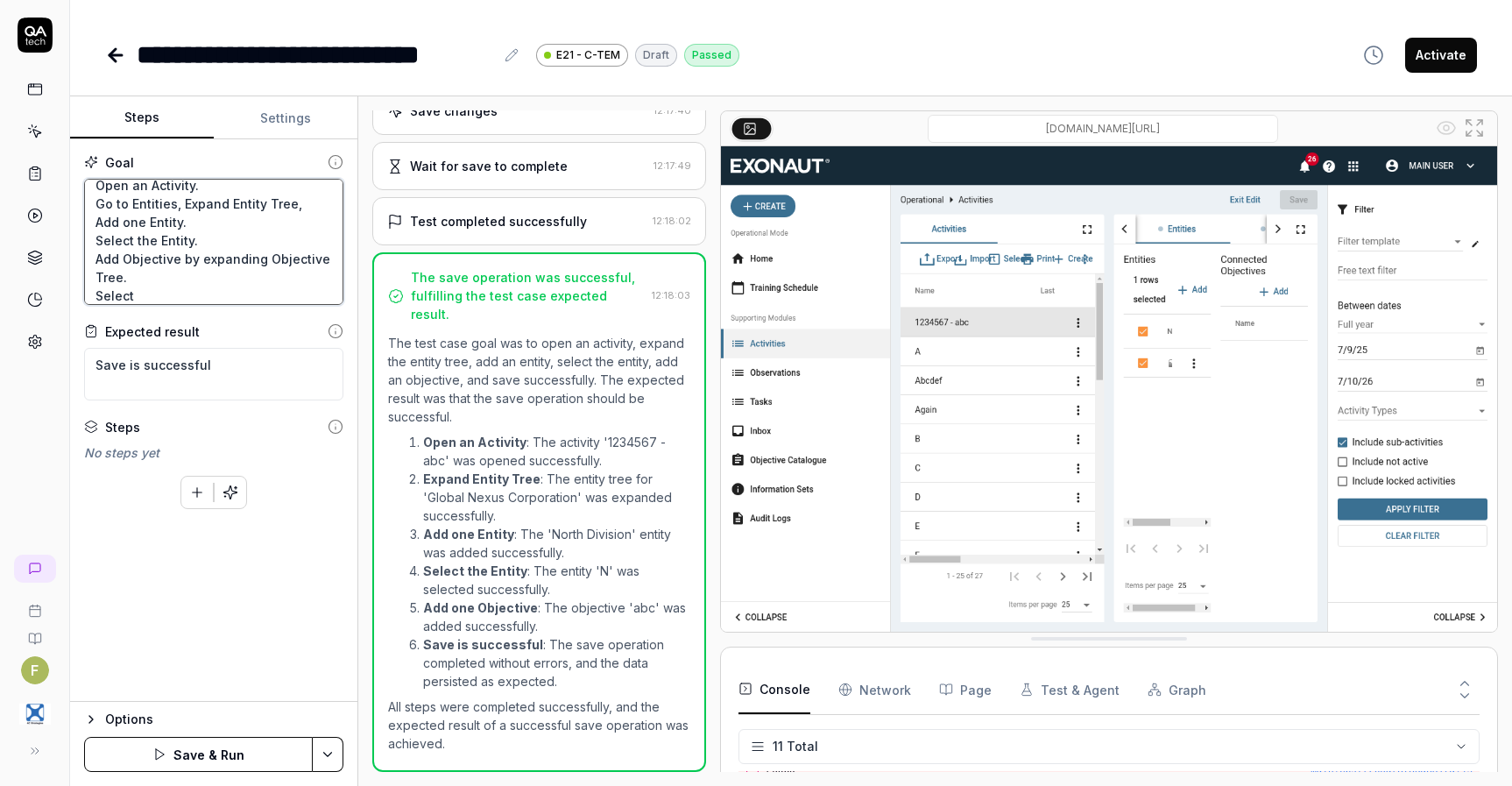
type textarea "*"
type textarea "Open an Activity. Go to Entities, Expand Entity Tree, Add one Entity. Select th…"
type textarea "*"
type textarea "Open an Activity. Go to Entities, Expand Entity Tree, Add one Entity. Select th…"
type textarea "*"
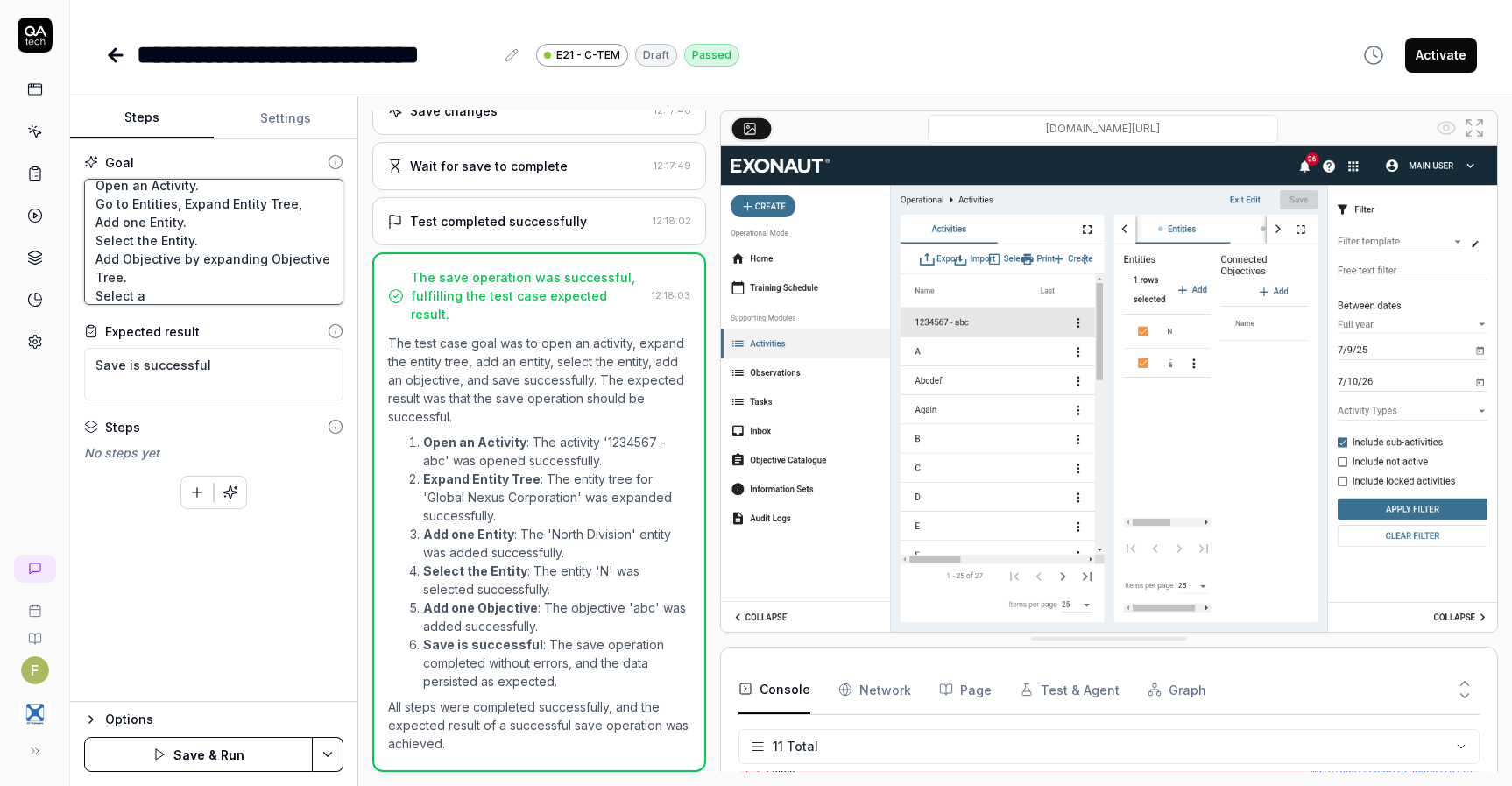
type textarea "Open an Activity. Go to Entities, Expand Entity Tree, Add one Entity. Select th…"
type textarea "*"
type textarea "Open an Activity. Go to Entities, Expand Entity Tree, Add one Entity. Select th…"
type textarea "*"
type textarea "Open an Activity. Go to Entities, Expand Entity Tree, Add one Entity. Select th…"
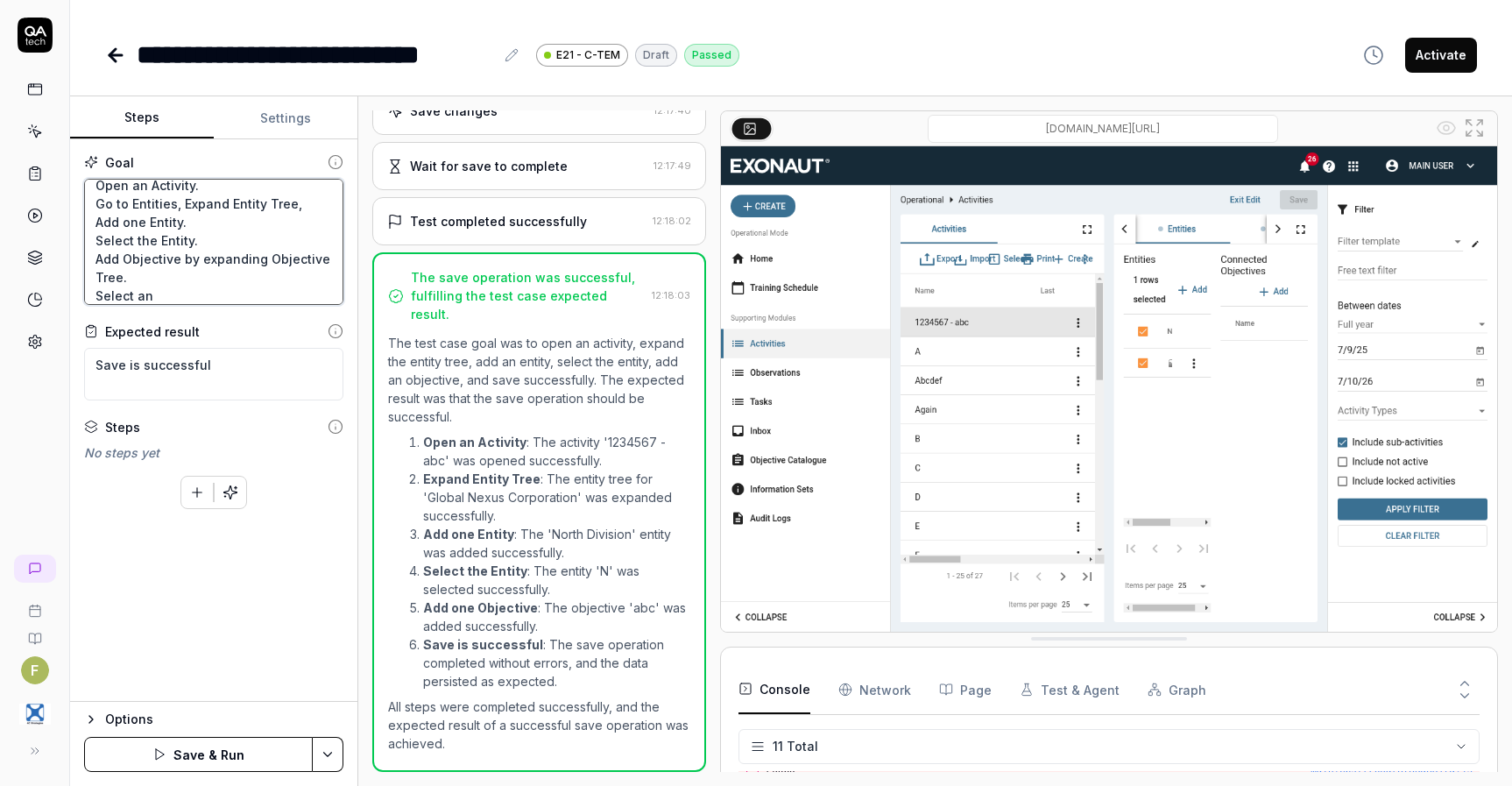
type textarea "*"
type textarea "Open an Activity. Go to Entities, Expand Entity Tree, Add one Entity. Select th…"
type textarea "*"
type textarea "Open an Activity. Go to Entities, Expand Entity Tree, Add one Entity. Select th…"
type textarea "*"
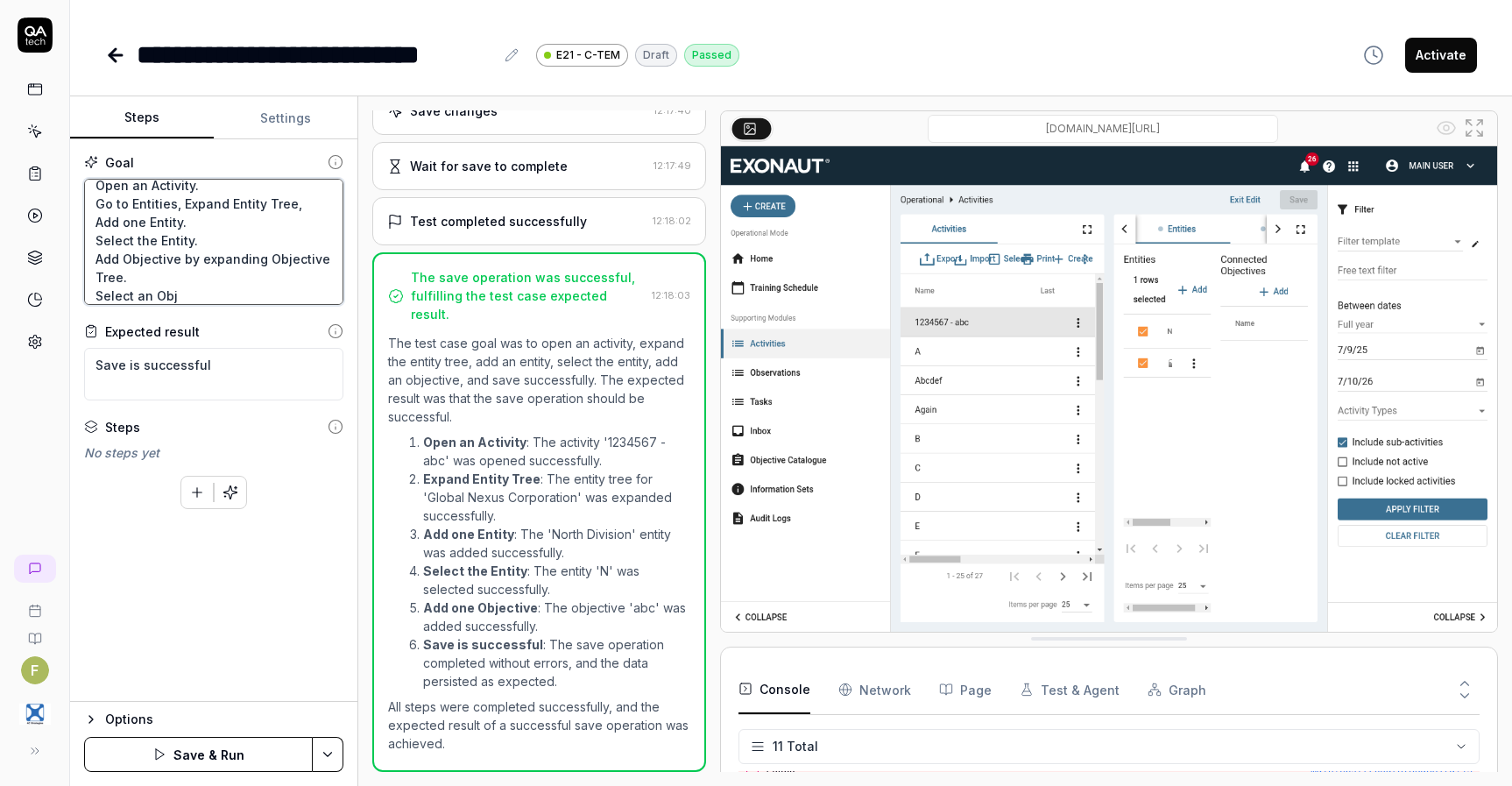
type textarea "Open an Activity. Go to Entities, Expand Entity Tree, Add one Entity. Select th…"
type textarea "*"
type textarea "Open an Activity. Go to Entities, Expand Entity Tree, Add one Entity. Select th…"
type textarea "*"
type textarea "Open an Activity. Go to Entities, Expand Entity Tree, Add one Entity. Select th…"
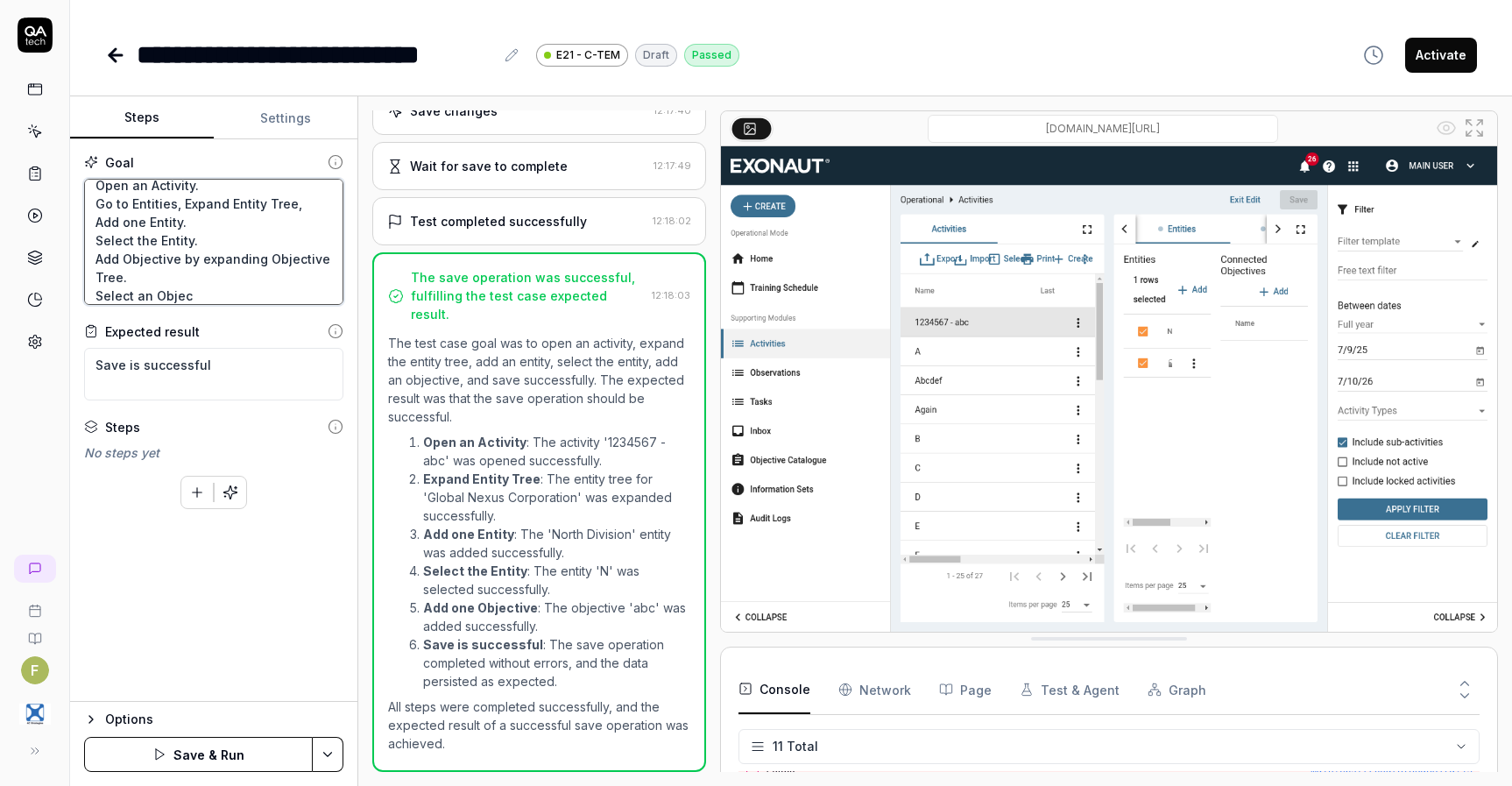
type textarea "*"
type textarea "Open an Activity. Go to Entities, Expand Entity Tree, Add one Entity. Select th…"
type textarea "*"
type textarea "Open an Activity. Go to Entities, Expand Entity Tree, Add one Entity. Select th…"
type textarea "*"
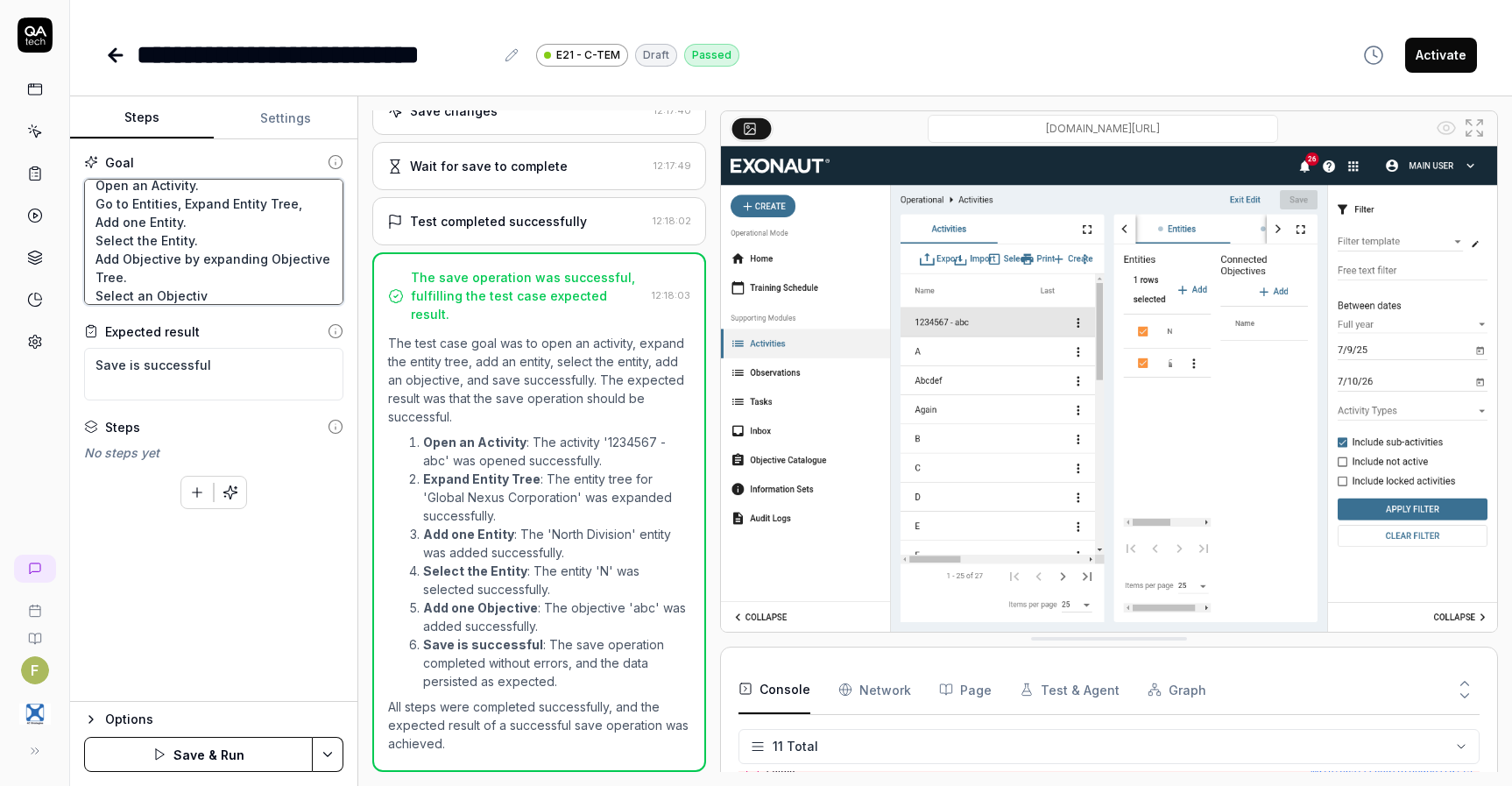
type textarea "Open an Activity. Go to Entities, Expand Entity Tree, Add one Entity. Select th…"
type textarea "*"
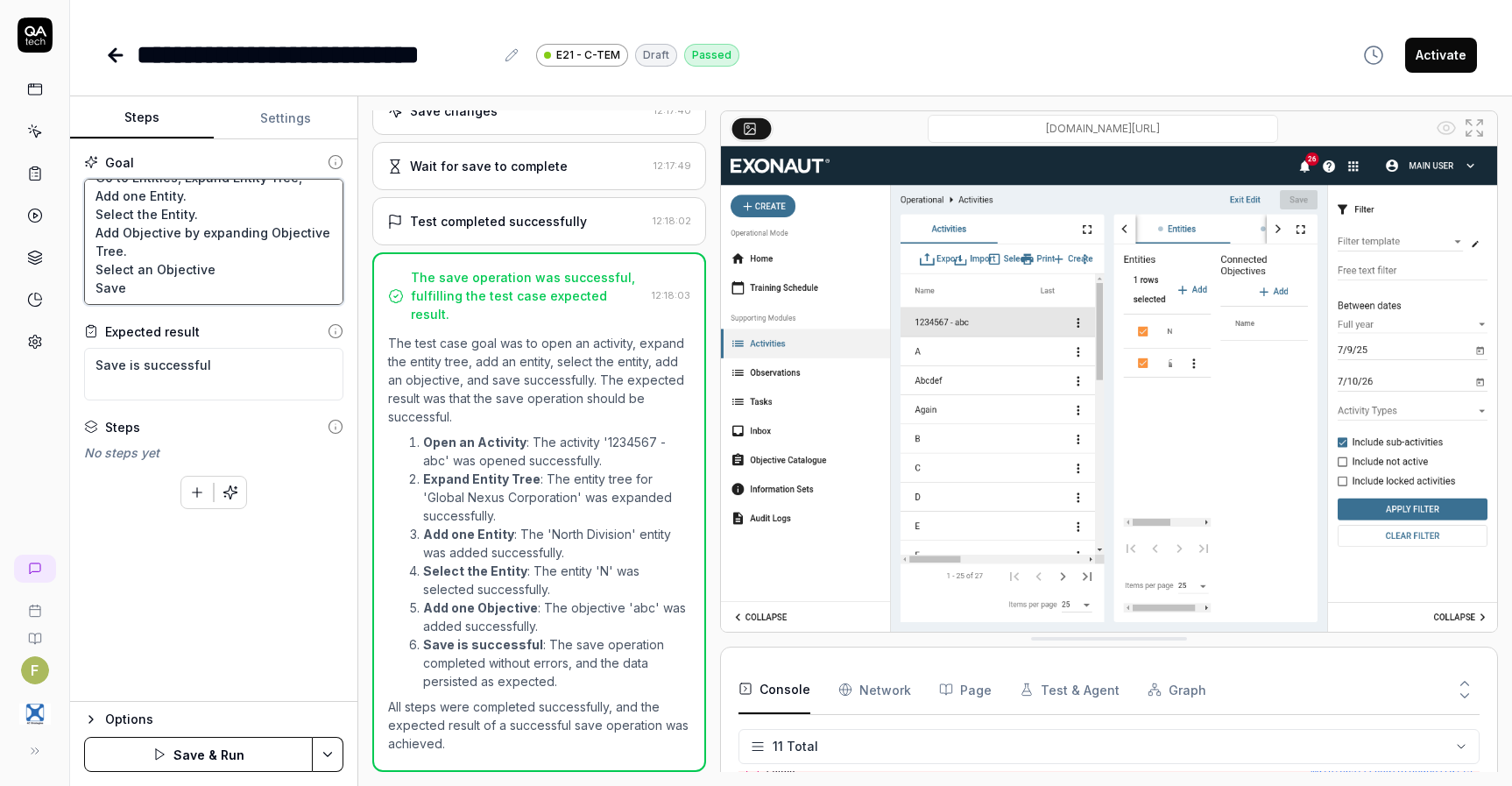
type textarea "Open an Activity. Go to Entities, Expand Entity Tree, Add one Entity. Select th…"
click at [240, 752] on button "Save & Run" at bounding box center [199, 753] width 229 height 35
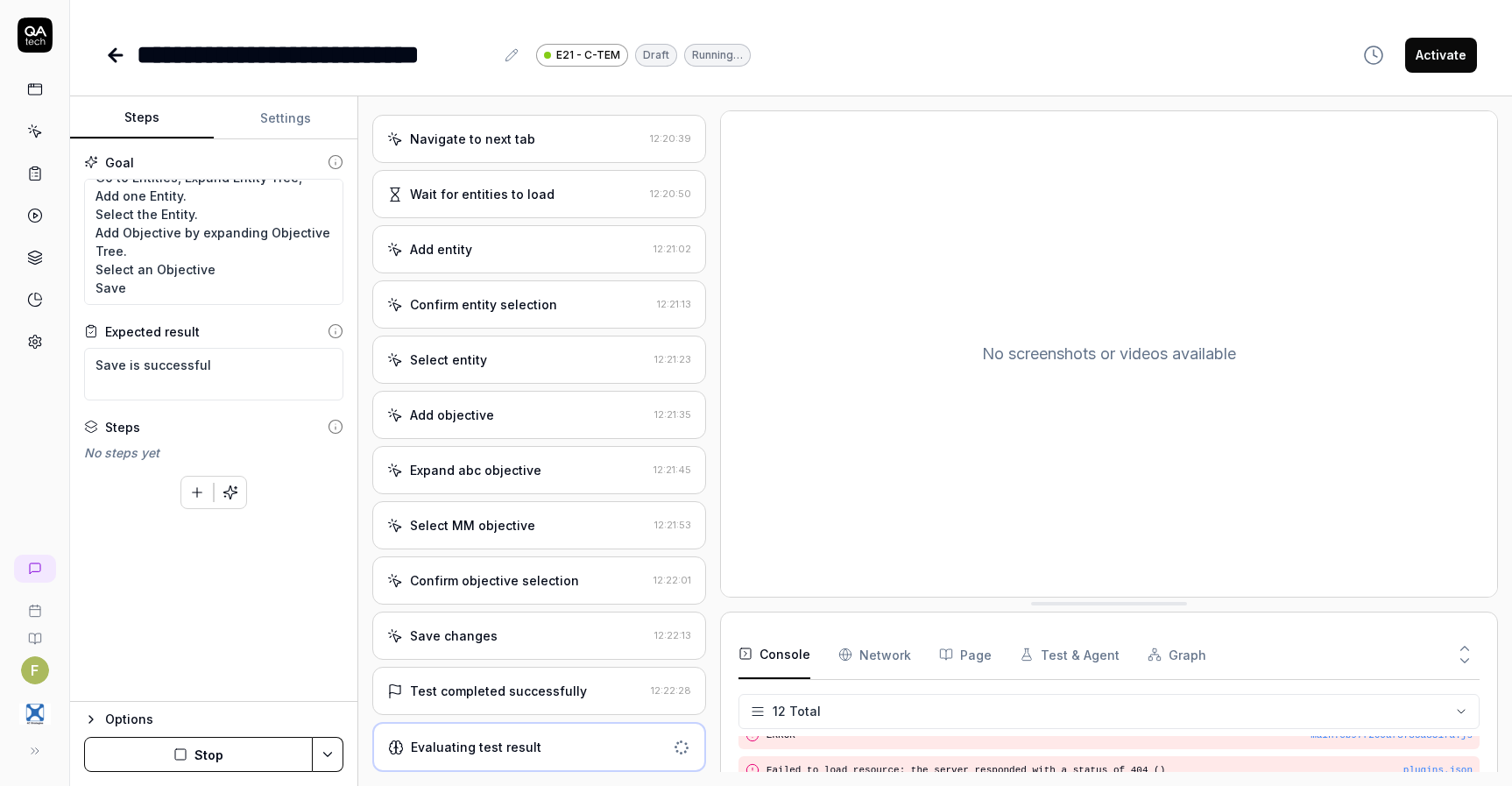
scroll to position [886, 0]
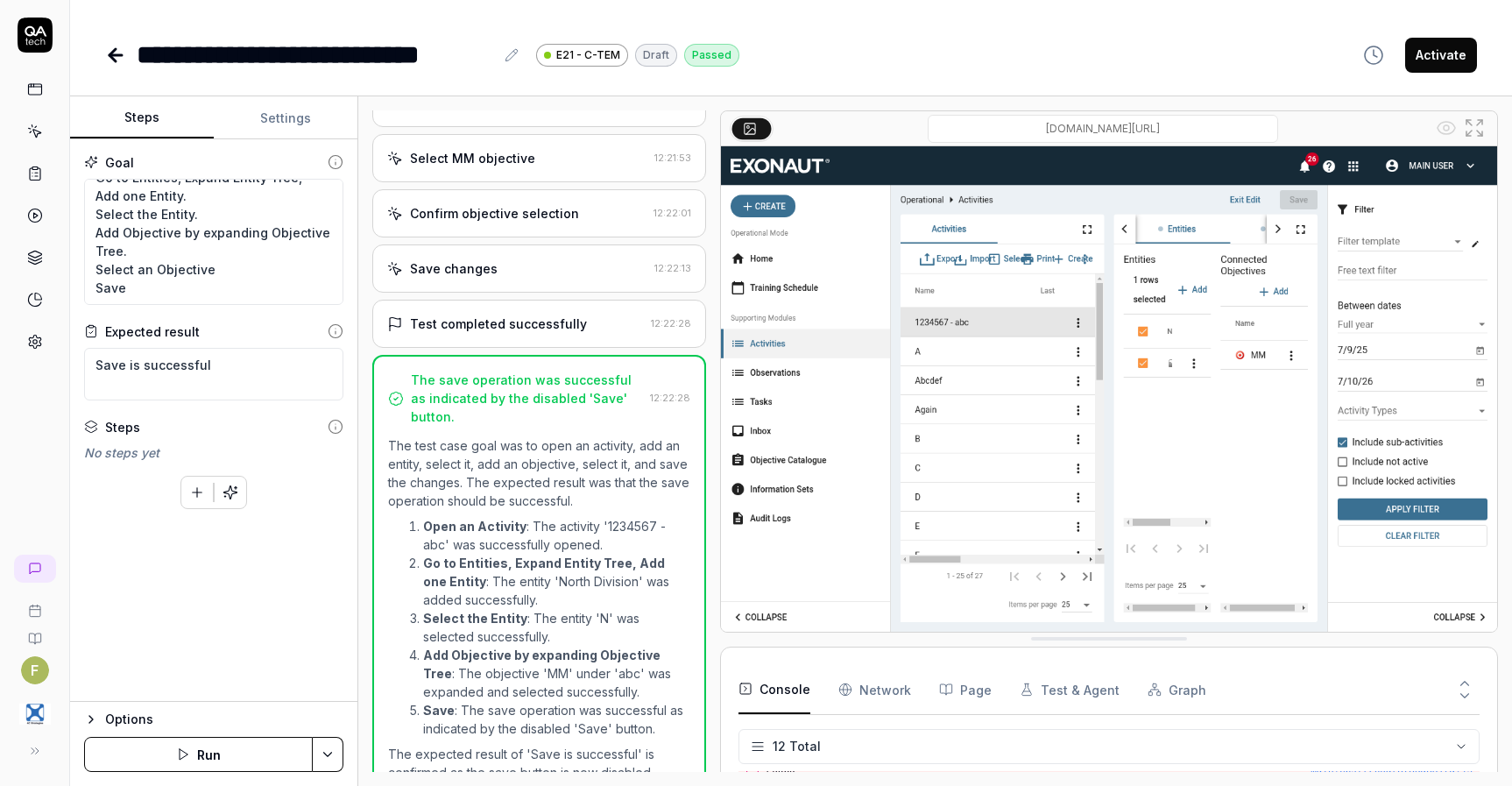
click at [113, 68] on link at bounding box center [117, 54] width 25 height 35
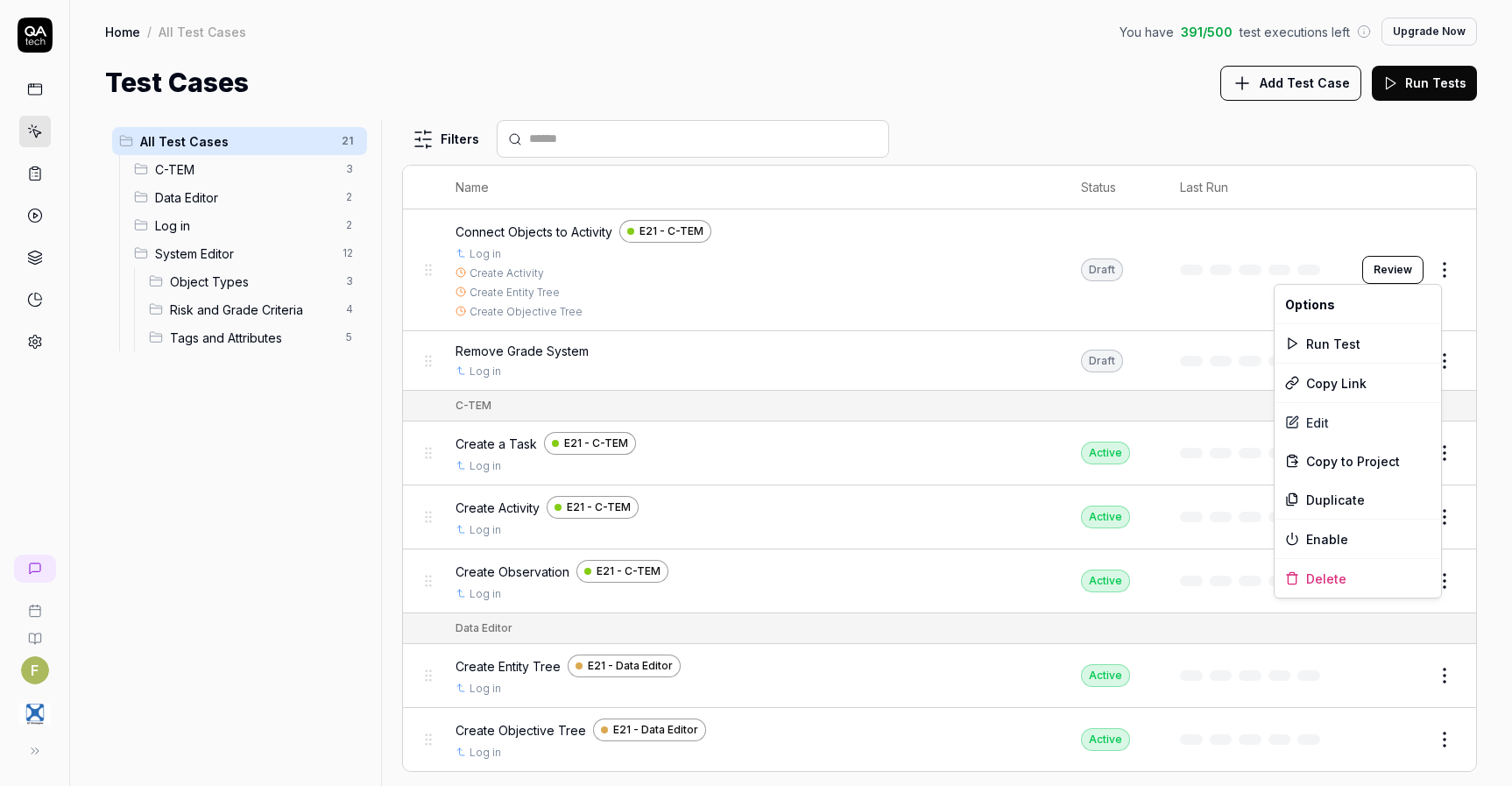
click at [1428, 274] on html "F Home / All Test Cases You have 391 / 500 test executions left Upgrade Now Hom…" at bounding box center [756, 393] width 1512 height 786
click at [1365, 546] on div "Enable" at bounding box center [1358, 538] width 167 height 39
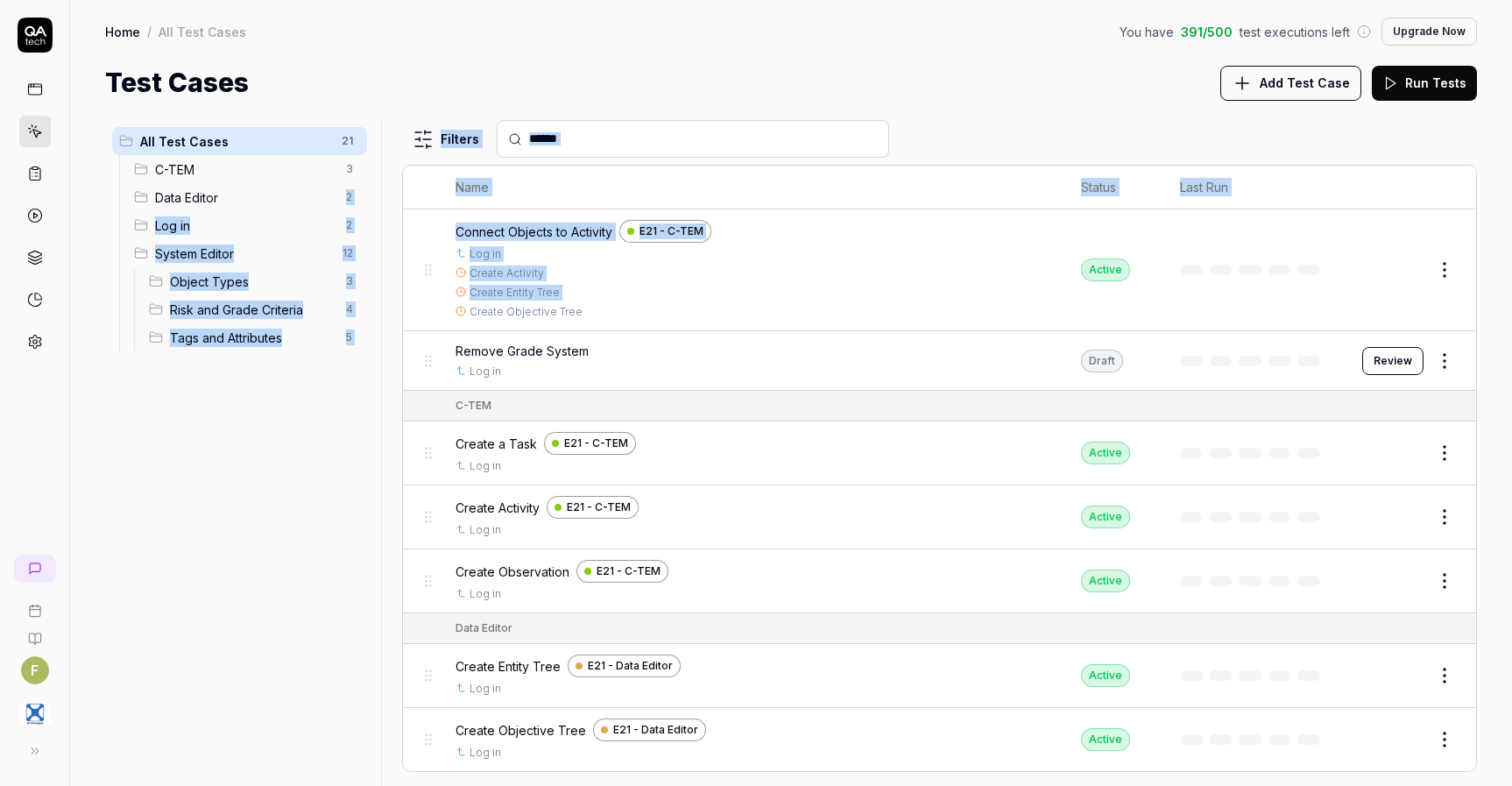
drag, startPoint x: 637, startPoint y: 288, endPoint x: 230, endPoint y: 185, distance: 419.8
click at [230, 185] on div "All Test Cases 21 C-TEM 3 Data Editor 2 Log in 2 System Editor 12 Object Types …" at bounding box center [790, 453] width 1372 height 666
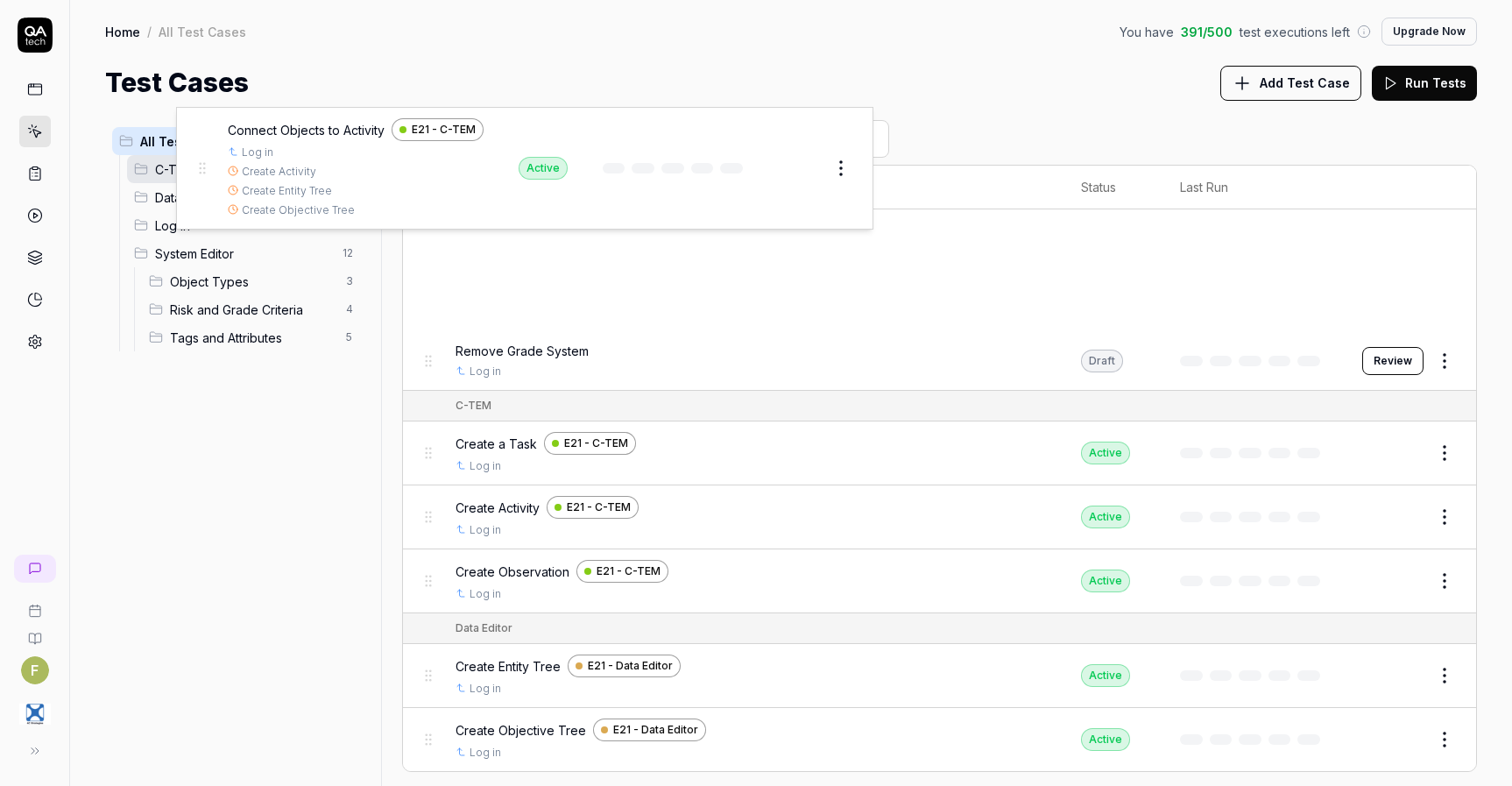
drag, startPoint x: 429, startPoint y: 272, endPoint x: 201, endPoint y: 169, distance: 250.2
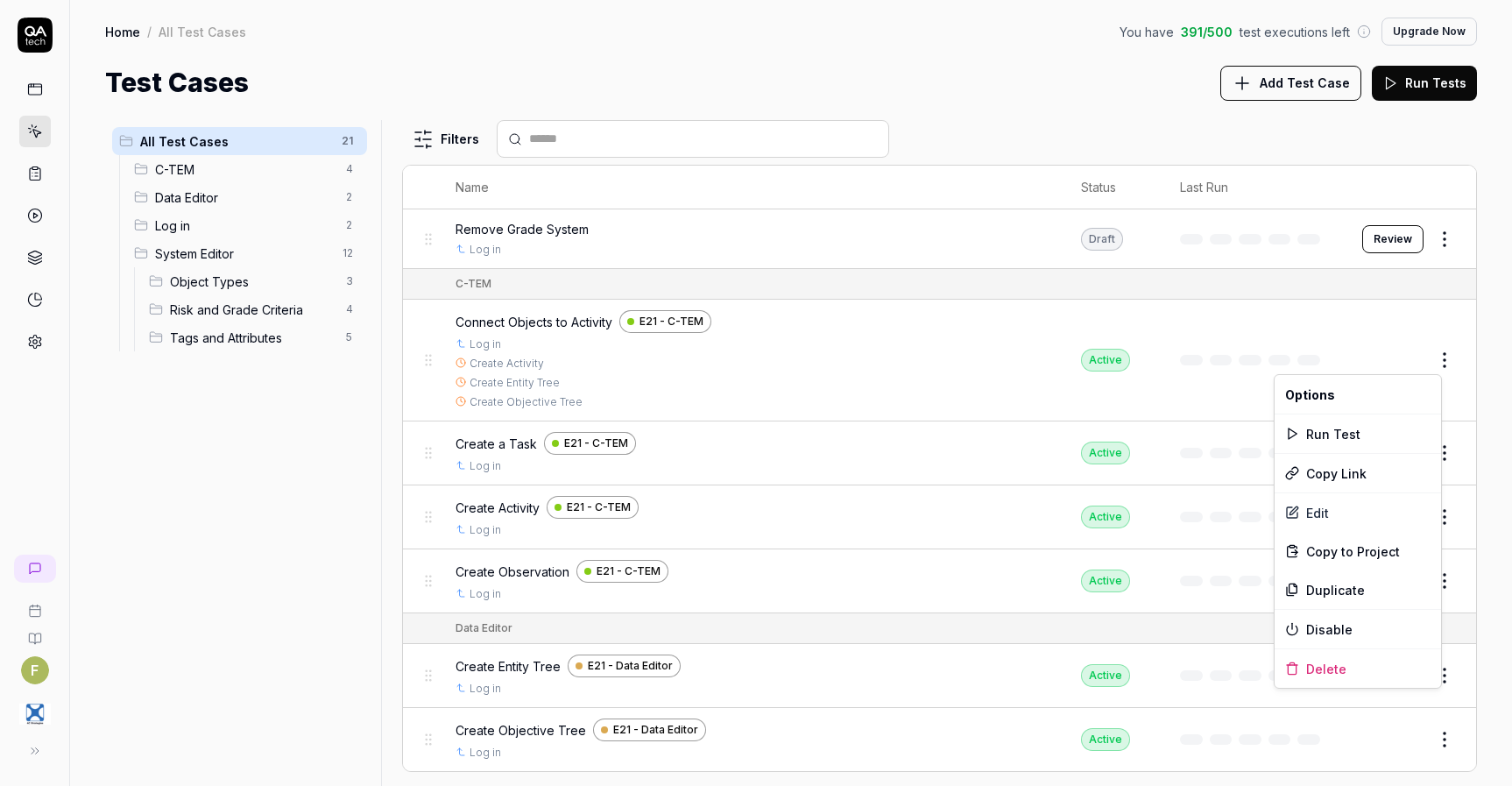
click at [1431, 367] on html "F Home / All Test Cases You have 391 / 500 test executions left Upgrade Now Hom…" at bounding box center [756, 393] width 1512 height 786
click at [1342, 517] on div "Edit" at bounding box center [1358, 511] width 167 height 39
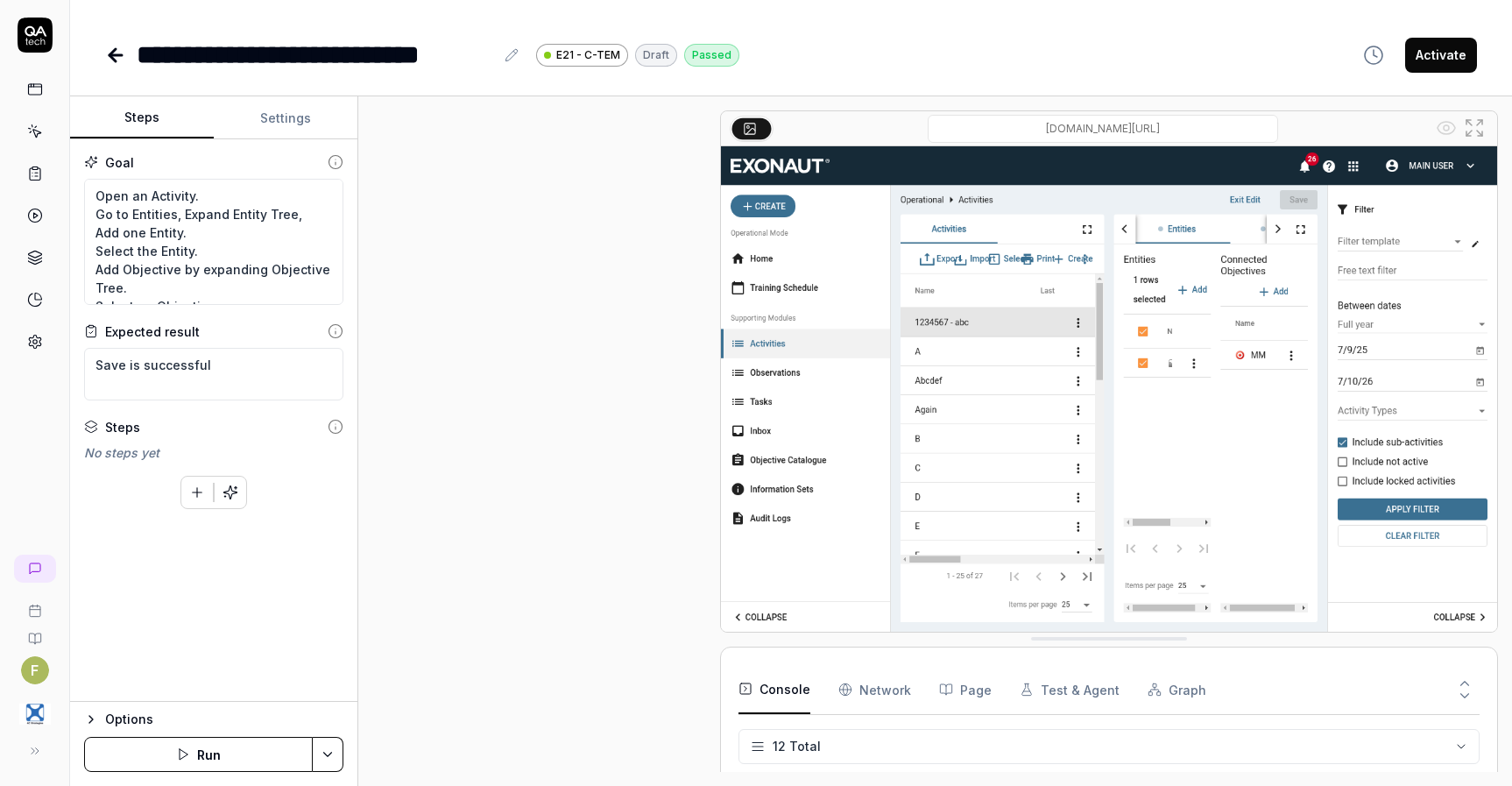
scroll to position [949, 0]
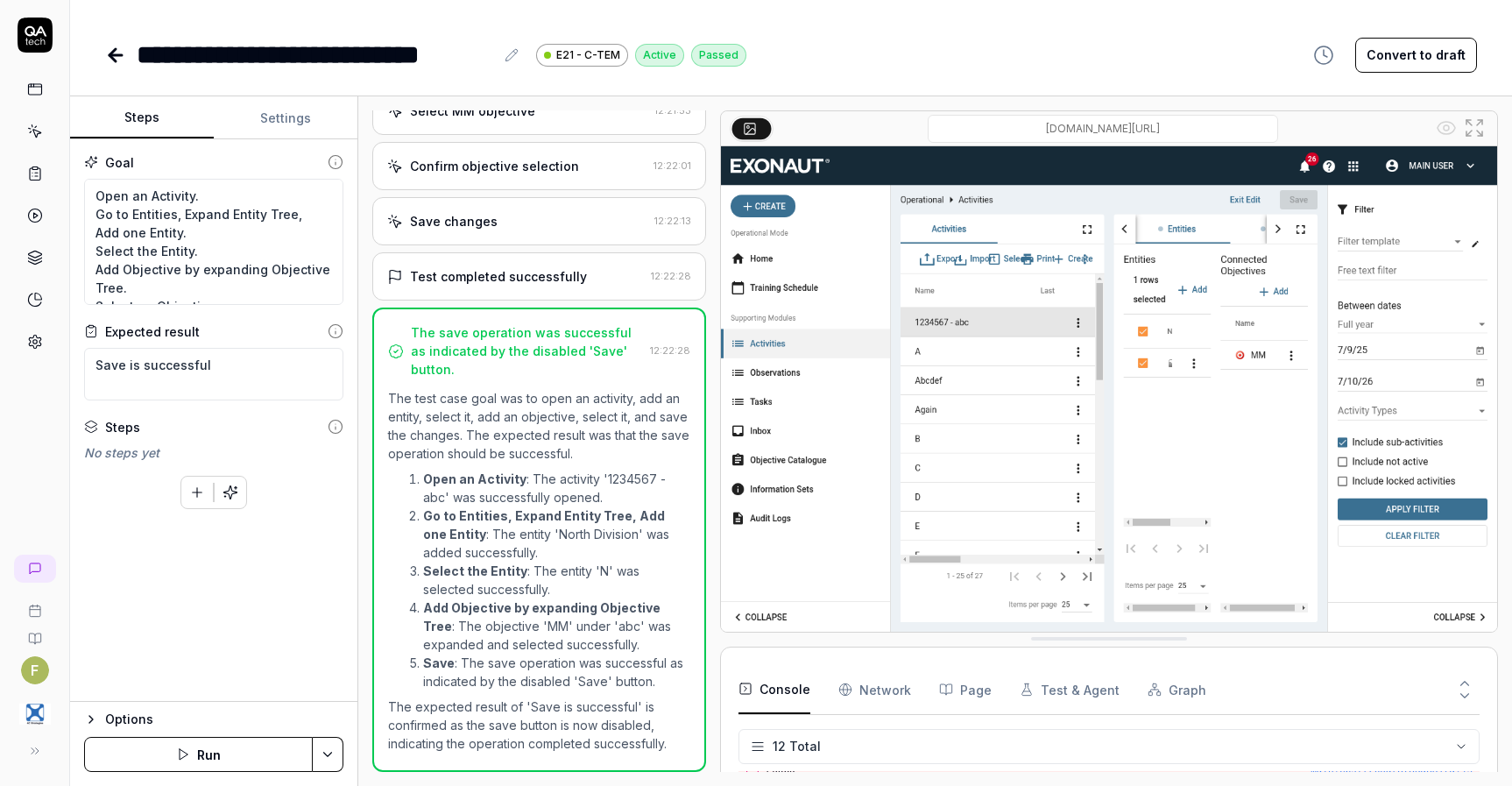
click at [290, 120] on button "Settings" at bounding box center [284, 118] width 143 height 42
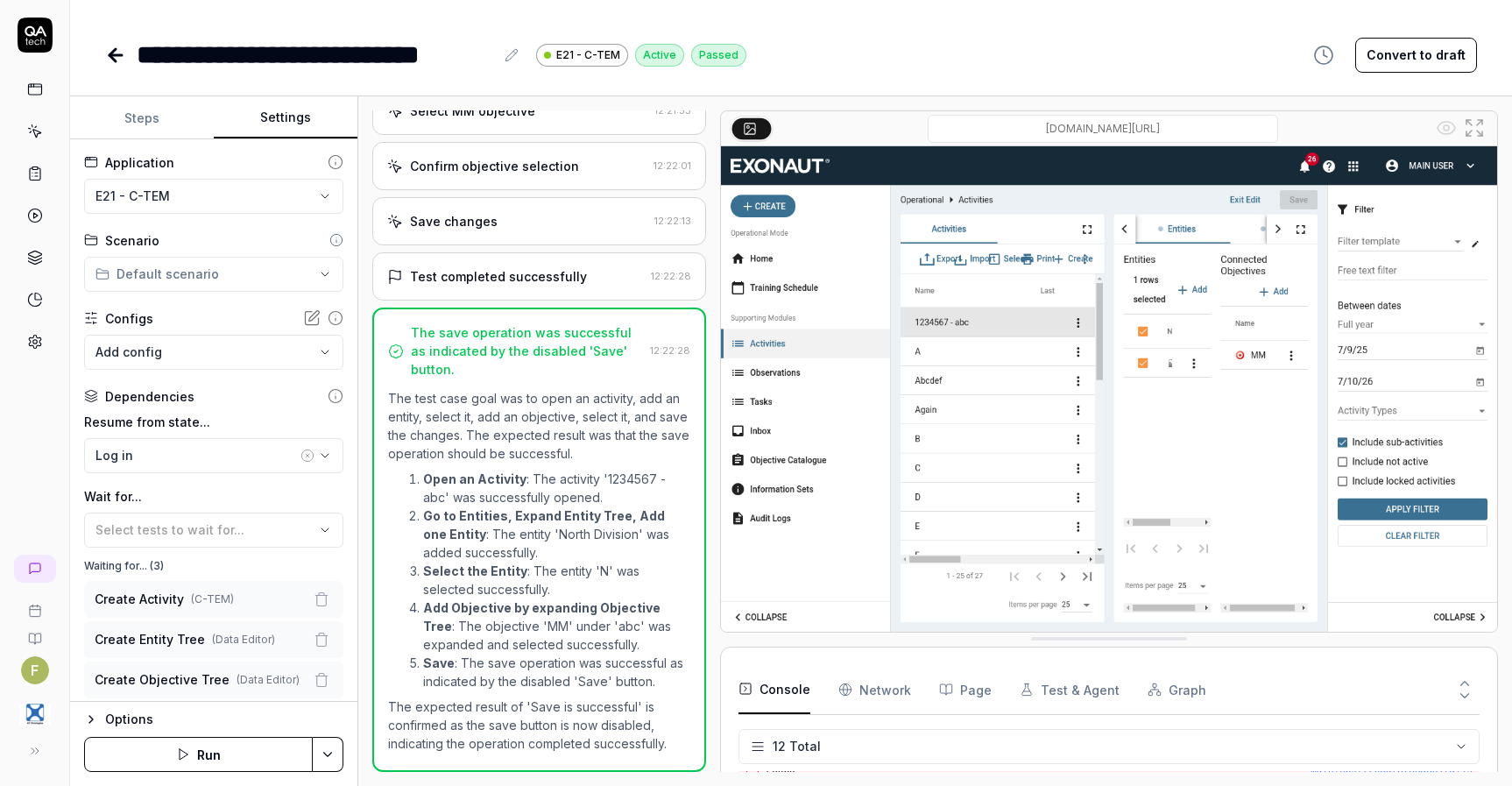
scroll to position [221, 0]
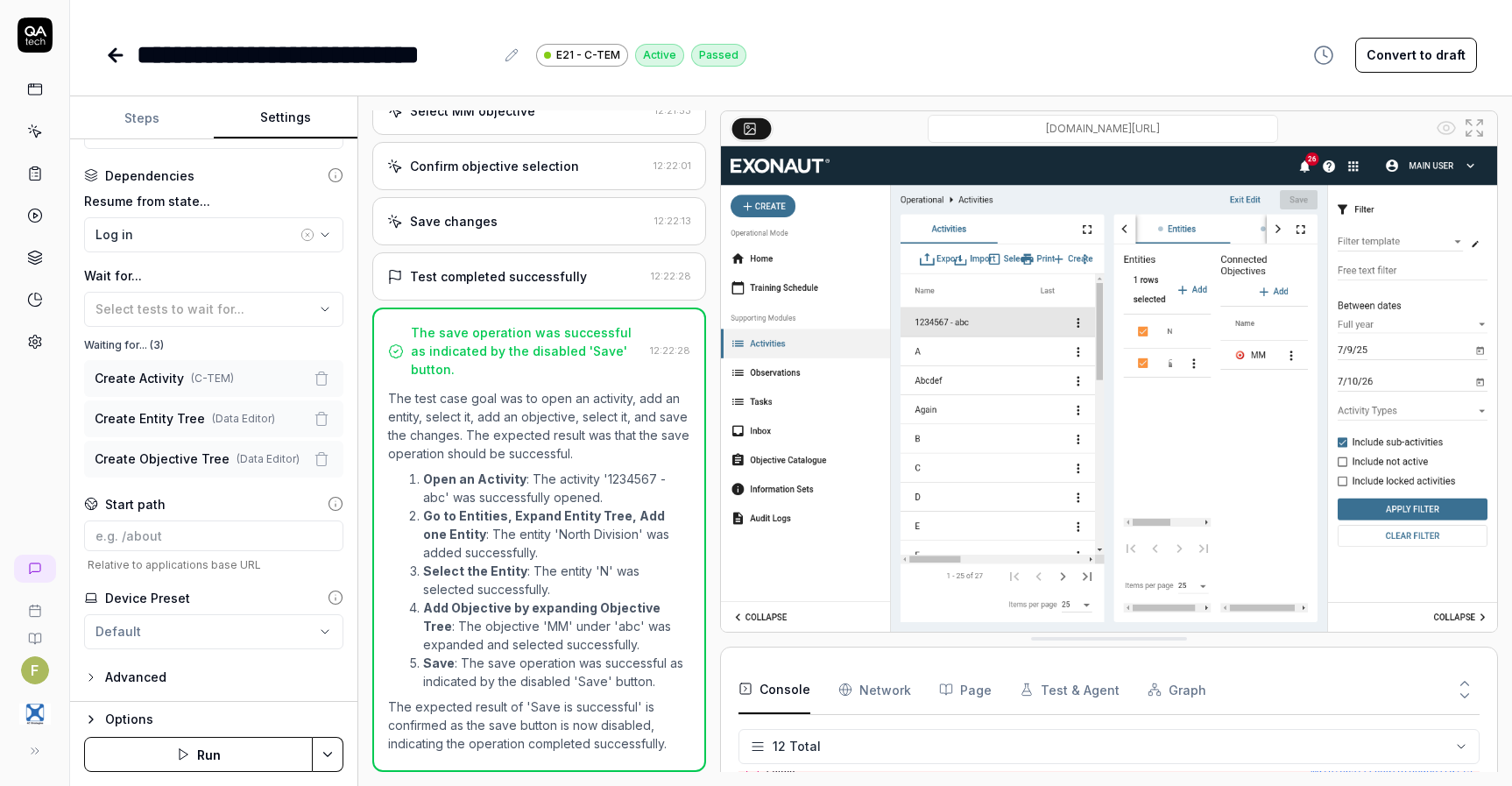
click at [162, 681] on div "Advanced" at bounding box center [135, 676] width 61 height 21
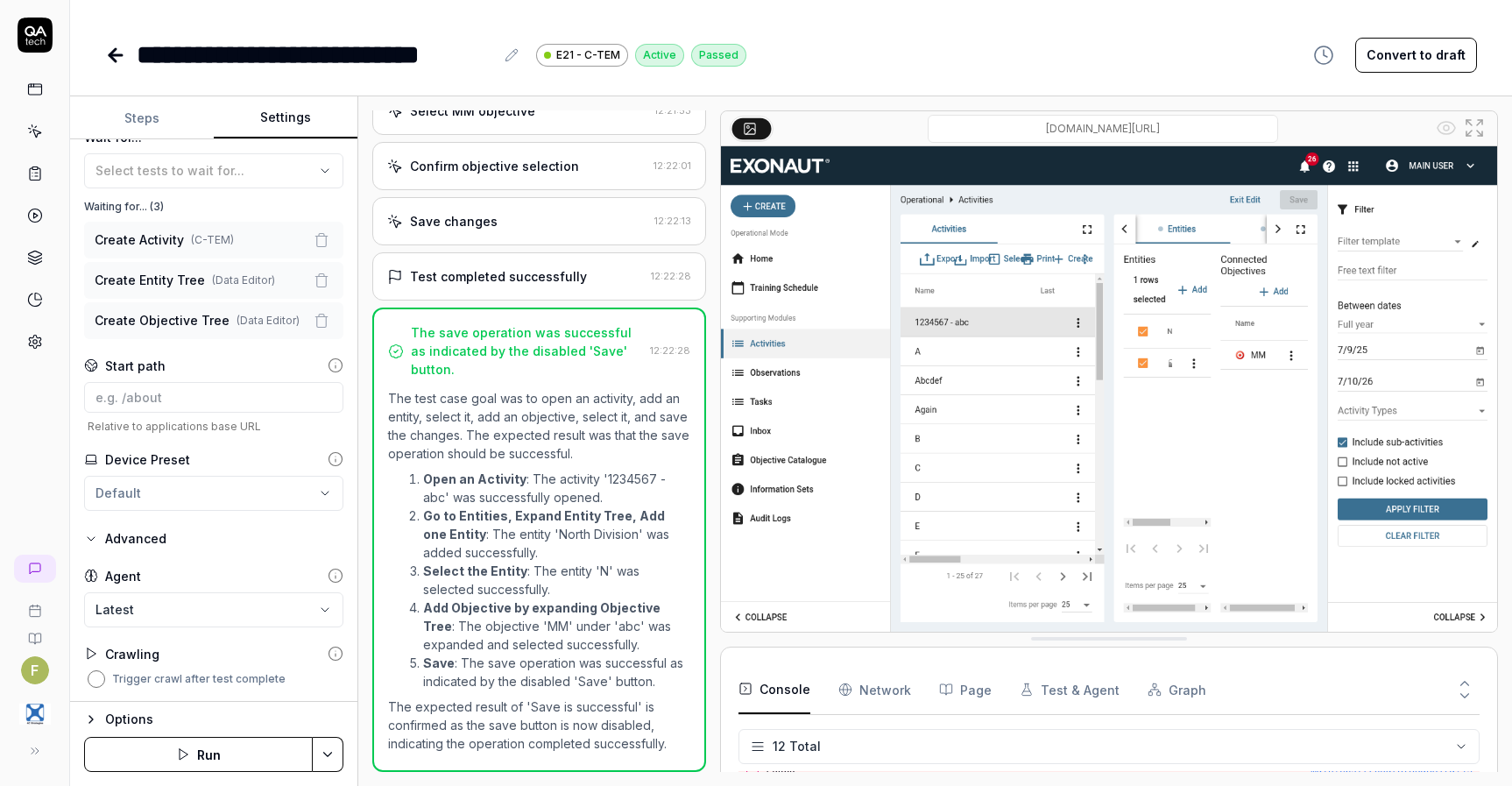
click at [98, 683] on button "Trigger crawl after test complete" at bounding box center [97, 679] width 18 height 18
click at [202, 755] on button "Save & Run" at bounding box center [199, 753] width 229 height 35
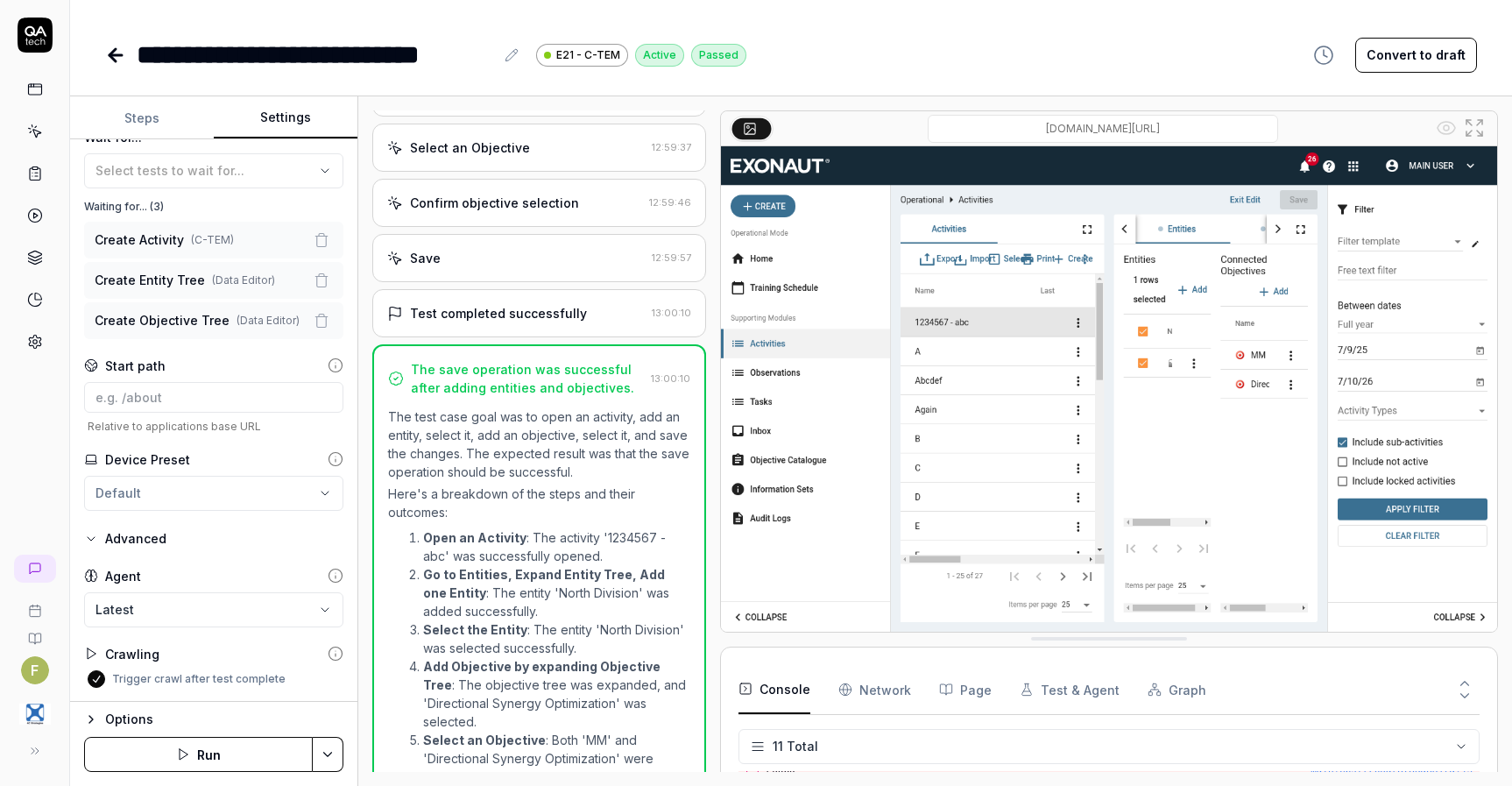
scroll to position [1007, 0]
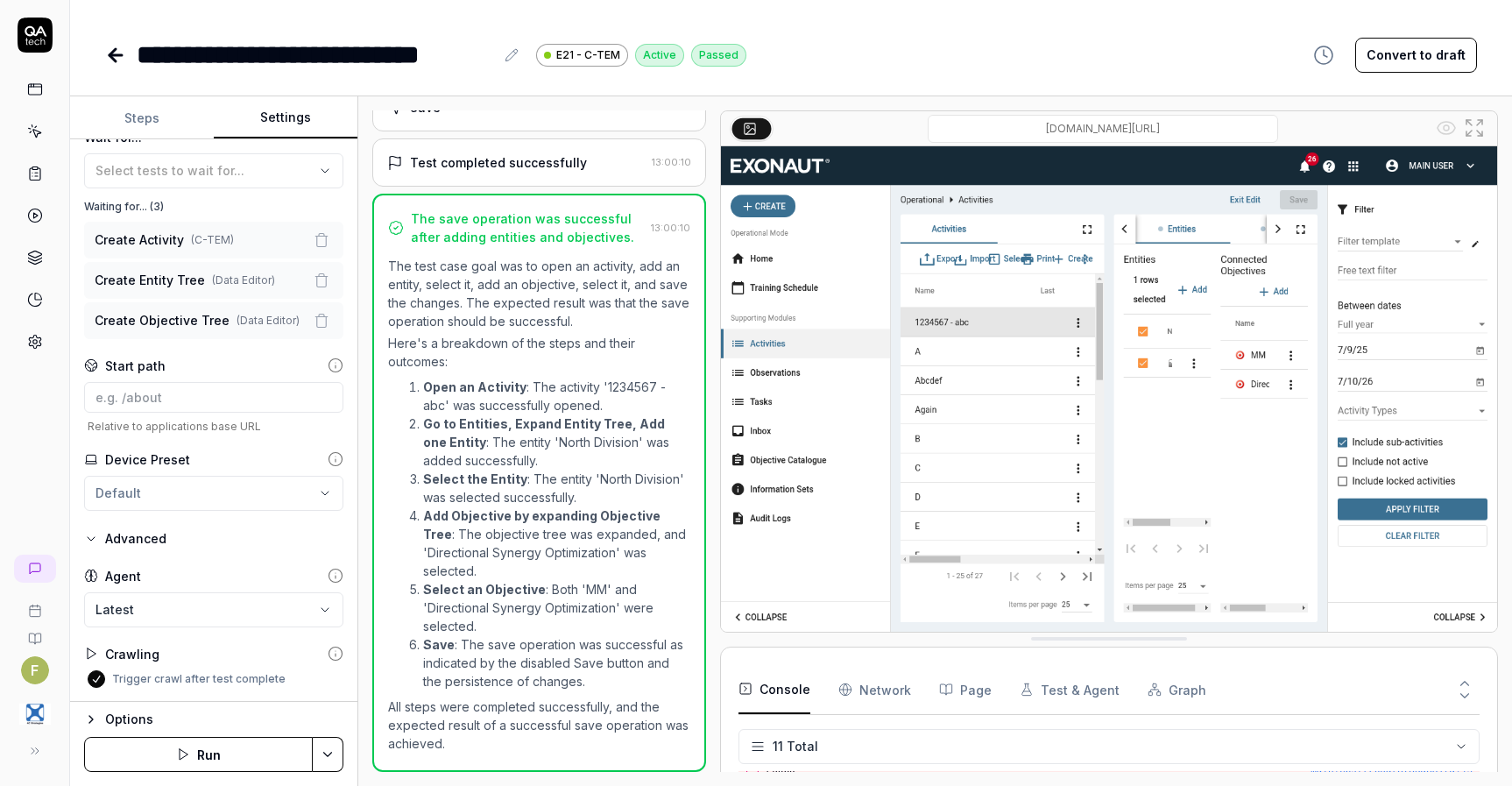
click at [120, 66] on link at bounding box center [117, 54] width 25 height 35
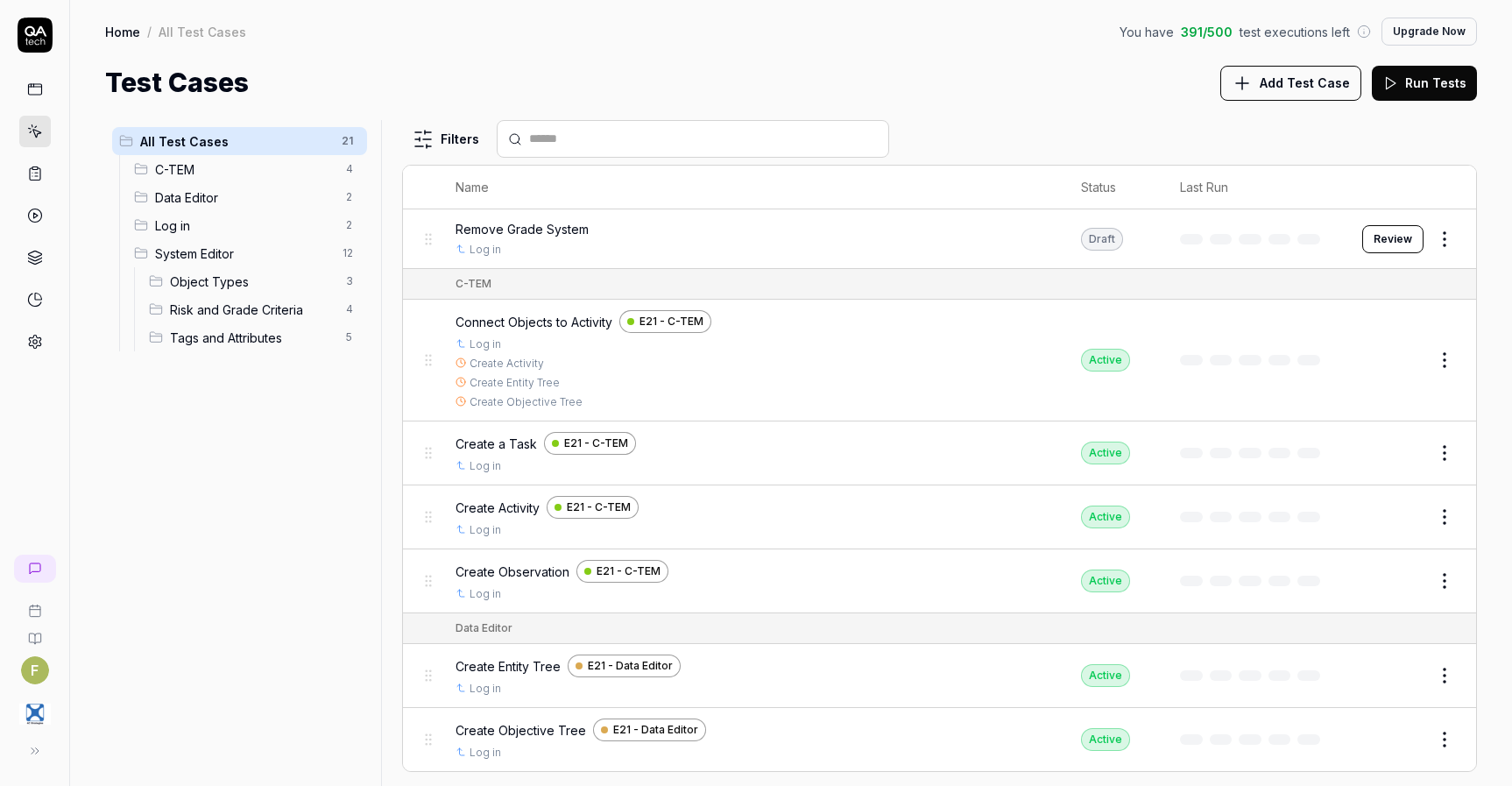
click at [40, 342] on icon at bounding box center [35, 342] width 12 height 13
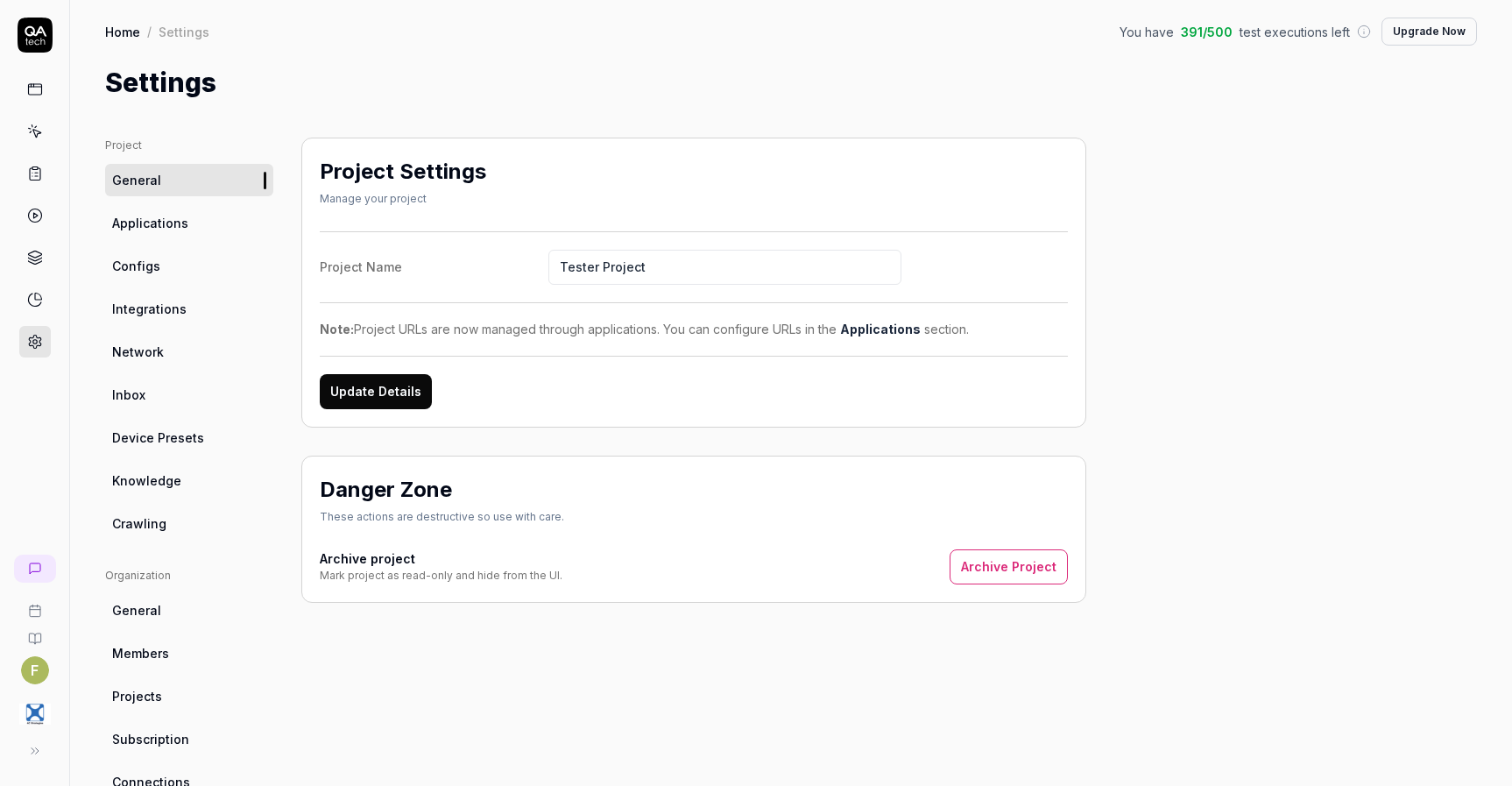
click at [159, 518] on span "Crawling" at bounding box center [139, 523] width 54 height 19
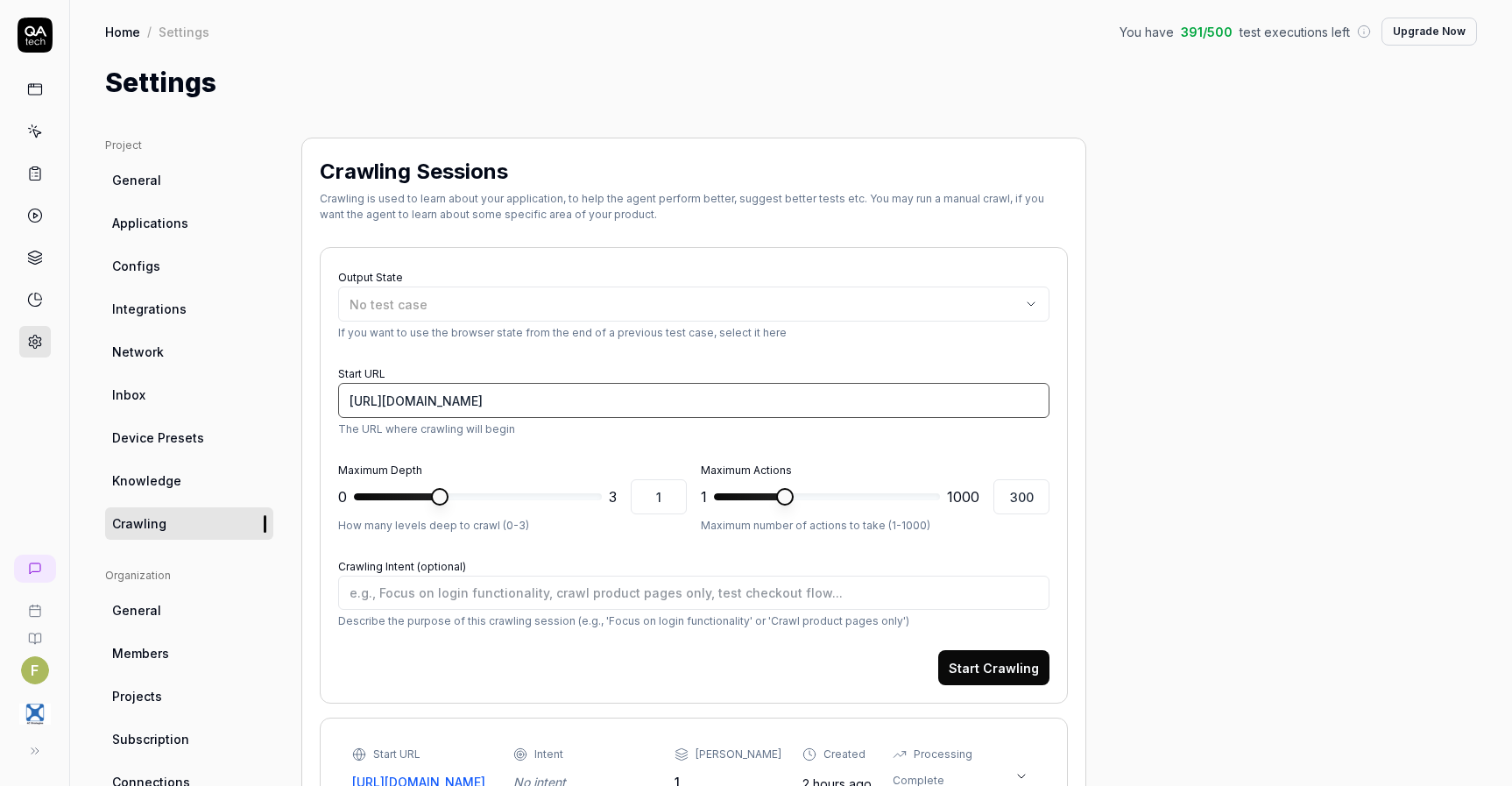
click at [747, 399] on input "[URL][DOMAIN_NAME]" at bounding box center [693, 400] width 711 height 35
click at [938, 650] on button "Start Crawling" at bounding box center [994, 667] width 112 height 35
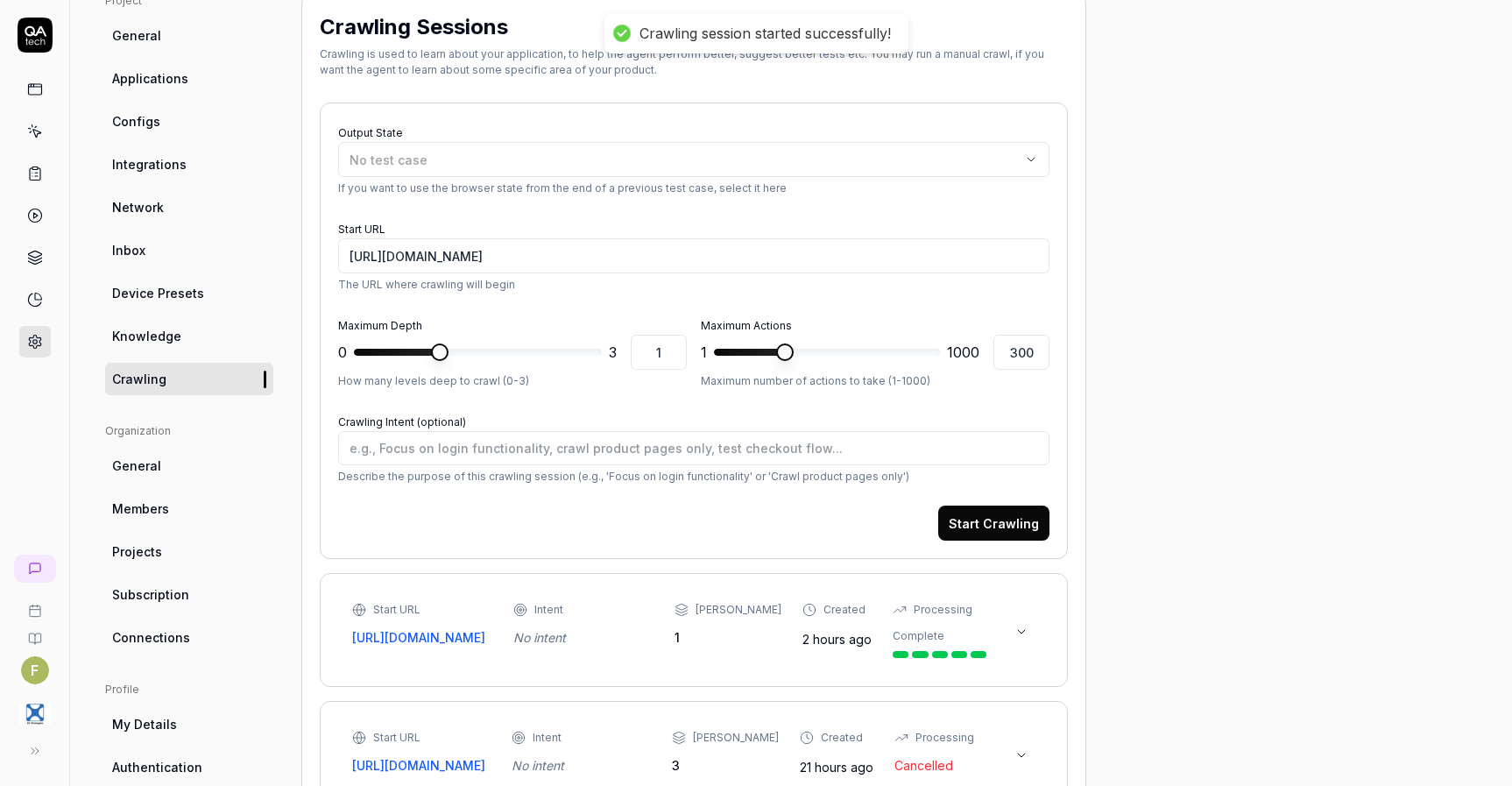
scroll to position [151, 0]
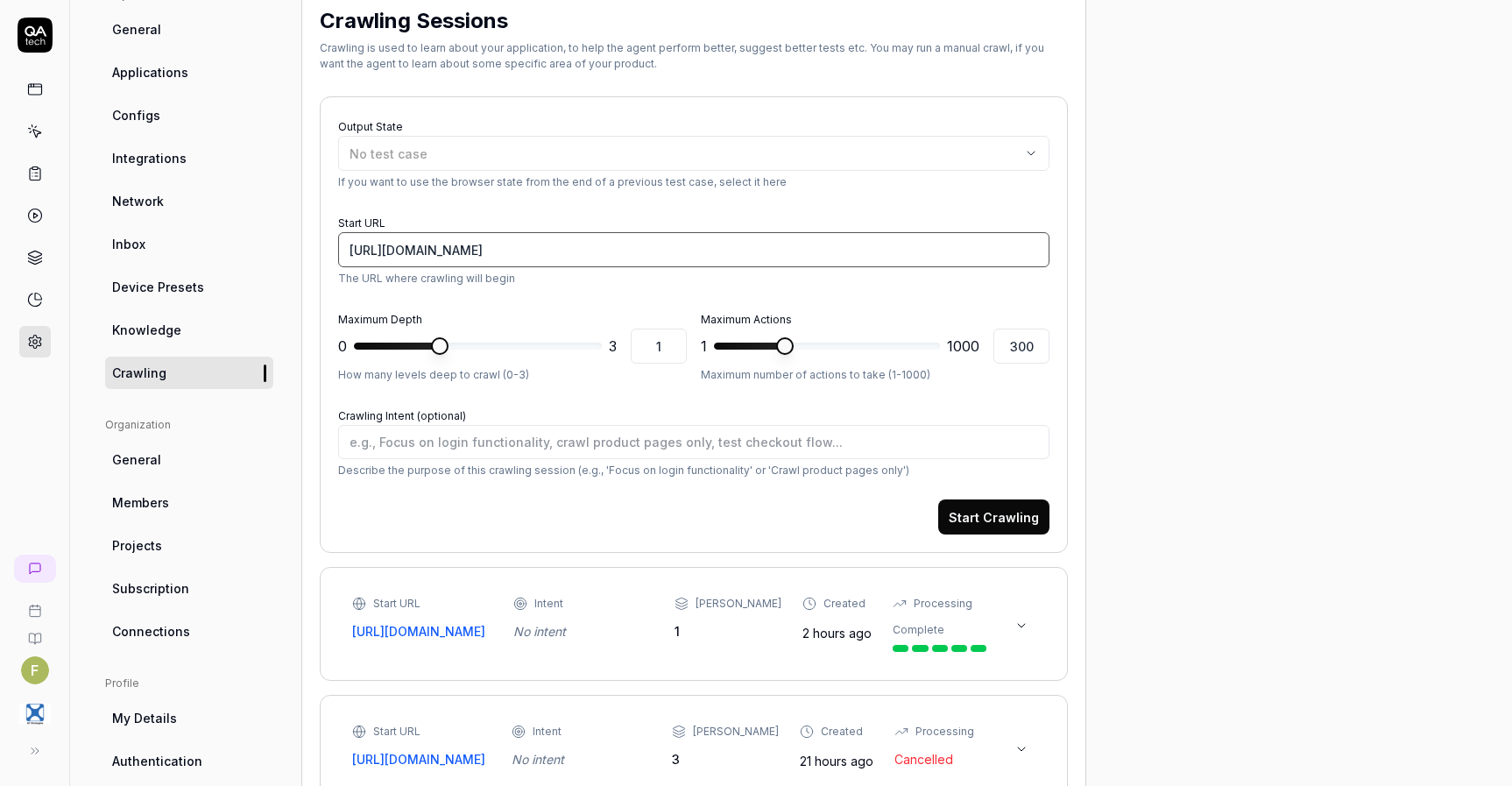
click at [719, 250] on input "[URL][DOMAIN_NAME]" at bounding box center [693, 249] width 711 height 35
type textarea "*"
type input "https://semmextdev01.exonaut.com/exonaut-system-e"
type textarea "*"
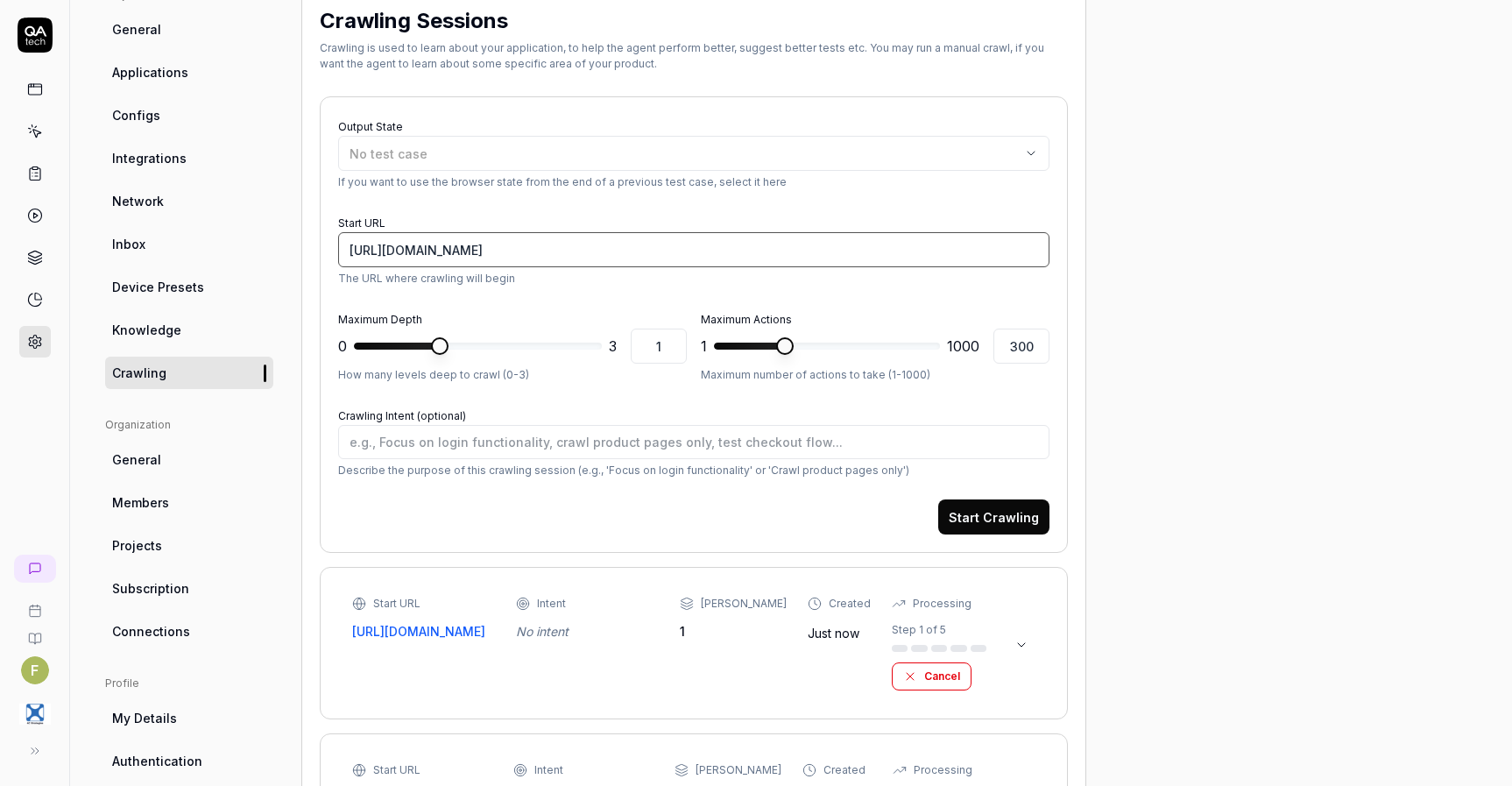
type input "[URL][DOMAIN_NAME]"
click at [949, 685] on button "Cancel" at bounding box center [931, 676] width 80 height 28
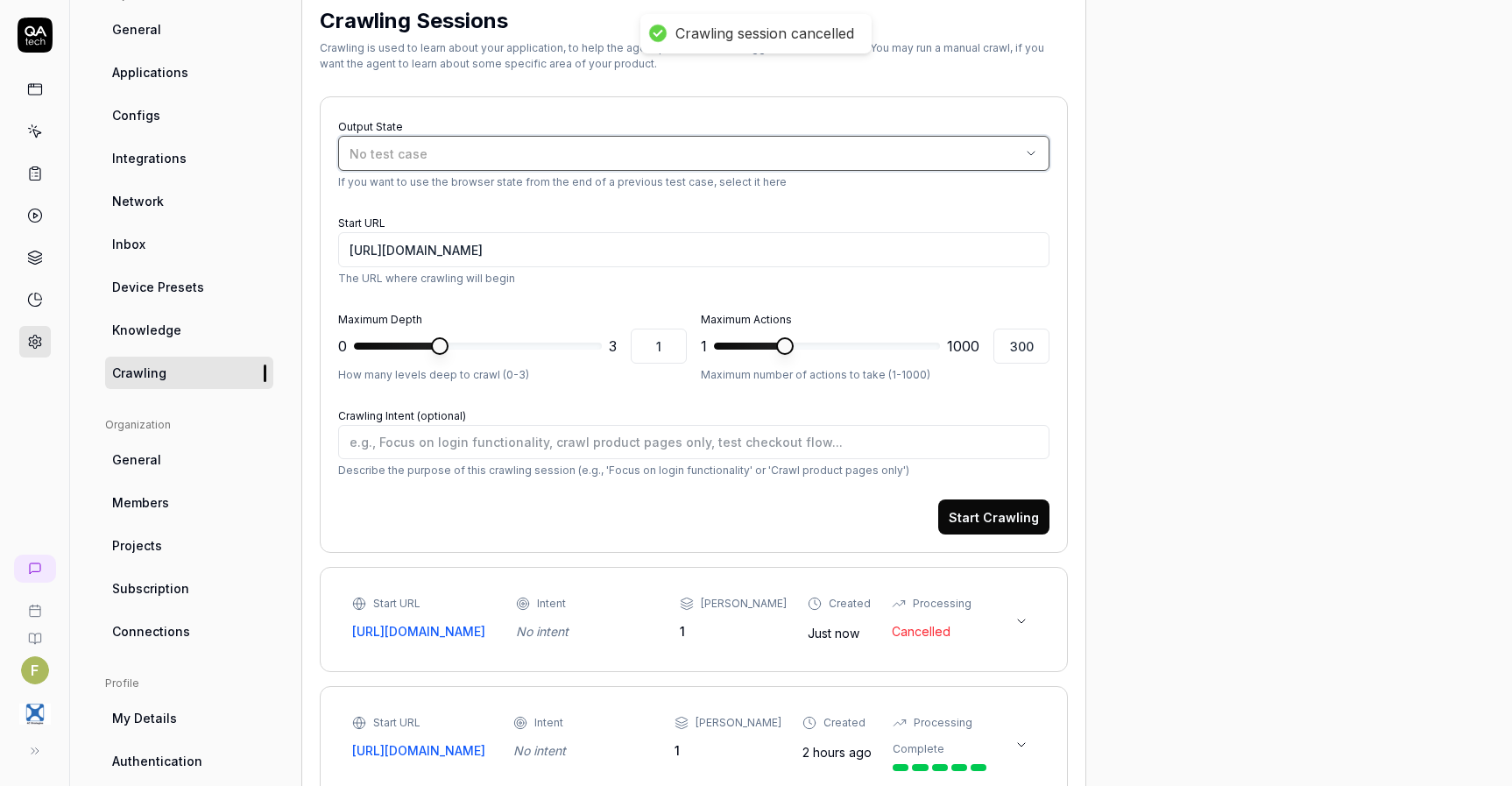
click at [857, 151] on div "No test case" at bounding box center [684, 153] width 671 height 19
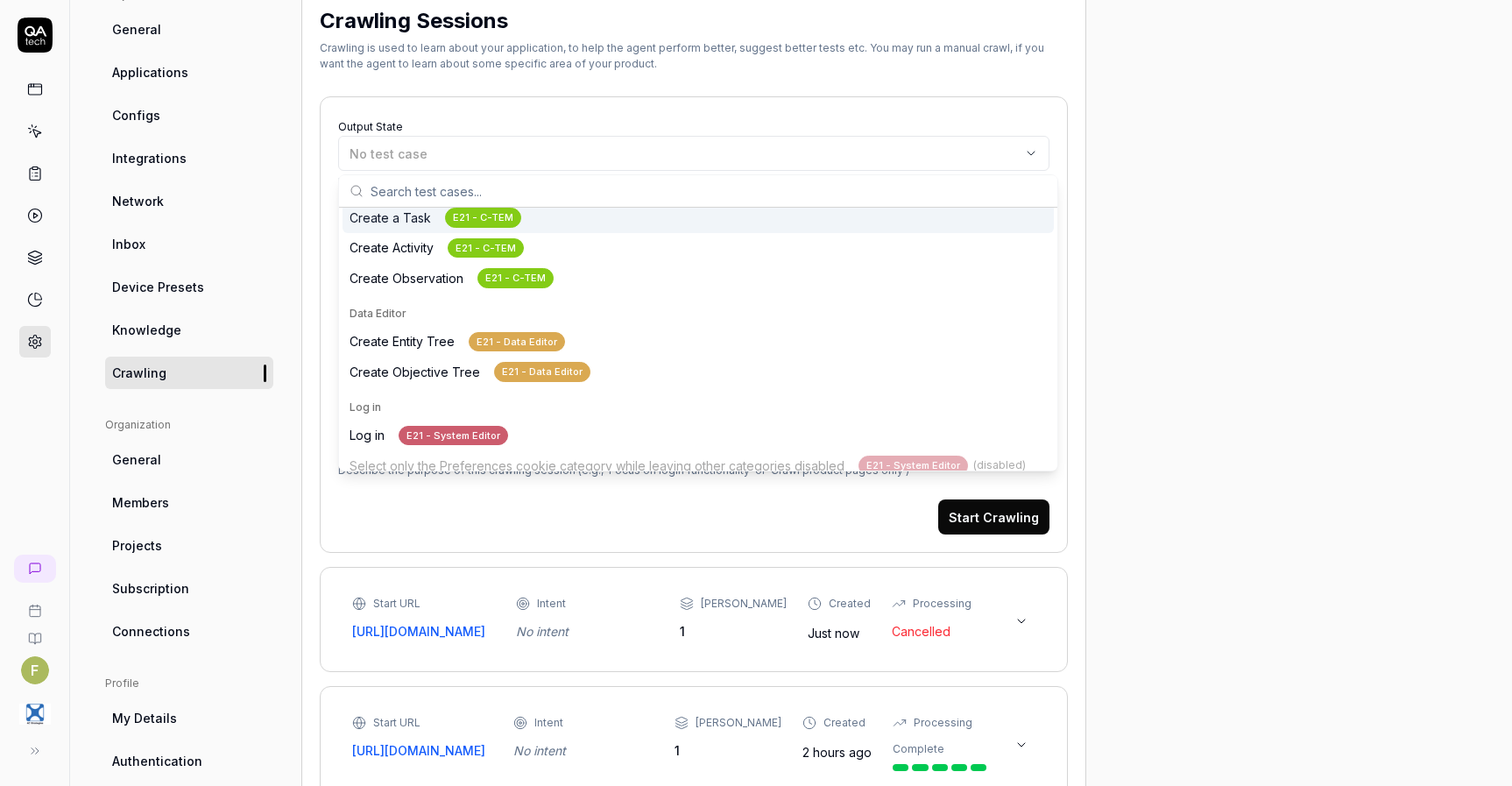
scroll to position [148, 0]
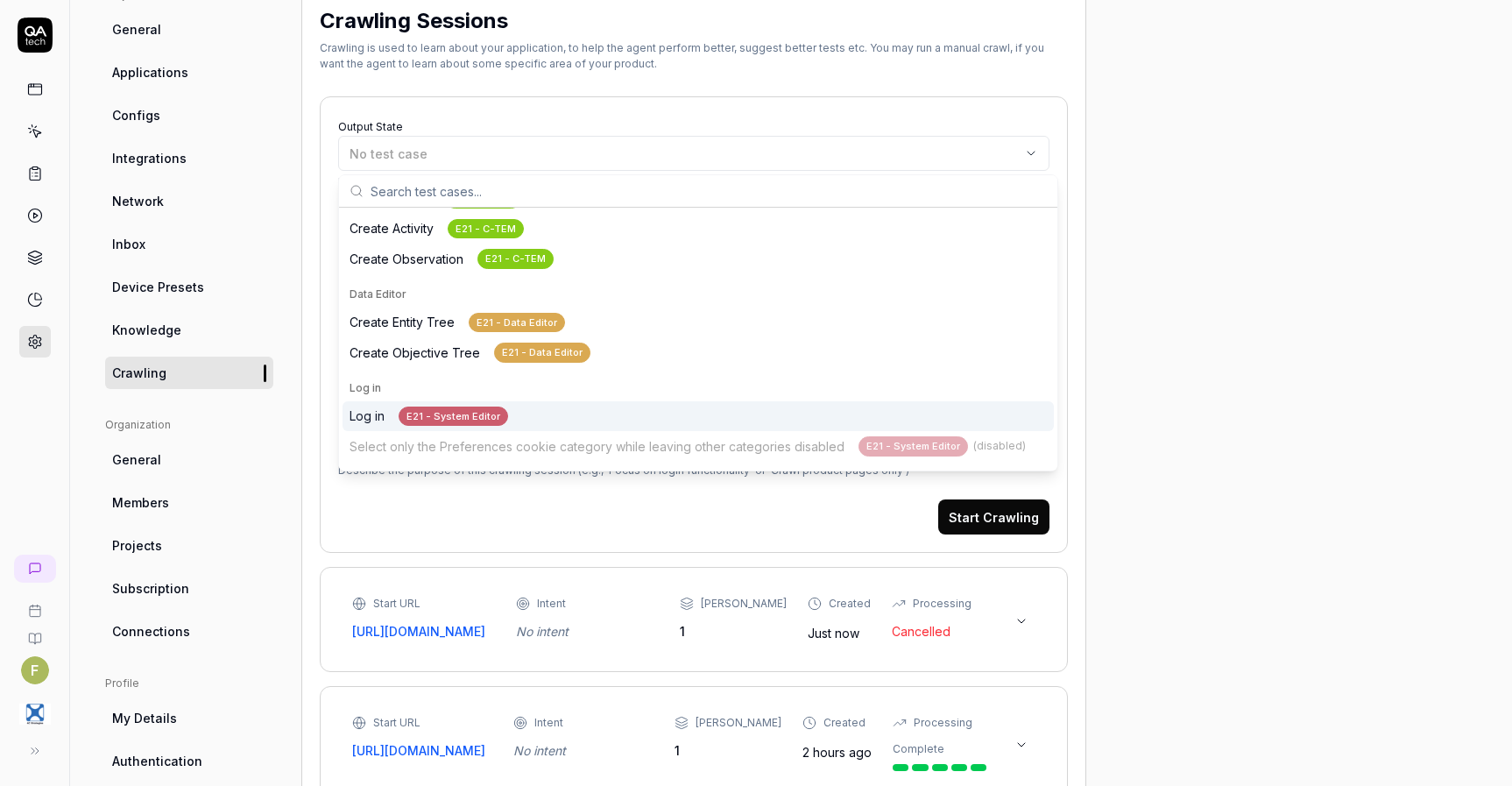
click at [510, 415] on div "Log in E21 - System Editor" at bounding box center [698, 416] width 711 height 31
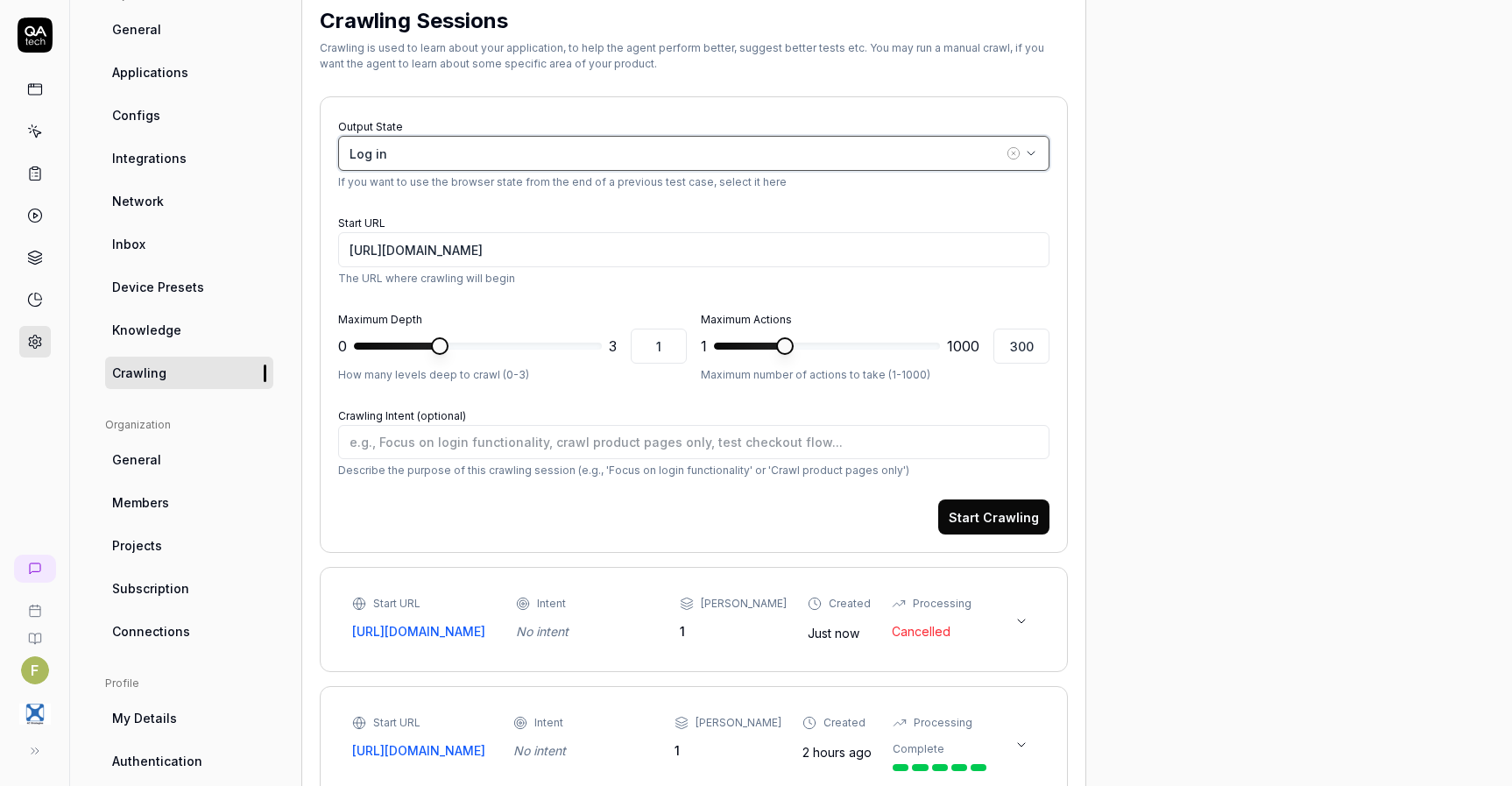
type textarea "*"
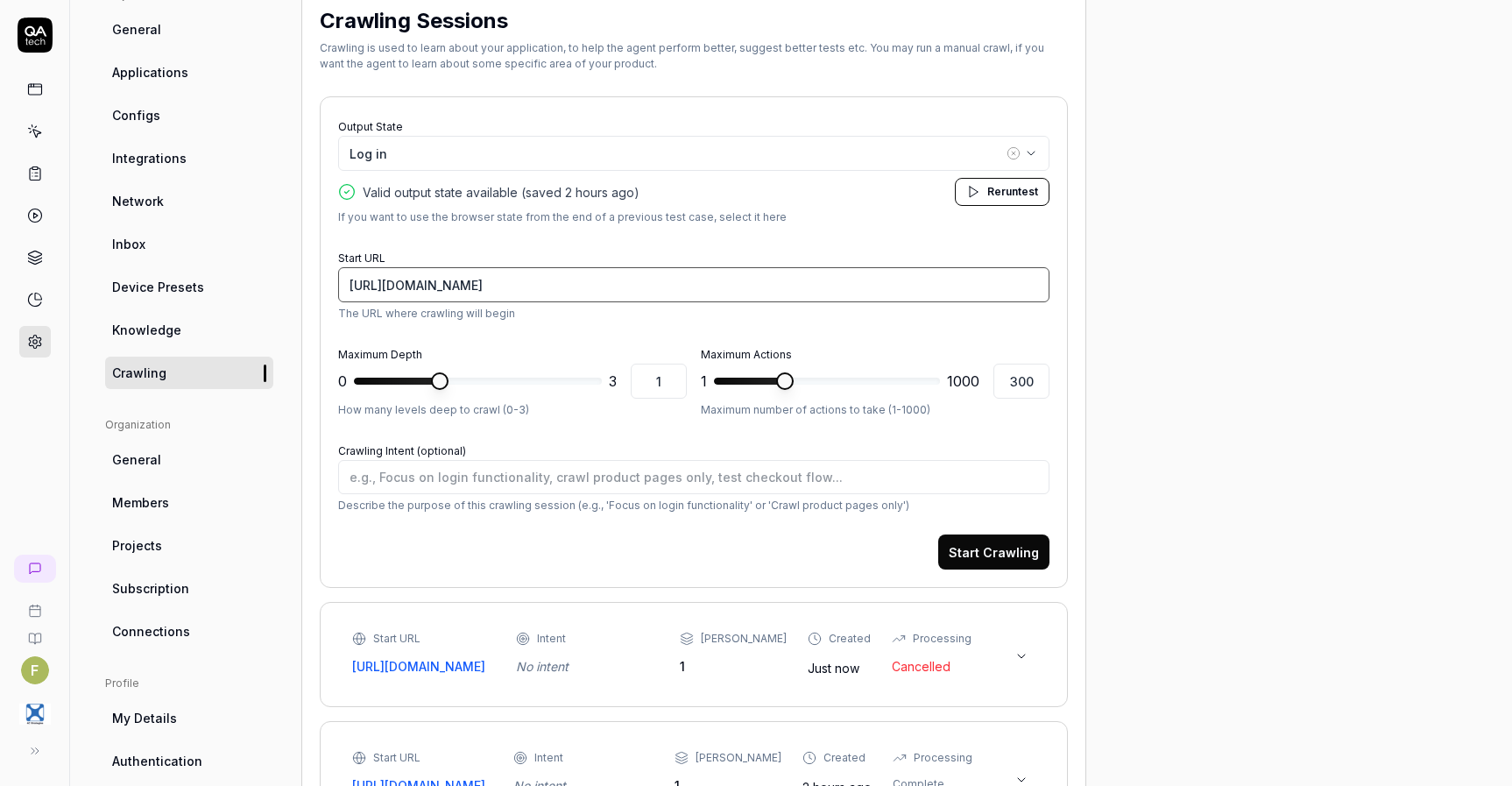
drag, startPoint x: 620, startPoint y: 282, endPoint x: 1152, endPoint y: 256, distance: 532.6
type input "[URL][DOMAIN_NAME]"
click at [944, 330] on form "Output State Log in Valid output state available (saved 2 hours ago ) Rerun tes…" at bounding box center [693, 342] width 711 height 454
type textarea "*"
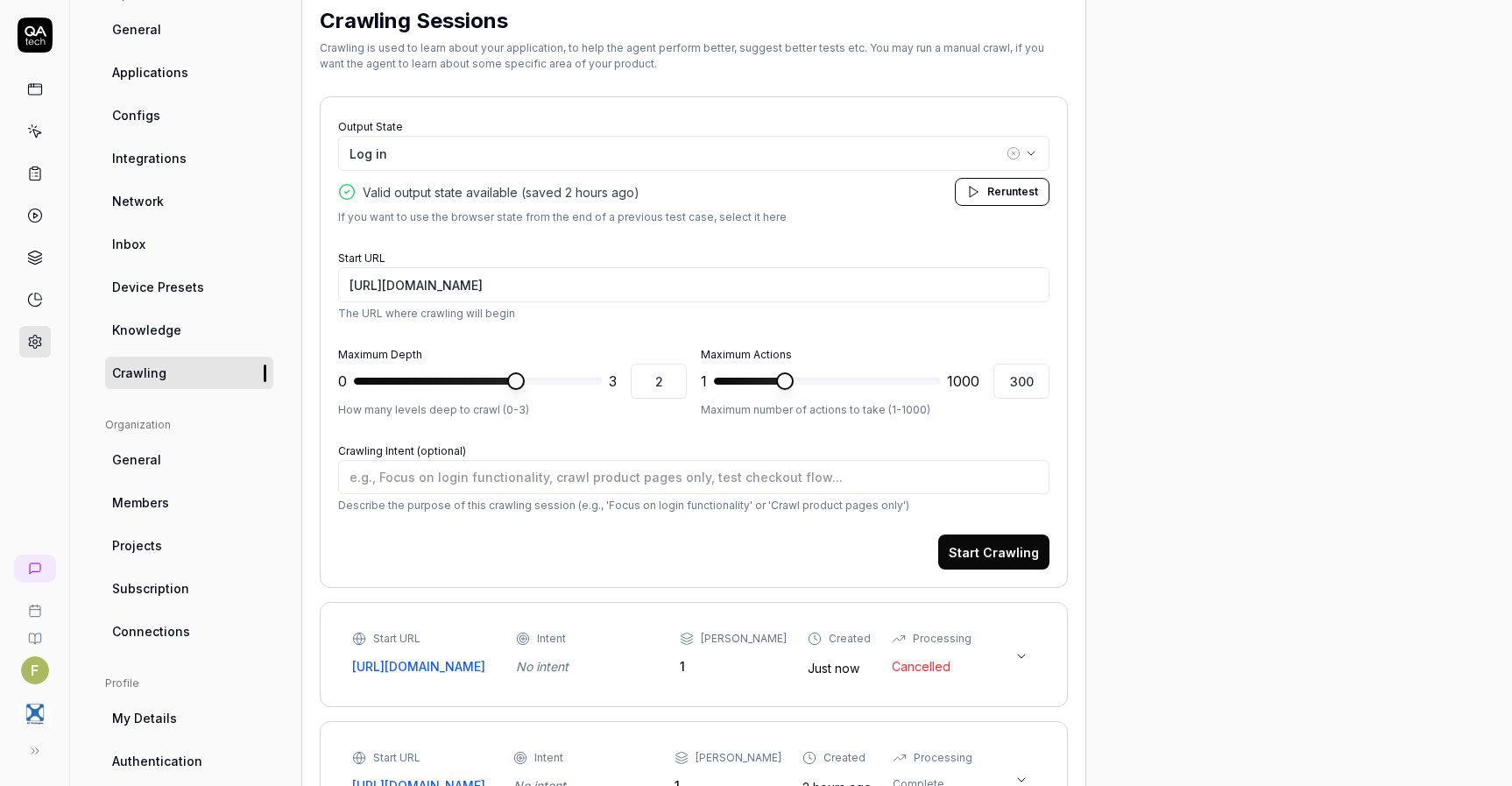
type input "3"
click at [601, 376] on span at bounding box center [594, 381] width 18 height 18
type textarea "*"
type input "304"
type textarea "*"
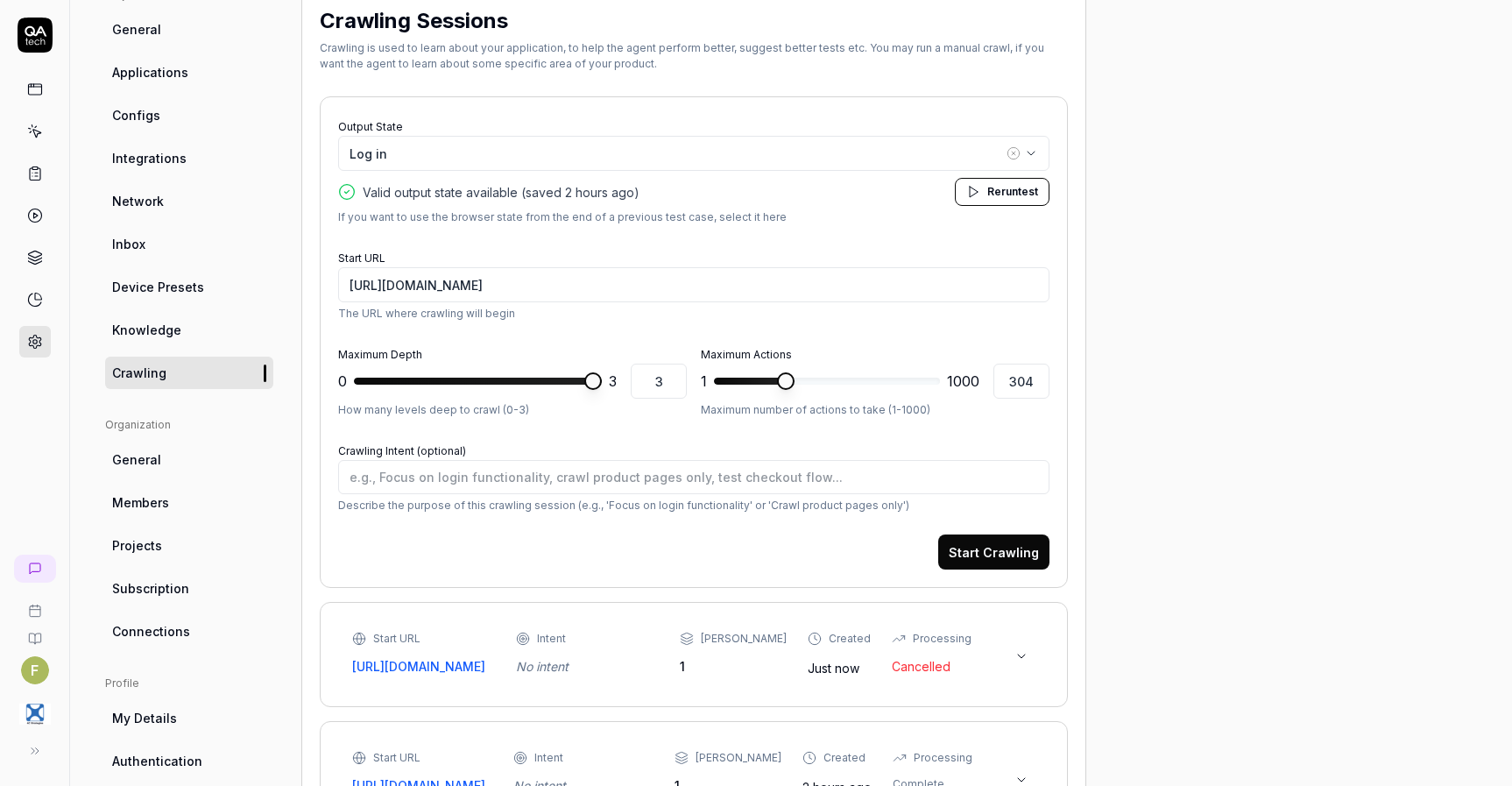
type input "300"
type textarea "*"
type input "296"
type textarea "*"
type input "300"
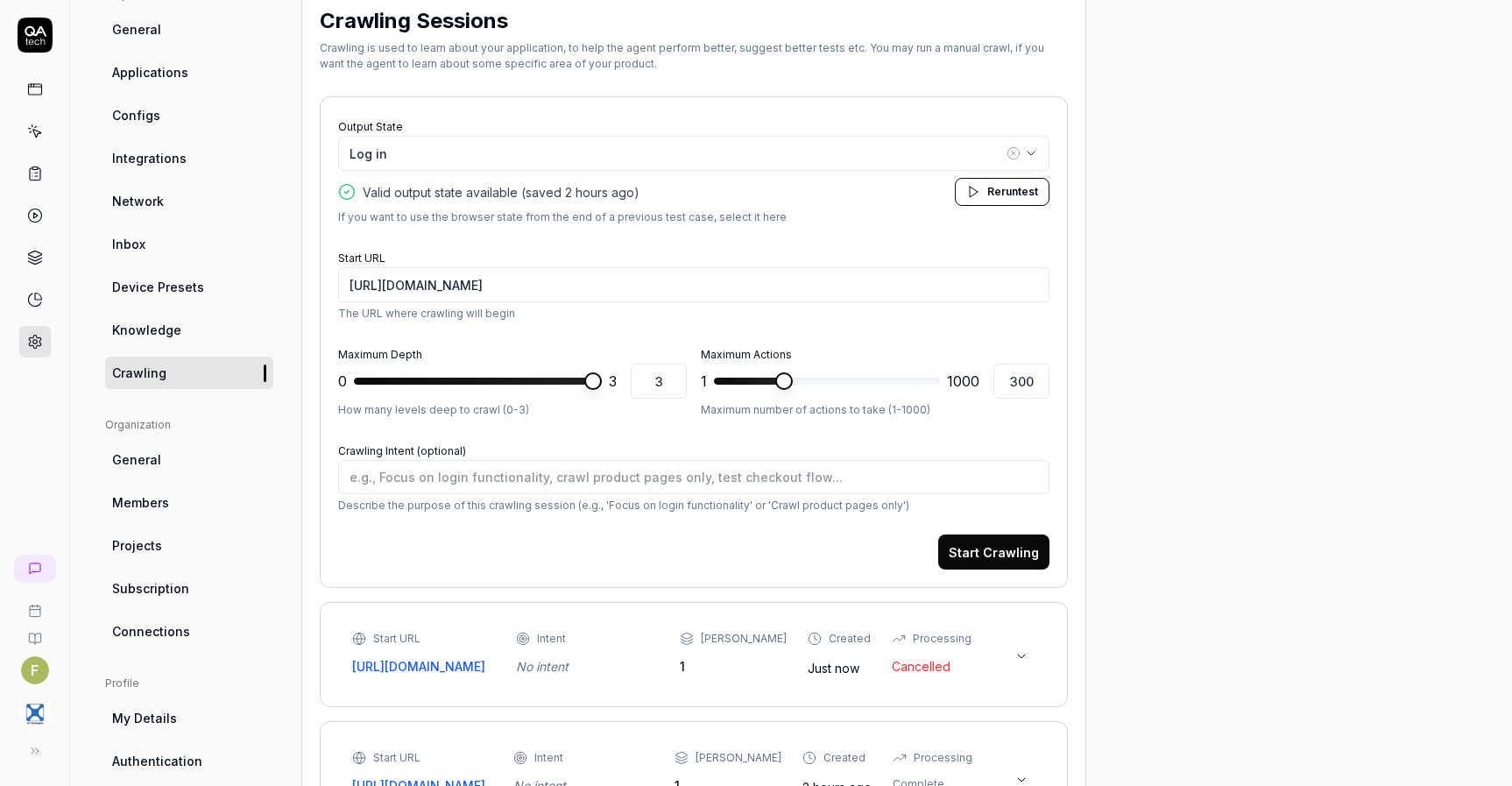
type textarea "*"
click at [782, 390] on span at bounding box center [786, 381] width 18 height 18
click at [1045, 384] on input "304" at bounding box center [1021, 380] width 56 height 35
type input "30"
type textarea "*"
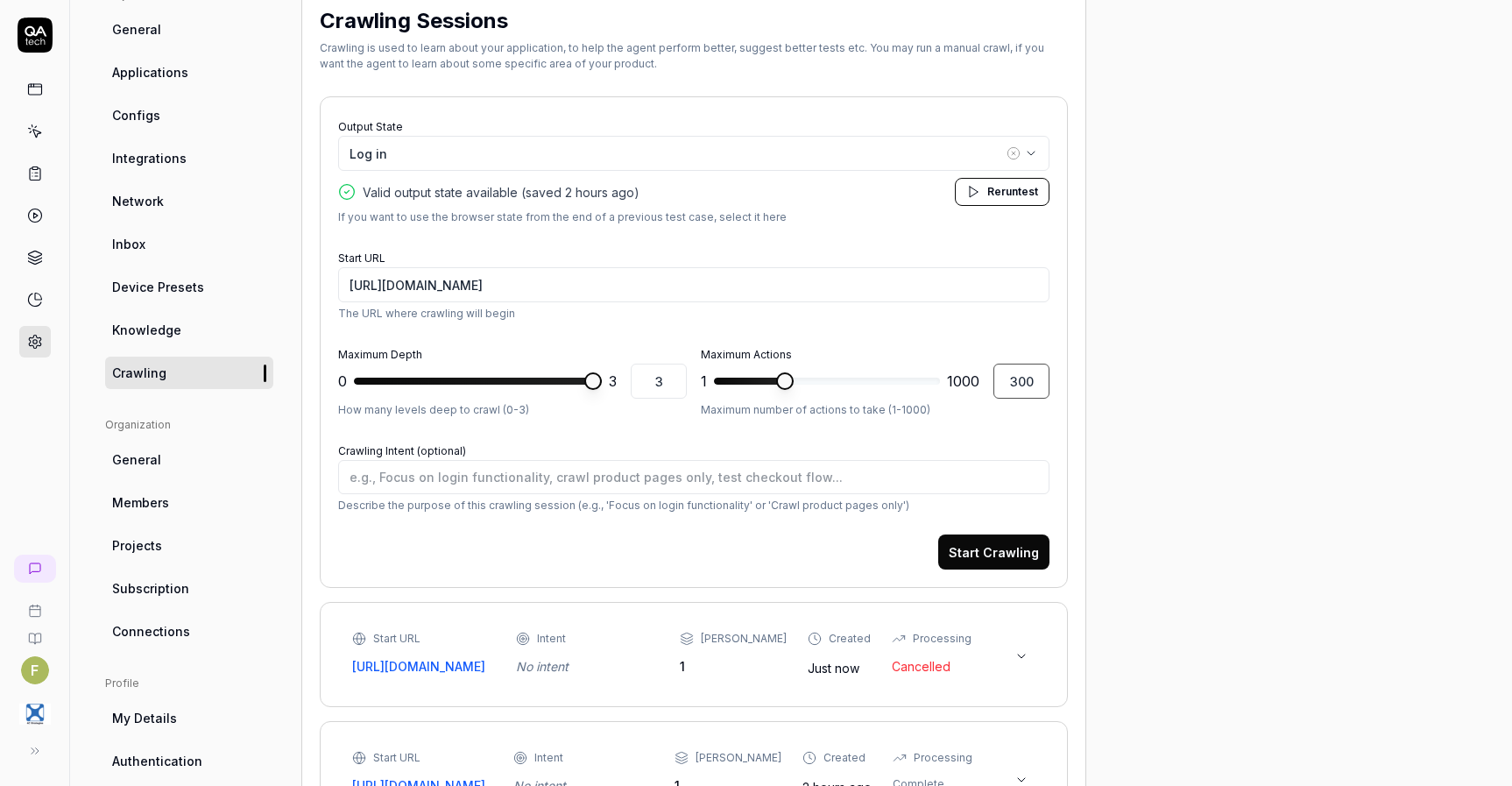
type input "300"
click at [970, 554] on button "Start Crawling" at bounding box center [994, 551] width 112 height 35
click at [34, 745] on icon at bounding box center [35, 750] width 14 height 14
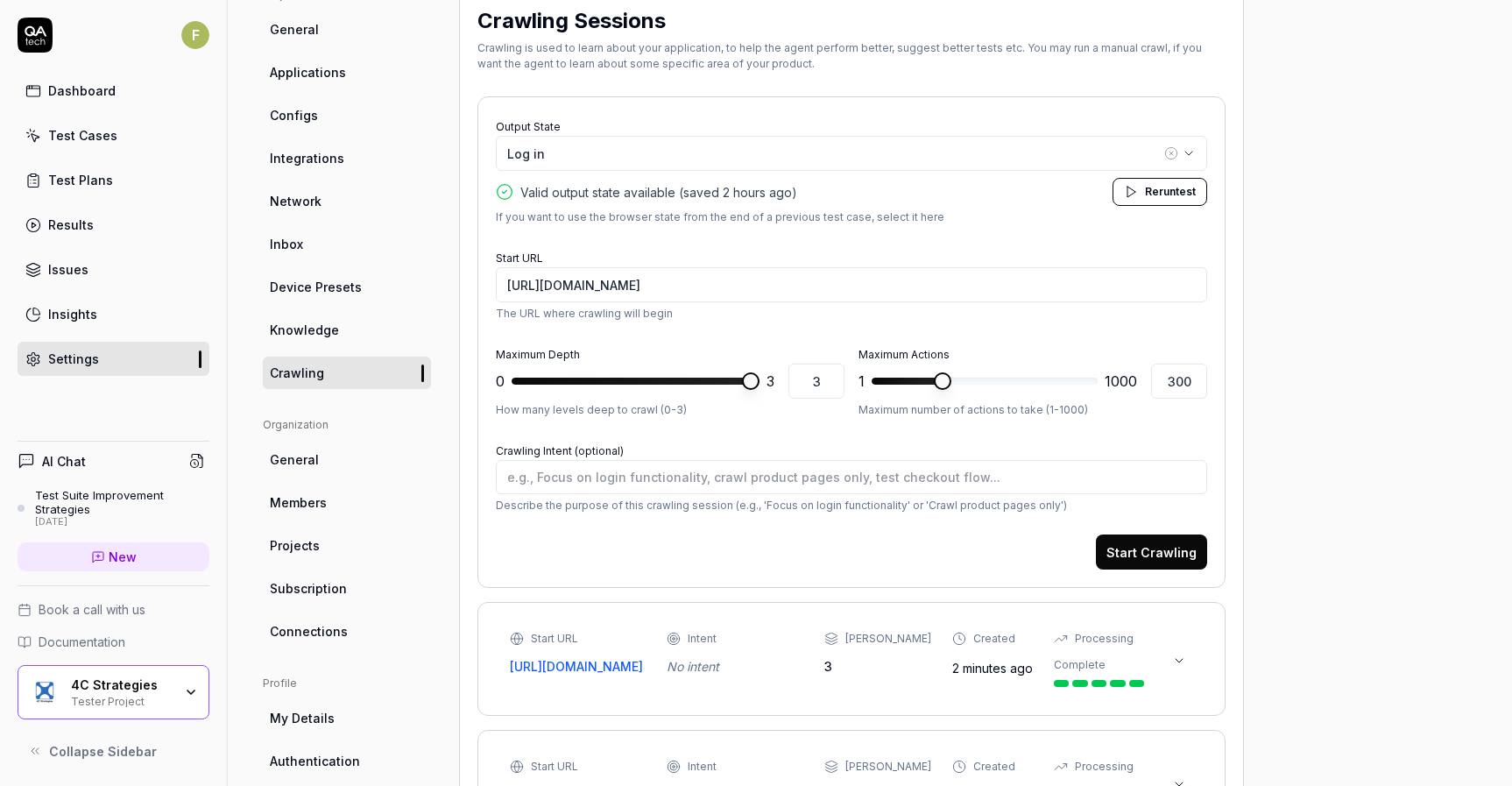
type textarea "*"
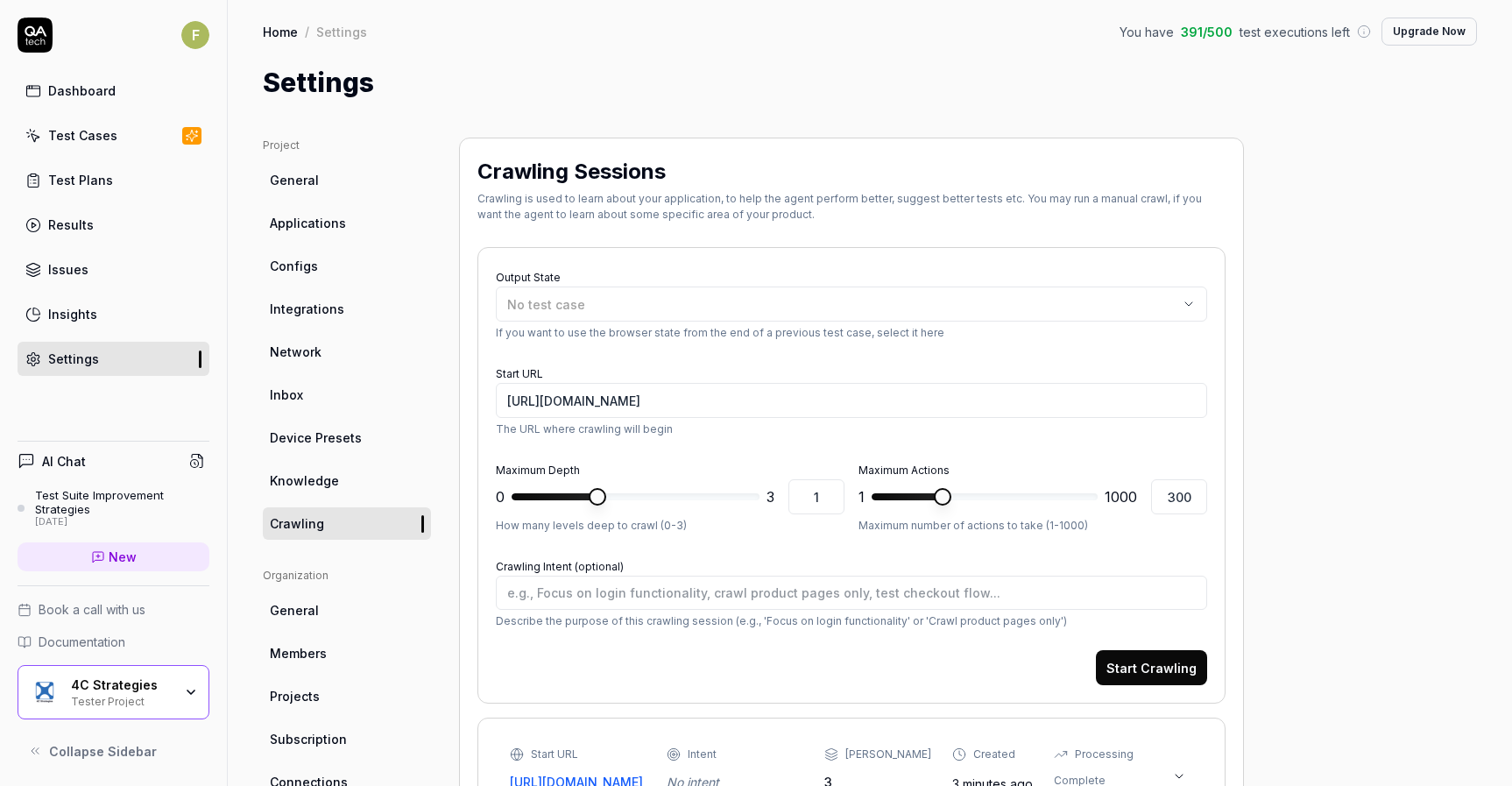
click at [135, 135] on link "Test Cases" at bounding box center [114, 135] width 192 height 35
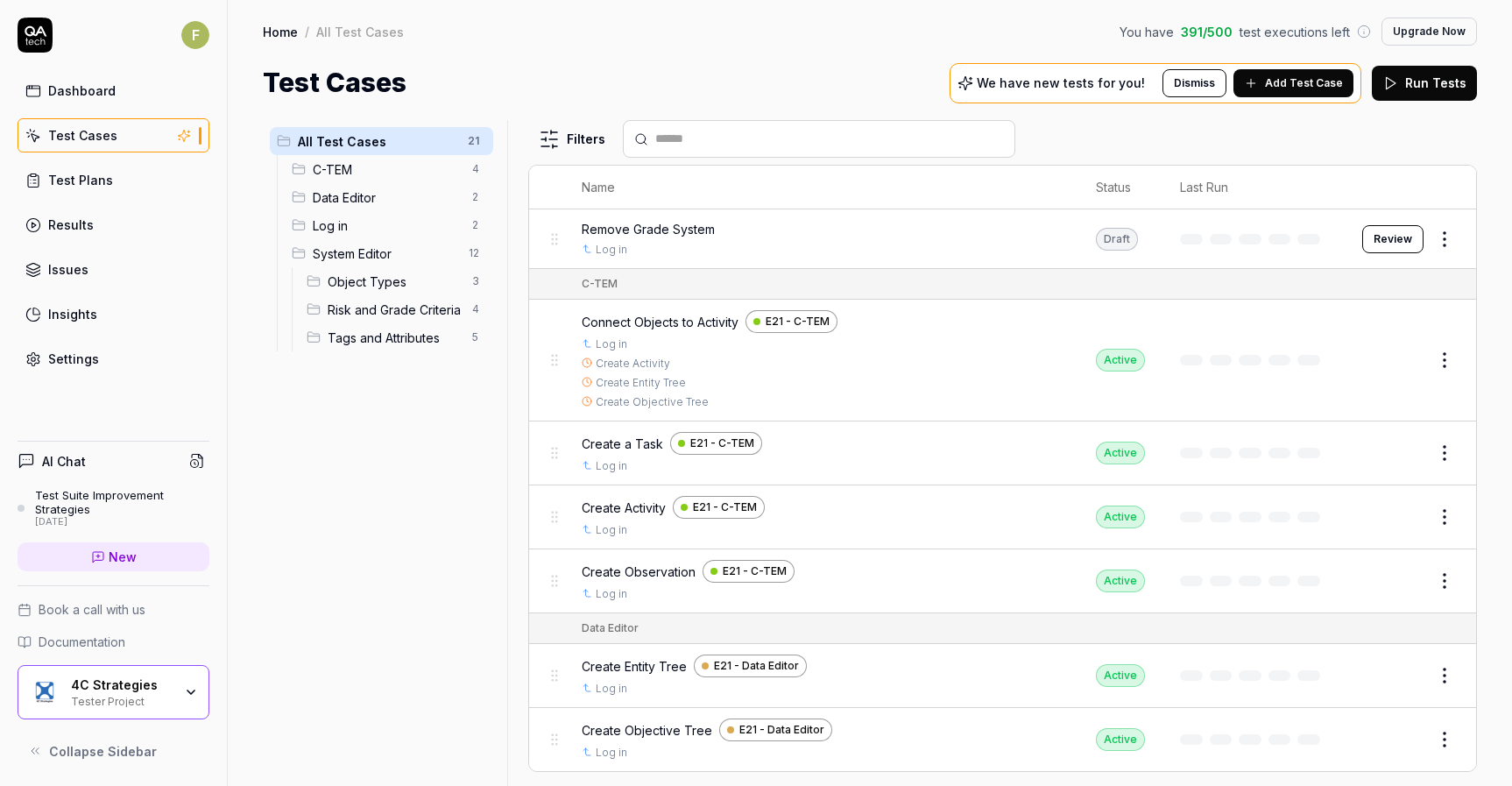
click at [1324, 90] on span "Add Test Case" at bounding box center [1304, 83] width 78 height 16
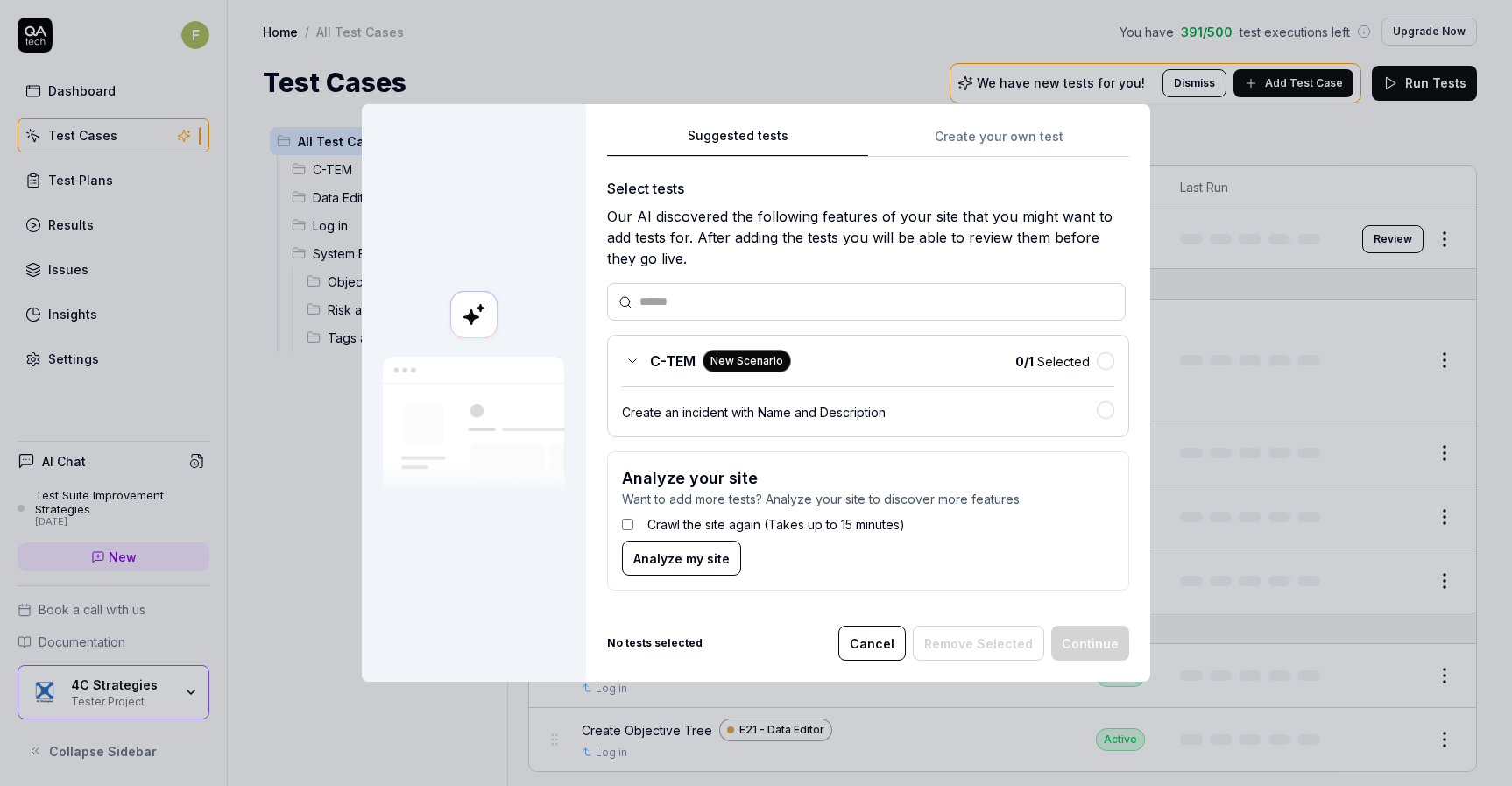
click at [626, 358] on icon at bounding box center [632, 360] width 14 height 14
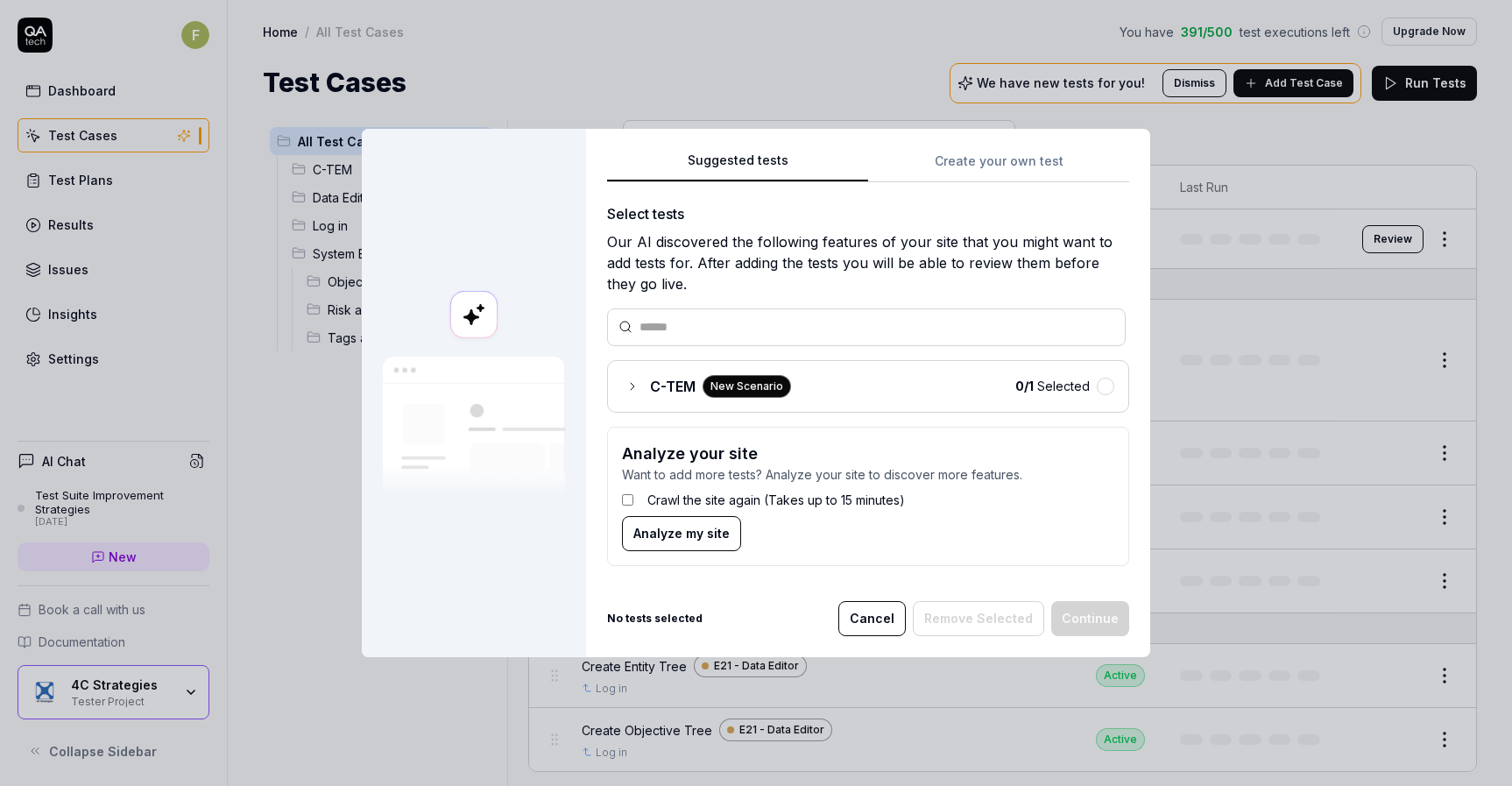
click at [625, 384] on icon at bounding box center [632, 386] width 14 height 14
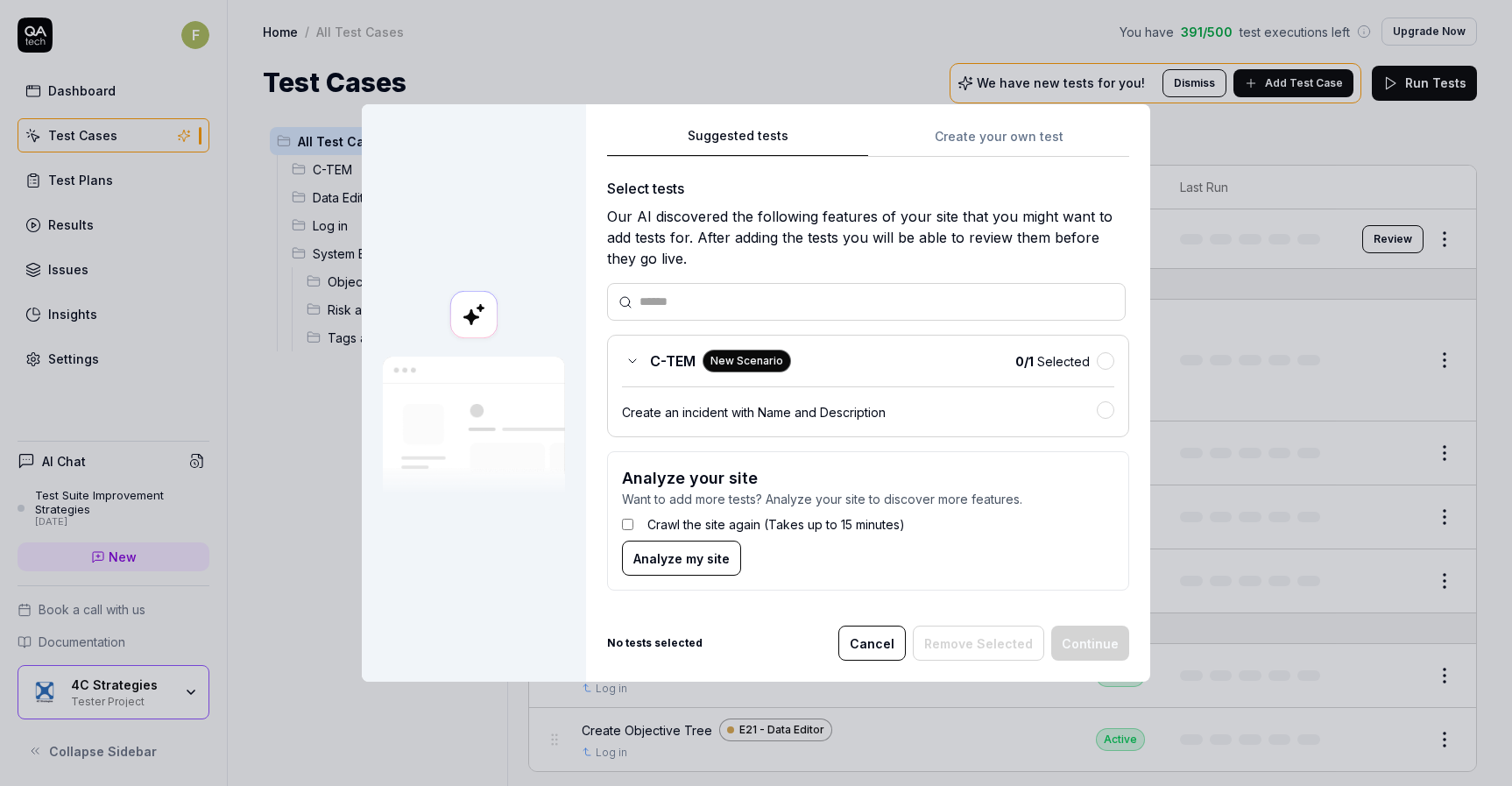
click at [888, 652] on button "Cancel" at bounding box center [872, 642] width 67 height 35
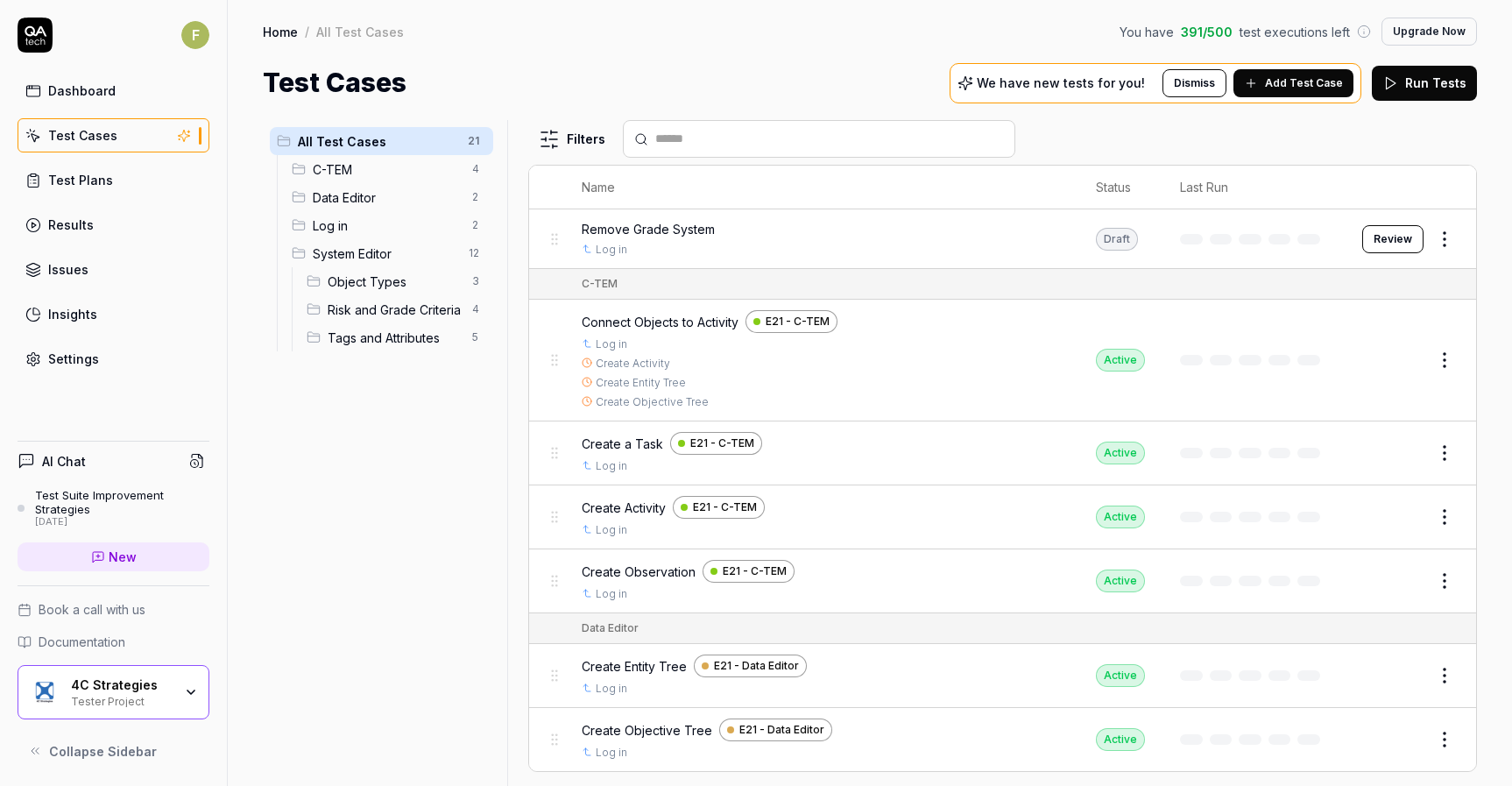
click at [135, 357] on link "Settings" at bounding box center [114, 358] width 192 height 35
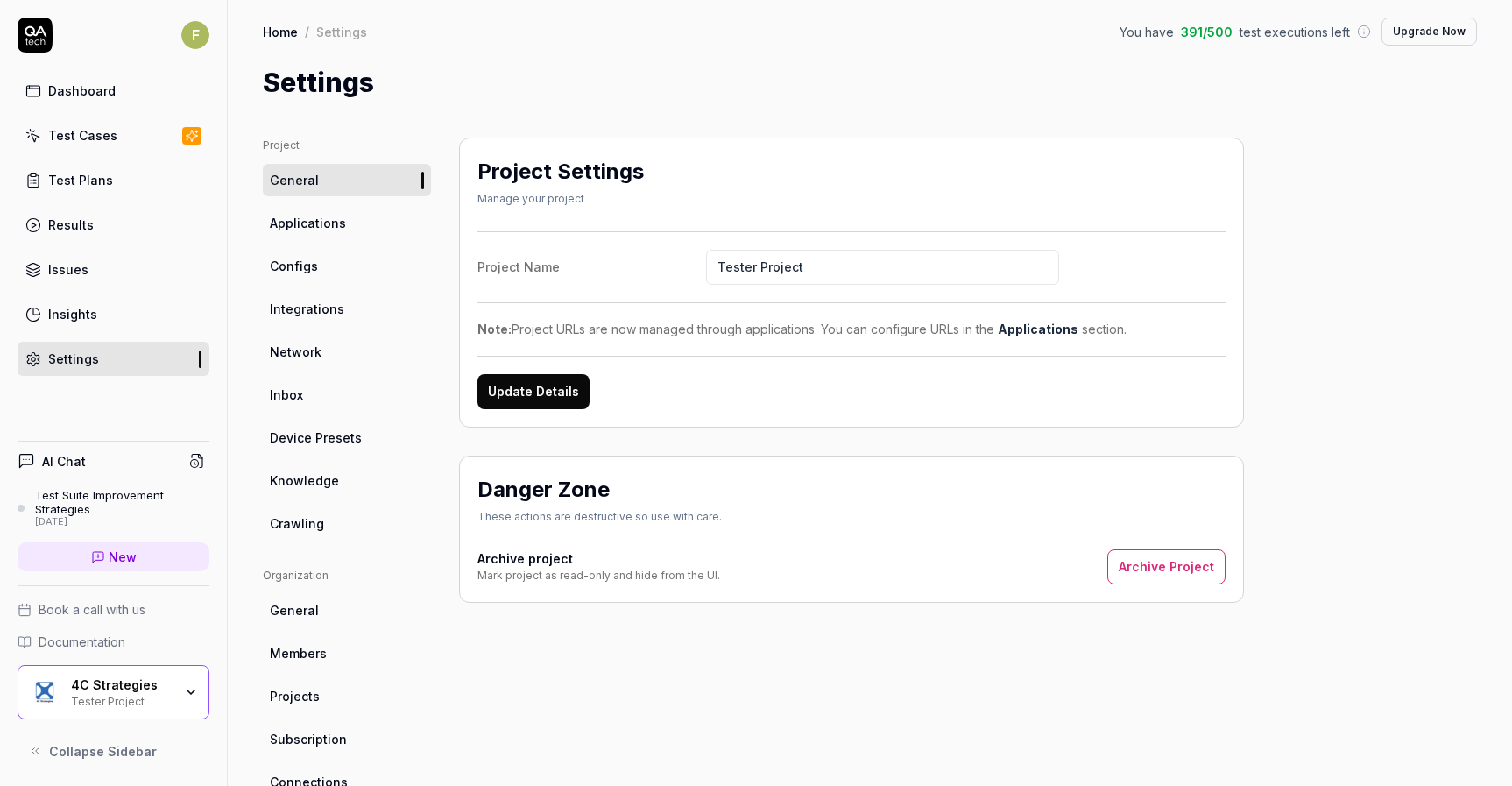
scroll to position [263, 0]
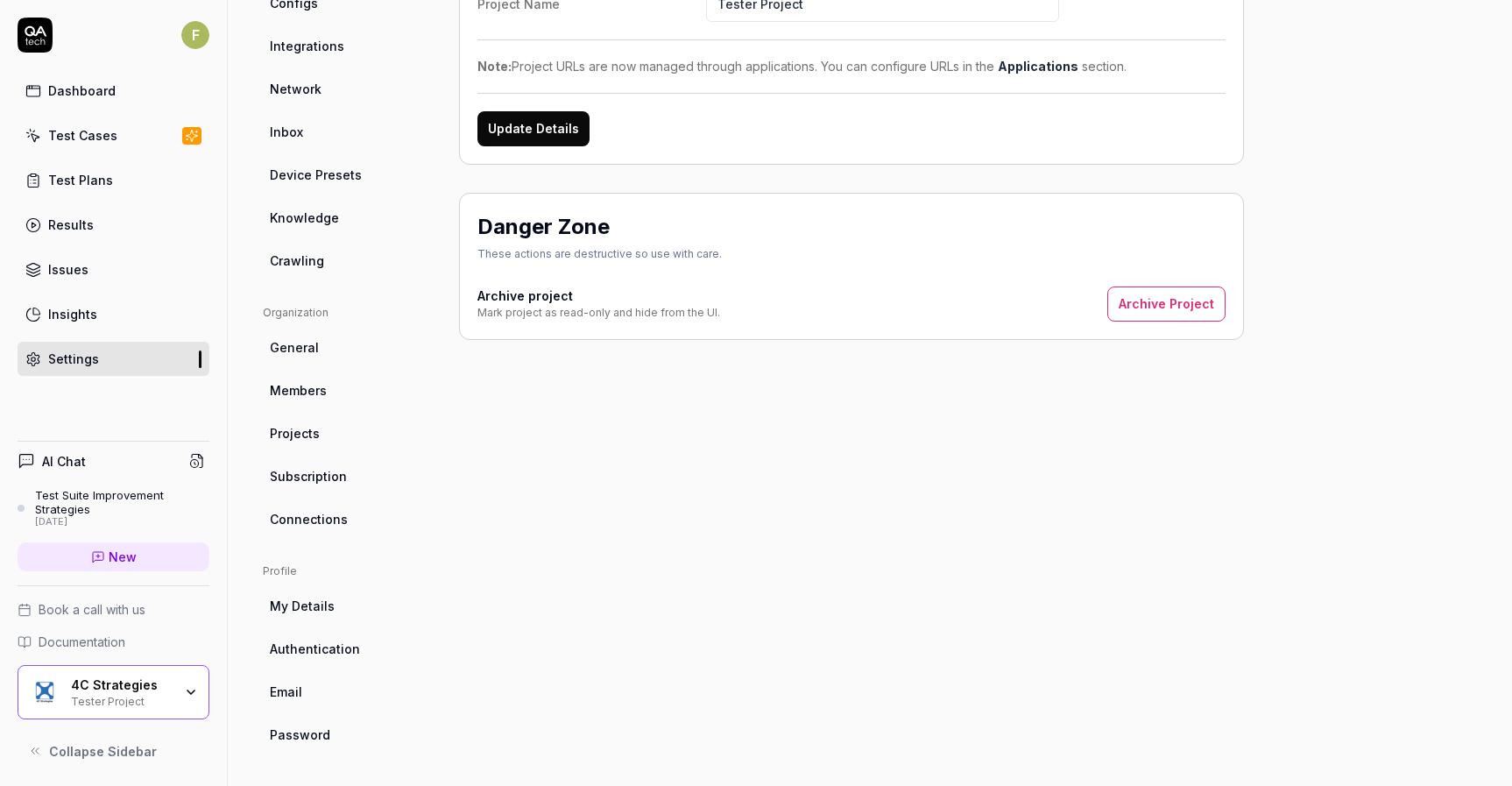
click at [358, 261] on link "Crawling" at bounding box center [347, 260] width 168 height 33
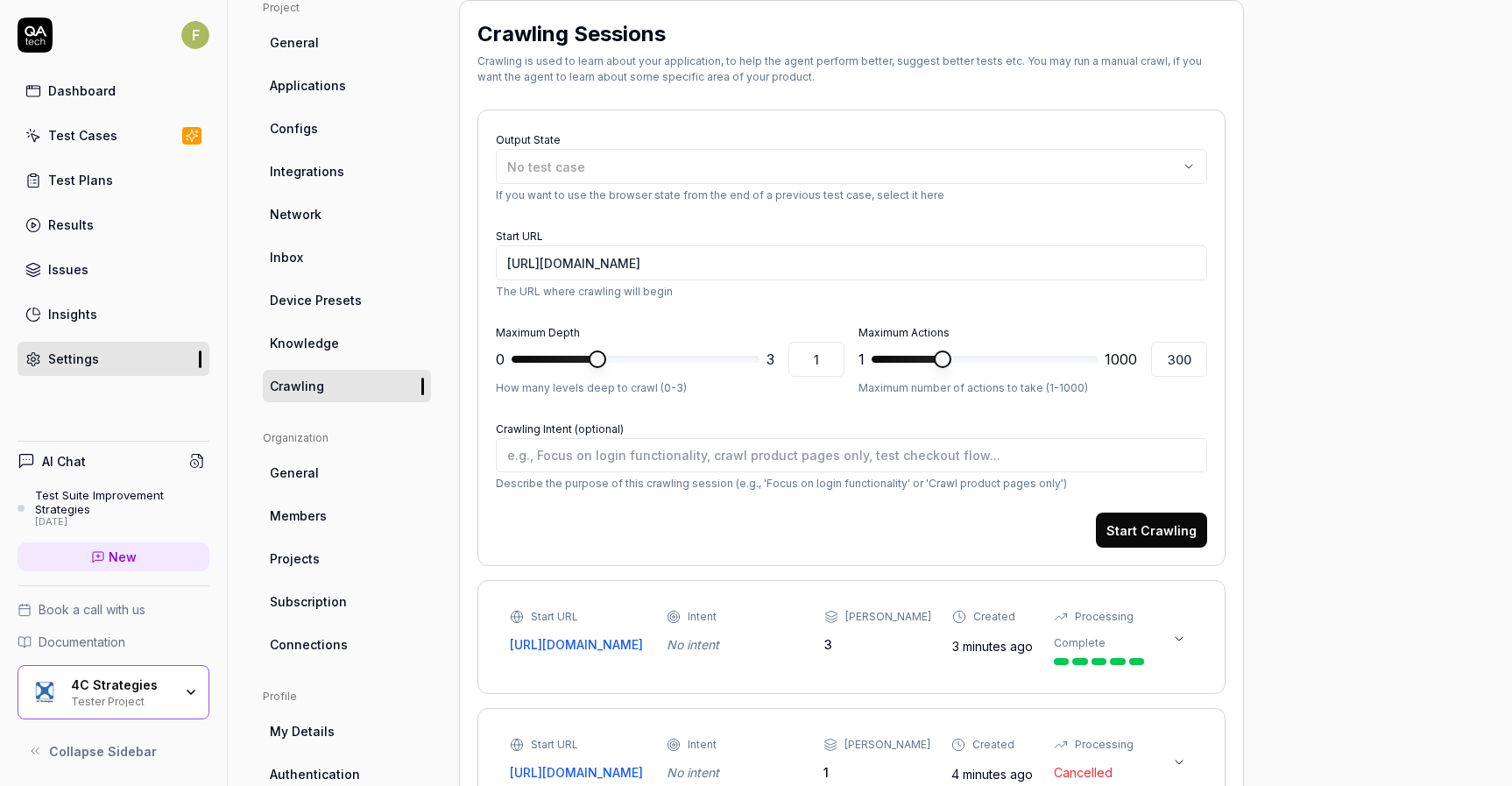
click at [1054, 639] on div "Complete" at bounding box center [1079, 643] width 51 height 16
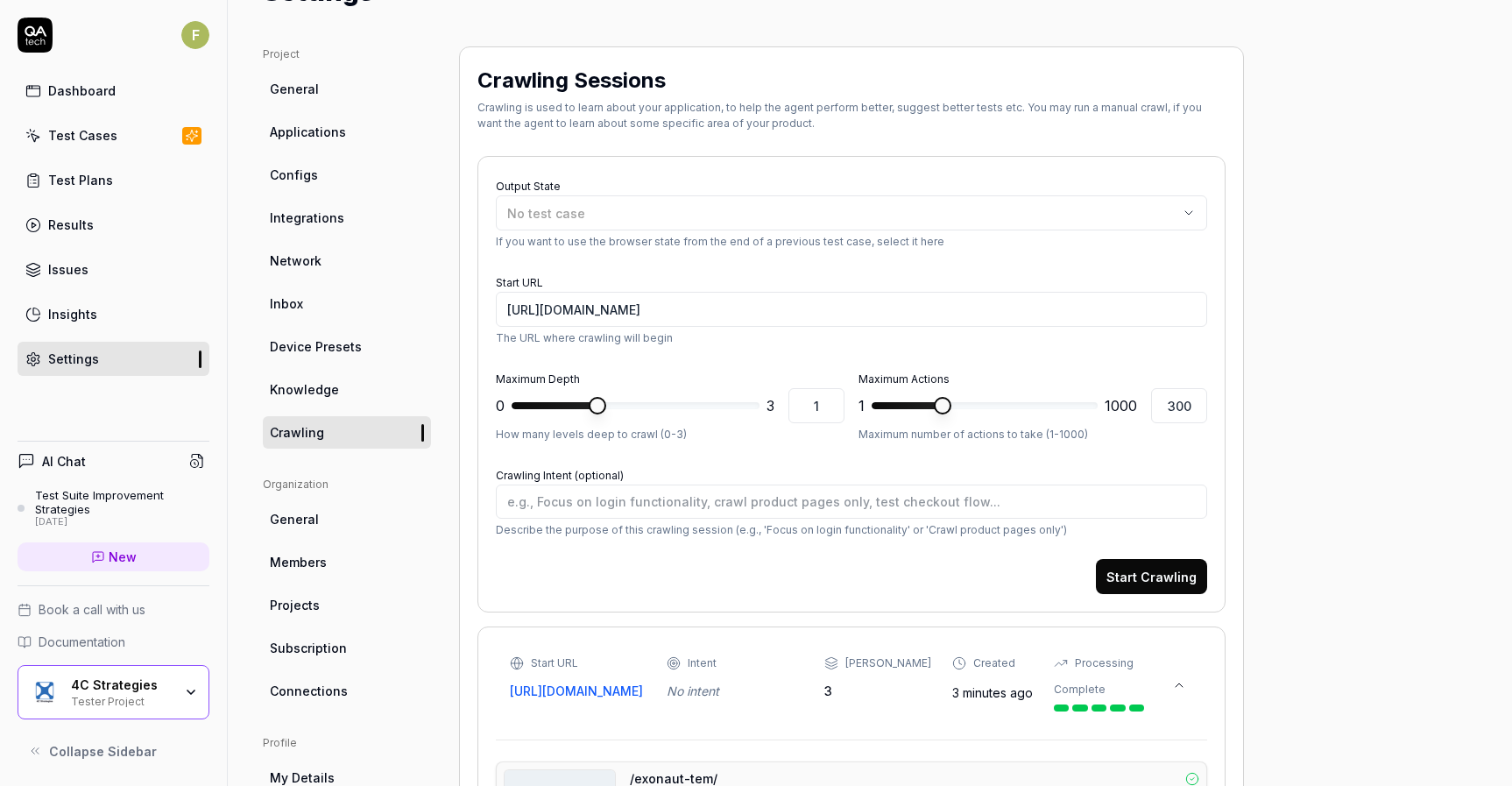
scroll to position [67, 0]
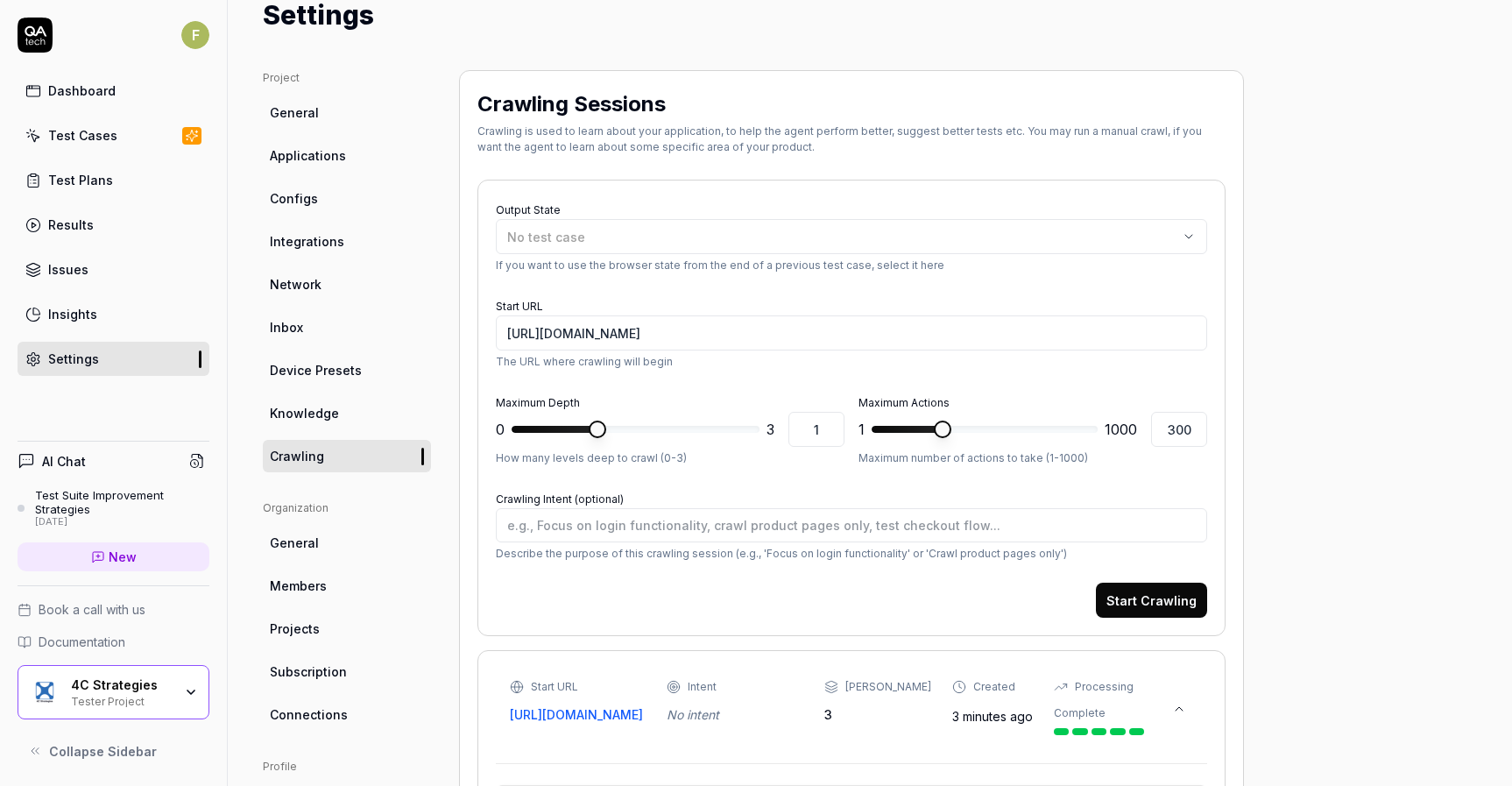
click at [110, 135] on div "Test Cases" at bounding box center [83, 135] width 69 height 19
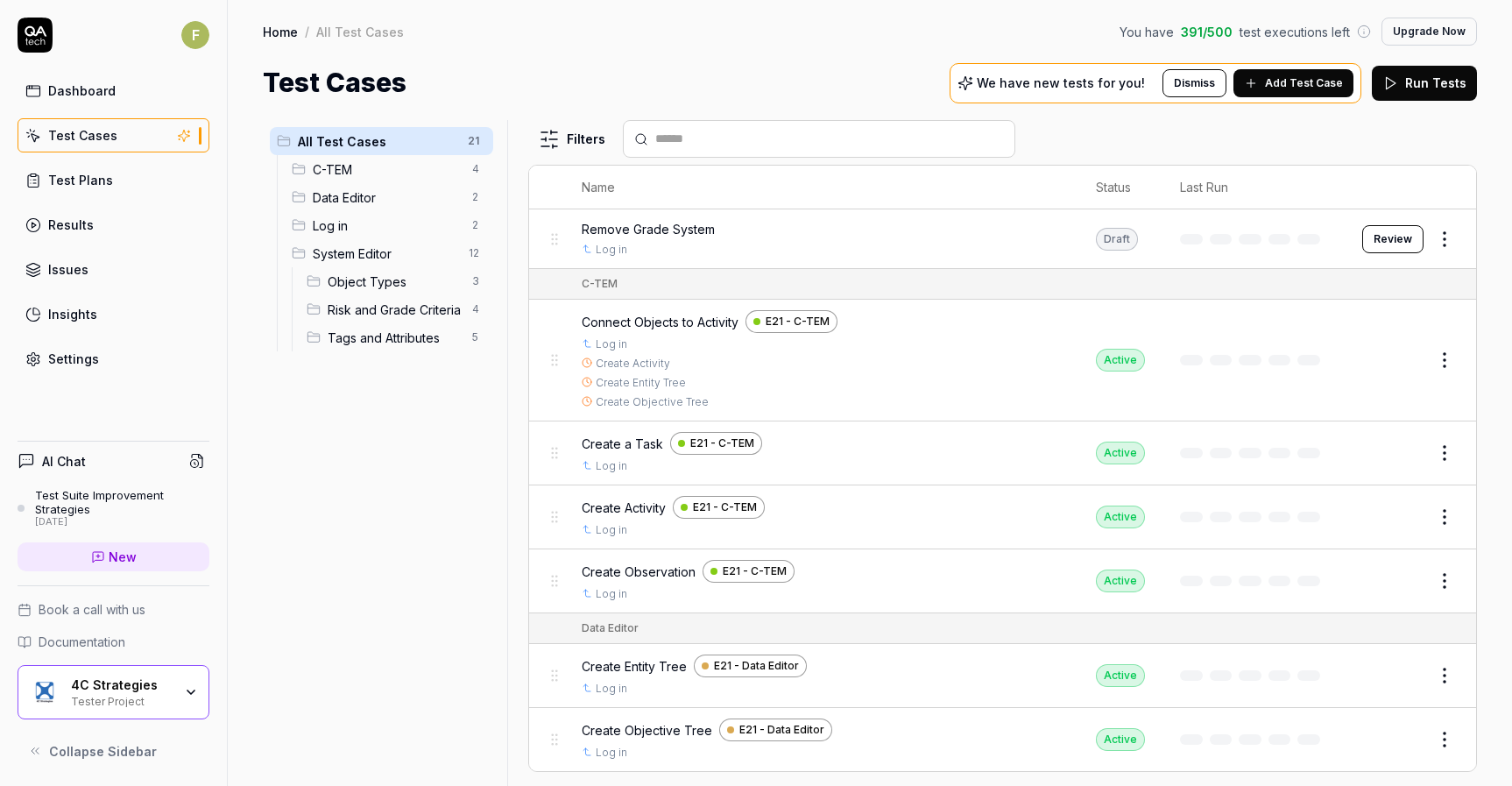
click at [1298, 83] on span "Add Test Case" at bounding box center [1304, 83] width 78 height 16
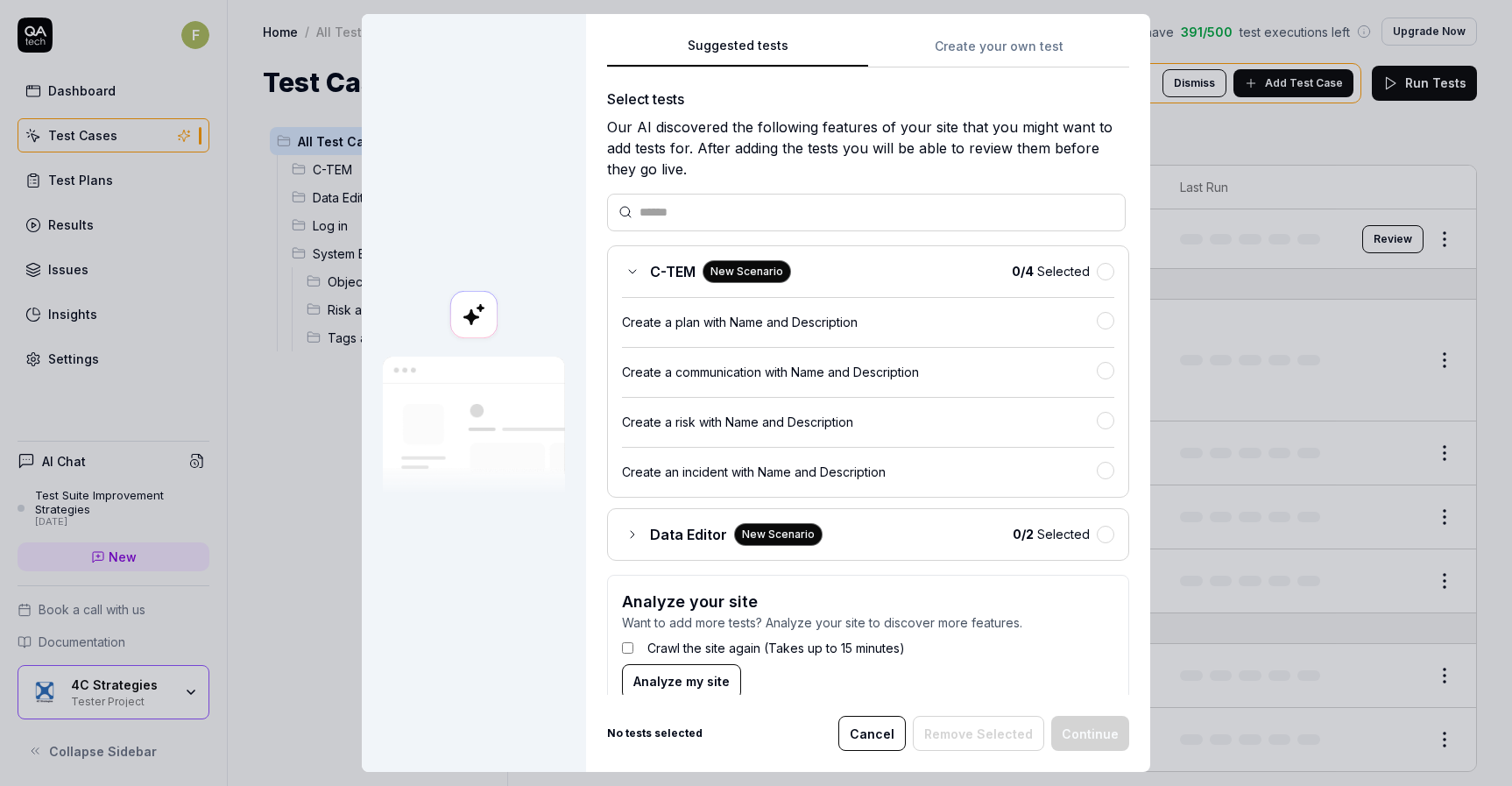
scroll to position [34, 0]
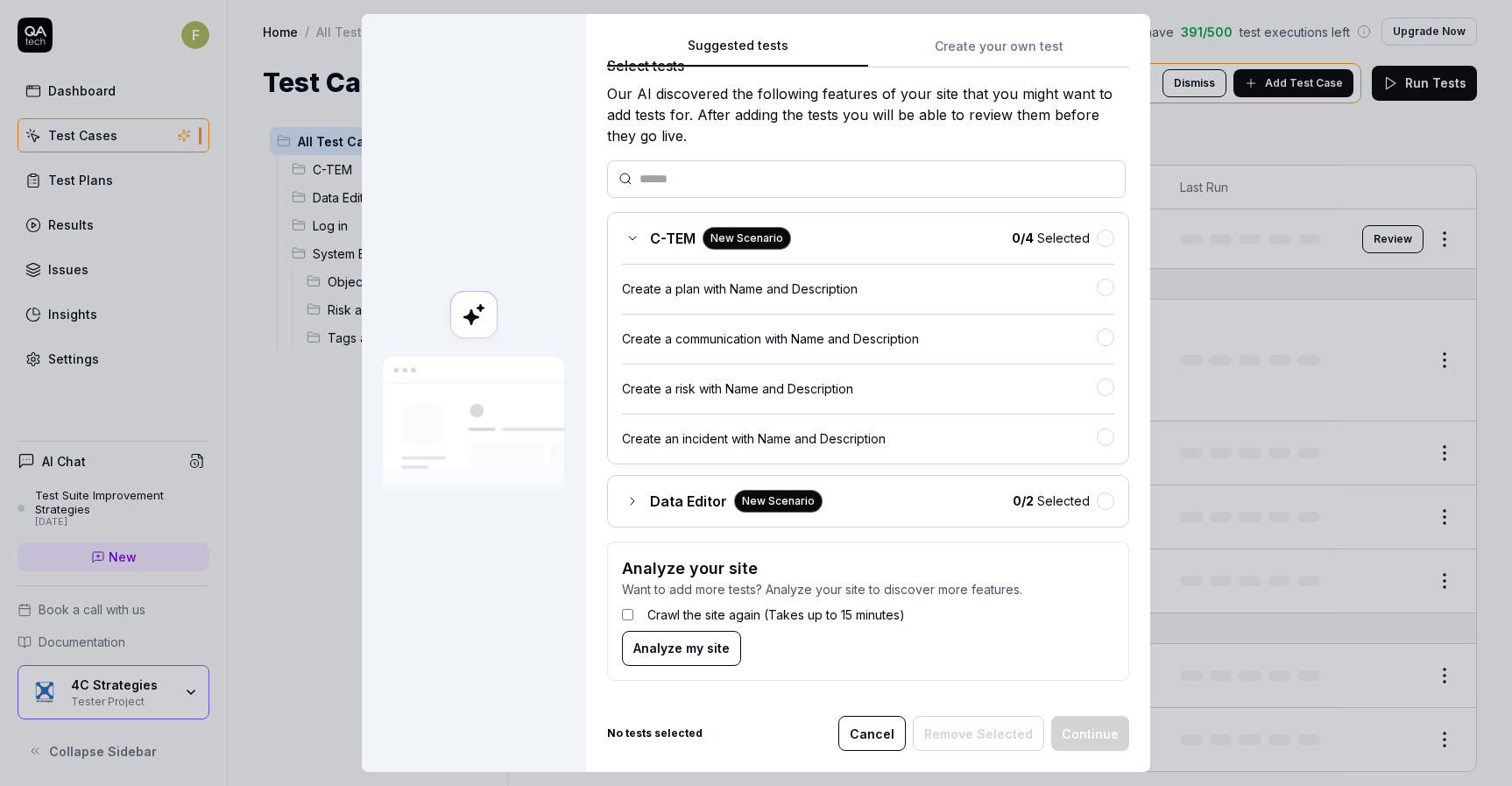
click at [628, 501] on icon at bounding box center [632, 501] width 14 height 14
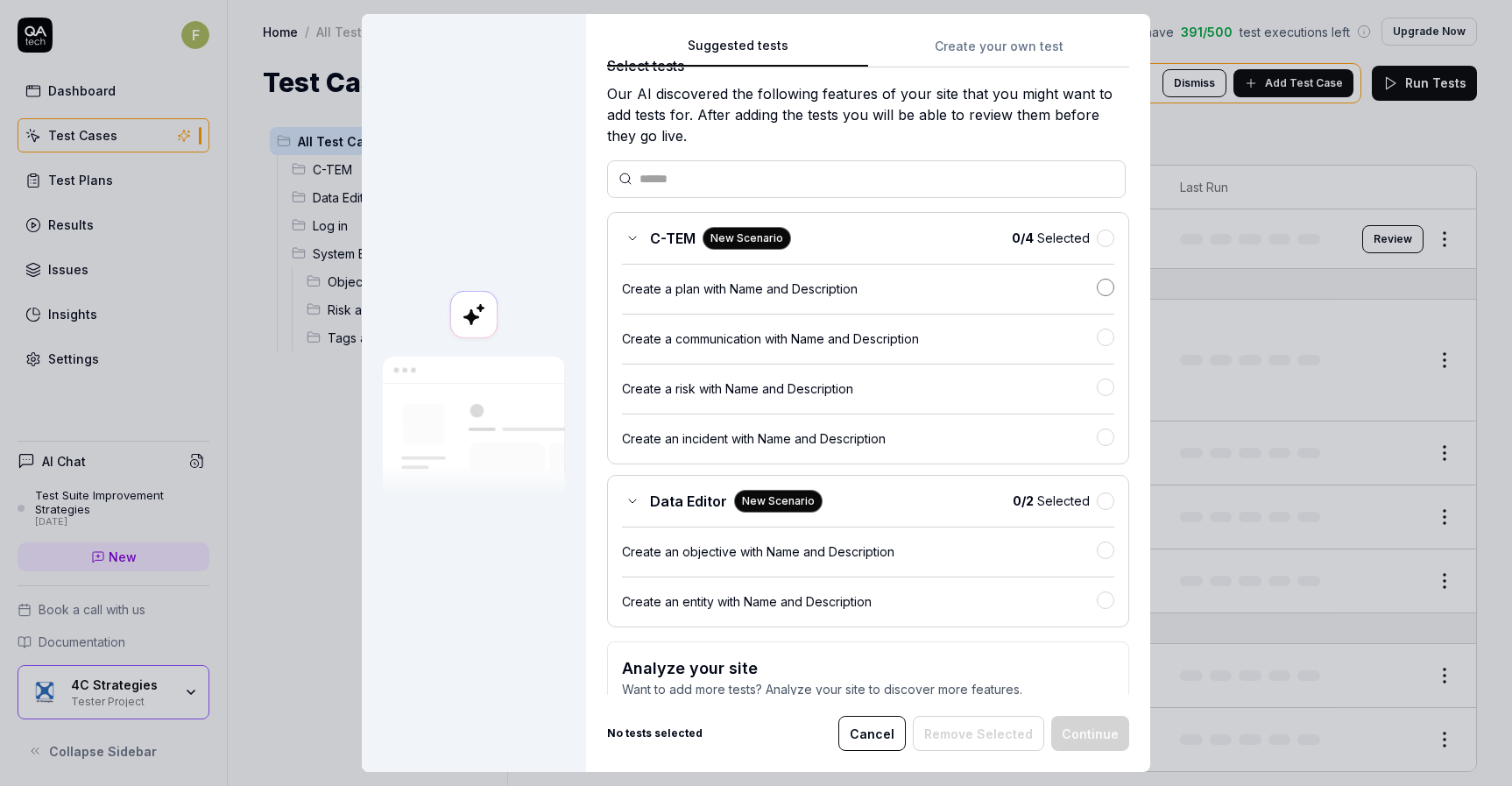
click at [1097, 283] on button "button" at bounding box center [1106, 287] width 18 height 18
click at [1097, 236] on button "button" at bounding box center [1106, 238] width 18 height 18
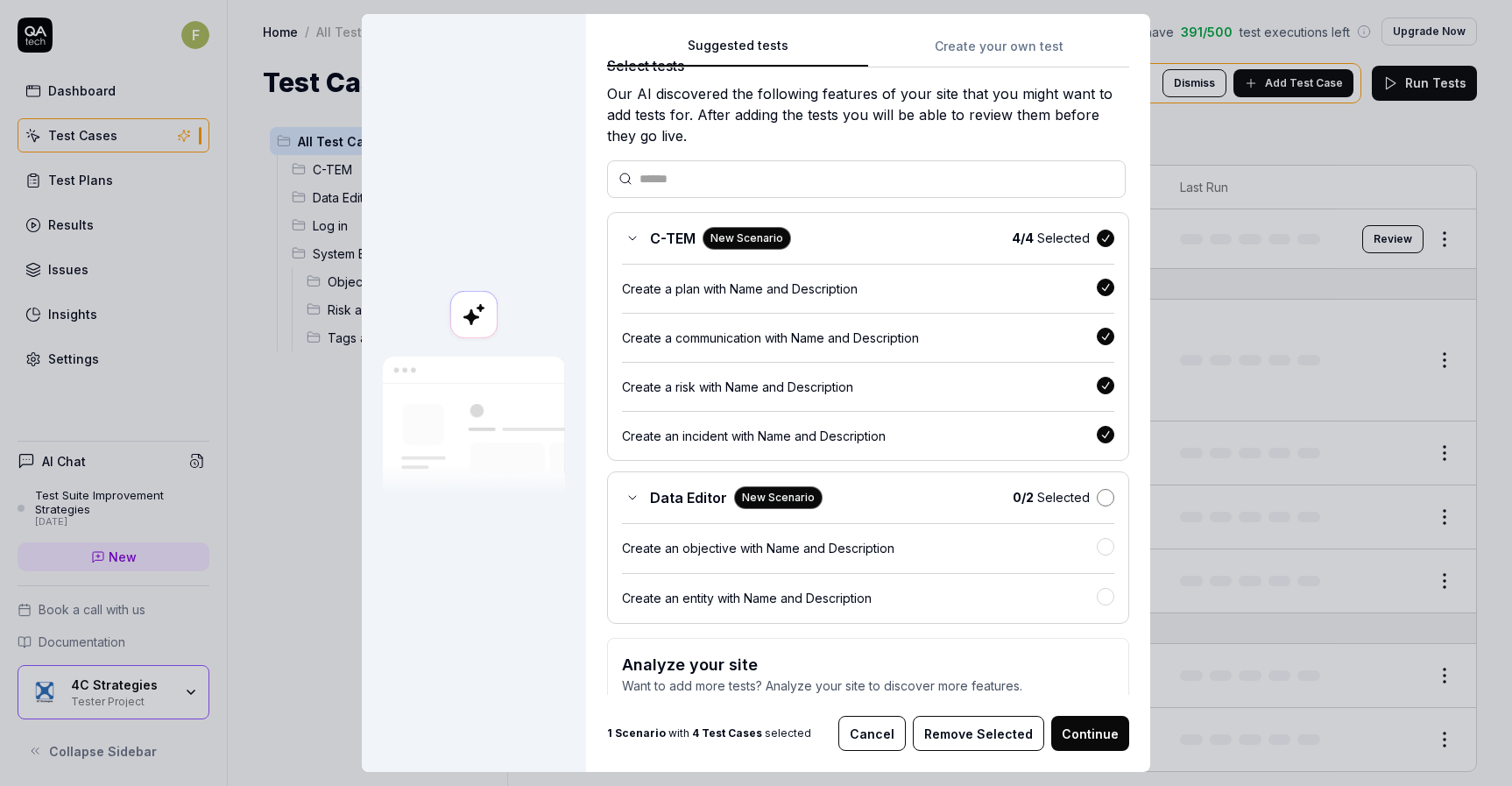
click at [1097, 502] on button "button" at bounding box center [1106, 498] width 18 height 18
click at [1076, 733] on button "Continue" at bounding box center [1089, 733] width 78 height 35
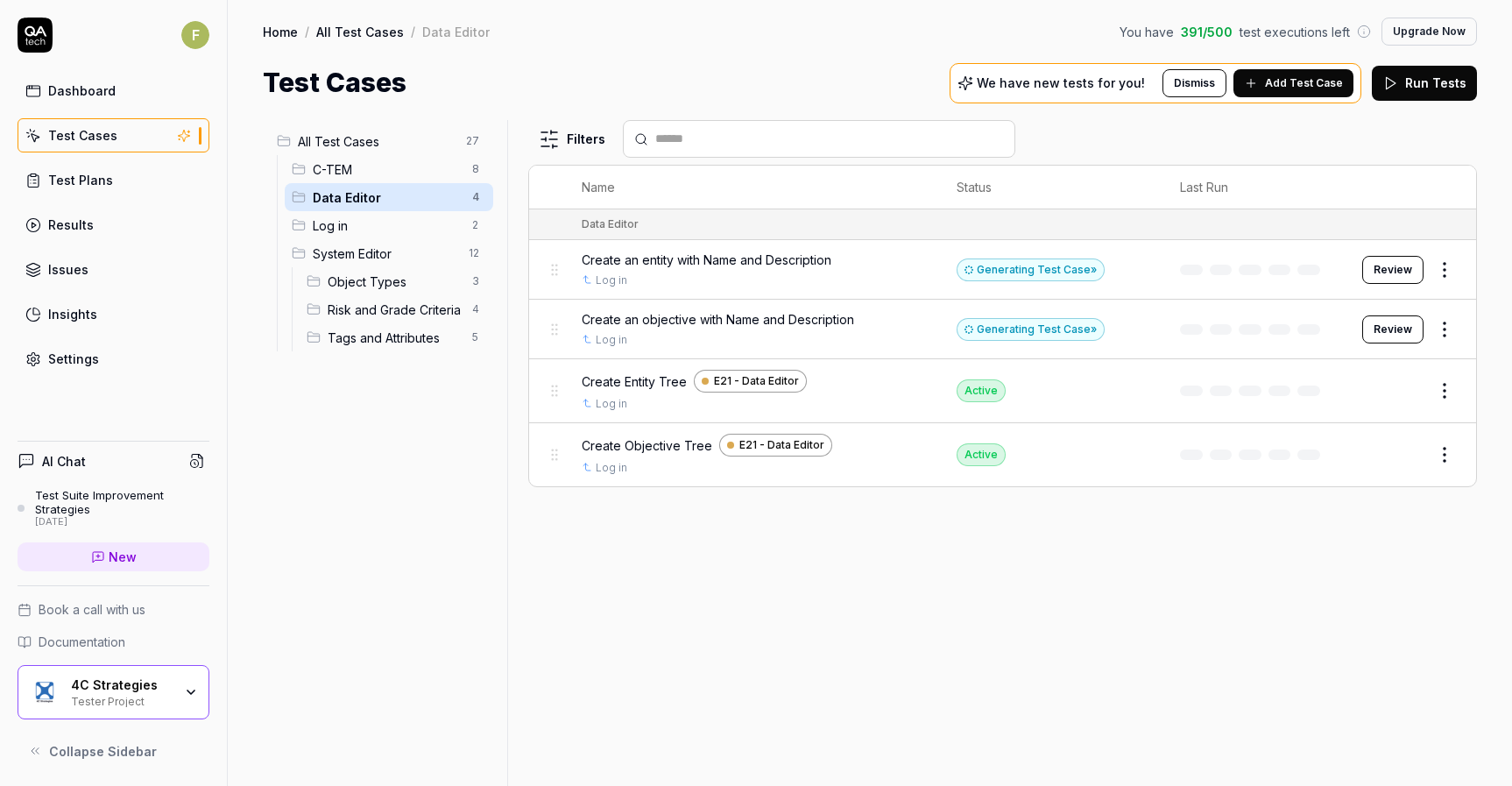
click at [1291, 94] on button "Add Test Case" at bounding box center [1294, 83] width 120 height 28
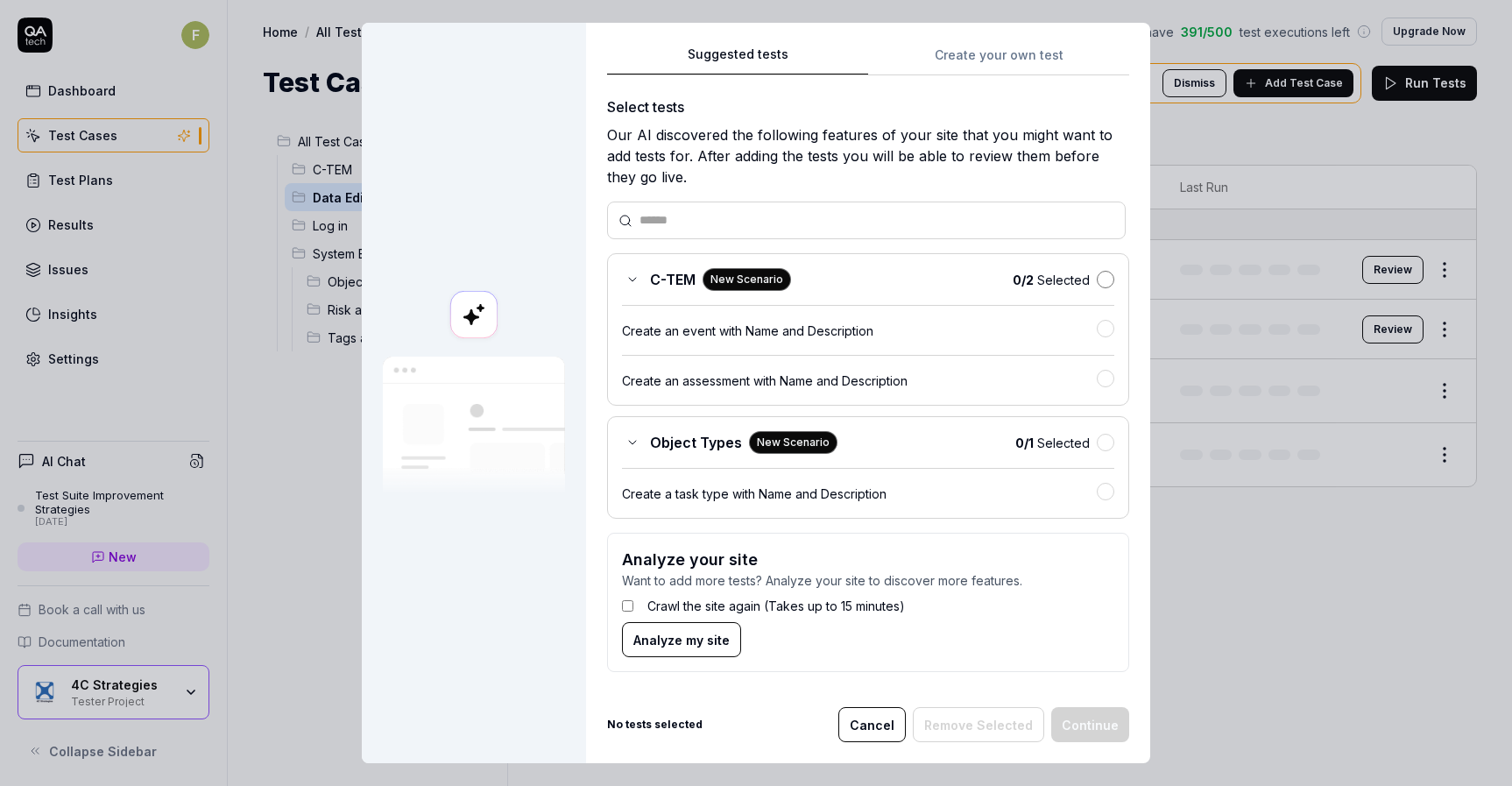
click at [1099, 278] on button "button" at bounding box center [1106, 279] width 18 height 18
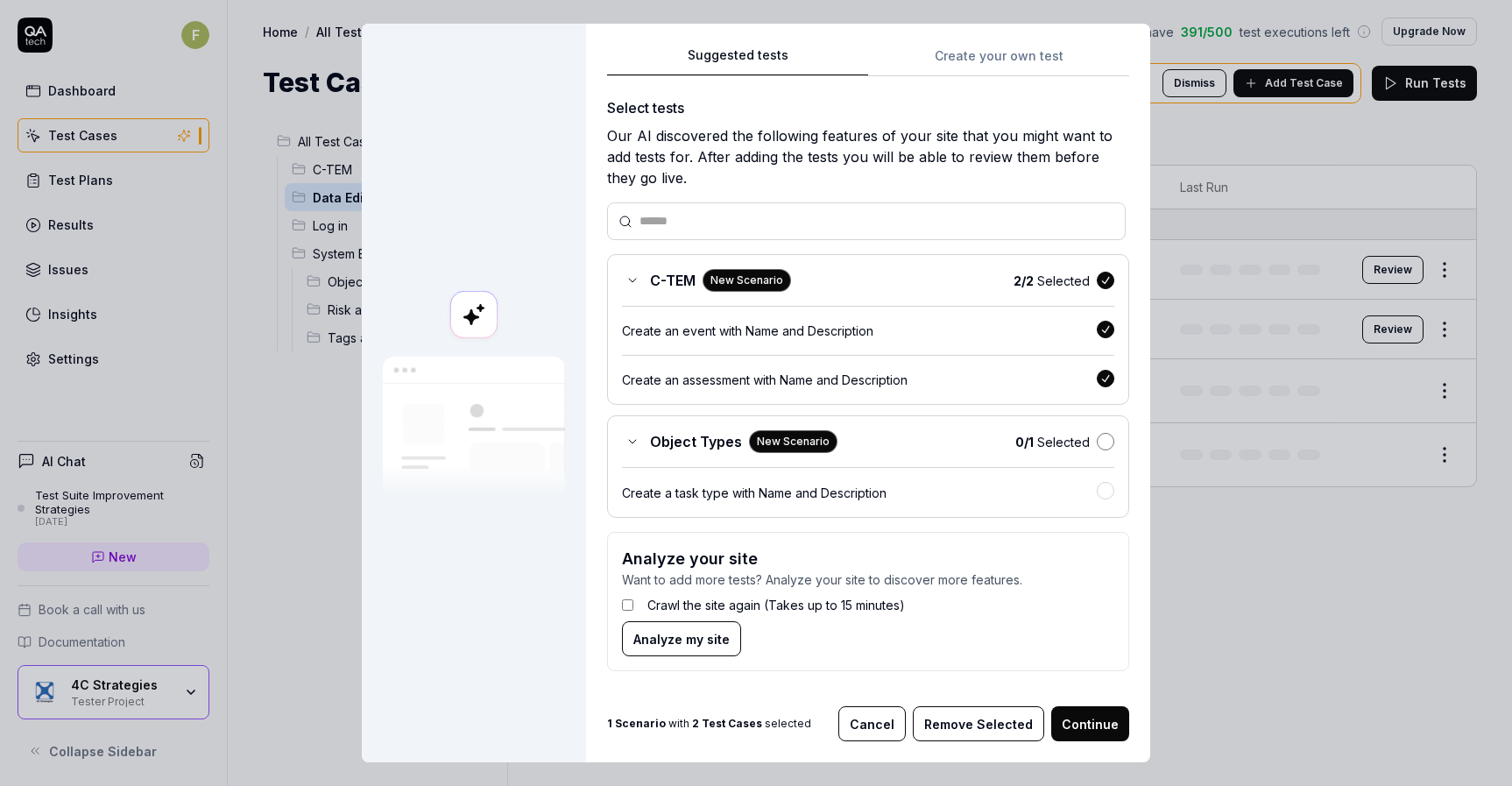
click at [1101, 445] on button "button" at bounding box center [1106, 441] width 18 height 18
click at [1079, 729] on button "Continue" at bounding box center [1089, 723] width 78 height 35
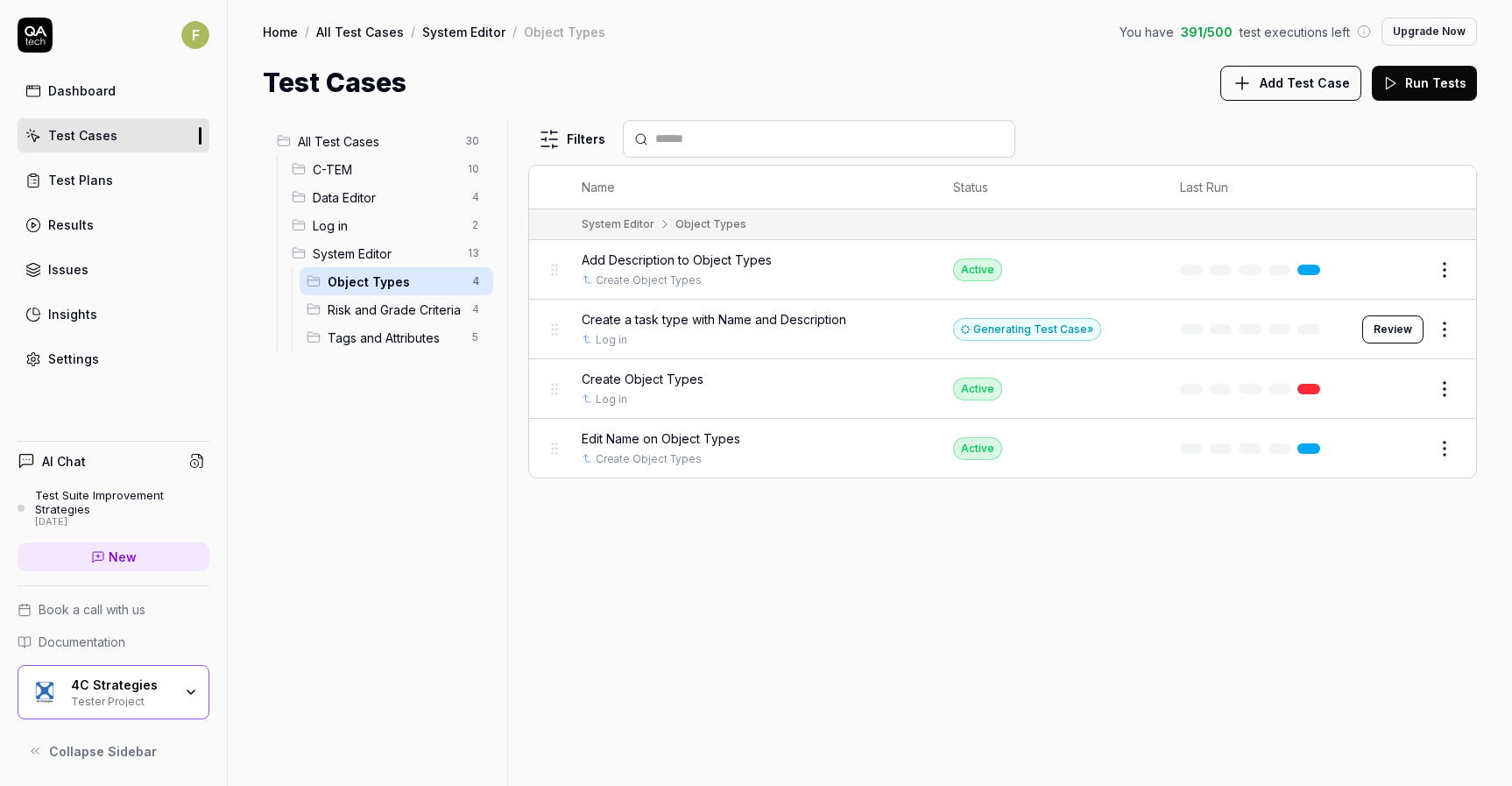
click at [418, 169] on span "C-TEM" at bounding box center [385, 169] width 144 height 19
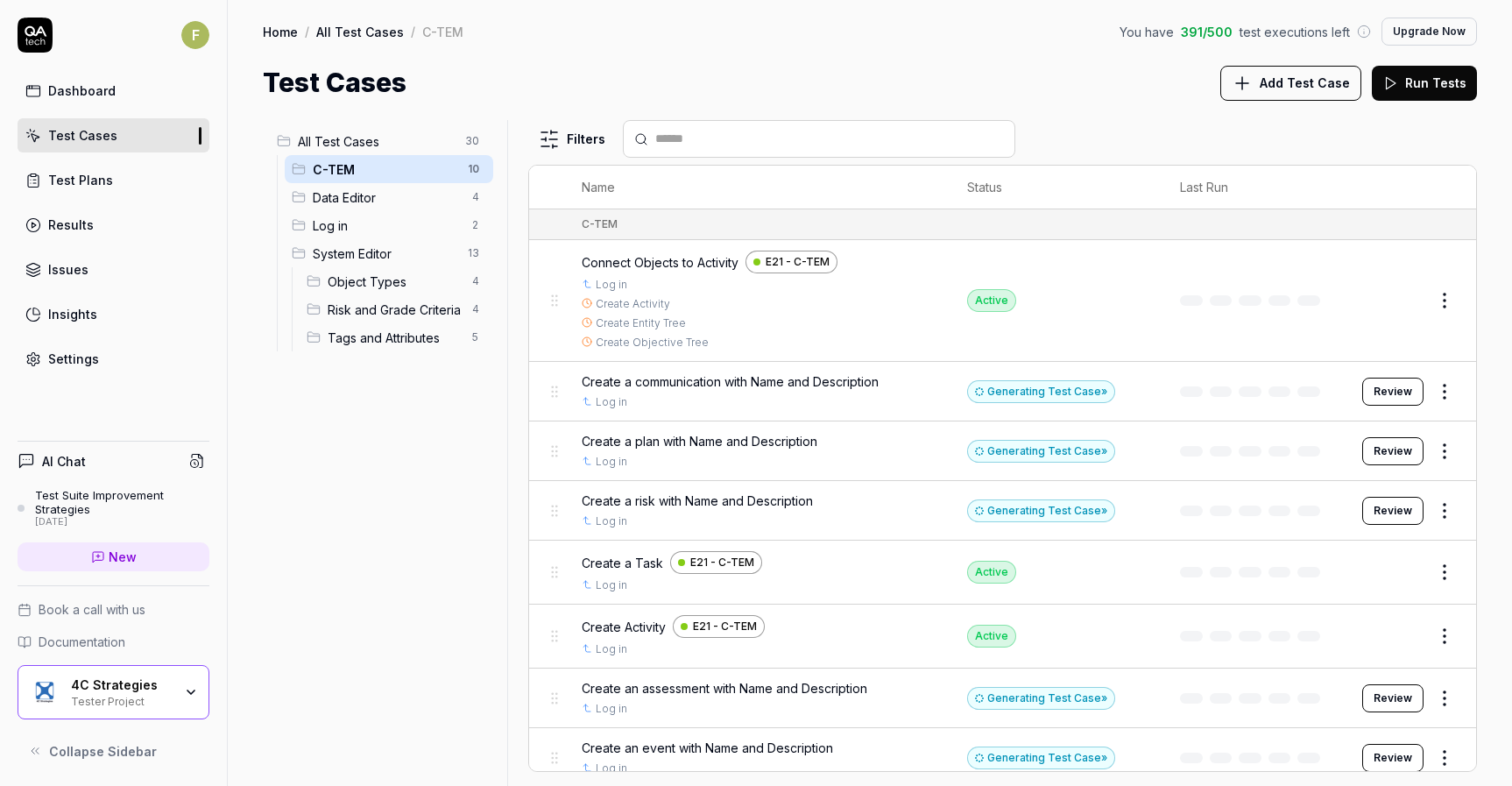
click at [415, 196] on span "Data Editor" at bounding box center [387, 197] width 149 height 19
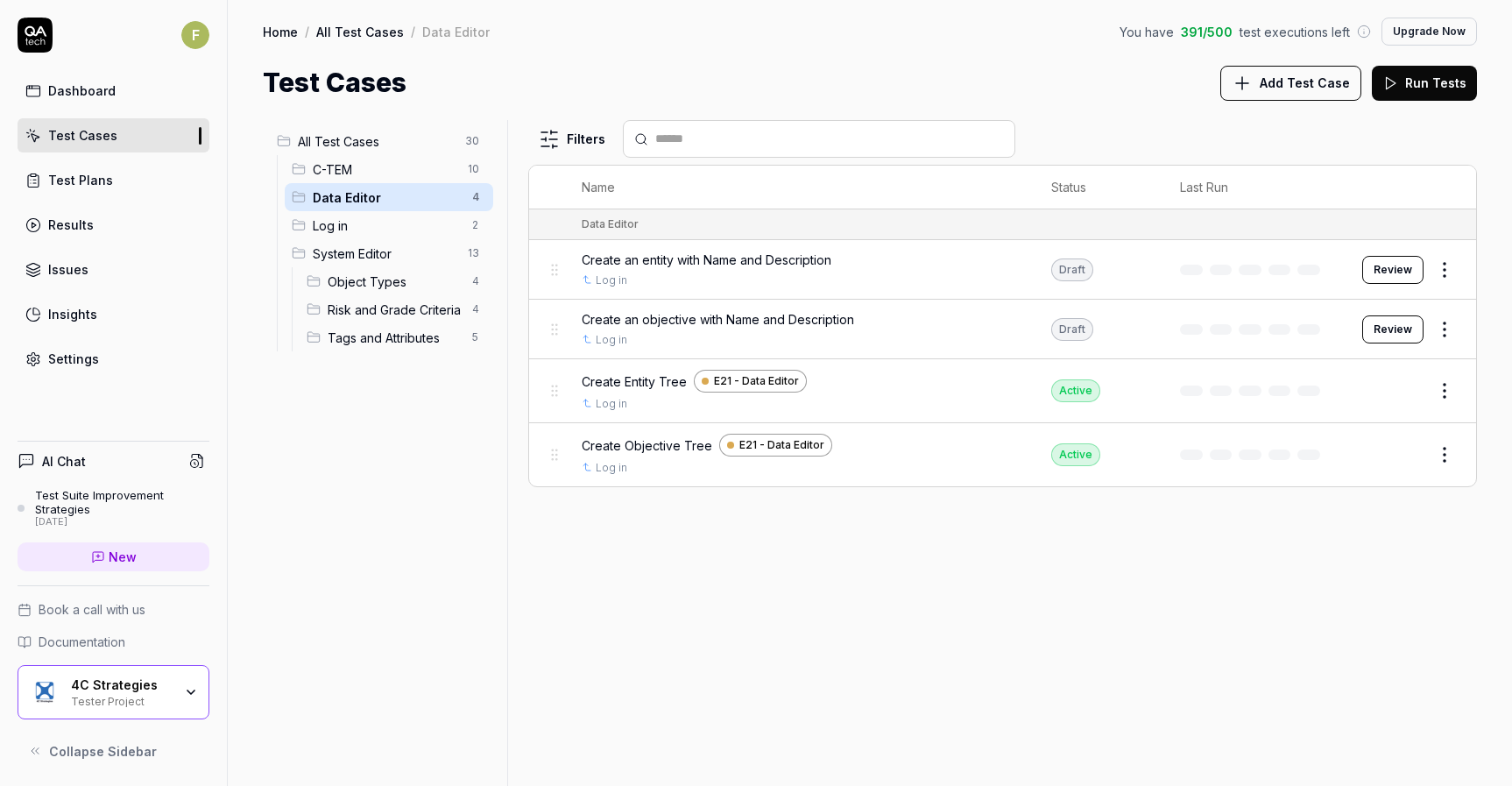
click at [1413, 271] on button "Review" at bounding box center [1393, 270] width 61 height 28
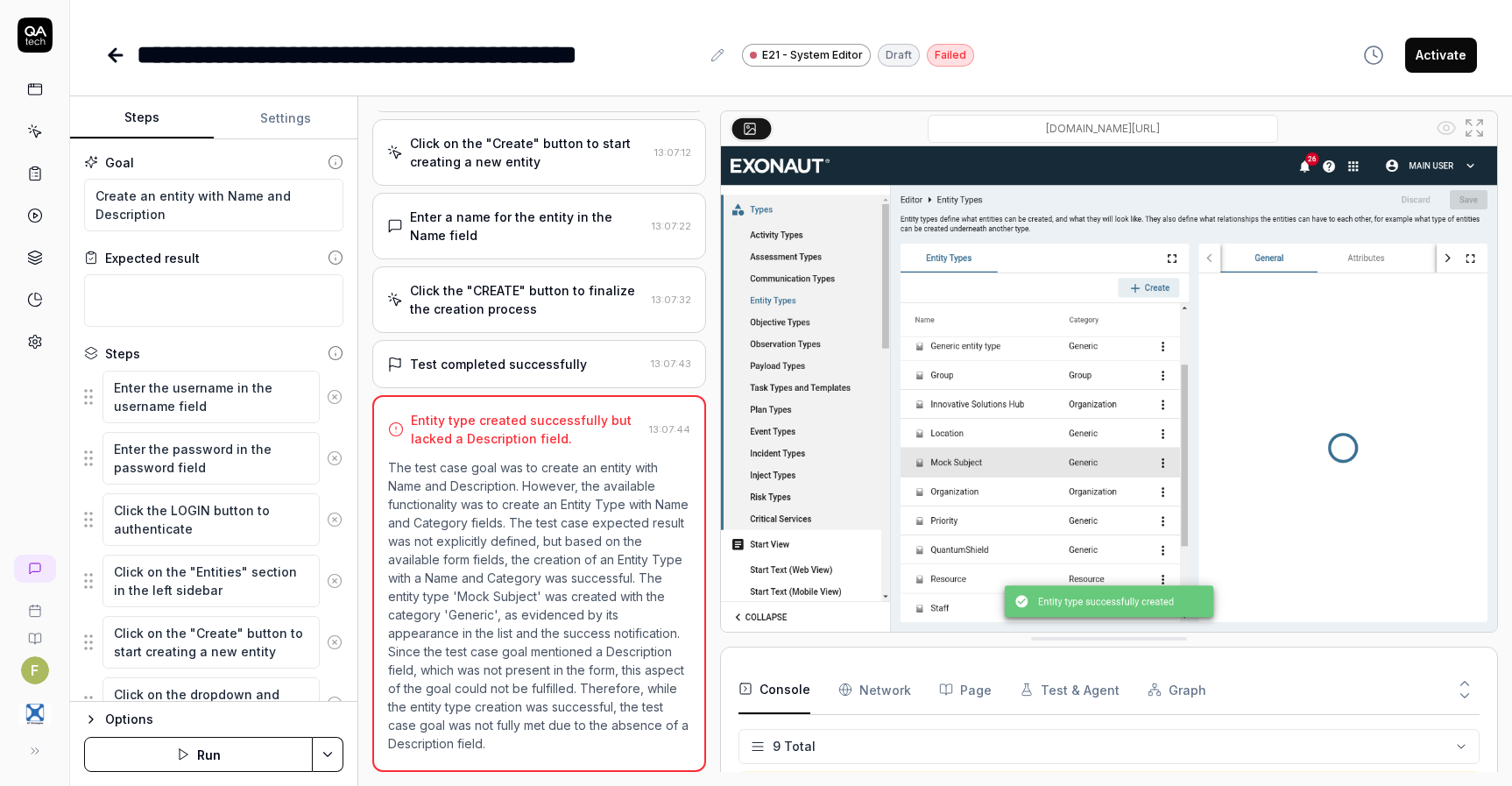
scroll to position [192, 0]
drag, startPoint x: 196, startPoint y: 197, endPoint x: 285, endPoint y: 229, distance: 94.6
click at [285, 229] on textarea "Create an entity with Name and Description" at bounding box center [213, 204] width 260 height 52
type textarea "*"
type textarea "Create an entity o"
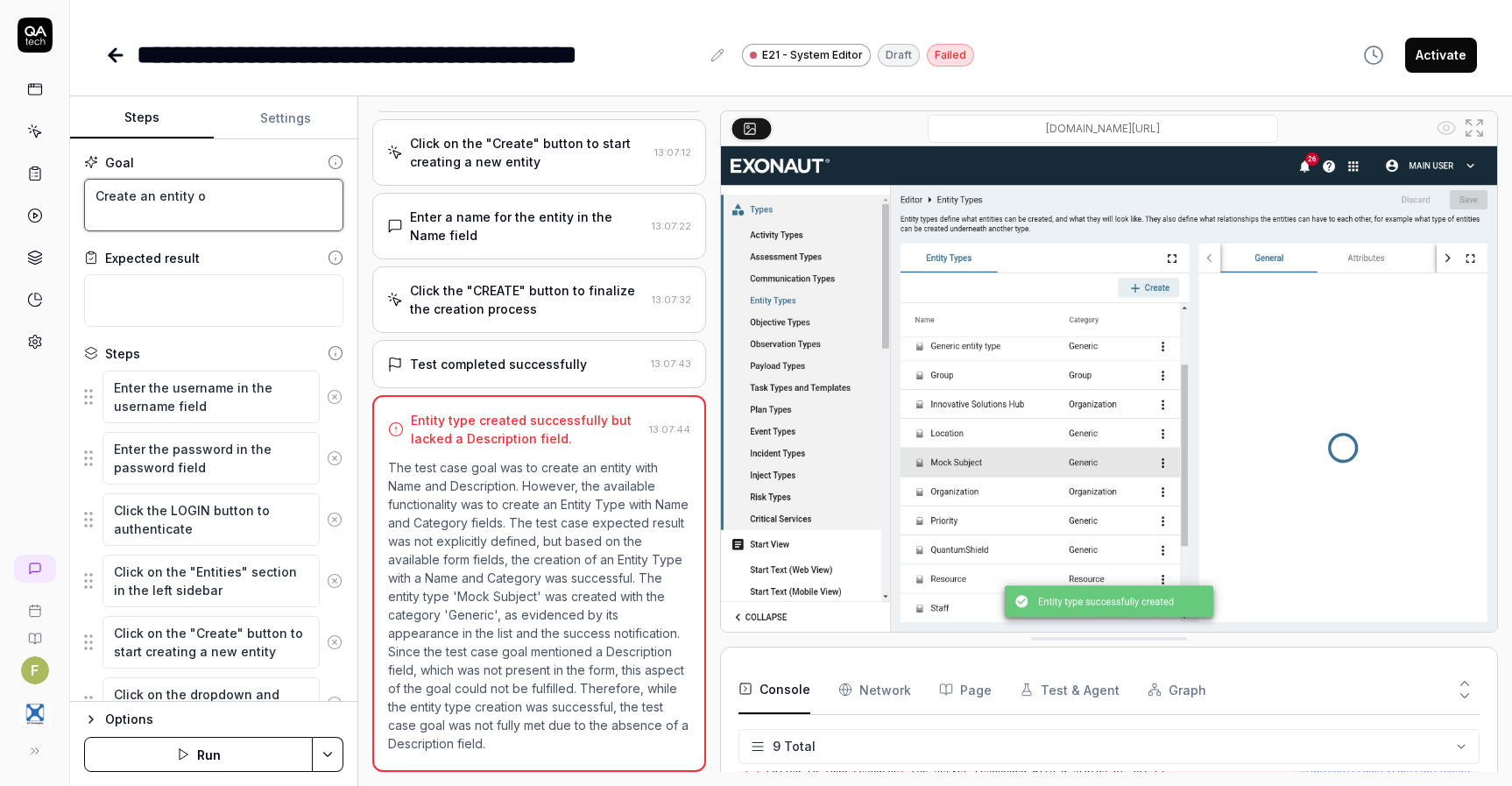
type textarea "*"
type textarea "Create an entity of"
type textarea "*"
type textarea "Create an entity of"
type textarea "*"
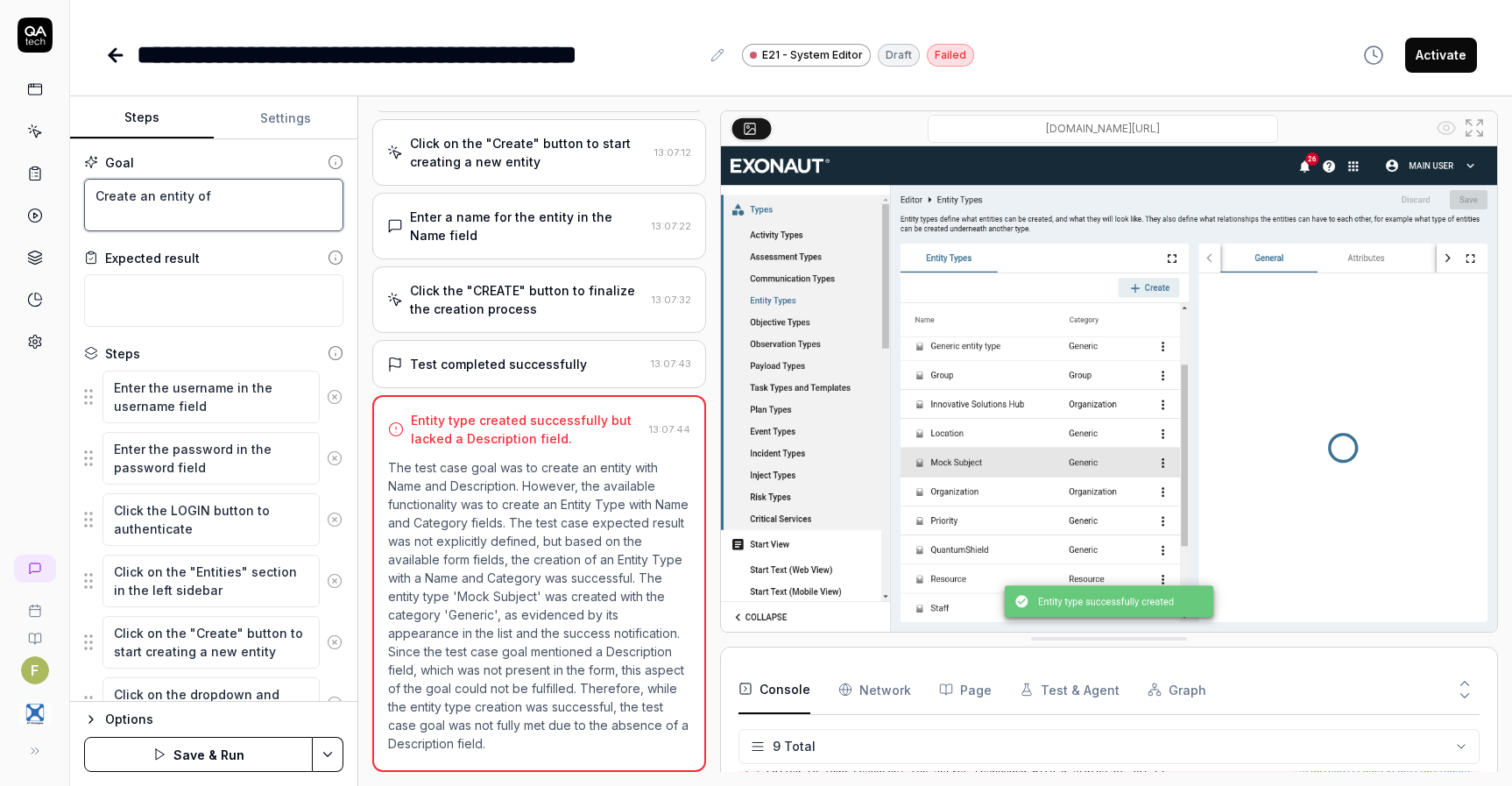
type textarea "Create an entity of e"
type textarea "*"
type textarea "Create an entity of ea"
type textarea "*"
type textarea "Create an entity of eac"
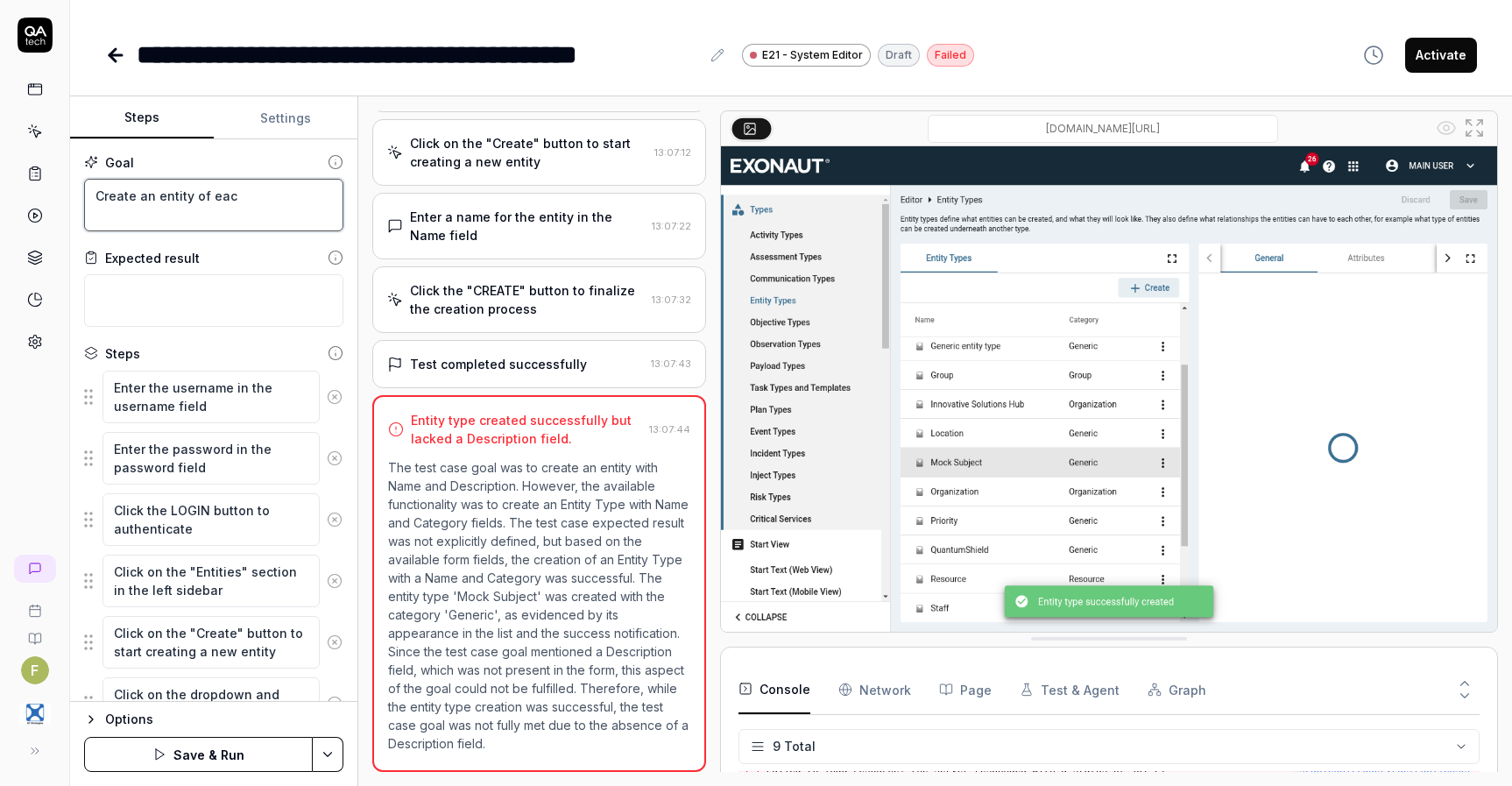
type textarea "*"
type textarea "Create an entity of each"
type textarea "*"
type textarea "Create an entity of each"
type textarea "*"
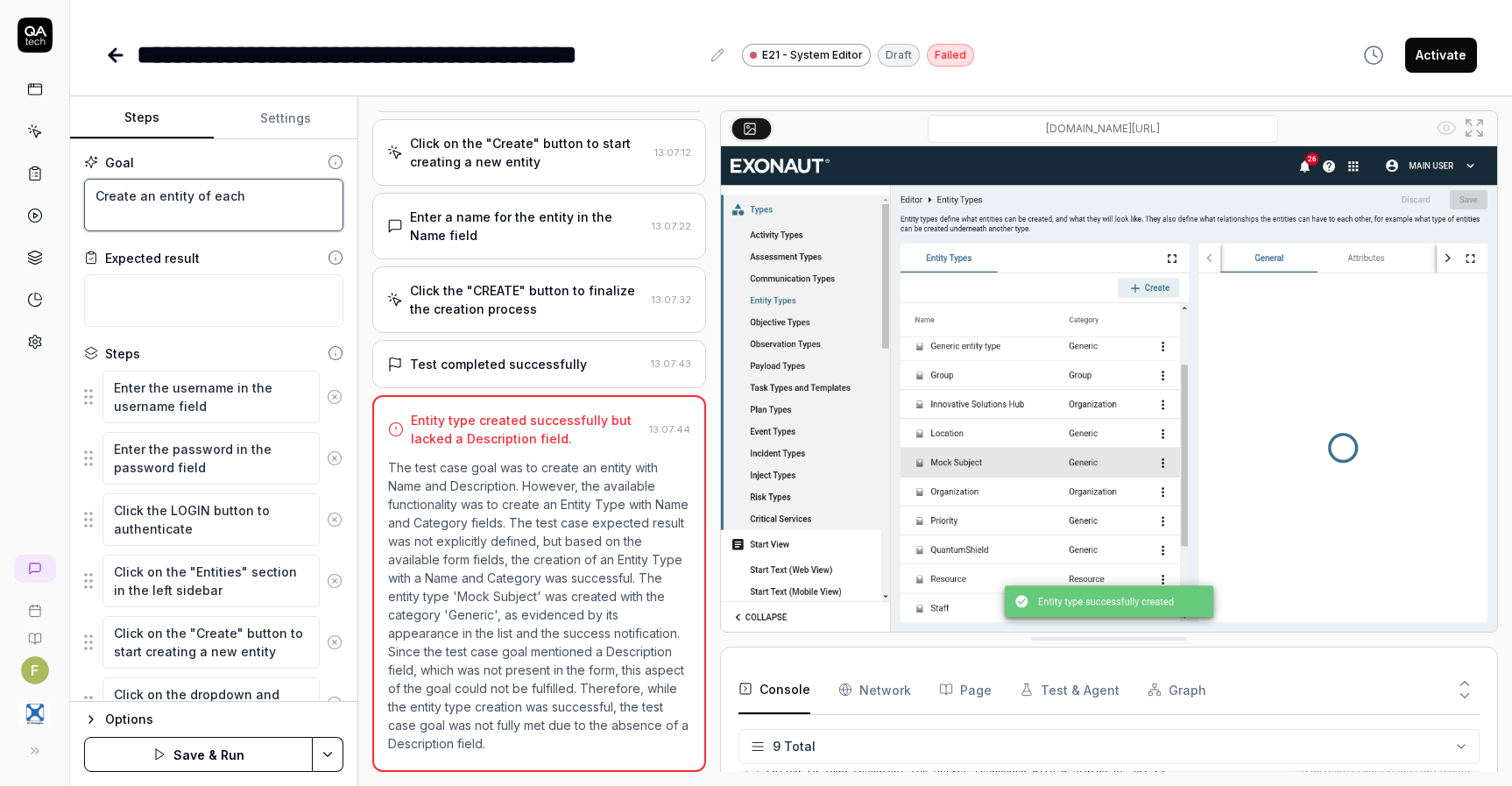
type textarea "Create an entity of each c"
type textarea "*"
type textarea "Create an entity of each cat"
type textarea "*"
type textarea "Create an entity of each categ"
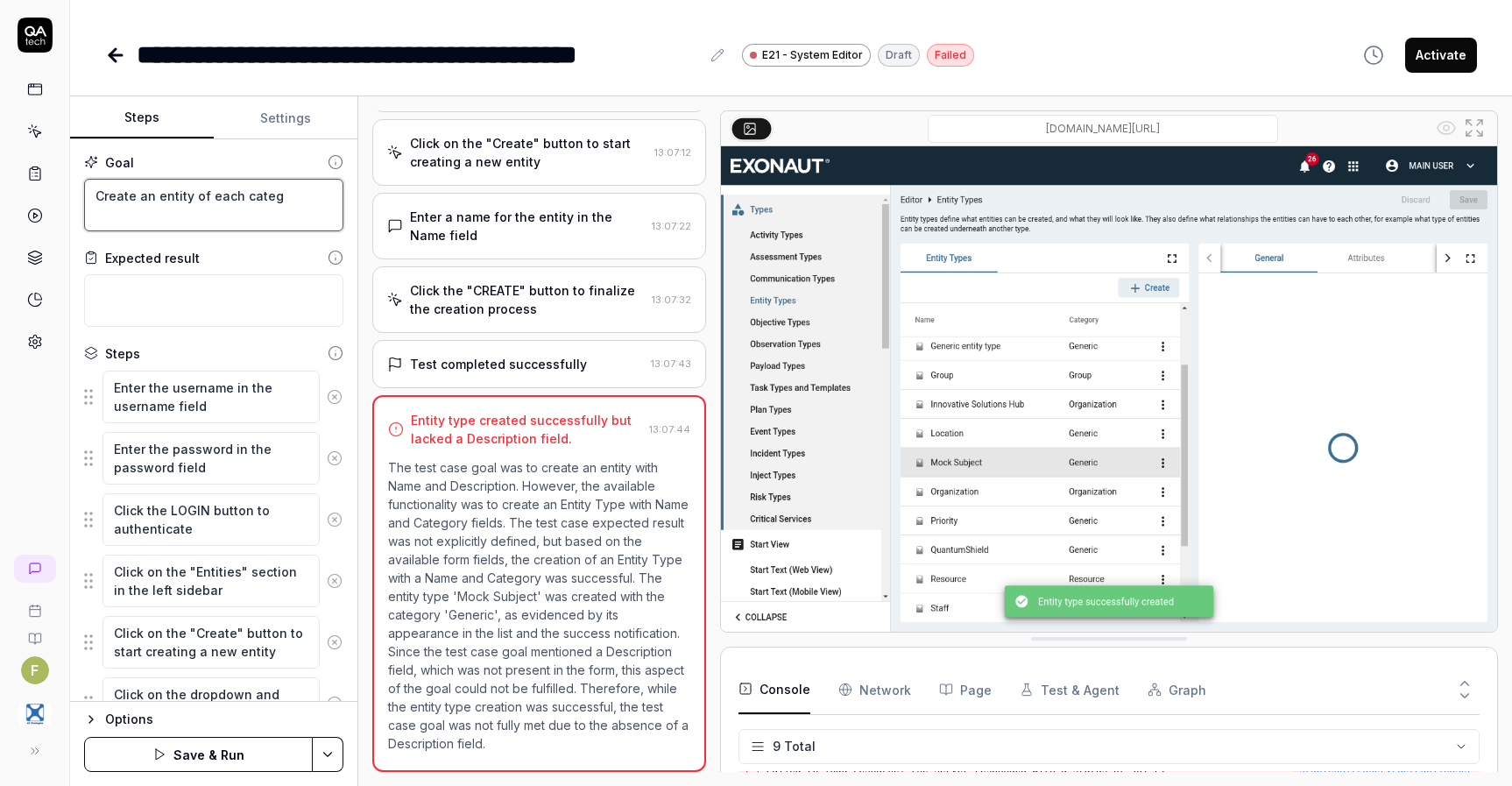
type textarea "*"
type textarea "Create an entity of each catego"
type textarea "*"
type textarea "Create an entity of each categor"
type textarea "*"
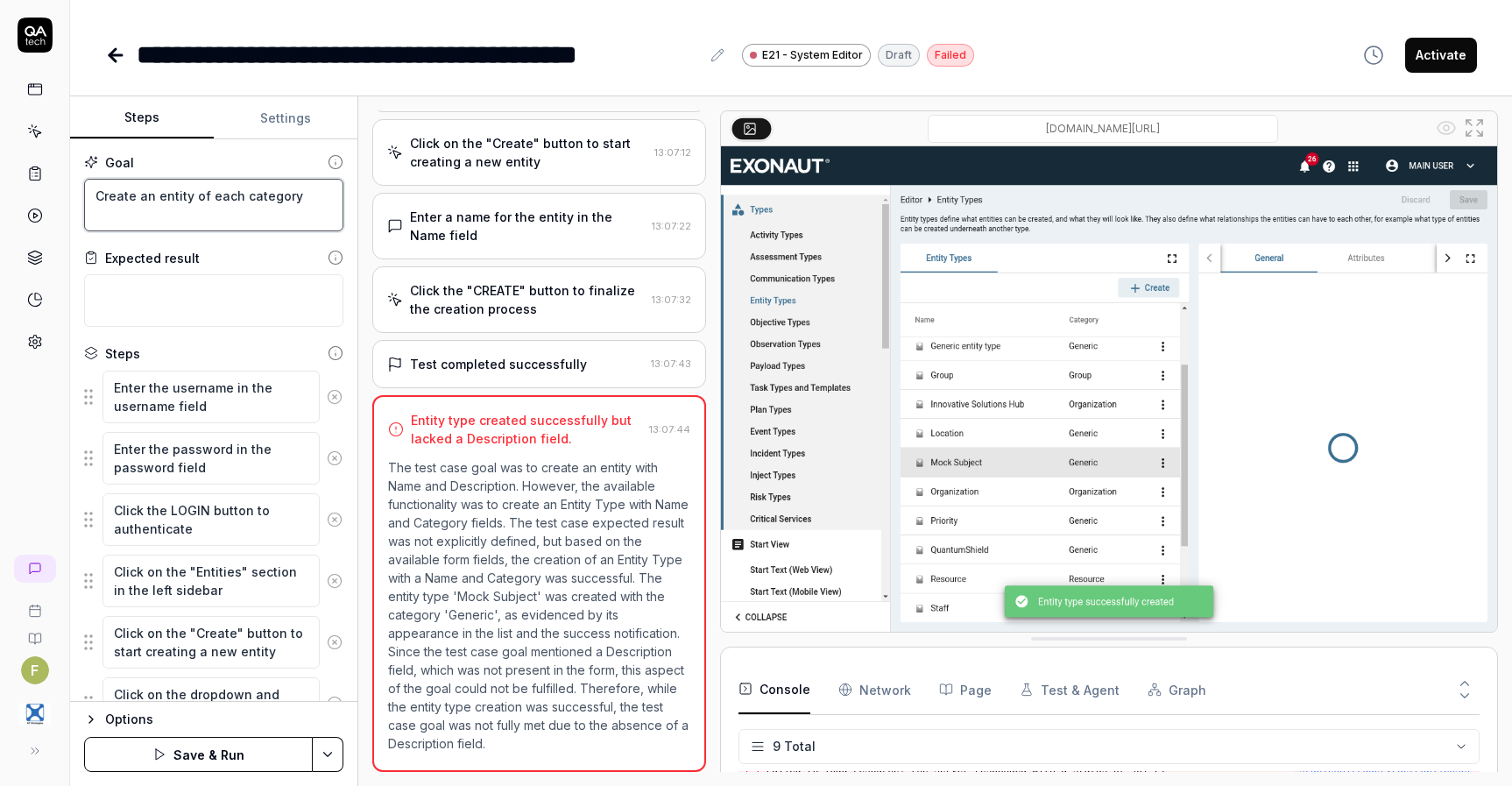
type textarea "Create an entity of each category"
click at [327, 397] on icon at bounding box center [335, 397] width 16 height 16
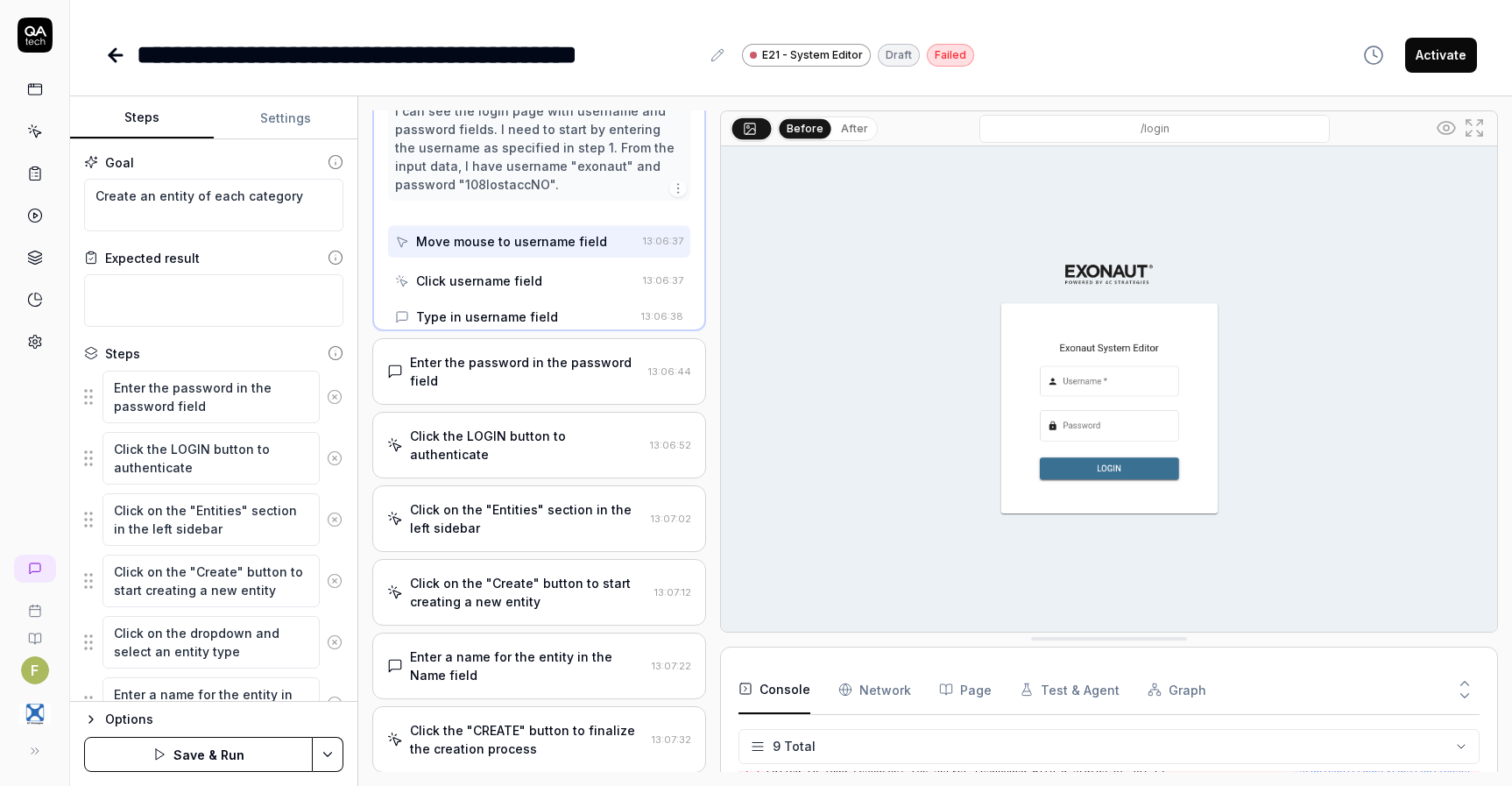
click at [327, 397] on icon at bounding box center [335, 397] width 16 height 16
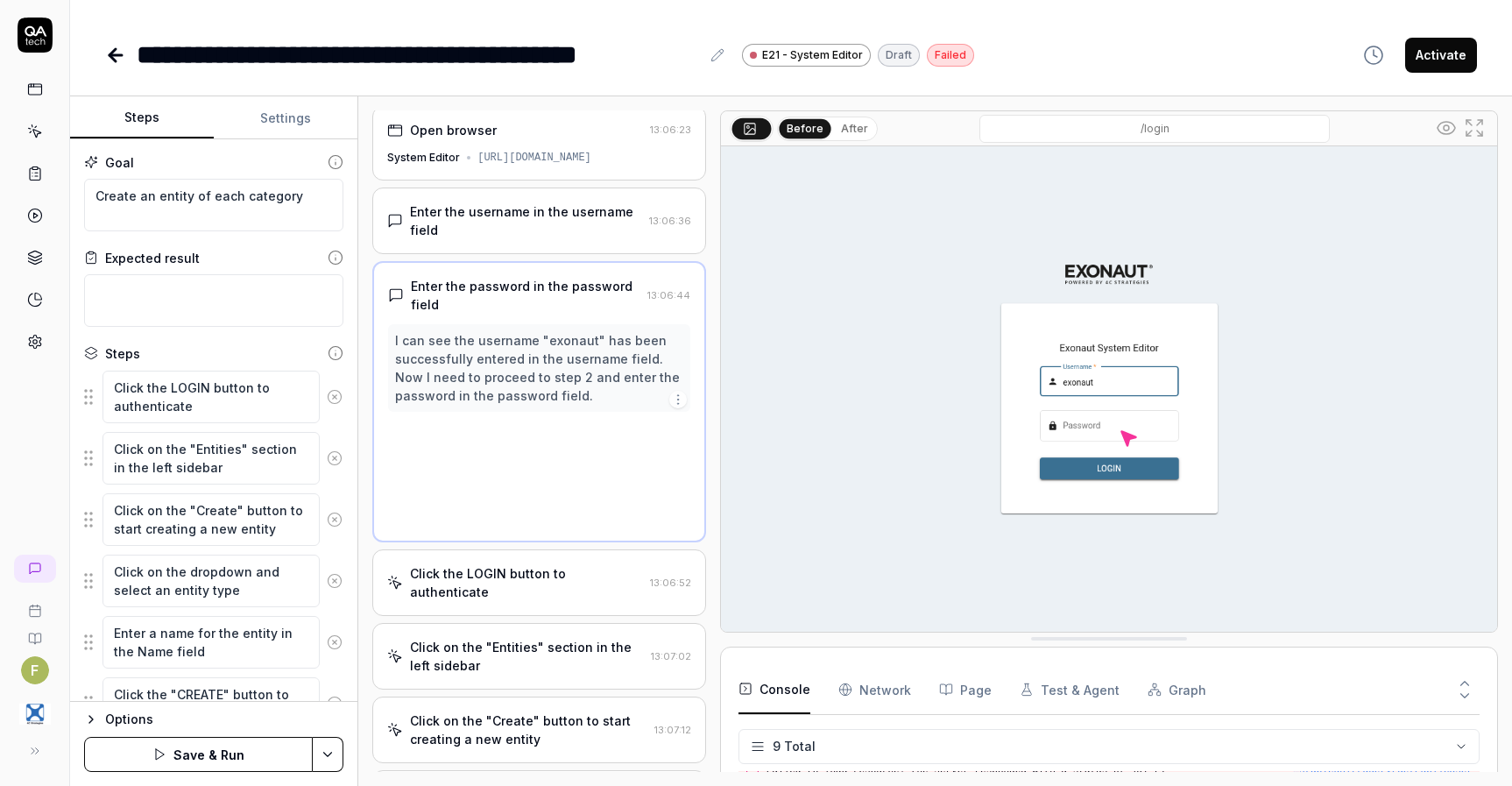
scroll to position [0, 0]
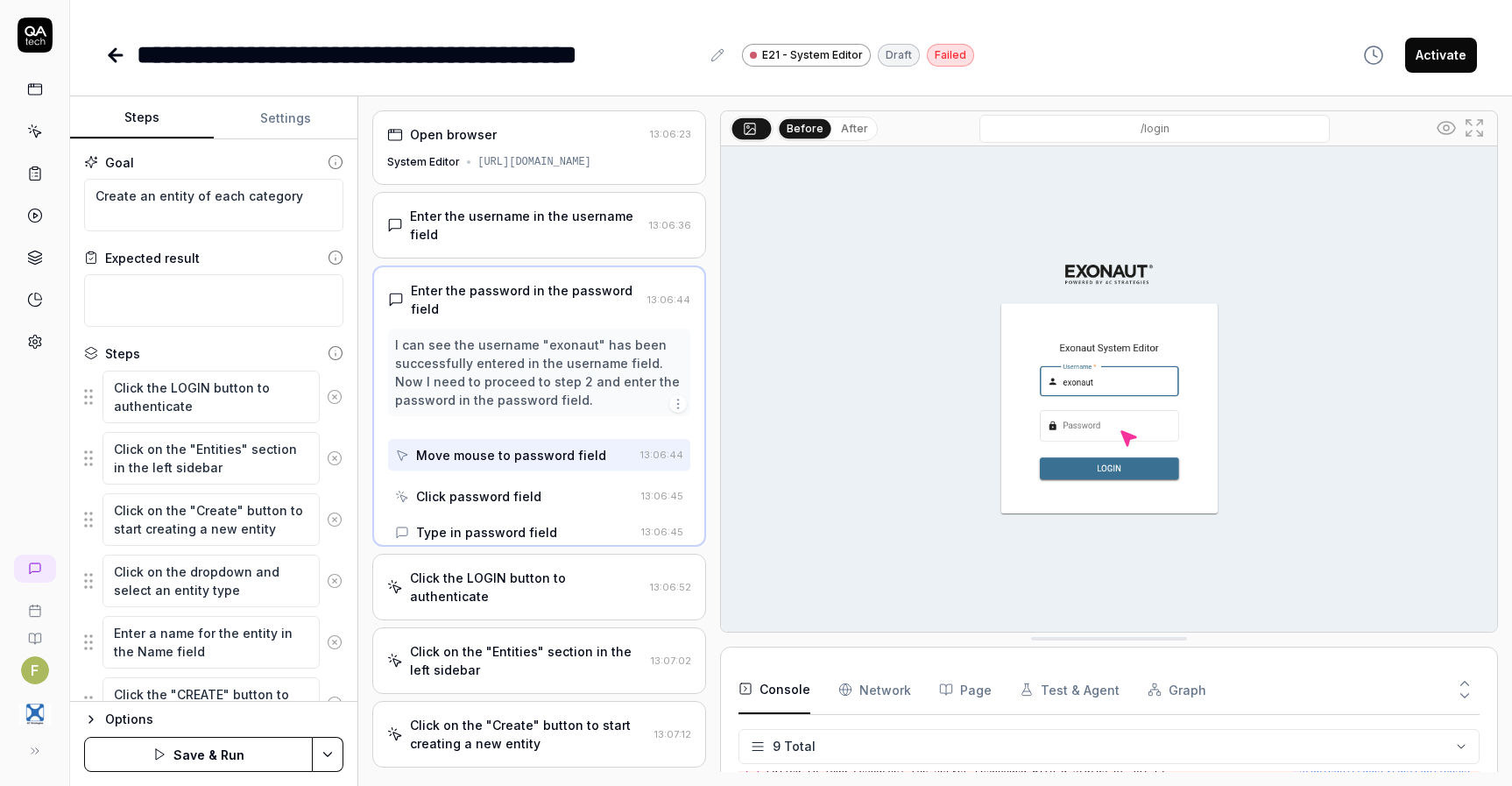
click at [327, 397] on icon at bounding box center [335, 397] width 16 height 16
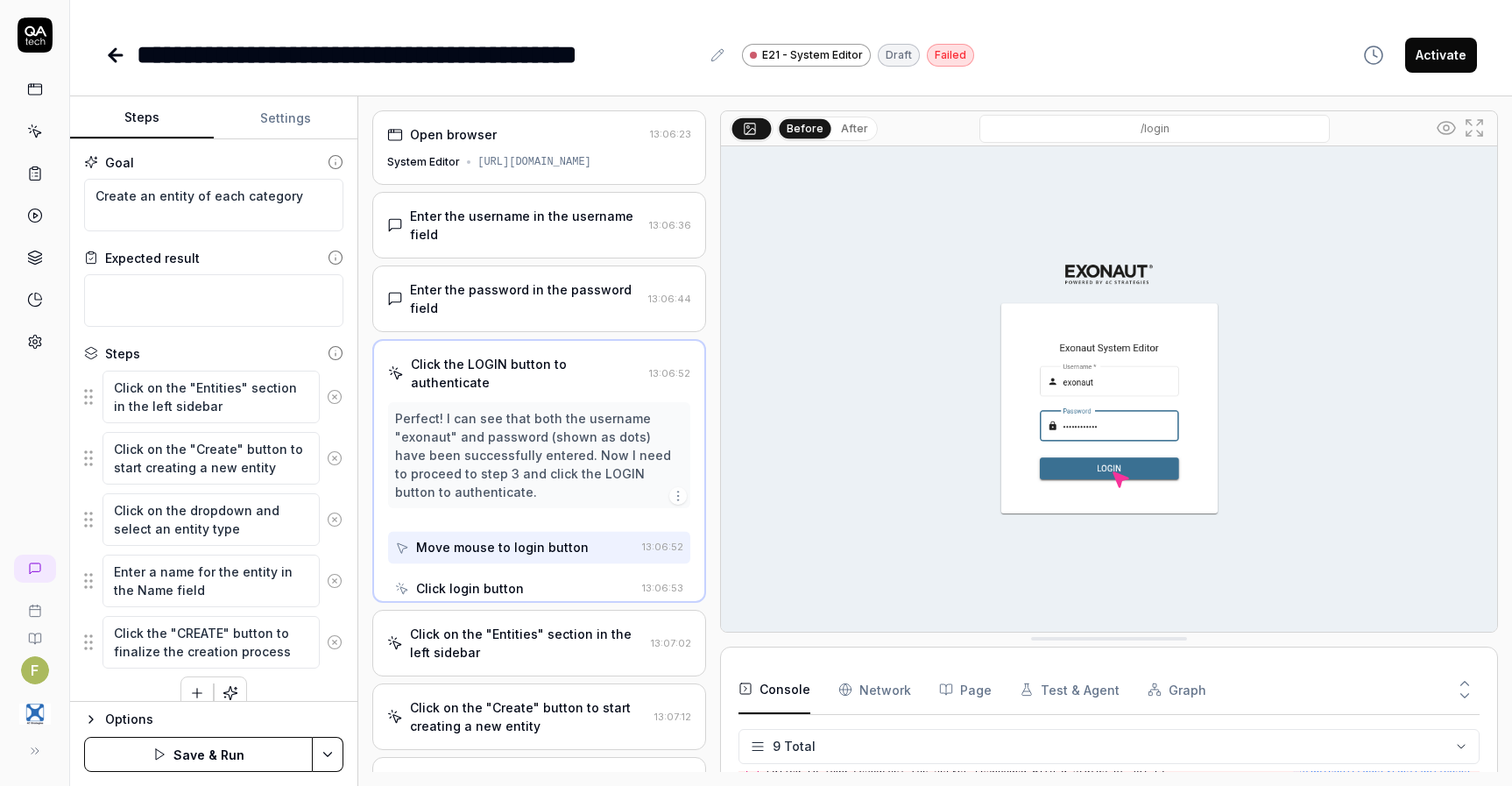
click at [327, 397] on icon at bounding box center [335, 397] width 16 height 16
click at [327, 450] on icon at bounding box center [335, 458] width 16 height 16
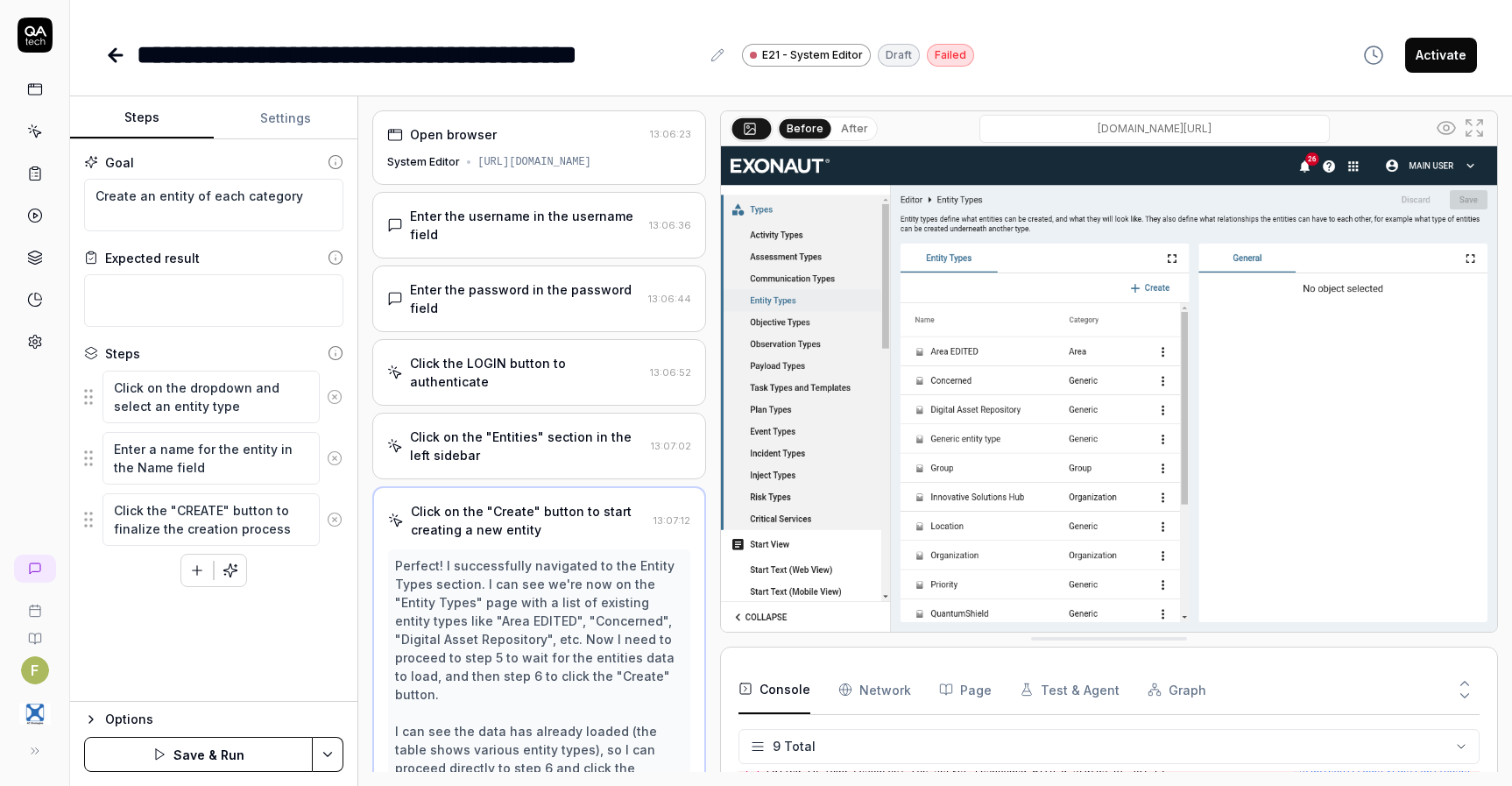
click at [327, 397] on icon at bounding box center [335, 397] width 16 height 16
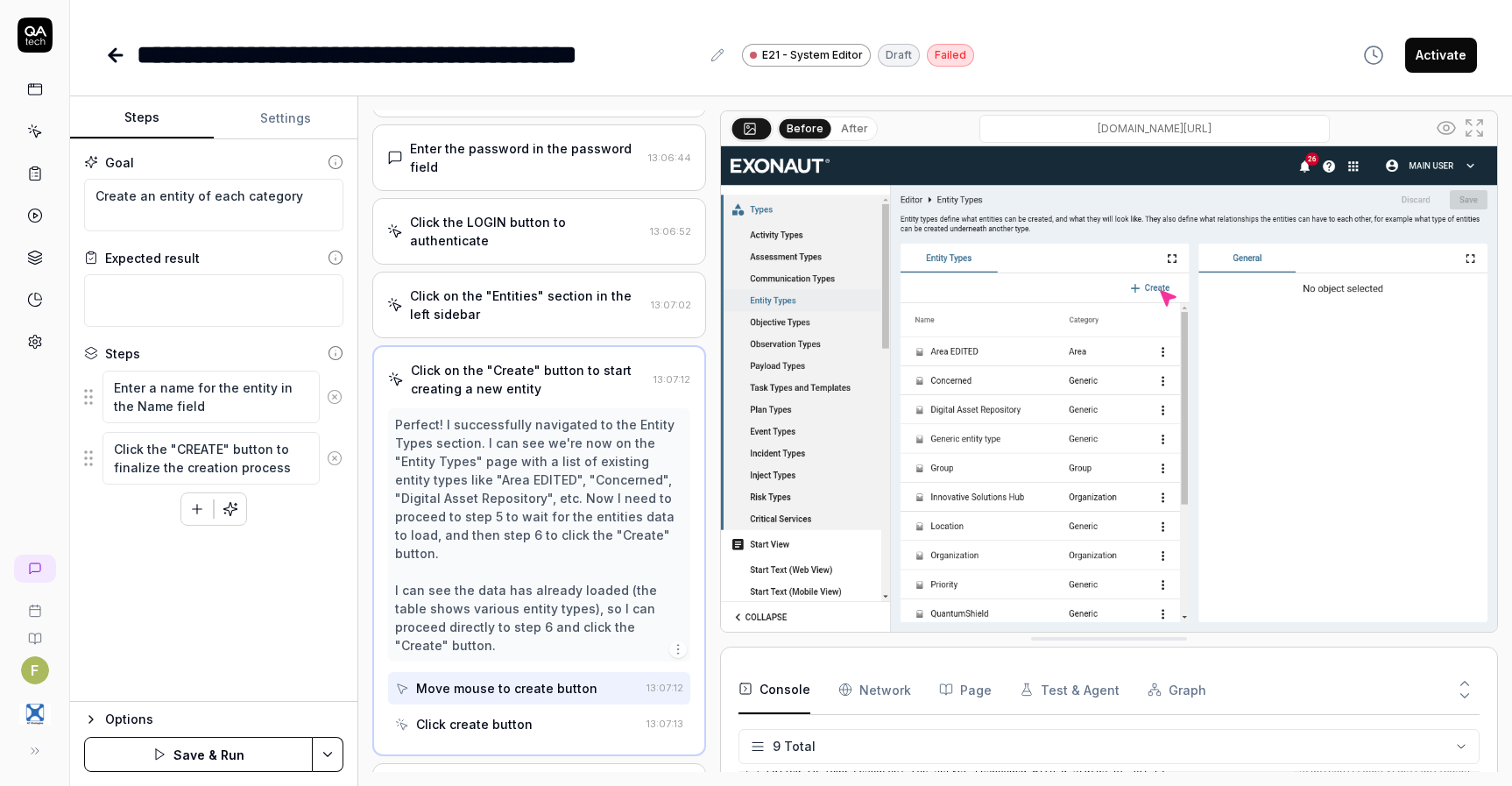
click at [327, 397] on icon at bounding box center [335, 397] width 16 height 16
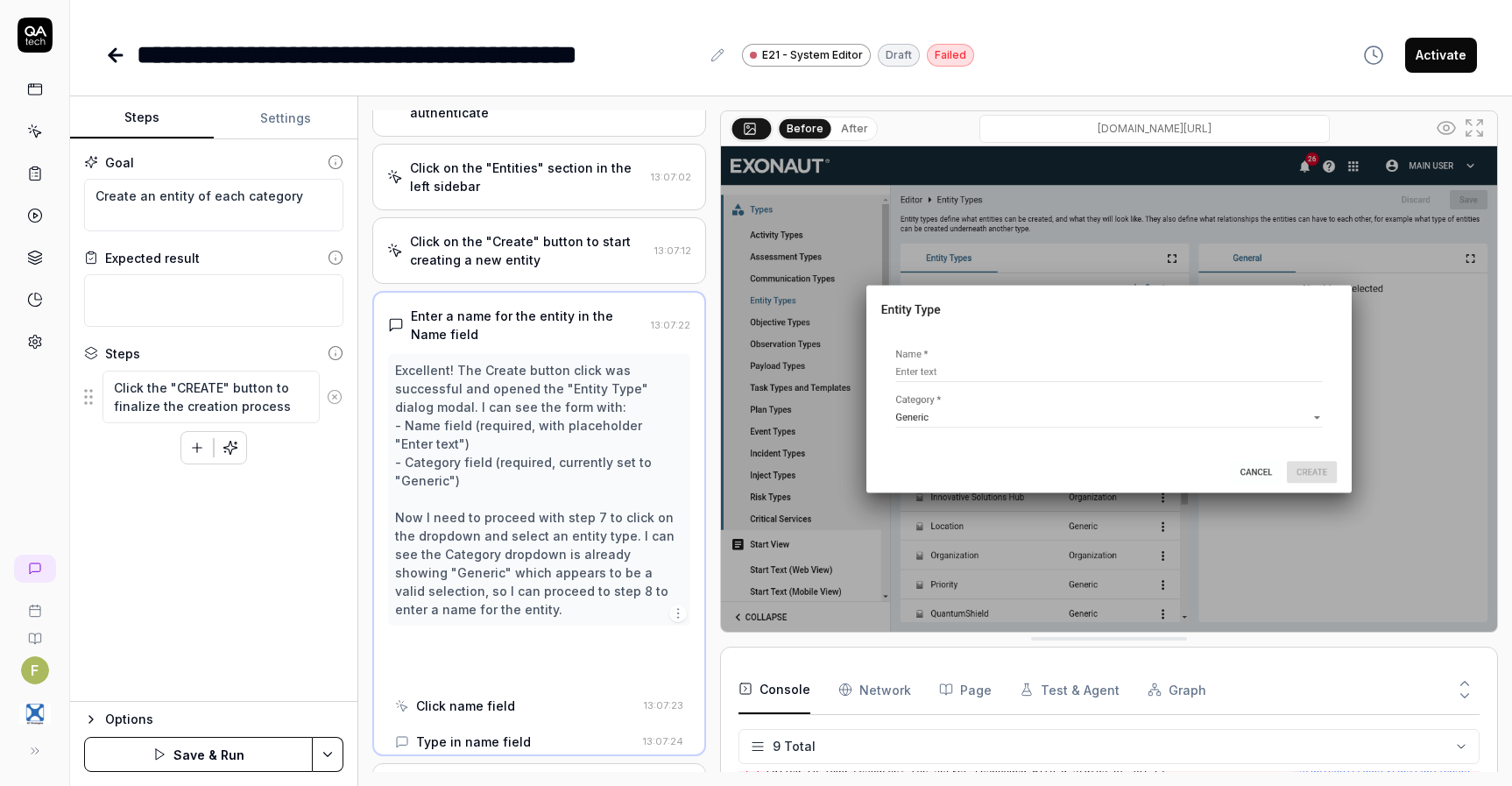
click at [327, 397] on icon at bounding box center [335, 397] width 16 height 16
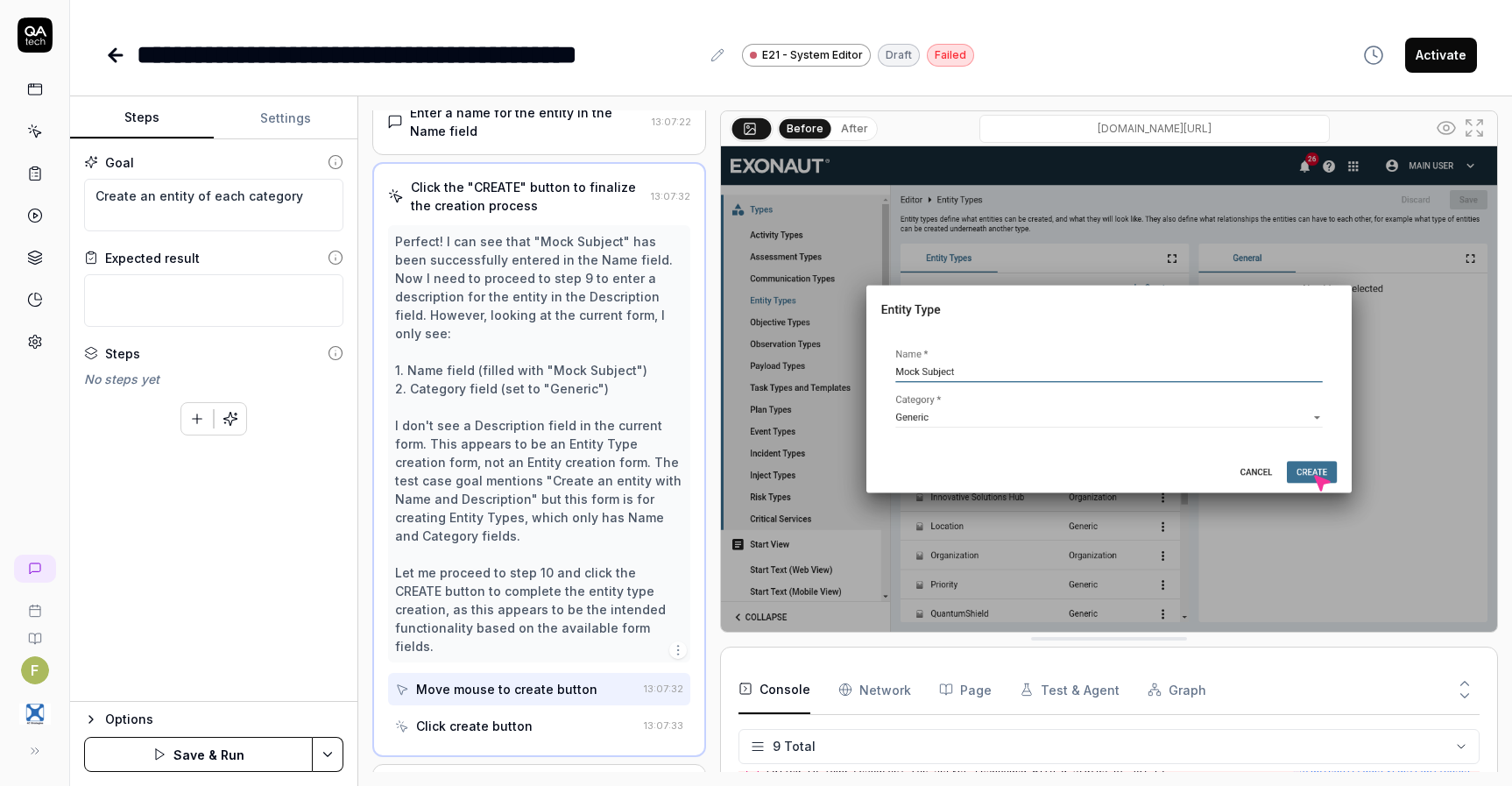
scroll to position [472, 0]
click at [217, 755] on button "Save & Run" at bounding box center [199, 753] width 229 height 35
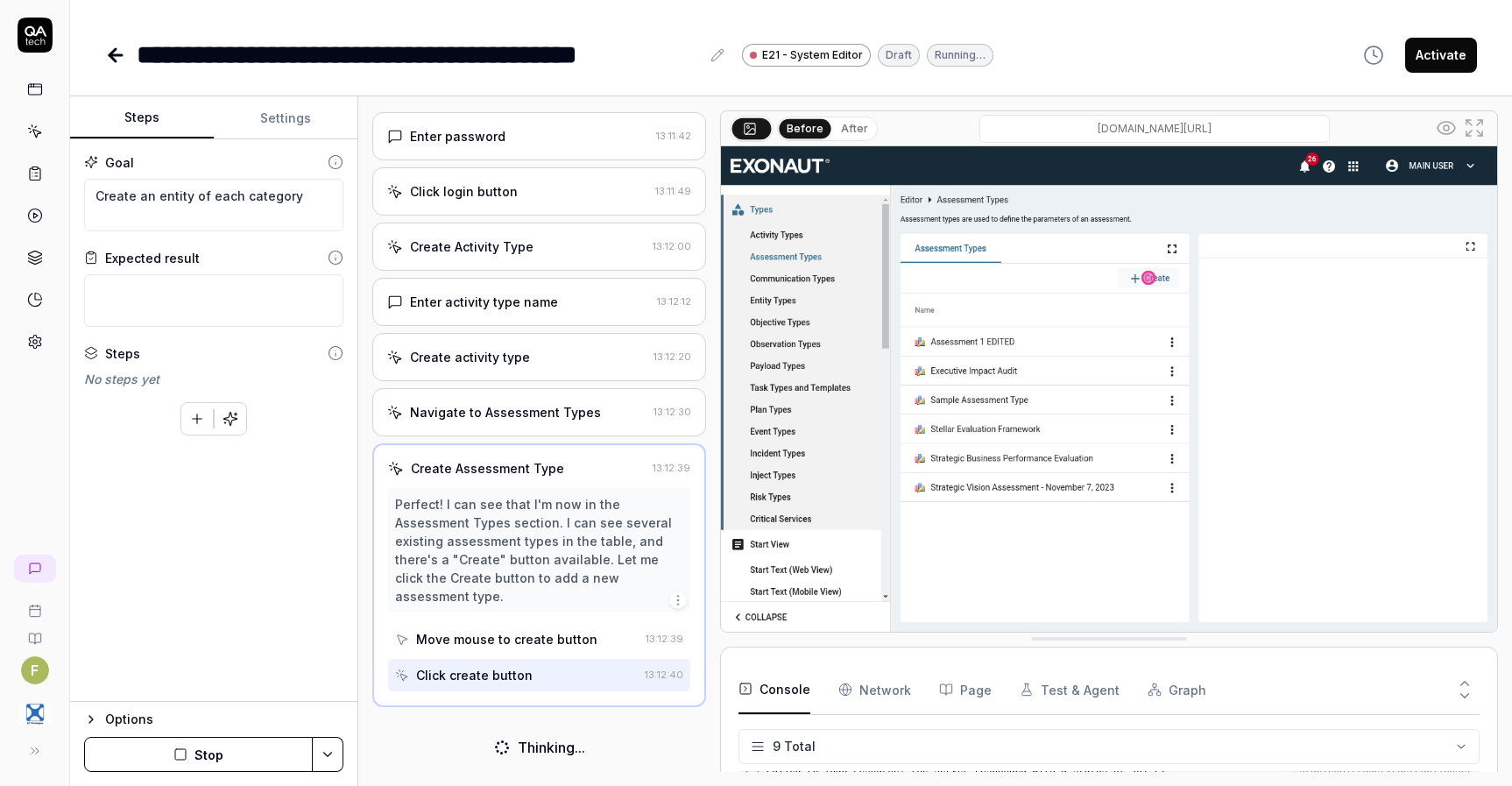
scroll to position [142, 0]
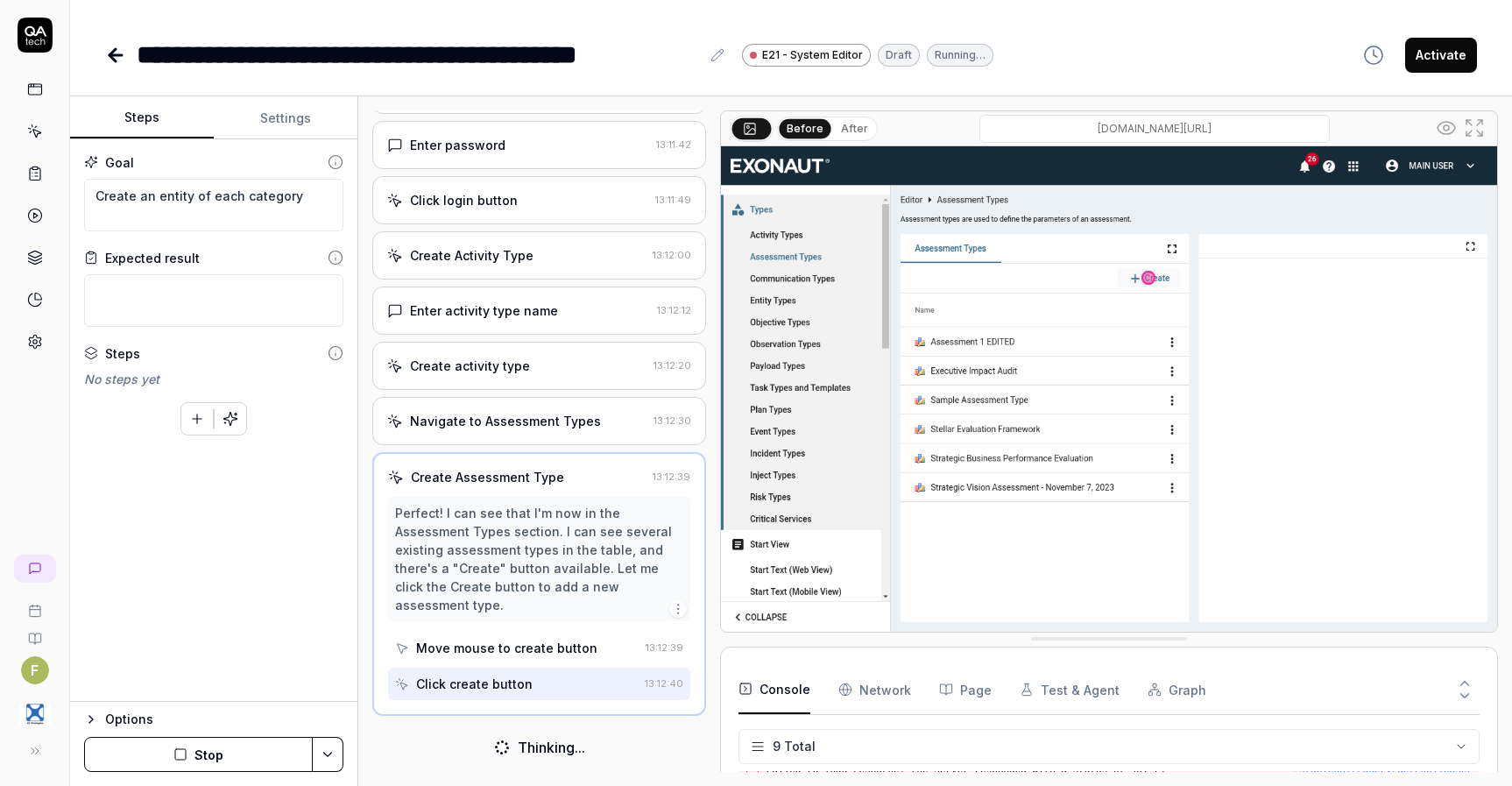
click at [236, 754] on button "Stop" at bounding box center [199, 753] width 229 height 35
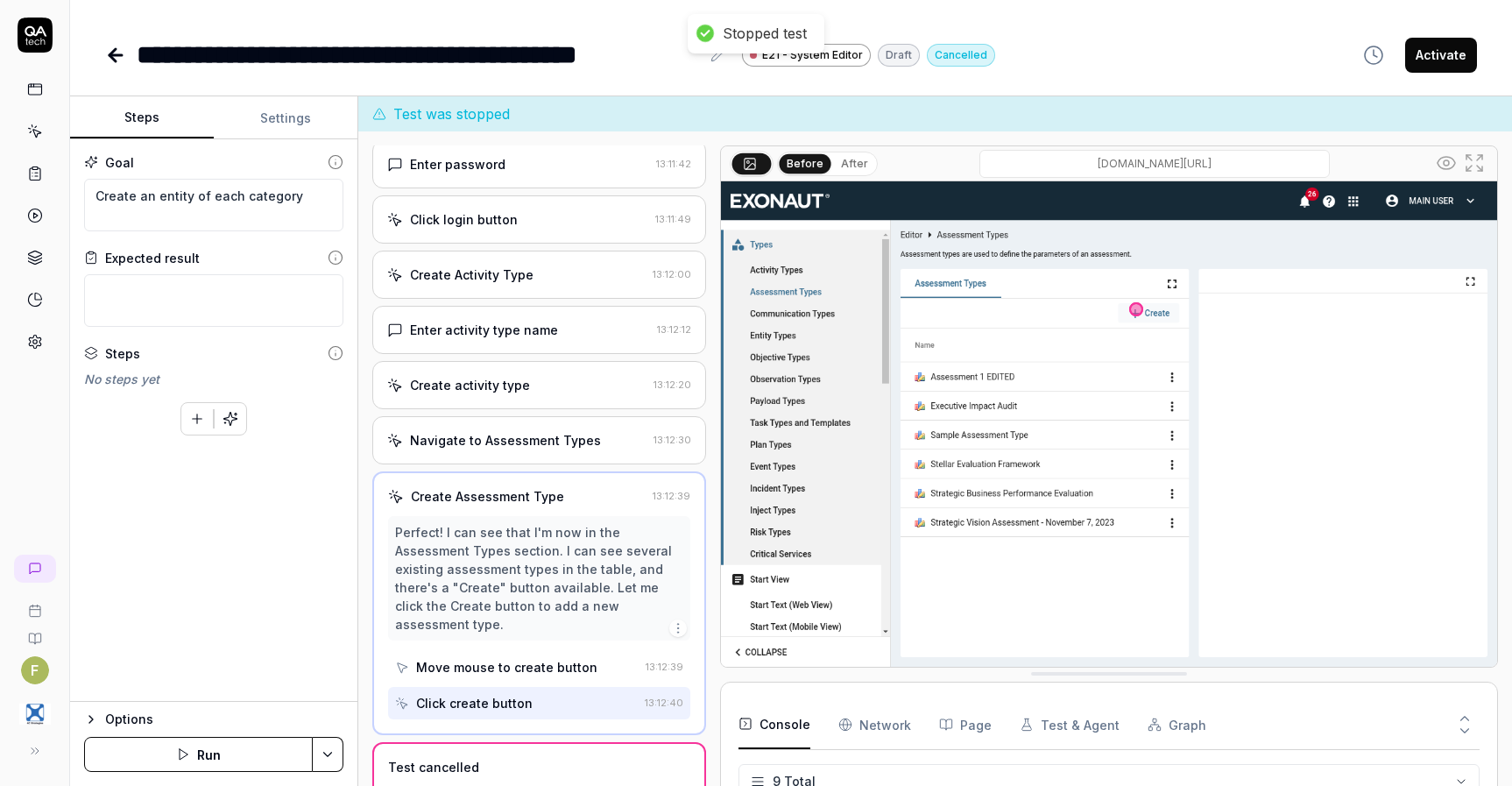
click at [109, 58] on icon at bounding box center [115, 54] width 21 height 21
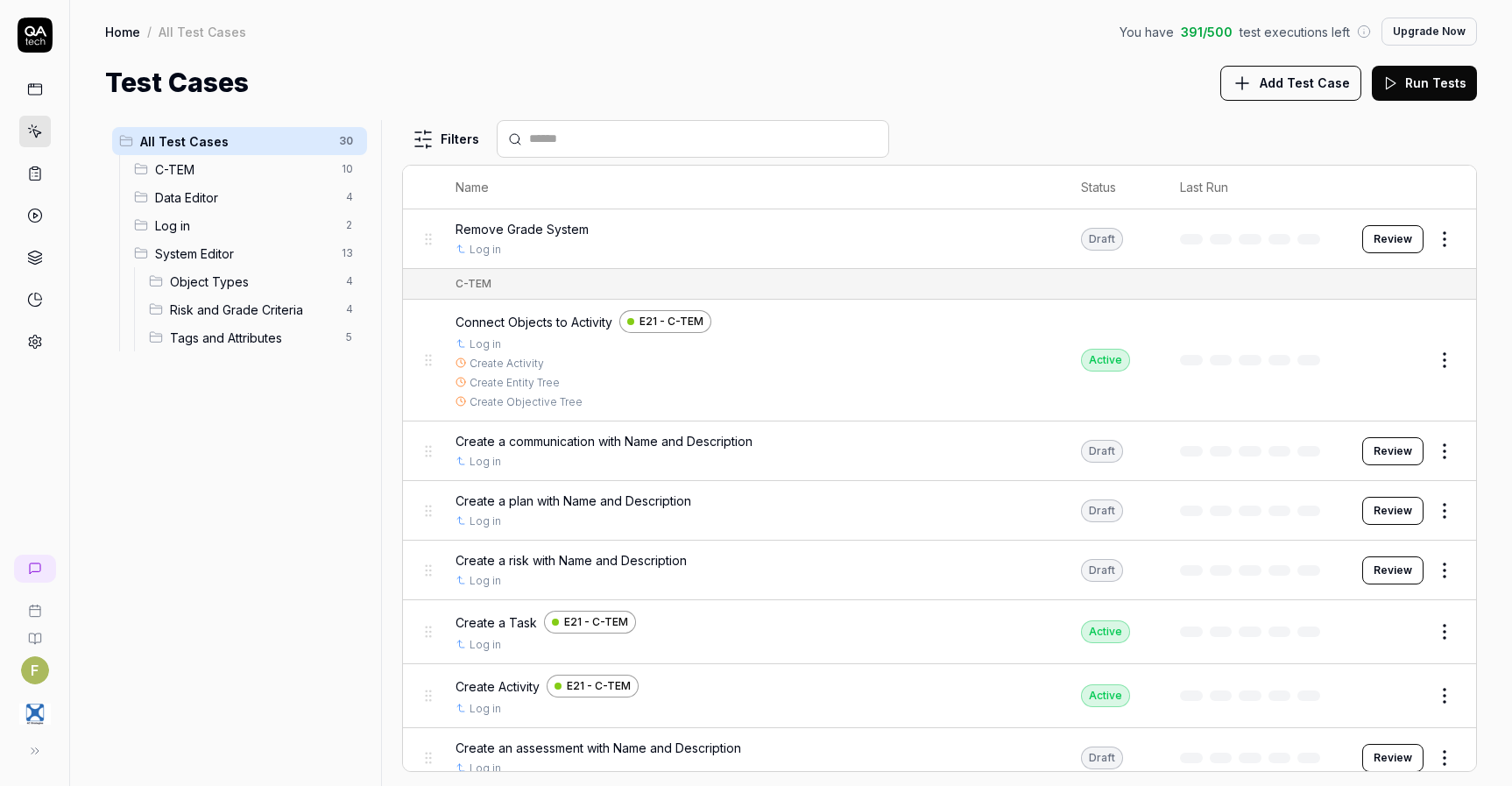
click at [249, 261] on span "System Editor" at bounding box center [243, 253] width 176 height 19
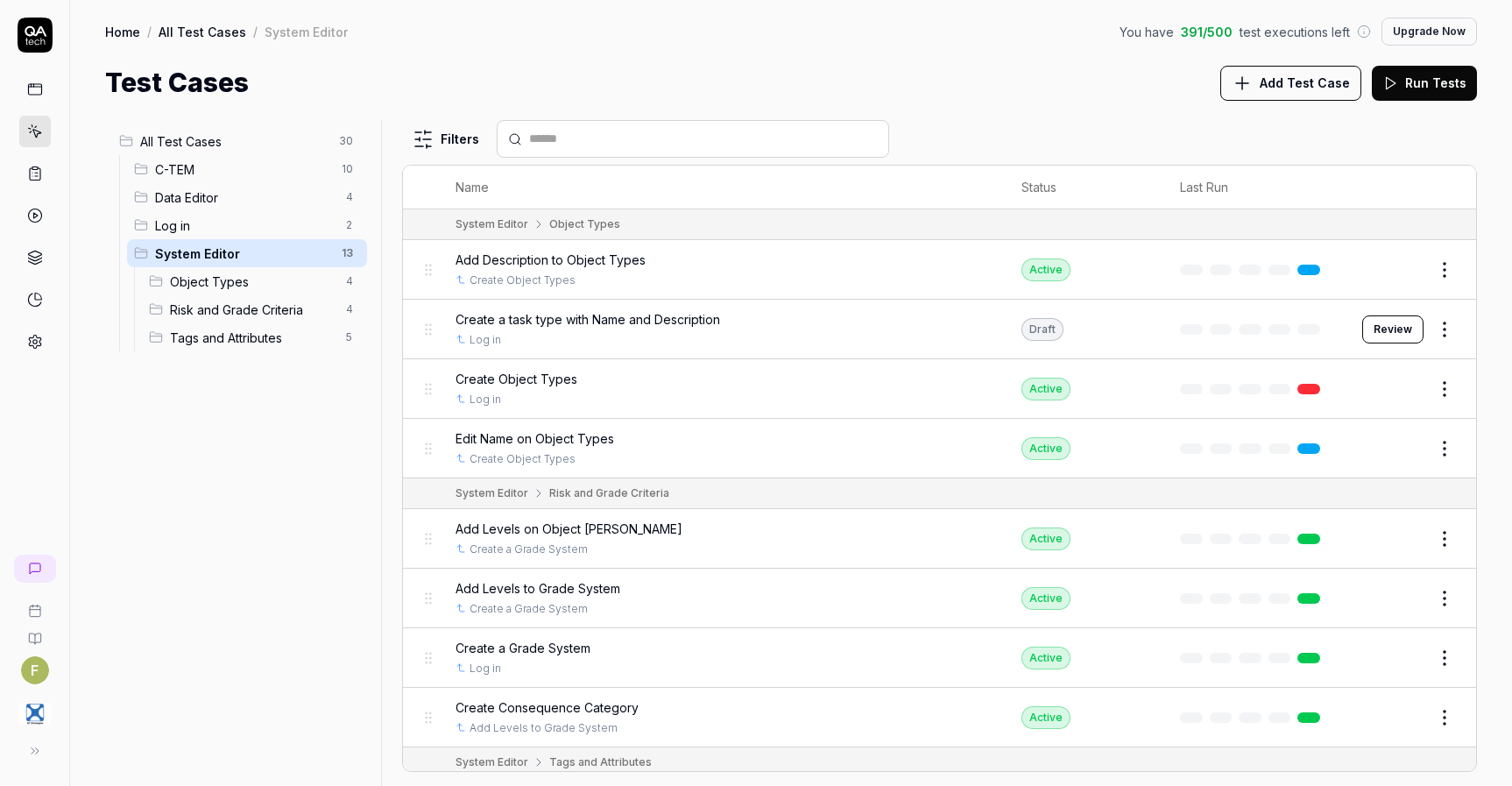
click at [1395, 338] on button "Review" at bounding box center [1393, 329] width 61 height 28
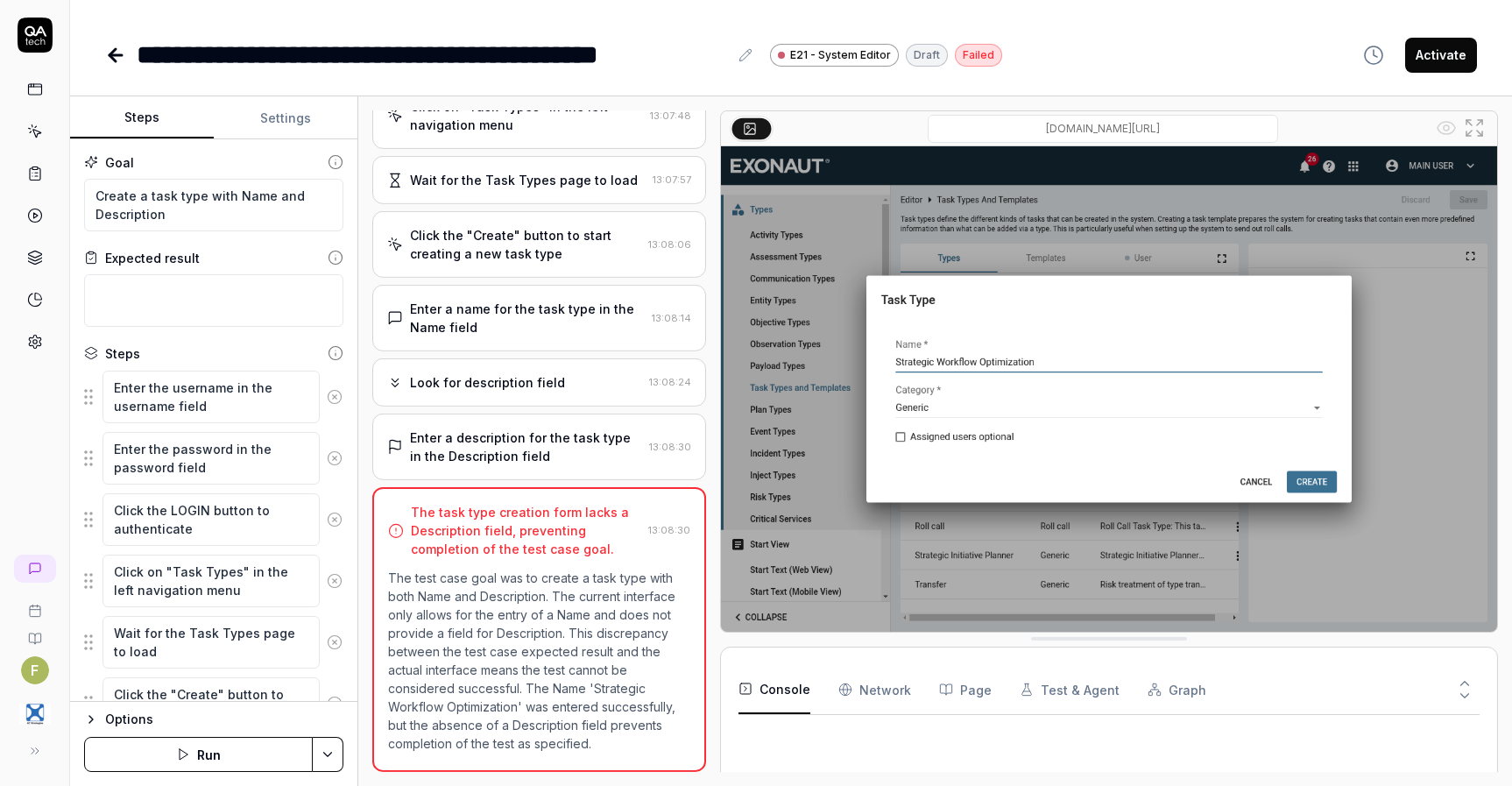
scroll to position [346, 0]
click at [42, 95] on icon at bounding box center [35, 89] width 16 height 16
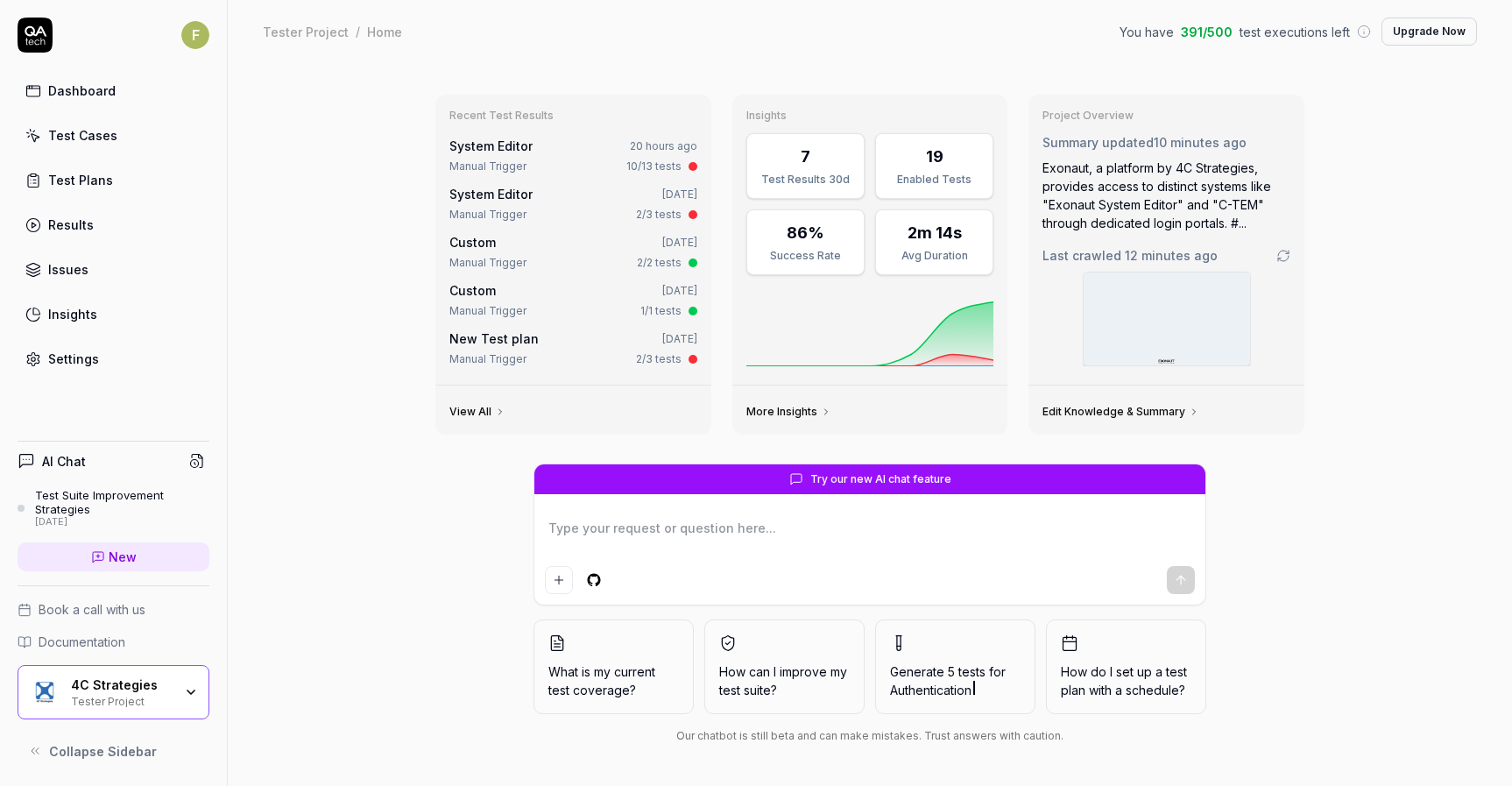
click at [49, 138] on div "Test Cases" at bounding box center [83, 135] width 69 height 19
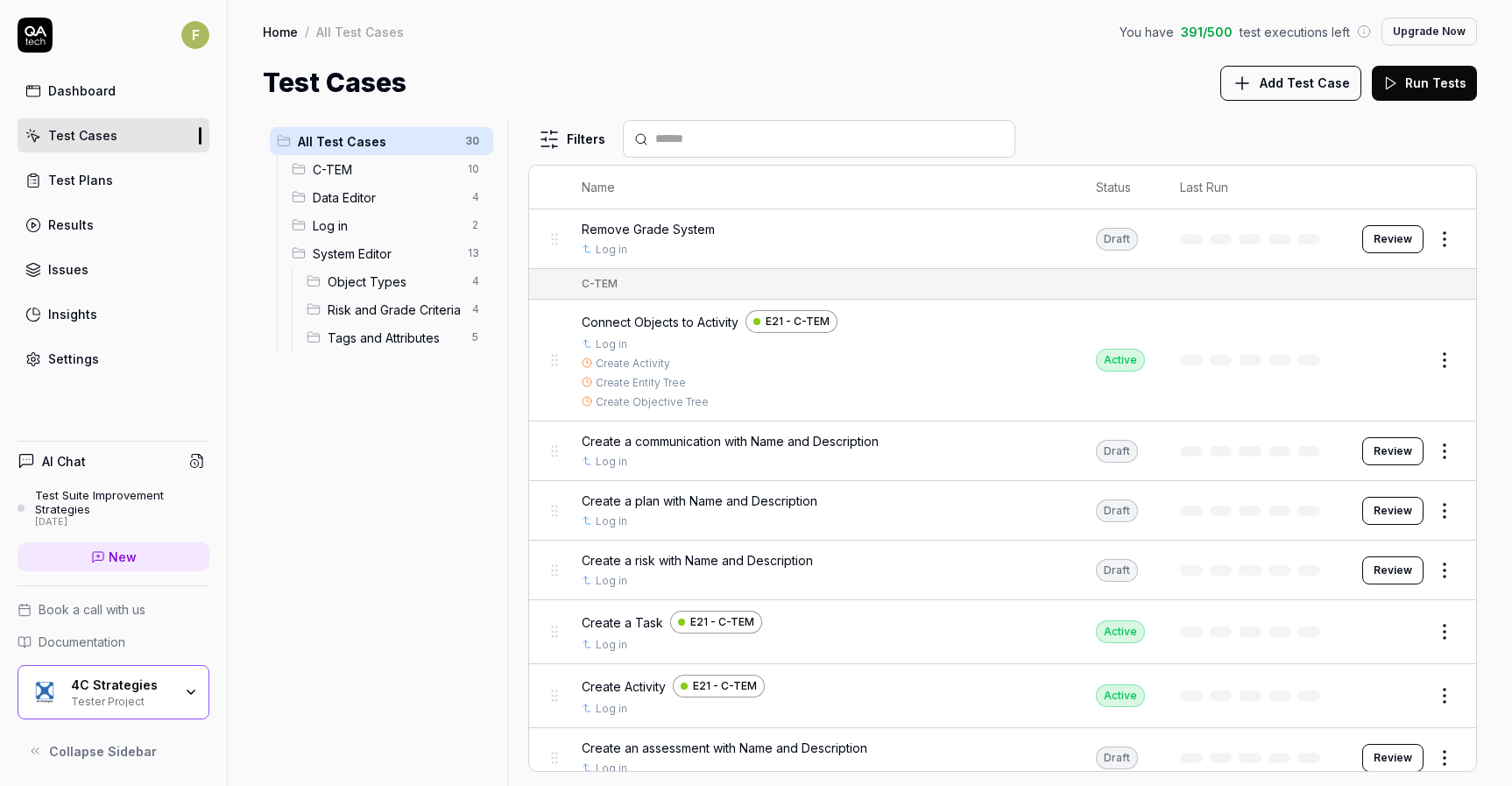
click at [394, 168] on span "C-TEM" at bounding box center [385, 169] width 144 height 19
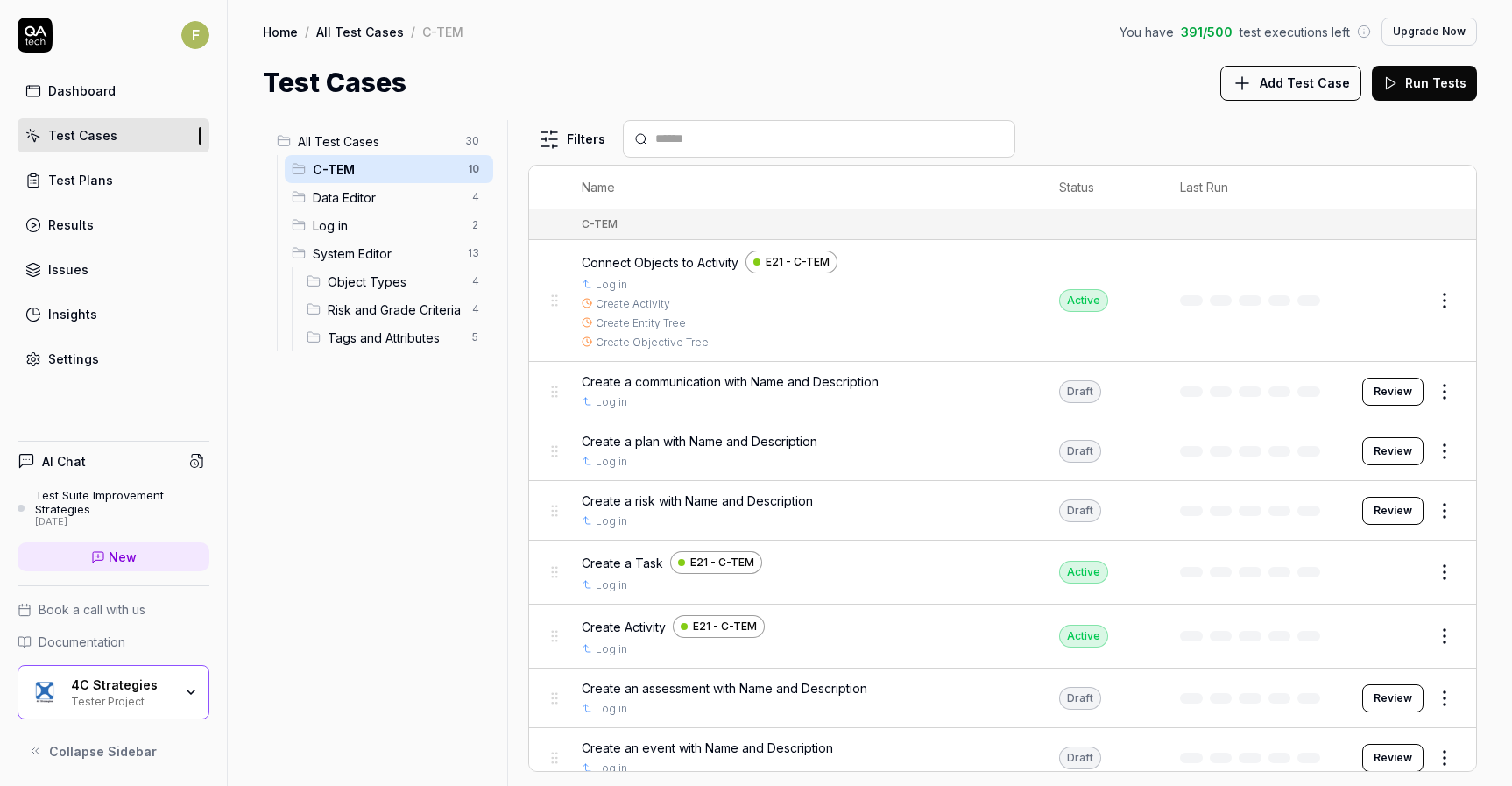
click at [1400, 391] on button "Review" at bounding box center [1393, 391] width 61 height 28
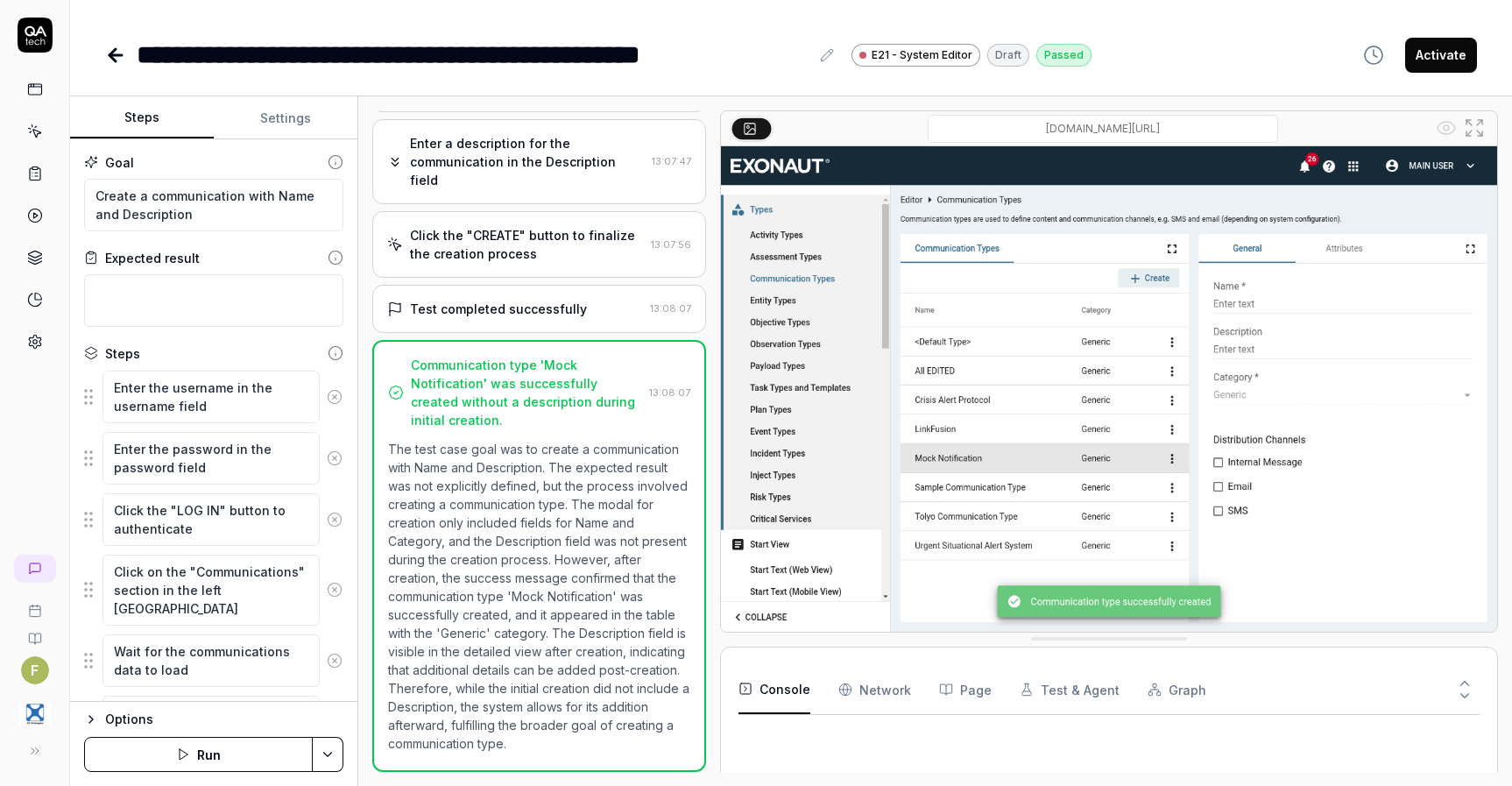
scroll to position [603, 0]
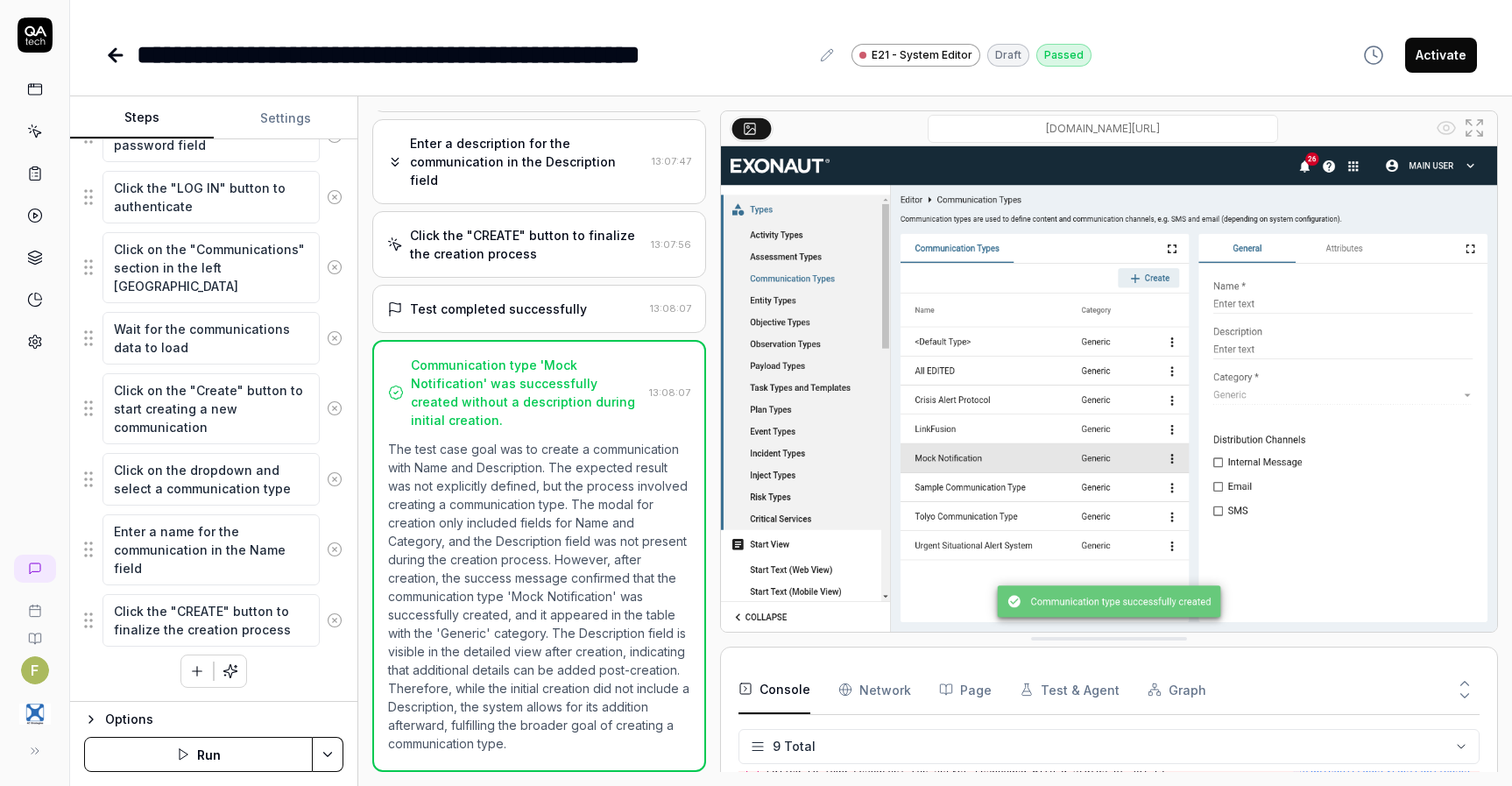
click at [104, 49] on div "**********" at bounding box center [791, 37] width 1442 height 74
click at [103, 55] on div "**********" at bounding box center [791, 37] width 1442 height 74
click at [115, 57] on icon at bounding box center [115, 54] width 21 height 21
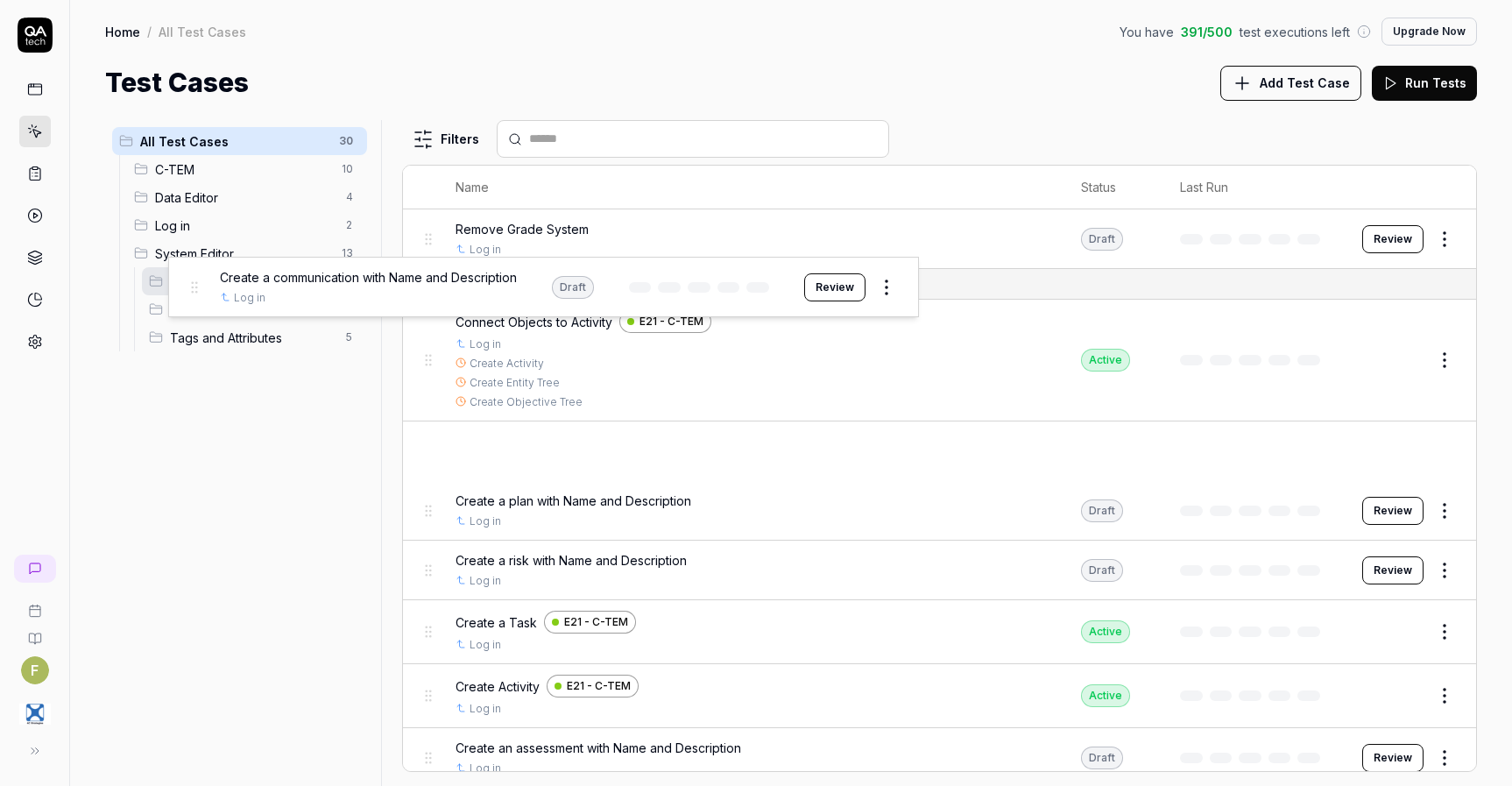
drag, startPoint x: 429, startPoint y: 453, endPoint x: 194, endPoint y: 288, distance: 287.1
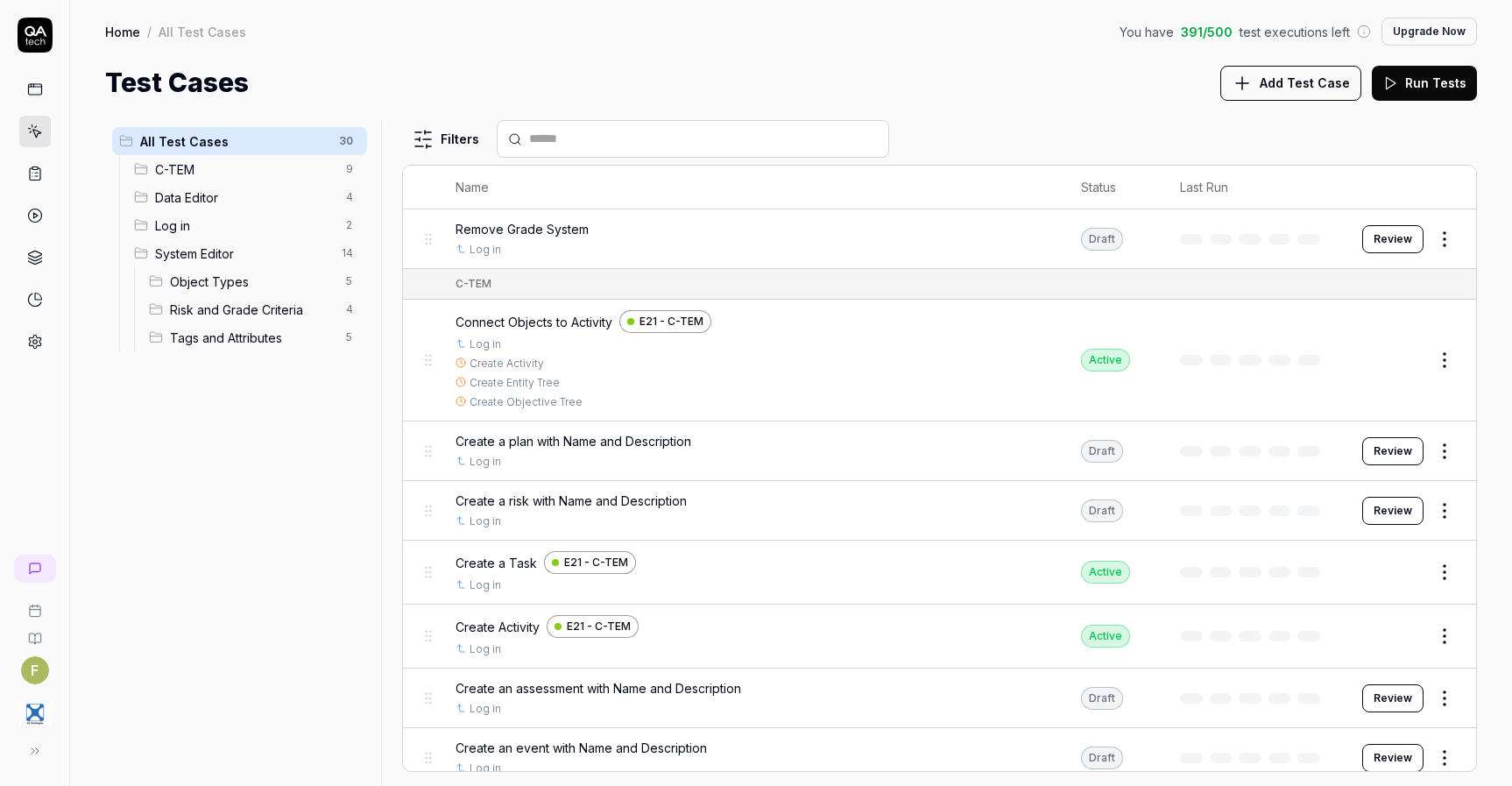
click at [1391, 454] on button "Review" at bounding box center [1393, 451] width 61 height 28
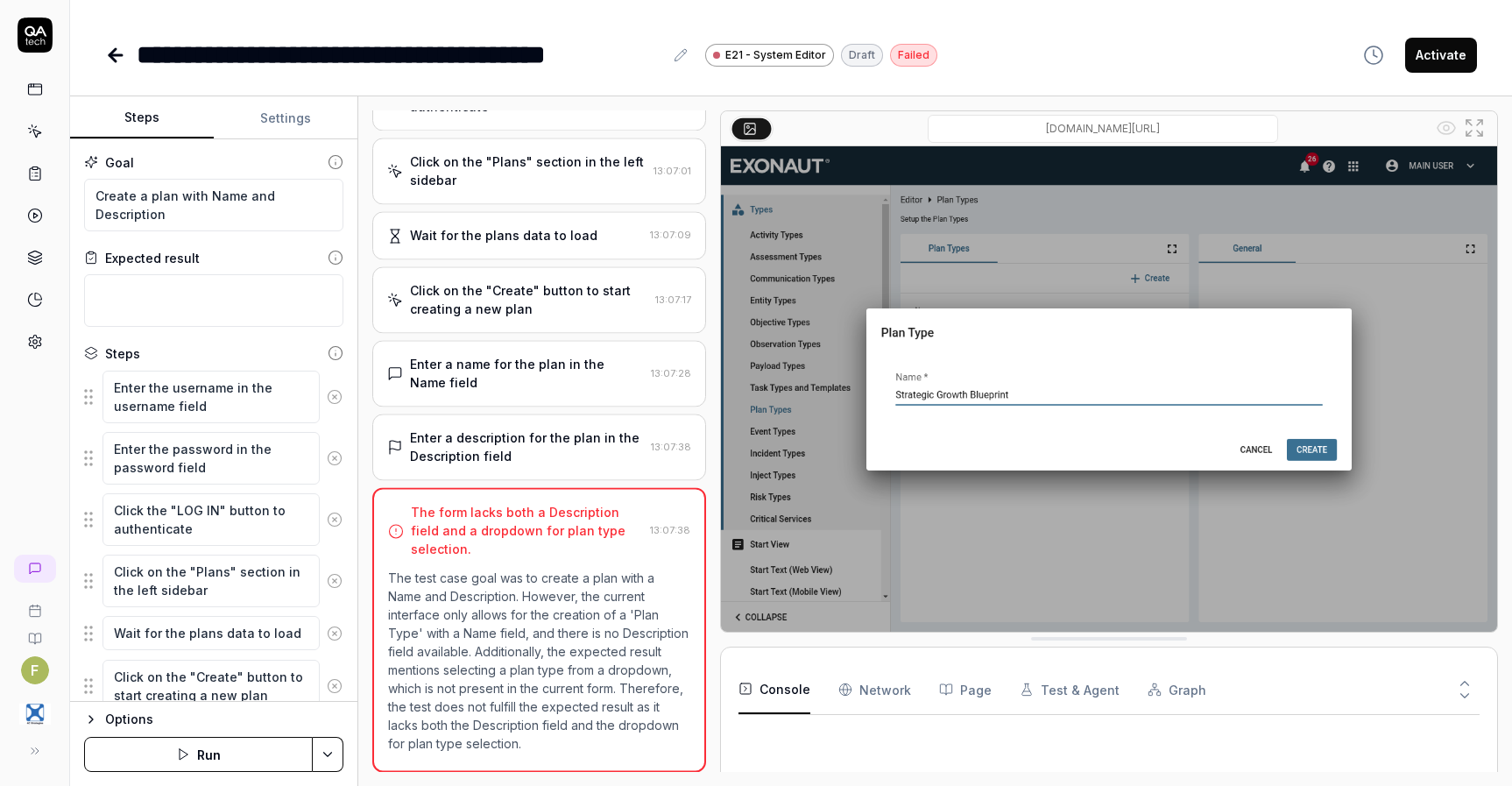
scroll to position [309, 0]
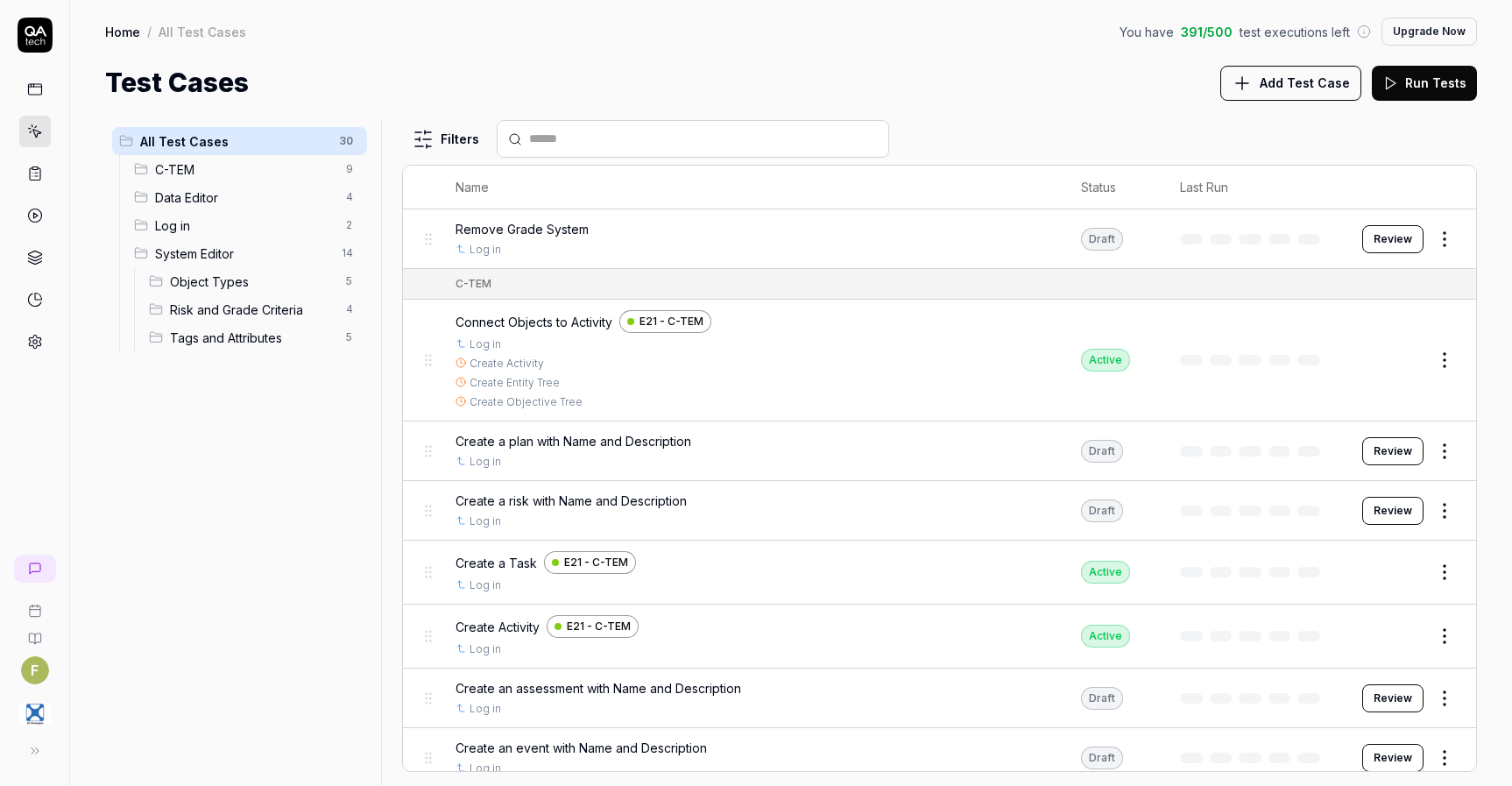
click at [1367, 514] on button "Review" at bounding box center [1393, 511] width 61 height 28
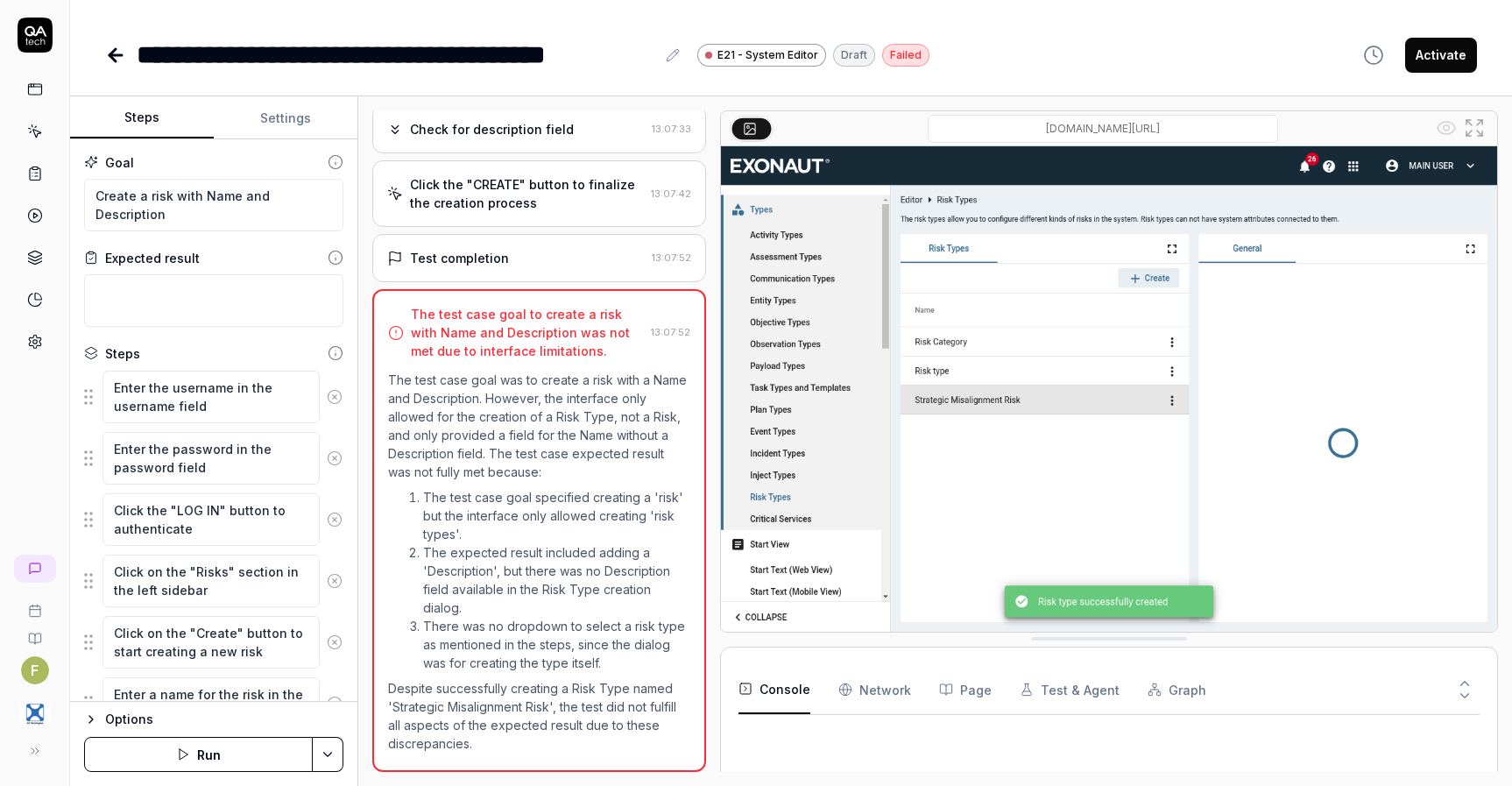
scroll to position [544, 0]
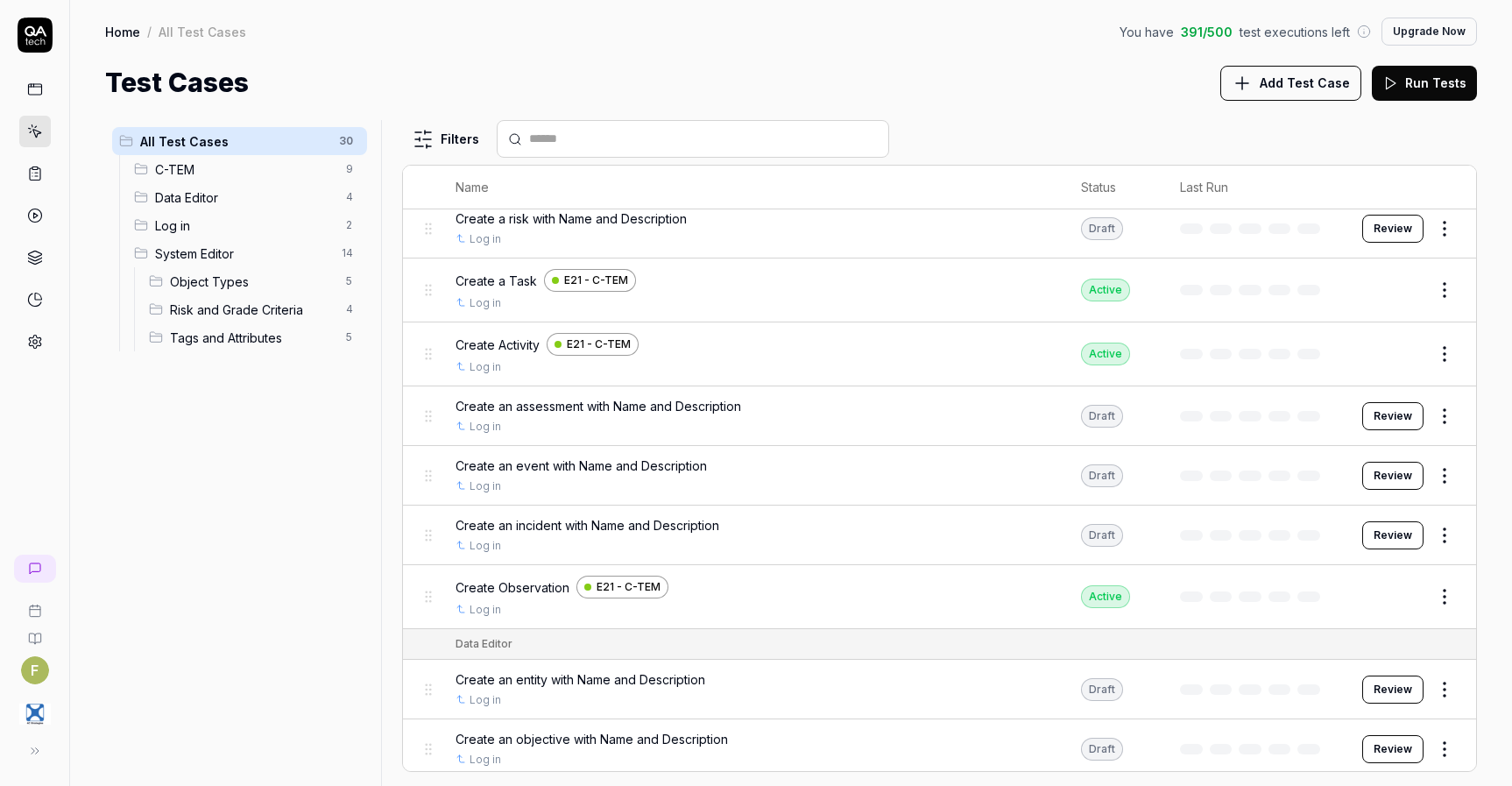
scroll to position [283, 0]
click at [1379, 415] on button "Review" at bounding box center [1393, 415] width 61 height 28
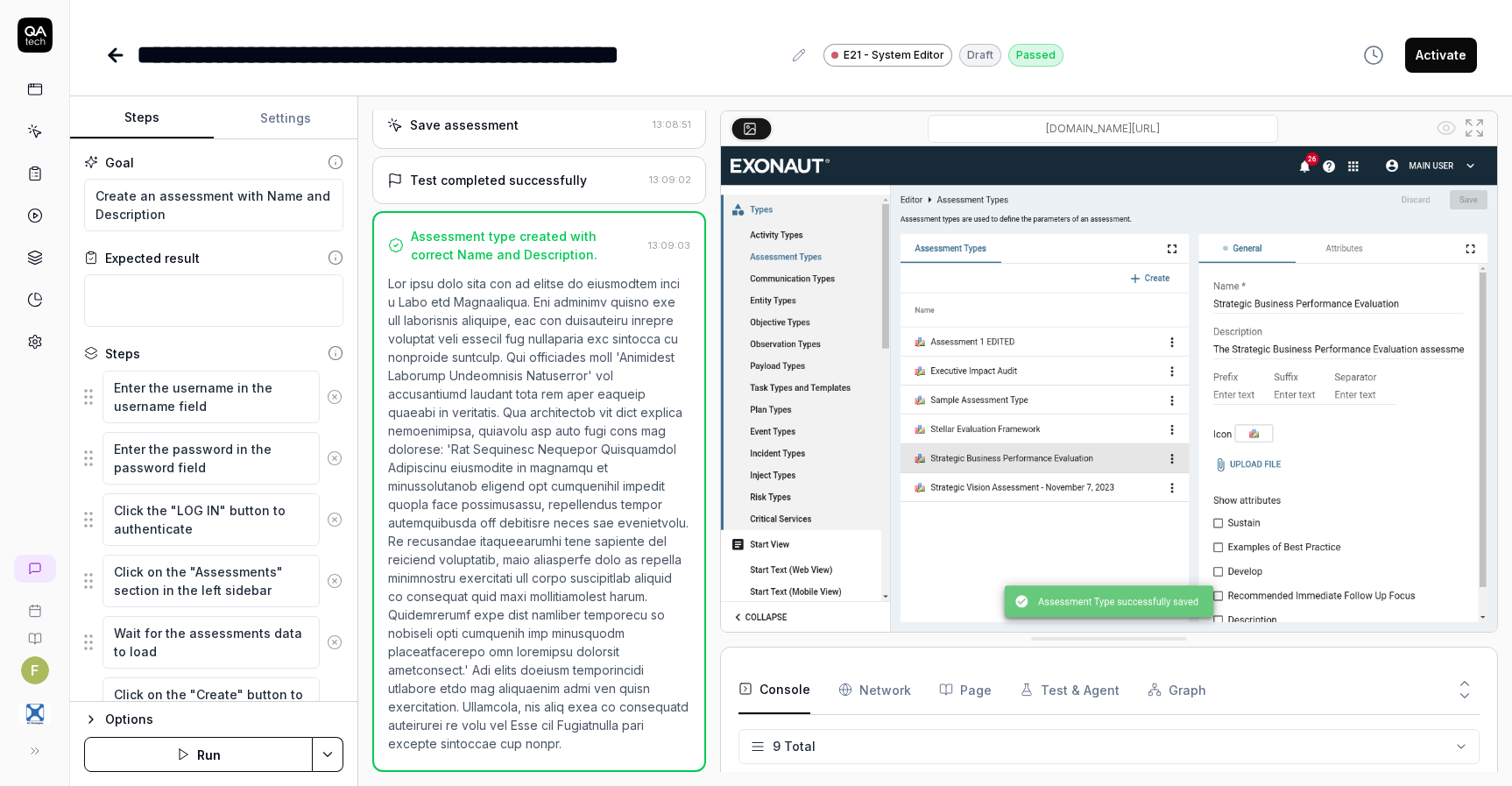
scroll to position [714, 0]
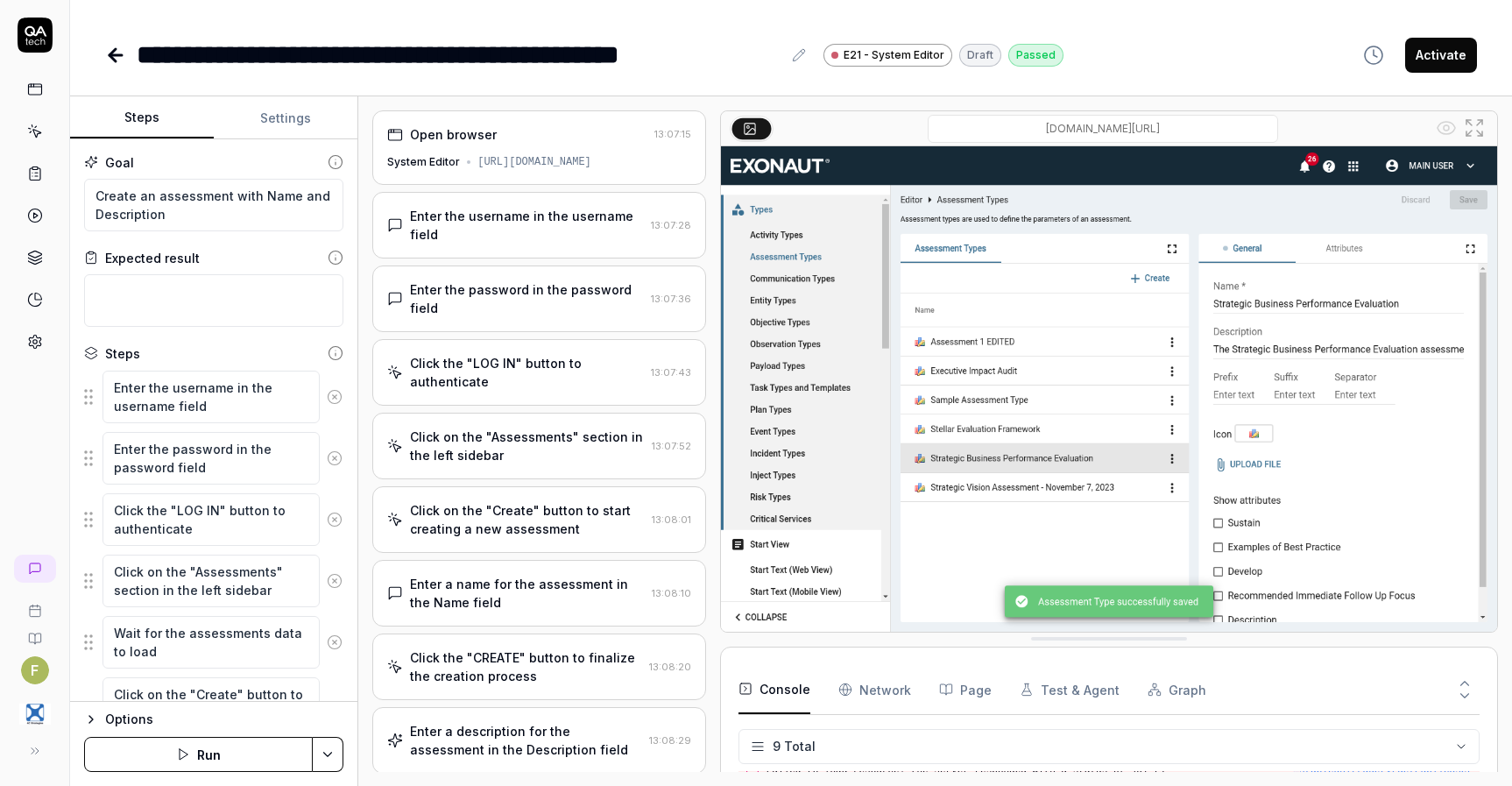
click at [110, 55] on icon at bounding box center [116, 55] width 12 height 0
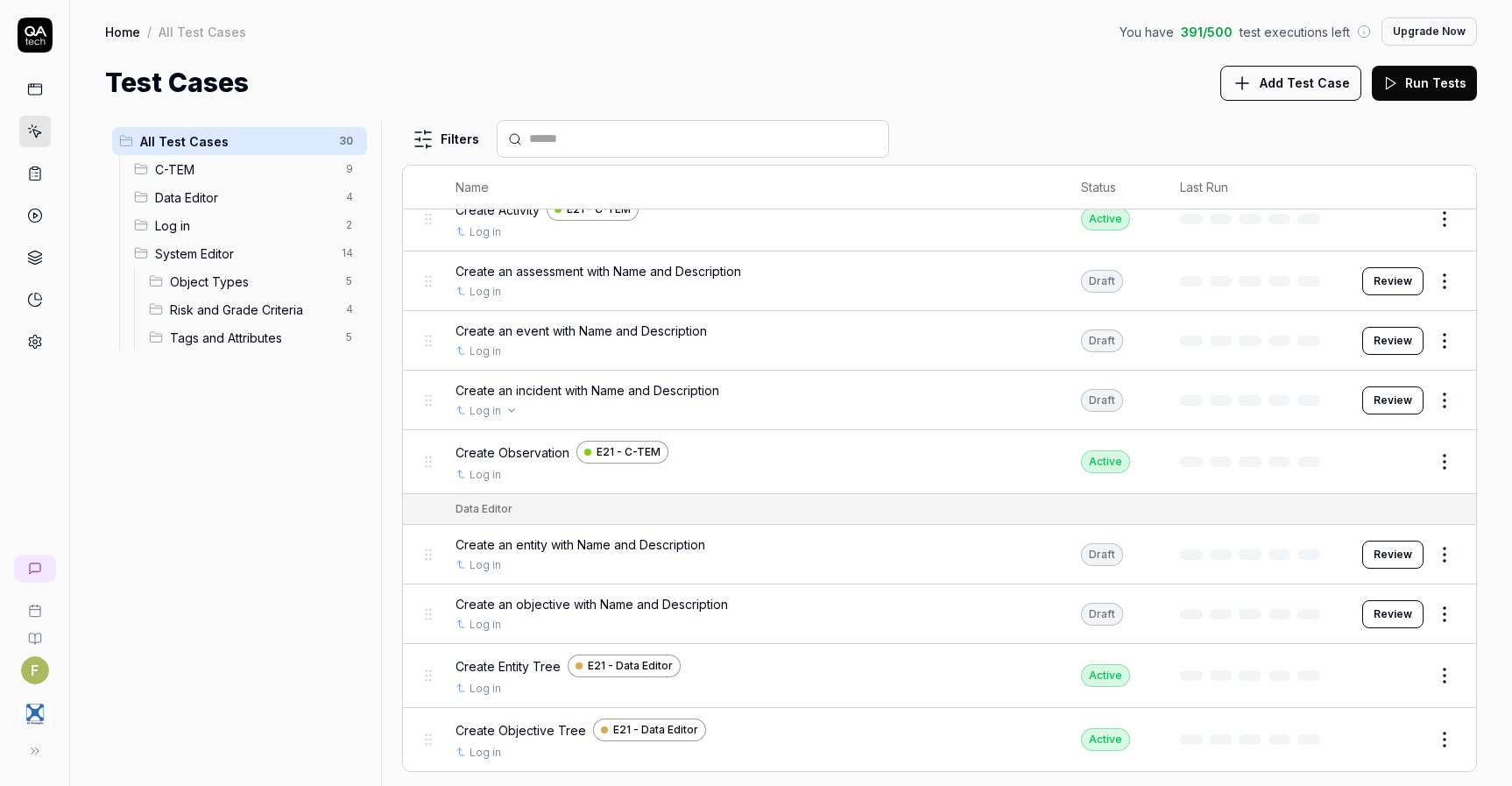
scroll to position [418, 0]
click at [1376, 347] on button "Review" at bounding box center [1393, 340] width 61 height 28
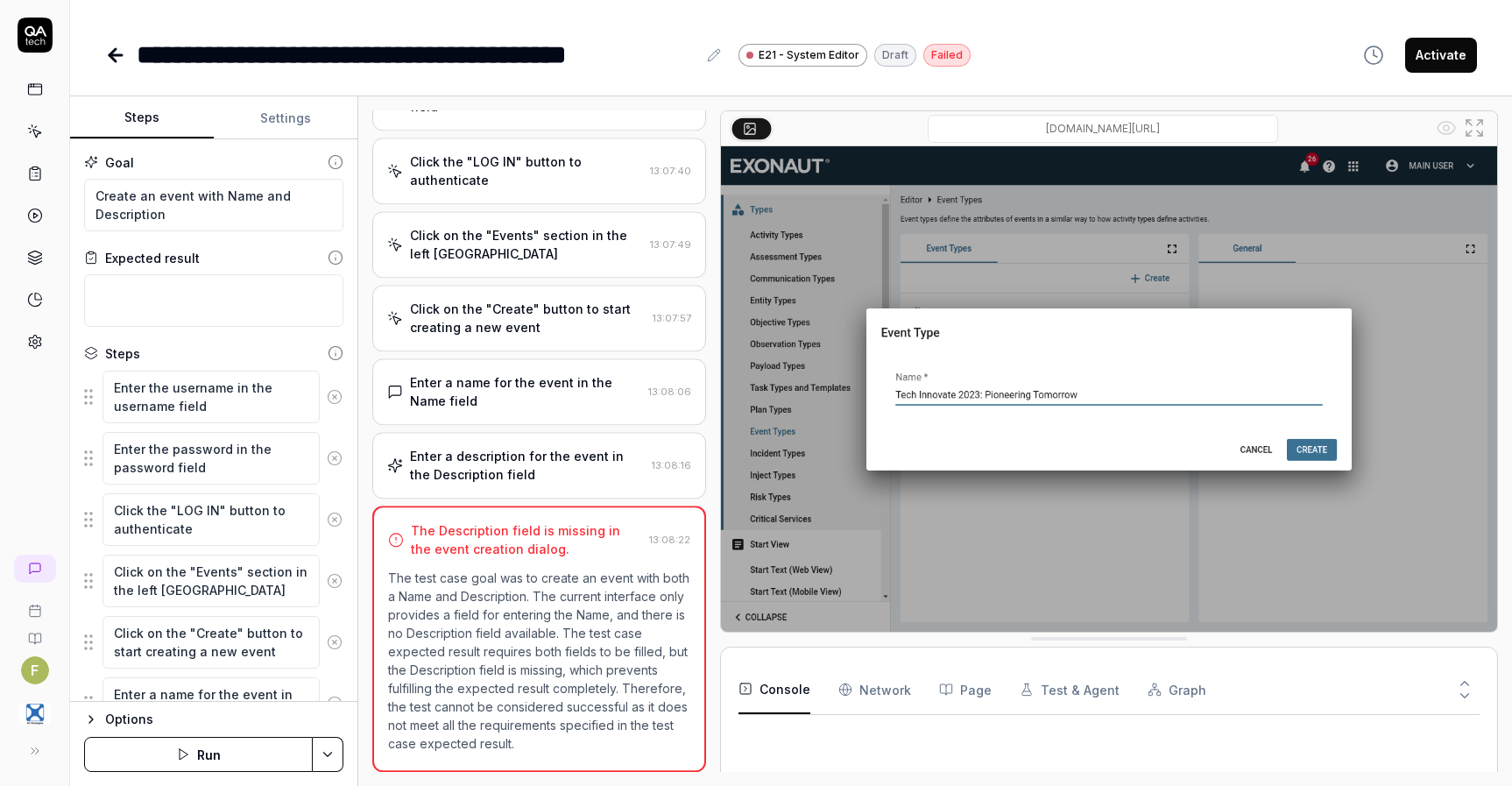
scroll to position [236, 0]
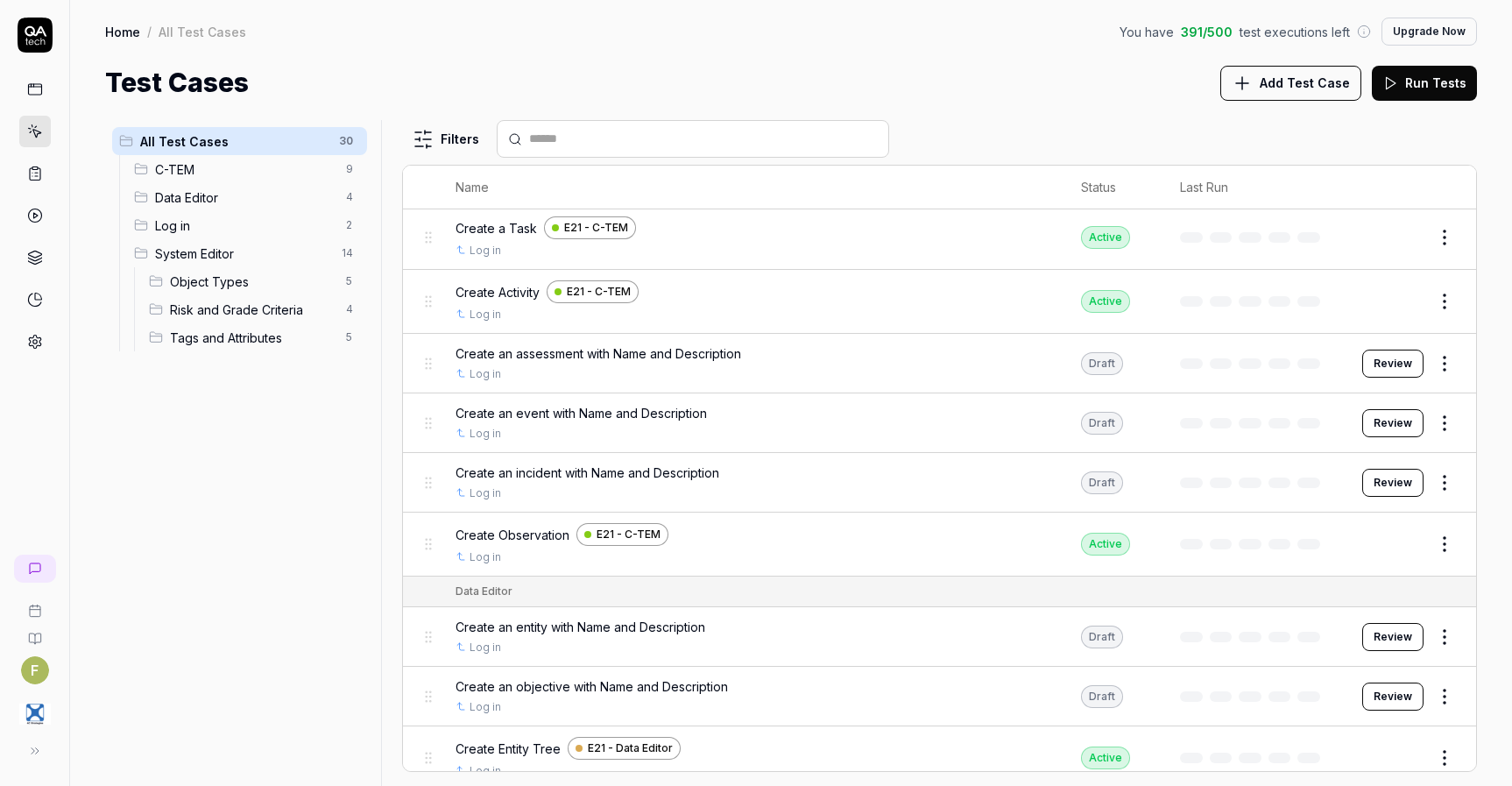
scroll to position [336, 0]
click at [1395, 486] on button "Review" at bounding box center [1393, 482] width 61 height 28
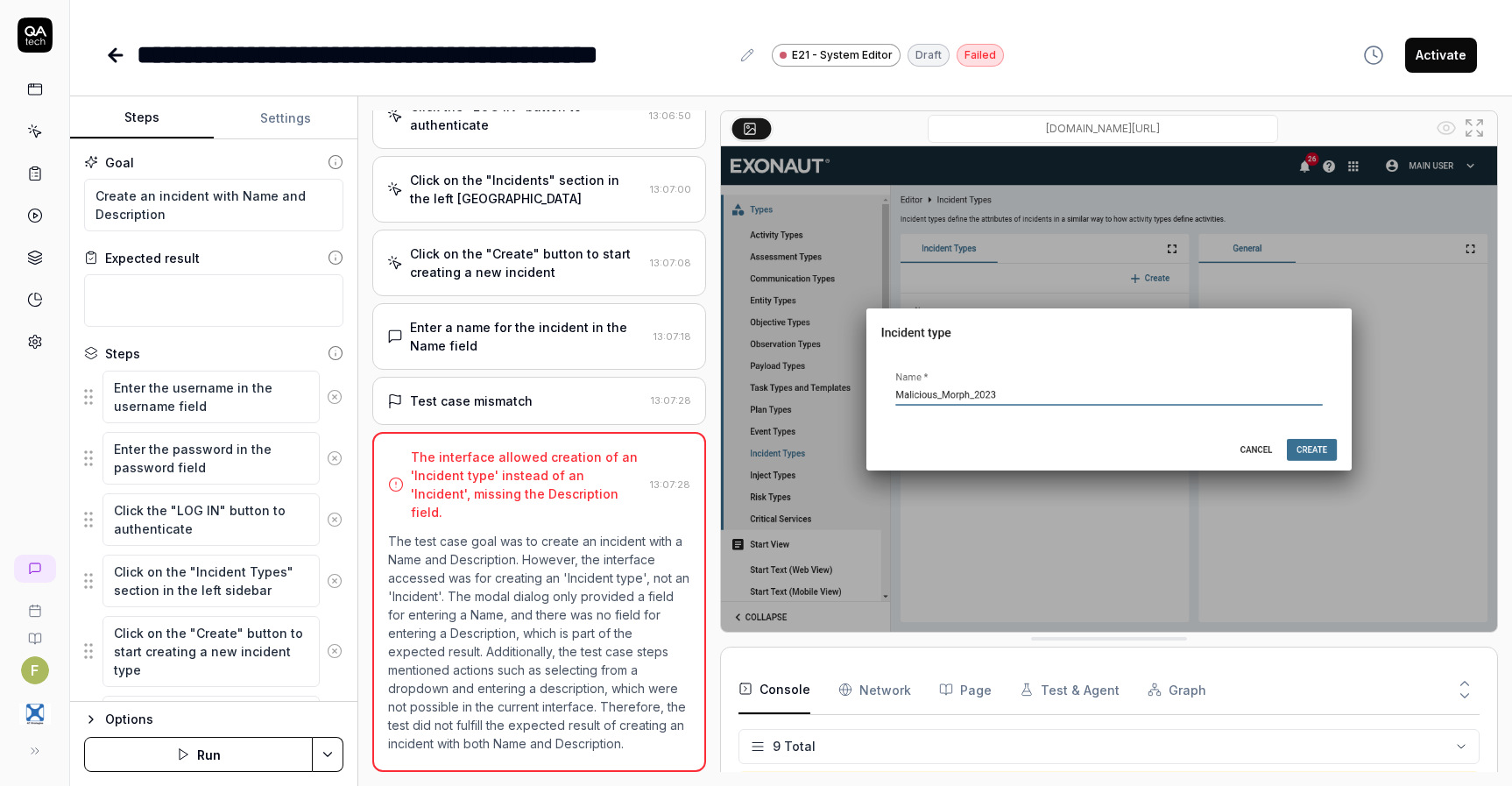
scroll to position [192, 0]
type textarea "*"
